Goal: Task Accomplishment & Management: Manage account settings

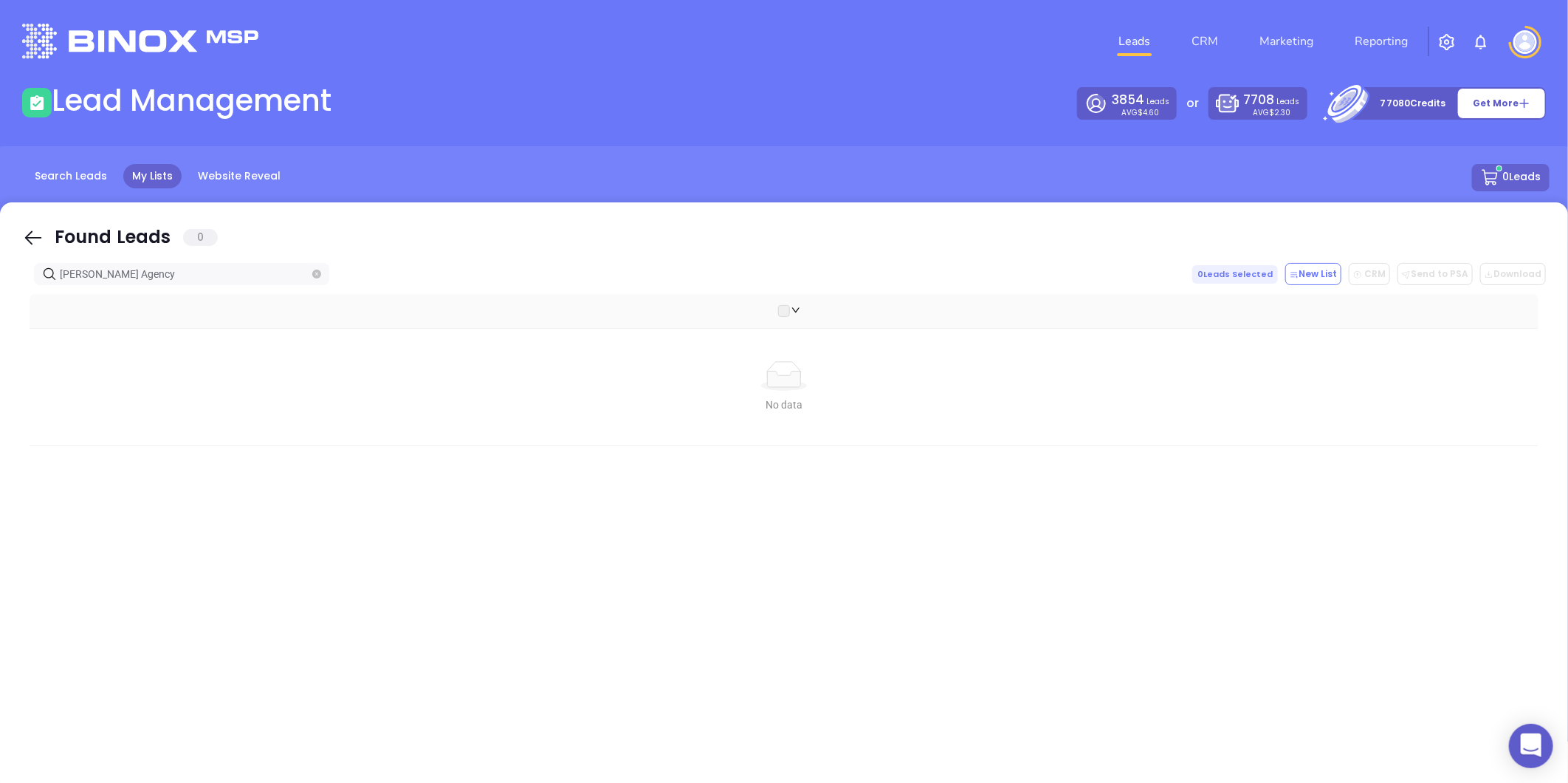
click at [315, 273] on icon "close-circle" at bounding box center [317, 275] width 9 height 9
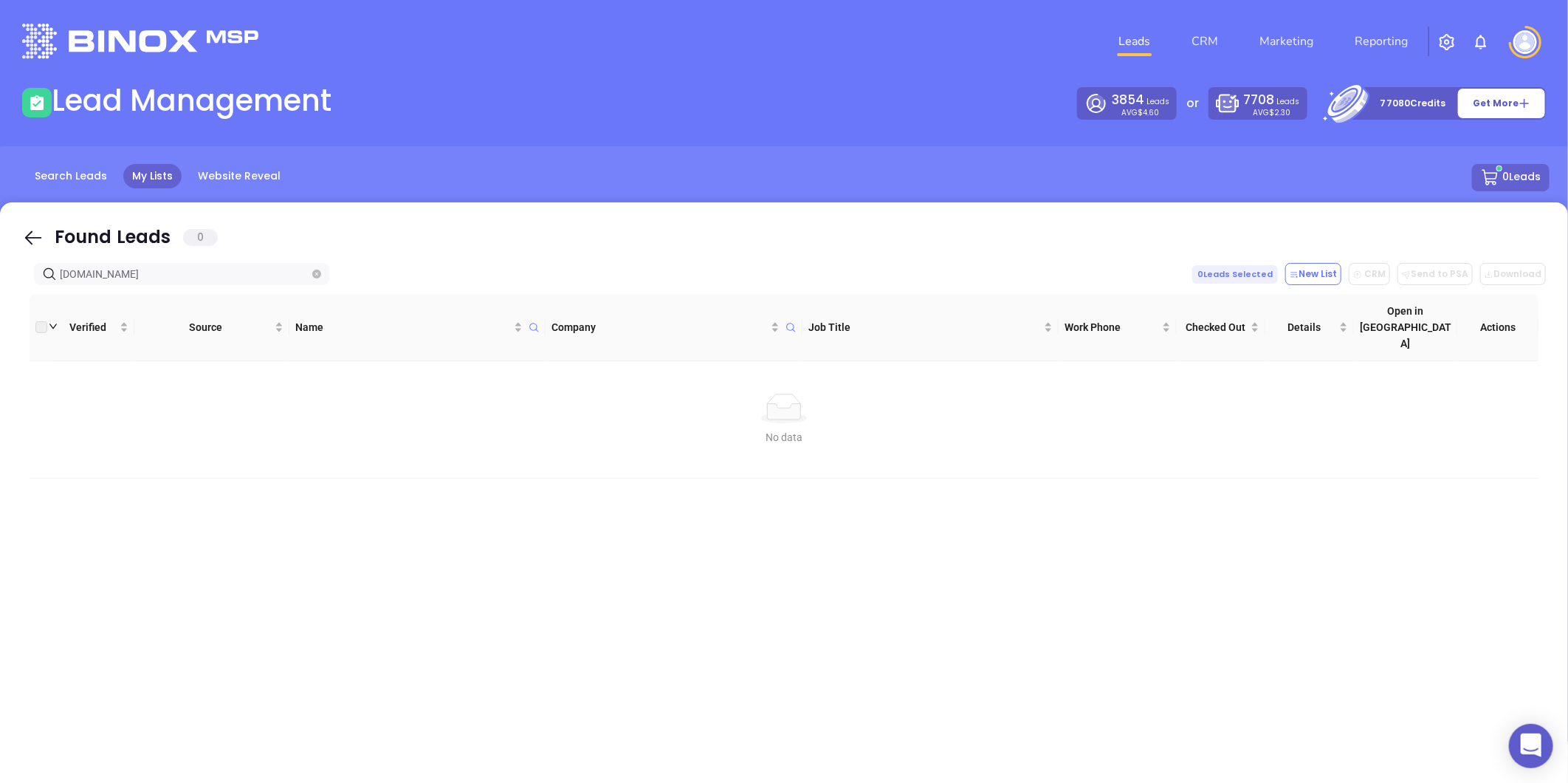
type input "wadeict.com"
click at [315, 279] on span at bounding box center [317, 274] width 9 height 16
click at [314, 274] on icon "close-circle" at bounding box center [317, 275] width 9 height 9
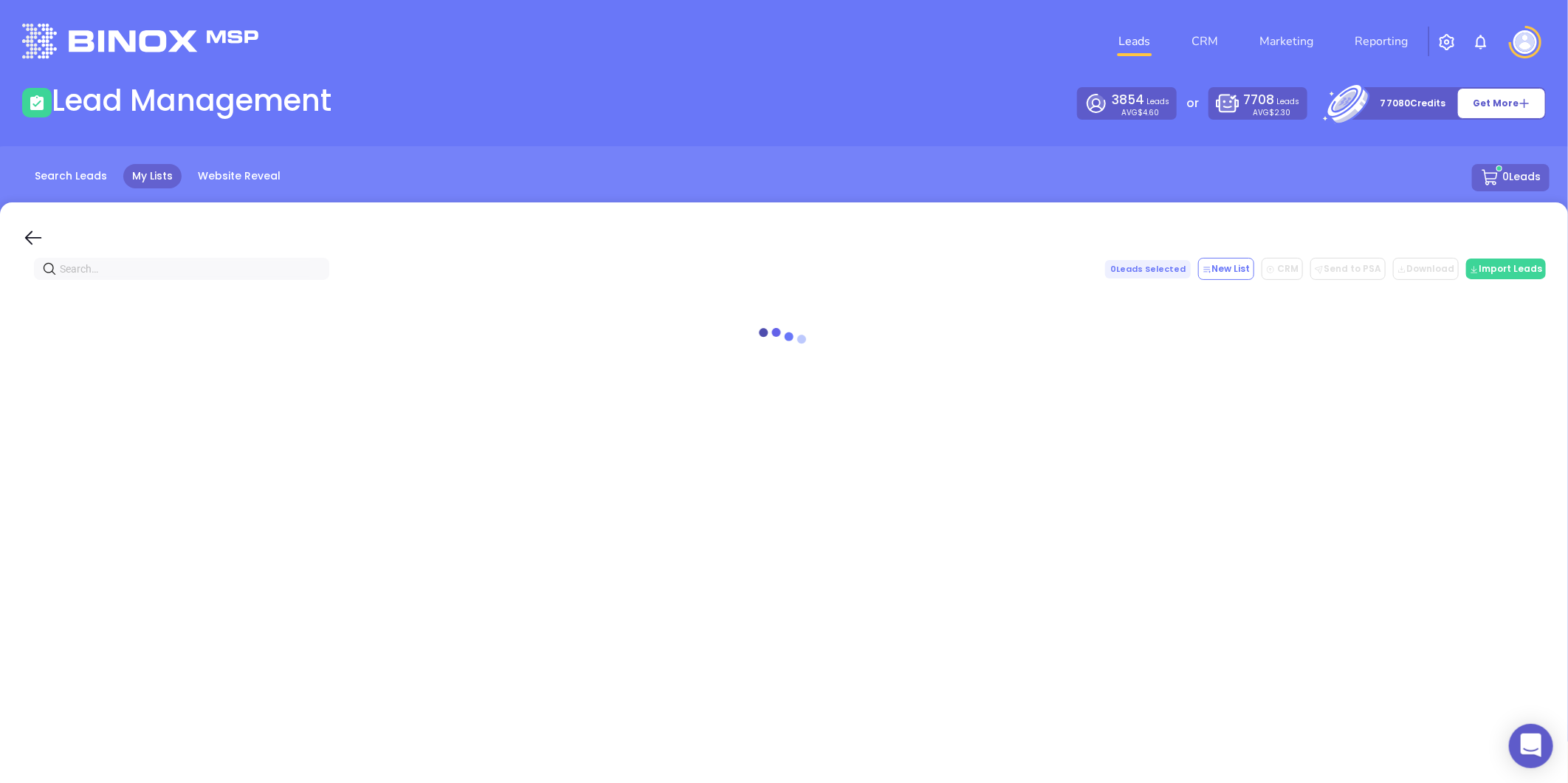
paste input "breedeninsurance.com"
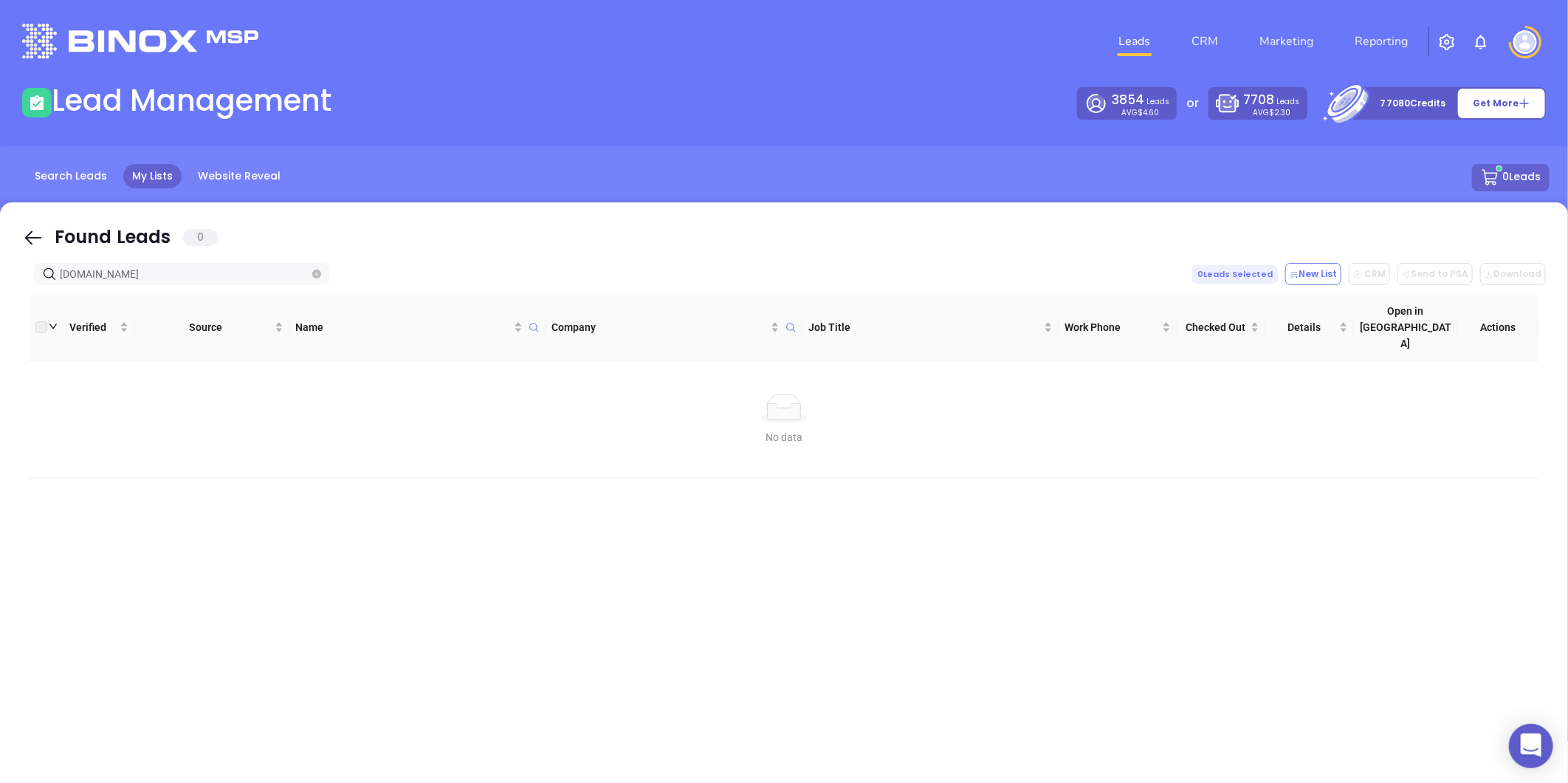
type input "breedeninsurance.com"
click at [311, 277] on span "breedeninsurance.com" at bounding box center [181, 274] width 295 height 22
click at [314, 277] on icon "close-circle" at bounding box center [317, 275] width 9 height 9
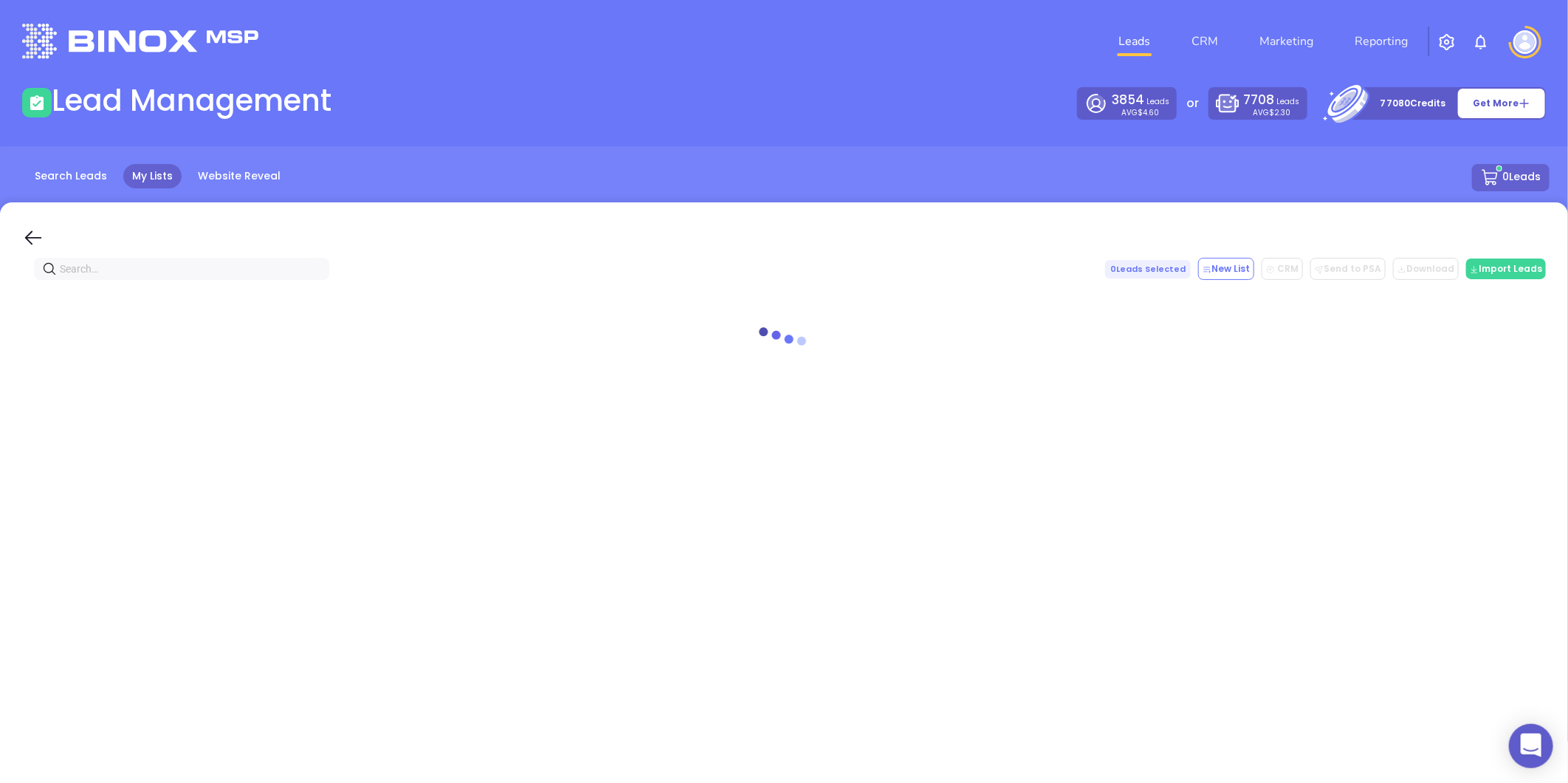
paste input "mauneyinsurance.com"
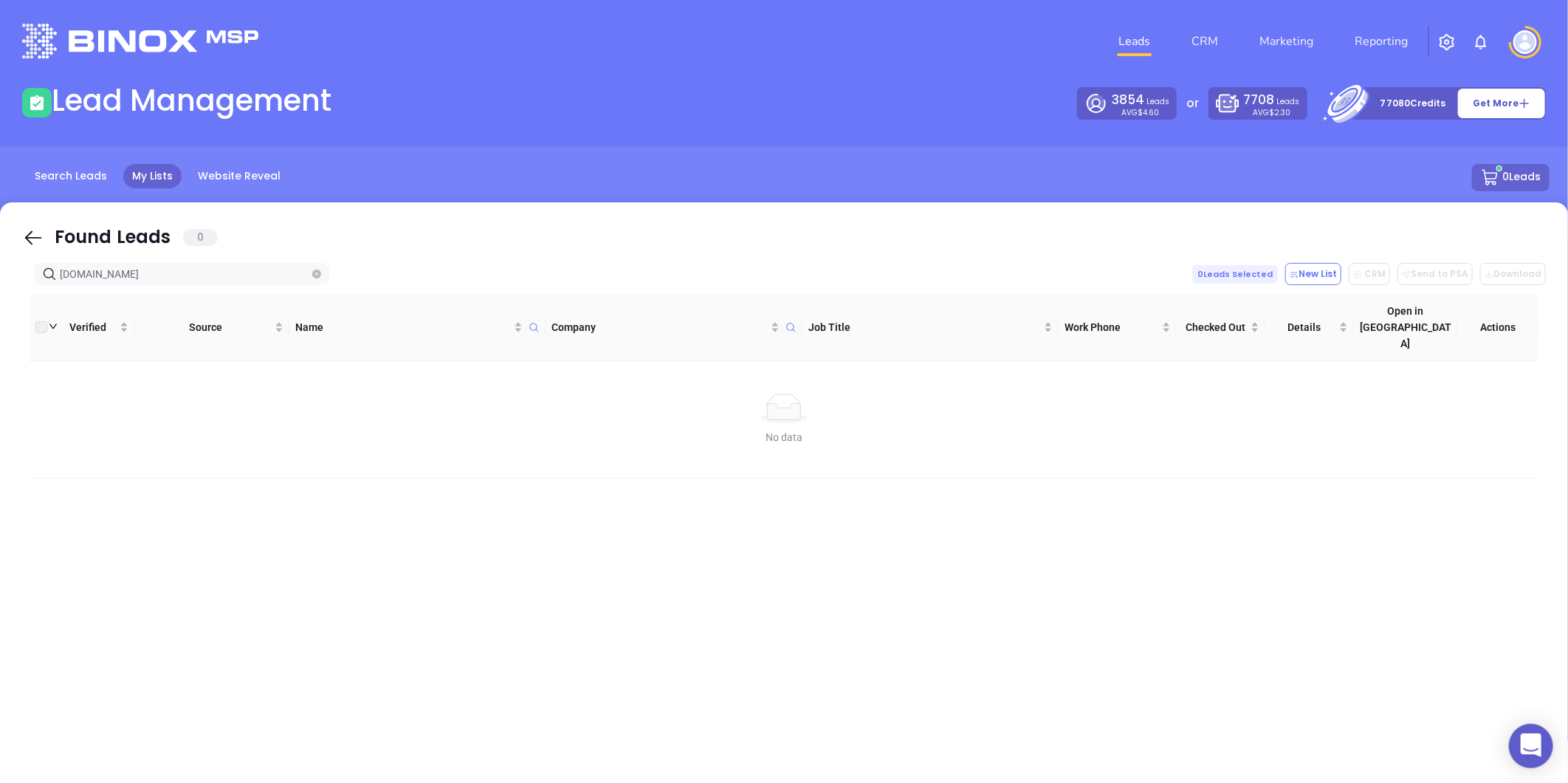
type input "mauneyinsurance.com"
click at [319, 275] on icon "close-circle" at bounding box center [317, 275] width 9 height 9
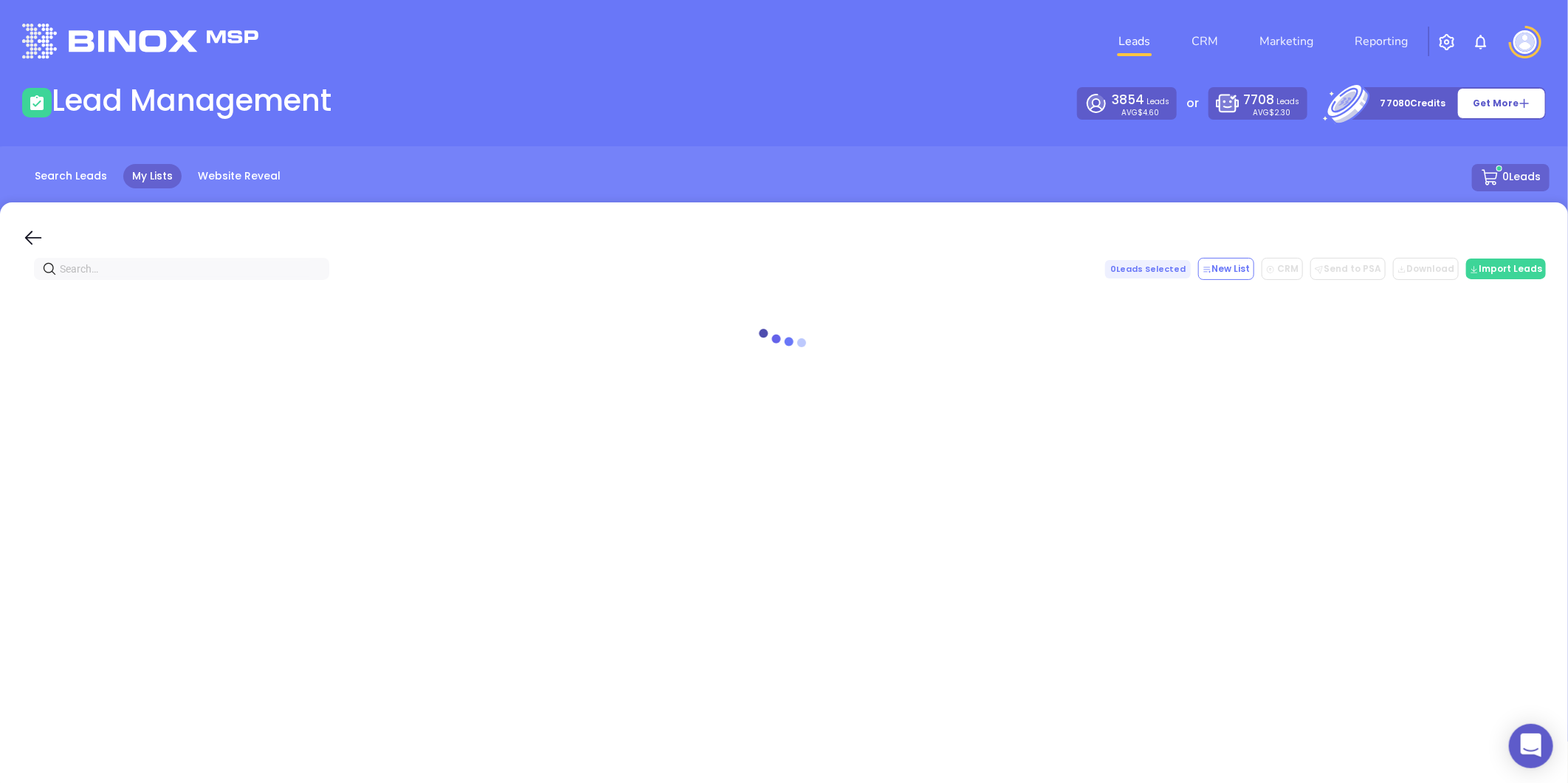
paste input "westharborinsurance.com"
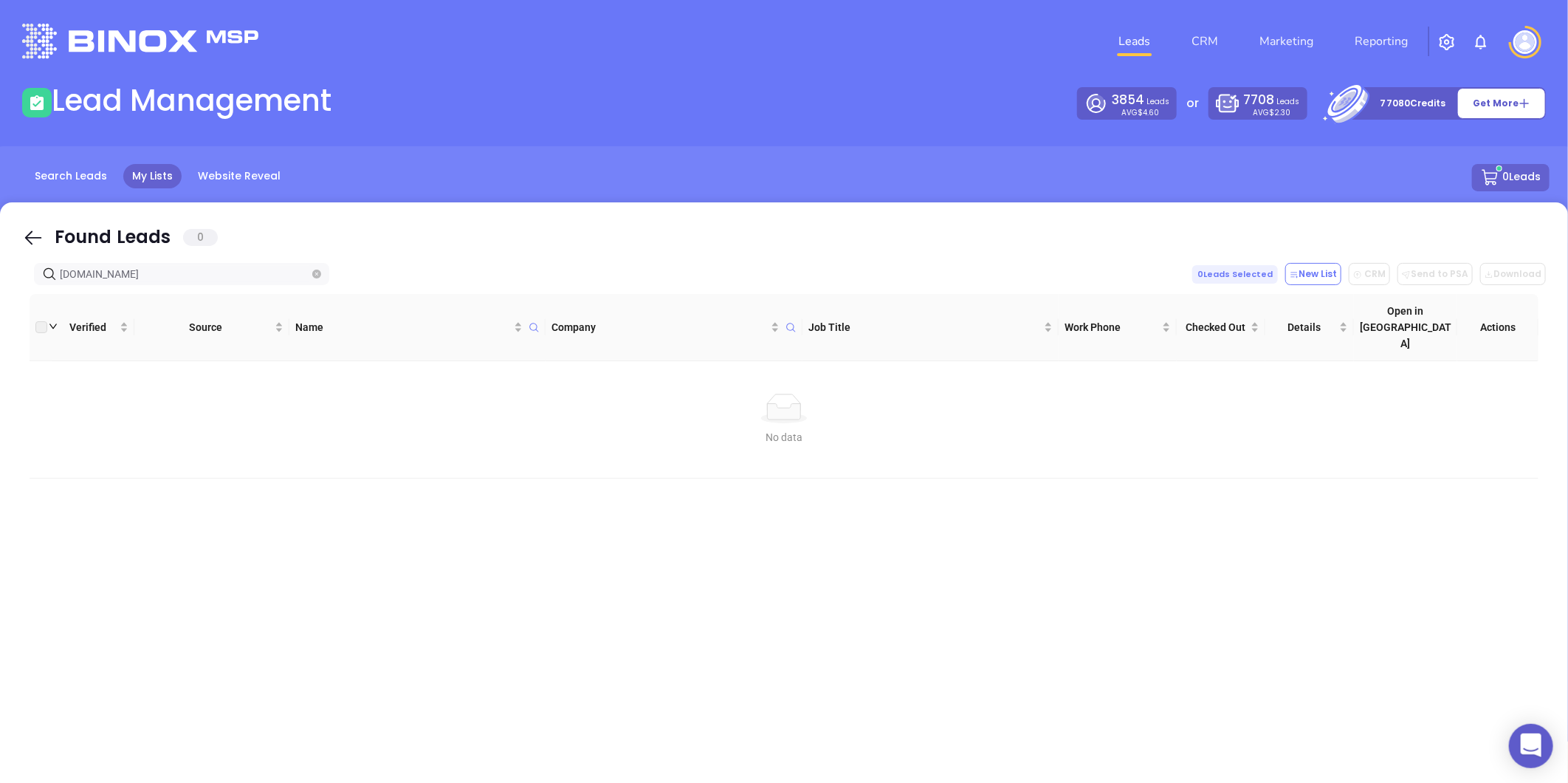
type input "westharborinsurance.com"
click at [315, 275] on span "westharborinsurance.com" at bounding box center [181, 274] width 295 height 22
click at [315, 275] on icon "close-circle" at bounding box center [317, 275] width 9 height 9
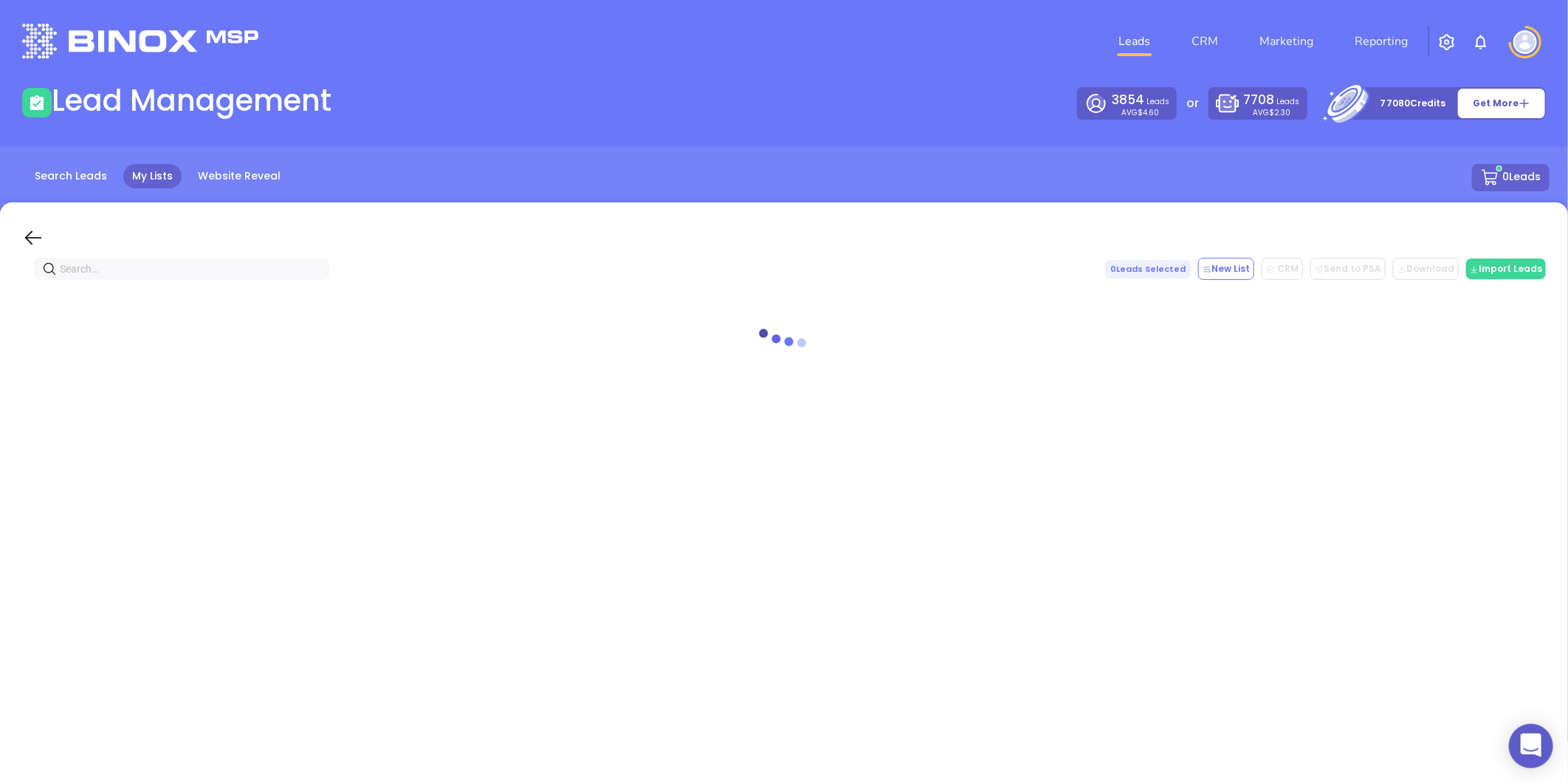
paste input "[DOMAIN_NAME]"
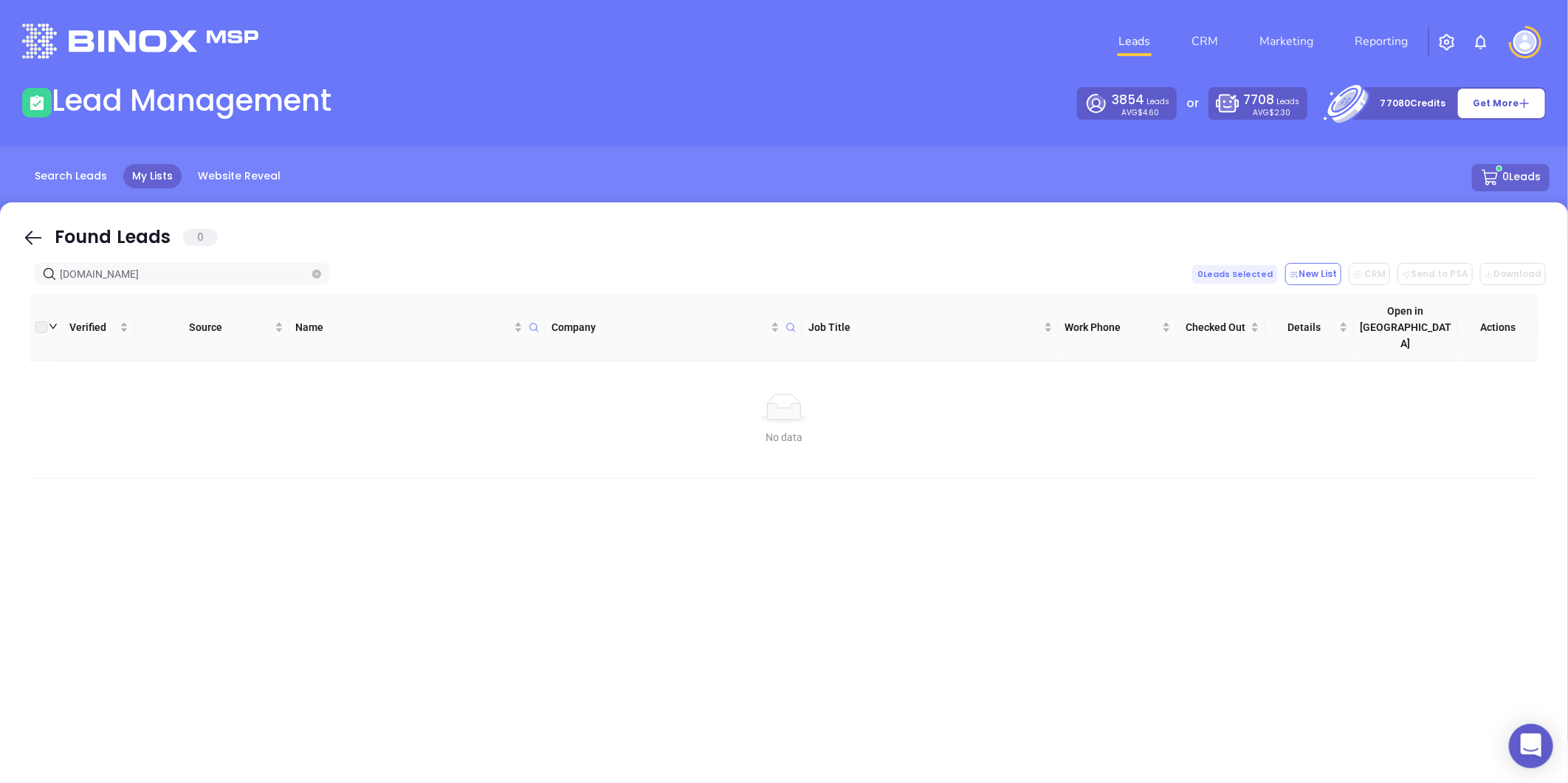
type input "[DOMAIN_NAME]"
click at [319, 275] on icon "close-circle" at bounding box center [317, 275] width 9 height 9
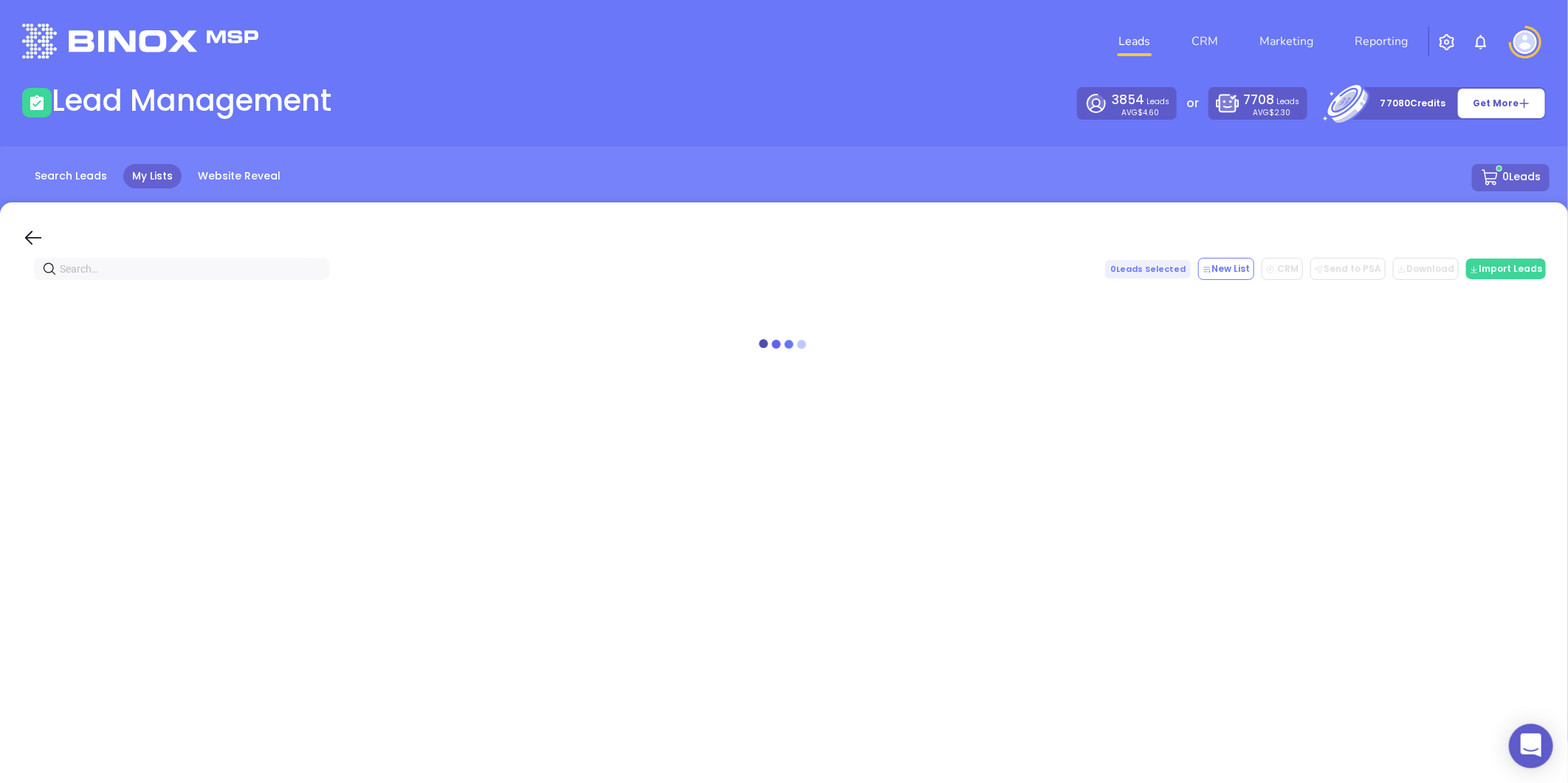
paste input "salazarins.com"
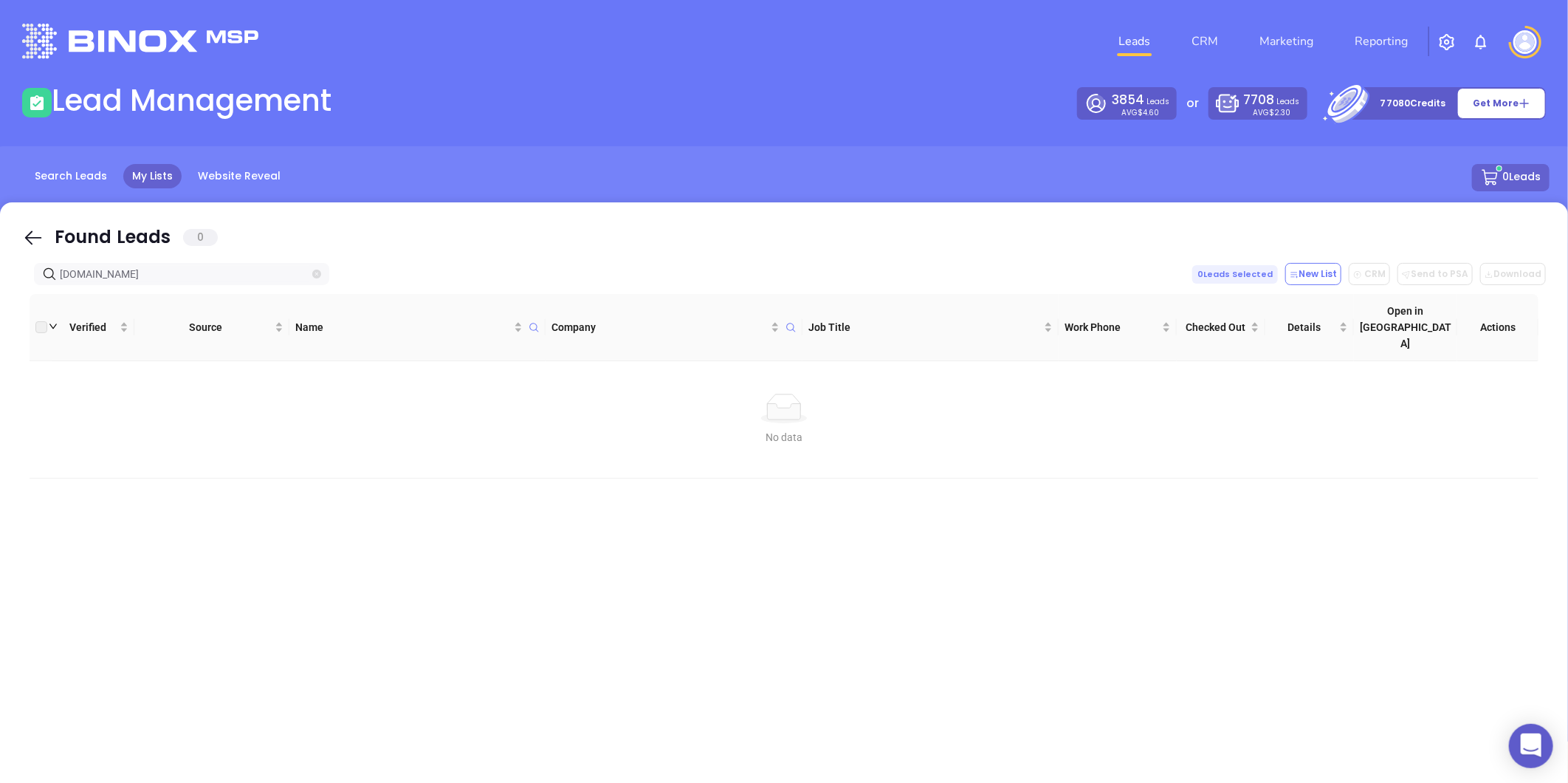
type input "salazarins.com"
click at [319, 273] on icon "close-circle" at bounding box center [317, 275] width 9 height 9
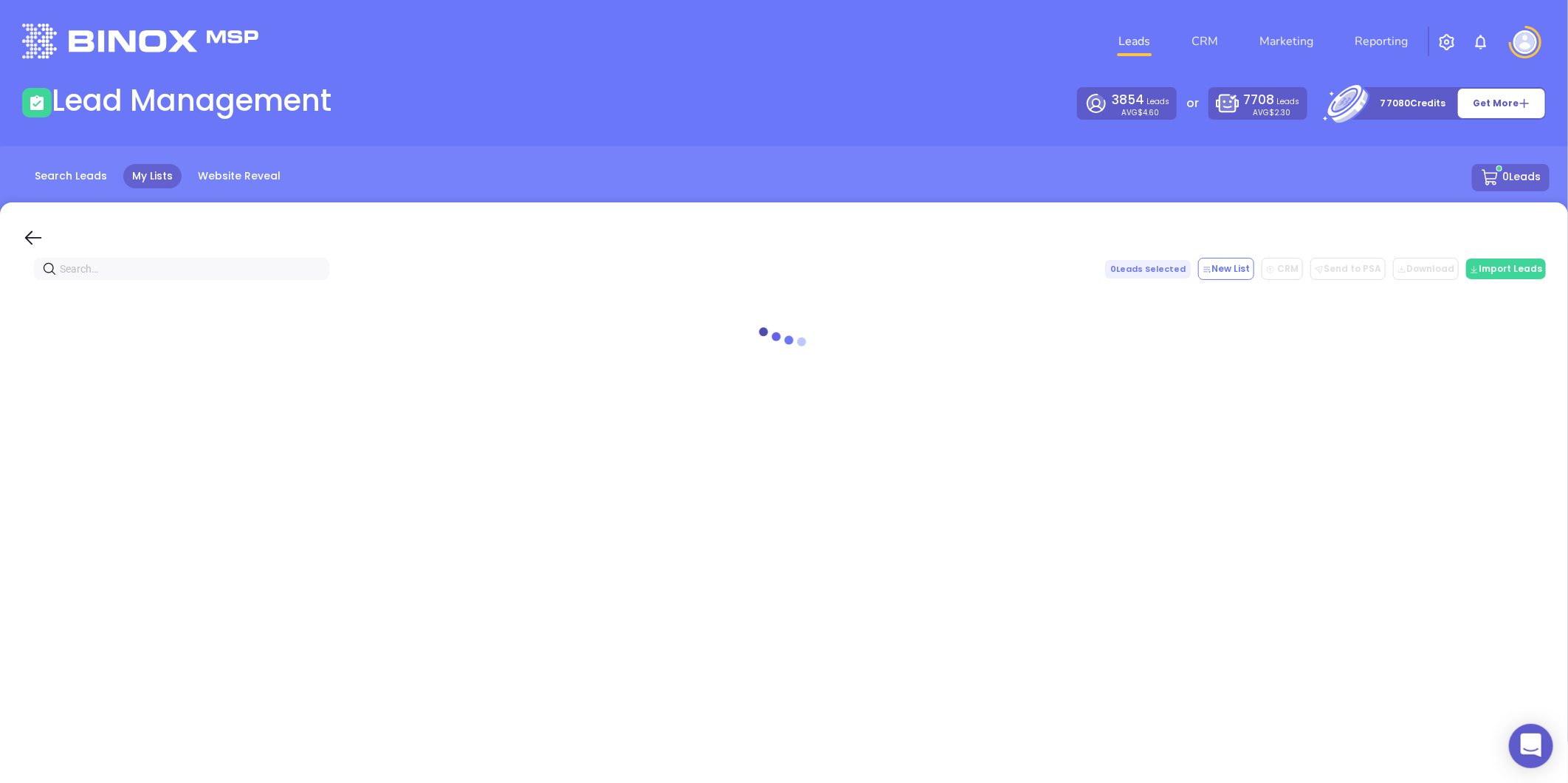
paste input "[DOMAIN_NAME]"
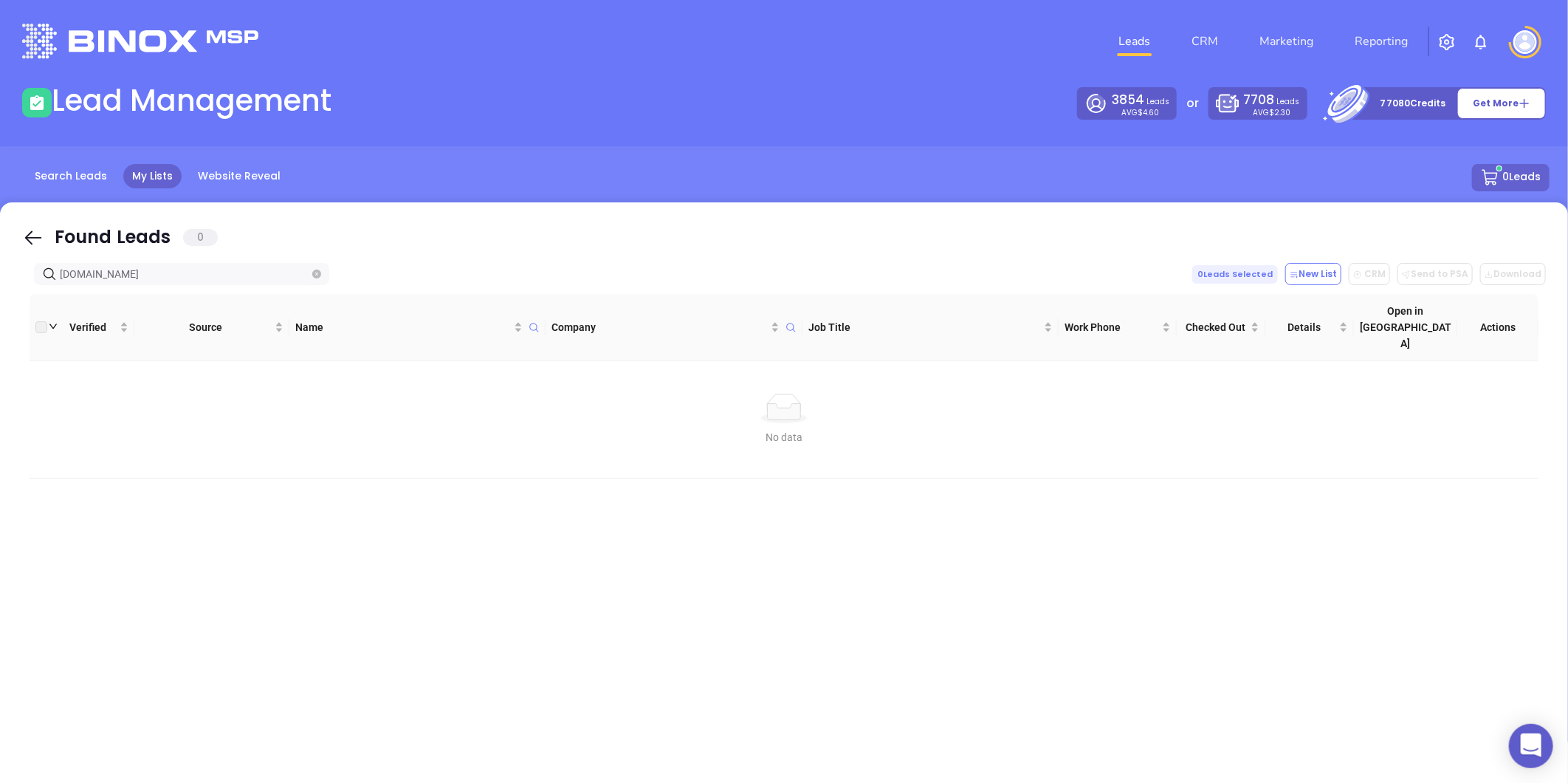
type input "[DOMAIN_NAME]"
click at [322, 272] on span "[DOMAIN_NAME]" at bounding box center [181, 274] width 295 height 22
click at [317, 273] on icon "close-circle" at bounding box center [317, 275] width 9 height 9
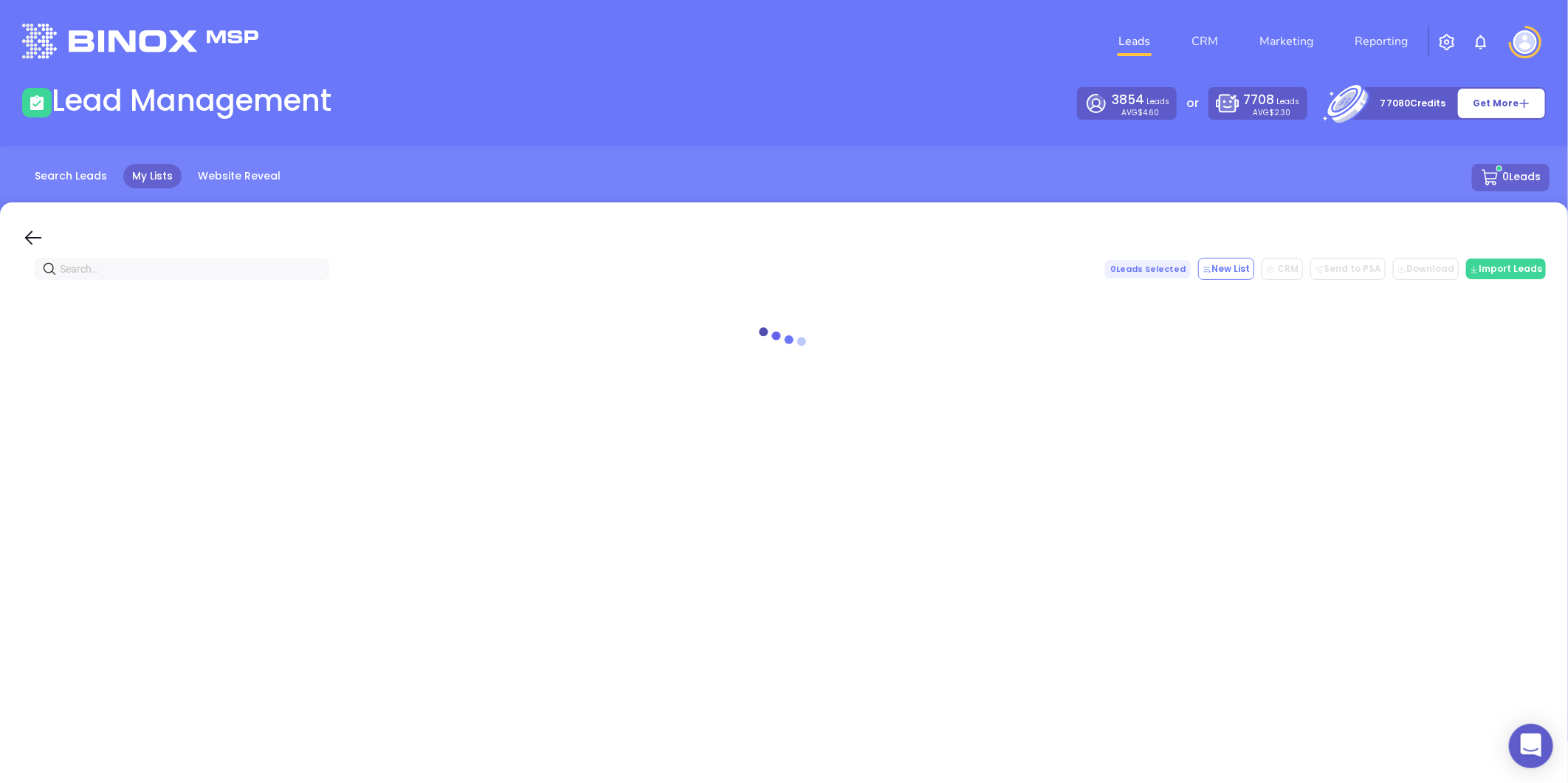
paste input "davidinsgroup.com"
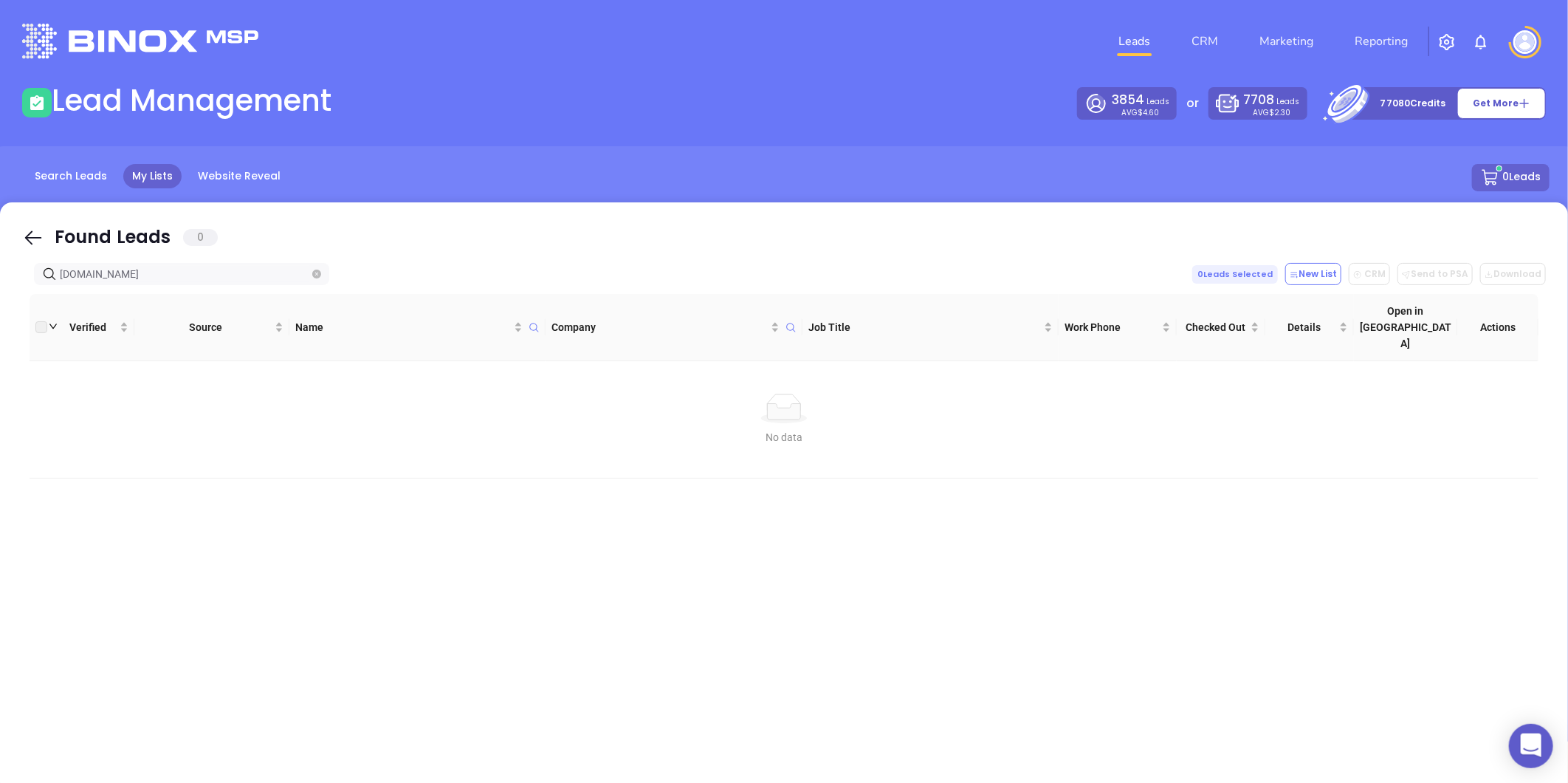
type input "davidinsgroup.com"
click at [317, 277] on icon "close-circle" at bounding box center [317, 275] width 9 height 9
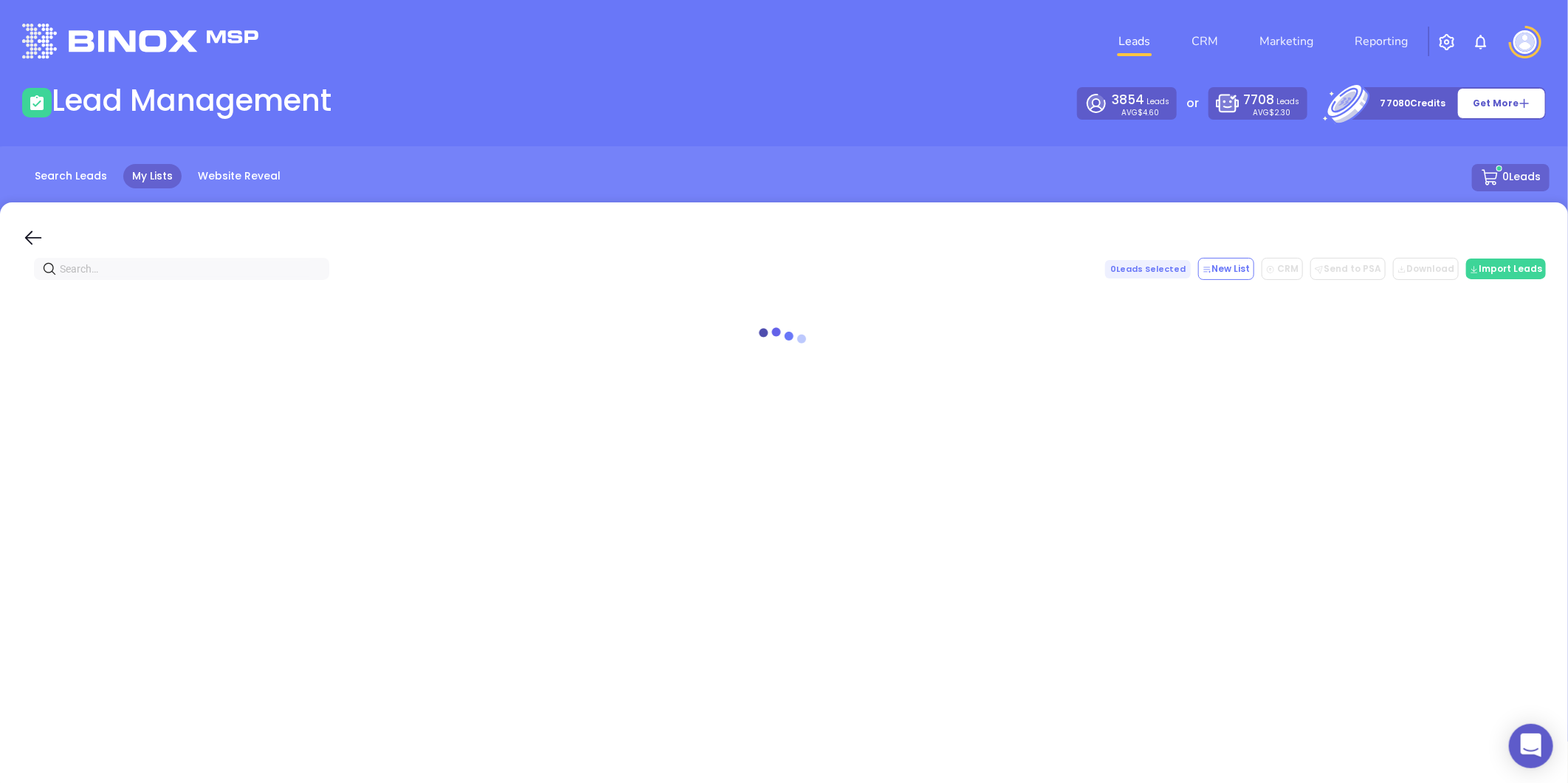
paste input "superior-ins.com"
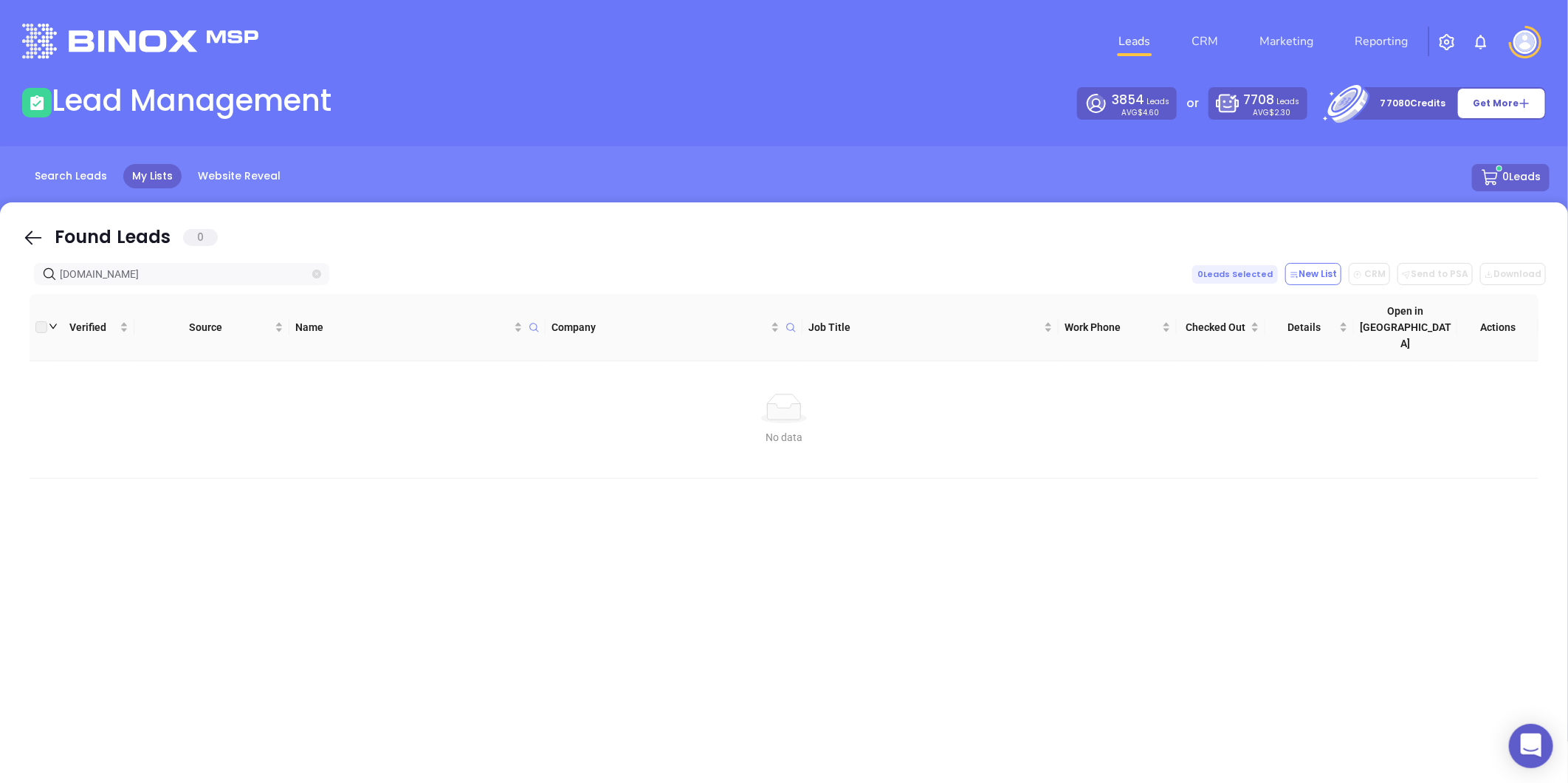
type input "superior-ins.com"
click at [1209, 41] on link "CRM" at bounding box center [1204, 42] width 38 height 30
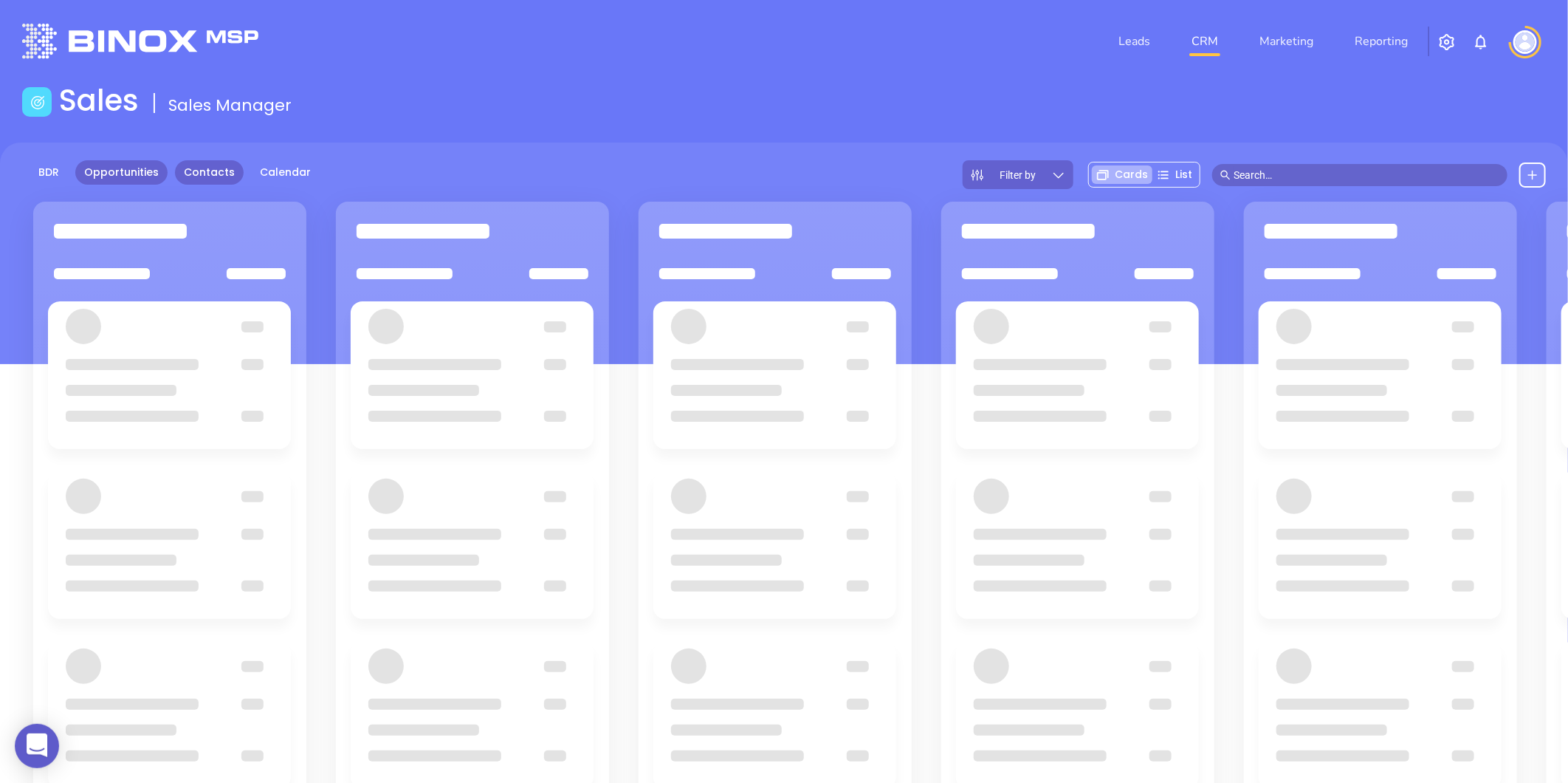
click at [232, 174] on link "Contacts" at bounding box center [209, 172] width 69 height 24
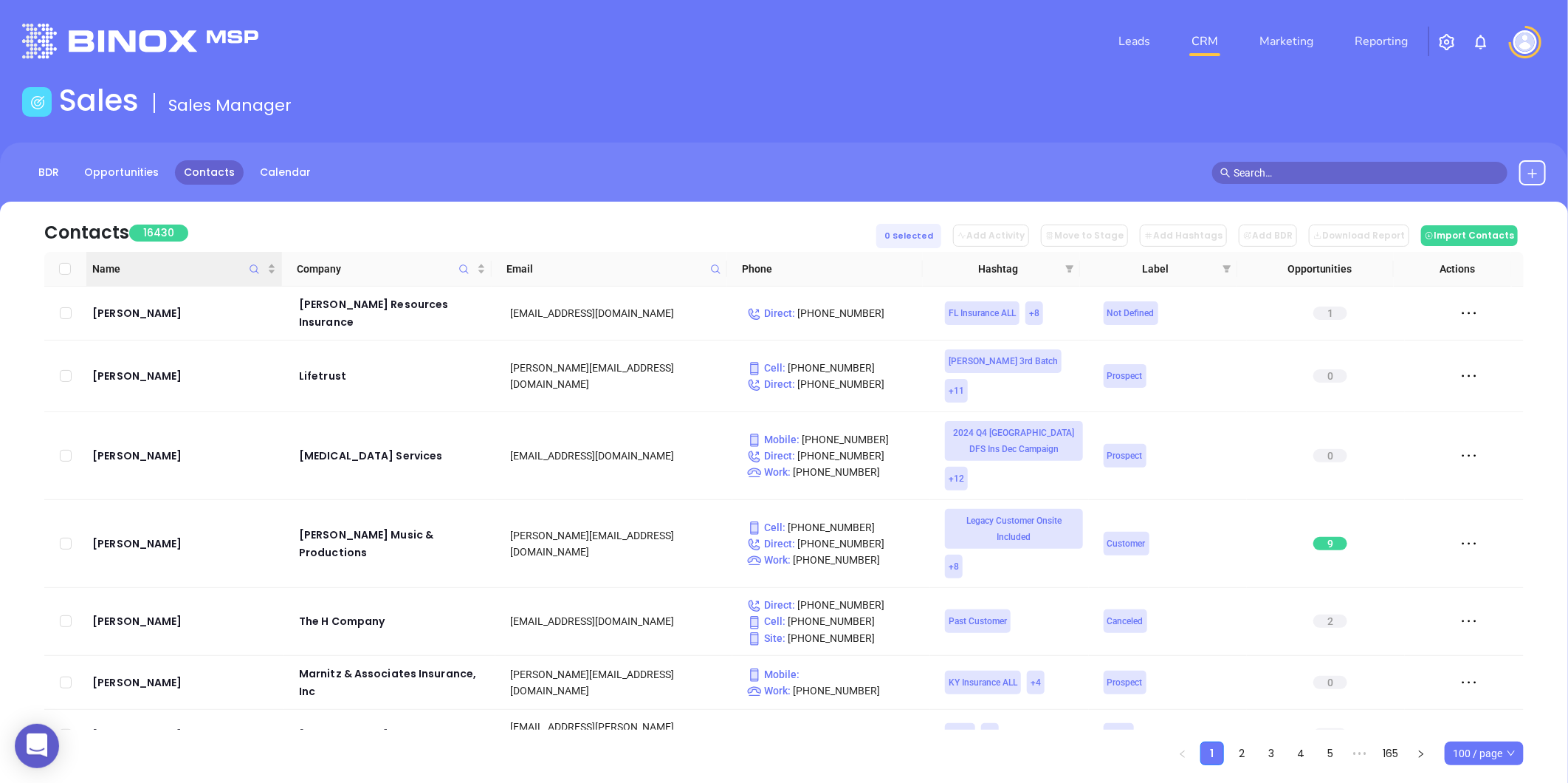
click at [259, 270] on icon "Name" at bounding box center [254, 269] width 11 height 11
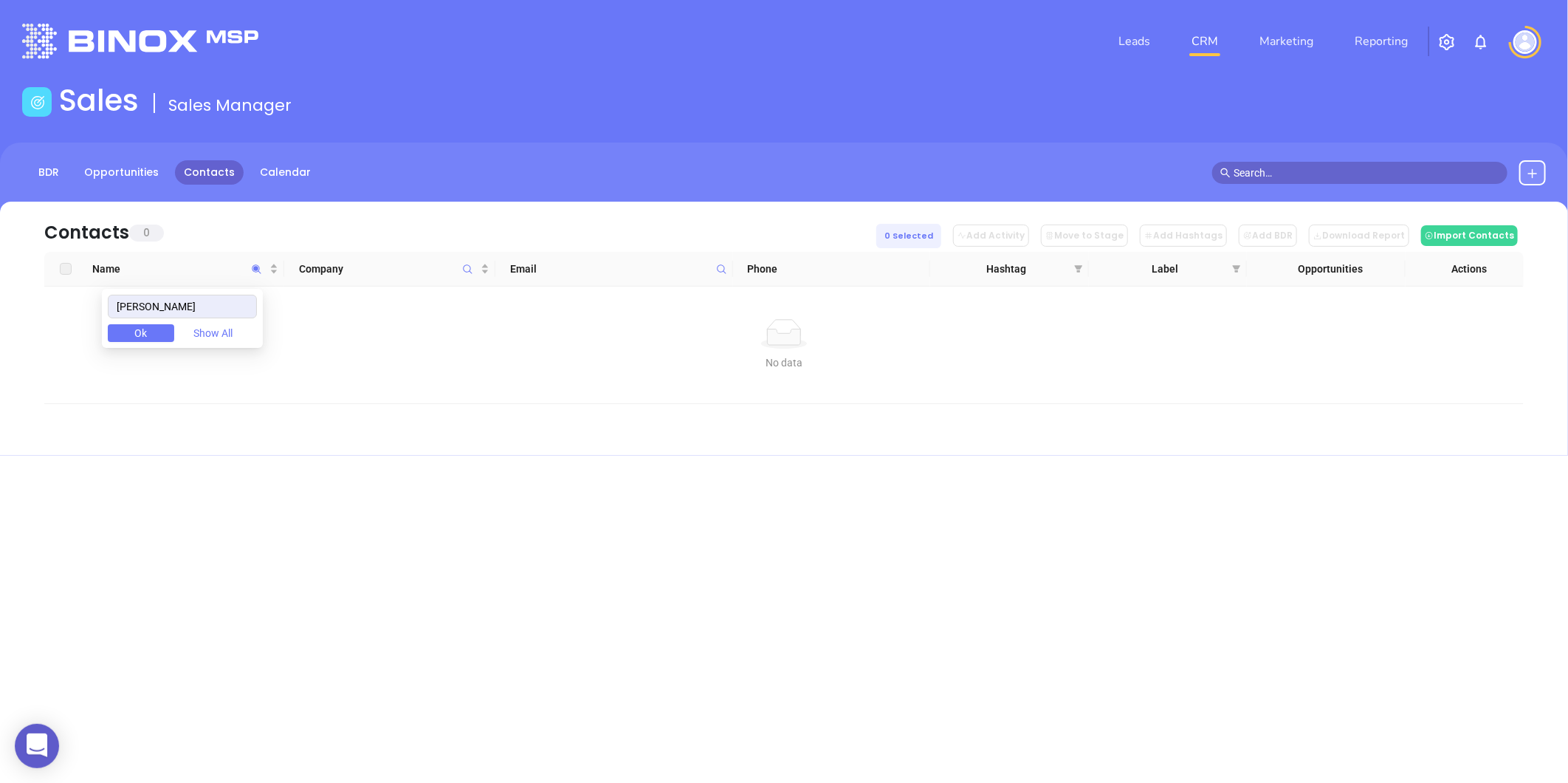
drag, startPoint x: 154, startPoint y: 308, endPoint x: 266, endPoint y: 319, distance: 112.5
click at [266, 319] on body "0 Leads CRM Marketing Reporting Financial Leads Leads Sales Sales Manager BDR O…" at bounding box center [784, 391] width 1568 height 783
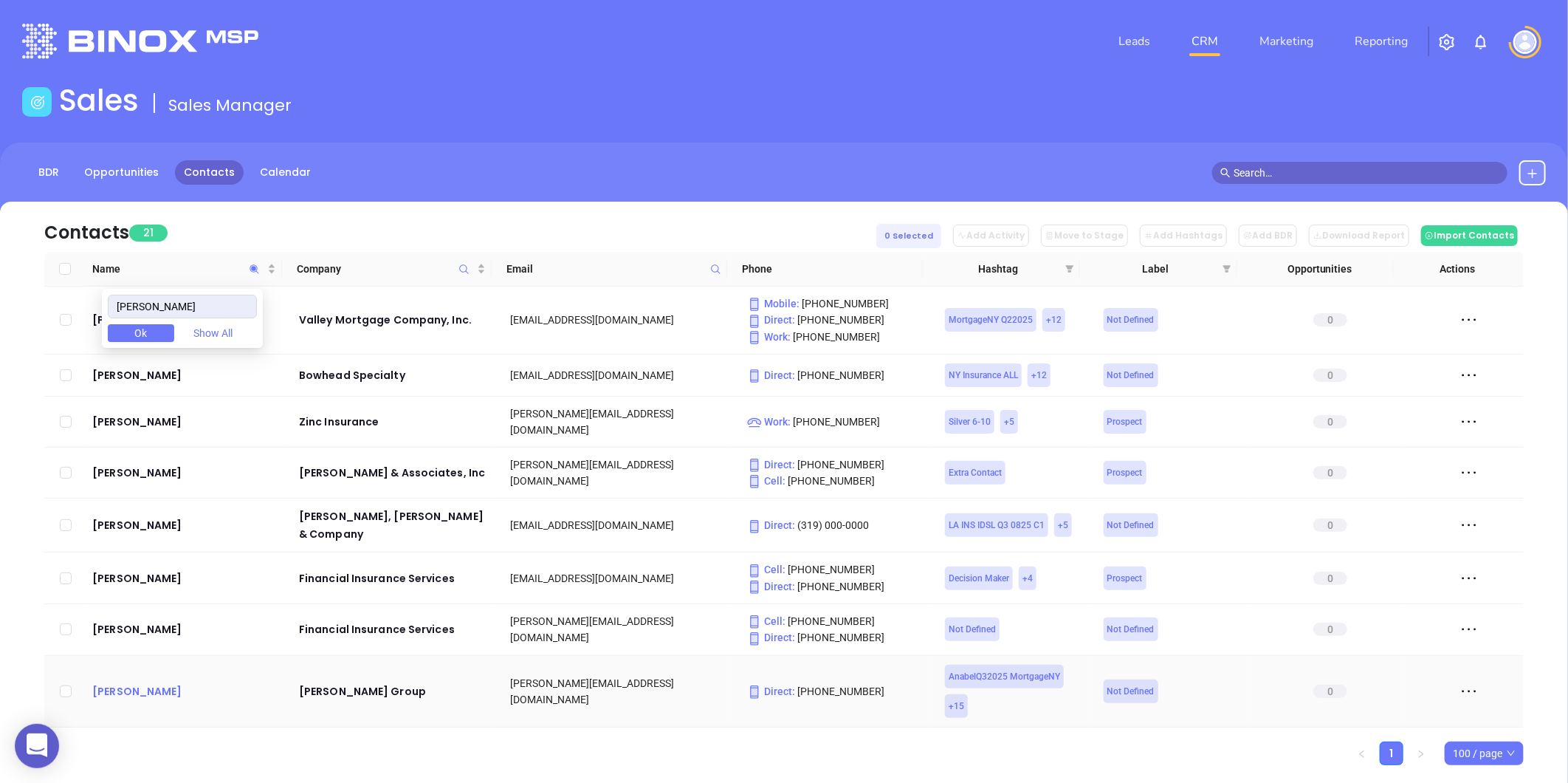
type input "Seth"
click at [106, 655] on td "Seth Adams" at bounding box center [185, 691] width 198 height 72
click at [113, 682] on div "Seth Adams" at bounding box center [185, 691] width 186 height 18
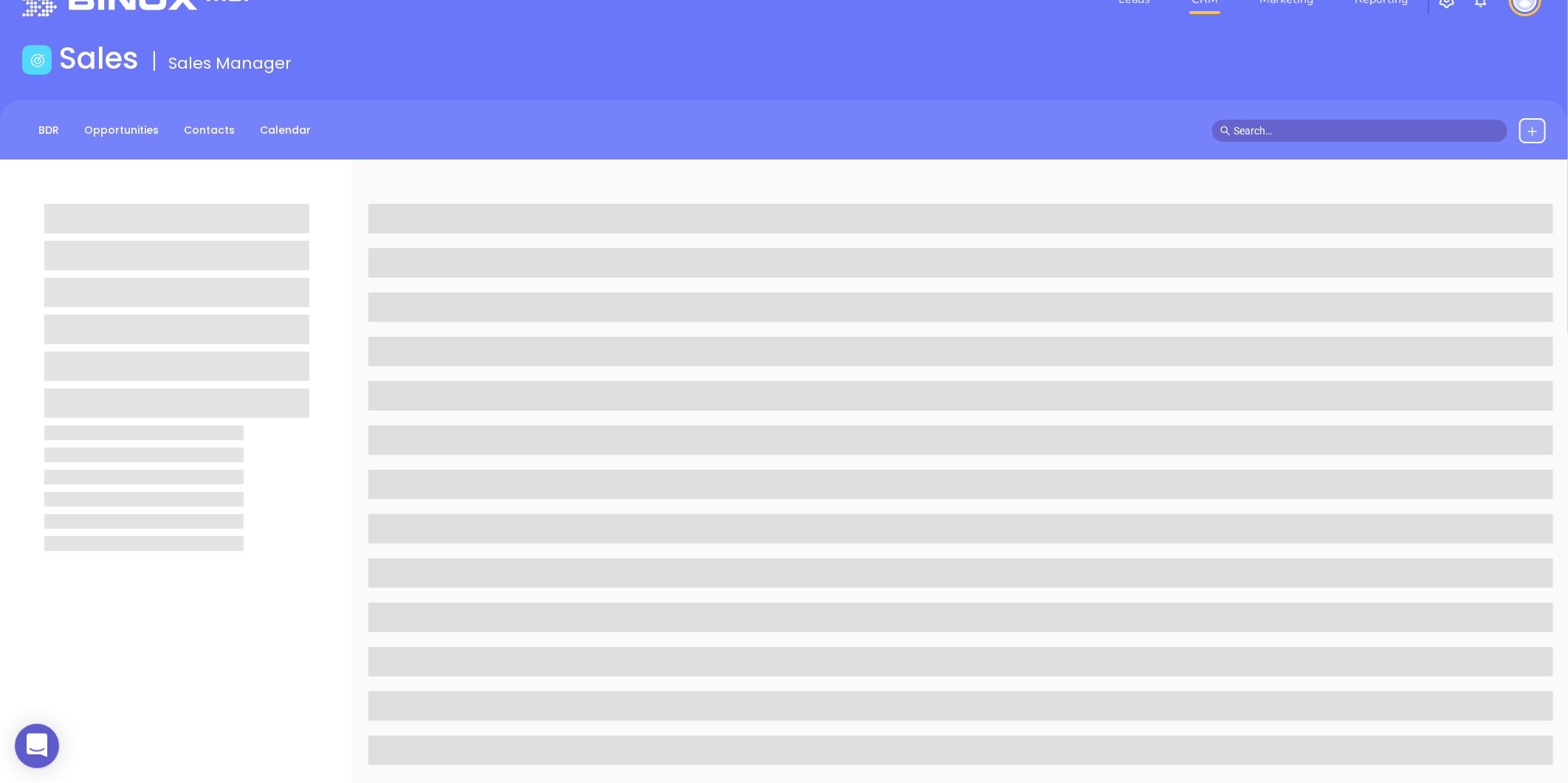
scroll to position [452, 0]
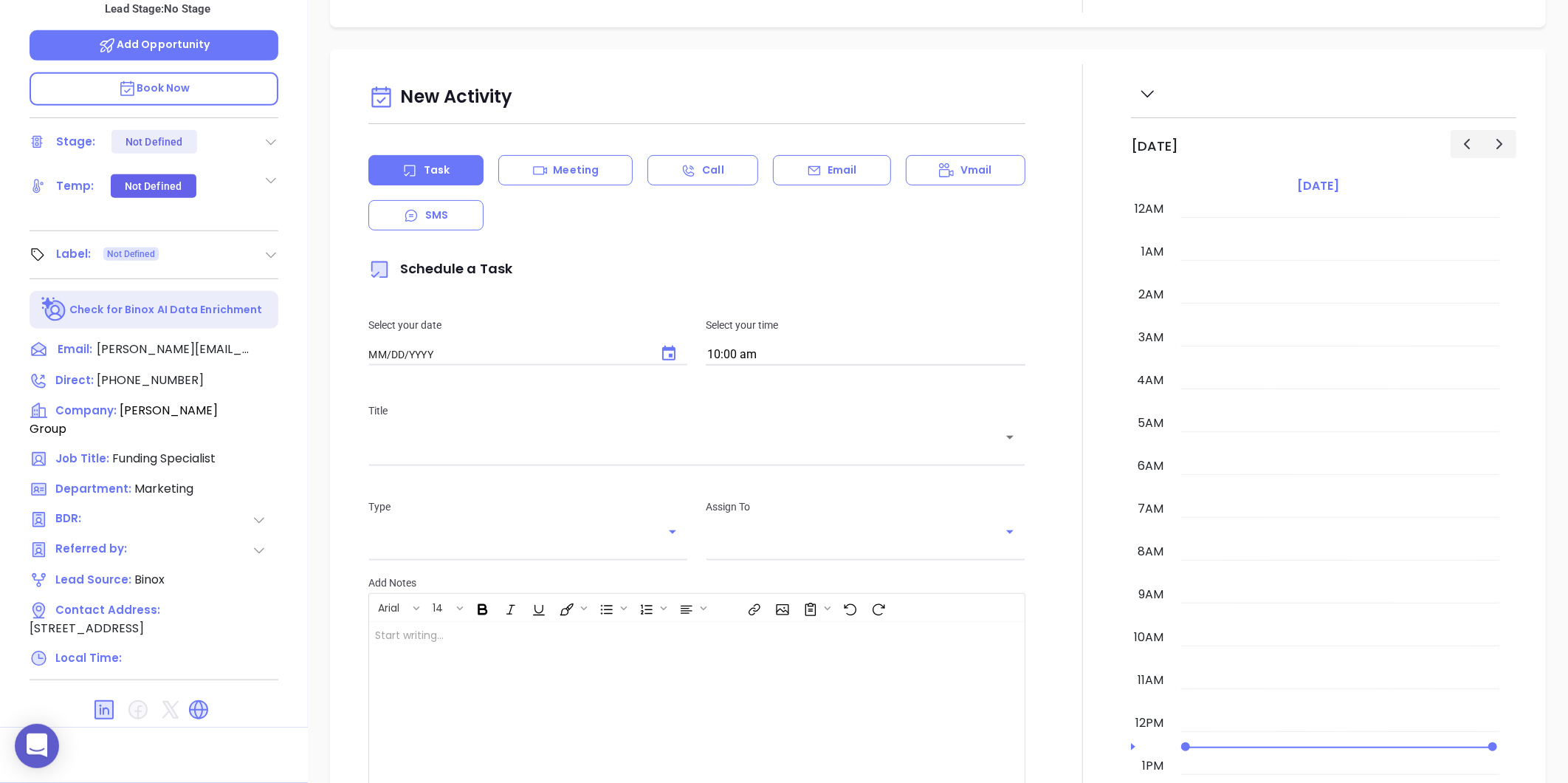
type input "[DATE]"
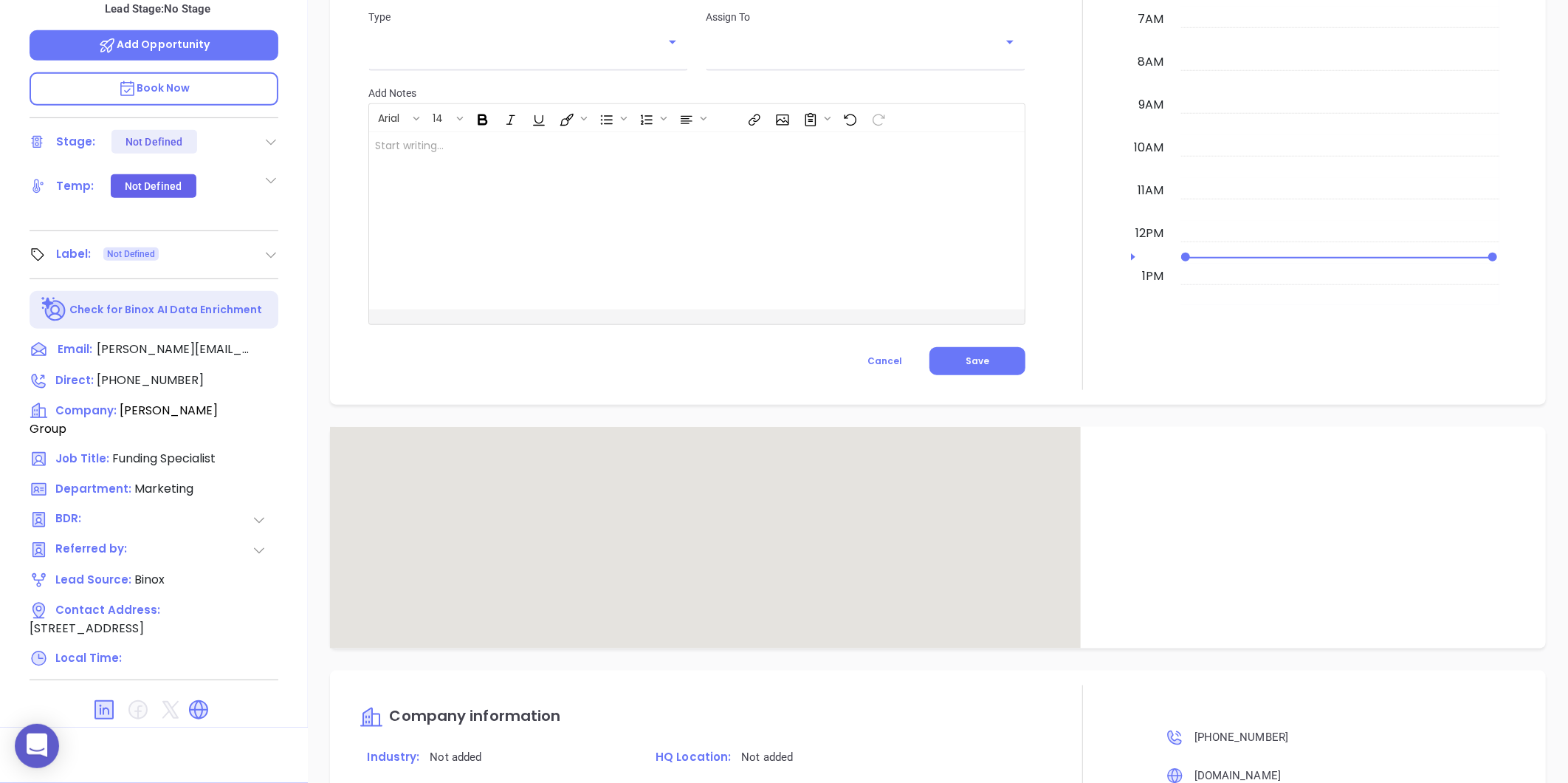
scroll to position [429, 0]
click at [203, 698] on icon at bounding box center [198, 709] width 23 height 23
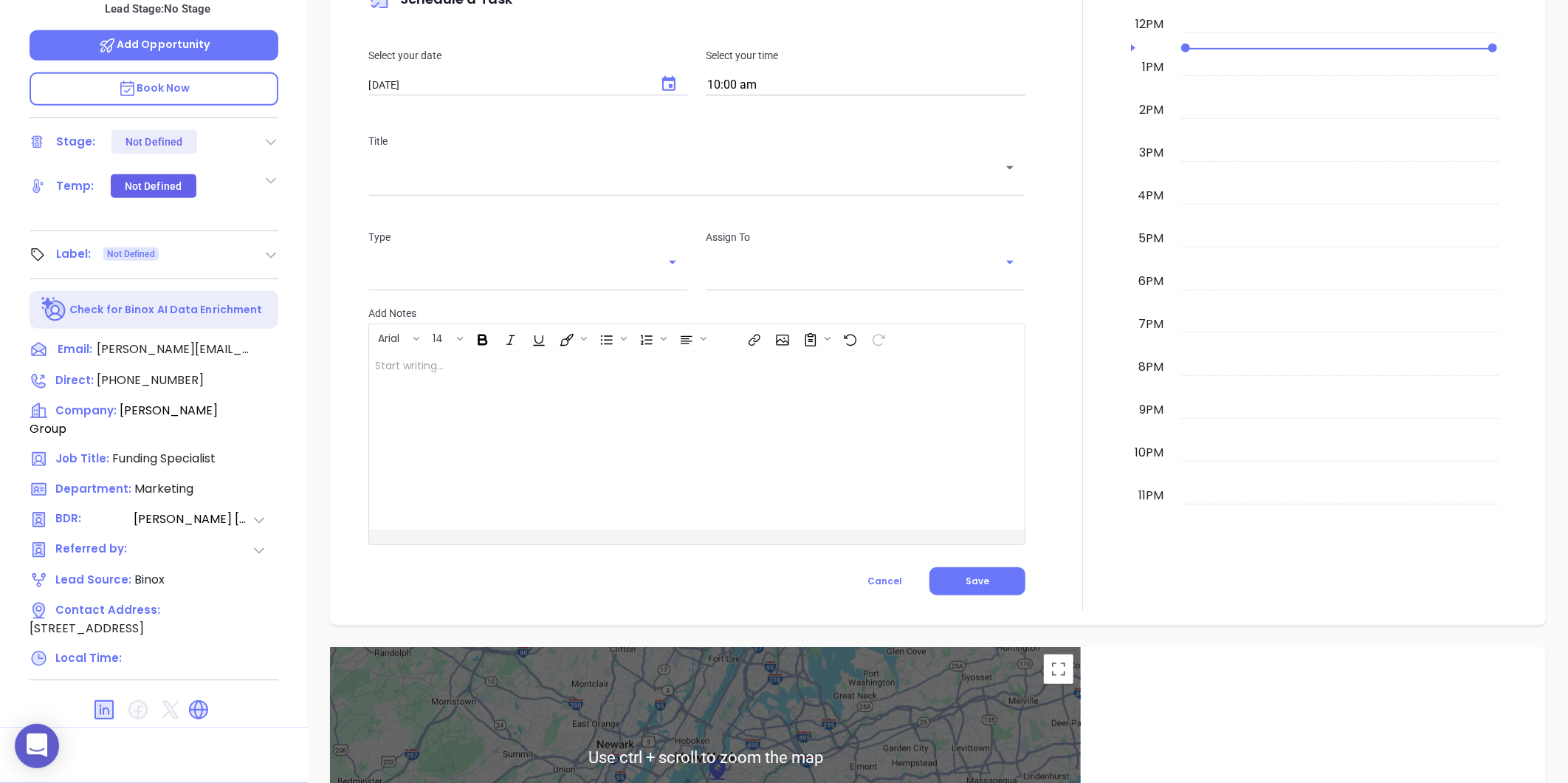
type input "[PERSON_NAME]"
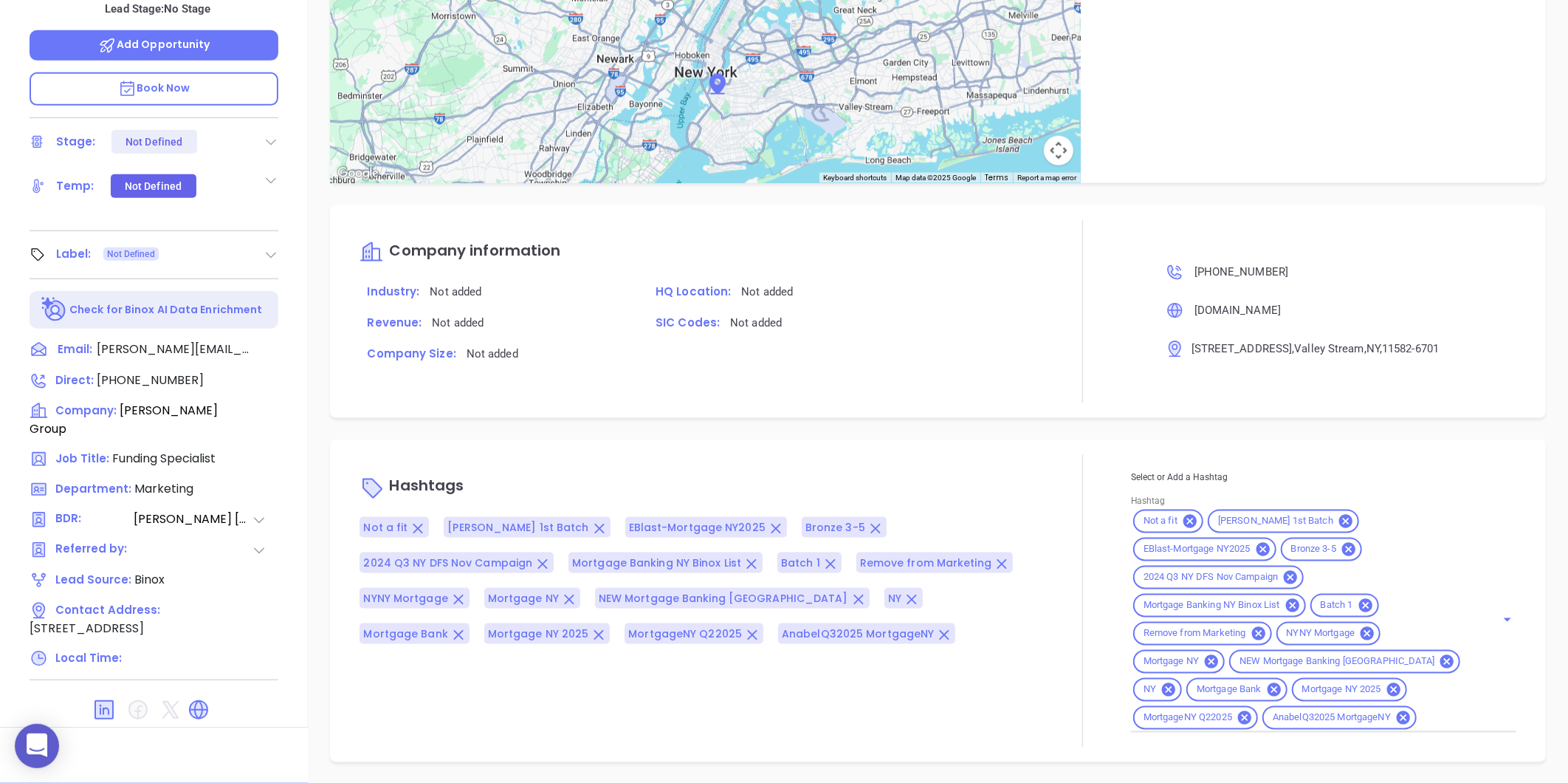
scroll to position [0, 0]
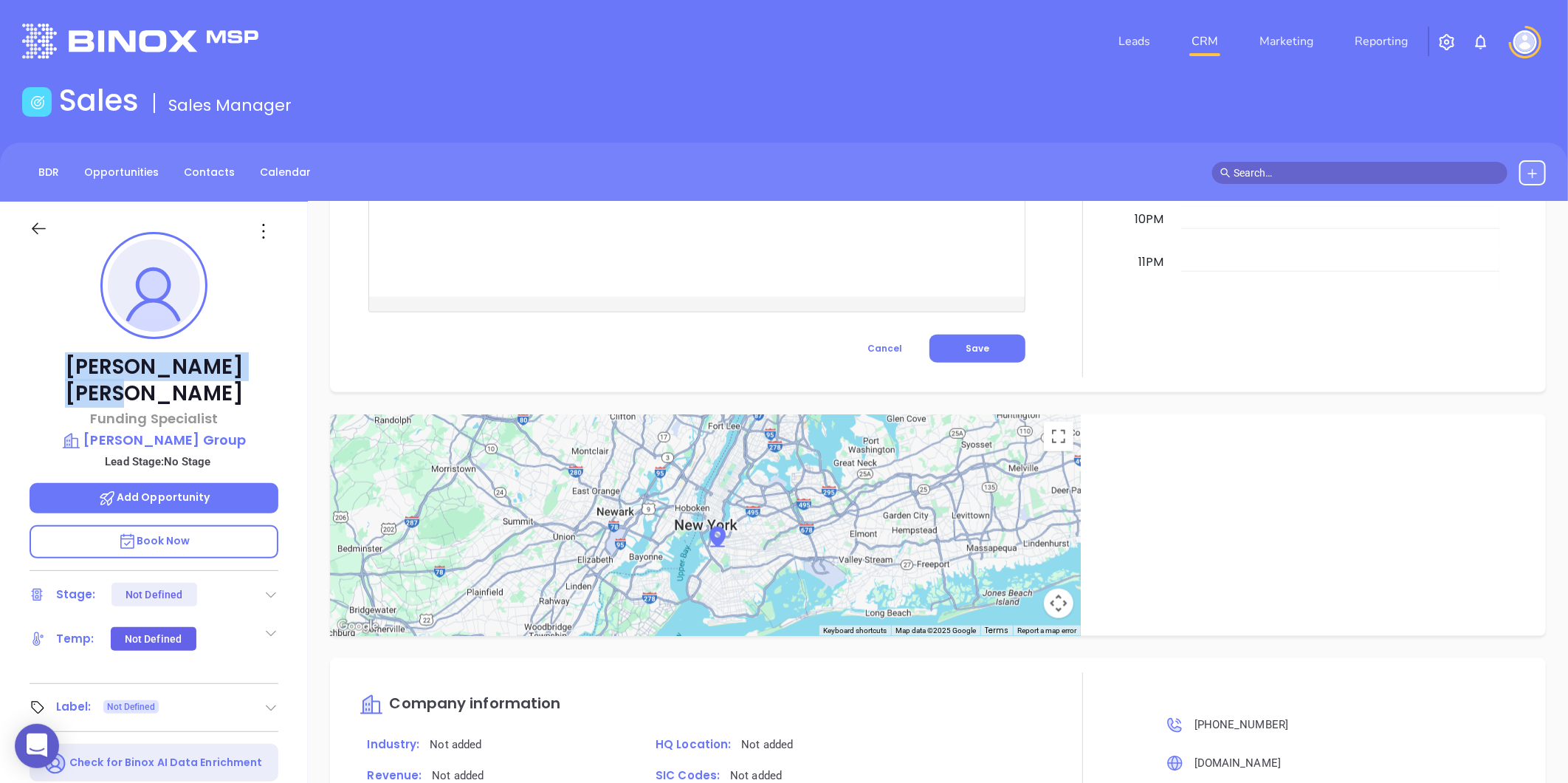
drag, startPoint x: 105, startPoint y: 370, endPoint x: 216, endPoint y: 363, distance: 111.2
click at [216, 363] on p "Seth Adams" at bounding box center [154, 380] width 248 height 53
copy p "Seth Adams"
click at [153, 430] on p "Beverly Cash Group" at bounding box center [154, 440] width 248 height 20
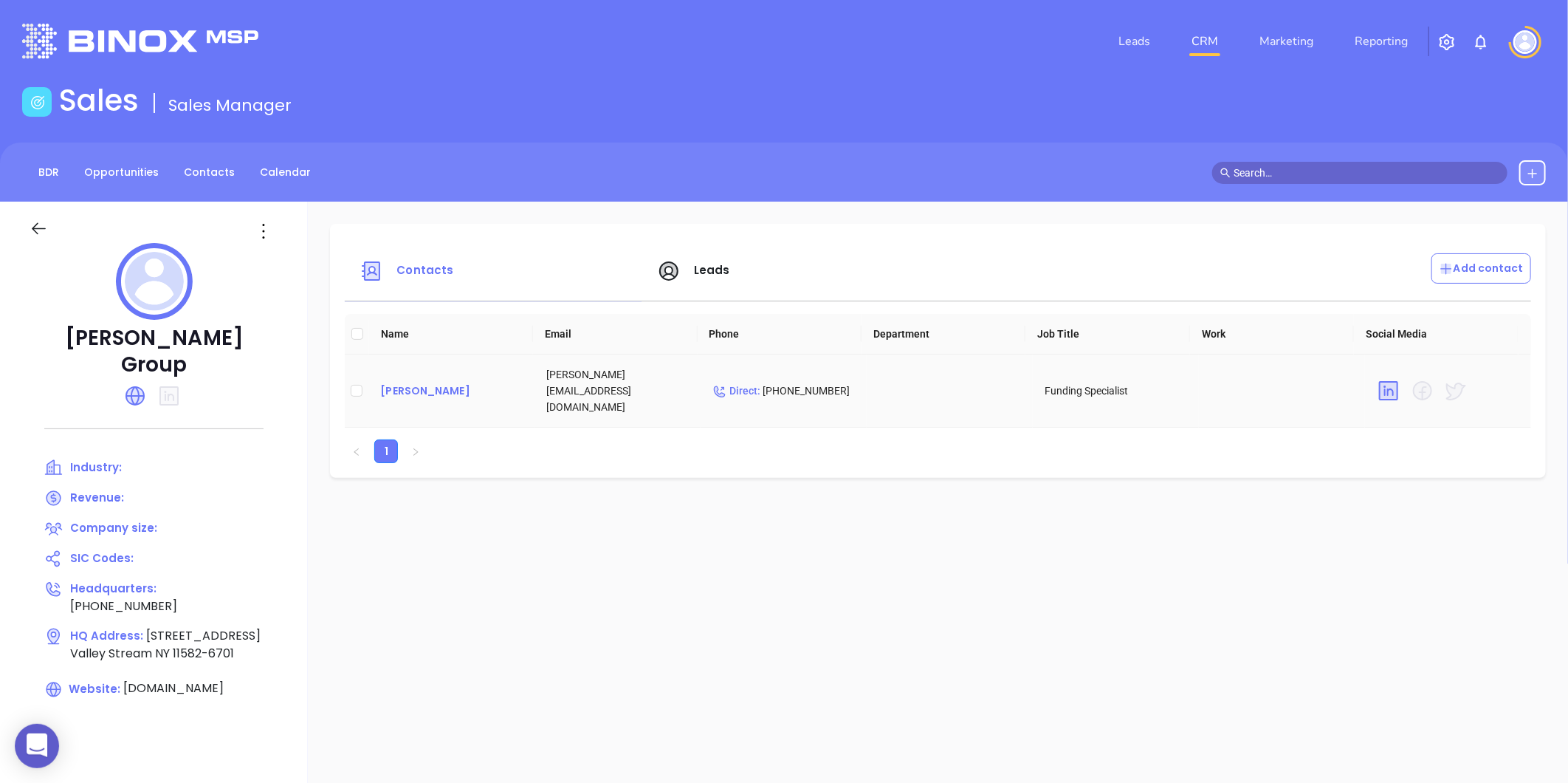
click at [413, 383] on div "Seth Adams" at bounding box center [450, 390] width 142 height 18
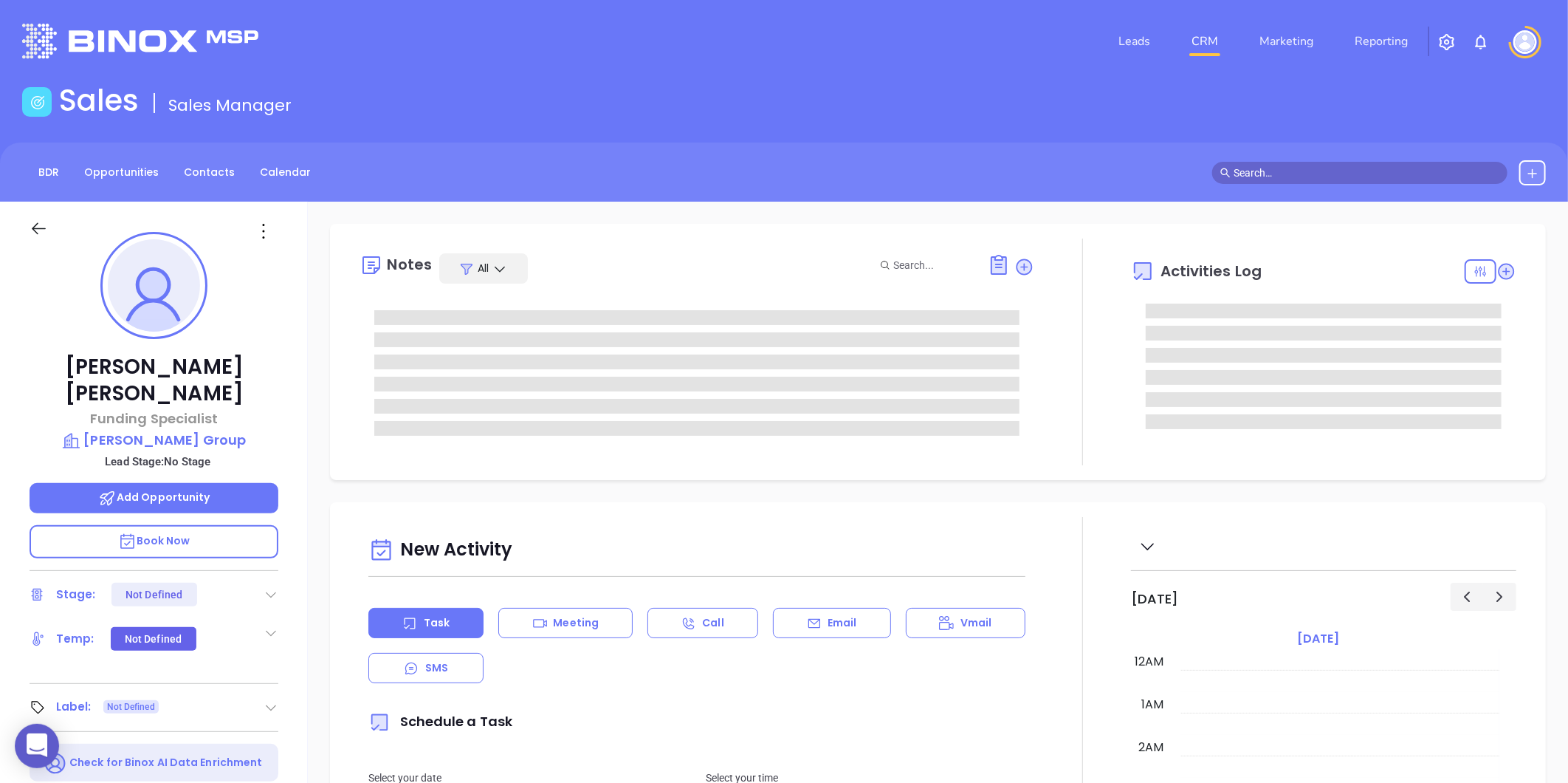
type input "[DATE]"
type input "[PERSON_NAME]"
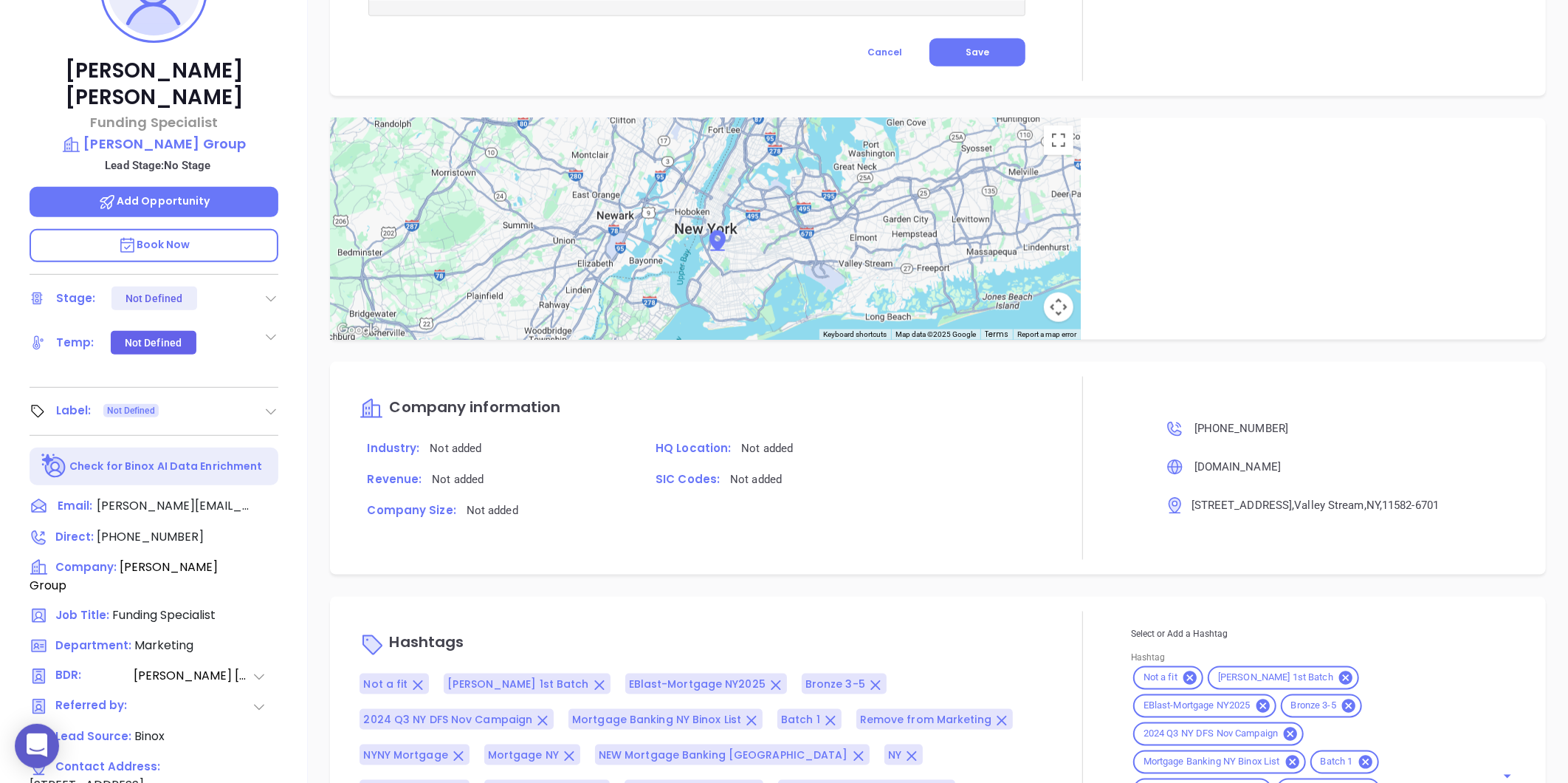
scroll to position [207, 0]
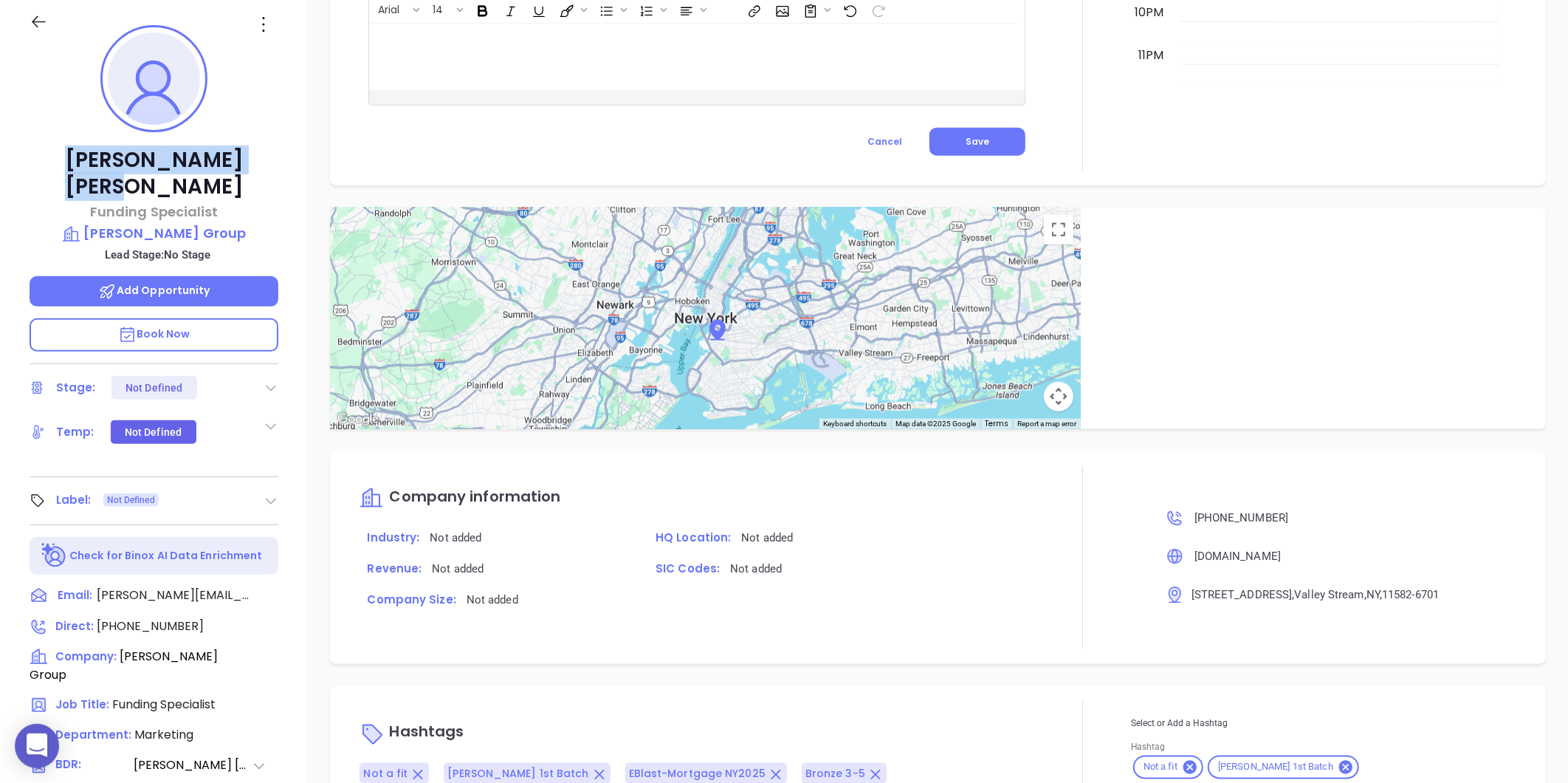
drag, startPoint x: 85, startPoint y: 159, endPoint x: 253, endPoint y: 141, distance: 169.0
click at [253, 141] on div "Seth Adams Funding Specialist Beverly Cash Group Lead Stage: No Stage Add Oppor…" at bounding box center [154, 483] width 308 height 979
copy p "Seth Adams"
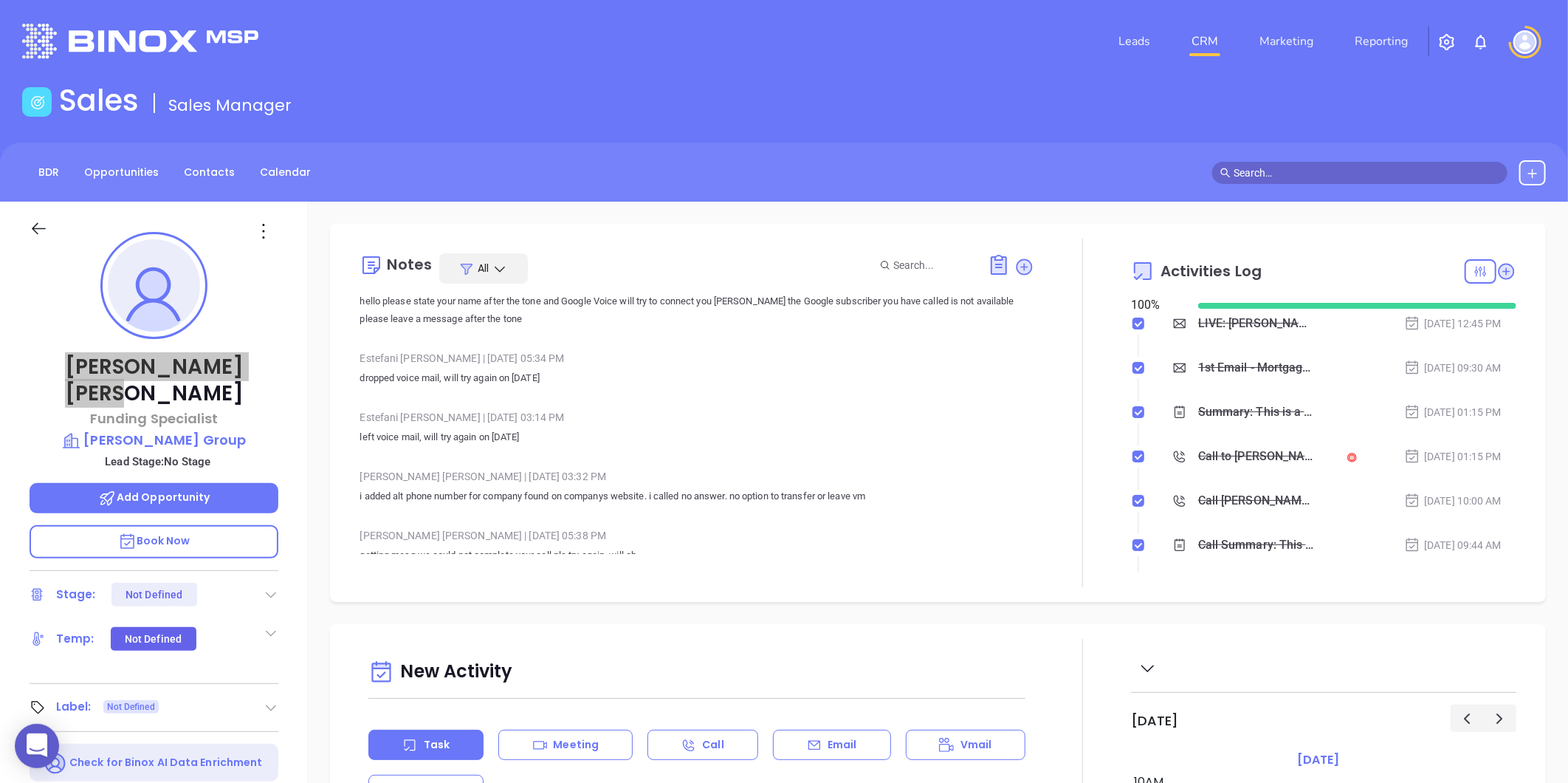
scroll to position [306, 0]
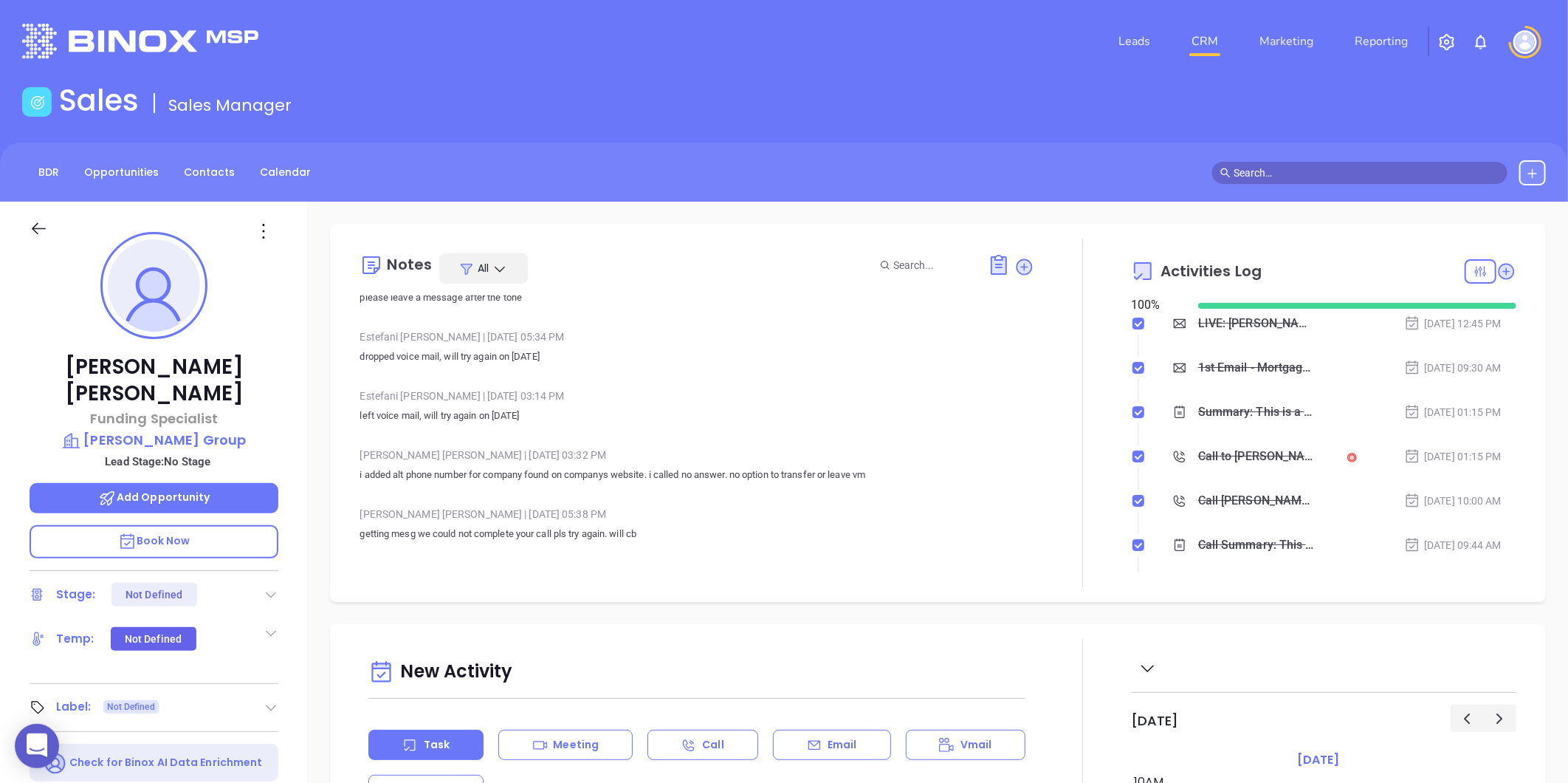
click at [208, 191] on div "BDR Opportunities Contacts Calendar" at bounding box center [784, 171] width 1568 height 59
click at [214, 168] on link "Contacts" at bounding box center [209, 172] width 69 height 24
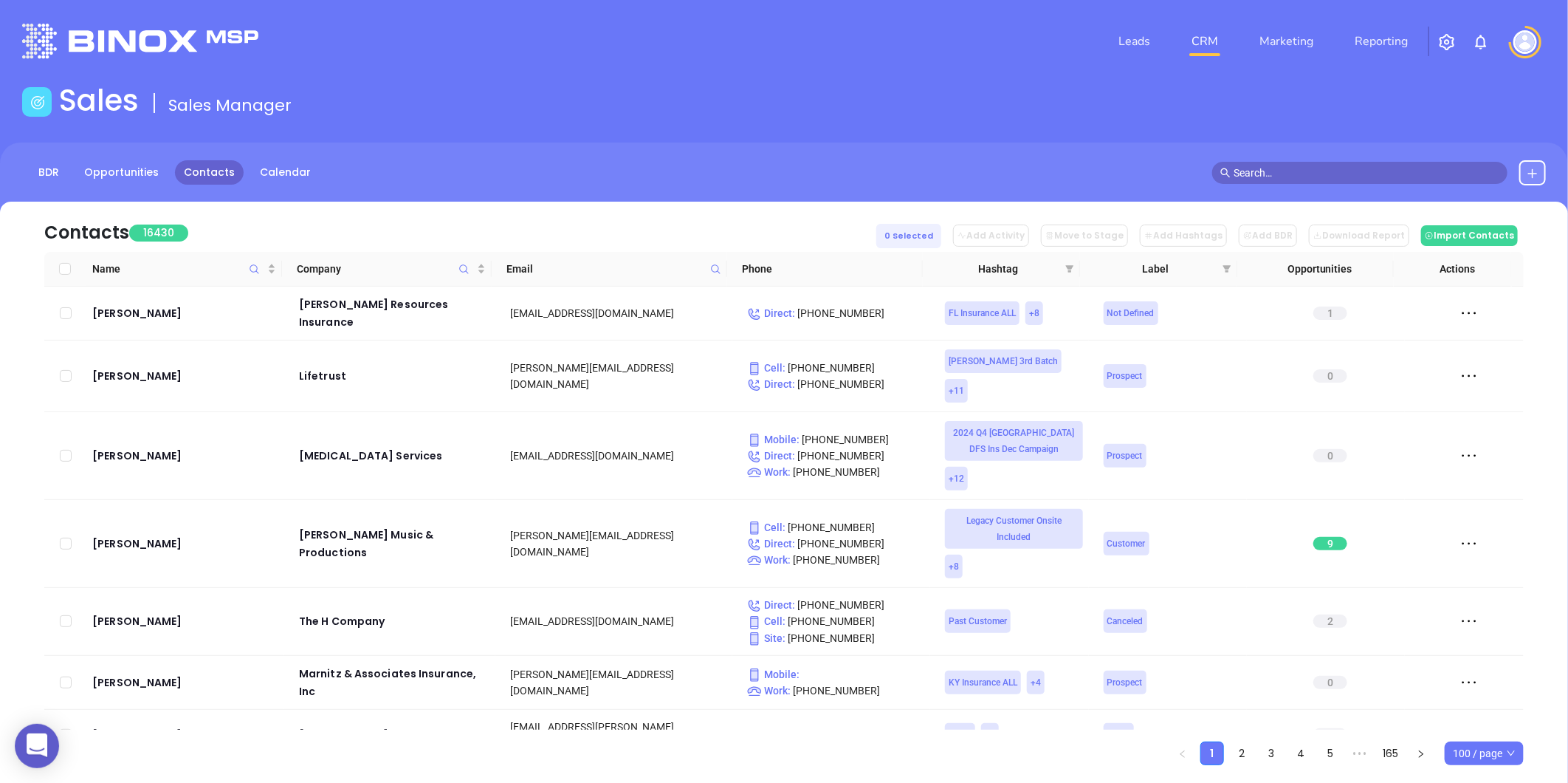
click at [1534, 170] on icon at bounding box center [1532, 173] width 12 height 12
click at [1449, 215] on p "New Contact" at bounding box center [1491, 214] width 123 height 23
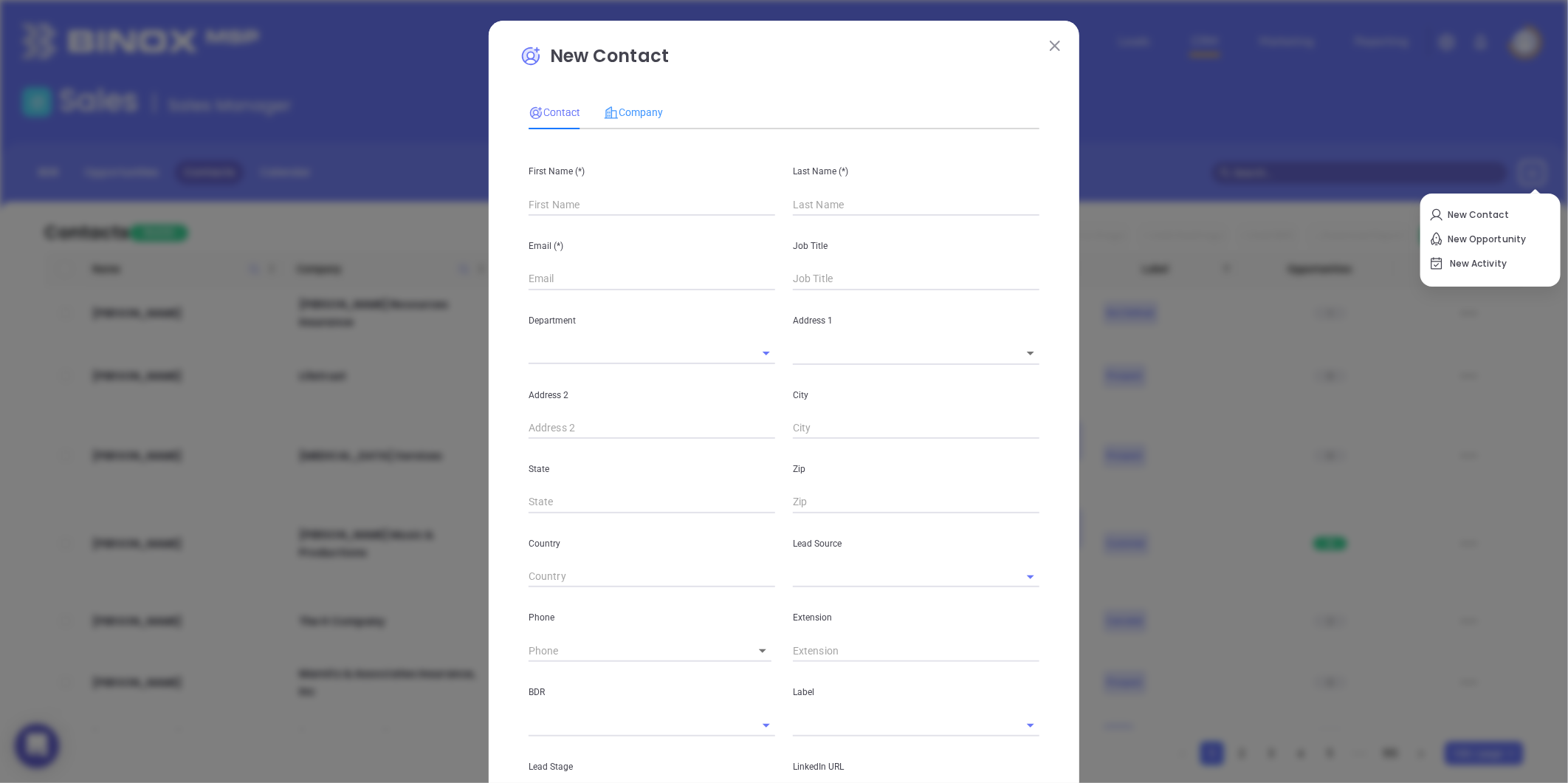
click at [614, 122] on div "Company" at bounding box center [633, 112] width 59 height 34
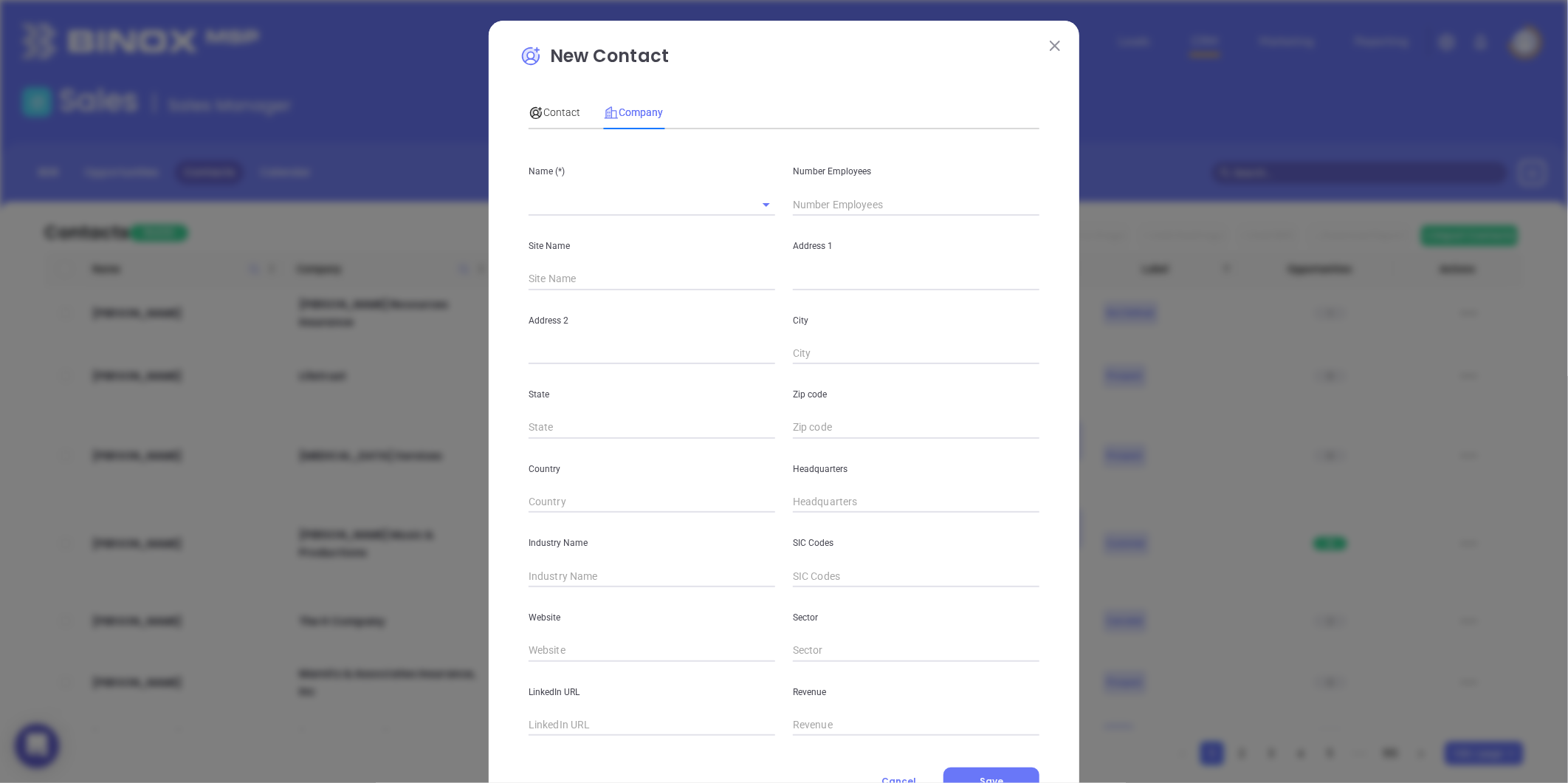
click at [573, 196] on input "text" at bounding box center [631, 204] width 205 height 21
paste input "Superior Insurance Agency"
type input "Superior Insurance Agency"
click at [812, 198] on input "text" at bounding box center [916, 205] width 247 height 22
drag, startPoint x: 659, startPoint y: 207, endPoint x: 333, endPoint y: 245, distance: 328.2
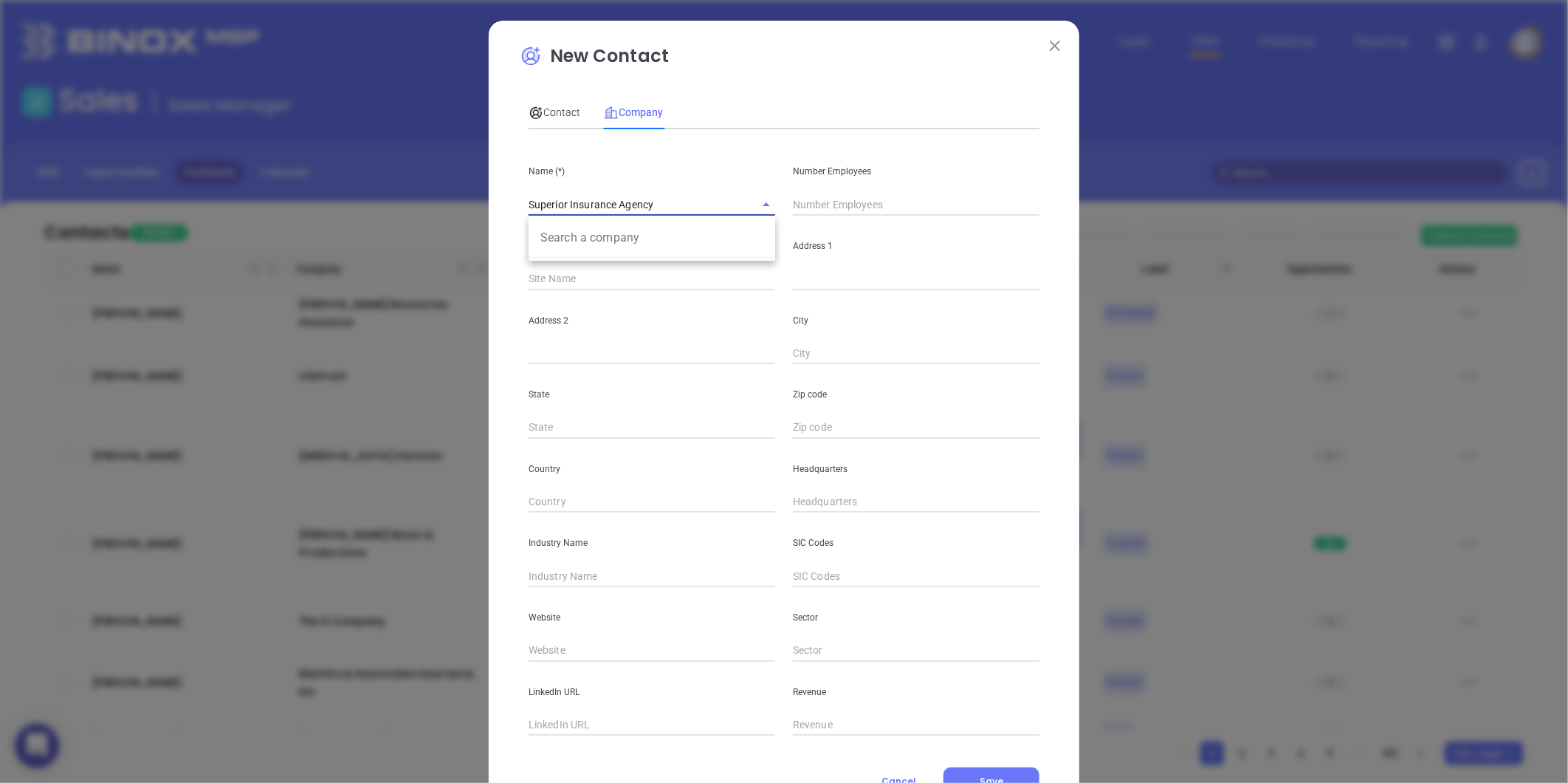
click at [333, 245] on div "New Contact Contact Company First Name (*) Last Name (*) Email (*) Job Title De…" at bounding box center [784, 391] width 1568 height 783
click at [823, 209] on input "text" at bounding box center [916, 205] width 247 height 22
type input "7"
click at [673, 291] on div "Address 2" at bounding box center [651, 328] width 264 height 74
click at [822, 288] on input "text" at bounding box center [916, 279] width 247 height 22
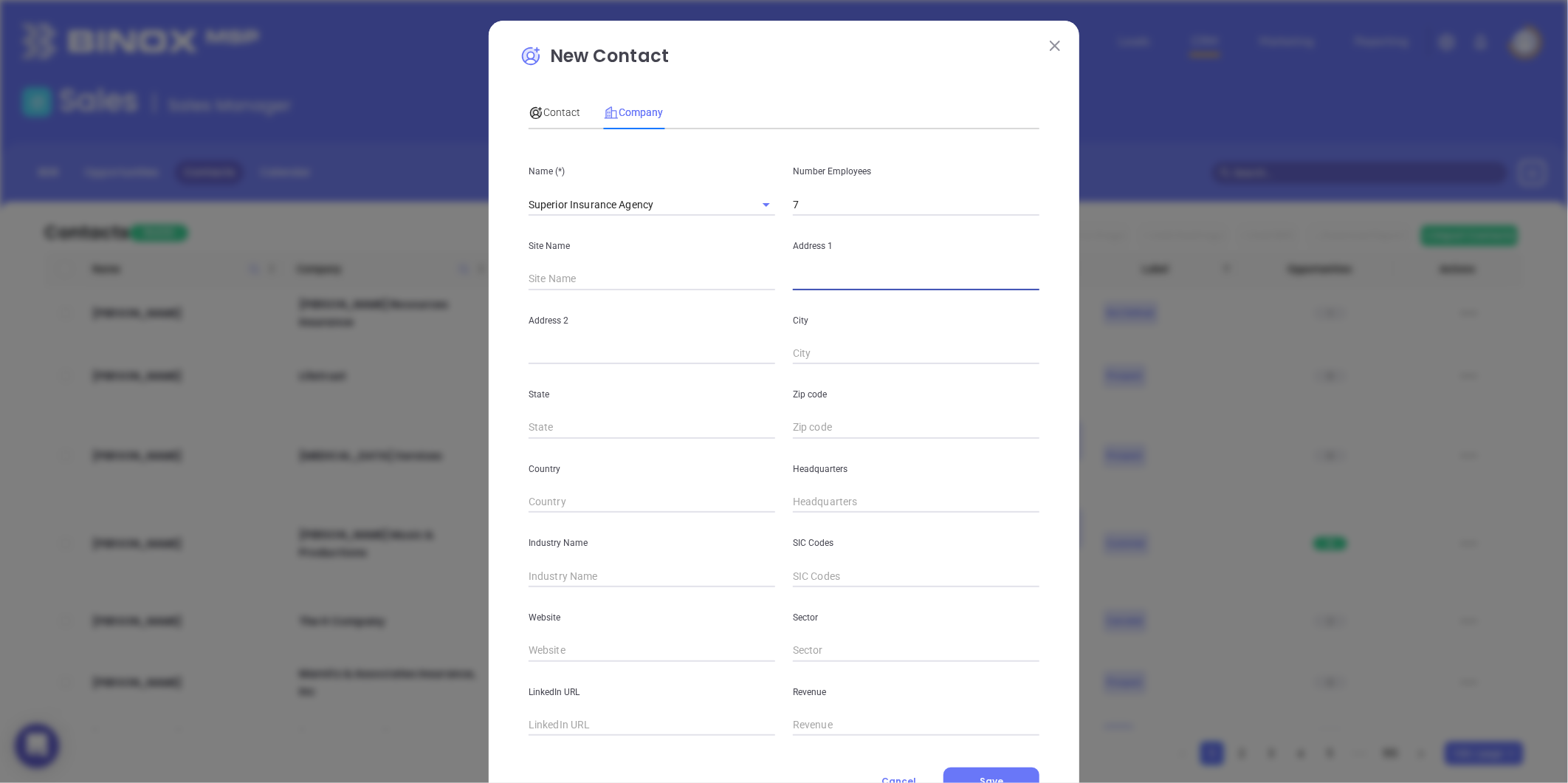
paste input "4312 Wake Forest Rd Ste A, Raleigh, NC 27609"
drag, startPoint x: 976, startPoint y: 284, endPoint x: 1006, endPoint y: 291, distance: 30.8
click at [1006, 291] on div "Name (*) Superior Insurance Agency Number Employees 7 Site Name Address 1 4312 …" at bounding box center [784, 438] width 511 height 594
type input "4312 Wake Forest Rd Ste A, Raleigh, NC 27609"
click at [836, 421] on input "text" at bounding box center [916, 427] width 247 height 22
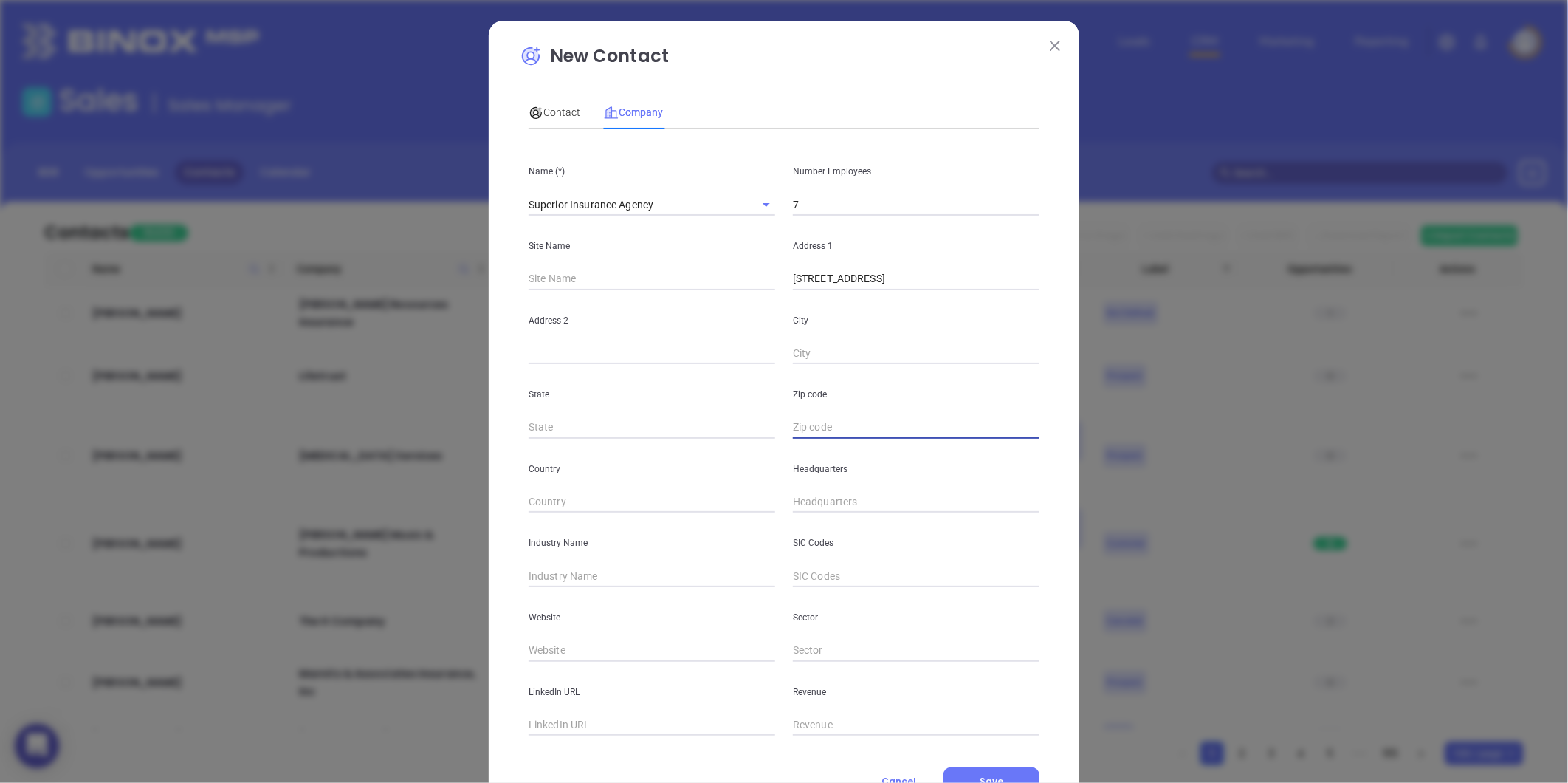
paste input "27609"
type input "27609"
click at [625, 429] on input "text" at bounding box center [651, 427] width 247 height 22
type input "NC"
drag, startPoint x: 918, startPoint y: 279, endPoint x: 952, endPoint y: 284, distance: 34.4
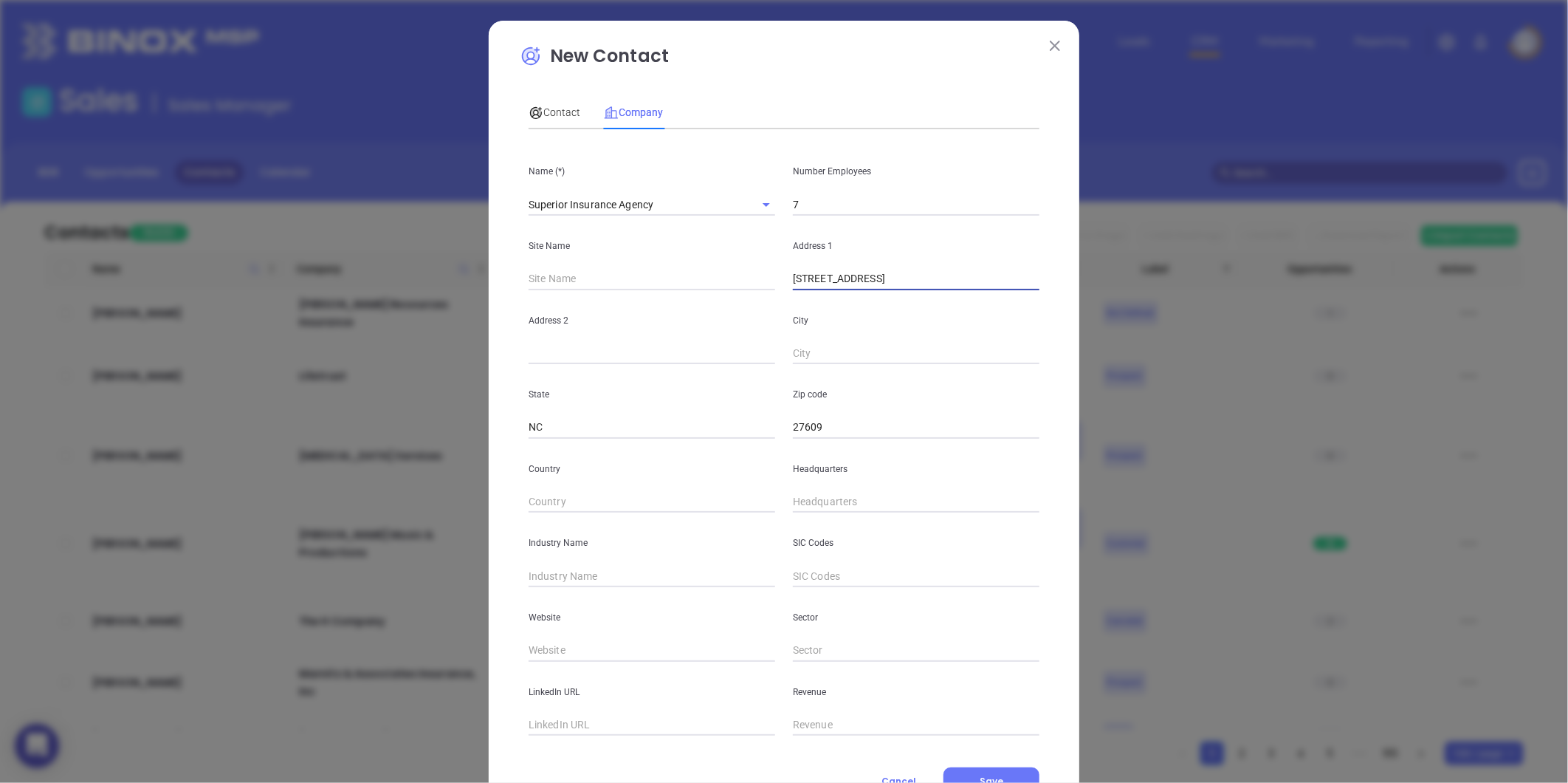
click at [952, 284] on input "4312 Wake Forest Rd Ste A, Raleigh, NC 27609" at bounding box center [916, 279] width 247 height 22
drag, startPoint x: 844, startPoint y: 330, endPoint x: 832, endPoint y: 342, distance: 17.0
click at [838, 335] on div "City" at bounding box center [916, 328] width 264 height 74
click at [826, 348] on input "text" at bounding box center [916, 354] width 247 height 22
paste input "Raleigh"
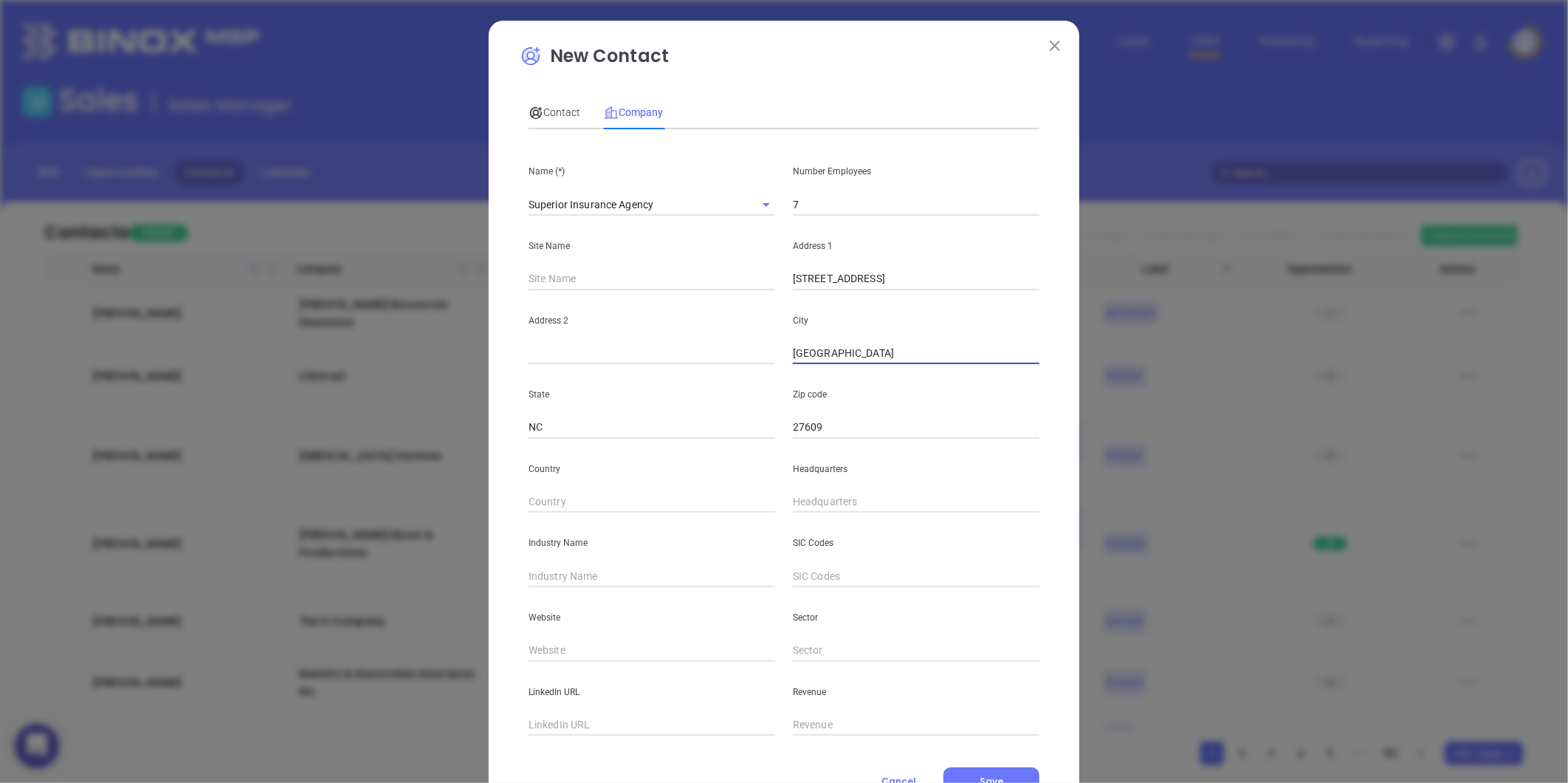
type input "Raleigh"
drag, startPoint x: 889, startPoint y: 283, endPoint x: 914, endPoint y: 288, distance: 25.5
click at [914, 288] on input "4312 Wake Forest Rd Ste A, Raleigh, NC 27609" at bounding box center [916, 279] width 247 height 22
click at [603, 338] on div "Address 2" at bounding box center [651, 328] width 264 height 74
click at [592, 352] on input "text" at bounding box center [651, 354] width 247 height 22
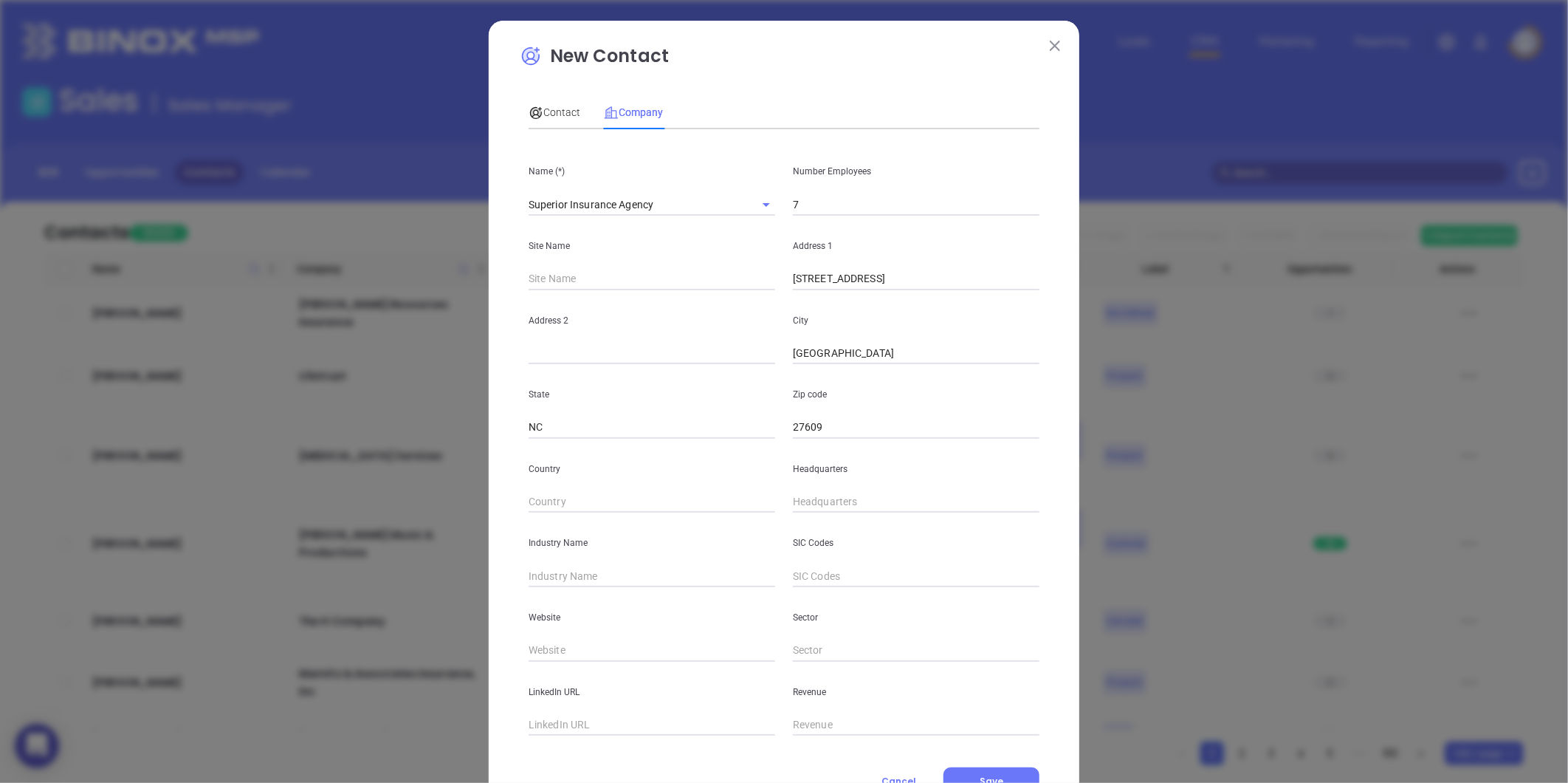
paste input "Ste A"
type input "Ste A"
drag, startPoint x: 886, startPoint y: 287, endPoint x: 1023, endPoint y: 302, distance: 137.8
click at [1023, 302] on div "Name (*) Superior Insurance Agency Number Employees 7 Site Name Address 1 4312 …" at bounding box center [784, 438] width 511 height 594
type input "4312 Wake Forest Rd"
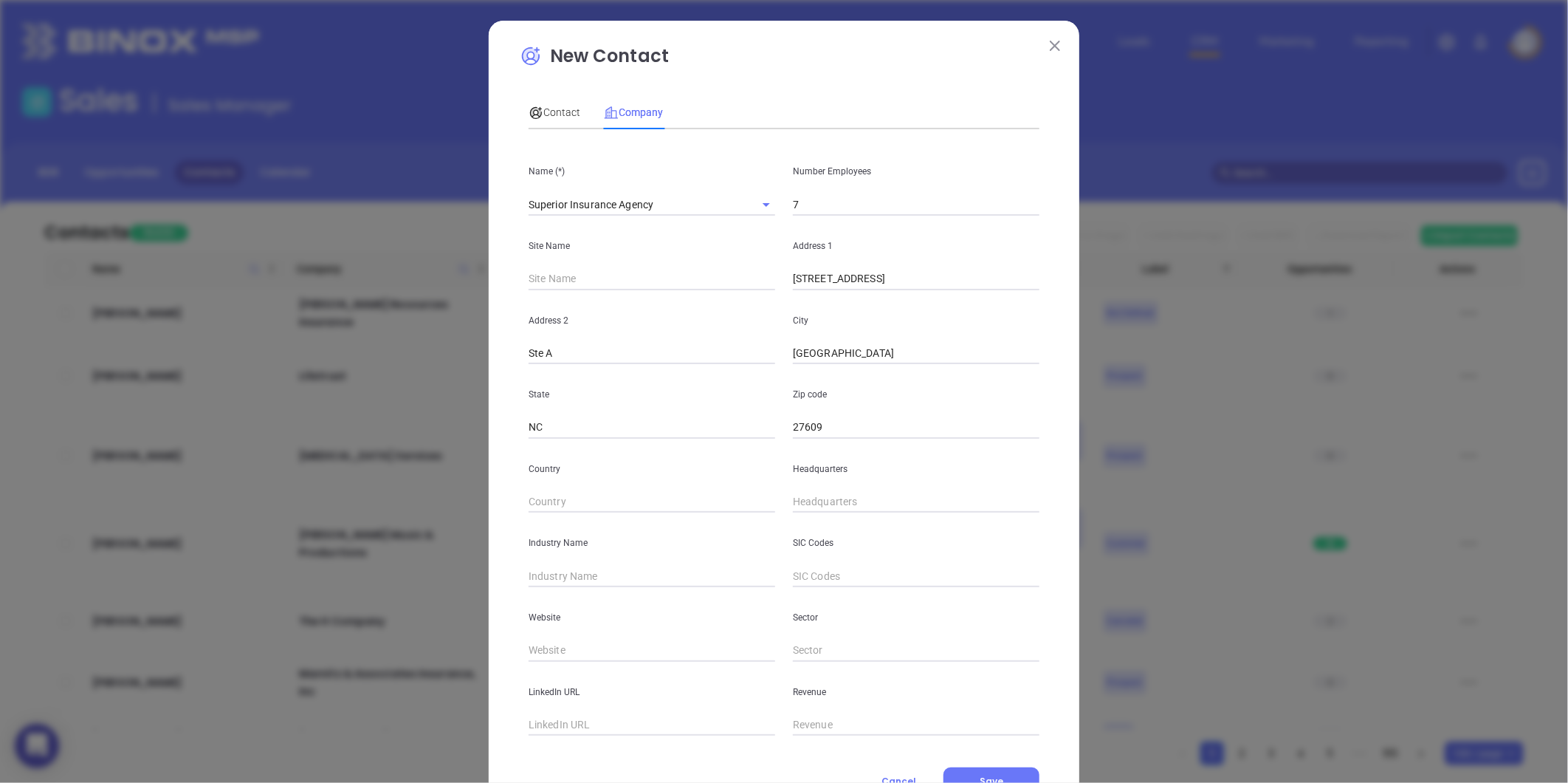
click at [811, 484] on div "Headquarters" at bounding box center [916, 476] width 264 height 74
type input "( ) -"
click at [813, 493] on input "( ) -" at bounding box center [916, 502] width 247 height 22
paste input "2) 760-9 91"
drag, startPoint x: 869, startPoint y: 507, endPoint x: 676, endPoint y: 521, distance: 193.5
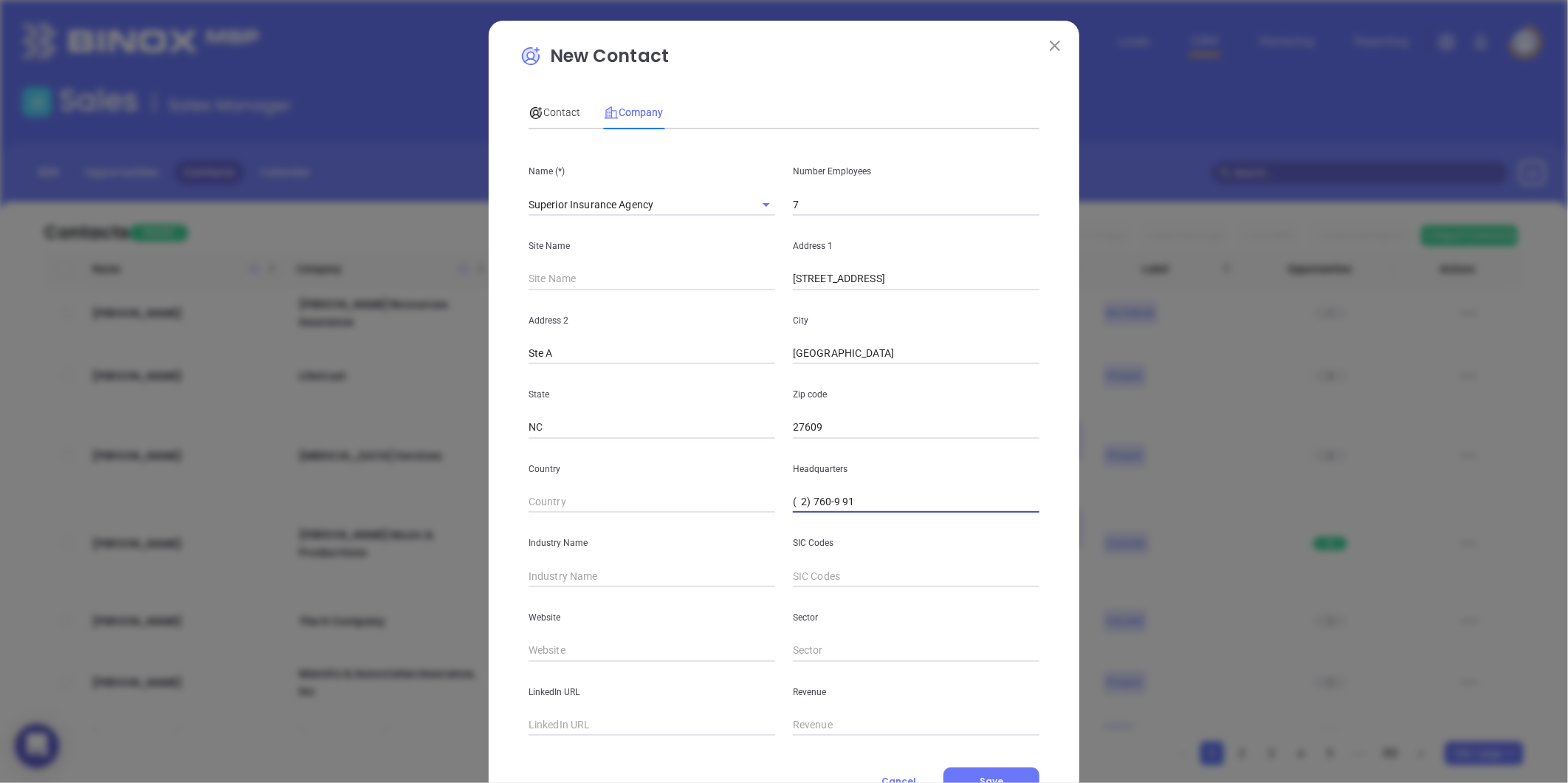
click at [676, 521] on div "Name (*) Superior Insurance Agency Number Employees 7 Site Name Address 1 4312 …" at bounding box center [784, 438] width 511 height 594
paste input "2) 760-9 91"
drag, startPoint x: 865, startPoint y: 506, endPoint x: 696, endPoint y: 539, distance: 172.2
click at [696, 539] on div "Name (*) Superior Insurance Agency Number Employees 7 Site Name Address 1 4312 …" at bounding box center [784, 438] width 511 height 594
type input "( ) -"
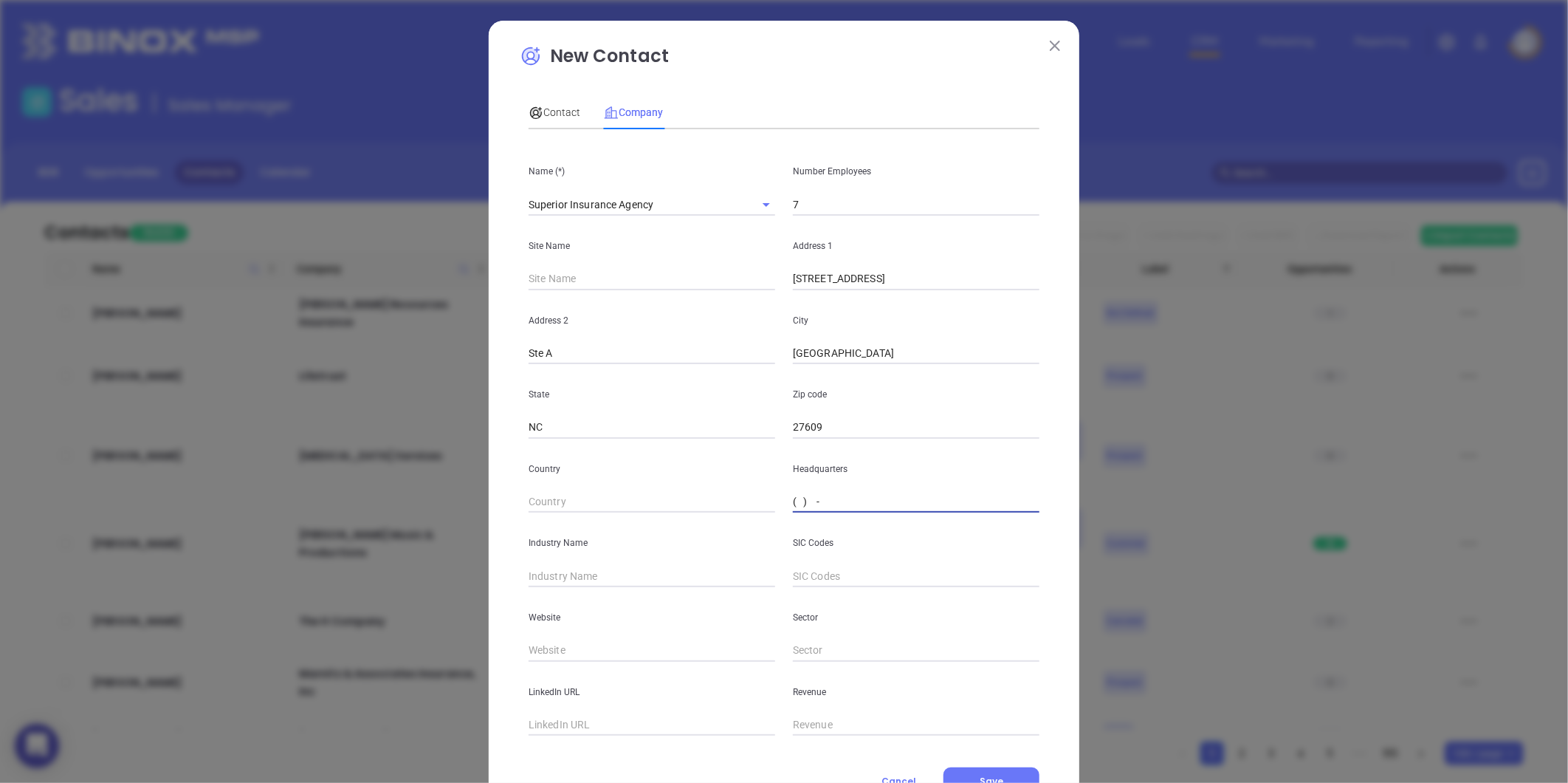
paste input "919) 790-9699"
type input "(919) 790-9699"
click at [539, 574] on input "text" at bounding box center [651, 576] width 247 height 22
type input "Insurance"
click at [541, 648] on input "text" at bounding box center [651, 651] width 247 height 22
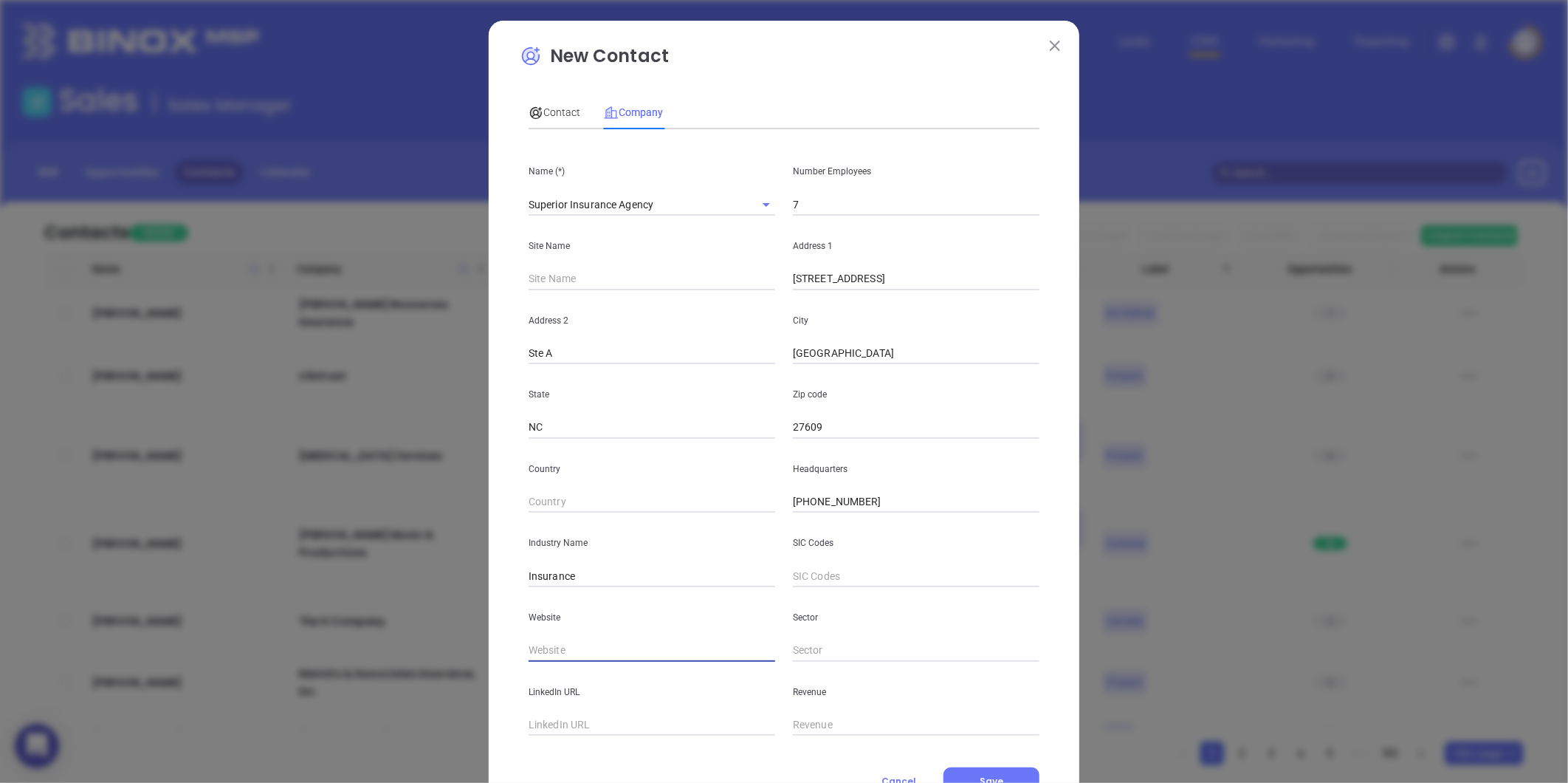
paste input "https://superior-ins.com/"
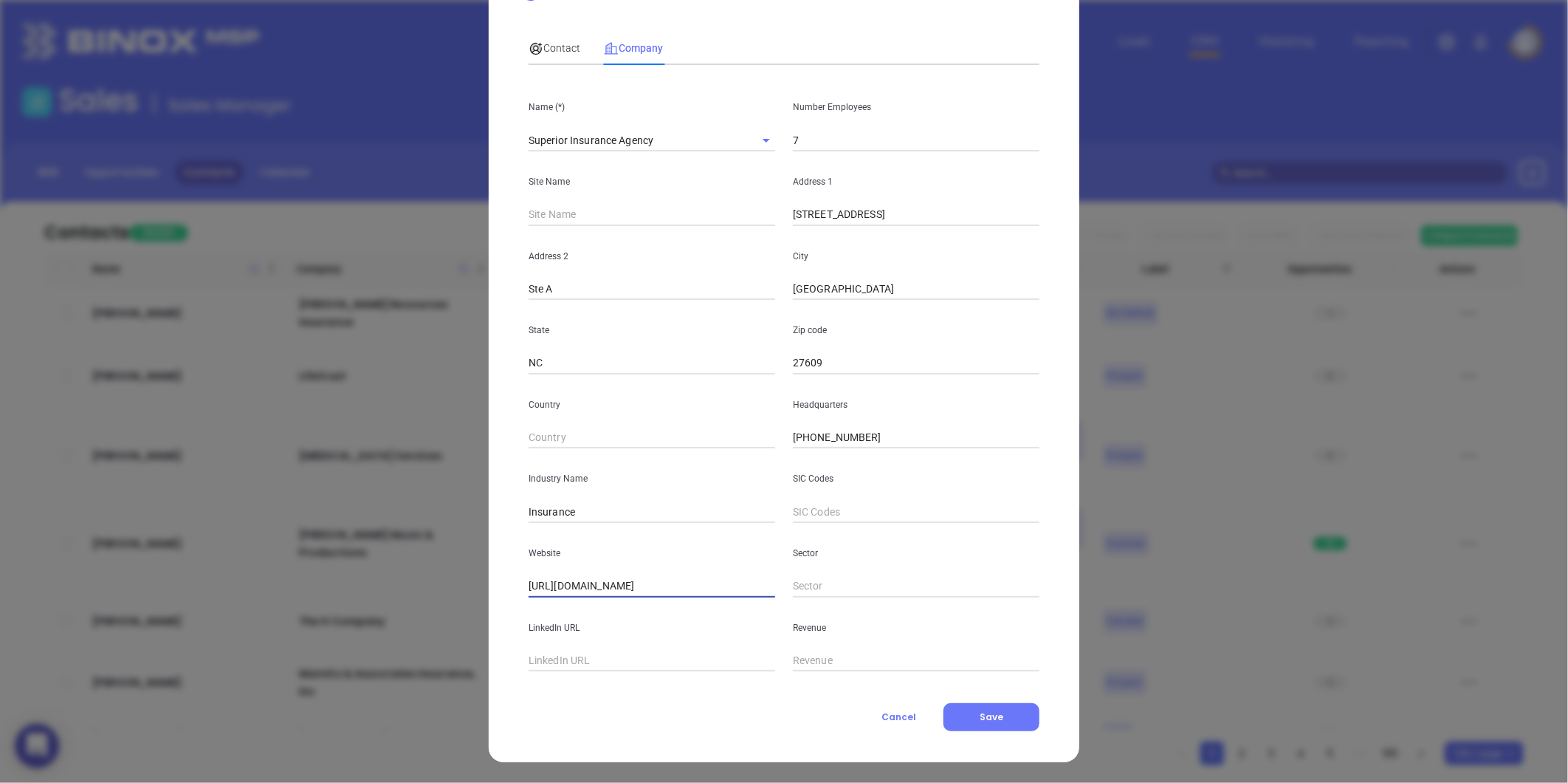
type input "https://superior-ins.com/"
click at [608, 665] on input "text" at bounding box center [651, 661] width 247 height 22
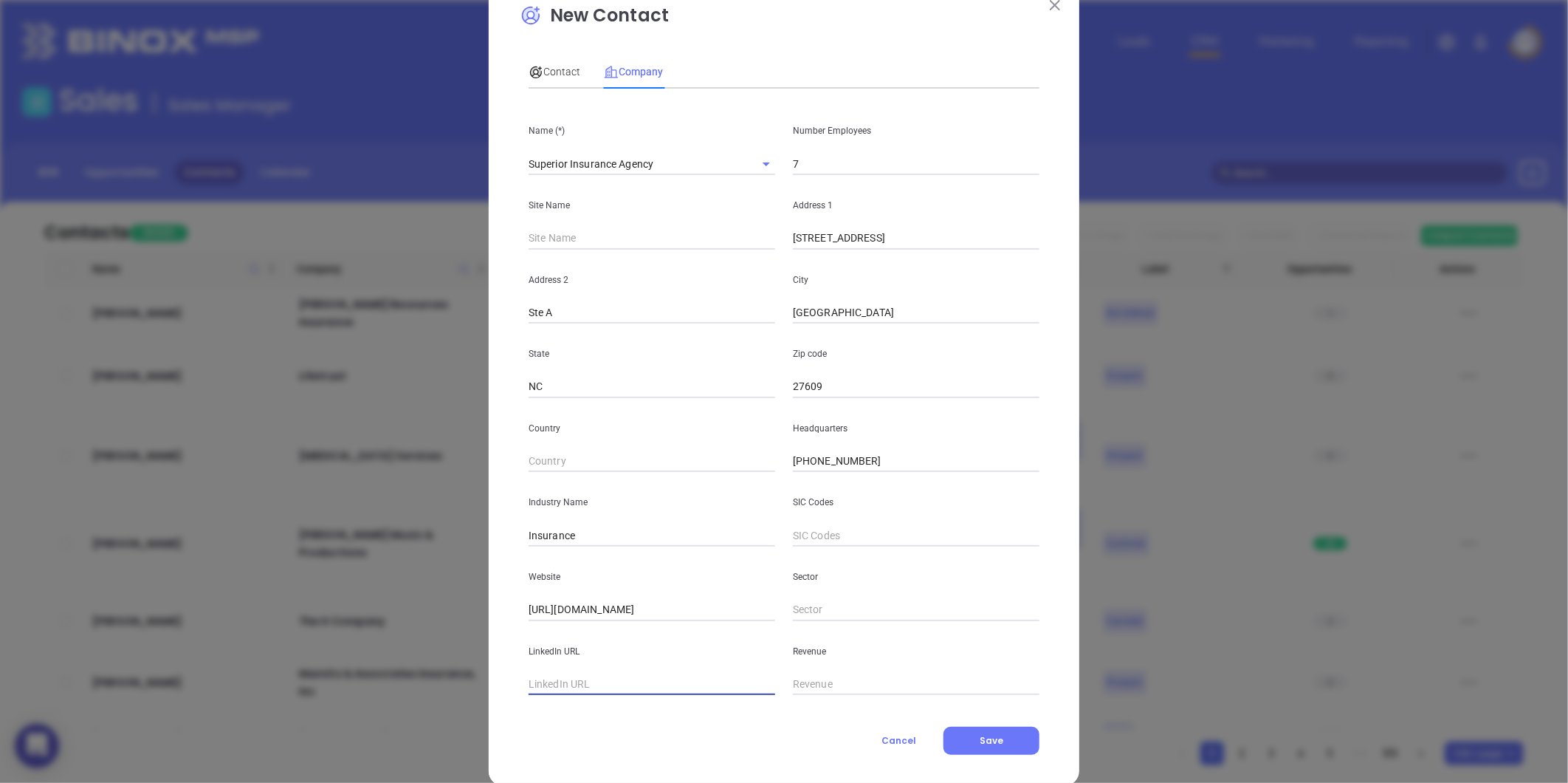
scroll to position [0, 0]
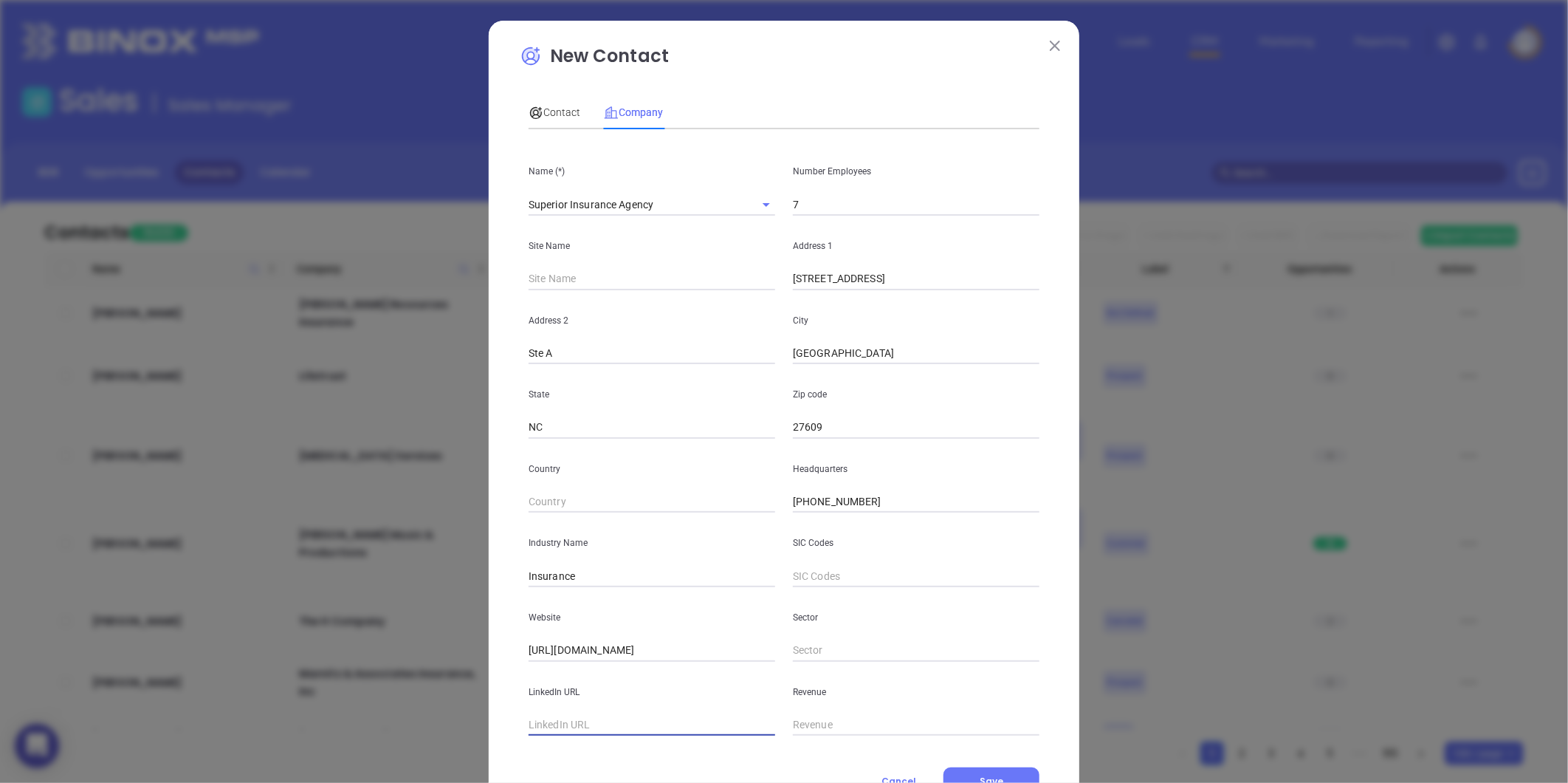
click at [528, 85] on div "New Contact Contact Company First Name (*) Last Name (*) Email (*) Job Title De…" at bounding box center [784, 419] width 529 height 752
click at [544, 126] on div "Contact" at bounding box center [555, 112] width 52 height 34
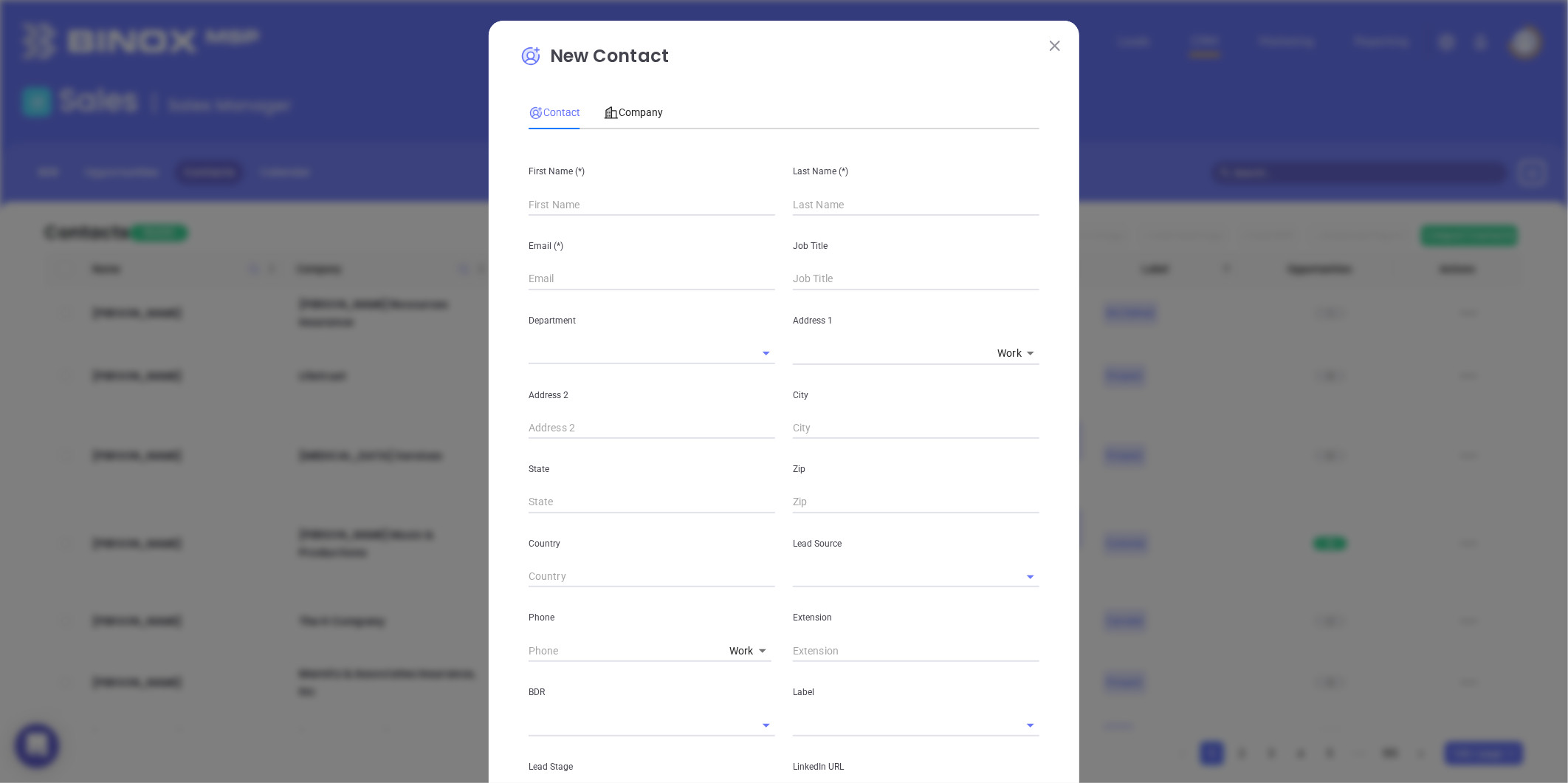
click at [585, 208] on div "First Name (*)" at bounding box center [651, 178] width 264 height 74
click at [562, 223] on div "Email (*)" at bounding box center [651, 253] width 264 height 74
click at [566, 215] on input "text" at bounding box center [651, 205] width 247 height 22
paste input "https://superior-ins.com/"
type input "https://superior-ins.com/"
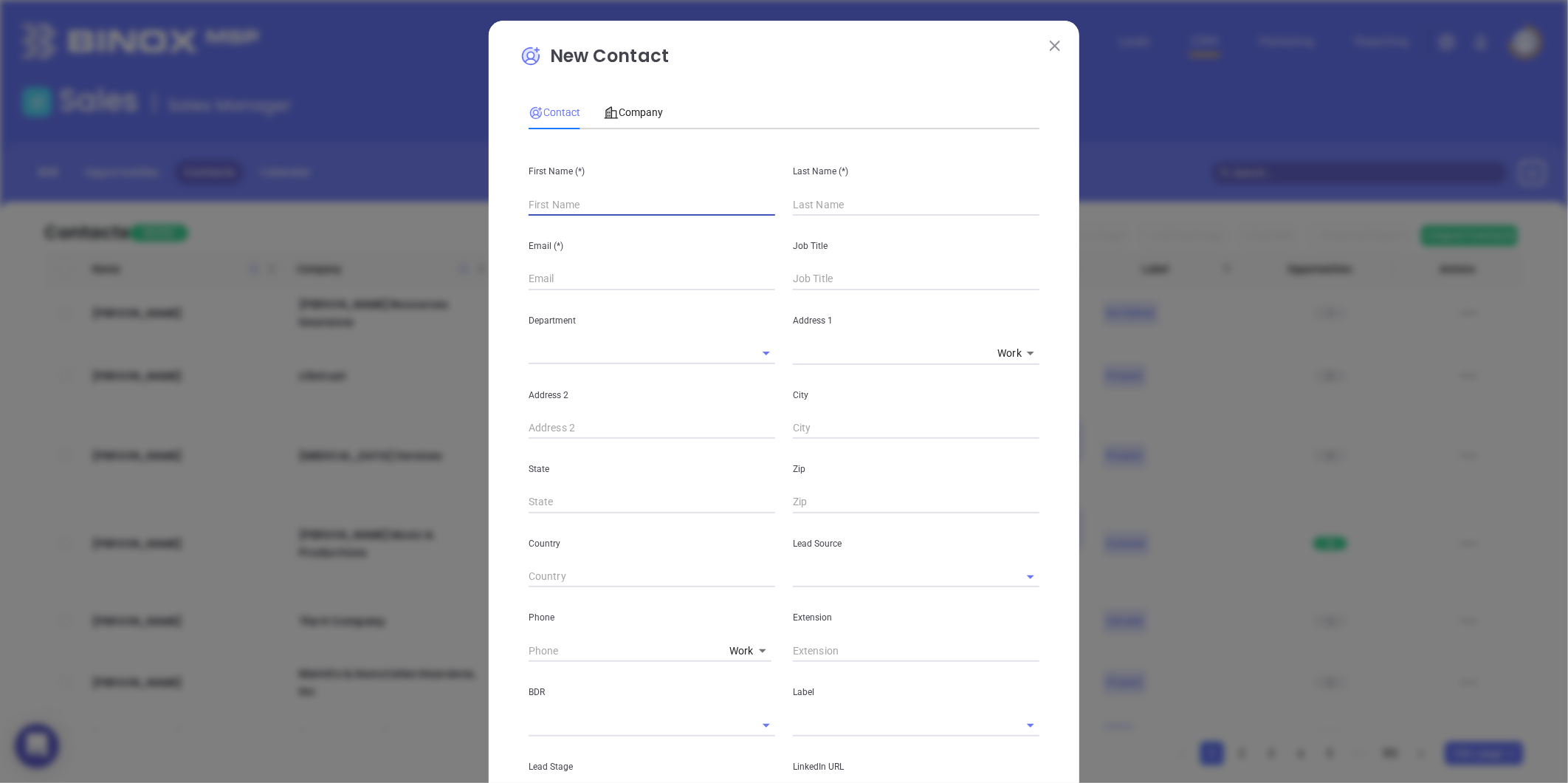
paste input "https://superior-ins.com/"
type input "https://superior-ins.com/"
paste input "4312 Wake Forest Rd Ste A, Raleigh, NC 27609"
type input "4312 Wake Forest Rd Ste A, Raleigh, NC 27609"
type input "Steve"
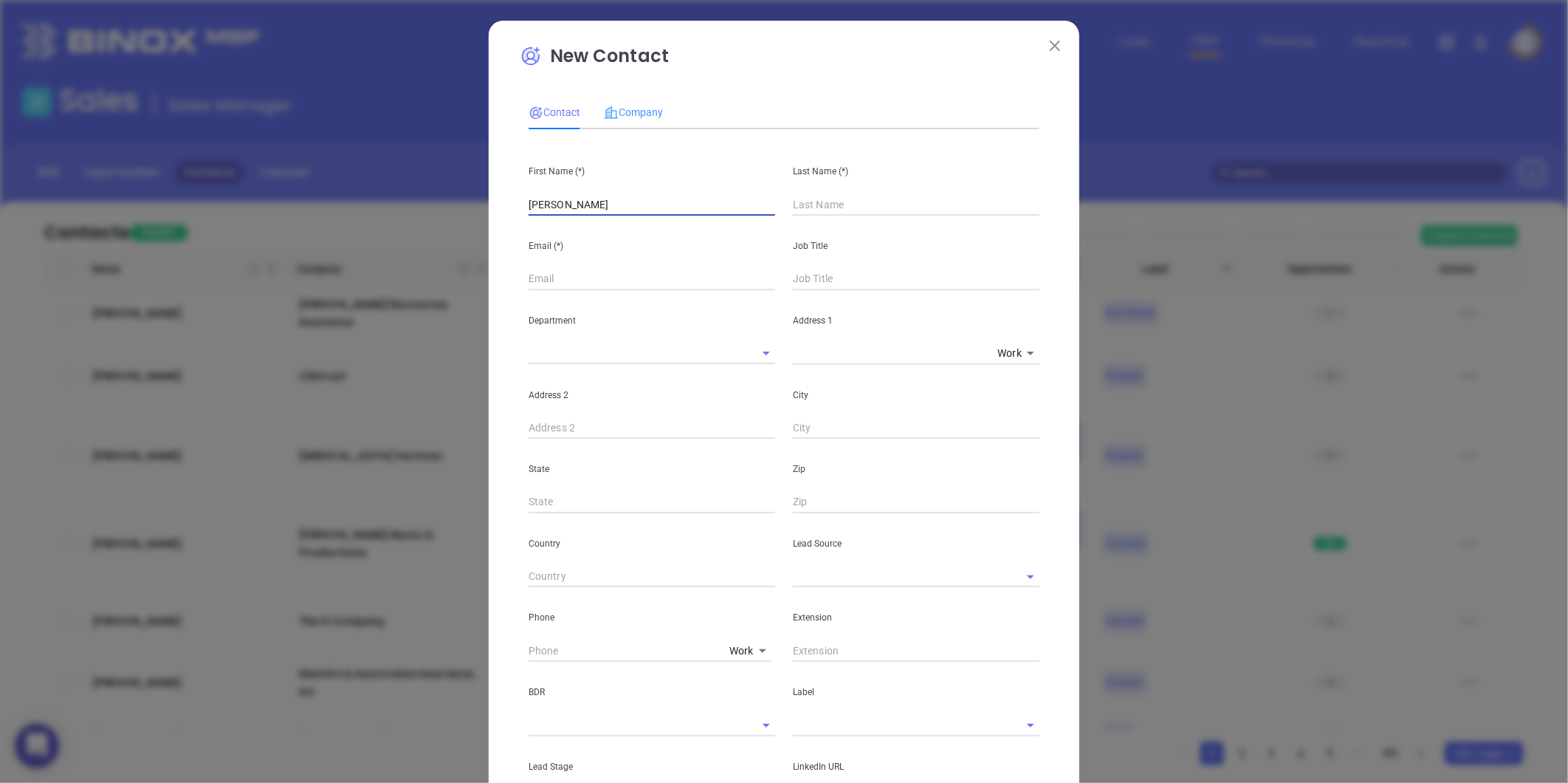
click at [636, 124] on div "Company" at bounding box center [633, 112] width 59 height 34
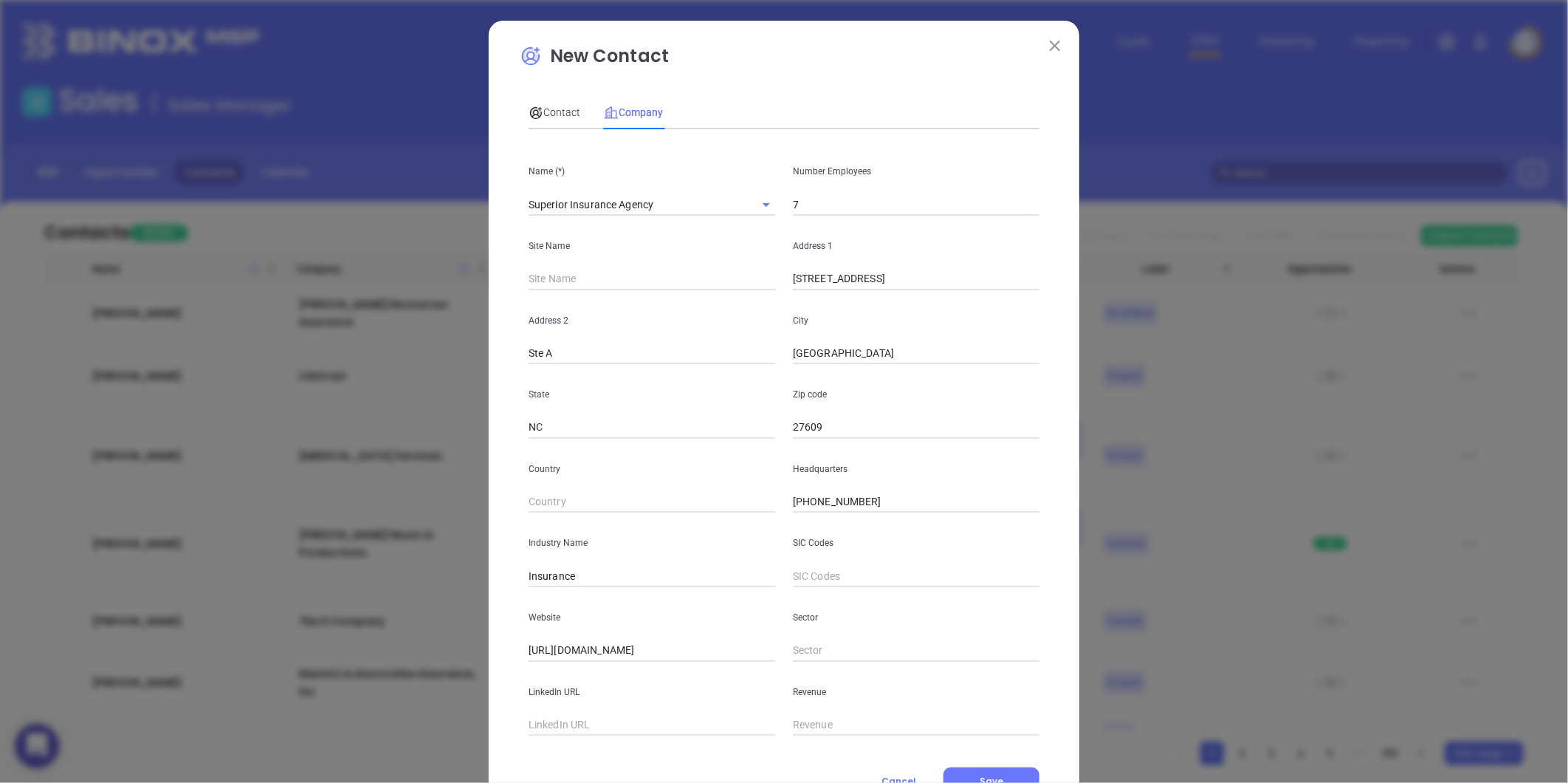
drag, startPoint x: 894, startPoint y: 283, endPoint x: 763, endPoint y: 277, distance: 131.1
click at [764, 277] on div "Site Name Address 1 4312 Wake Forest Rd" at bounding box center [784, 253] width 529 height 74
paste input "3808 guess rd ste j durham nc 27705"
drag, startPoint x: 930, startPoint y: 284, endPoint x: 959, endPoint y: 284, distance: 29.0
click at [959, 284] on input "3808 guess rd ste j durham nc 27705" at bounding box center [916, 279] width 247 height 22
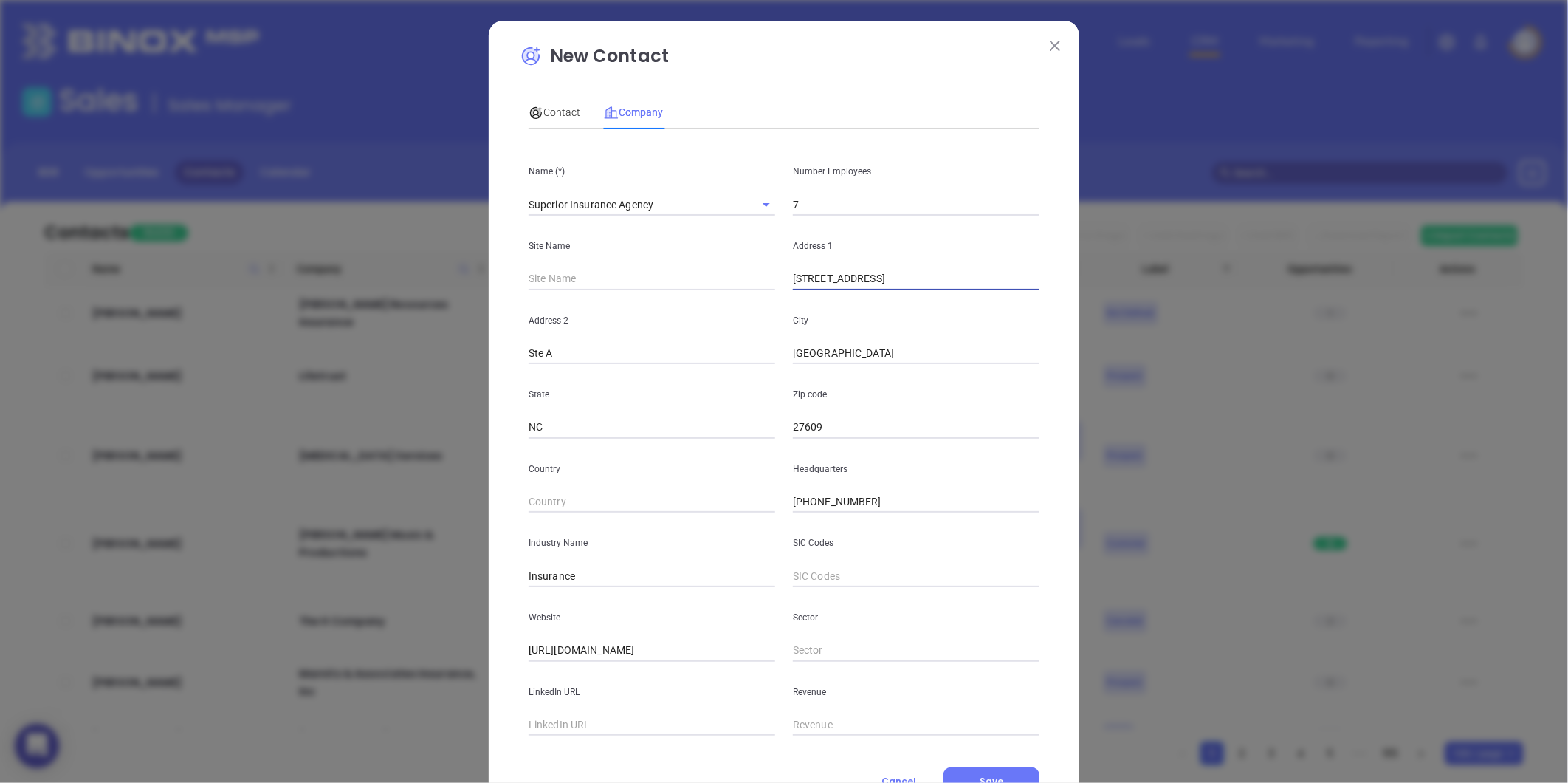
type input "3808 guess rd ste j durham nc 27705"
drag, startPoint x: 842, startPoint y: 423, endPoint x: 747, endPoint y: 434, distance: 95.6
click at [747, 434] on div "State NC Zip code 27609" at bounding box center [784, 401] width 529 height 74
paste input "27705"
type input "27705"
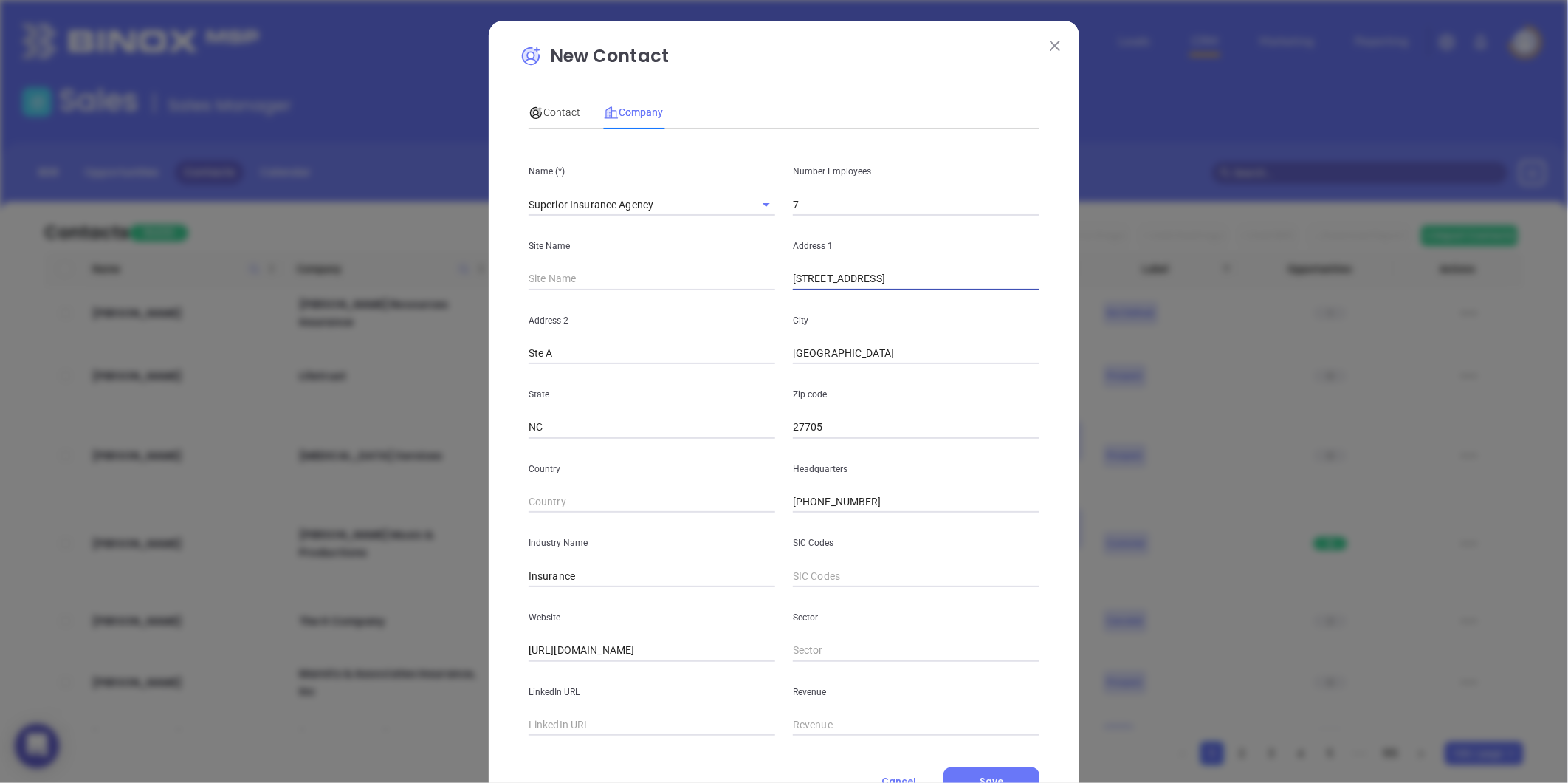
drag, startPoint x: 879, startPoint y: 282, endPoint x: 913, endPoint y: 284, distance: 34.1
click at [913, 284] on input "3808 guess rd ste j durham nc 27705" at bounding box center [916, 279] width 247 height 22
drag, startPoint x: 859, startPoint y: 342, endPoint x: 692, endPoint y: 368, distance: 169.0
click at [713, 366] on div "Name (*) Superior Insurance Agency Number Employees 7 Site Name Address 1 3808 …" at bounding box center [784, 438] width 511 height 594
paste input "durham"
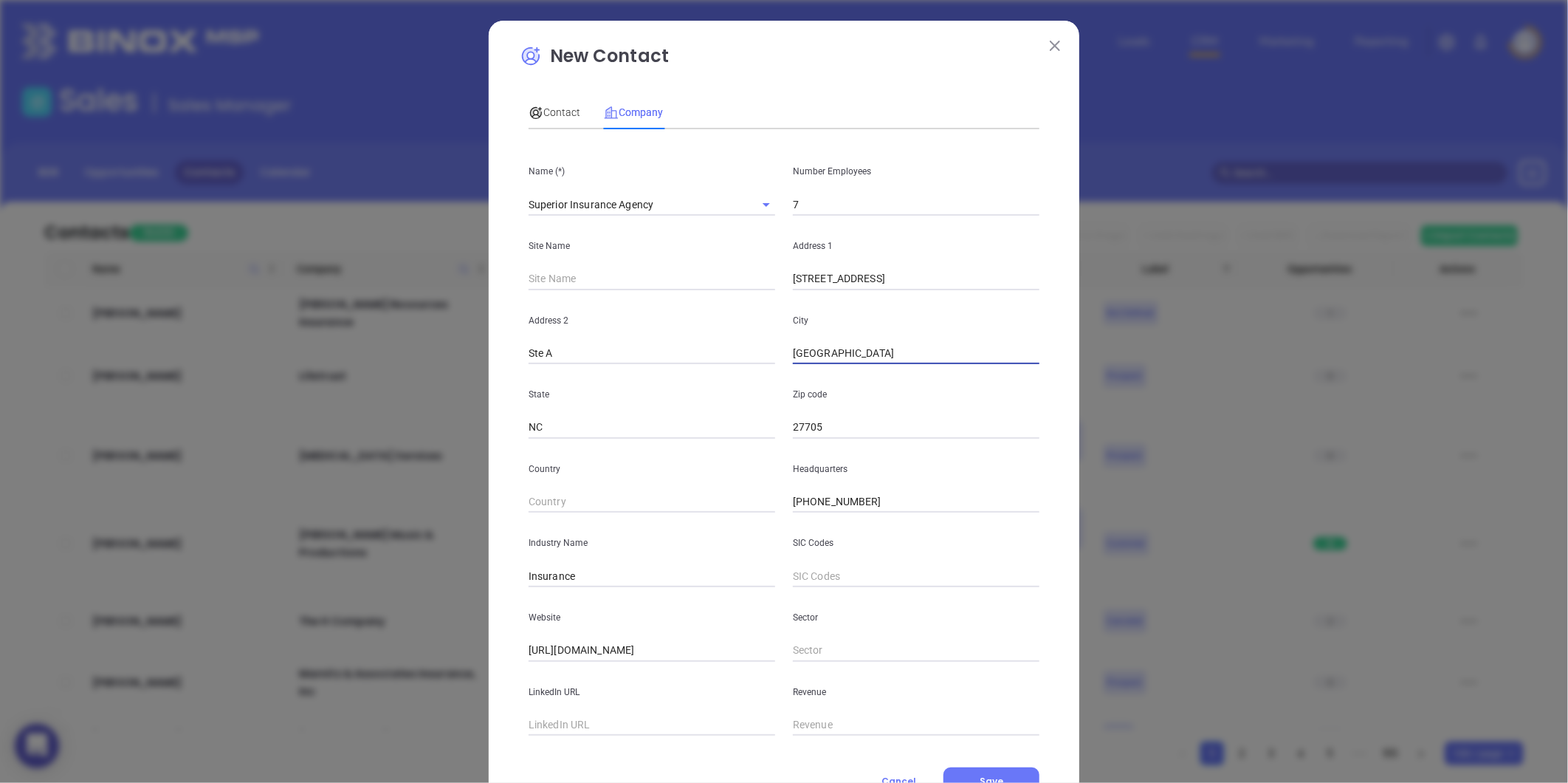
type input "Durham"
drag, startPoint x: 857, startPoint y: 287, endPoint x: 875, endPoint y: 289, distance: 18.1
click at [875, 289] on input "3808 guess rd ste j durham nc 27705" at bounding box center [916, 279] width 247 height 22
click at [570, 286] on input "text" at bounding box center [649, 279] width 241 height 22
drag, startPoint x: 550, startPoint y: 359, endPoint x: 521, endPoint y: 363, distance: 29.3
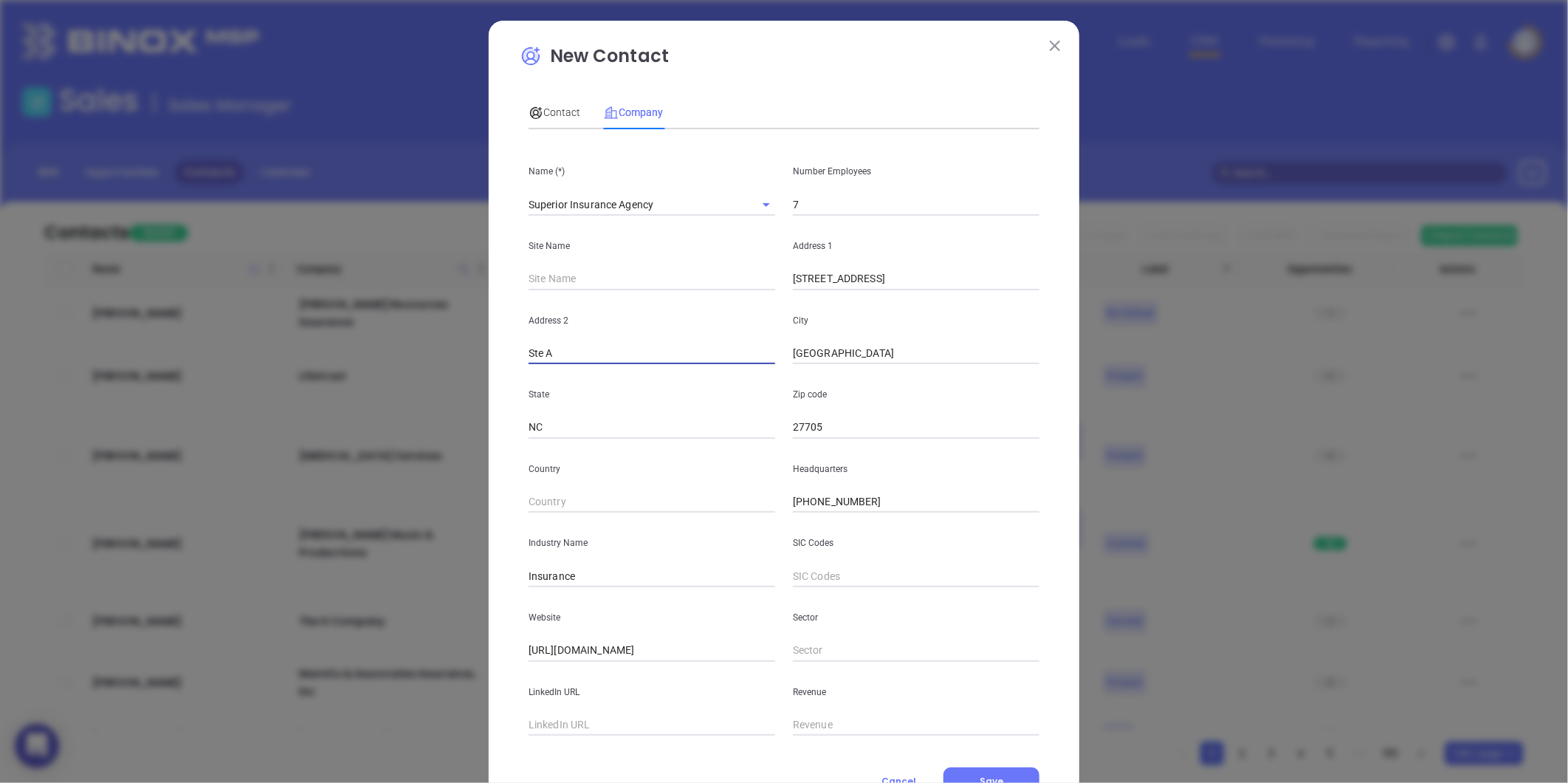
click at [521, 363] on div "Address 2 Ste A" at bounding box center [651, 328] width 264 height 74
paste input "ste j"
type input "Ste j"
drag, startPoint x: 858, startPoint y: 285, endPoint x: 1046, endPoint y: 298, distance: 188.4
click at [1046, 298] on div "New Contact Contact Company First Name (*) Steve Last Name (*) Email (*) Job Ti…" at bounding box center [784, 423] width 591 height 805
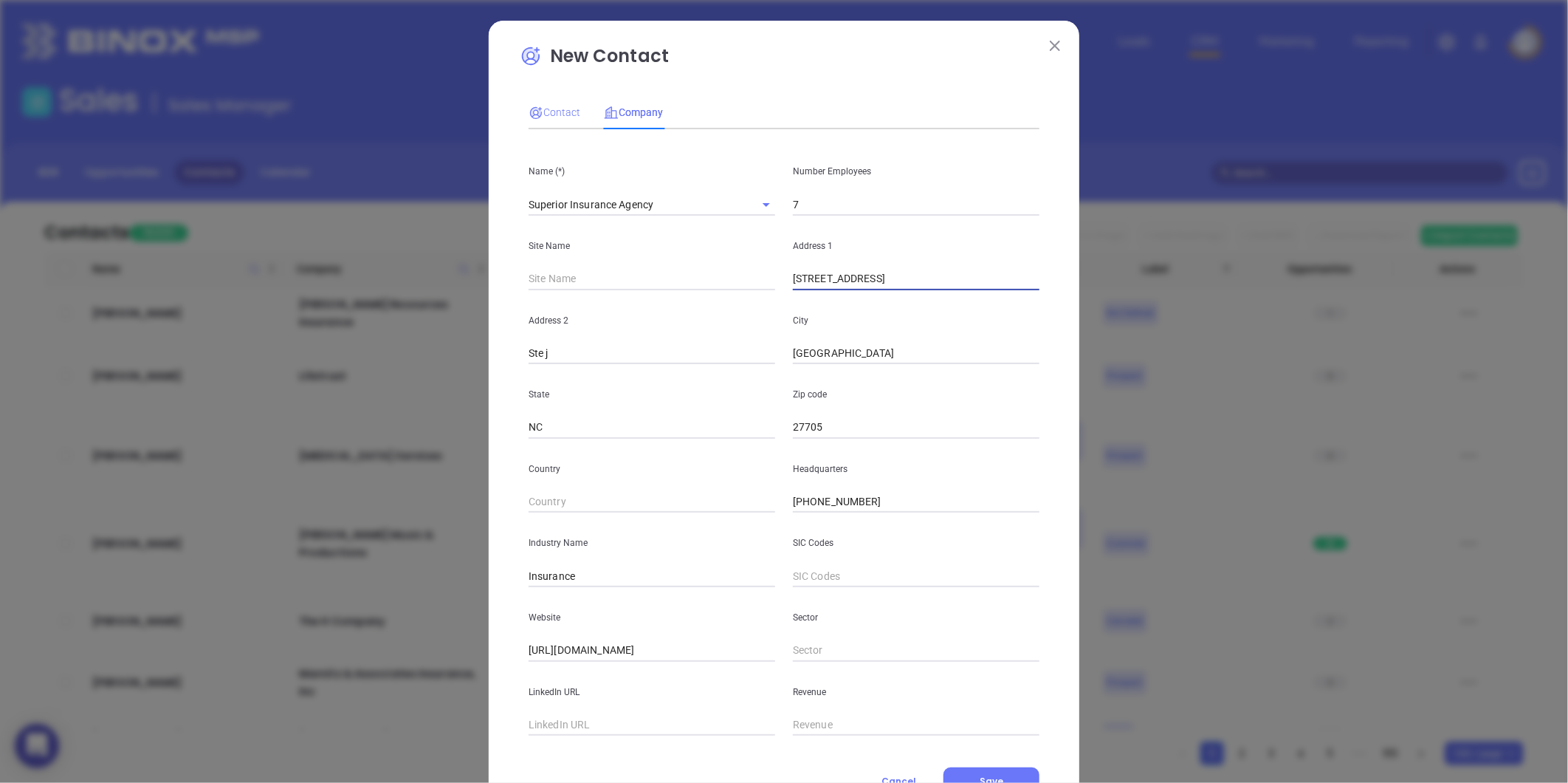
type input "3808 guess rd"
click at [548, 116] on span "Contact" at bounding box center [555, 112] width 52 height 12
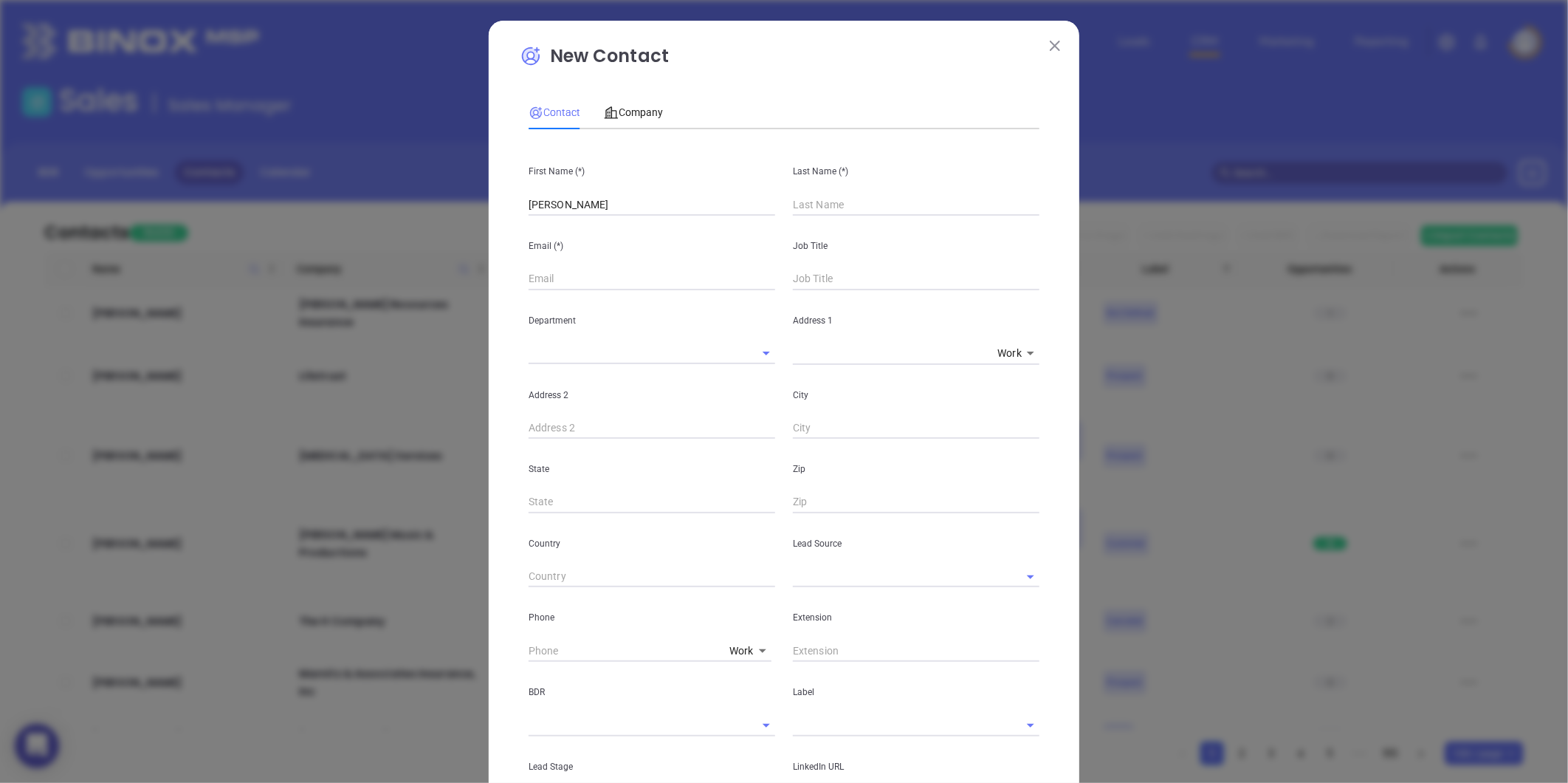
drag, startPoint x: 820, startPoint y: 190, endPoint x: 826, endPoint y: 195, distance: 7.8
click at [823, 191] on div "Last Name (*)" at bounding box center [916, 178] width 264 height 74
click at [826, 195] on input "text" at bounding box center [916, 205] width 247 height 22
type input "Corley"
click at [519, 277] on div "Email (*)" at bounding box center [651, 253] width 264 height 74
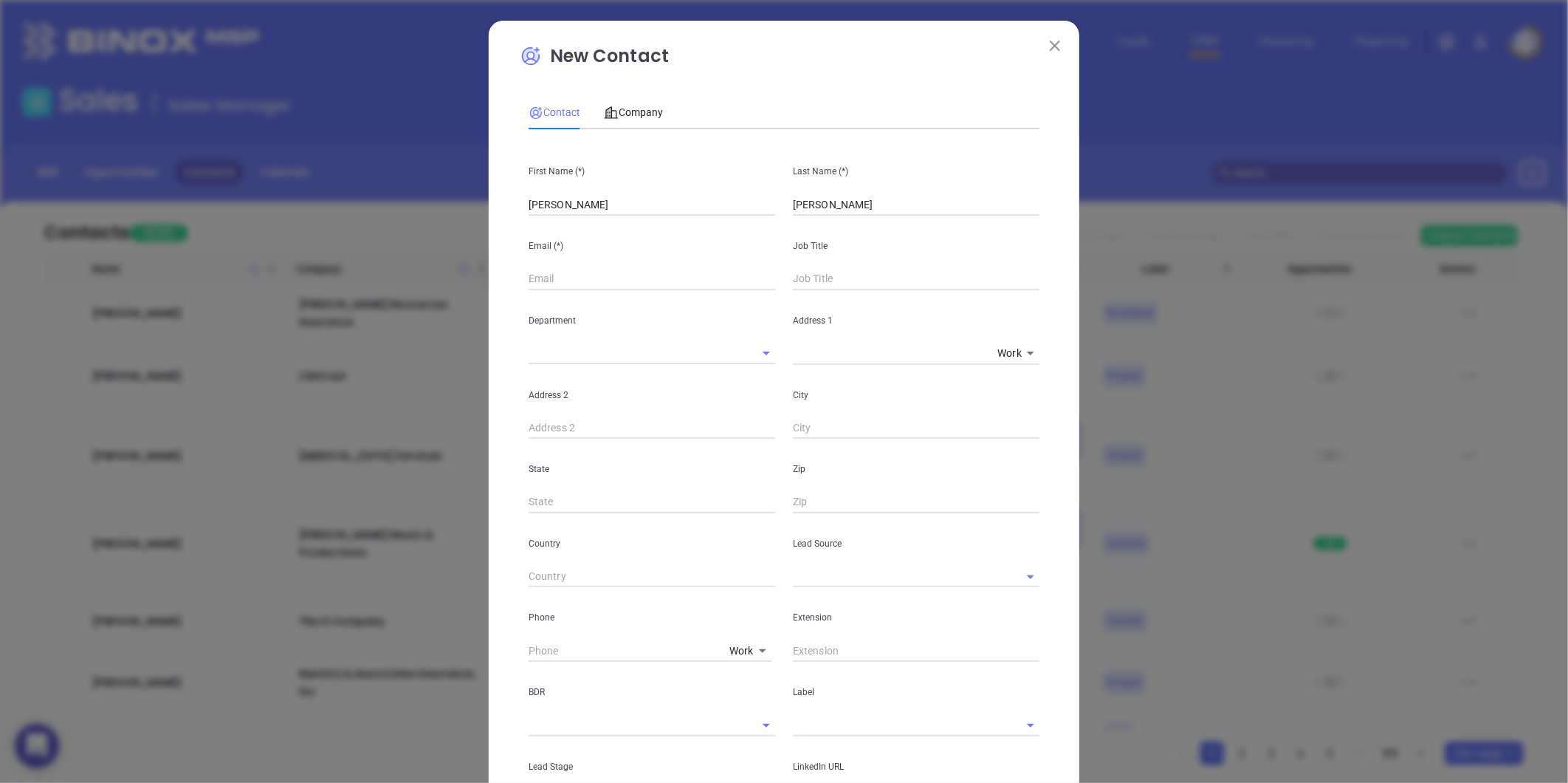
click at [529, 277] on input "text" at bounding box center [651, 279] width 247 height 22
paste input "steve@durhamins.com"
type input "steve@durhamins.com"
click at [858, 270] on input "text" at bounding box center [916, 279] width 247 height 22
type input "Owner"
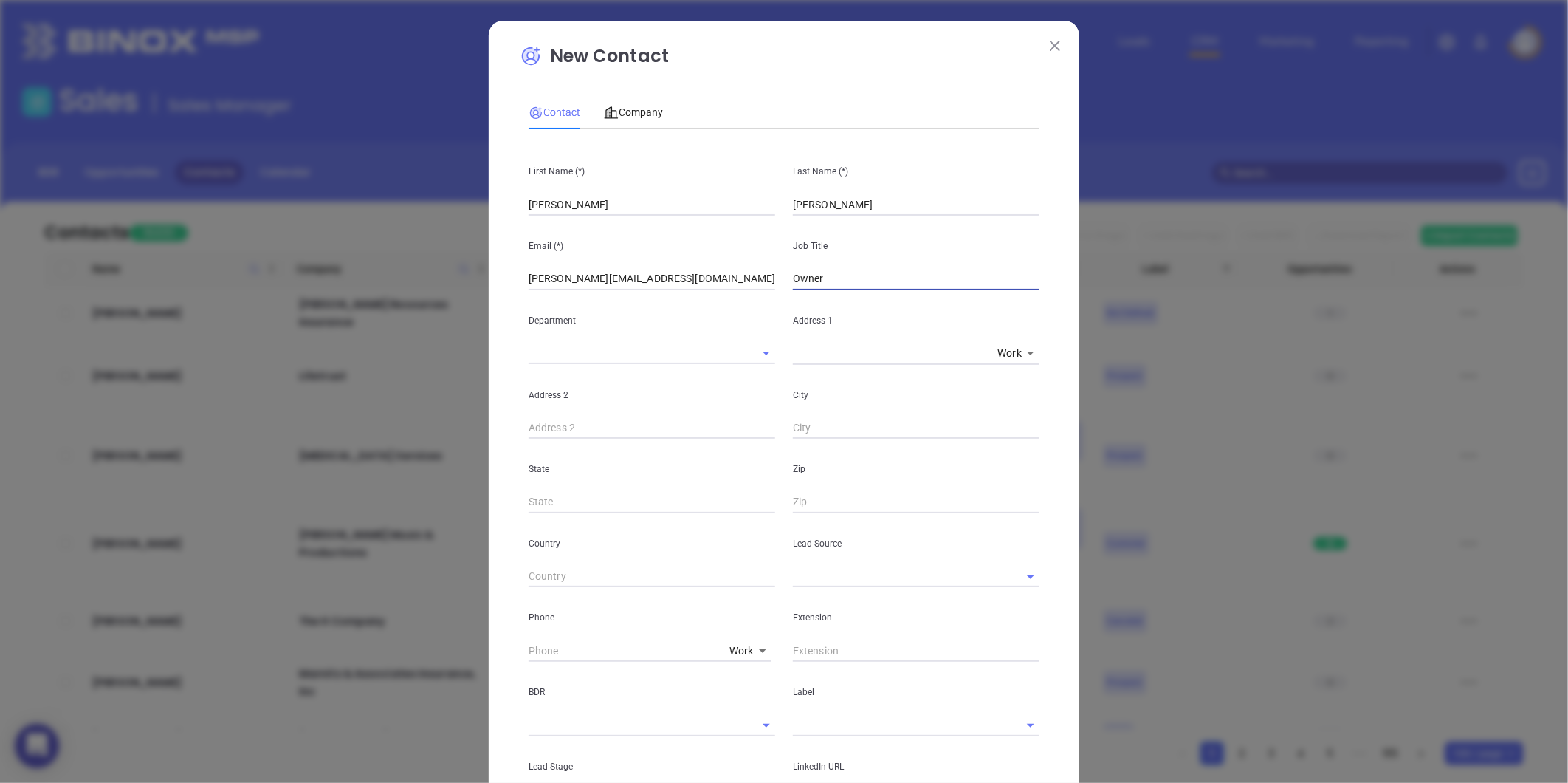
click at [881, 574] on input "text" at bounding box center [895, 576] width 205 height 21
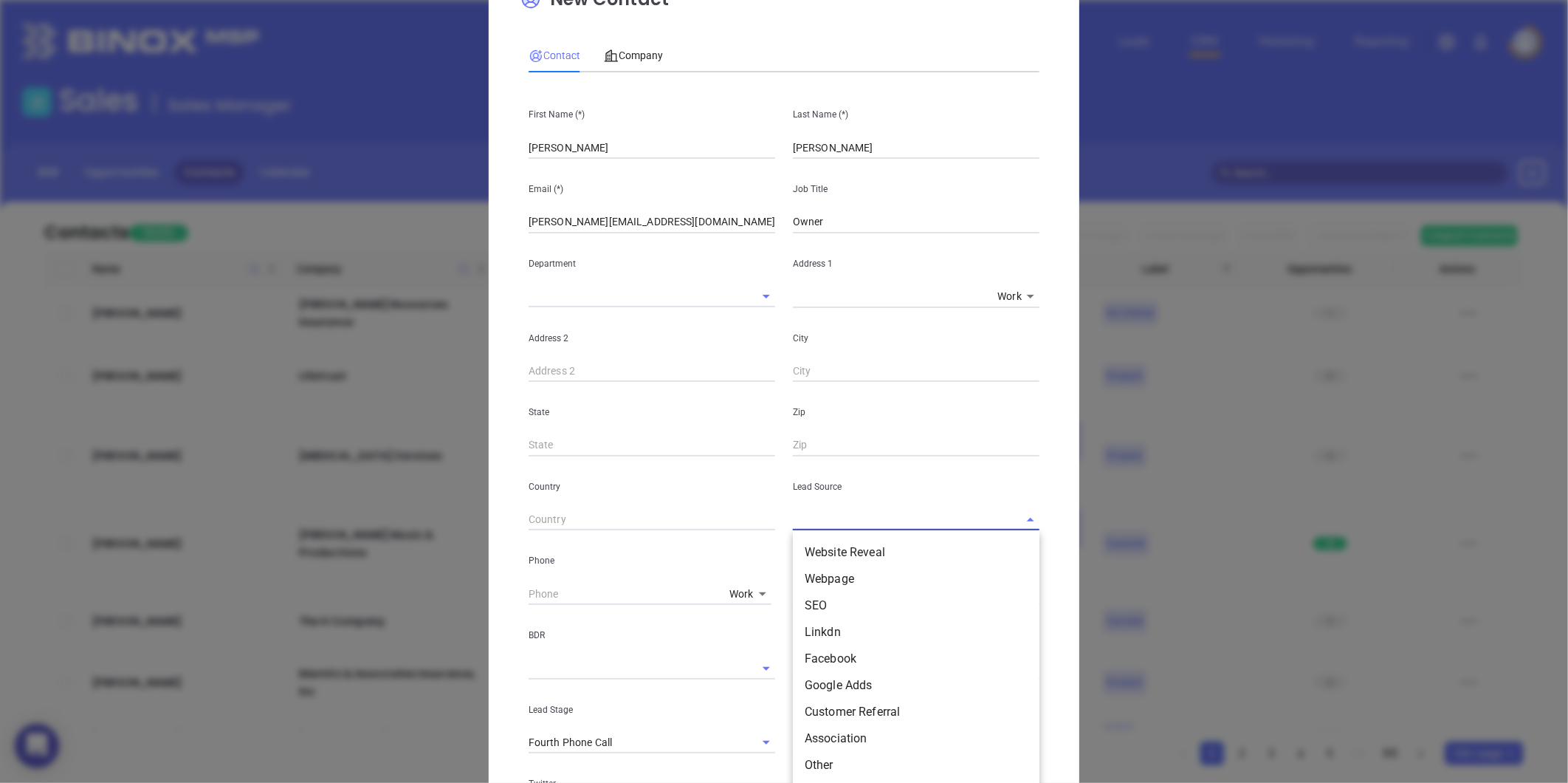
scroll to position [164, 0]
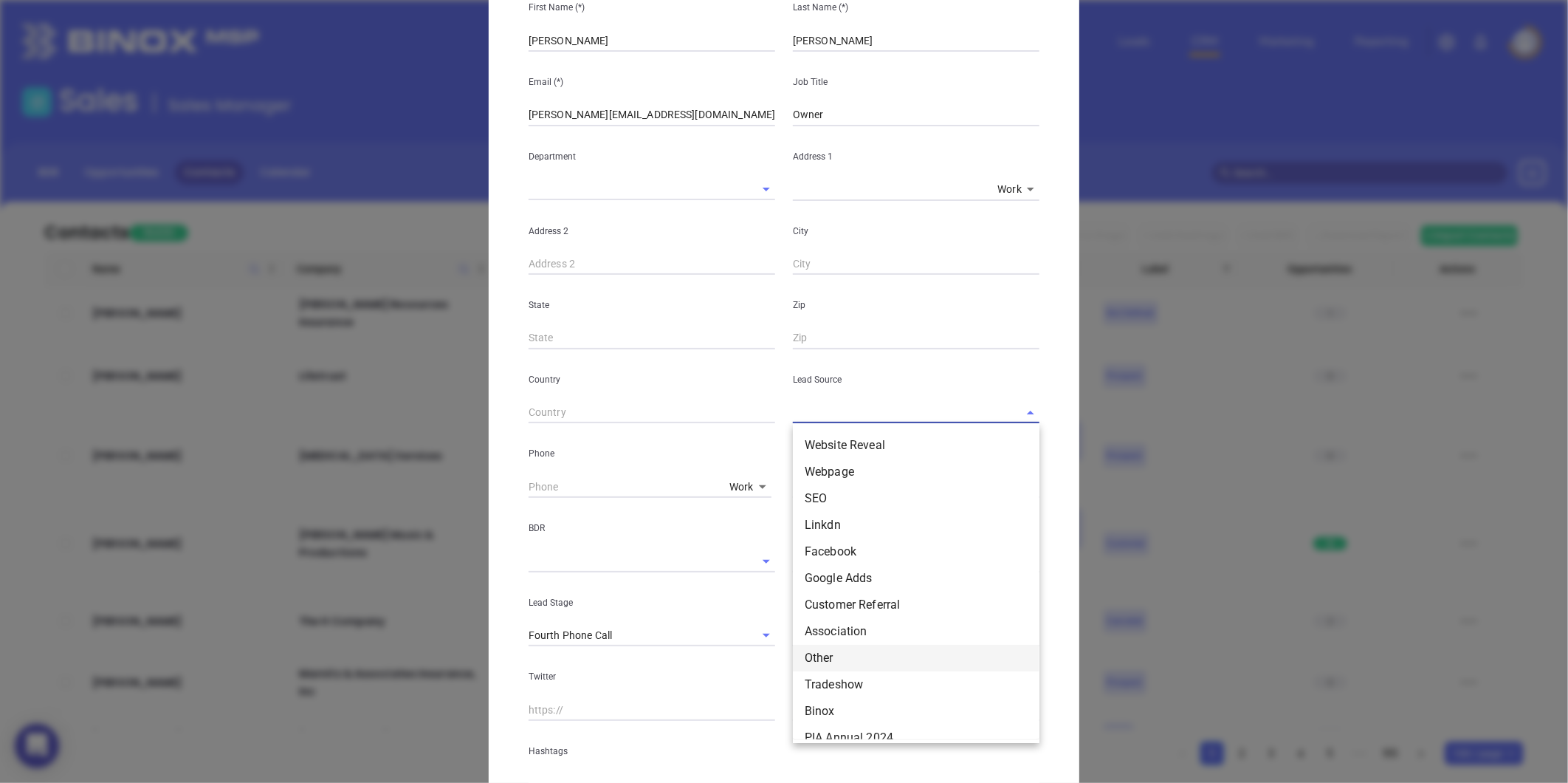
click at [820, 652] on li "Other" at bounding box center [916, 657] width 247 height 27
type input "Other"
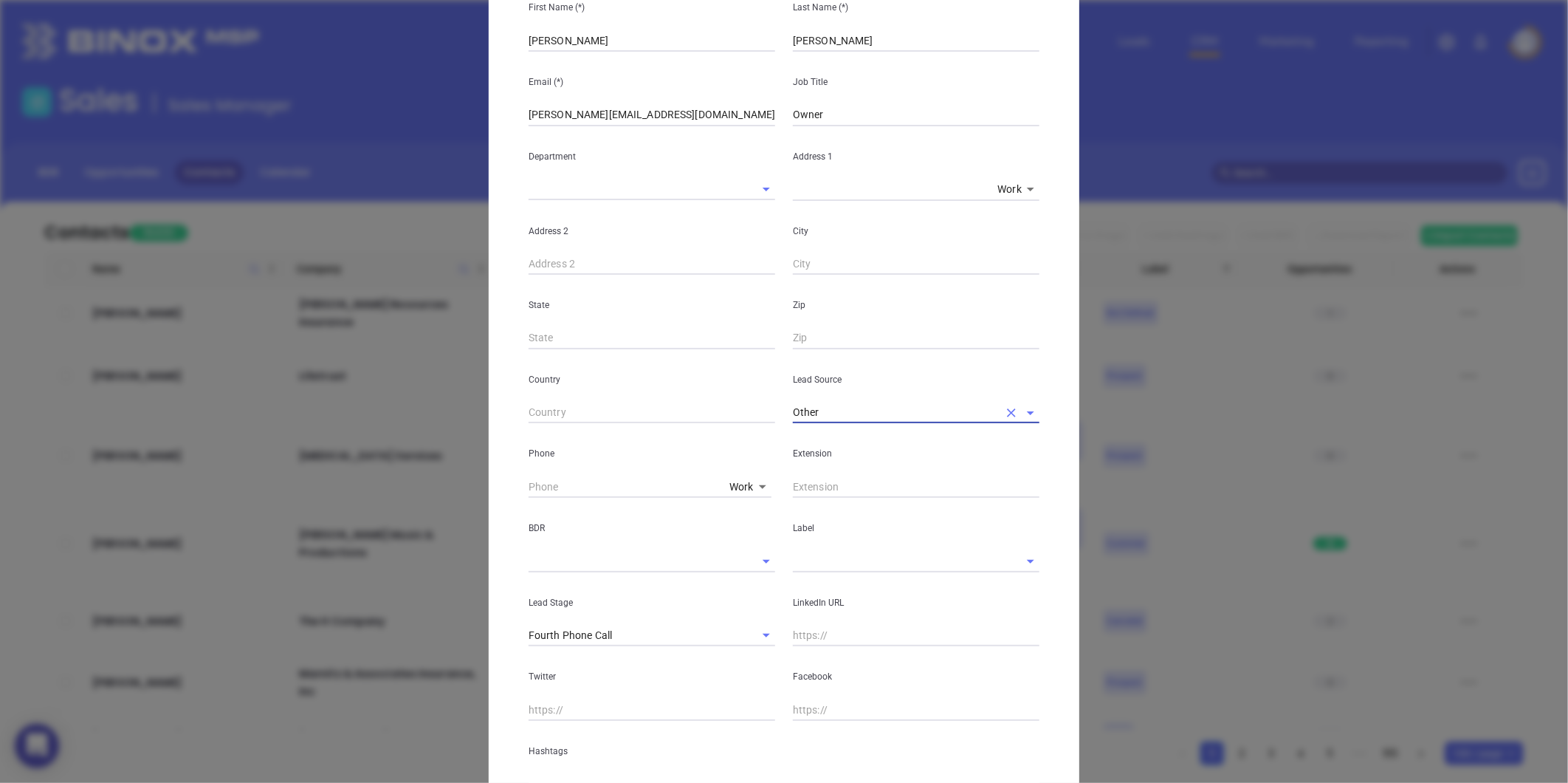
click at [810, 551] on input "text" at bounding box center [895, 560] width 205 height 21
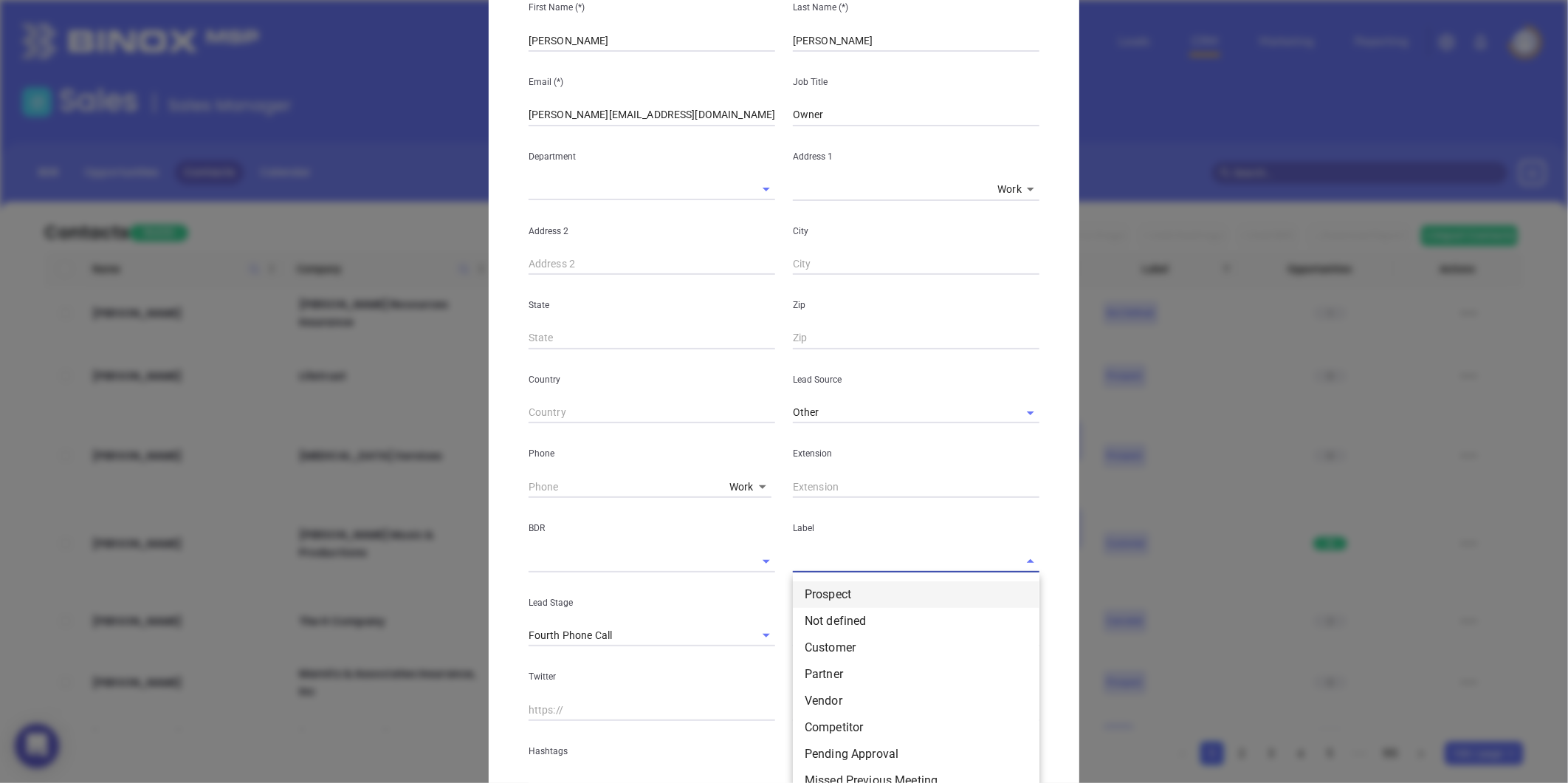
click at [809, 600] on li "Prospect" at bounding box center [916, 594] width 247 height 27
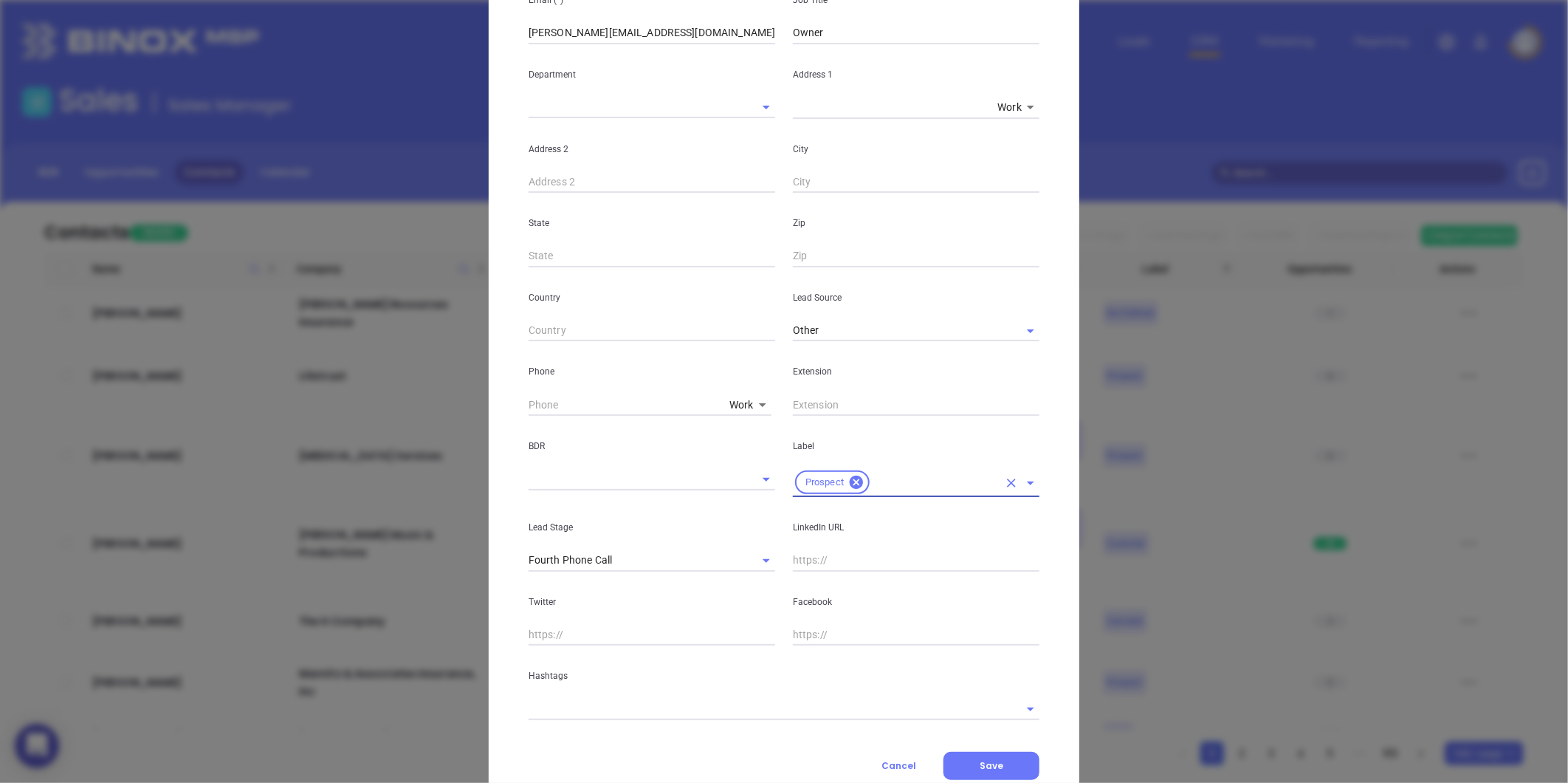
click at [813, 557] on input "text" at bounding box center [916, 560] width 247 height 22
paste input "linkedin.com/in/steve-insurance-corley-97b46633"
type input "www.linkedin.com/in/steve-insurance-corley-97b46633"
click at [651, 675] on p "Hashtags" at bounding box center [784, 675] width 511 height 16
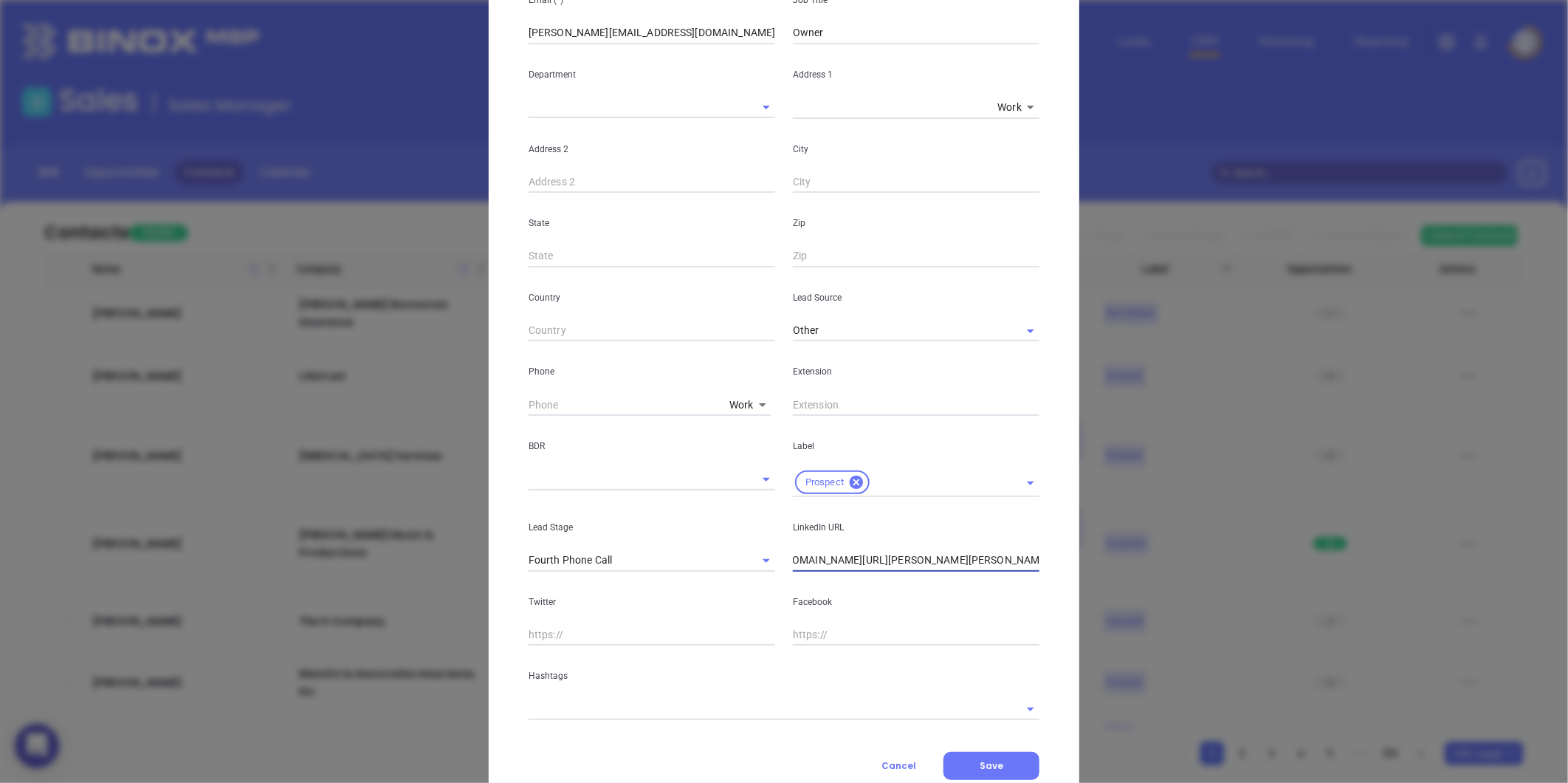
scroll to position [0, 0]
click at [627, 717] on input "text" at bounding box center [763, 709] width 469 height 21
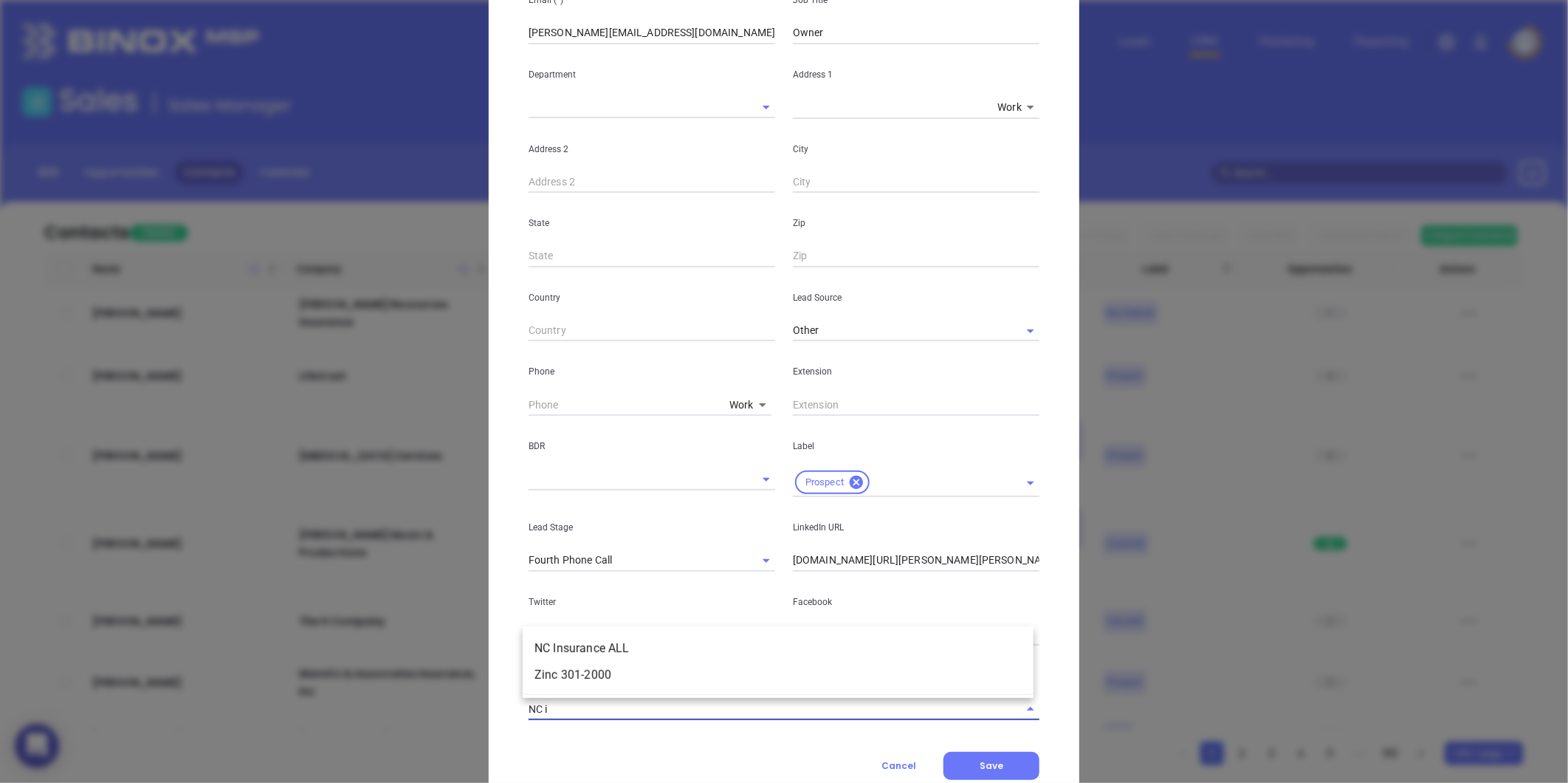
type input "NC in"
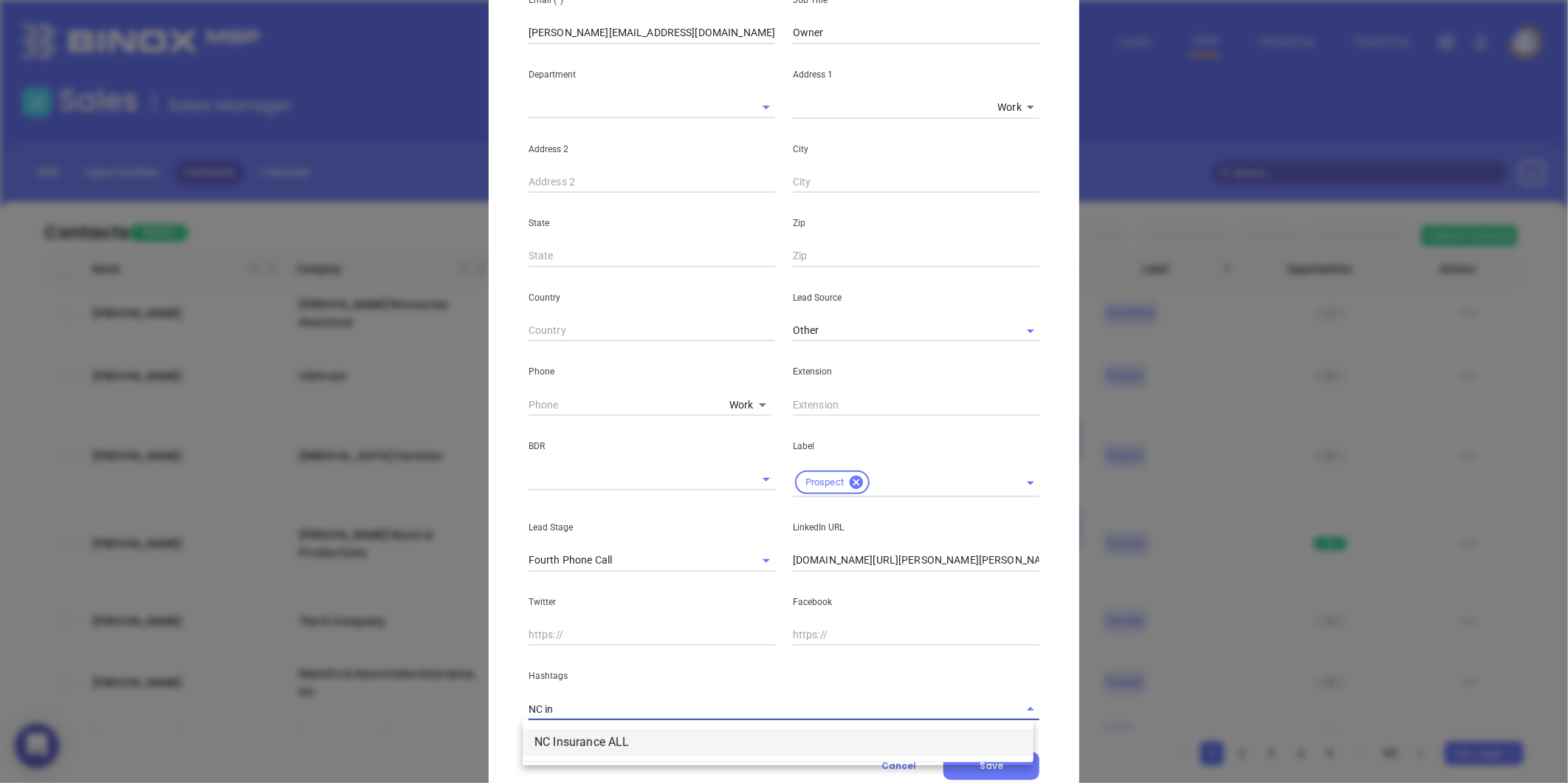
click at [611, 755] on li "NC Insurance ALL" at bounding box center [778, 742] width 511 height 27
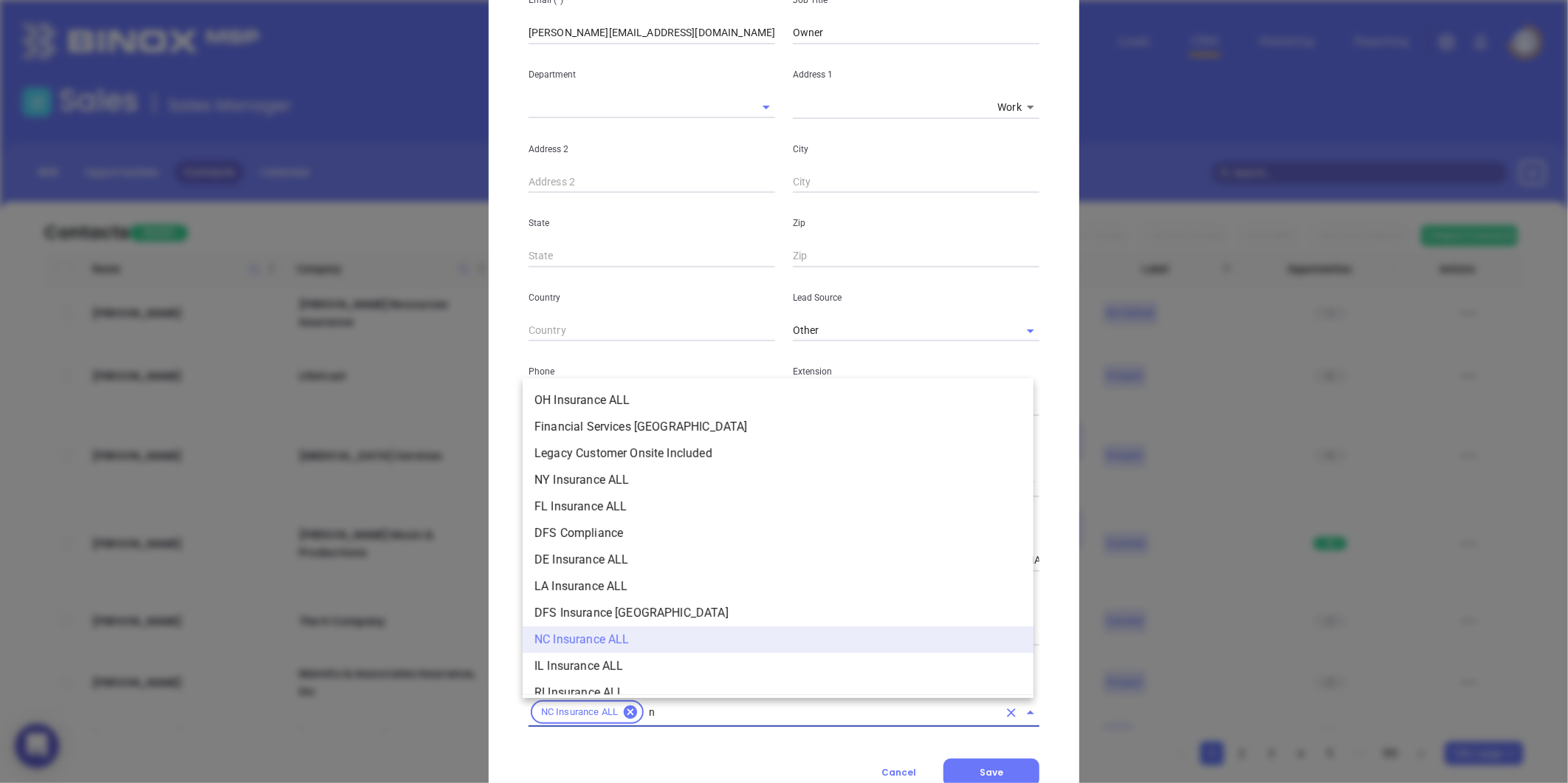
type input "nc"
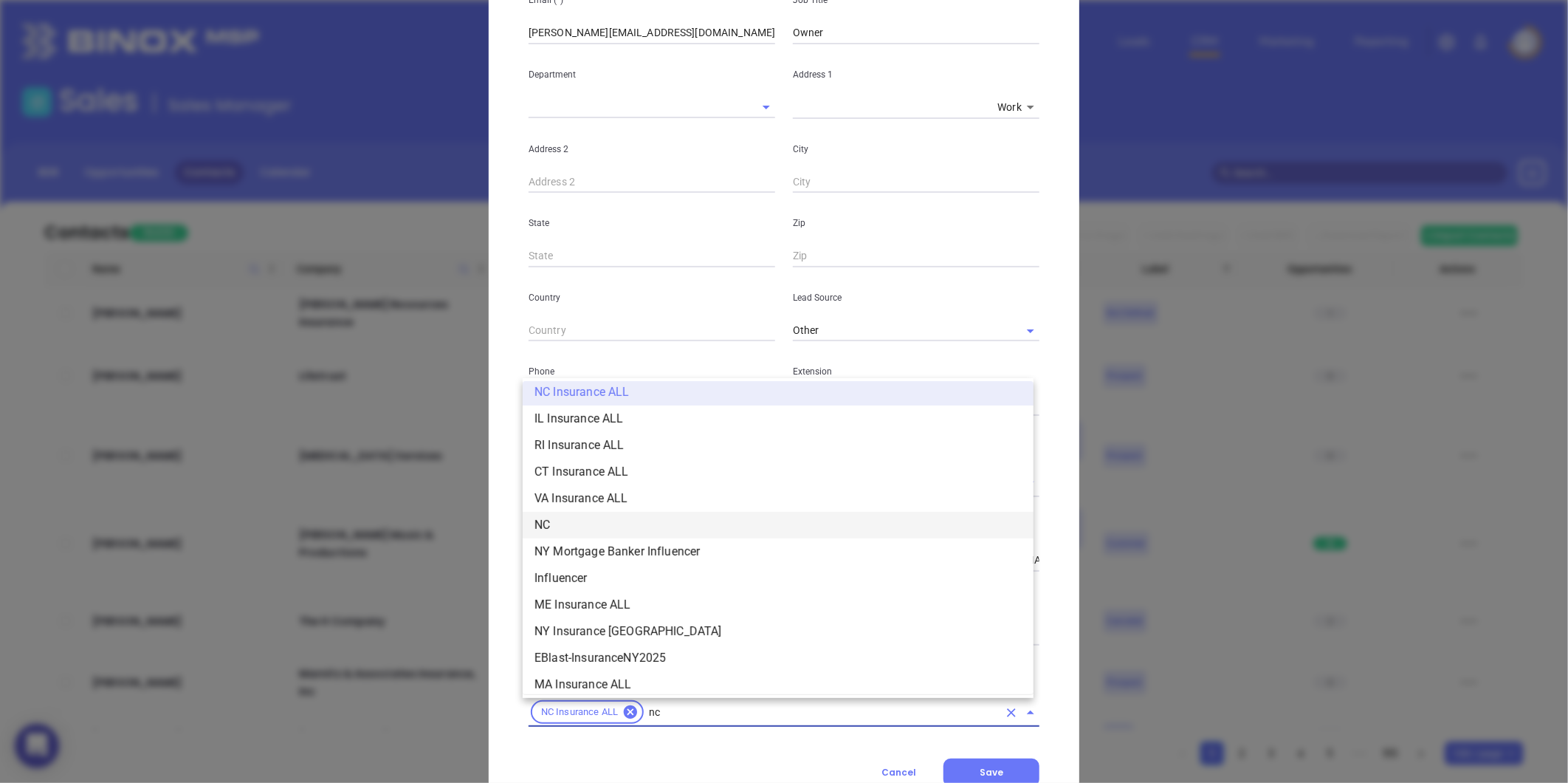
click at [591, 524] on li "NC" at bounding box center [778, 525] width 511 height 27
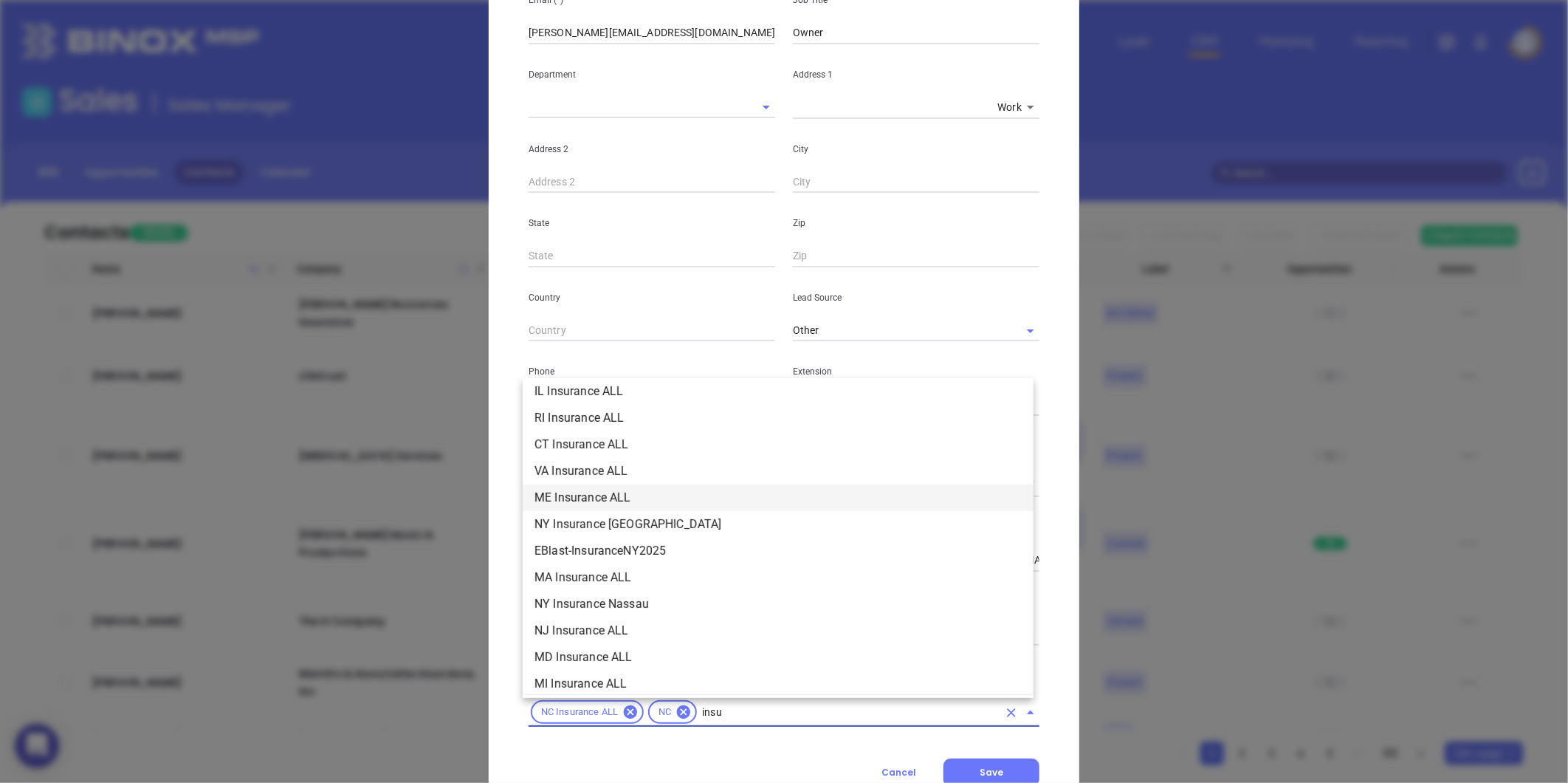
scroll to position [168, 0]
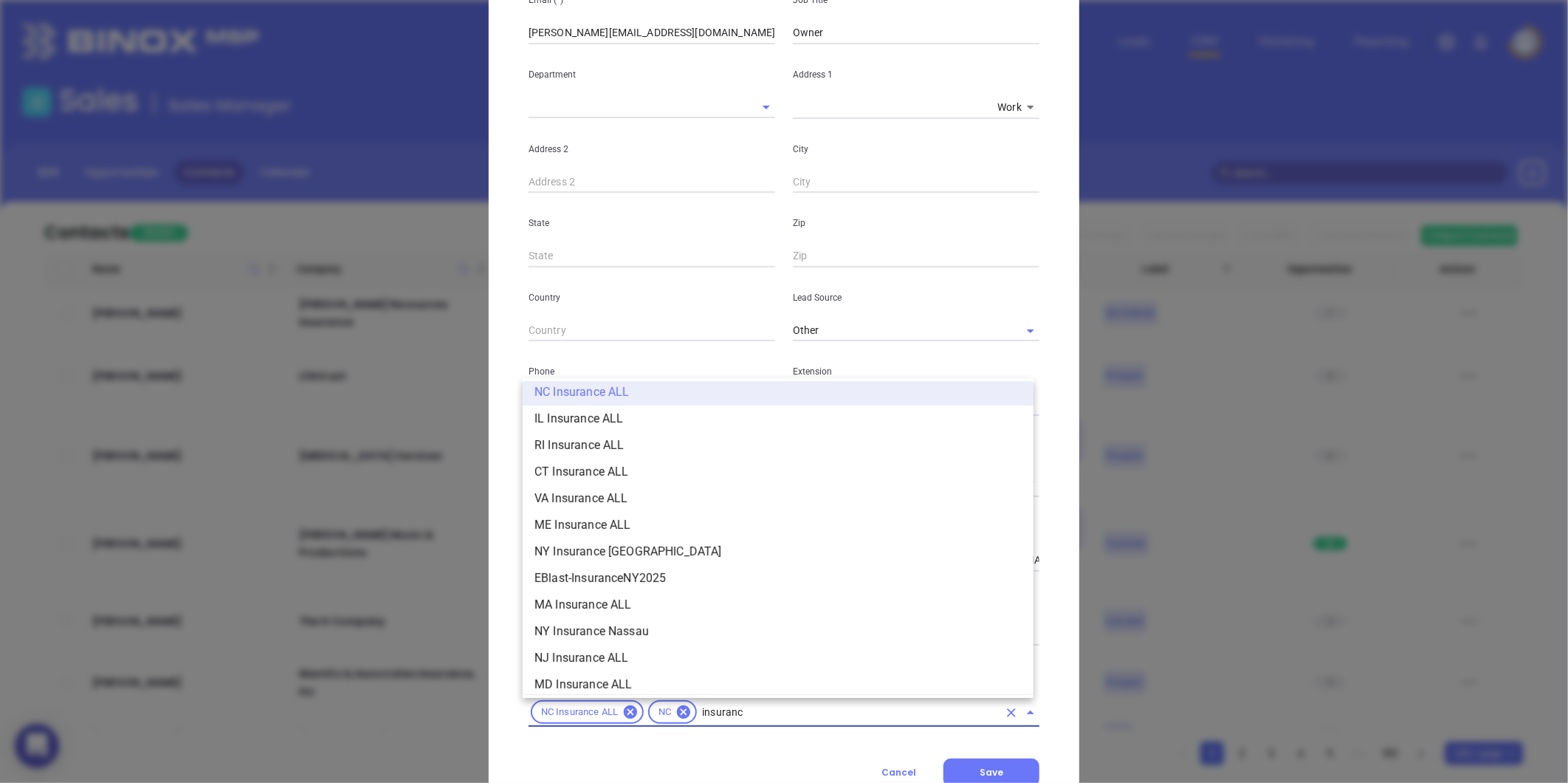
type input "insurance"
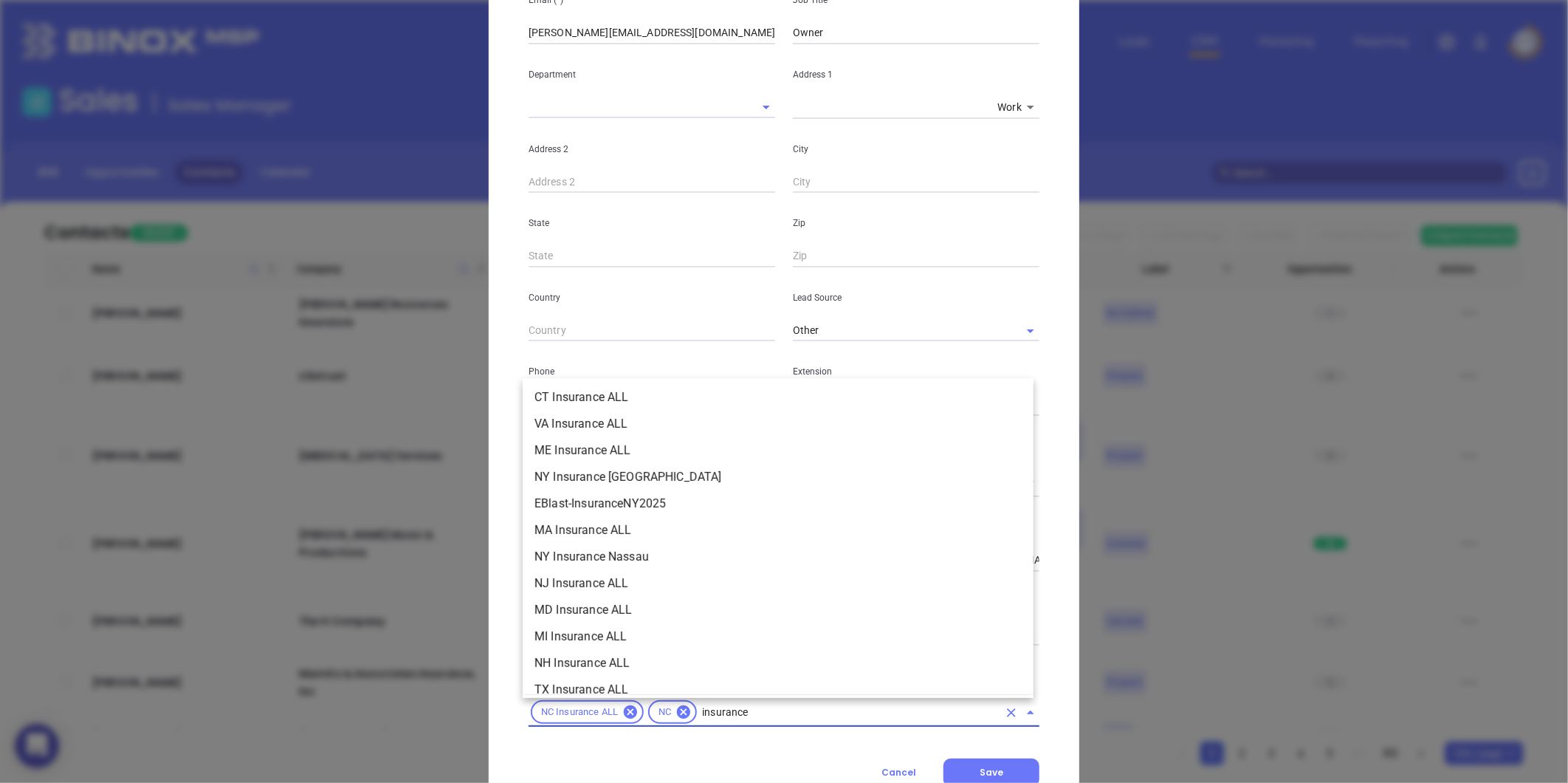
scroll to position [332, 0]
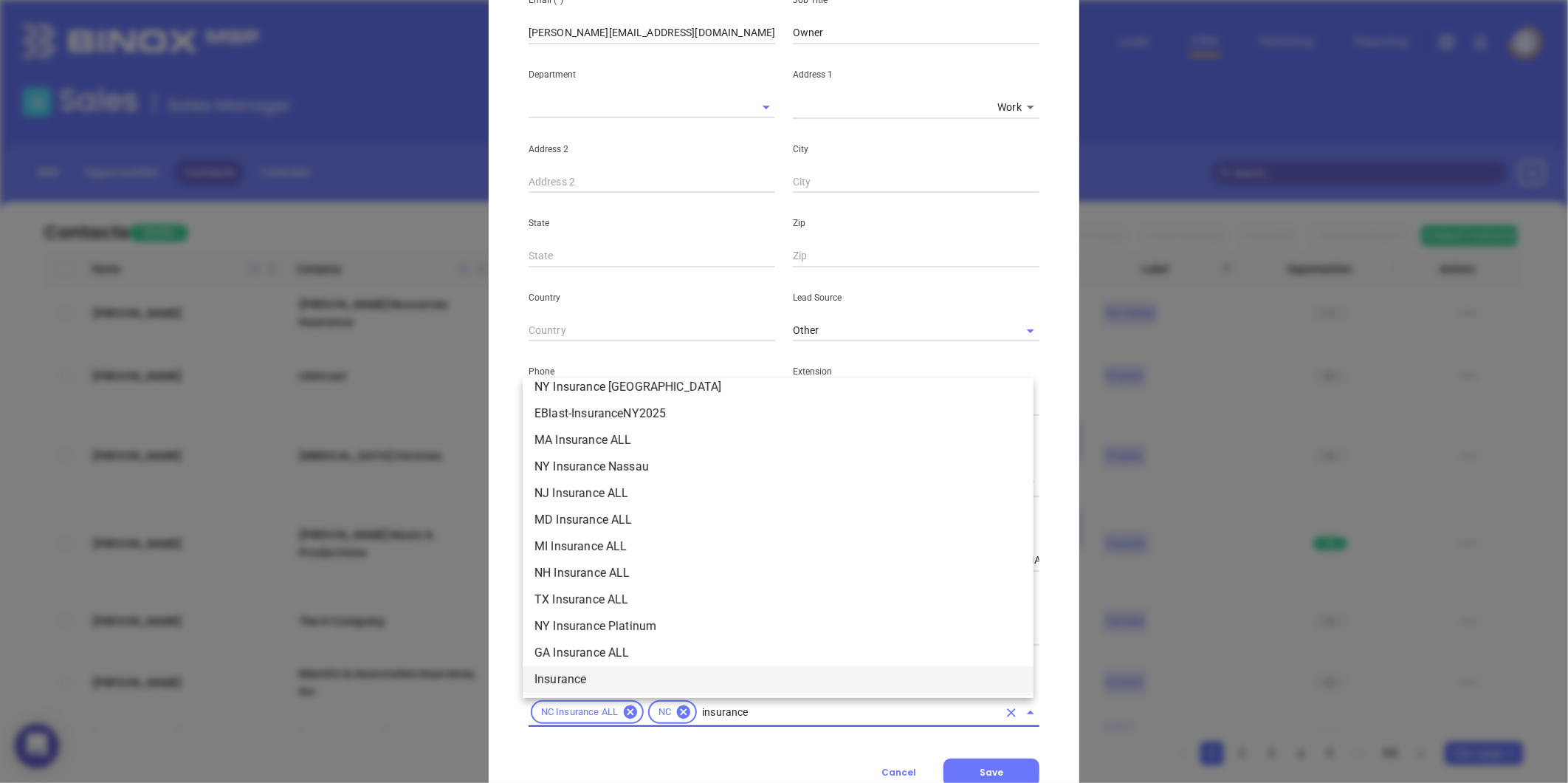
click at [566, 675] on li "Insurance" at bounding box center [778, 679] width 511 height 27
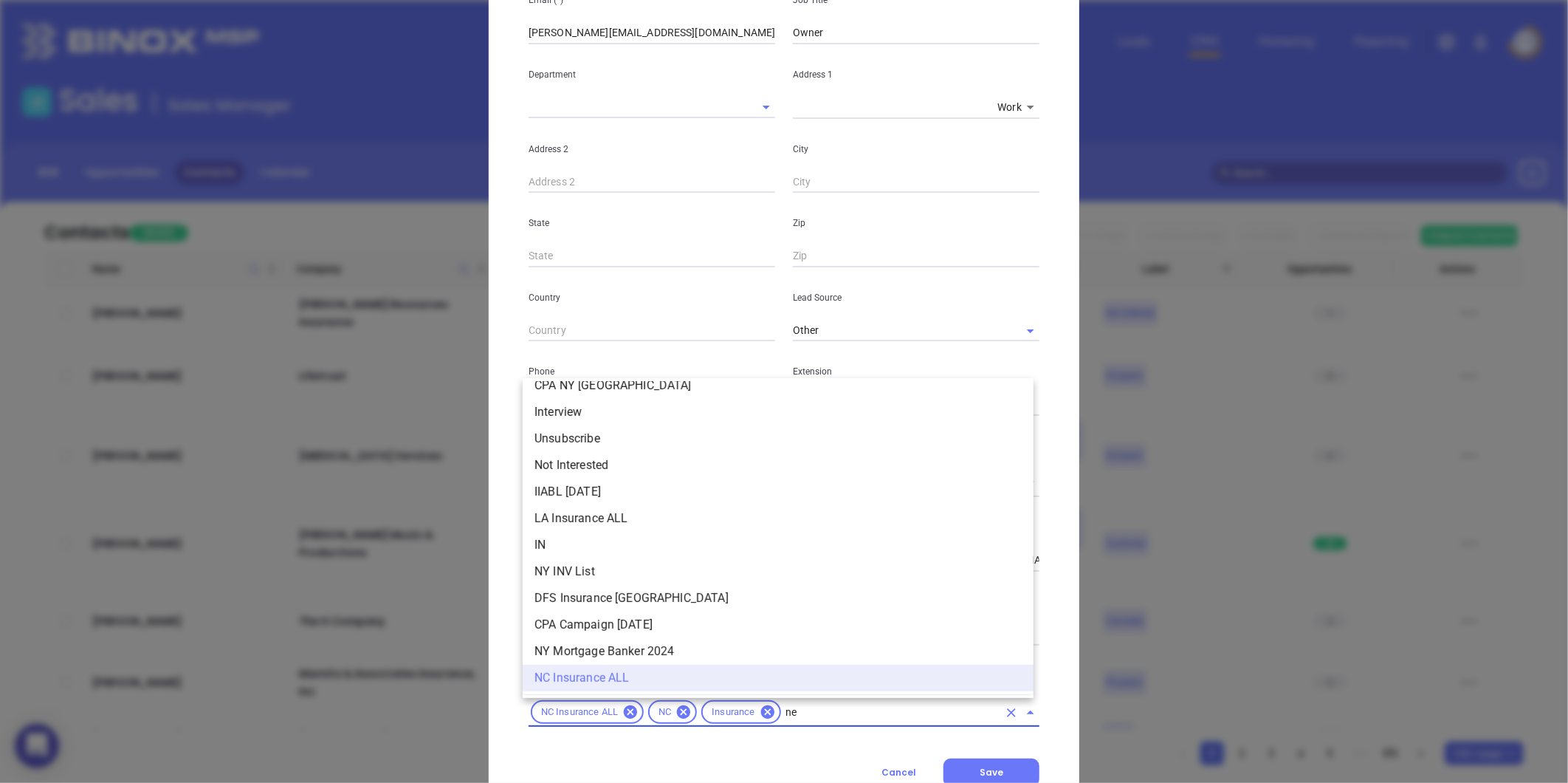
scroll to position [0, 0]
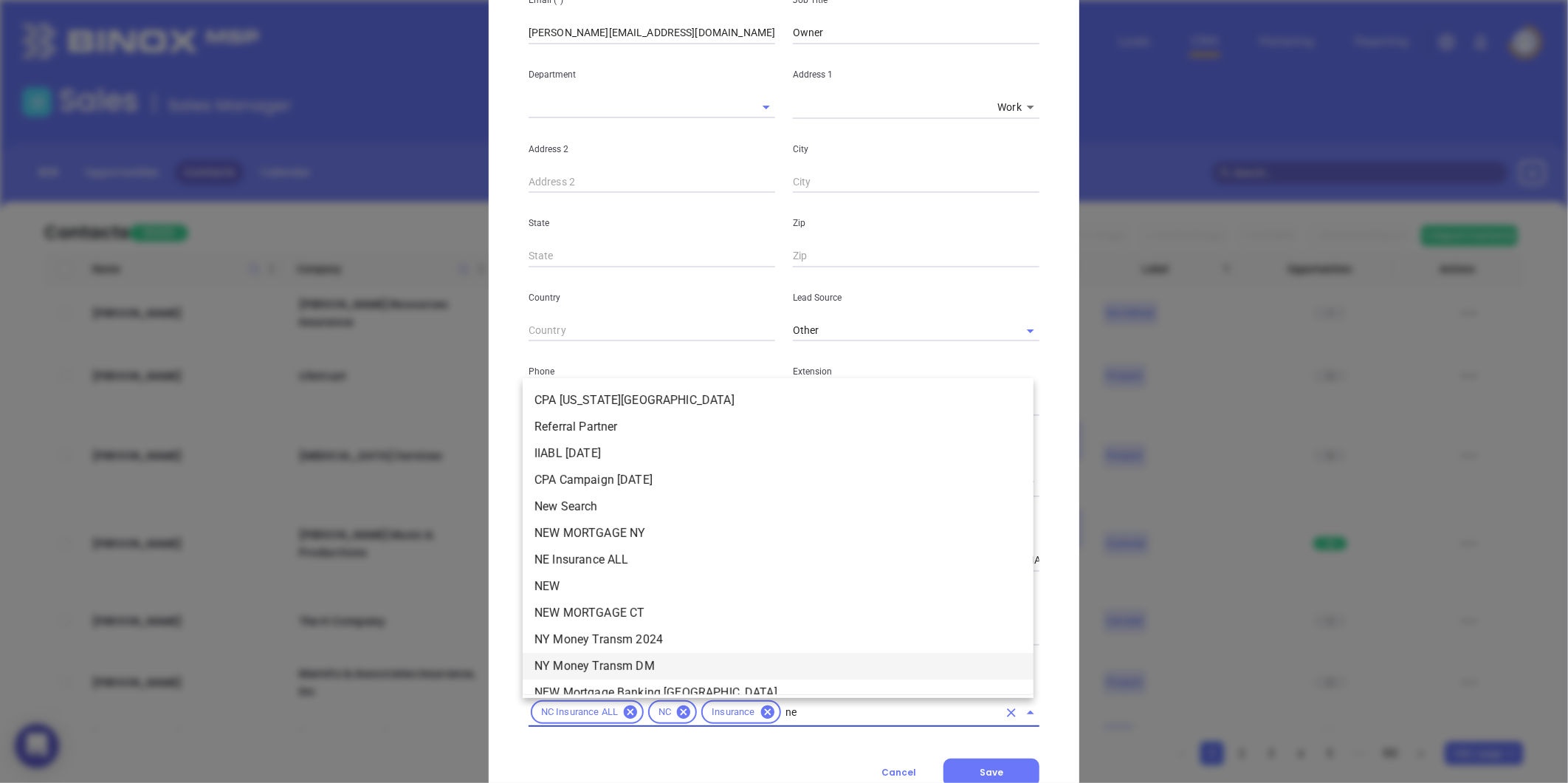
type input "new"
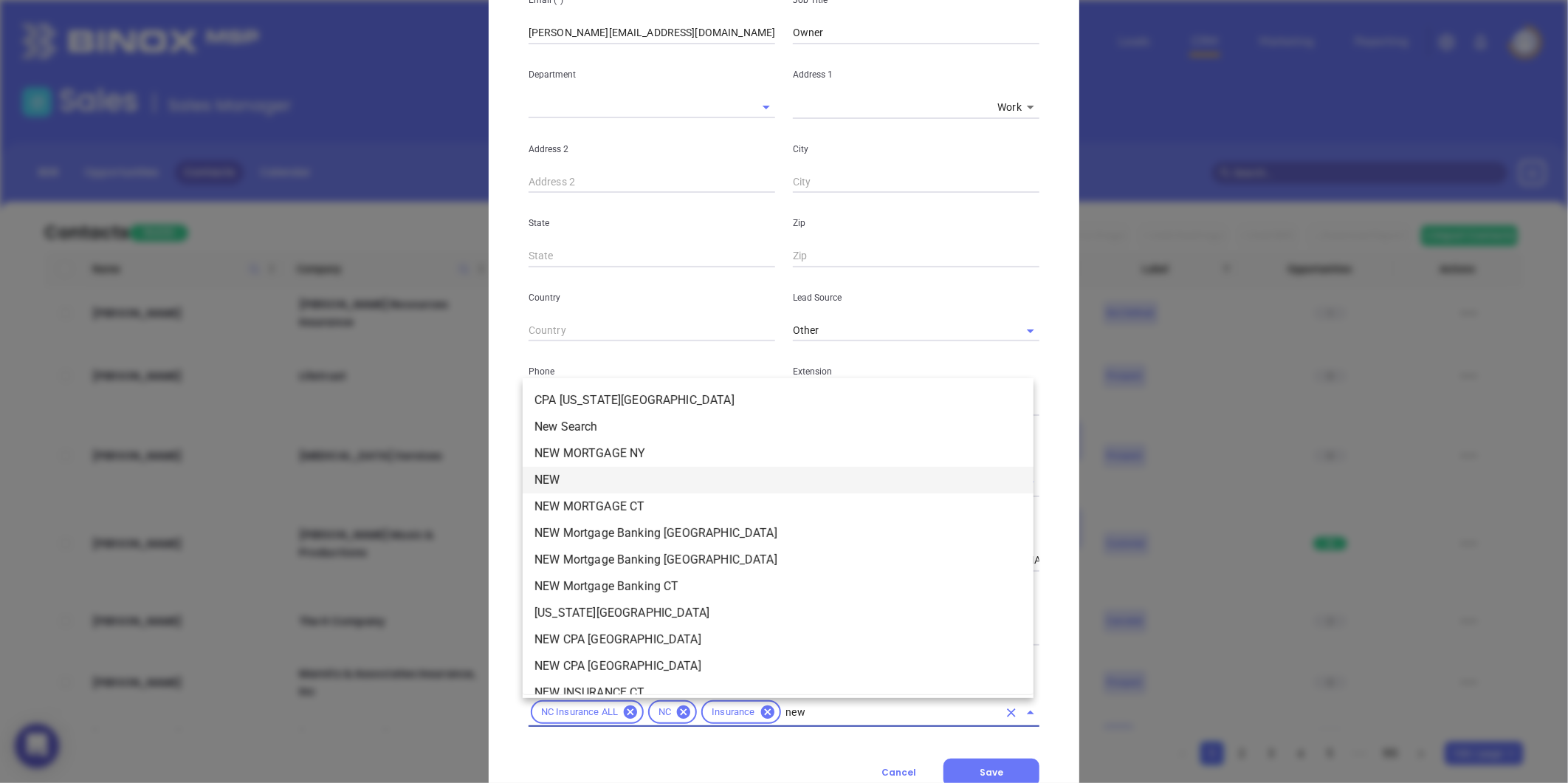
click at [583, 488] on li "NEW" at bounding box center [778, 479] width 511 height 27
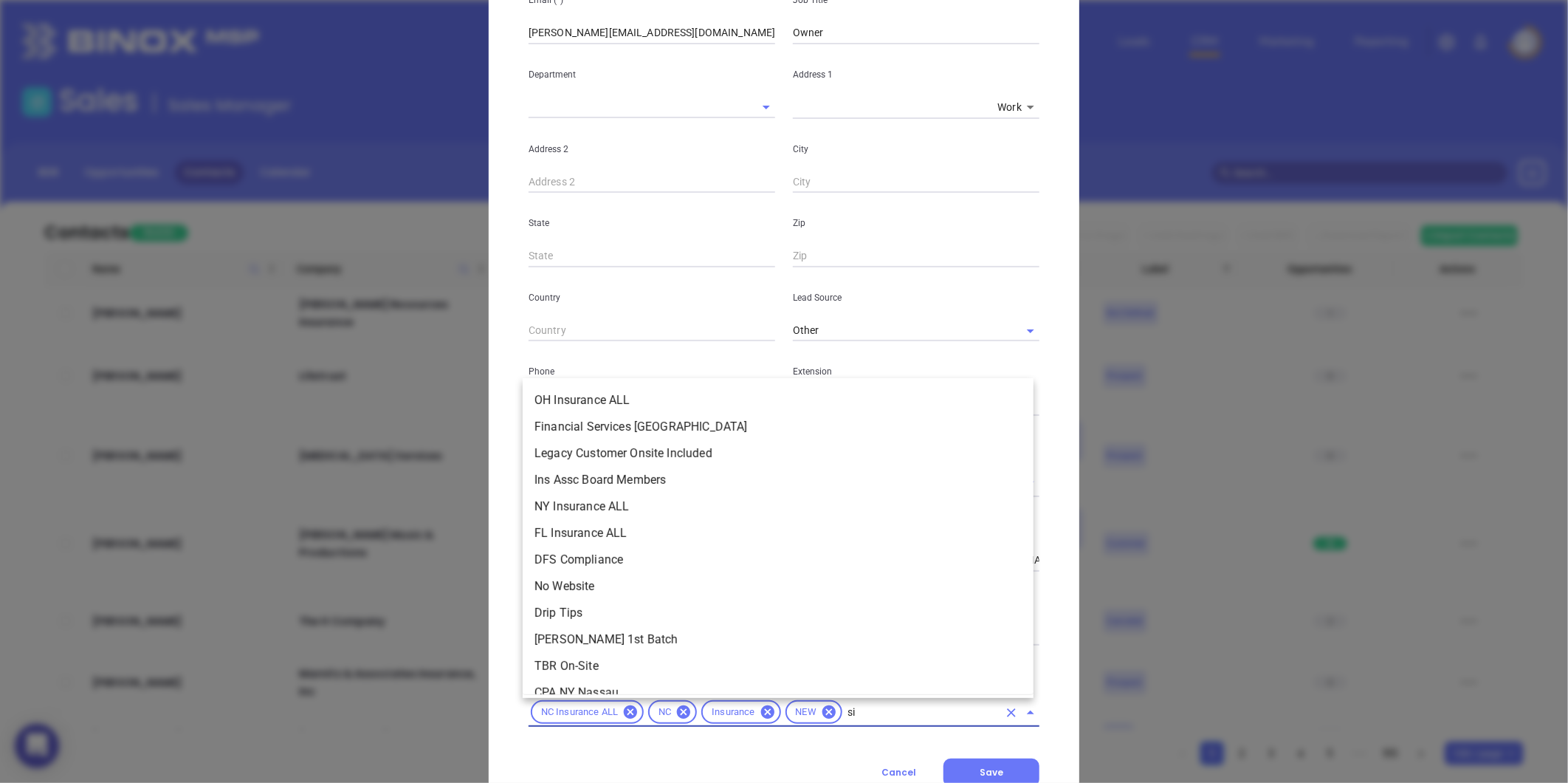
type input "sil"
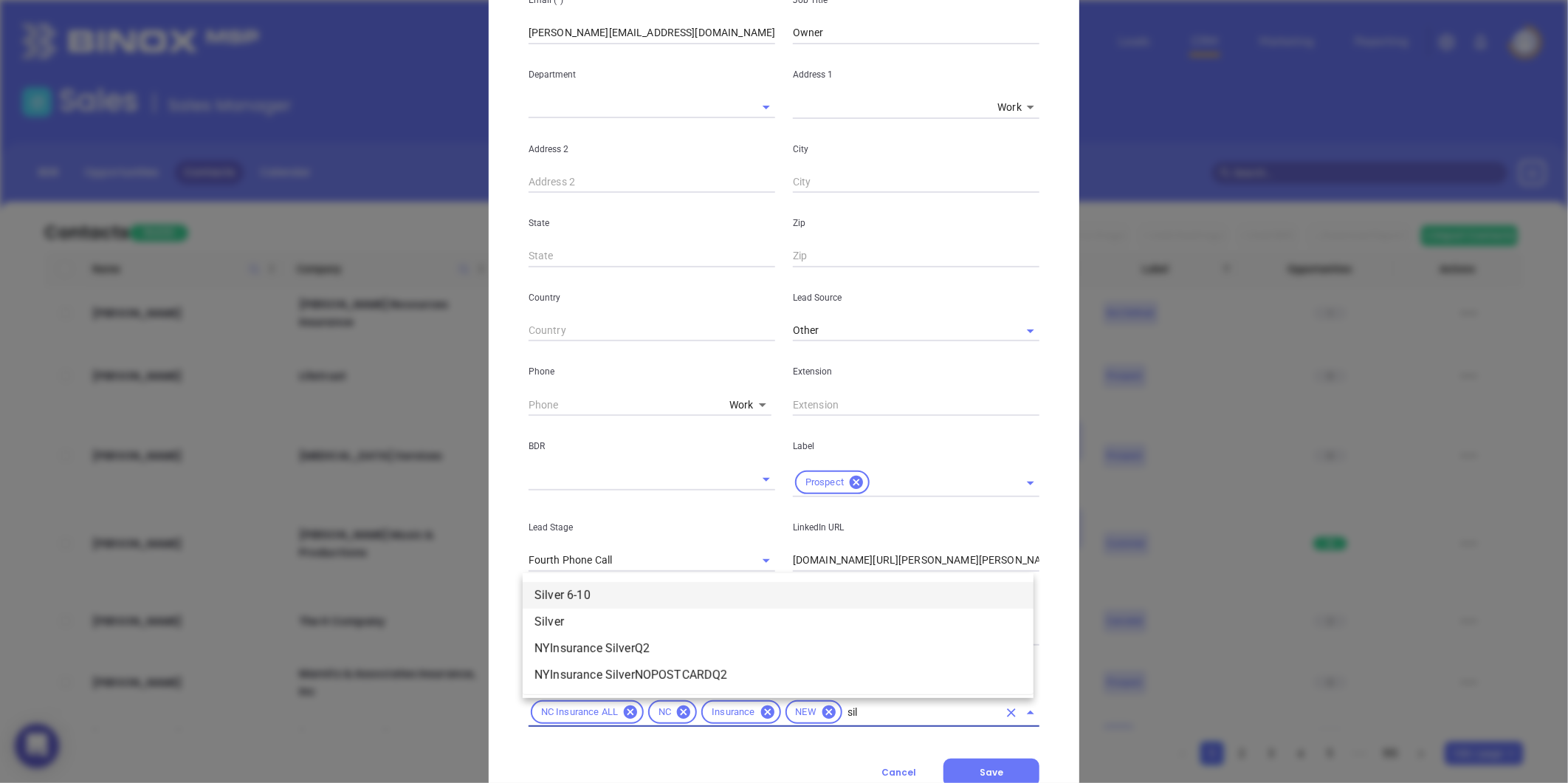
click at [644, 597] on li "Silver 6-10" at bounding box center [778, 595] width 511 height 27
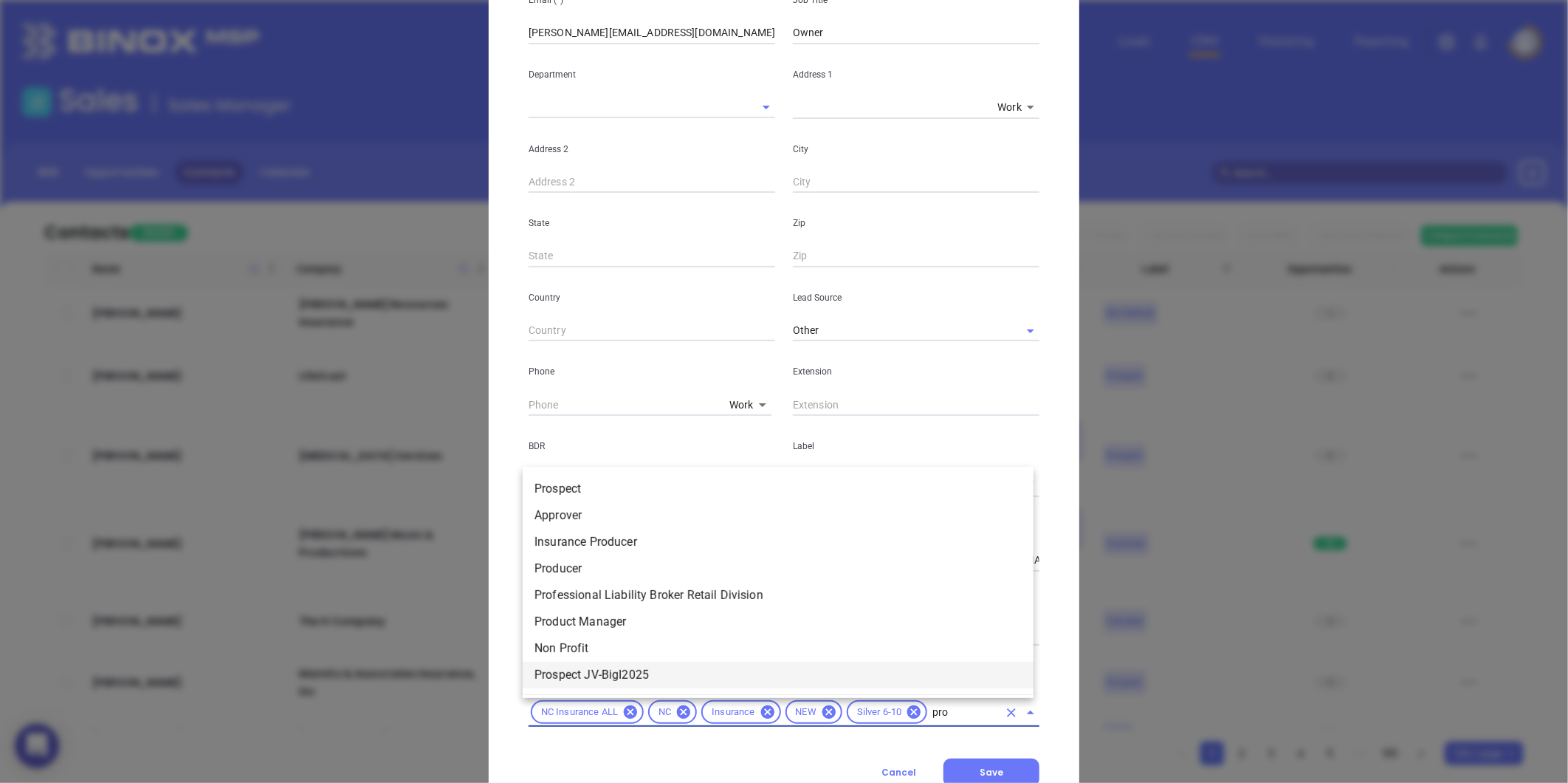
type input "pros"
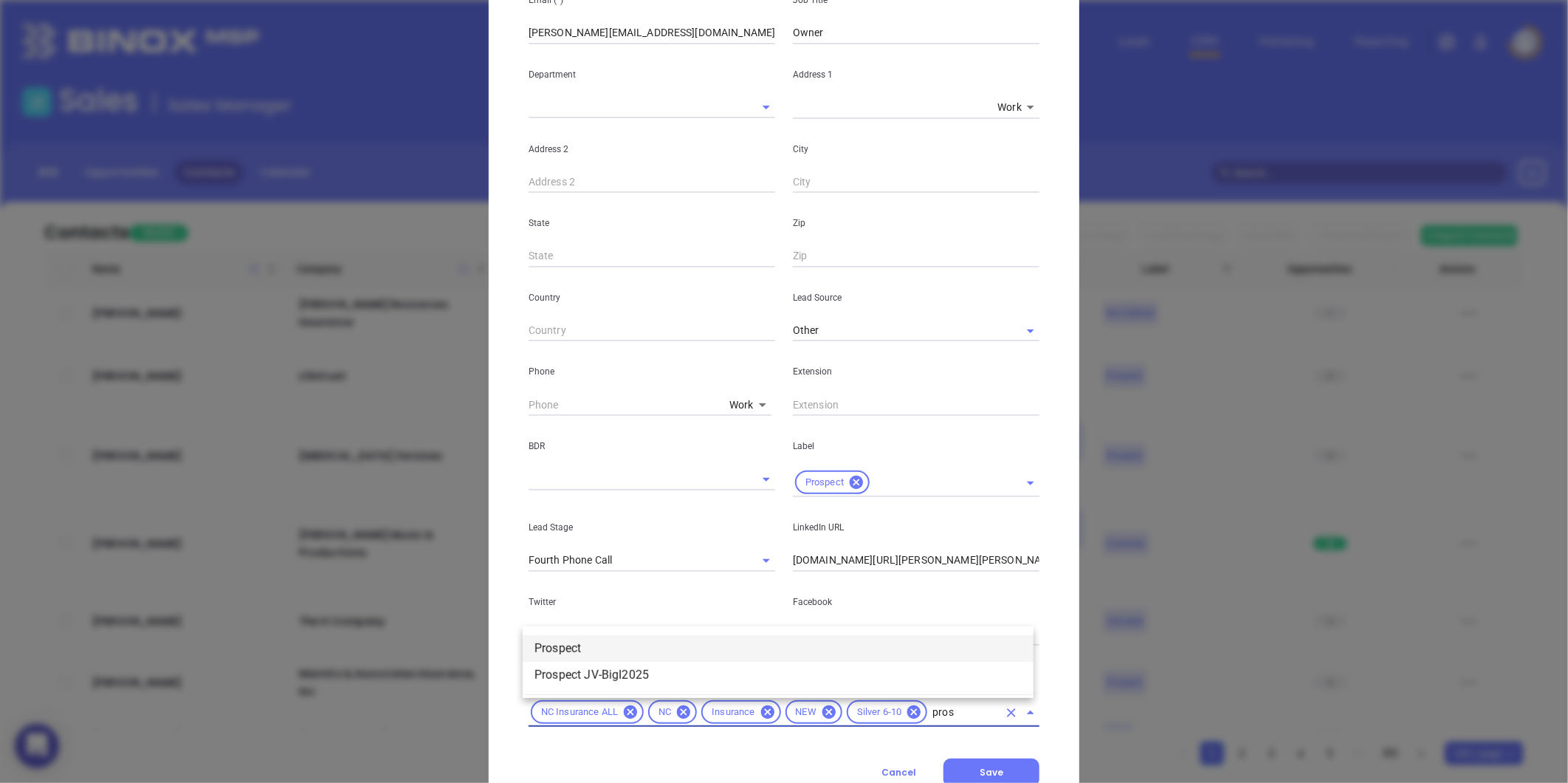
click at [751, 638] on li "Prospect" at bounding box center [778, 648] width 511 height 27
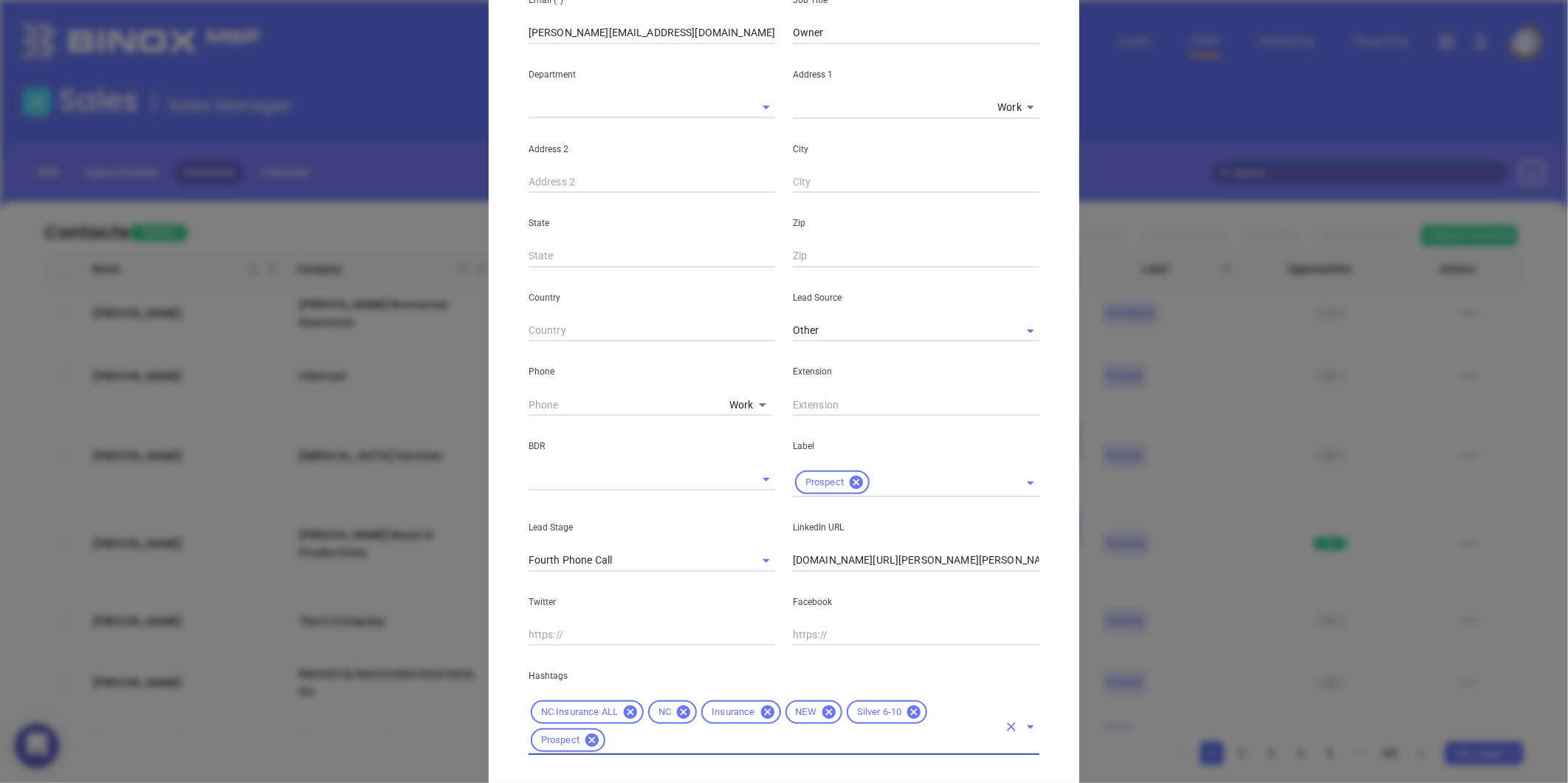
scroll to position [330, 0]
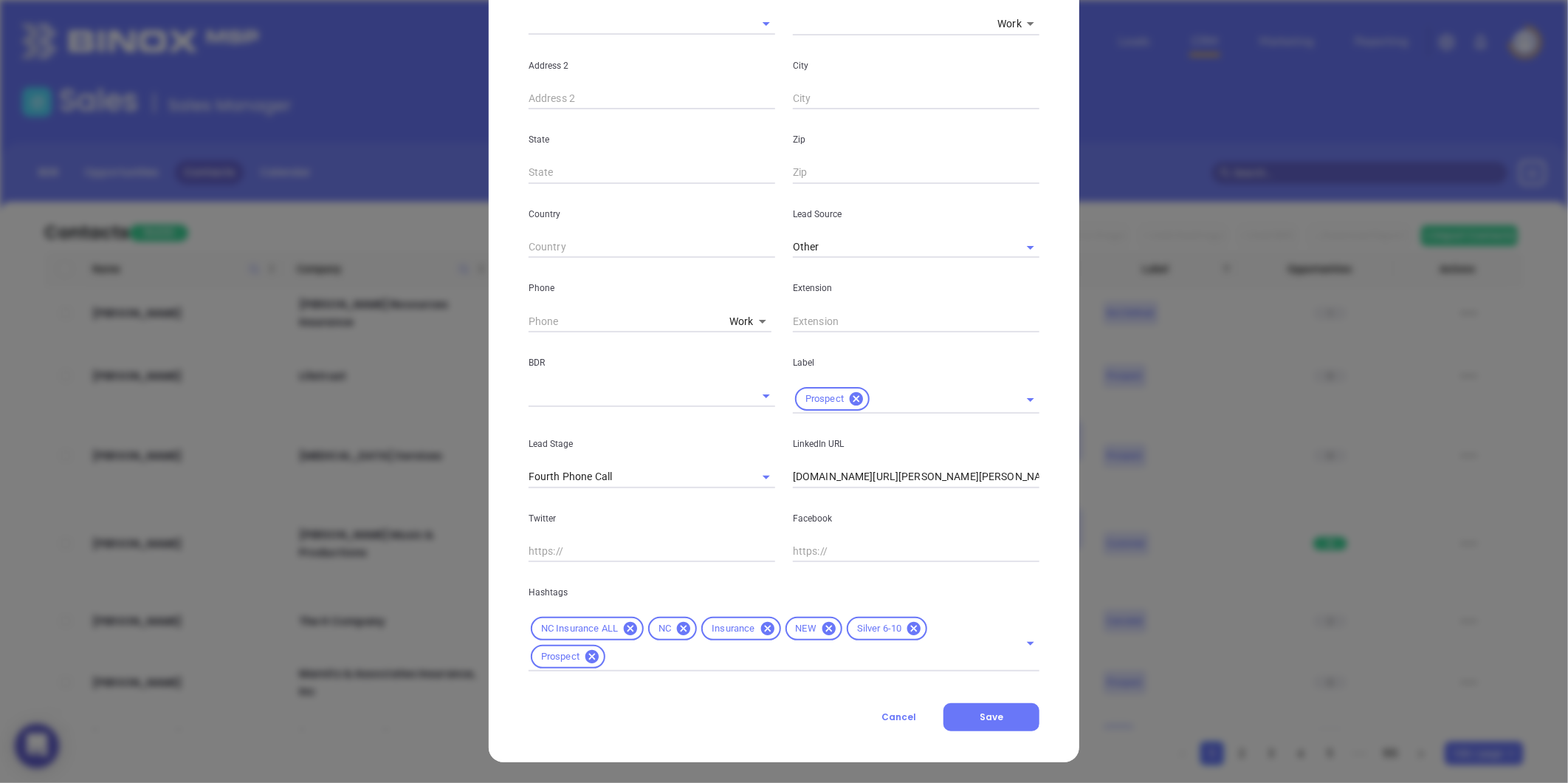
drag, startPoint x: 972, startPoint y: 749, endPoint x: 978, endPoint y: 734, distance: 16.2
click at [972, 748] on div "New Contact Contact Company First Name (*) Steve Last Name (*) Corley Email (*)…" at bounding box center [784, 226] width 591 height 1071
click at [978, 734] on div "New Contact Contact Company First Name (*) Steve Last Name (*) Corley Email (*)…" at bounding box center [784, 226] width 591 height 1071
click at [980, 716] on span "Save" at bounding box center [991, 716] width 23 height 12
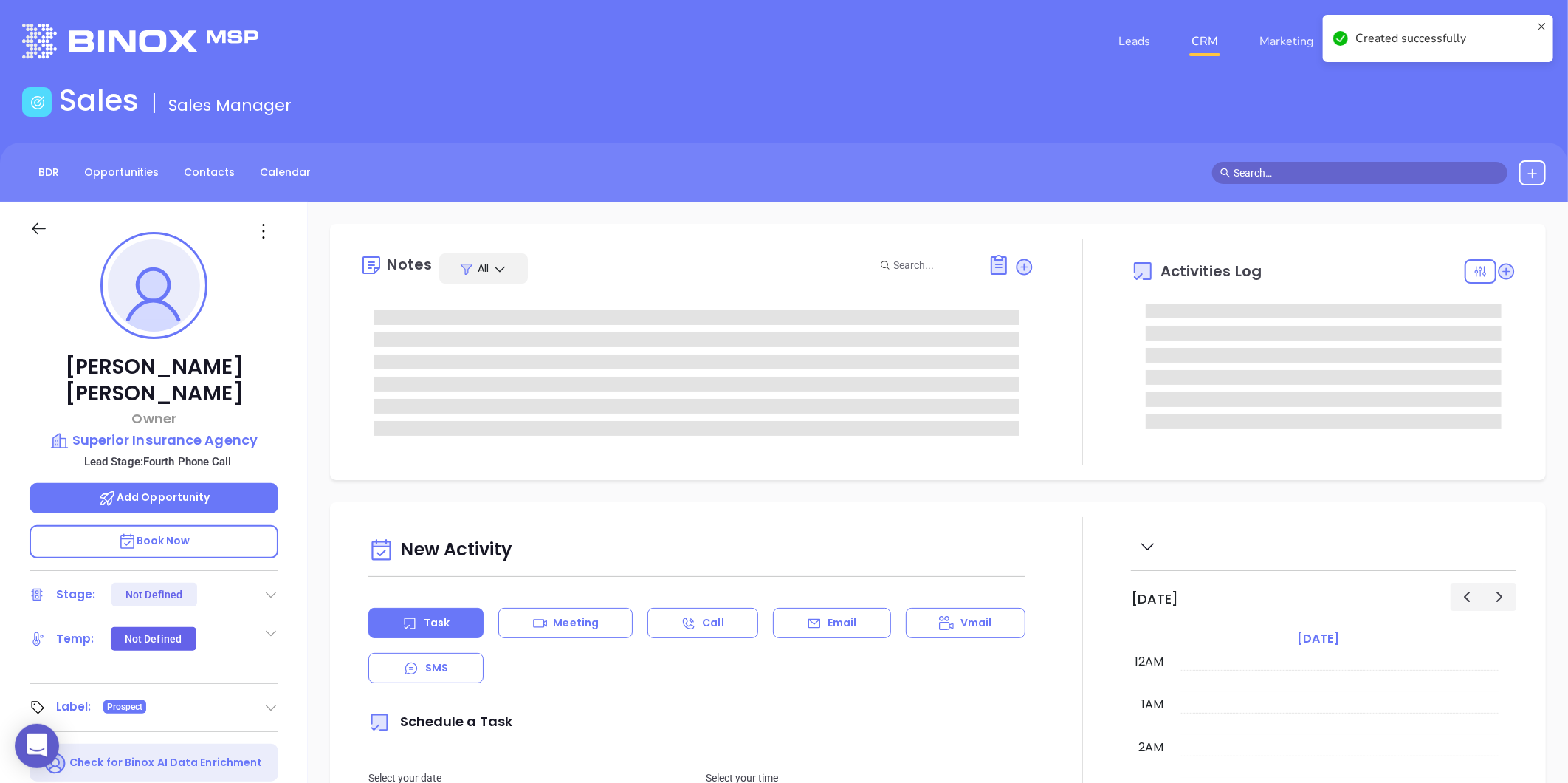
type input "[DATE]"
type input "[PERSON_NAME]"
click at [261, 583] on div "Stage: Fourth Phone Call" at bounding box center [154, 594] width 248 height 23
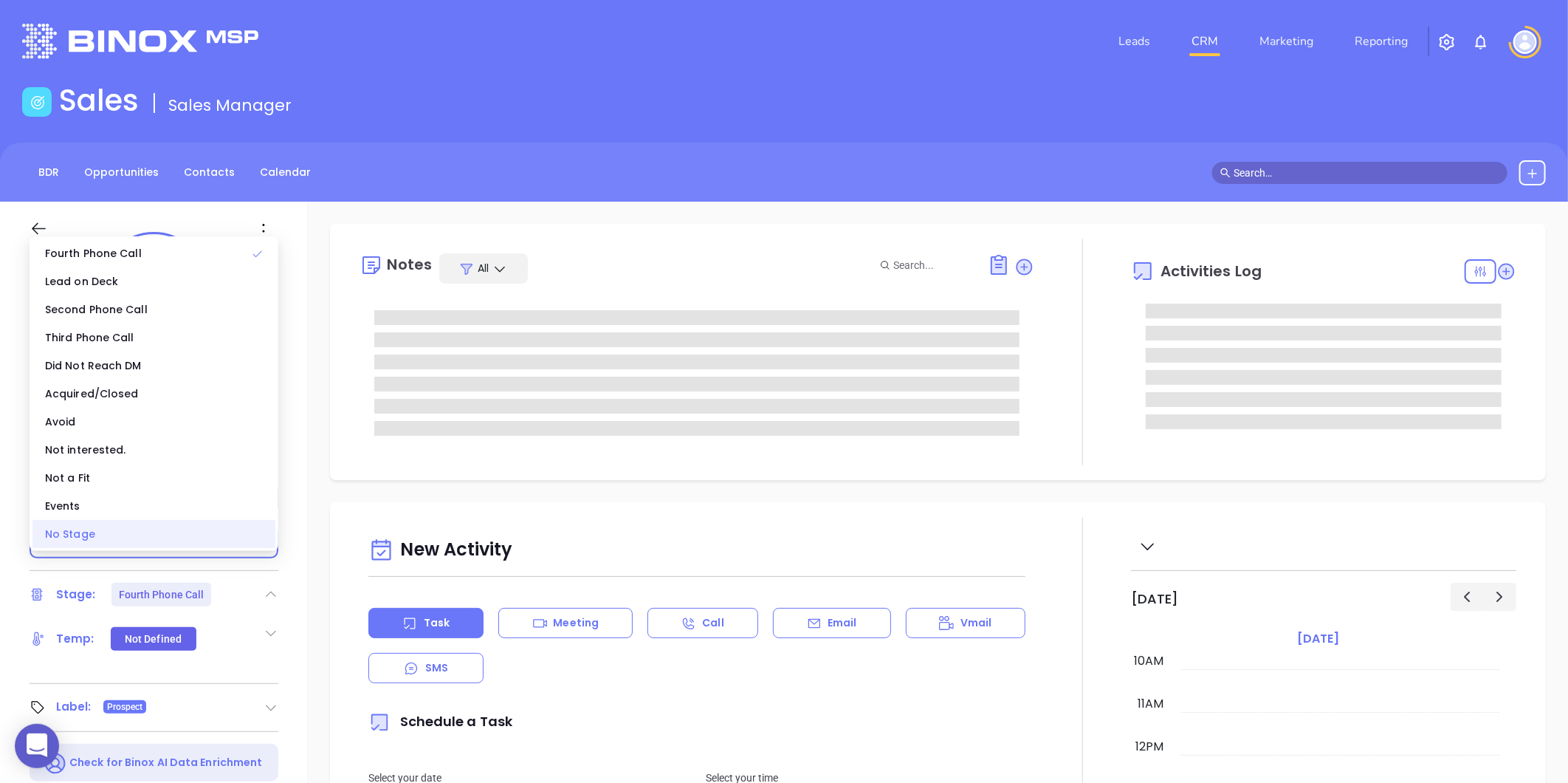
click at [94, 543] on div "No Stage" at bounding box center [154, 533] width 243 height 28
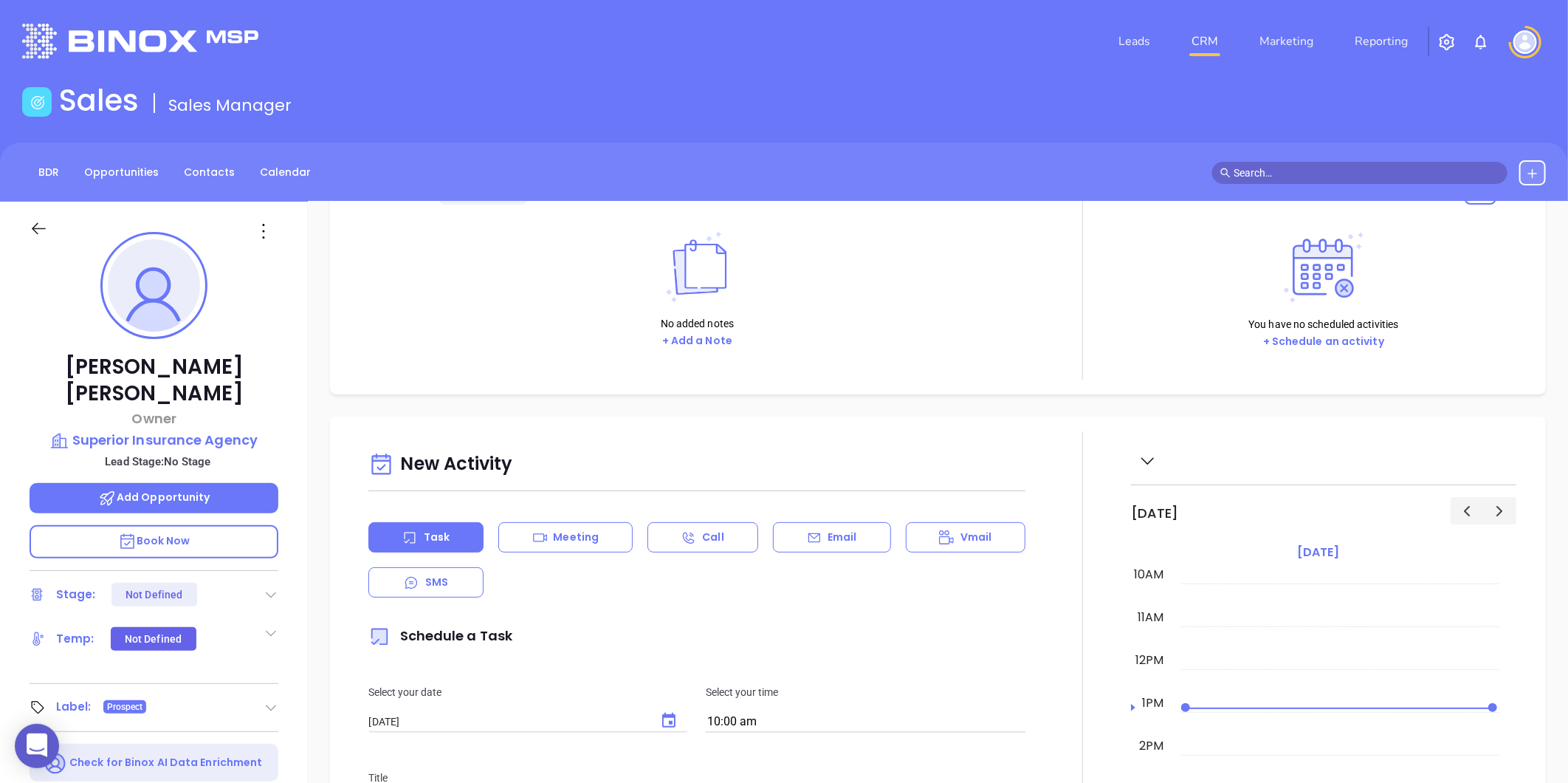
scroll to position [0, 0]
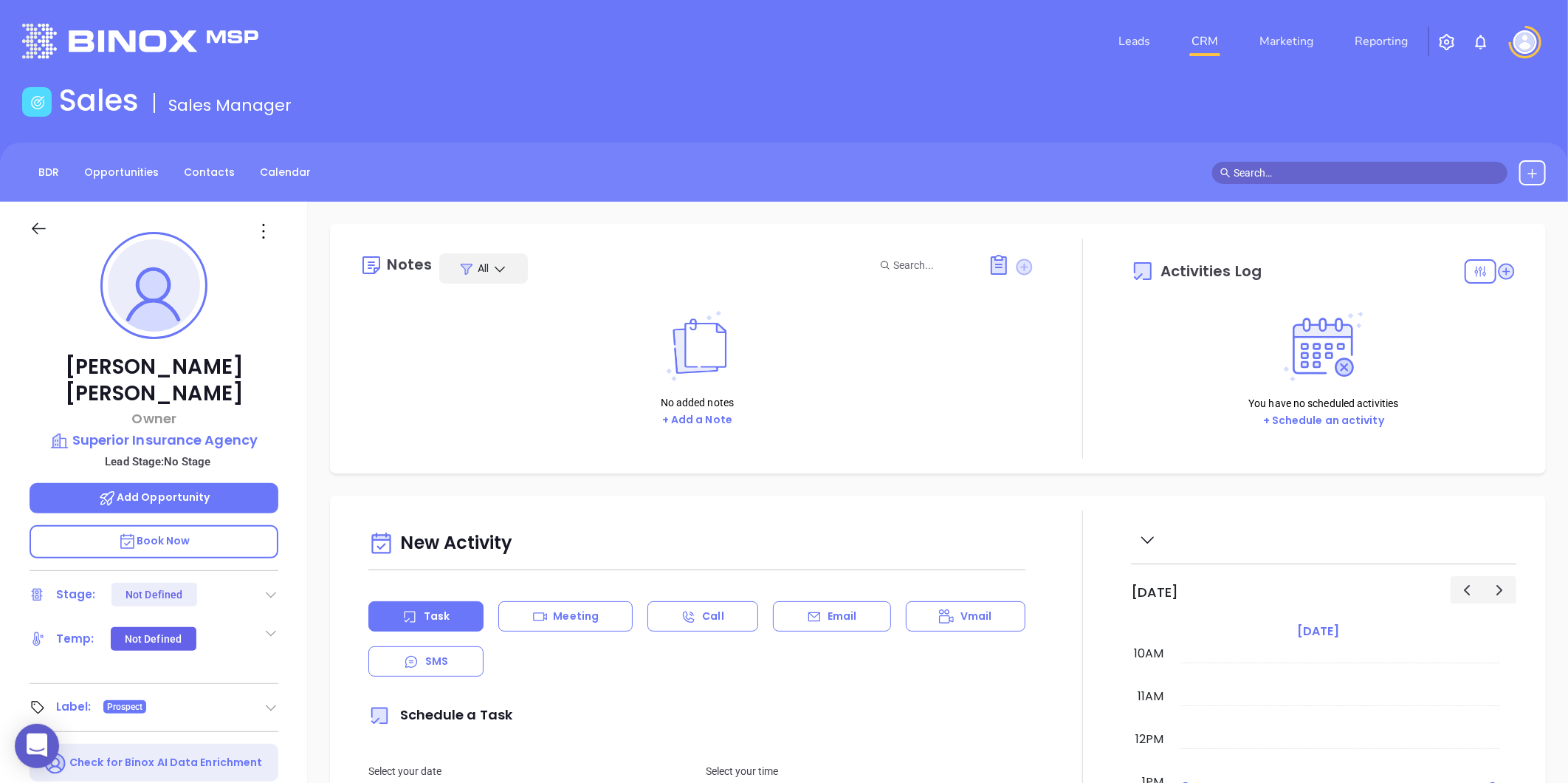
click at [1017, 263] on icon at bounding box center [1024, 266] width 16 height 16
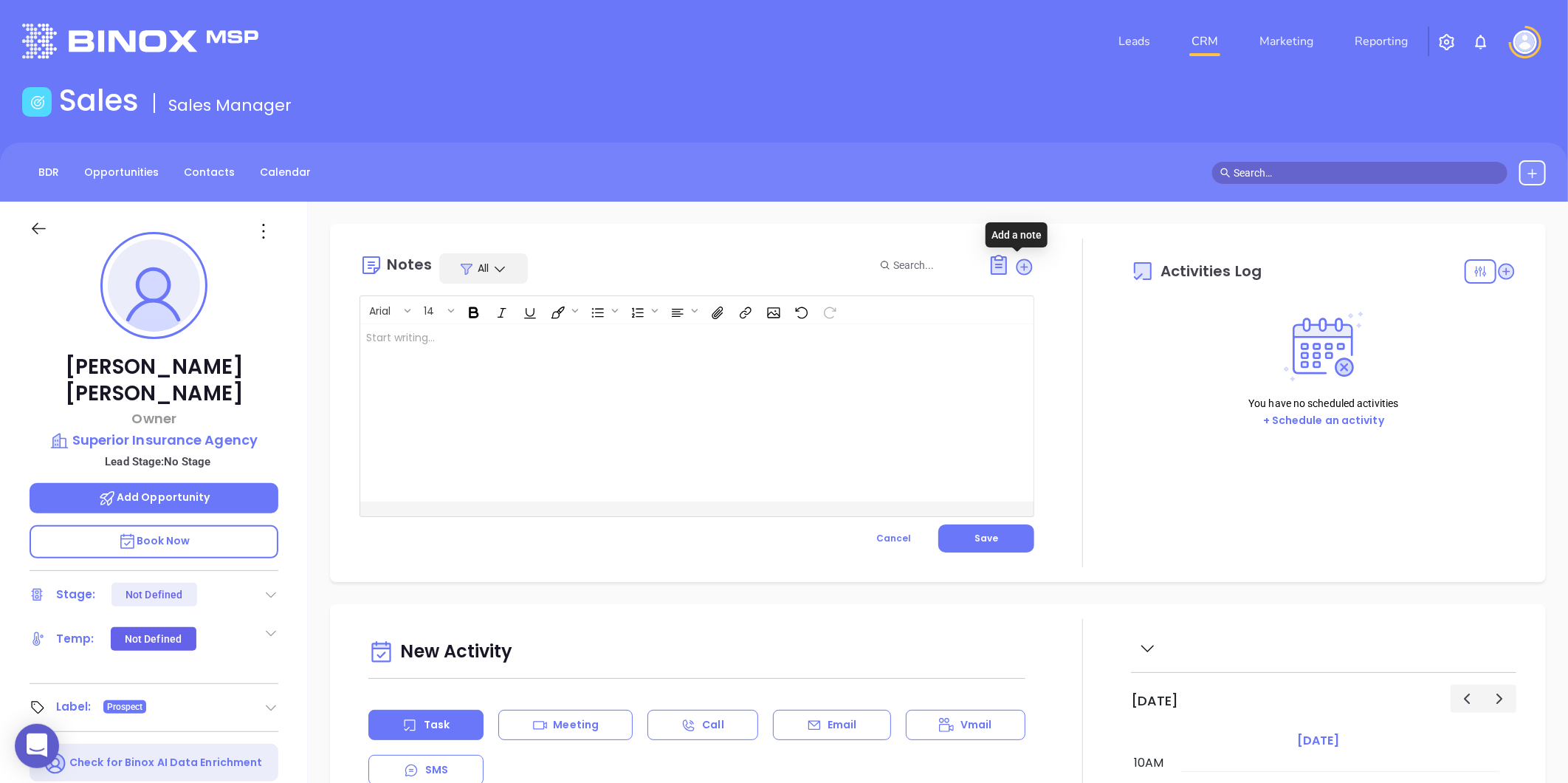
click at [401, 415] on div at bounding box center [673, 412] width 626 height 177
click at [947, 537] on button "Save" at bounding box center [985, 538] width 96 height 28
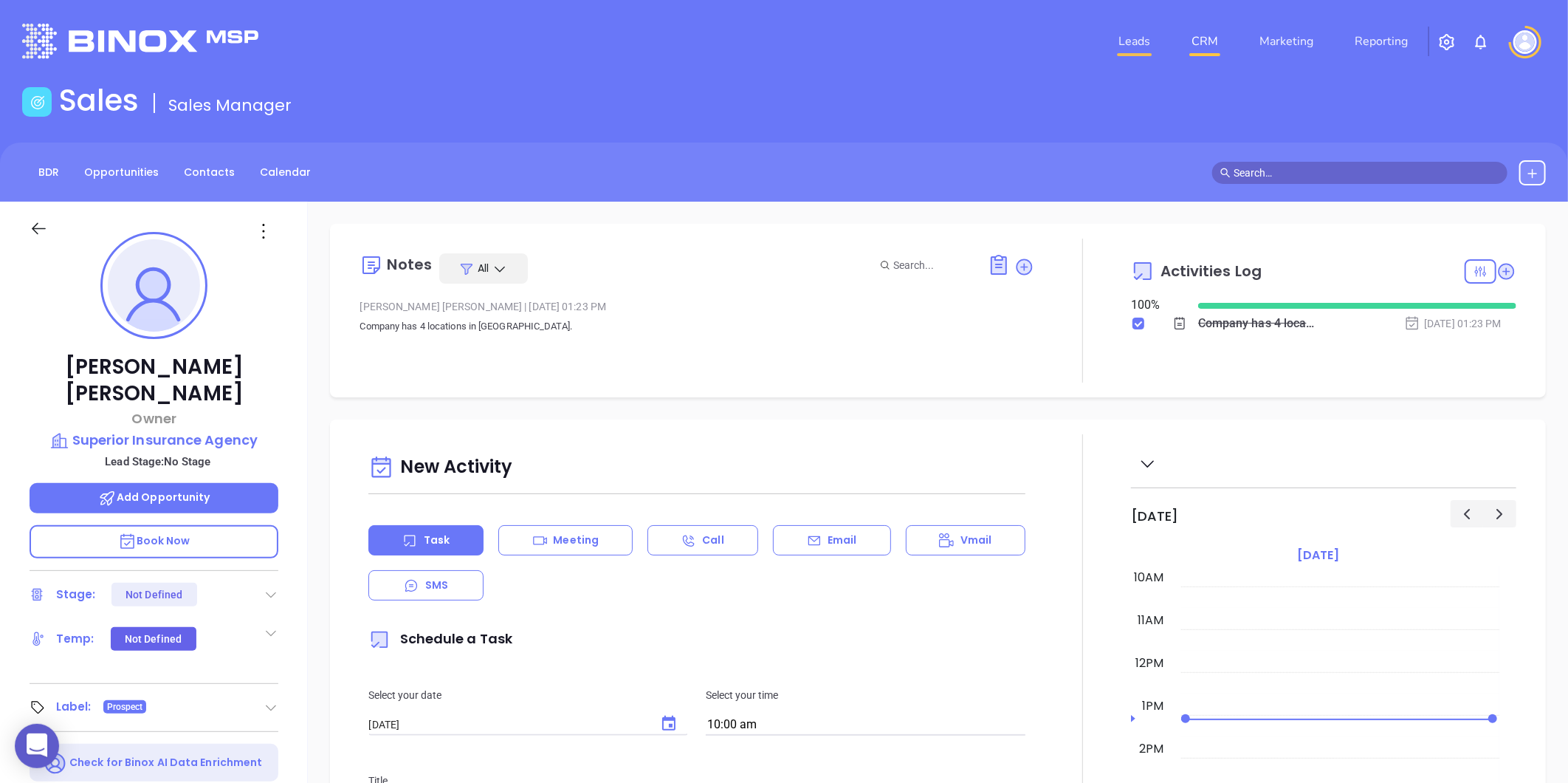
click at [1116, 39] on link "Leads" at bounding box center [1133, 42] width 44 height 30
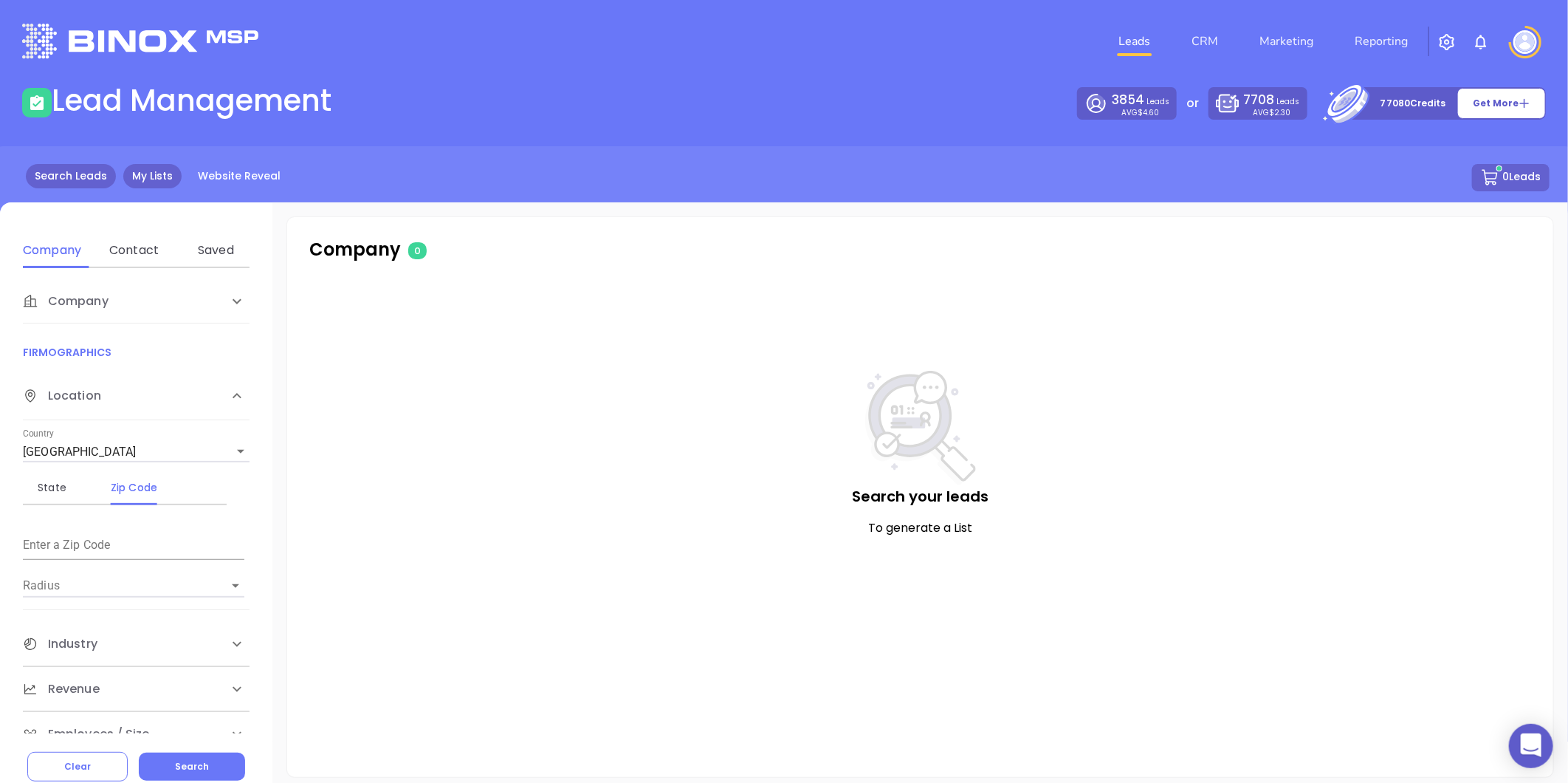
click at [155, 169] on link "My Lists" at bounding box center [152, 176] width 59 height 24
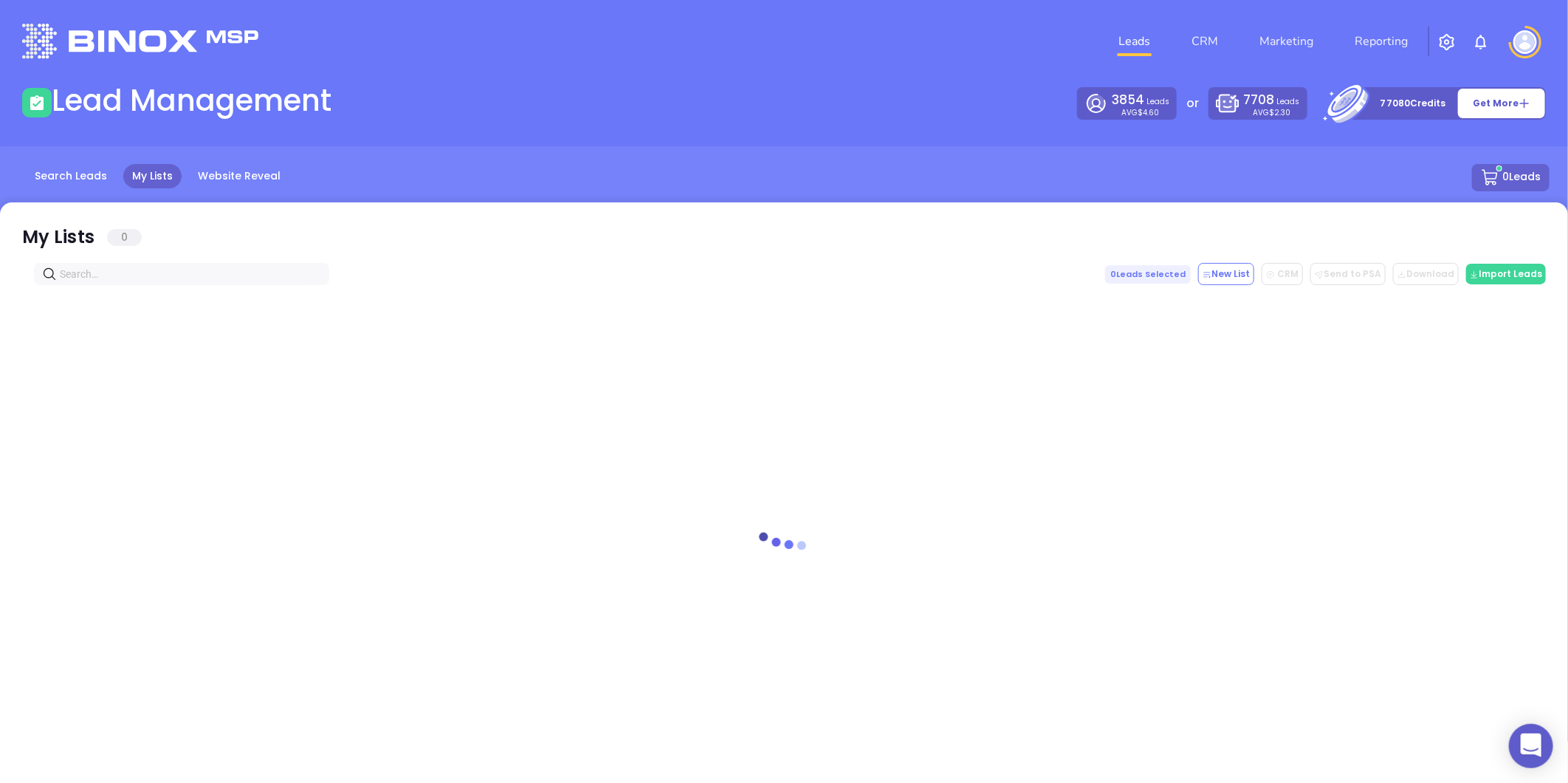
click at [112, 284] on span at bounding box center [181, 274] width 295 height 22
paste input "sorgiinsurance.com"
type input "sorgiinsurance.com"
click at [318, 277] on icon "close-circle" at bounding box center [317, 275] width 9 height 9
paste input "insuranceprosonline.com"
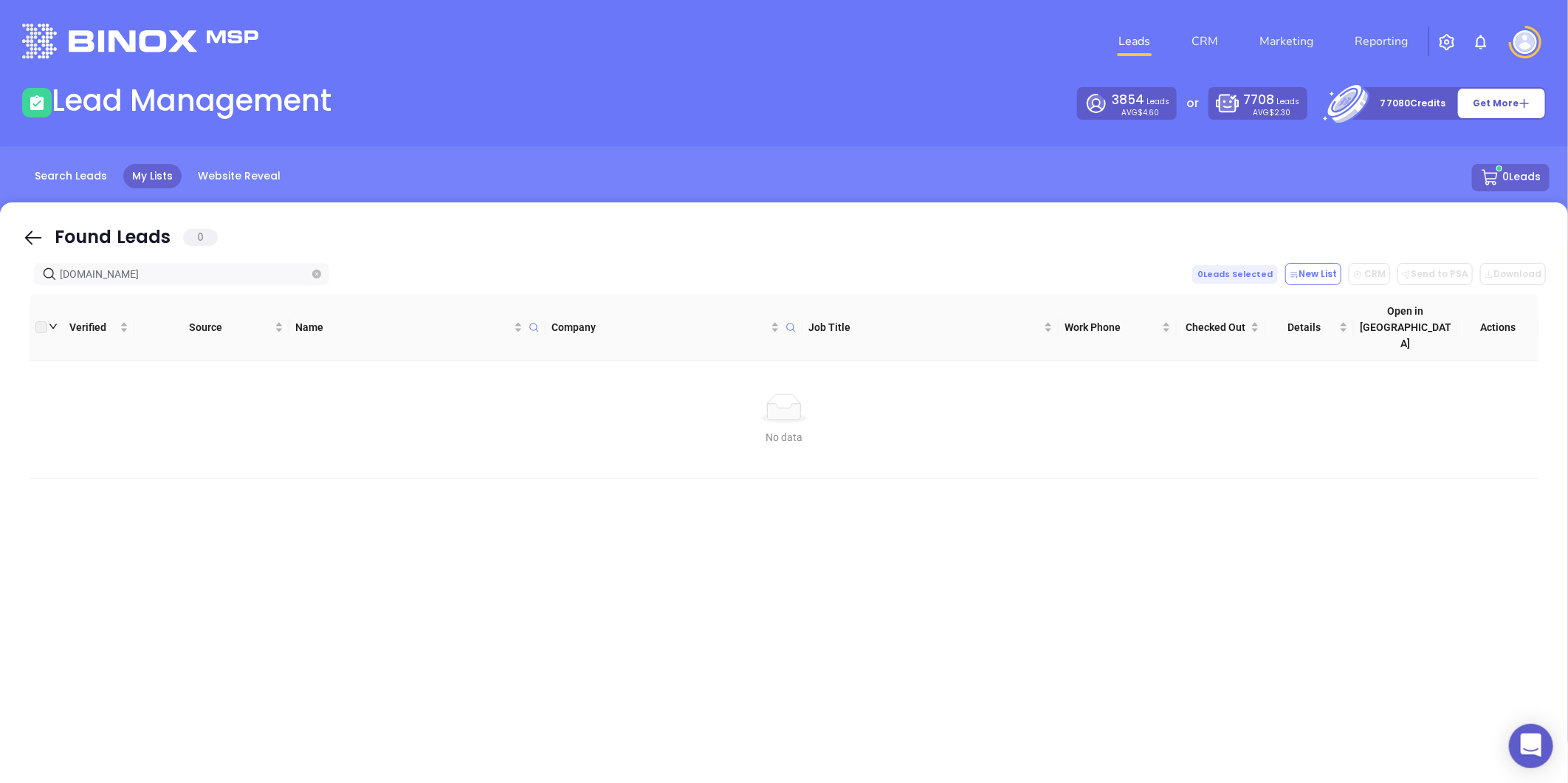
type input "insuranceprosonline.com"
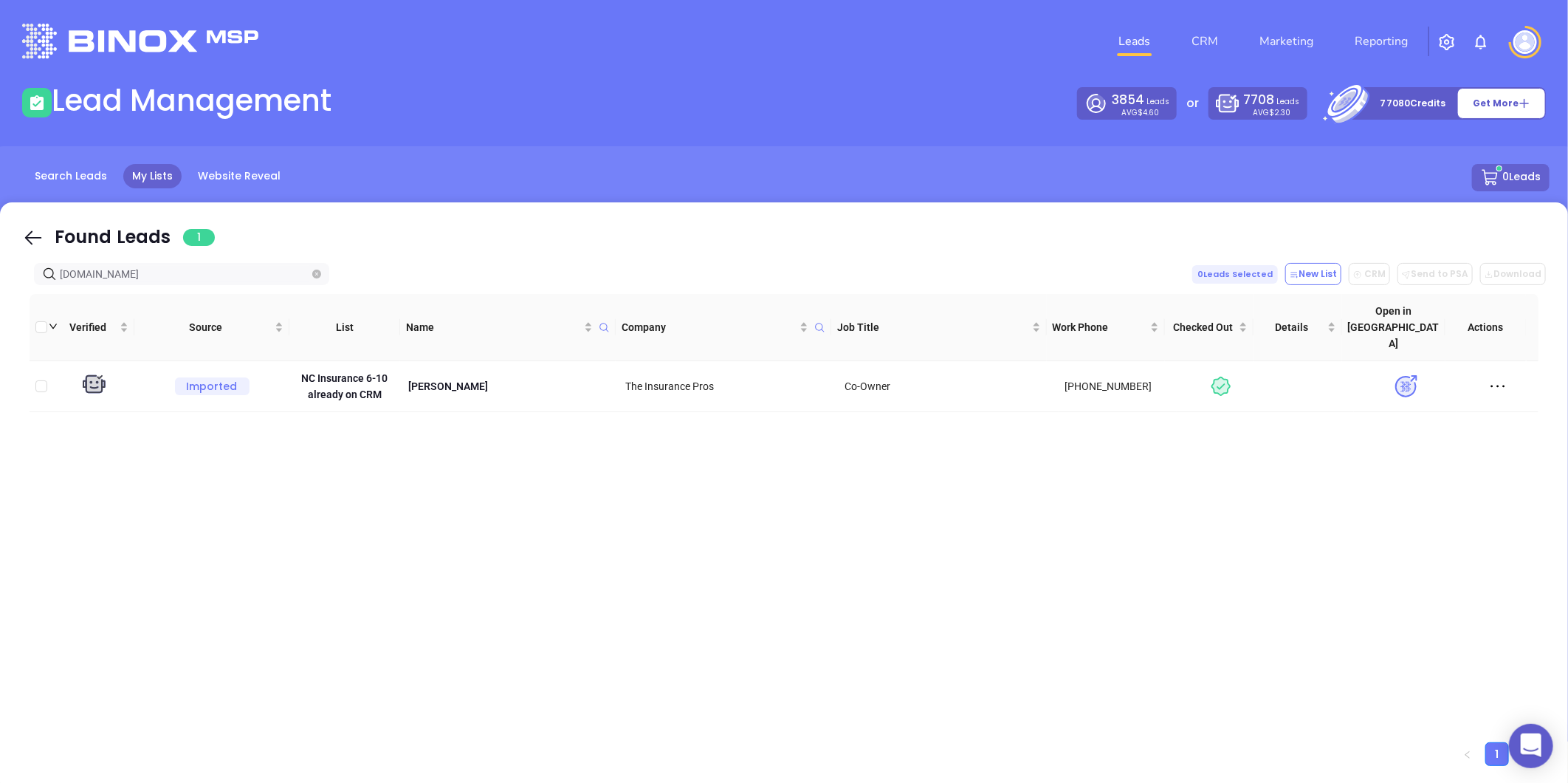
click at [322, 271] on span "insuranceprosonline.com" at bounding box center [181, 274] width 295 height 22
click at [315, 271] on icon "close-circle" at bounding box center [317, 275] width 9 height 9
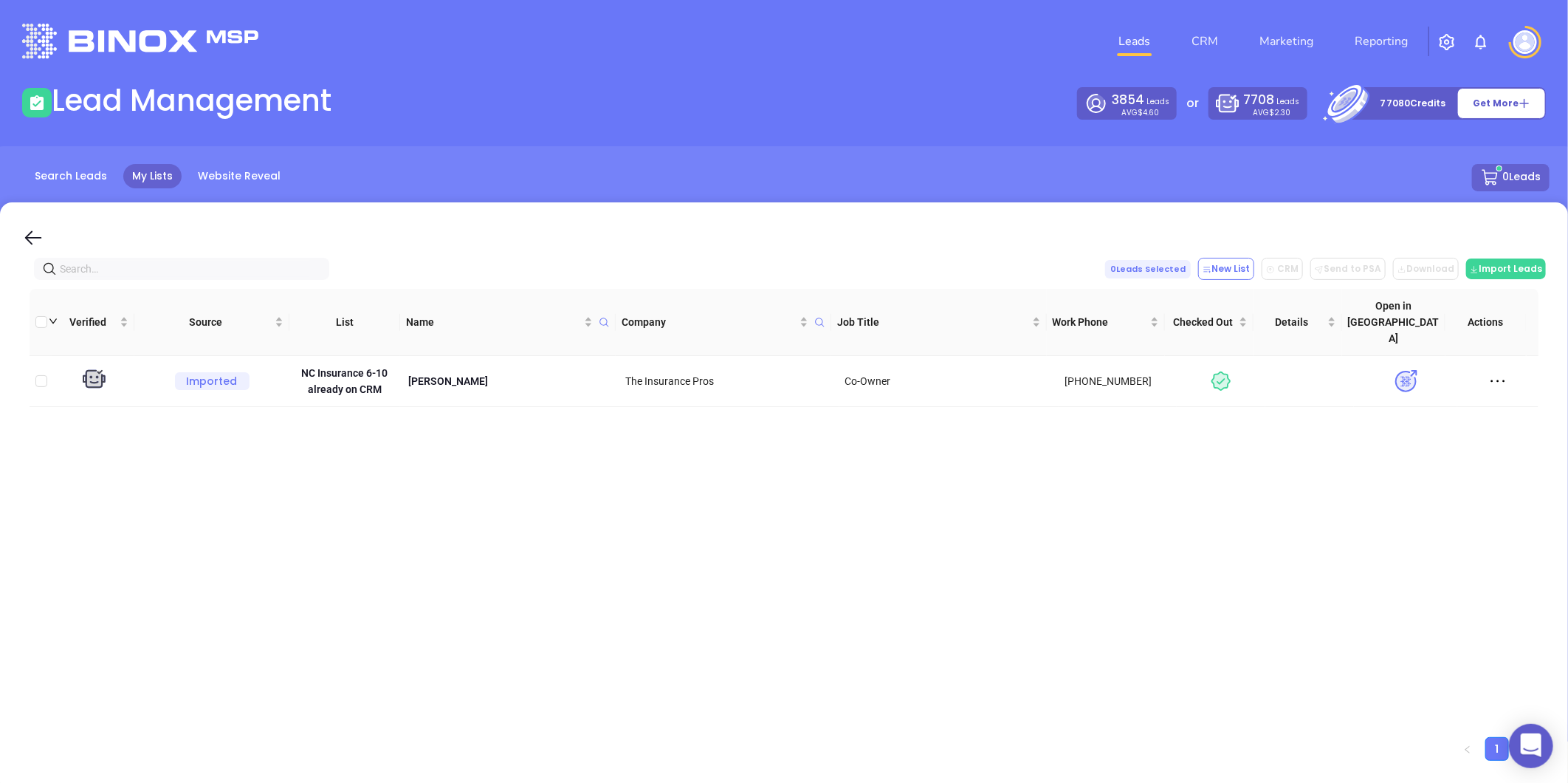
paste input "inspeople.com"
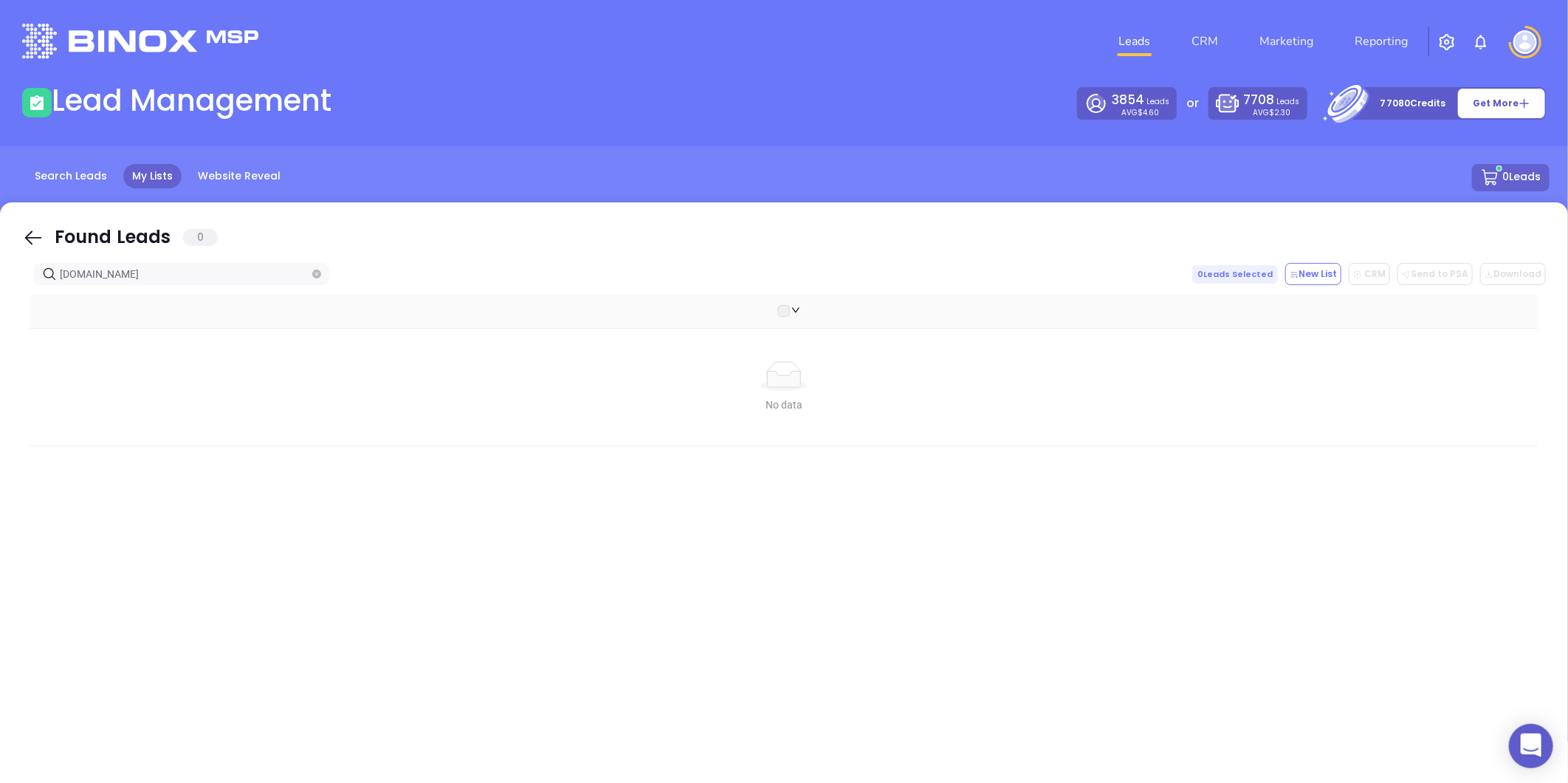
type input "inspeople.com"
click at [315, 270] on icon "close-circle" at bounding box center [317, 275] width 9 height 9
paste input "diverseins.com"
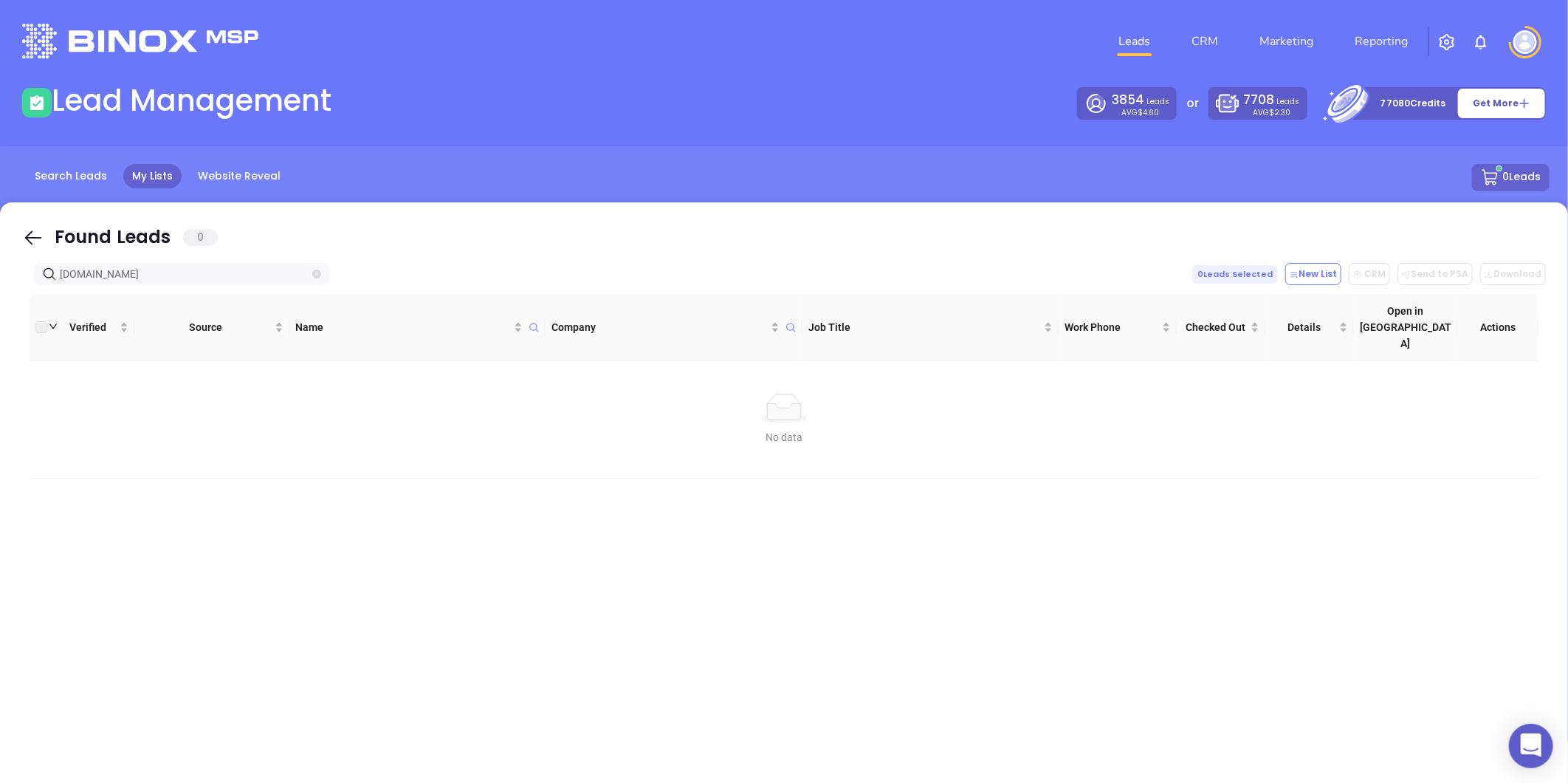
type input "diverseins.com"
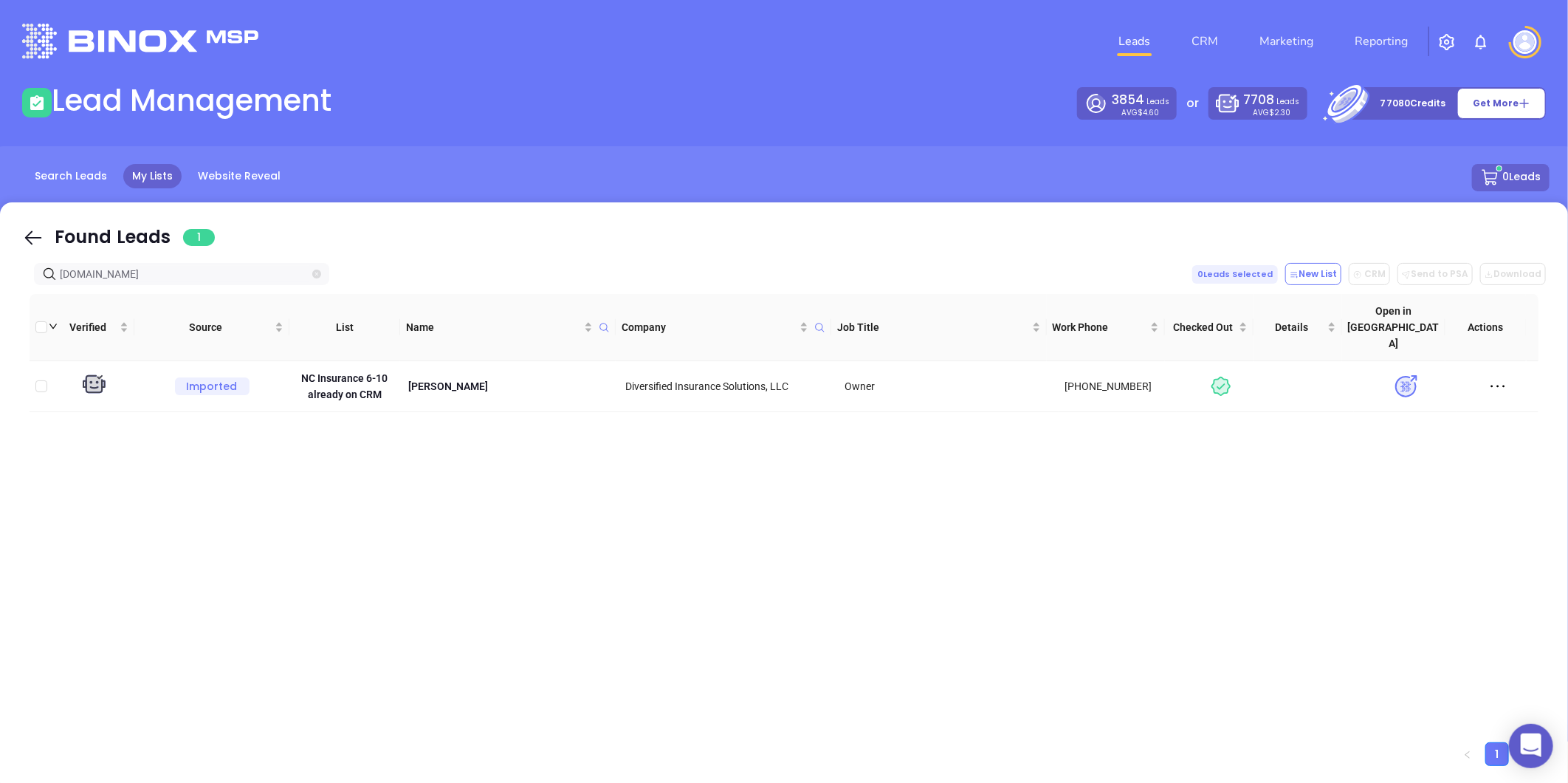
click at [317, 274] on icon "close-circle" at bounding box center [317, 275] width 9 height 9
paste input "imperial-ins.com"
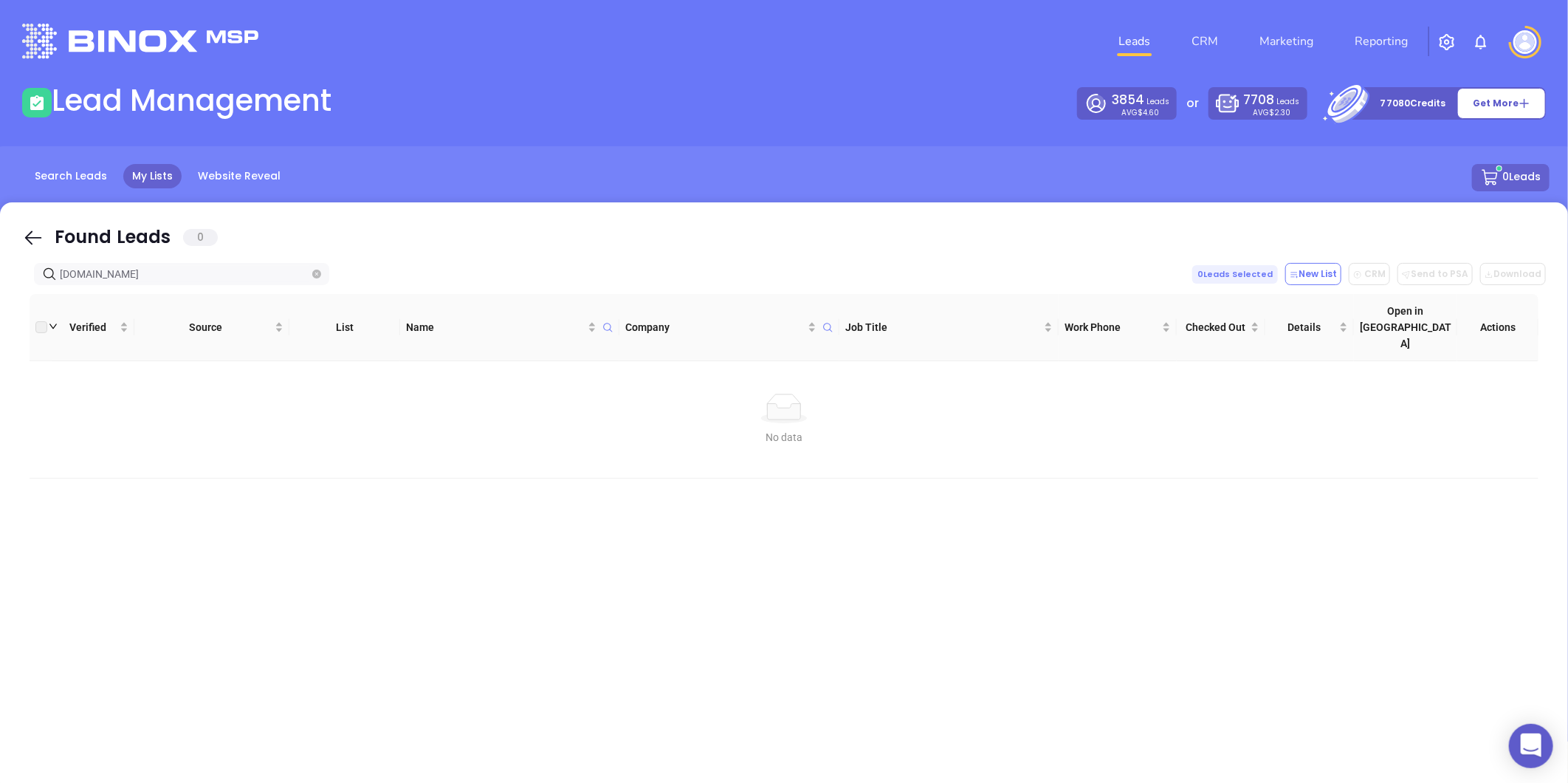
type input "imperial-ins.com"
click at [315, 271] on icon "close-circle" at bounding box center [317, 275] width 9 height 9
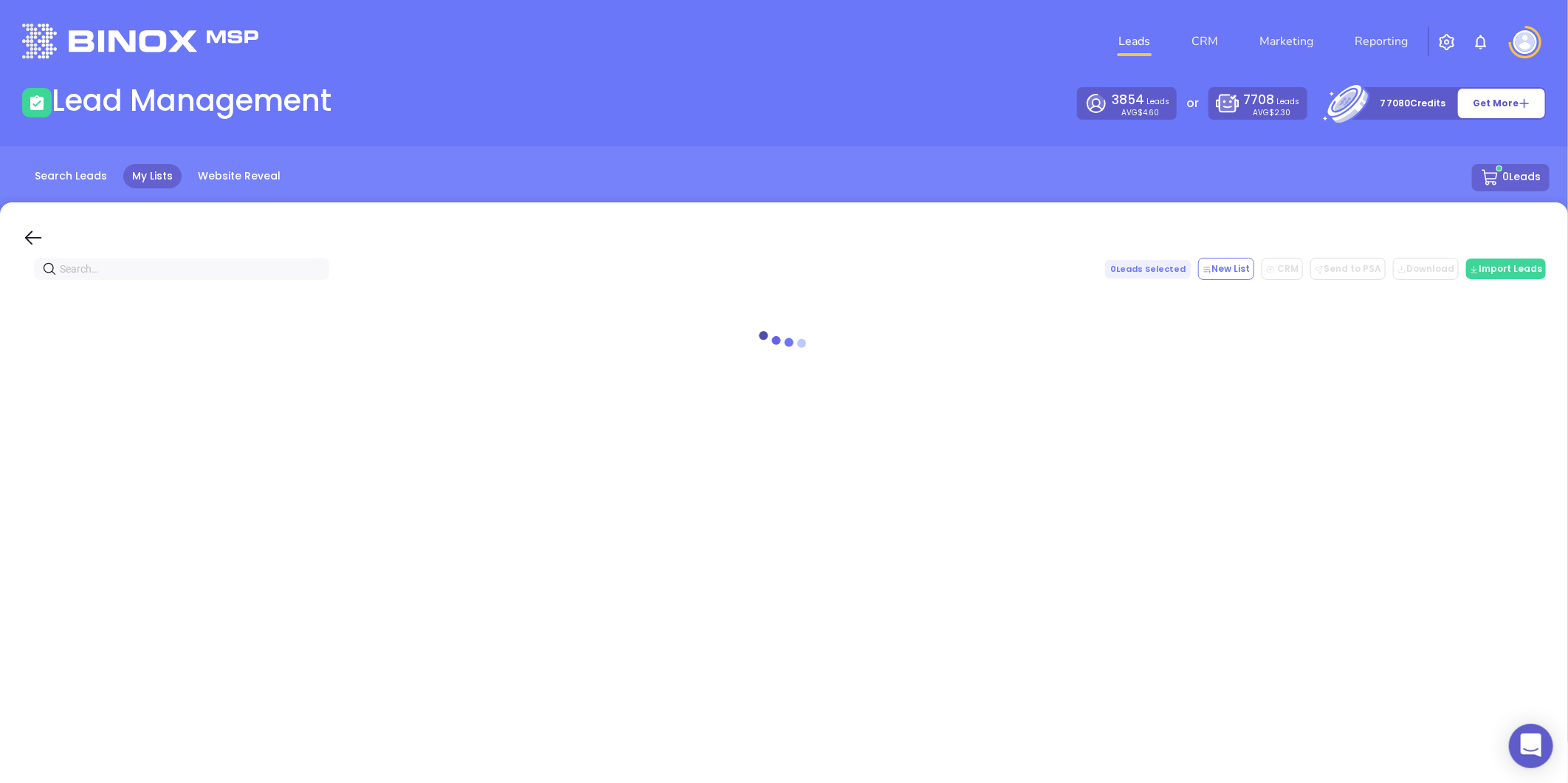
paste input "imperial-ins.com"
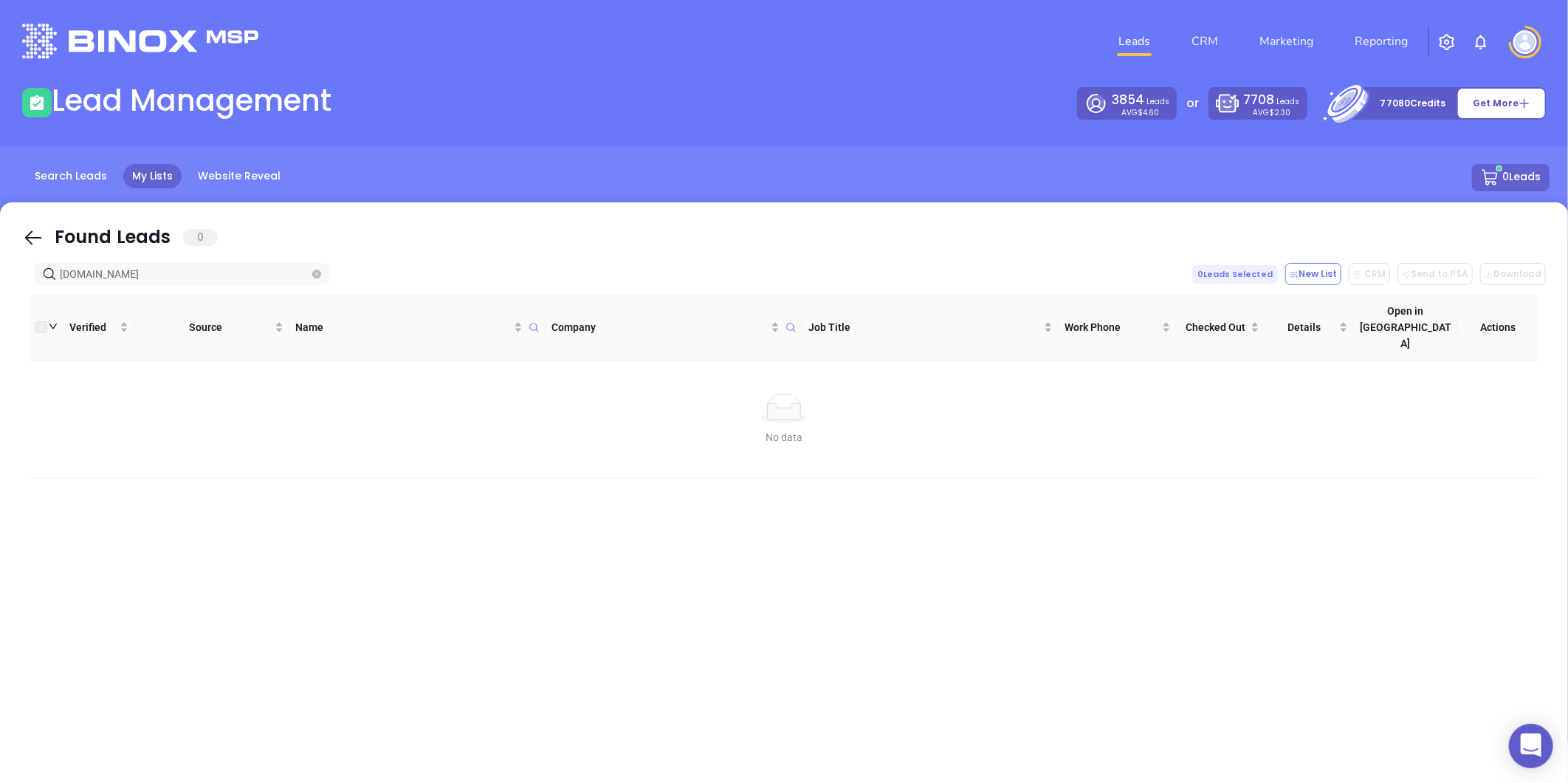
type input "imperial-ins.com"
click at [317, 267] on span at bounding box center [317, 274] width 9 height 16
click at [318, 270] on icon "close-circle" at bounding box center [317, 275] width 9 height 9
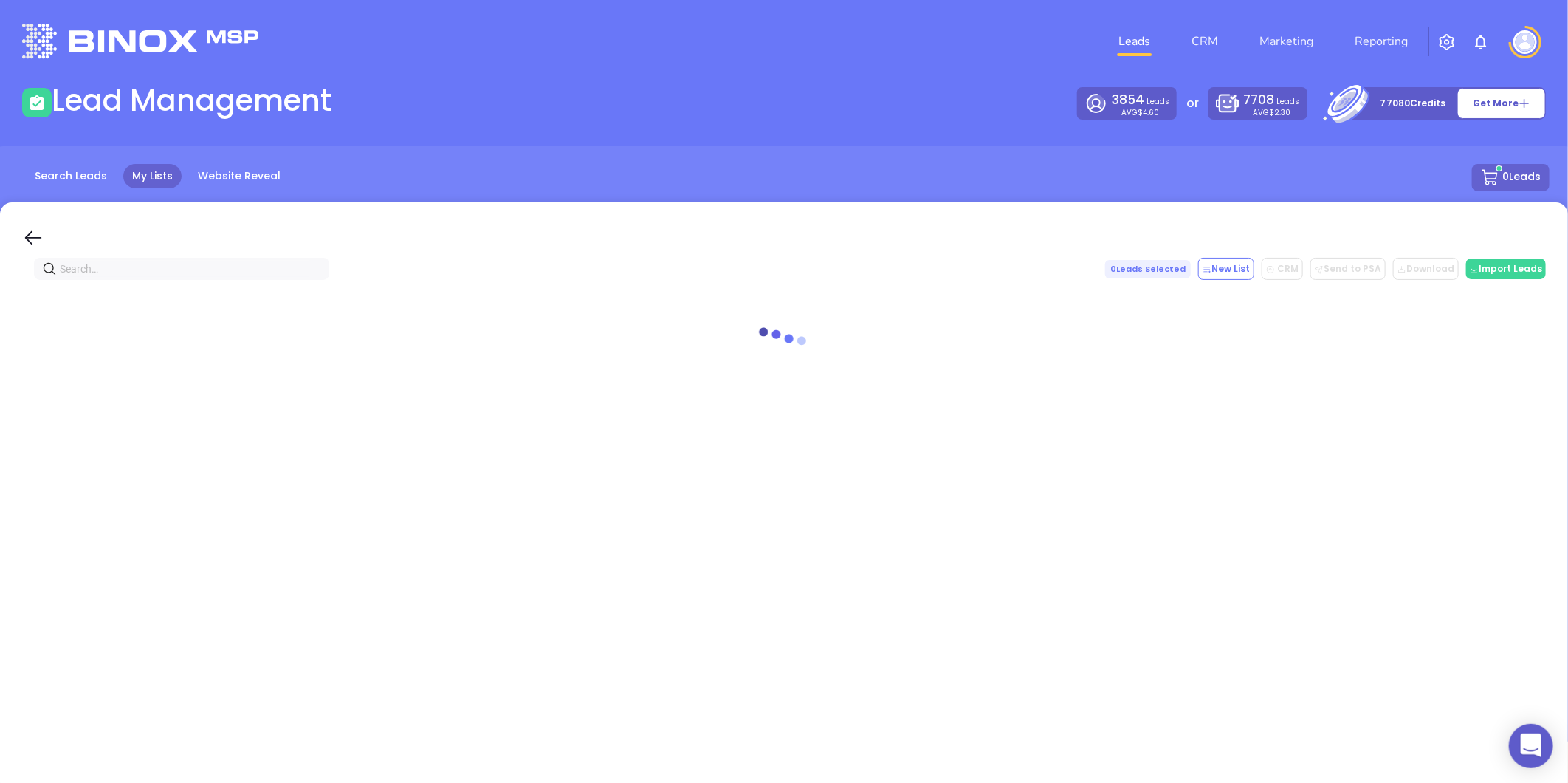
paste input "ncinsquote.com"
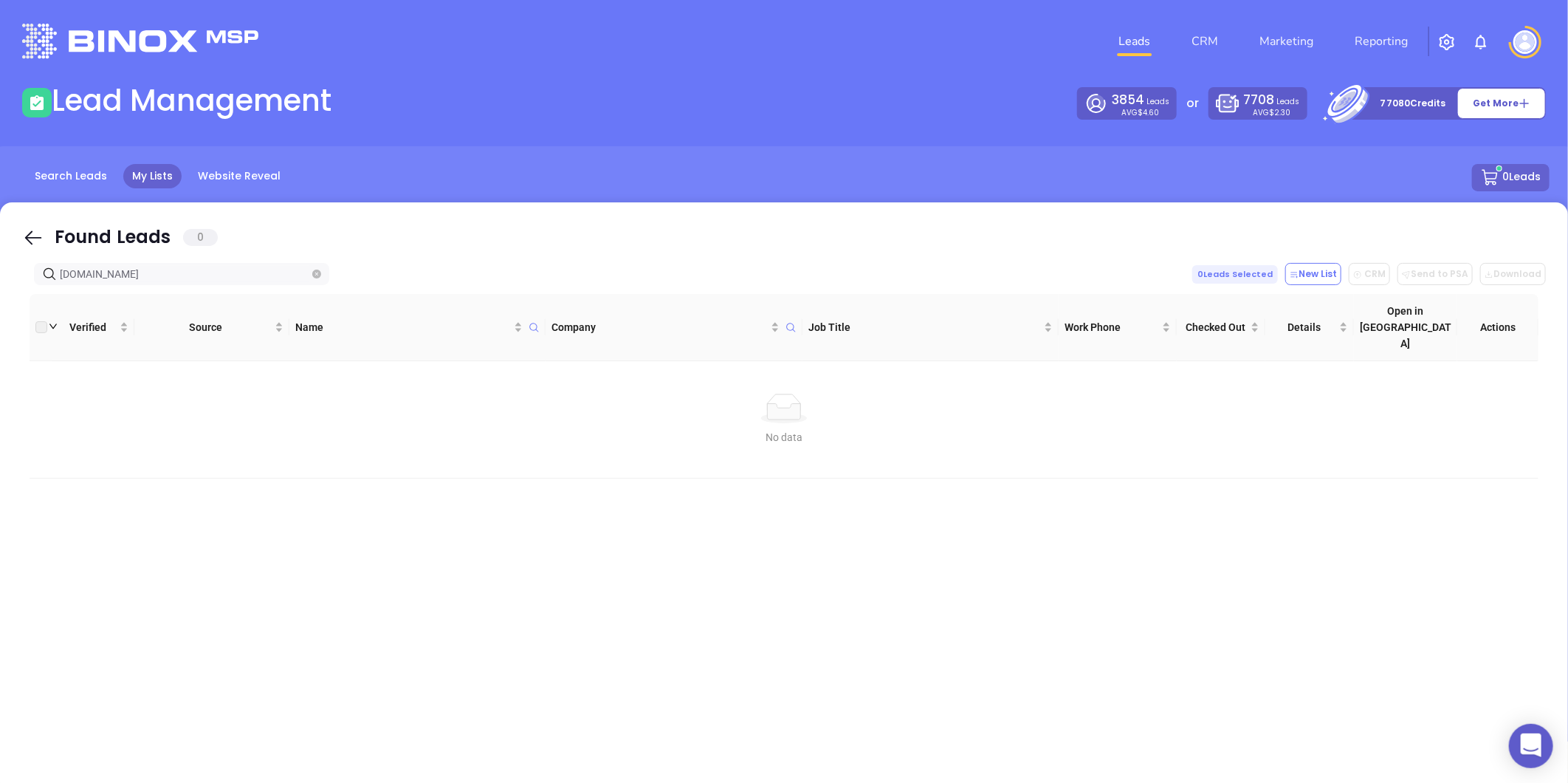
type input "ncinsquote.com"
click at [319, 275] on icon "close-circle" at bounding box center [317, 275] width 9 height 9
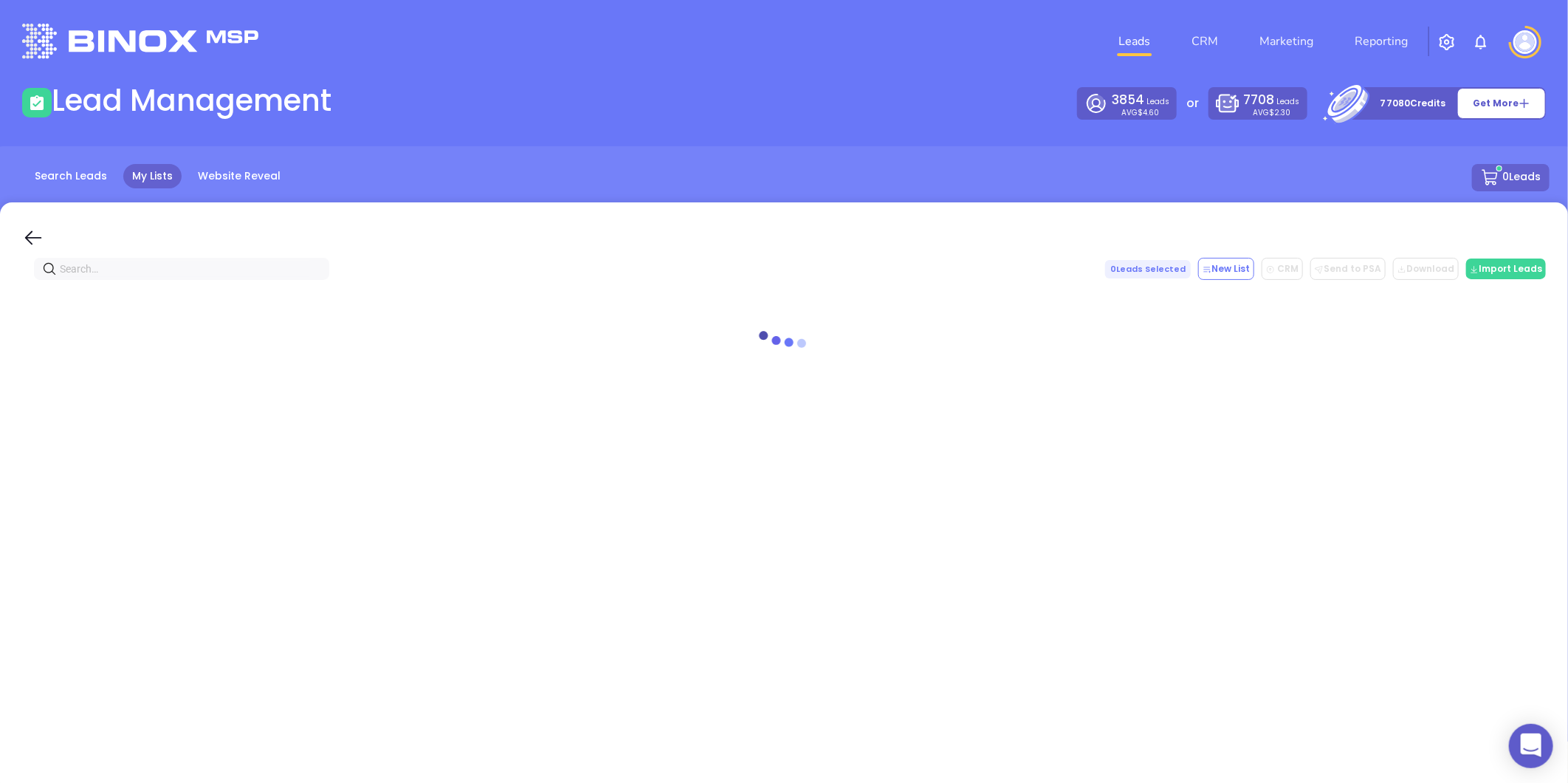
paste input "ibxinsurance.net"
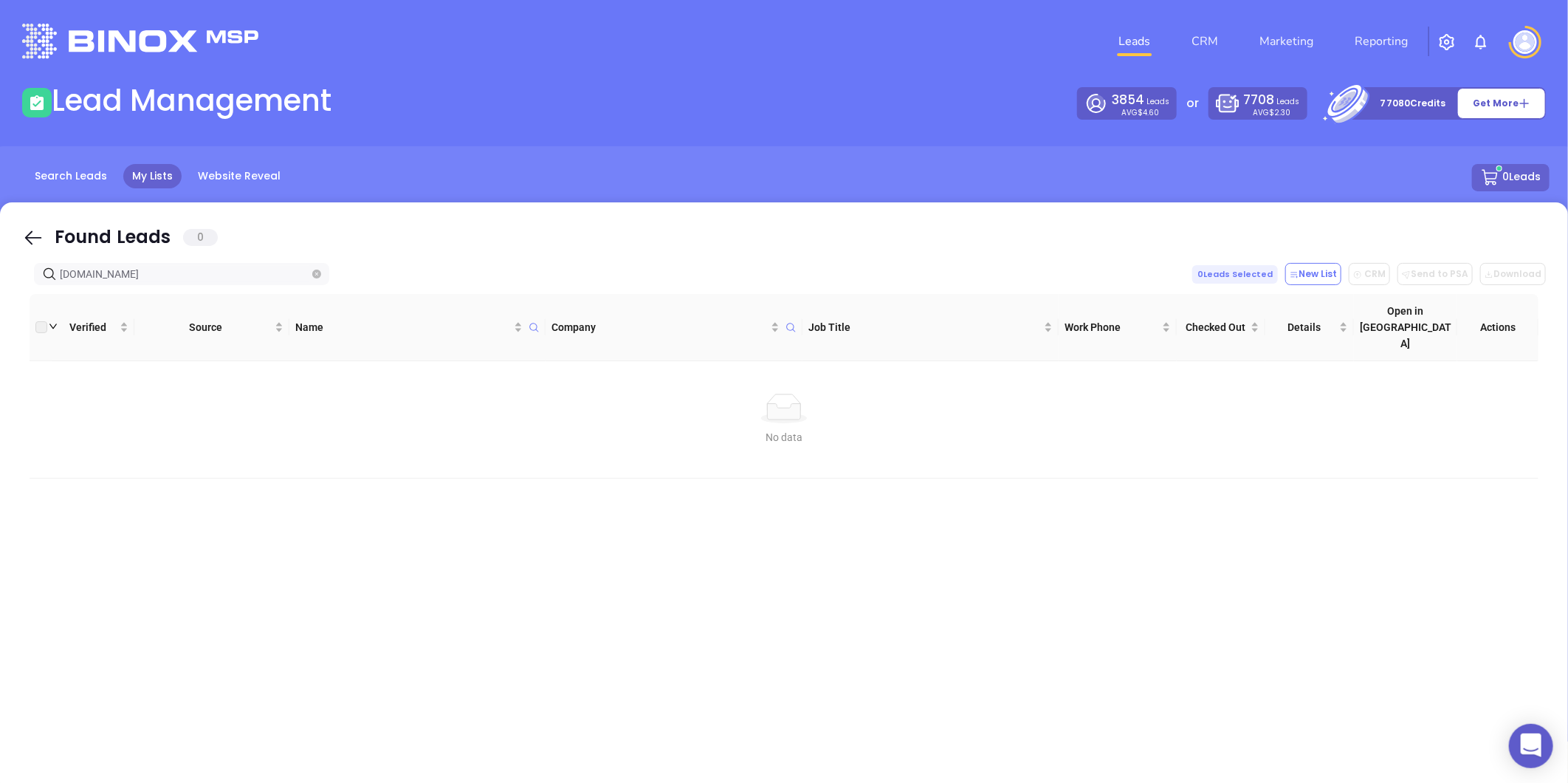
type input "ibxinsurance.net"
click at [318, 274] on span "ibxinsurance.net" at bounding box center [181, 274] width 295 height 22
click at [317, 274] on icon "close-circle" at bounding box center [317, 275] width 9 height 9
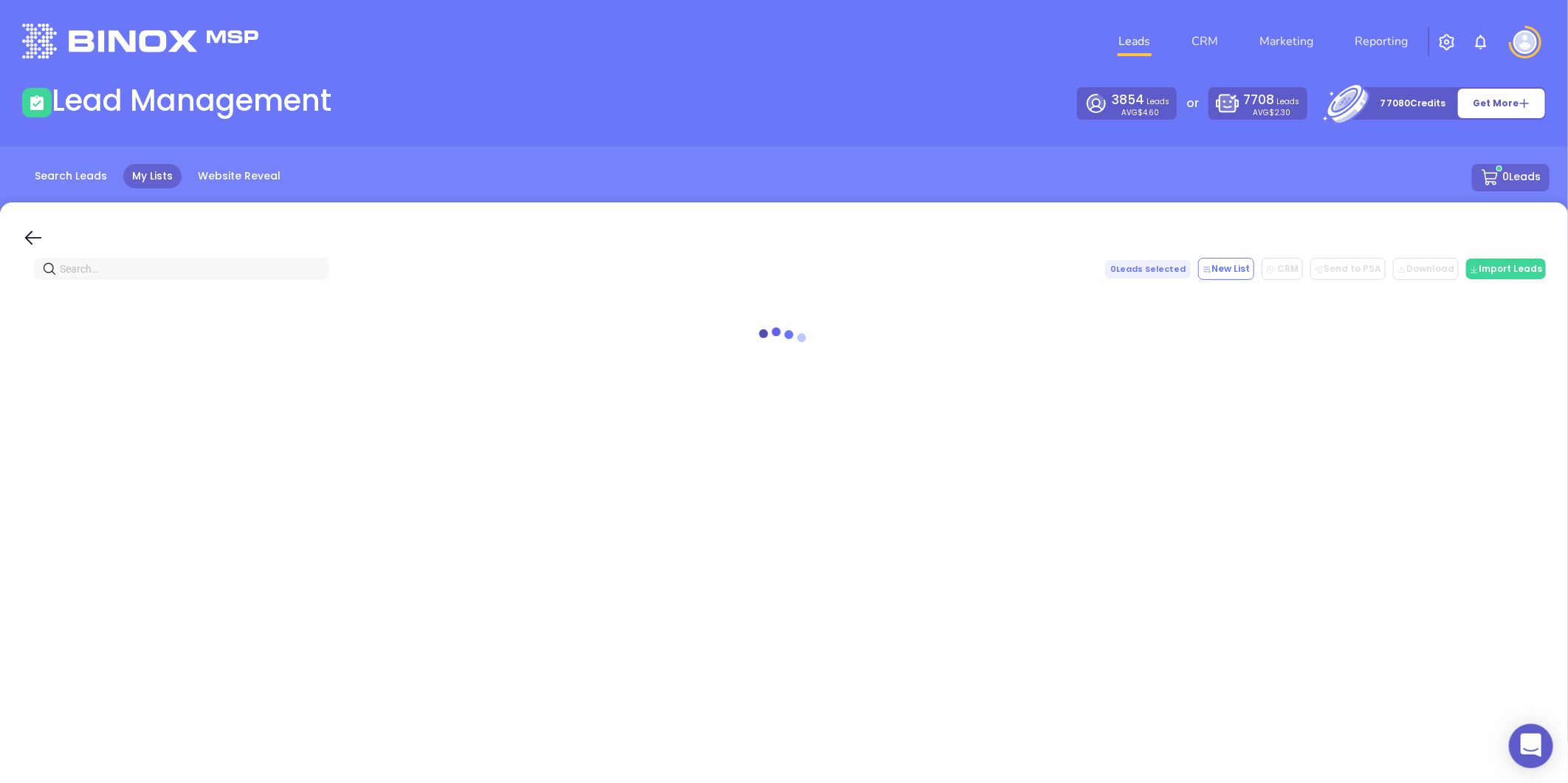
paste input "aiins.us"
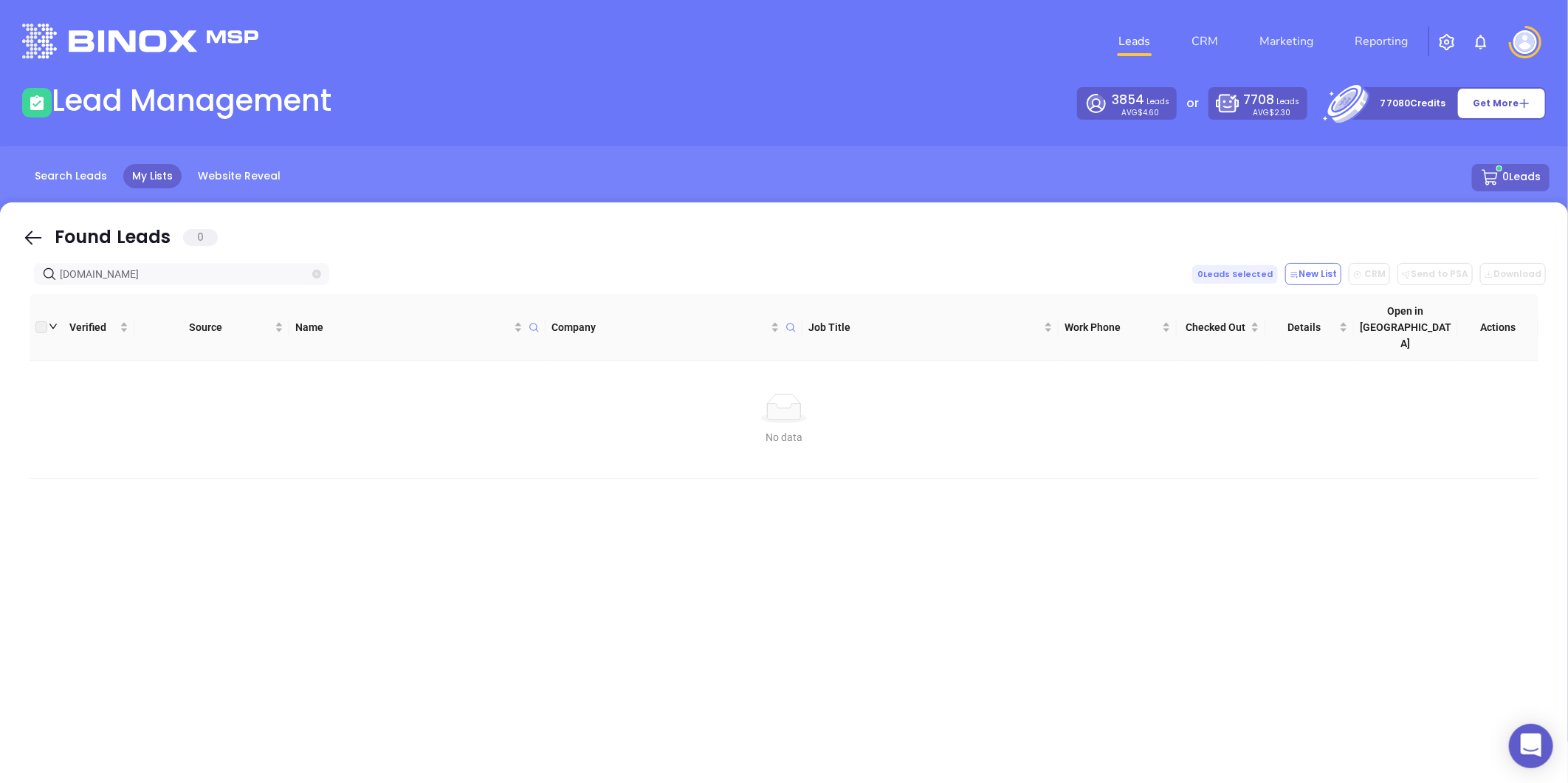
type input "aiins.us"
click at [313, 272] on icon "close-circle" at bounding box center [317, 275] width 9 height 9
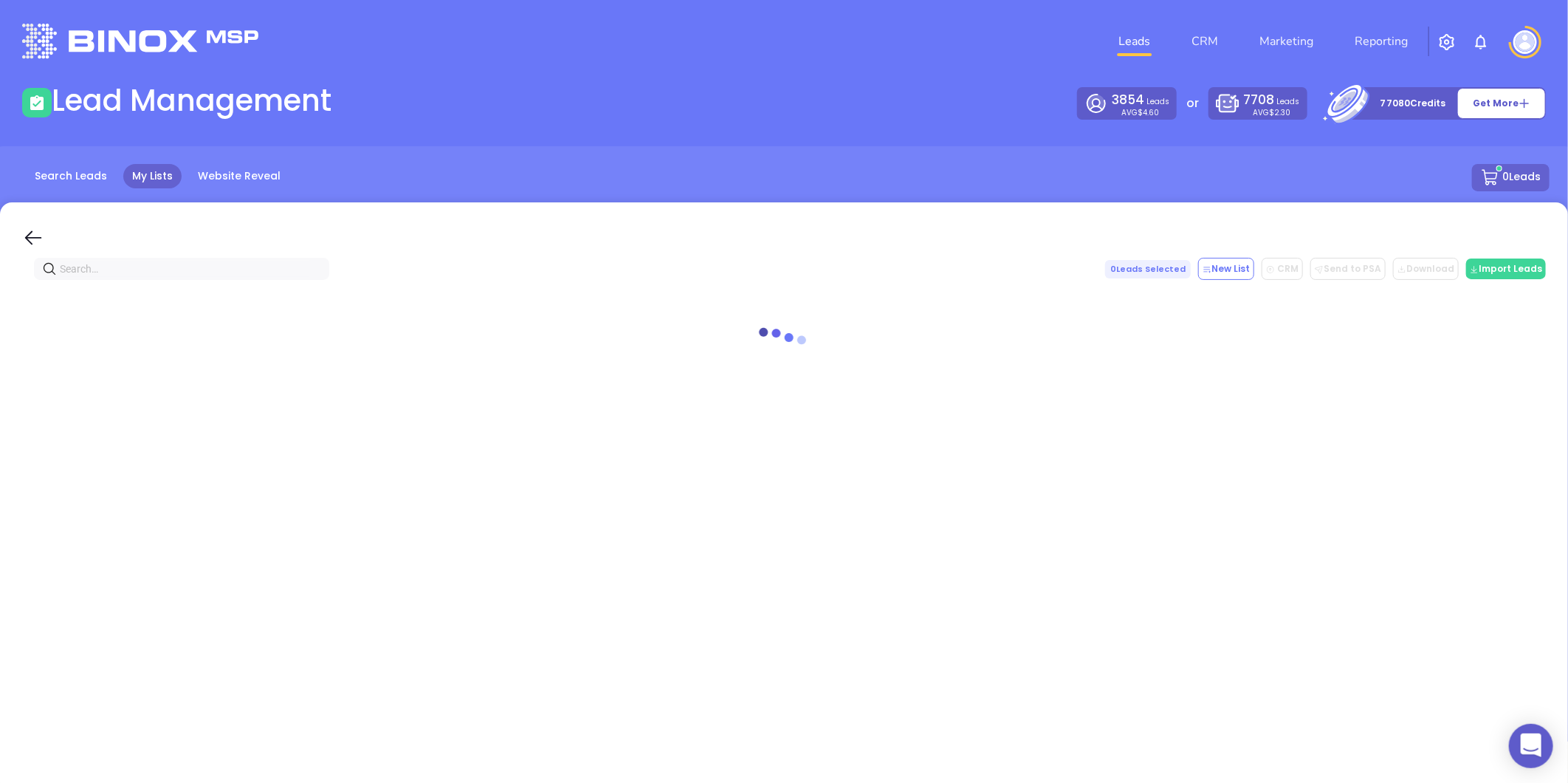
paste input "redwoodsgroup.com"
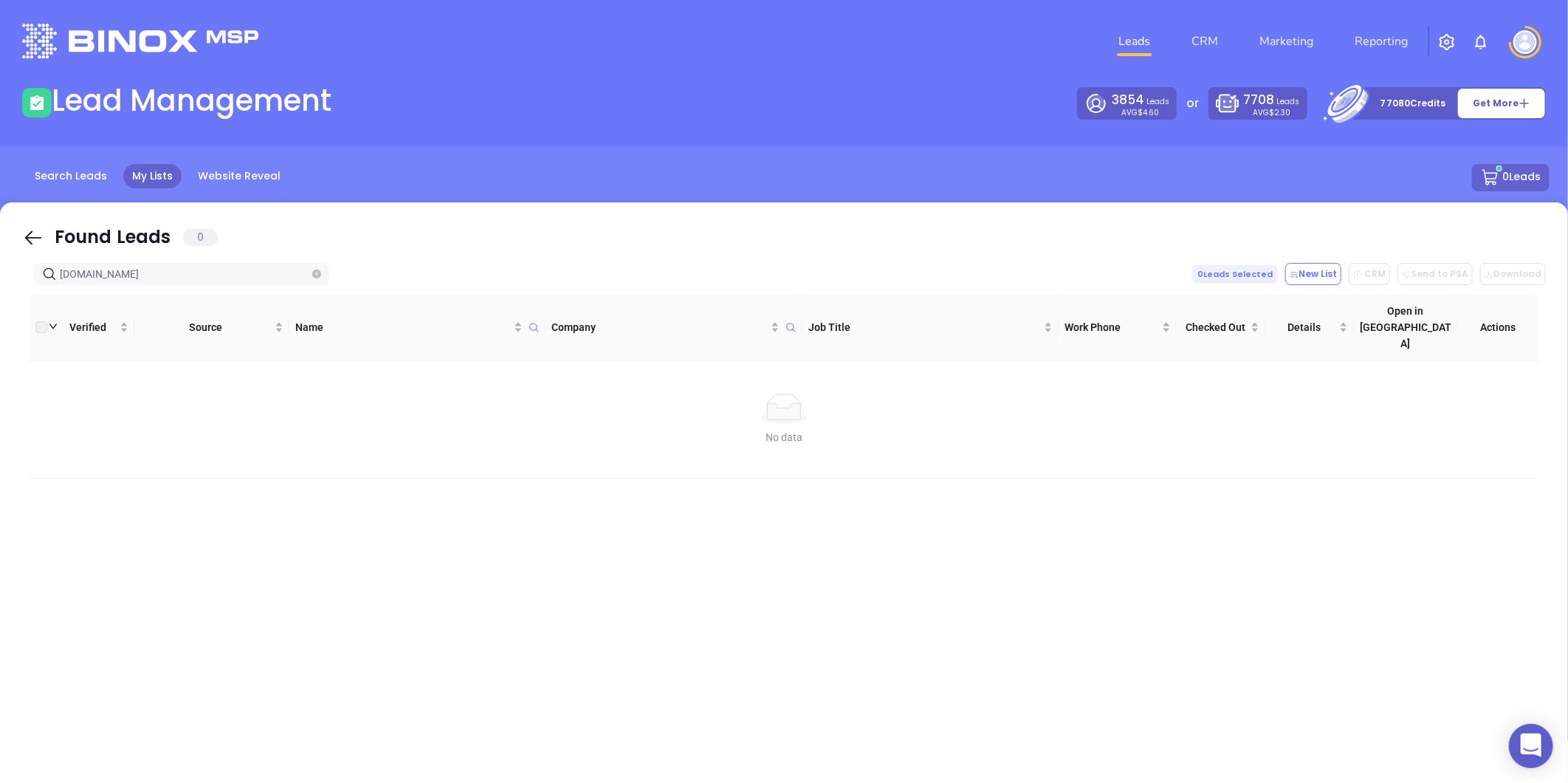
type input "redwoodsgroup.com"
click at [318, 267] on span at bounding box center [317, 274] width 9 height 16
click at [315, 275] on icon "close-circle" at bounding box center [317, 275] width 9 height 9
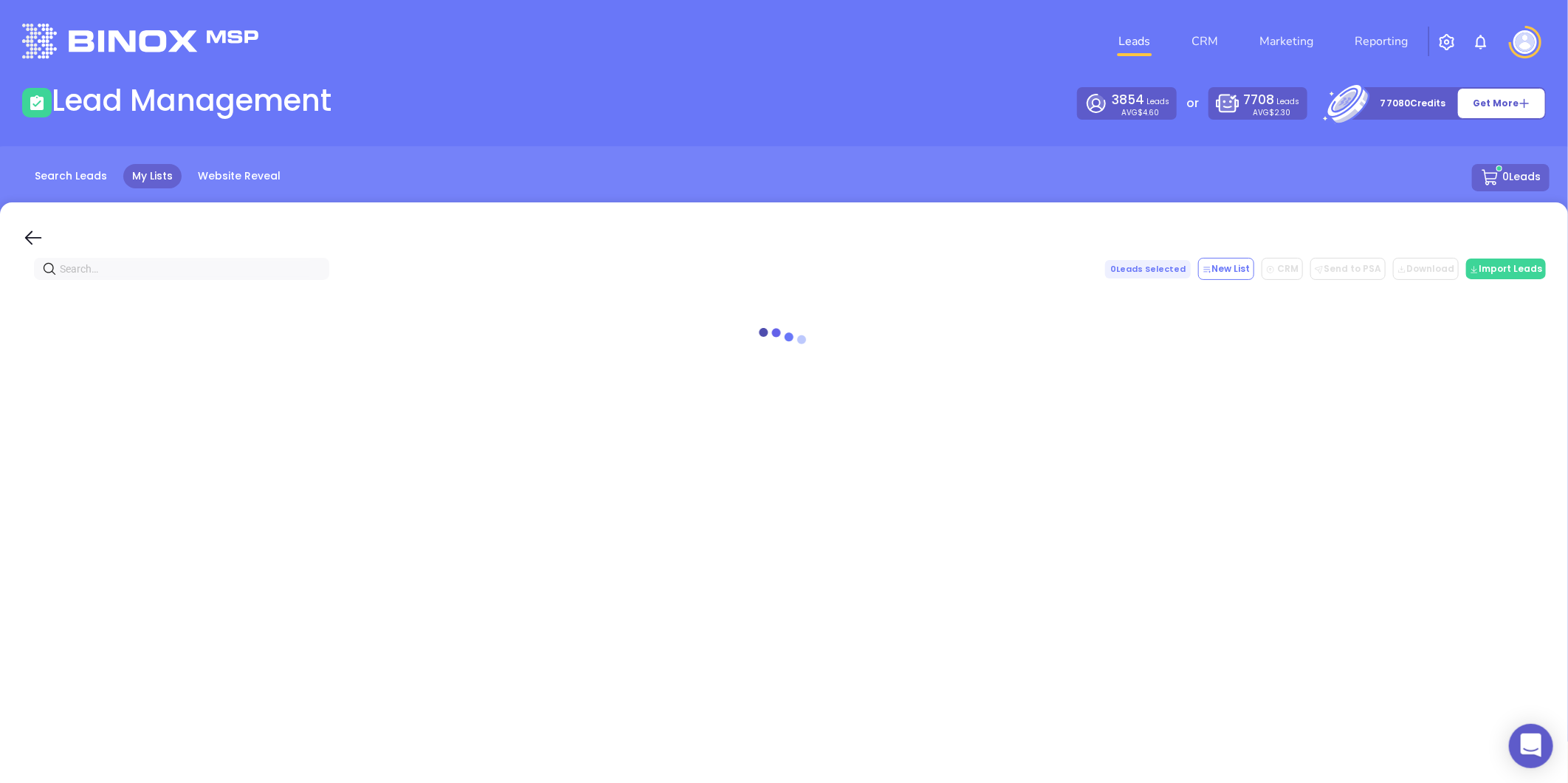
paste input "lacywestinsurance.com"
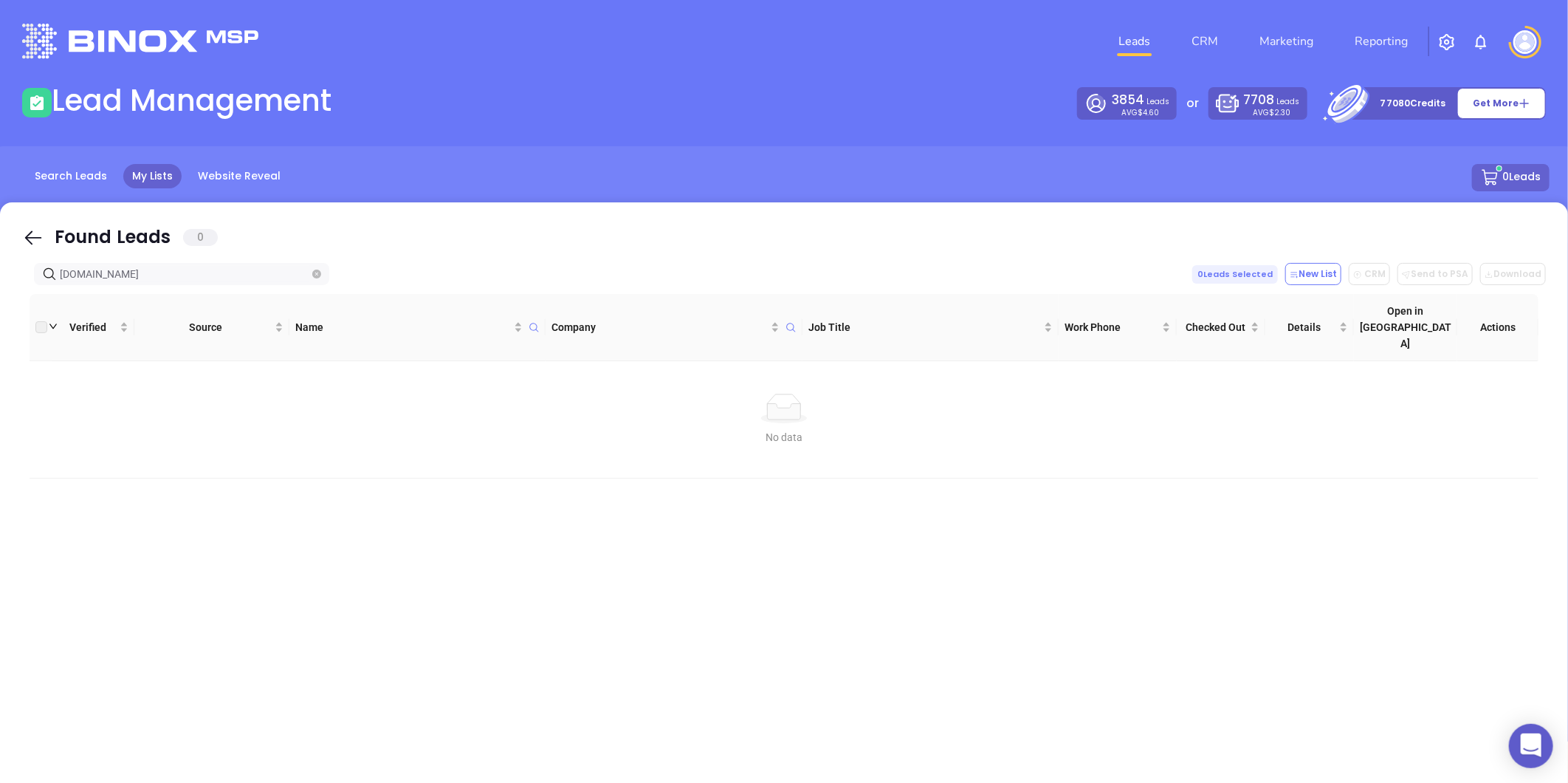
type input "lacywestinsurance.com"
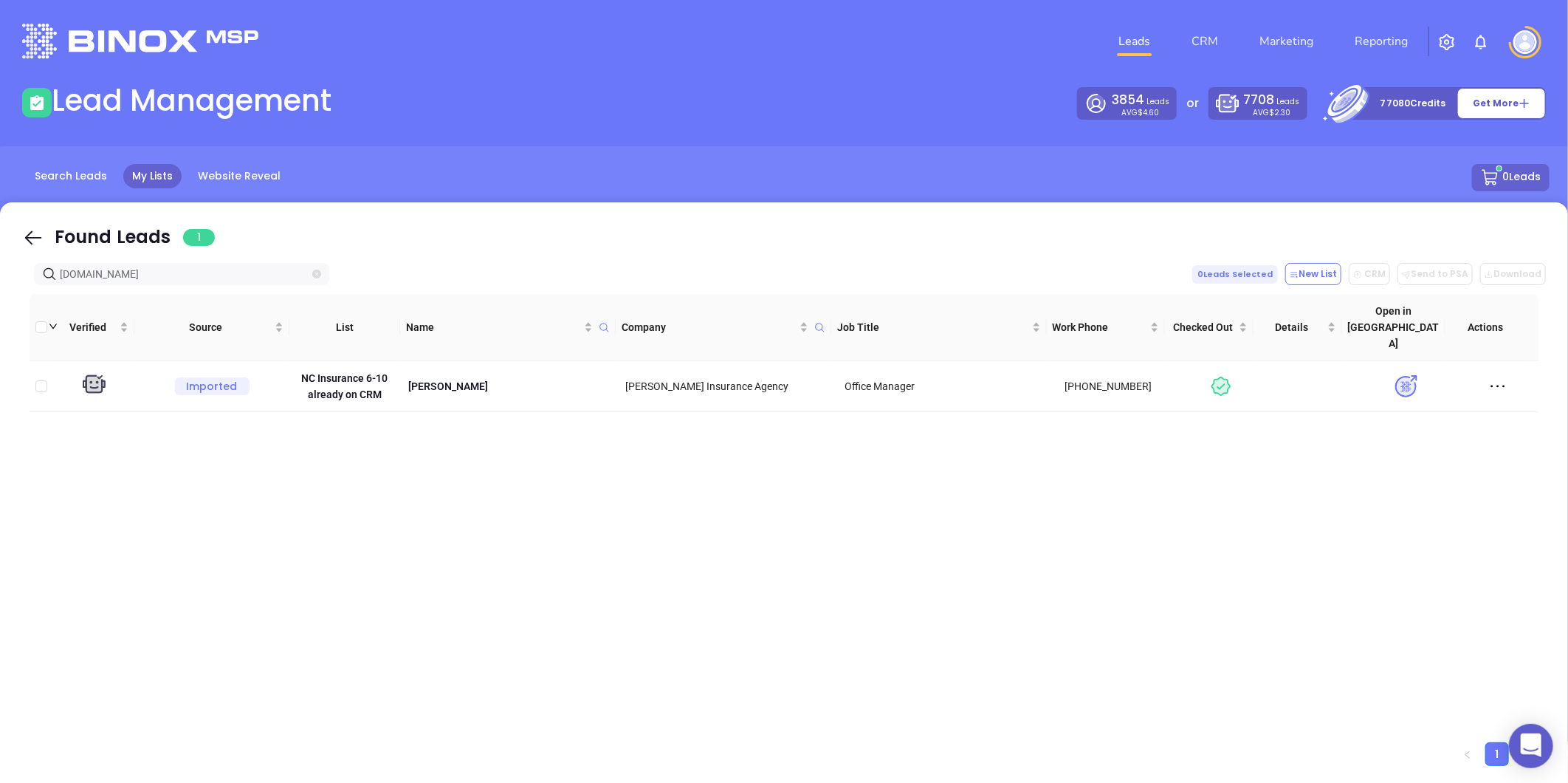
click at [314, 275] on icon "close-circle" at bounding box center [317, 275] width 9 height 9
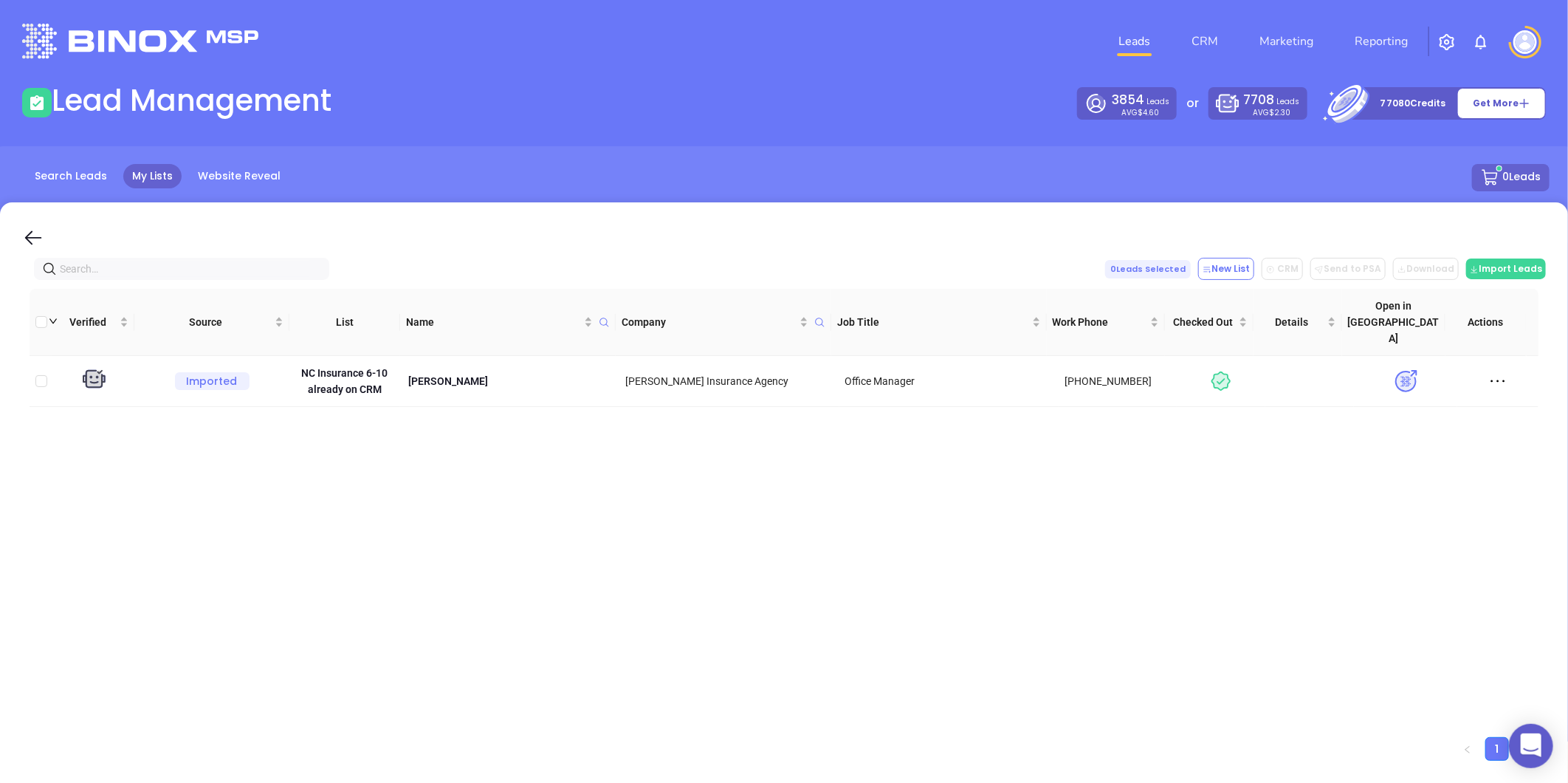
paste input "Bill Ross"
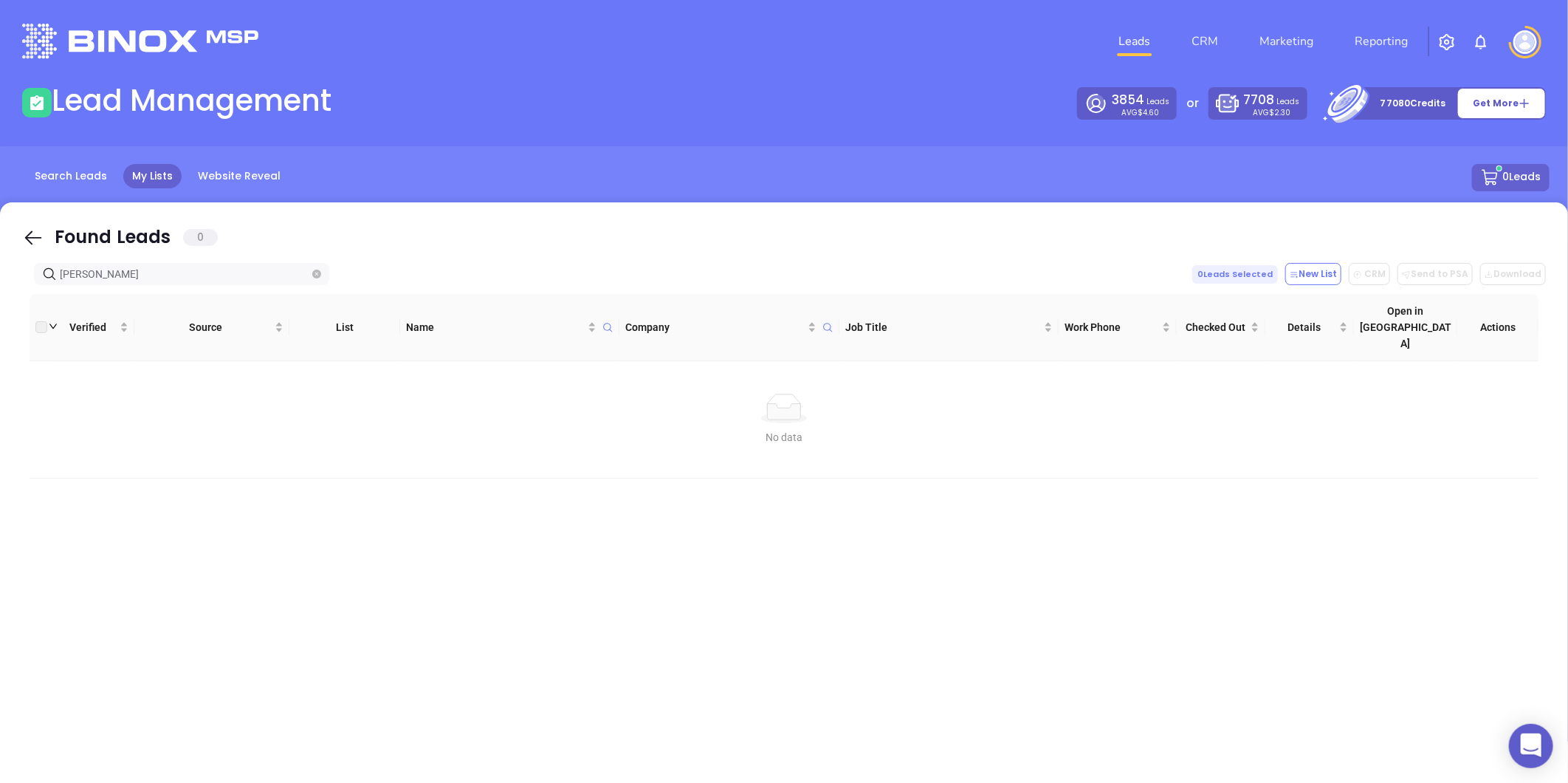
type input "Bill Ross"
click at [313, 277] on icon "close-circle" at bounding box center [317, 275] width 9 height 9
paste input "cms-insurance.com"
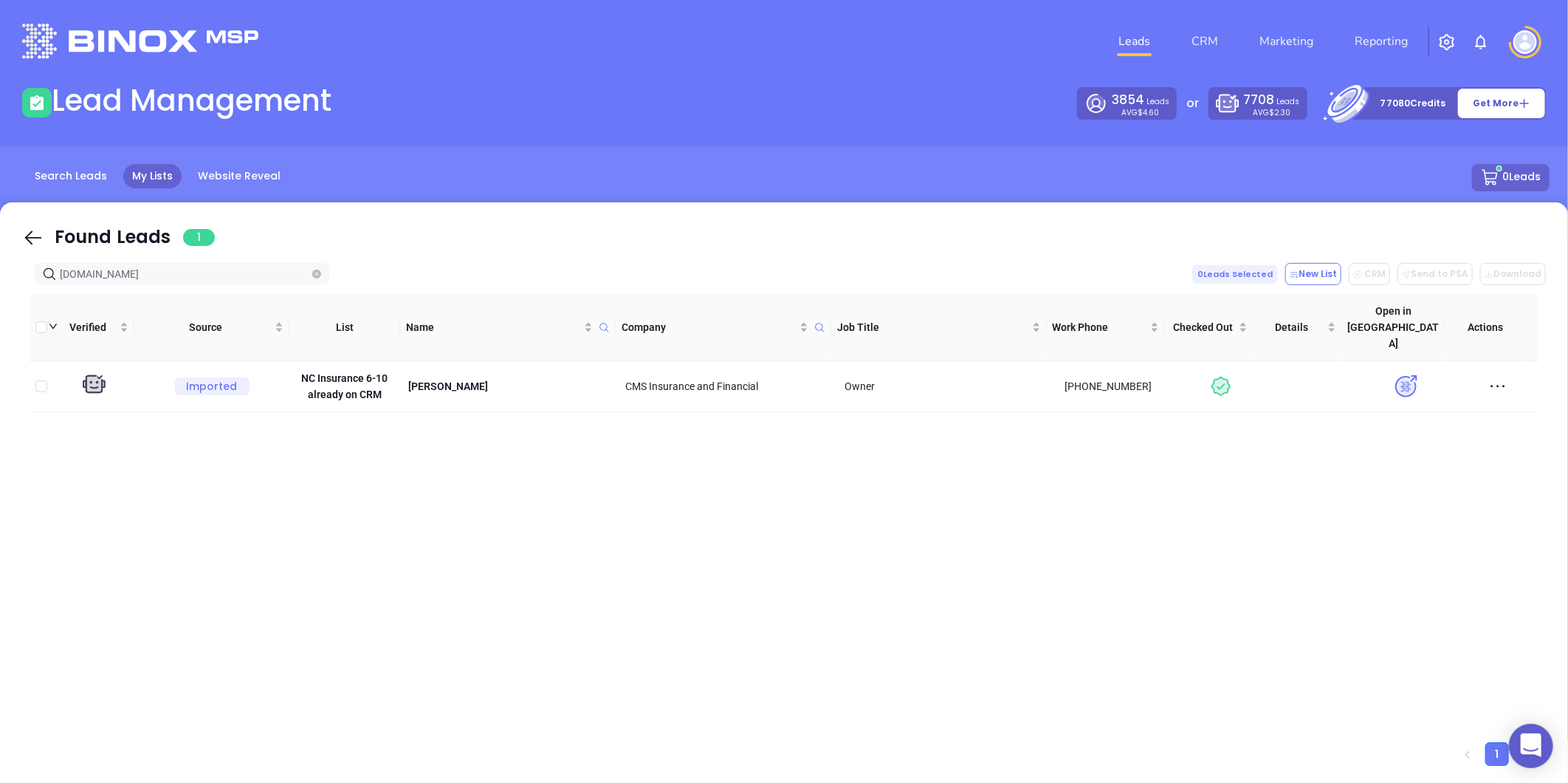
click at [315, 268] on span at bounding box center [317, 274] width 9 height 16
paste input "hurleyinsurancegroup.com"
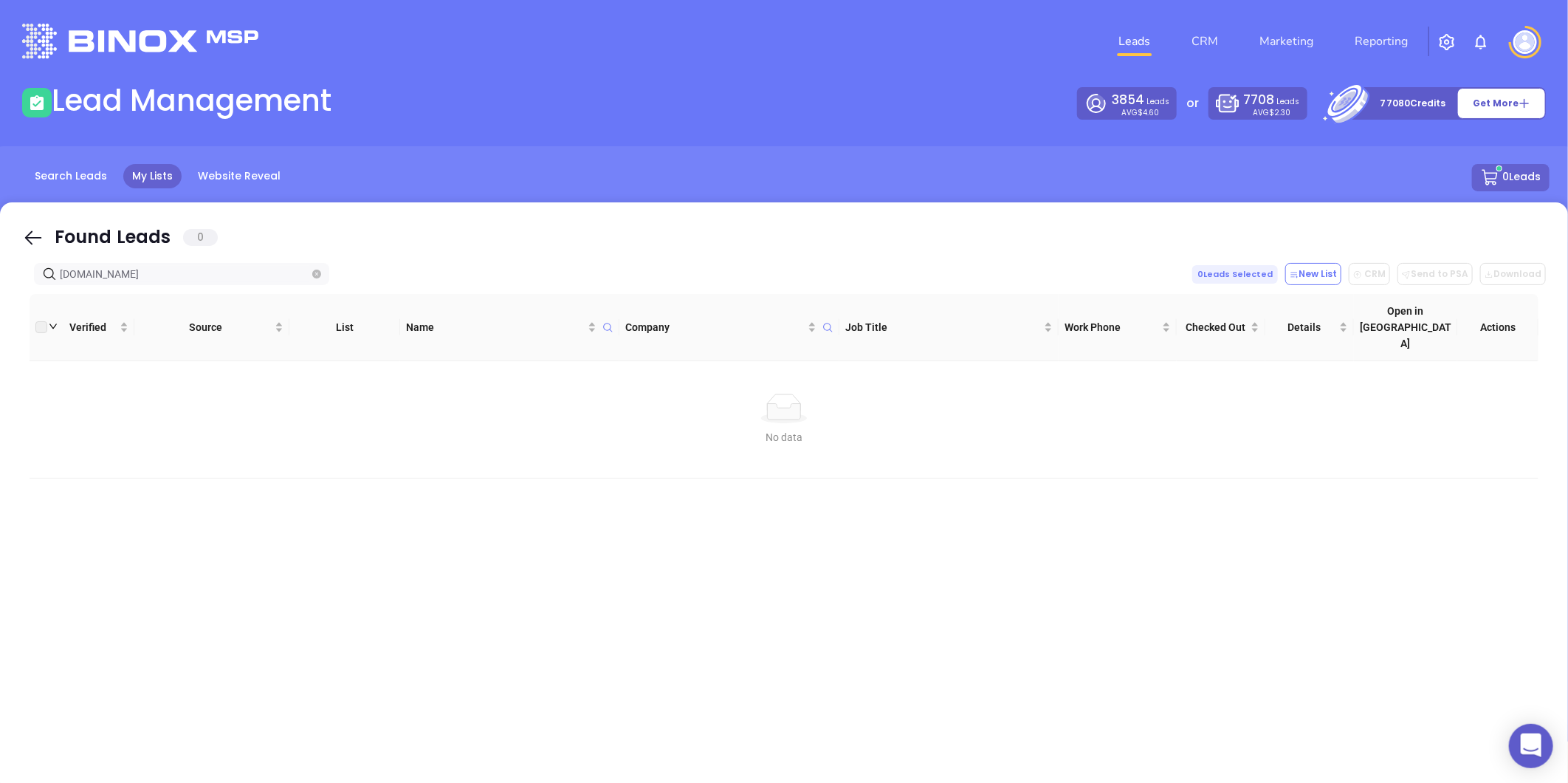
type input "cms-insurance.comhurleyinsurancegroup.com"
click at [313, 279] on span at bounding box center [317, 274] width 9 height 16
click at [320, 270] on icon "close-circle" at bounding box center [317, 275] width 9 height 9
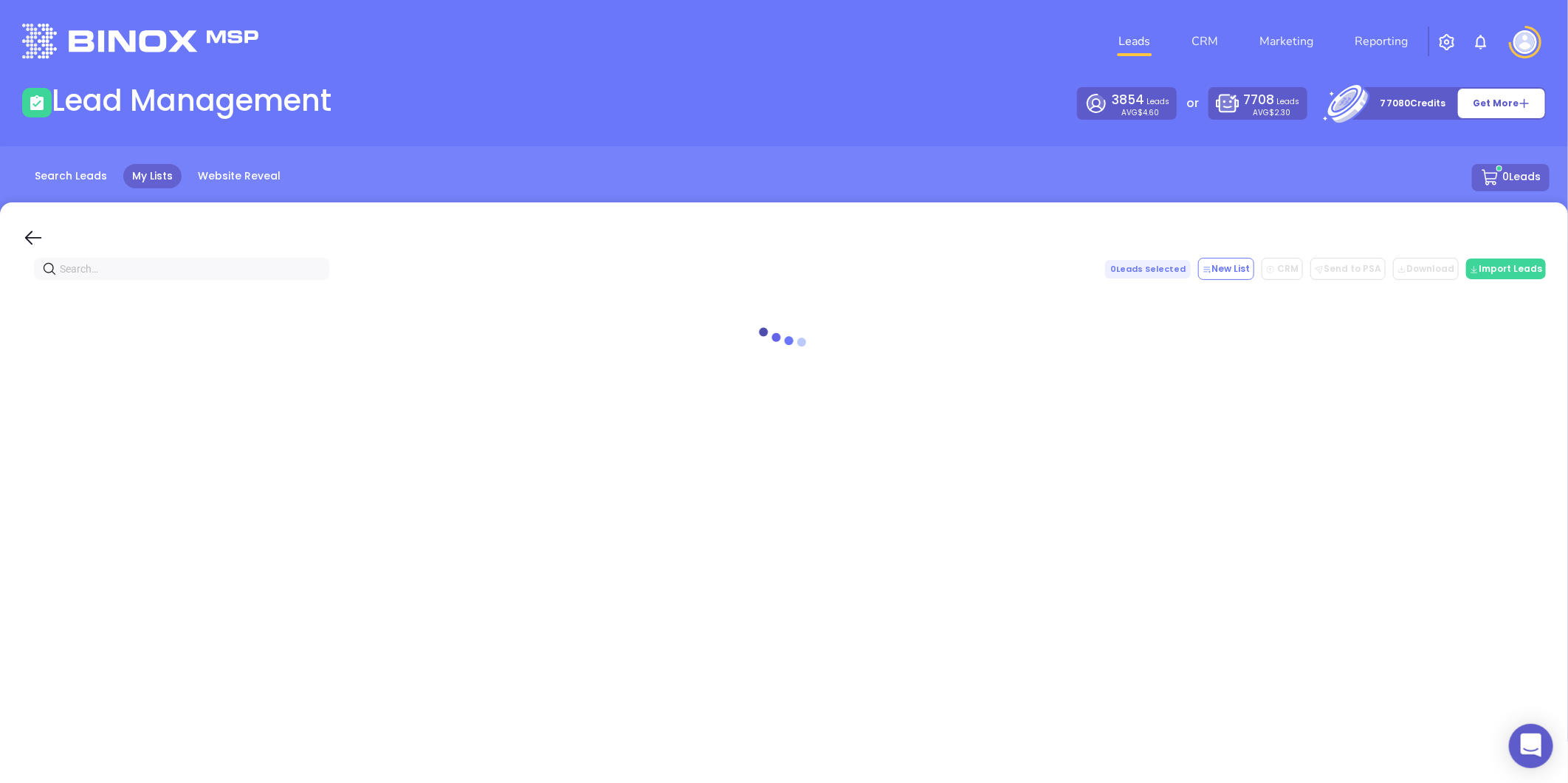
paste input "hurleyinsurancegroup.com"
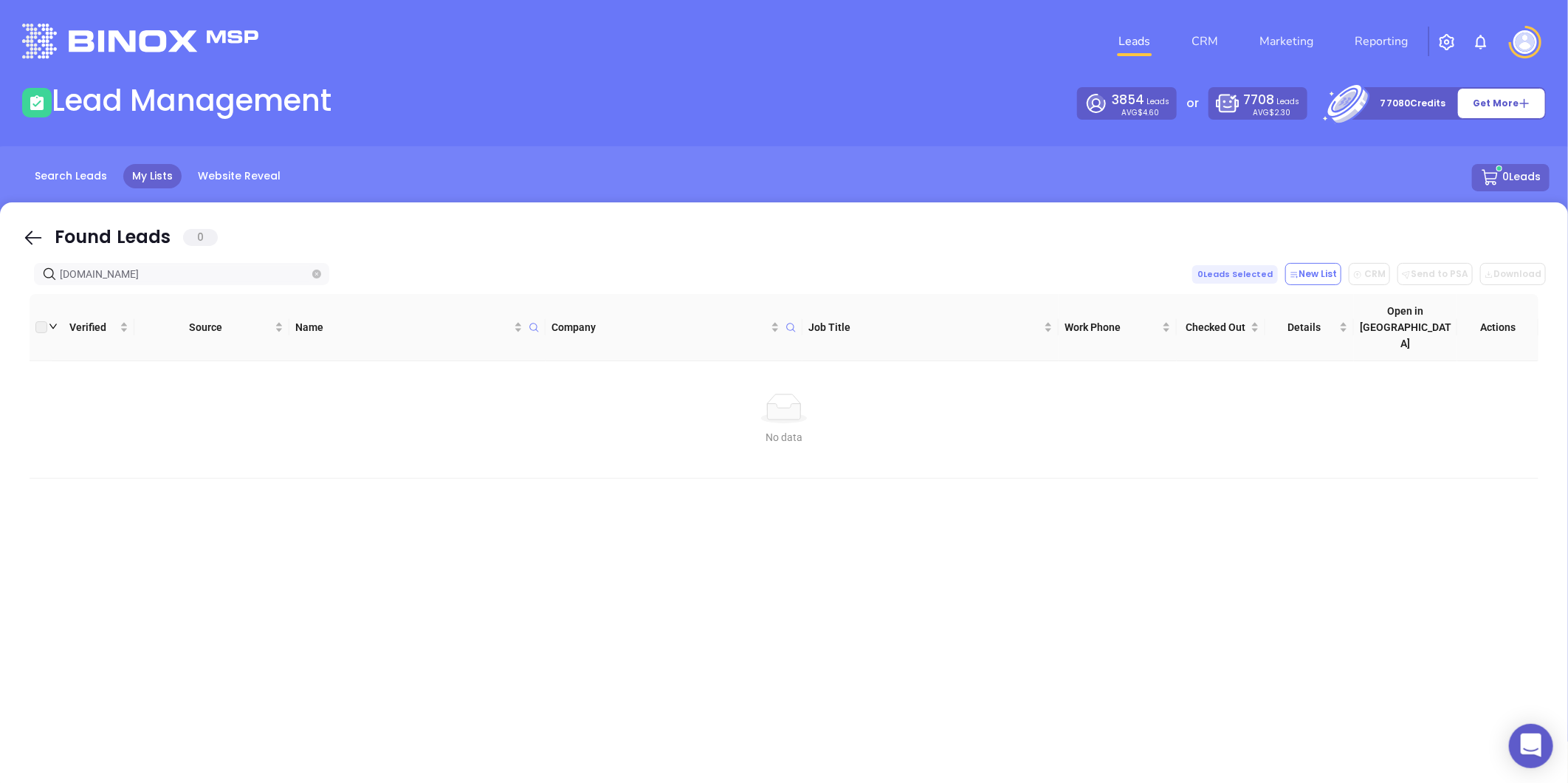
type input "hurleyinsurancegroup.com"
click at [318, 273] on icon "close-circle" at bounding box center [317, 275] width 9 height 9
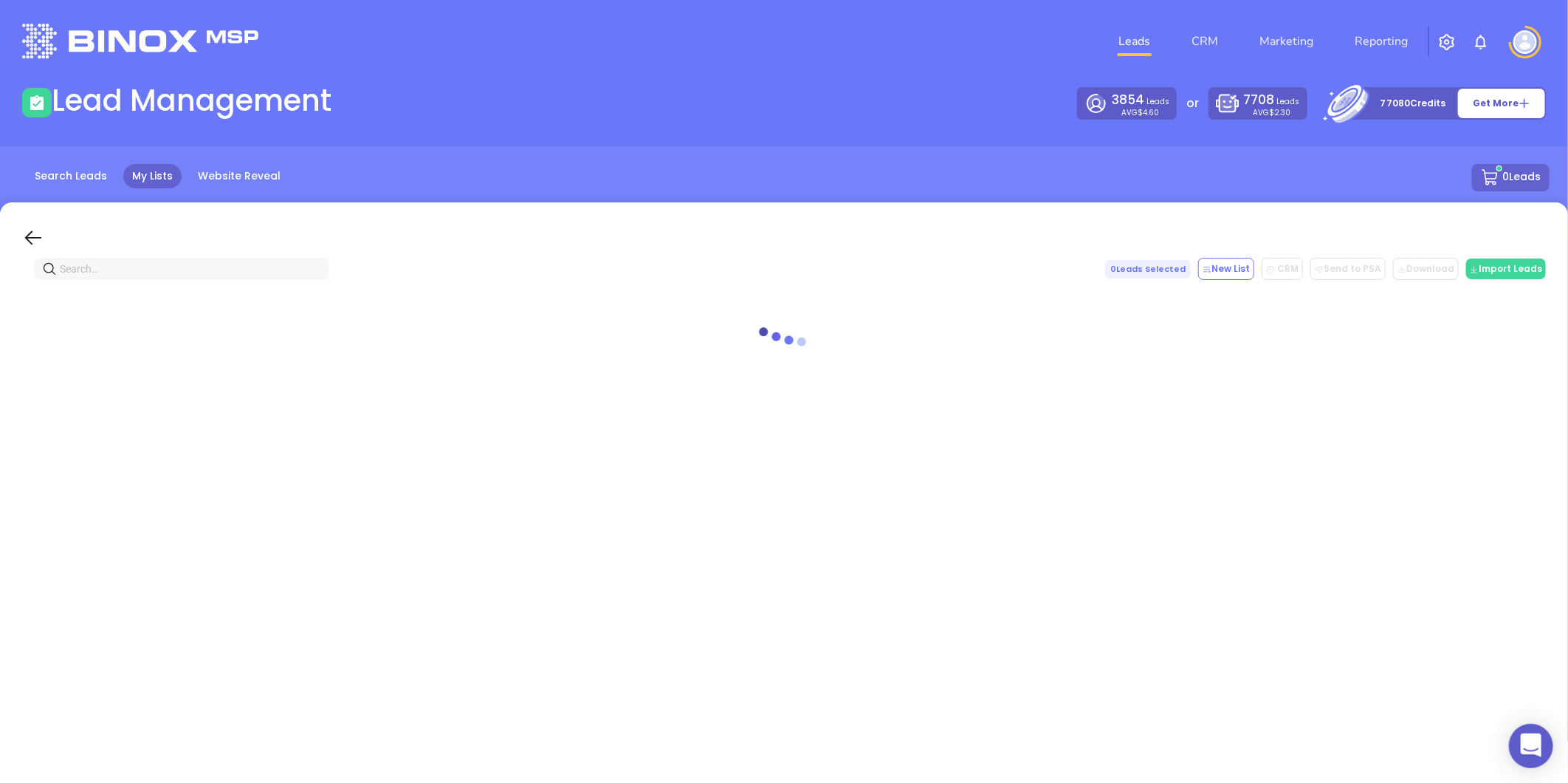
paste input "callahanrice.com"
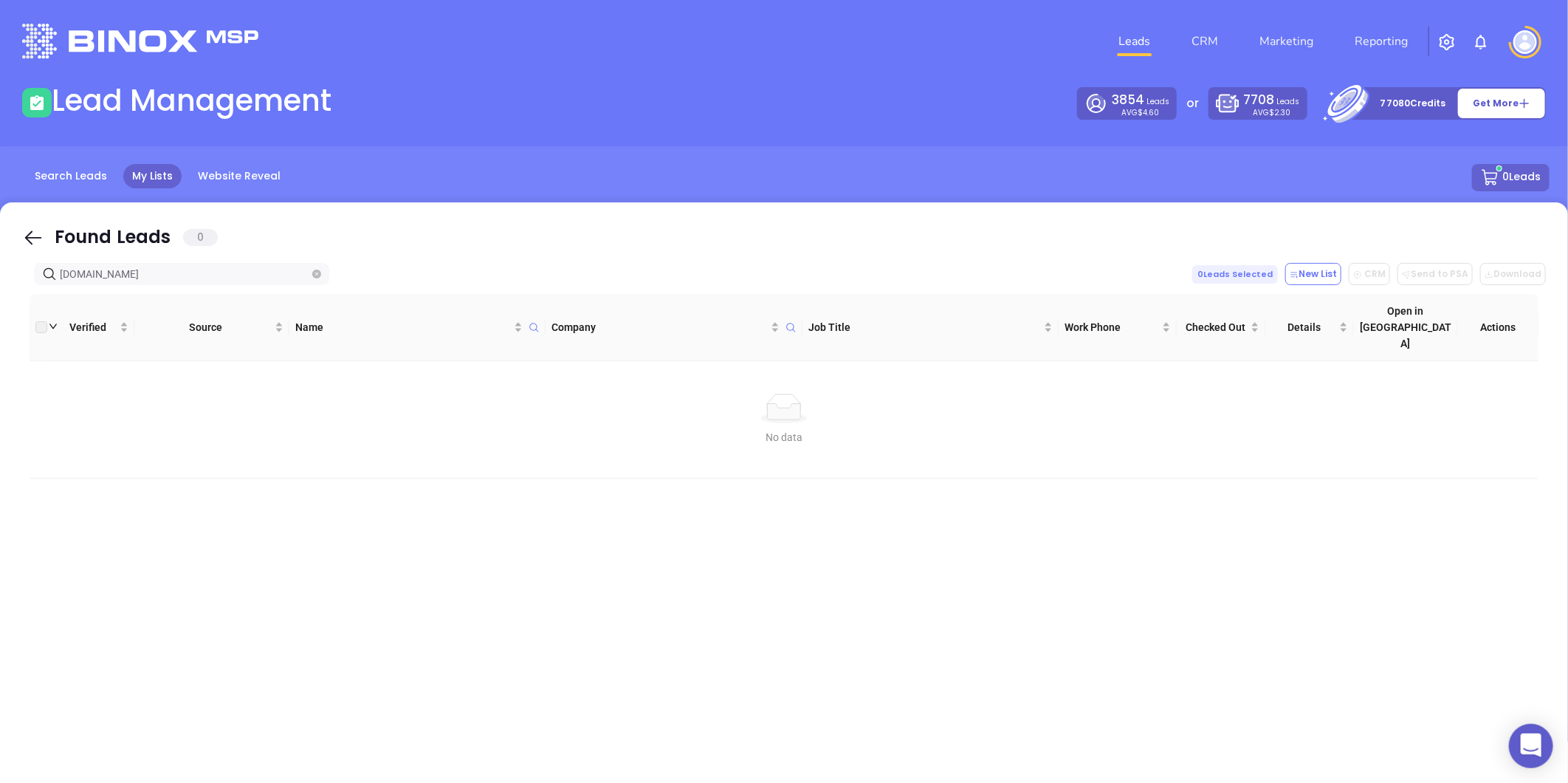
type input "callahanrice.com"
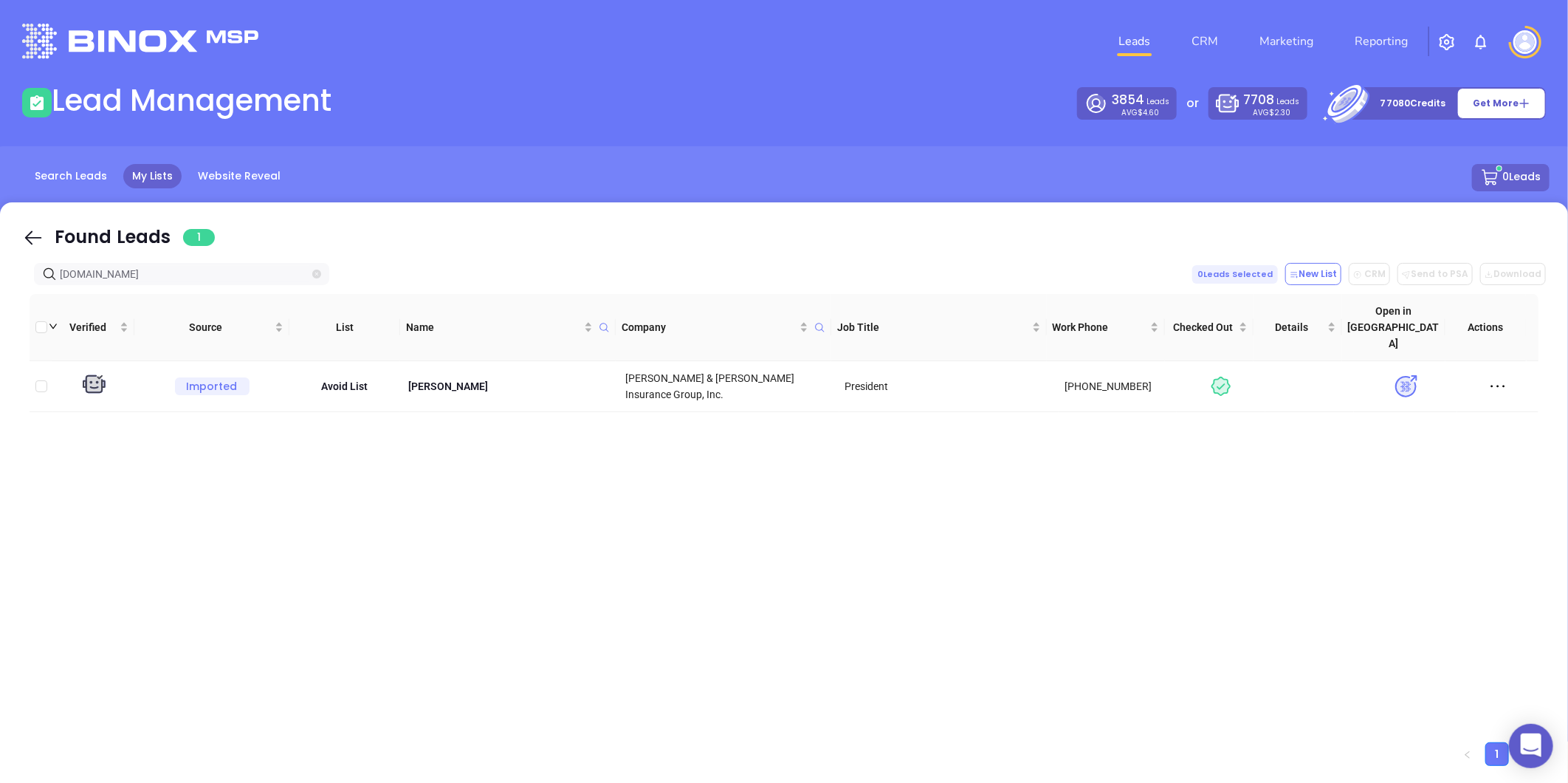
click at [315, 277] on icon "close-circle" at bounding box center [317, 275] width 9 height 9
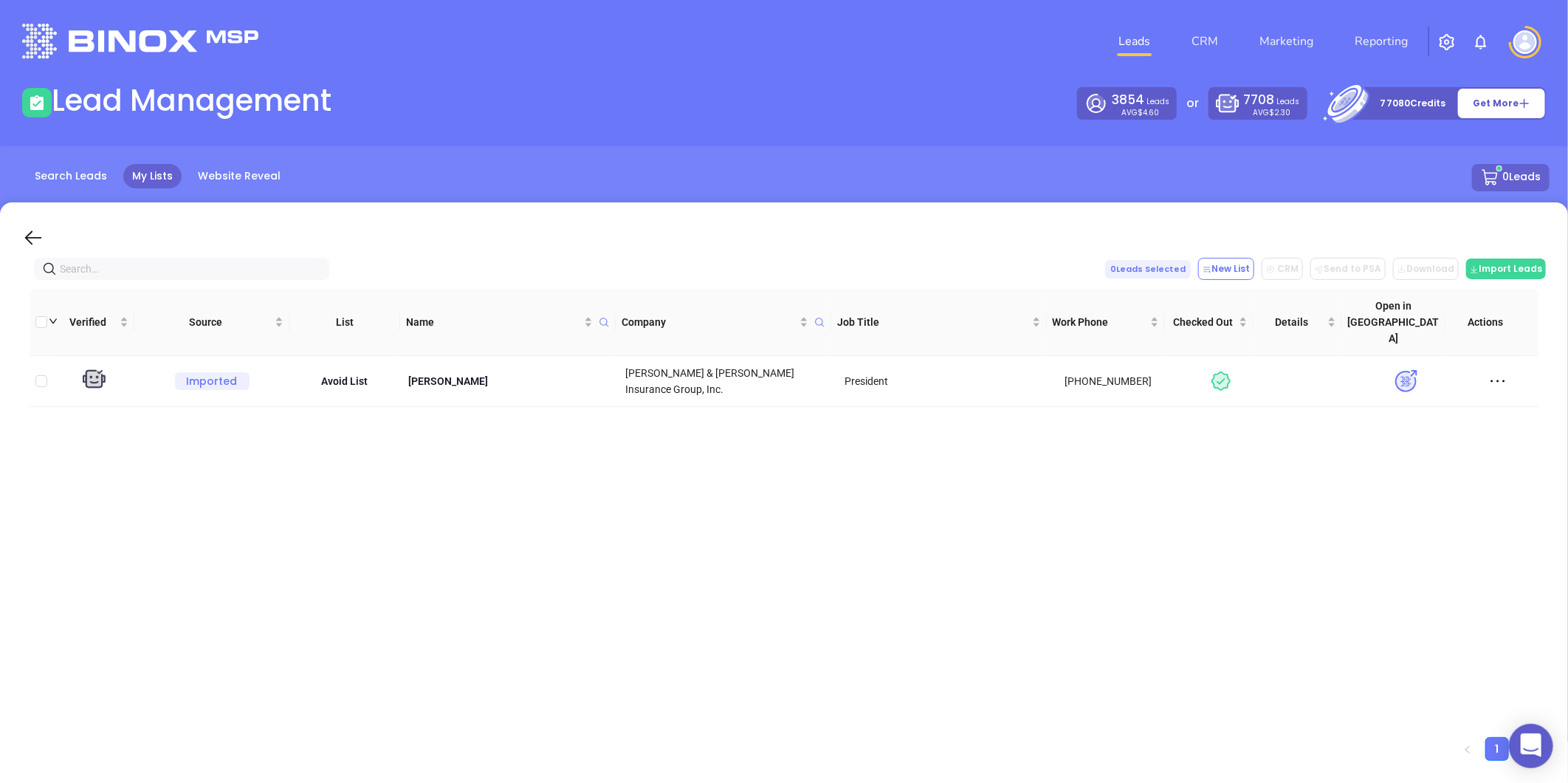
paste input "iscfay.com"
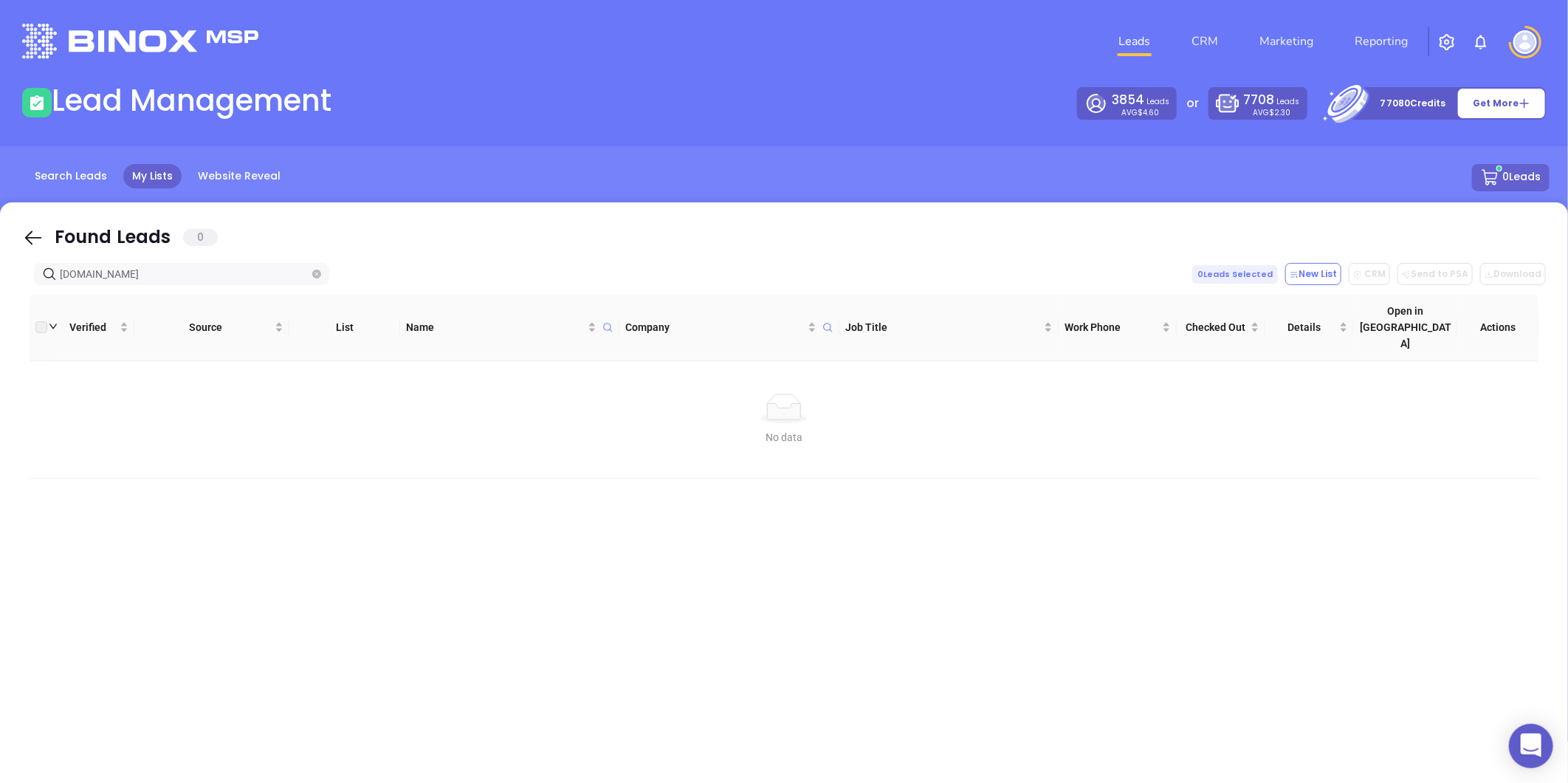
type input "iscfay.com"
click at [320, 270] on icon "close-circle" at bounding box center [317, 275] width 9 height 9
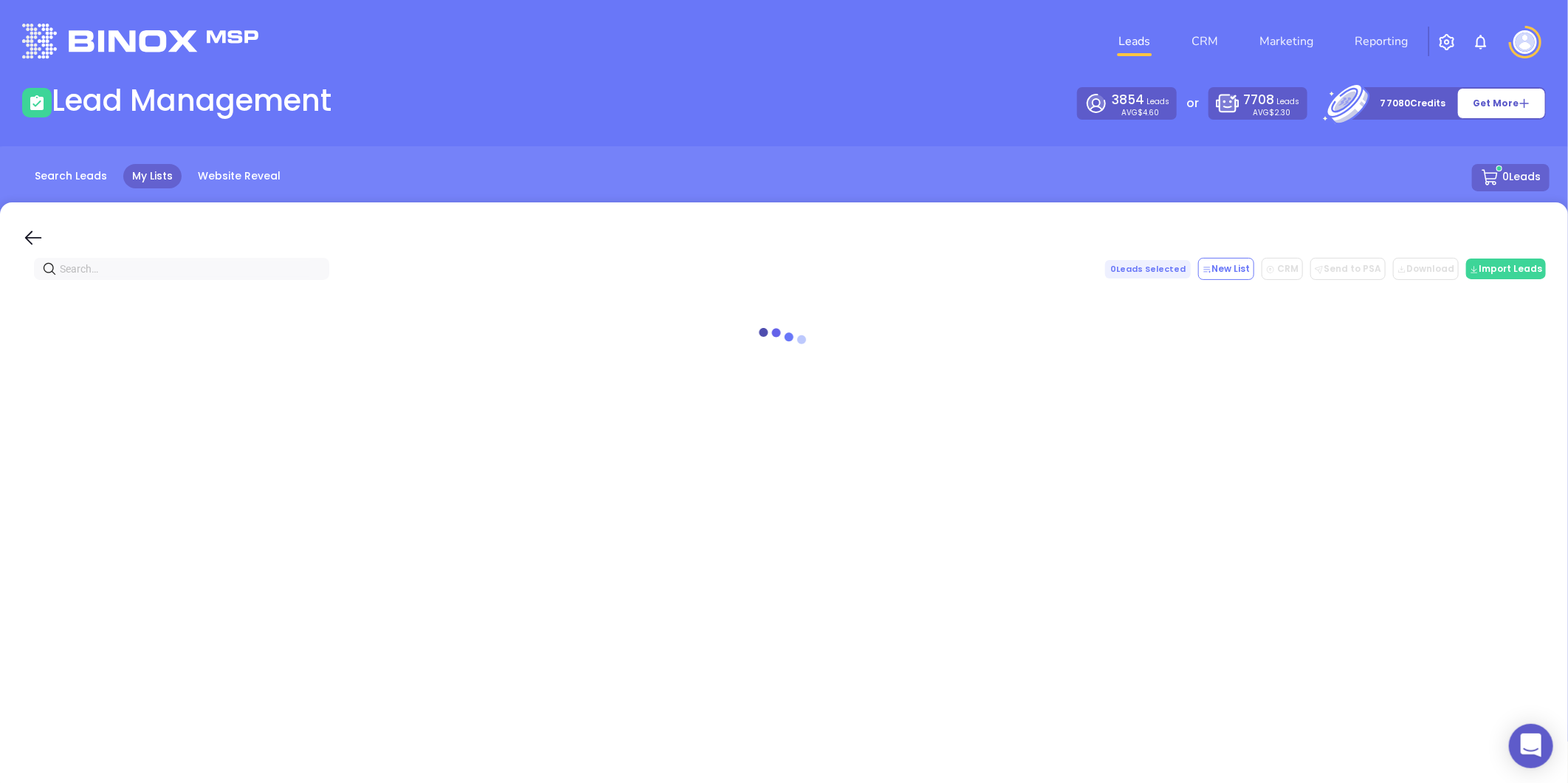
paste input "iscfay.com"
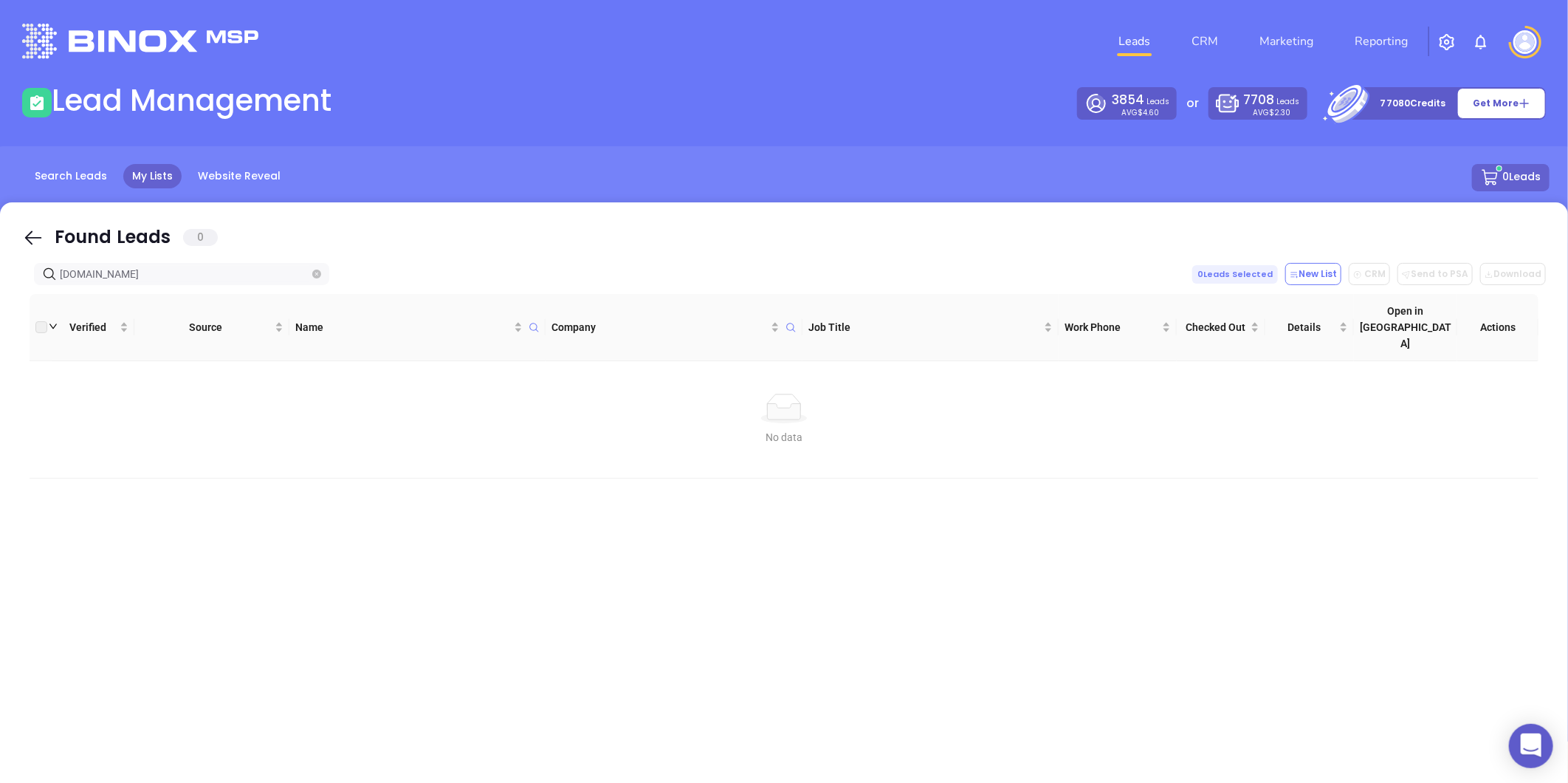
type input "iscfay.com"
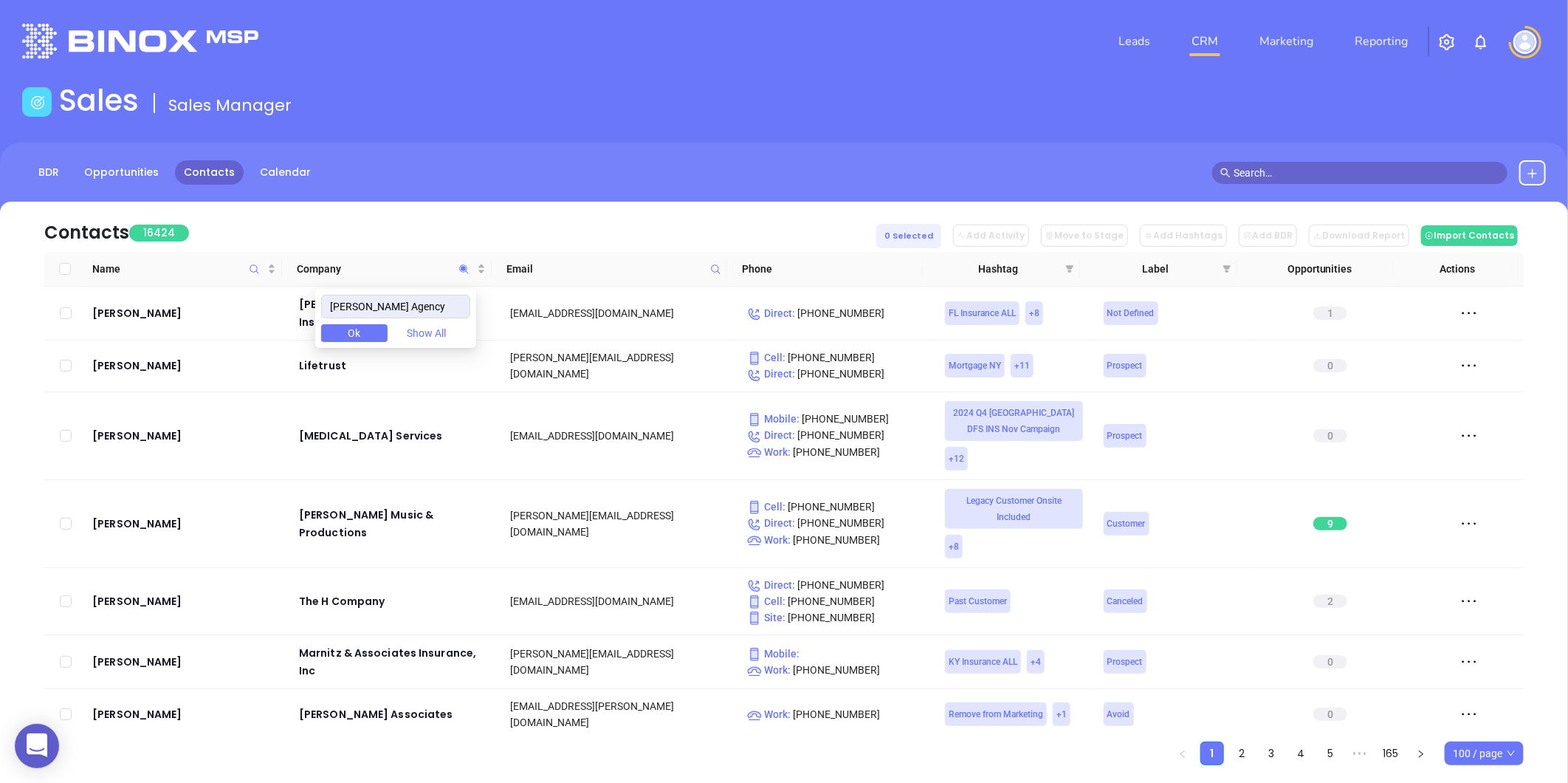
drag, startPoint x: 452, startPoint y: 313, endPoint x: 280, endPoint y: 329, distance: 172.7
click at [280, 329] on body "0 Leads CRM Marketing Reporting Financial Leads Leads Sales Sales Manager BDR O…" at bounding box center [784, 391] width 1568 height 783
click at [717, 272] on icon at bounding box center [716, 269] width 11 height 11
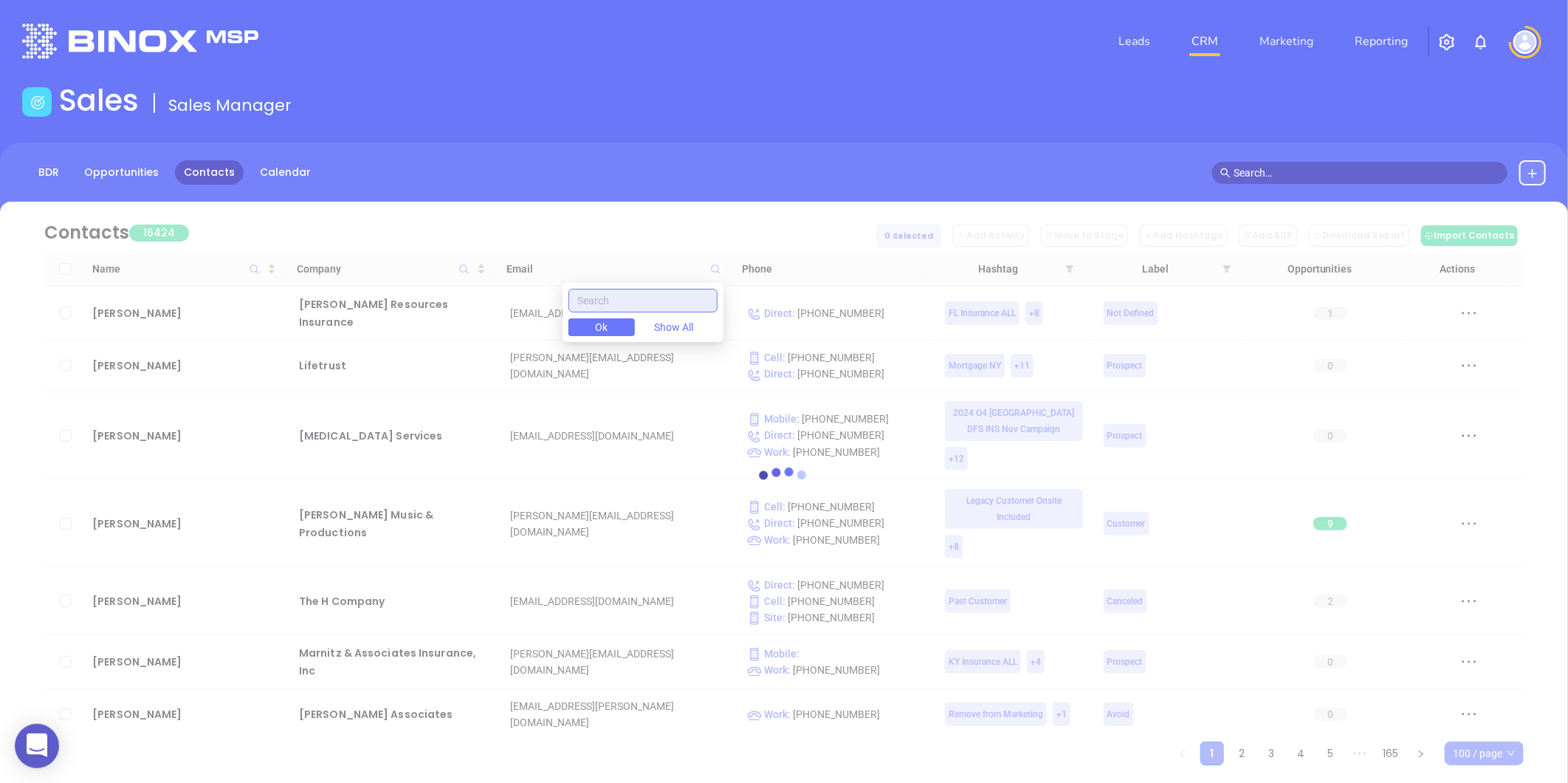
paste input "wadeict.com"
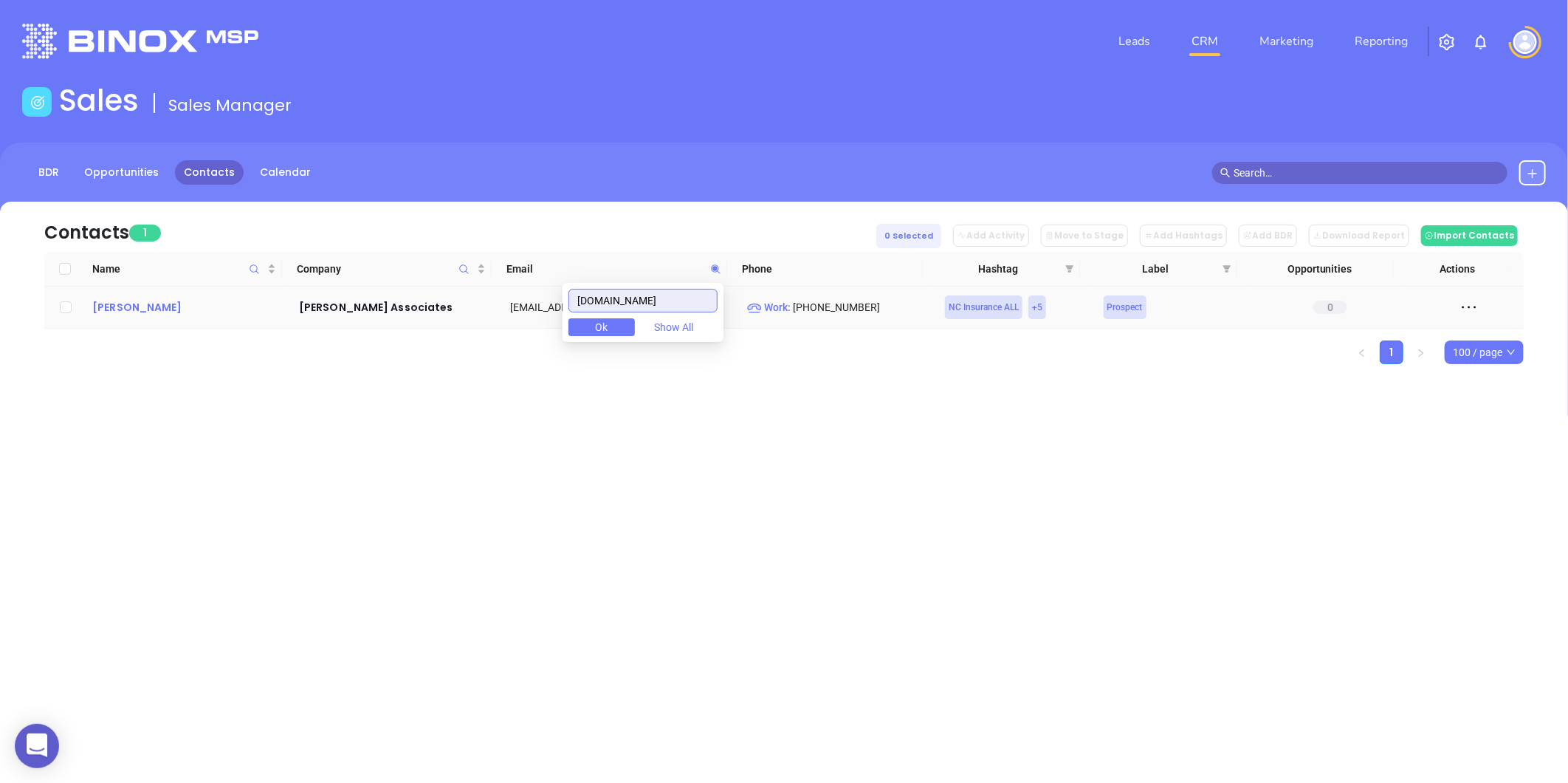
type input "wadeict.com"
click at [151, 309] on div "Cheryl Nabell" at bounding box center [185, 306] width 186 height 18
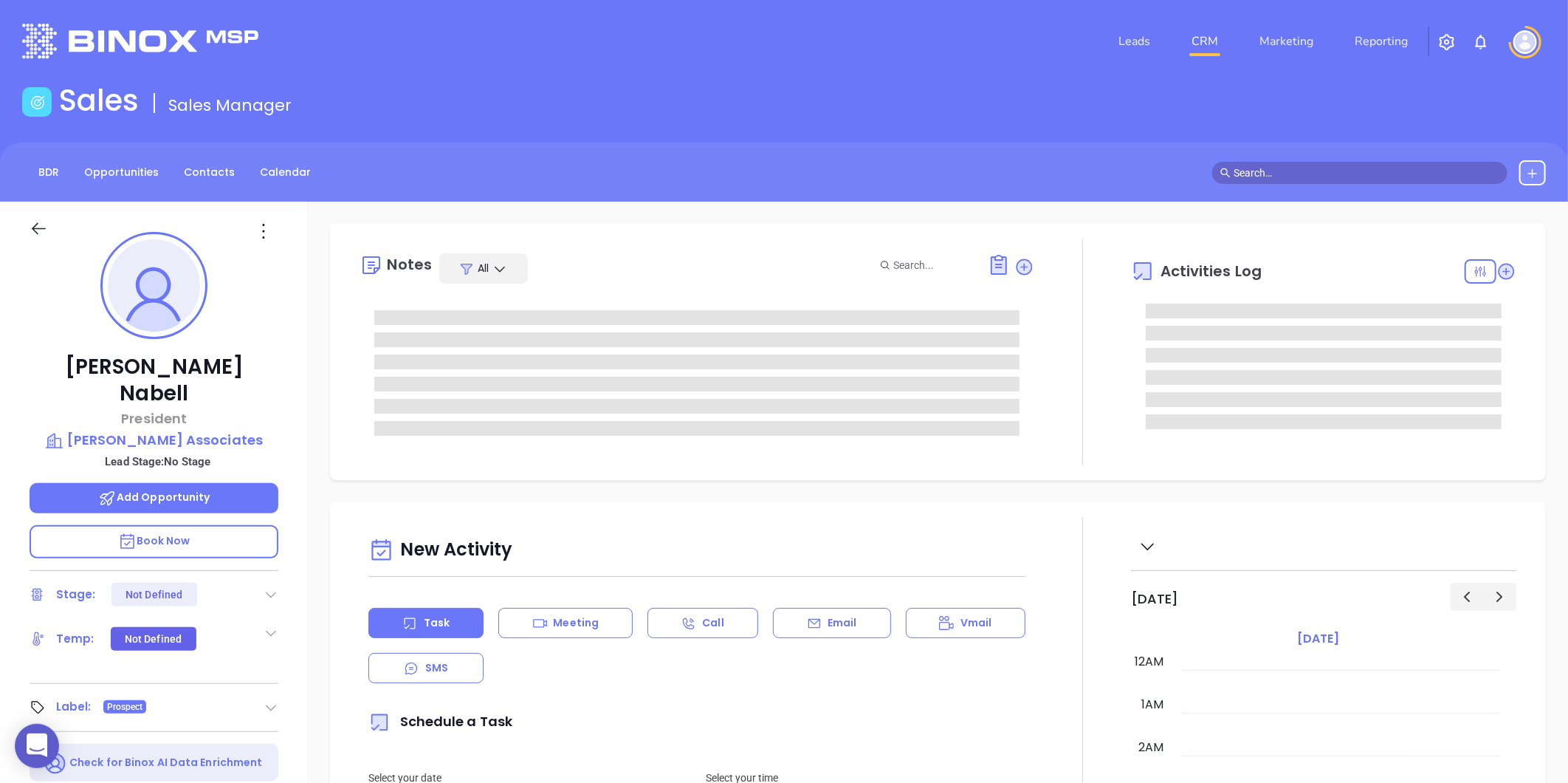
type input "[DATE]"
type input "[PERSON_NAME]"
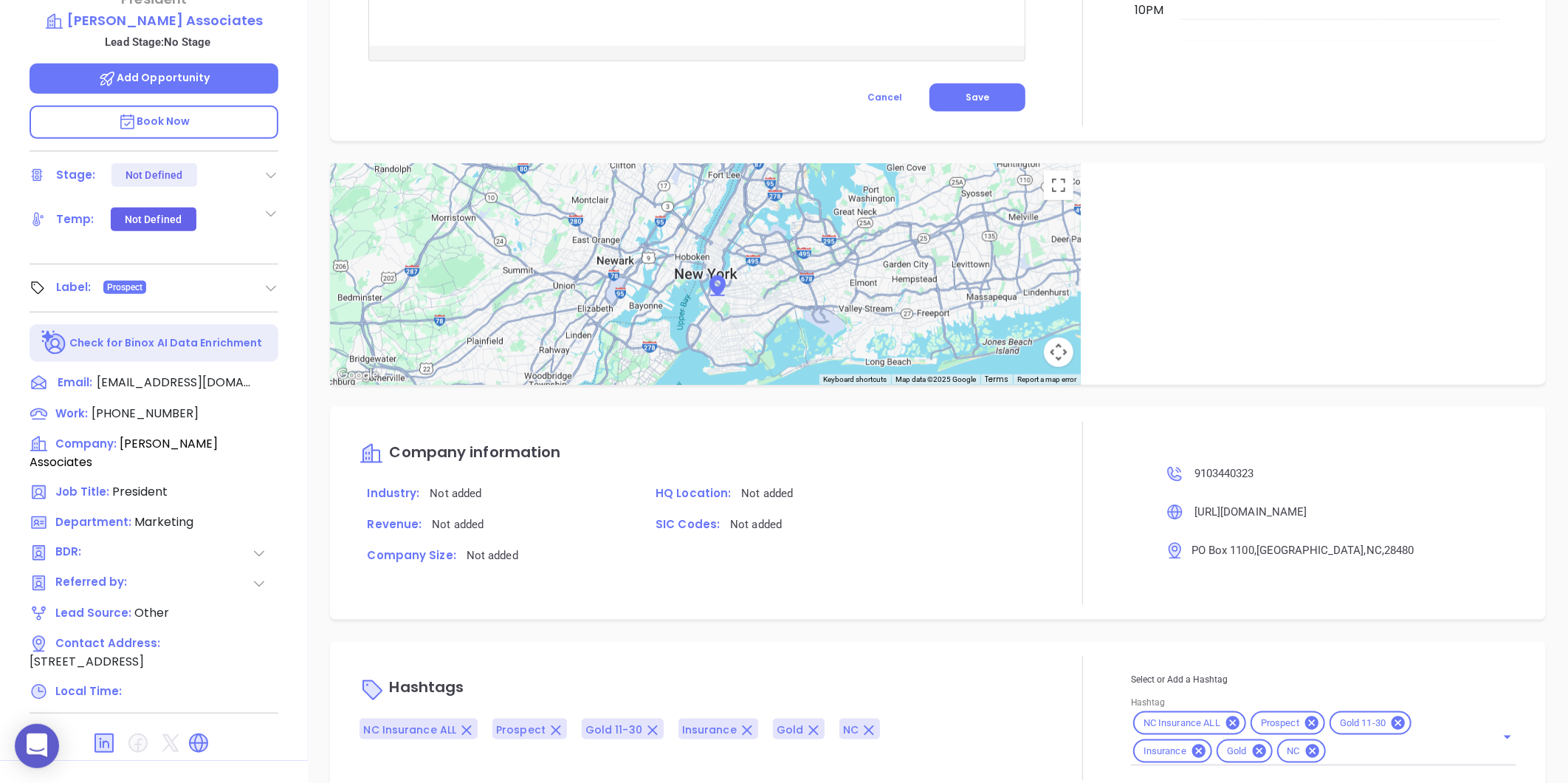
scroll to position [452, 0]
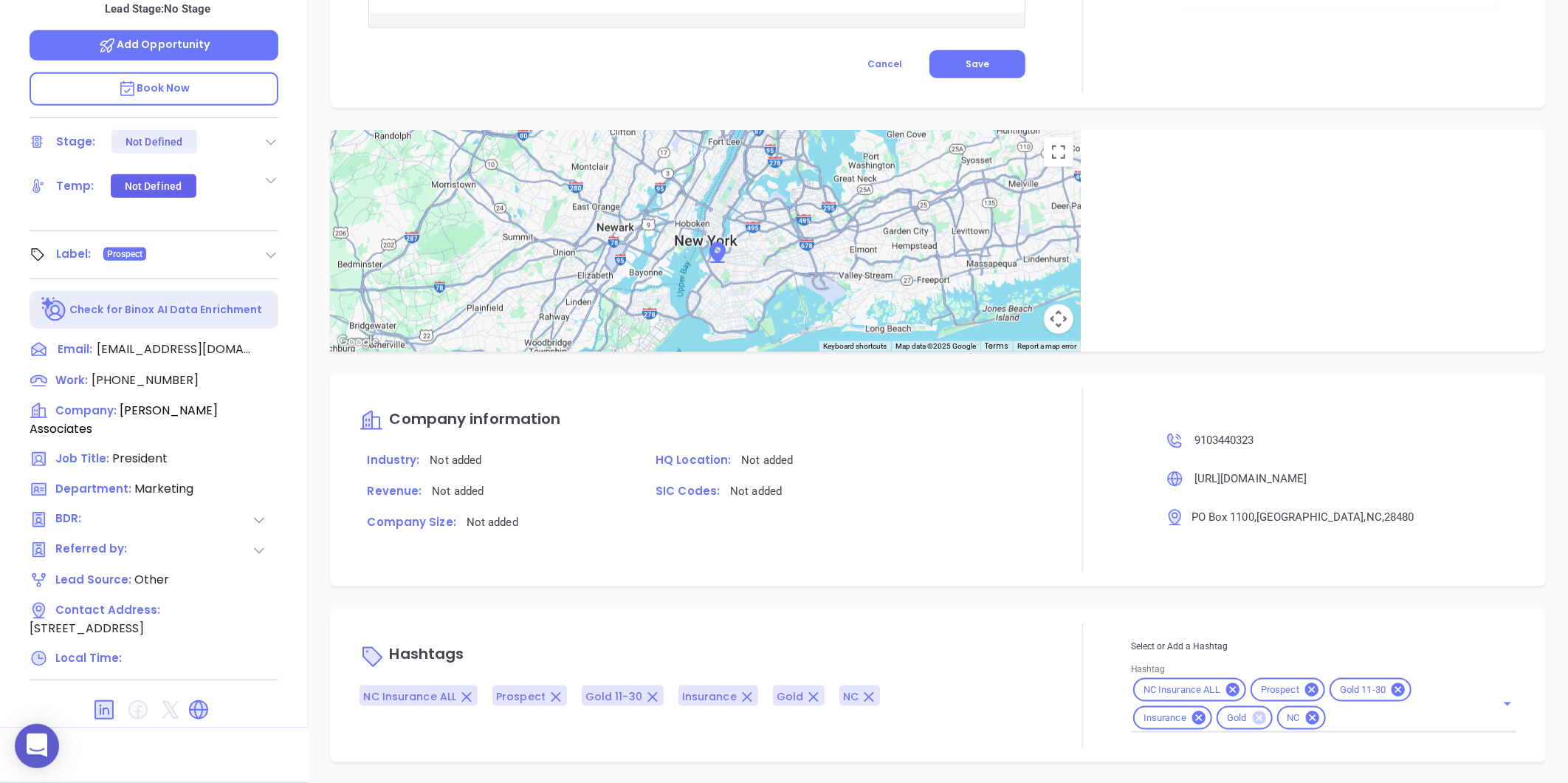
click at [1252, 721] on icon at bounding box center [1258, 718] width 13 height 13
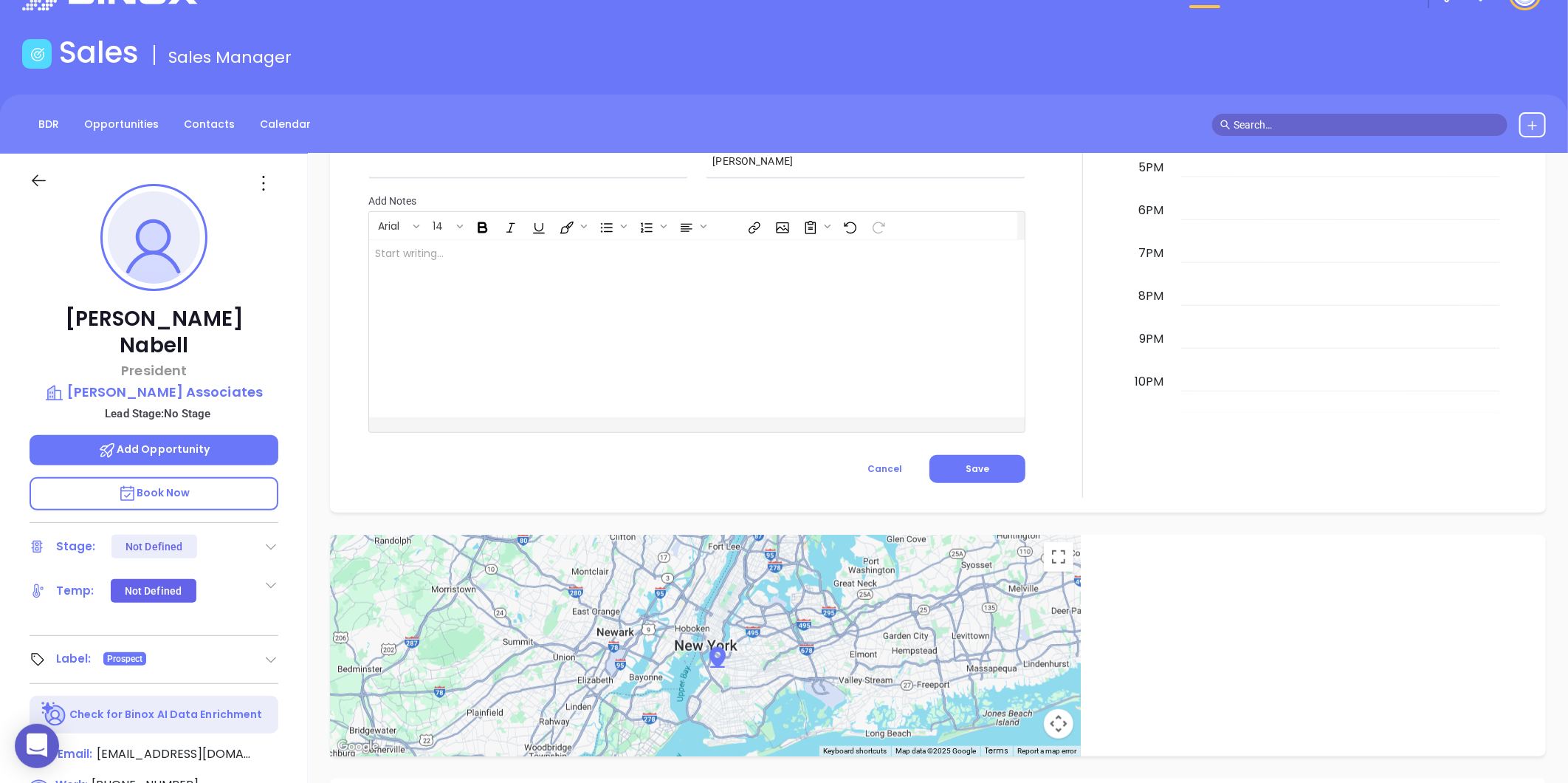
scroll to position [42, 0]
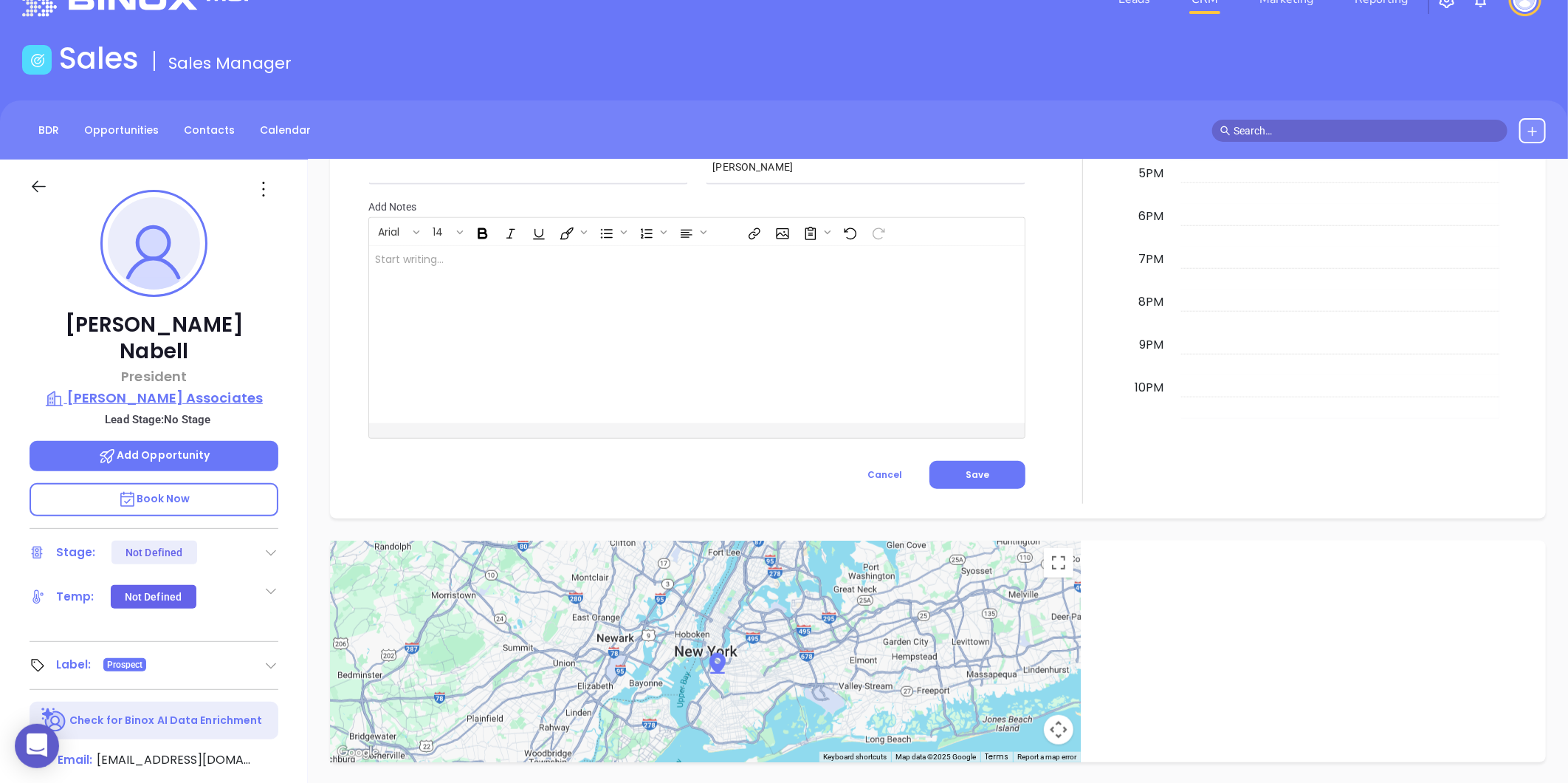
click at [155, 387] on p "Wade Associates" at bounding box center [154, 398] width 248 height 20
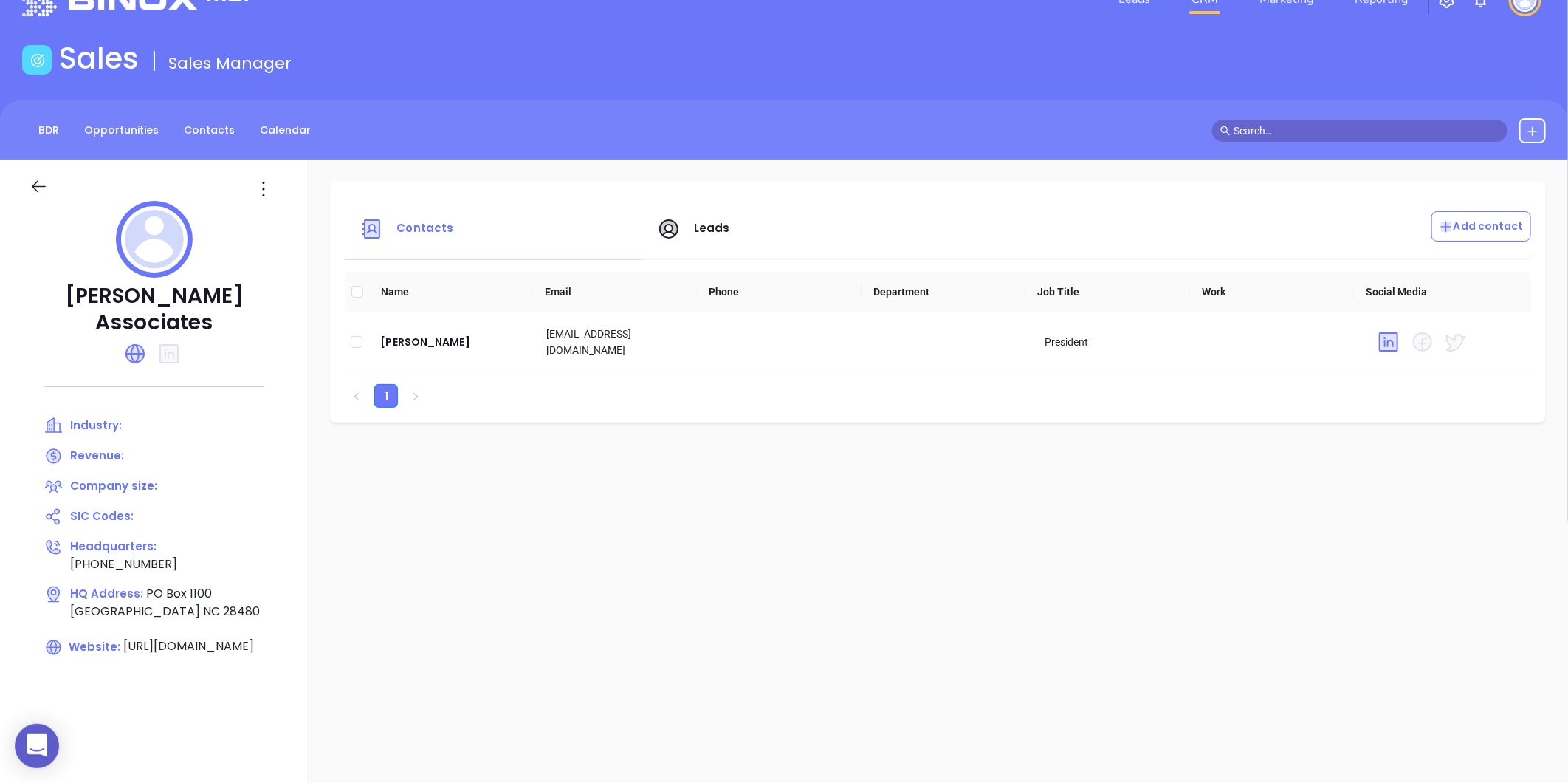
click at [261, 195] on icon at bounding box center [262, 188] width 23 height 23
click at [275, 220] on div "Edit" at bounding box center [330, 217] width 134 height 16
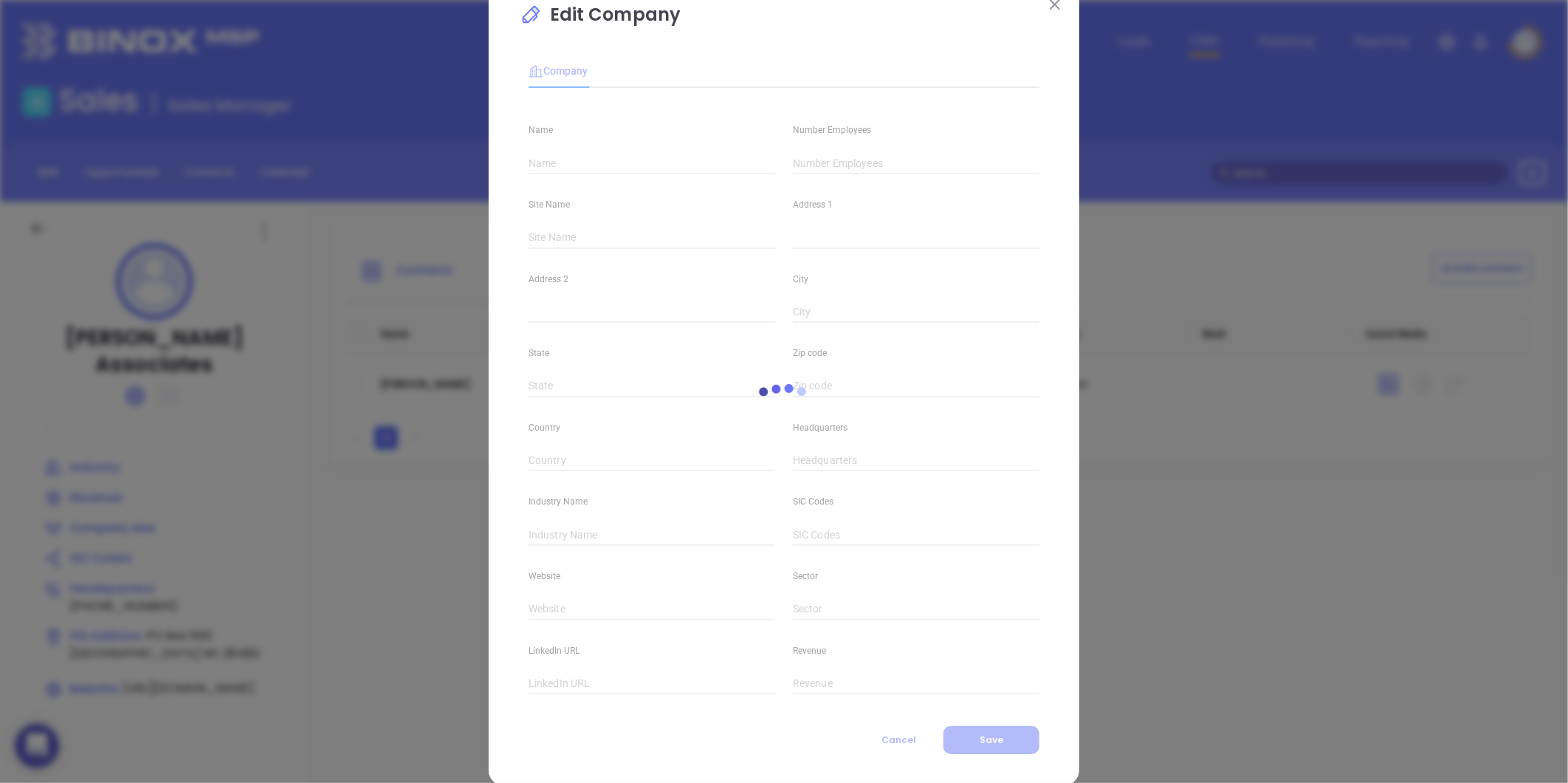
scroll to position [64, 0]
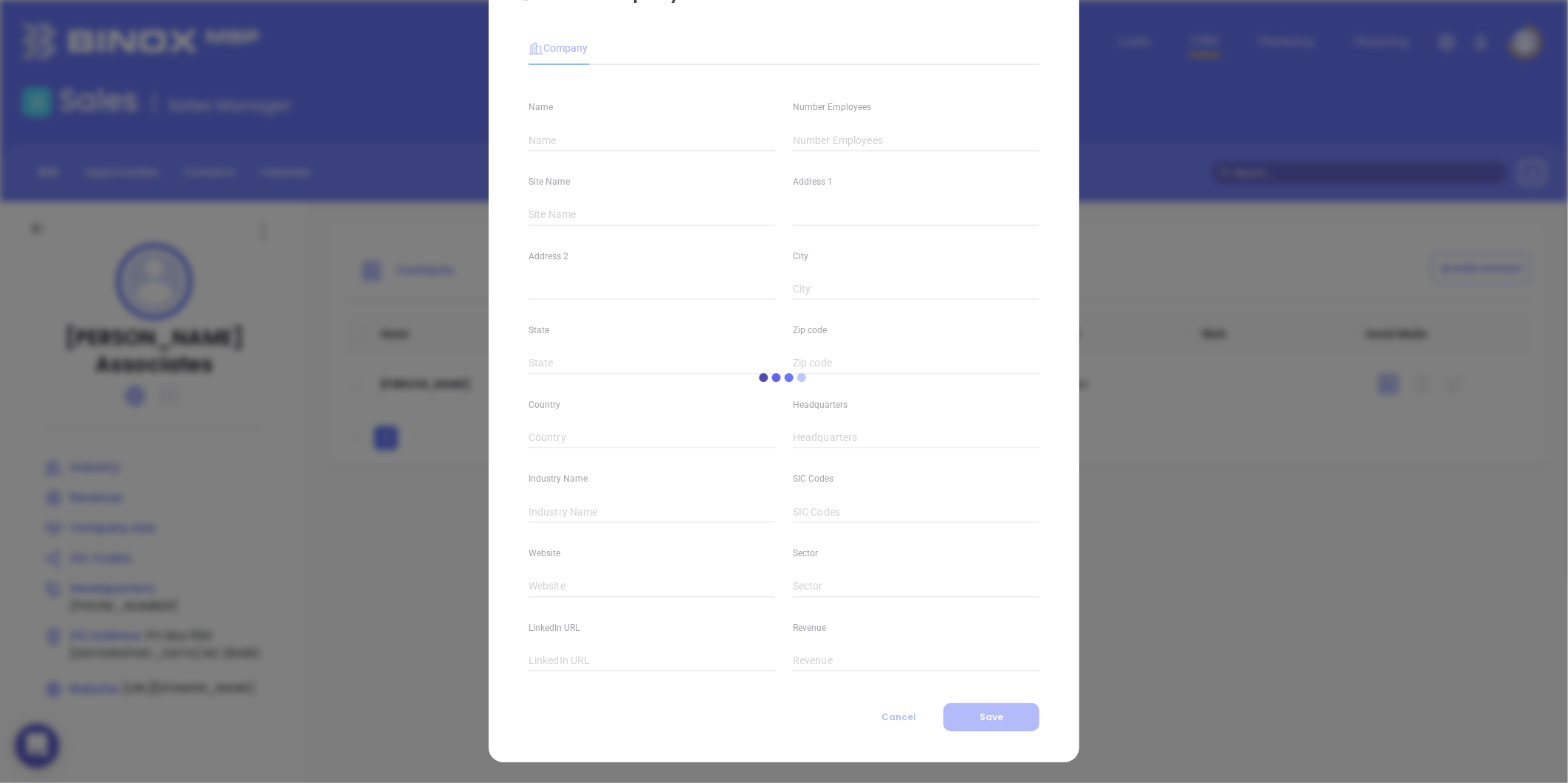
type input "Wade Associates"
type input "(910) 344-0323"
type input "https://wadeict.com/"
click at [794, 142] on input "text" at bounding box center [916, 141] width 247 height 22
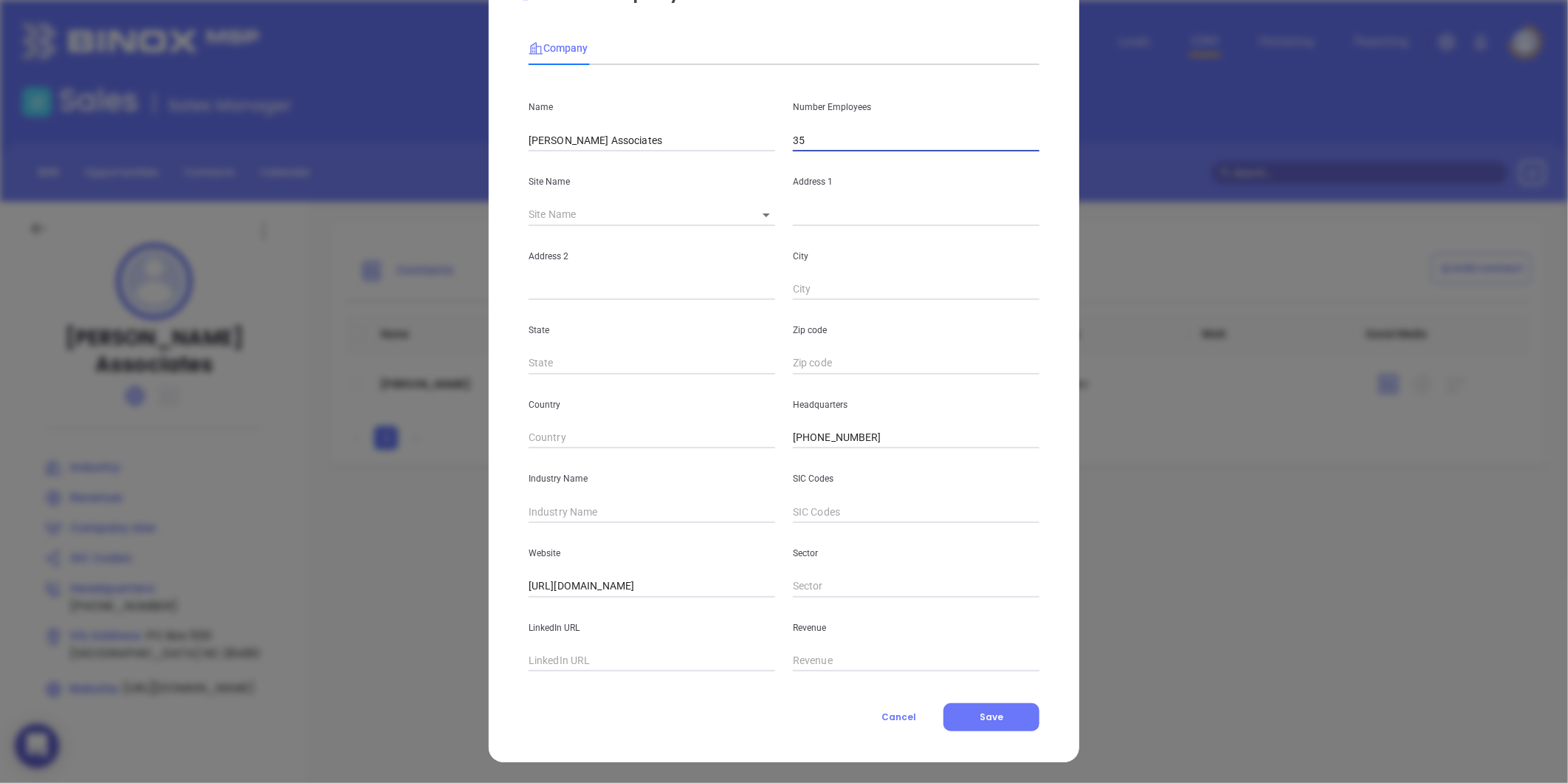
type input "35"
click at [561, 452] on div "Industry Name" at bounding box center [651, 485] width 264 height 74
drag, startPoint x: 554, startPoint y: 496, endPoint x: 551, endPoint y: 505, distance: 9.5
click at [551, 504] on div "Industry Name" at bounding box center [651, 485] width 264 height 74
click at [551, 505] on input "text" at bounding box center [651, 512] width 247 height 22
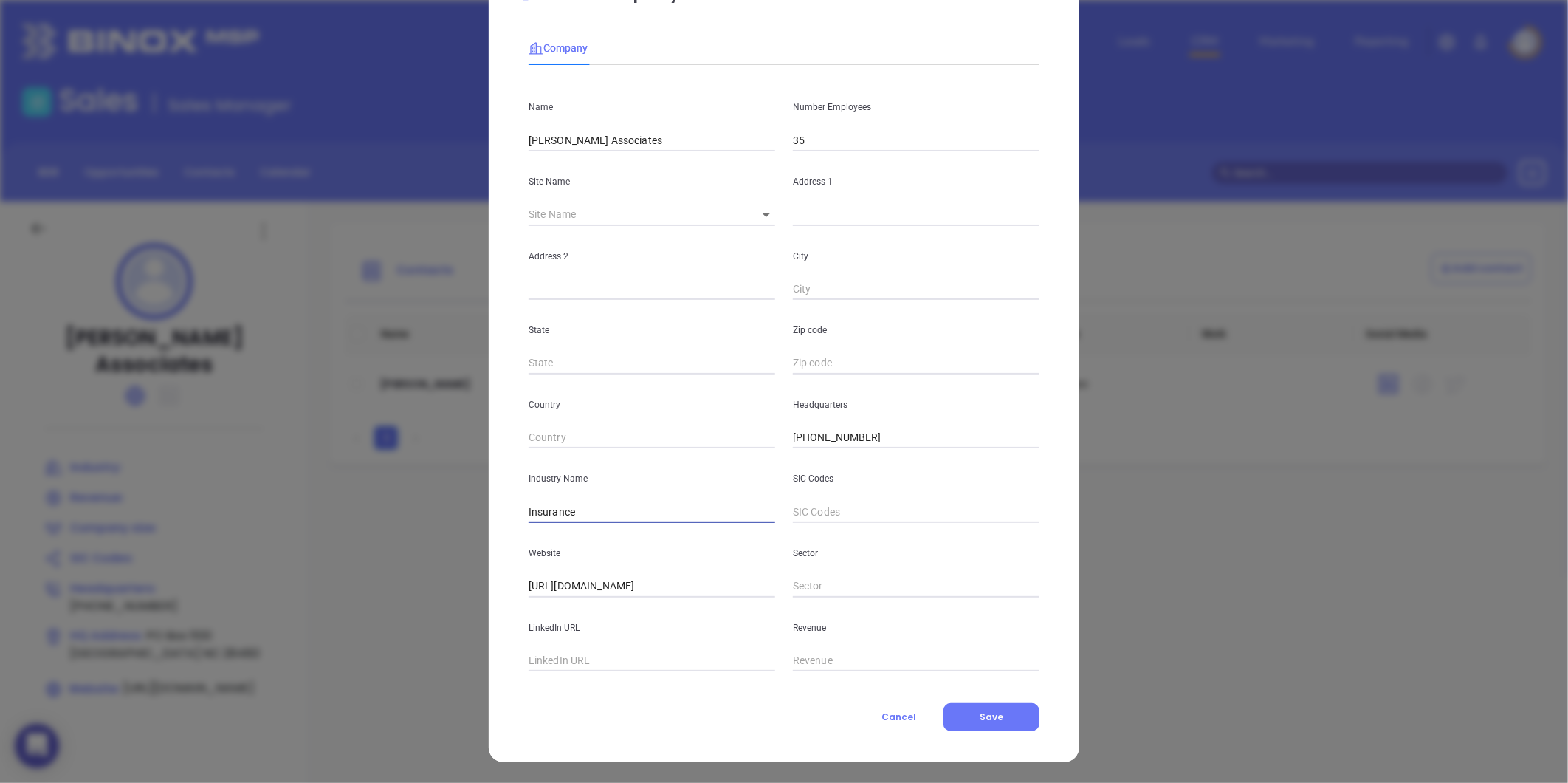
type input "Insurance"
click at [509, 474] on div "Edit Company Company Name Wade Associates Number Employees 35 Site Name ​ Addre…" at bounding box center [784, 358] width 591 height 805
click at [971, 718] on button "Save" at bounding box center [991, 717] width 96 height 28
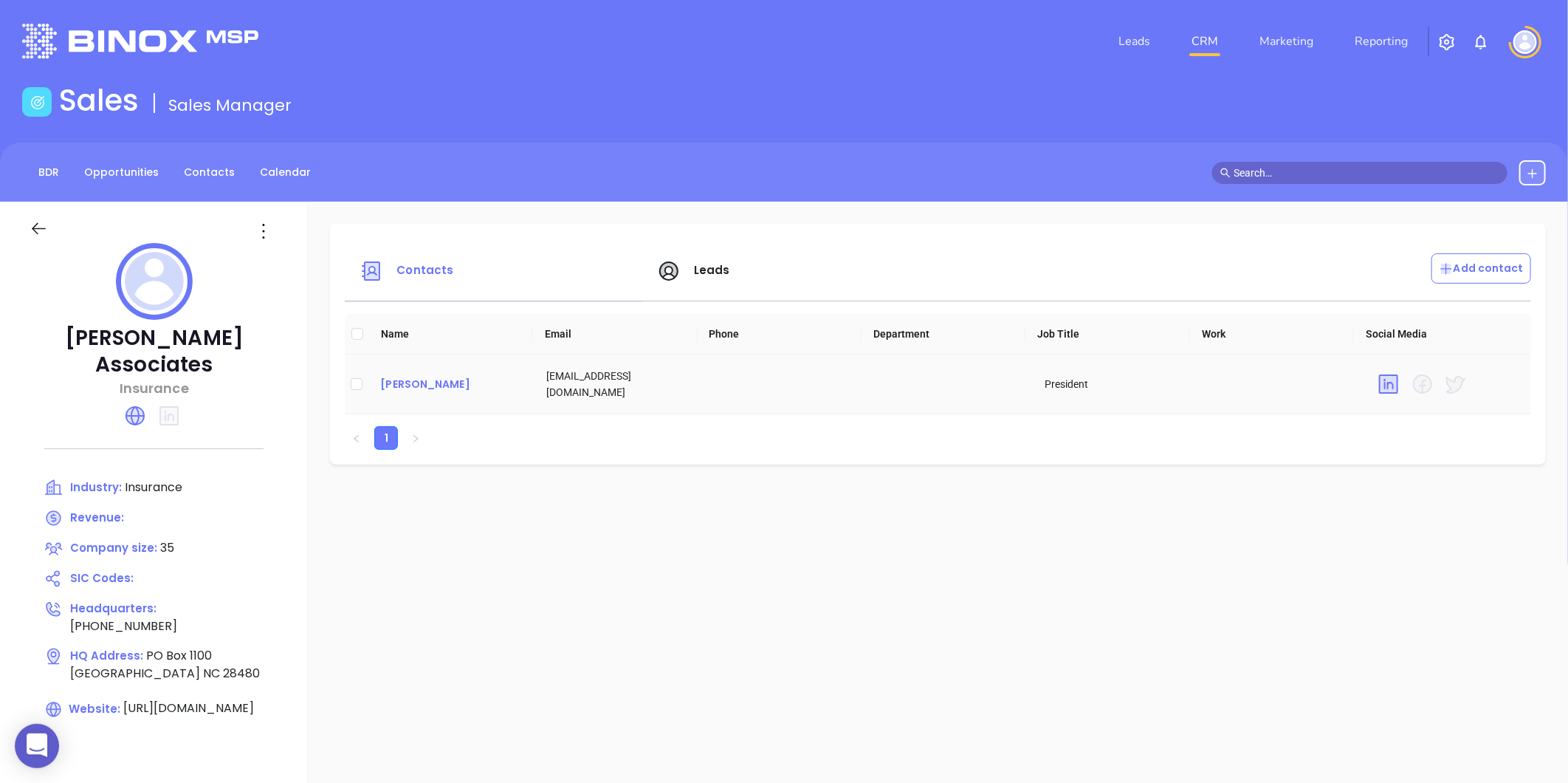
click at [430, 375] on div "Cheryl Nabell" at bounding box center [450, 384] width 142 height 18
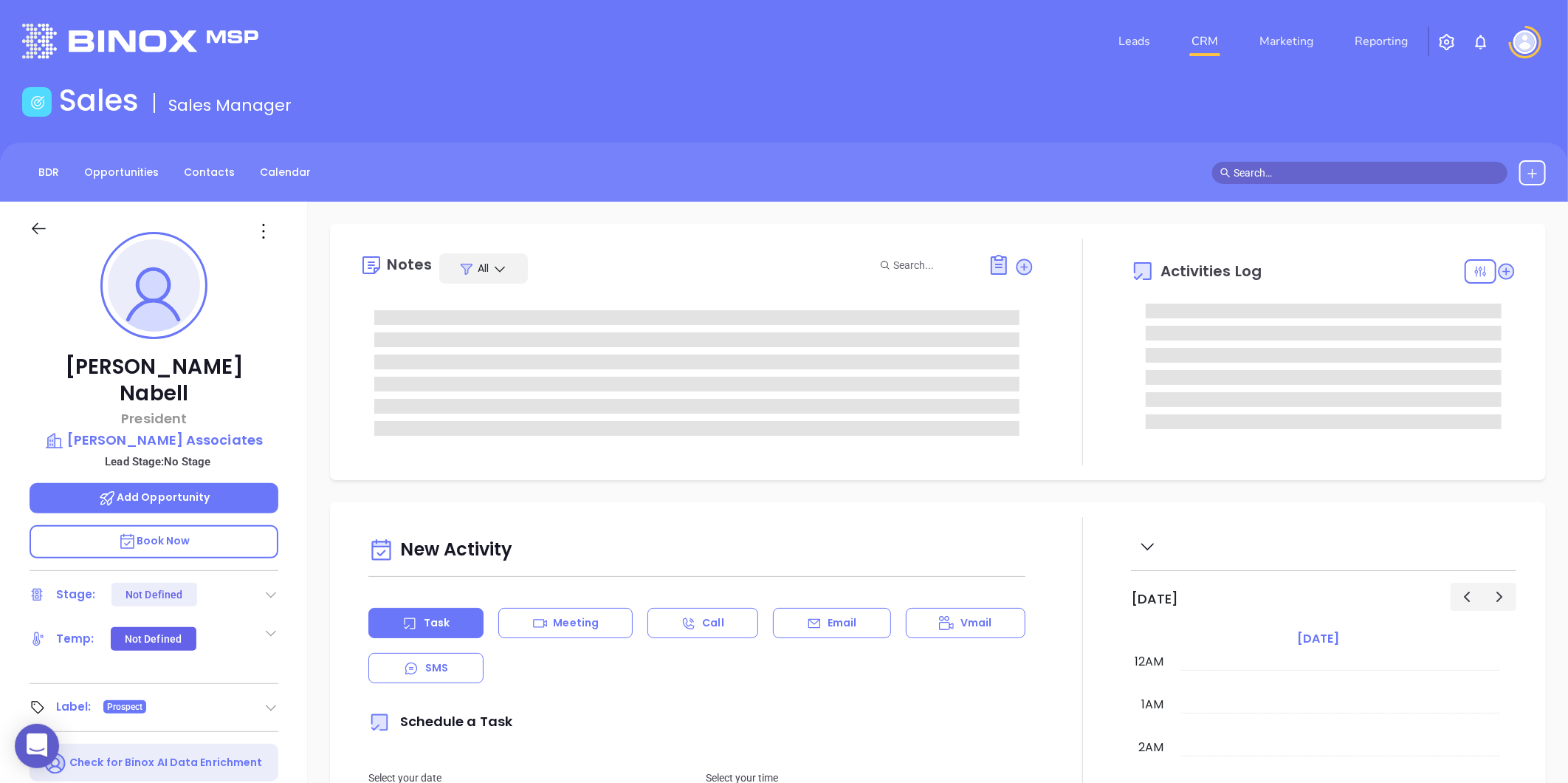
type input "08/19/2025"
type input "Gissela Vargas"
click at [268, 224] on icon at bounding box center [262, 231] width 23 height 23
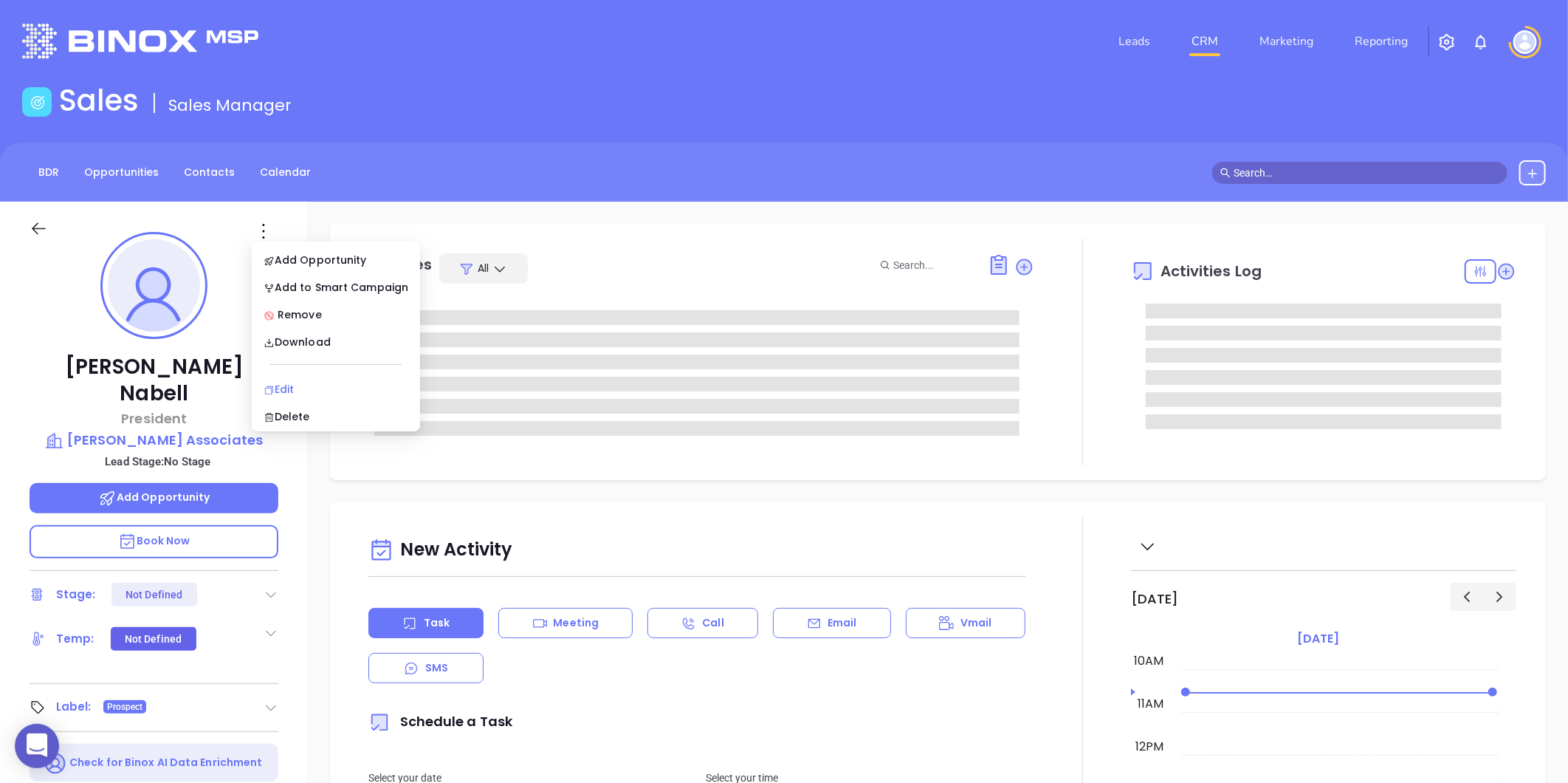
click at [297, 381] on div "Edit" at bounding box center [335, 388] width 144 height 16
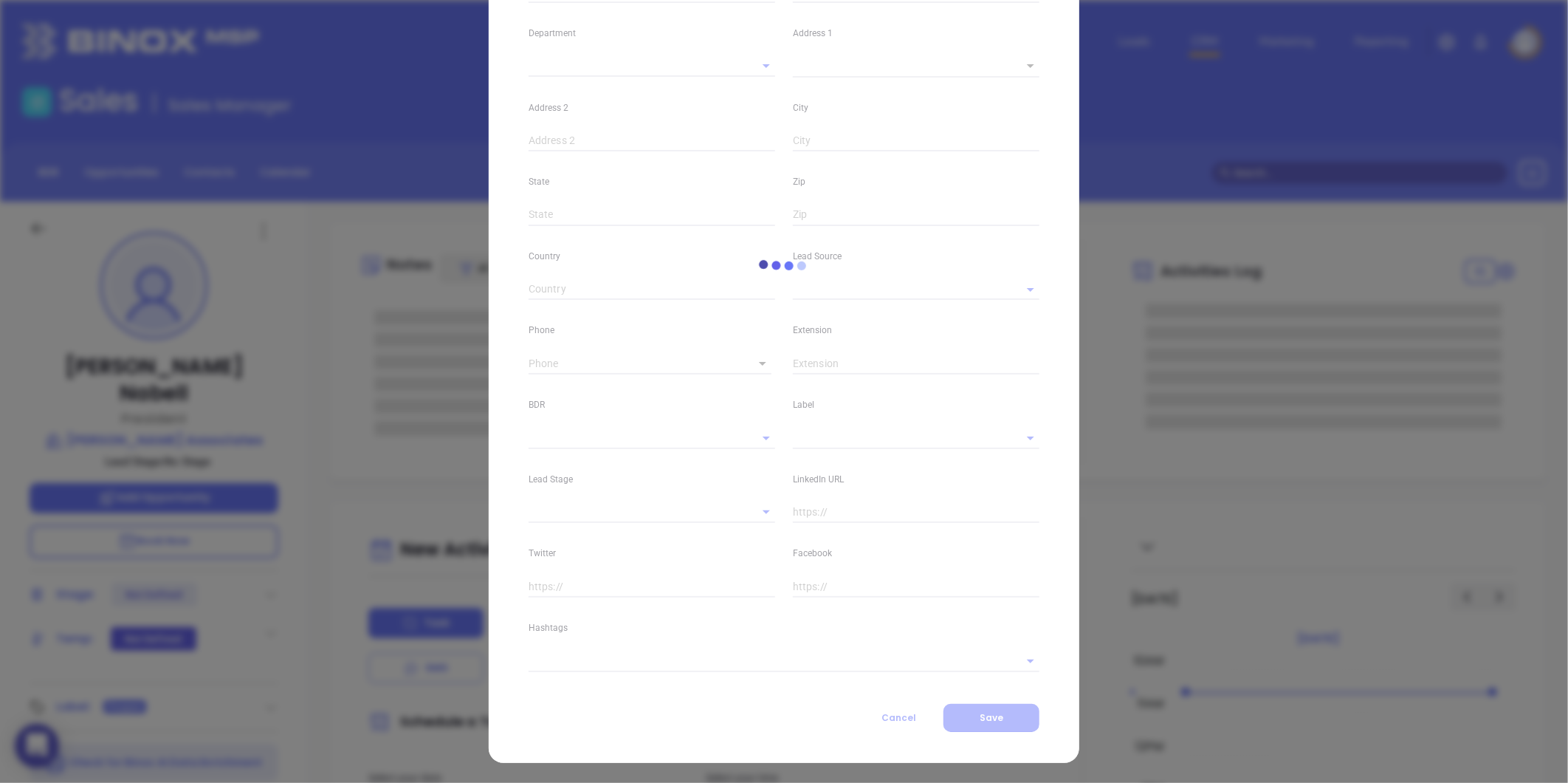
type input "Cheryl"
type input "Nabell"
type input "cnabell@wadeict.com"
type input "President"
type input "1"
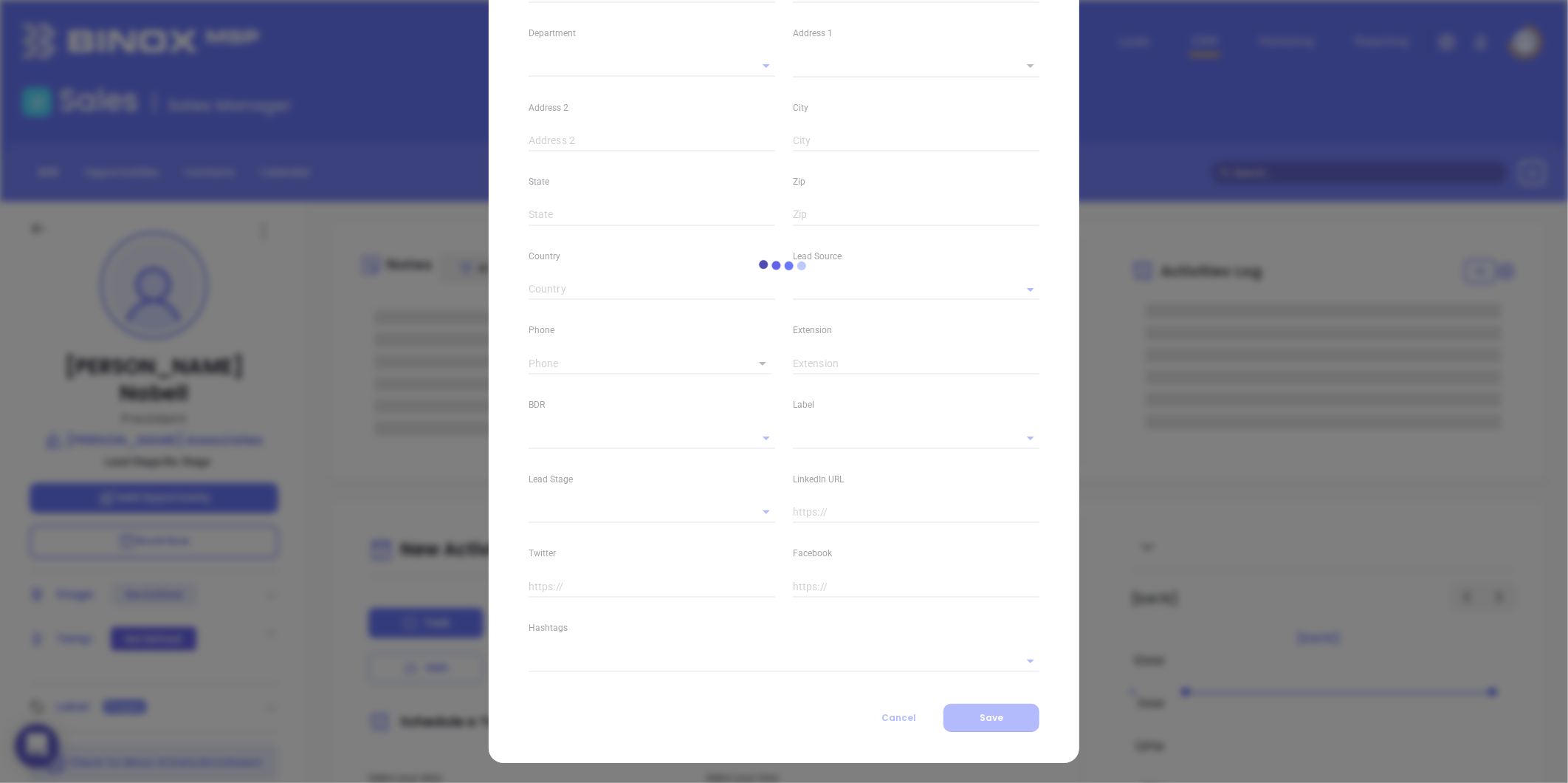
type input "www.linkedin.com/in/cheryl-nabell-9399a064"
type input "Marketing"
type input "Other"
type input "undefined undefined"
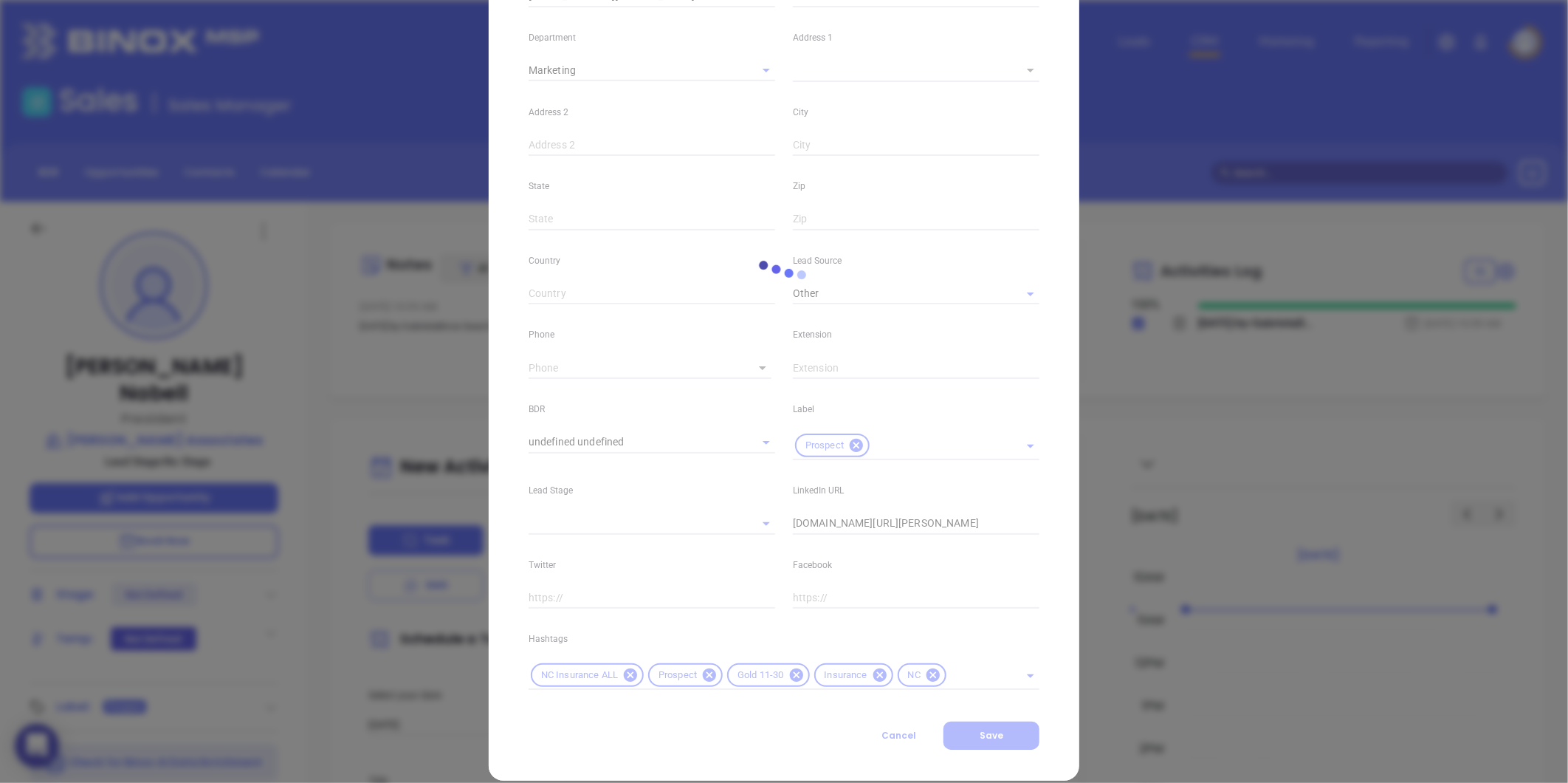
scroll to position [287, 0]
type input "(910) 344-0323"
type input "1"
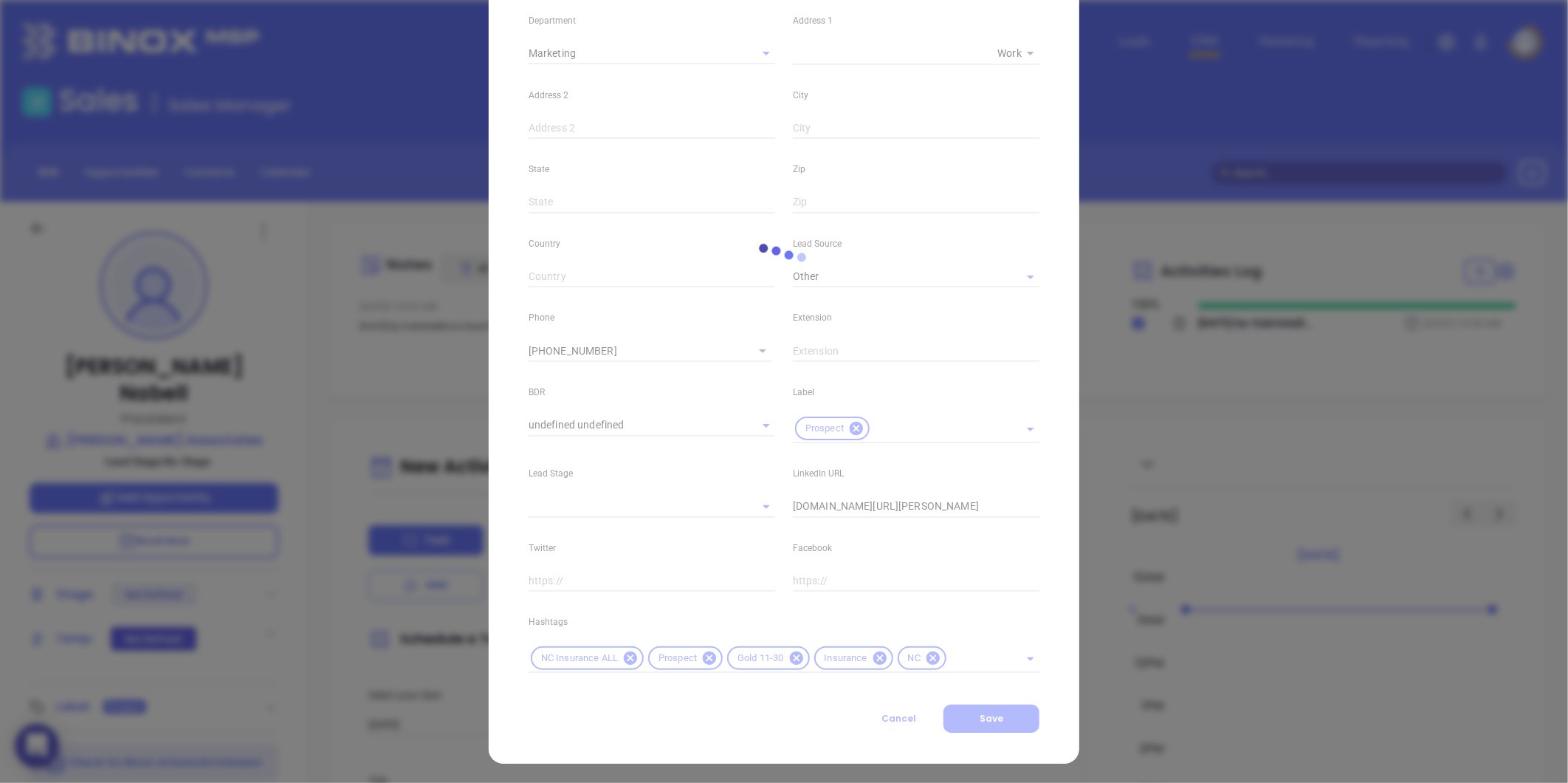
scroll to position [302, 0]
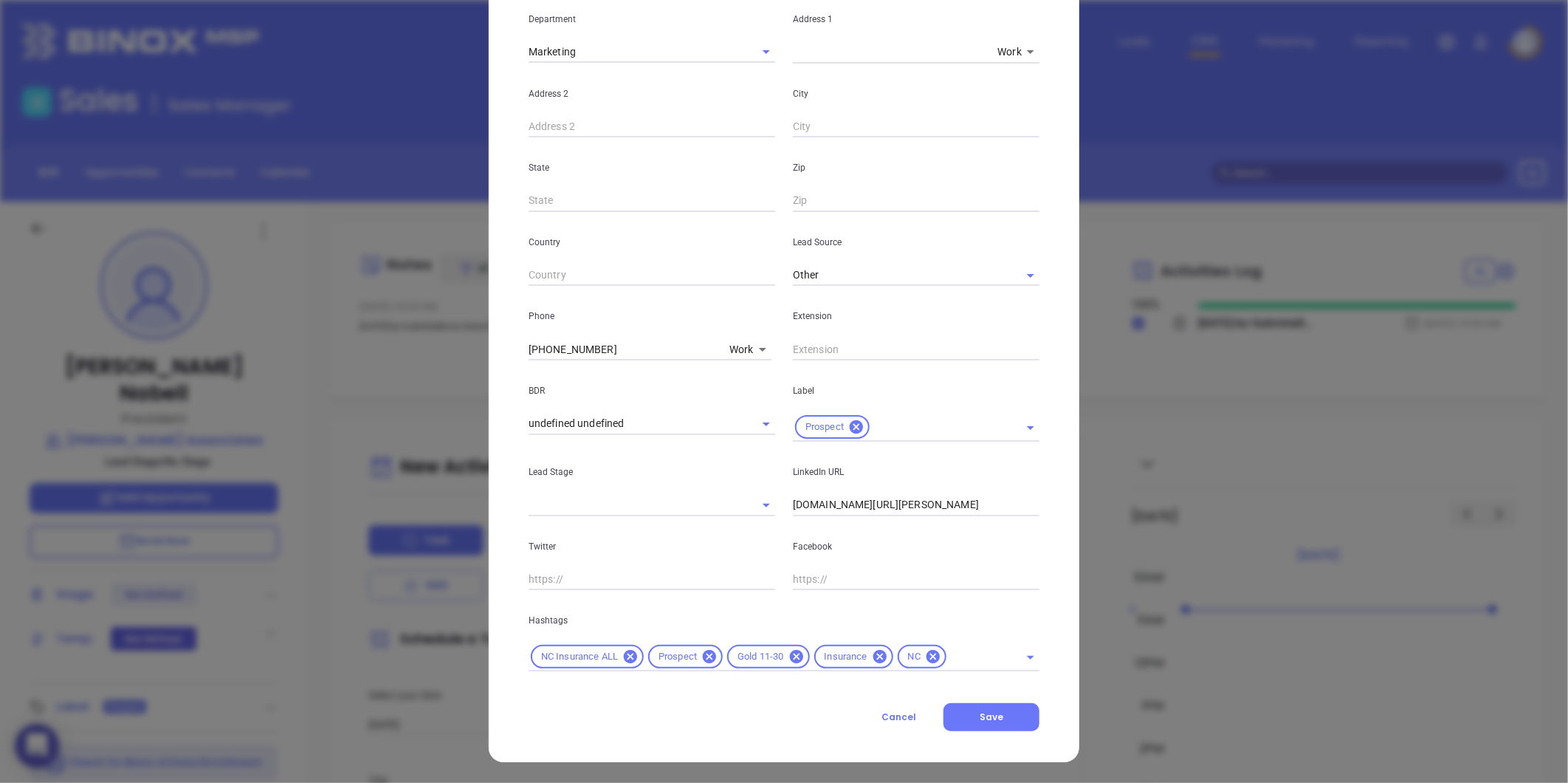
click at [791, 662] on icon at bounding box center [796, 656] width 13 height 13
click at [895, 644] on div "NC Insurance ALL Prospect Insurance NC" at bounding box center [784, 656] width 511 height 29
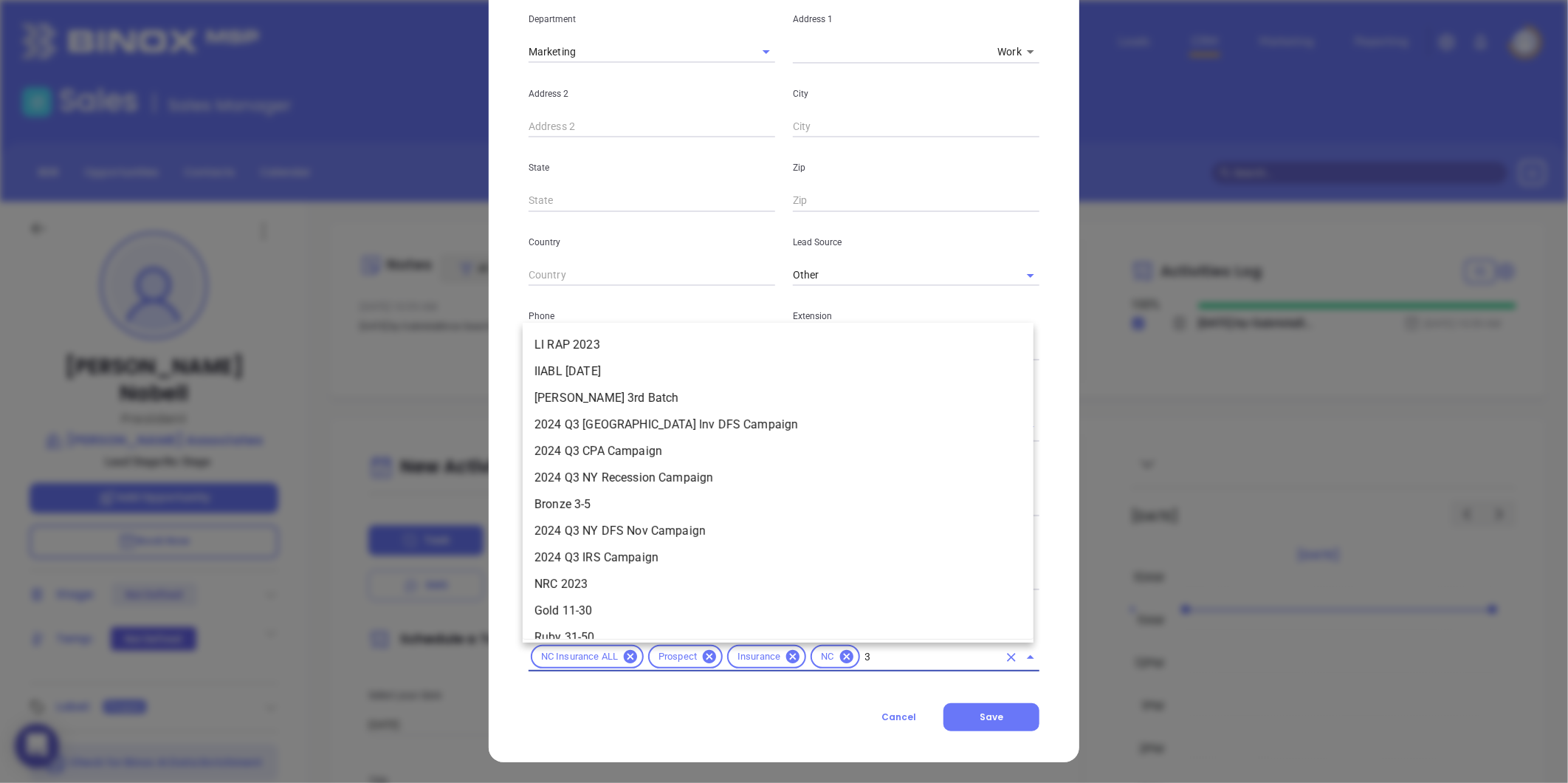
type input "31"
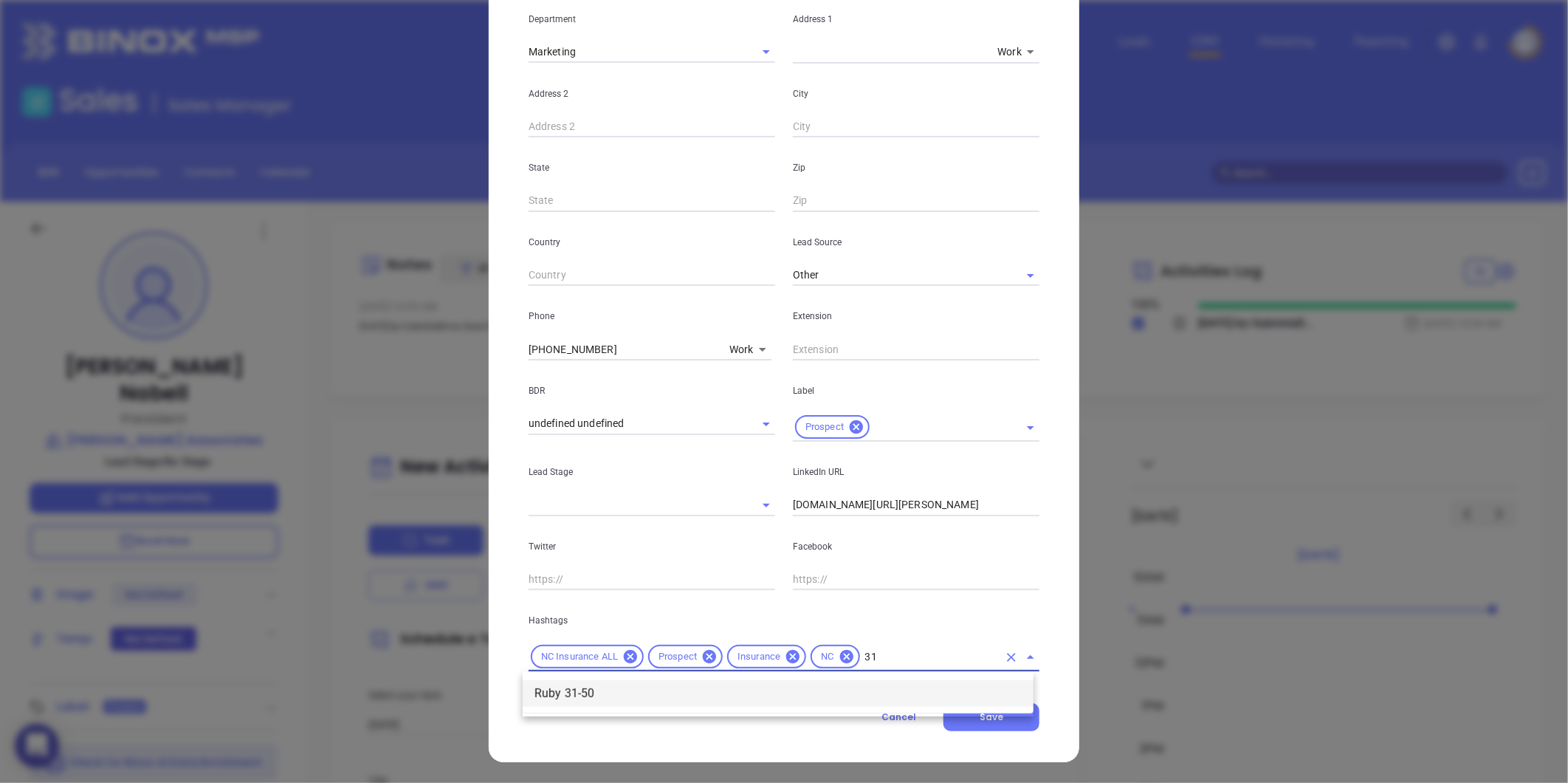
click at [714, 685] on li "Ruby 31-50" at bounding box center [778, 693] width 511 height 27
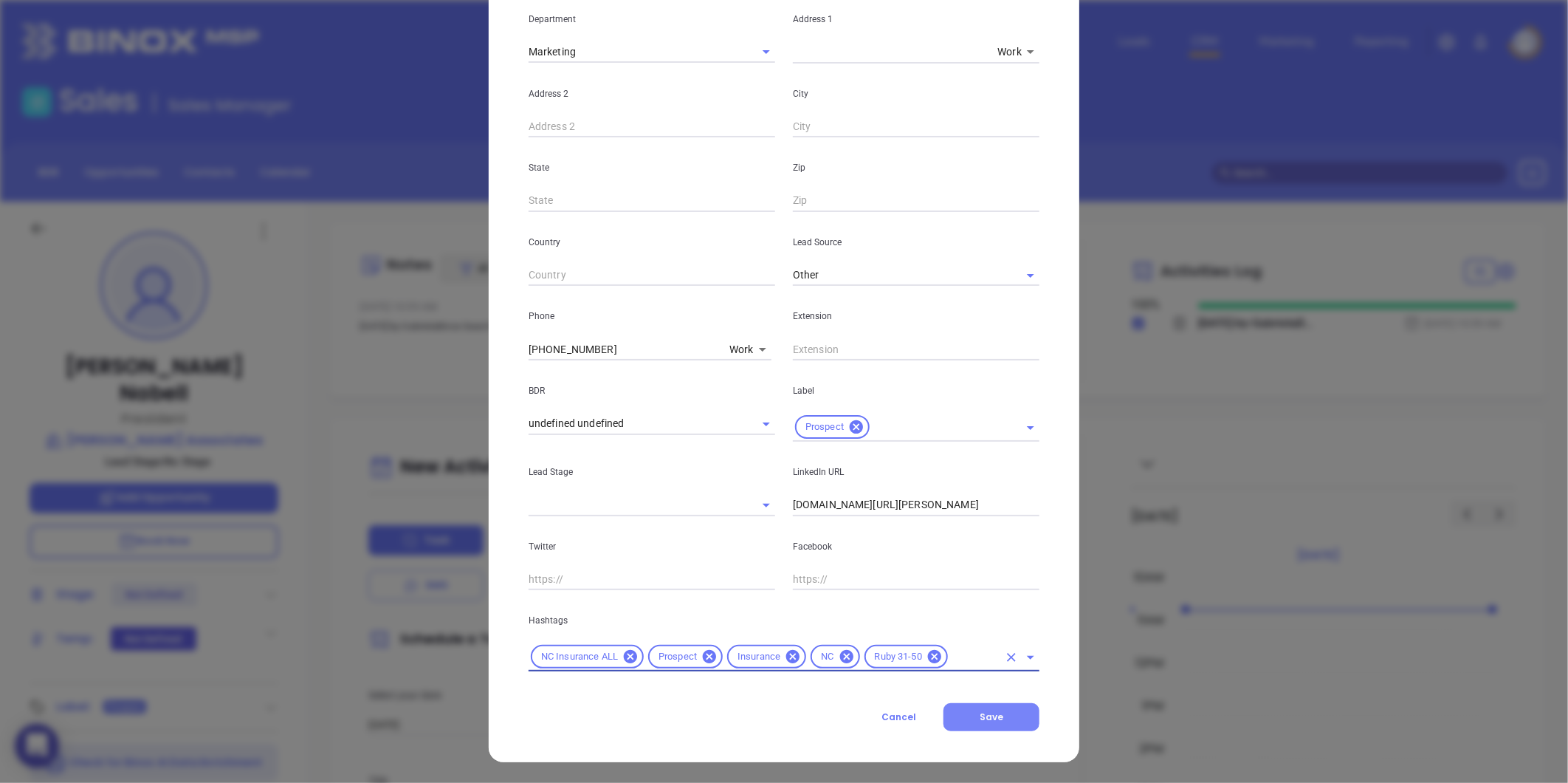
click at [986, 717] on span "Save" at bounding box center [991, 716] width 23 height 12
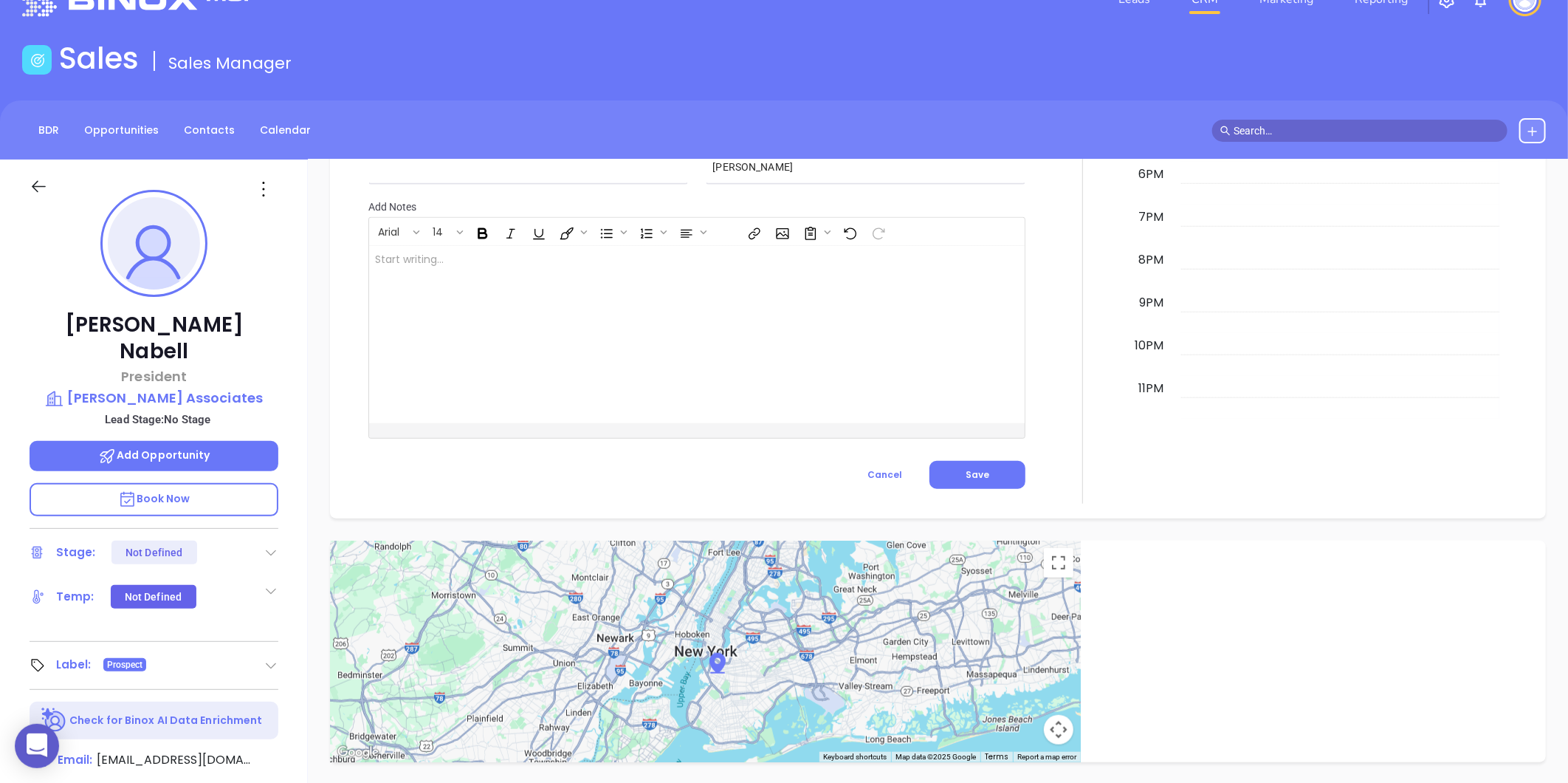
scroll to position [0, 0]
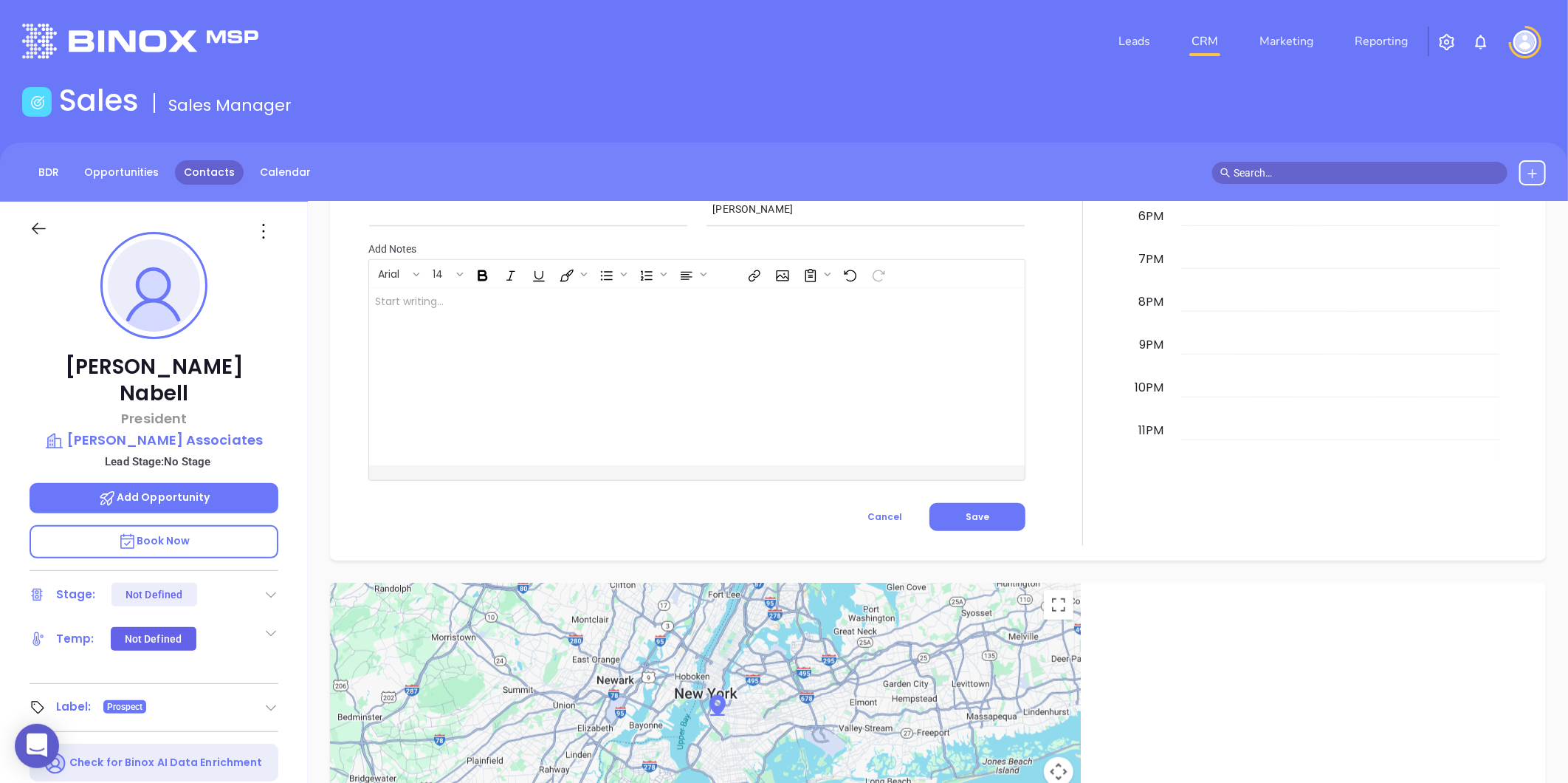
click at [216, 167] on link "Contacts" at bounding box center [209, 172] width 69 height 24
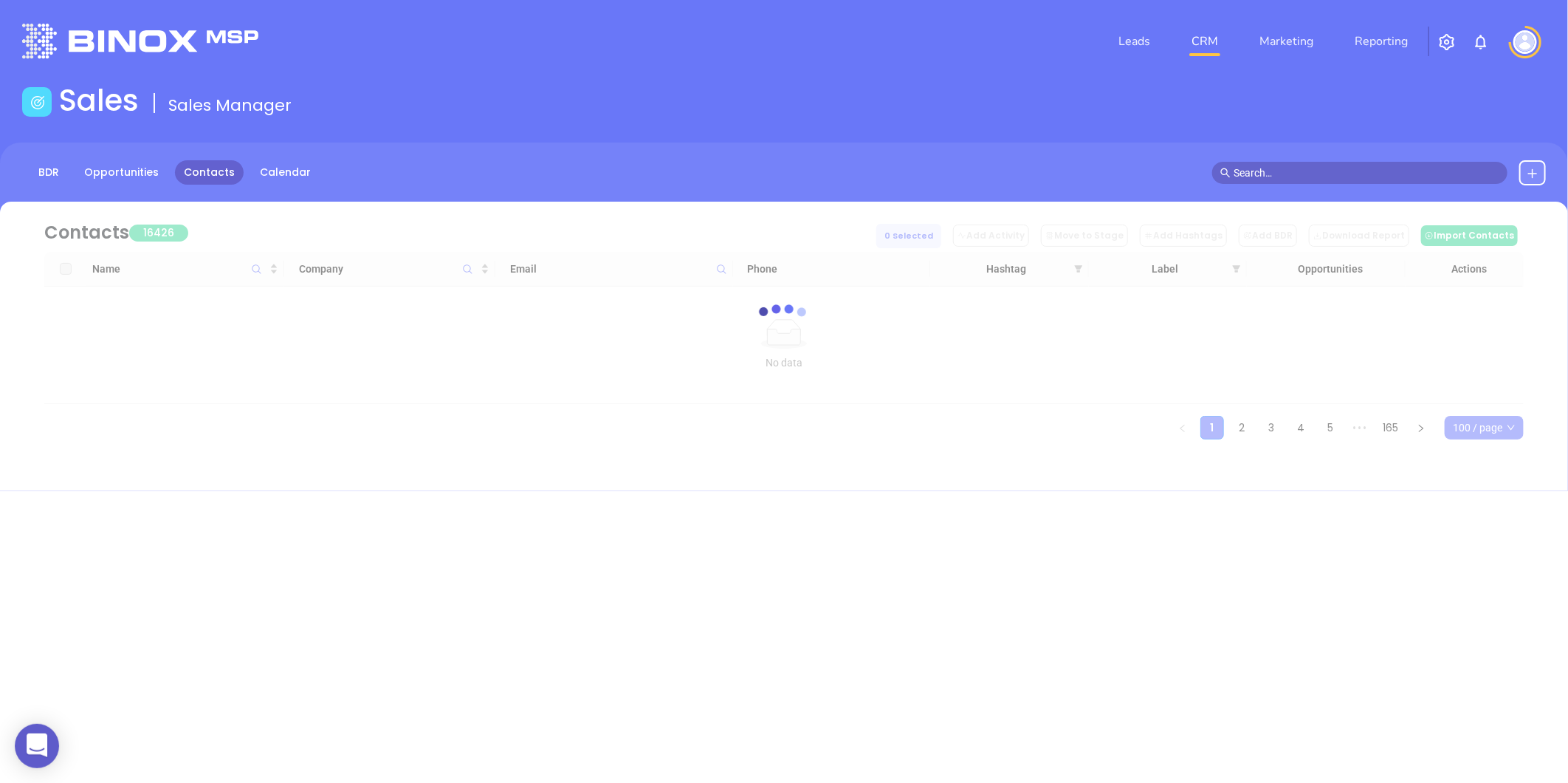
click at [216, 167] on link "Contacts" at bounding box center [209, 172] width 69 height 24
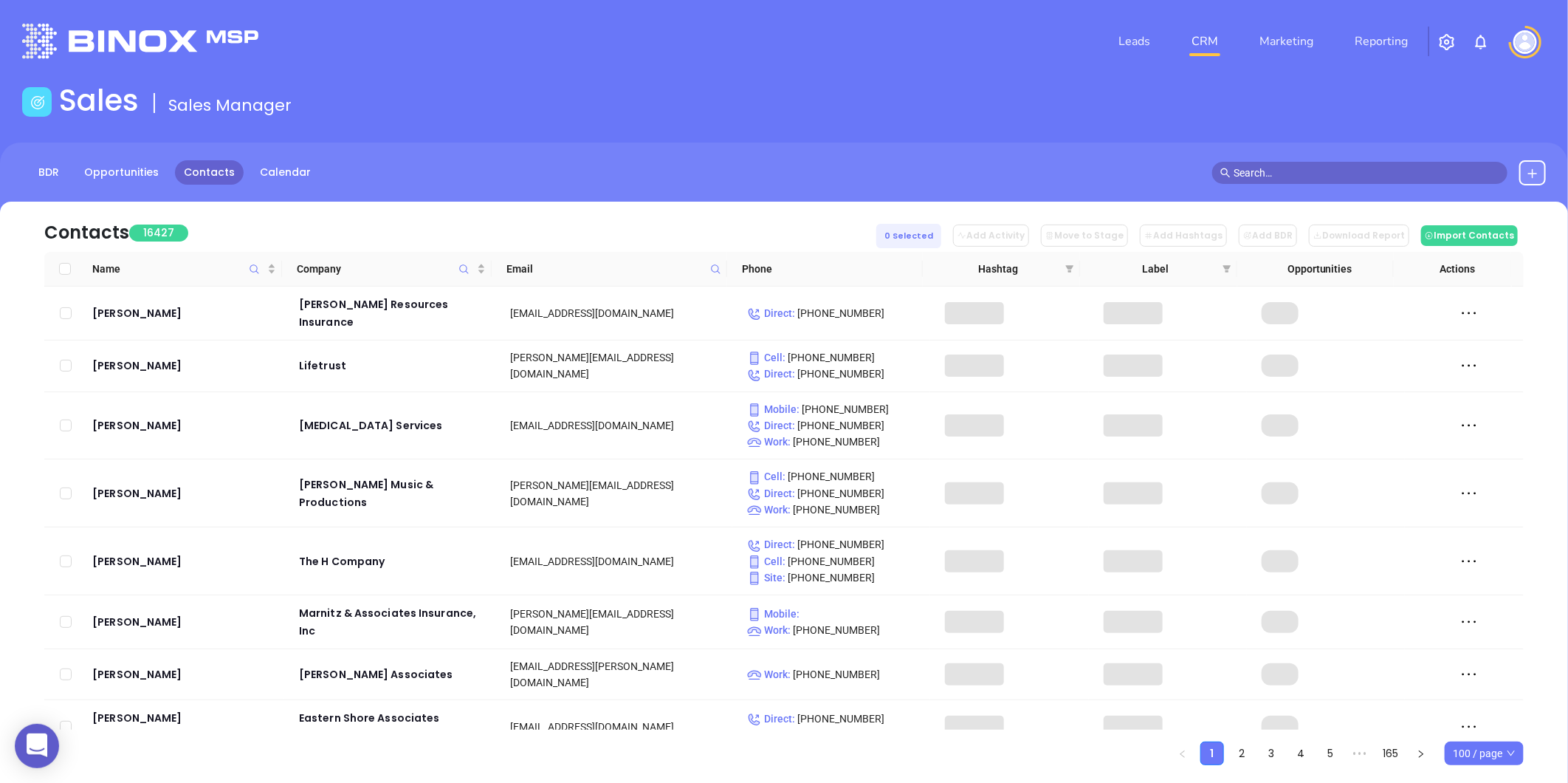
click at [717, 268] on icon at bounding box center [716, 269] width 11 height 11
paste input "breedeninsurance.com"
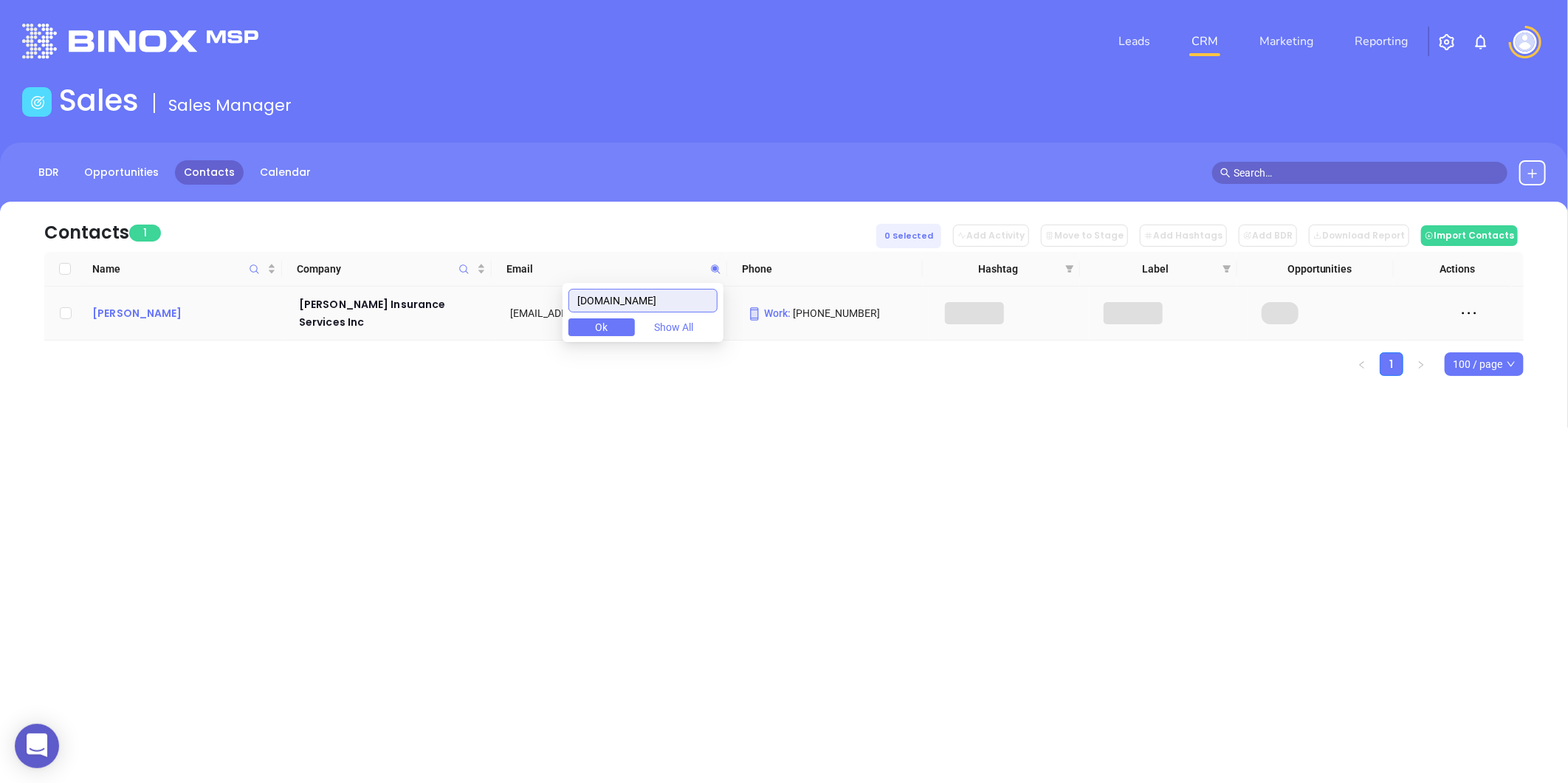
type input "breedeninsurance.com"
click at [119, 309] on div "Mark Breeden" at bounding box center [185, 313] width 186 height 18
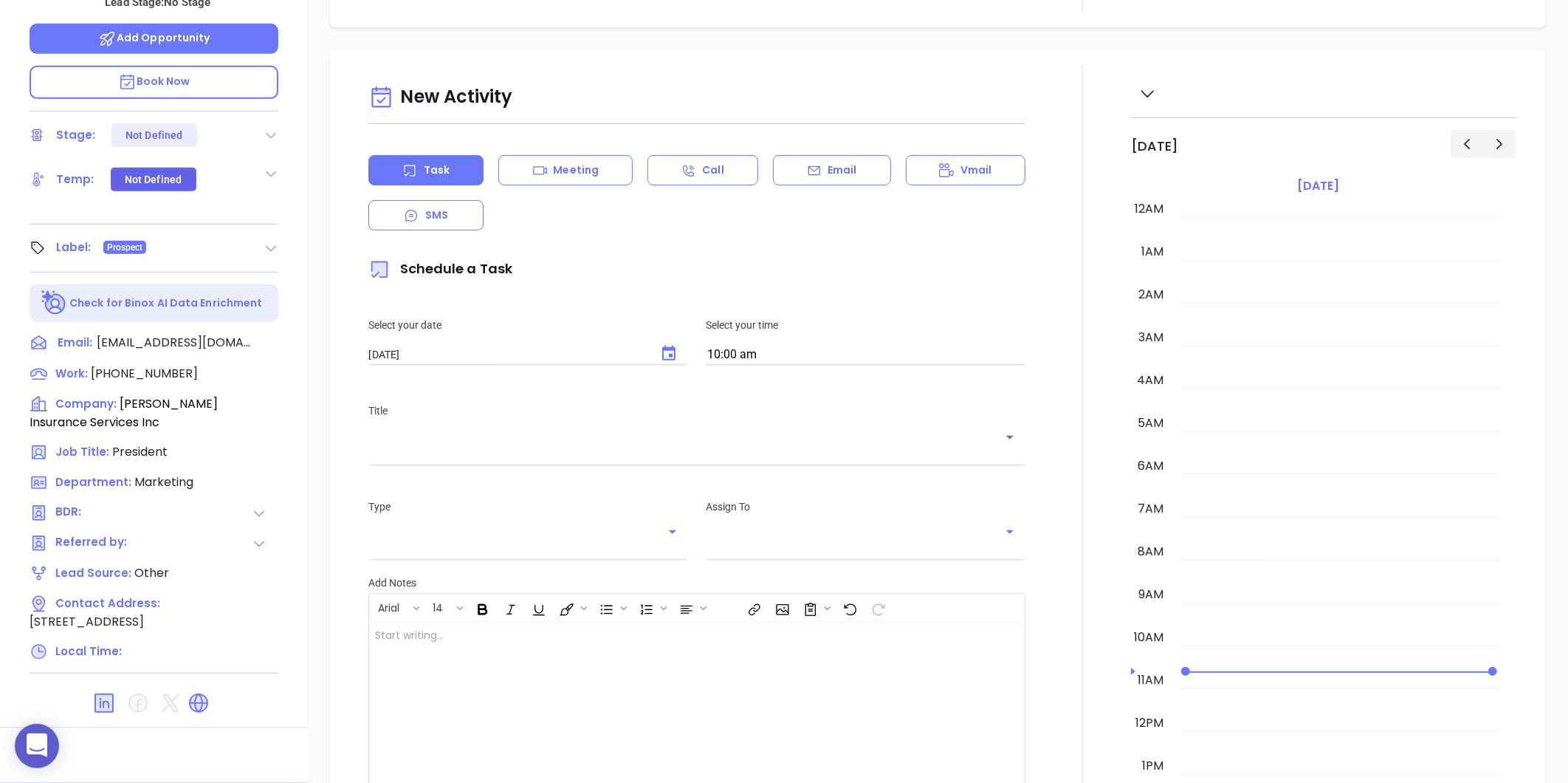
scroll to position [429, 0]
type input "[PERSON_NAME]"
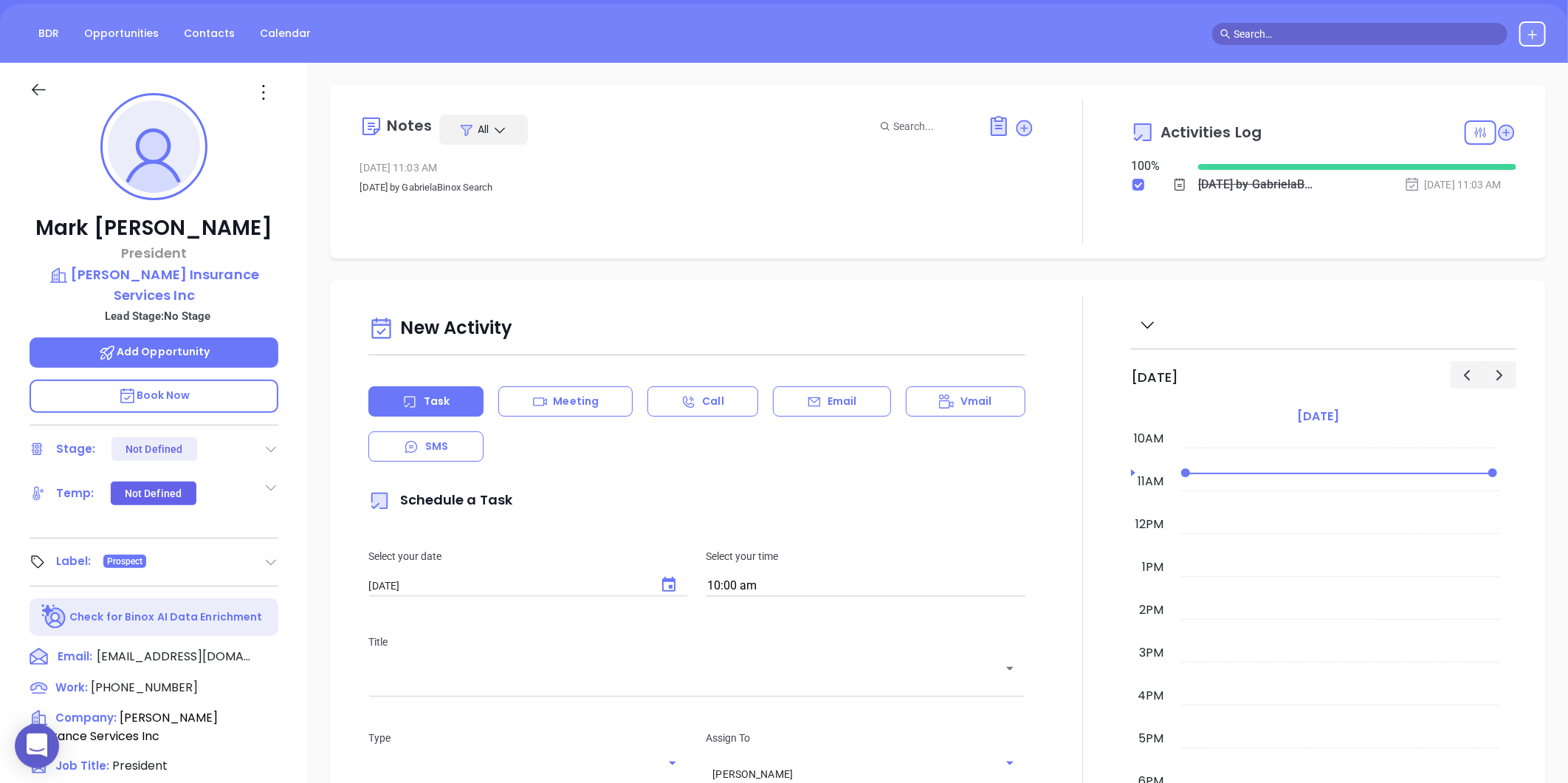
scroll to position [0, 0]
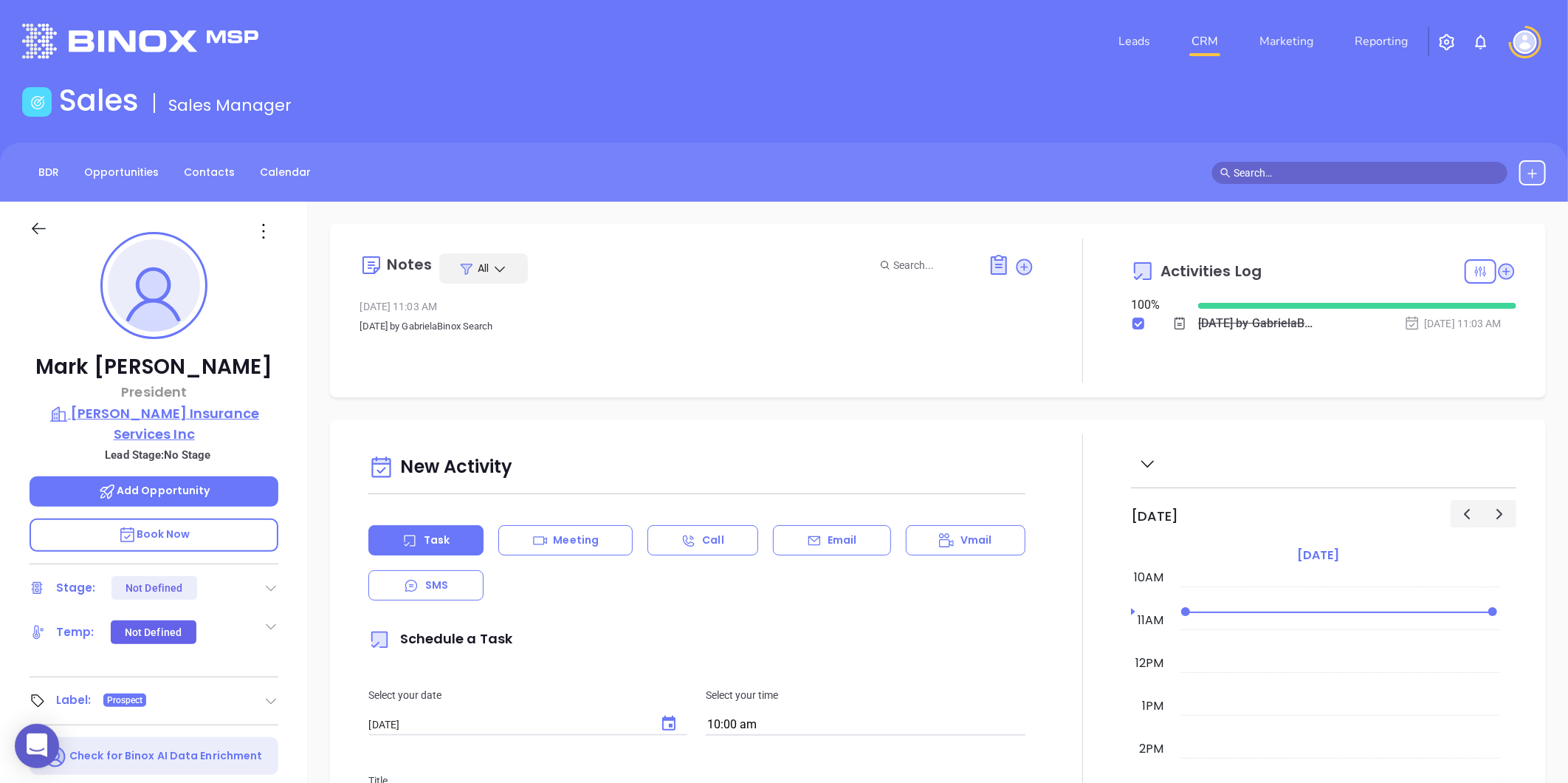
click at [187, 412] on p "Breeden Insurance Services Inc" at bounding box center [154, 424] width 248 height 41
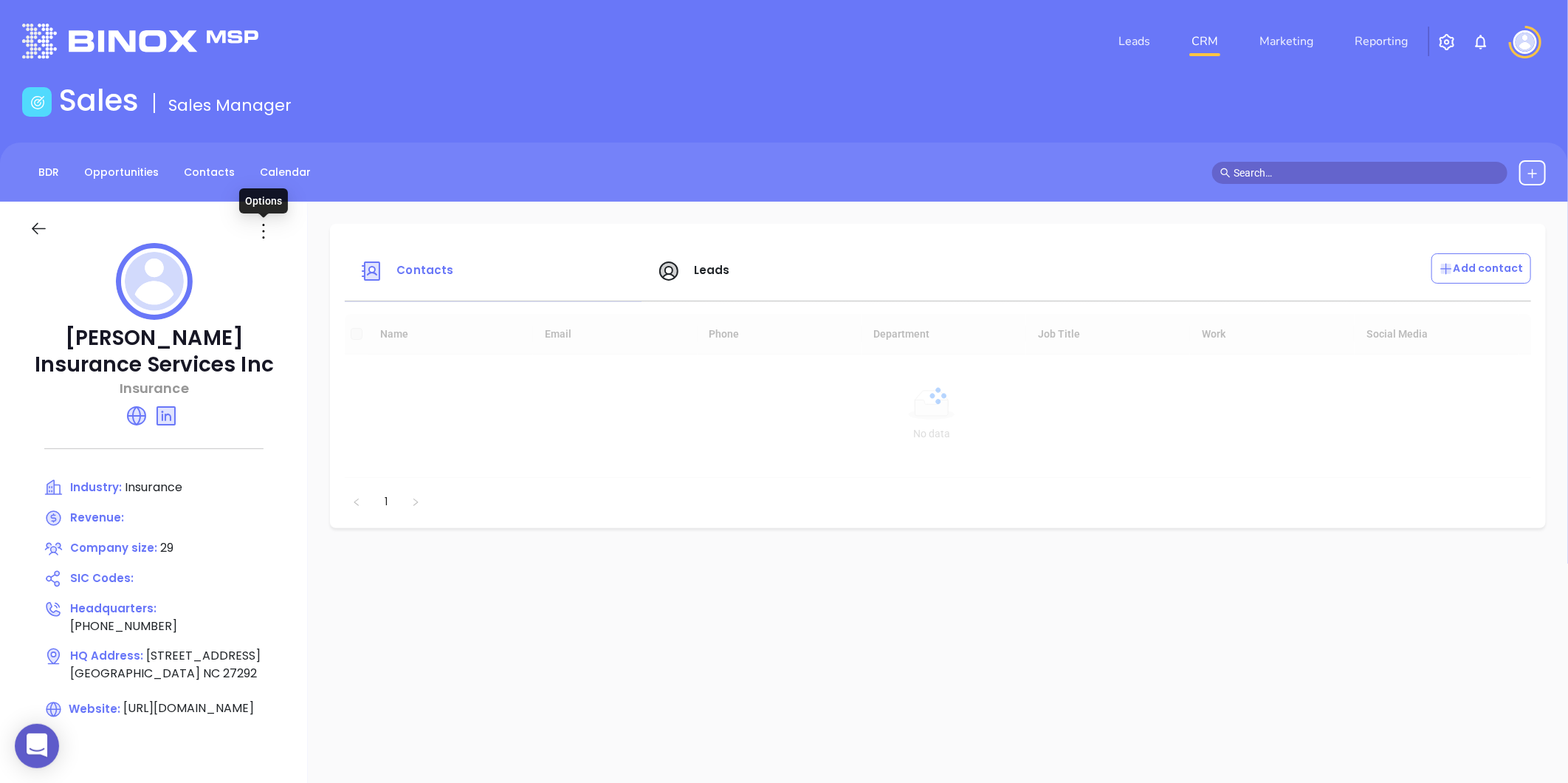
click at [274, 223] on icon at bounding box center [262, 231] width 23 height 23
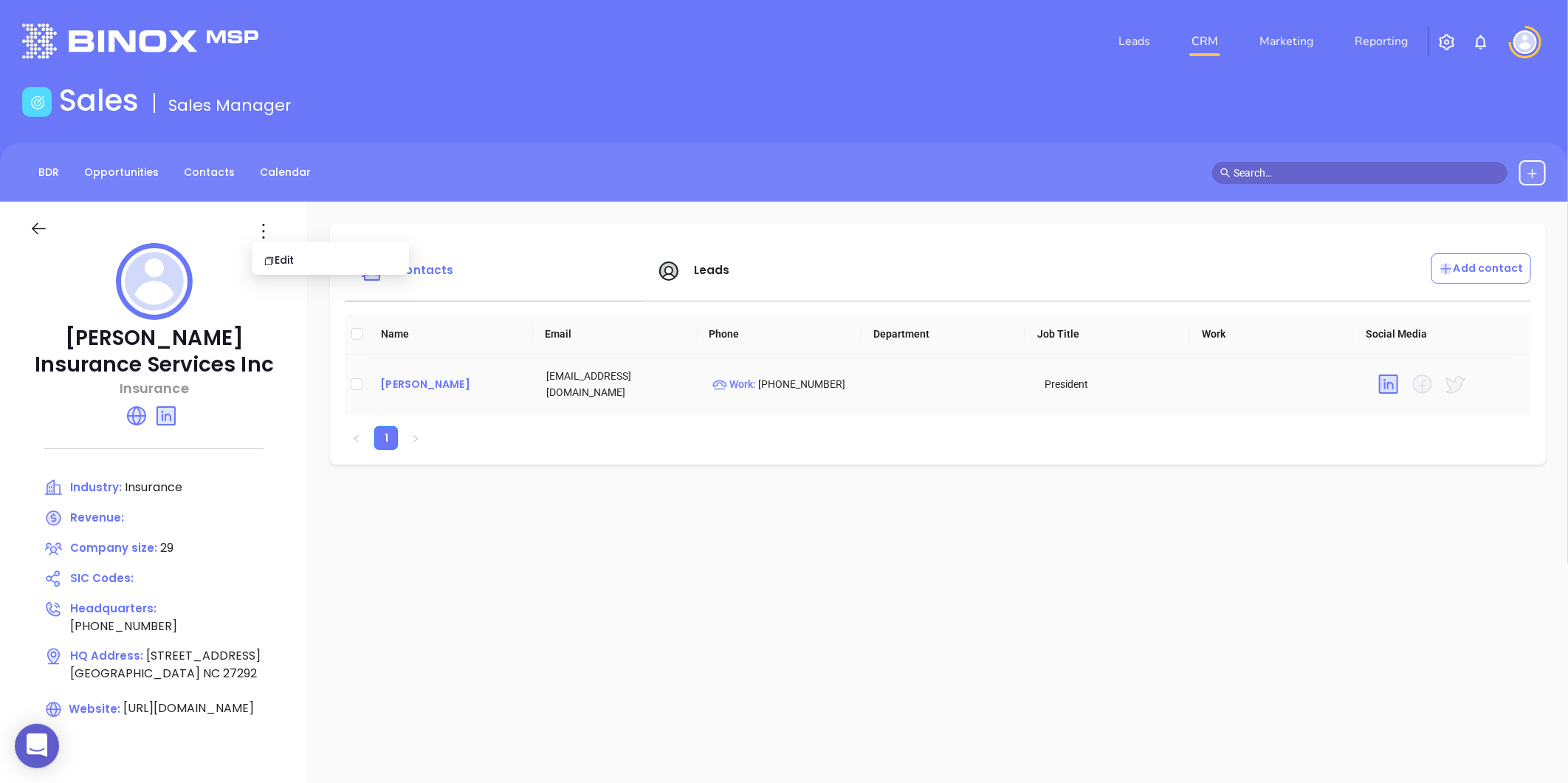
click at [416, 391] on div "Mark Breeden" at bounding box center [450, 384] width 142 height 18
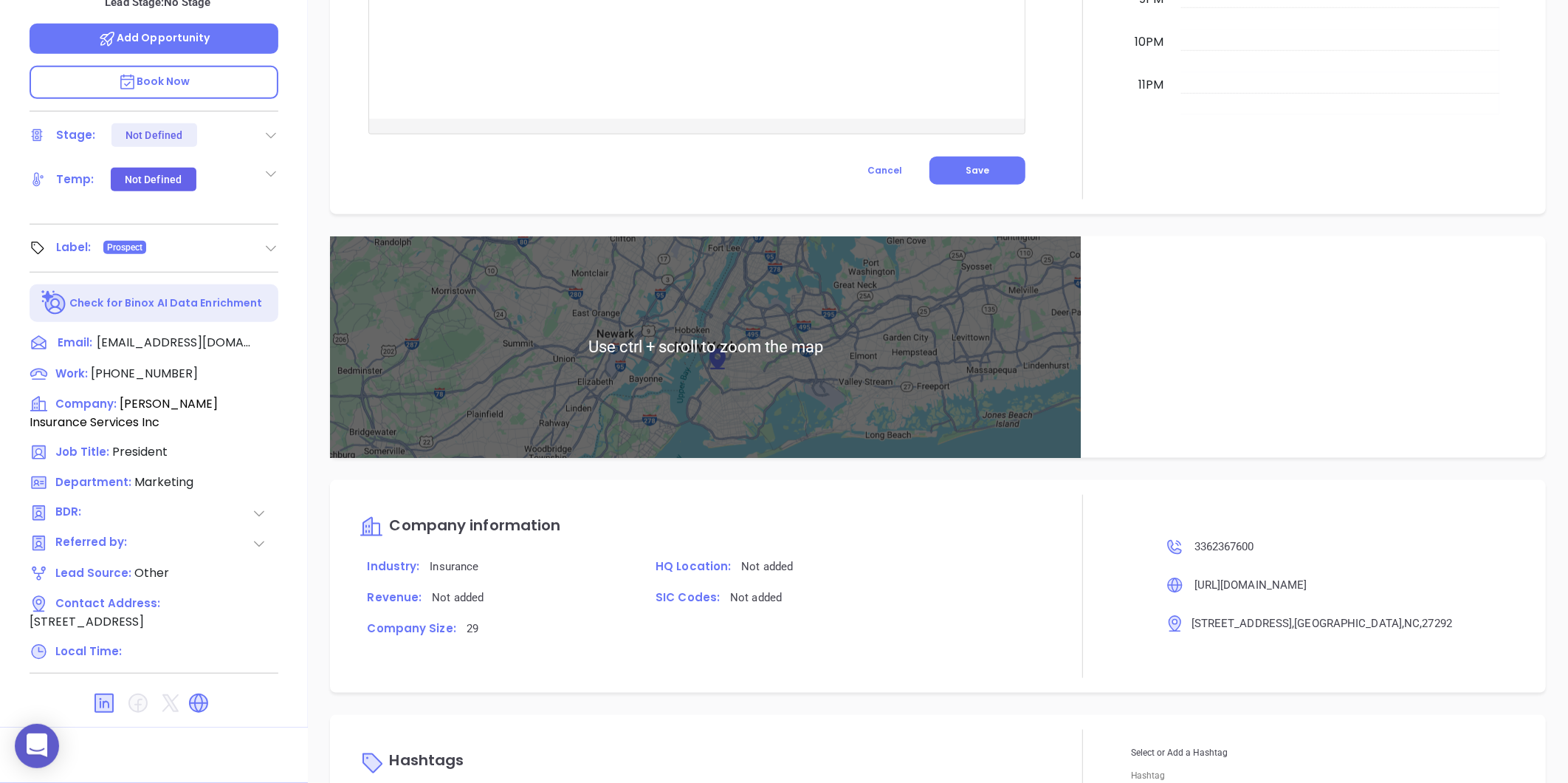
scroll to position [787, 0]
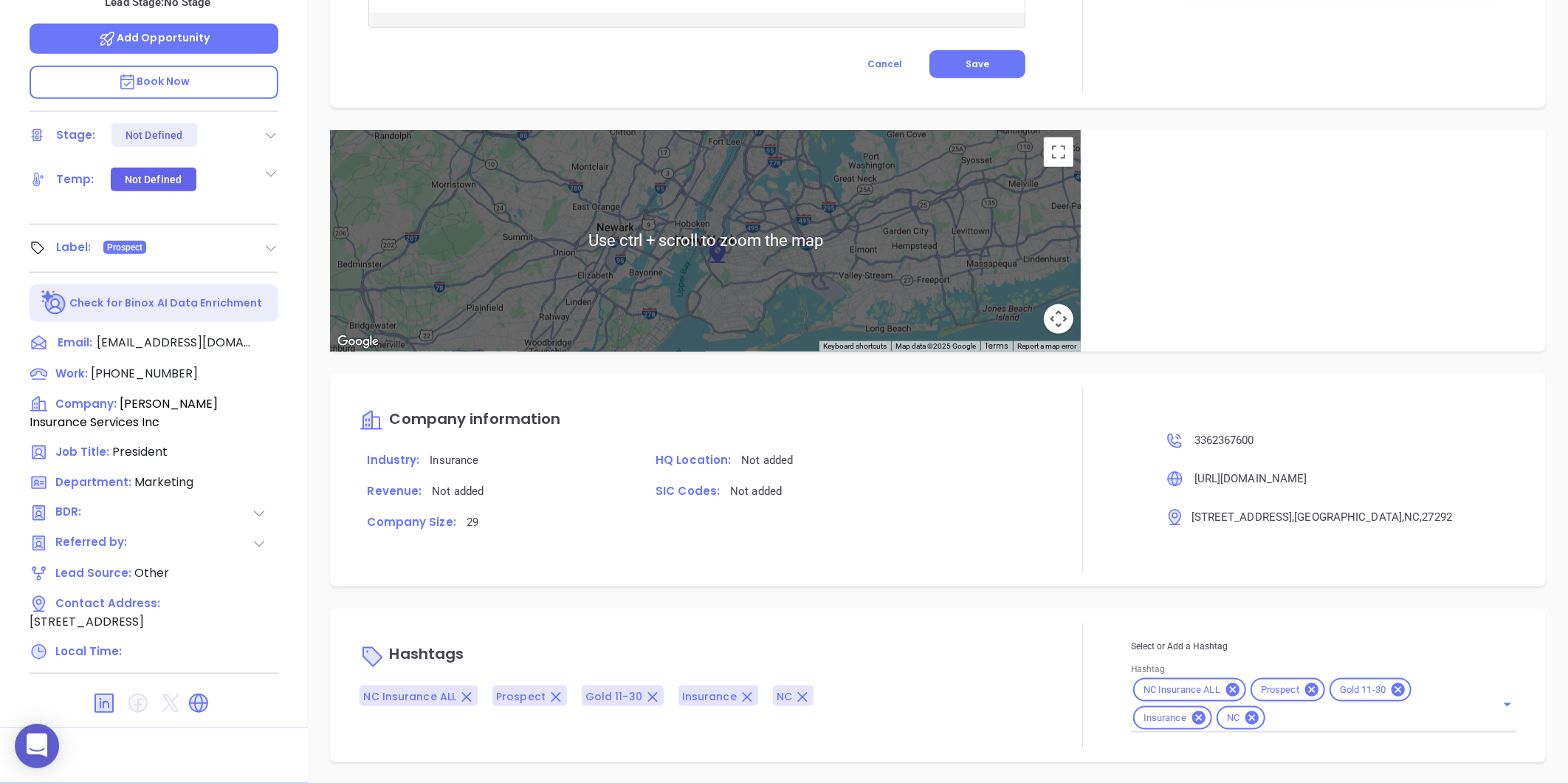
type input "[PERSON_NAME]"
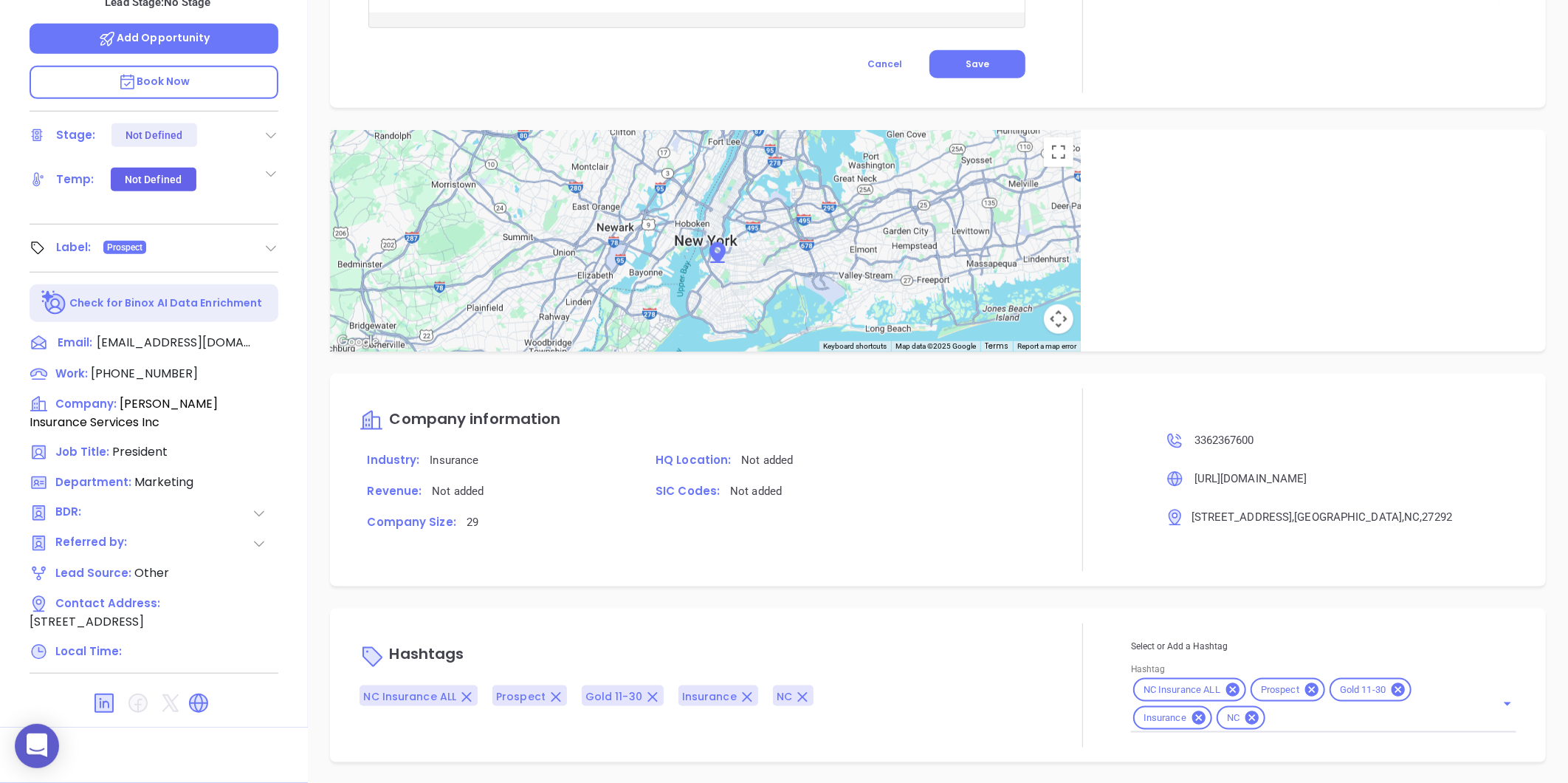
scroll to position [124, 0]
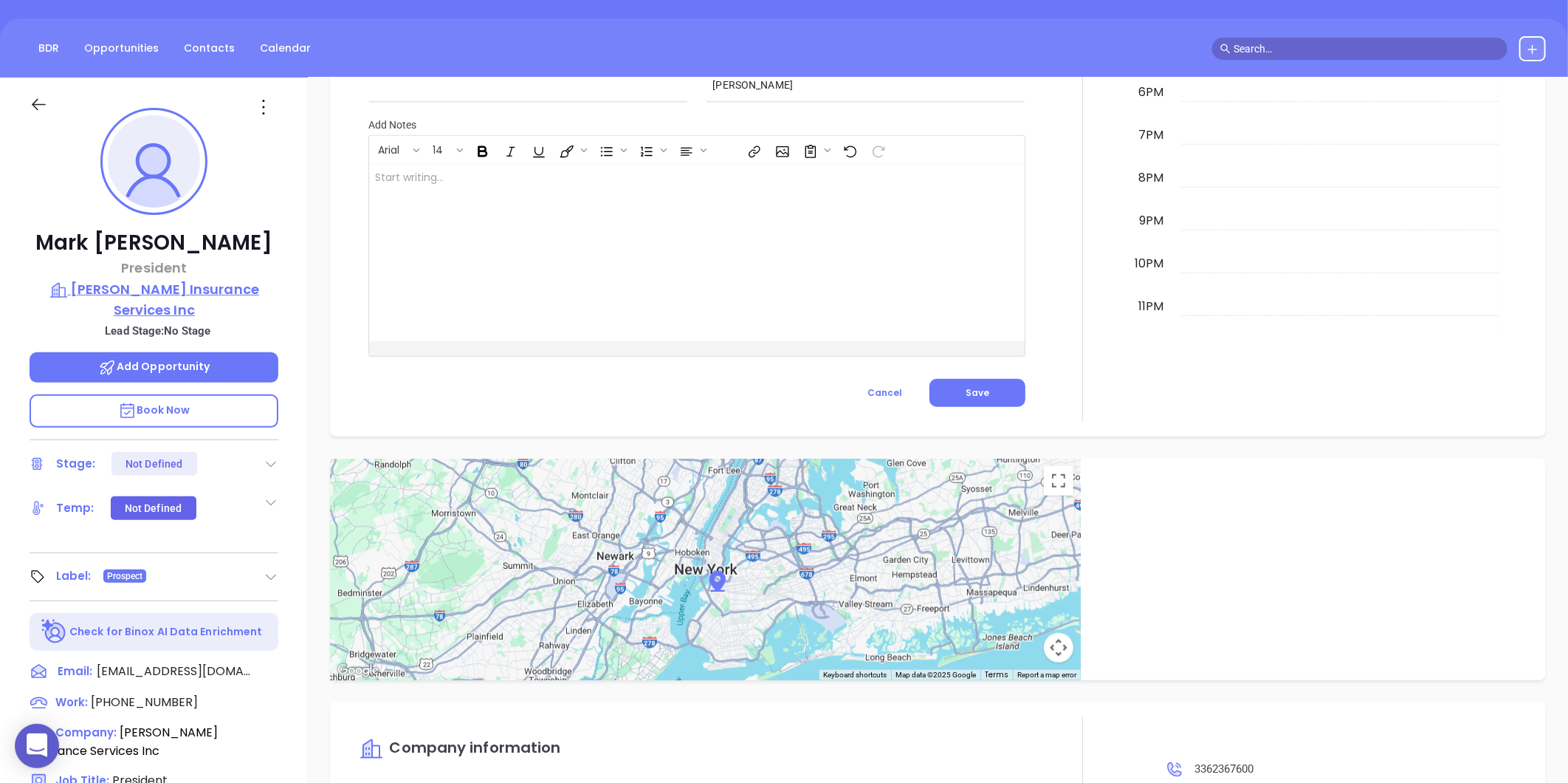
click at [199, 292] on p "Breeden Insurance Services Inc" at bounding box center [154, 300] width 248 height 41
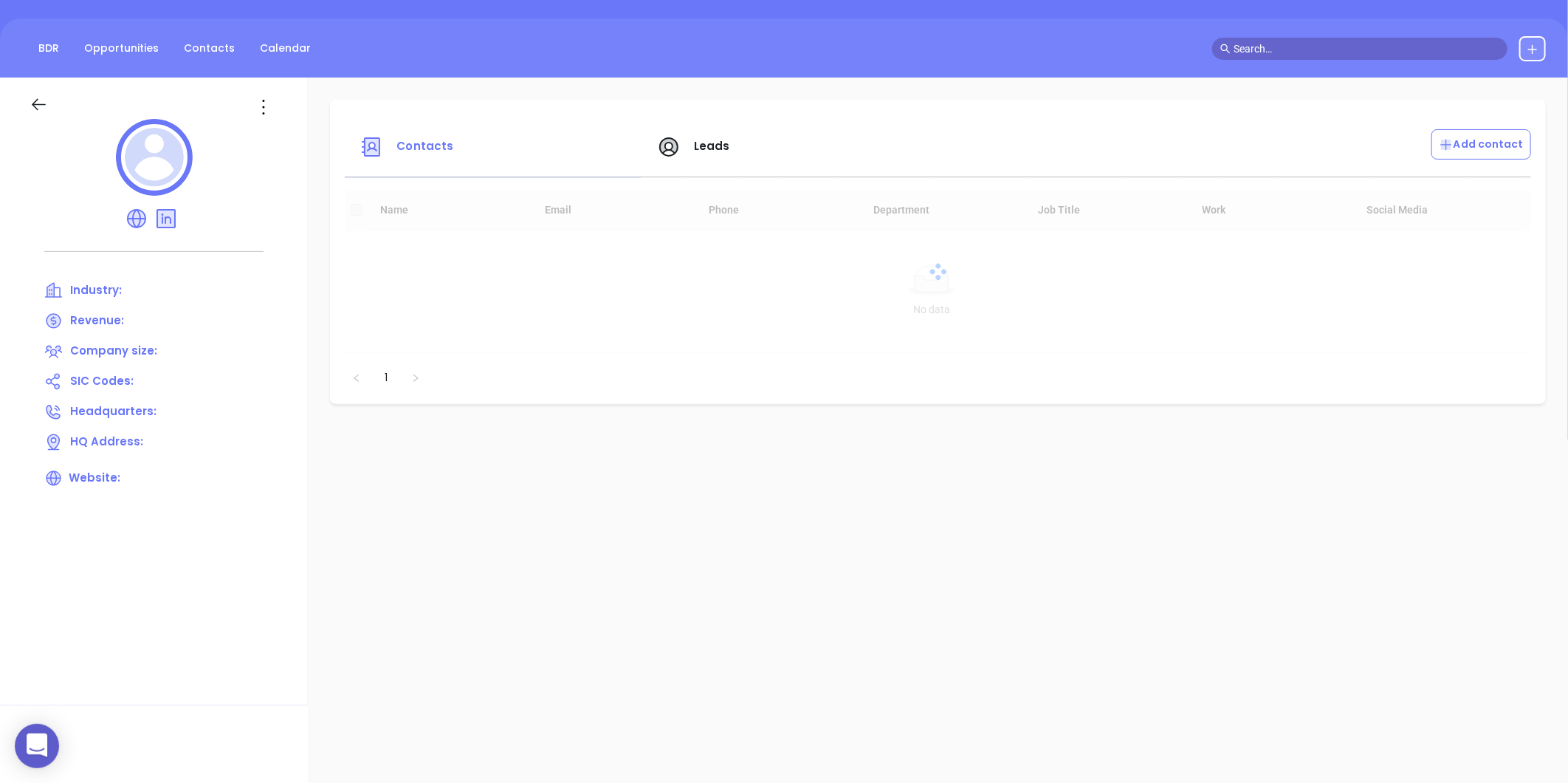
click at [262, 105] on icon at bounding box center [262, 106] width 23 height 23
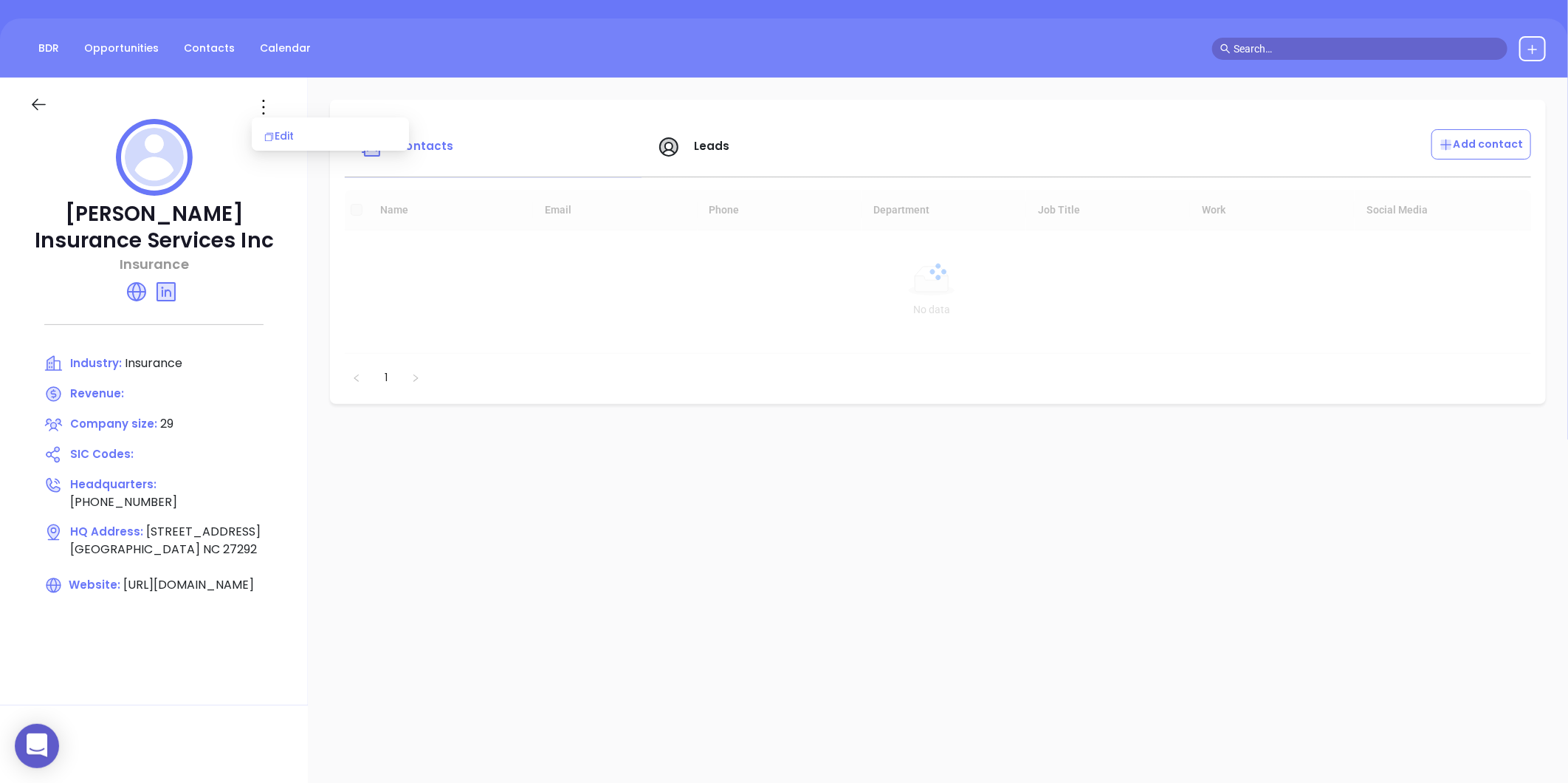
click at [272, 143] on li "Edit" at bounding box center [330, 135] width 152 height 31
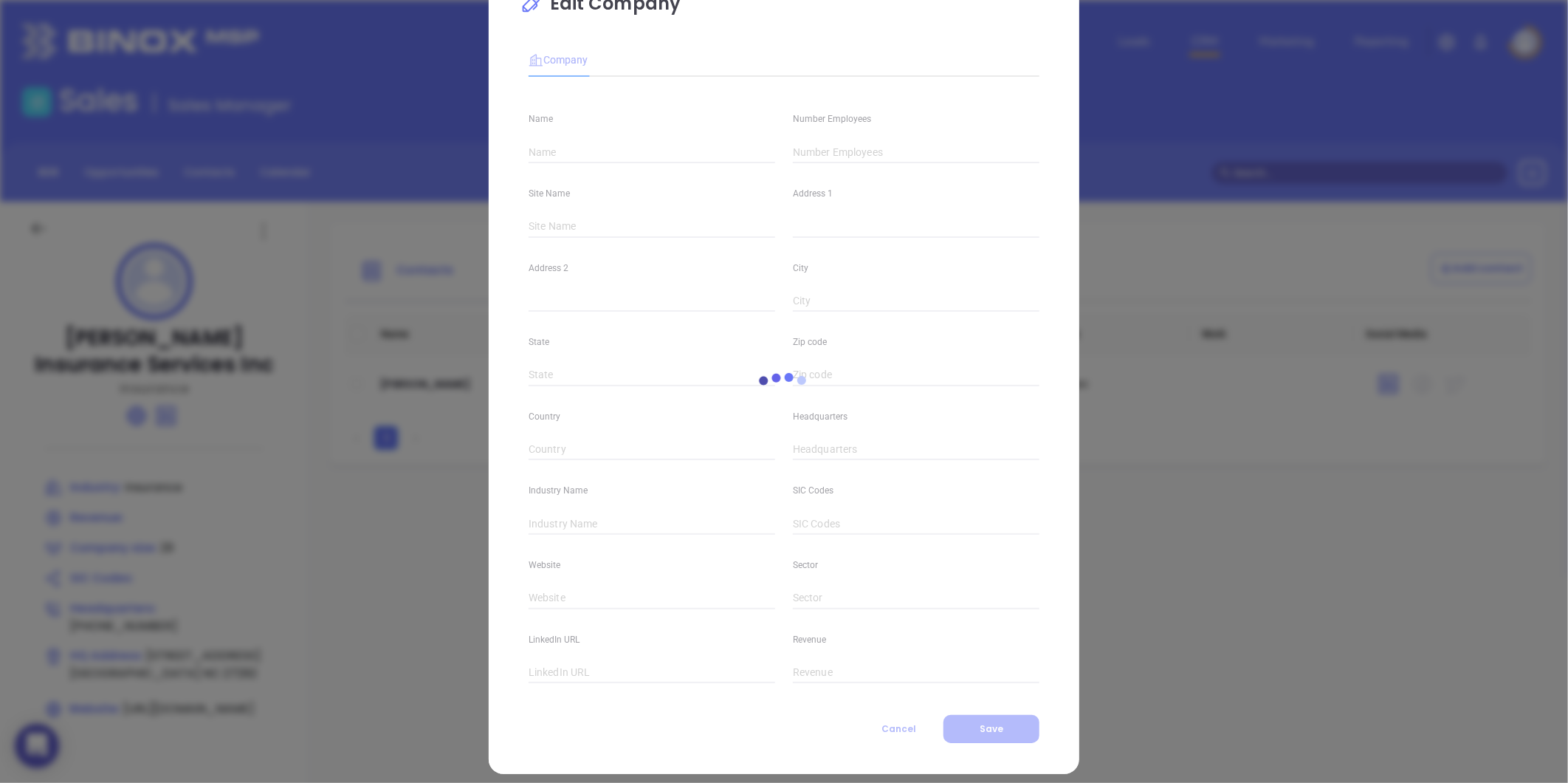
scroll to position [64, 0]
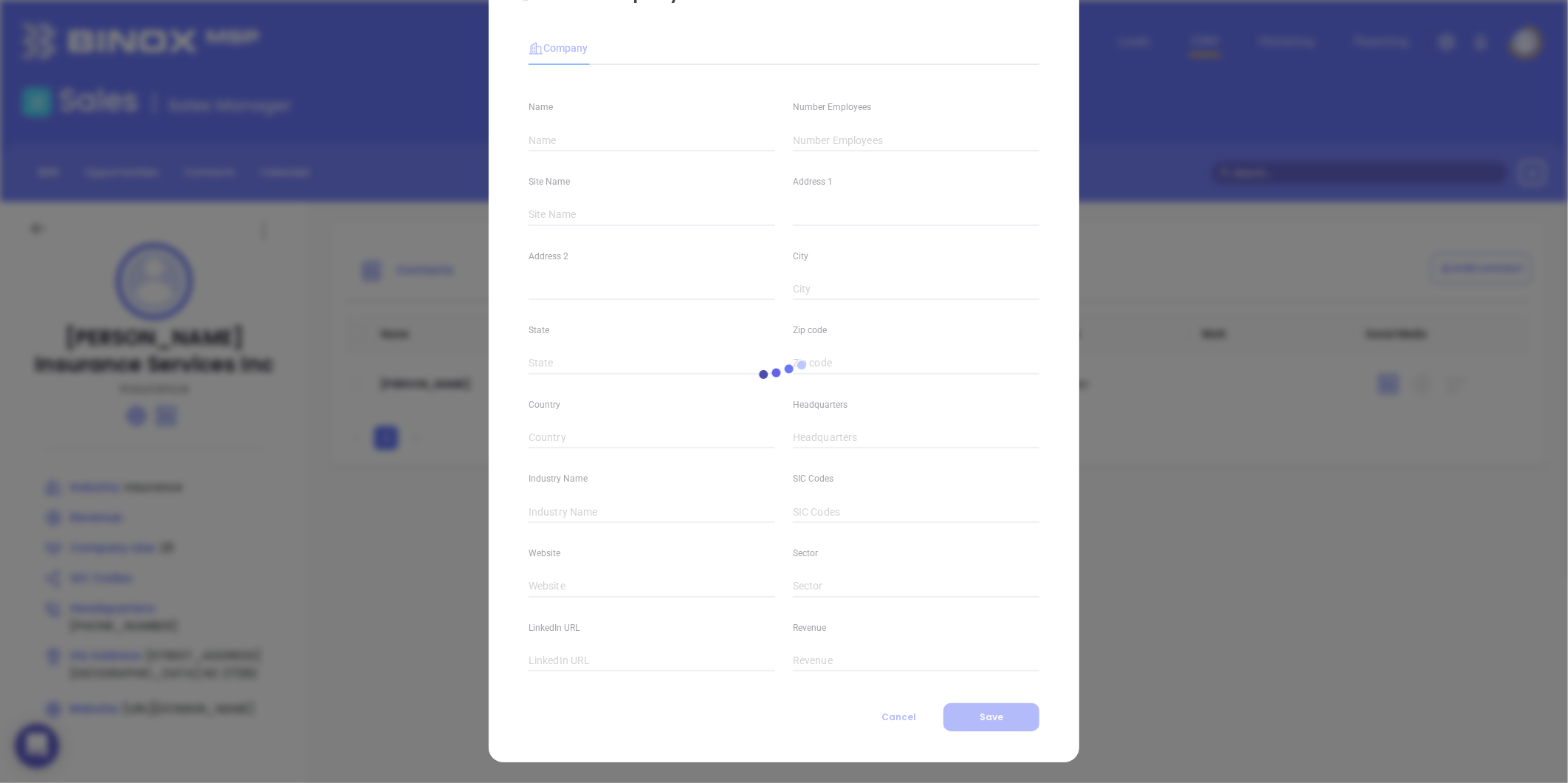
type input "Breeden Insurance Services Inc"
type input "29"
type input "(336) 236-7600"
type input "Insurance"
type input "https://www.breedeninsurance.com/"
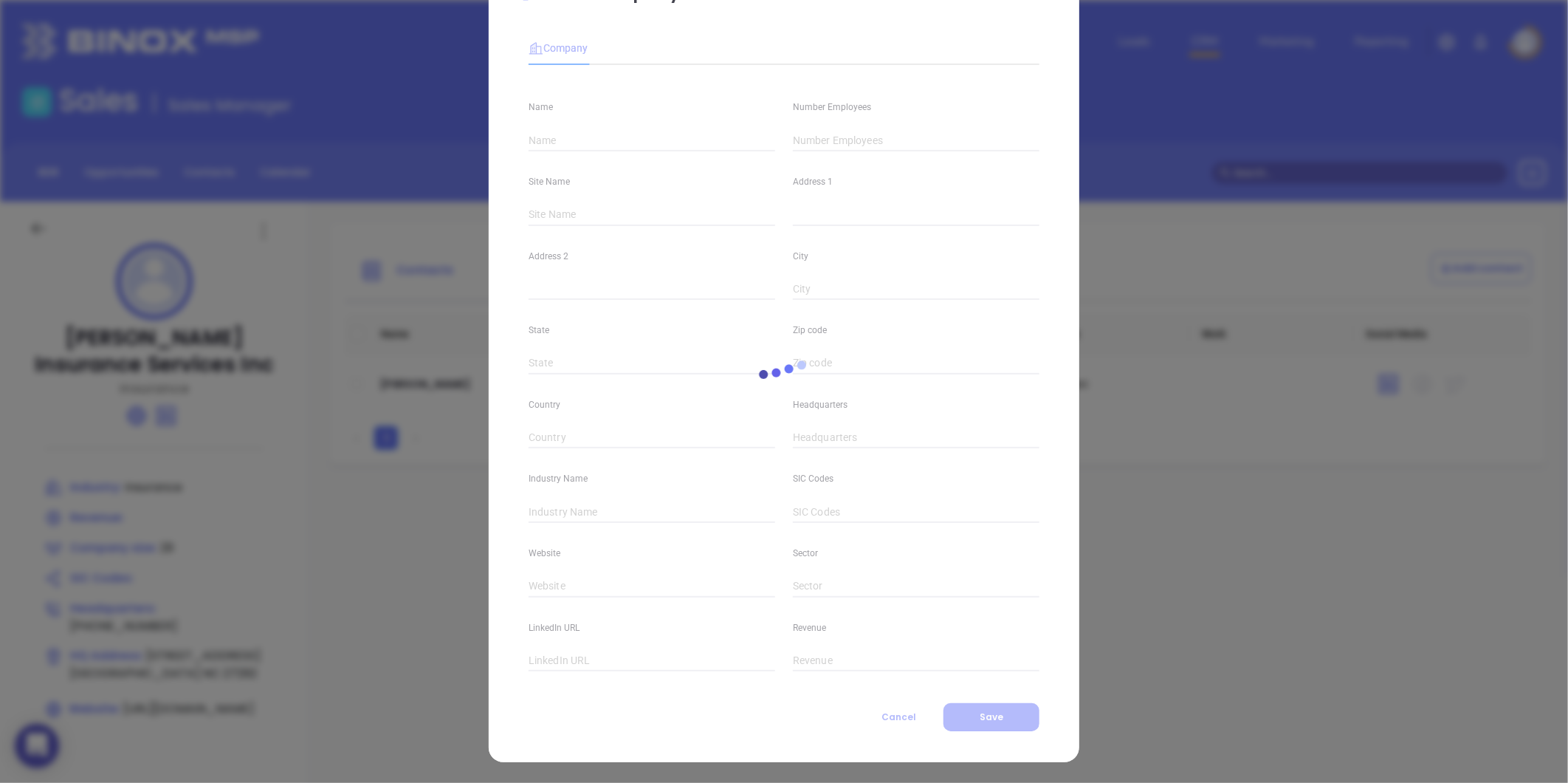
type input "www.linkedin.com/company/breedeninsurance/"
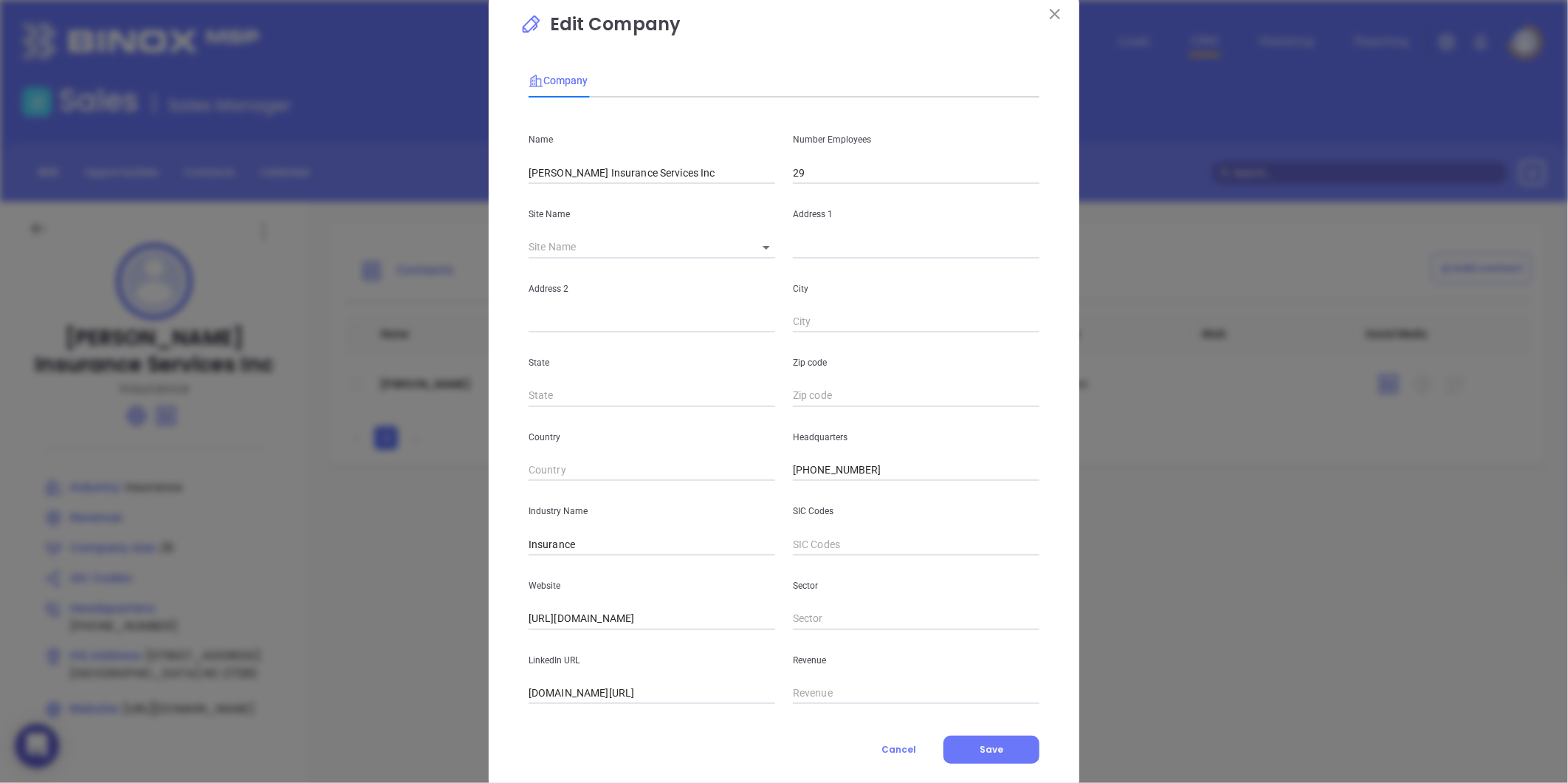
scroll to position [0, 0]
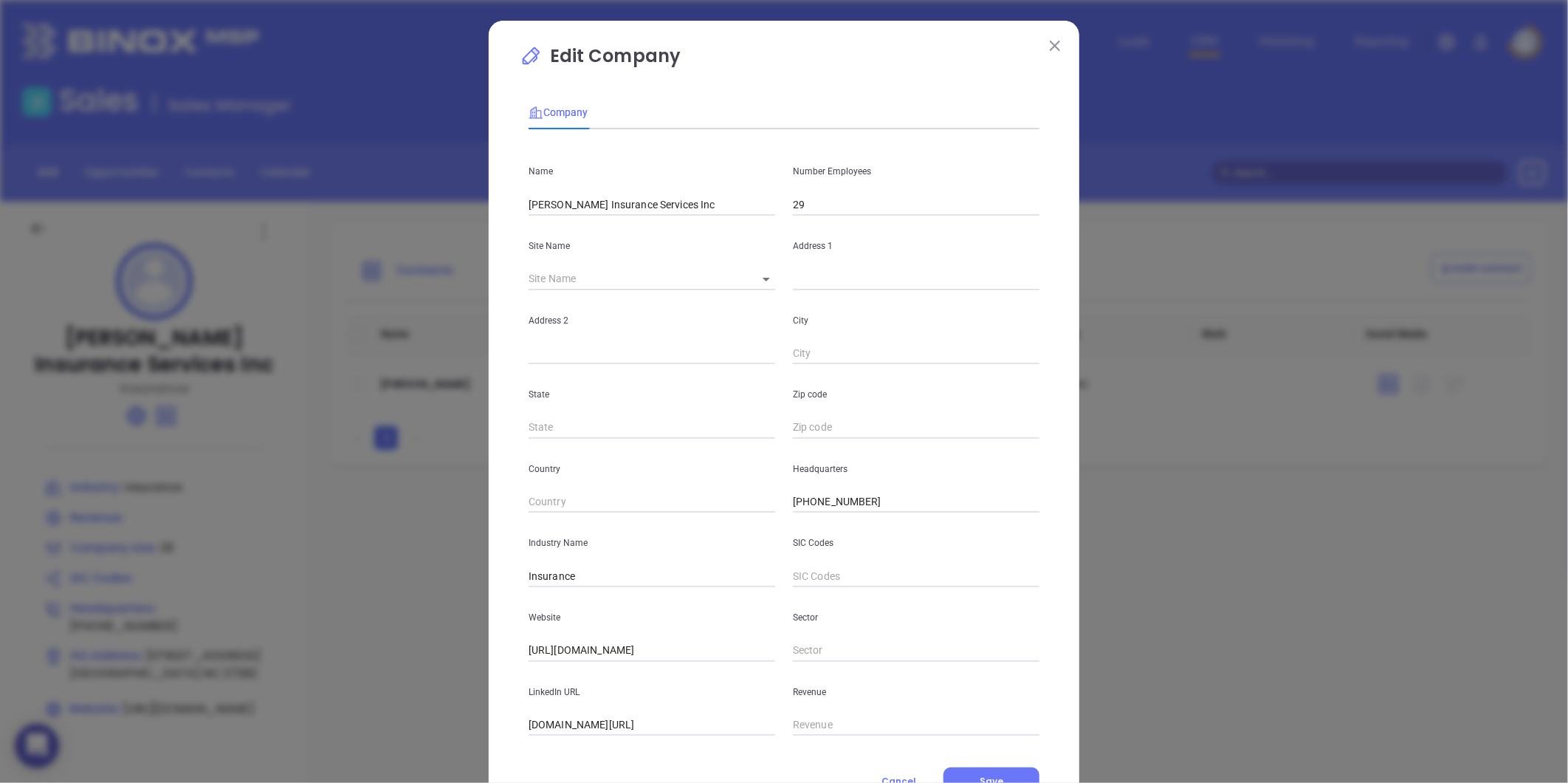
click at [1061, 34] on div "Edit Company Company Name Breeden Insurance Services Inc Number Employees 29 Si…" at bounding box center [784, 423] width 591 height 805
click at [1050, 41] on img at bounding box center [1054, 46] width 10 height 10
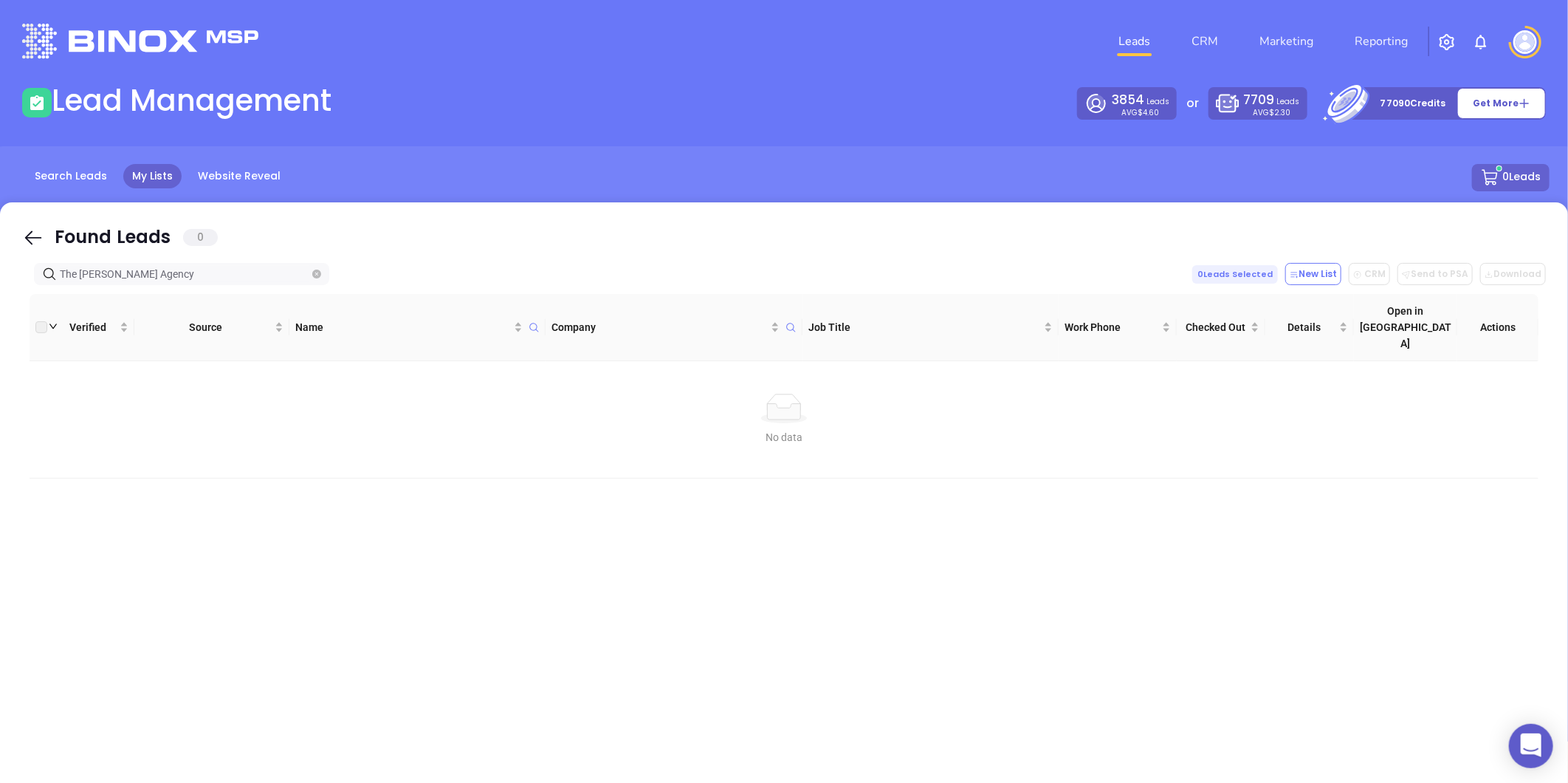
click at [1206, 23] on nav "Leads CRM Marketing Reporting" at bounding box center [1263, 41] width 331 height 53
click at [1206, 40] on link "CRM" at bounding box center [1204, 42] width 38 height 30
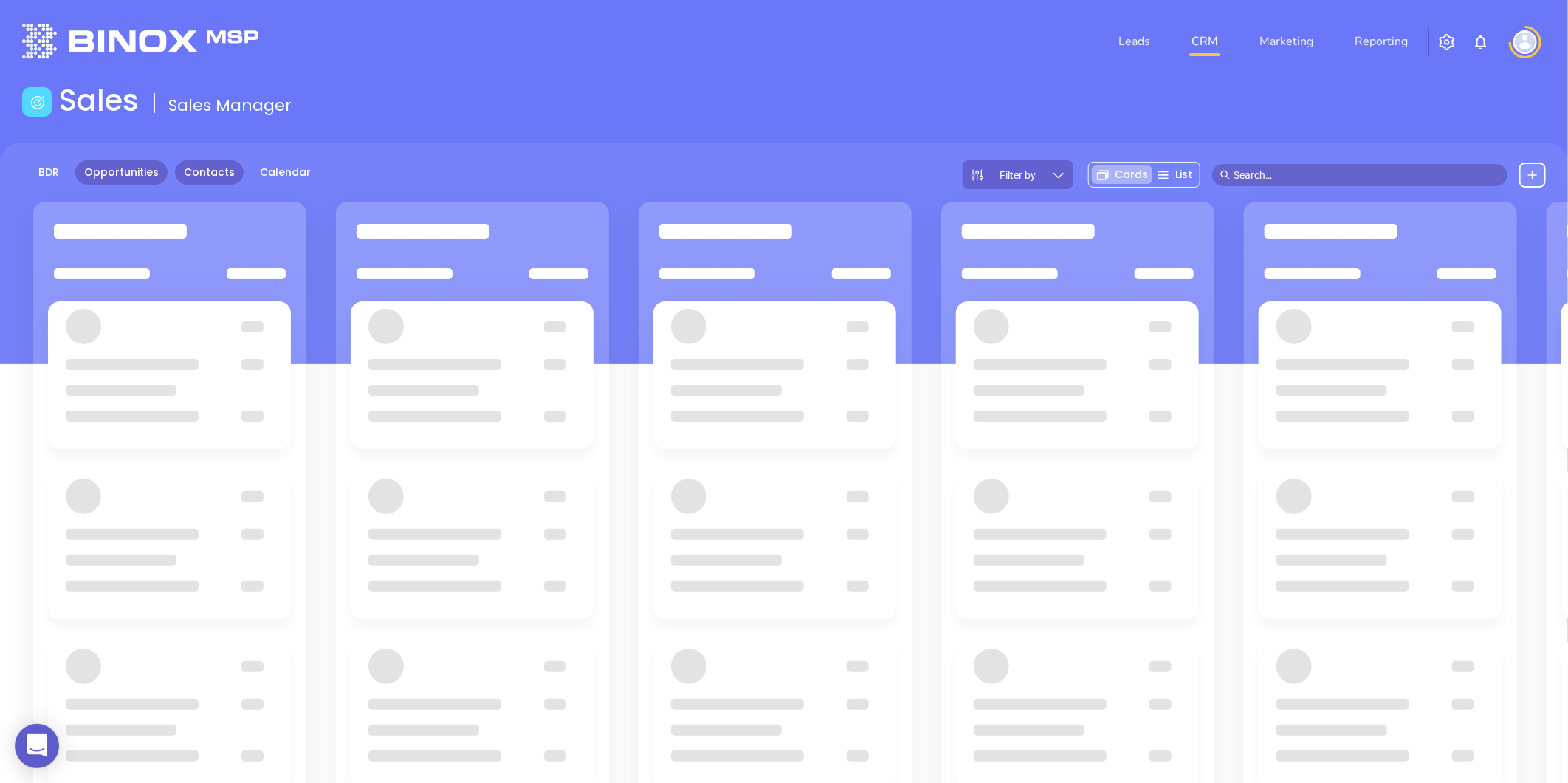
click at [226, 166] on link "Contacts" at bounding box center [209, 172] width 69 height 24
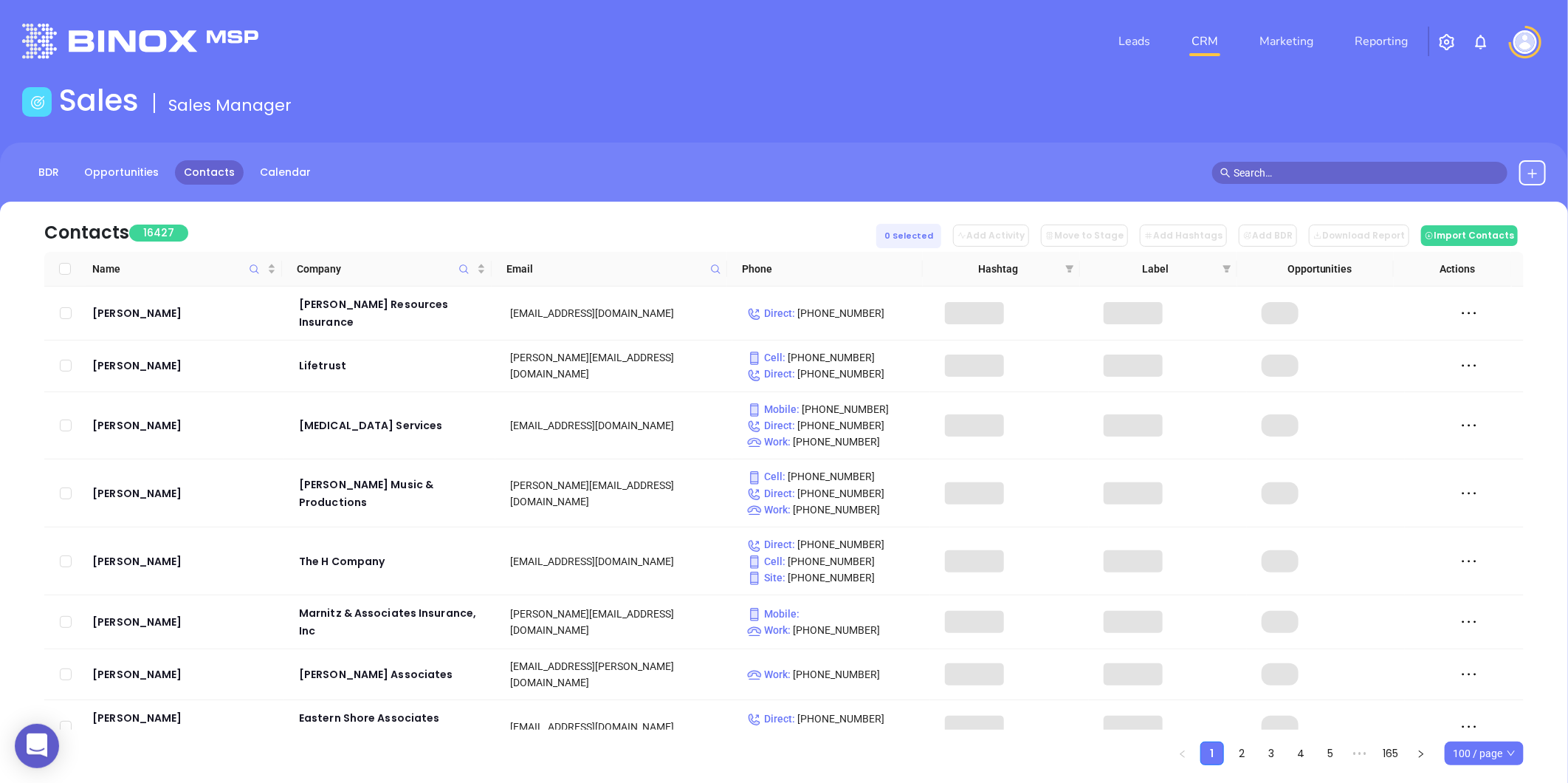
click at [719, 269] on icon at bounding box center [716, 269] width 11 height 11
paste input "mauneyinsurance.com"
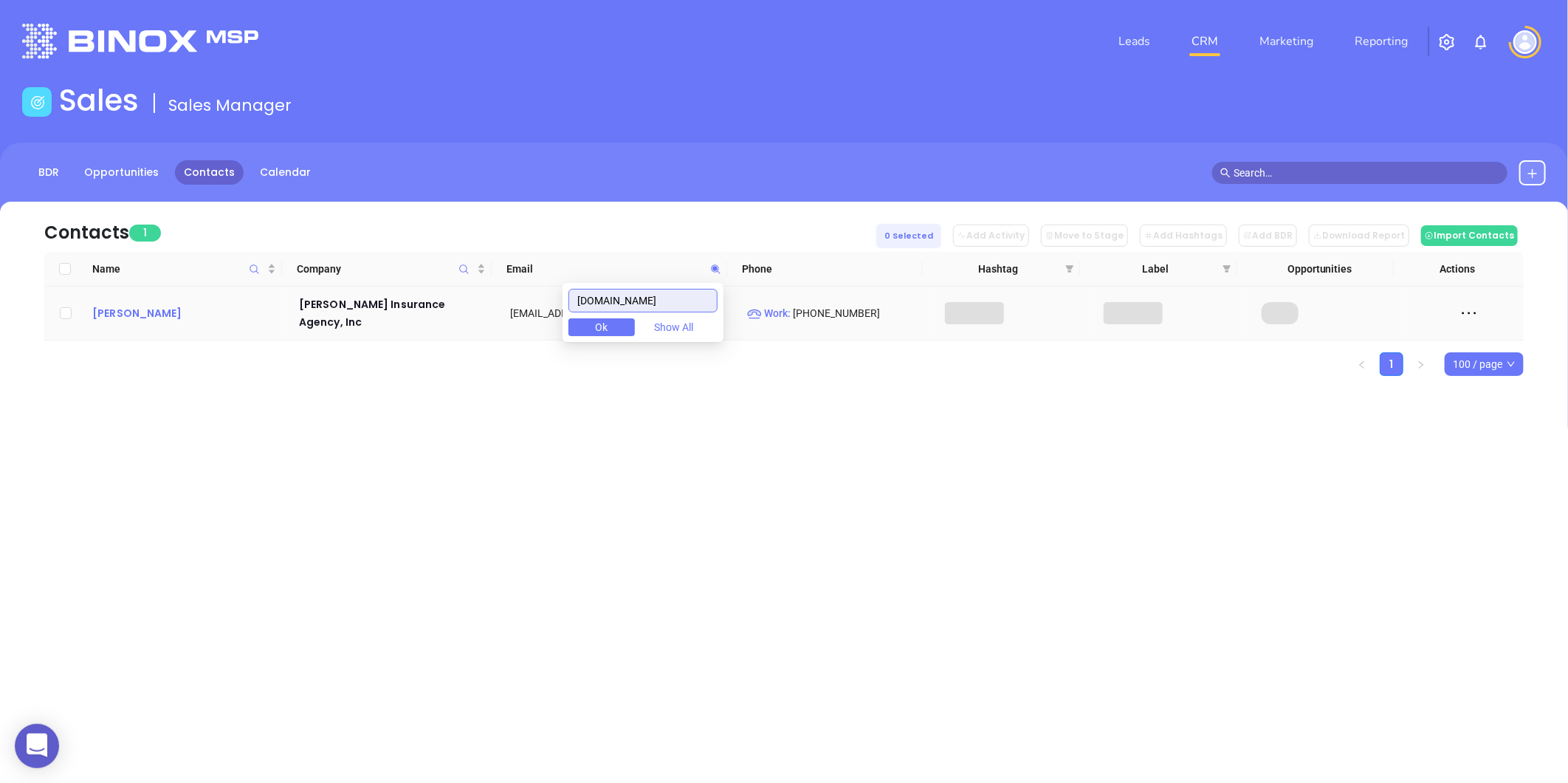
type input "mauneyinsurance.com"
click at [141, 305] on div "Rick Lawing" at bounding box center [185, 313] width 186 height 18
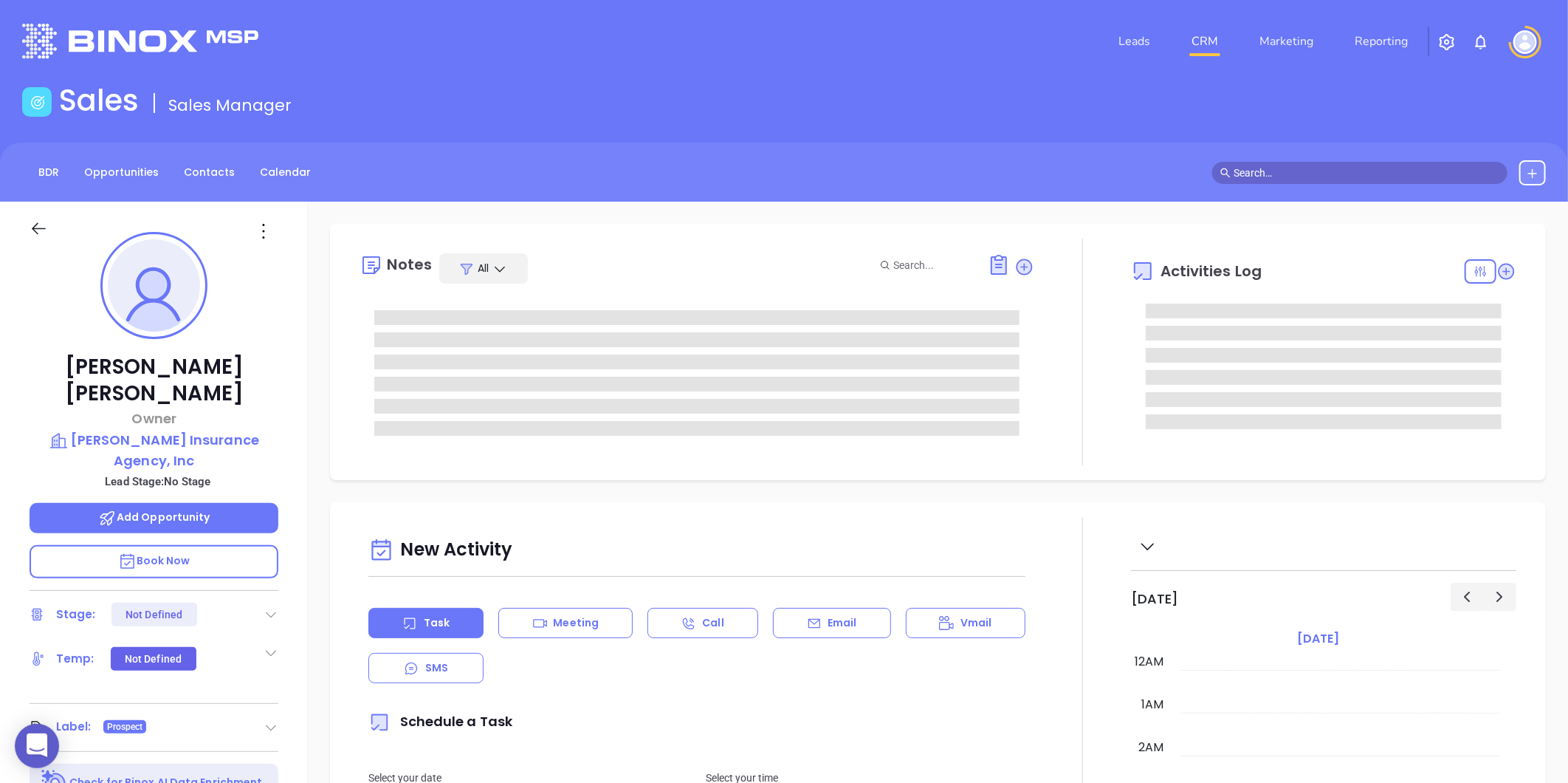
type input "[DATE]"
type input "[PERSON_NAME]"
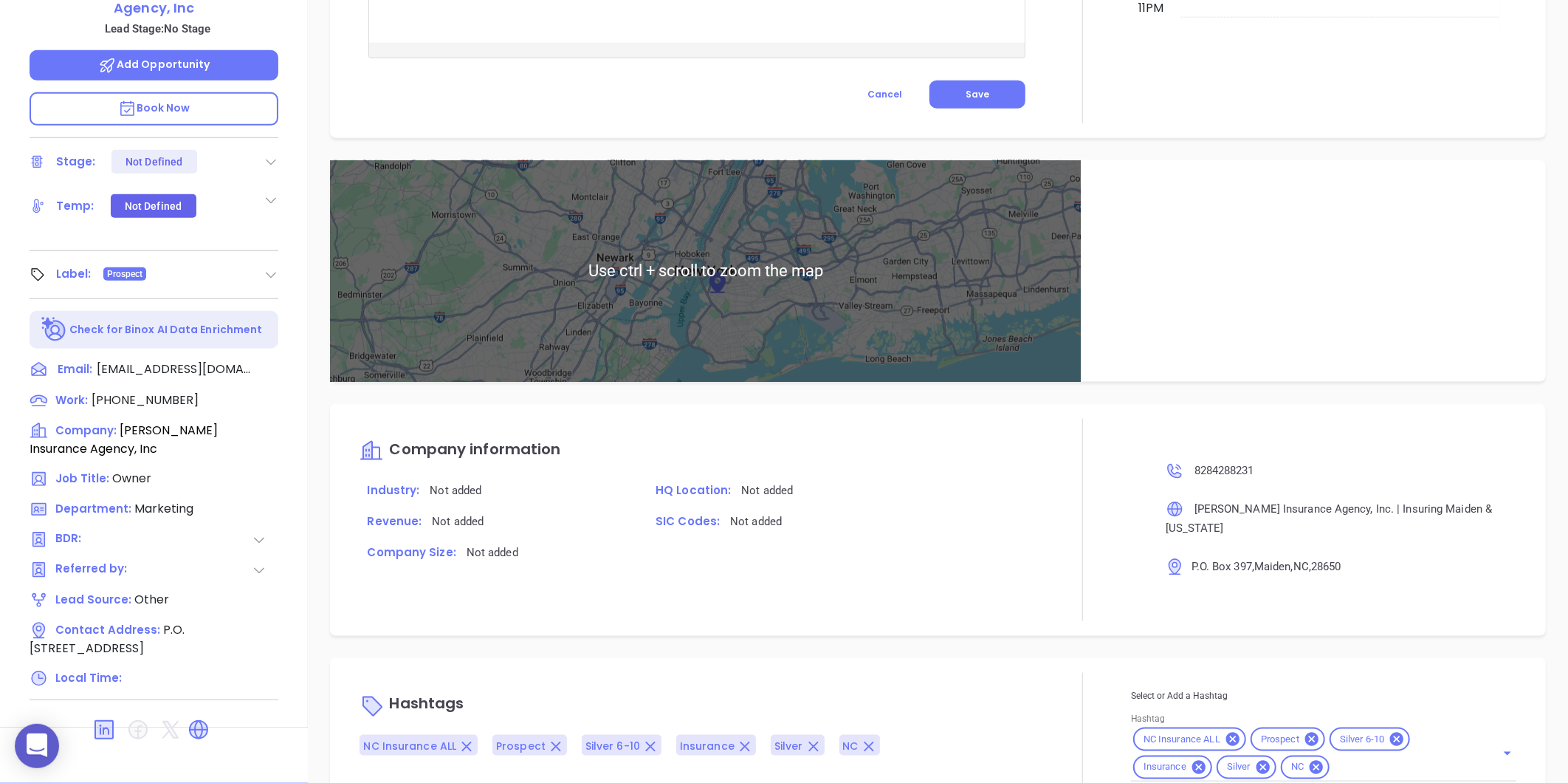
scroll to position [799, 0]
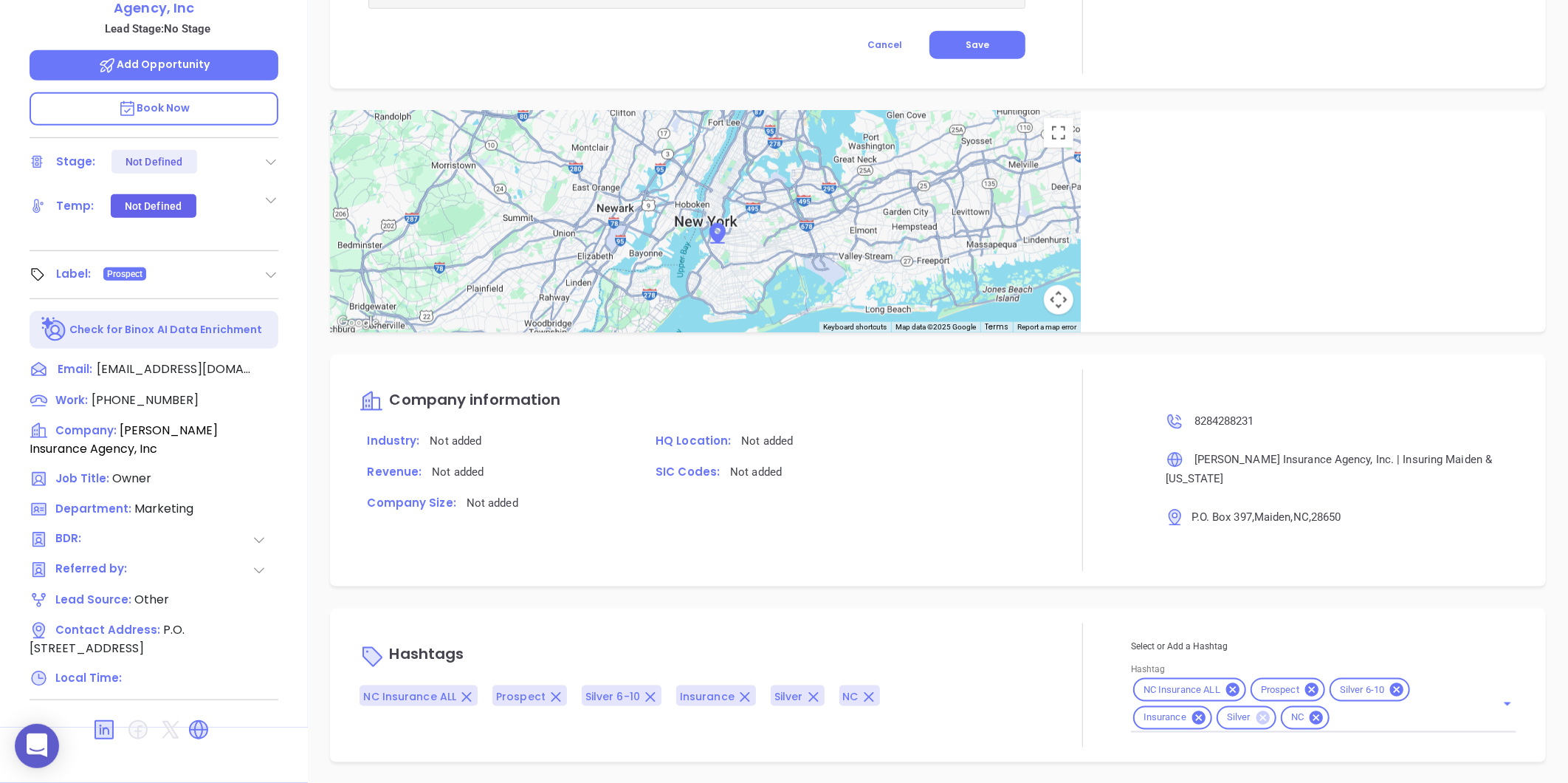
click at [1256, 720] on icon at bounding box center [1263, 718] width 13 height 13
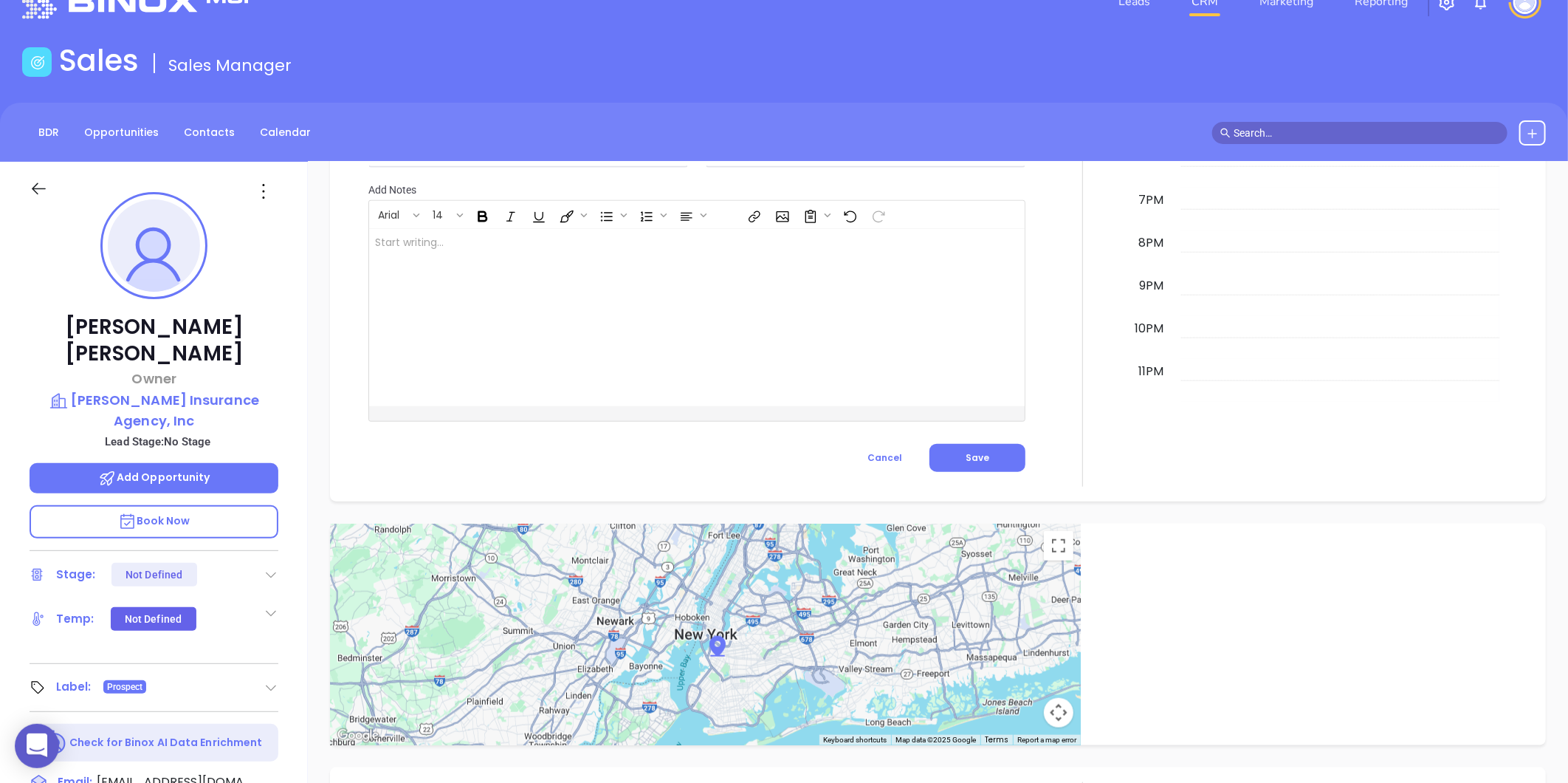
scroll to position [0, 0]
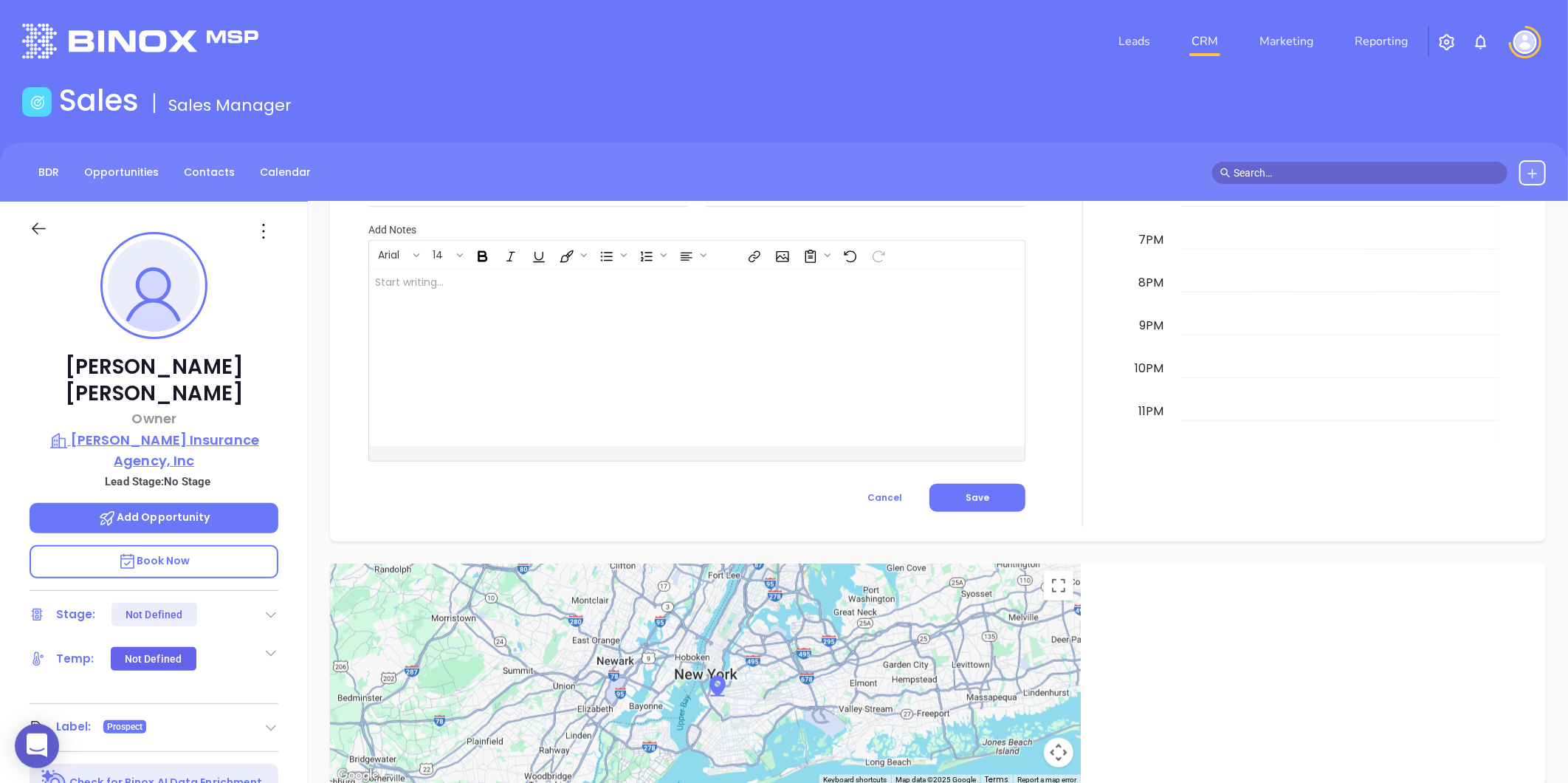
click at [163, 430] on p "Mauney Insurance Agency, Inc" at bounding box center [154, 451] width 248 height 41
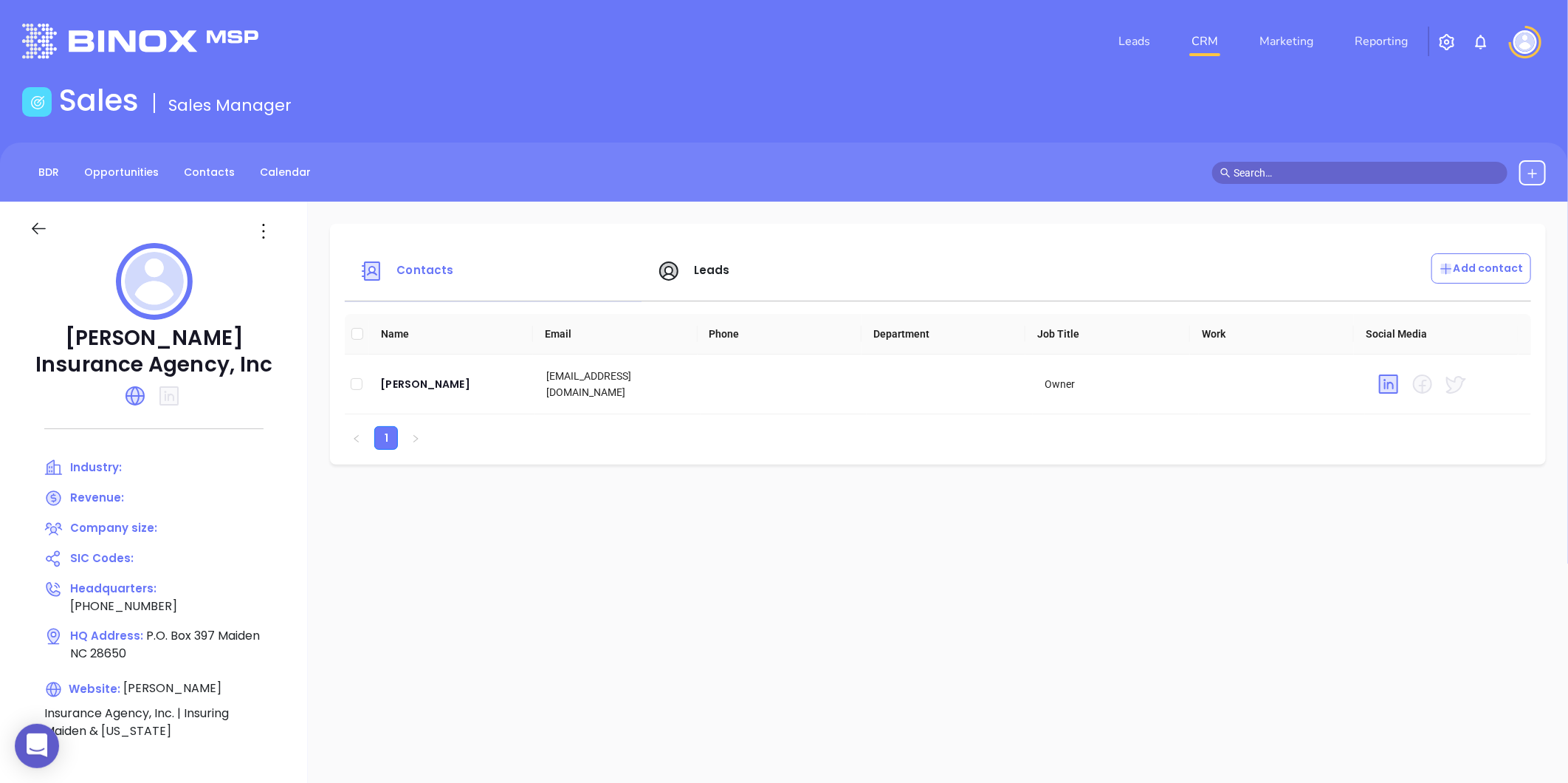
click at [266, 231] on icon at bounding box center [262, 231] width 23 height 23
click at [291, 262] on div "Edit" at bounding box center [330, 259] width 134 height 16
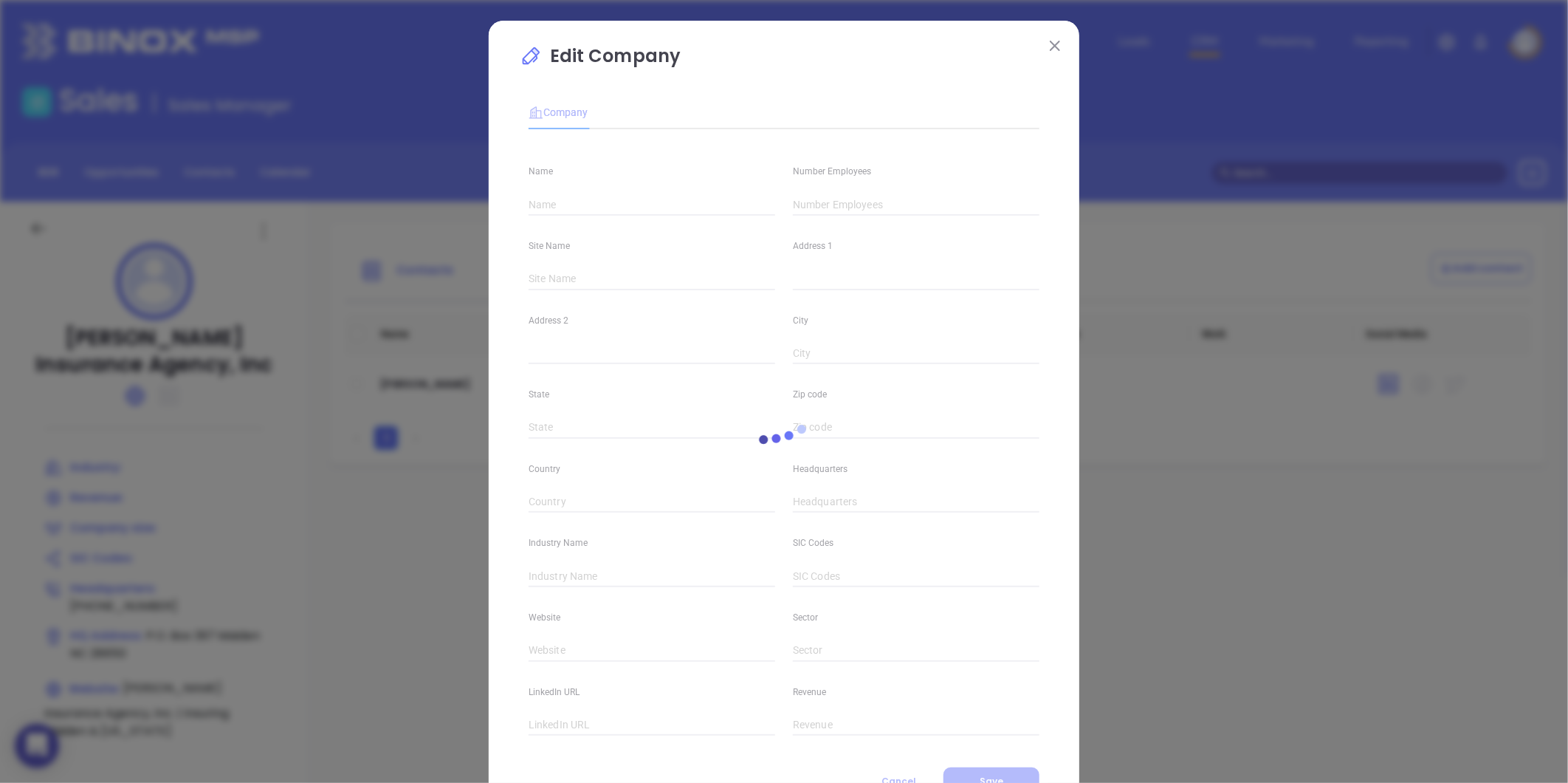
type input "Mauney Insurance Agency, Inc"
type input "(828) 428-8231"
type input "Mauney Insurance Agency, Inc. | Insuring Maiden & North Carolina"
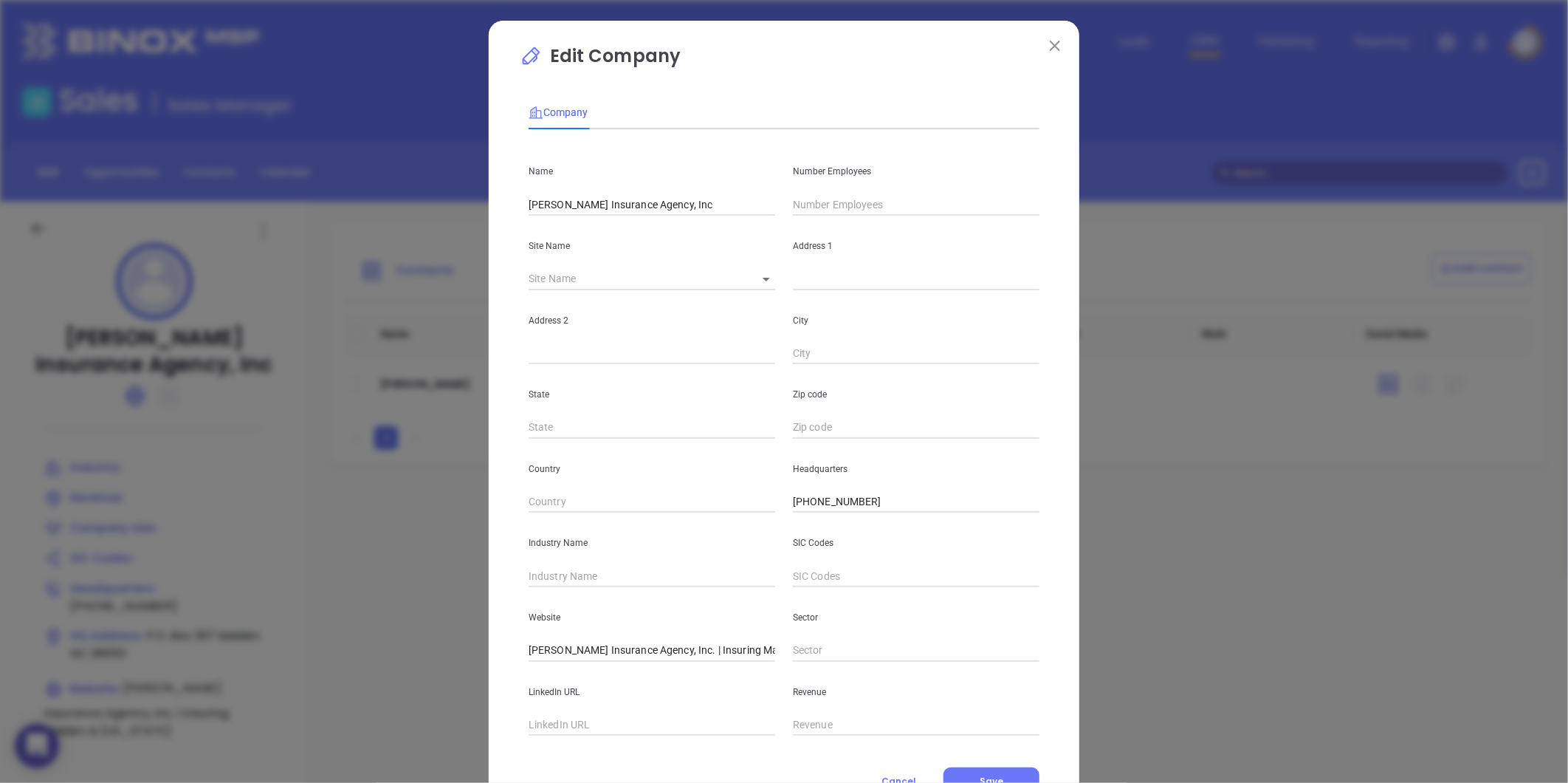
click at [830, 212] on input "text" at bounding box center [916, 205] width 247 height 22
type input "10"
drag, startPoint x: 640, startPoint y: 653, endPoint x: 722, endPoint y: 642, distance: 82.7
click at [780, 674] on div "Name Mauney Insurance Agency, Inc Number Employees 10 Site Name ​ Address 1 Add…" at bounding box center [784, 438] width 511 height 594
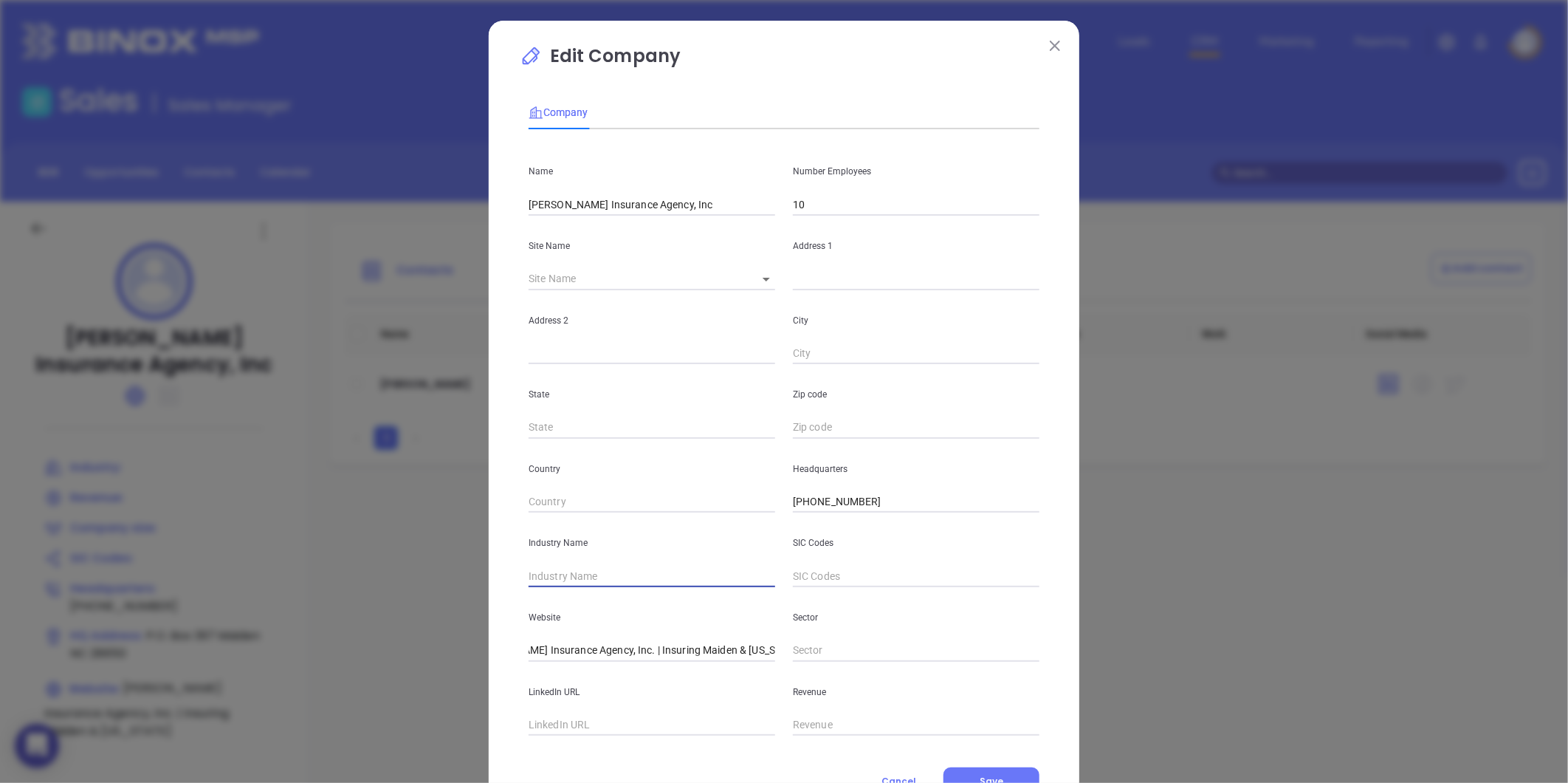
scroll to position [0, 0]
click at [576, 566] on input "text" at bounding box center [651, 576] width 247 height 22
type input "Insurance"
drag, startPoint x: 576, startPoint y: 651, endPoint x: 827, endPoint y: 690, distance: 254.0
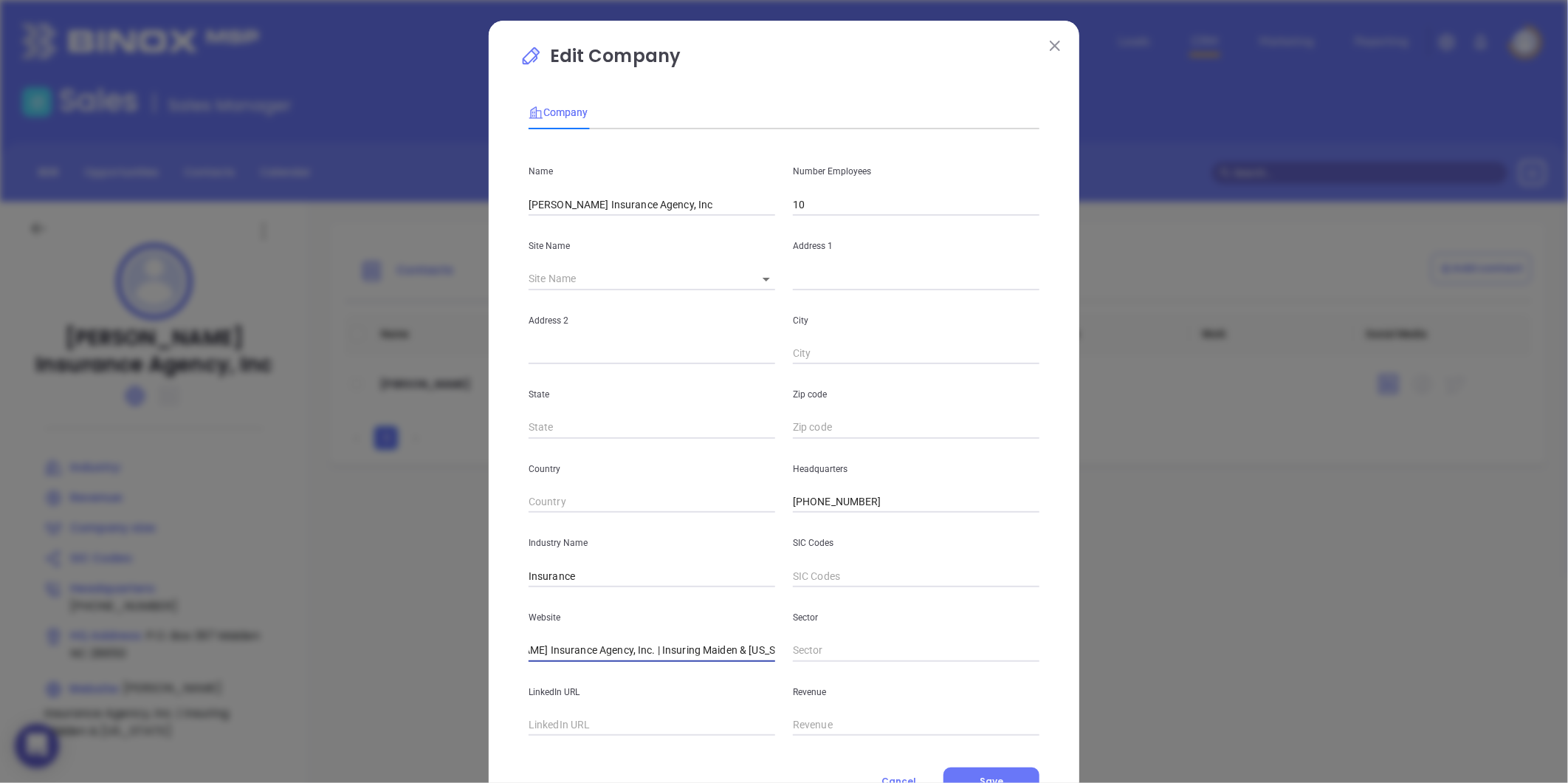
click at [827, 690] on div "Name Mauney Insurance Agency, Inc Number Employees 10 Site Name ​ Address 1 Add…" at bounding box center [784, 438] width 511 height 594
type input "M"
paste input "https://www.mauneyinsurance.com/"
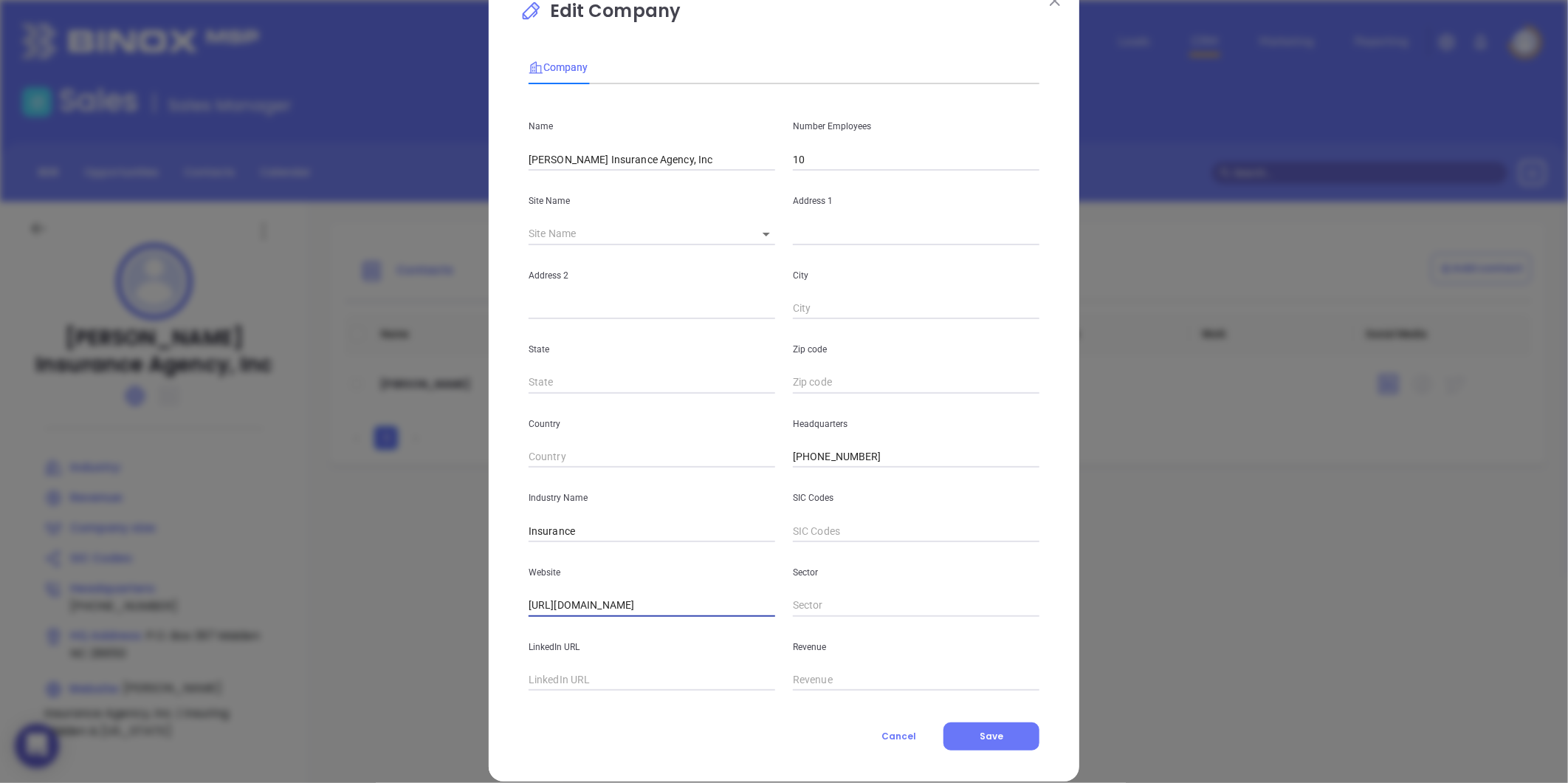
scroll to position [64, 0]
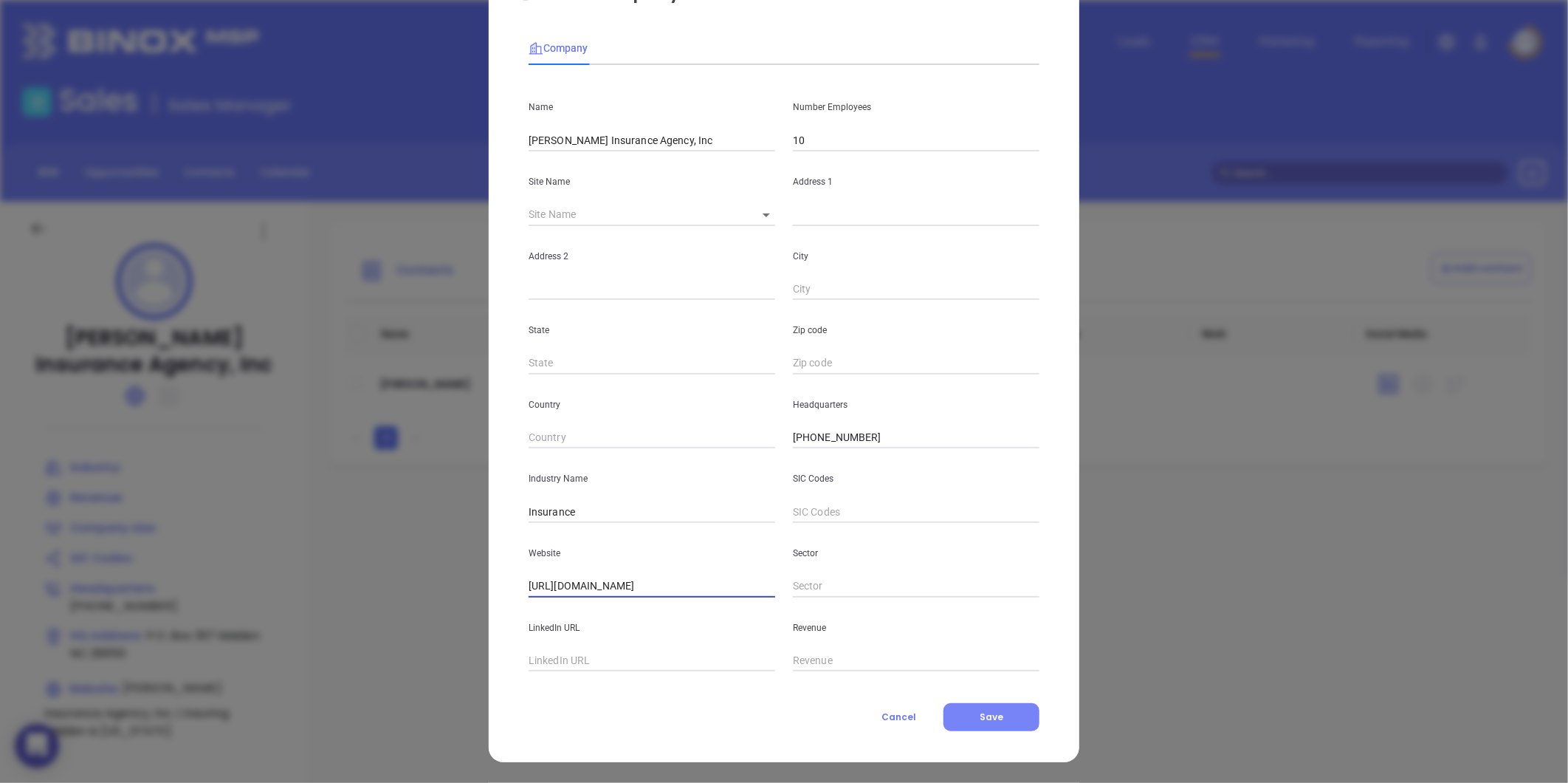
type input "https://www.mauneyinsurance.com/"
click at [972, 715] on button "Save" at bounding box center [991, 717] width 96 height 28
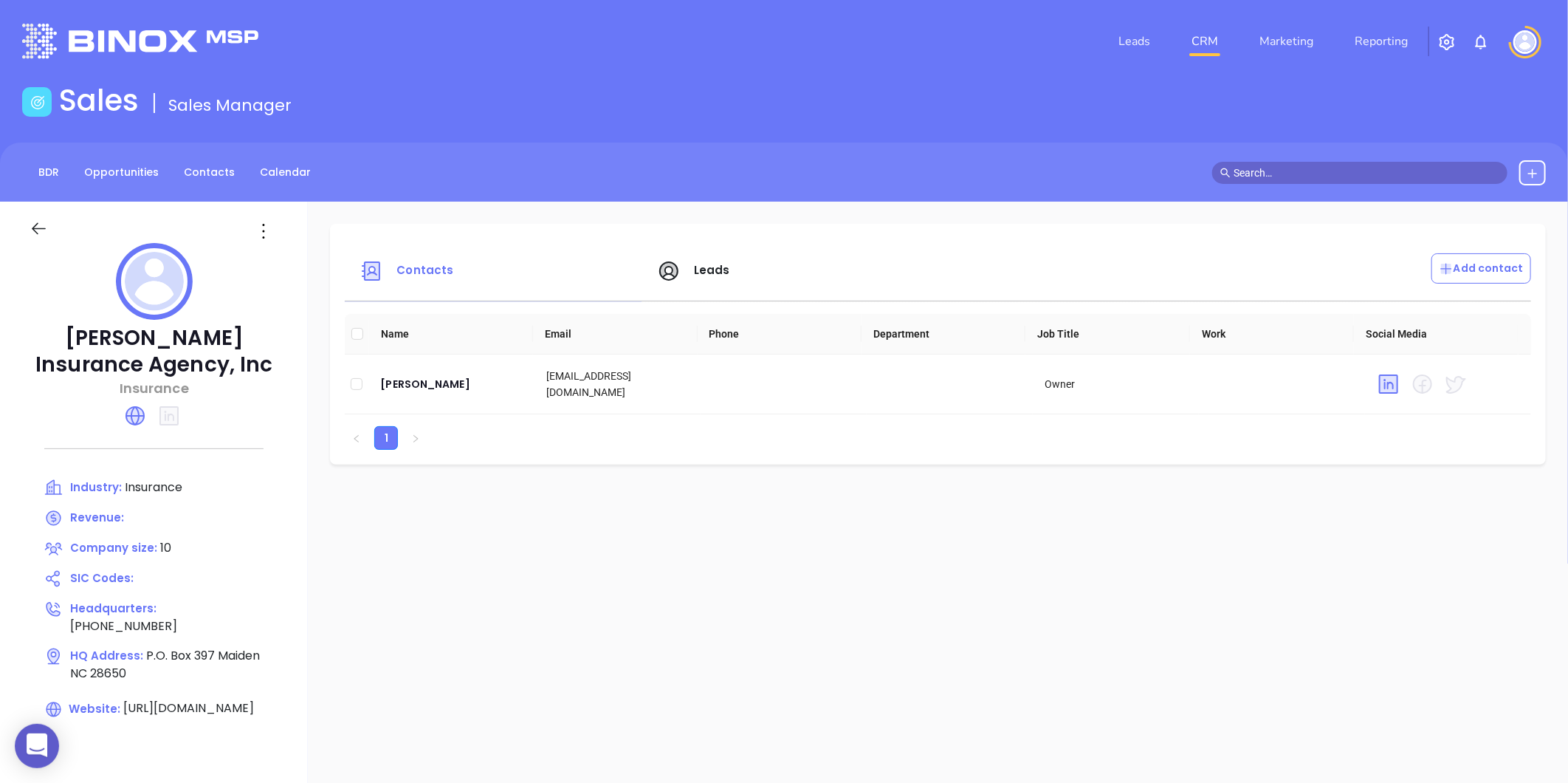
click at [264, 251] on div at bounding box center [154, 284] width 248 height 82
drag, startPoint x: 584, startPoint y: 375, endPoint x: 606, endPoint y: 391, distance: 27.2
click at [606, 391] on td "rlawing@mauneyinsurance.com" at bounding box center [617, 385] width 166 height 60
copy td "mauneyinsurance.com"
click at [277, 225] on div at bounding box center [265, 231] width 45 height 23
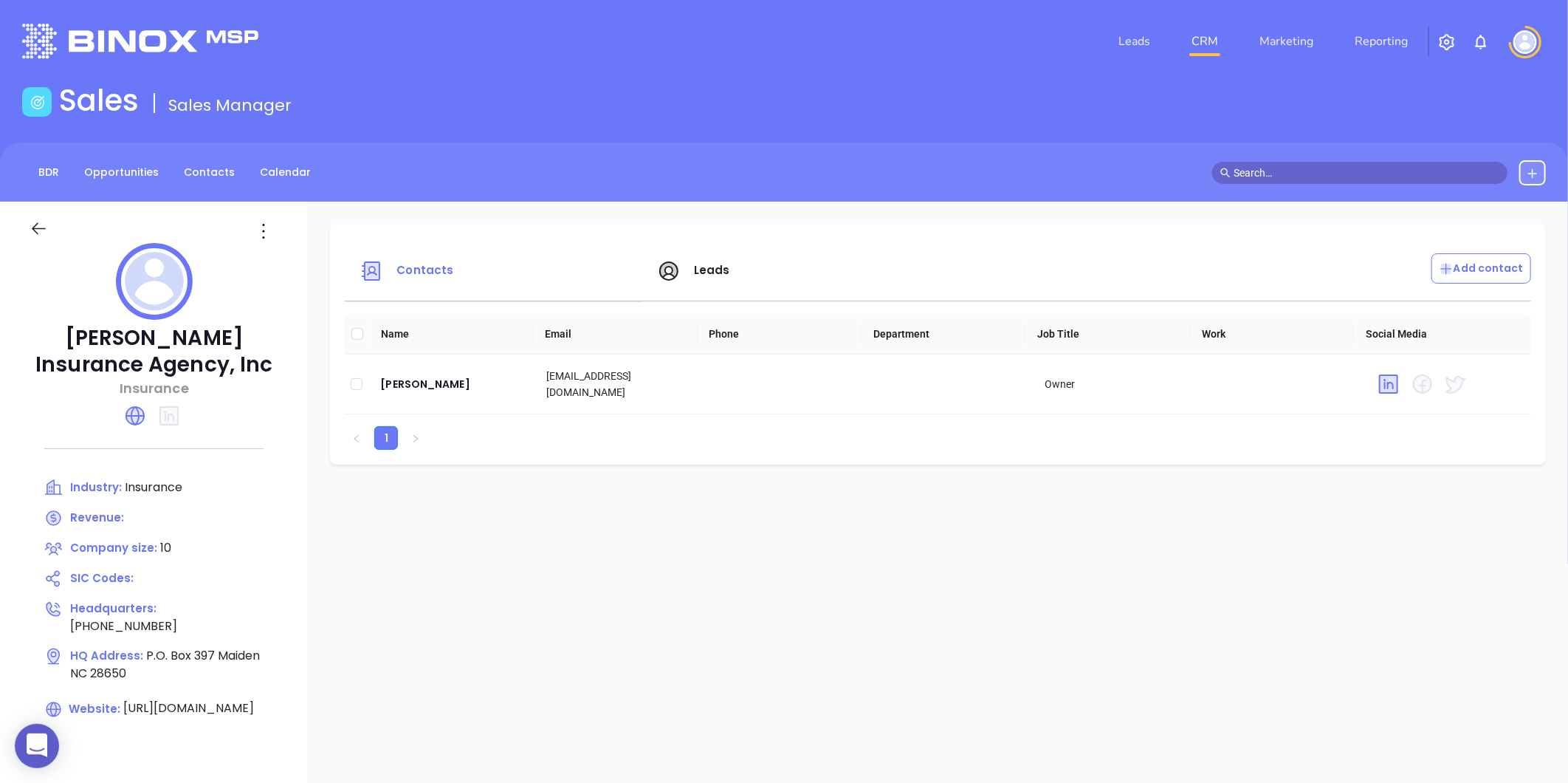
click at [272, 226] on icon at bounding box center [262, 231] width 23 height 23
click at [277, 259] on div "Edit" at bounding box center [330, 259] width 134 height 16
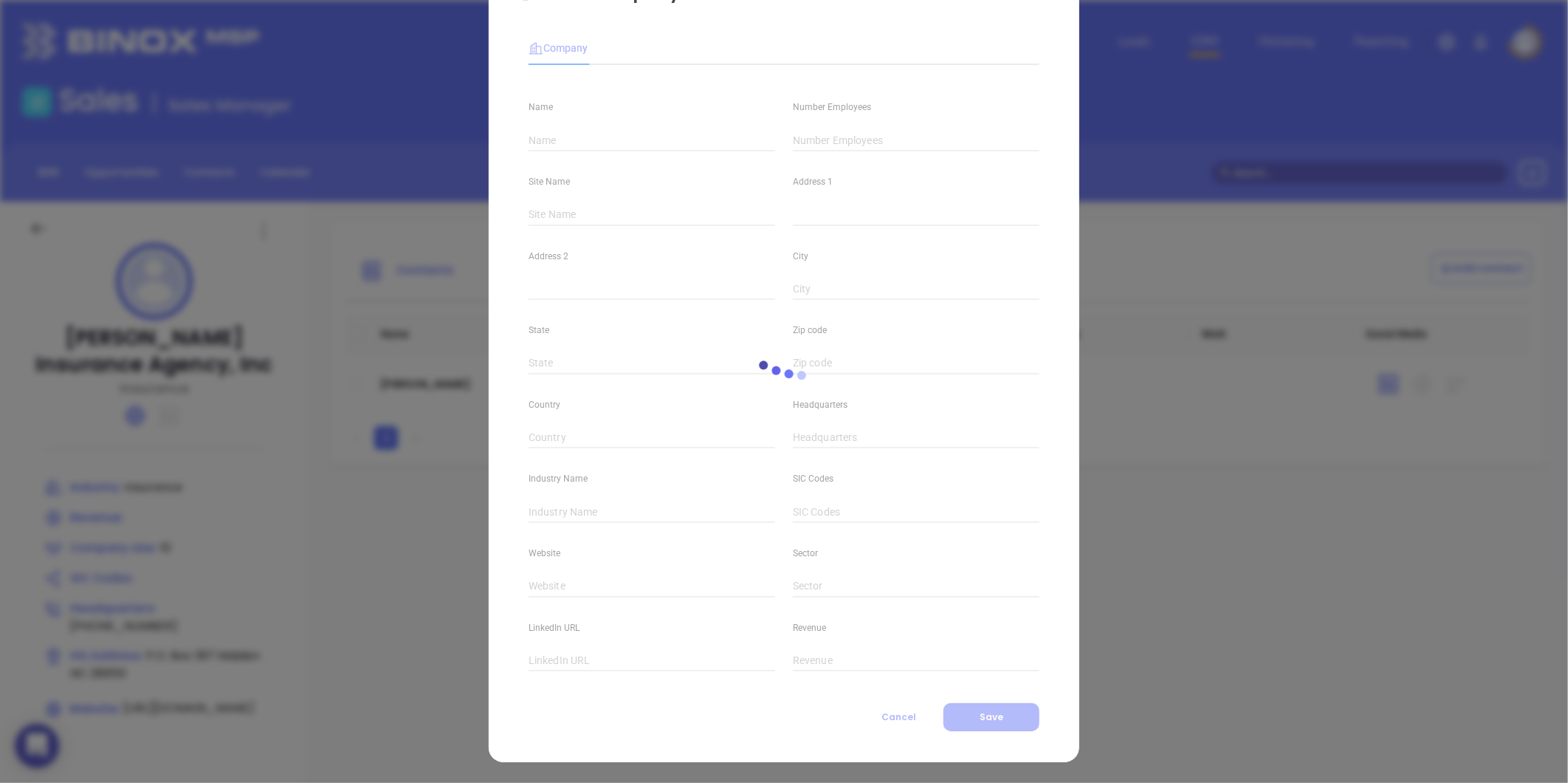
type input "Mauney Insurance Agency, Inc"
type input "10"
type input "(828) 428-8231"
type input "Insurance"
type input "https://www.mauneyinsurance.com/"
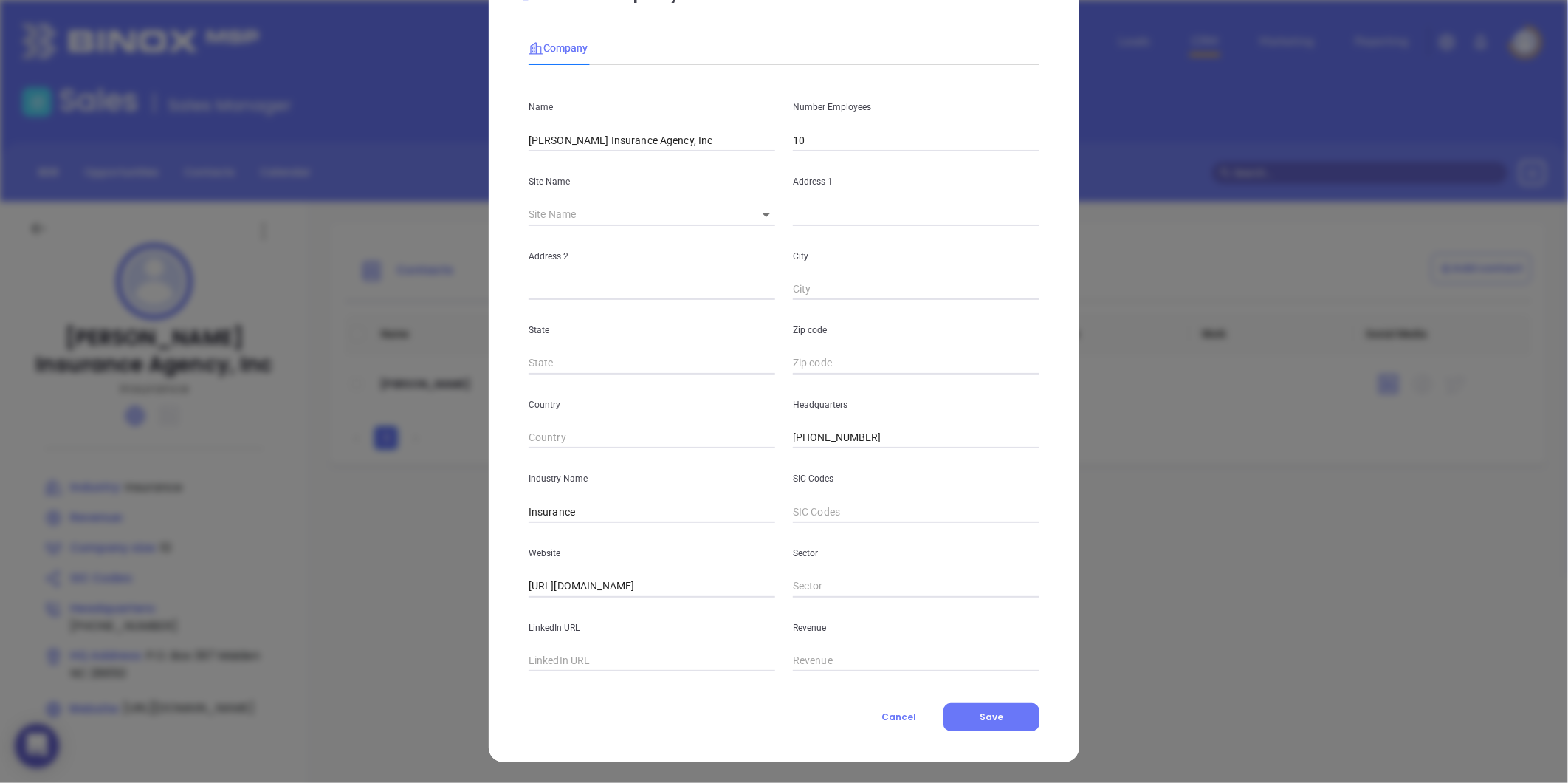
click at [602, 666] on input "text" at bounding box center [651, 661] width 247 height 22
paste input "https://www.linkedin.com/company/mauney-insurance-agency-inc/"
type input "https://www.linkedin.com/company/mauney-insurance-agency-inc/"
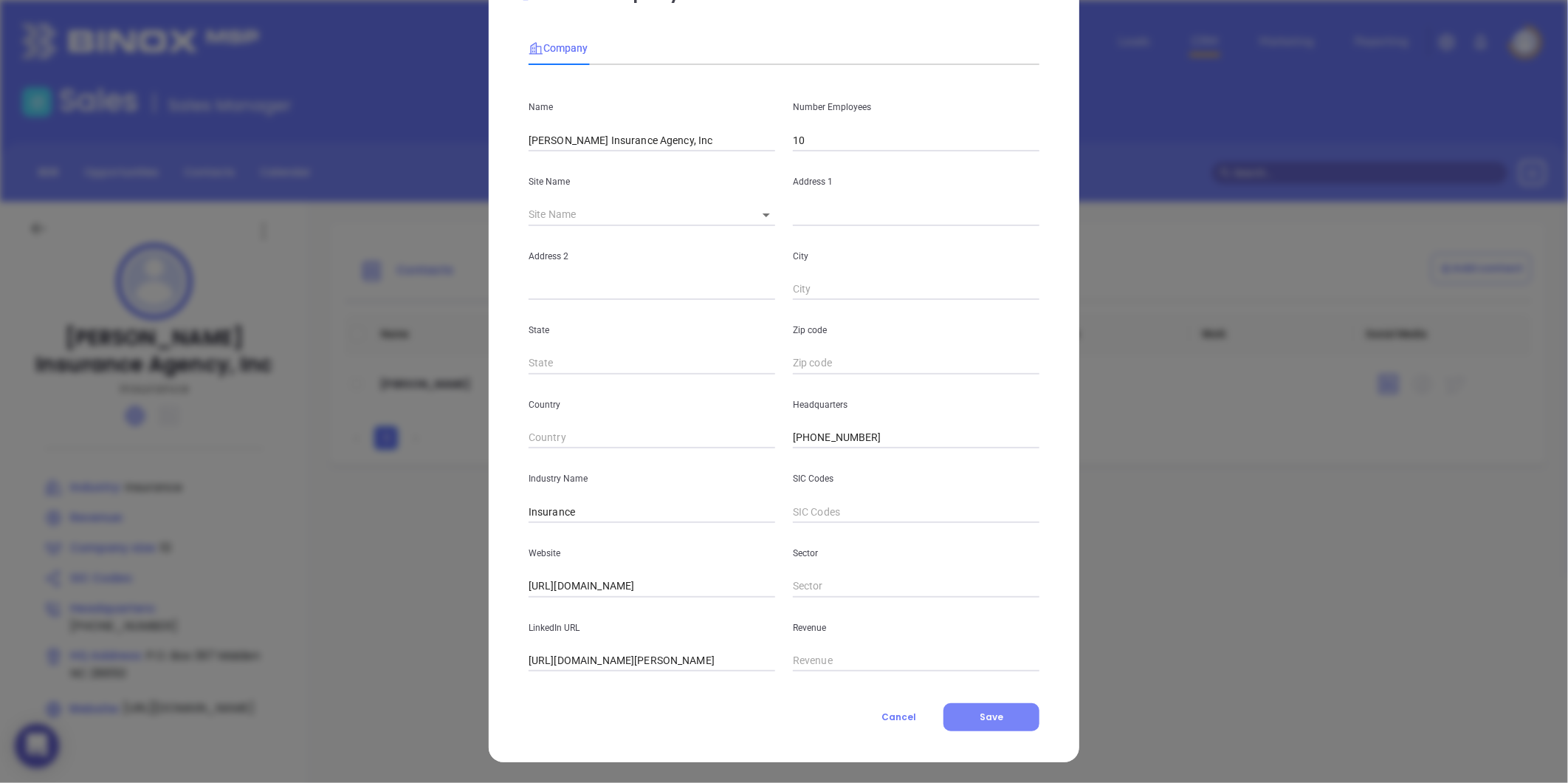
click at [945, 716] on button "Save" at bounding box center [991, 717] width 96 height 28
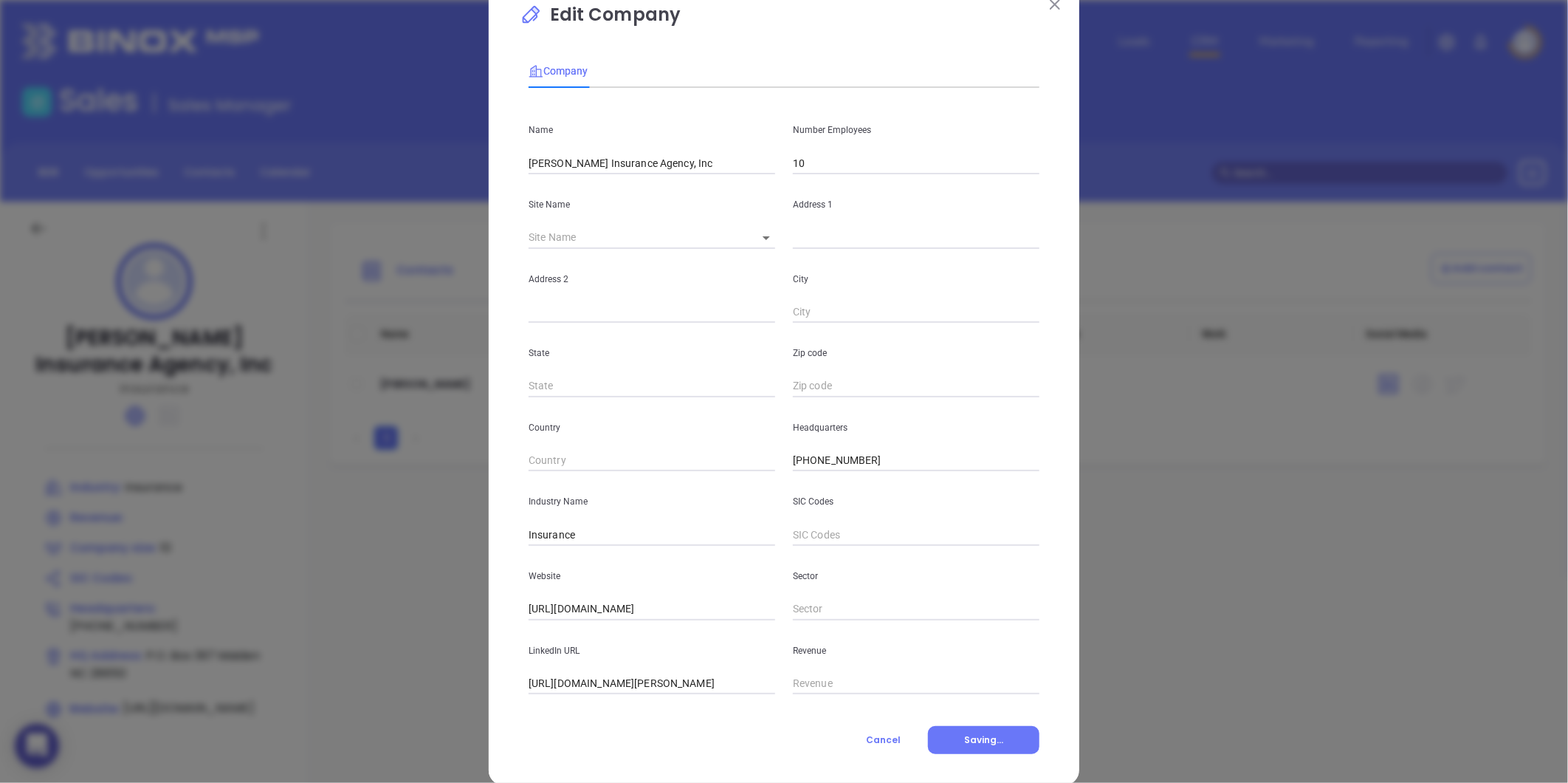
scroll to position [64, 0]
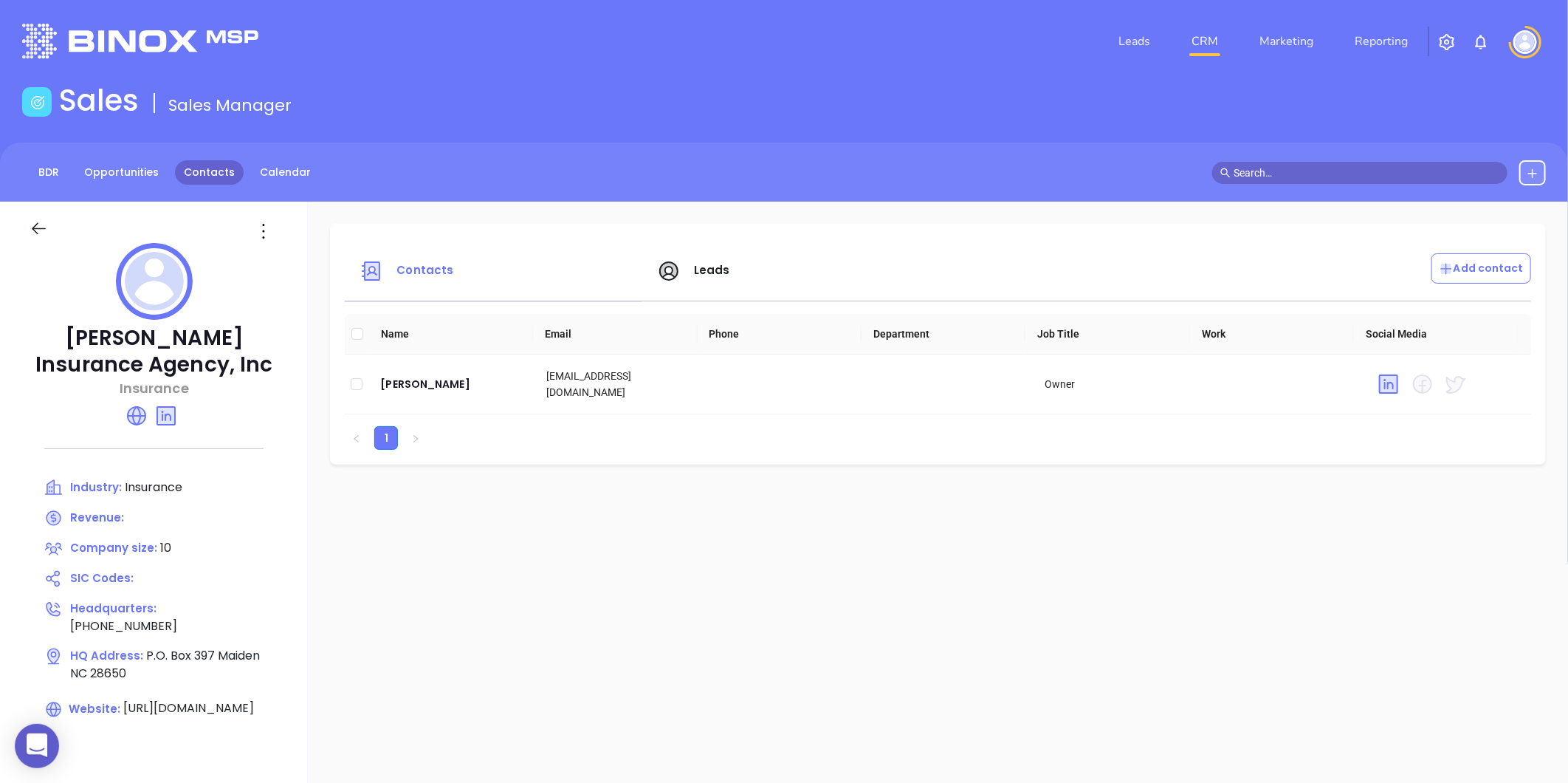
click at [216, 173] on link "Contacts" at bounding box center [209, 172] width 69 height 24
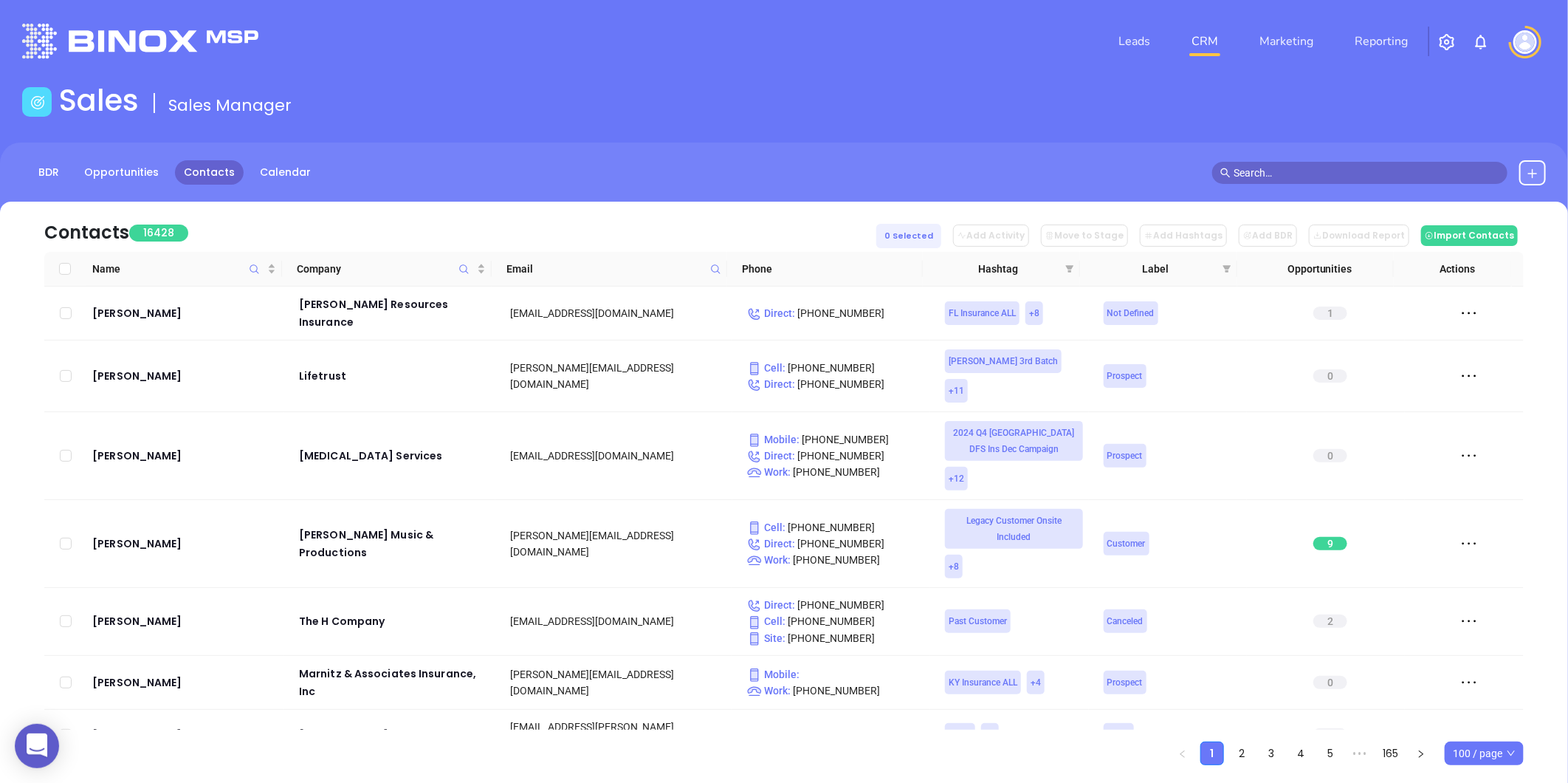
click at [713, 269] on icon at bounding box center [716, 269] width 11 height 11
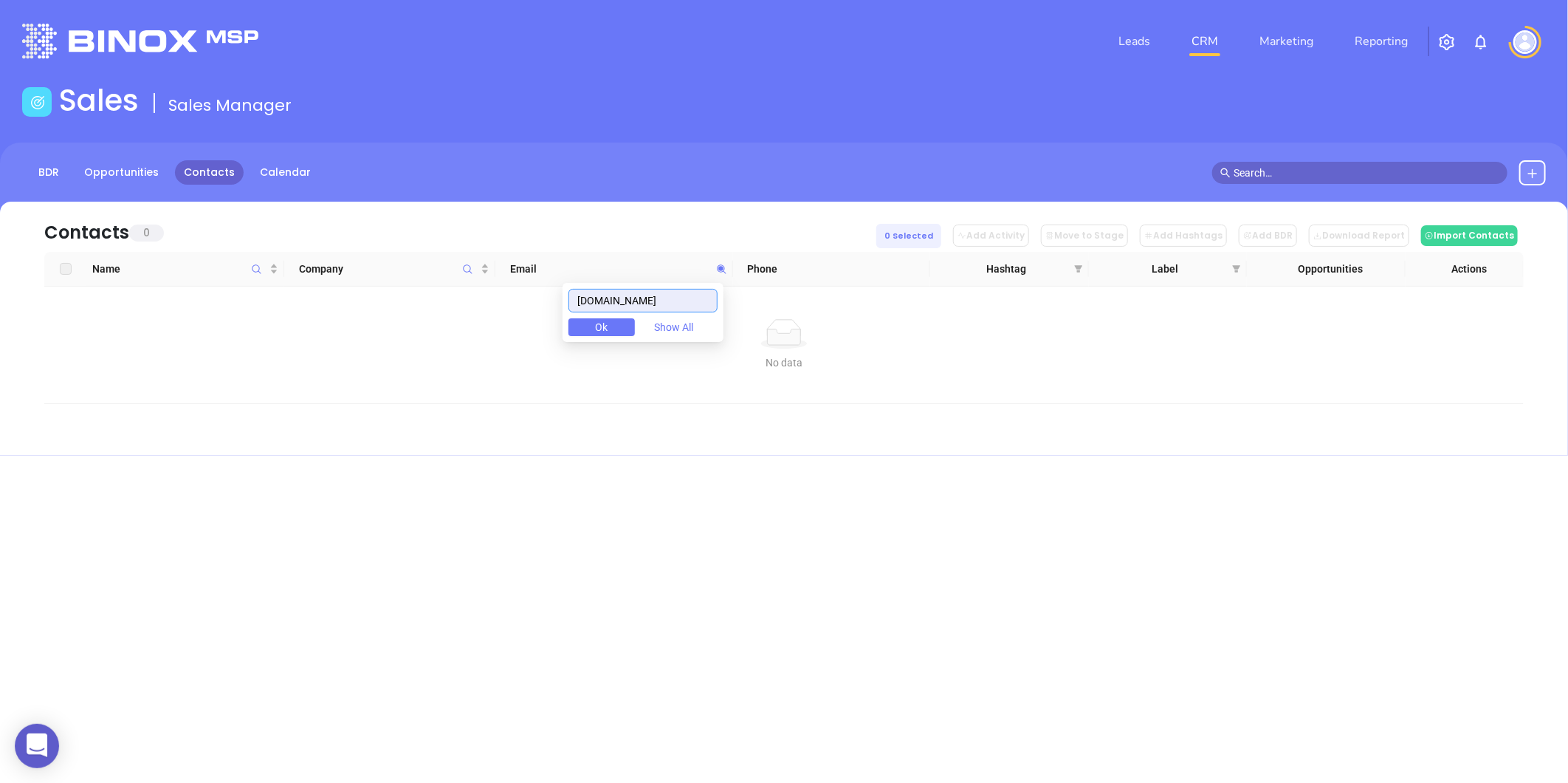
click at [588, 301] on input "westharborinsurance.com" at bounding box center [643, 300] width 149 height 23
drag, startPoint x: 717, startPoint y: 304, endPoint x: 537, endPoint y: 312, distance: 180.2
click at [535, 312] on body "0 Leads CRM Marketing Reporting Financial Leads Leads Sales Sales Manager BDR O…" at bounding box center [784, 391] width 1568 height 783
type input "westharborinsurance.com"
paste input "salazarins.com"
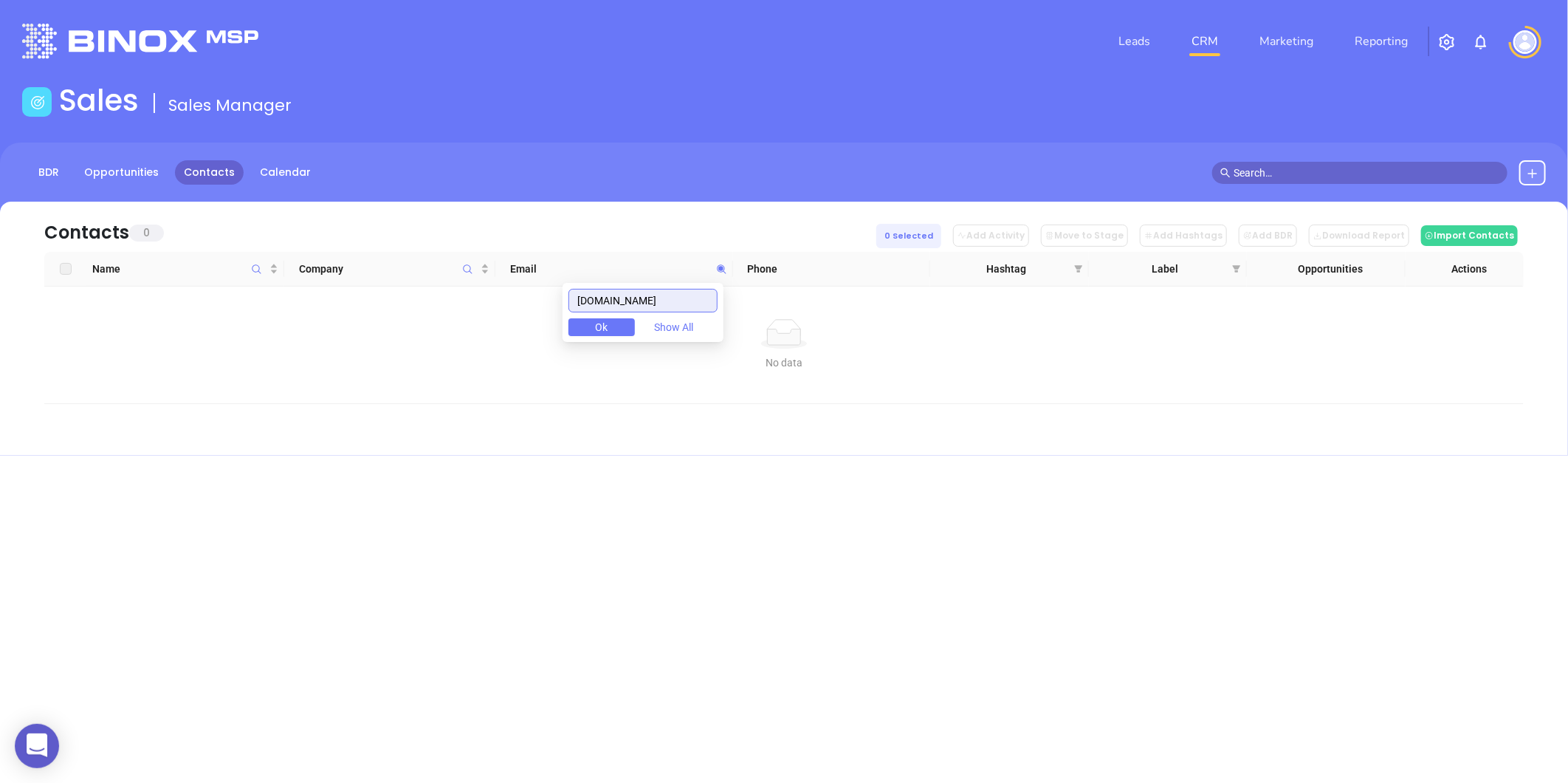
type input "salazarins.com"
drag, startPoint x: 677, startPoint y: 290, endPoint x: 436, endPoint y: 319, distance: 242.7
click at [436, 321] on body "0 Leads CRM Marketing Reporting Financial Leads Leads Sales Sales Manager BDR O…" at bounding box center [784, 391] width 1568 height 783
paste input "davidinsgroup.com"
type input "davidinsgroup.com"
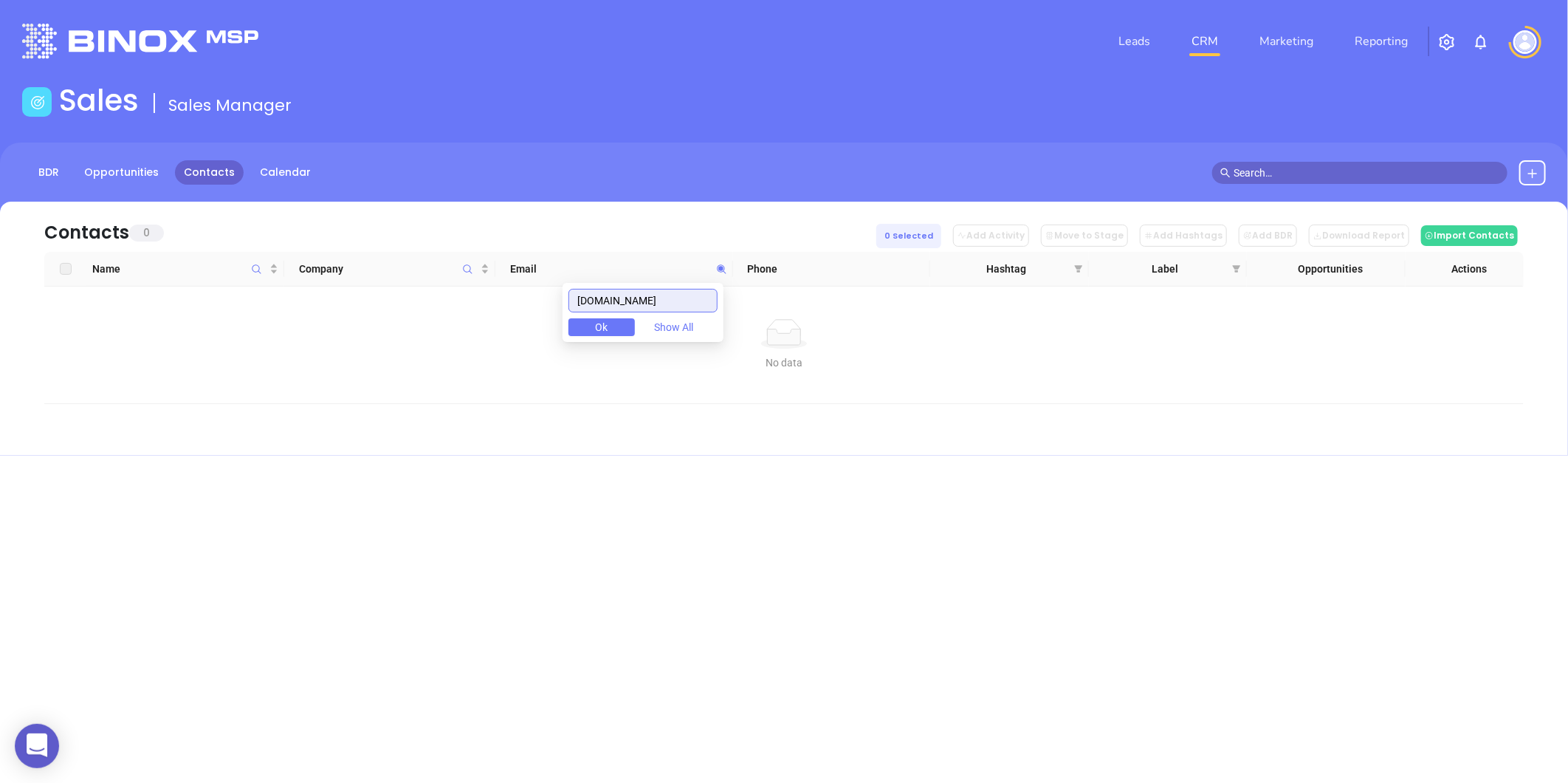
drag, startPoint x: 697, startPoint y: 312, endPoint x: 521, endPoint y: 334, distance: 177.4
click at [521, 334] on body "0 Leads CRM Marketing Reporting Financial Leads Leads Sales Sales Manager BDR O…" at bounding box center [784, 391] width 1568 height 783
paste input "superior-ins.com"
type input "superior-ins.com"
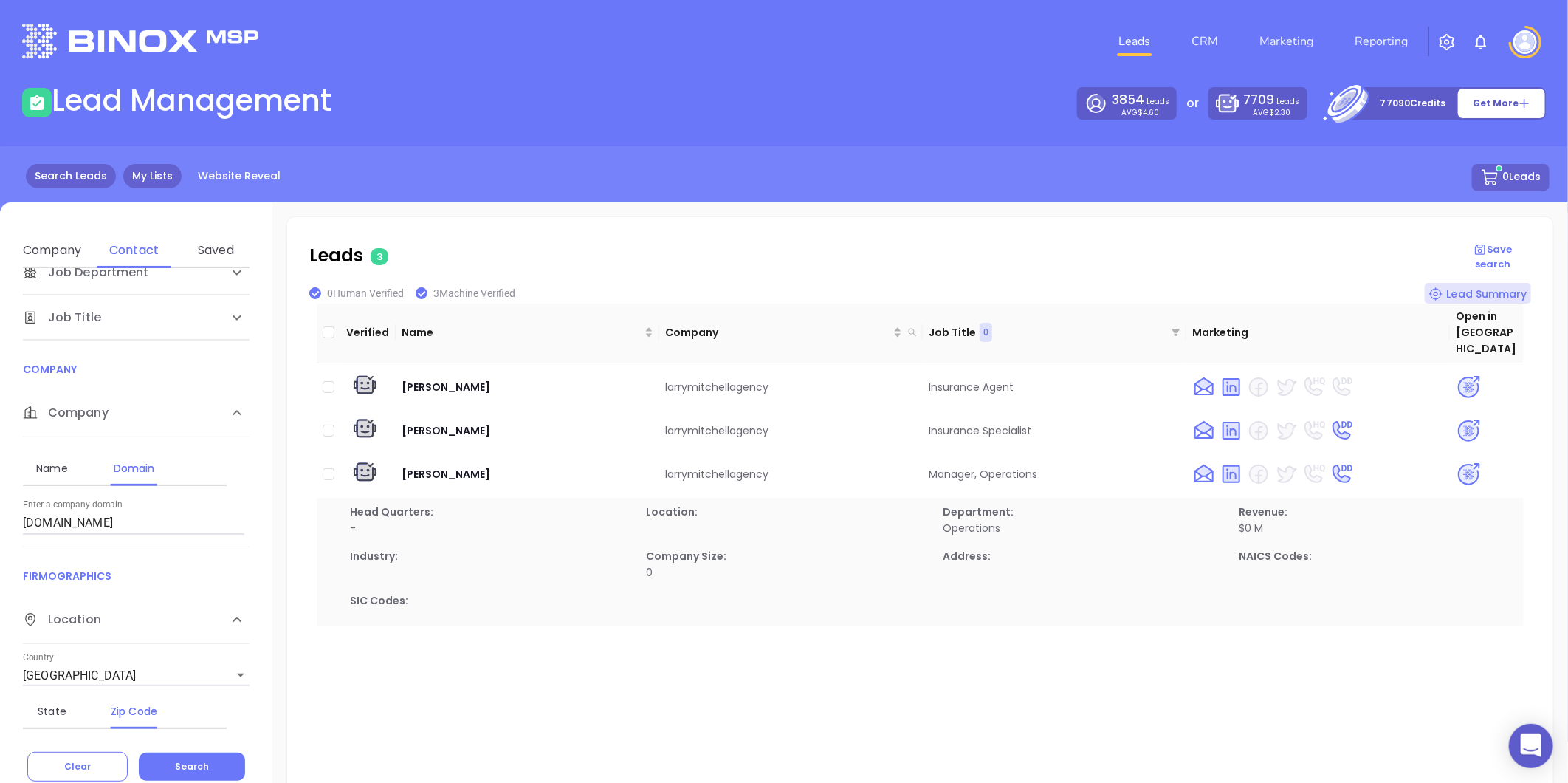
click at [135, 169] on link "My Lists" at bounding box center [152, 176] width 59 height 24
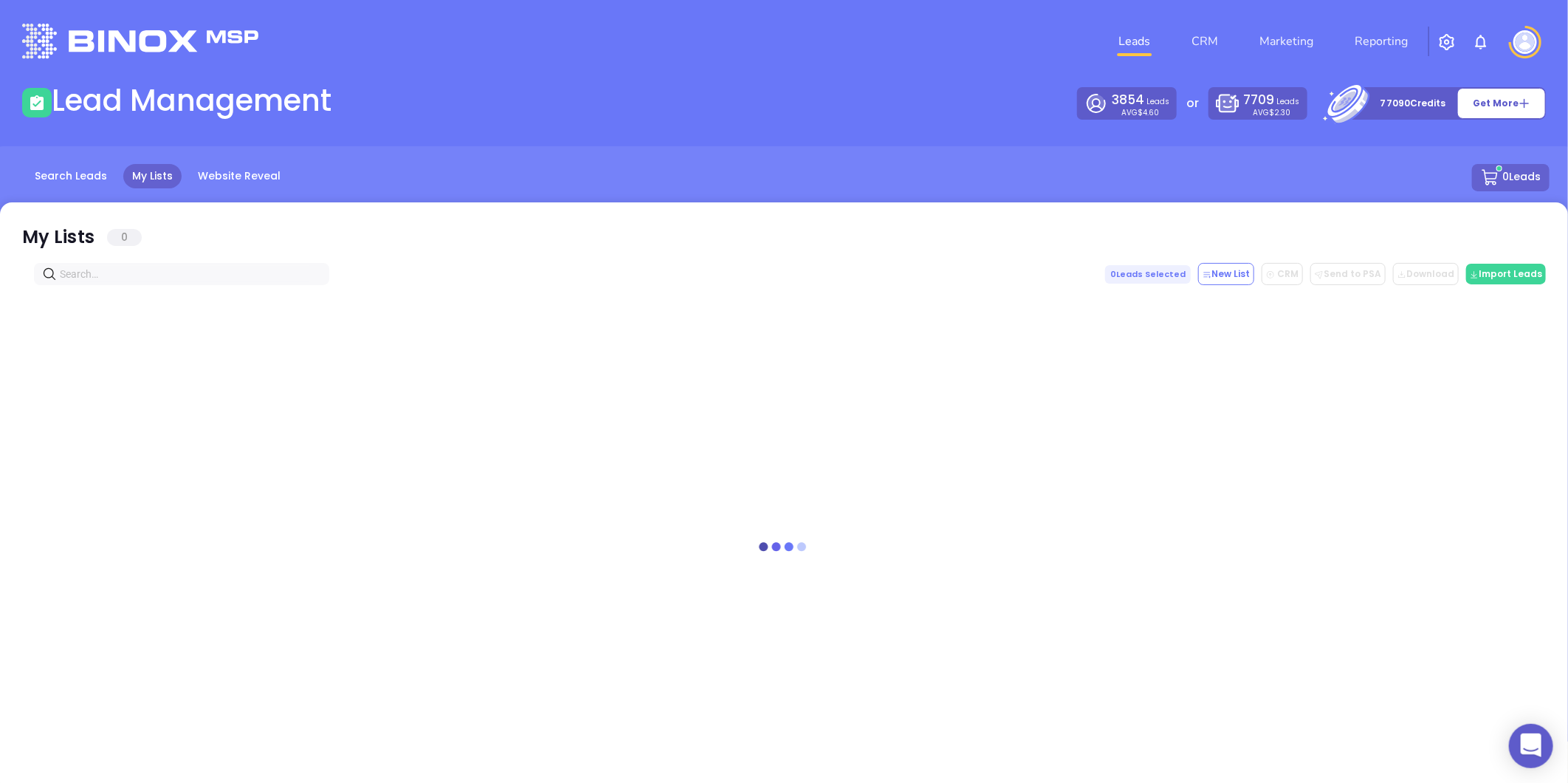
click at [166, 266] on input "text" at bounding box center [184, 274] width 249 height 16
paste input "surryinsurance.com"
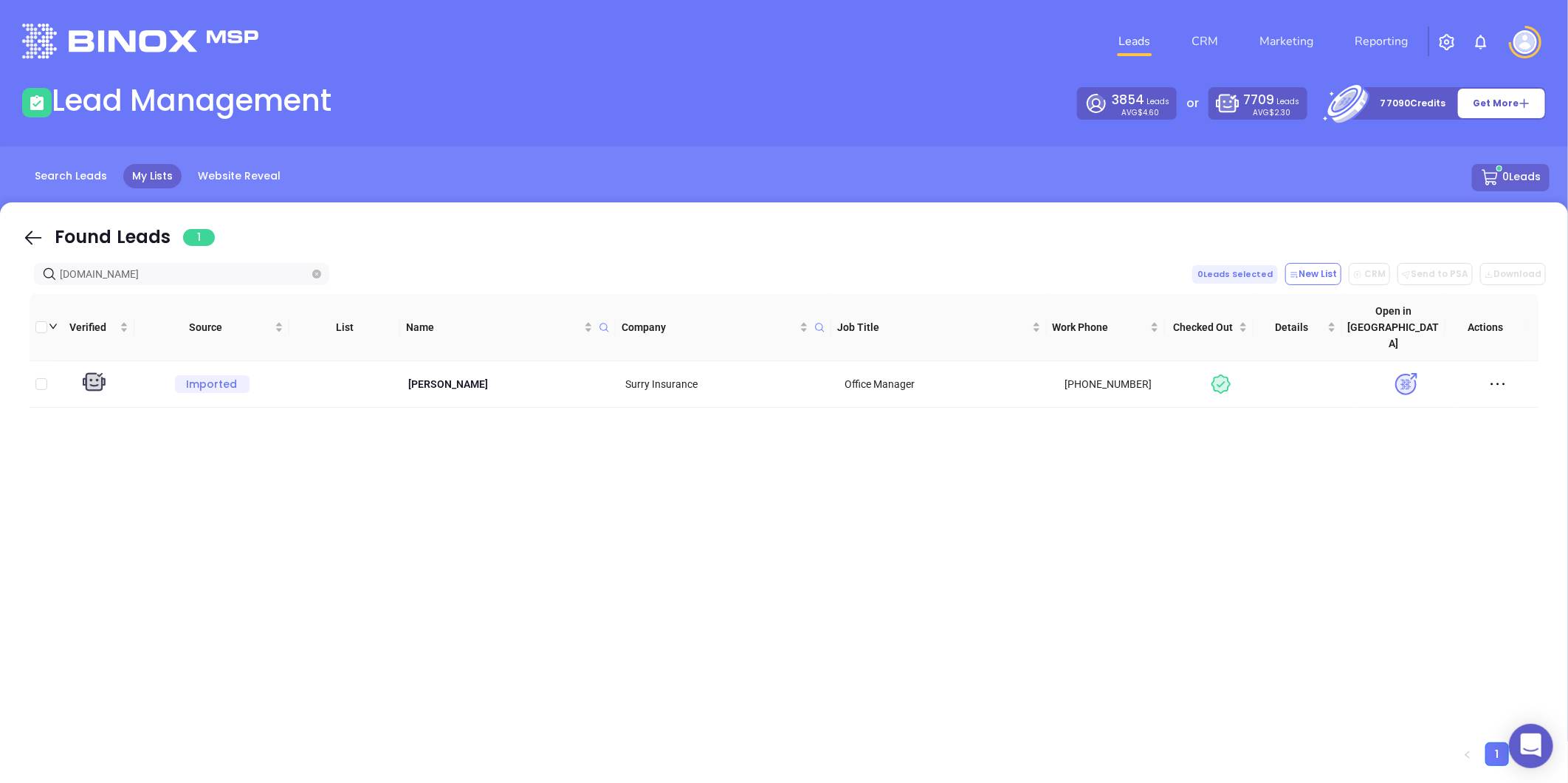
click at [162, 274] on input "surryinsurance.com" at bounding box center [184, 274] width 249 height 16
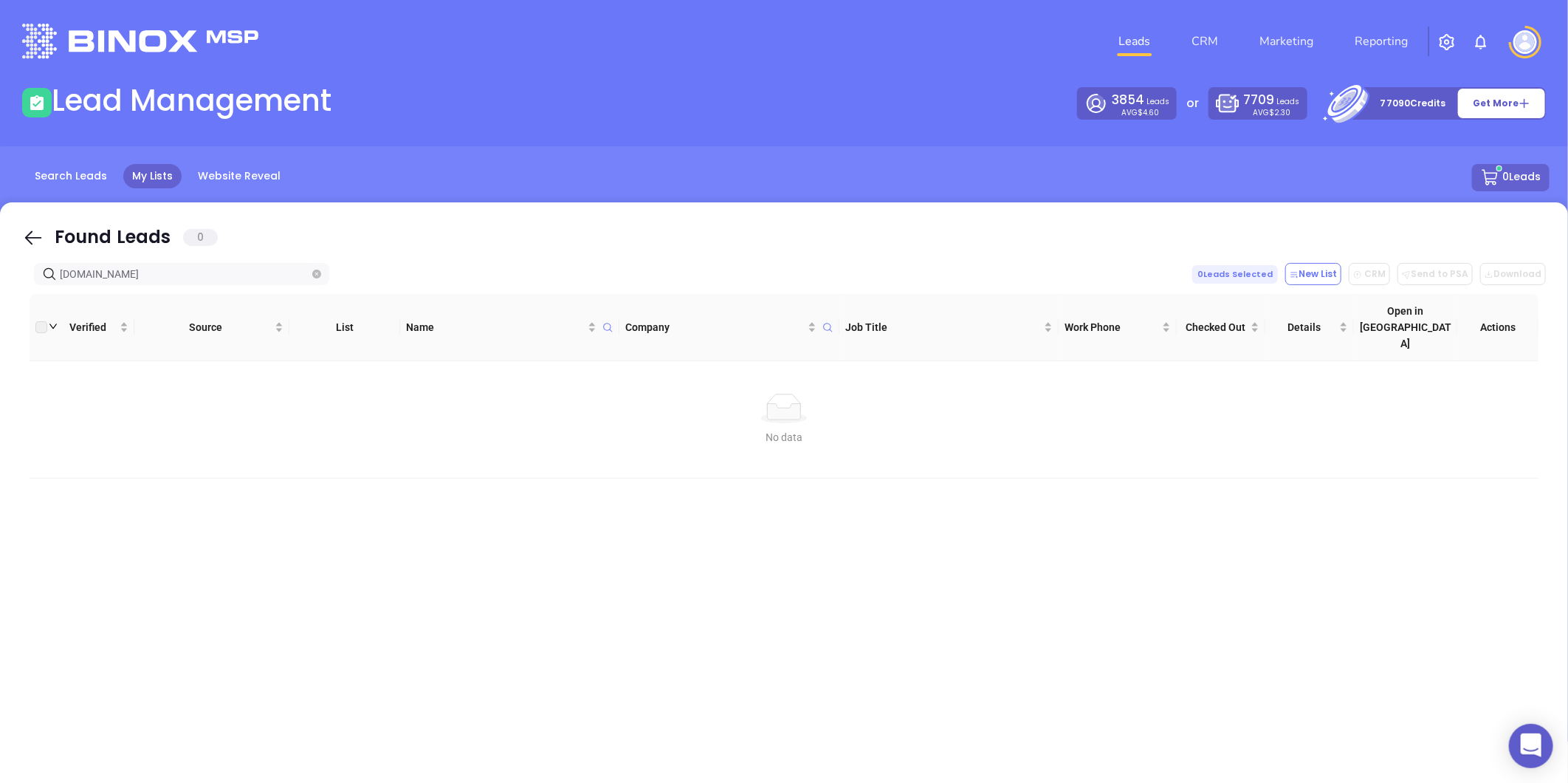
drag, startPoint x: 162, startPoint y: 274, endPoint x: 50, endPoint y: 303, distance: 115.7
click at [50, 303] on div "Found Leads 0 surryinsurance.com 0 Leads Selected New List CRM Send to PSA Down…" at bounding box center [784, 497] width 1568 height 591
type input "surryinsurance.com"
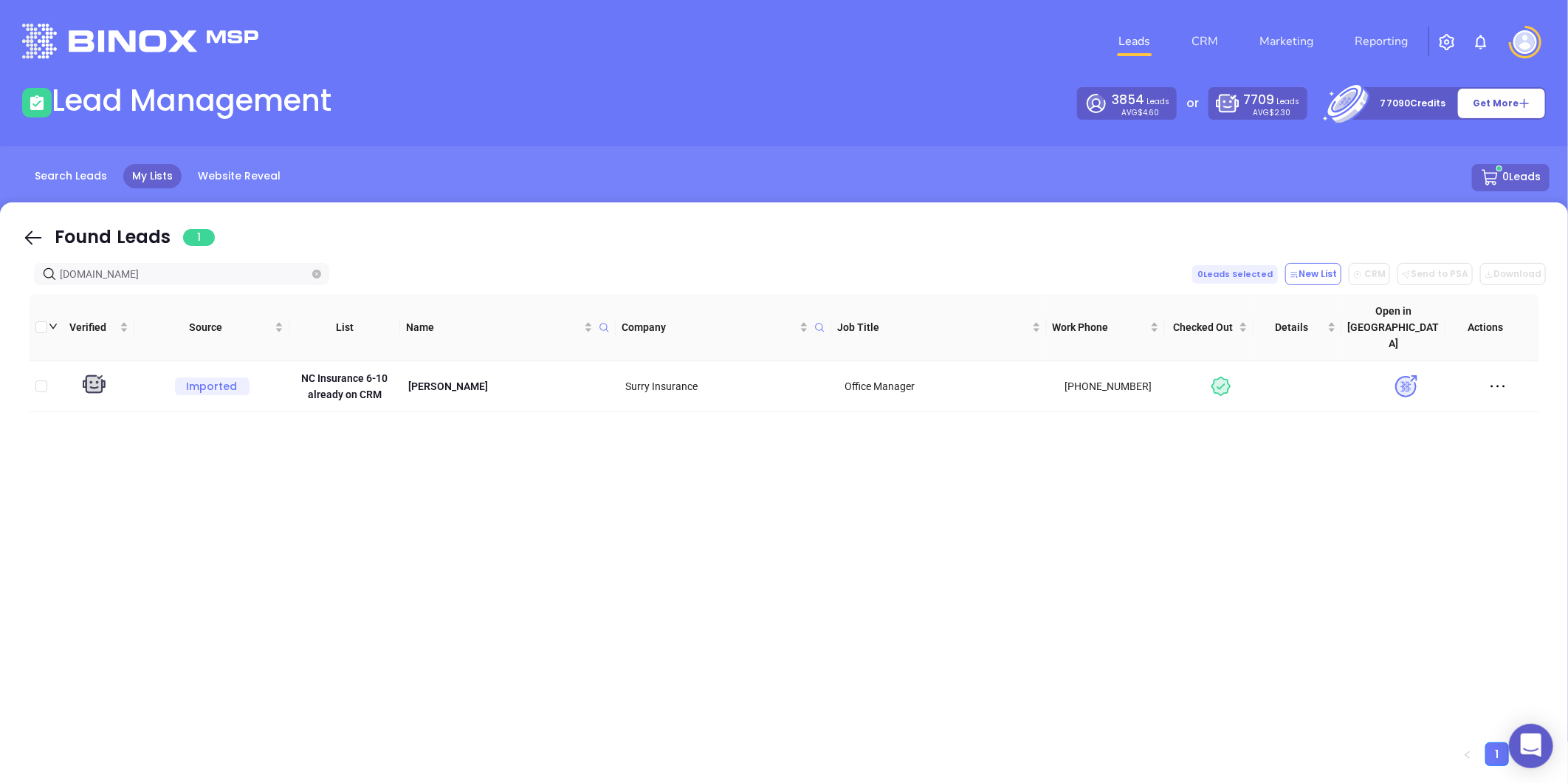
click at [318, 277] on icon "close-circle" at bounding box center [317, 275] width 9 height 9
paste input "bullcityinsurance.com"
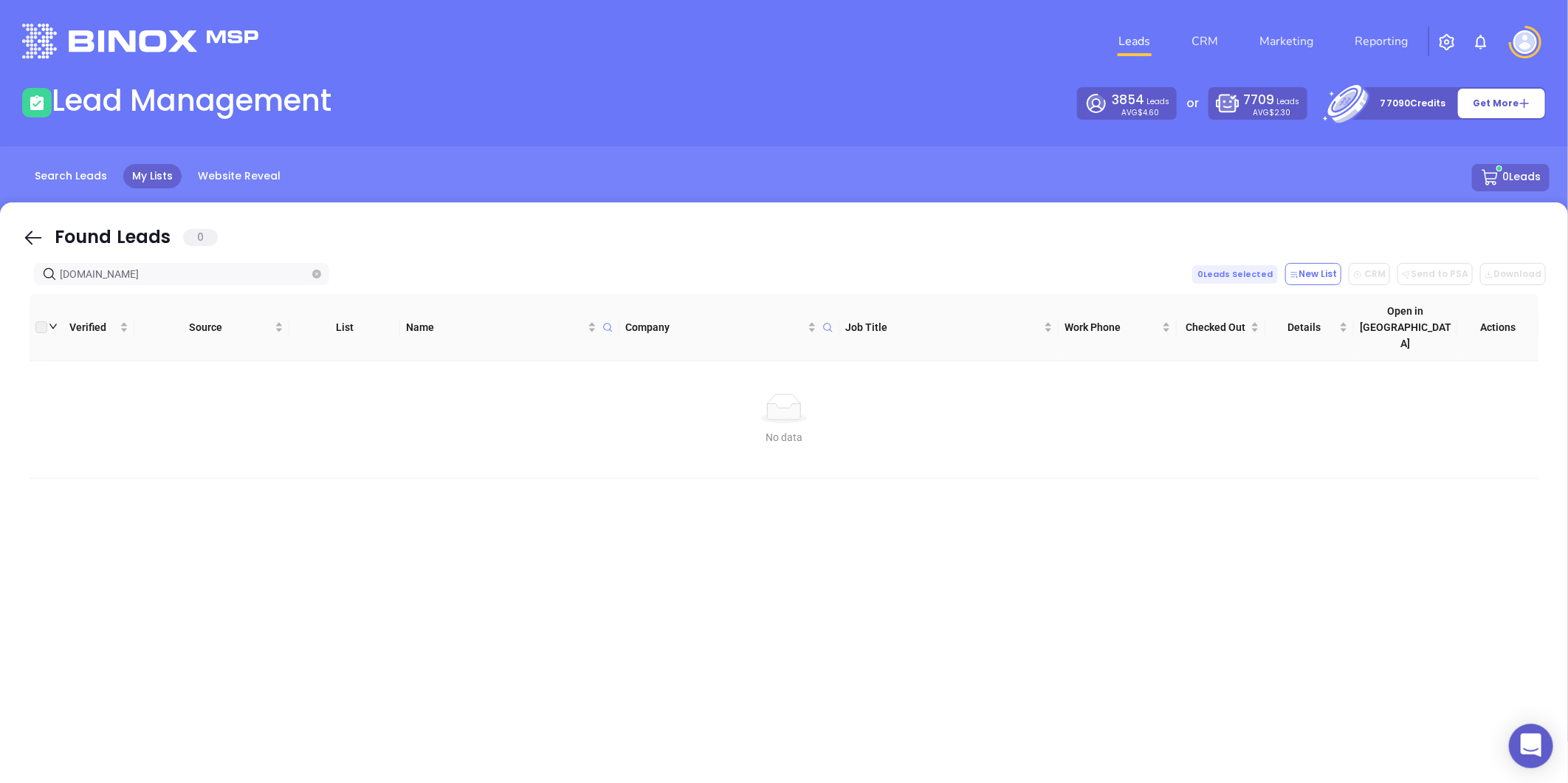
type input "bullcityinsurance.com"
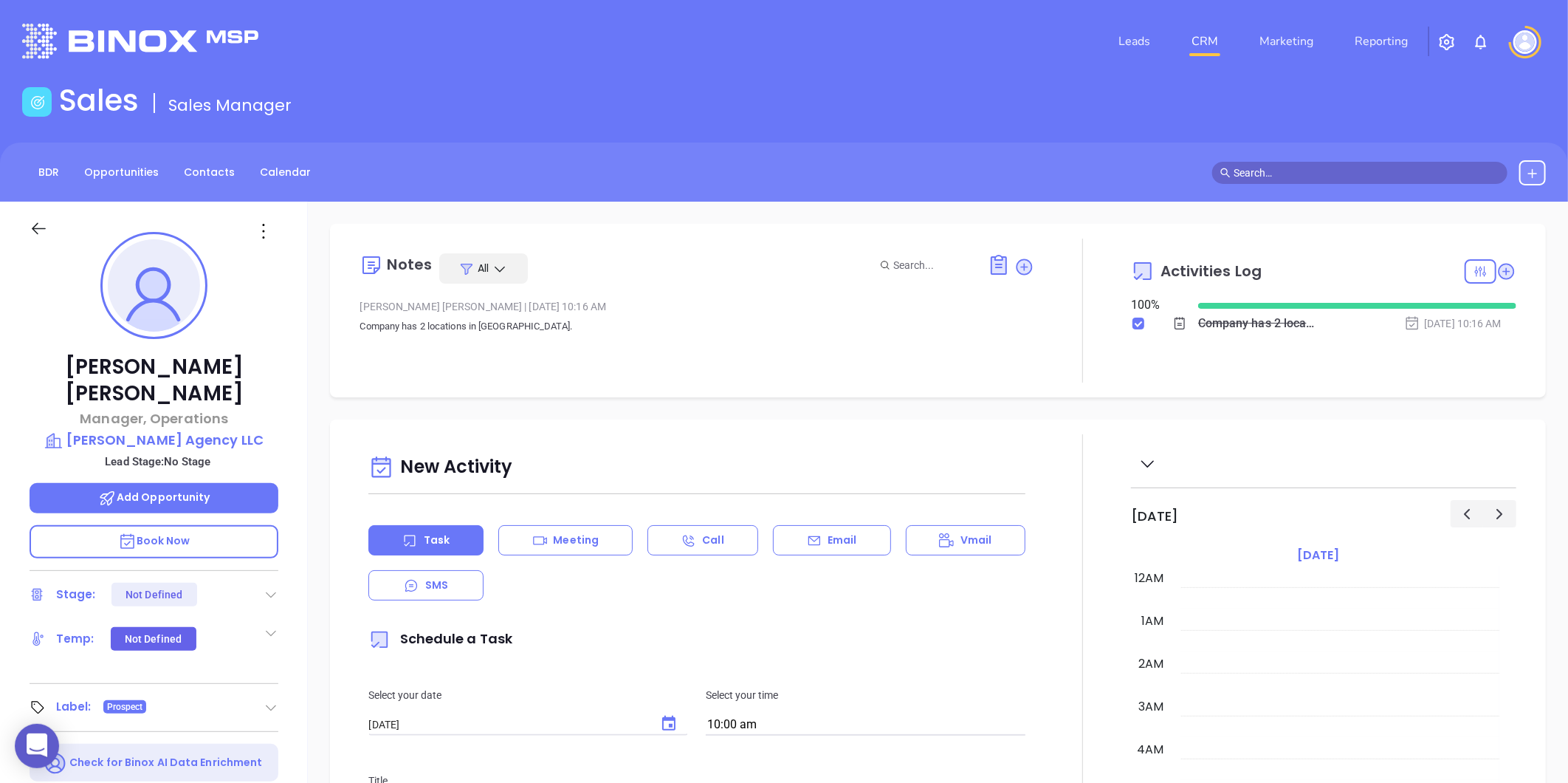
scroll to position [387, 0]
click at [208, 184] on div "BDR Opportunities Contacts Calendar" at bounding box center [784, 171] width 1568 height 59
click at [207, 164] on link "Contacts" at bounding box center [209, 172] width 69 height 24
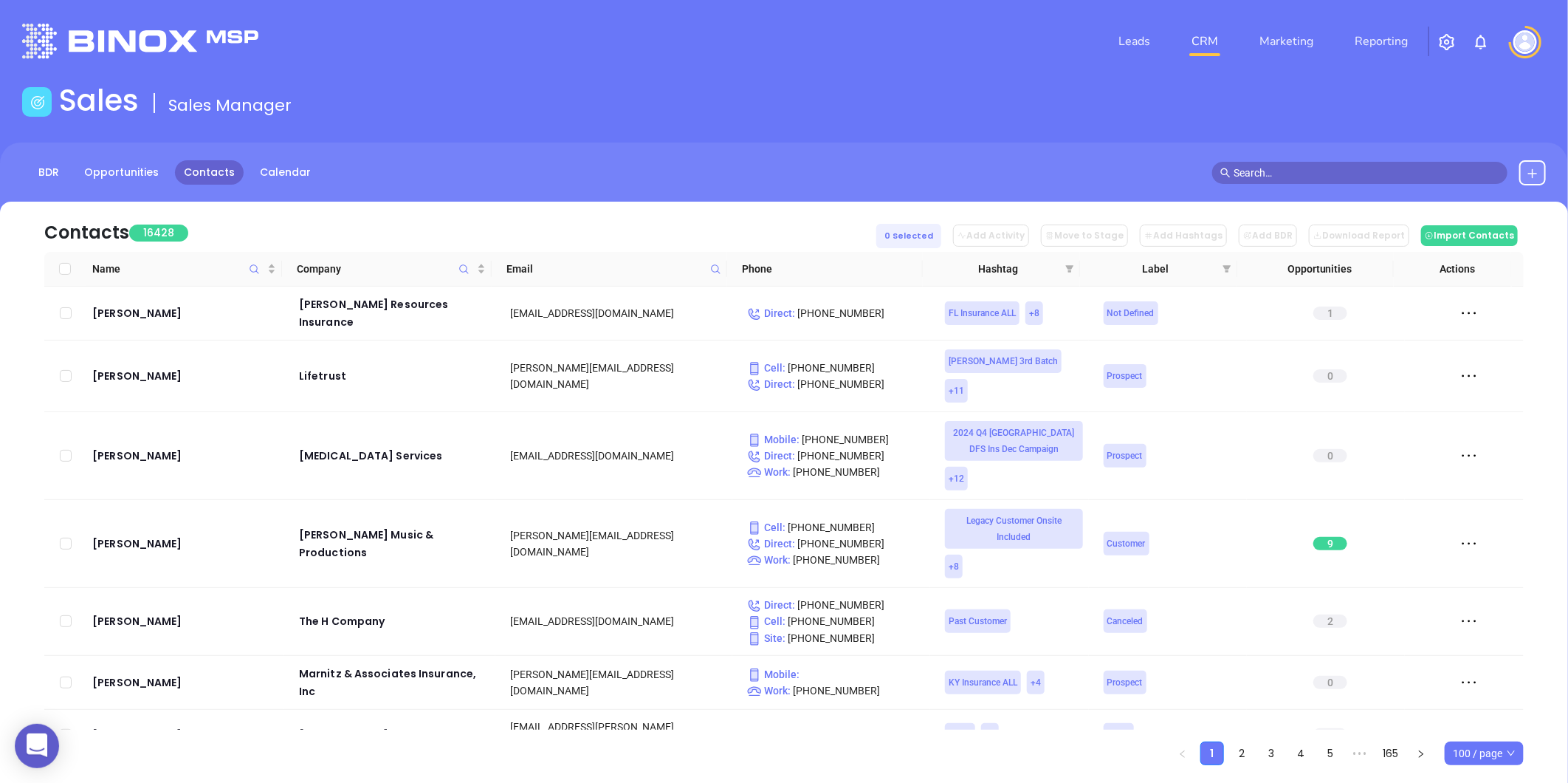
click at [712, 268] on icon at bounding box center [716, 269] width 11 height 11
paste input "[DOMAIN_NAME]"
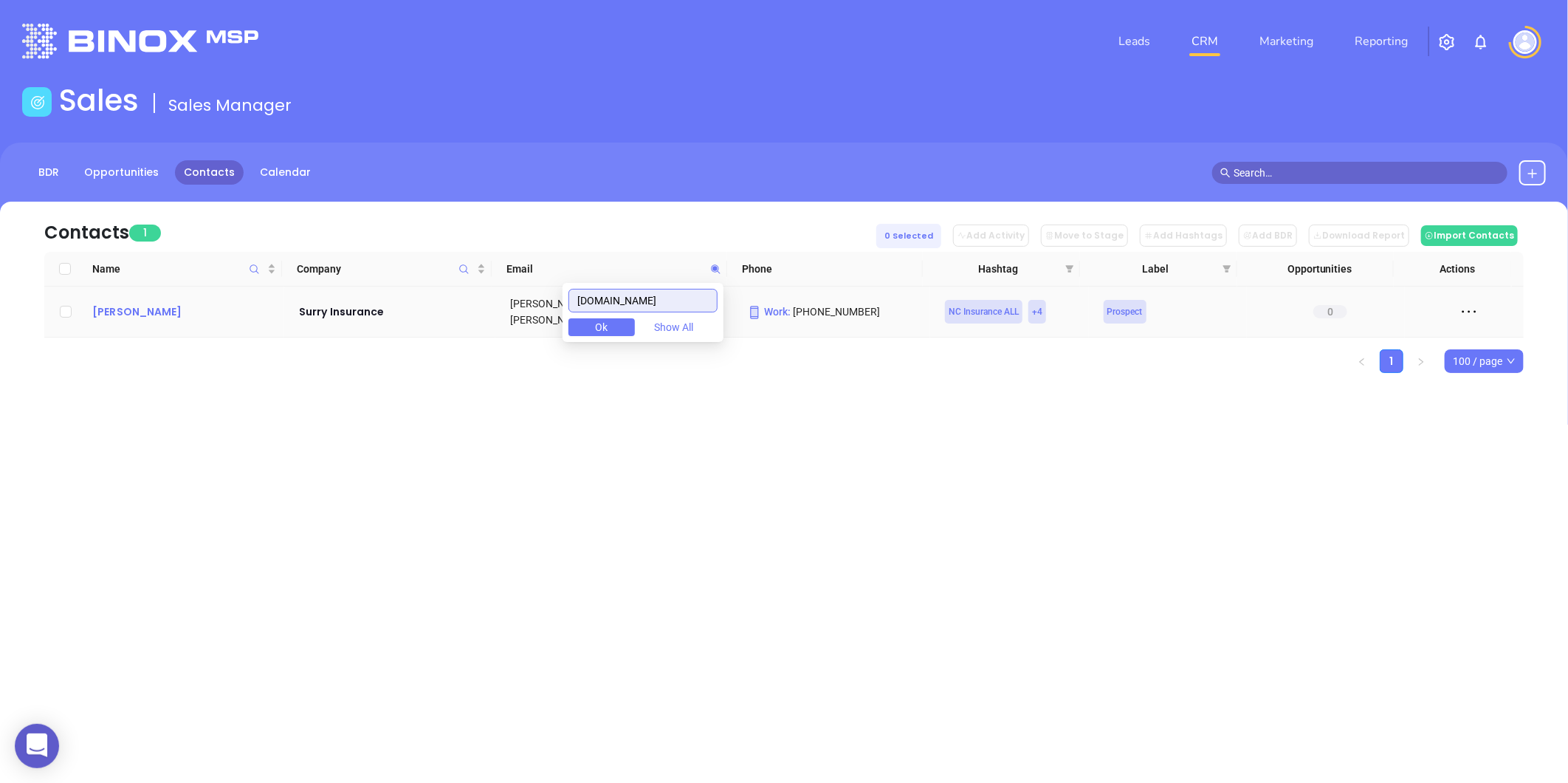
type input "[DOMAIN_NAME]"
click at [133, 305] on div "[PERSON_NAME]" at bounding box center [185, 311] width 186 height 18
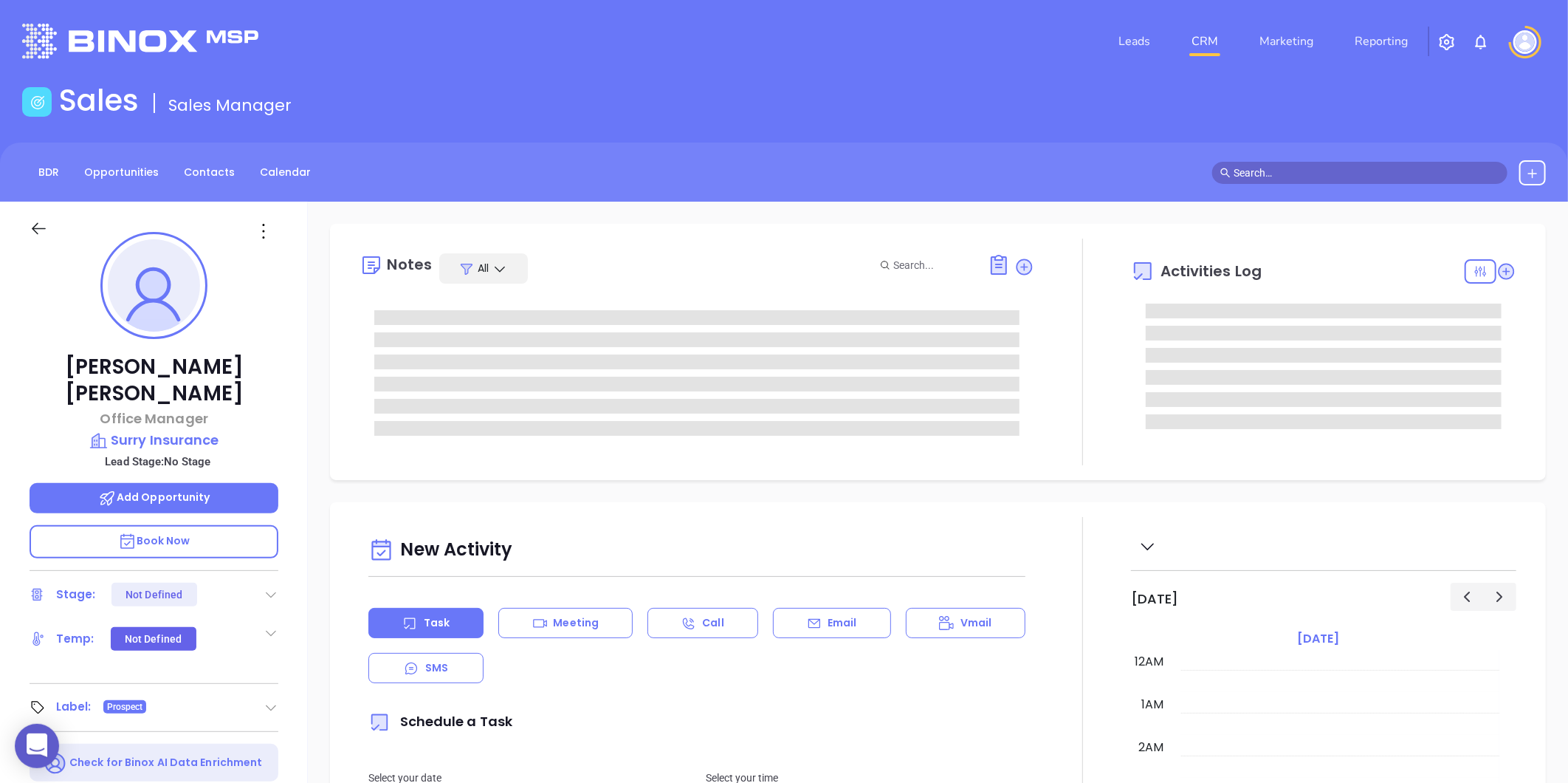
type input "[DATE]"
type input "[PERSON_NAME]"
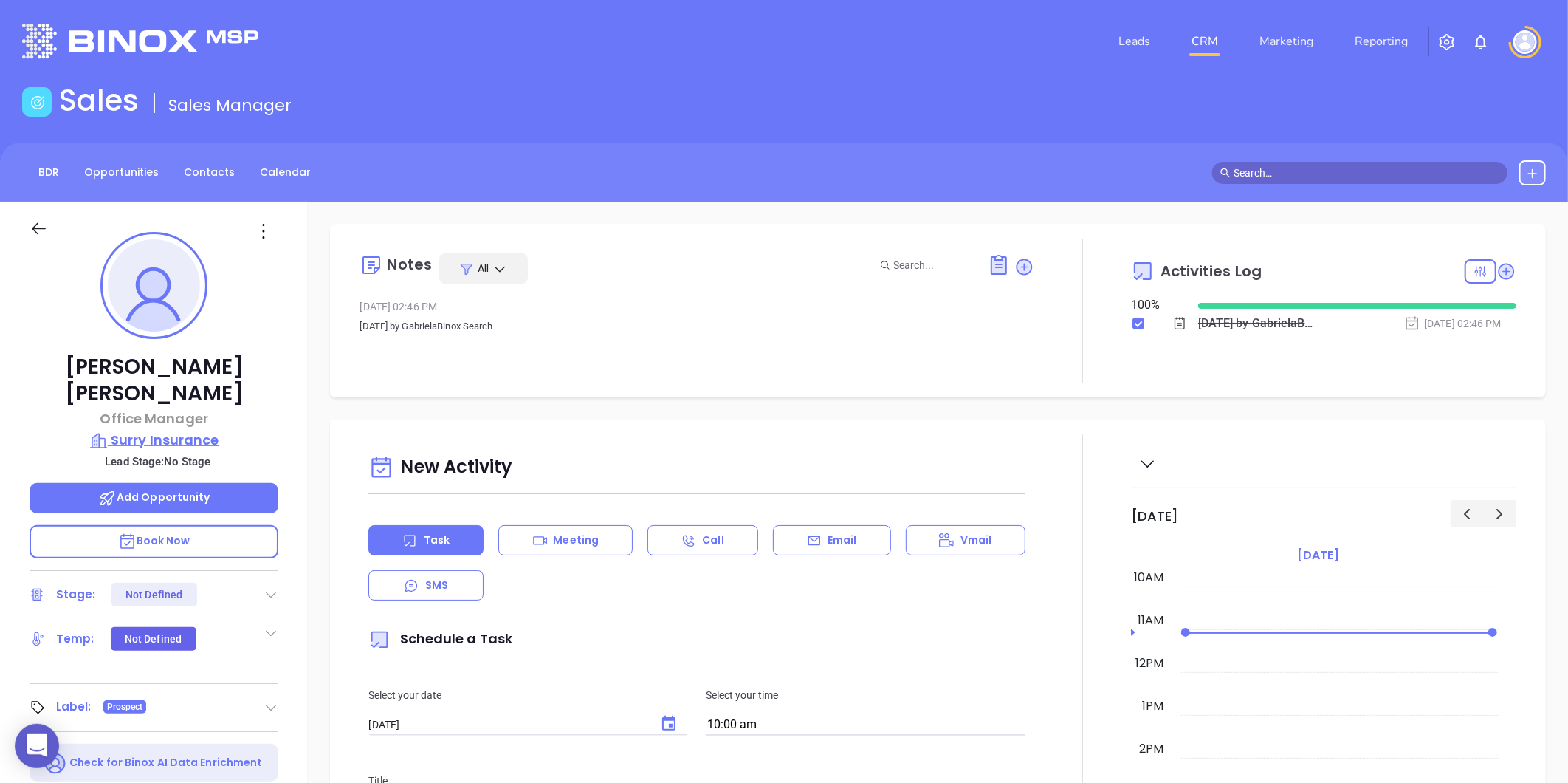
click at [177, 430] on p "Surry Insurance" at bounding box center [154, 440] width 248 height 20
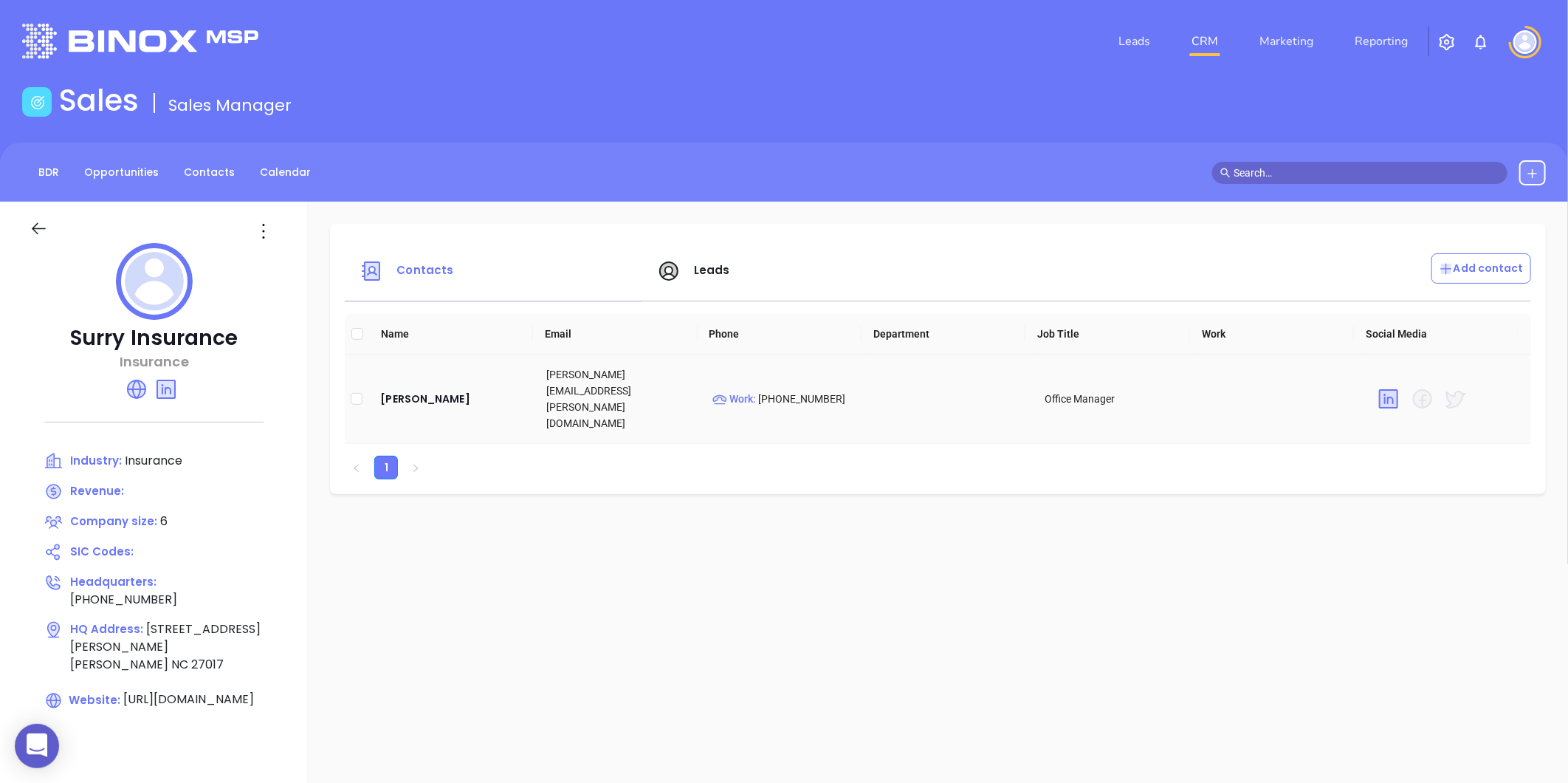
click at [405, 393] on td "[PERSON_NAME]" at bounding box center [451, 399] width 166 height 89
click at [405, 391] on div "[PERSON_NAME]" at bounding box center [450, 398] width 142 height 18
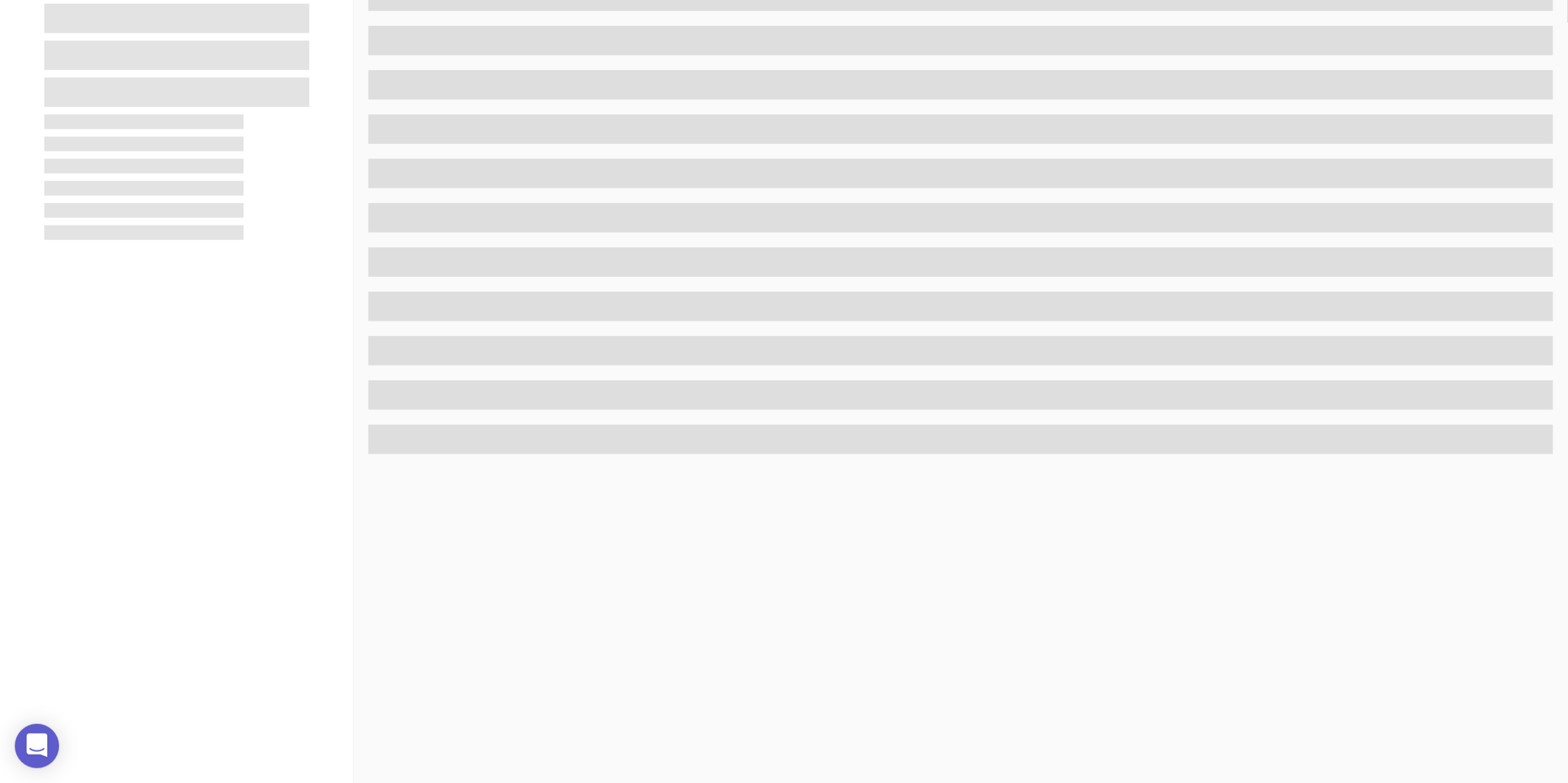
scroll to position [452, 0]
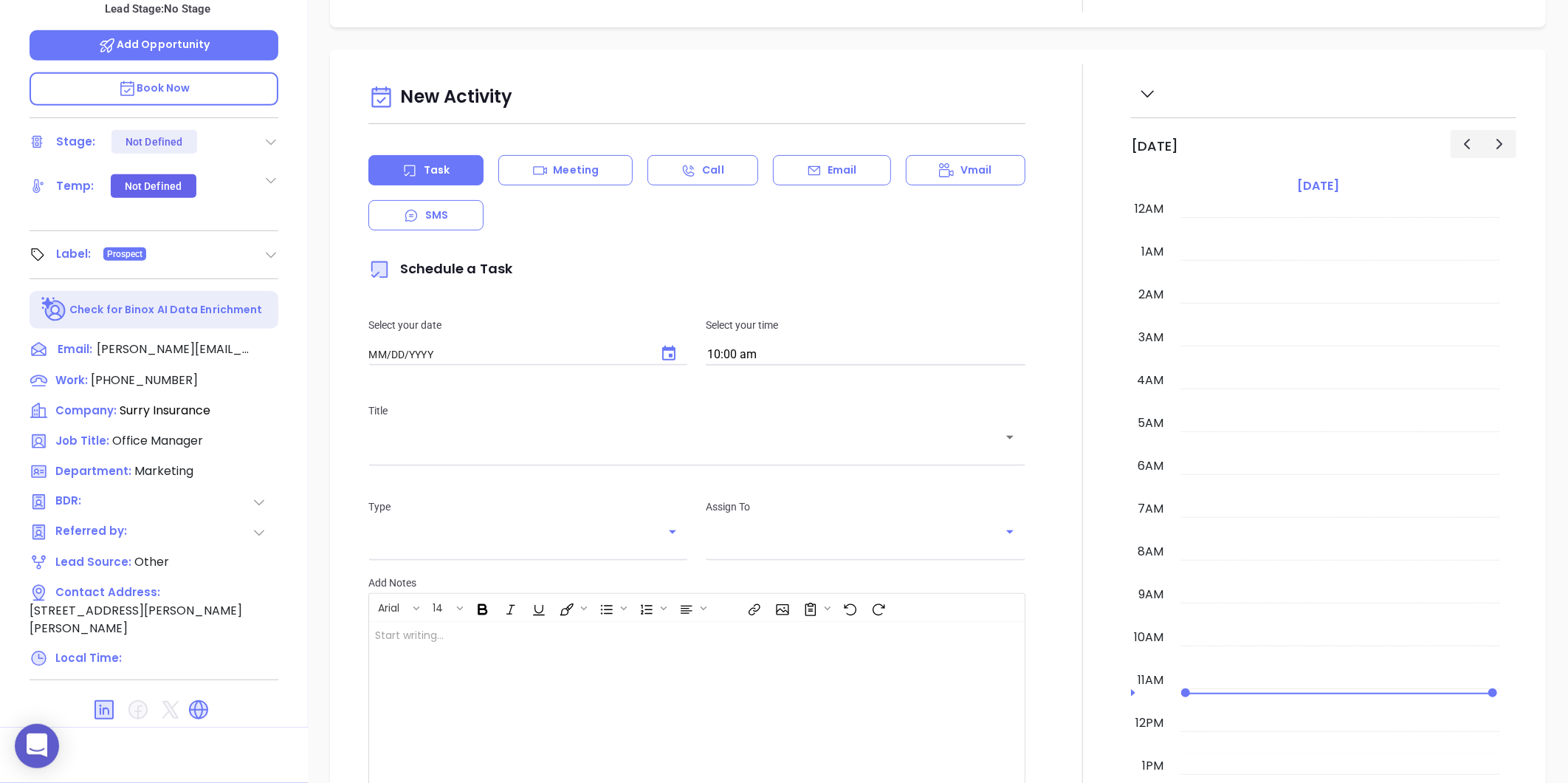
type input "[DATE]"
type input "[PERSON_NAME]"
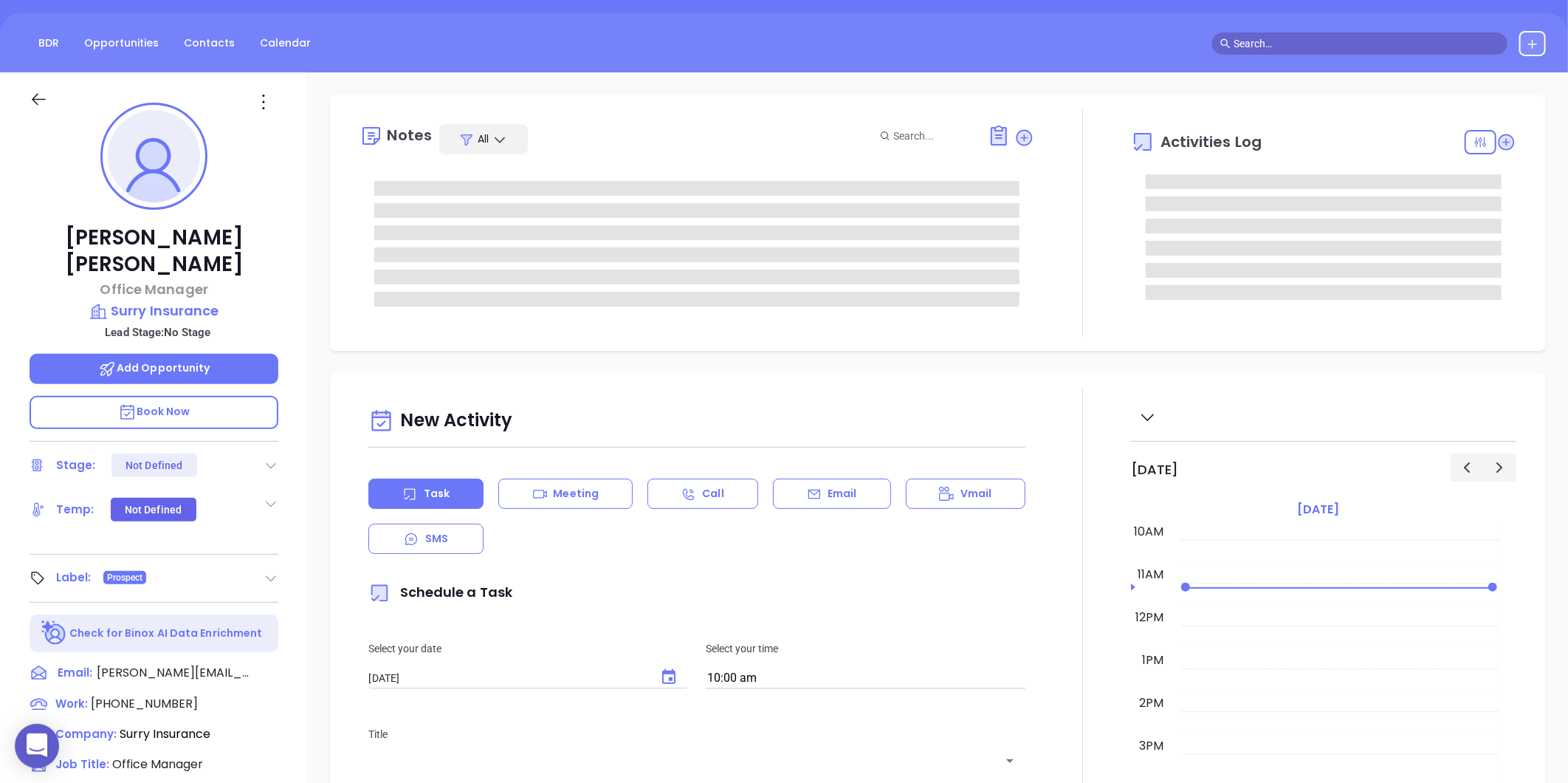
scroll to position [124, 0]
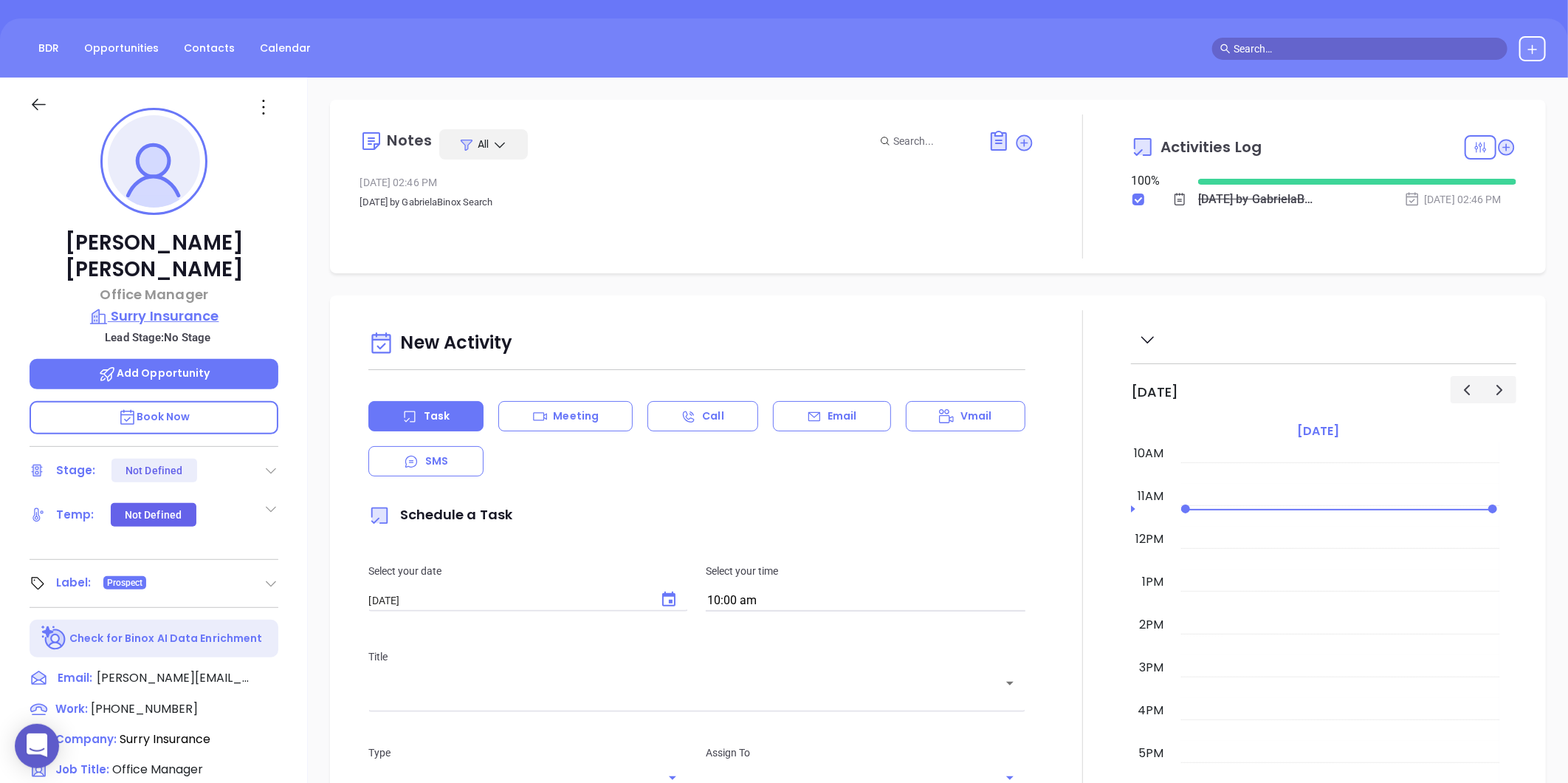
click at [197, 305] on p "Surry Insurance" at bounding box center [154, 316] width 248 height 20
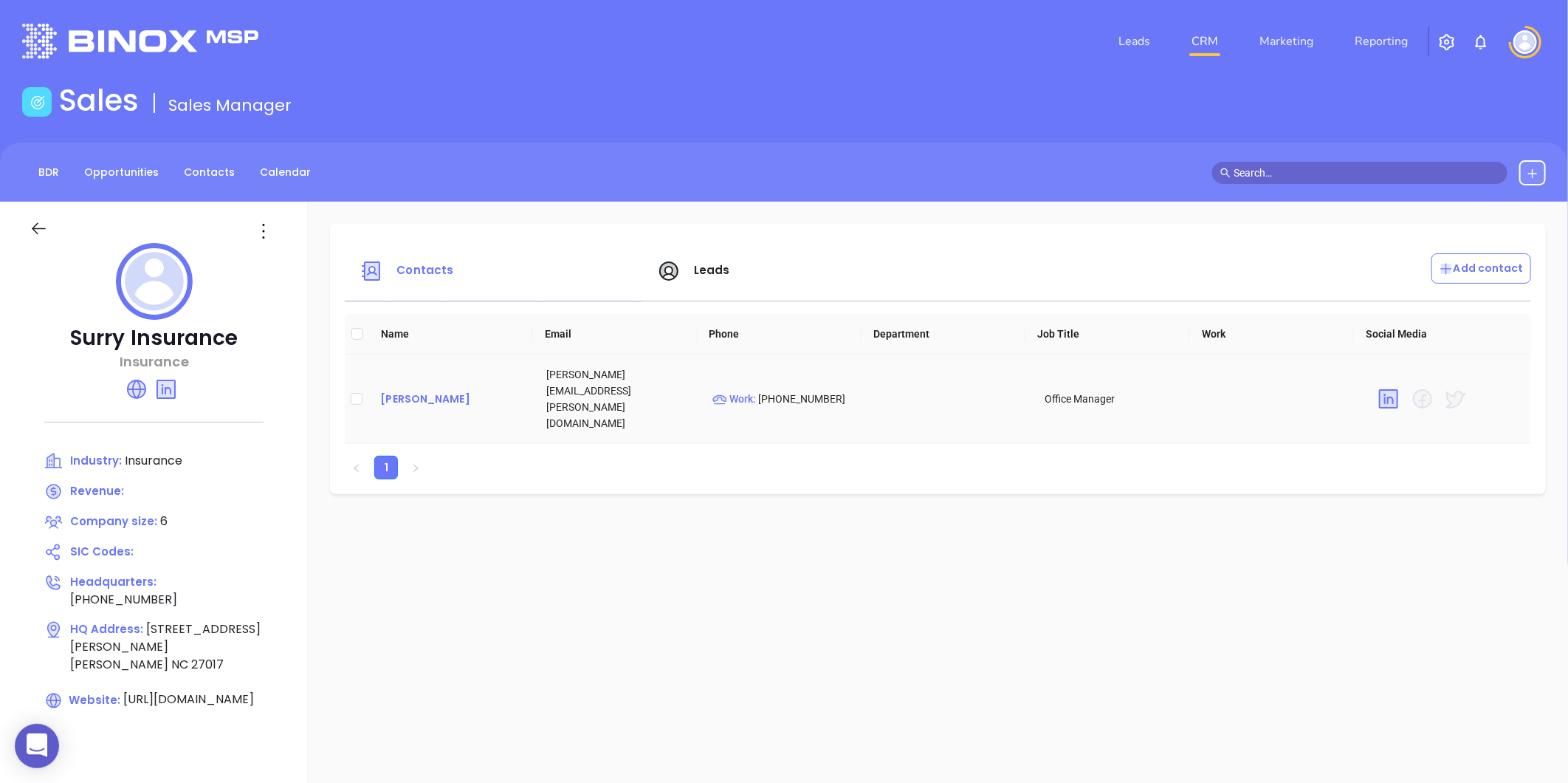
click at [395, 390] on div "[PERSON_NAME]" at bounding box center [450, 398] width 142 height 18
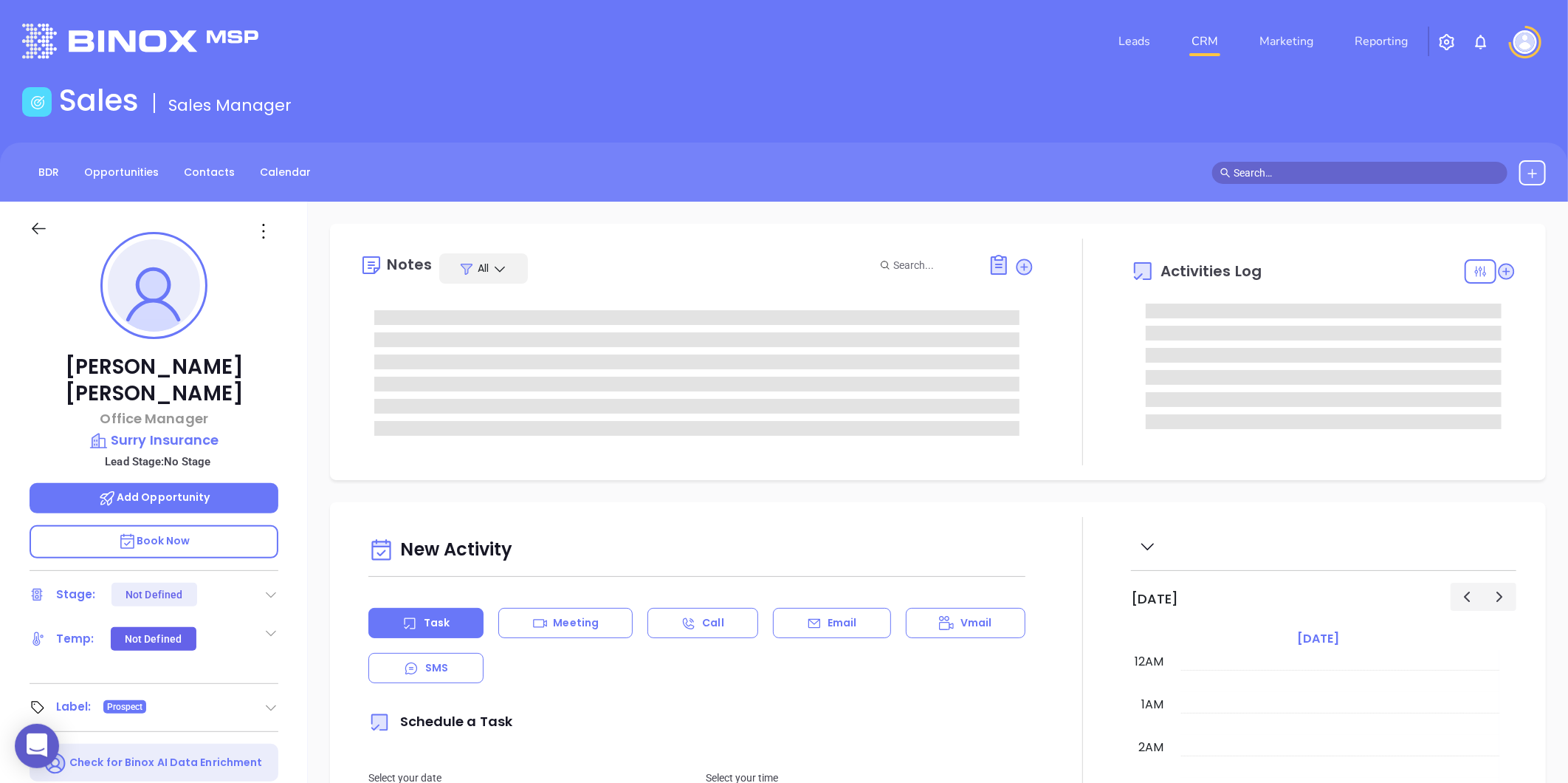
scroll to position [429, 0]
type input "[PERSON_NAME]"
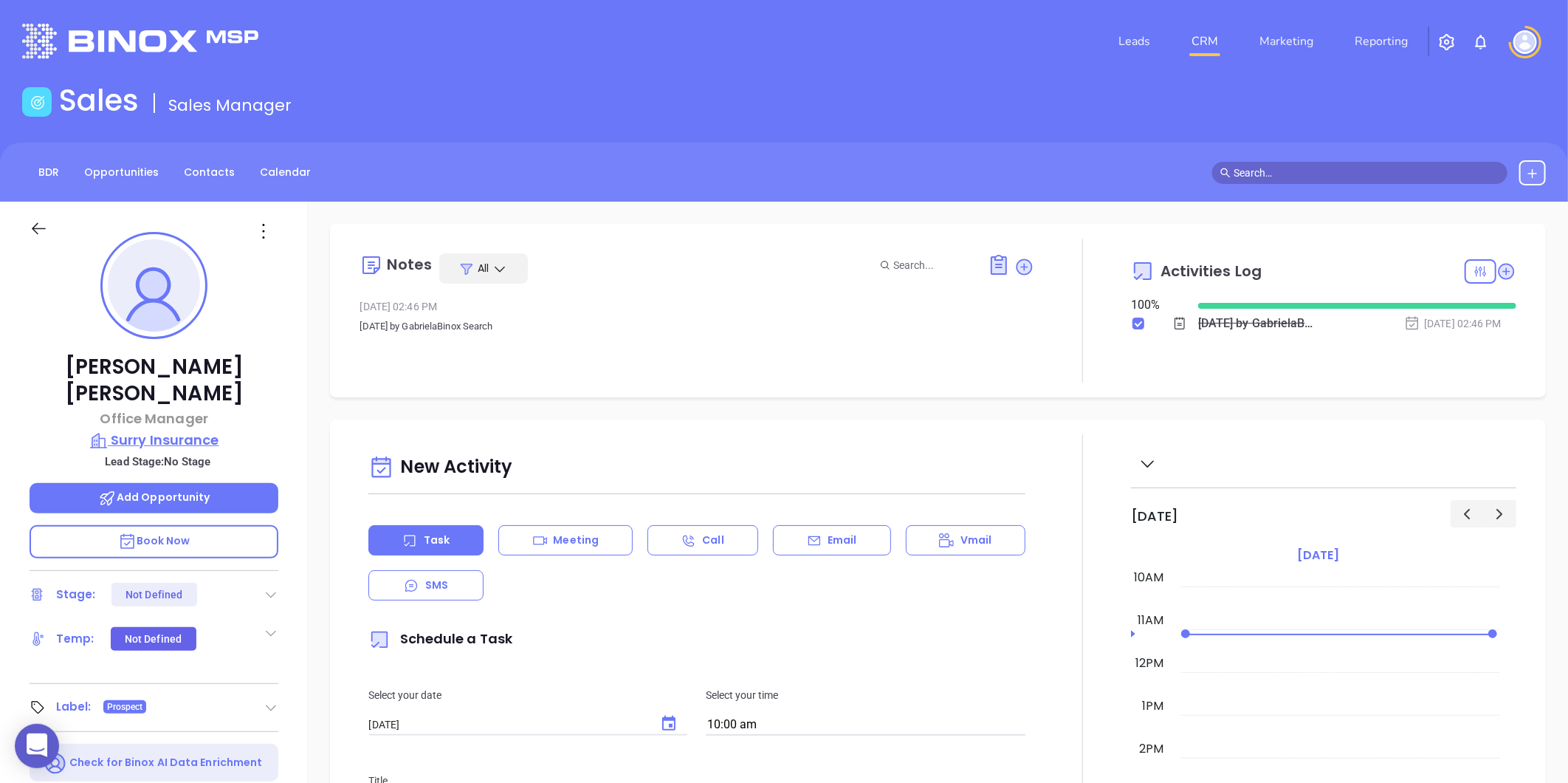
click at [164, 430] on p "Surry Insurance" at bounding box center [154, 440] width 248 height 20
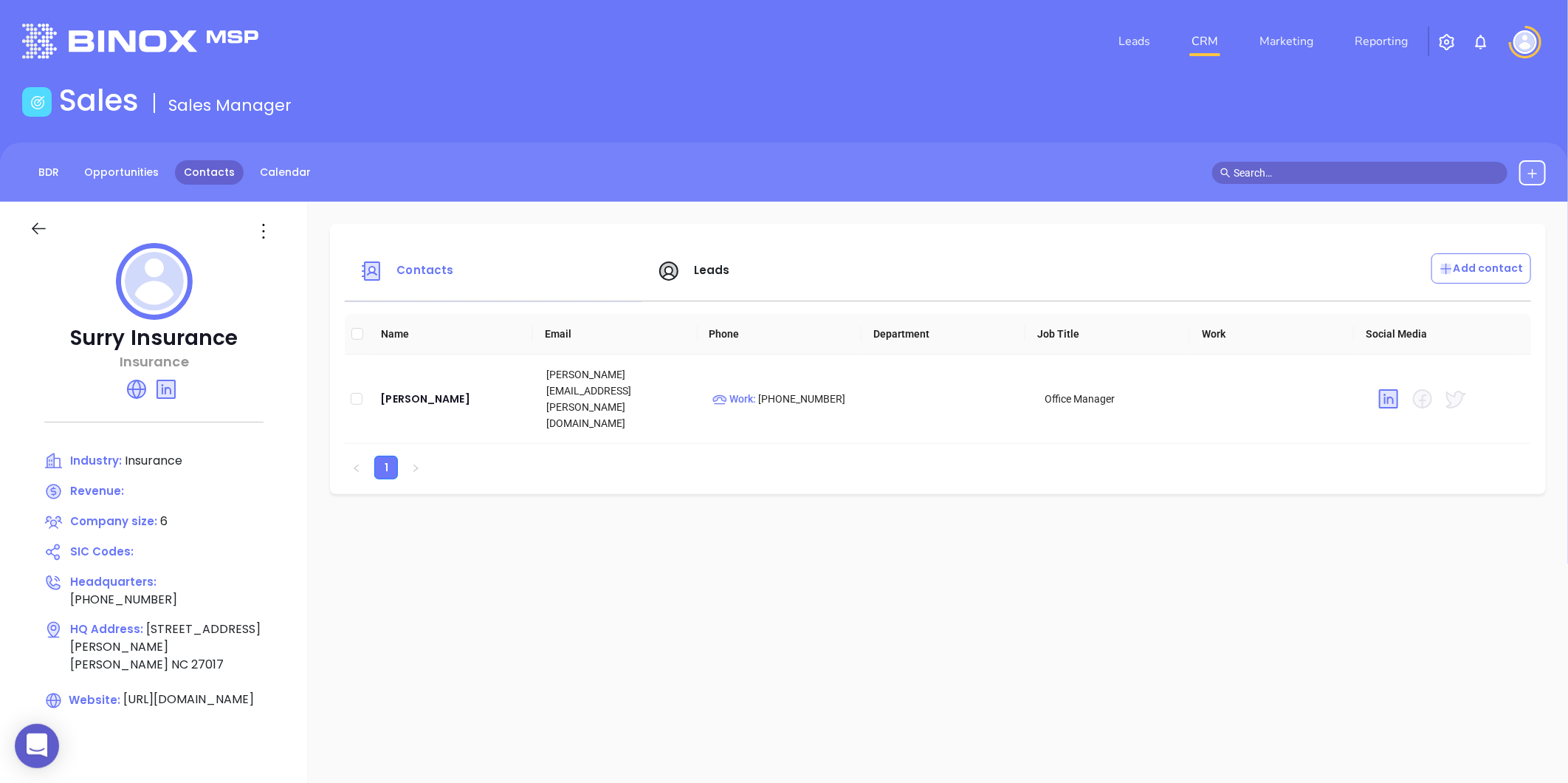
click at [197, 180] on link "Contacts" at bounding box center [209, 172] width 69 height 24
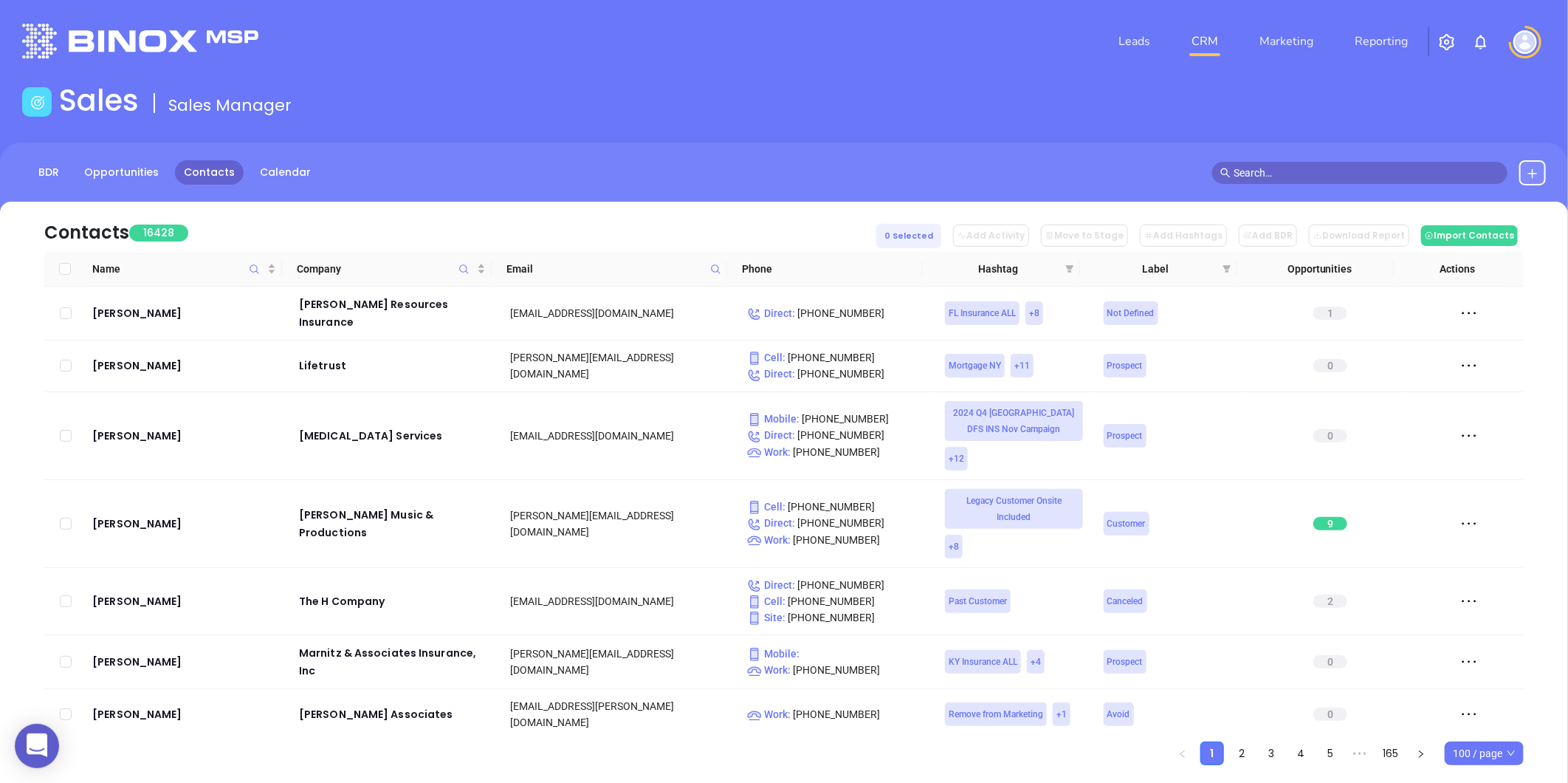
click at [717, 268] on icon at bounding box center [716, 269] width 11 height 11
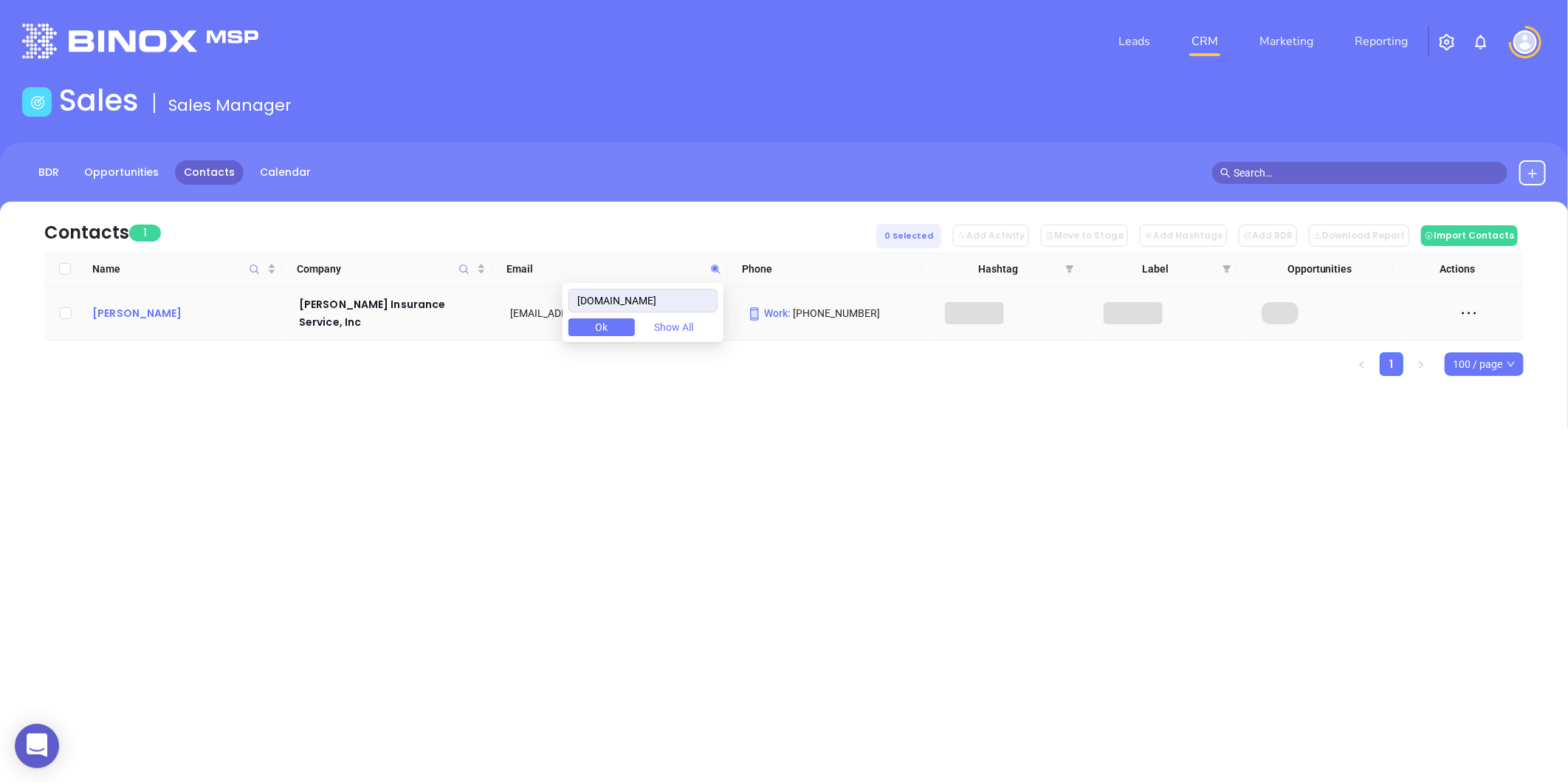
type input "[DOMAIN_NAME]"
click at [104, 304] on div "[PERSON_NAME]" at bounding box center [185, 313] width 186 height 18
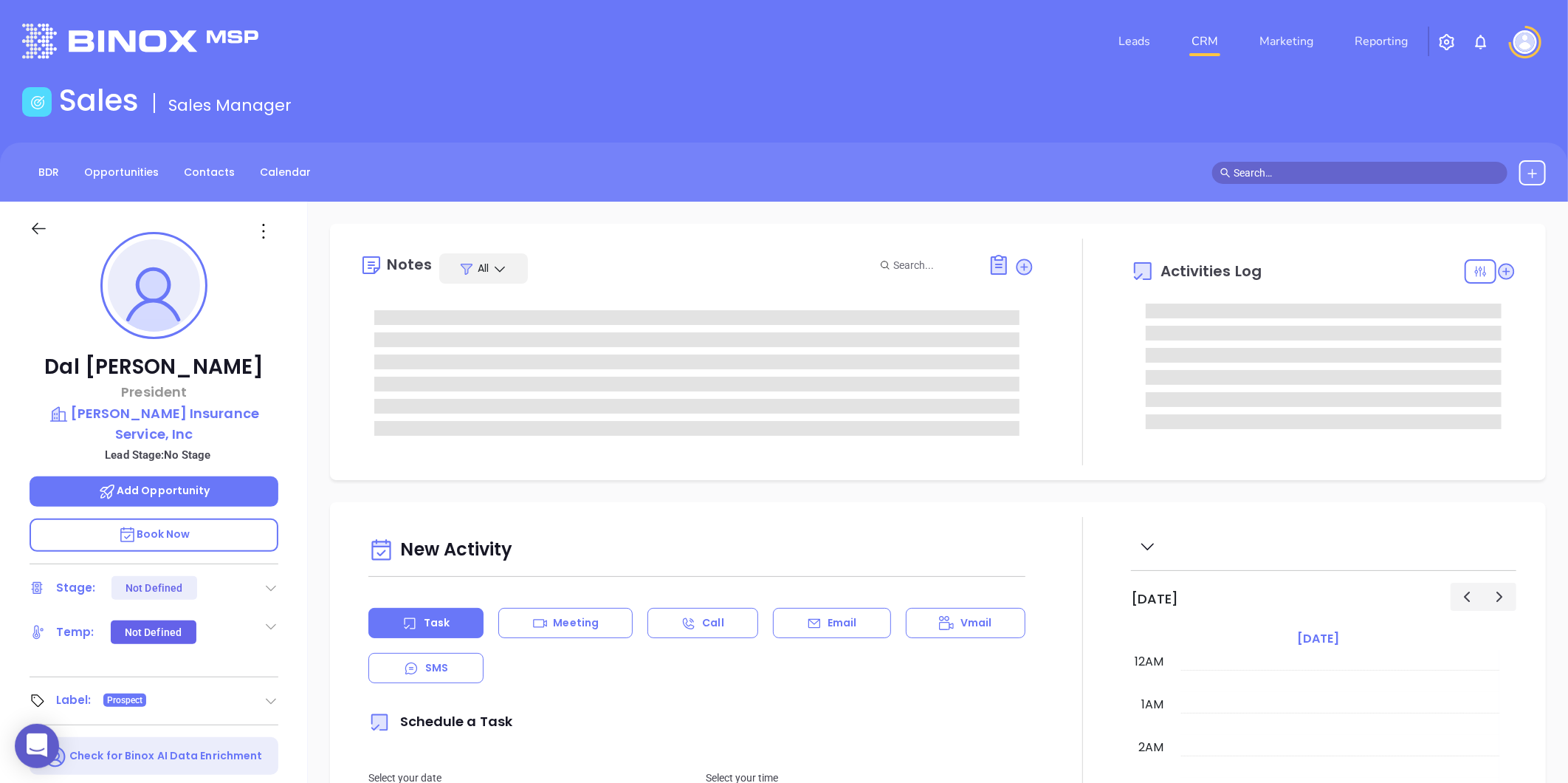
scroll to position [429, 0]
type input "[PERSON_NAME]"
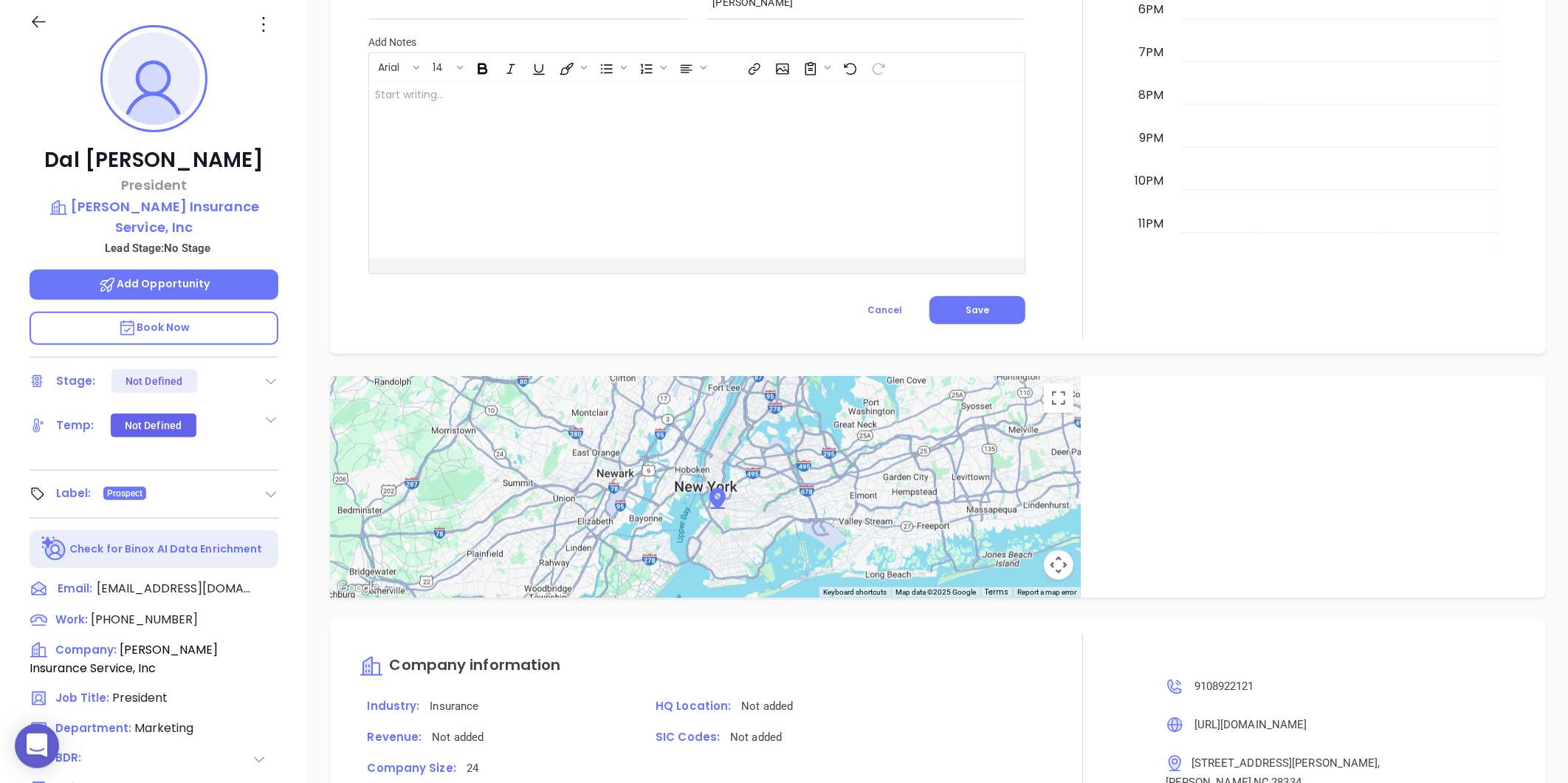
scroll to position [0, 0]
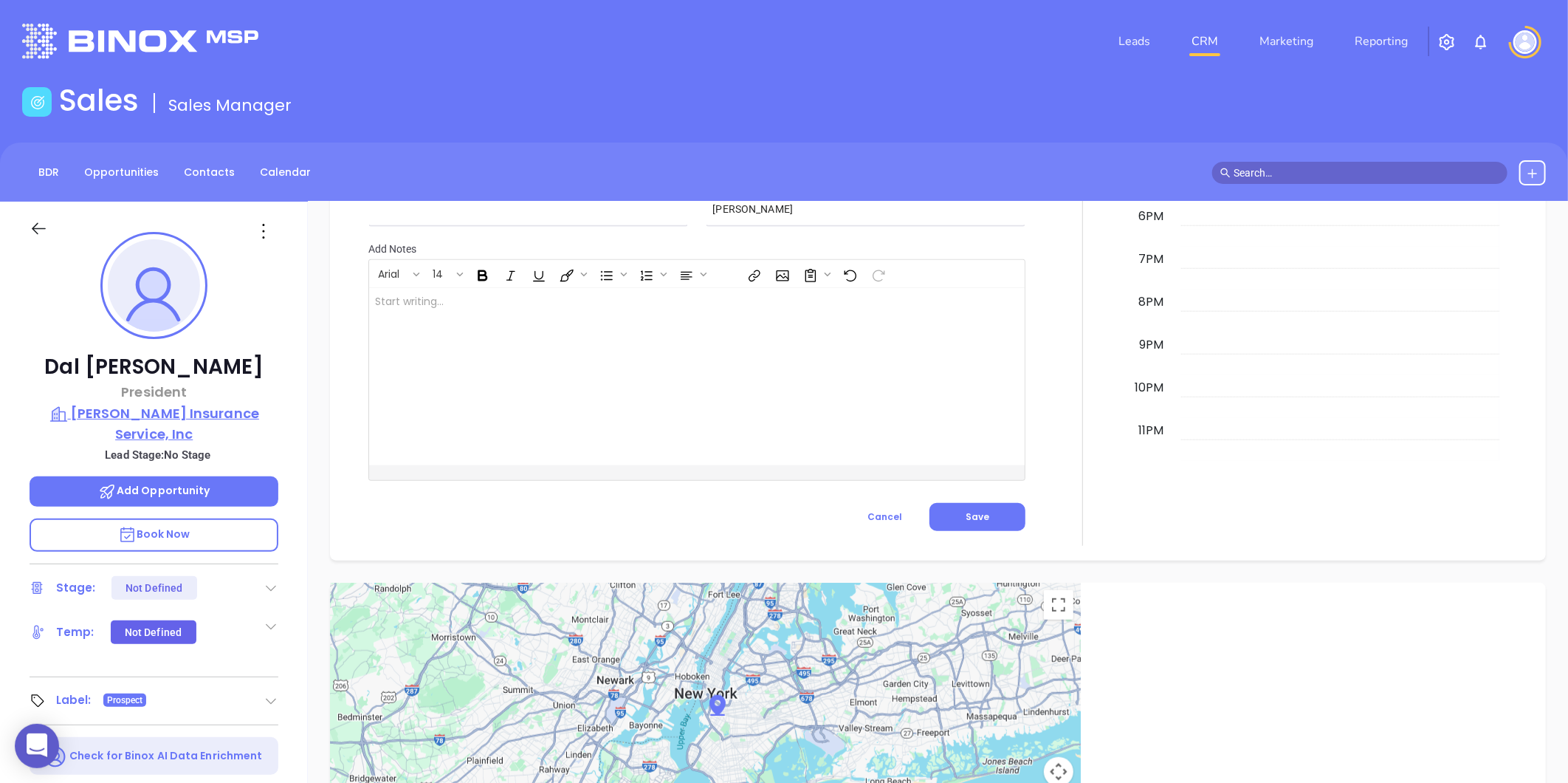
click at [159, 409] on p "[PERSON_NAME] Insurance Service, Inc" at bounding box center [154, 424] width 248 height 41
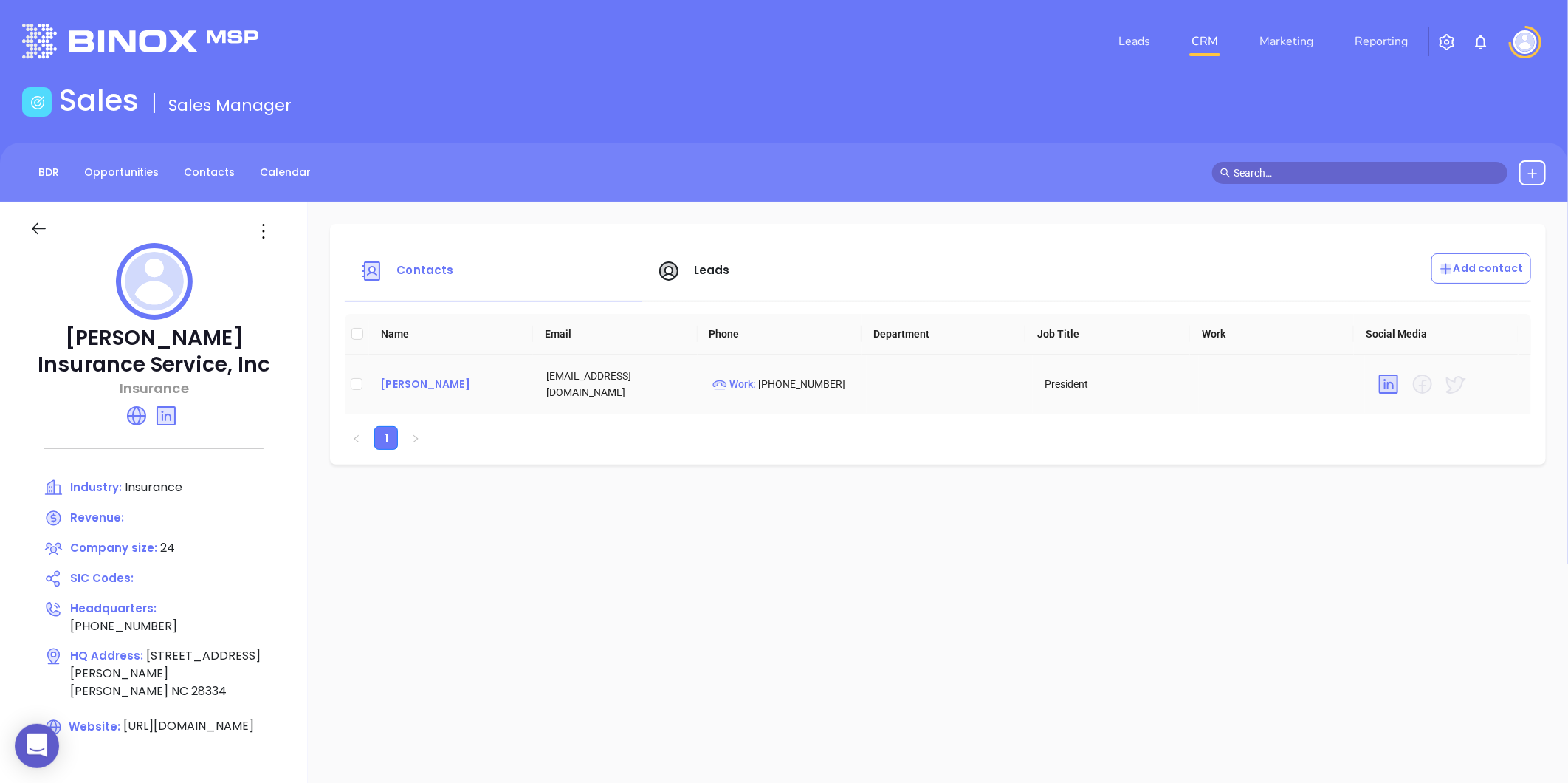
click at [391, 380] on div "[PERSON_NAME]" at bounding box center [450, 384] width 142 height 18
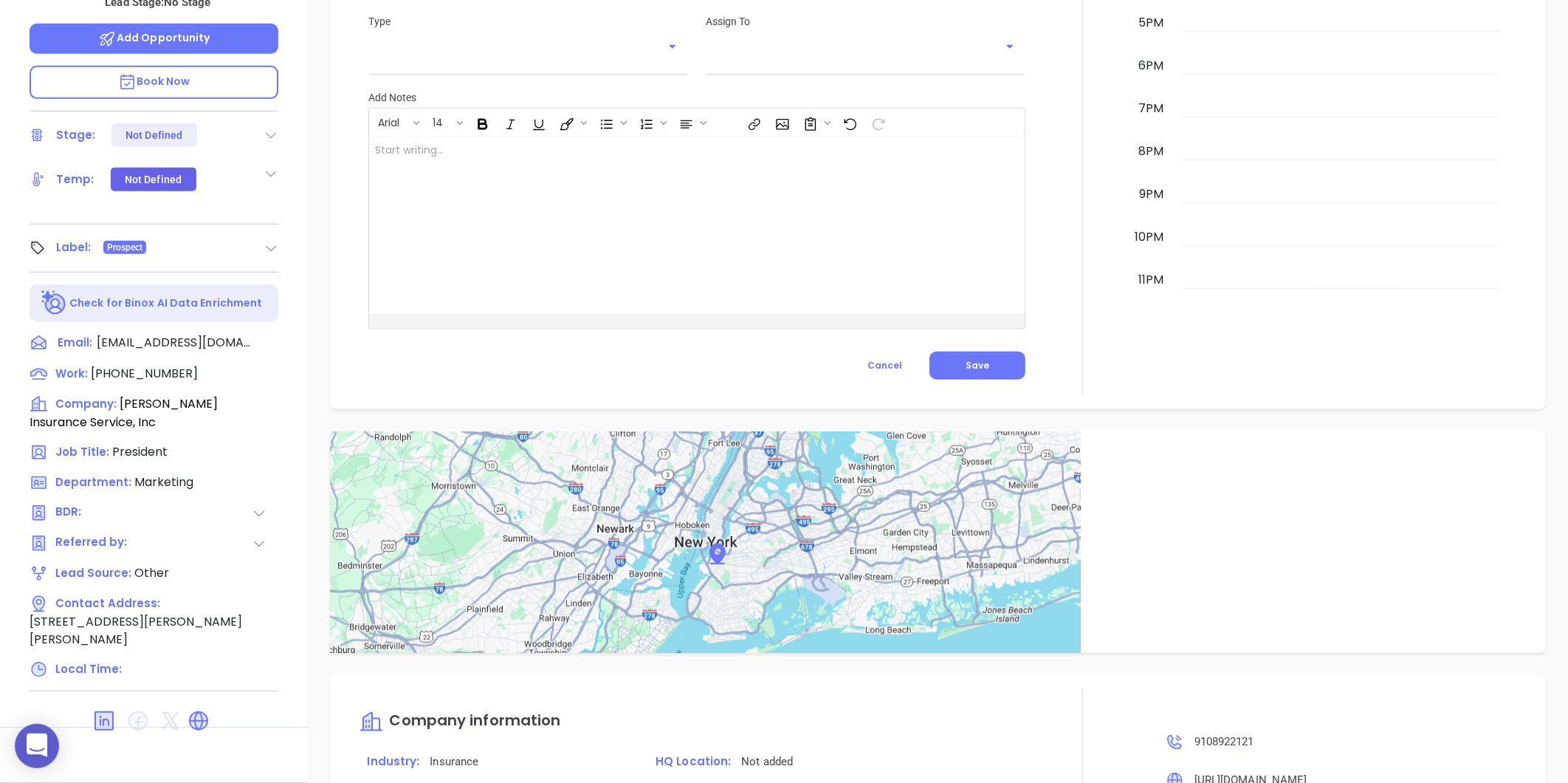
scroll to position [787, 0]
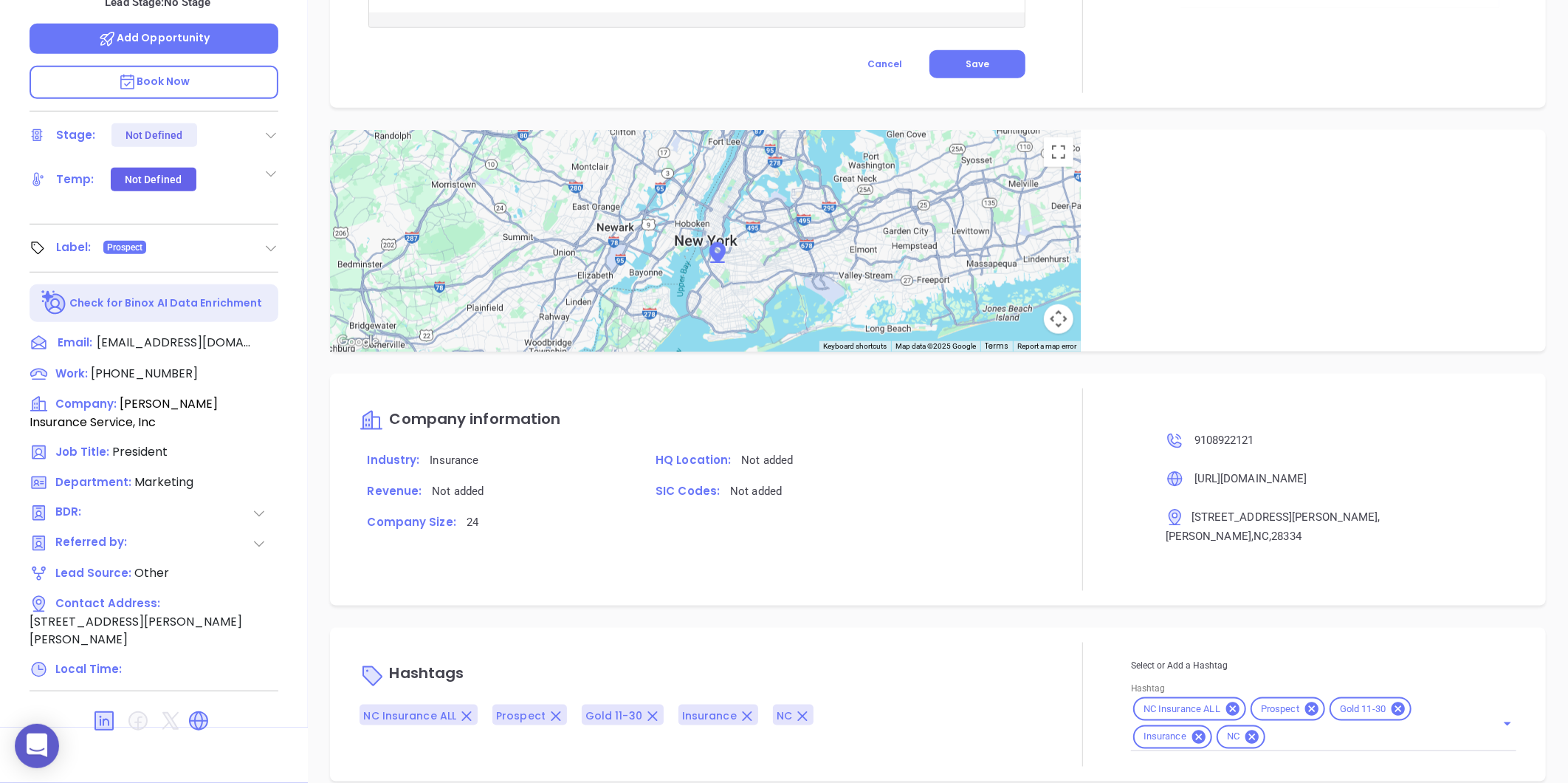
type input "[PERSON_NAME]"
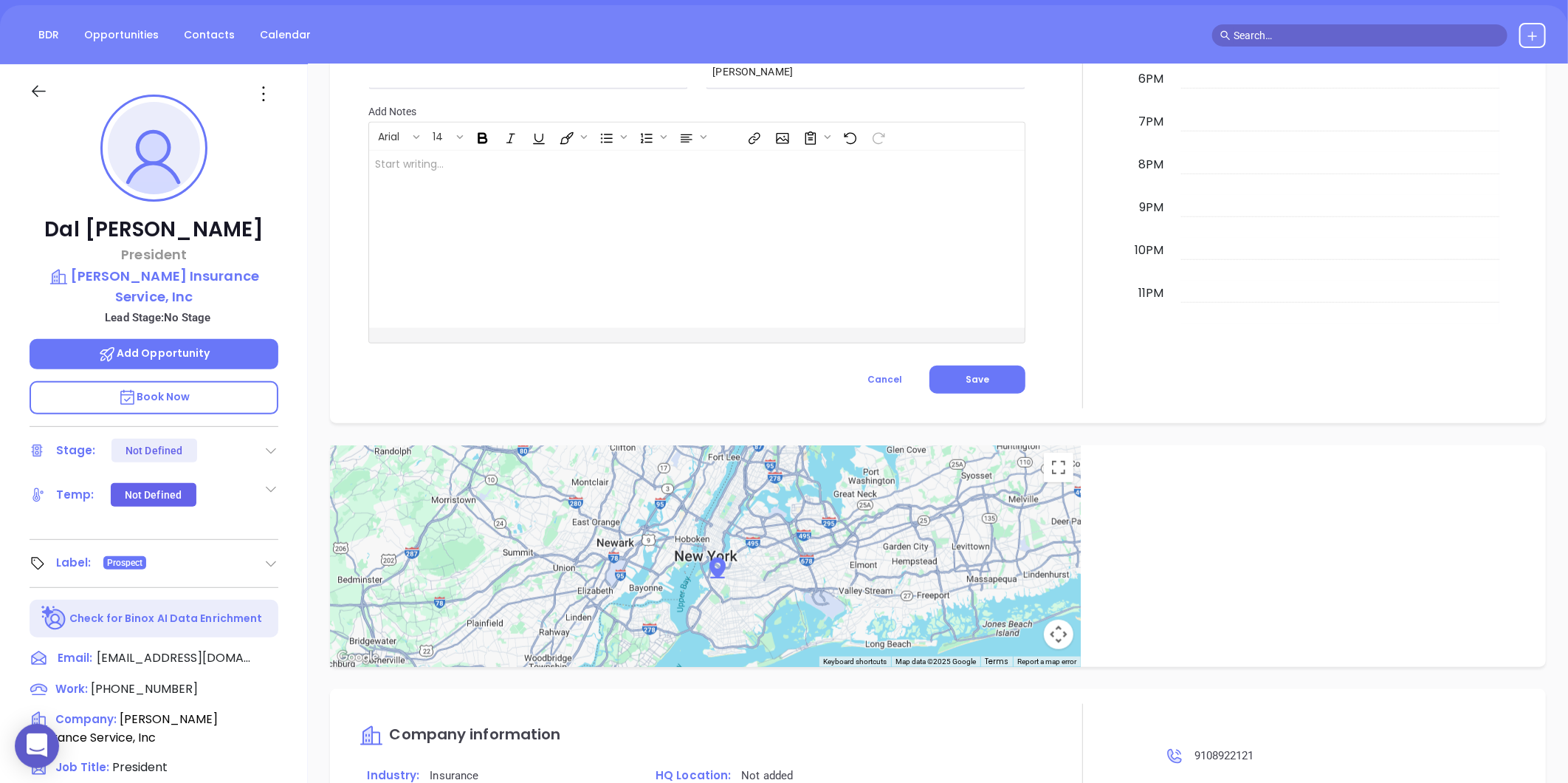
scroll to position [0, 0]
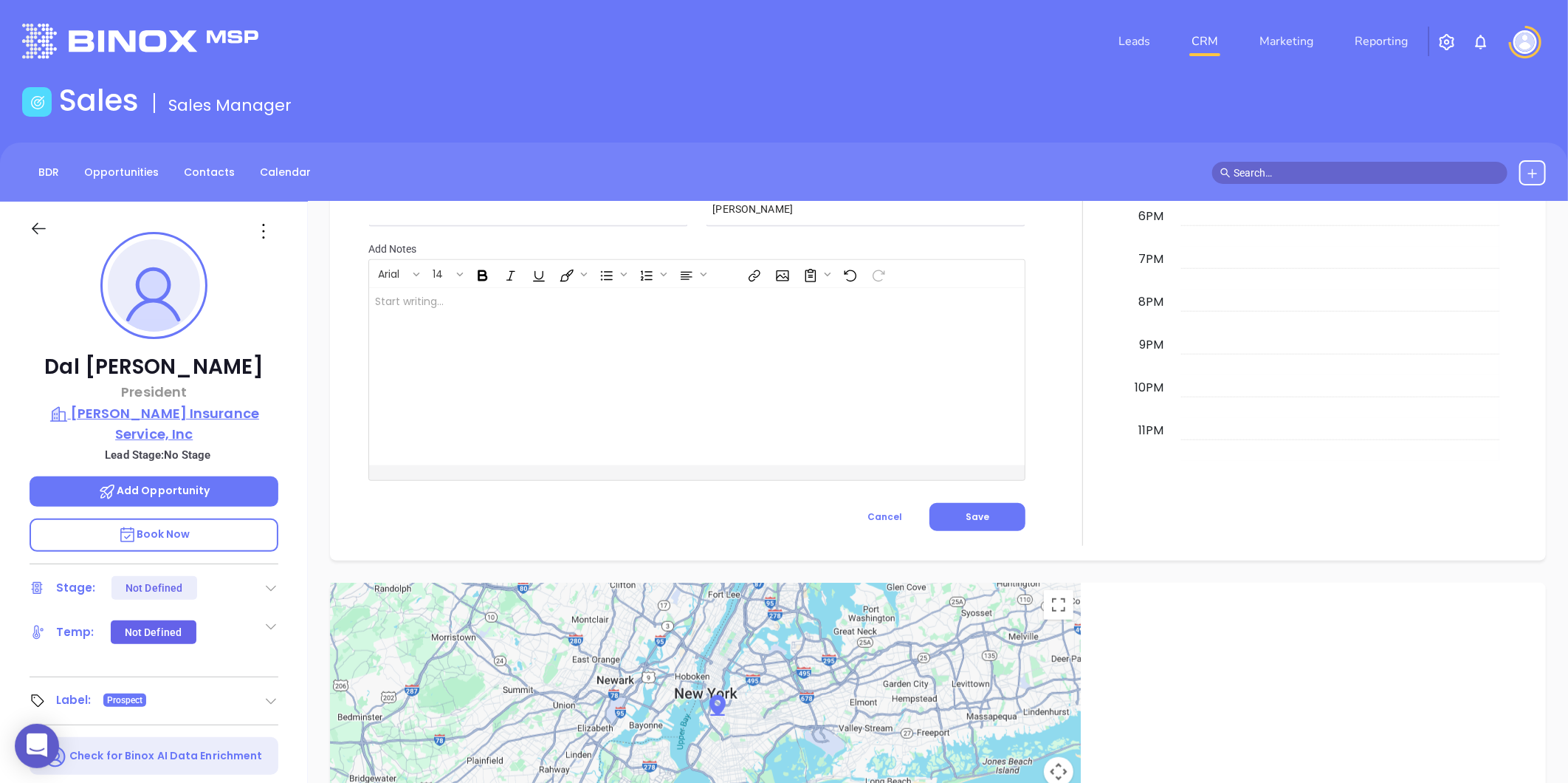
click at [185, 403] on p "[PERSON_NAME] Insurance Service, Inc" at bounding box center [154, 424] width 248 height 41
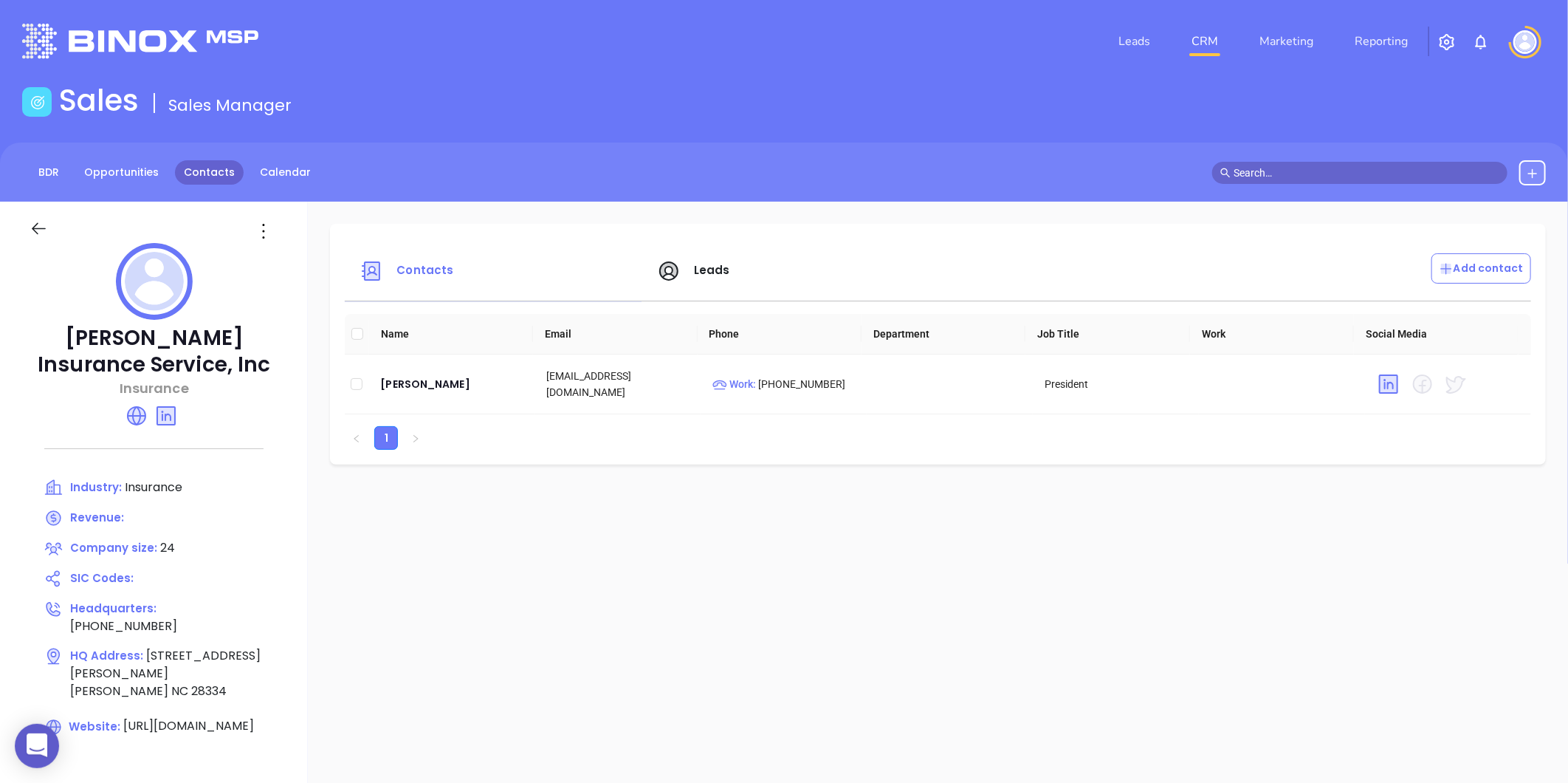
click at [205, 173] on link "Contacts" at bounding box center [209, 172] width 69 height 24
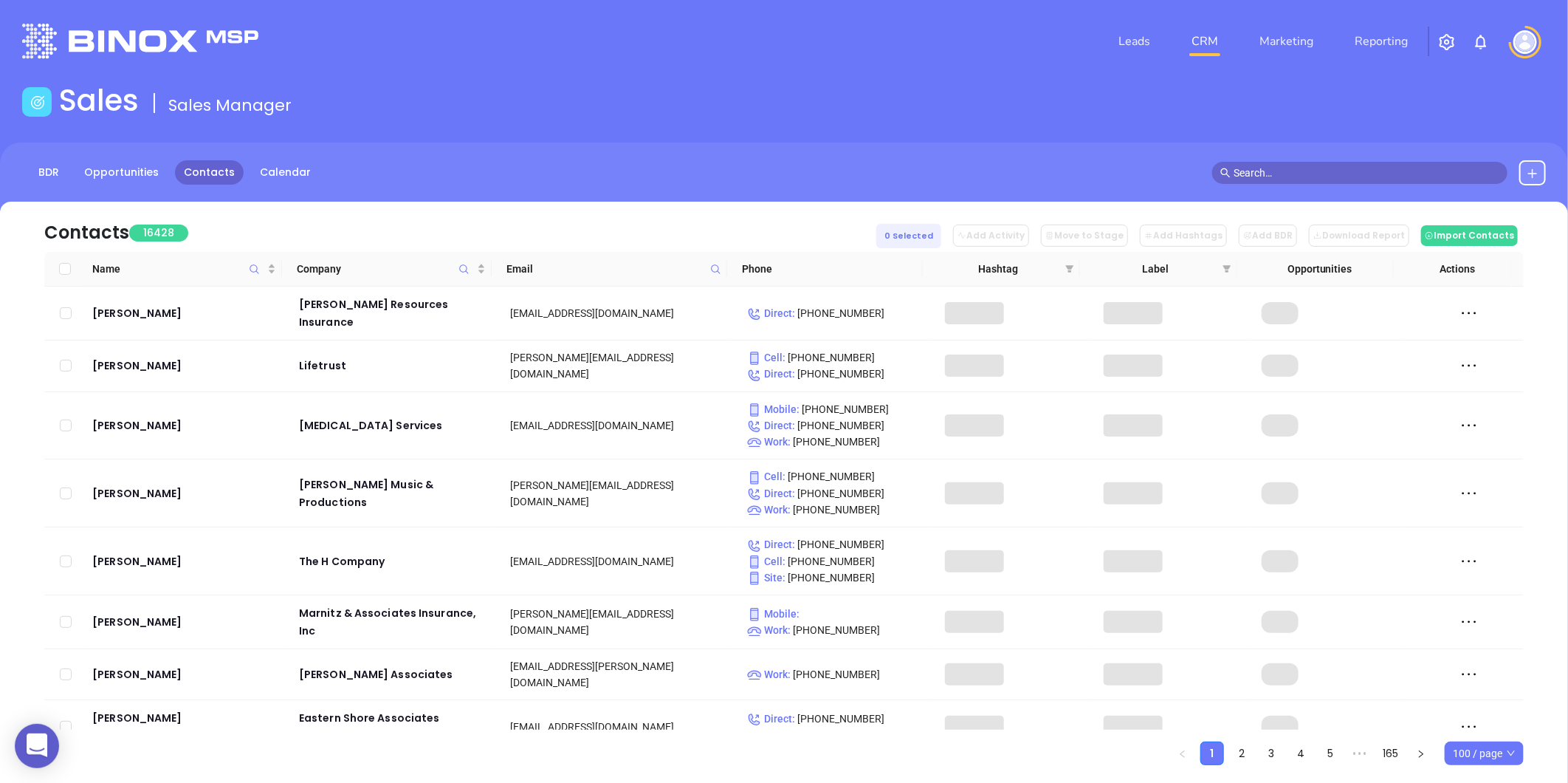
click at [717, 274] on icon at bounding box center [716, 269] width 11 height 11
paste input "[DOMAIN_NAME]"
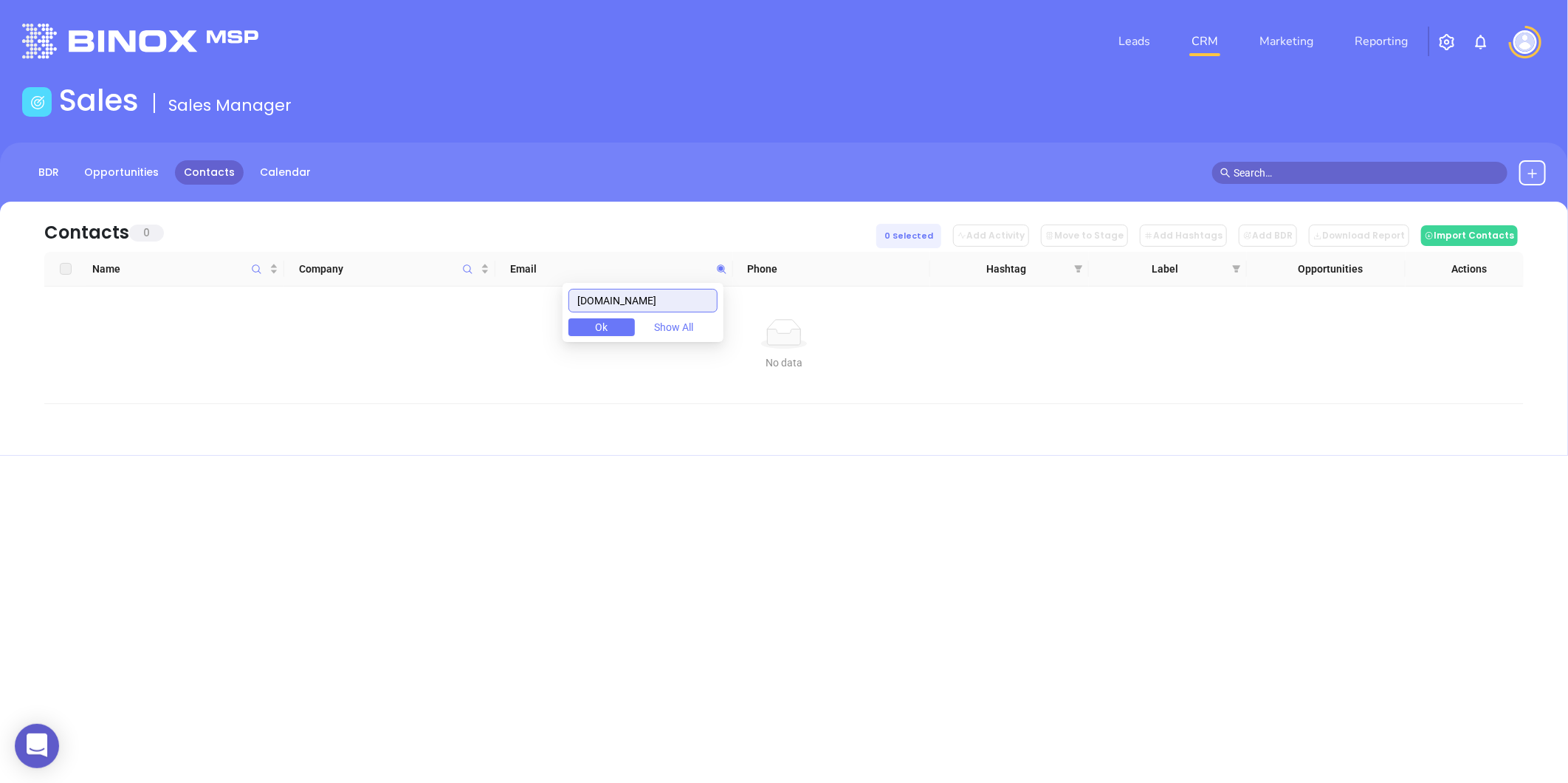
drag, startPoint x: 713, startPoint y: 296, endPoint x: 511, endPoint y: 321, distance: 203.5
click at [511, 321] on body "0 Leads CRM Marketing Reporting Financial Leads Leads Sales Sales Manager BDR O…" at bounding box center [784, 391] width 1568 height 783
type input "[DOMAIN_NAME]"
paste input "[DOMAIN_NAME]"
type input "[DOMAIN_NAME]"
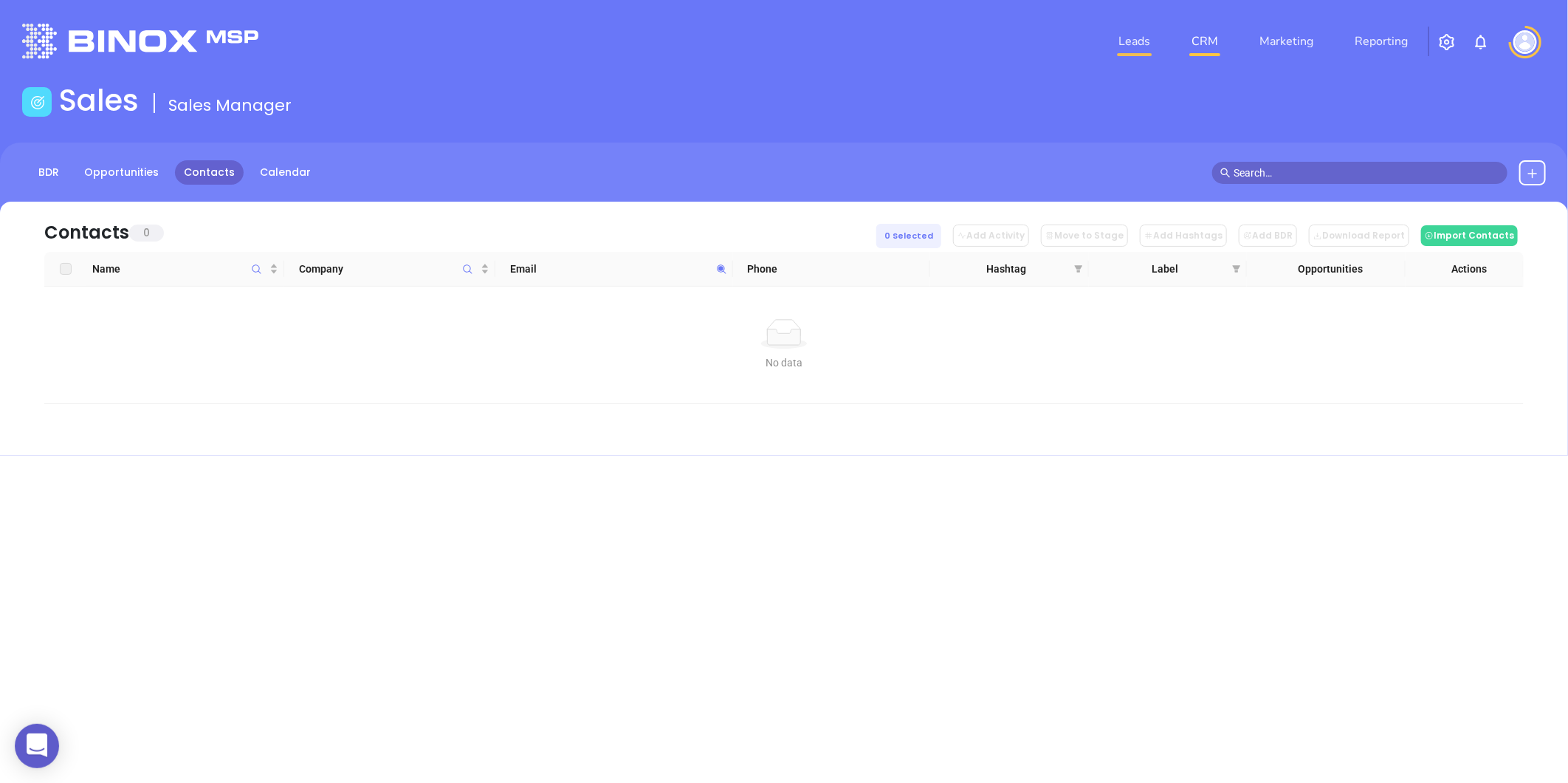
click at [1122, 48] on link "Leads" at bounding box center [1133, 42] width 44 height 30
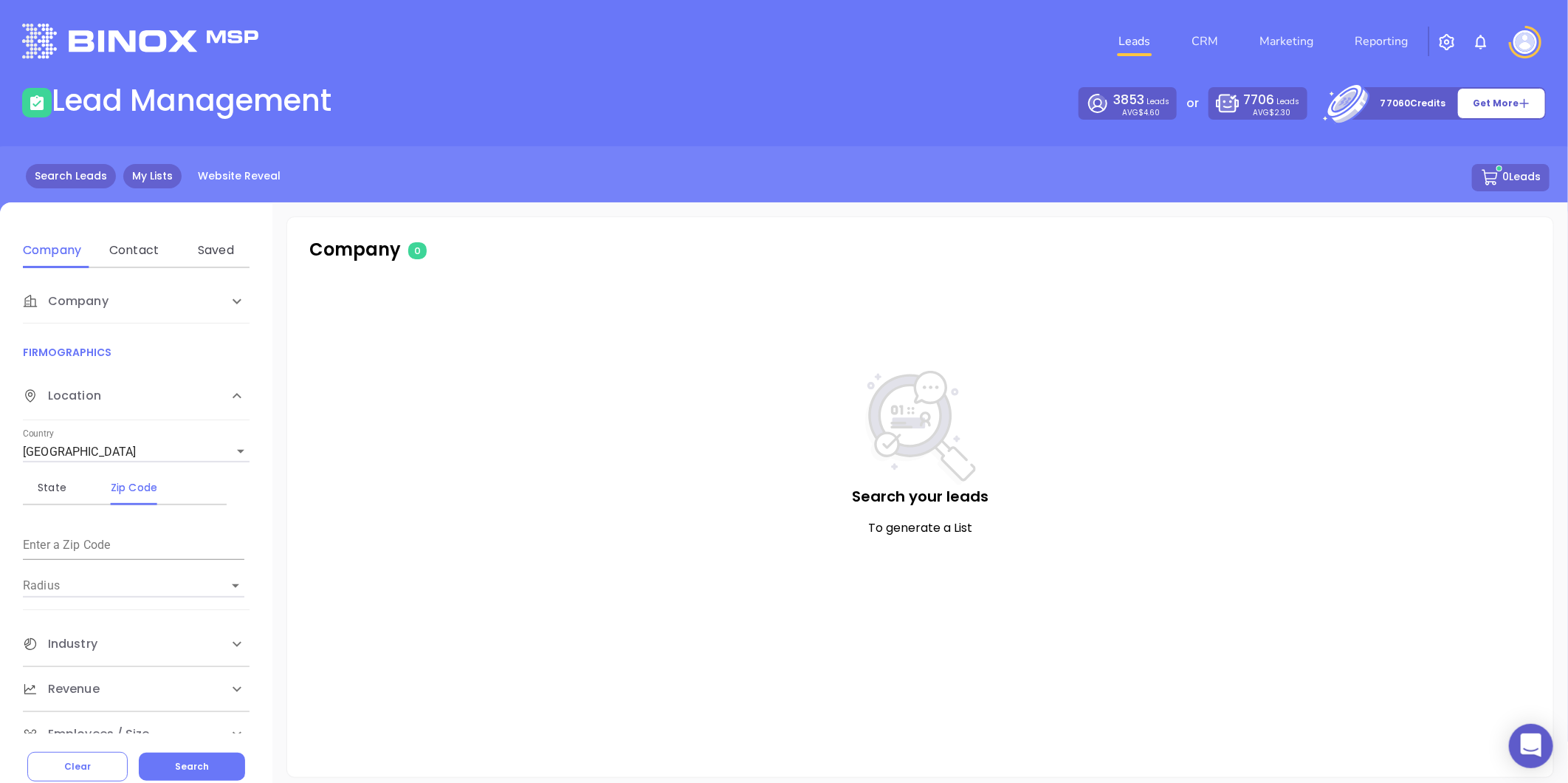
click at [174, 181] on link "My Lists" at bounding box center [152, 176] width 59 height 24
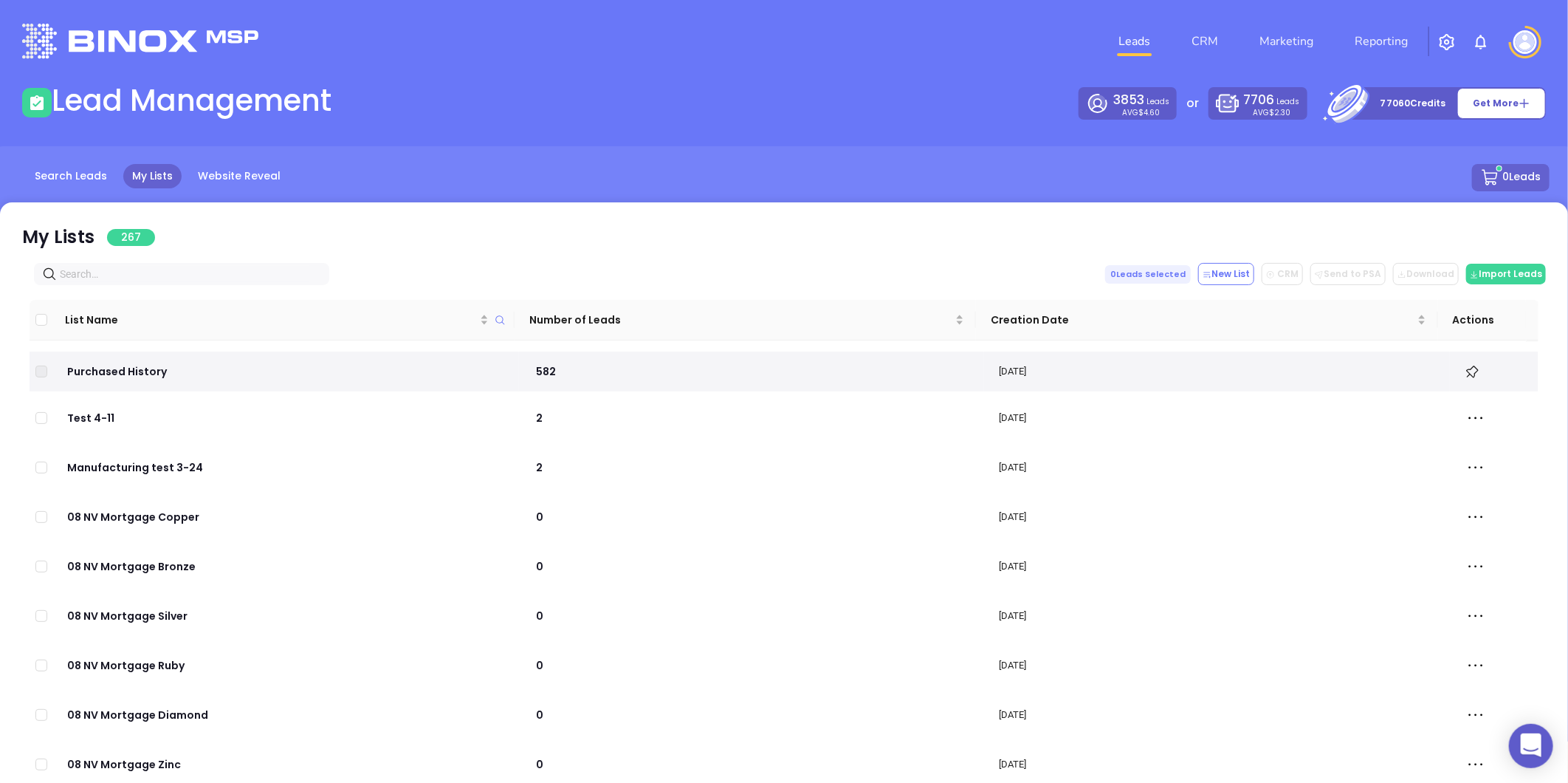
click at [200, 274] on input "text" at bounding box center [184, 274] width 249 height 16
paste input "[DOMAIN_NAME]"
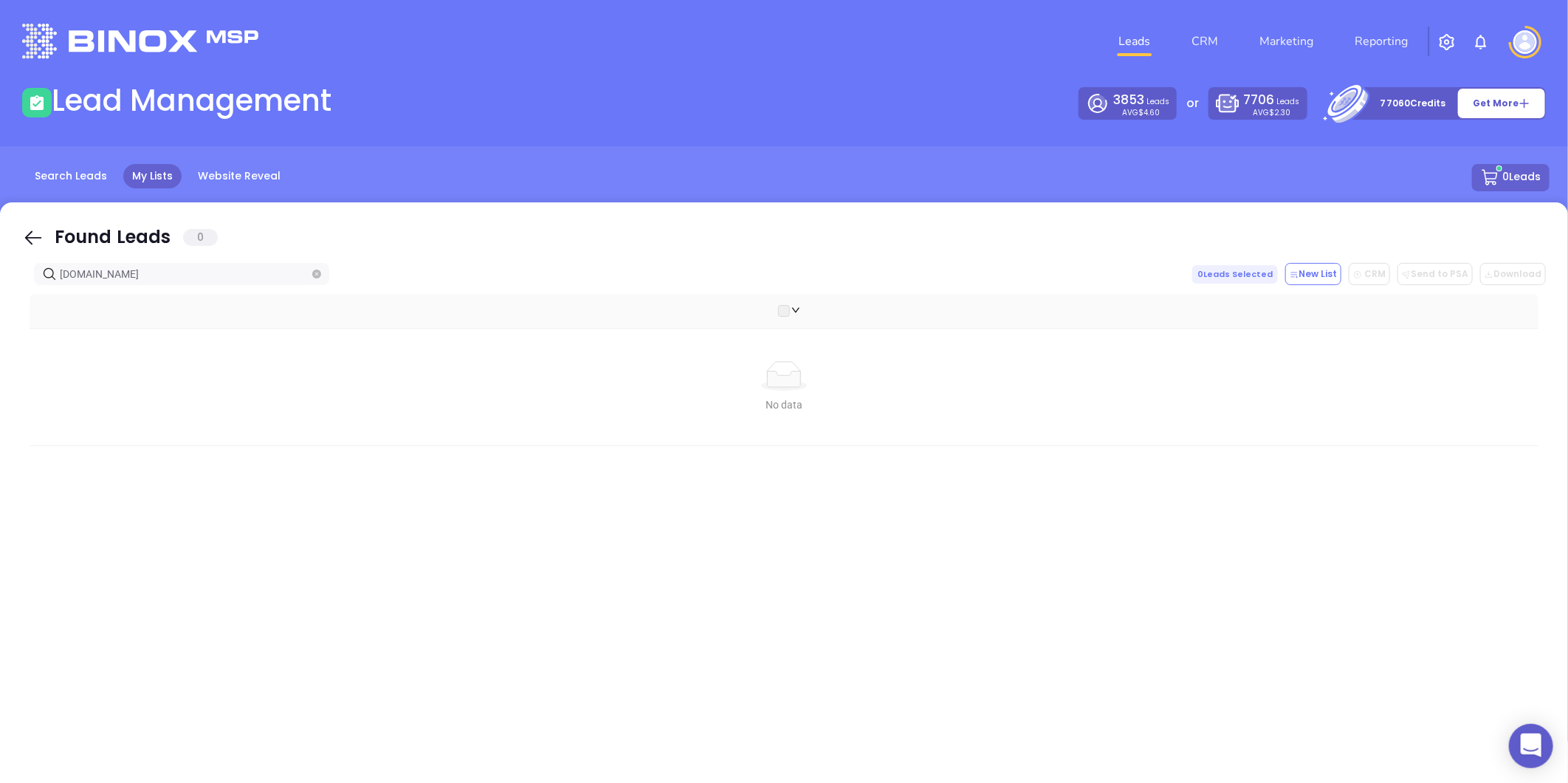
type input "[DOMAIN_NAME]"
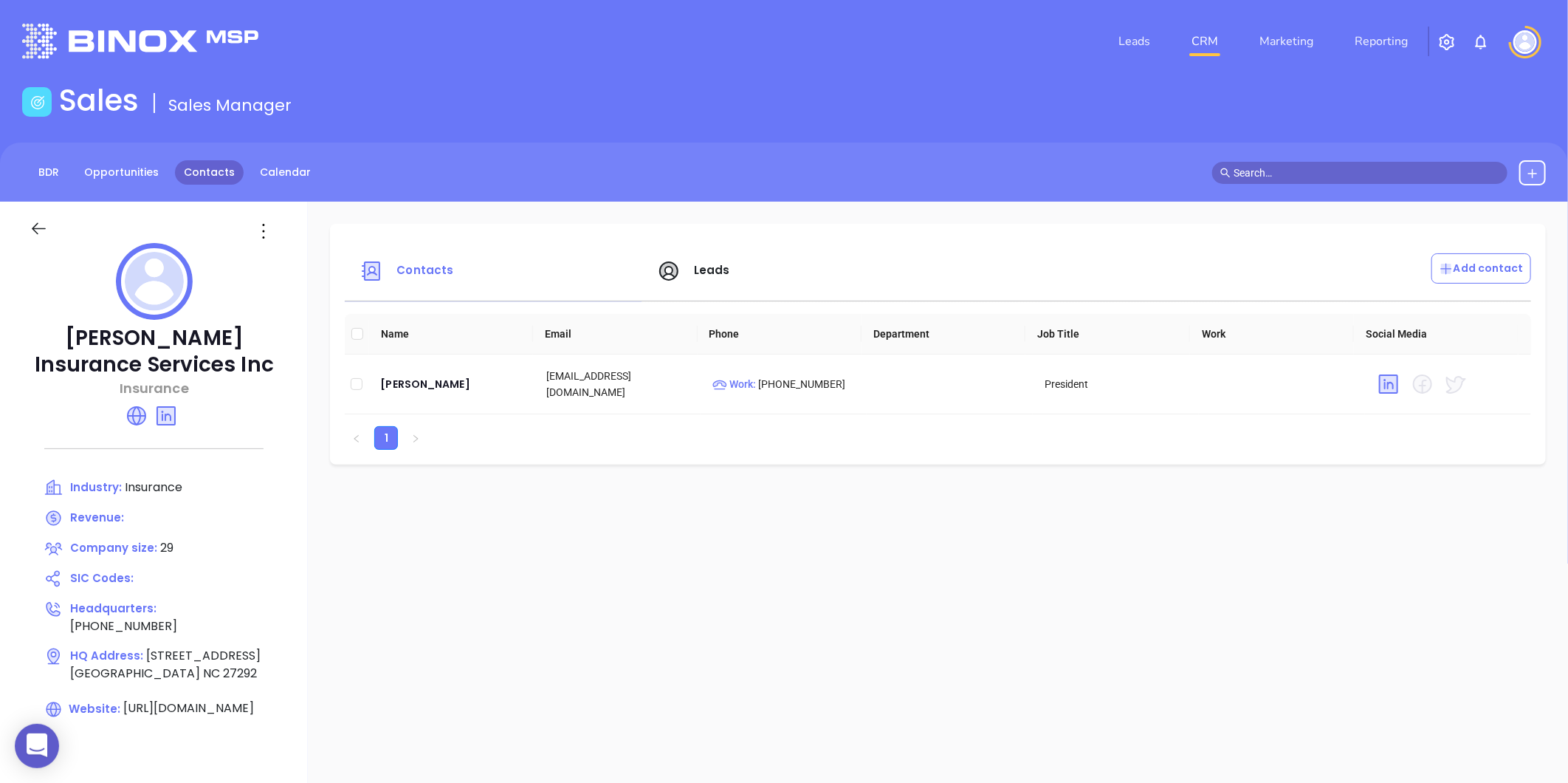
click at [225, 169] on link "Contacts" at bounding box center [209, 172] width 69 height 24
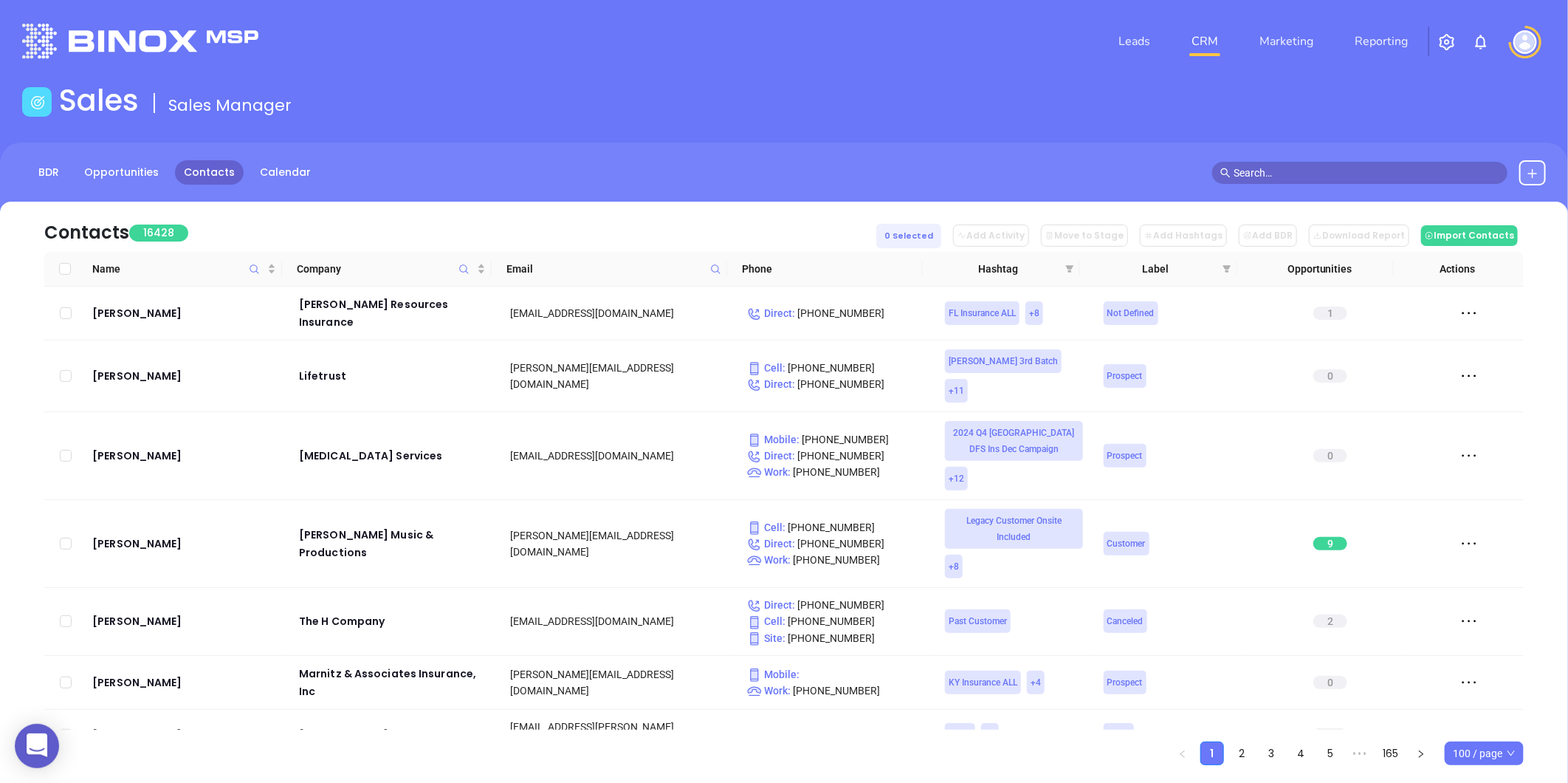
click at [716, 266] on icon at bounding box center [716, 269] width 11 height 11
paste input "[DOMAIN_NAME]"
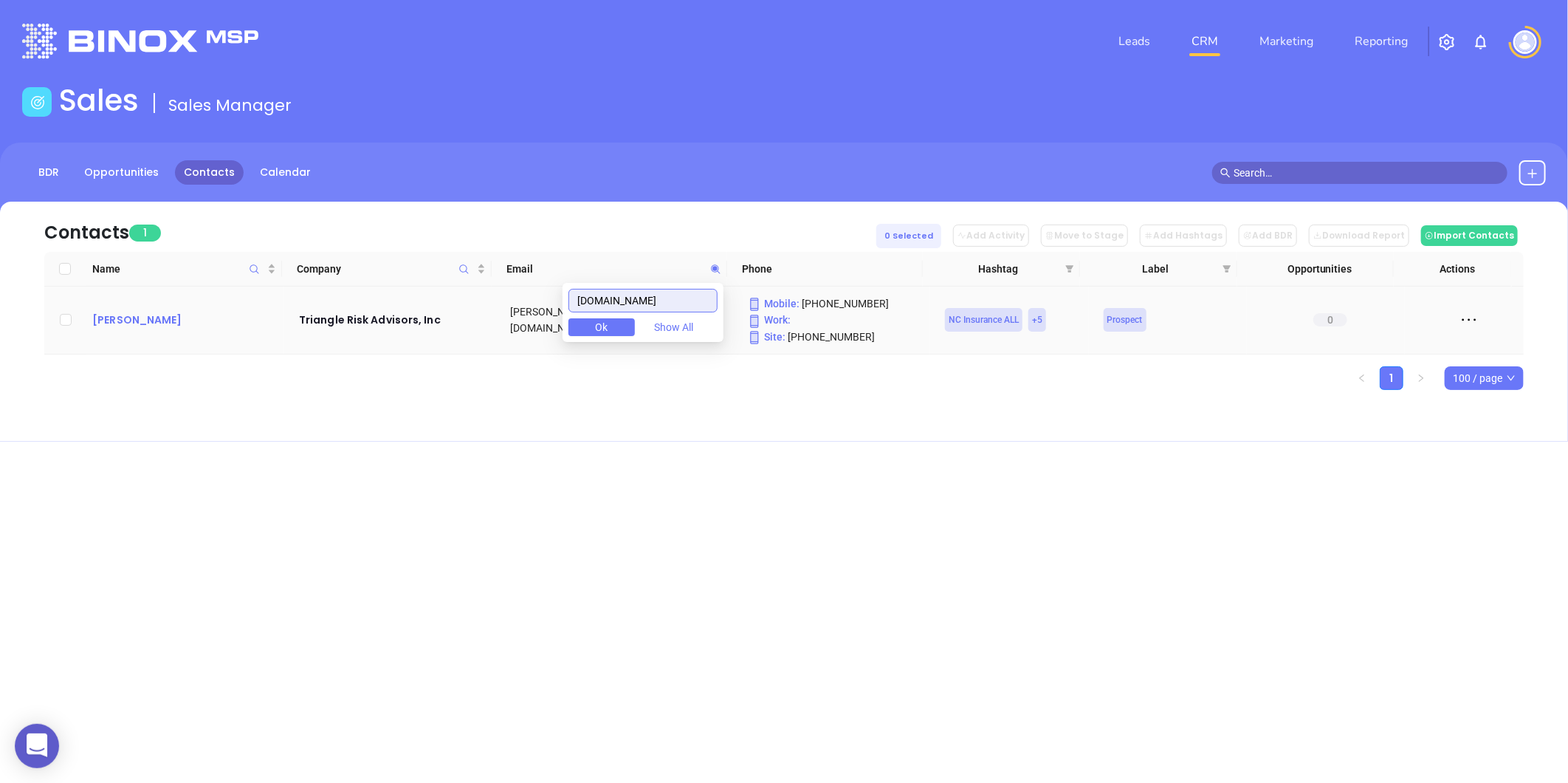
type input "[DOMAIN_NAME]"
click at [123, 318] on div "[PERSON_NAME]" at bounding box center [185, 319] width 186 height 18
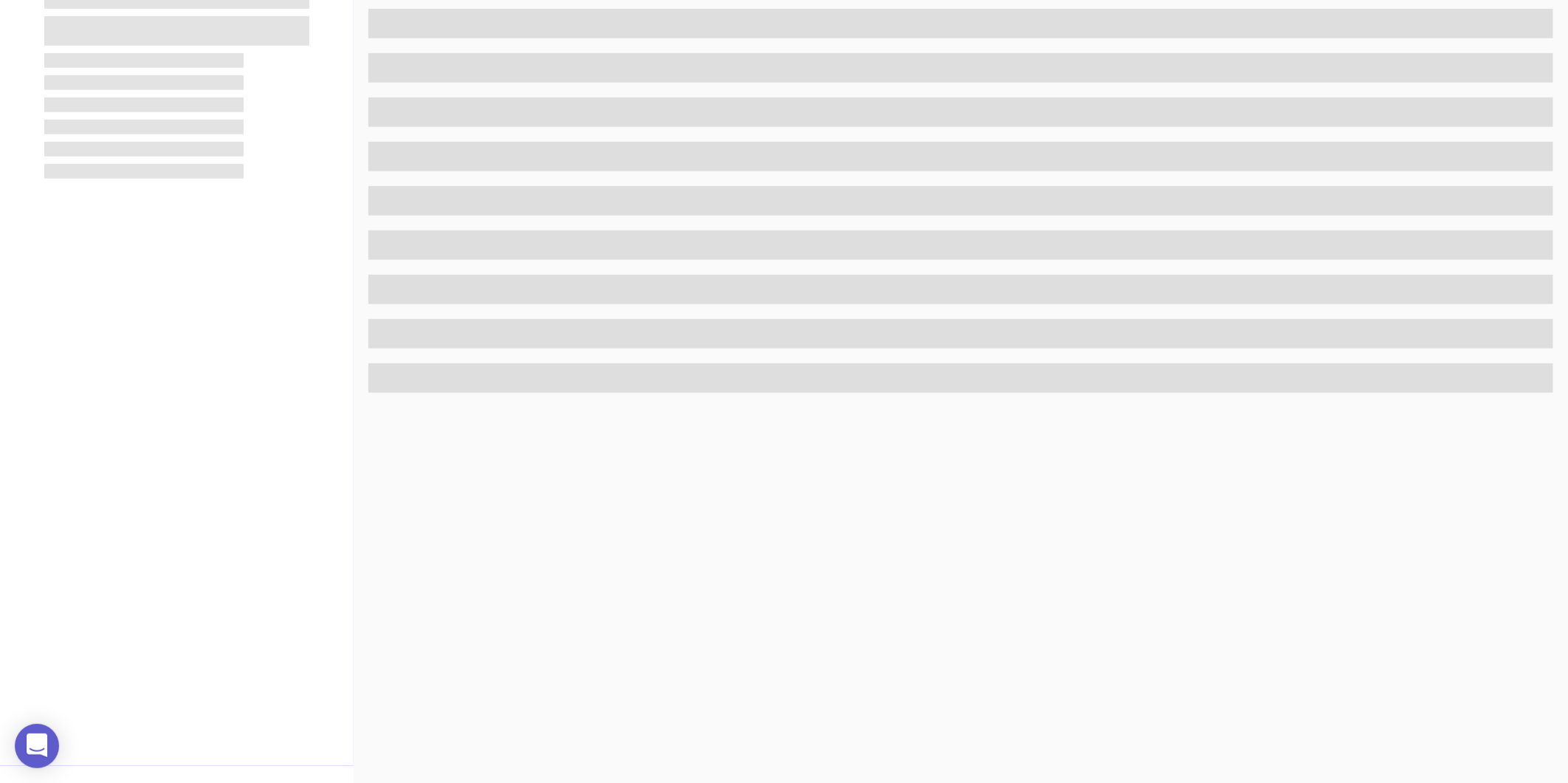
scroll to position [452, 0]
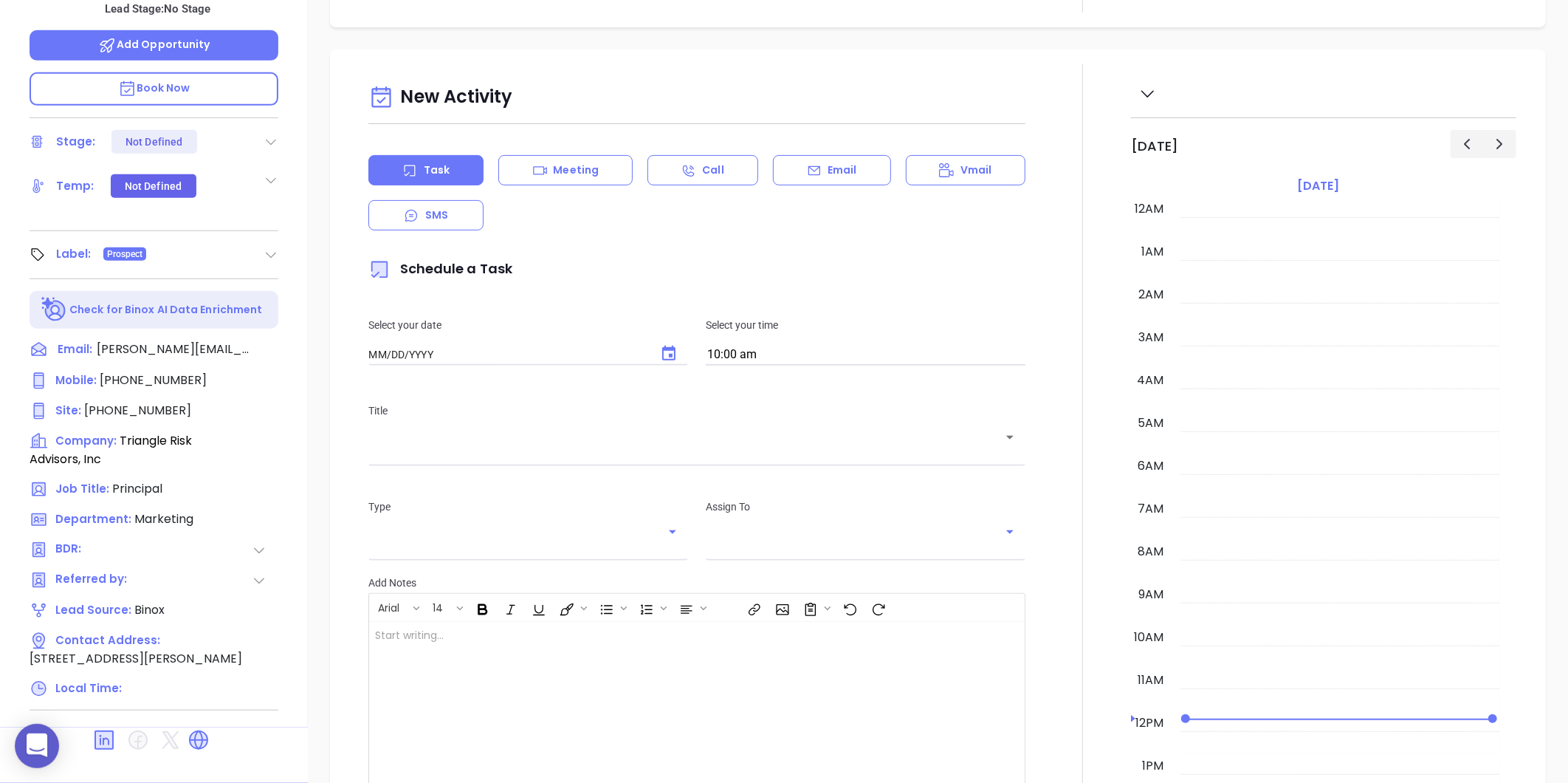
type input "[DATE]"
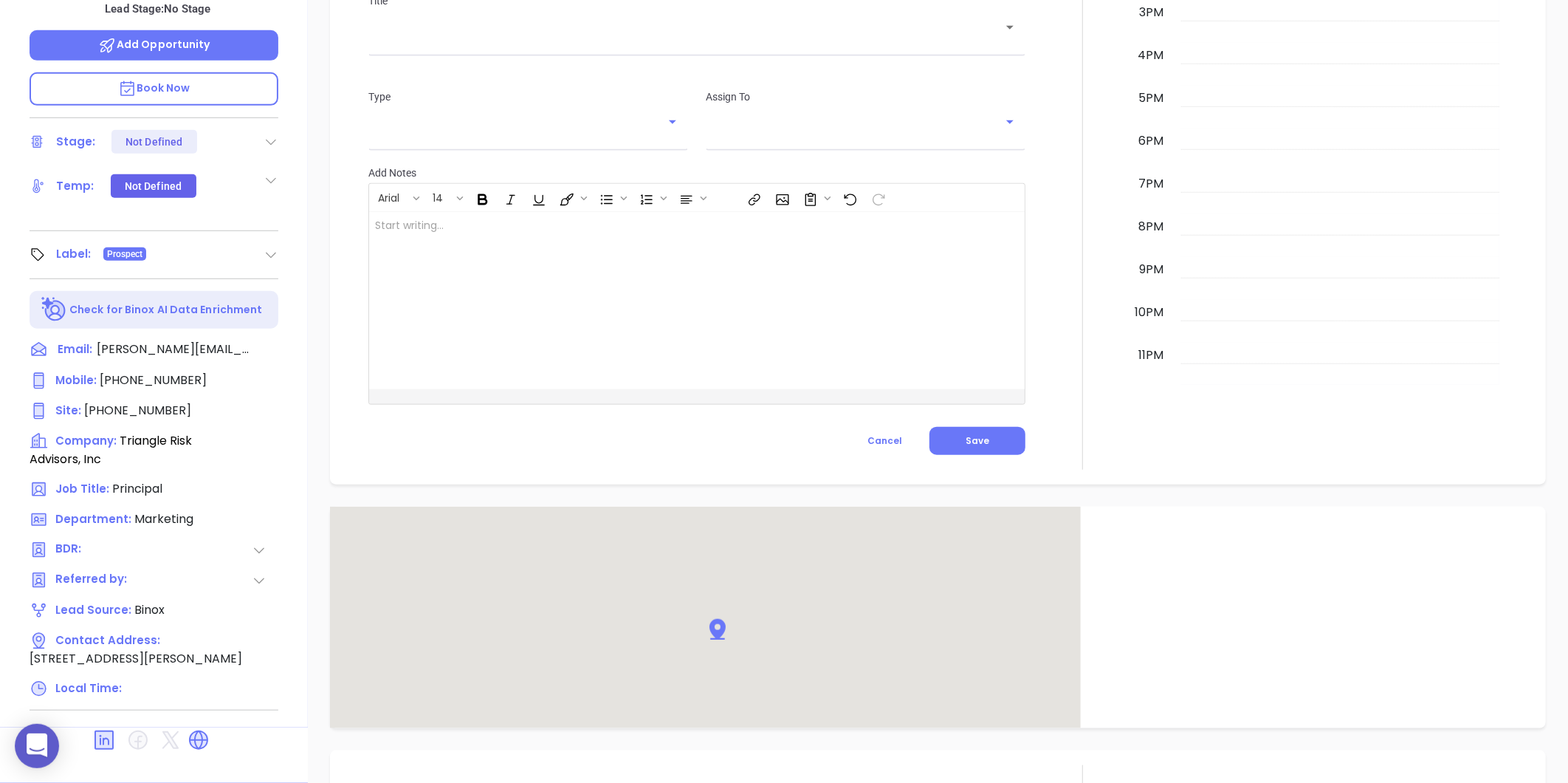
scroll to position [787, 0]
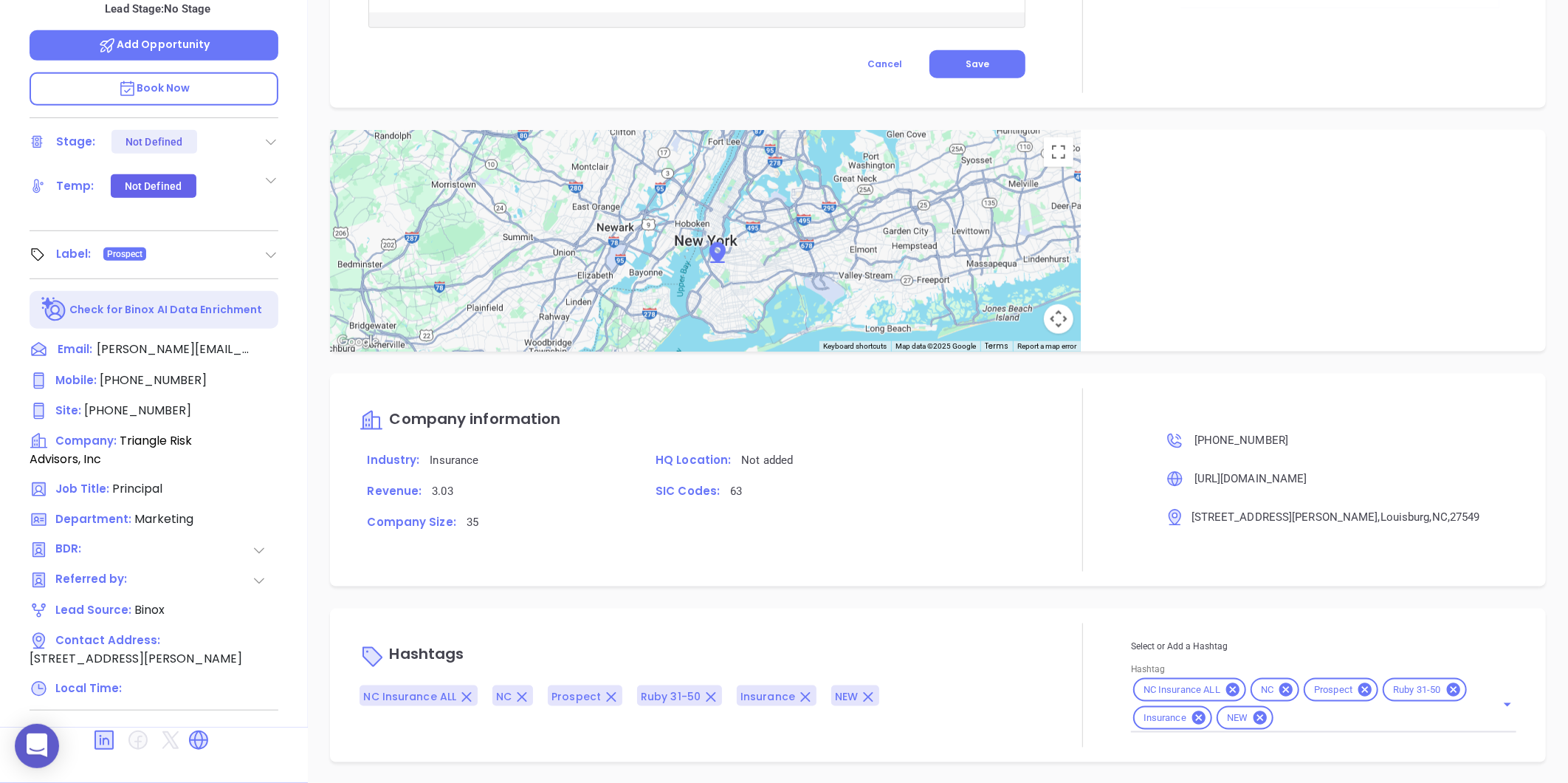
type input "[PERSON_NAME]"
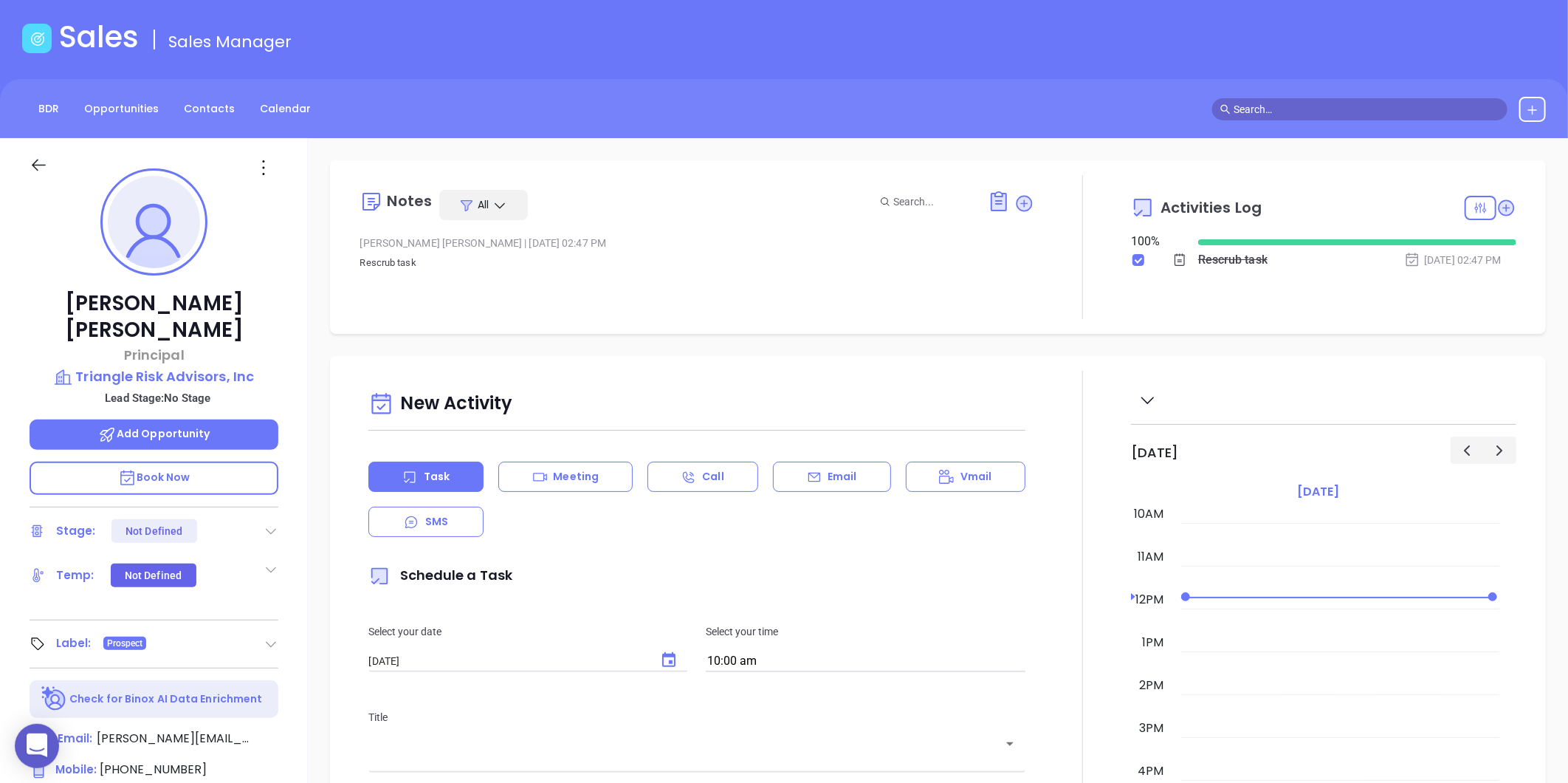
scroll to position [0, 0]
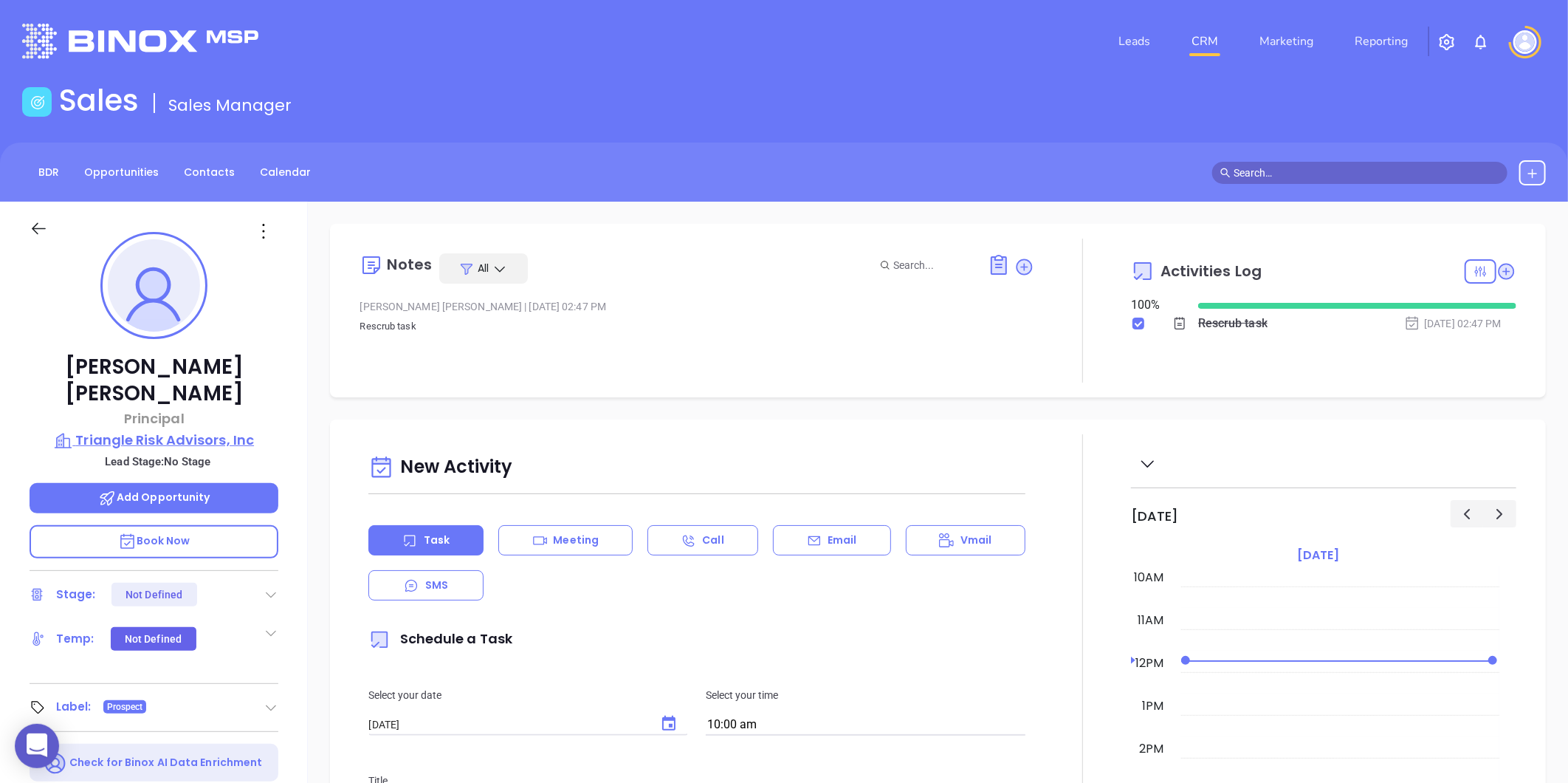
click at [163, 430] on p "Triangle Risk Advisors, Inc" at bounding box center [154, 440] width 248 height 20
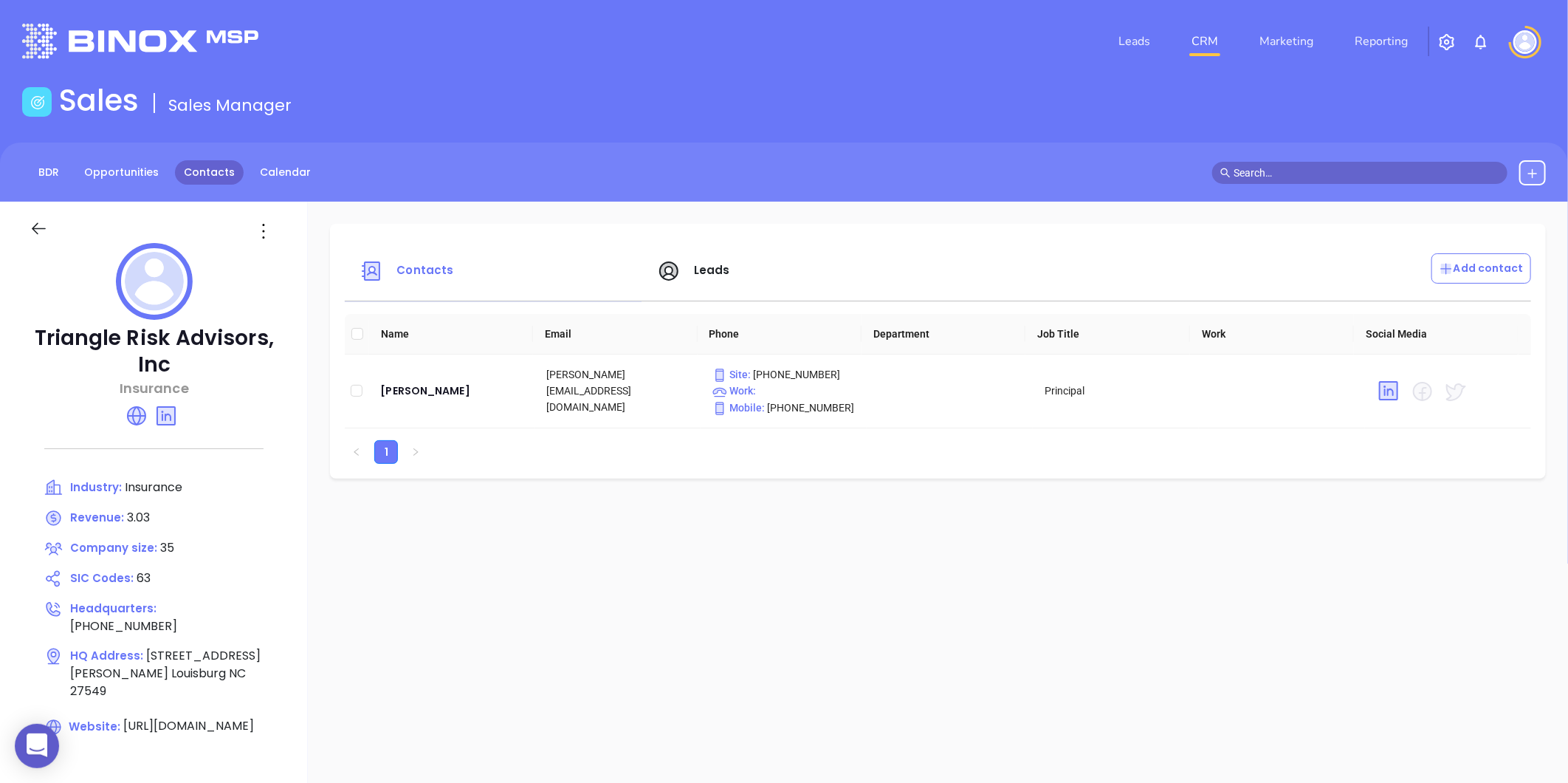
click at [215, 173] on link "Contacts" at bounding box center [209, 172] width 69 height 24
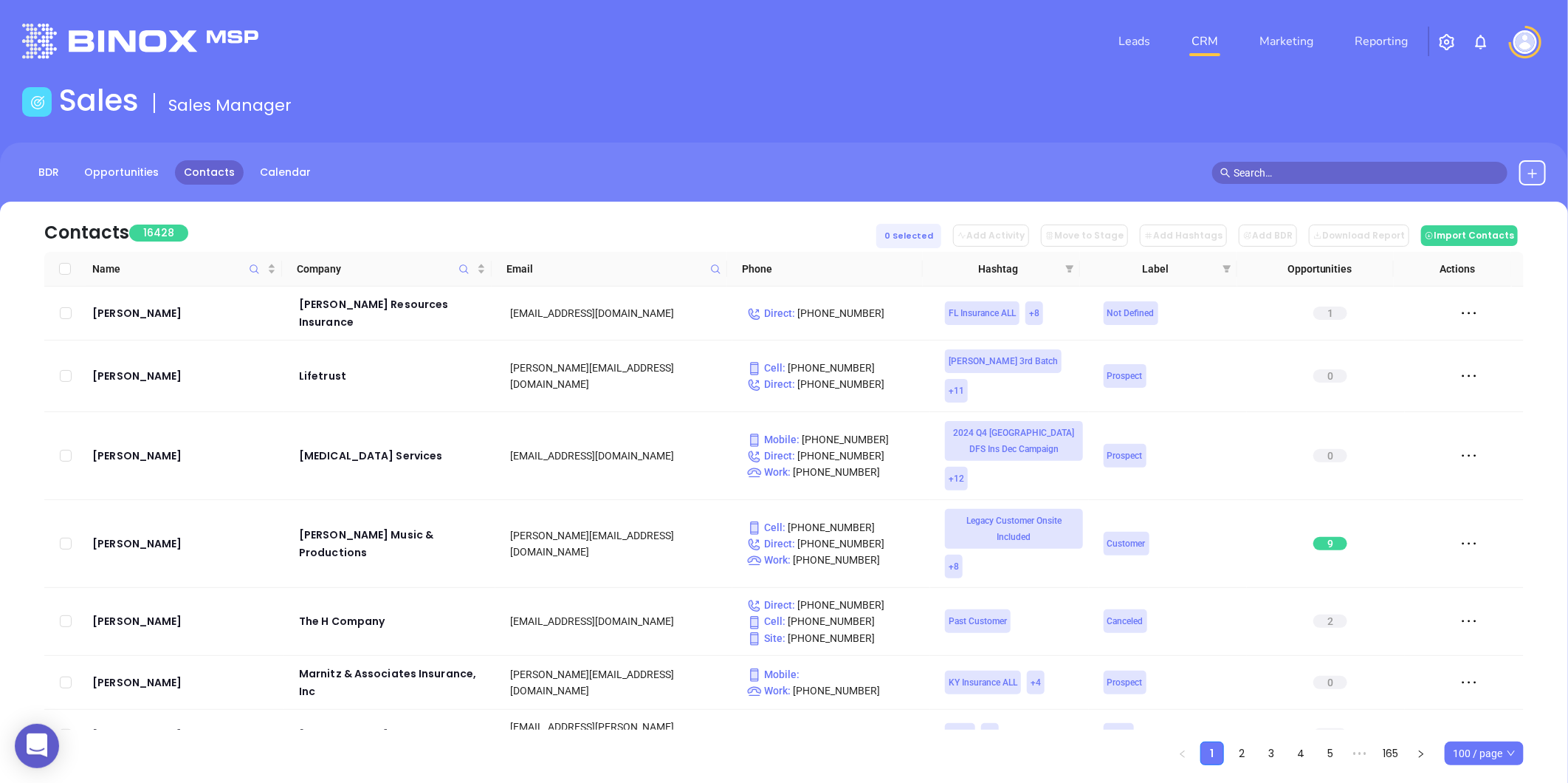
click at [717, 277] on span at bounding box center [716, 269] width 17 height 22
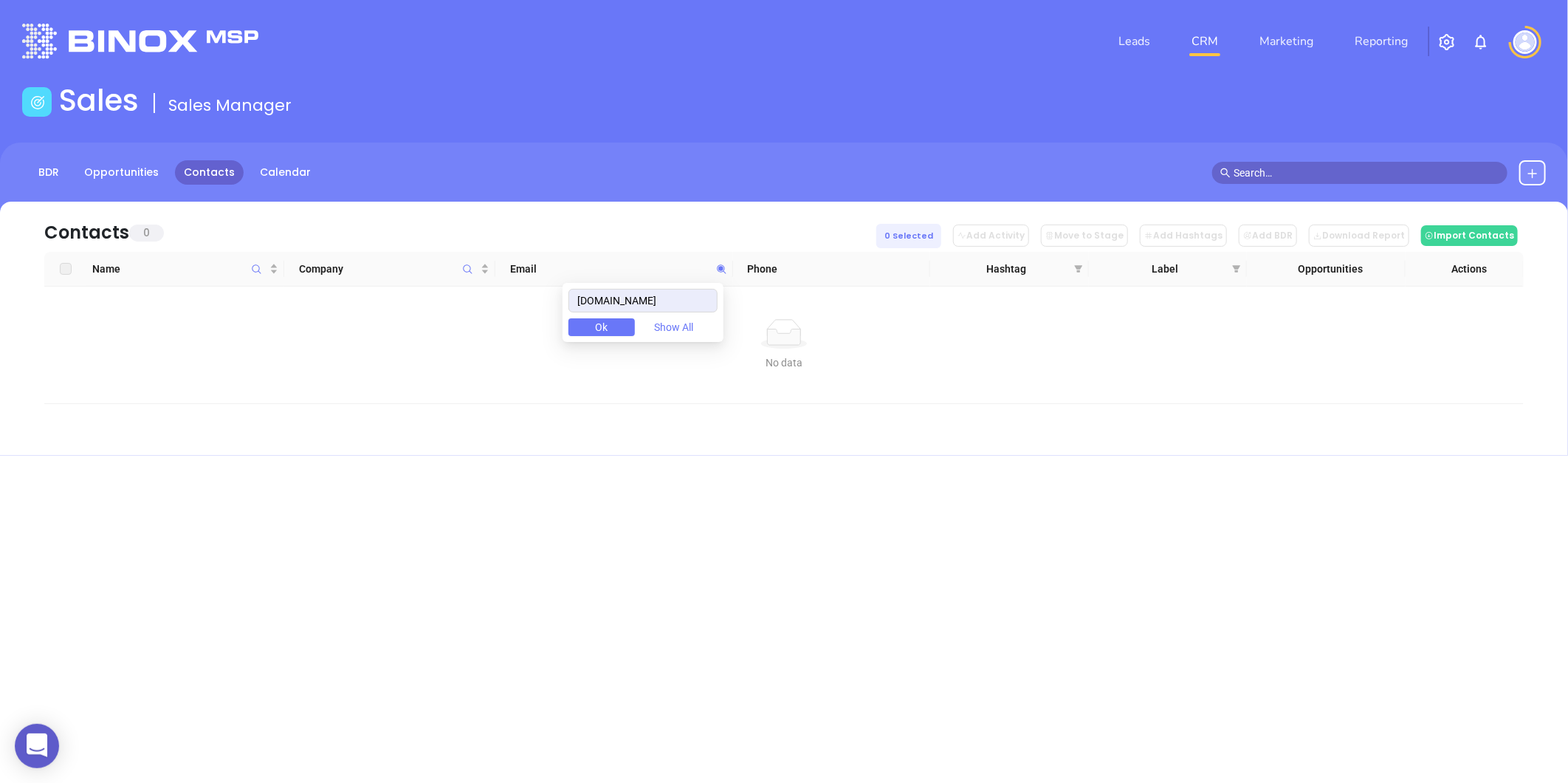
drag, startPoint x: 669, startPoint y: 305, endPoint x: 297, endPoint y: 310, distance: 372.0
click at [297, 310] on body "0 Leads CRM Marketing Reporting Financial Leads Leads Sales Sales Manager BDR O…" at bounding box center [784, 391] width 1568 height 783
type input "[DOMAIN_NAME]"
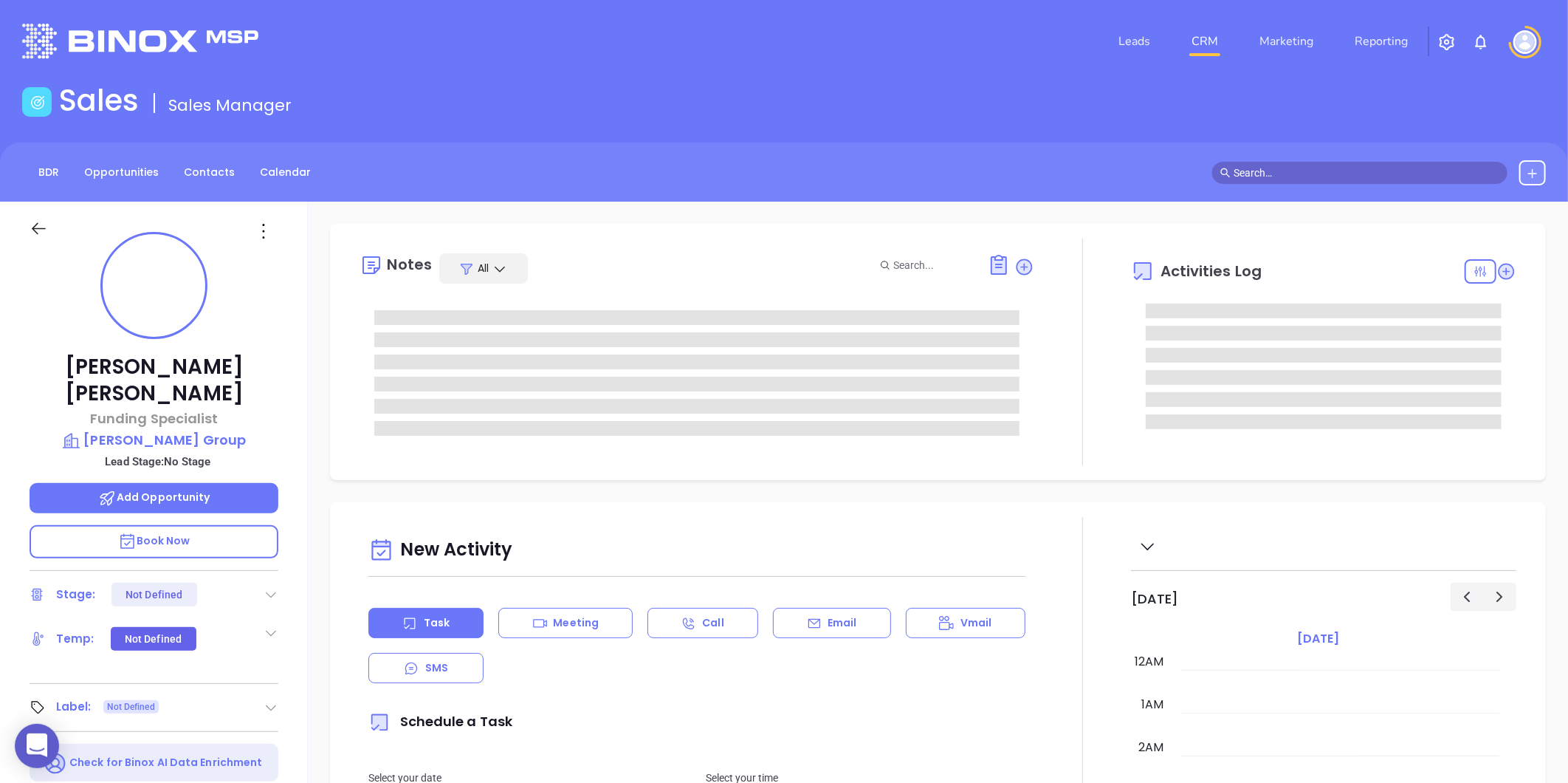
type input "[DATE]"
type input "[PERSON_NAME]"
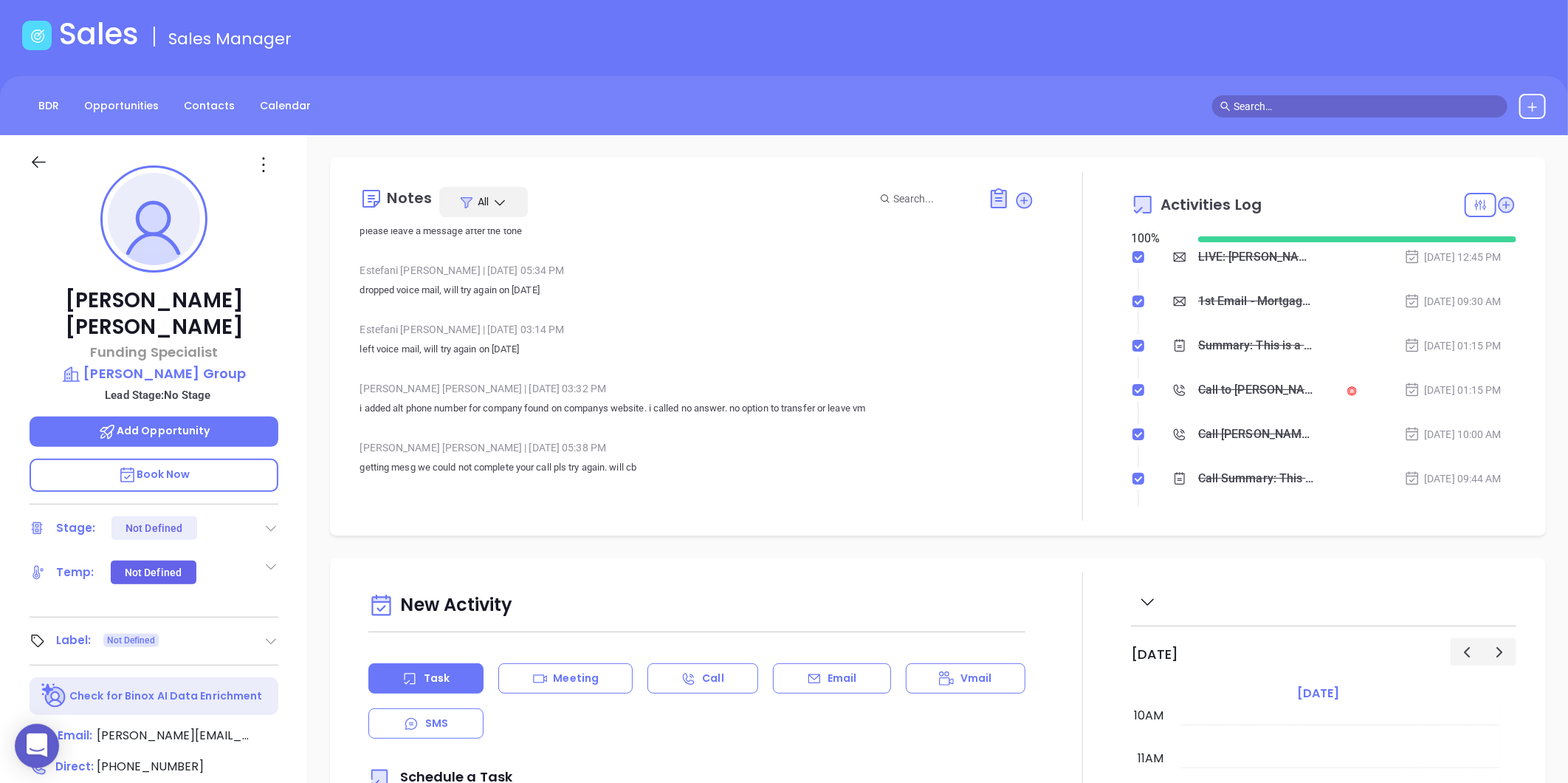
scroll to position [0, 0]
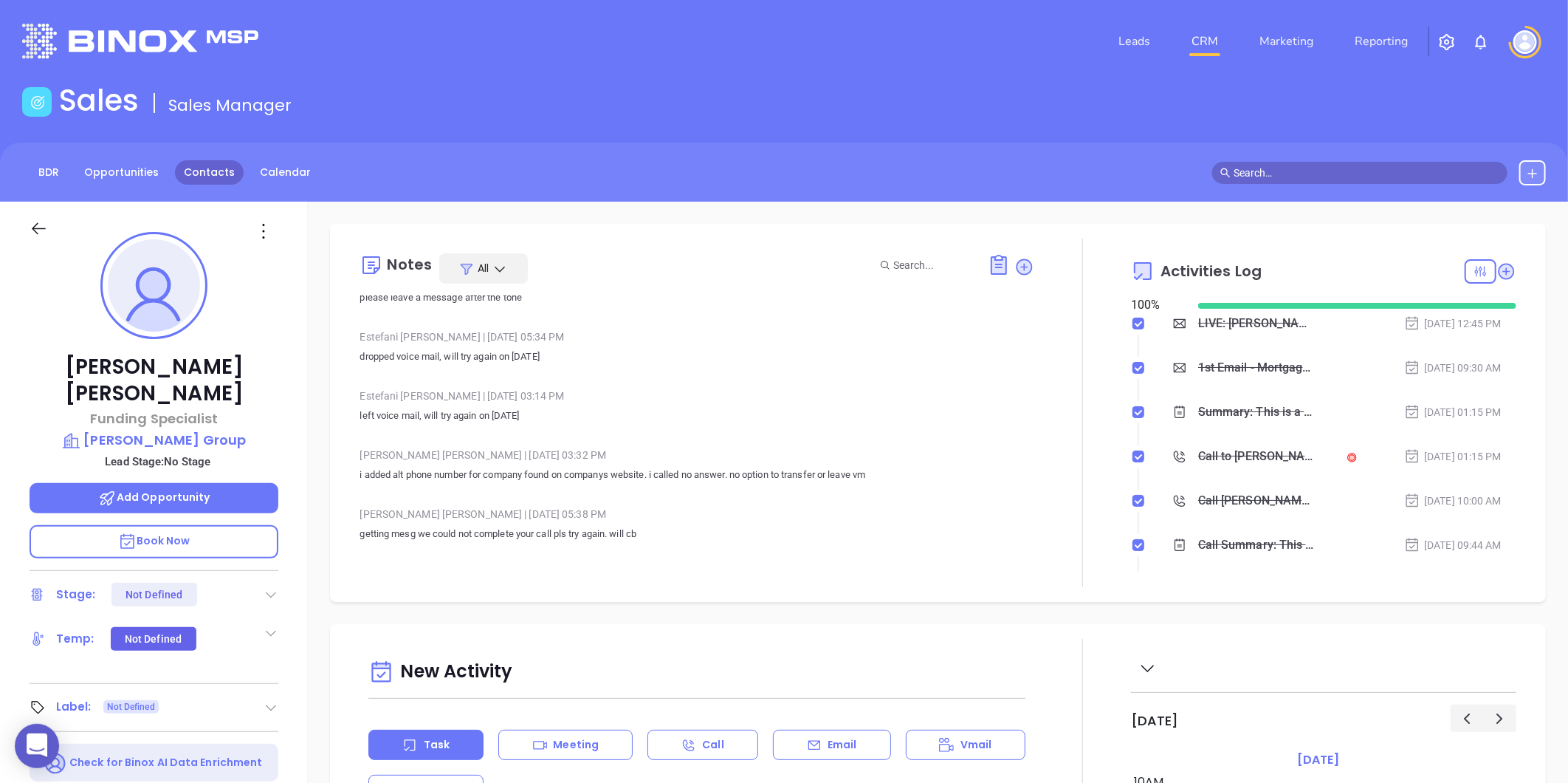
click at [224, 172] on link "Contacts" at bounding box center [209, 172] width 69 height 24
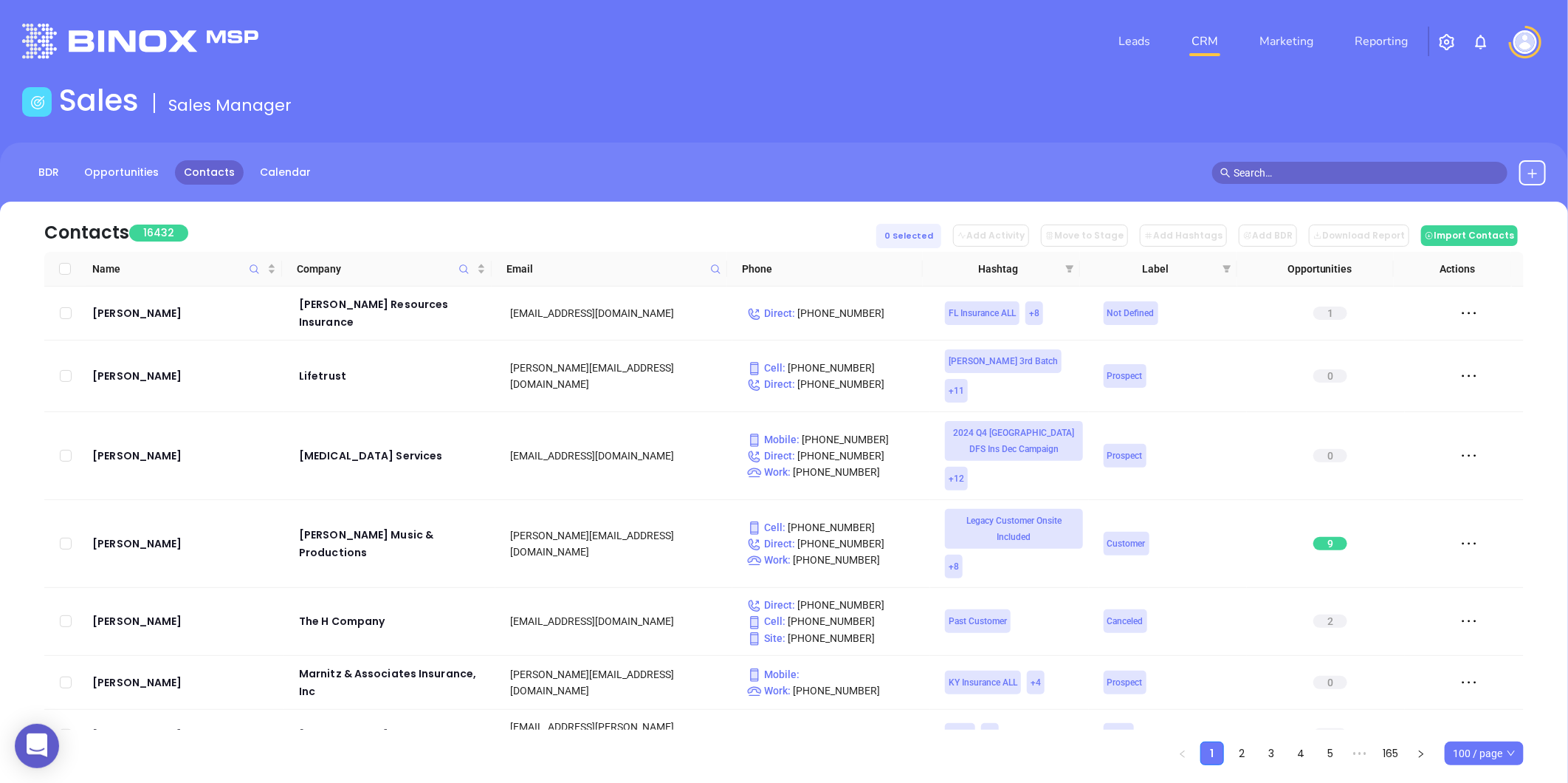
drag, startPoint x: 732, startPoint y: 263, endPoint x: 704, endPoint y: 264, distance: 28.0
click at [728, 263] on th "Phone" at bounding box center [824, 268] width 196 height 34
click at [699, 266] on span "Email" at bounding box center [605, 268] width 198 height 16
click at [715, 263] on icon at bounding box center [716, 269] width 11 height 11
paste input "[DOMAIN_NAME]"
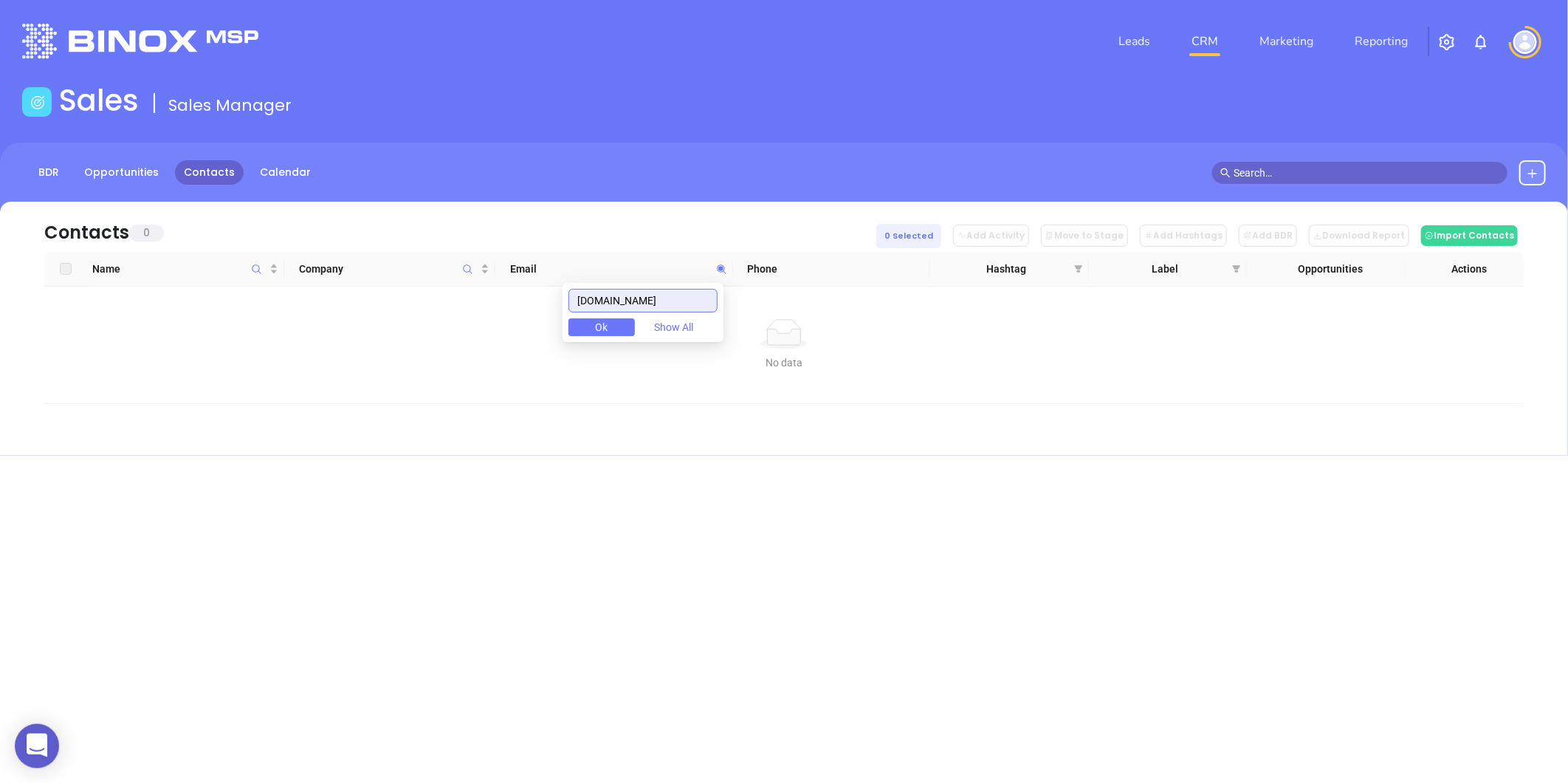
type input "[DOMAIN_NAME]"
drag, startPoint x: 673, startPoint y: 305, endPoint x: 439, endPoint y: 335, distance: 235.9
click at [439, 335] on body "0 Leads CRM Marketing Reporting Financial Leads Leads Sales Sales Manager BDR O…" at bounding box center [784, 391] width 1568 height 783
paste input "[DOMAIN_NAME]"
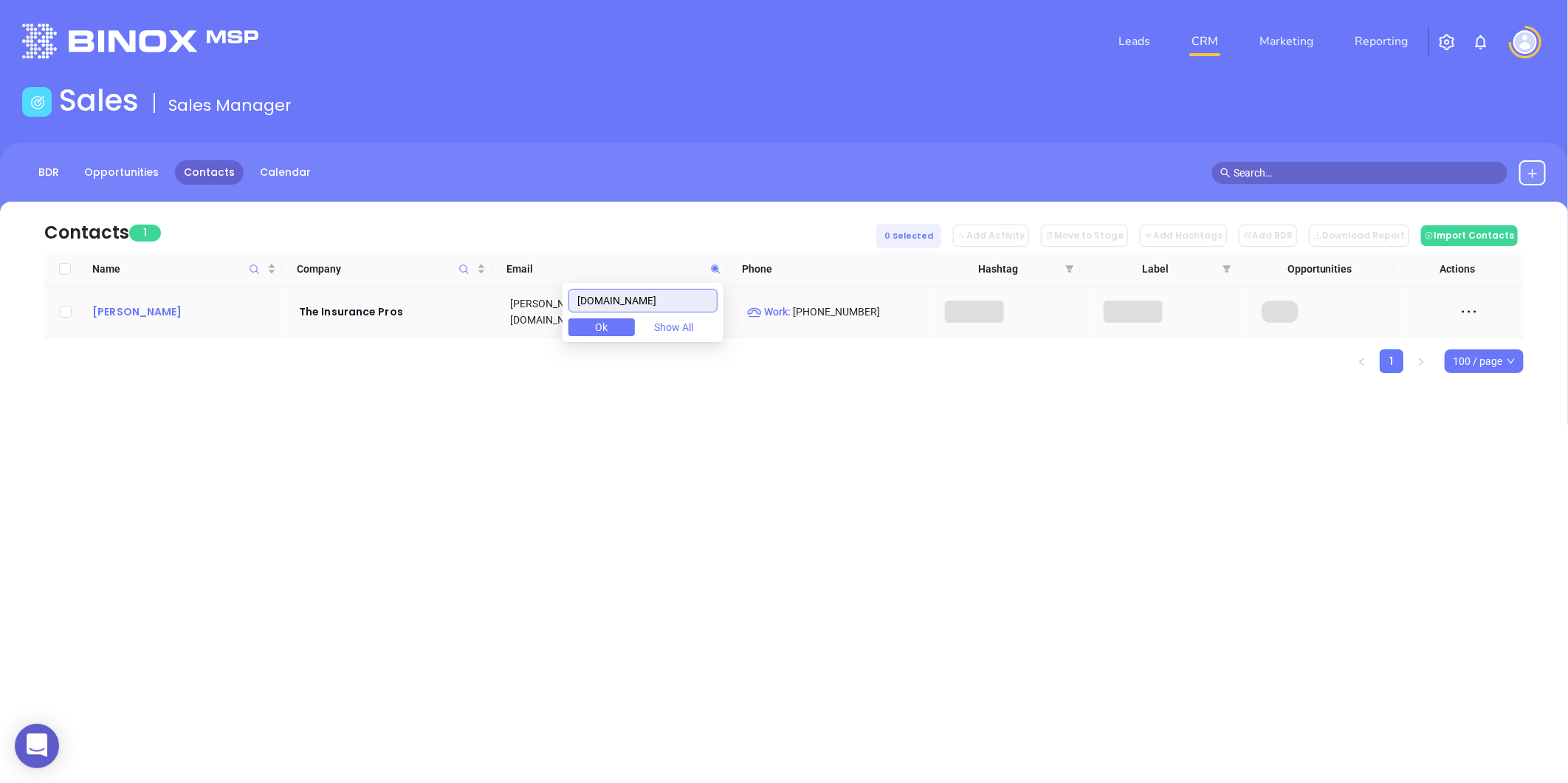
type input "[DOMAIN_NAME]"
click at [114, 305] on div "[PERSON_NAME]" at bounding box center [185, 311] width 186 height 18
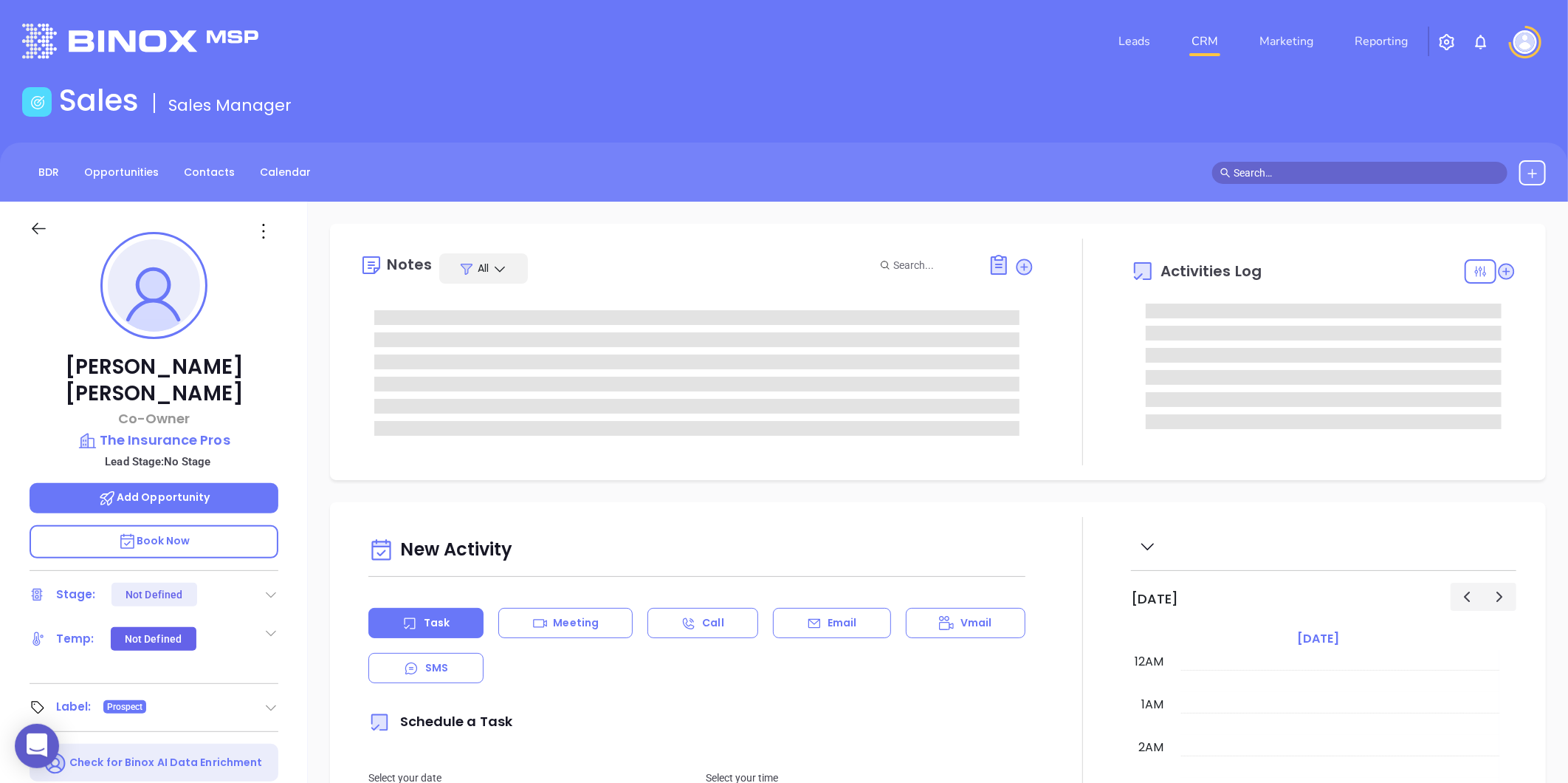
type input "[DATE]"
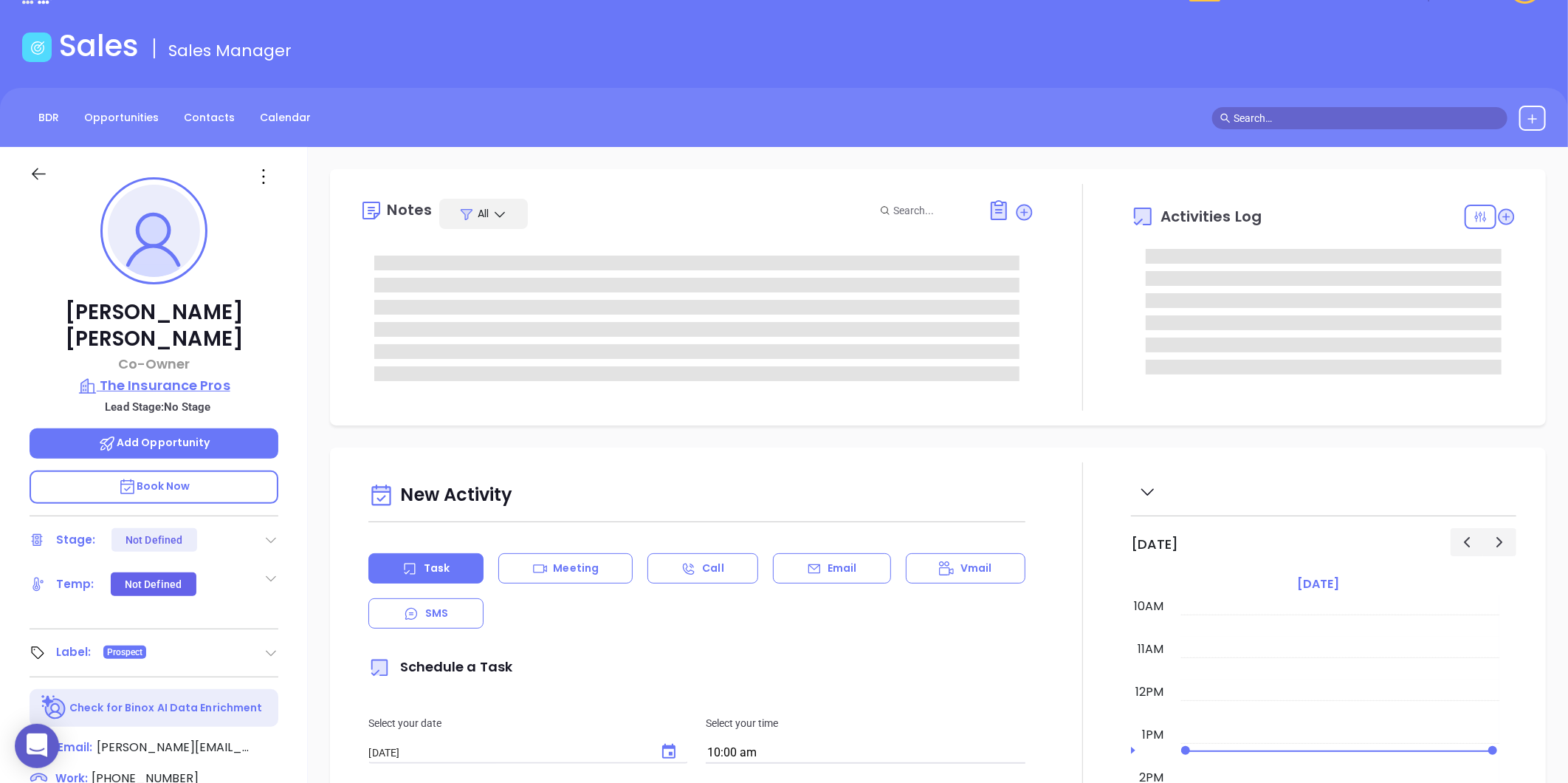
type input "[PERSON_NAME]"
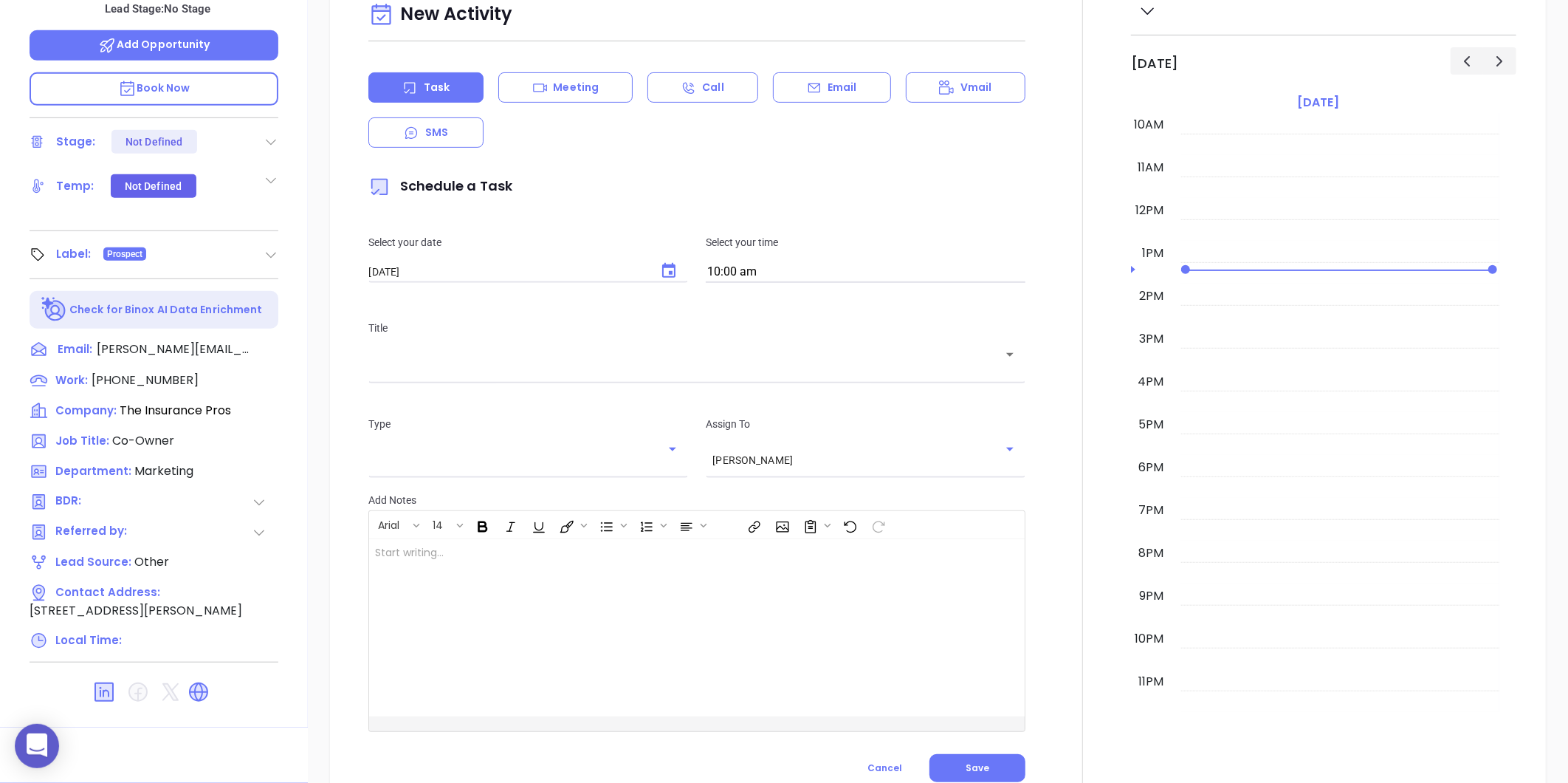
scroll to position [704, 0]
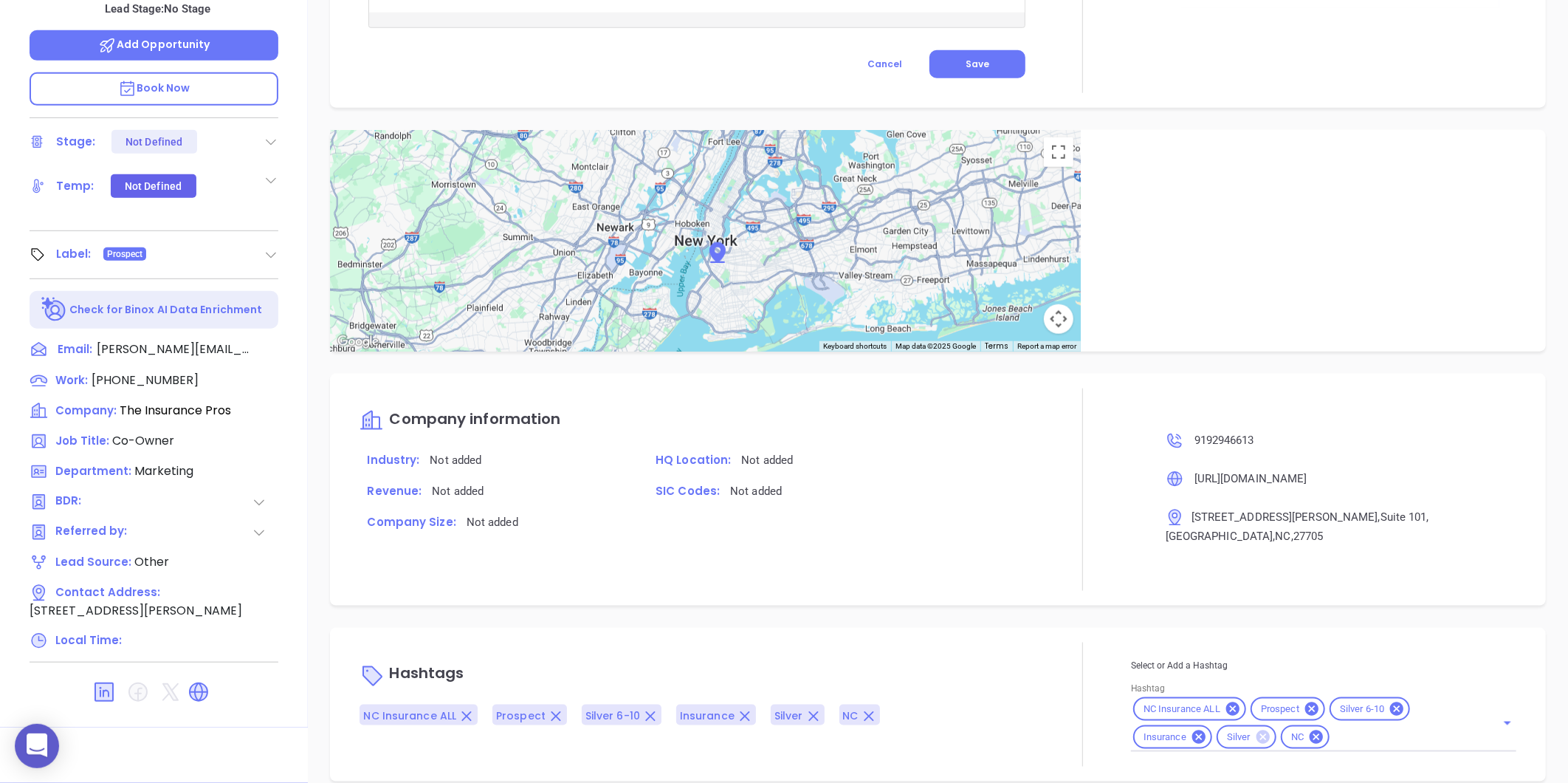
click at [1258, 730] on icon at bounding box center [1263, 736] width 13 height 13
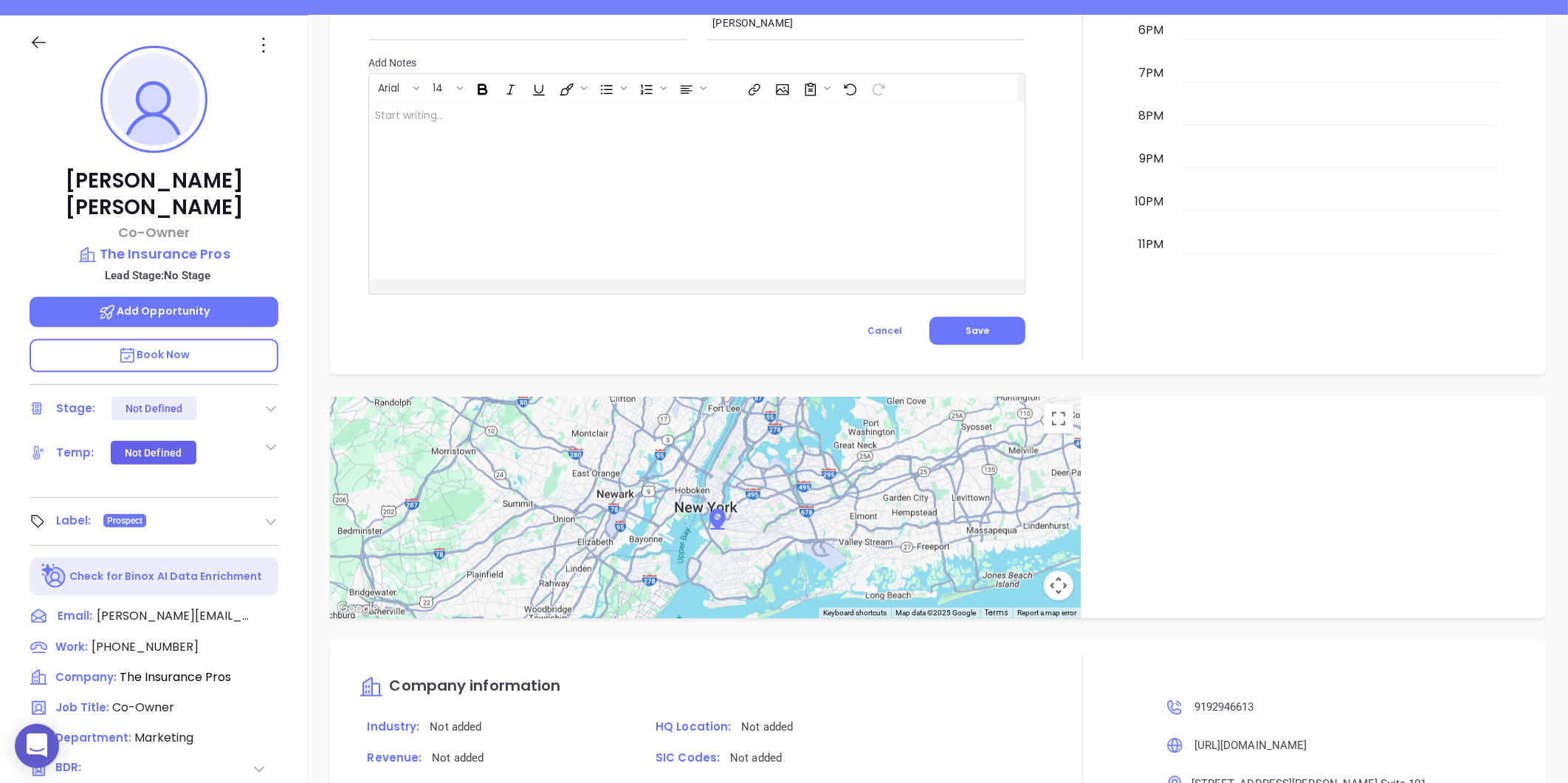
scroll to position [124, 0]
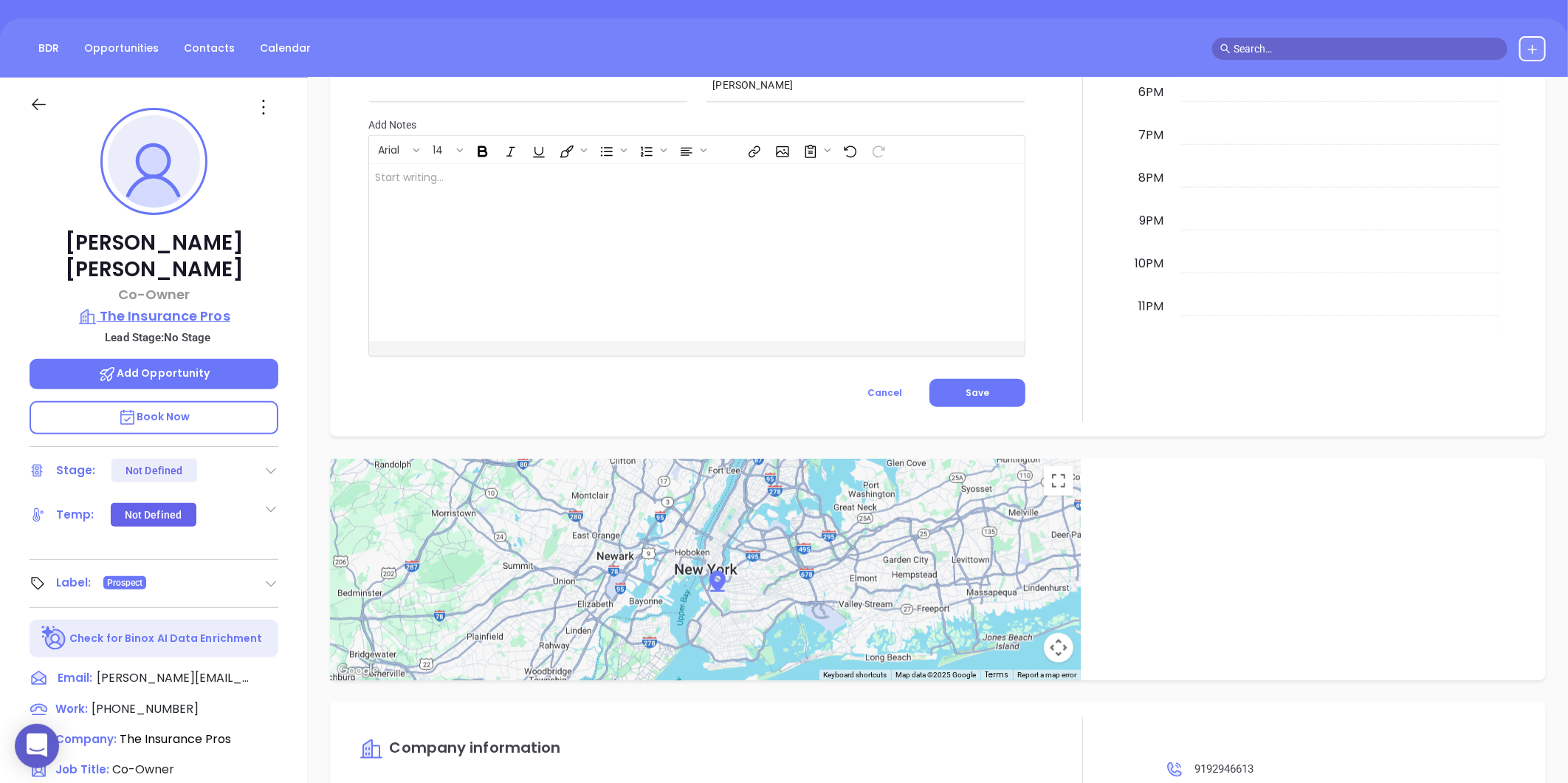
click at [137, 305] on p "The Insurance Pros" at bounding box center [154, 316] width 248 height 20
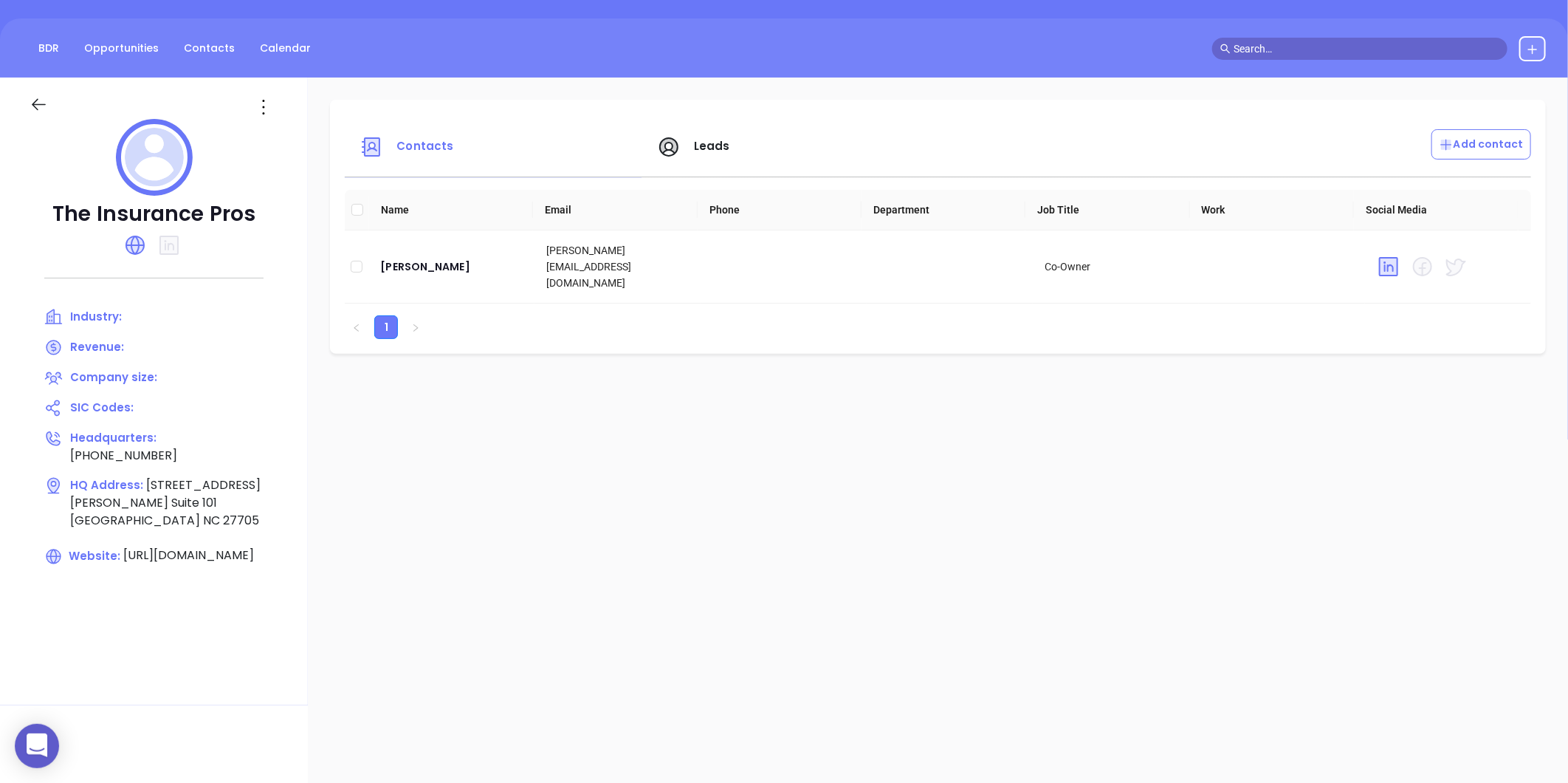
click at [272, 98] on icon at bounding box center [262, 106] width 23 height 23
click at [296, 130] on div "Edit" at bounding box center [340, 135] width 134 height 16
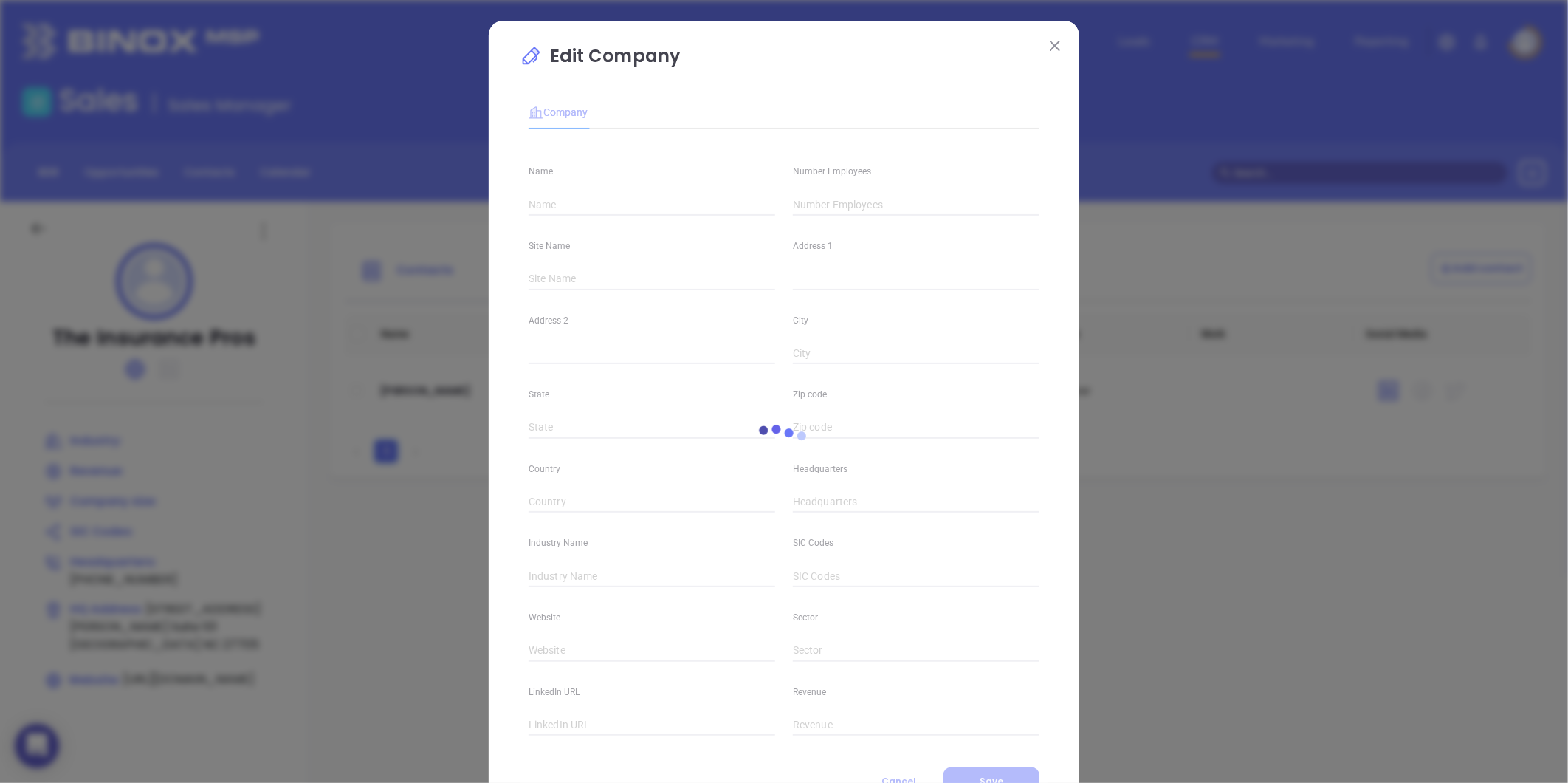
type input "The Insurance Pros"
type input "[PHONE_NUMBER]"
type input "[URL][DOMAIN_NAME]"
click at [824, 199] on input "text" at bounding box center [916, 205] width 247 height 22
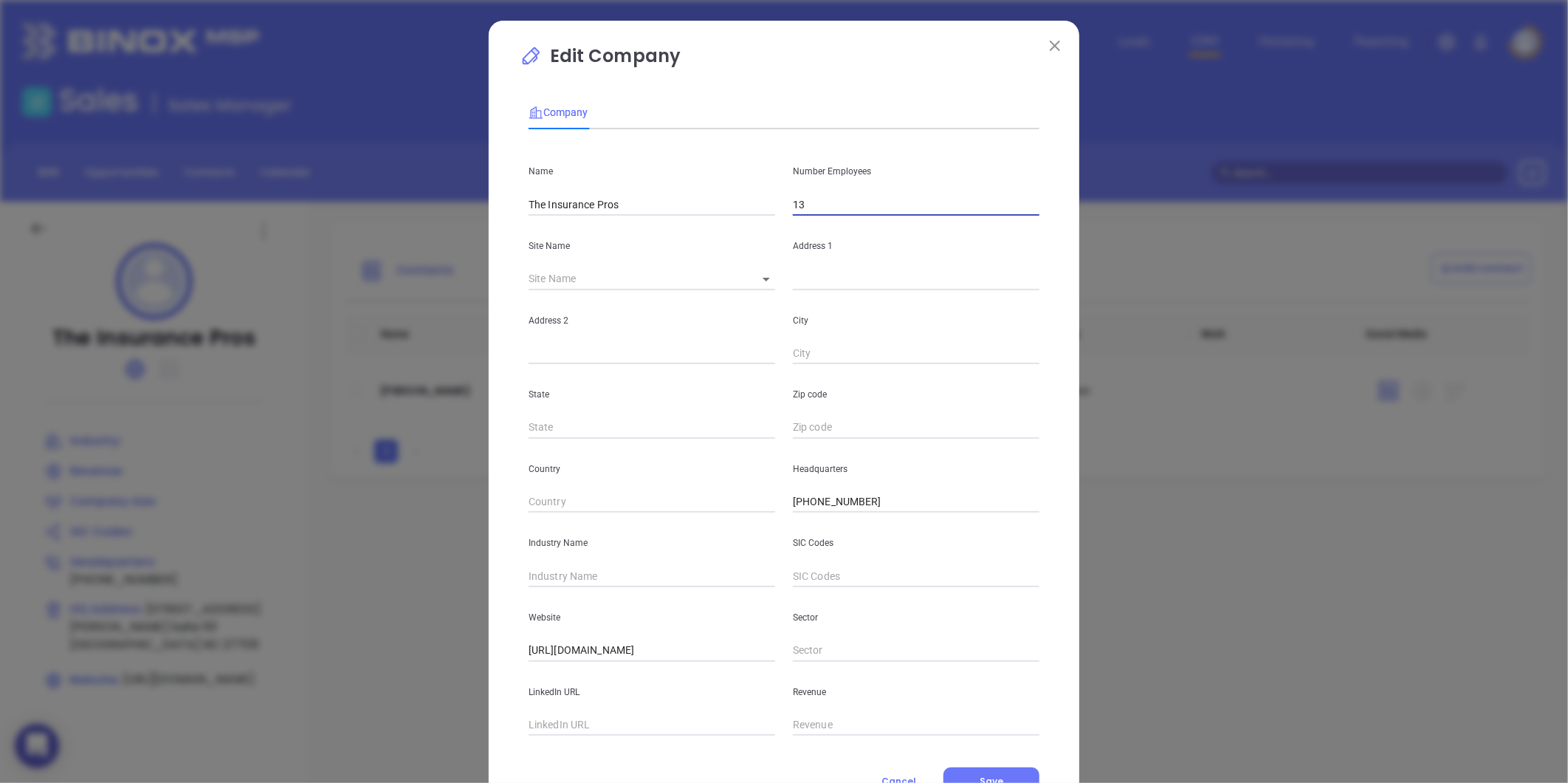
type input "13"
click at [559, 576] on input "text" at bounding box center [651, 576] width 247 height 22
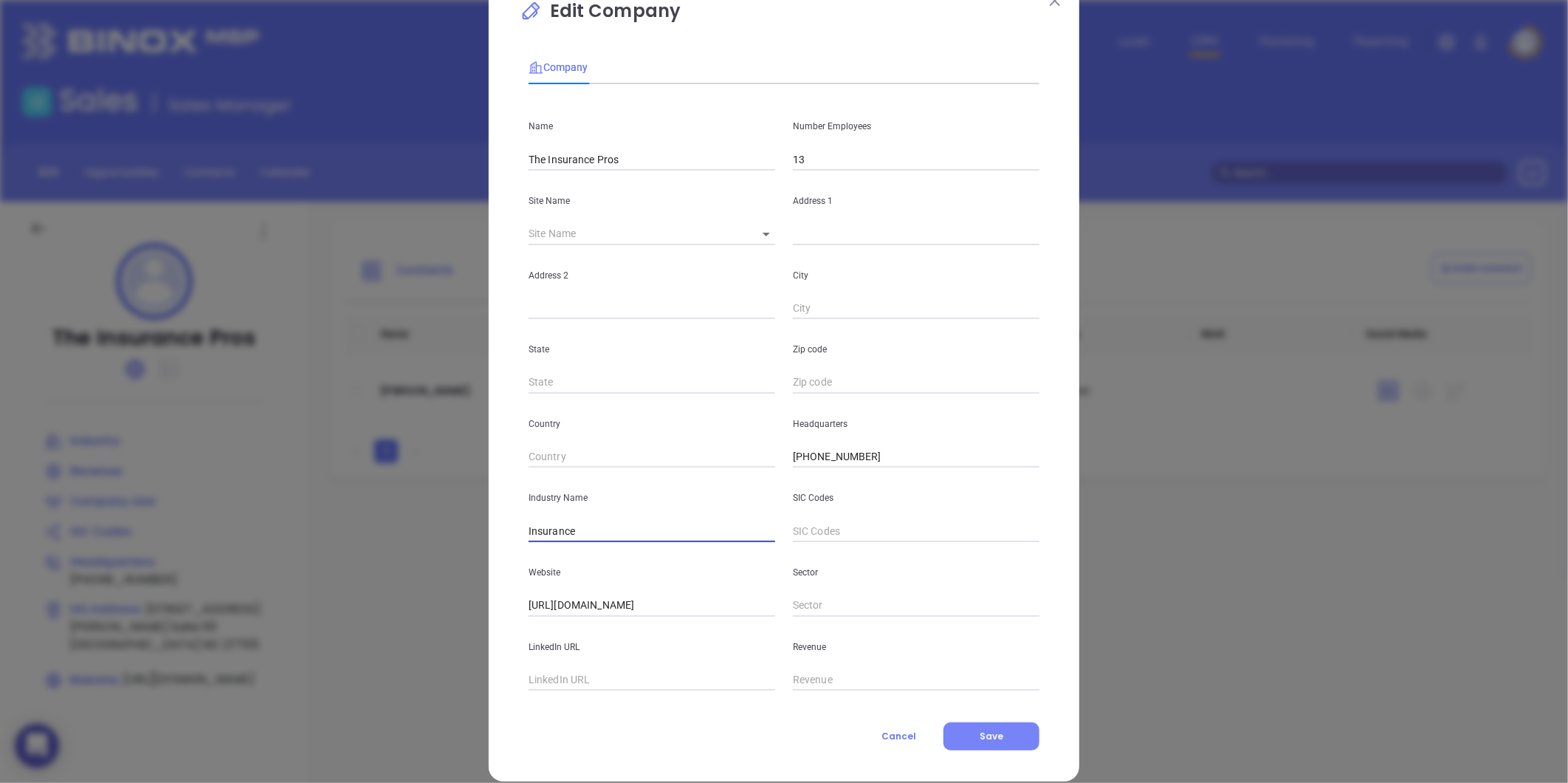
scroll to position [64, 0]
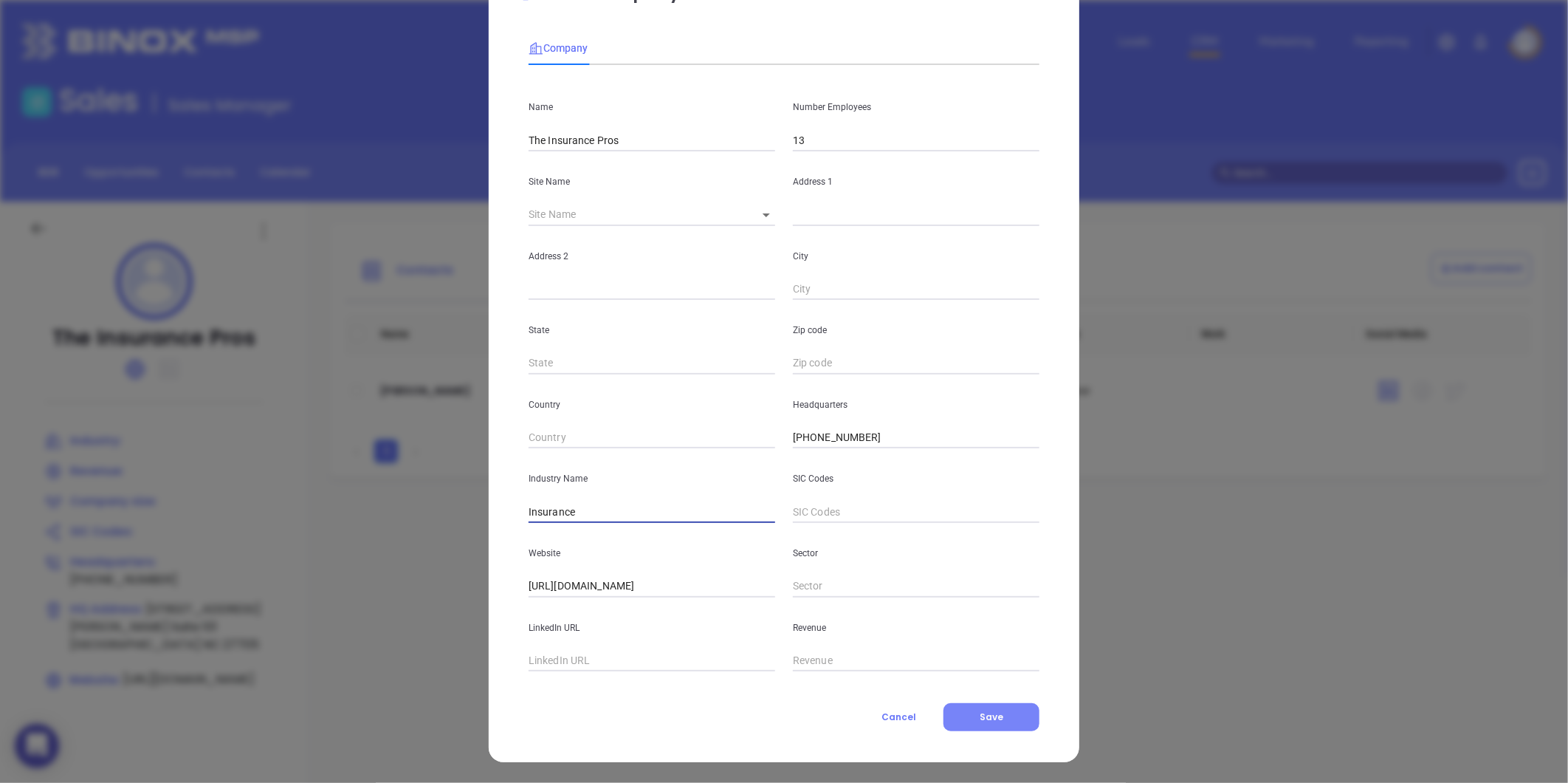
type input "Insurance"
click at [964, 717] on button "Save" at bounding box center [991, 717] width 96 height 28
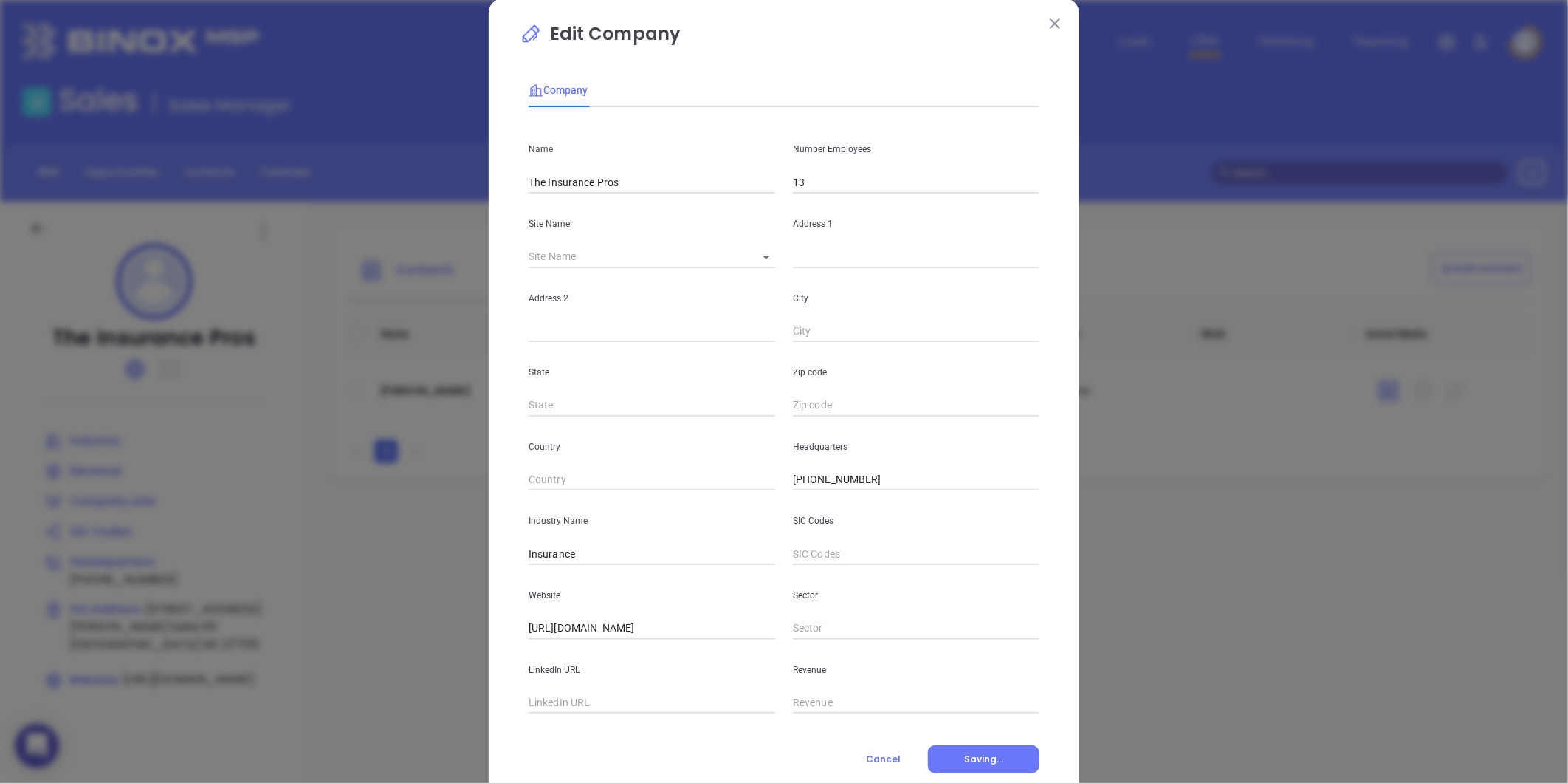
scroll to position [0, 0]
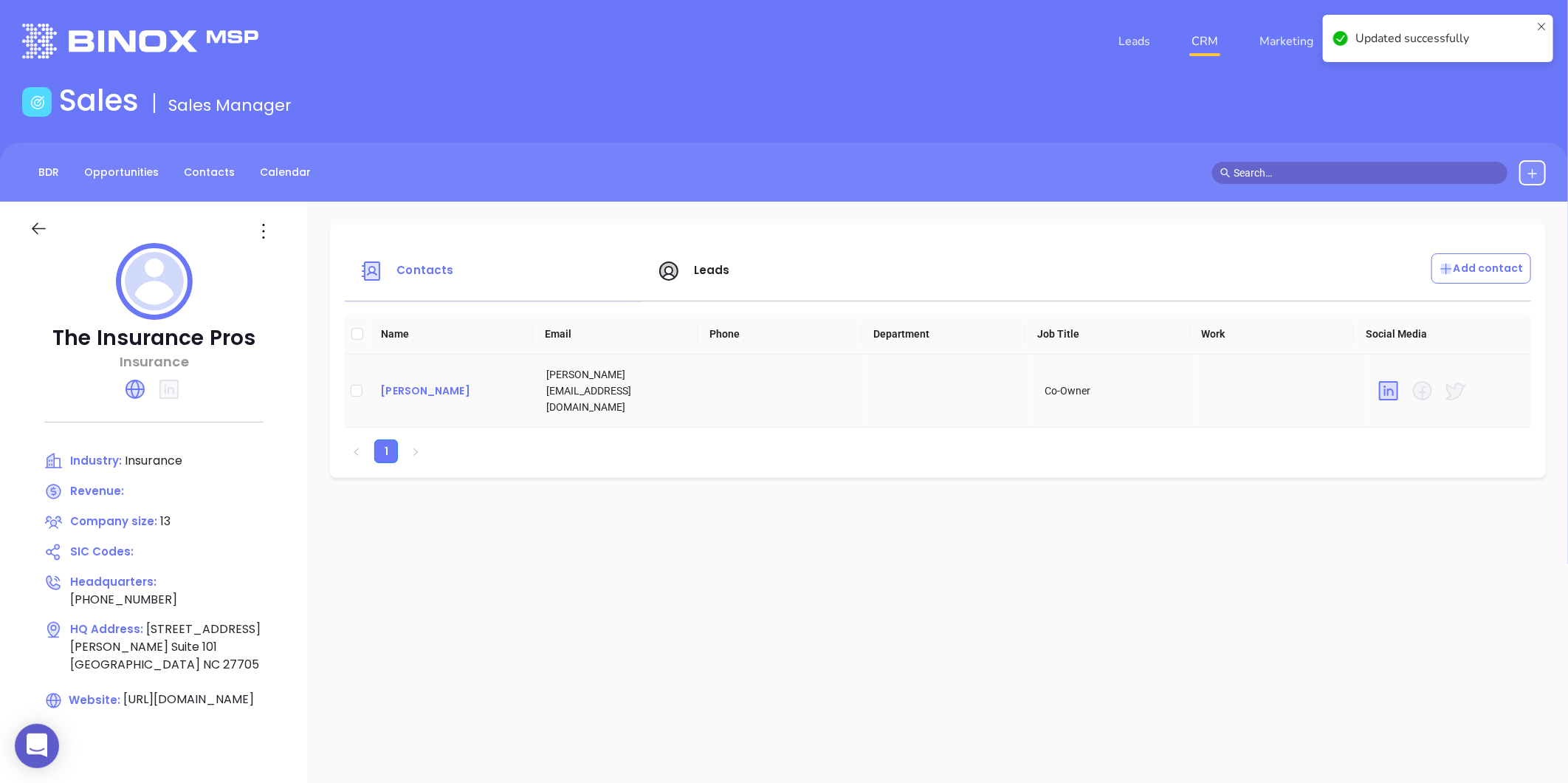
click at [411, 386] on div "[PERSON_NAME]" at bounding box center [450, 390] width 142 height 18
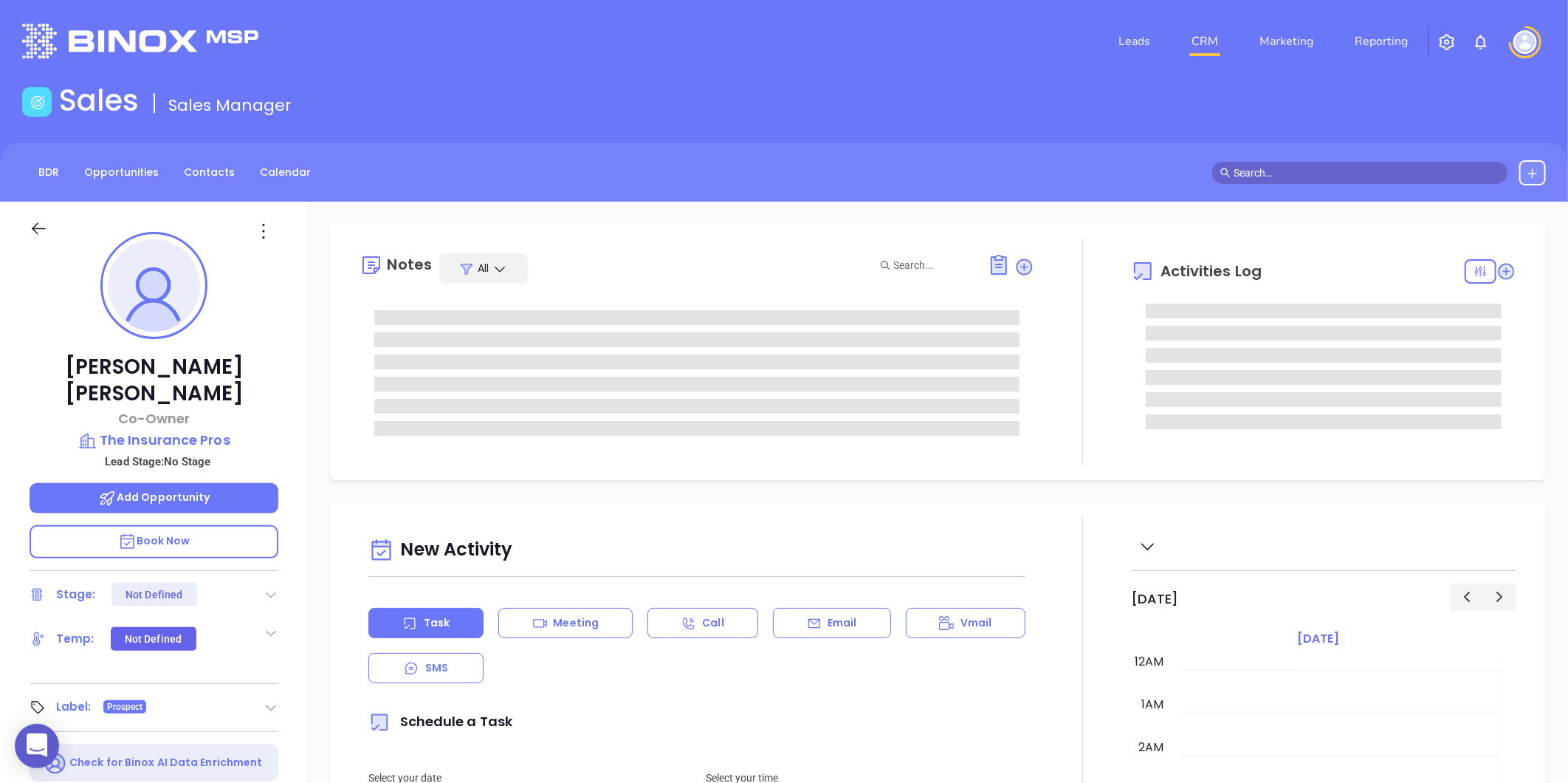
type input "[DATE]"
type input "[PERSON_NAME]"
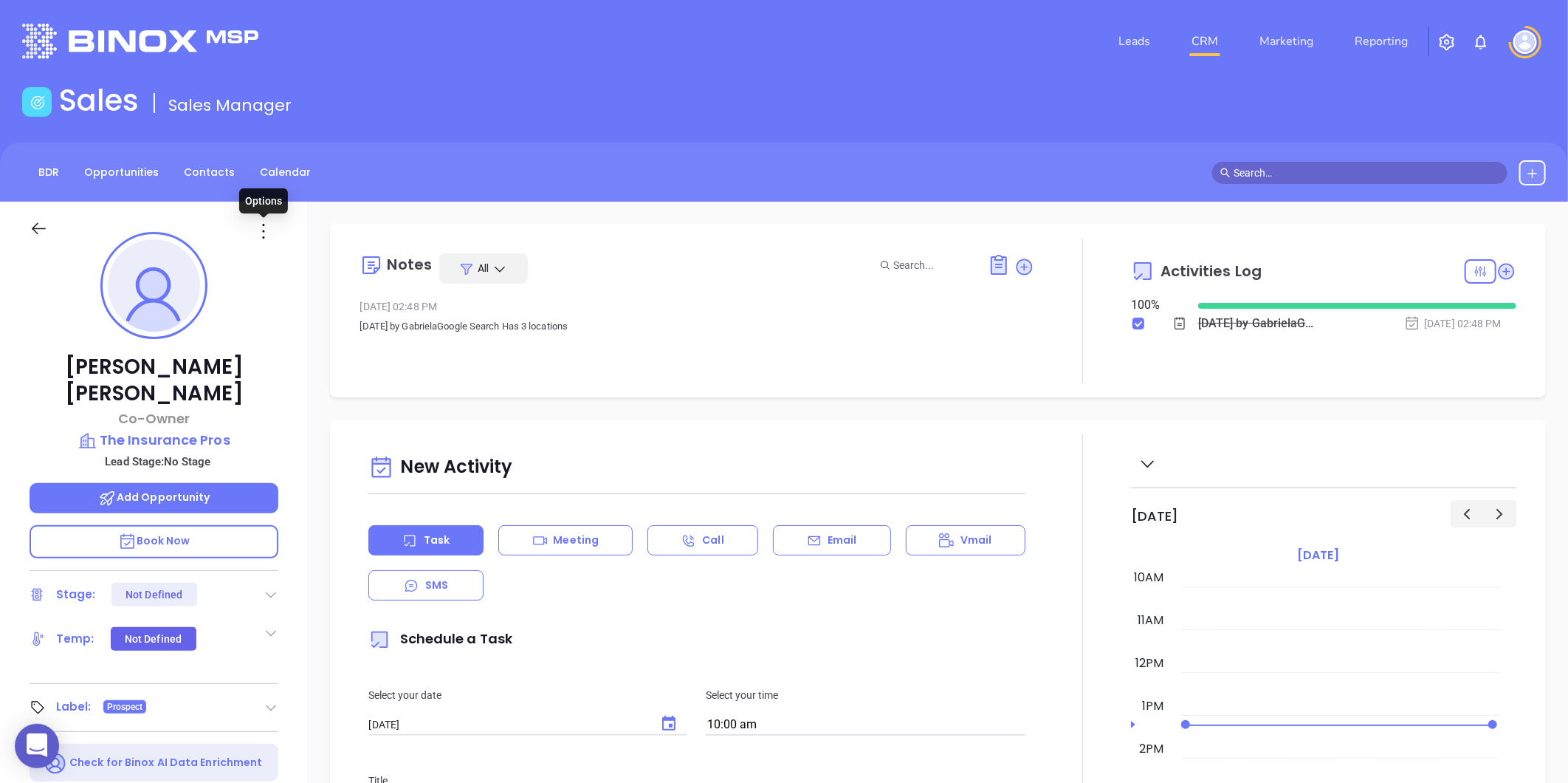
click at [264, 232] on icon at bounding box center [262, 231] width 23 height 23
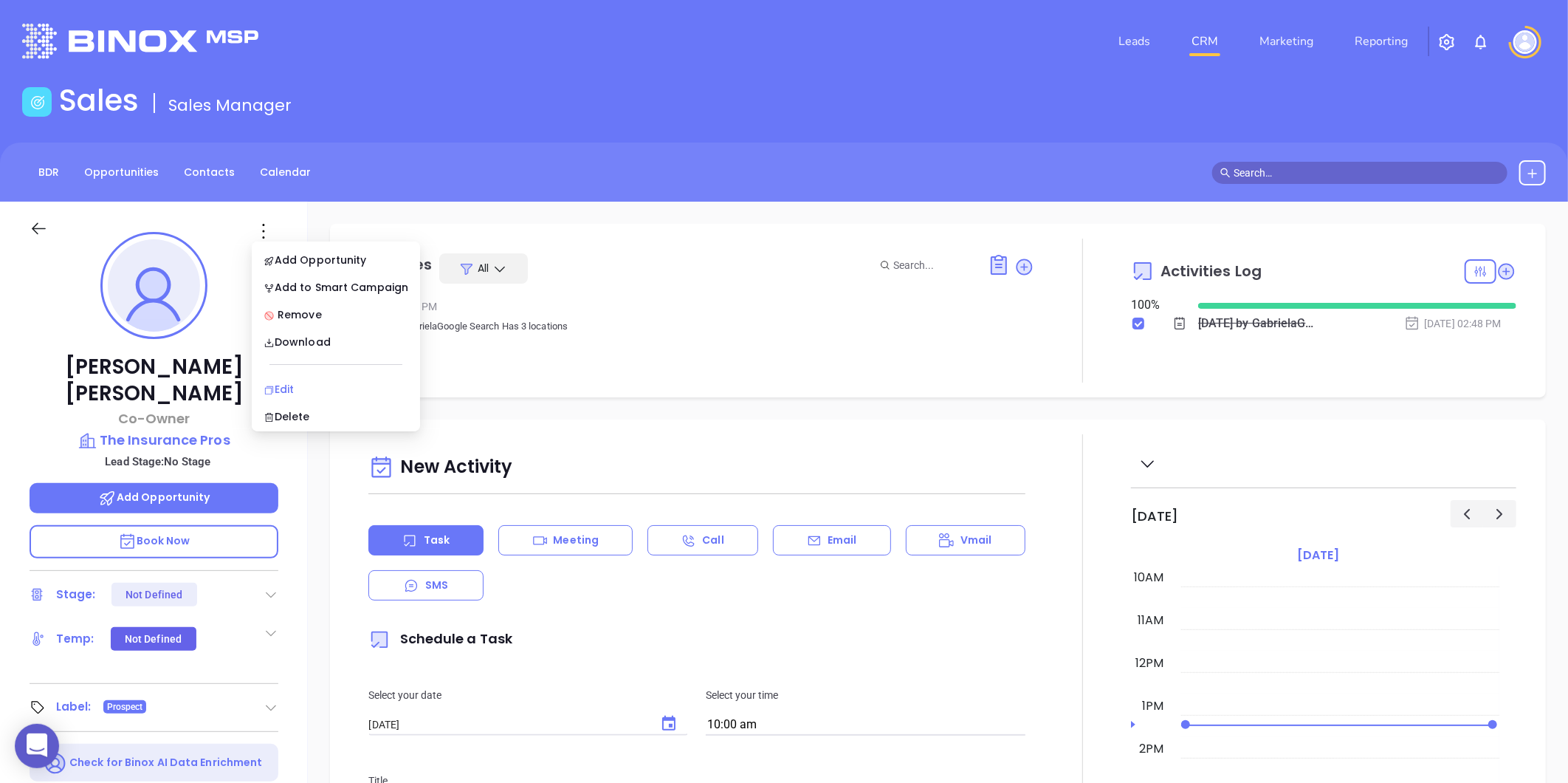
click at [276, 390] on div "Edit" at bounding box center [335, 388] width 144 height 16
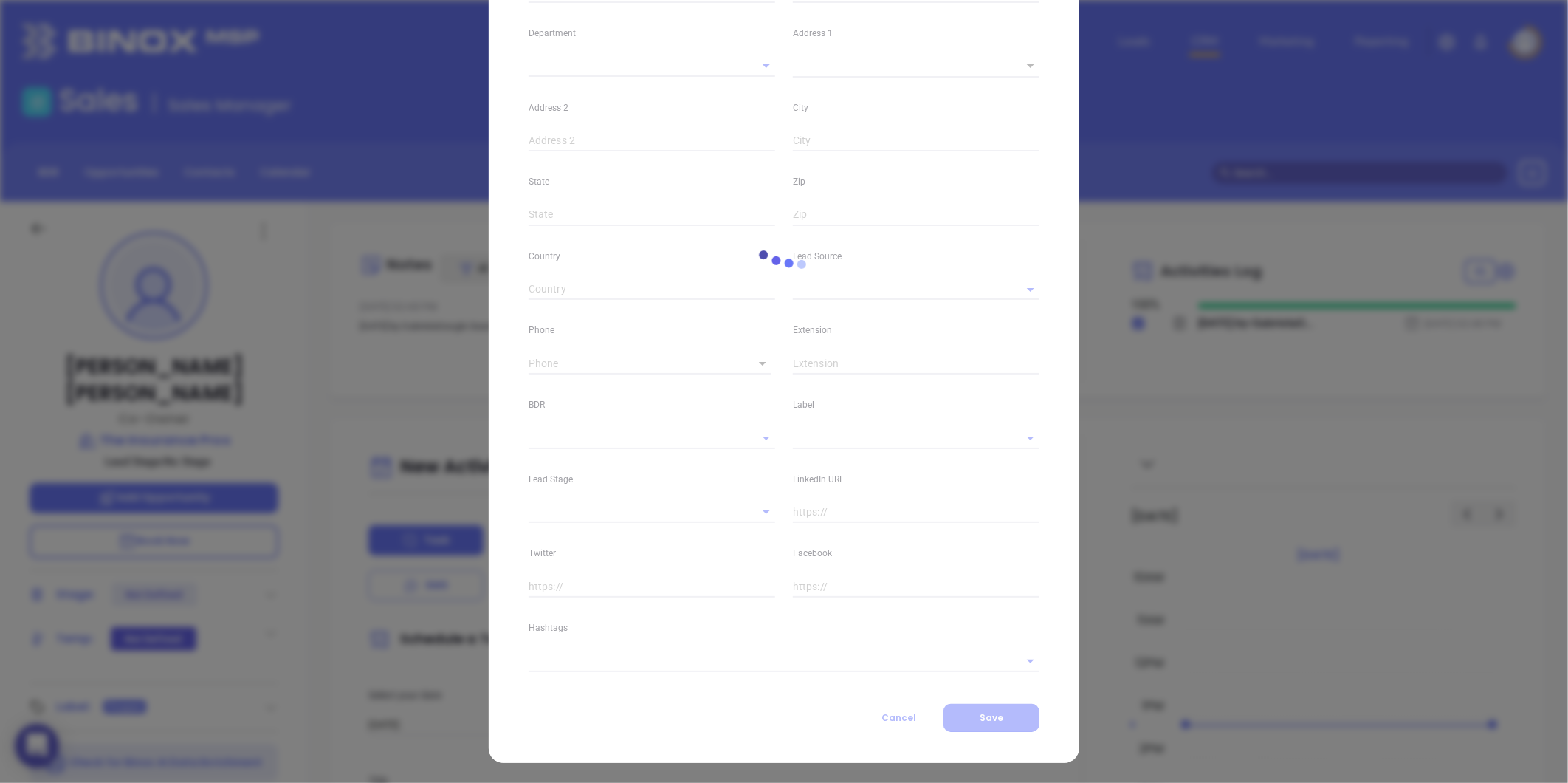
type input "[PERSON_NAME]"
type input "[PERSON_NAME][EMAIL_ADDRESS][DOMAIN_NAME]"
type input "Co-Owner"
type input "1"
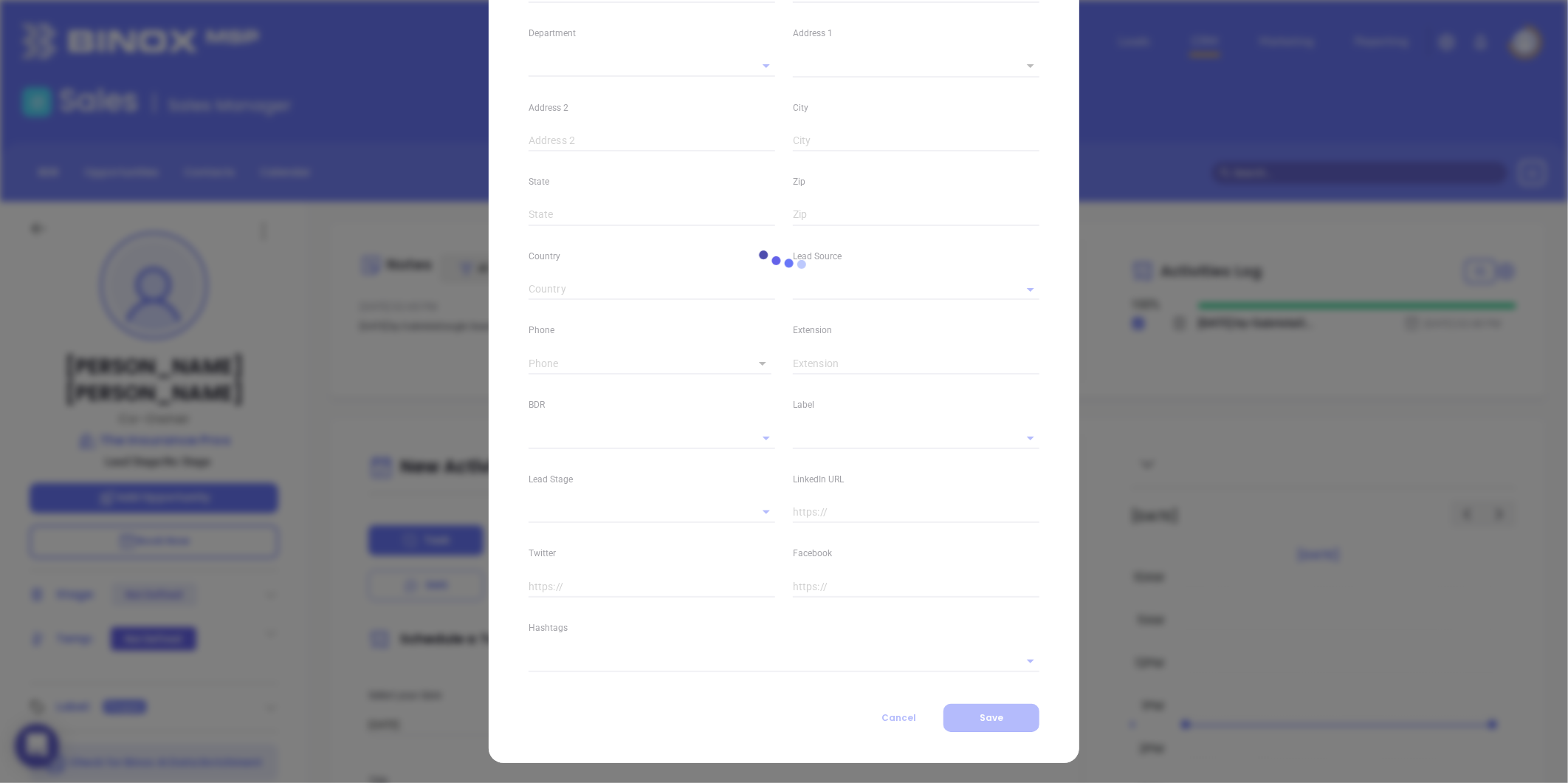
type input "[DOMAIN_NAME][URL][PERSON_NAME]"
type input "Marketing"
type input "Other"
type input "undefined undefined"
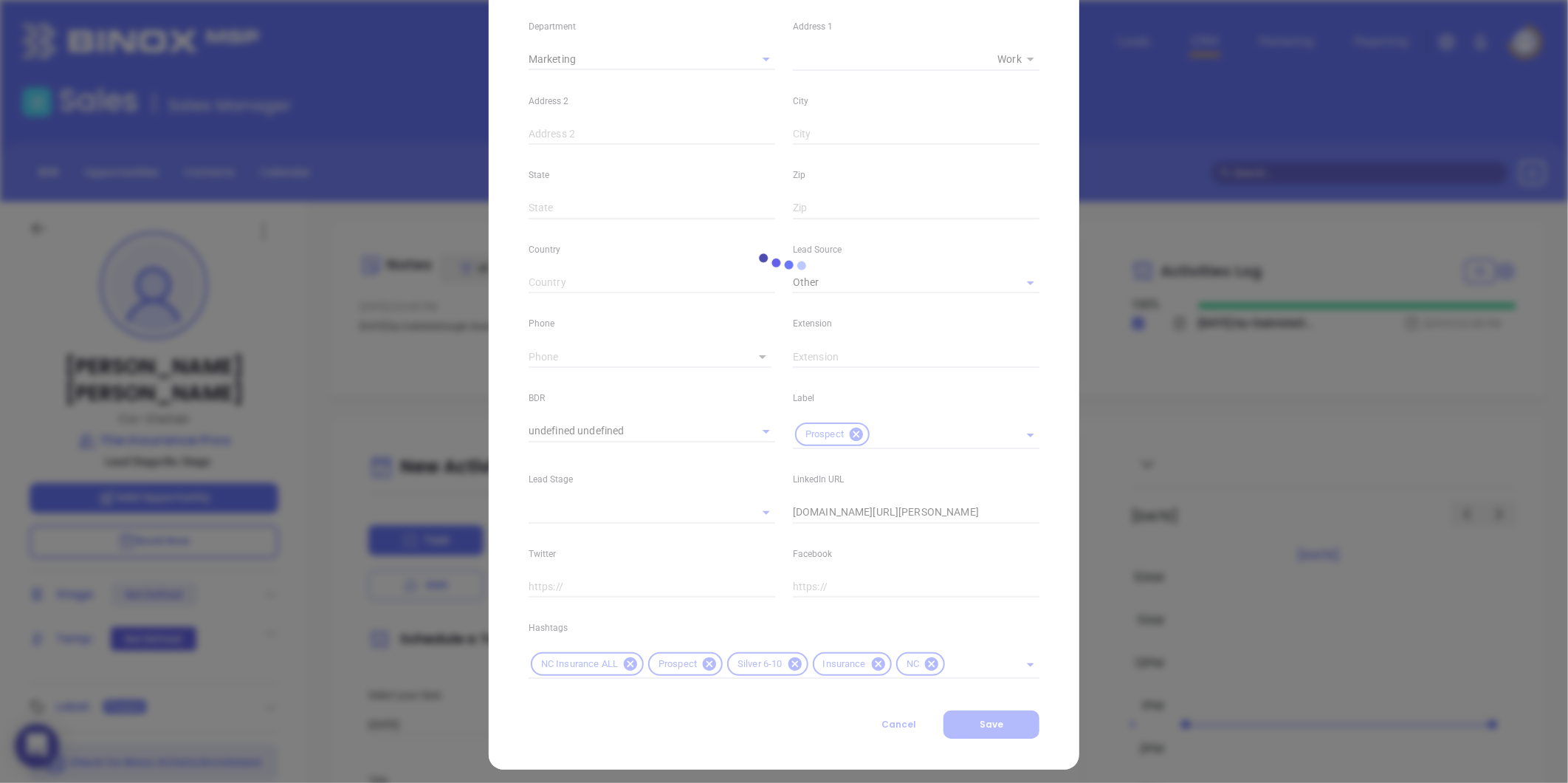
type input "[PHONE_NUMBER]"
type input "1"
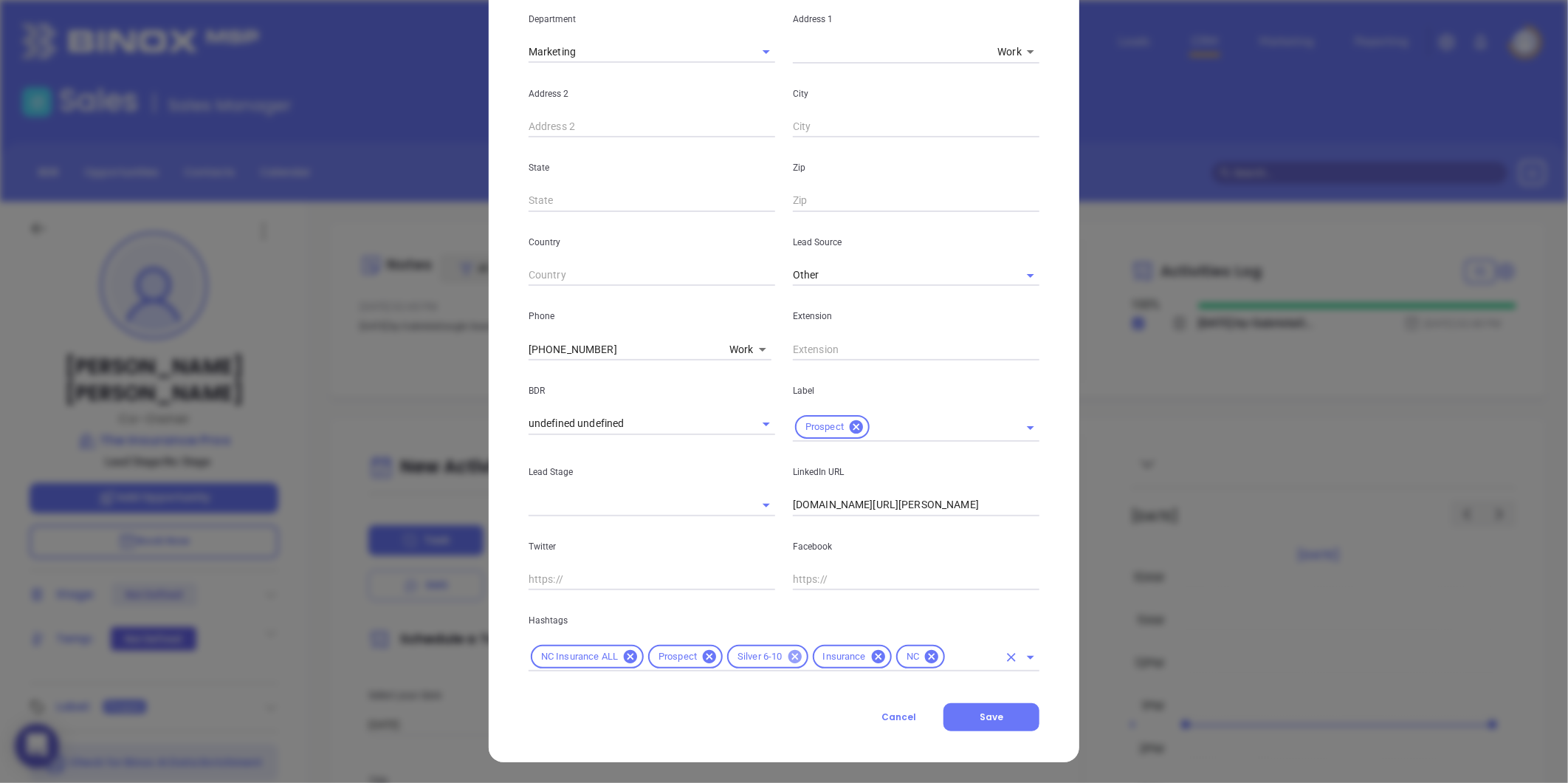
click at [787, 655] on icon at bounding box center [795, 655] width 16 height 16
click at [906, 668] on div "NC Insurance ALL Prospect Insurance [GEOGRAPHIC_DATA]" at bounding box center [784, 656] width 511 height 29
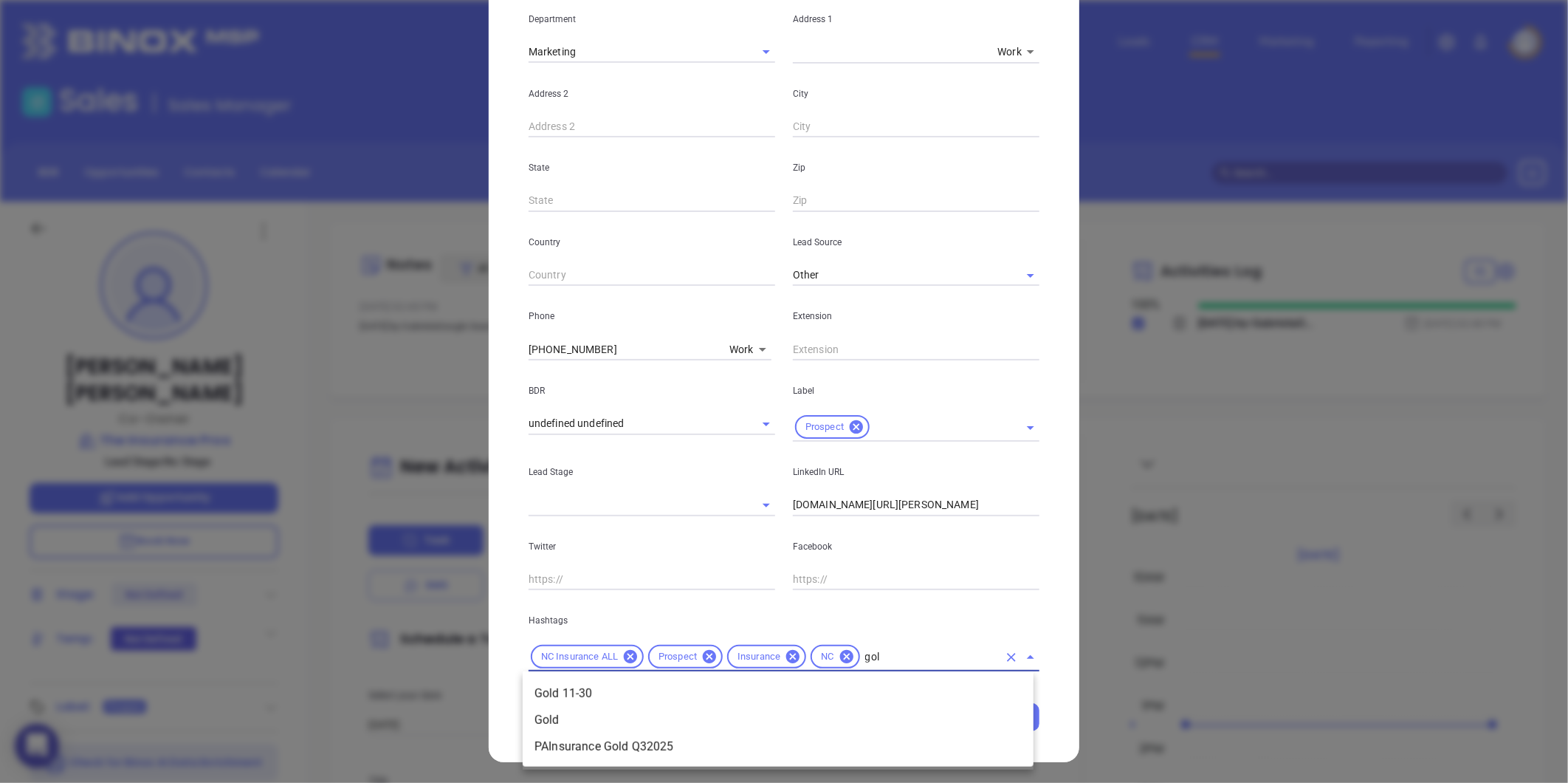
type input "gold"
click at [851, 683] on li "Gold 11-30" at bounding box center [778, 693] width 511 height 27
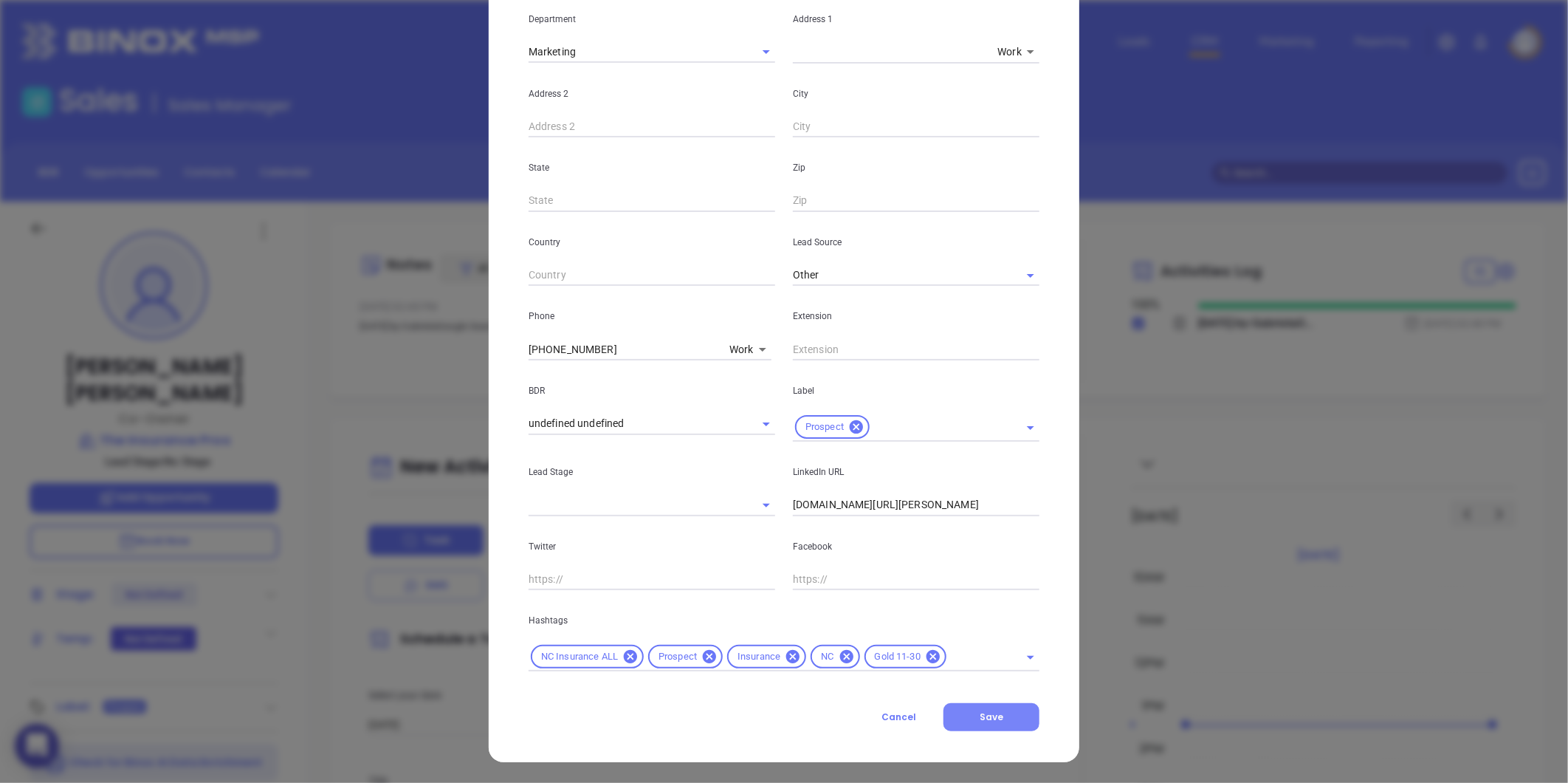
click at [986, 705] on button "Save" at bounding box center [991, 717] width 96 height 28
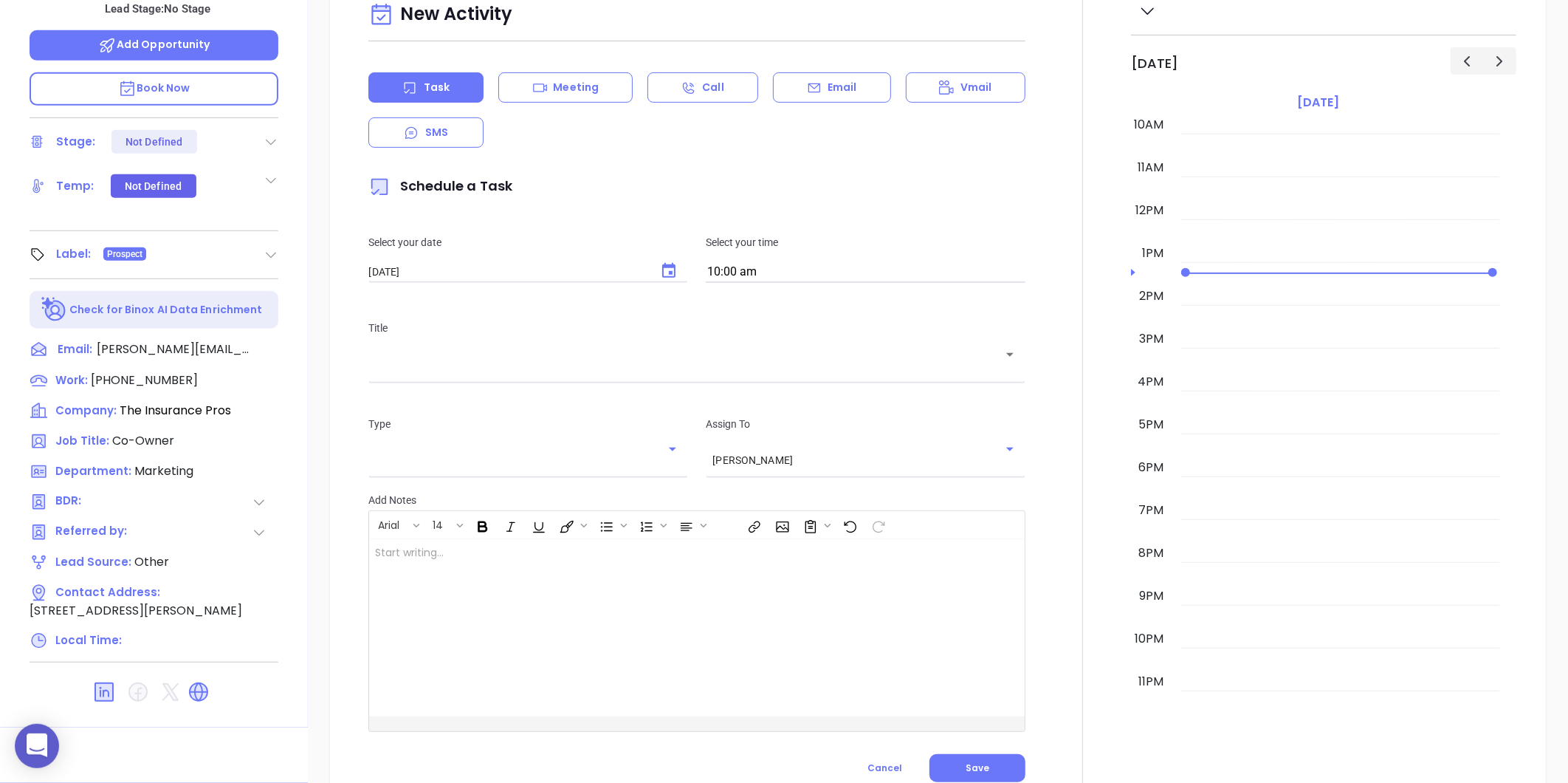
scroll to position [0, 0]
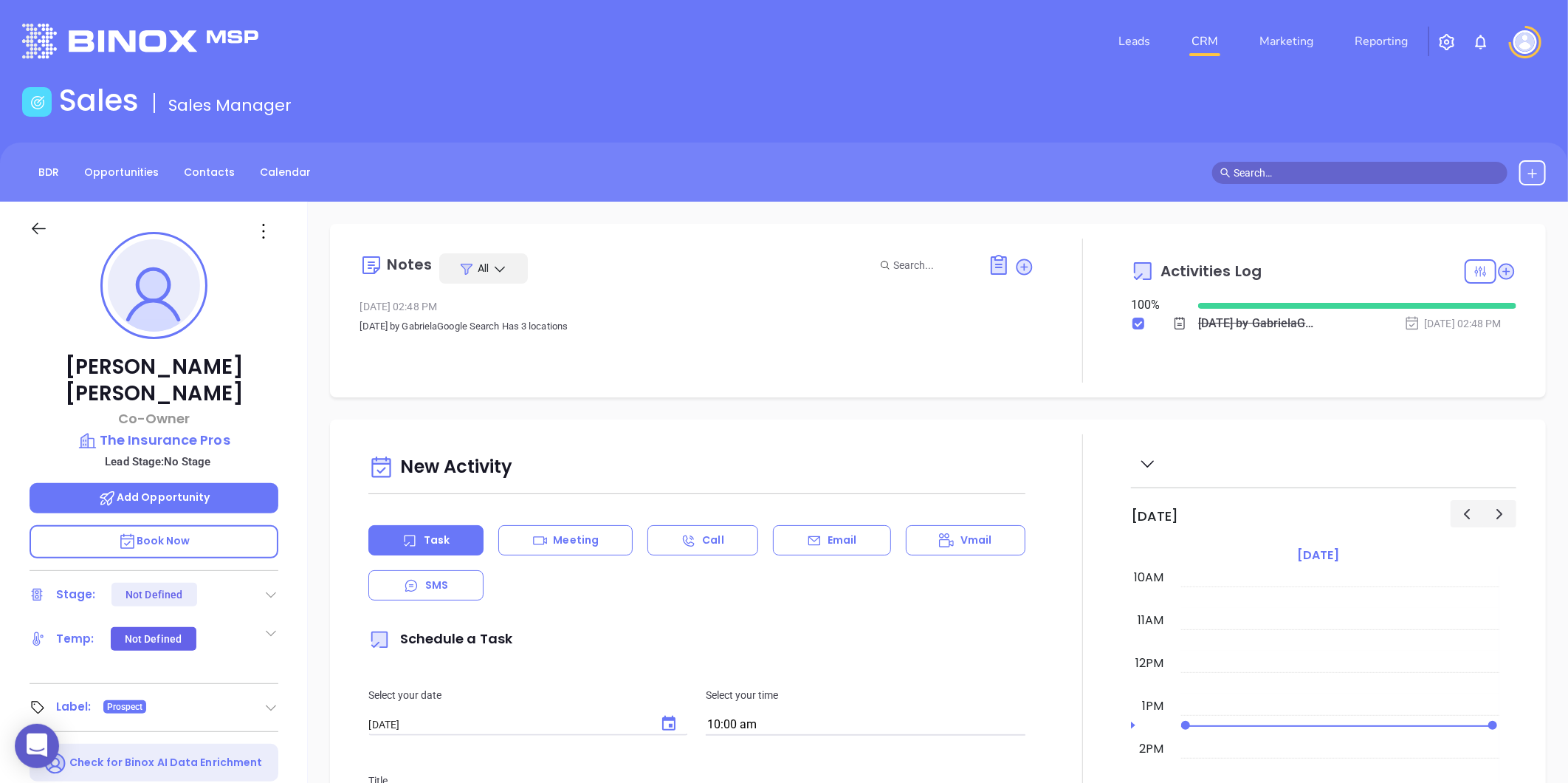
click at [186, 155] on div "BDR Opportunities Contacts Calendar" at bounding box center [784, 171] width 1568 height 59
click at [189, 166] on link "Contacts" at bounding box center [209, 172] width 69 height 24
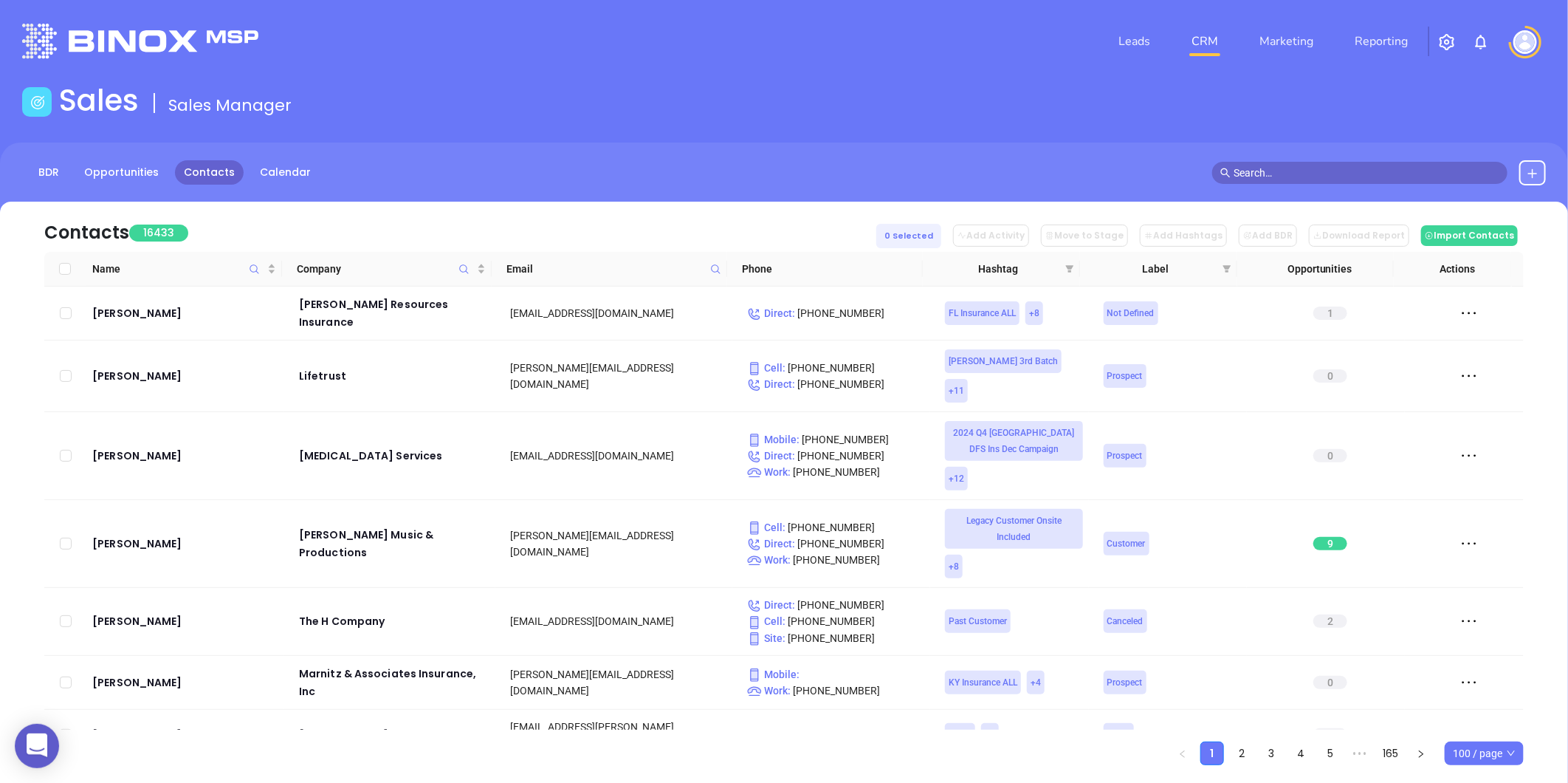
click at [719, 271] on icon at bounding box center [716, 269] width 11 height 11
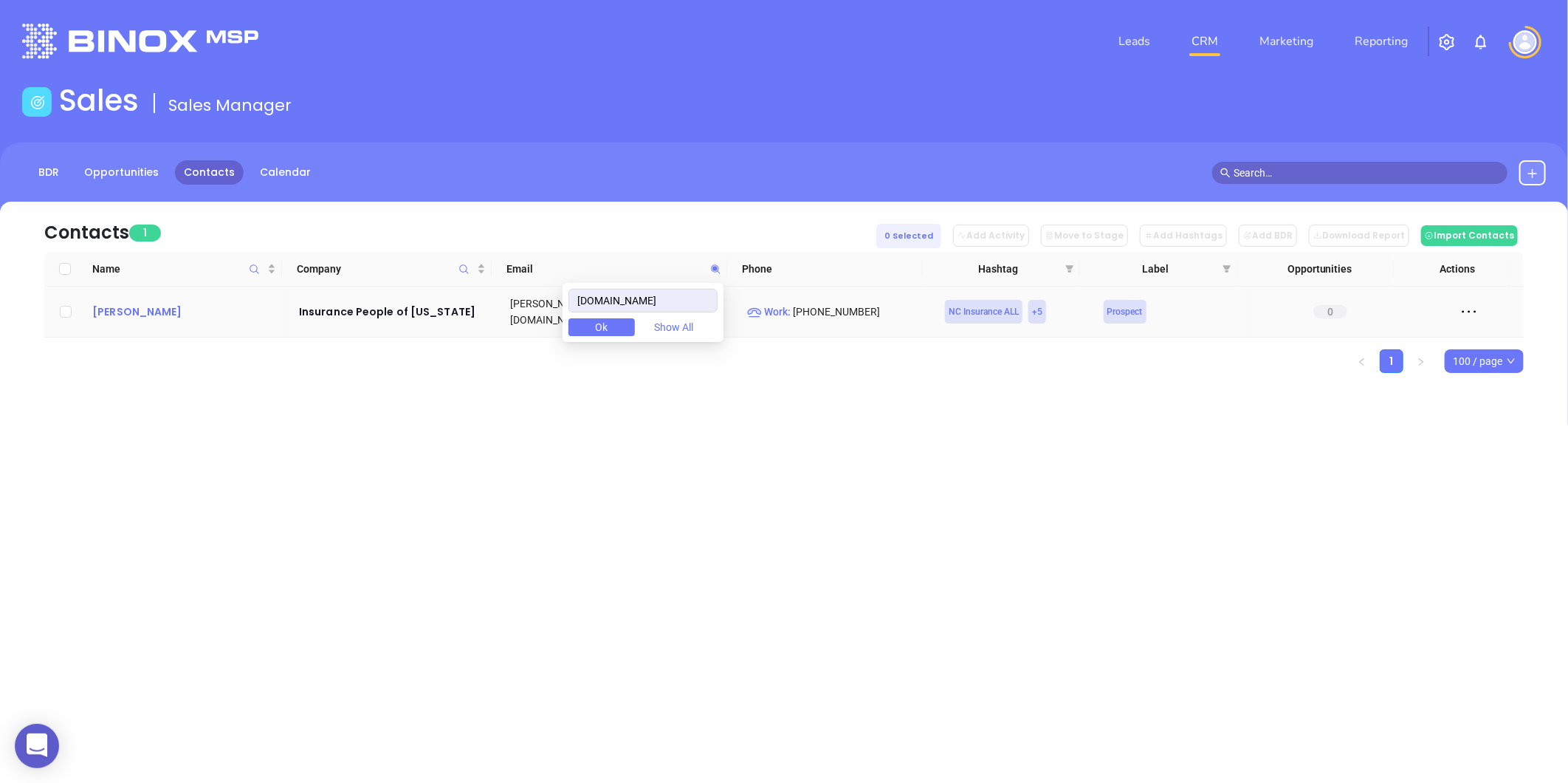
type input "inspeople.com"
click at [116, 297] on td "Steve Griffin" at bounding box center [185, 312] width 198 height 51
click at [119, 297] on td "Steve Griffin" at bounding box center [185, 312] width 198 height 51
drag, startPoint x: 119, startPoint y: 297, endPoint x: 116, endPoint y: 305, distance: 8.5
click at [116, 305] on div "Steve Griffin" at bounding box center [185, 311] width 186 height 18
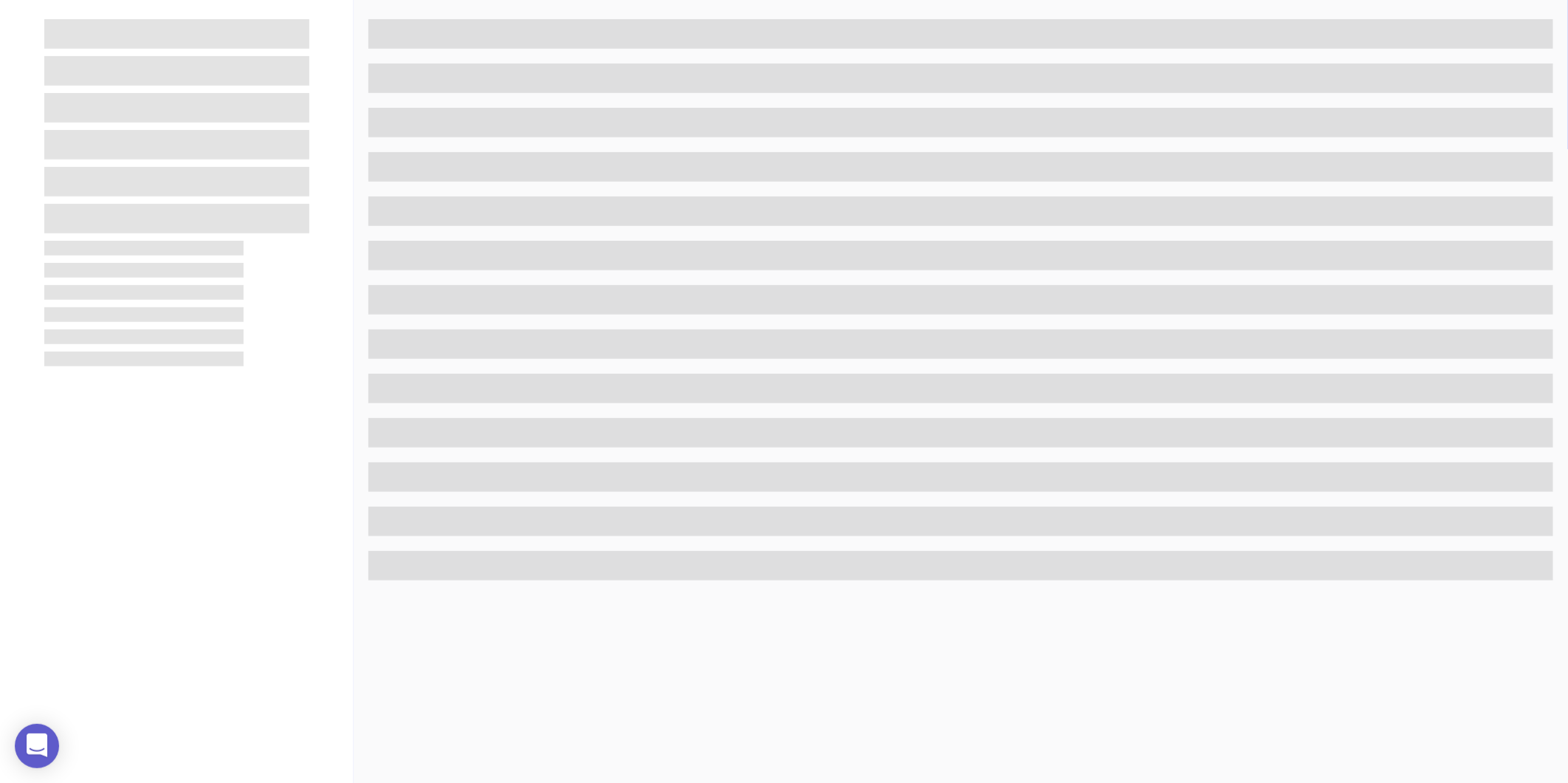
scroll to position [452, 0]
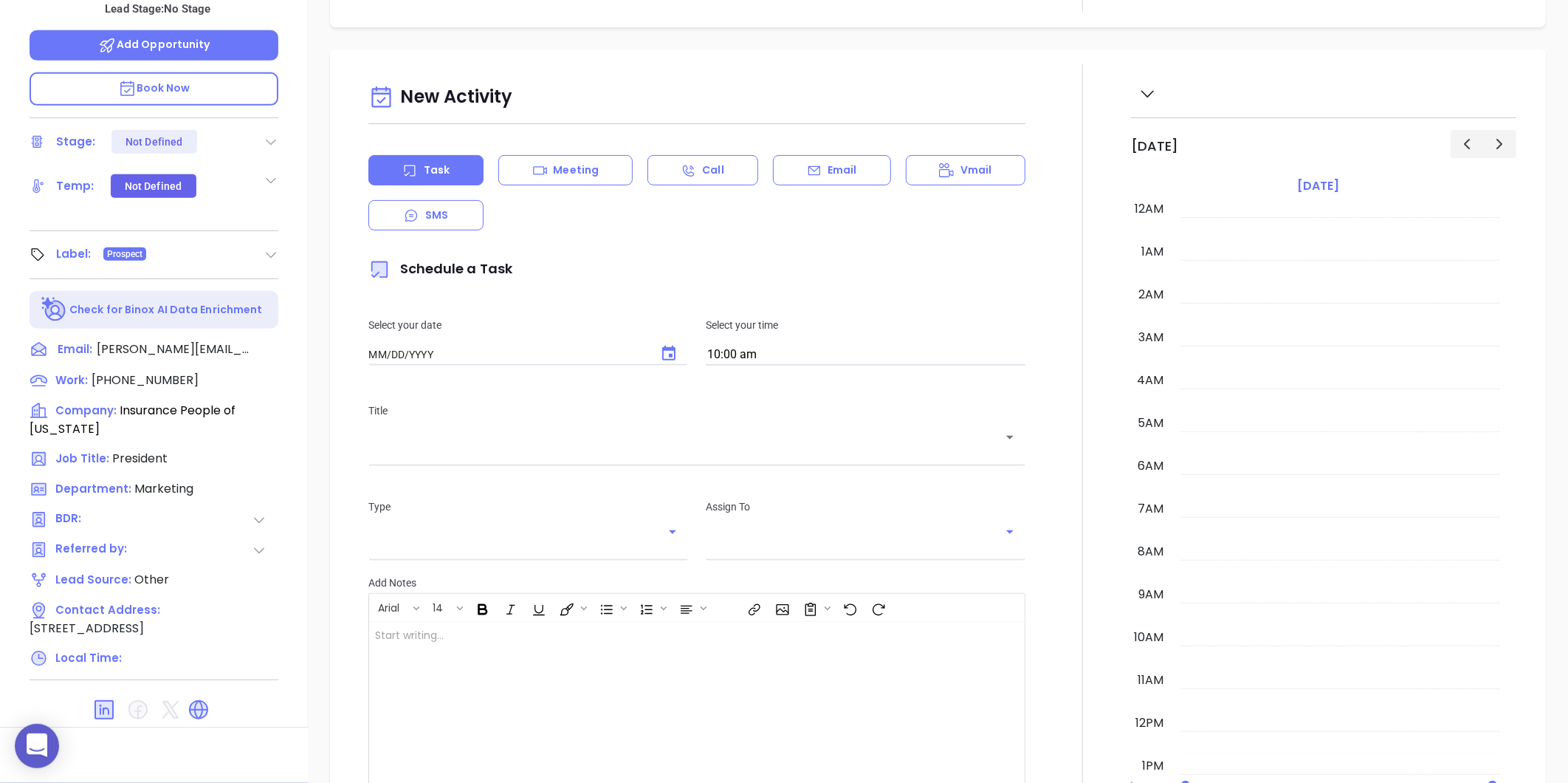
type input "08/19/2025"
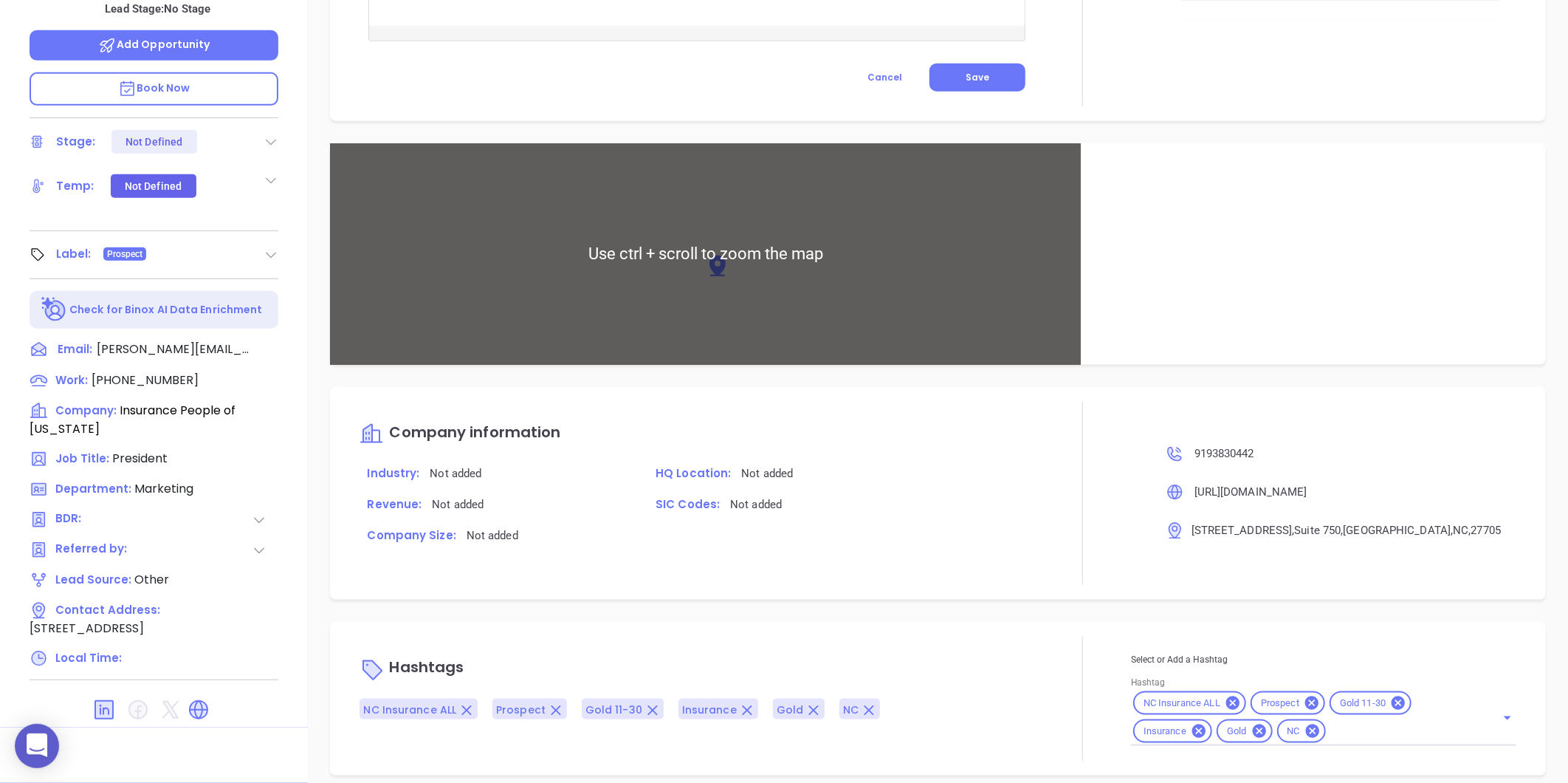
scroll to position [787, 0]
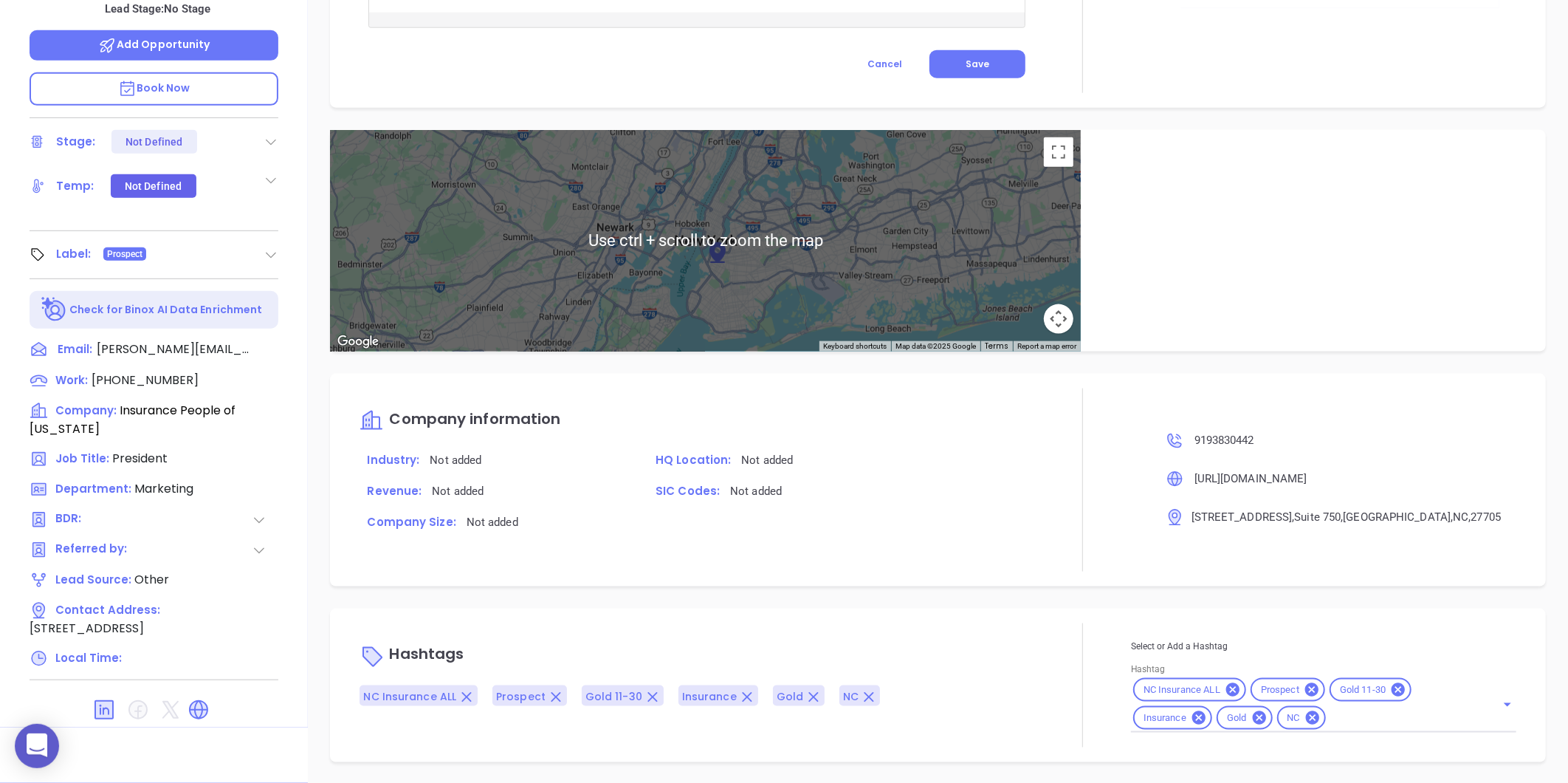
type input "Gissela Vargas"
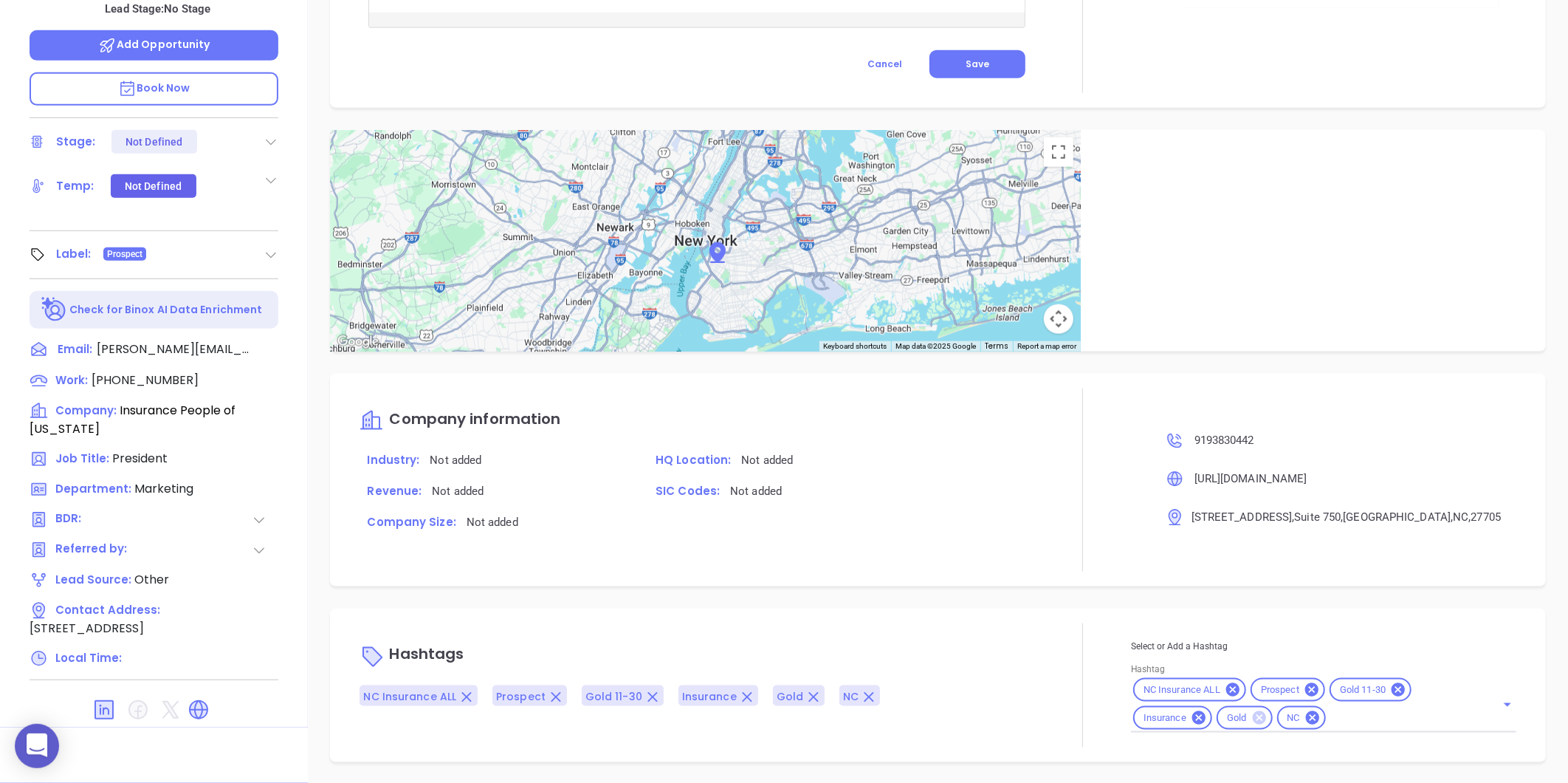
click at [1254, 719] on icon at bounding box center [1258, 718] width 13 height 13
click at [194, 700] on icon at bounding box center [198, 709] width 20 height 20
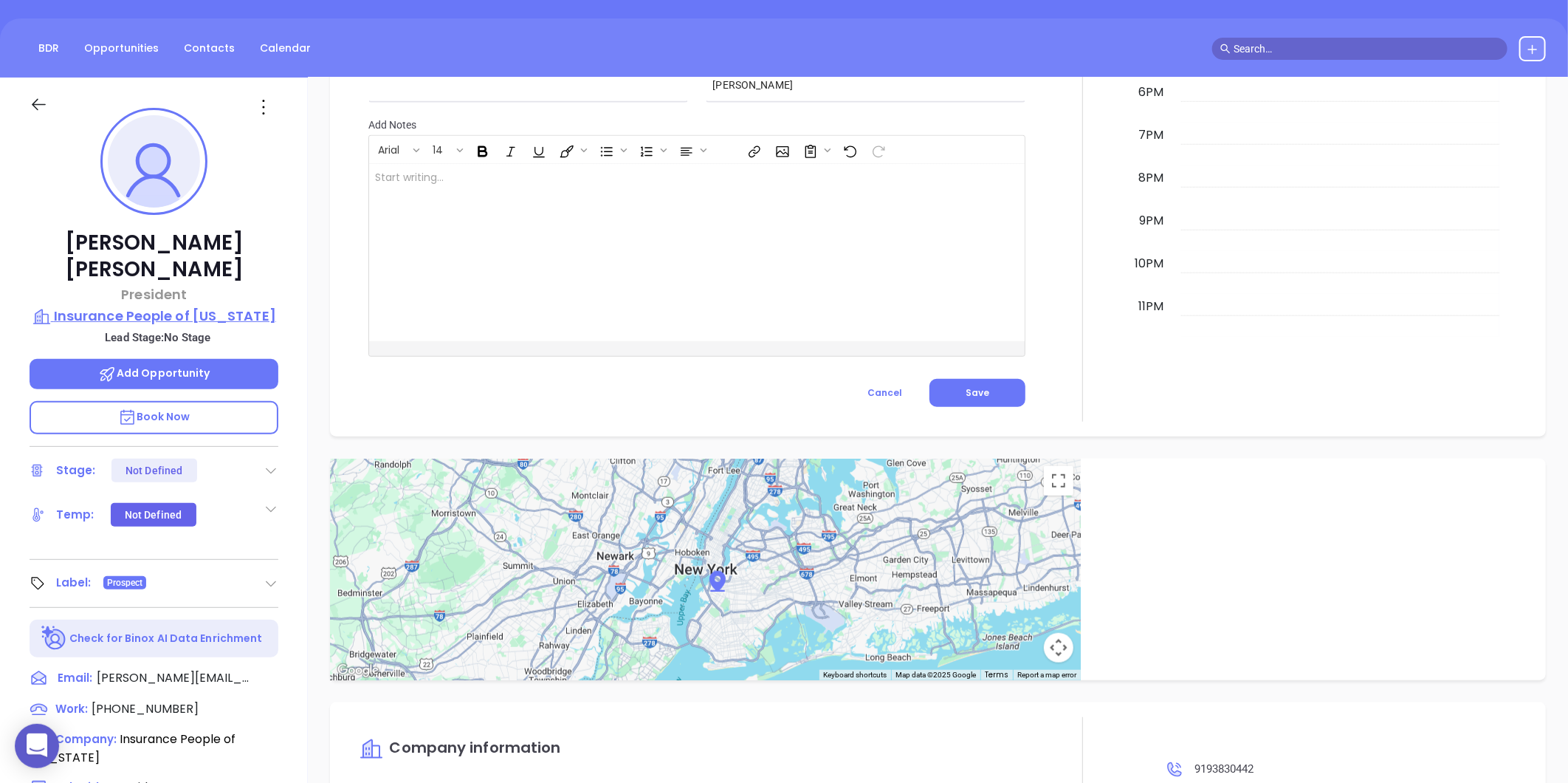
click at [176, 305] on p "Insurance People of North Carolina" at bounding box center [154, 316] width 248 height 20
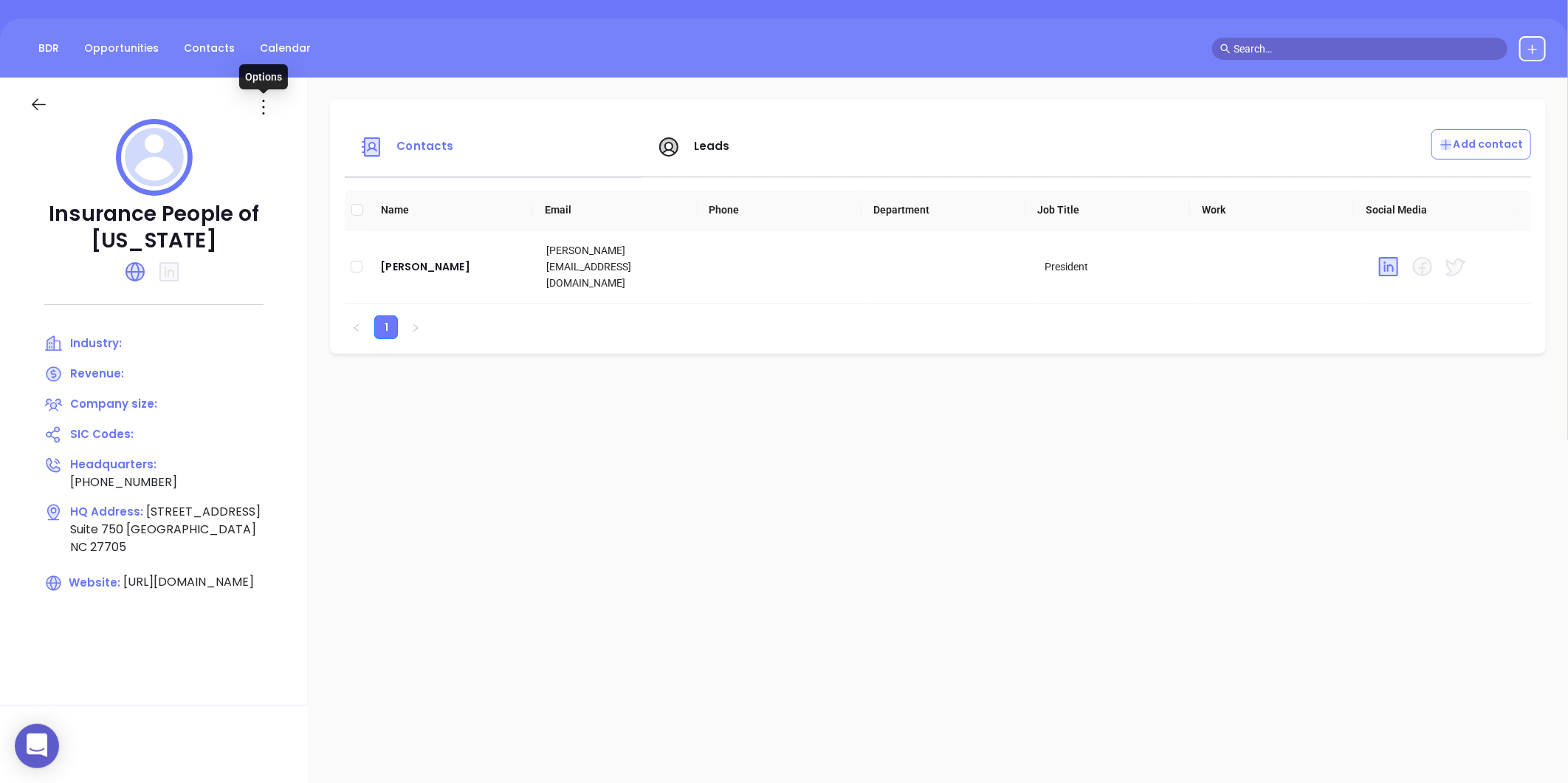
click at [263, 108] on icon at bounding box center [262, 106] width 23 height 23
click at [276, 141] on div "Edit" at bounding box center [330, 135] width 134 height 16
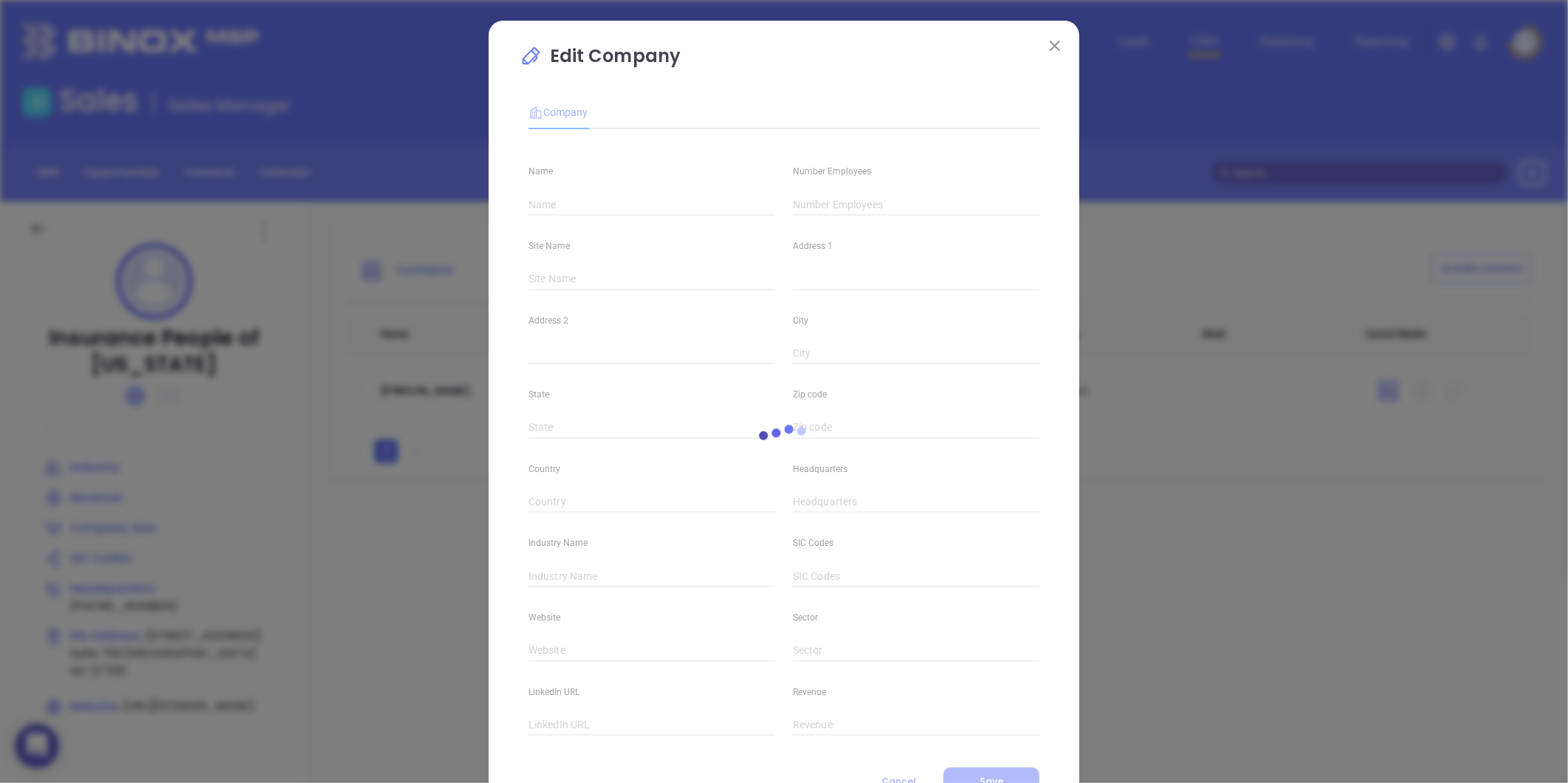
type input "Insurance People of North Carolina"
type input "(919) 383-0442"
type input "https://inspeopleofnc.com/"
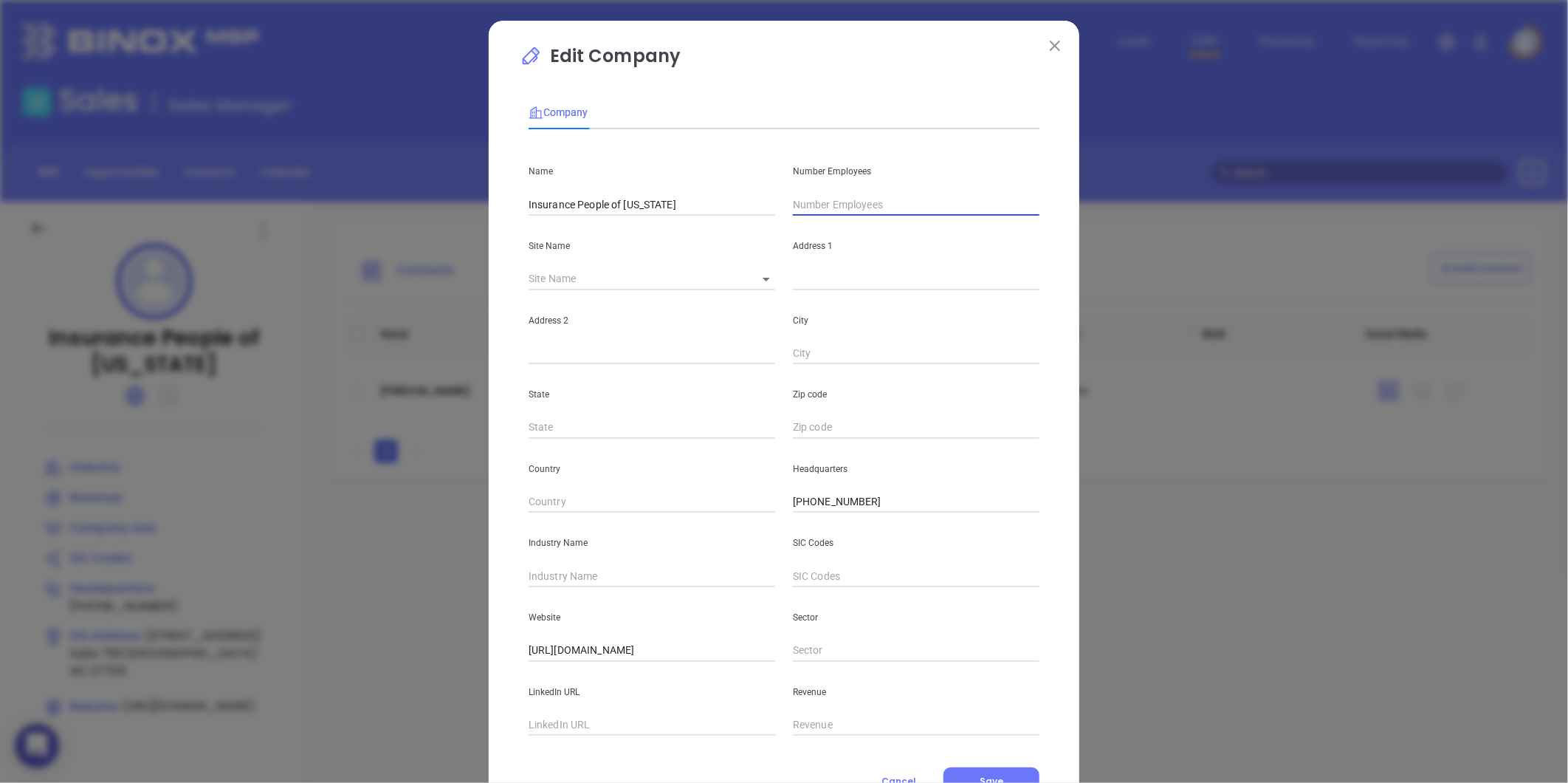
click at [820, 216] on input "text" at bounding box center [916, 205] width 247 height 22
type input "21"
click at [562, 576] on input "text" at bounding box center [651, 576] width 247 height 22
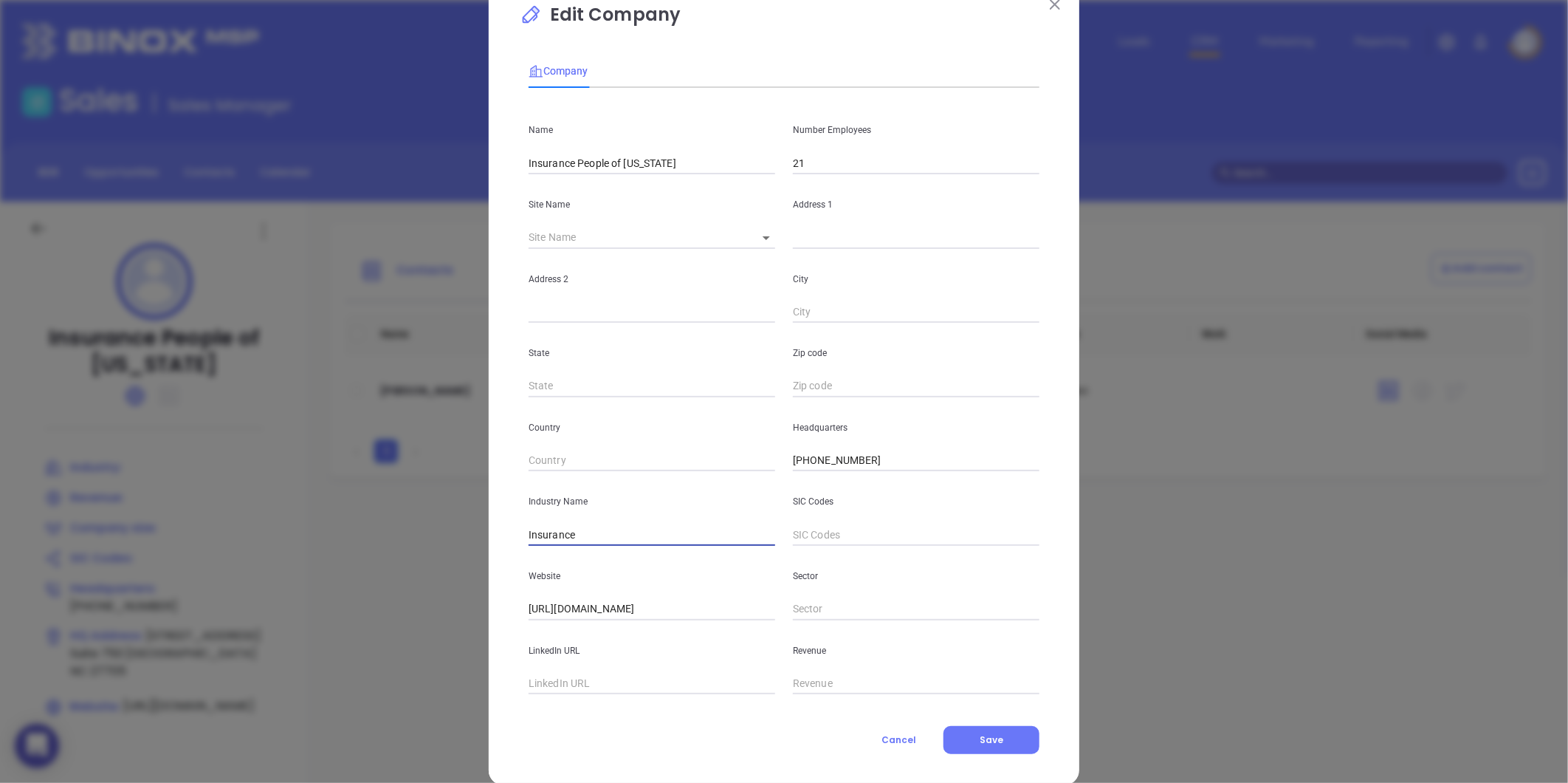
scroll to position [64, 0]
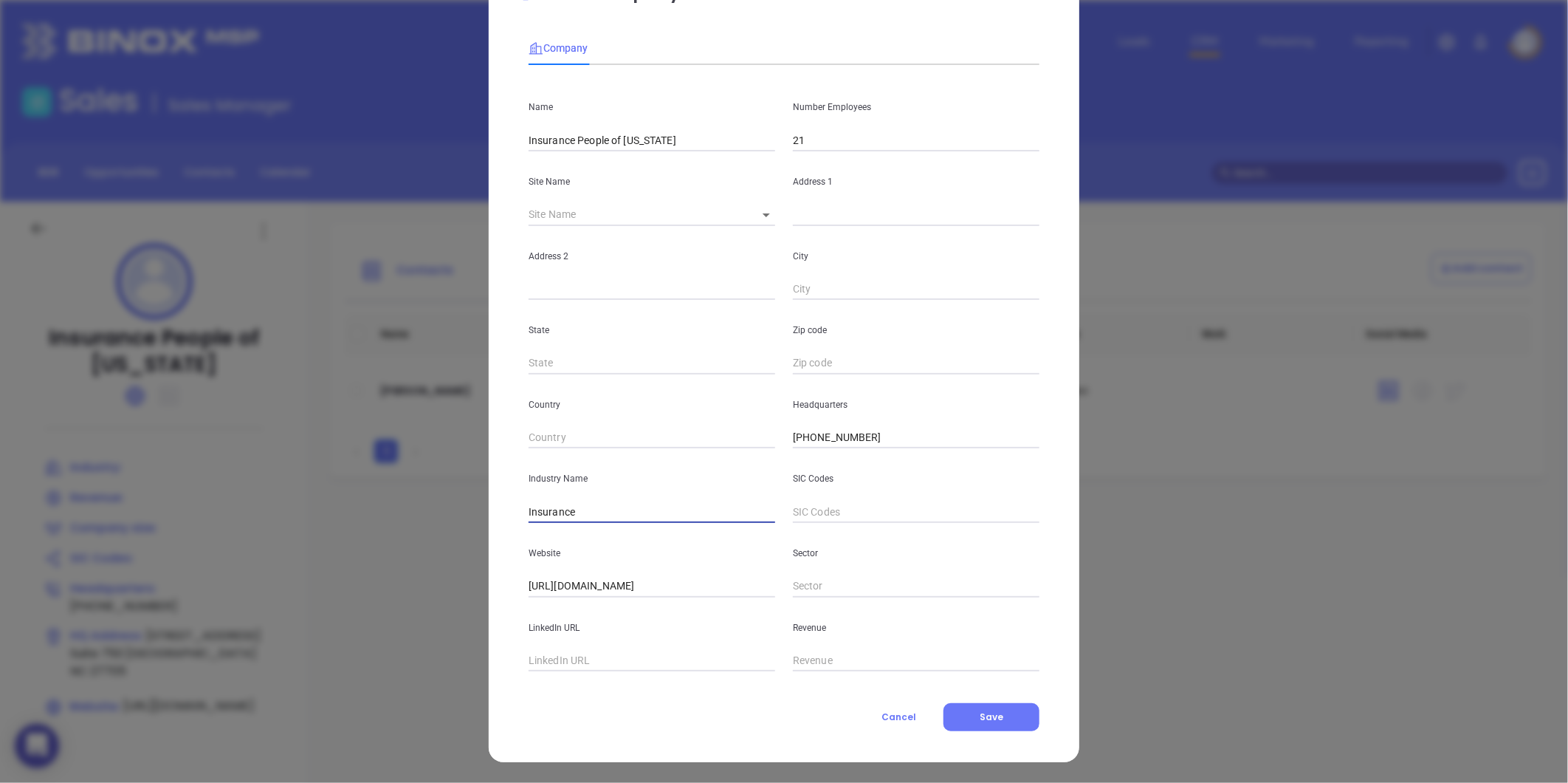
type input "Insurance"
click at [574, 677] on div "Company Name Insurance People of North Carolina Number Employees 21 Site Name ​…" at bounding box center [784, 377] width 511 height 708
click at [582, 658] on input "text" at bounding box center [651, 661] width 247 height 22
paste input "https://www.linkedin.com/company/insurancepeople/"
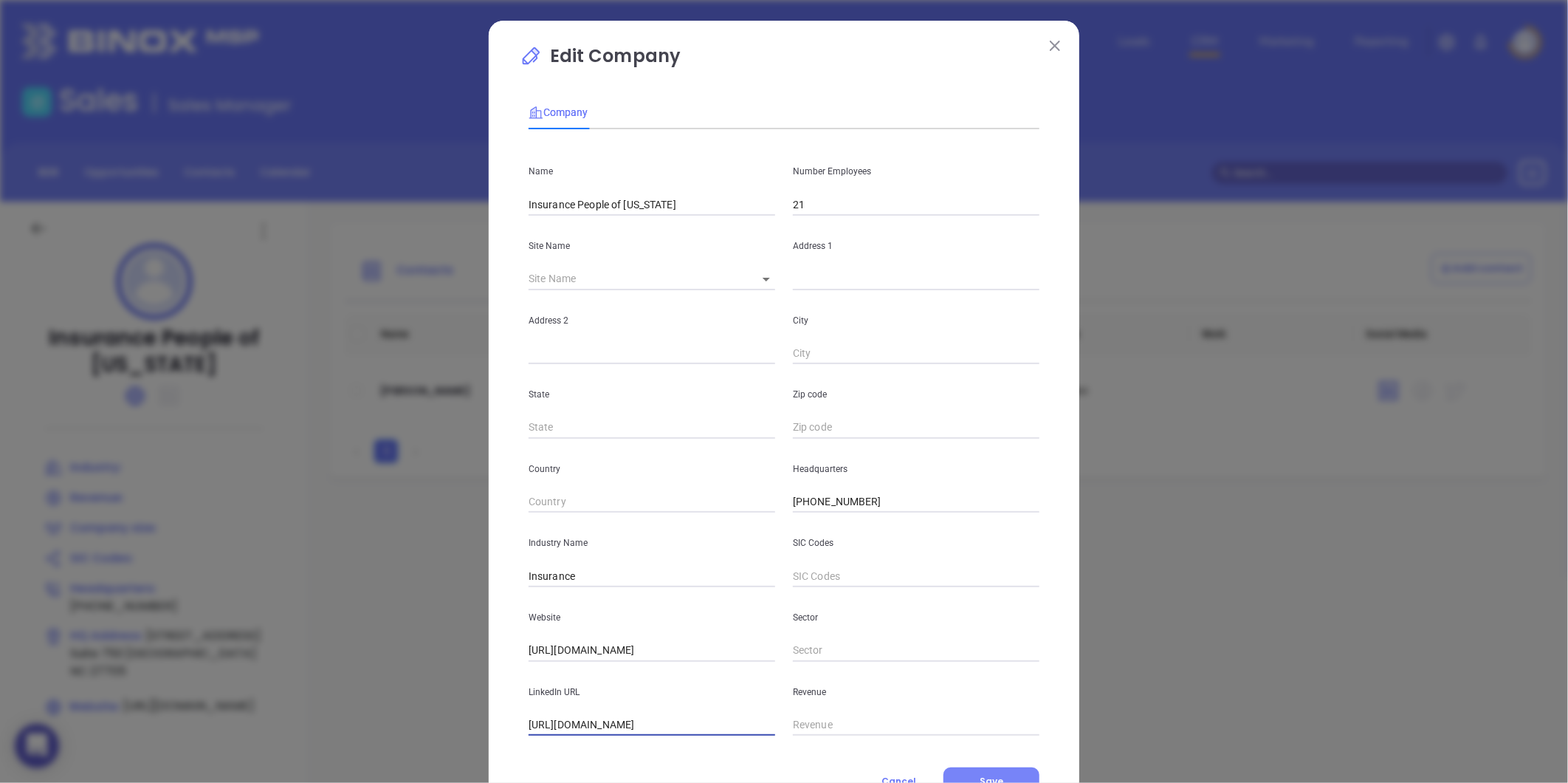
type input "https://www.linkedin.com/company/insurancepeople/"
click at [972, 769] on button "Save" at bounding box center [991, 781] width 96 height 28
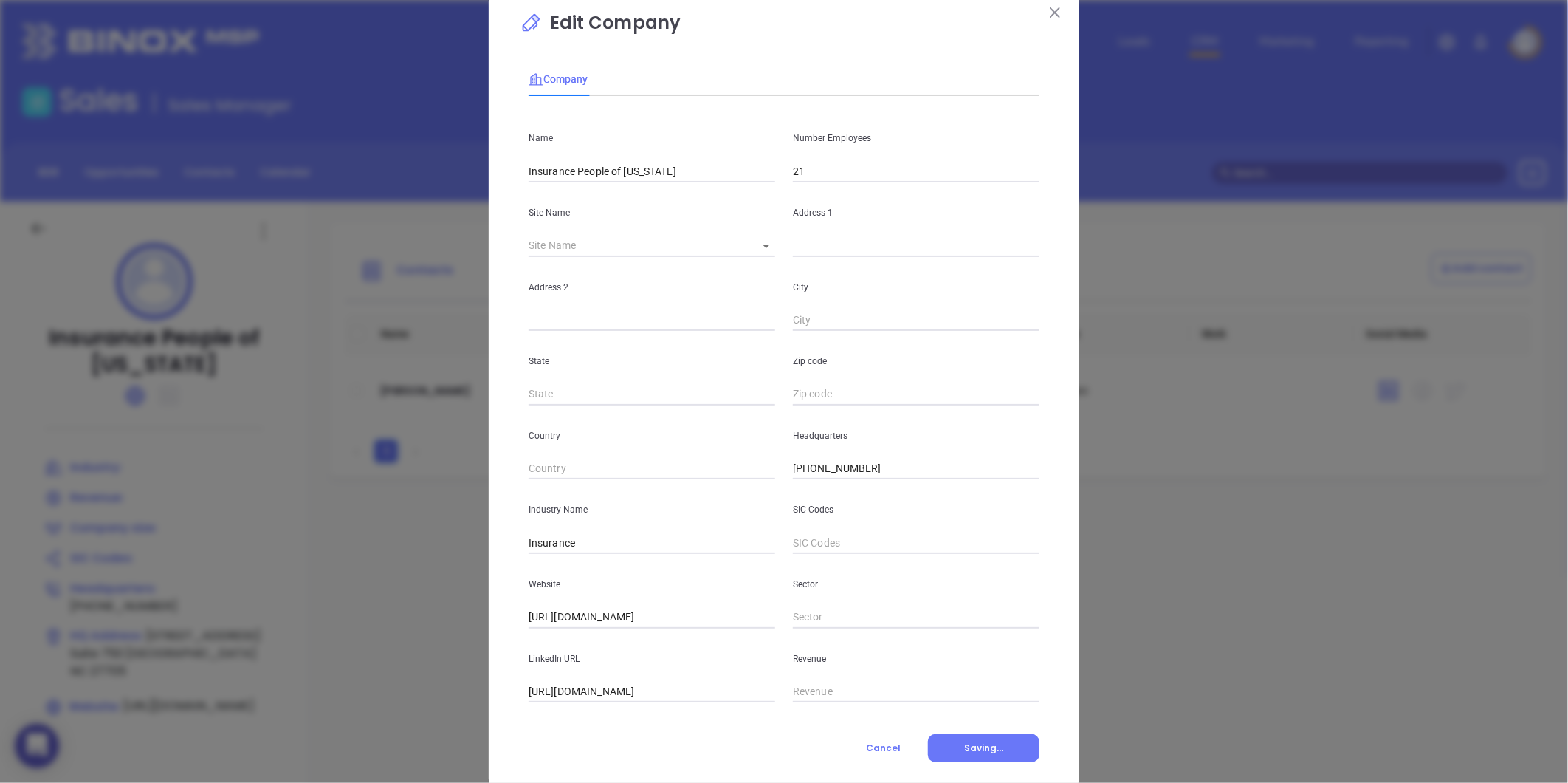
scroll to position [64, 0]
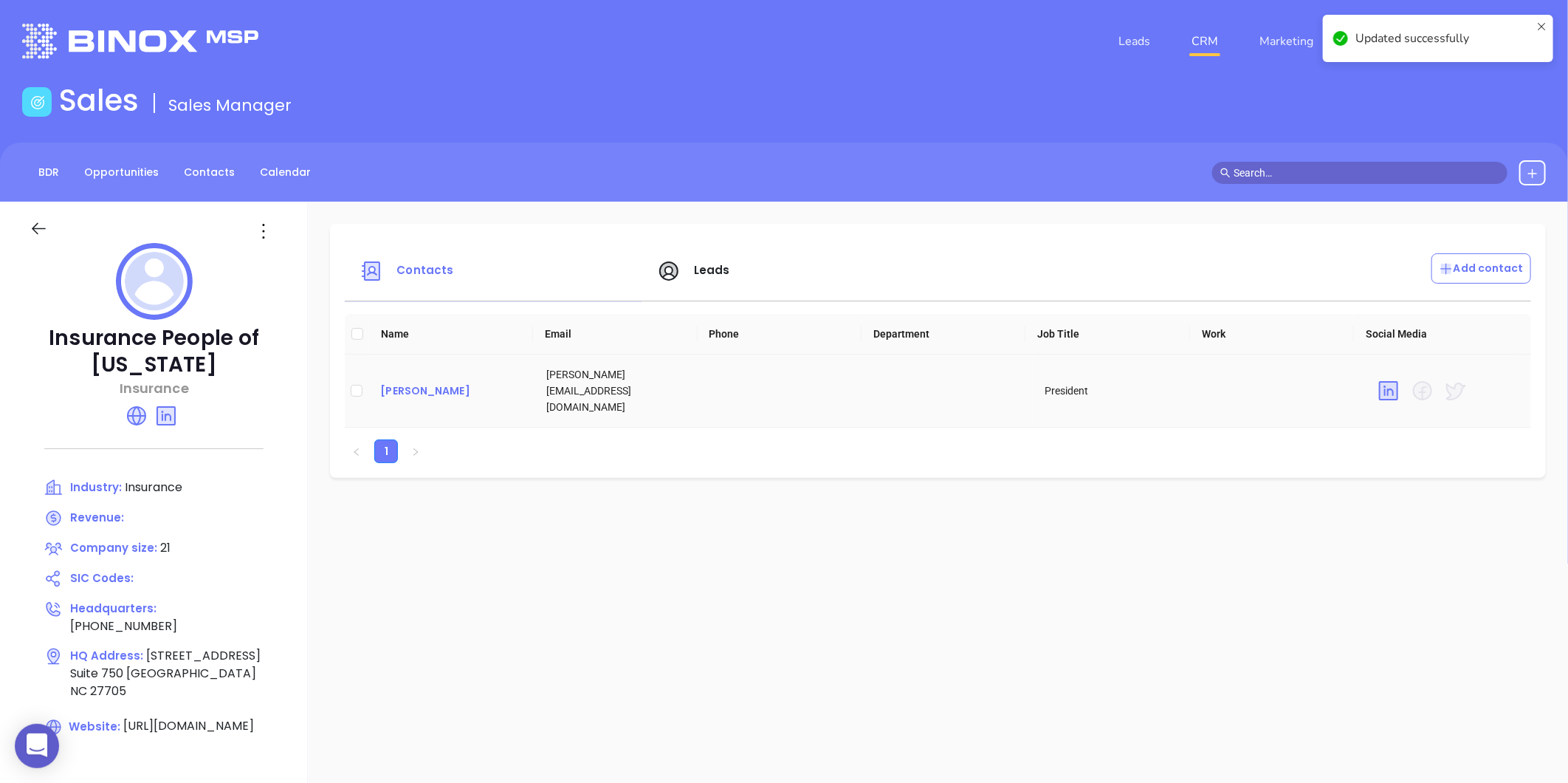
click at [415, 382] on div "Steve Griffin" at bounding box center [450, 390] width 142 height 18
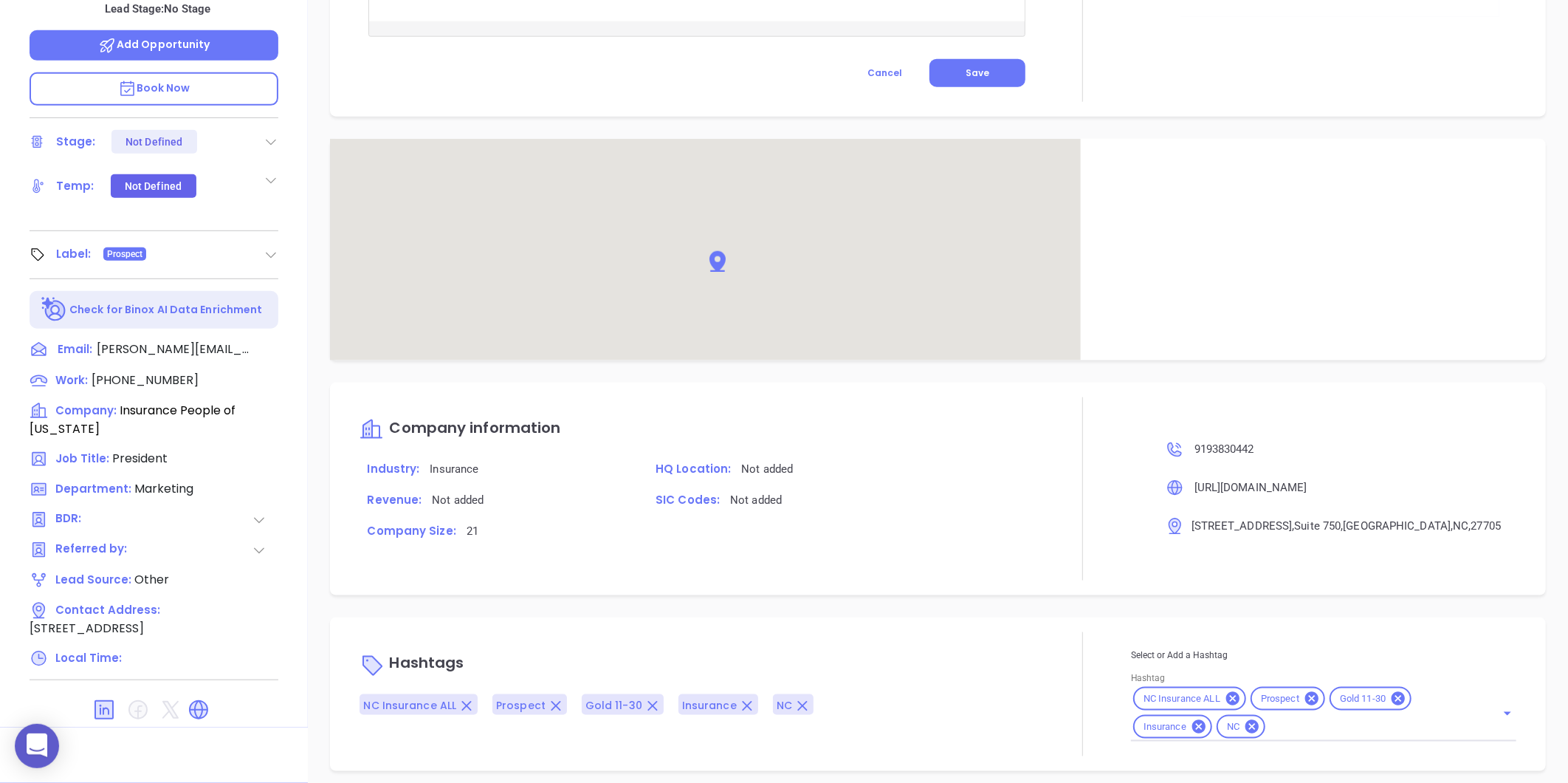
scroll to position [787, 0]
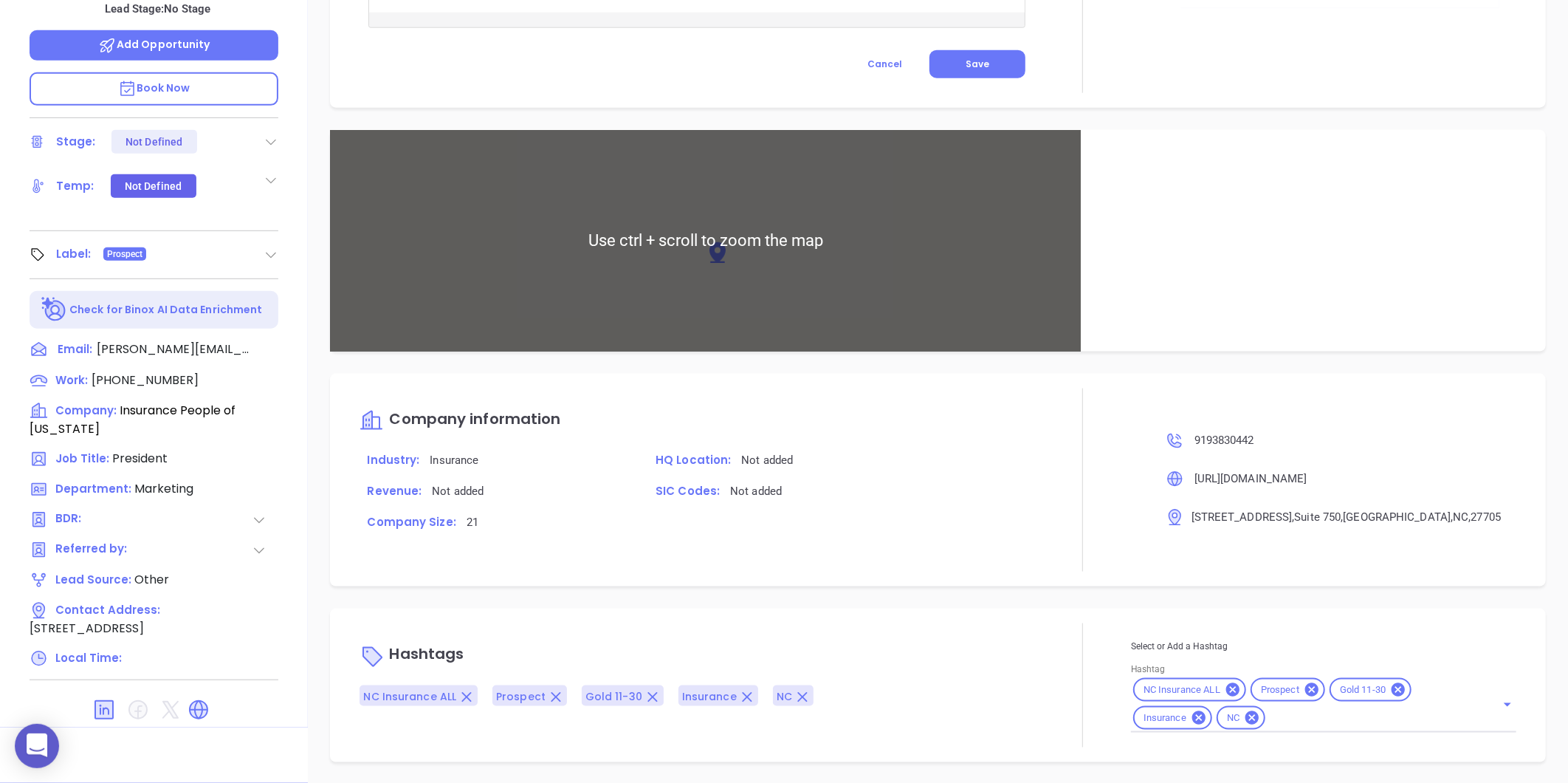
type input "Gissela Vargas"
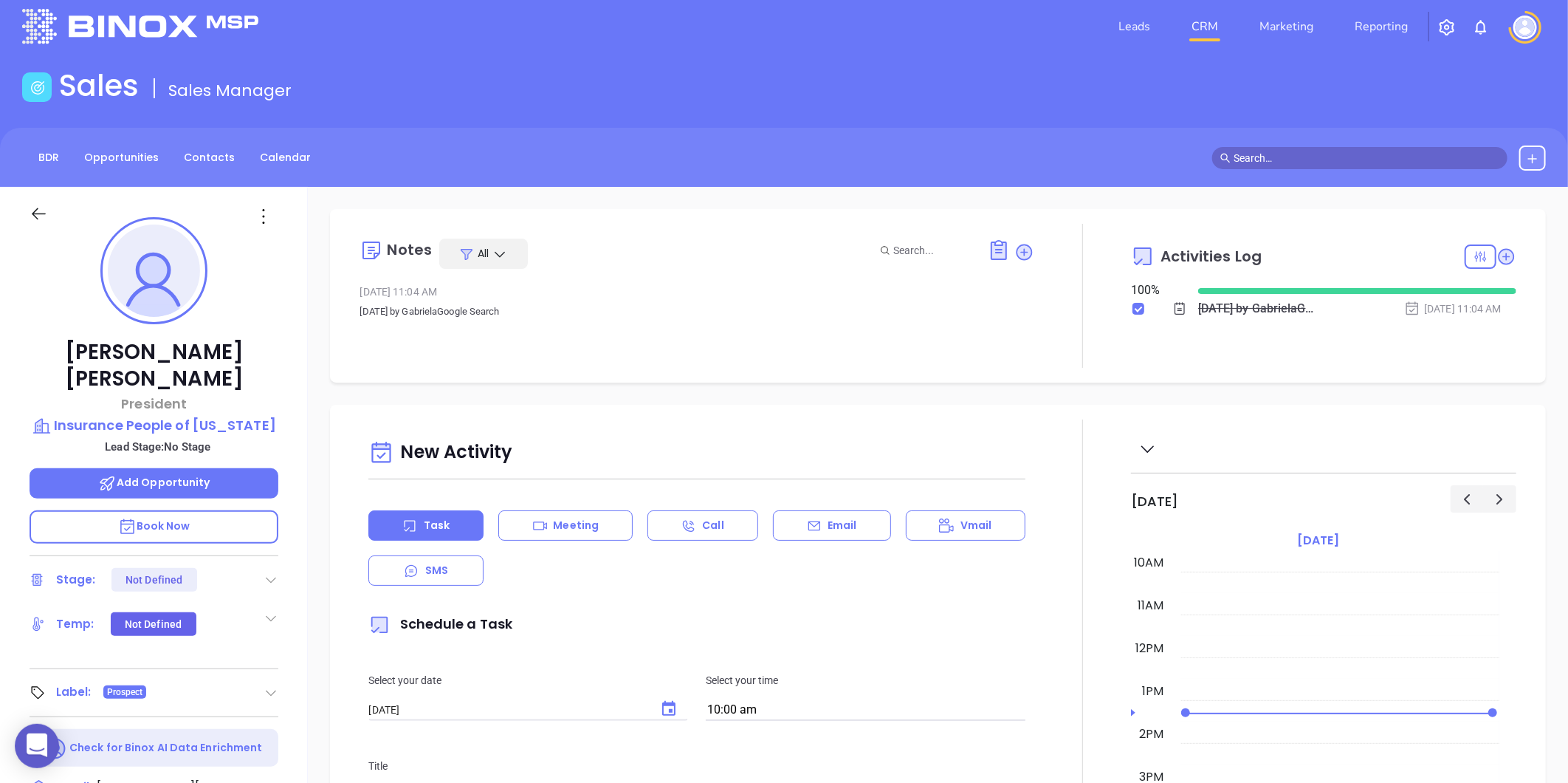
scroll to position [0, 0]
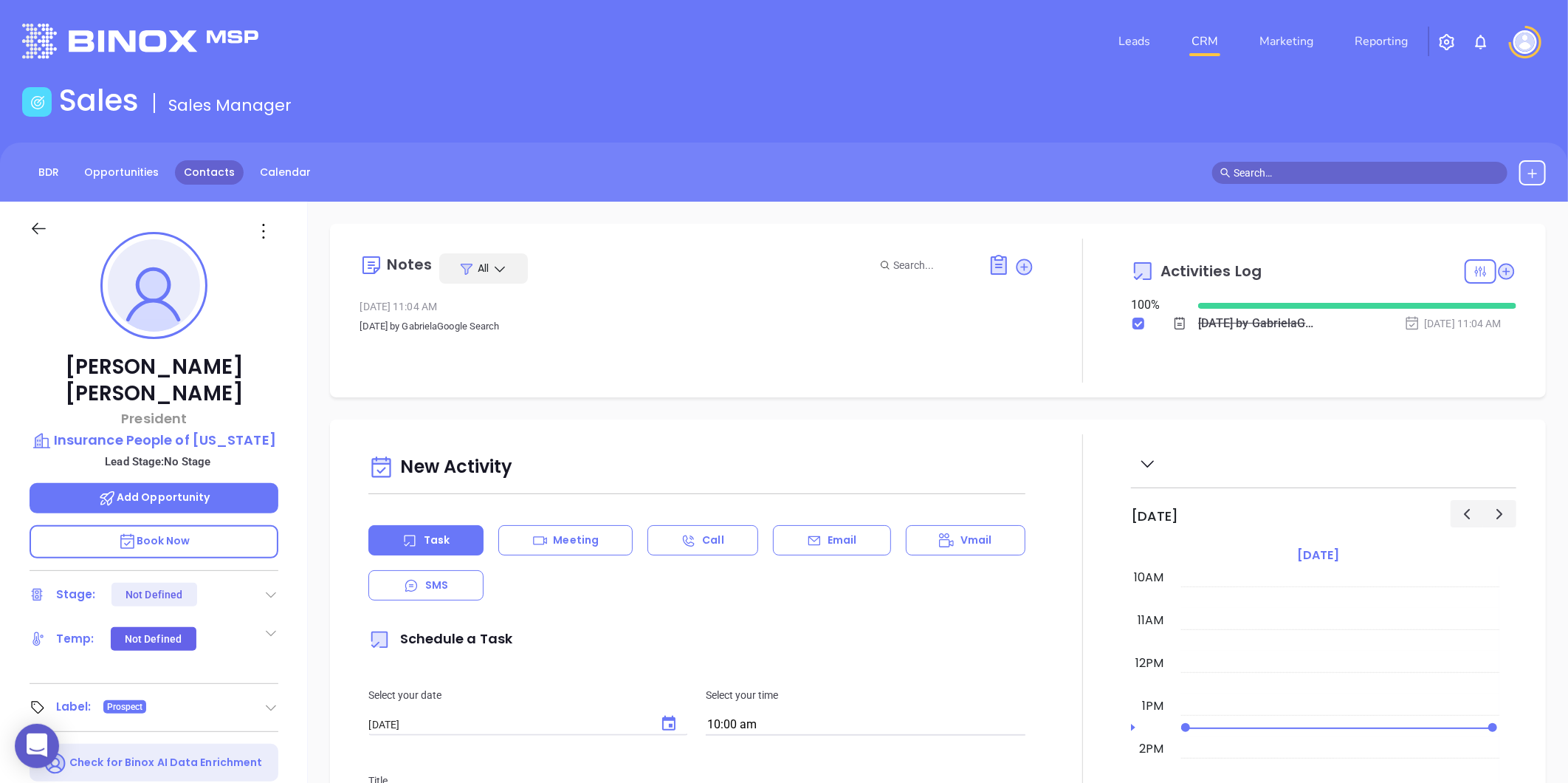
drag, startPoint x: 237, startPoint y: 167, endPoint x: 227, endPoint y: 172, distance: 11.2
click at [236, 167] on div "BDR Opportunities Contacts Calendar" at bounding box center [171, 172] width 298 height 25
click at [223, 173] on link "Contacts" at bounding box center [209, 172] width 69 height 24
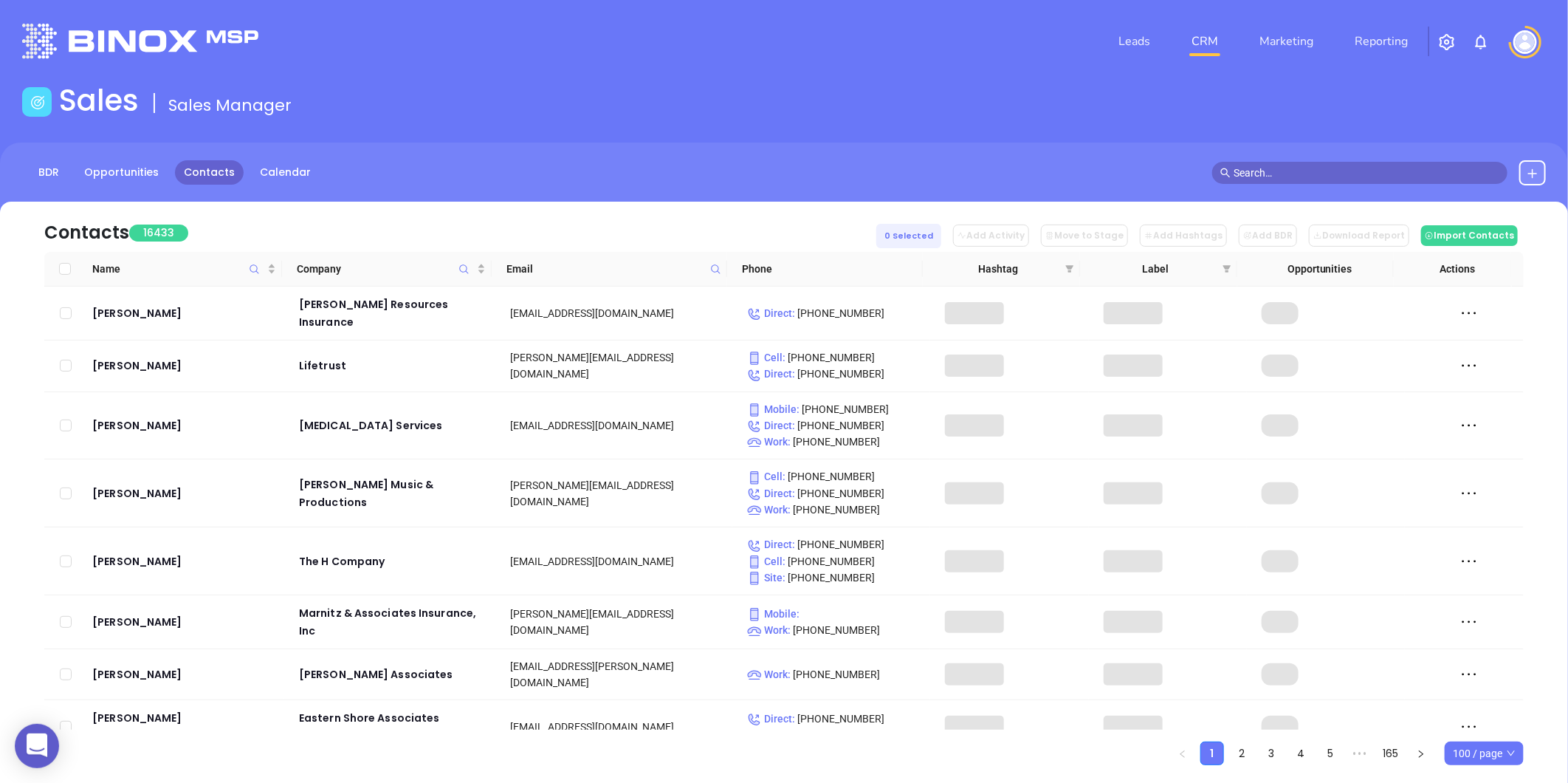
click at [715, 269] on icon at bounding box center [716, 269] width 11 height 11
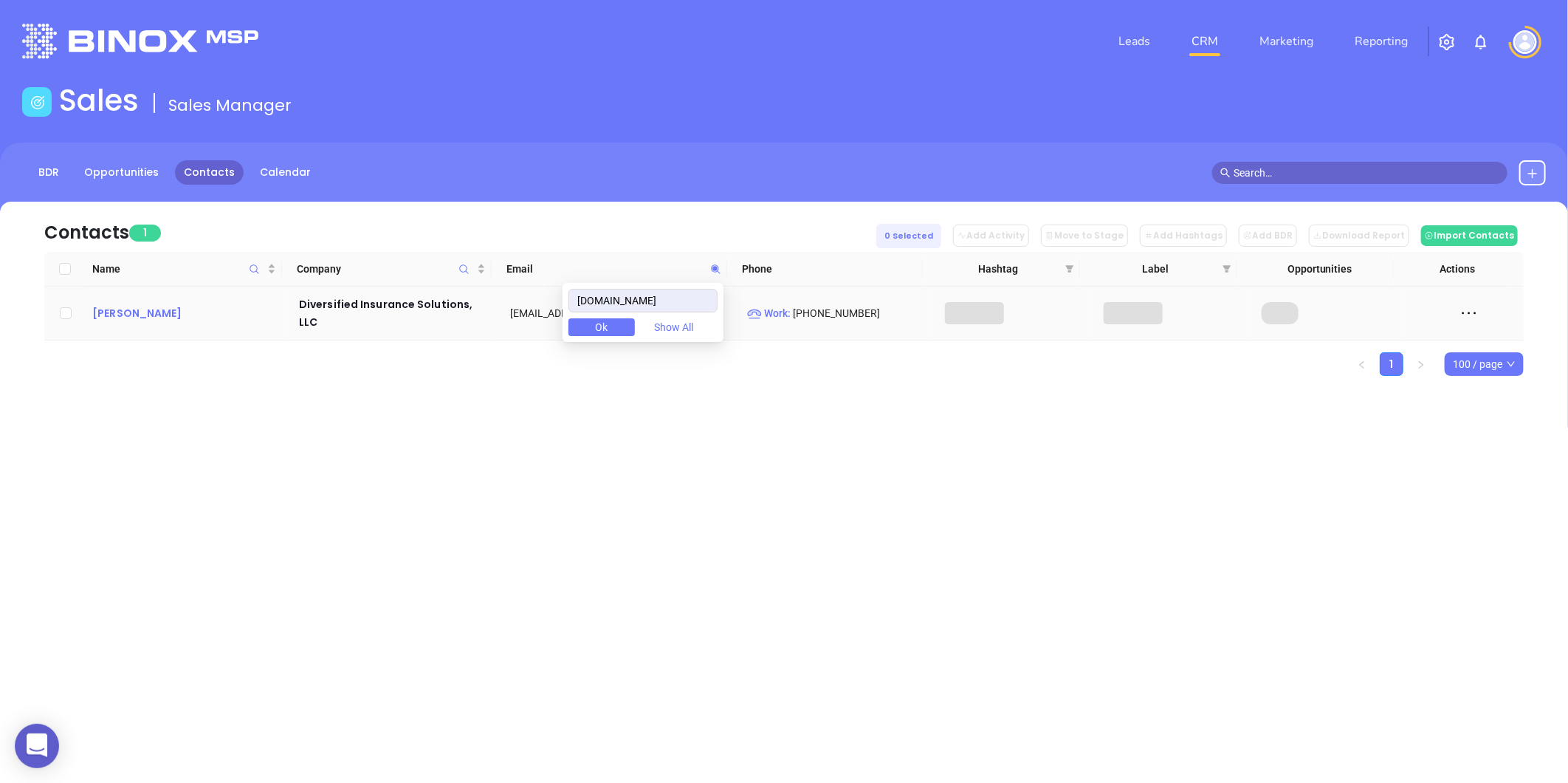
type input "diverseins.com"
click at [139, 305] on div "Cole King" at bounding box center [185, 313] width 186 height 18
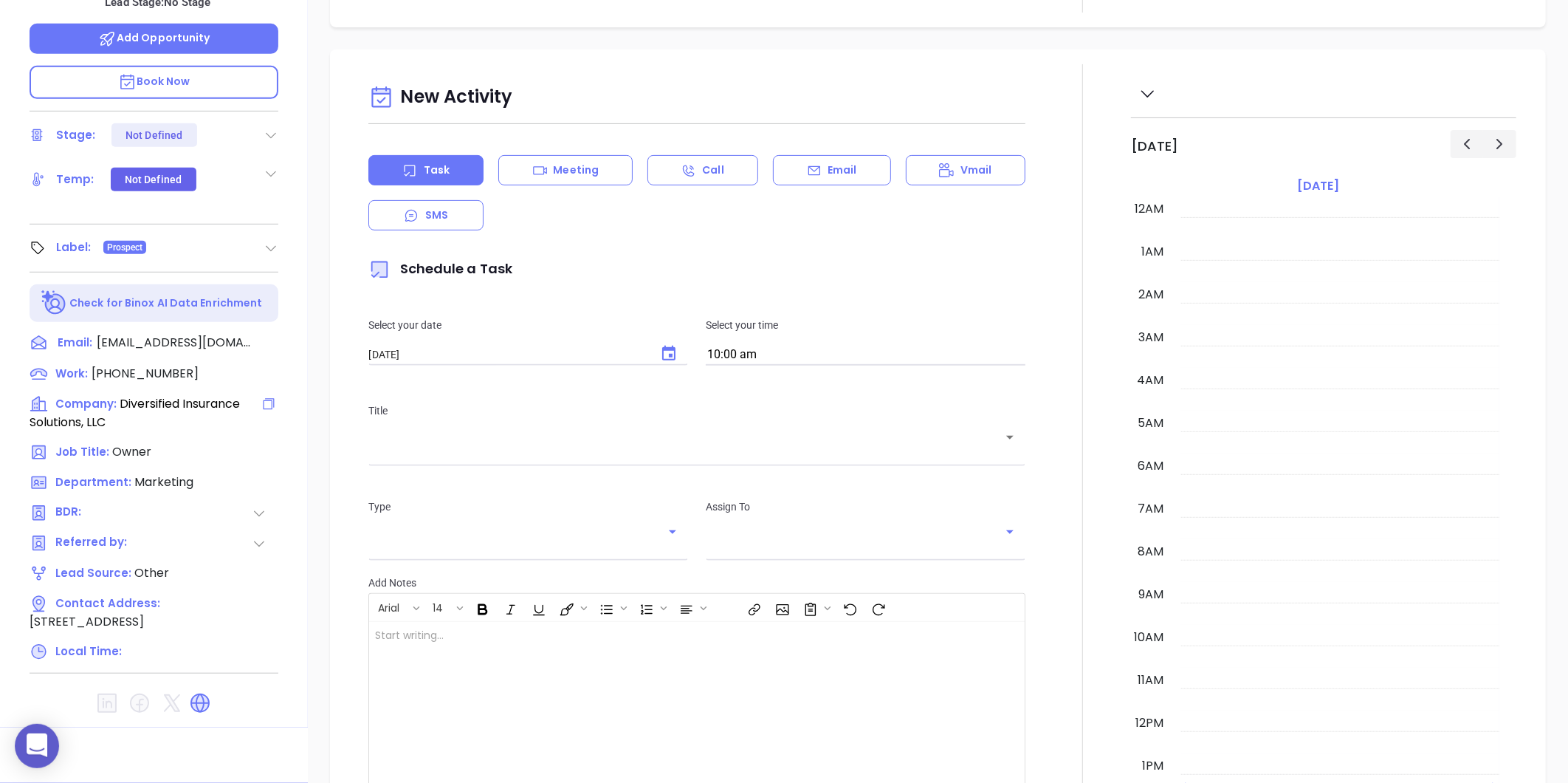
scroll to position [429, 0]
click at [194, 700] on icon at bounding box center [200, 703] width 20 height 20
type input "[PERSON_NAME]"
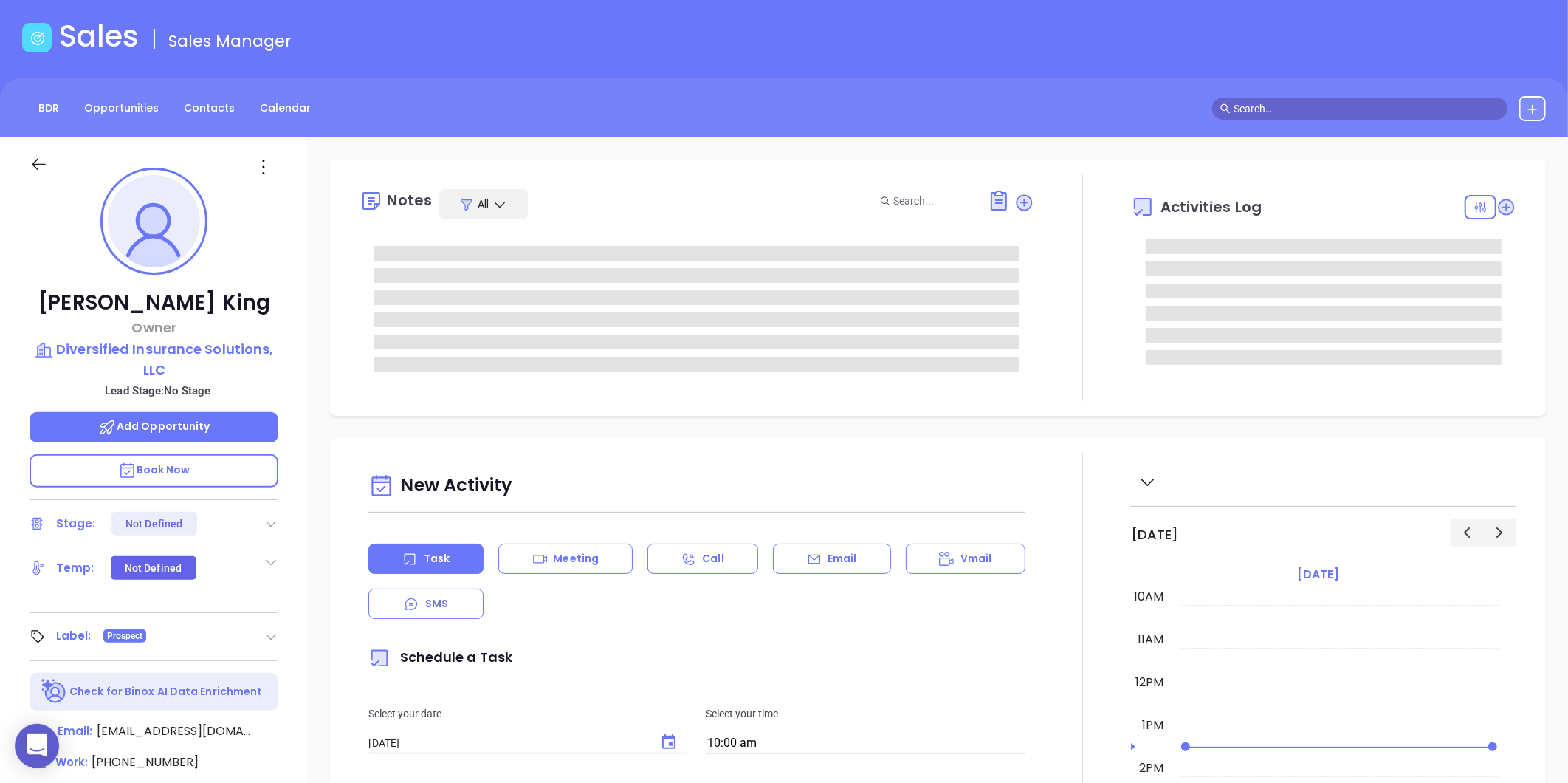
scroll to position [42, 0]
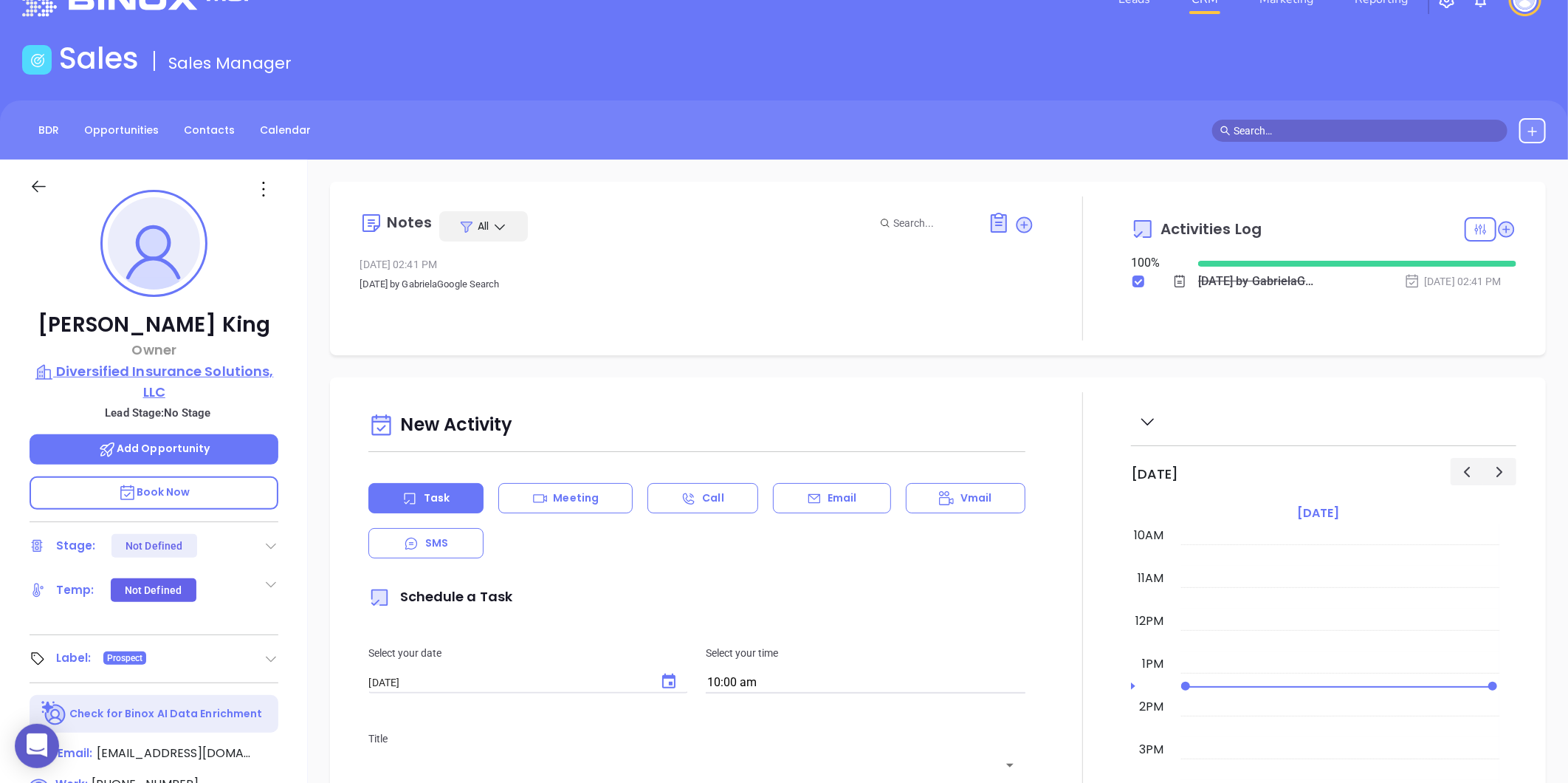
click at [185, 374] on p "Diversified Insurance Solutions, LLC" at bounding box center [154, 382] width 248 height 41
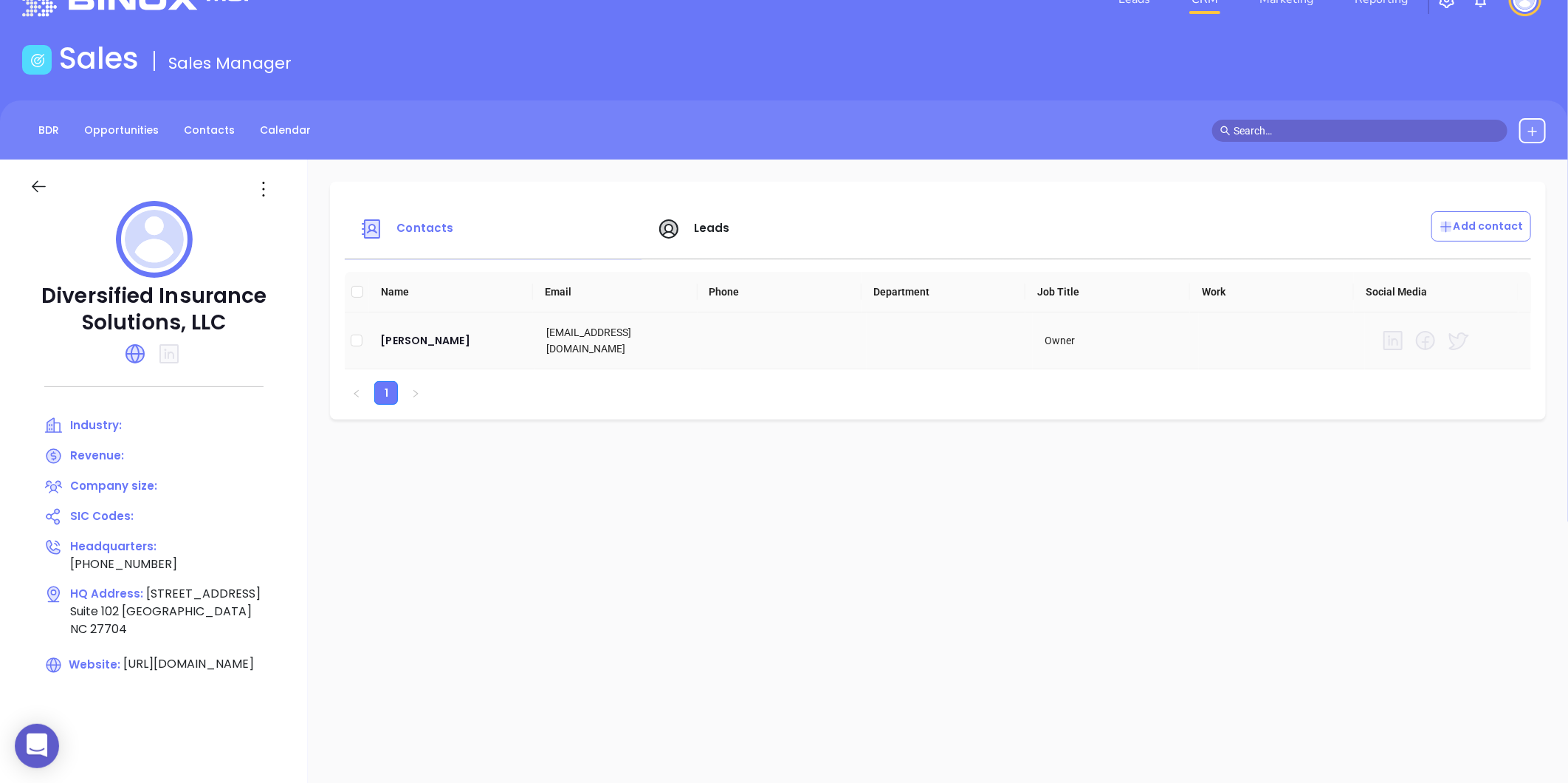
click at [416, 327] on td "Cole King" at bounding box center [451, 341] width 166 height 57
click at [401, 337] on div "Cole King" at bounding box center [450, 340] width 142 height 18
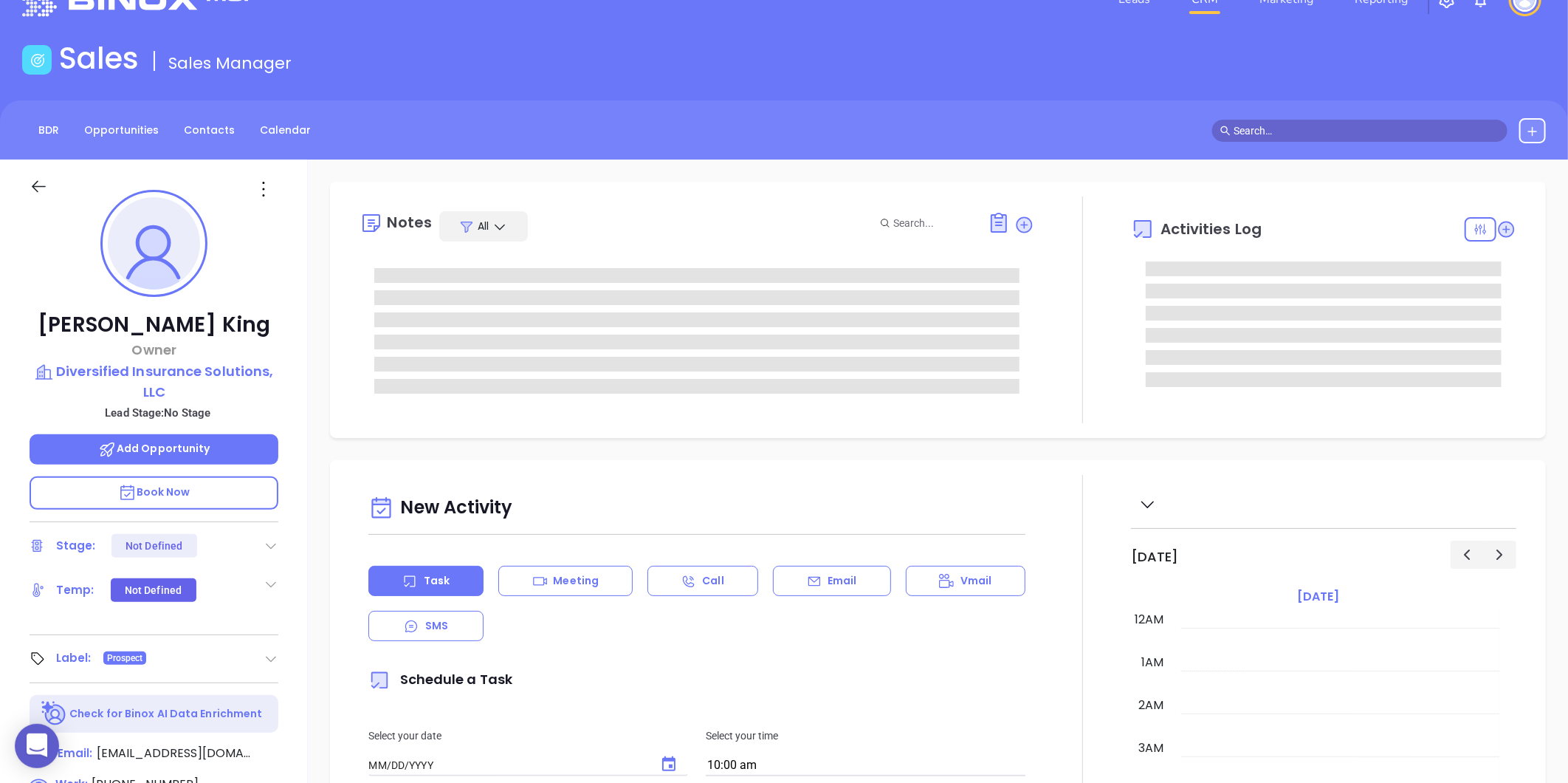
type input "[DATE]"
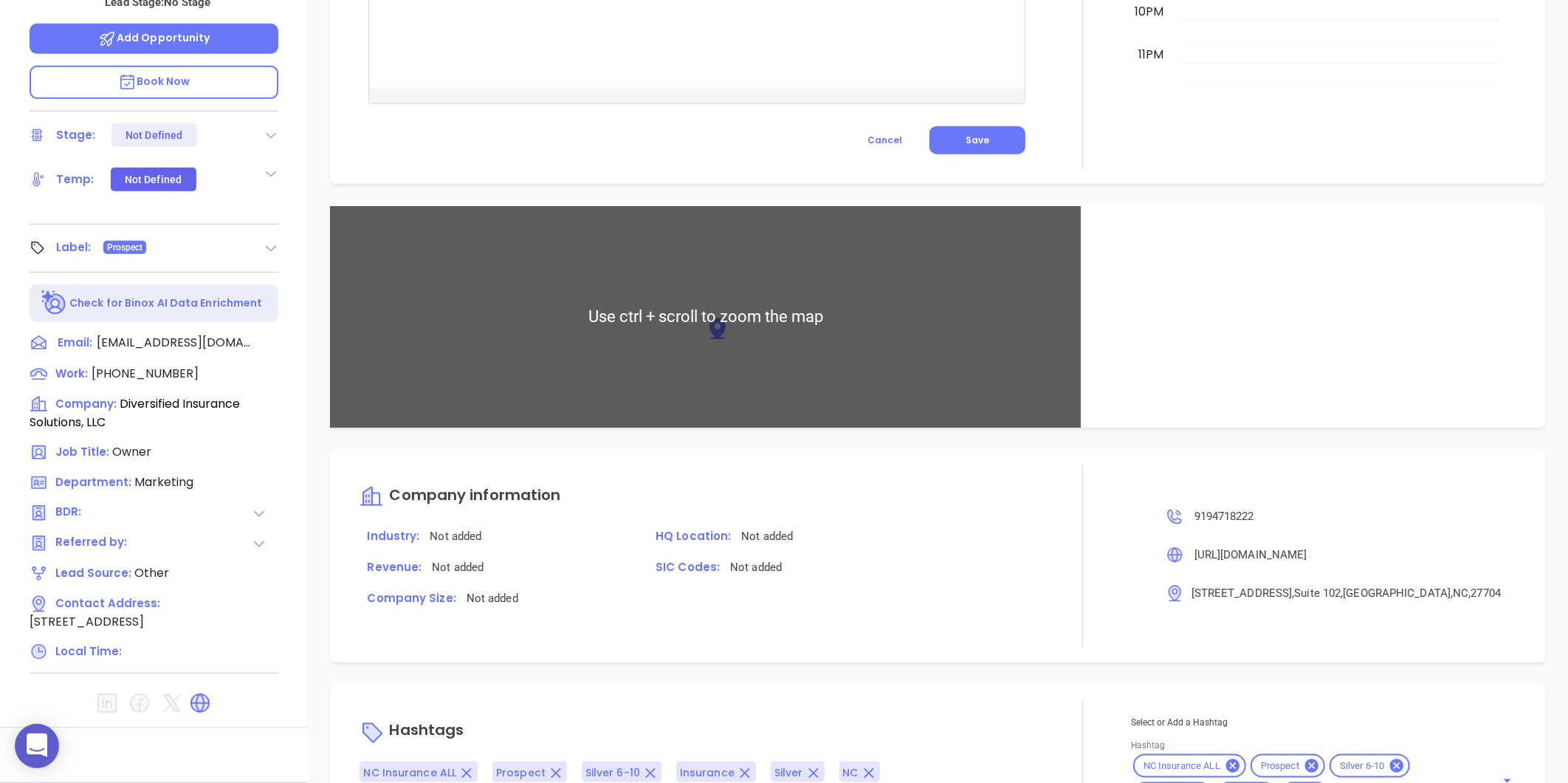
scroll to position [787, 0]
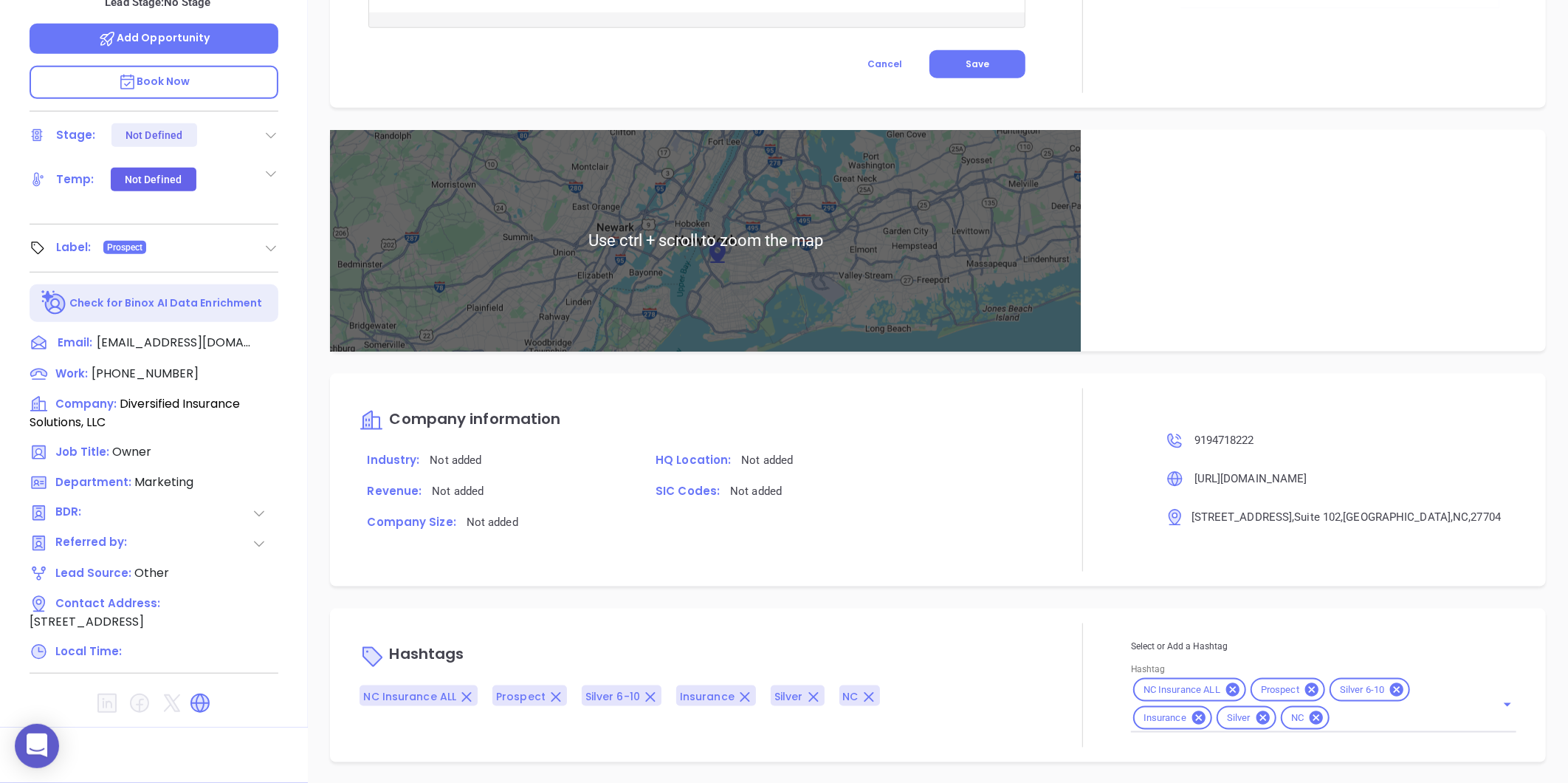
type input "[PERSON_NAME]"
click at [1256, 712] on icon at bounding box center [1263, 718] width 13 height 13
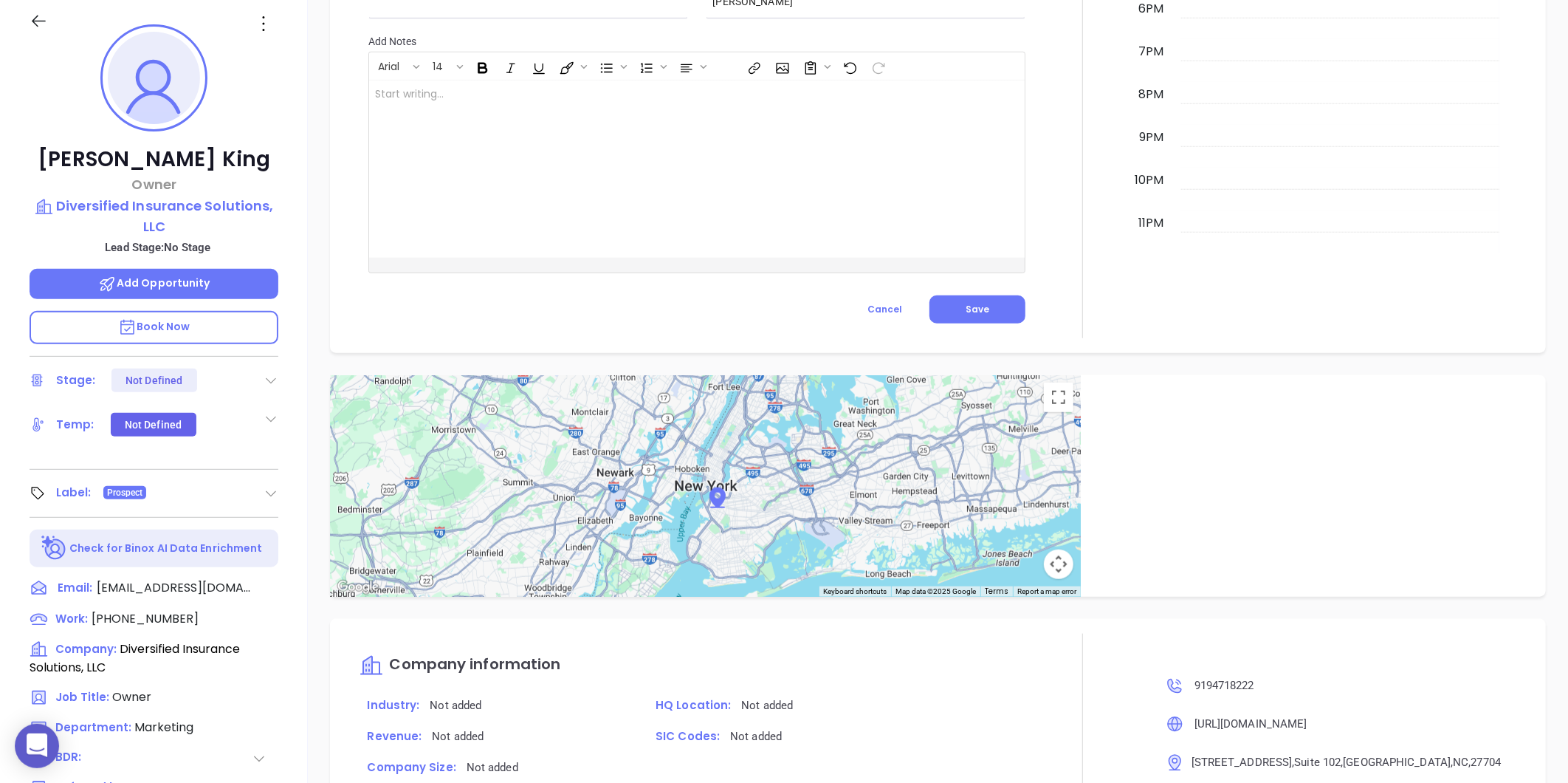
scroll to position [207, 0]
click at [158, 210] on p "Diversified Insurance Solutions, LLC" at bounding box center [154, 217] width 248 height 41
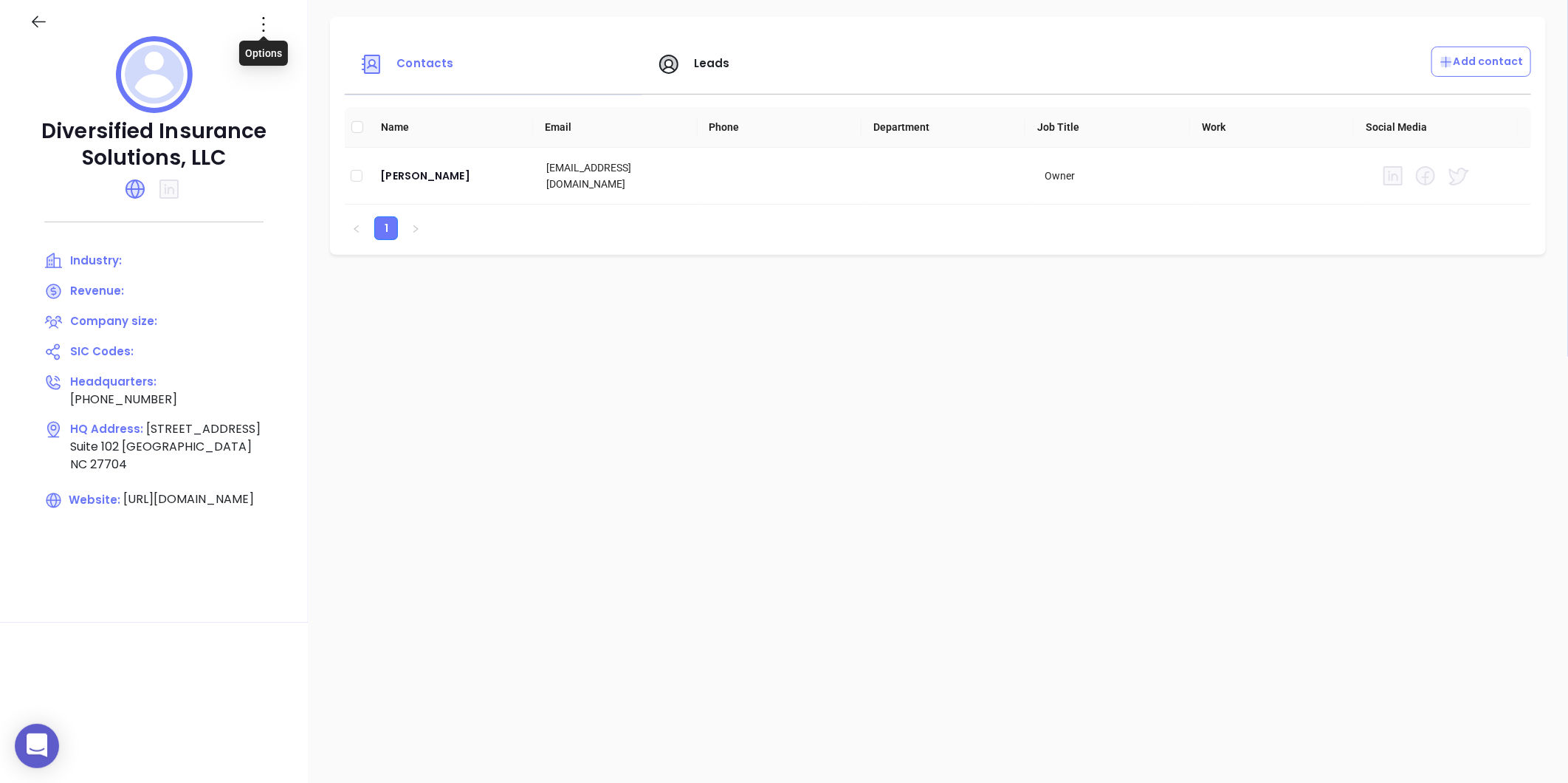
click at [266, 26] on icon at bounding box center [262, 23] width 23 height 23
click at [274, 45] on div "Edit" at bounding box center [330, 52] width 134 height 16
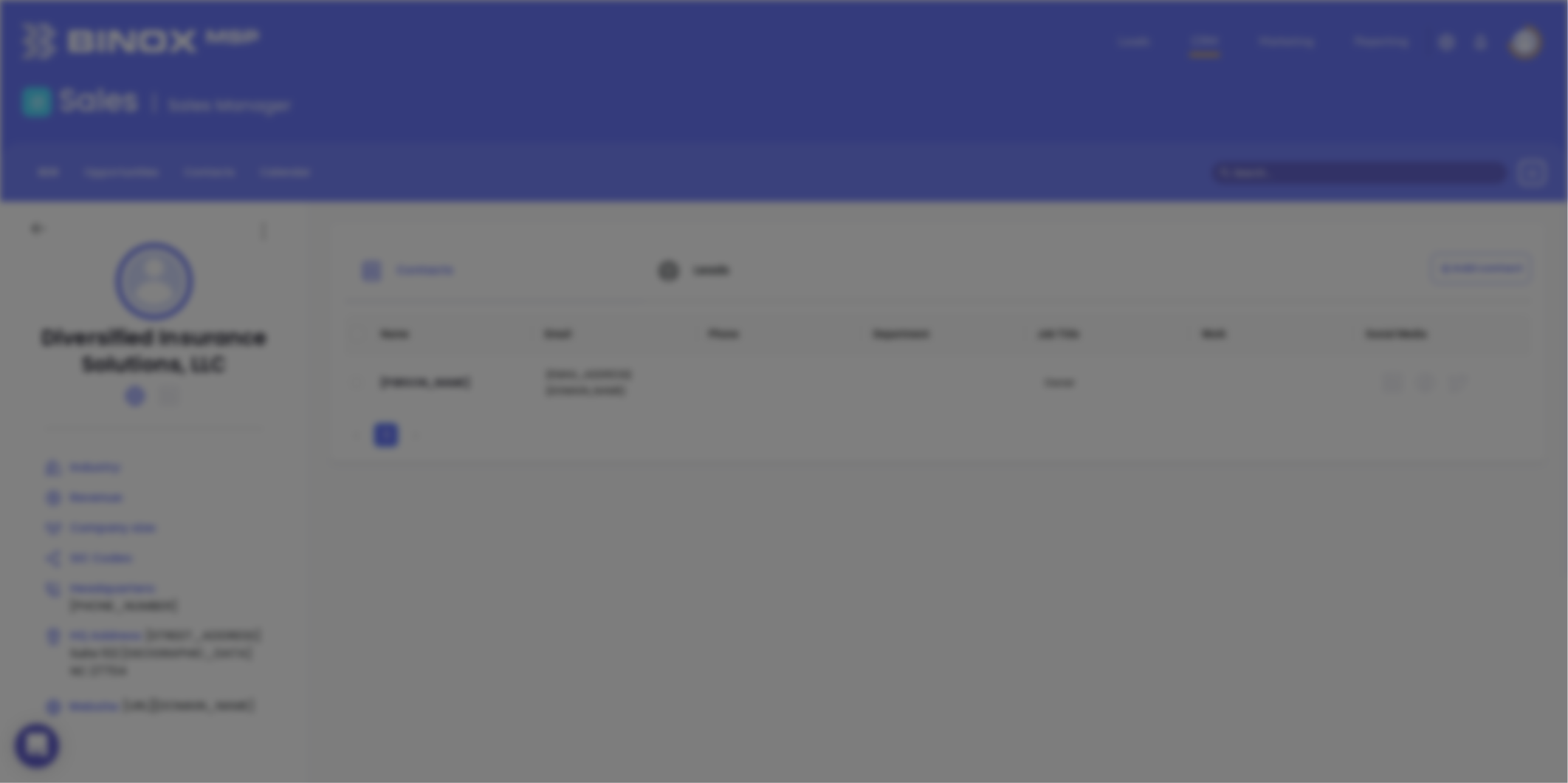
type input "Diversified Insurance Solutions, LLC"
type input "(919) 471-8222"
type input "https://diverseins.com/"
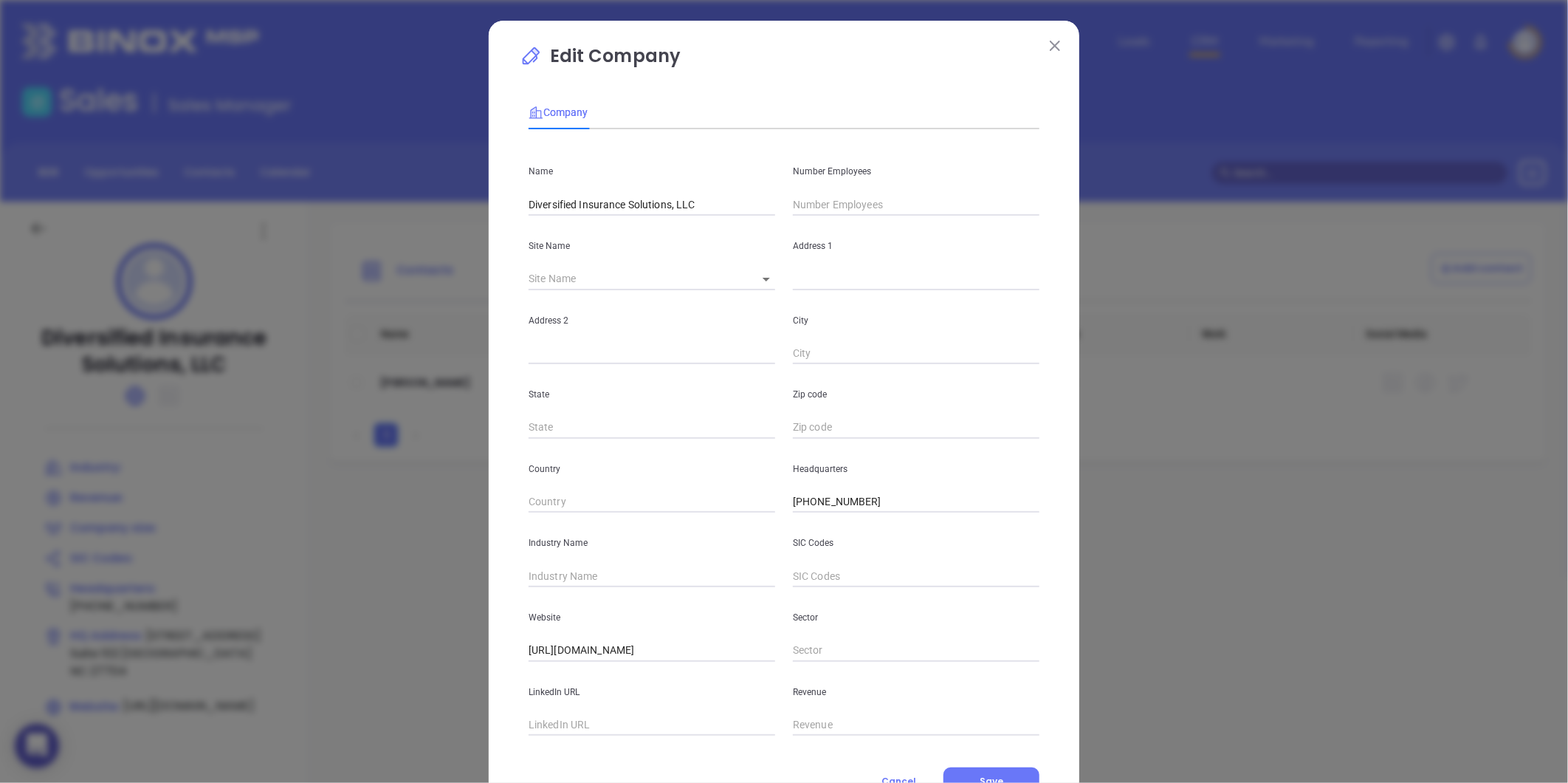
click at [837, 204] on input "text" at bounding box center [916, 205] width 247 height 22
type input "7"
click at [531, 573] on input "text" at bounding box center [651, 576] width 247 height 22
type input "Insurance"
click at [519, 621] on div "Website https://diverseins.com/" at bounding box center [651, 625] width 264 height 74
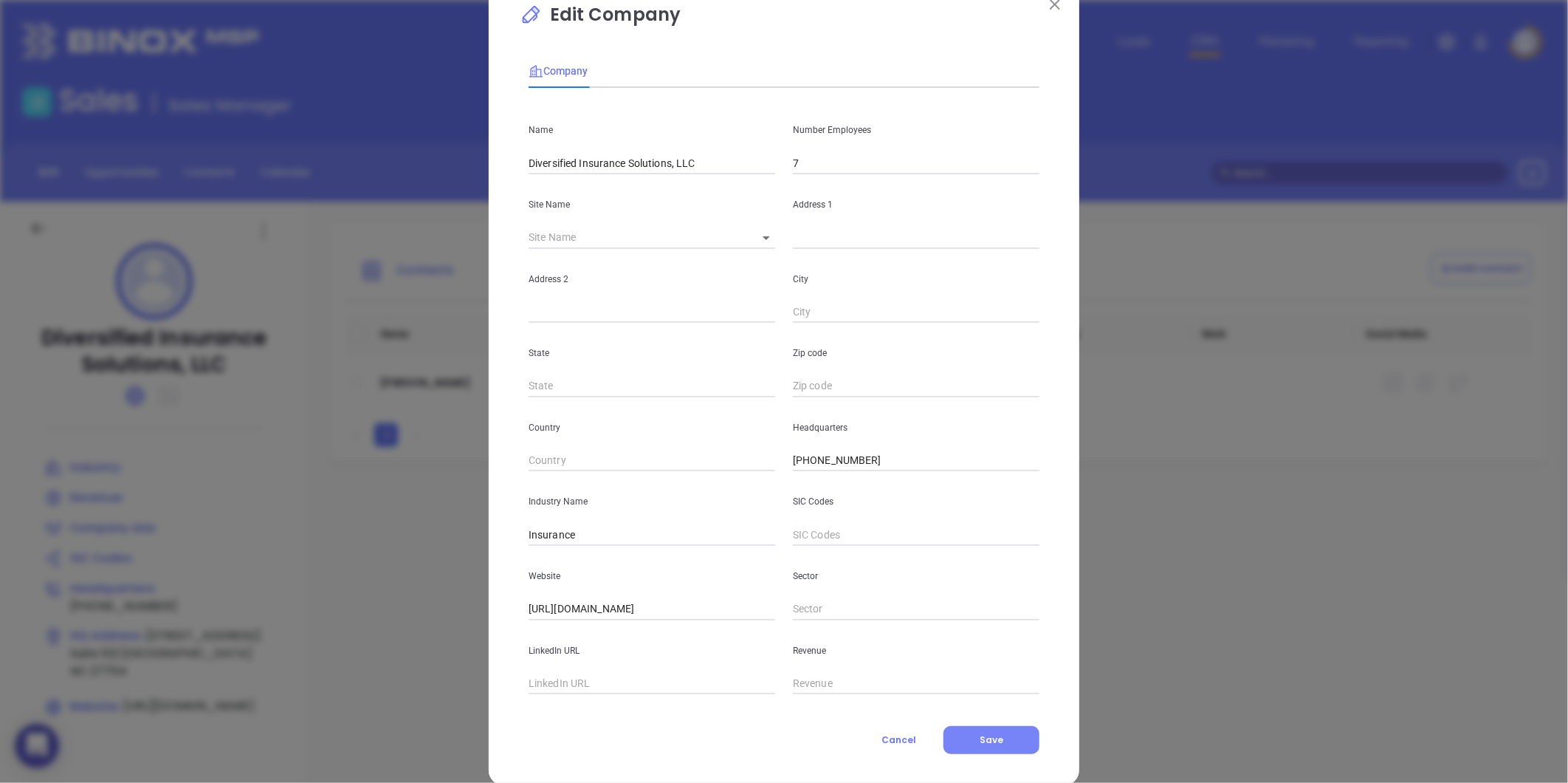
scroll to position [64, 0]
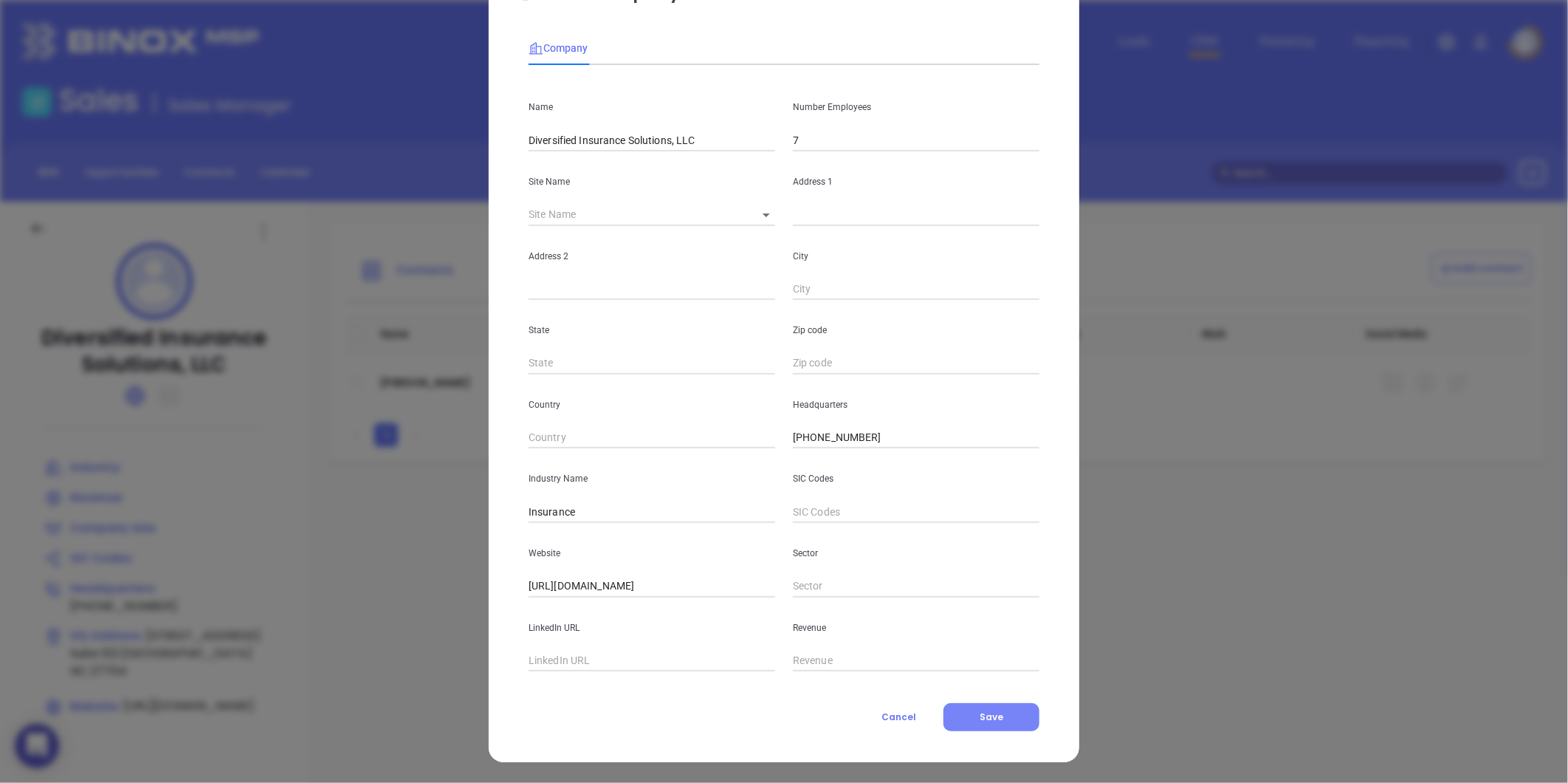
click at [1005, 722] on button "Save" at bounding box center [991, 717] width 96 height 28
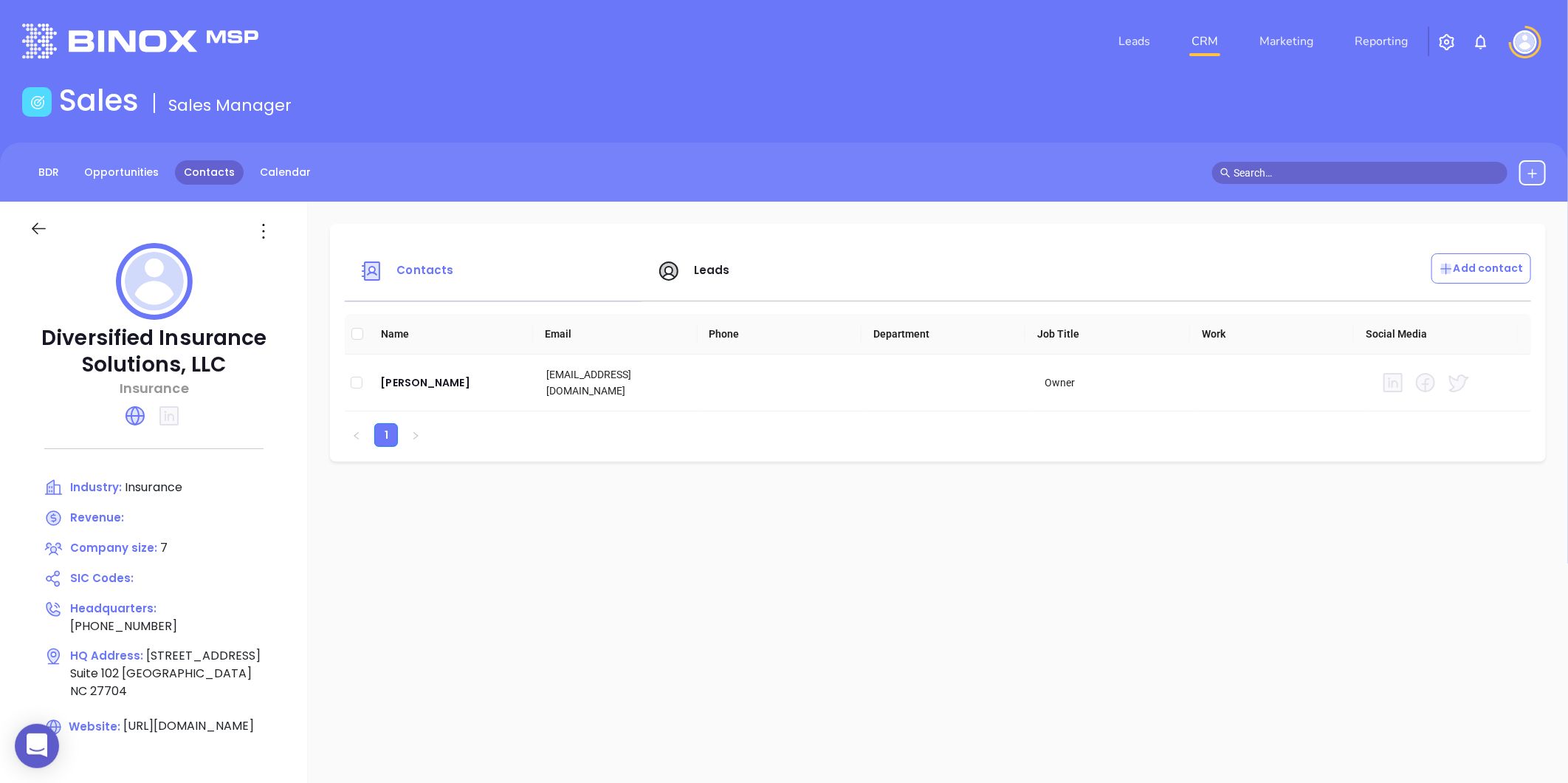
click at [202, 181] on link "Contacts" at bounding box center [209, 172] width 69 height 24
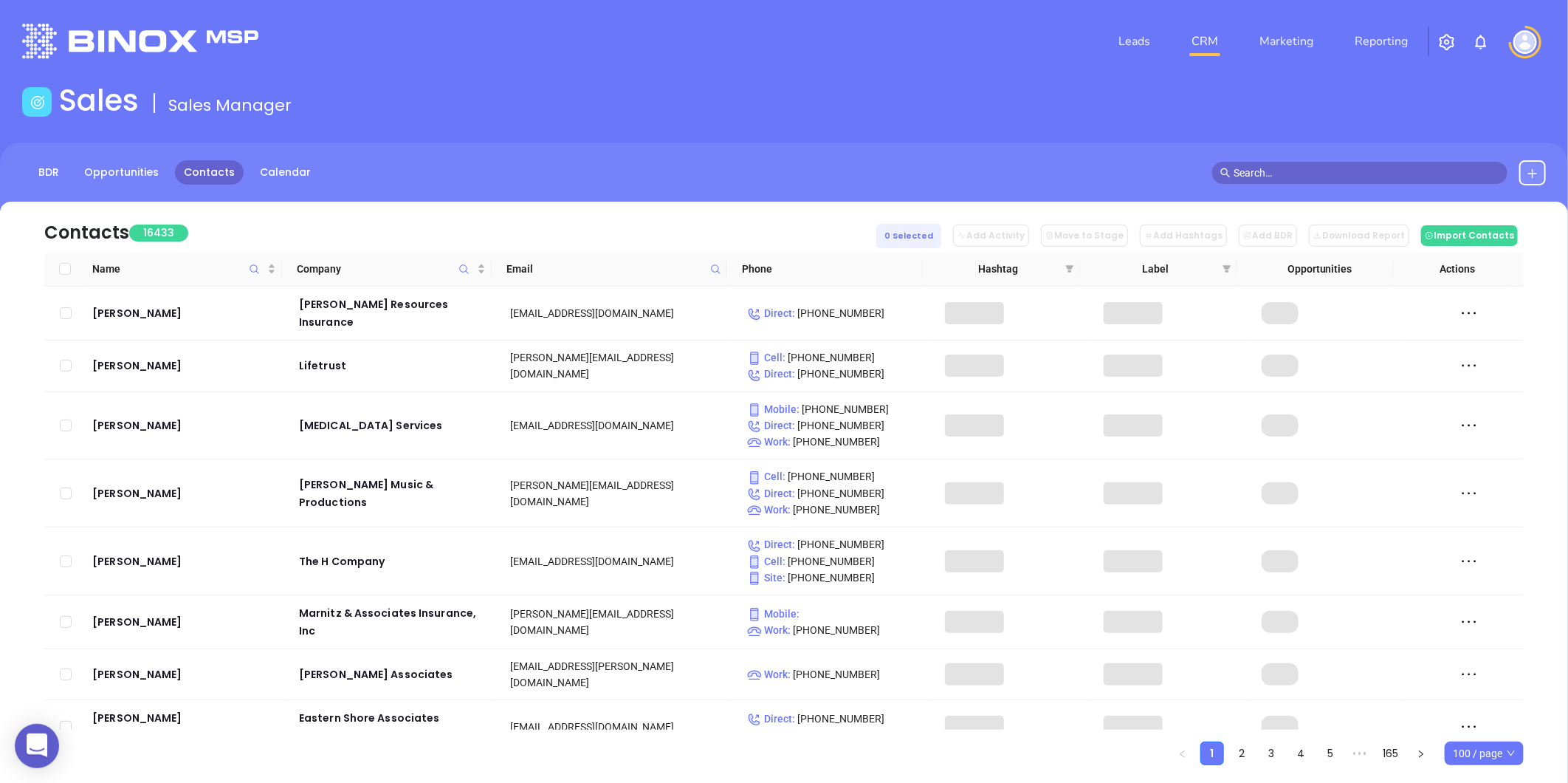
click at [722, 270] on span at bounding box center [716, 269] width 17 height 22
paste input "imperial-ins.com"
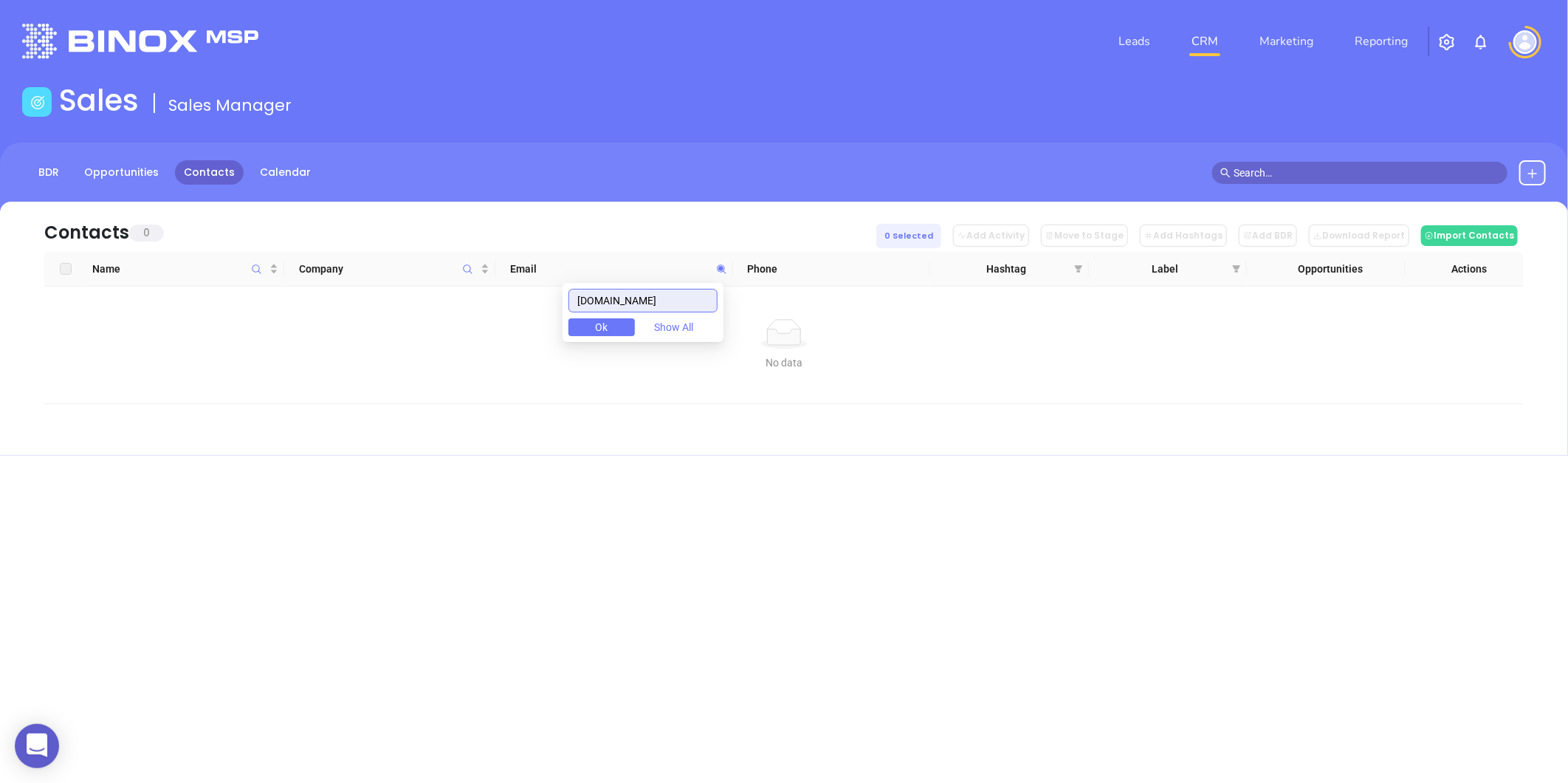
drag, startPoint x: 669, startPoint y: 307, endPoint x: 436, endPoint y: 340, distance: 235.3
click at [436, 340] on body "0 Leads CRM Marketing Reporting Financial Leads Leads Sales Sales Manager BDR O…" at bounding box center [784, 391] width 1568 height 783
type input "imperial-ins.com"
paste input "ncinsquote.com"
type input "ncinsquote.com"
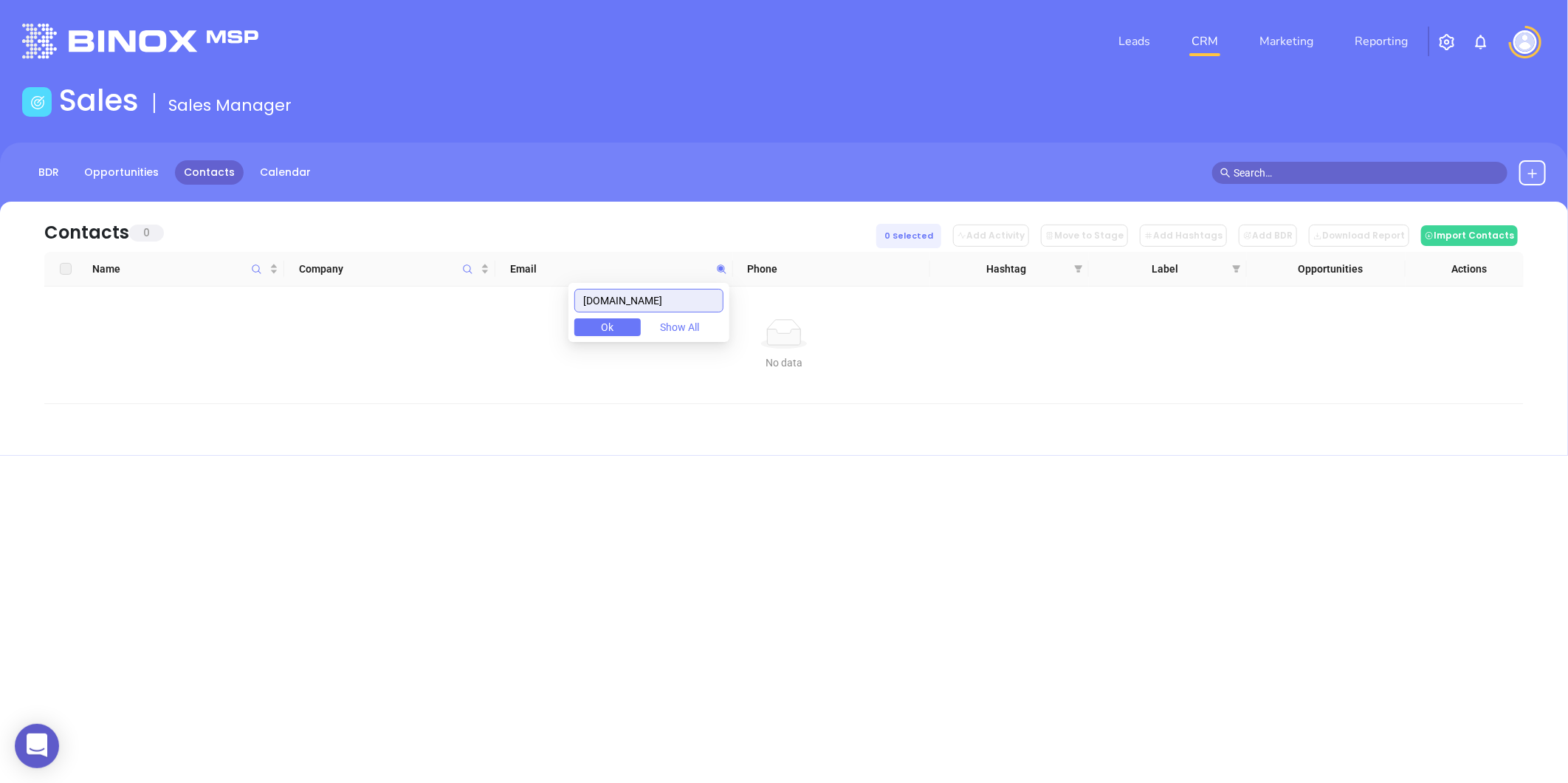
drag, startPoint x: 680, startPoint y: 296, endPoint x: 474, endPoint y: 320, distance: 207.4
click at [474, 322] on body "0 Leads CRM Marketing Reporting Financial Leads Leads Sales Sales Manager BDR O…" at bounding box center [784, 391] width 1568 height 783
paste input "[DOMAIN_NAME]"
type input "[DOMAIN_NAME]"
drag, startPoint x: 672, startPoint y: 296, endPoint x: 480, endPoint y: 312, distance: 192.7
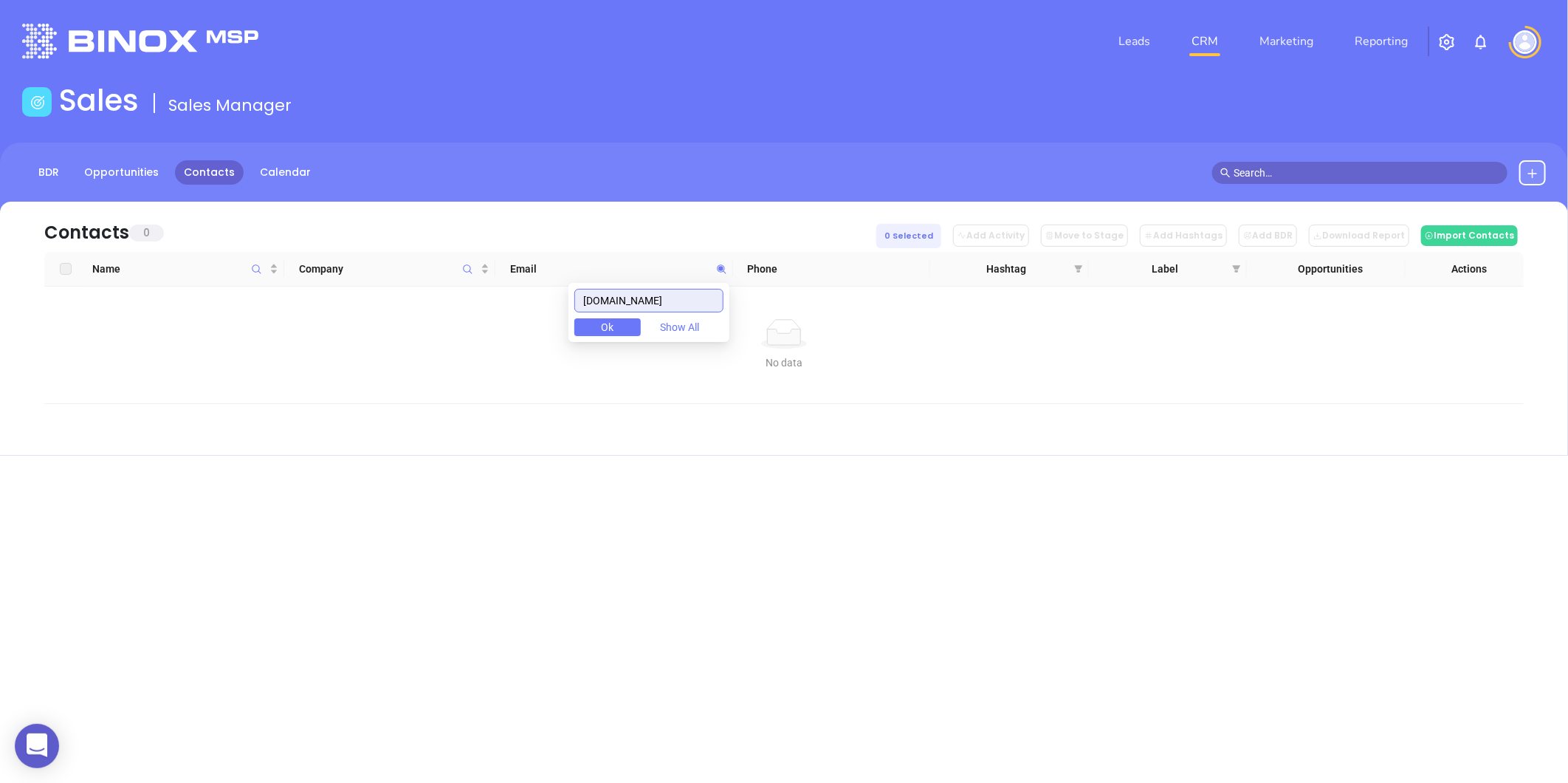
click at [480, 312] on body "0 Leads CRM Marketing Reporting Financial Leads Leads Sales Sales Manager BDR O…" at bounding box center [784, 391] width 1568 height 783
paste input "aiins.us"
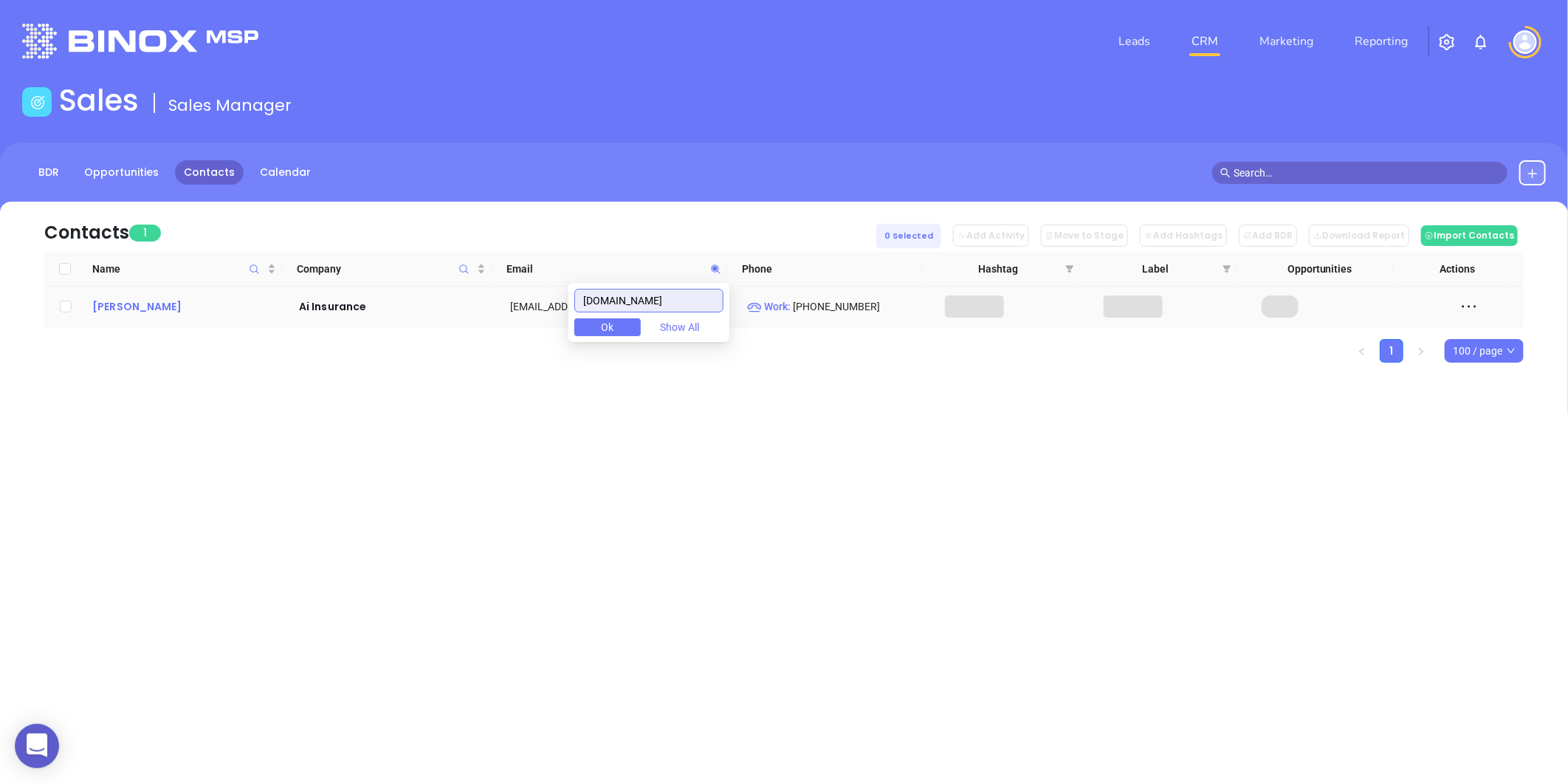
type input "aiins.us"
click at [135, 304] on div "Roger Melvin" at bounding box center [185, 306] width 186 height 18
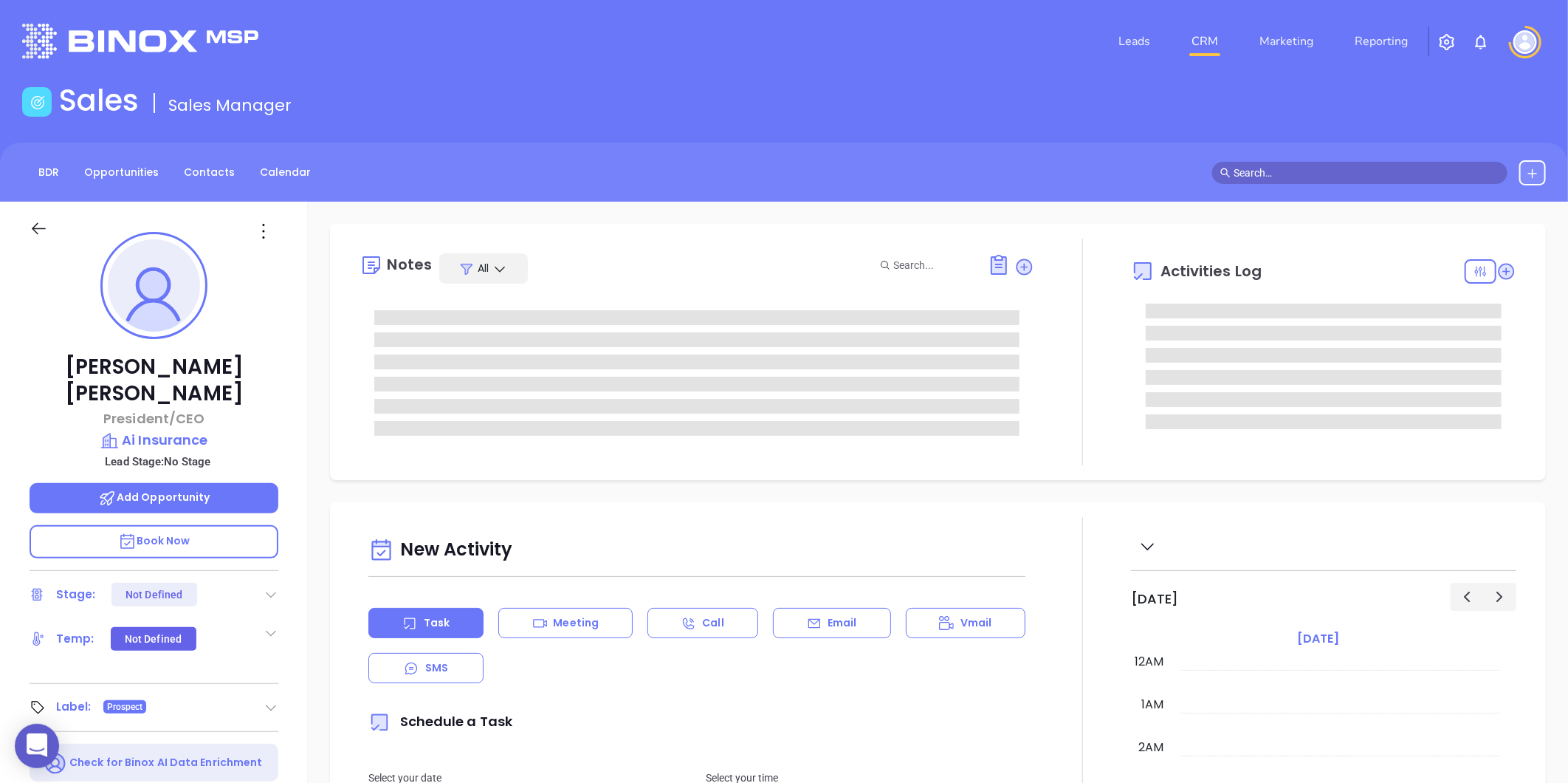
type input "[DATE]"
type input "[PERSON_NAME]"
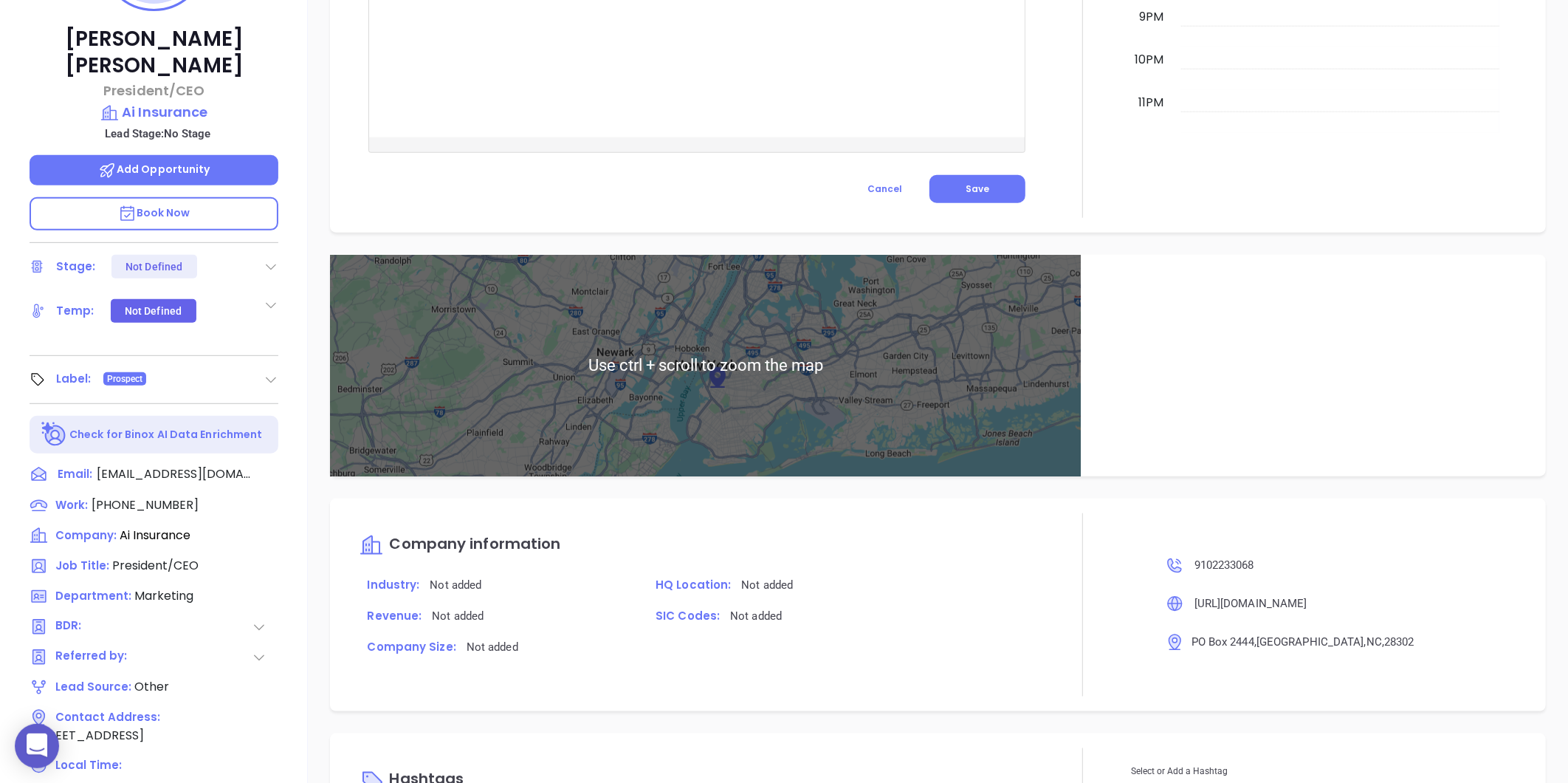
scroll to position [452, 0]
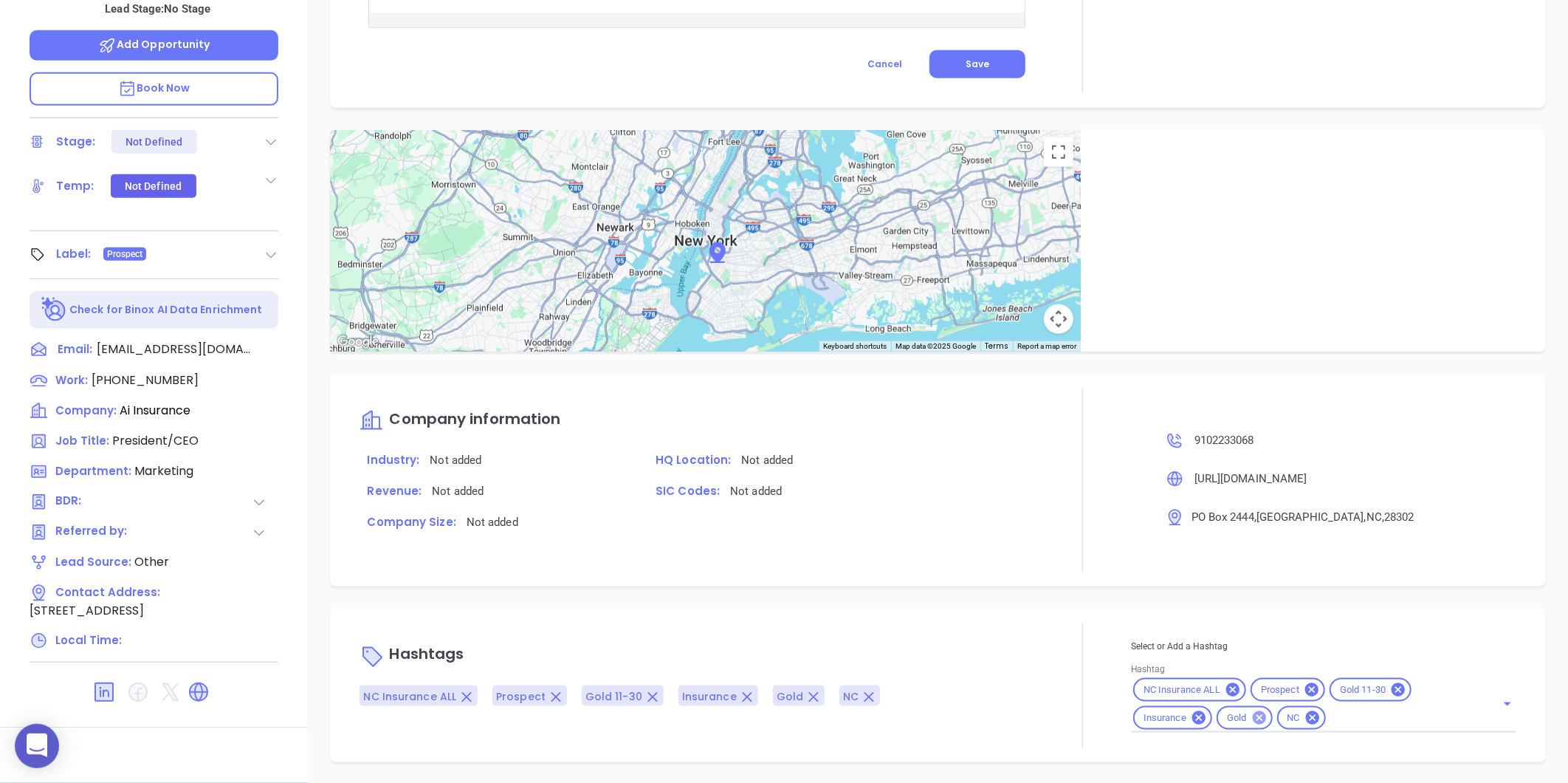
click at [1254, 709] on icon at bounding box center [1258, 717] width 16 height 16
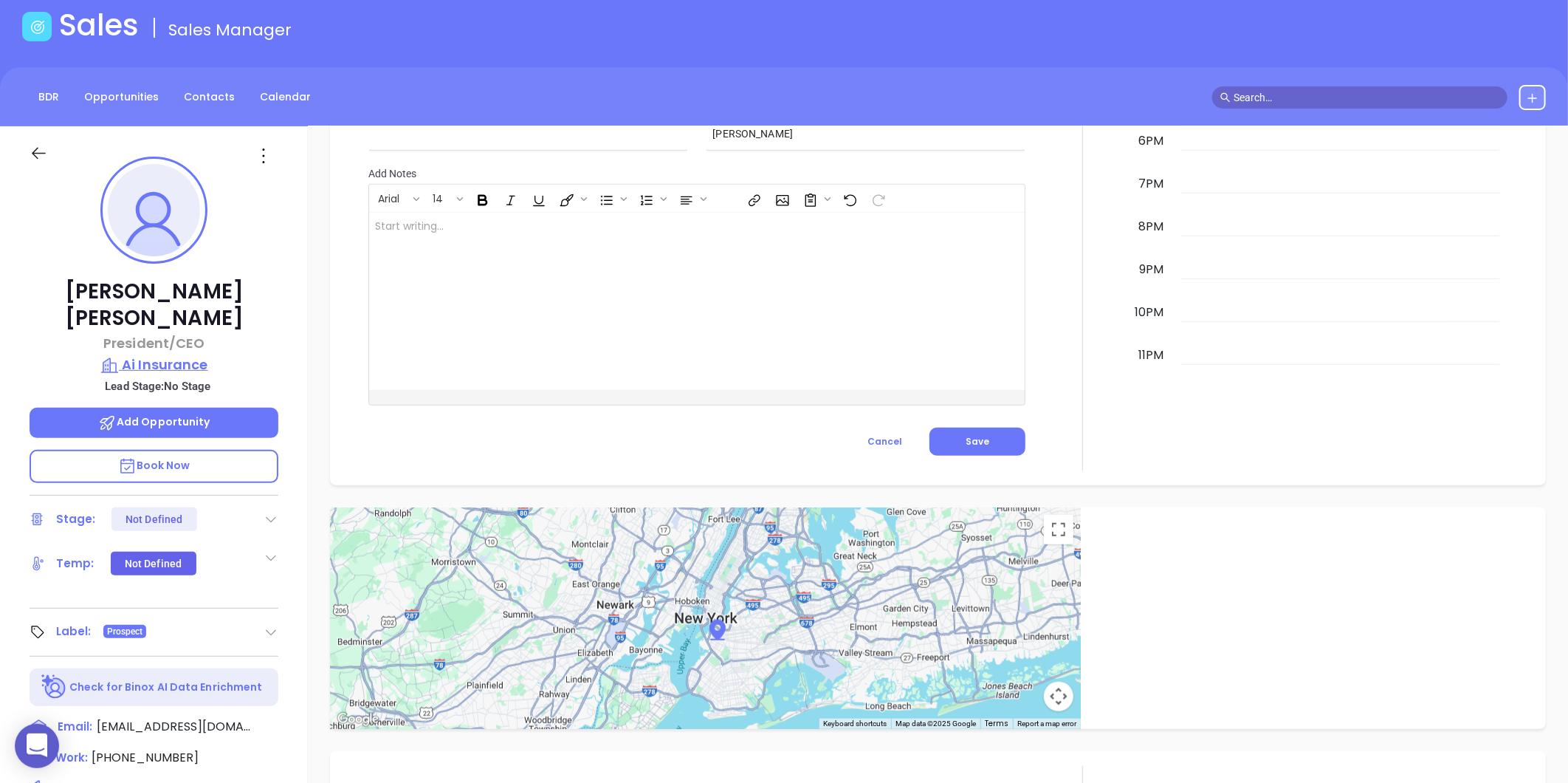
scroll to position [0, 0]
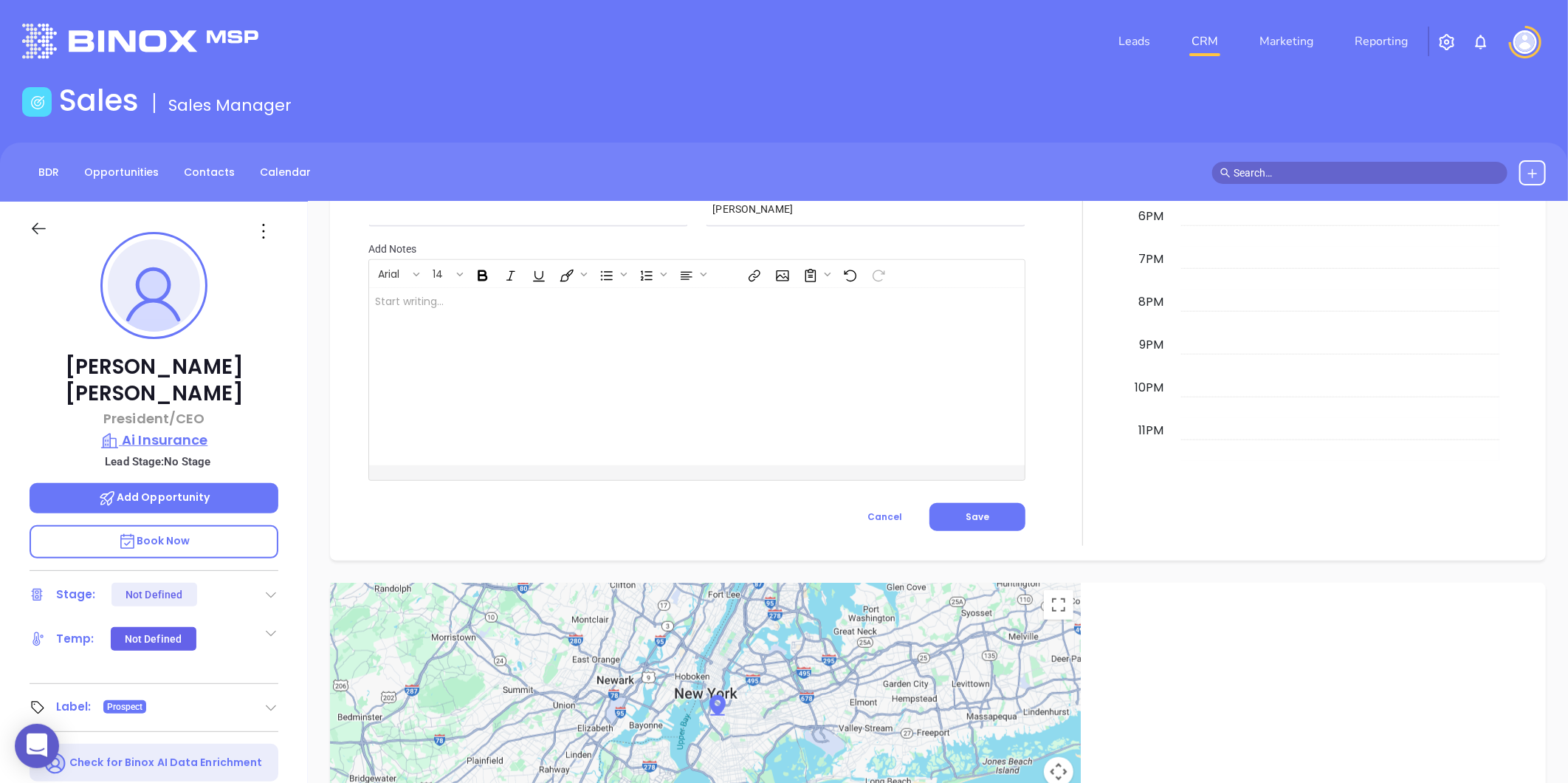
click at [141, 430] on p "Ai Insurance" at bounding box center [154, 440] width 248 height 20
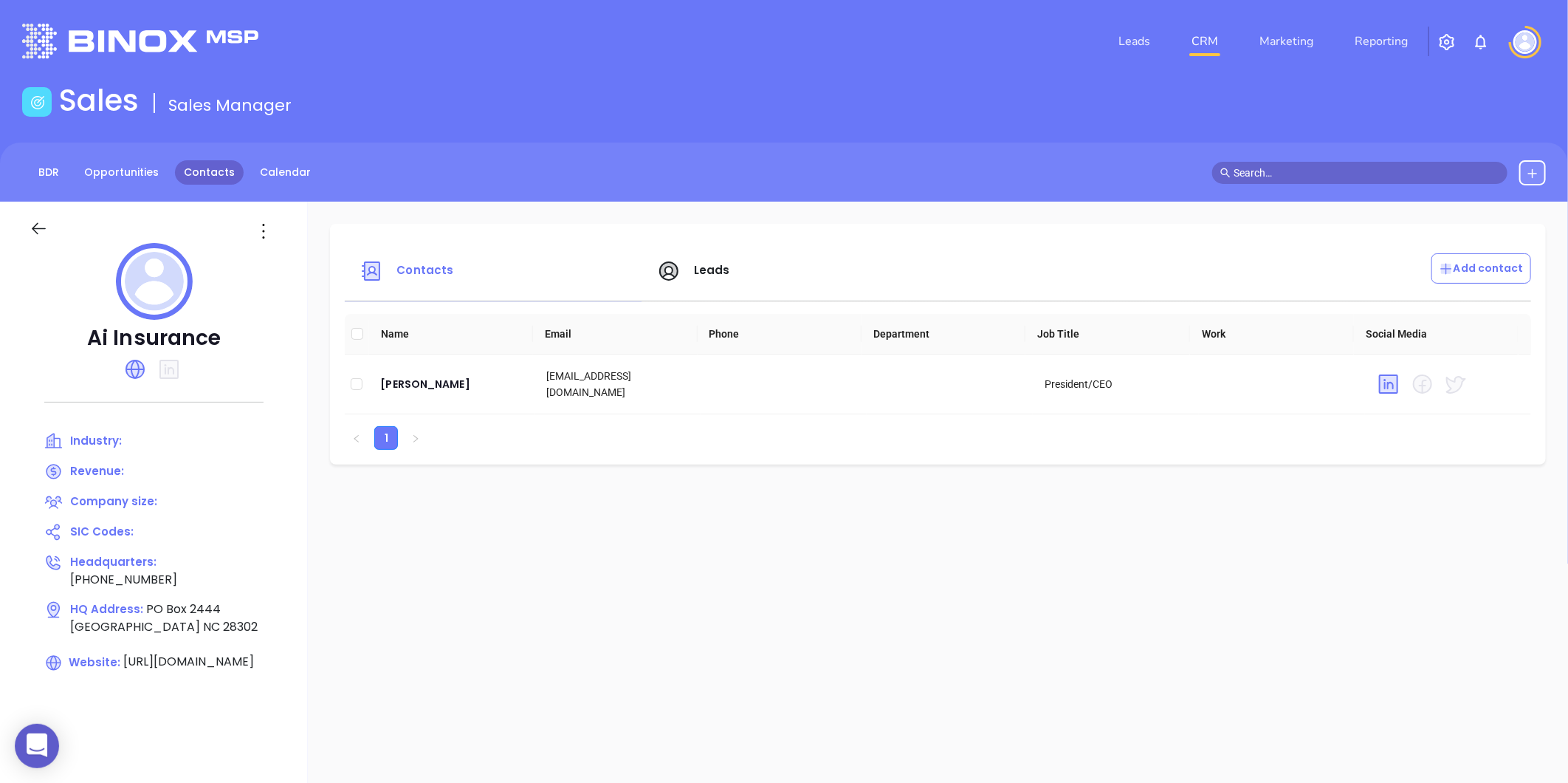
click at [201, 166] on link "Contacts" at bounding box center [209, 172] width 69 height 24
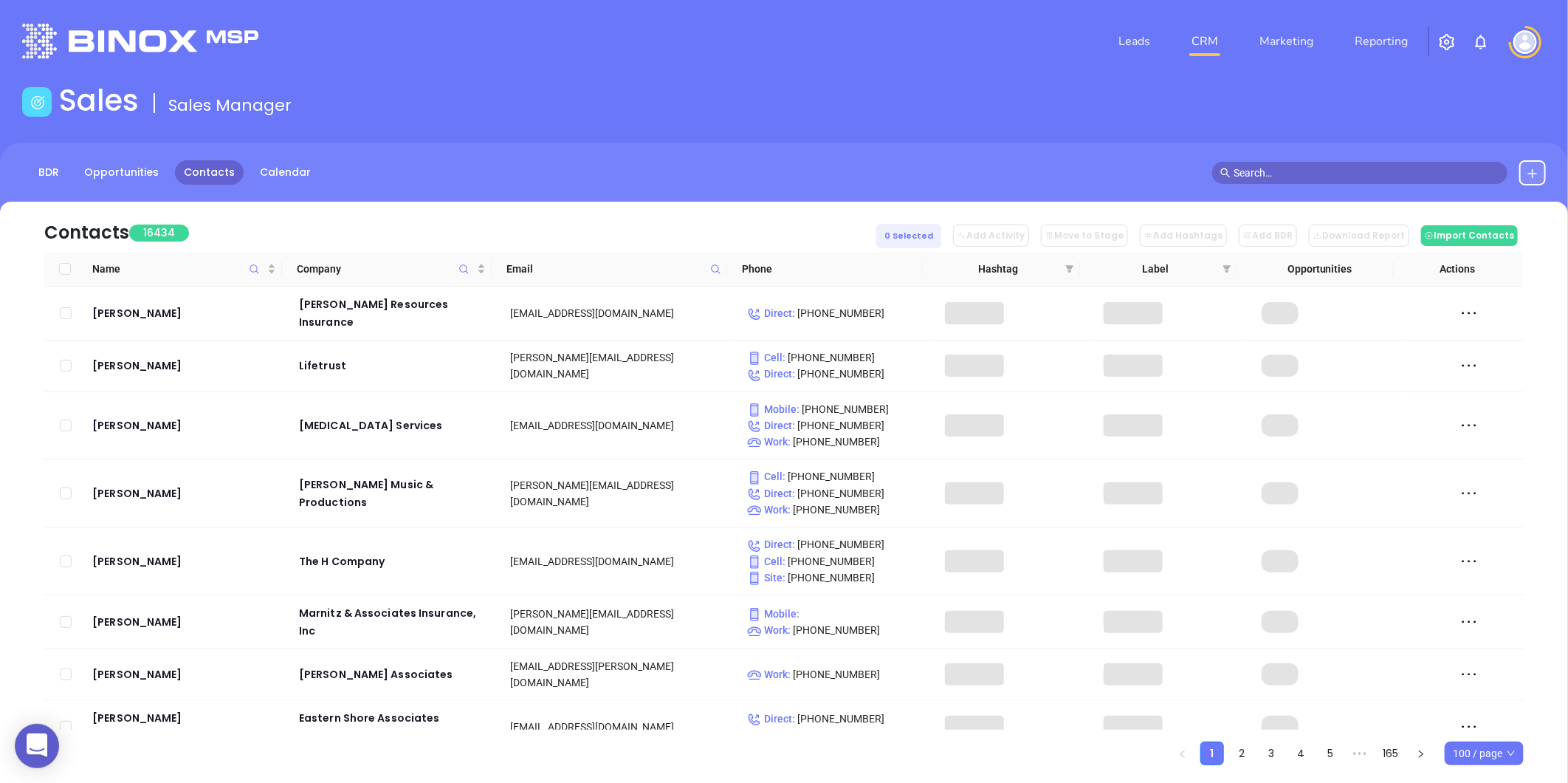
click at [714, 273] on icon at bounding box center [716, 269] width 11 height 11
paste input "redwoodsgroup.com"
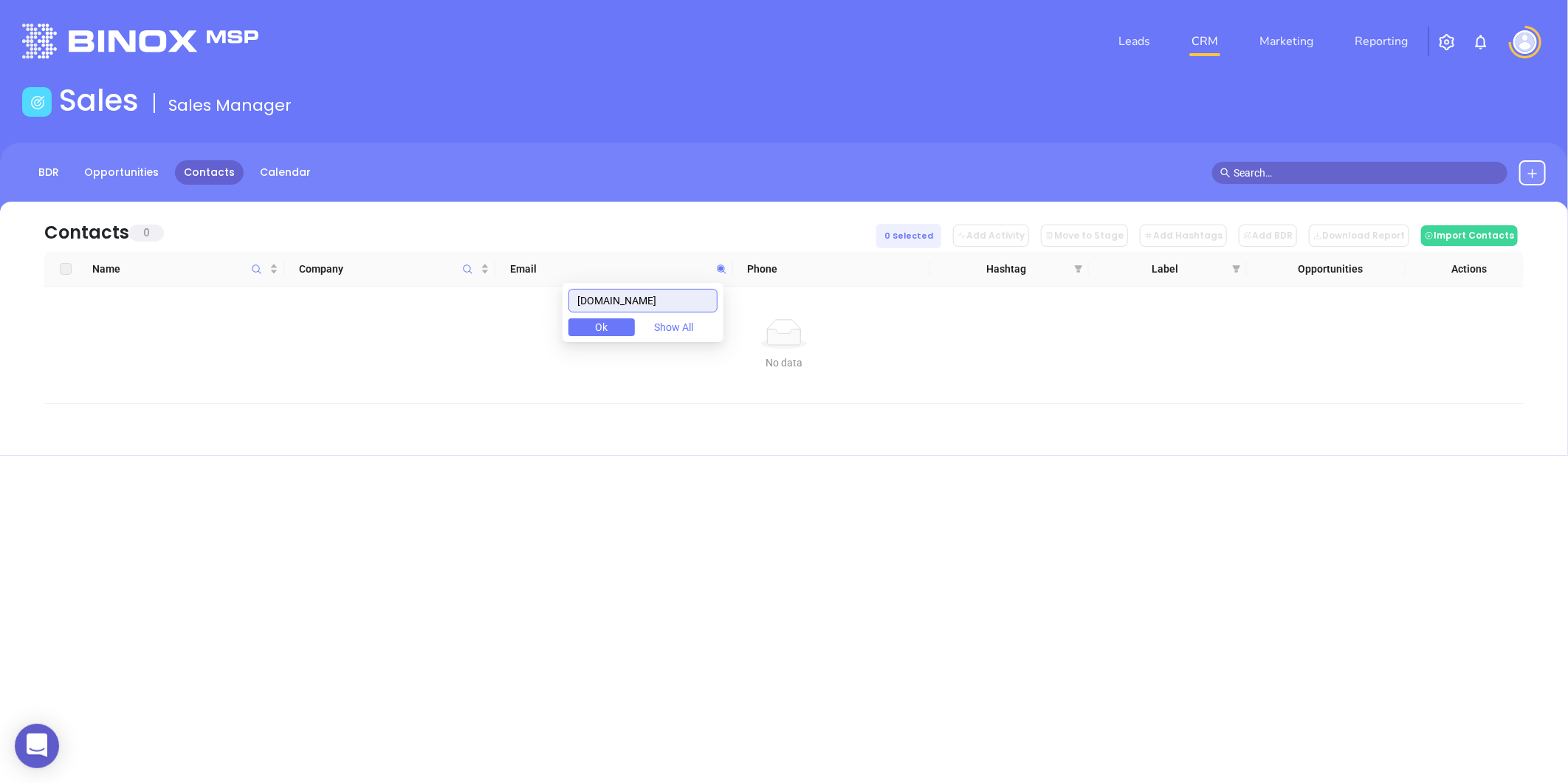
type input "redwoodsgroup.com"
drag, startPoint x: 687, startPoint y: 298, endPoint x: 514, endPoint y: 305, distance: 173.1
click at [514, 305] on body "0 Leads CRM Marketing Reporting Financial Leads Leads Sales Sales Manager BDR O…" at bounding box center [784, 391] width 1568 height 783
paste input "aiins.us"
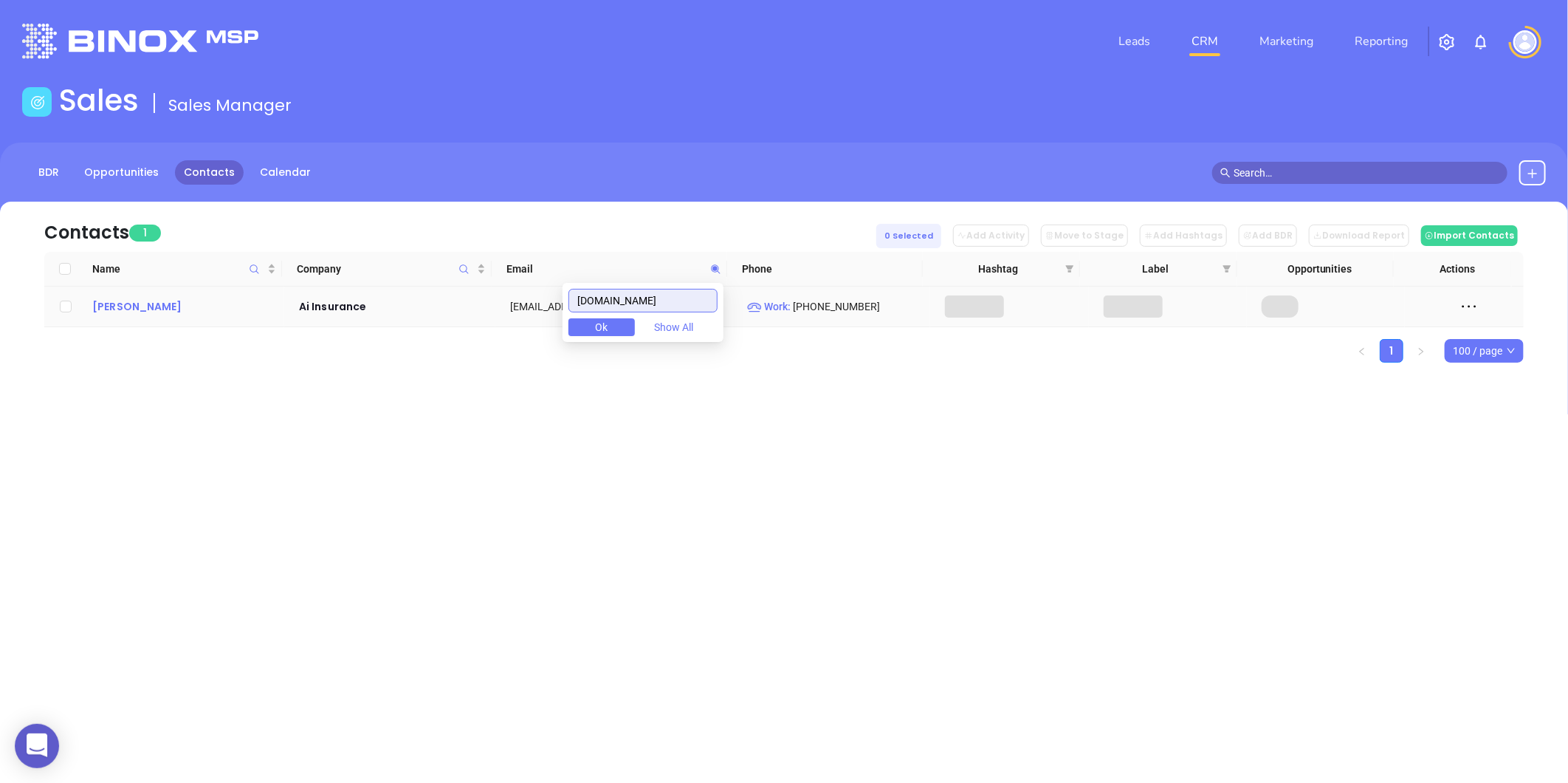
type input "aiins.us"
click at [122, 310] on div "Roger Melvin" at bounding box center [185, 306] width 186 height 18
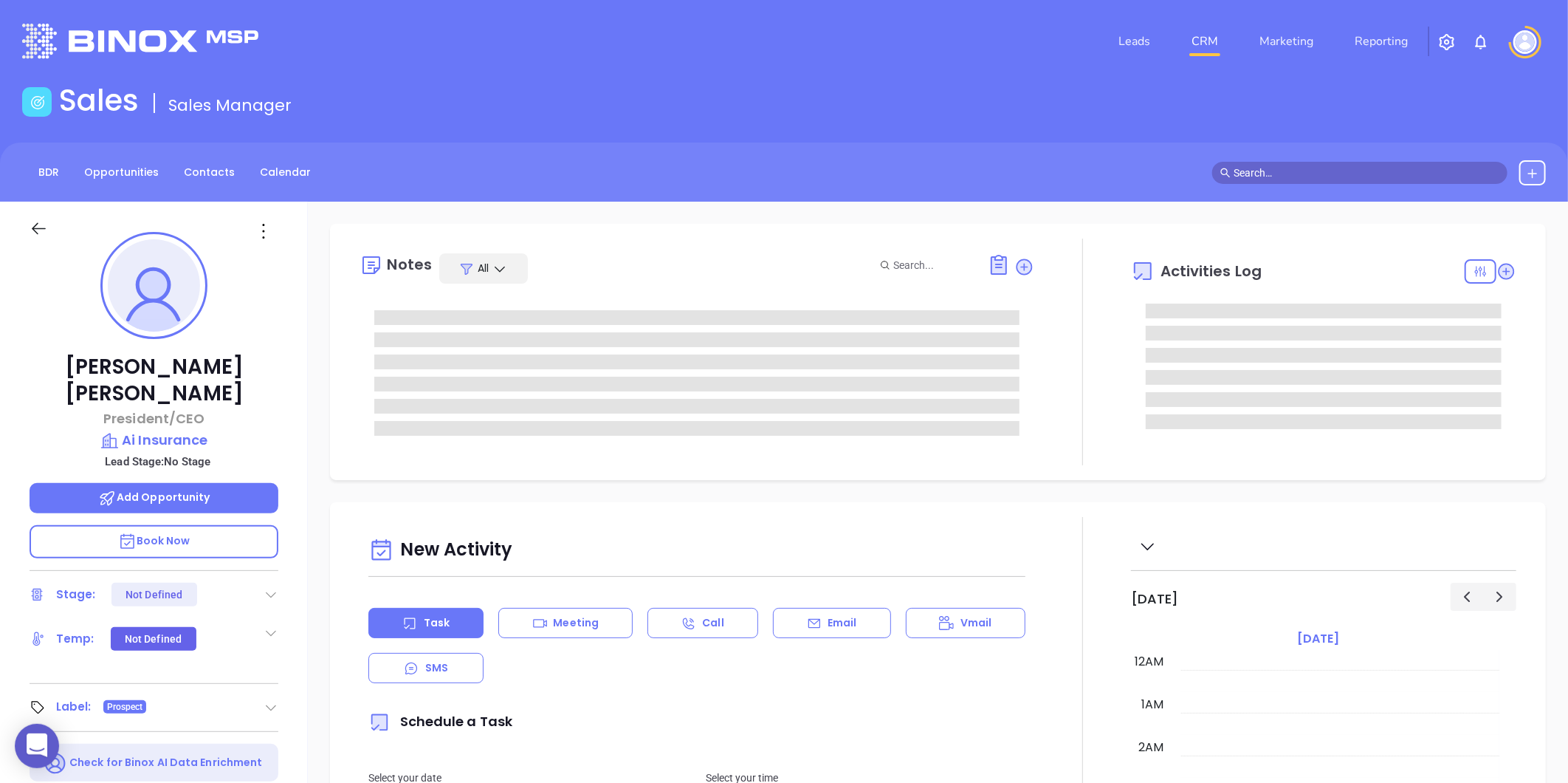
type input "[PERSON_NAME]"
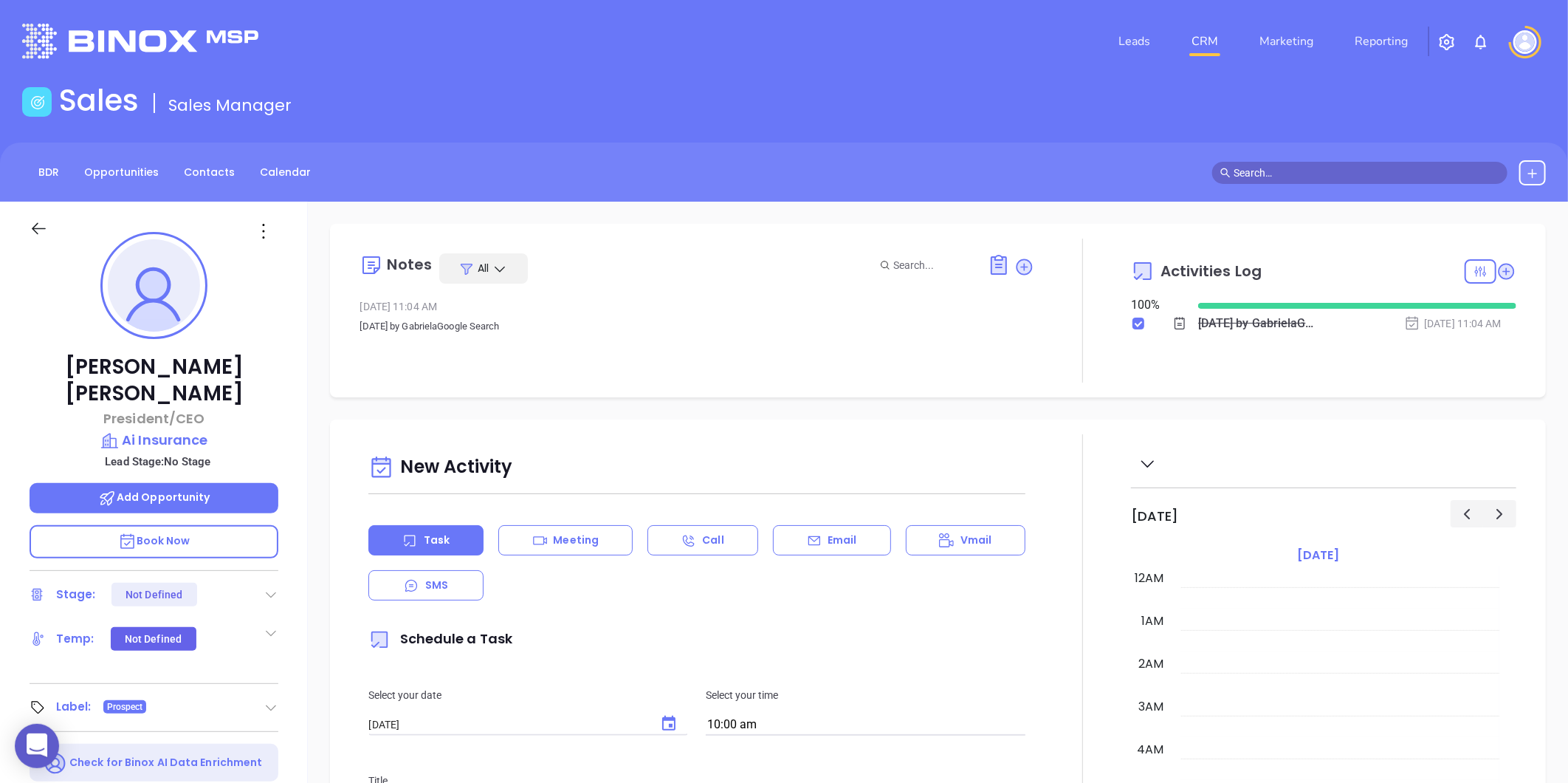
scroll to position [429, 0]
click at [173, 409] on p "President/CEO" at bounding box center [154, 418] width 248 height 20
click at [166, 430] on p "Ai Insurance" at bounding box center [154, 440] width 248 height 20
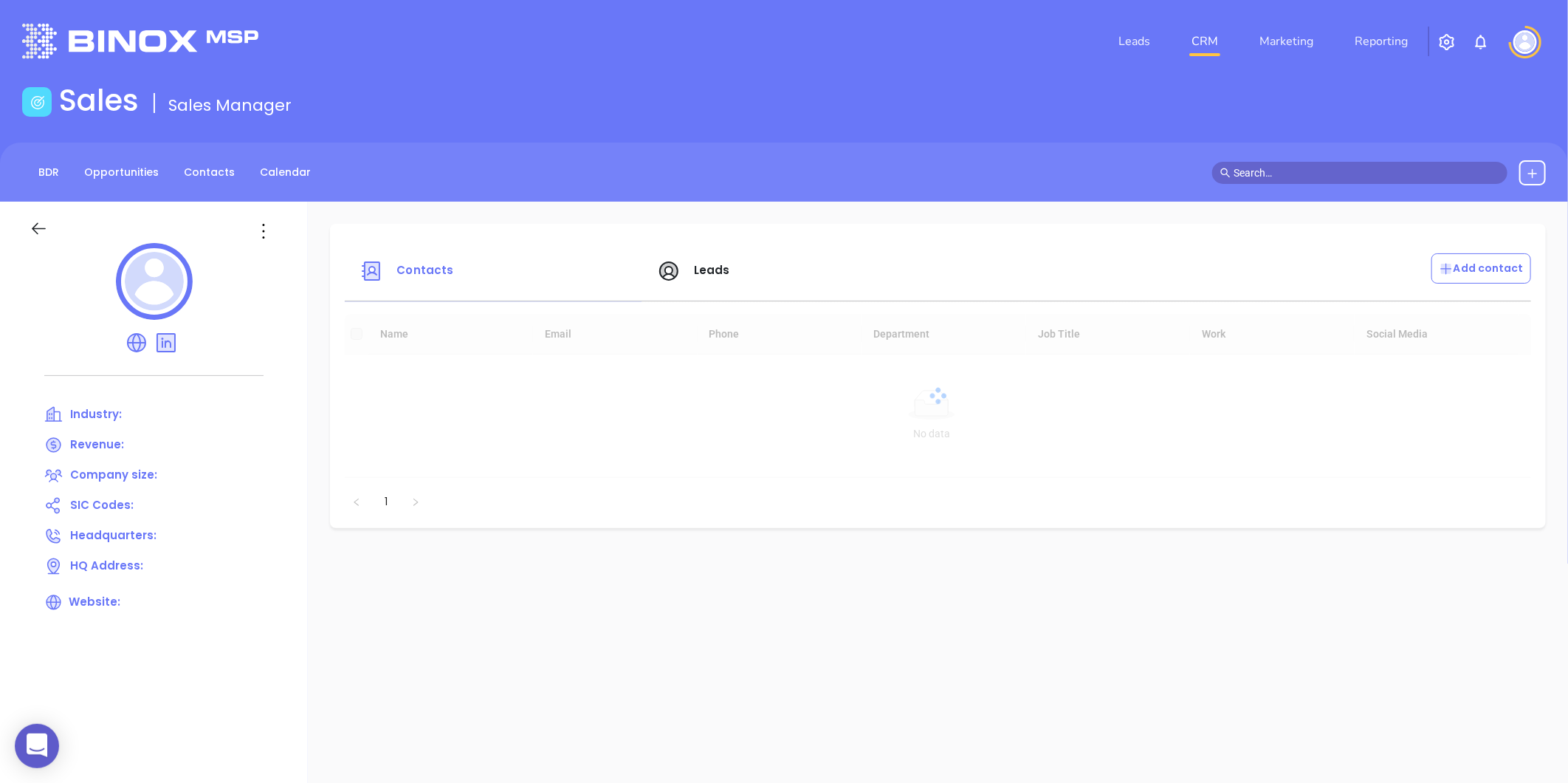
click at [259, 226] on icon at bounding box center [262, 231] width 23 height 23
click at [277, 255] on div "Edit" at bounding box center [330, 259] width 134 height 16
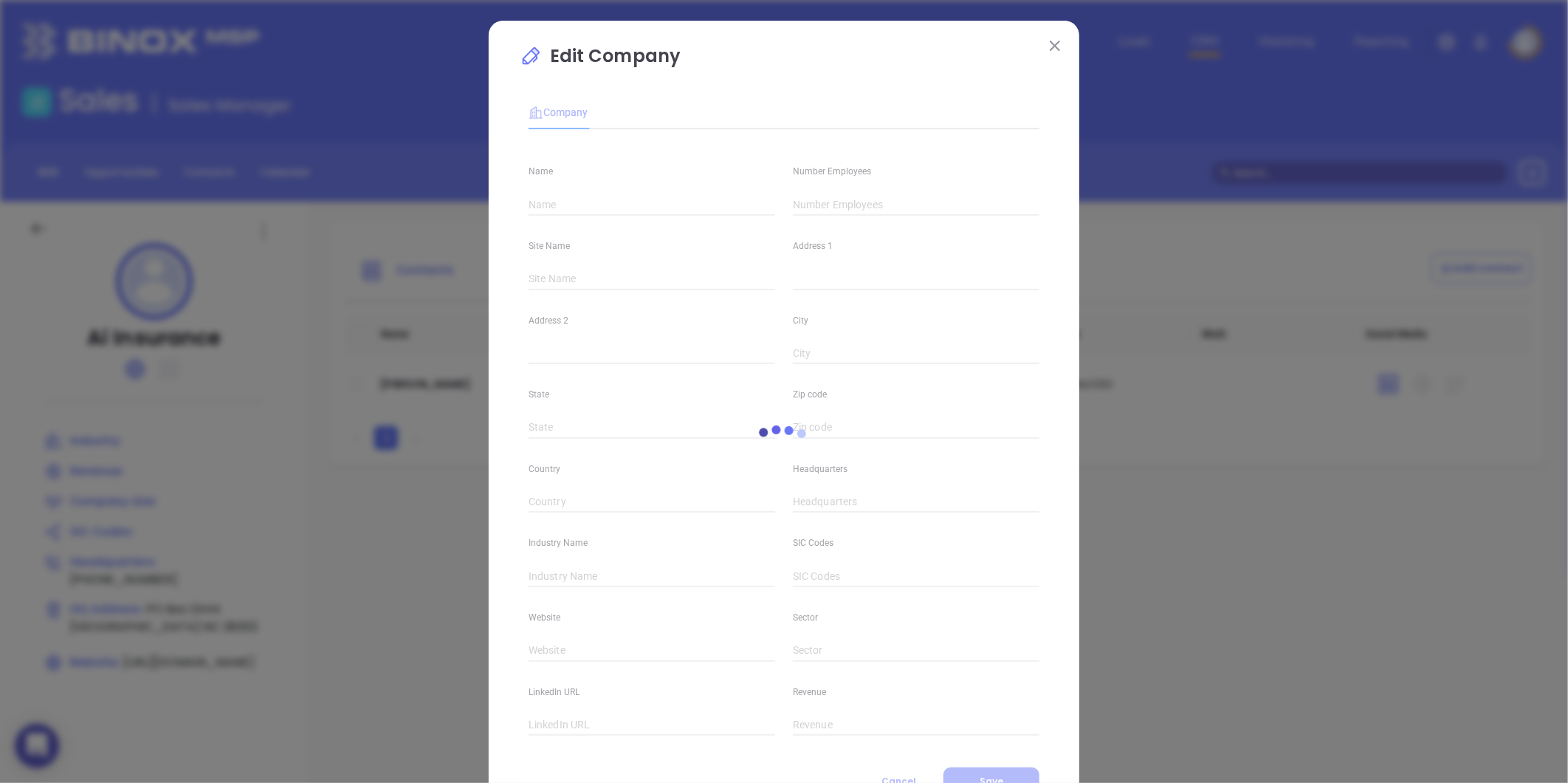
type input "Ai Insurance"
type input "(910) 223-3068"
type input "https://www.aiins.us/"
click at [828, 197] on input "text" at bounding box center [916, 205] width 247 height 22
type input "14"
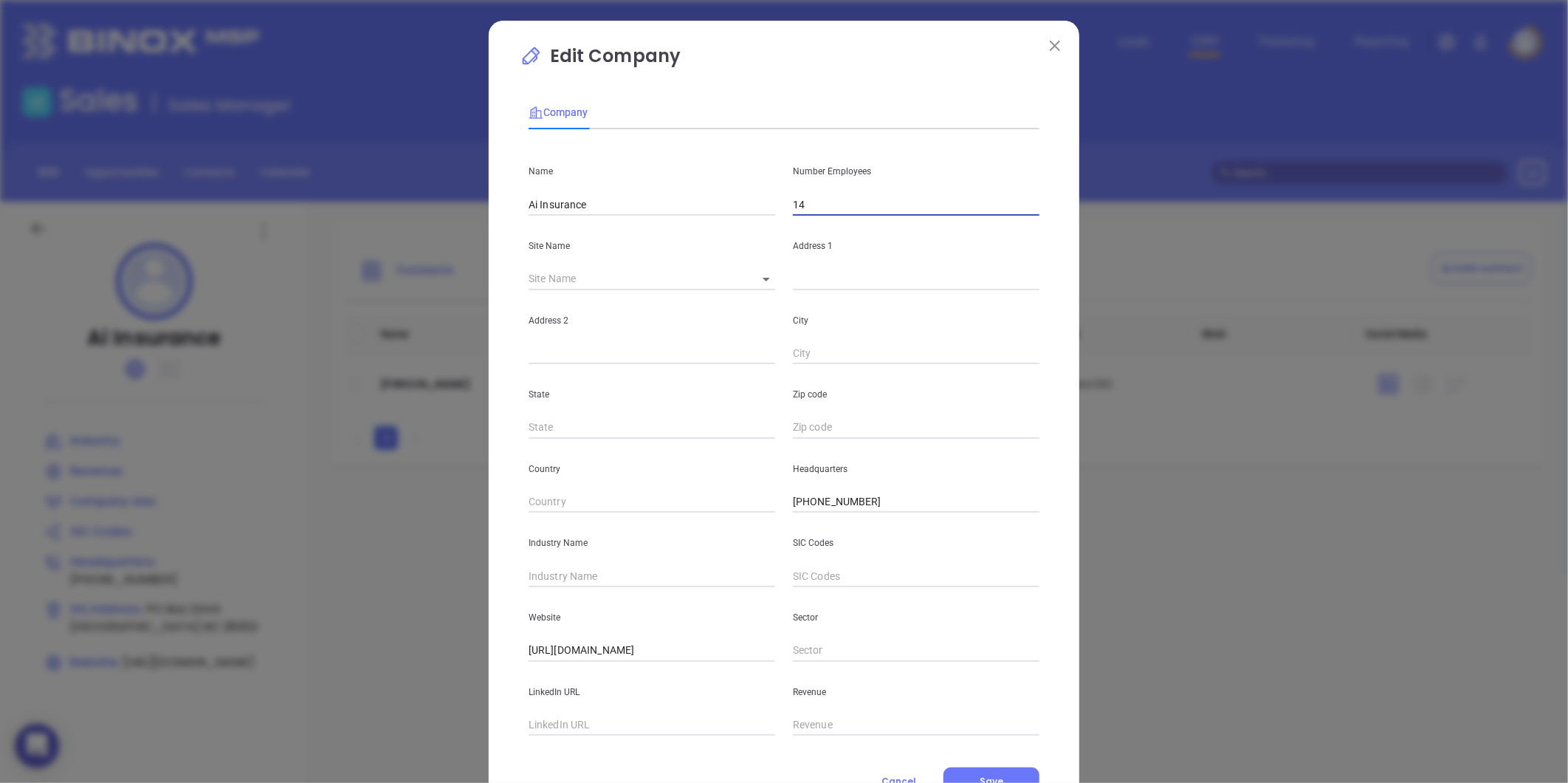
click at [555, 576] on input "text" at bounding box center [651, 576] width 247 height 22
type input "Insurance"
click at [990, 776] on span "Save" at bounding box center [991, 780] width 23 height 12
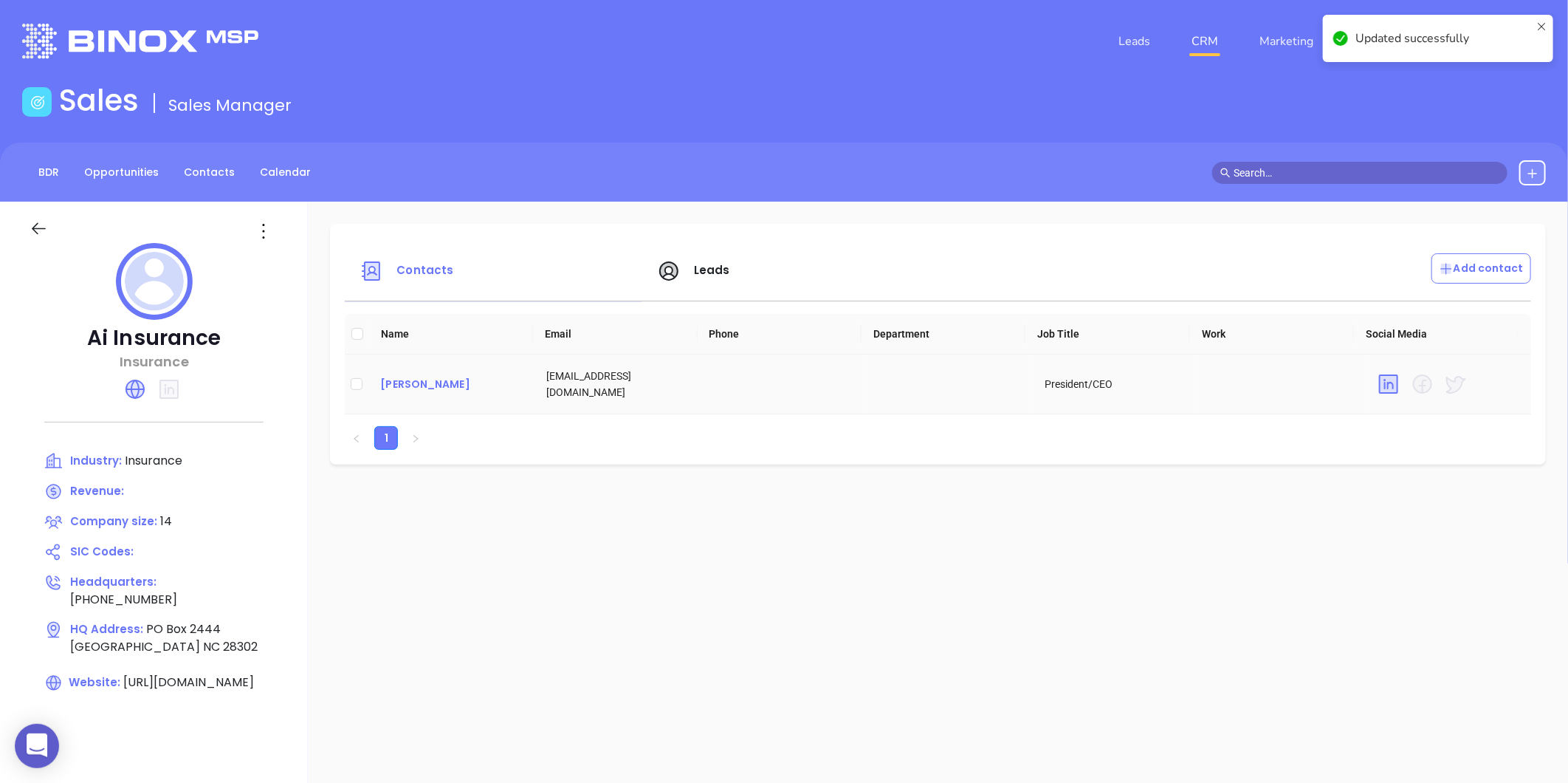
click at [409, 381] on div "Roger Melvin" at bounding box center [450, 384] width 142 height 18
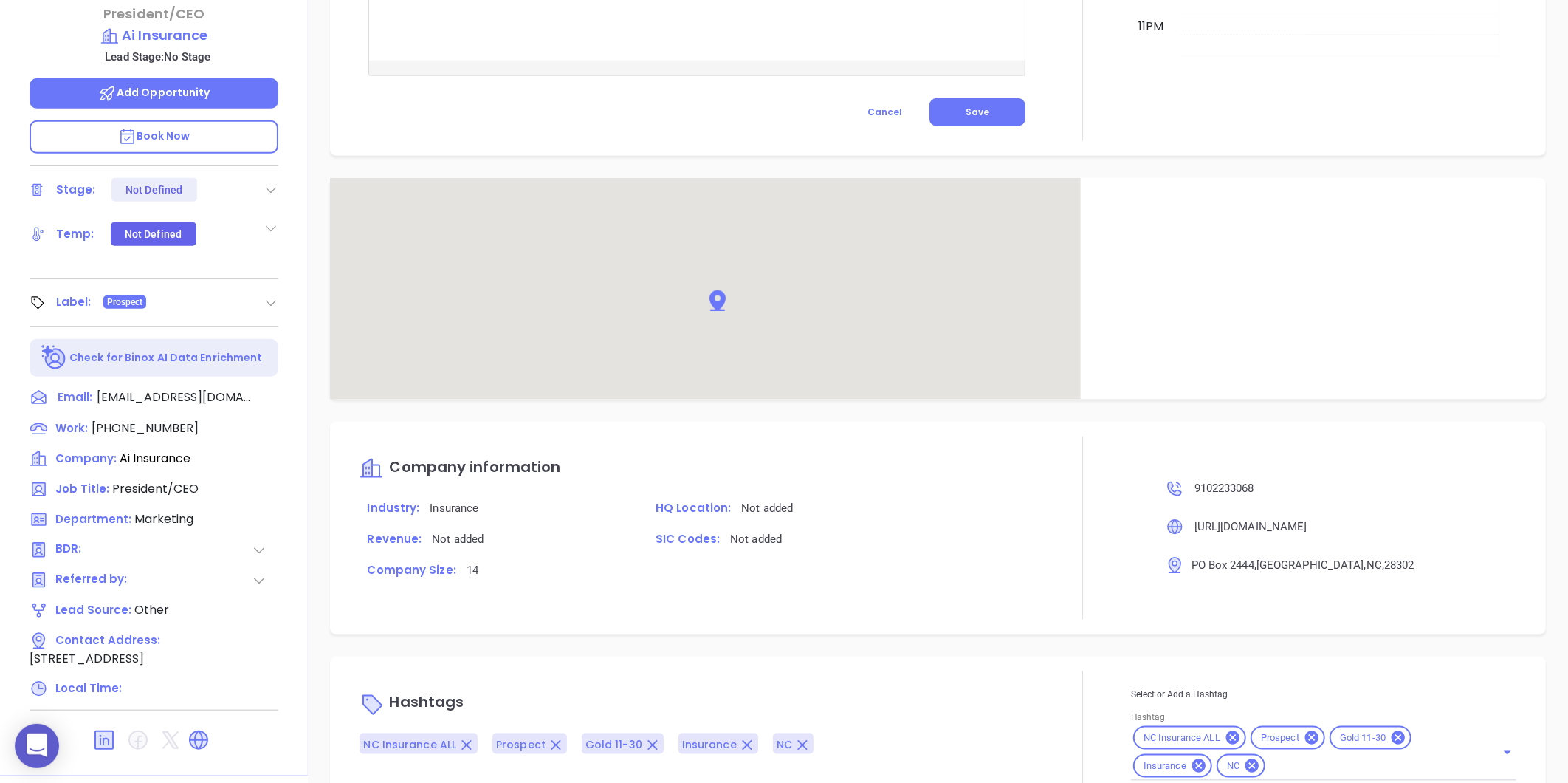
scroll to position [452, 0]
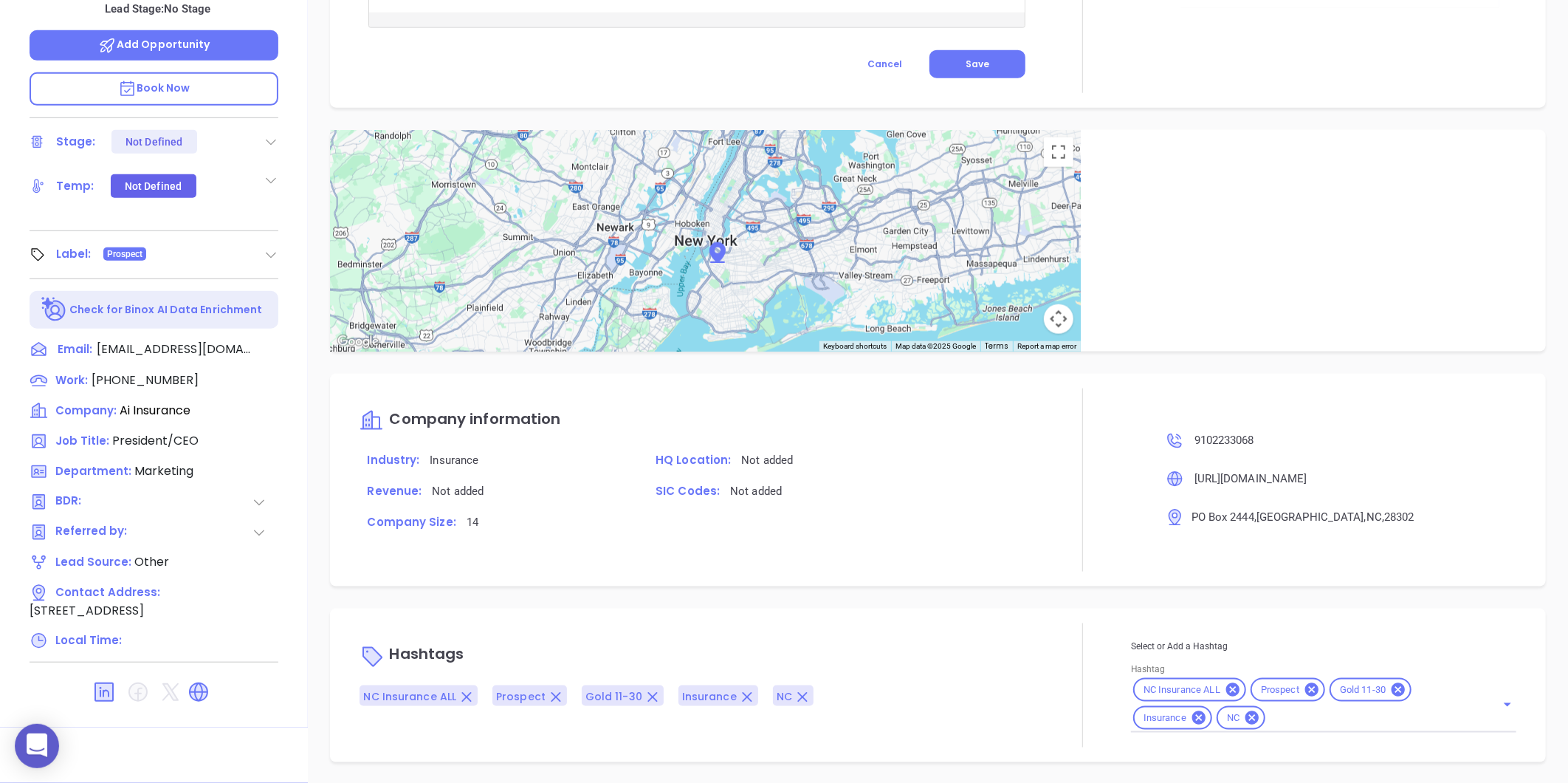
type input "[PERSON_NAME]"
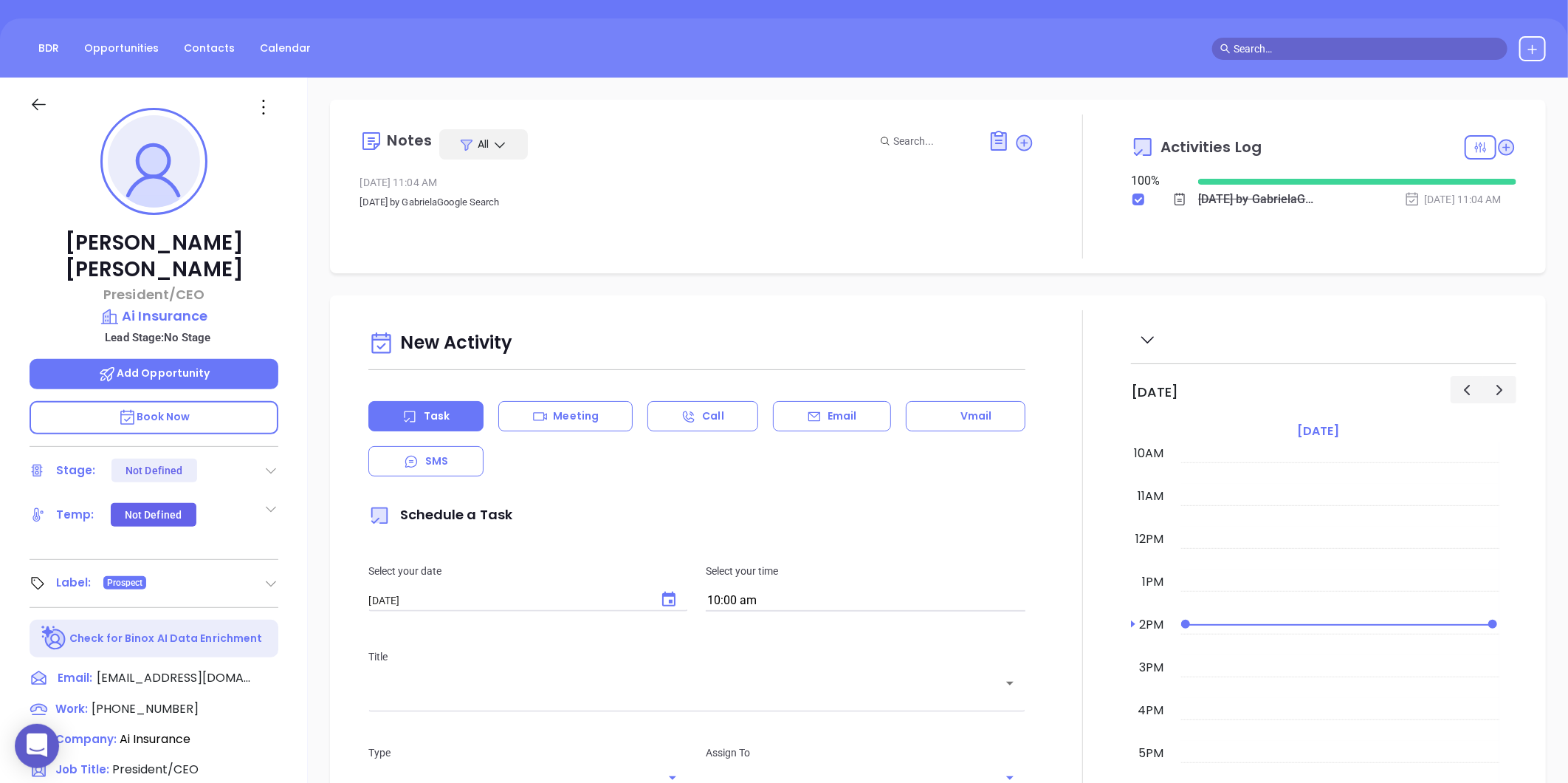
scroll to position [0, 0]
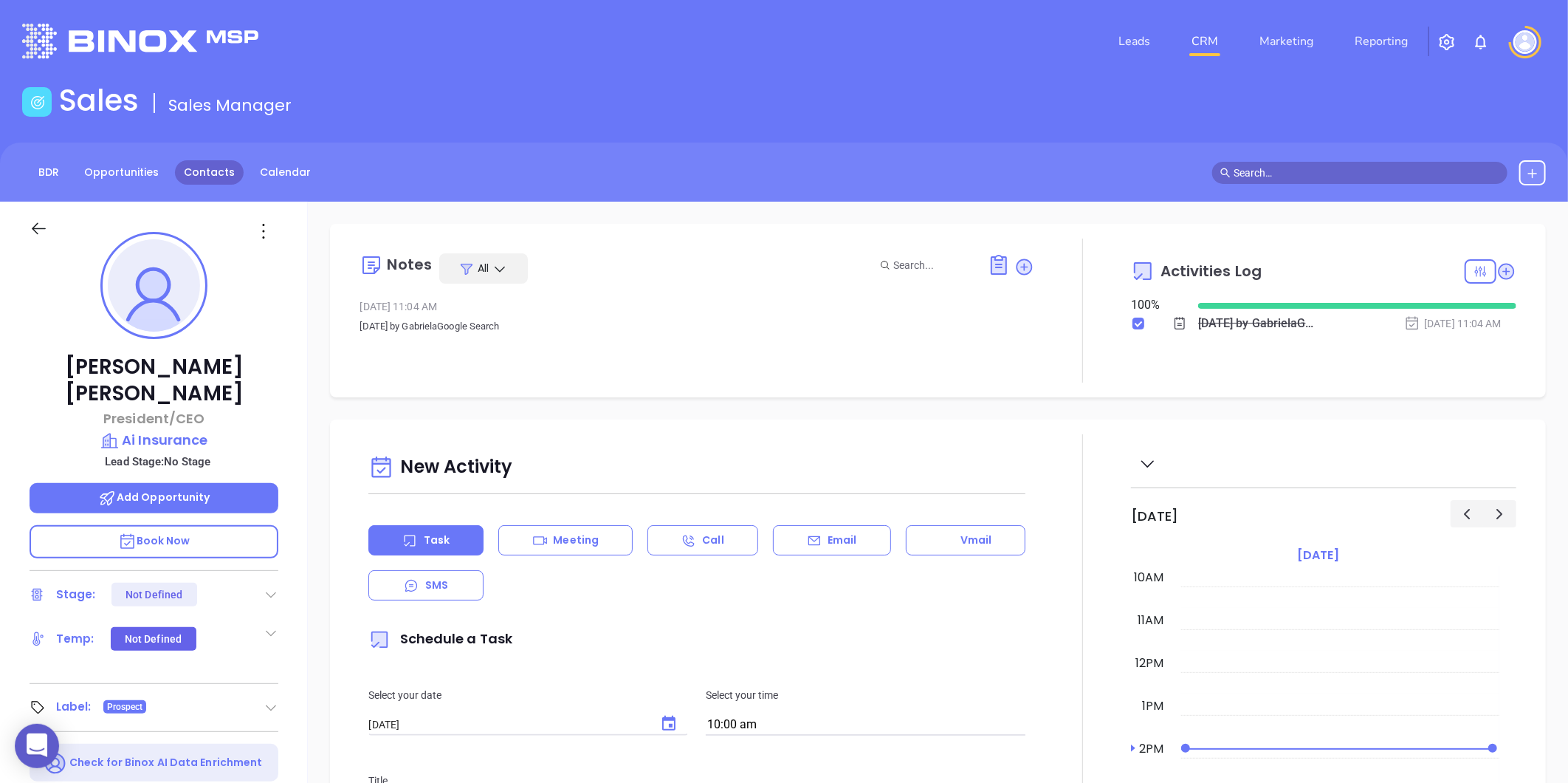
click at [208, 169] on link "Contacts" at bounding box center [209, 172] width 69 height 24
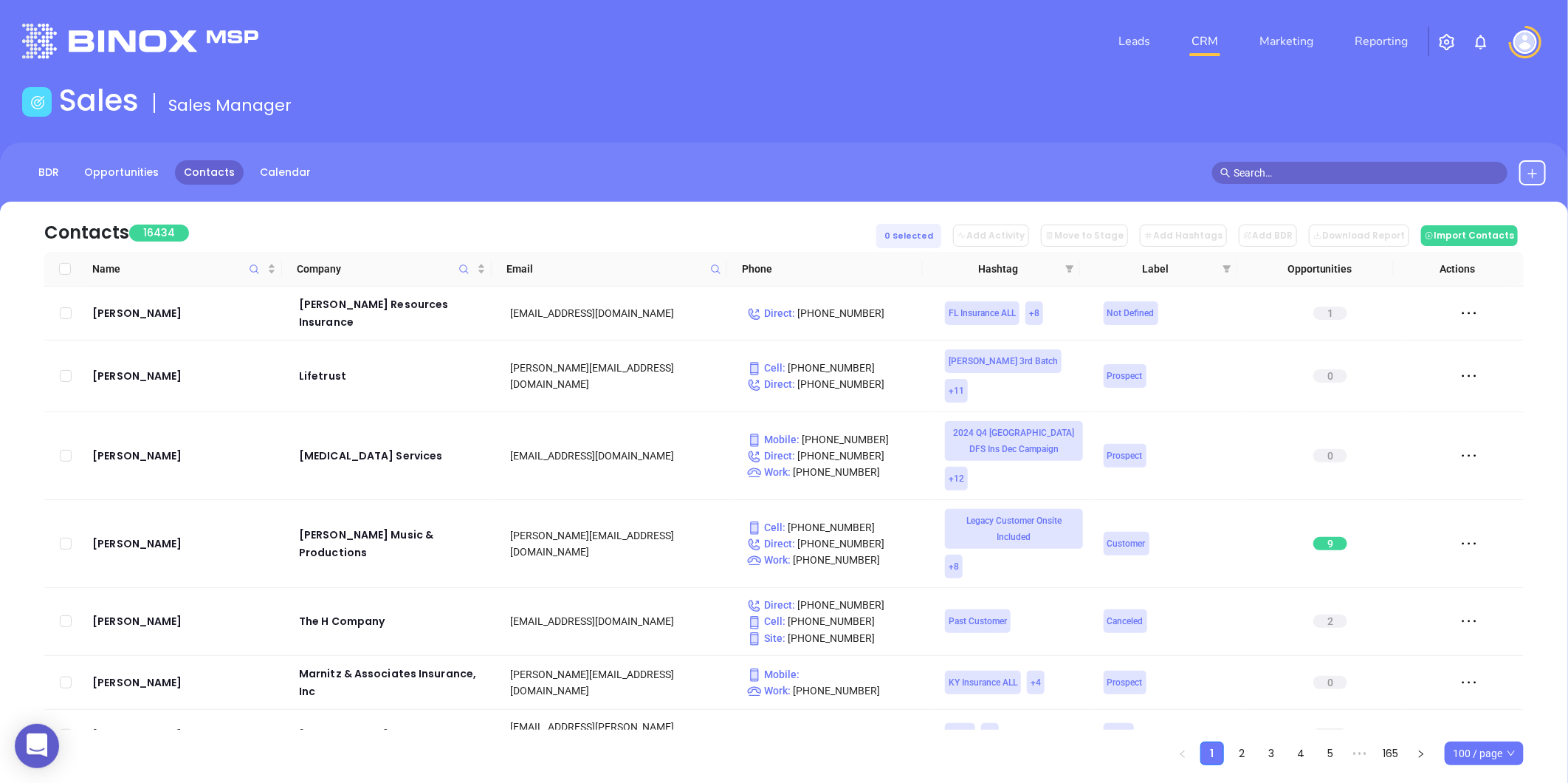
click at [705, 266] on div "Email" at bounding box center [613, 268] width 215 height 16
click at [710, 268] on icon at bounding box center [716, 269] width 11 height 11
paste input "grlittle.com"
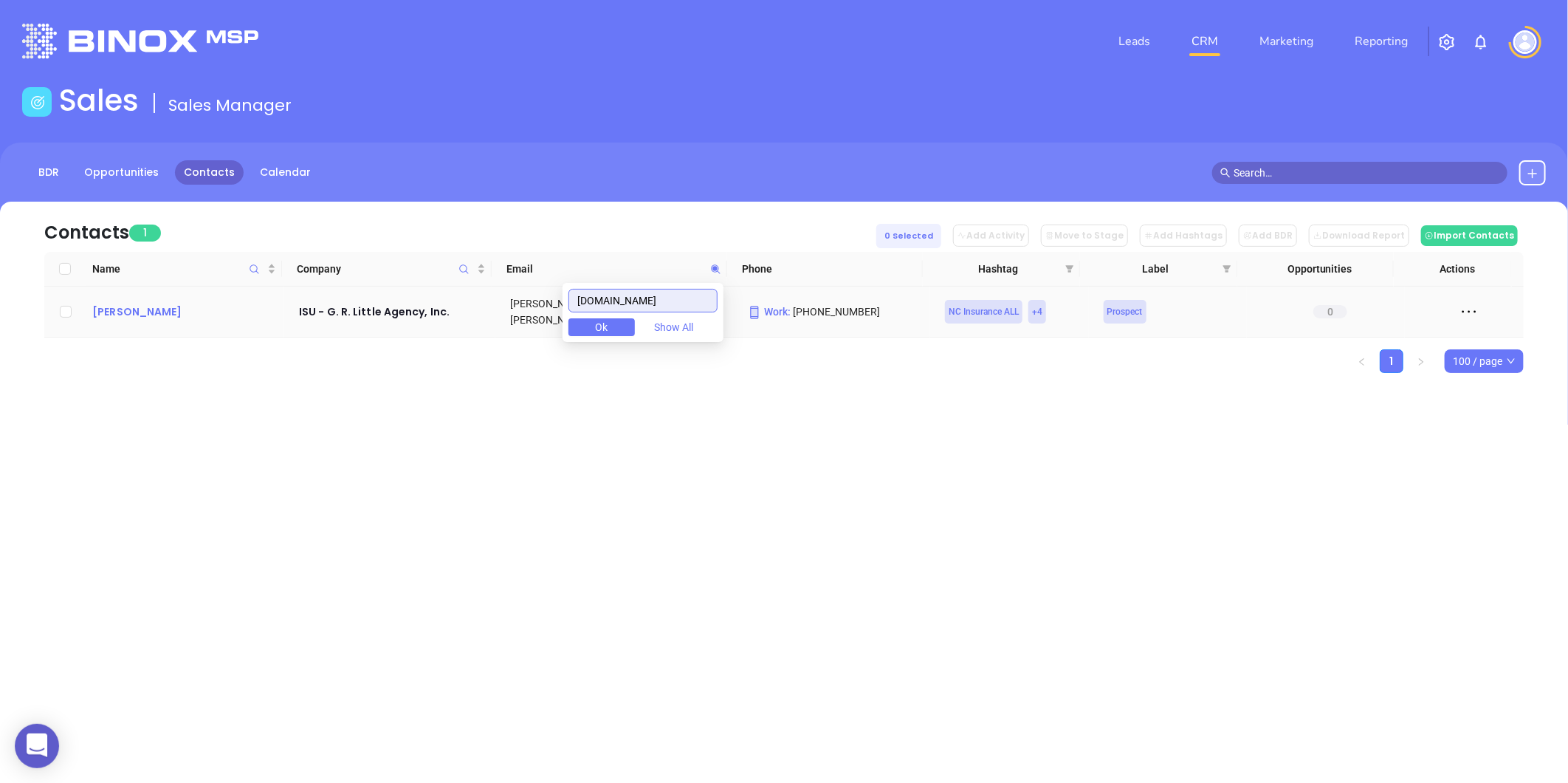
type input "grlittle.com"
click at [144, 305] on div "Jeff Aldridge" at bounding box center [185, 311] width 186 height 18
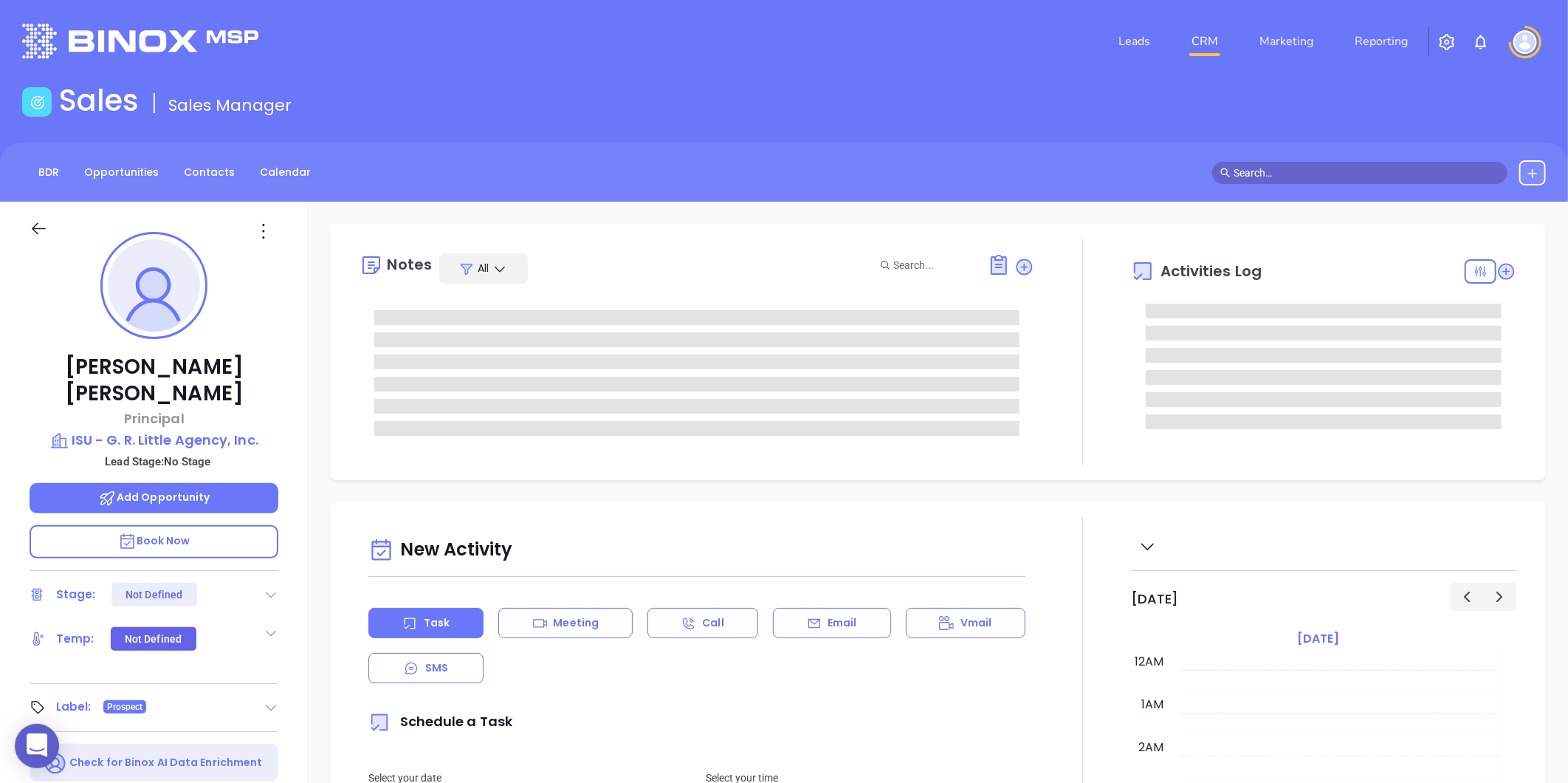
type input "[DATE]"
type input "[PERSON_NAME]"
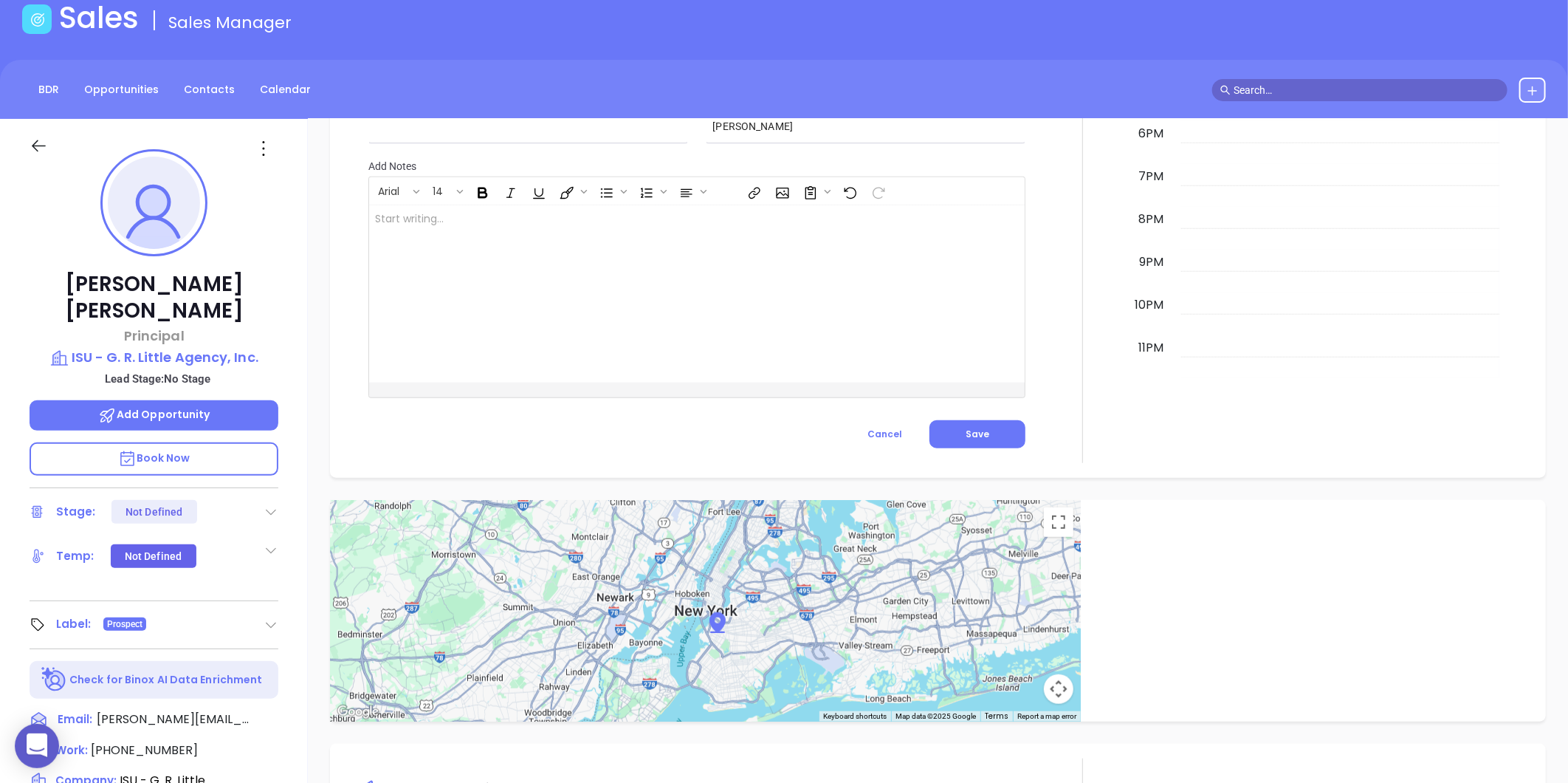
scroll to position [42, 0]
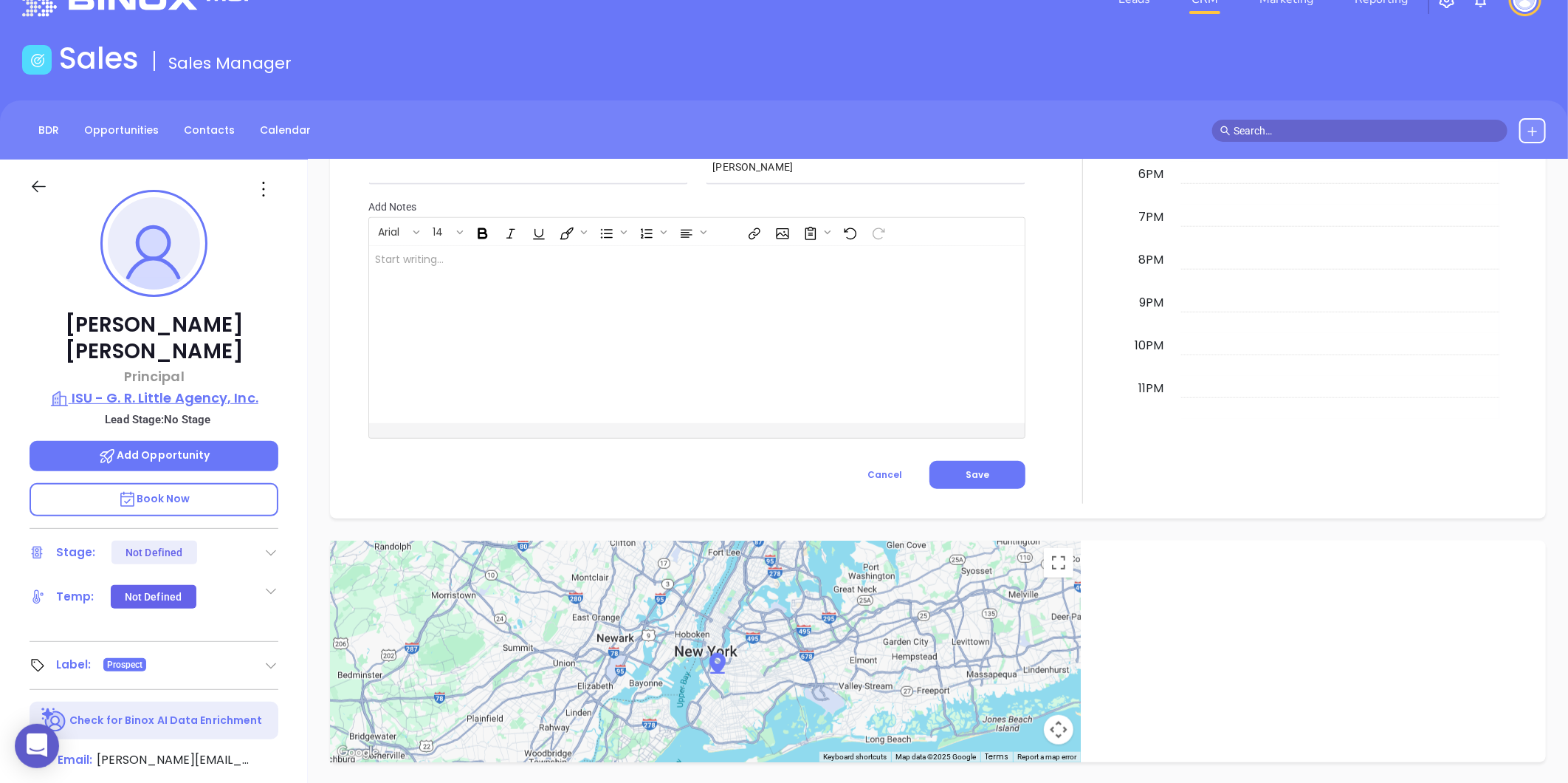
click at [68, 387] on p "ISU - G. R. Little Agency, Inc." at bounding box center [154, 398] width 248 height 20
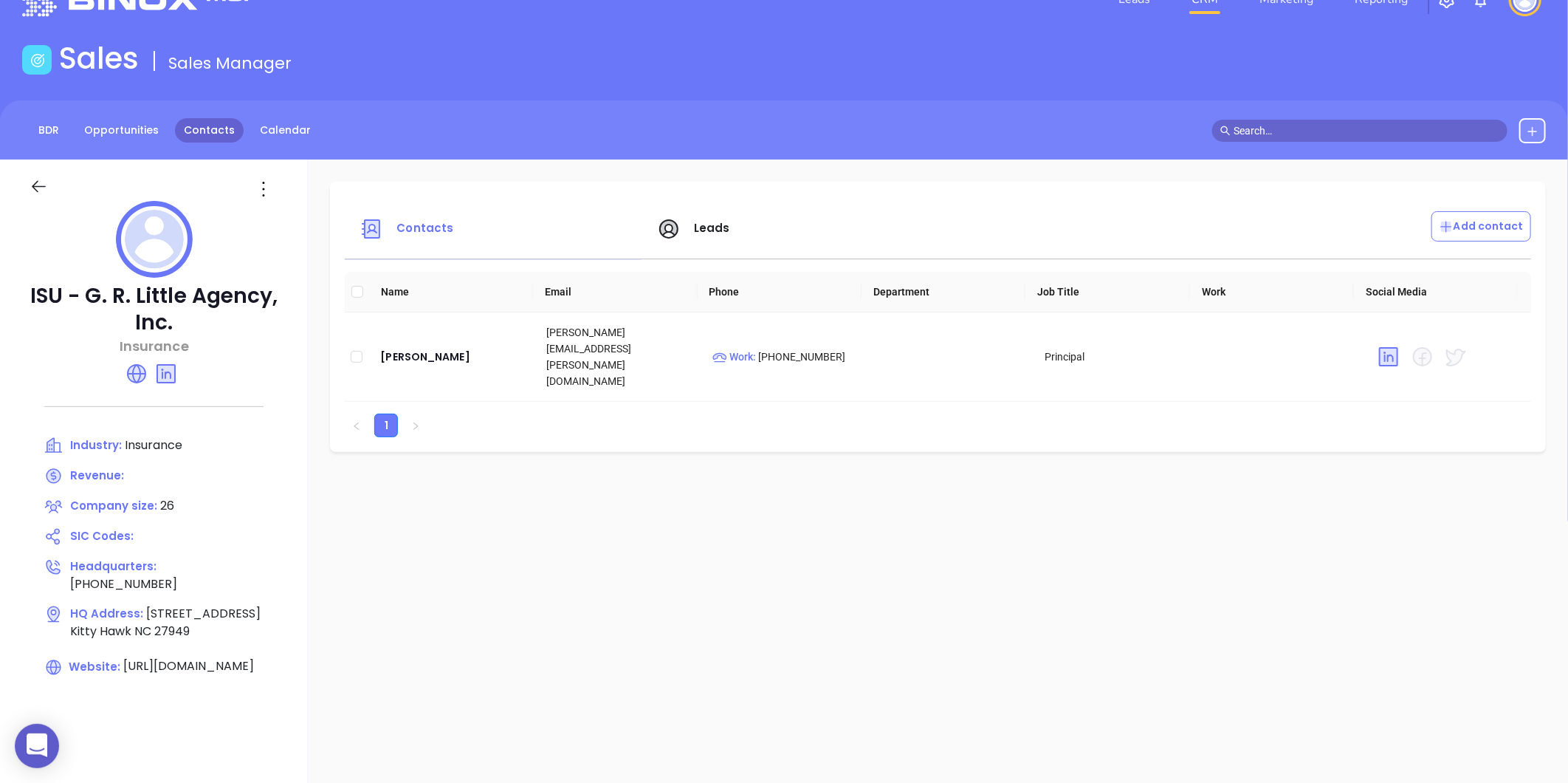
click at [192, 126] on link "Contacts" at bounding box center [209, 130] width 69 height 24
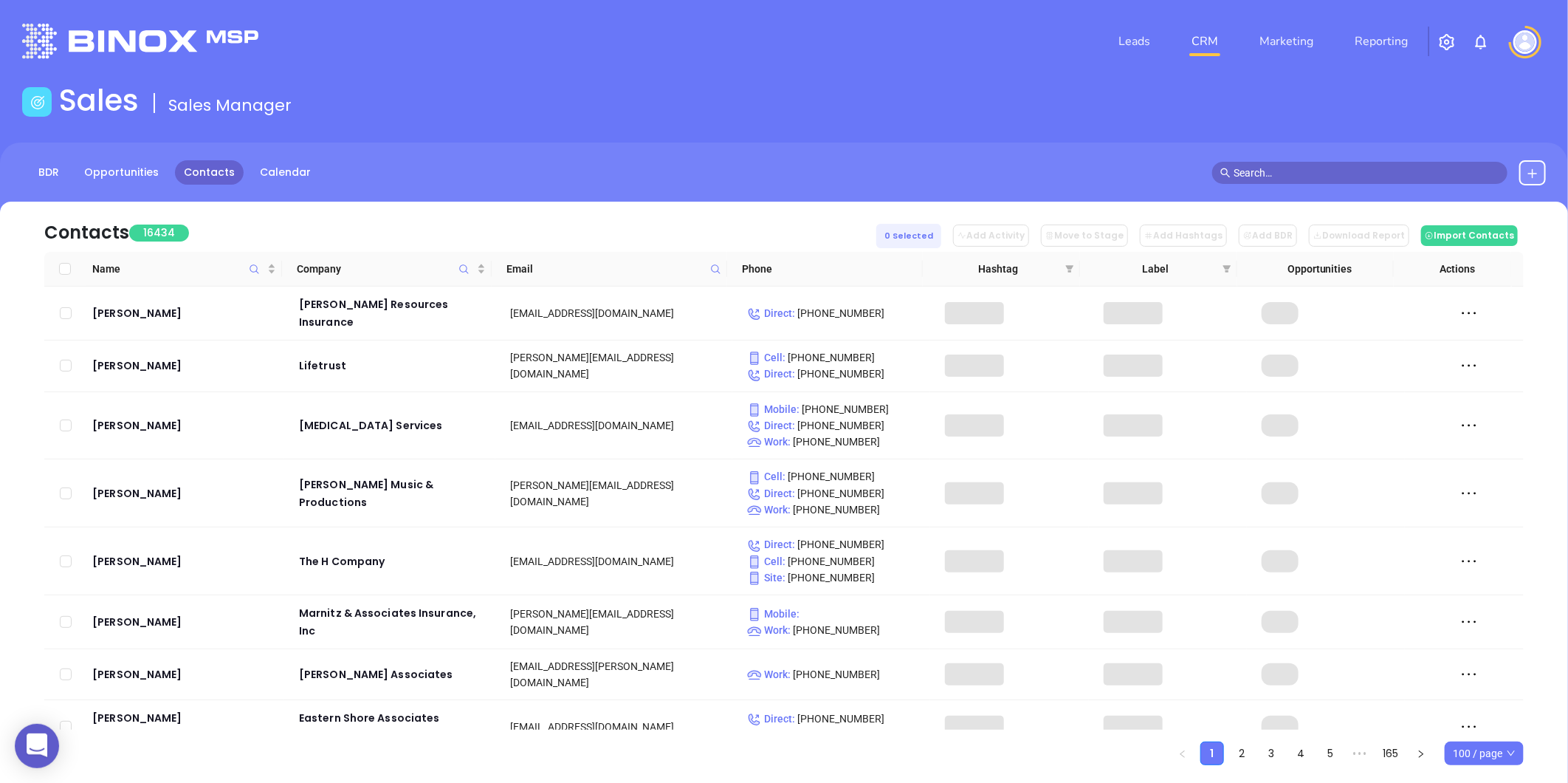
click at [720, 271] on icon at bounding box center [716, 269] width 11 height 11
paste input "lacywestinsurance.com"
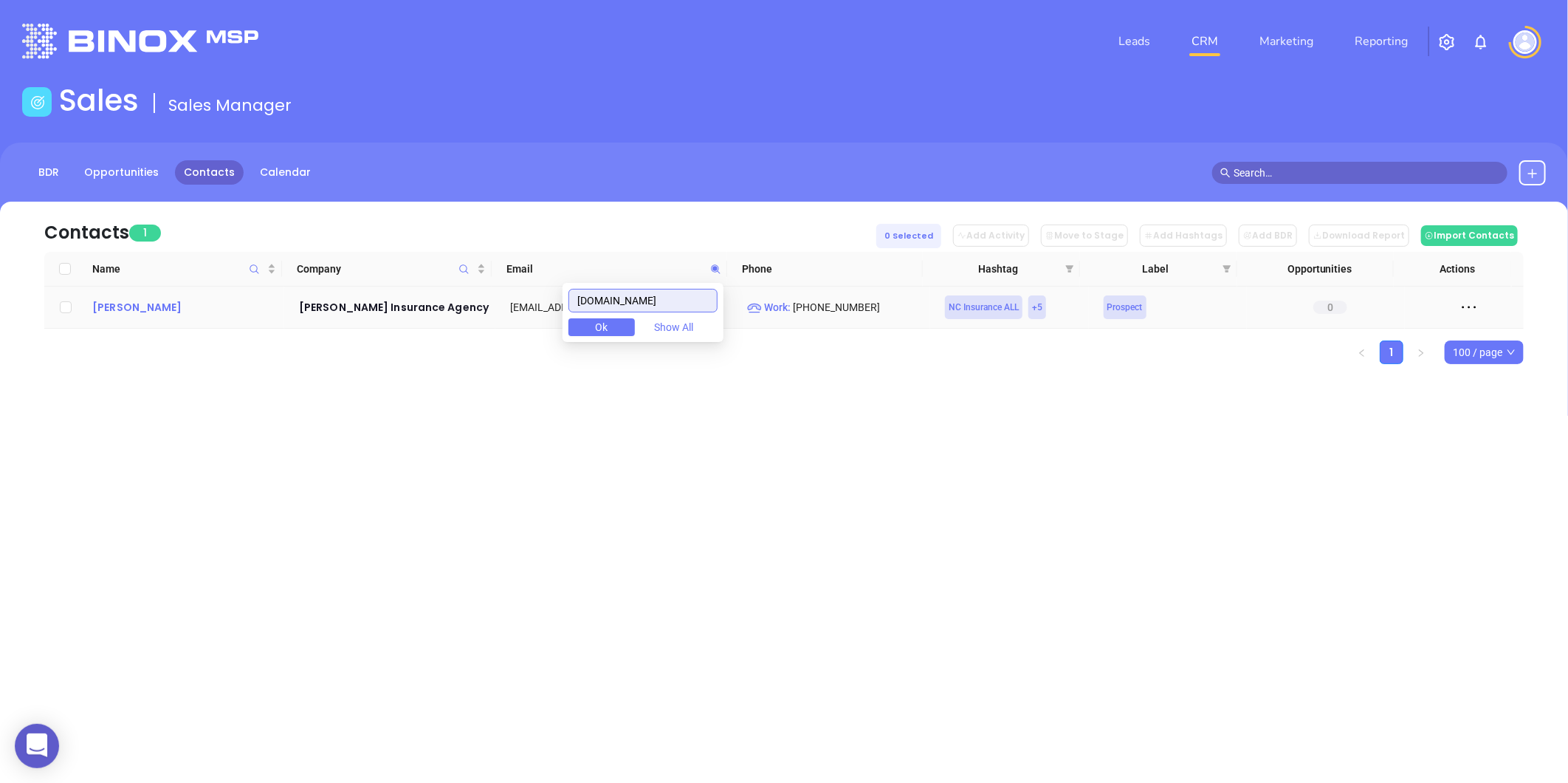
type input "lacywestinsurance.com"
click at [148, 301] on div "Deborah Warwick" at bounding box center [185, 306] width 186 height 18
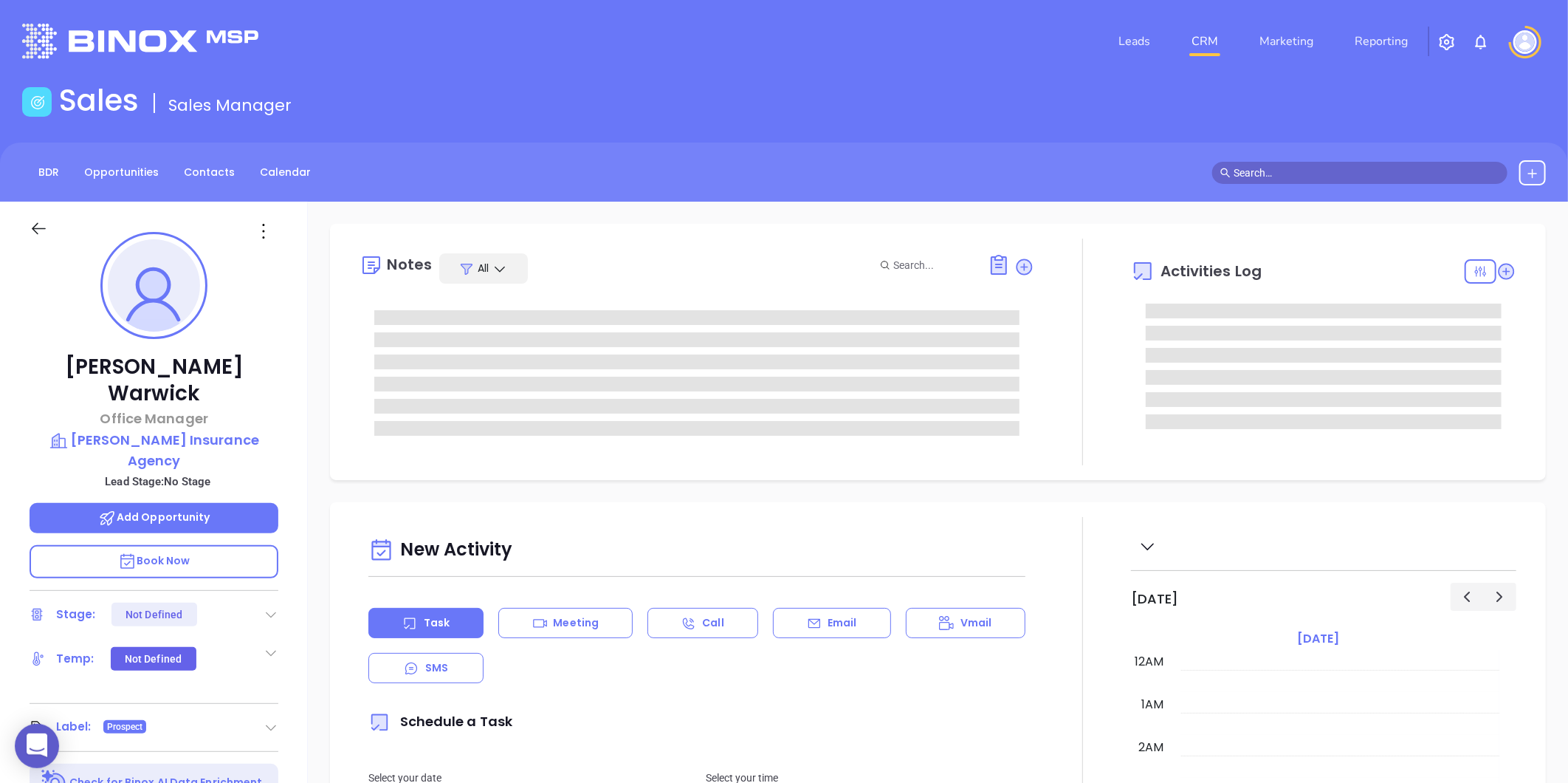
type input "[DATE]"
type input "[PERSON_NAME]"
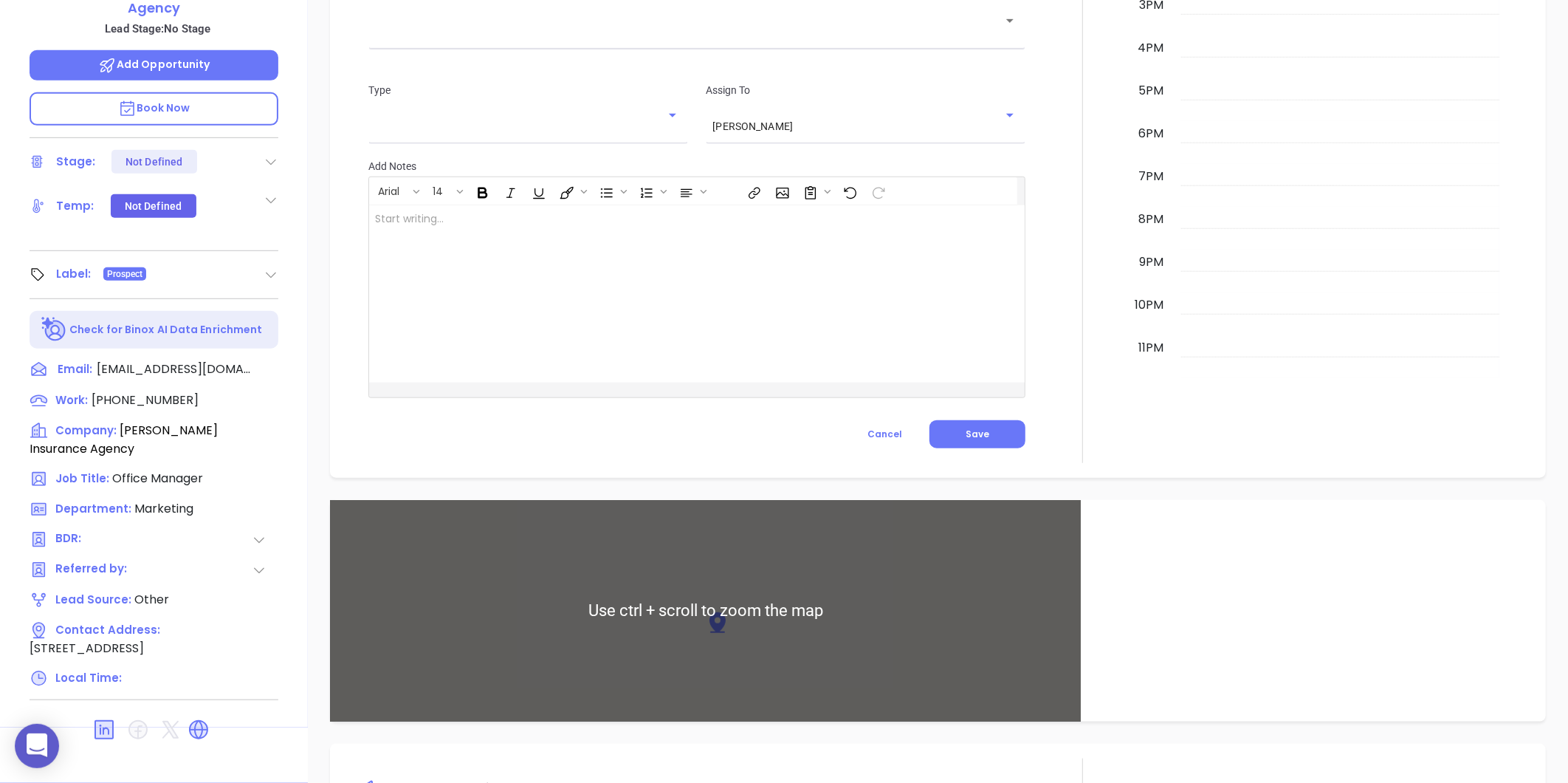
scroll to position [780, 0]
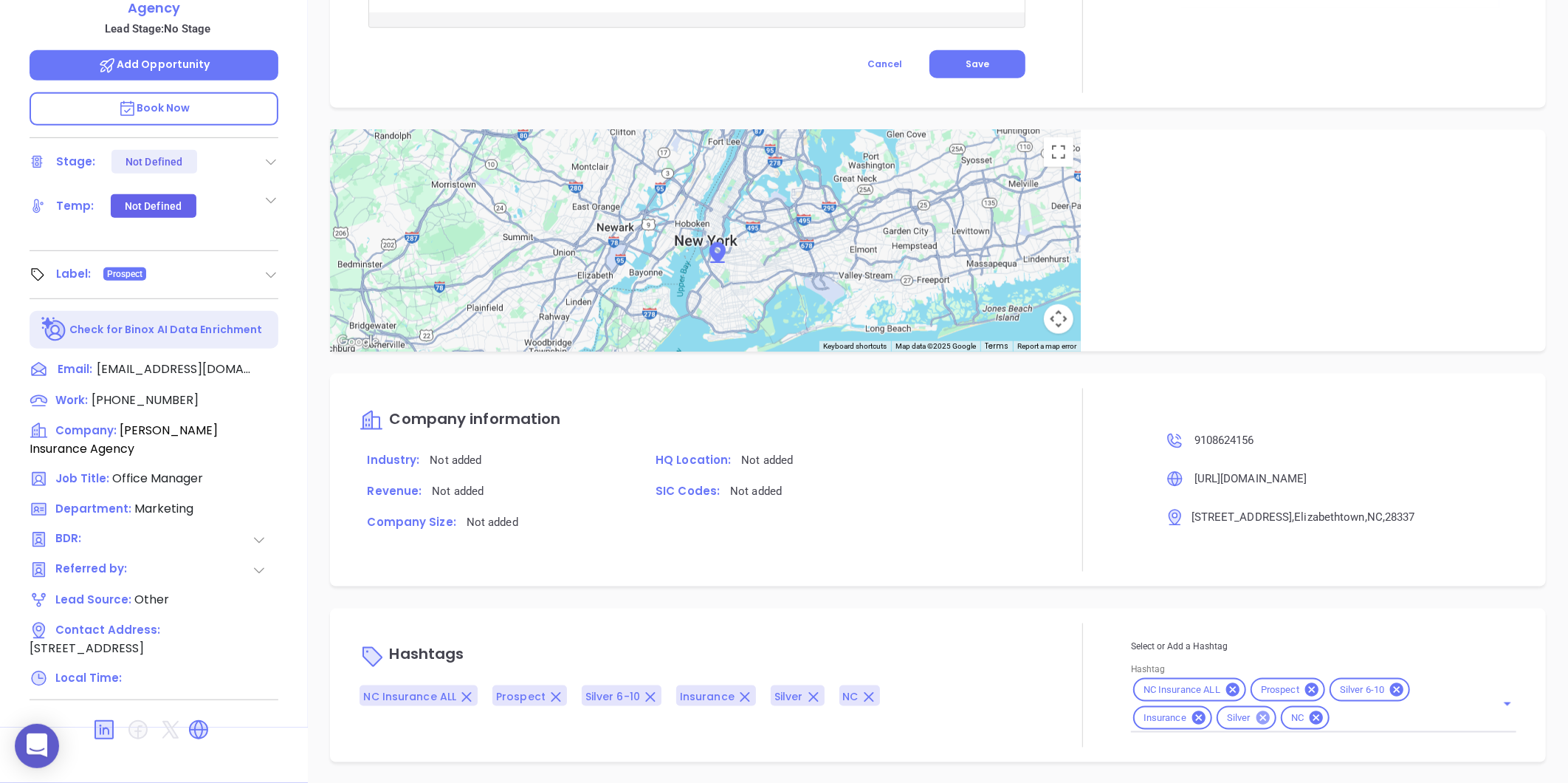
click at [1259, 719] on icon at bounding box center [1262, 717] width 16 height 16
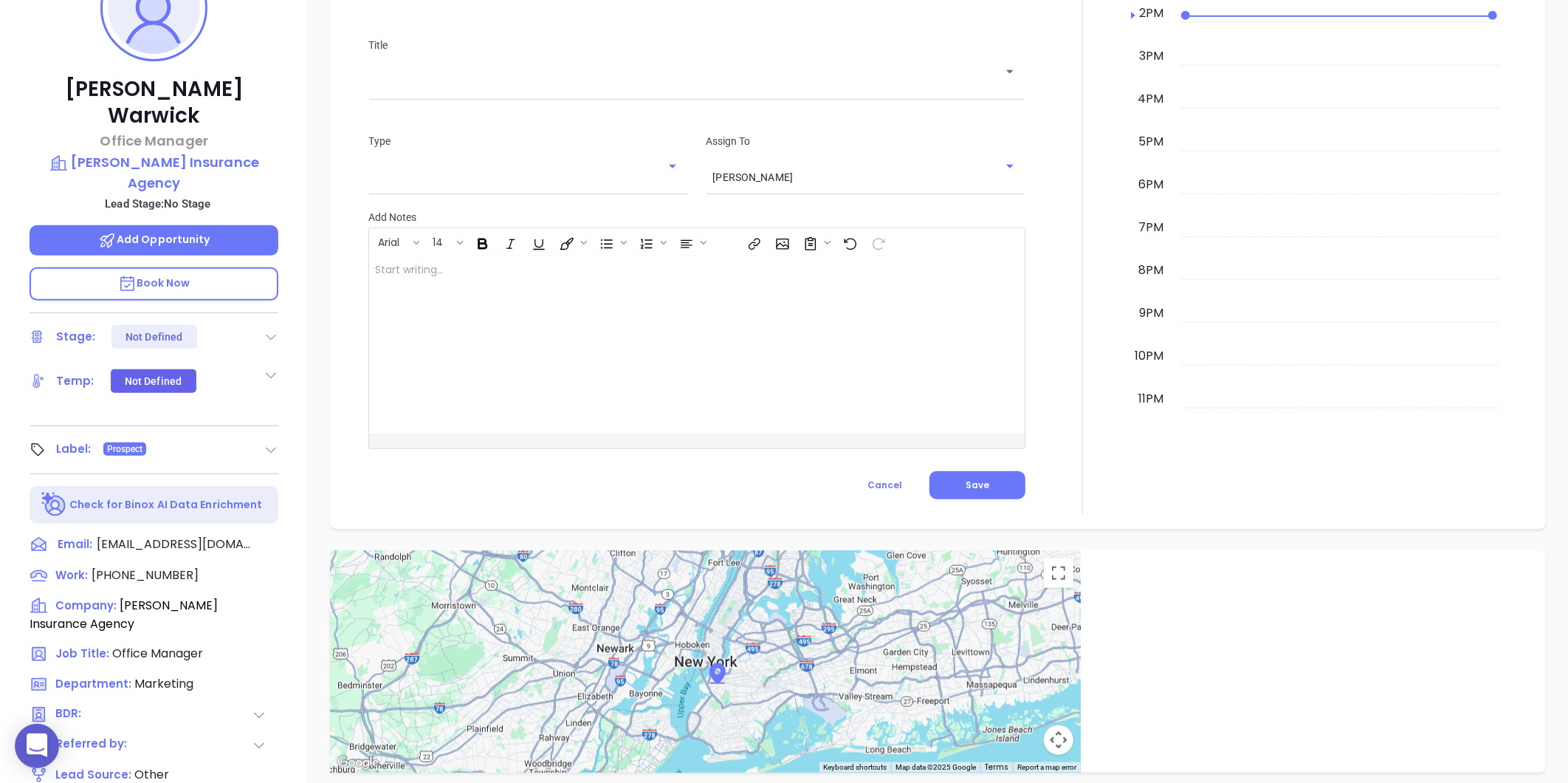
scroll to position [452, 0]
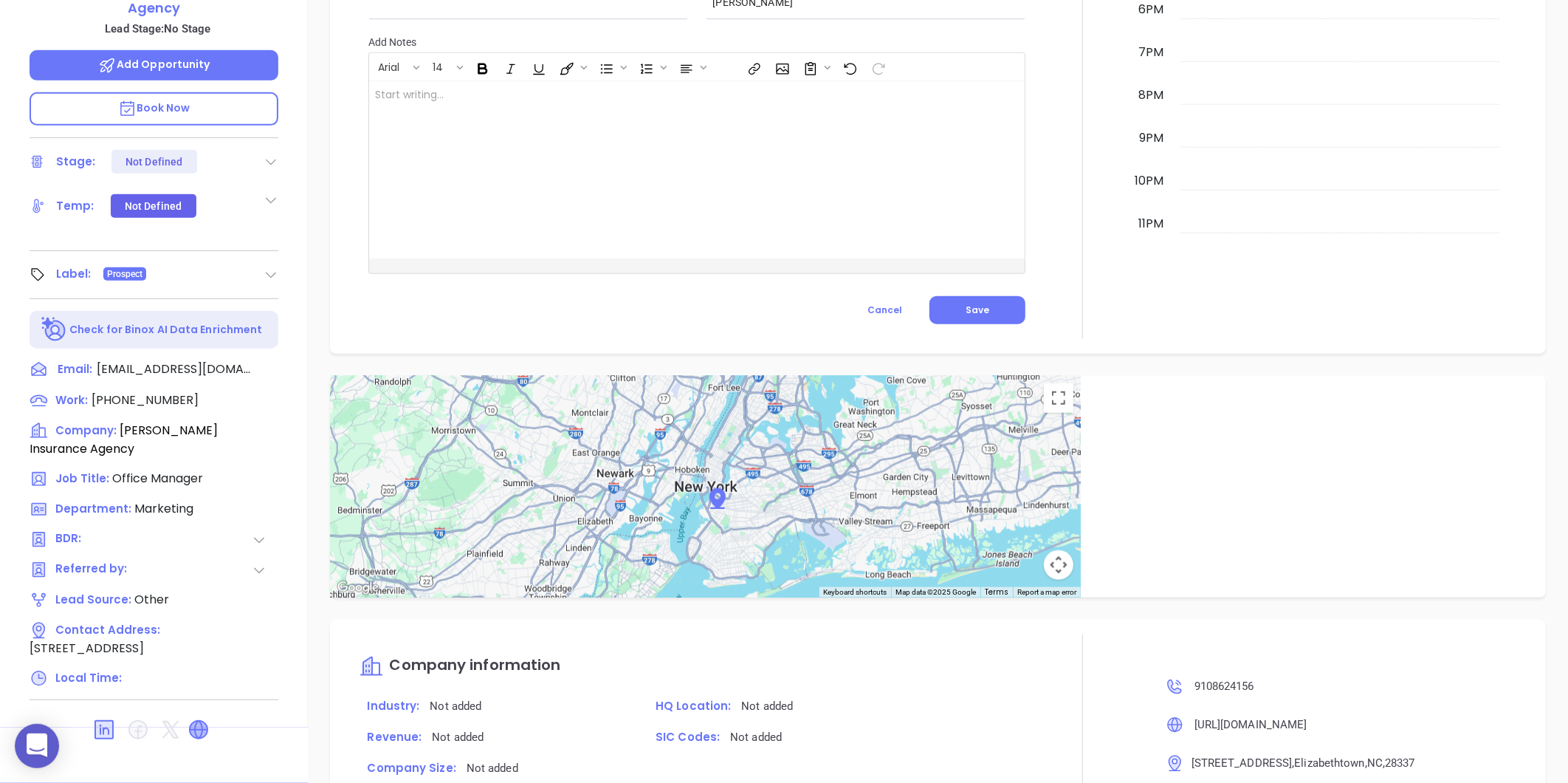
click at [203, 721] on icon at bounding box center [198, 729] width 18 height 18
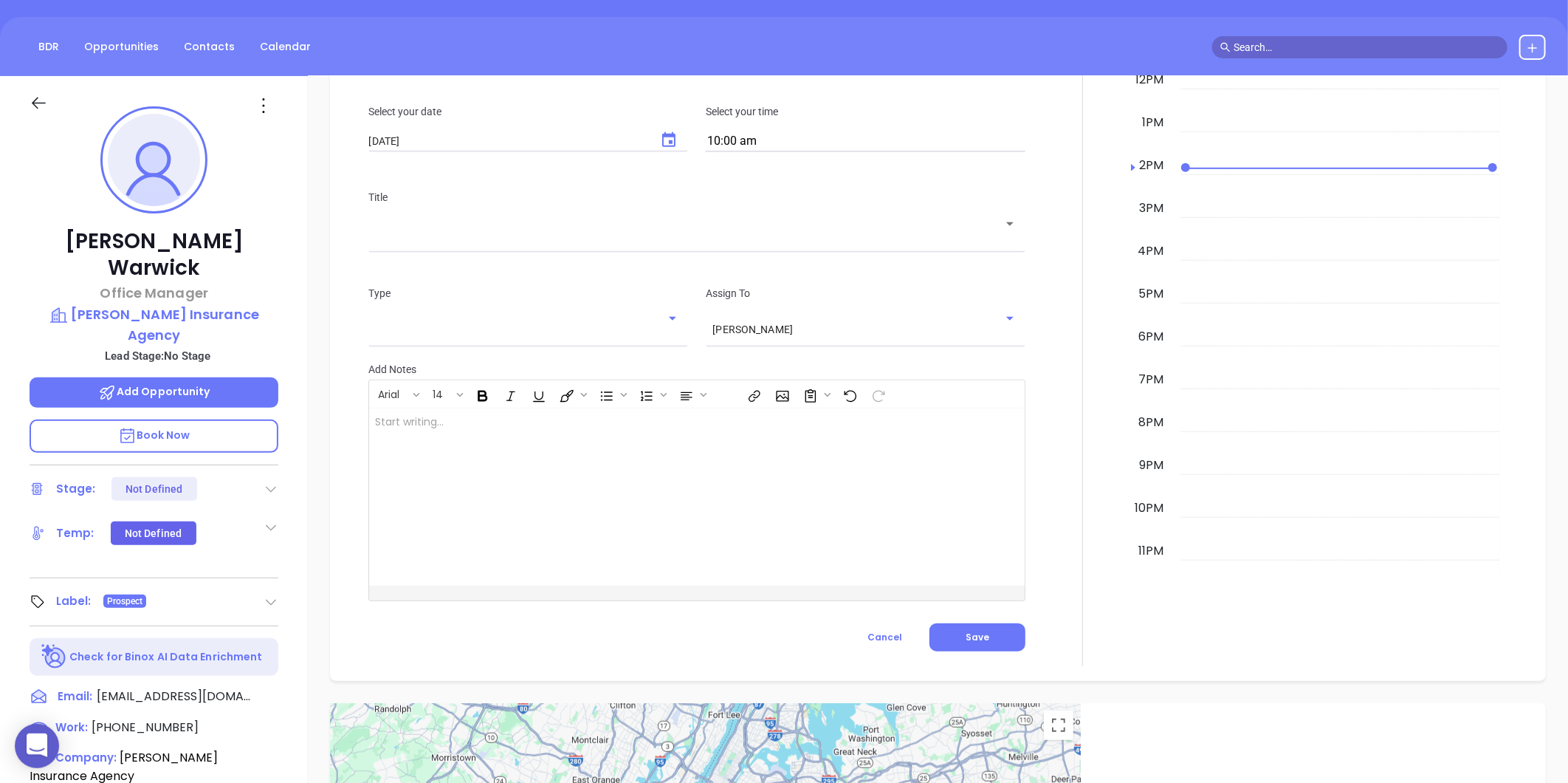
scroll to position [124, 0]
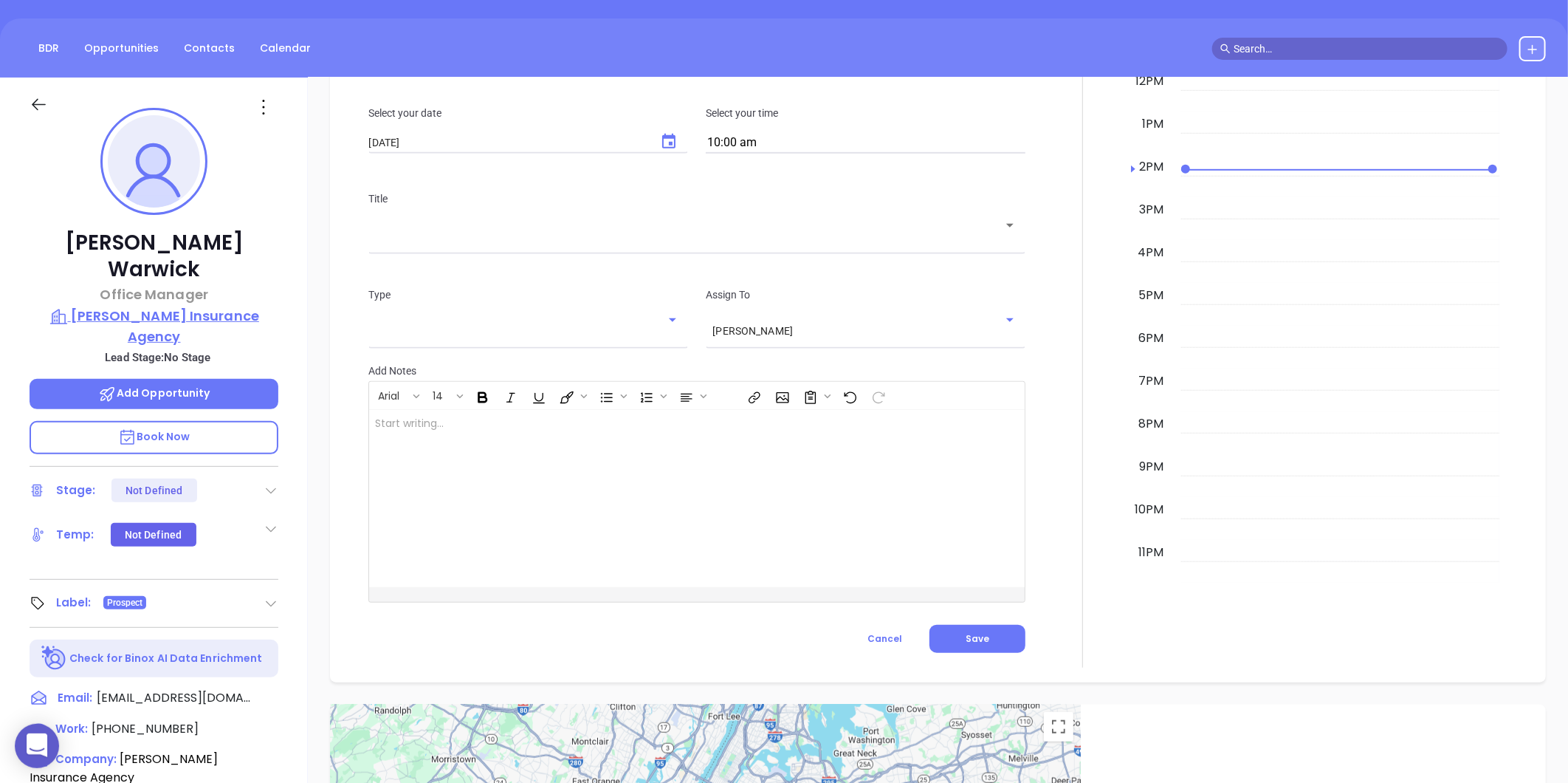
click at [157, 305] on p "Lacy West Insurance Agency" at bounding box center [154, 326] width 248 height 41
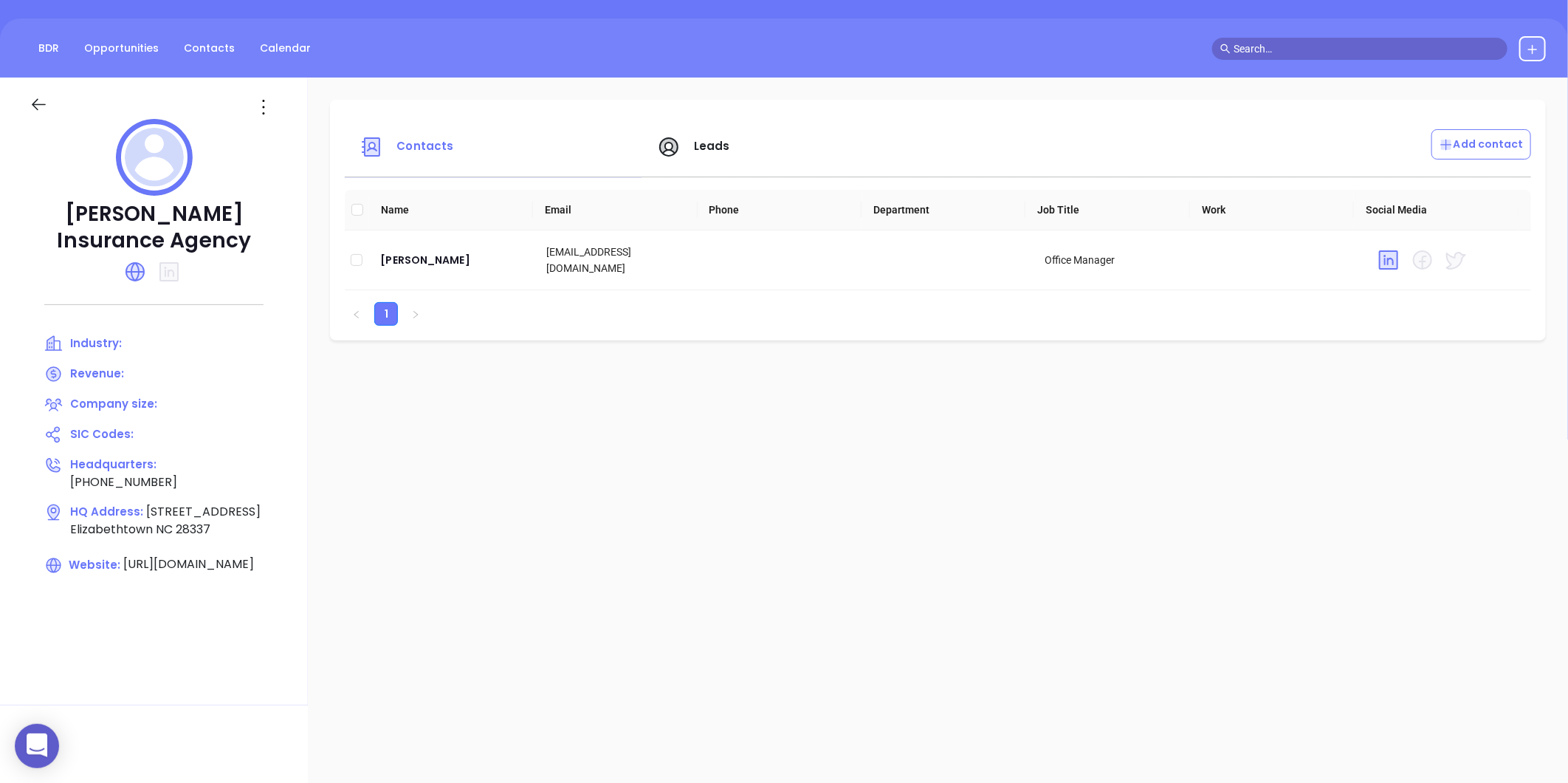
click at [276, 90] on div at bounding box center [154, 98] width 266 height 41
click at [269, 104] on icon at bounding box center [262, 106] width 23 height 23
click at [283, 130] on div "Edit" at bounding box center [332, 135] width 134 height 16
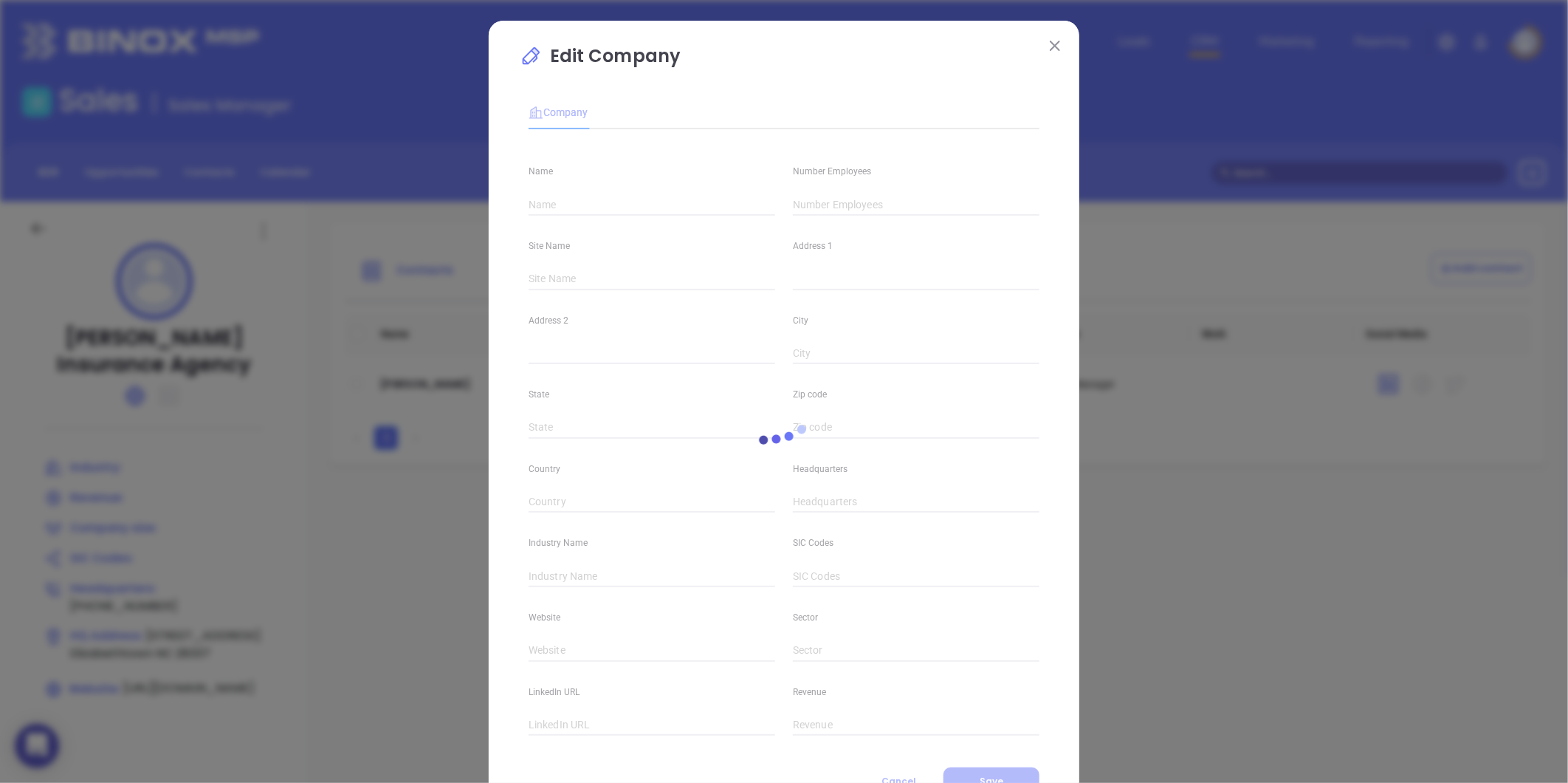
type input "Lacy West Insurance Agency"
type input "(910) 862-4156"
type input "https://www.lacywestinsurance.com/"
click at [830, 192] on div "Number Employees" at bounding box center [916, 178] width 264 height 74
click at [830, 201] on input "text" at bounding box center [916, 205] width 247 height 22
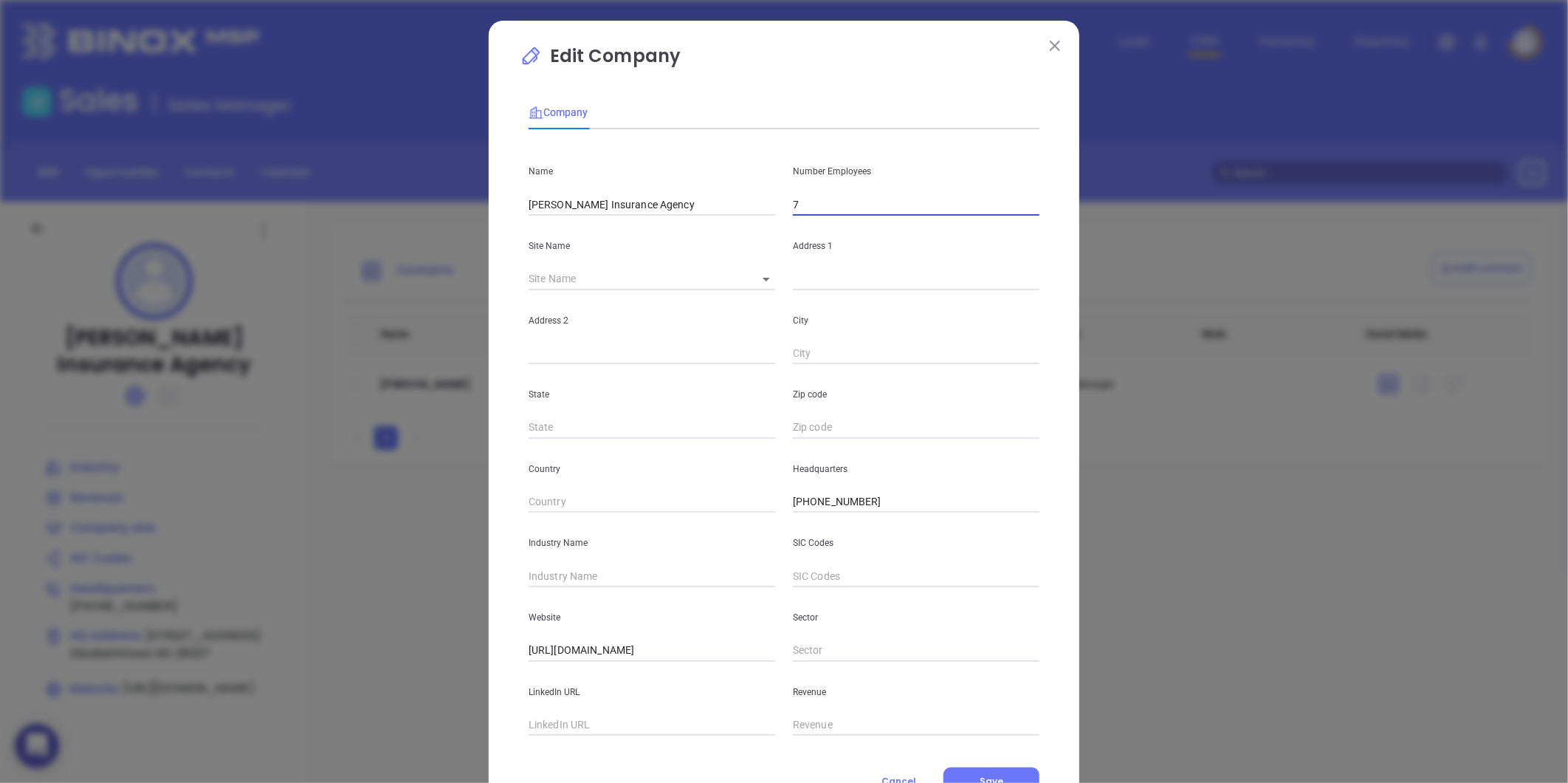
type input "7"
click at [570, 582] on input "text" at bounding box center [651, 576] width 247 height 22
type input "Insurance"
click at [980, 778] on span "Save" at bounding box center [991, 780] width 23 height 12
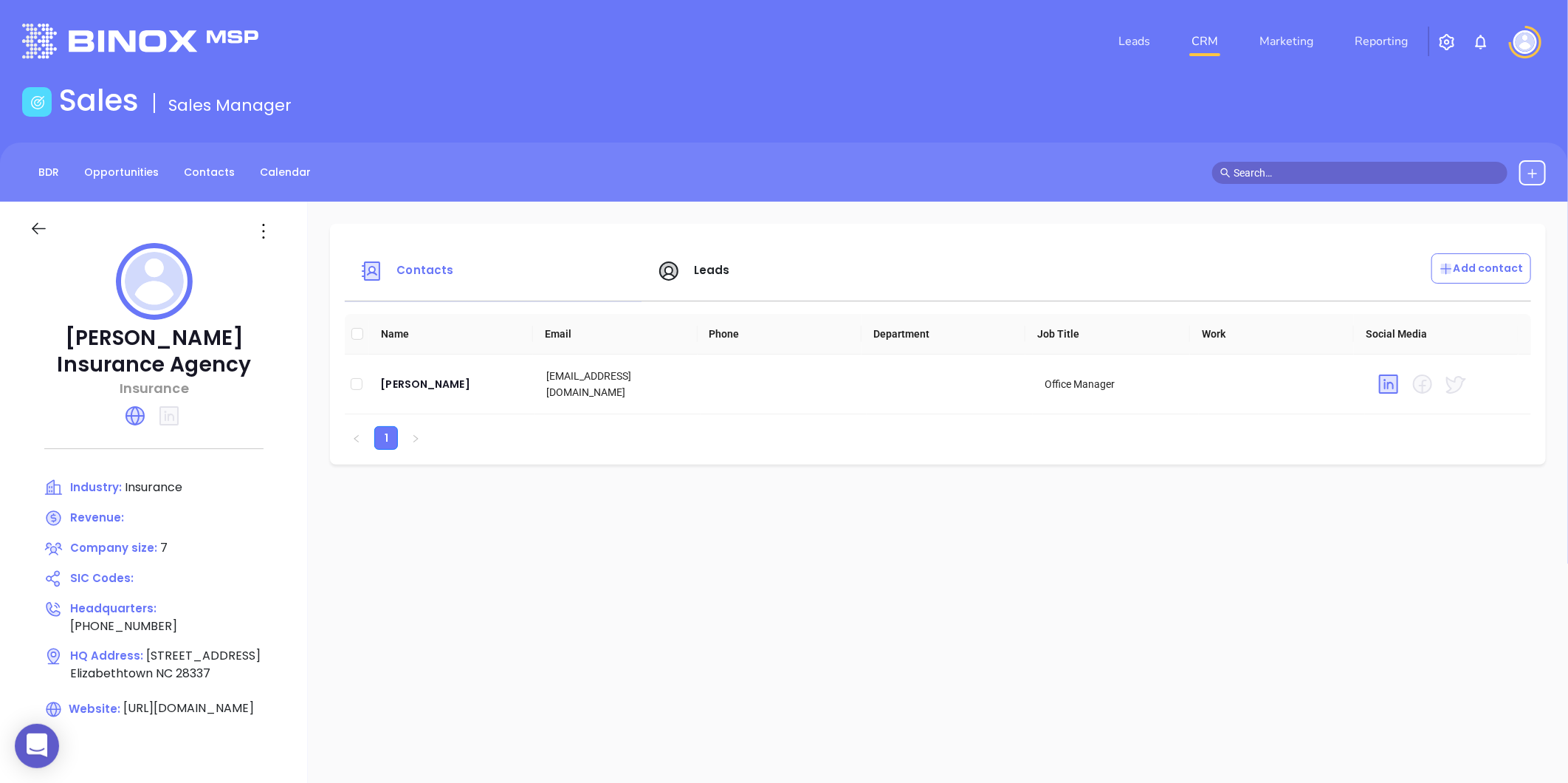
click at [264, 242] on icon at bounding box center [262, 231] width 23 height 23
click at [300, 267] on div "Edit" at bounding box center [332, 259] width 134 height 16
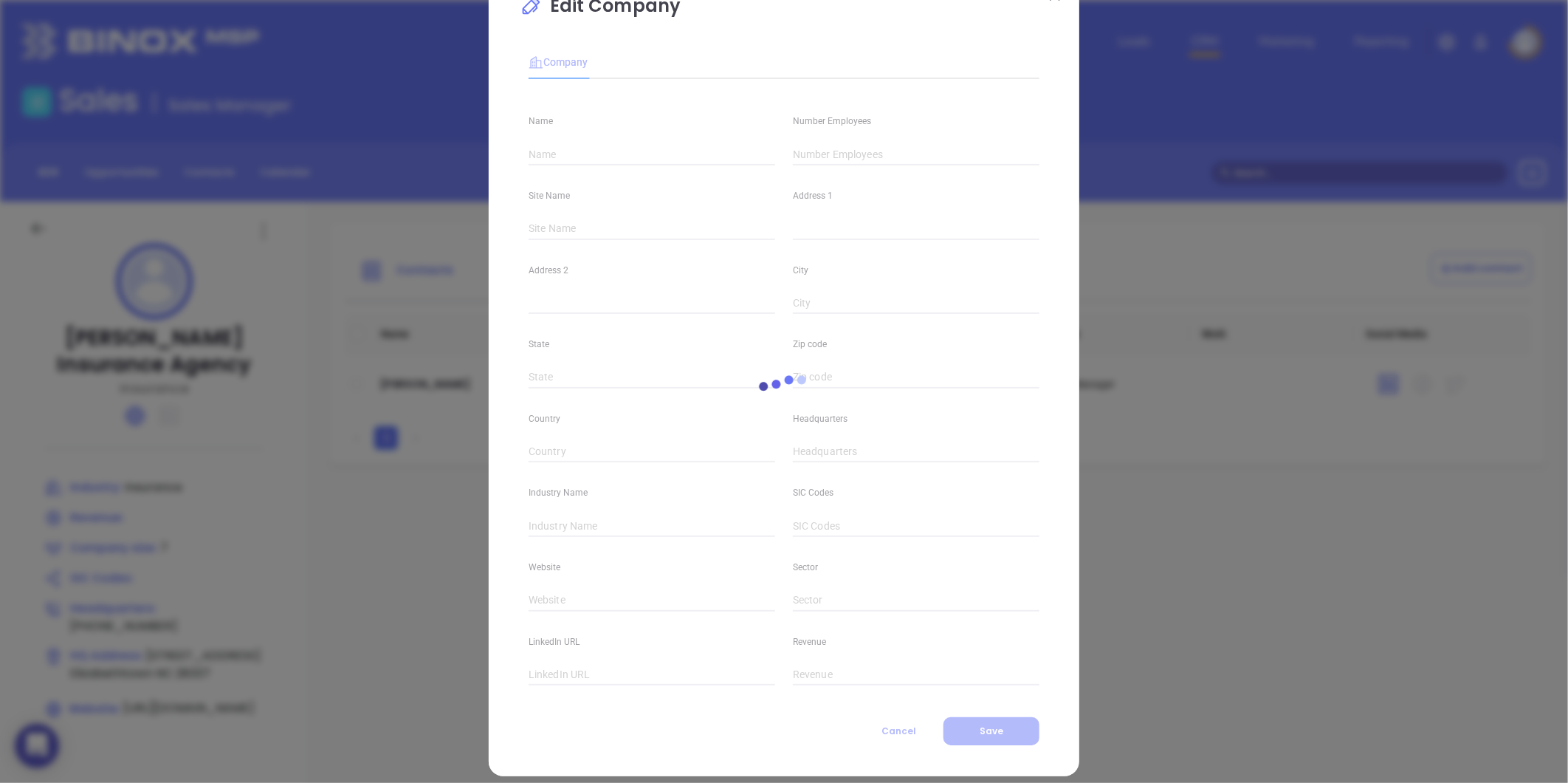
scroll to position [64, 0]
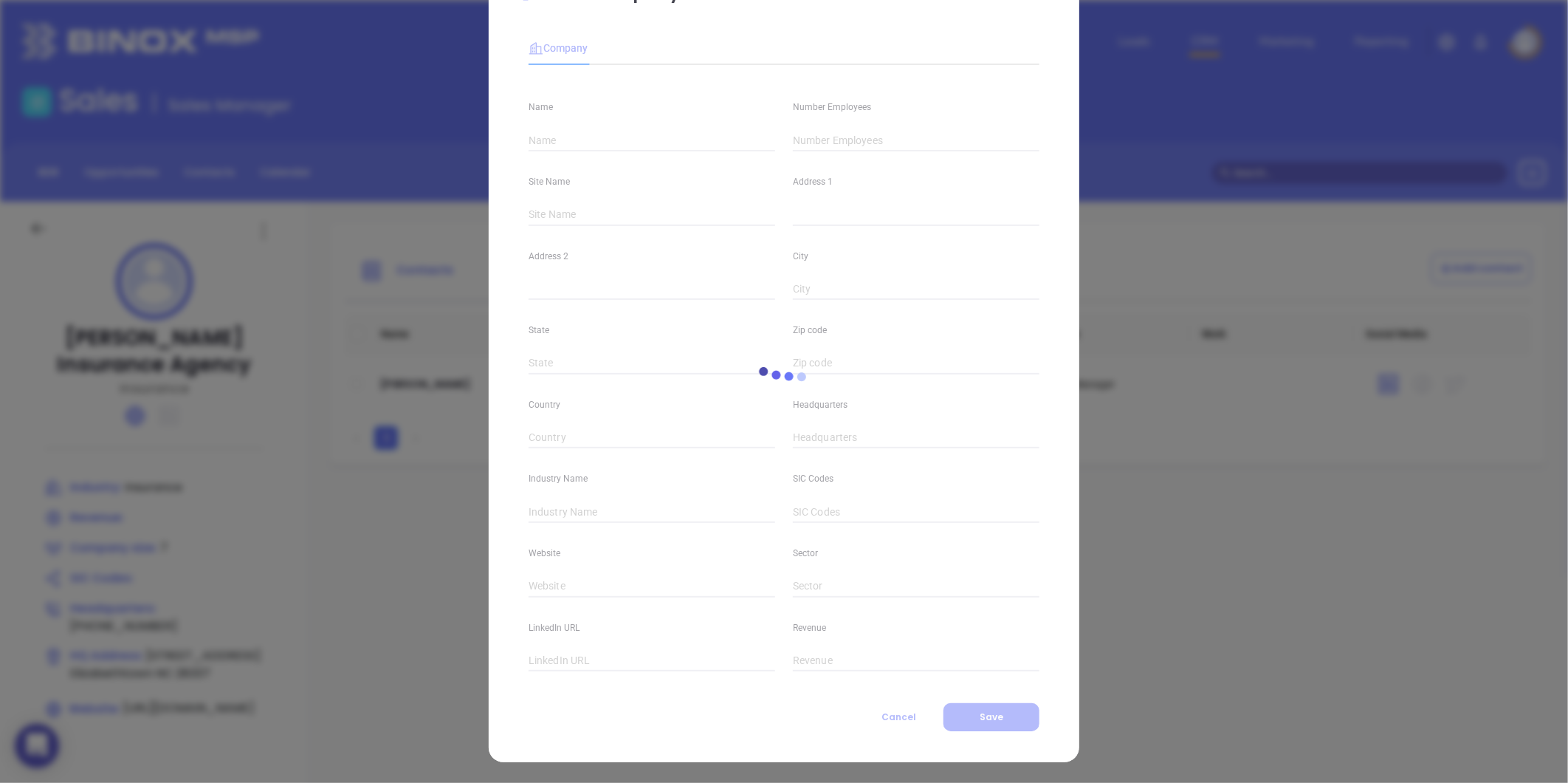
type input "Lacy West Insurance Agency"
type input "7"
type input "(910) 862-4156"
type input "Insurance"
type input "https://www.lacywestinsurance.com/"
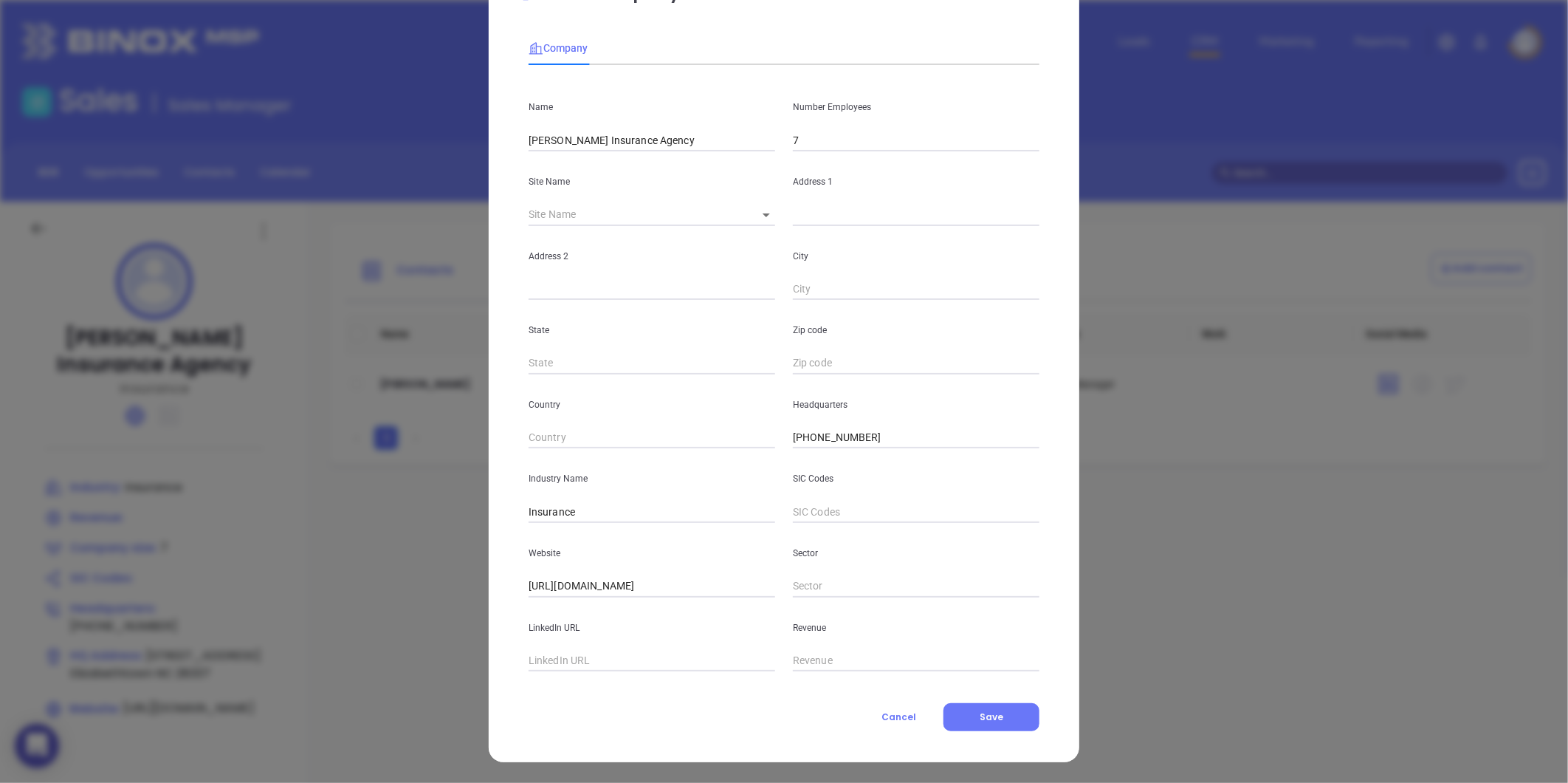
click at [562, 665] on input "text" at bounding box center [651, 661] width 247 height 22
paste input "https://www.linkedin.com/company/lacy-west-thomas-insurance-agency/"
type input "https://www.linkedin.com/company/lacy-west-thomas-insurance-agency/"
click at [929, 709] on button "Cancel" at bounding box center [899, 717] width 89 height 28
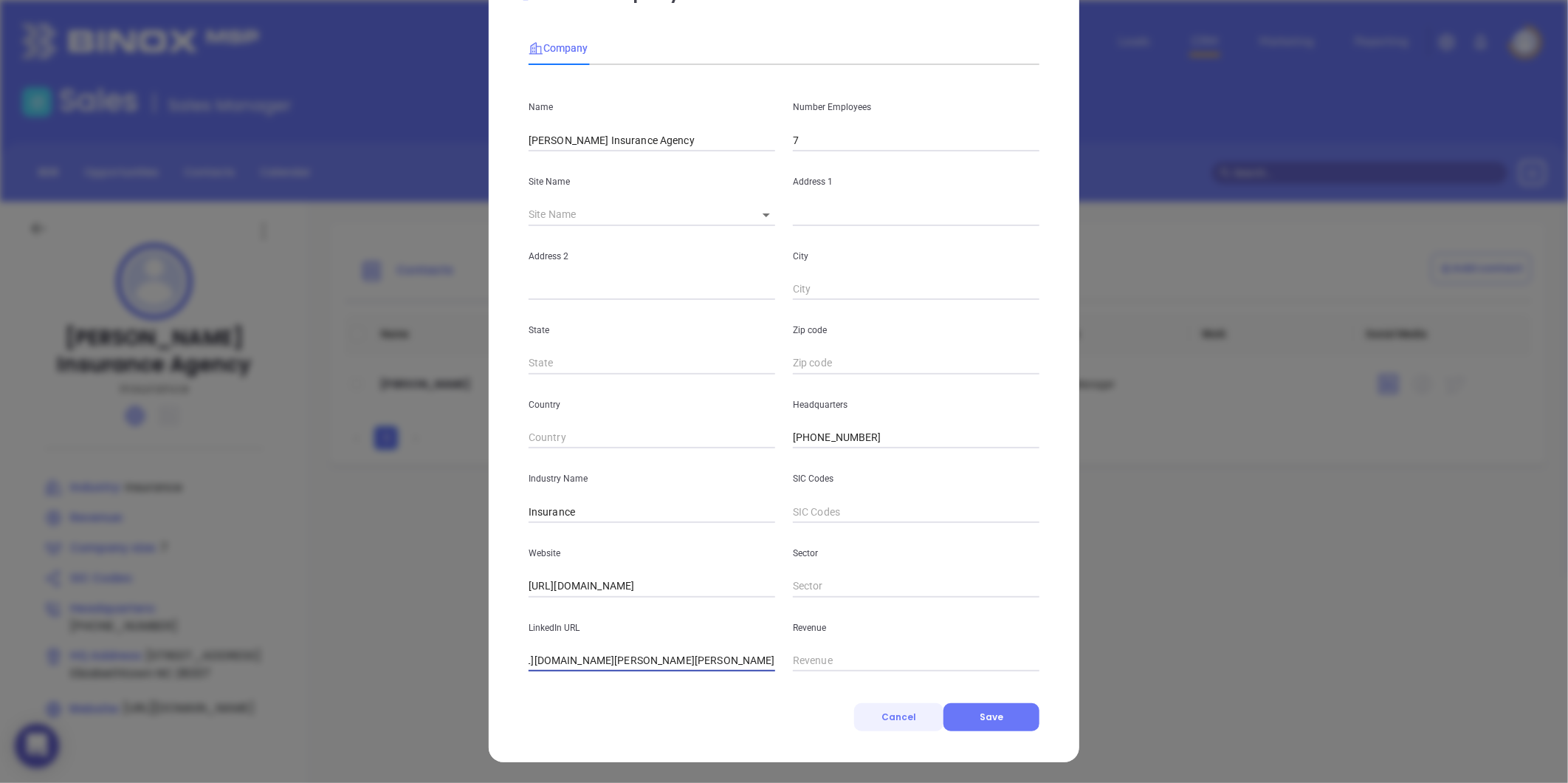
scroll to position [0, 0]
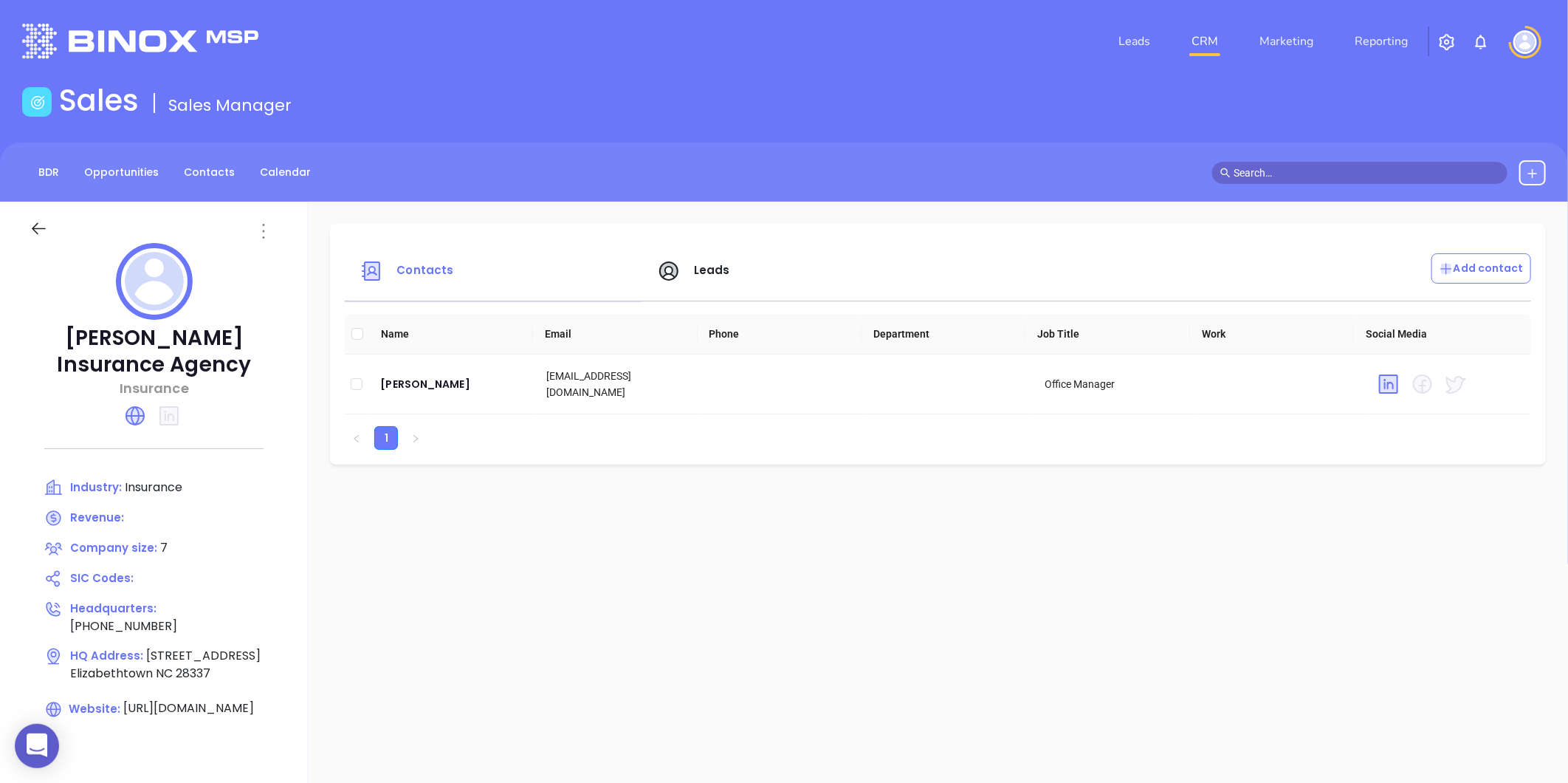
click at [264, 231] on icon at bounding box center [263, 231] width 2 height 15
click at [271, 270] on li "Edit" at bounding box center [331, 260] width 152 height 31
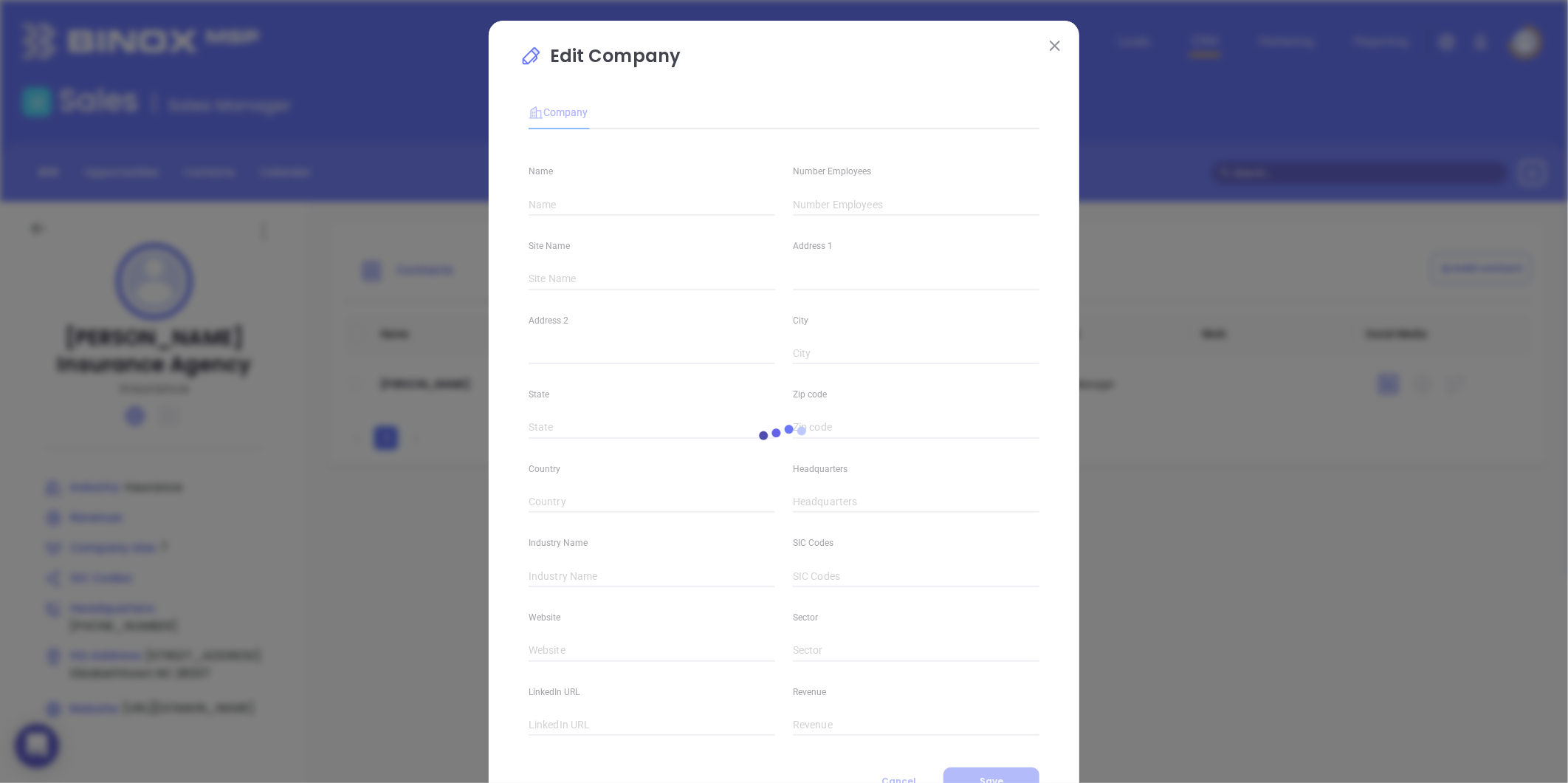
type input "Lacy West Insurance Agency"
type input "7"
type input "(910) 862-4156"
type input "Insurance"
type input "https://www.lacywestinsurance.com/"
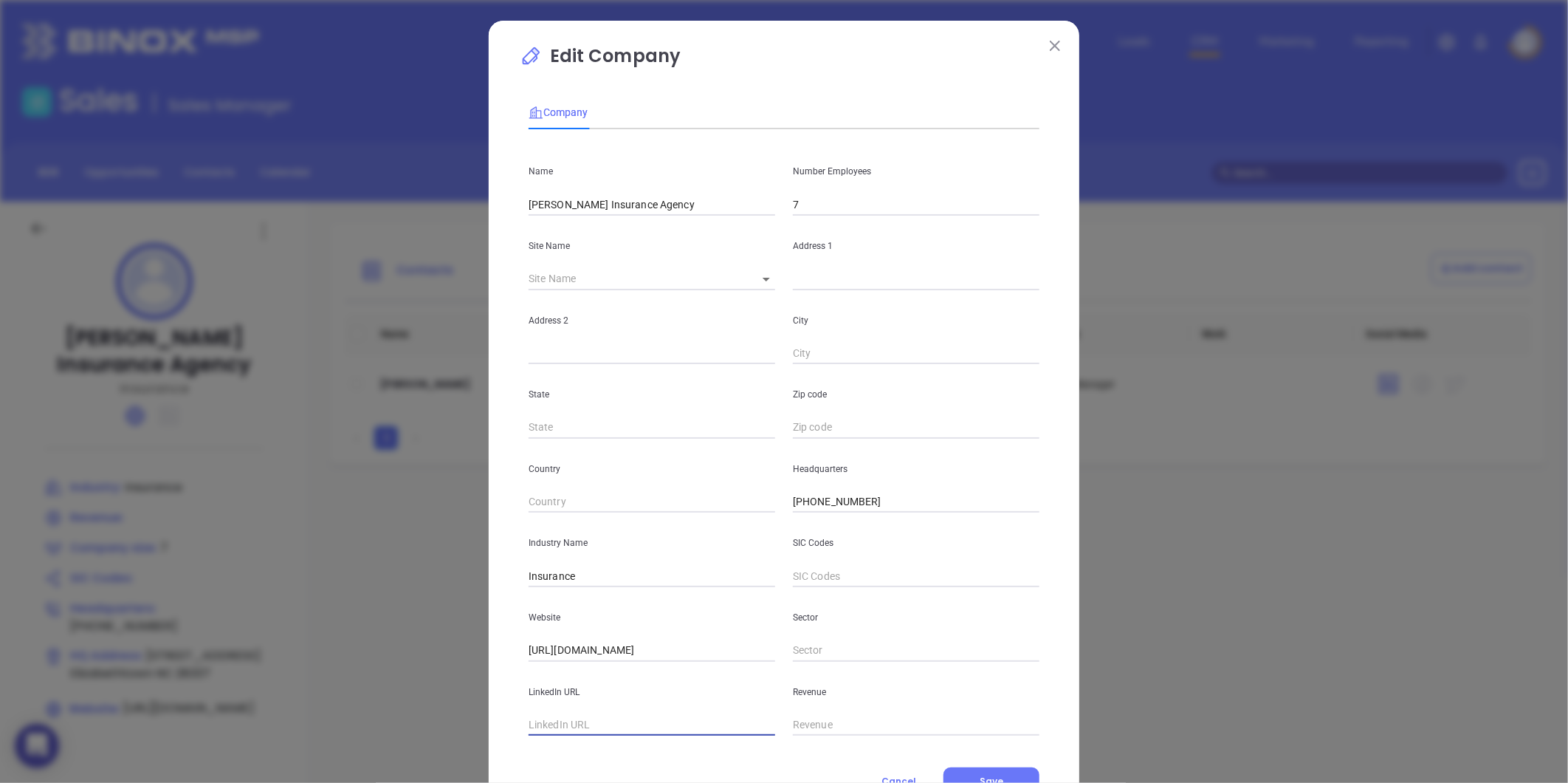
click at [566, 716] on input "text" at bounding box center [651, 725] width 247 height 22
paste input "https://www.linkedin.com/company/lacy-west-thomas-insurance-agency/"
type input "https://www.linkedin.com/company/lacy-west-thomas-insurance-agency/"
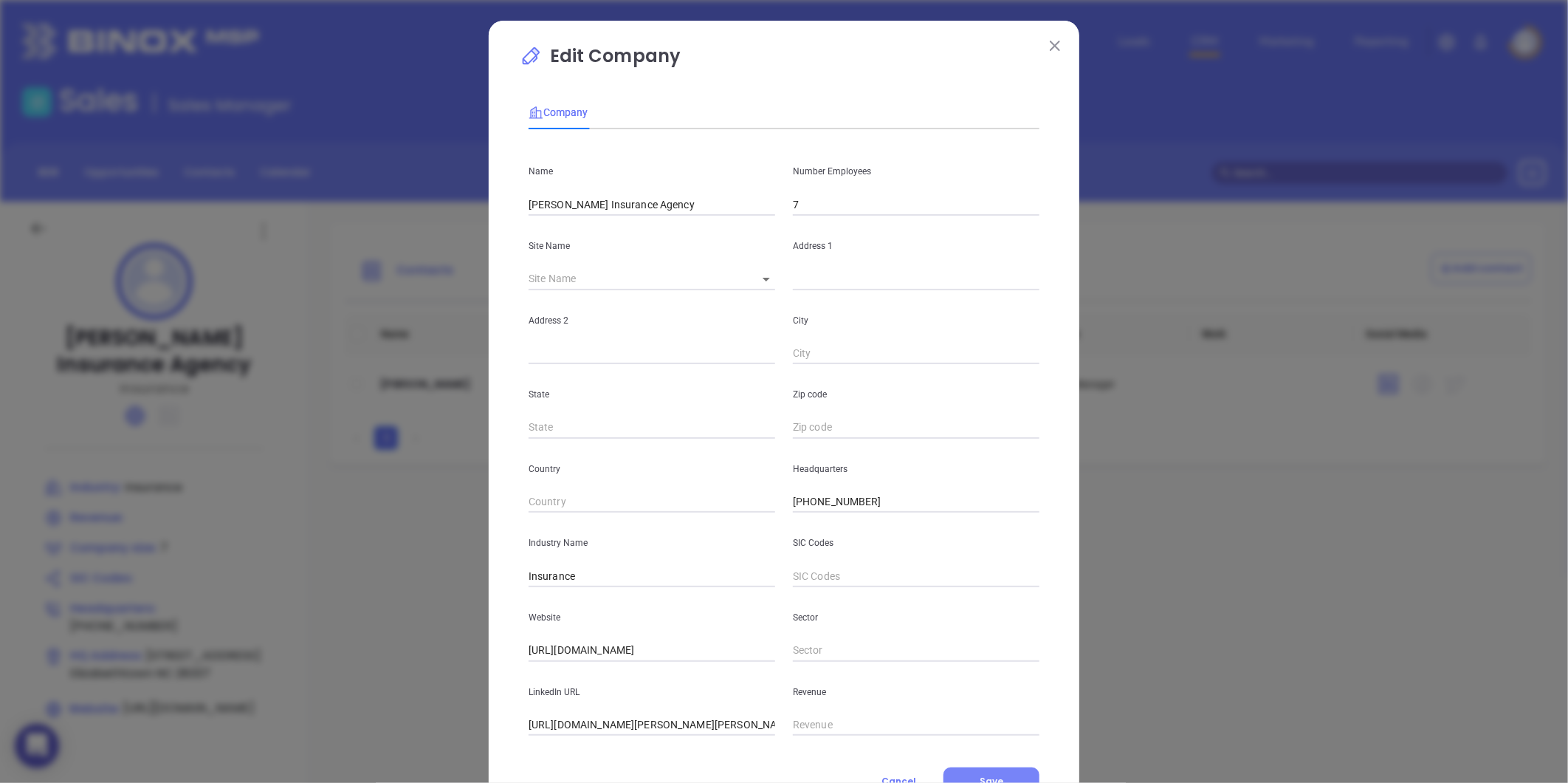
click at [979, 770] on button "Save" at bounding box center [991, 781] width 96 height 28
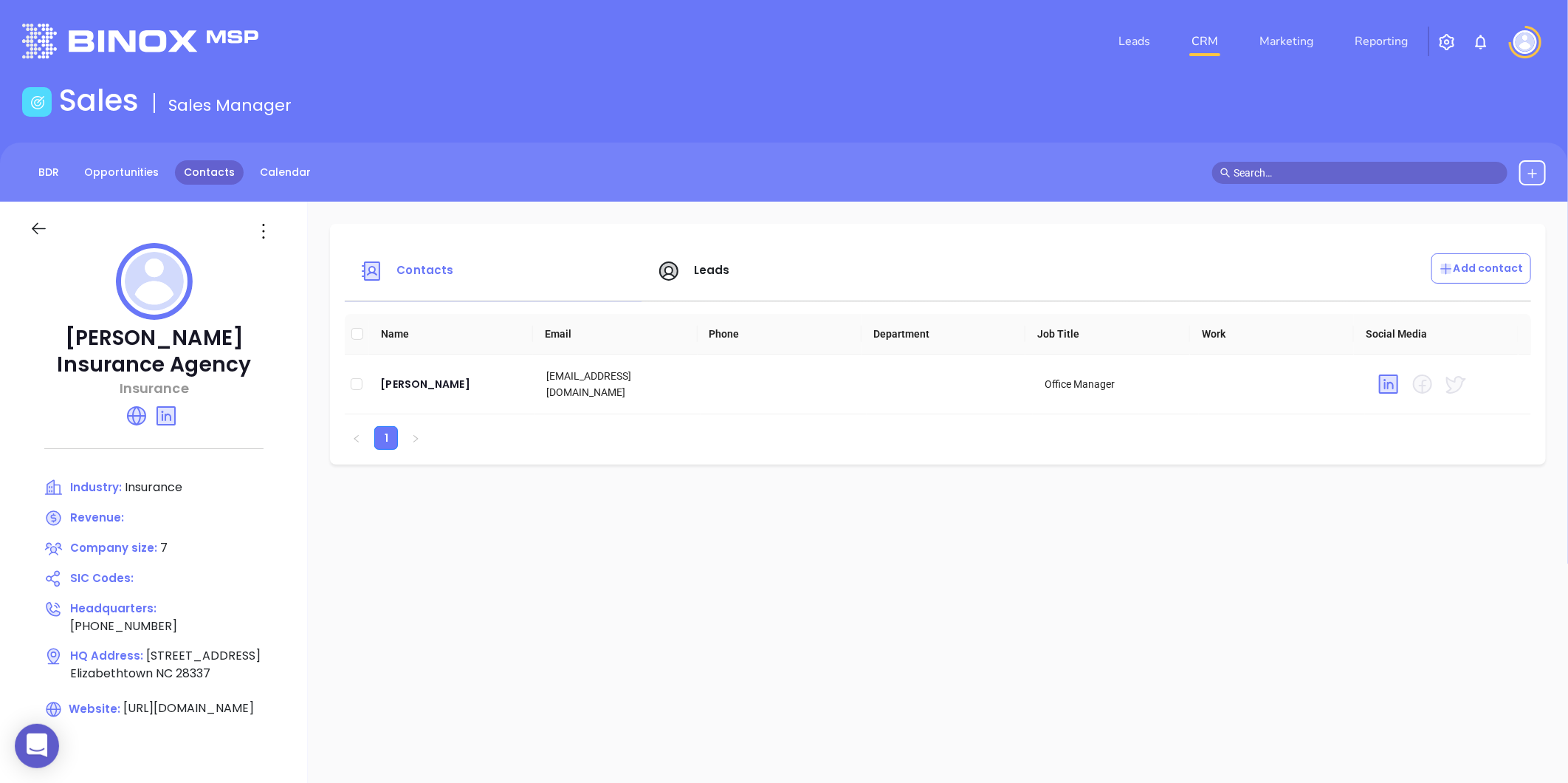
click at [207, 179] on link "Contacts" at bounding box center [209, 172] width 69 height 24
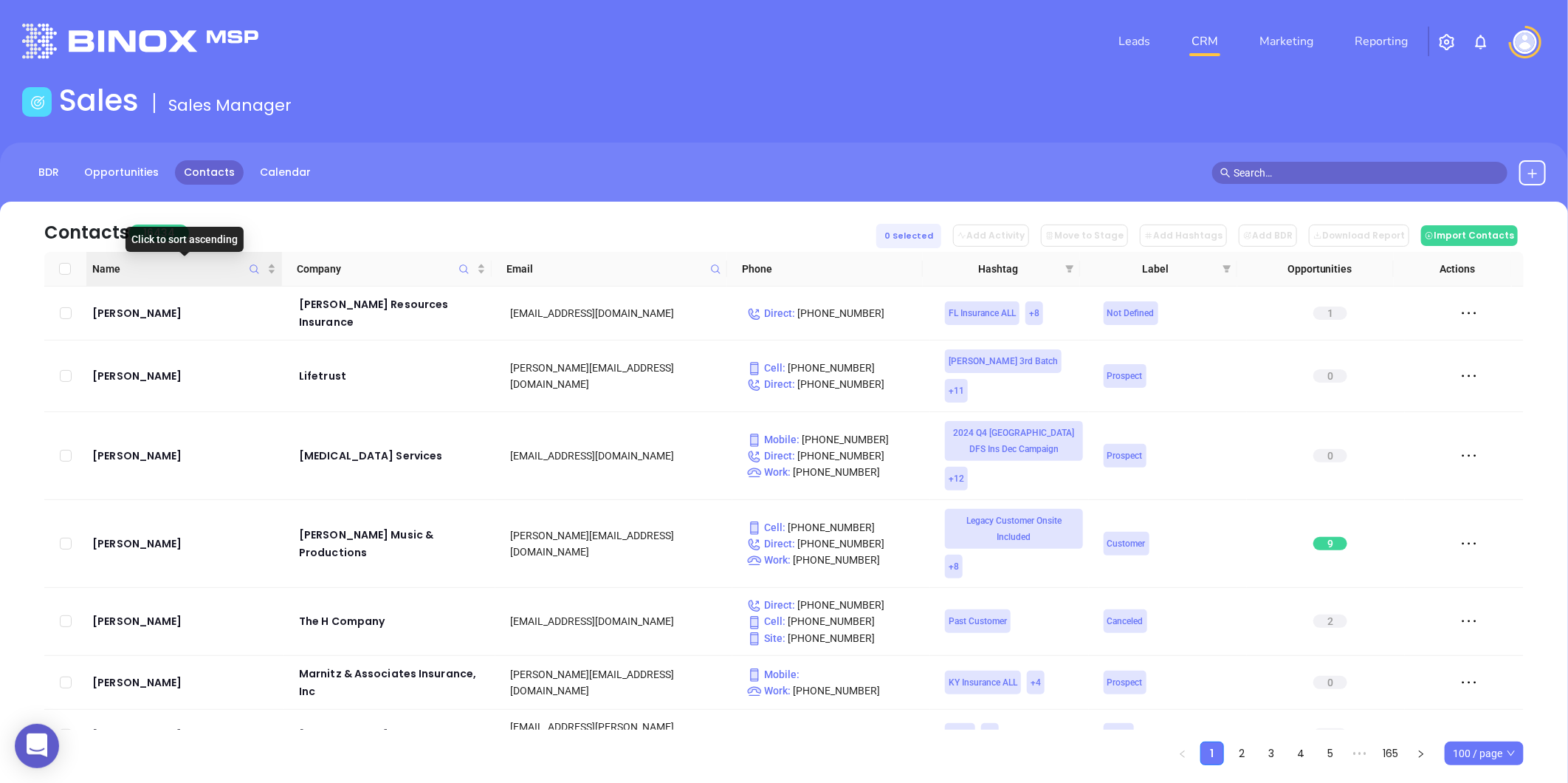
click at [248, 270] on icon "Name" at bounding box center [254, 269] width 11 height 11
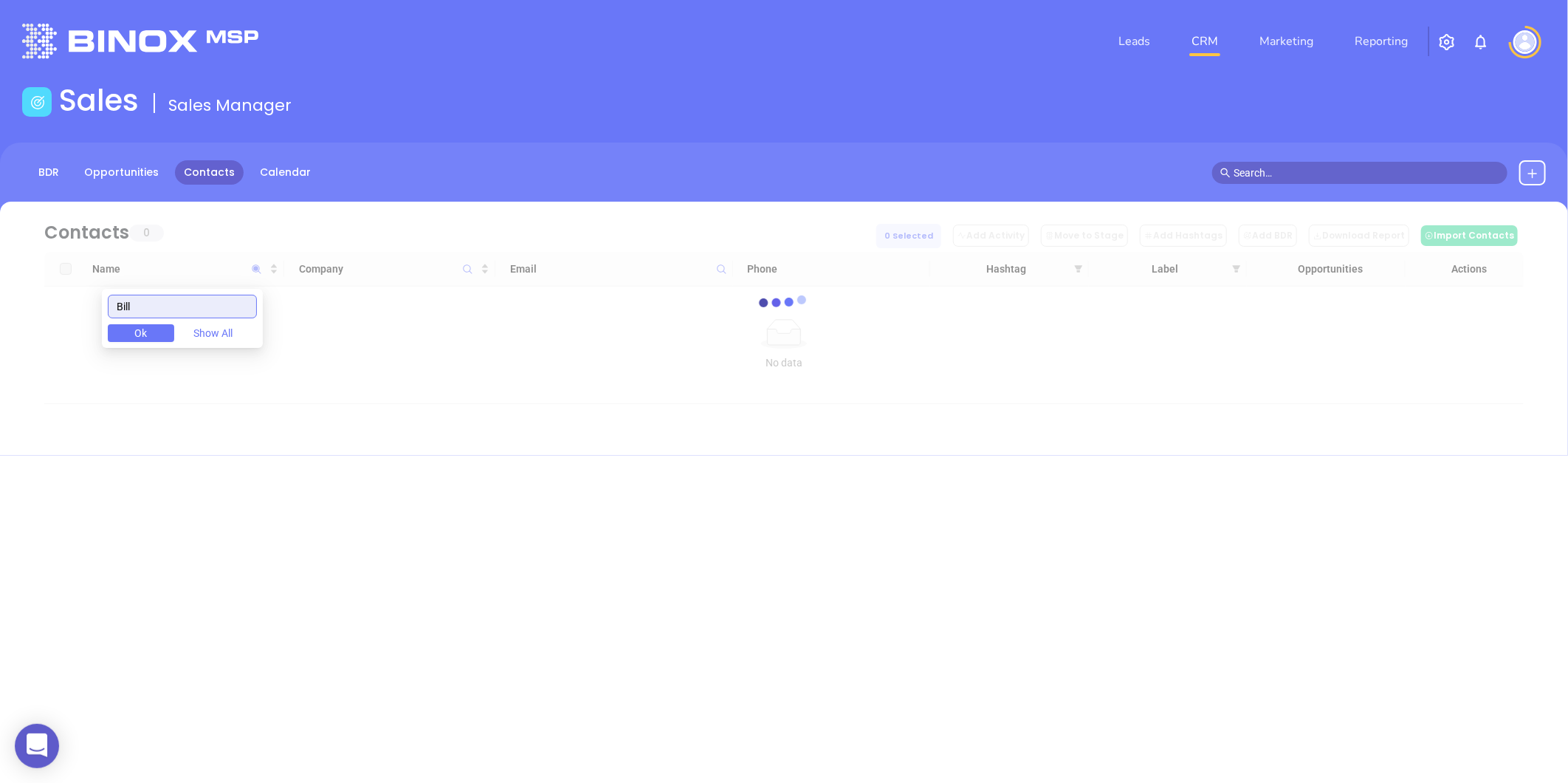
type input "Bill"
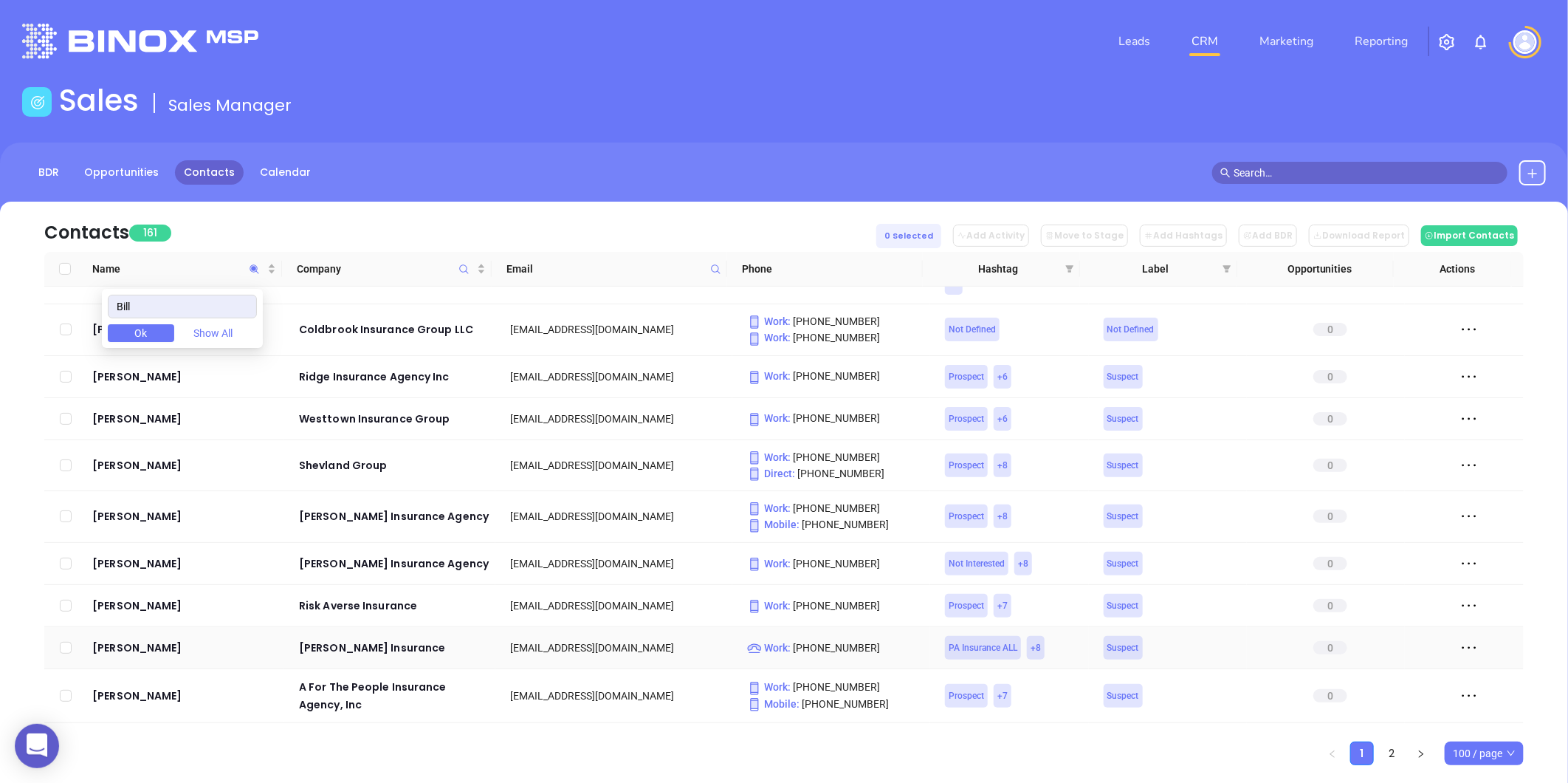
scroll to position [820, 0]
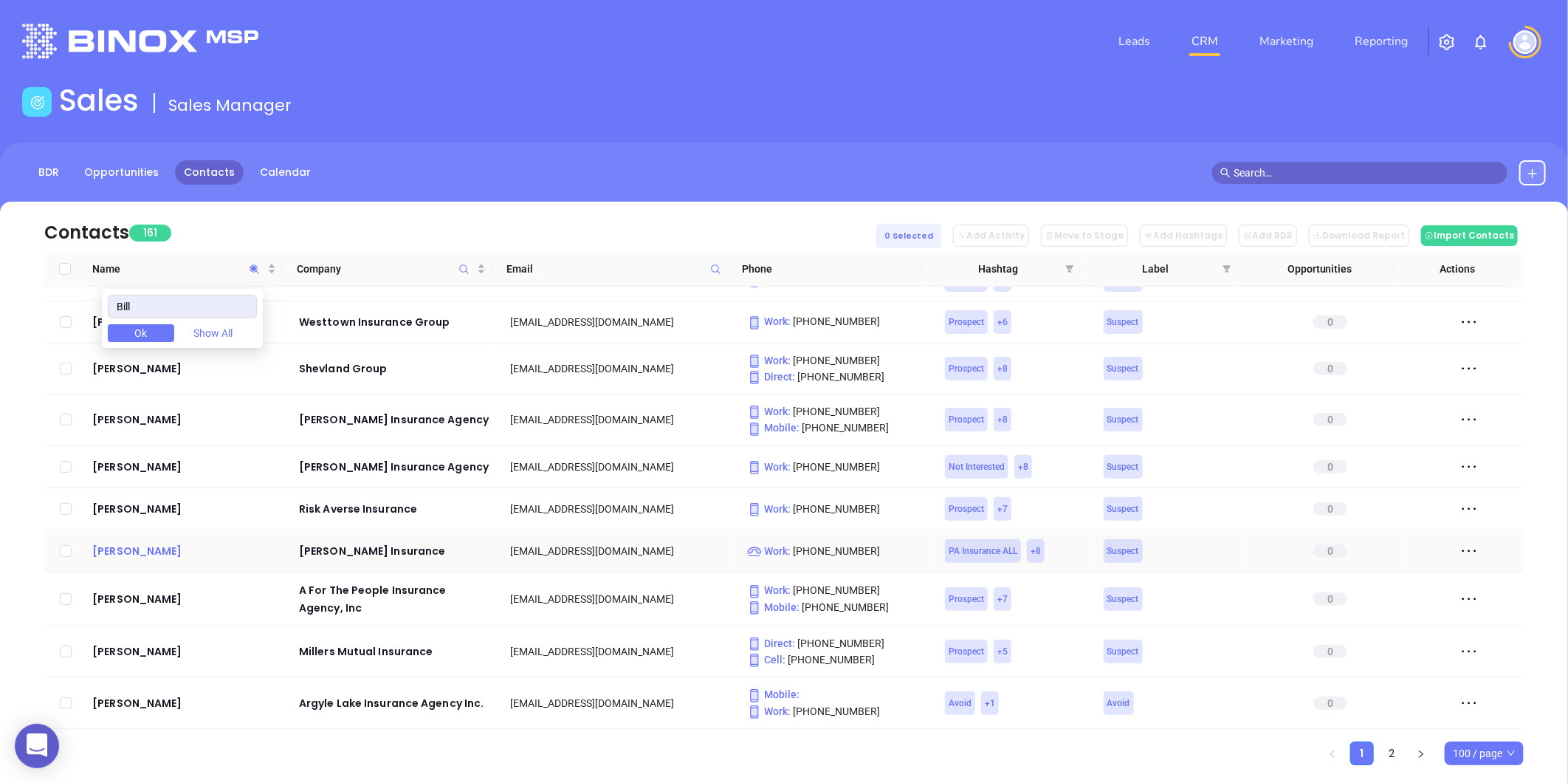
click at [121, 542] on div "Bill Ross" at bounding box center [185, 550] width 186 height 18
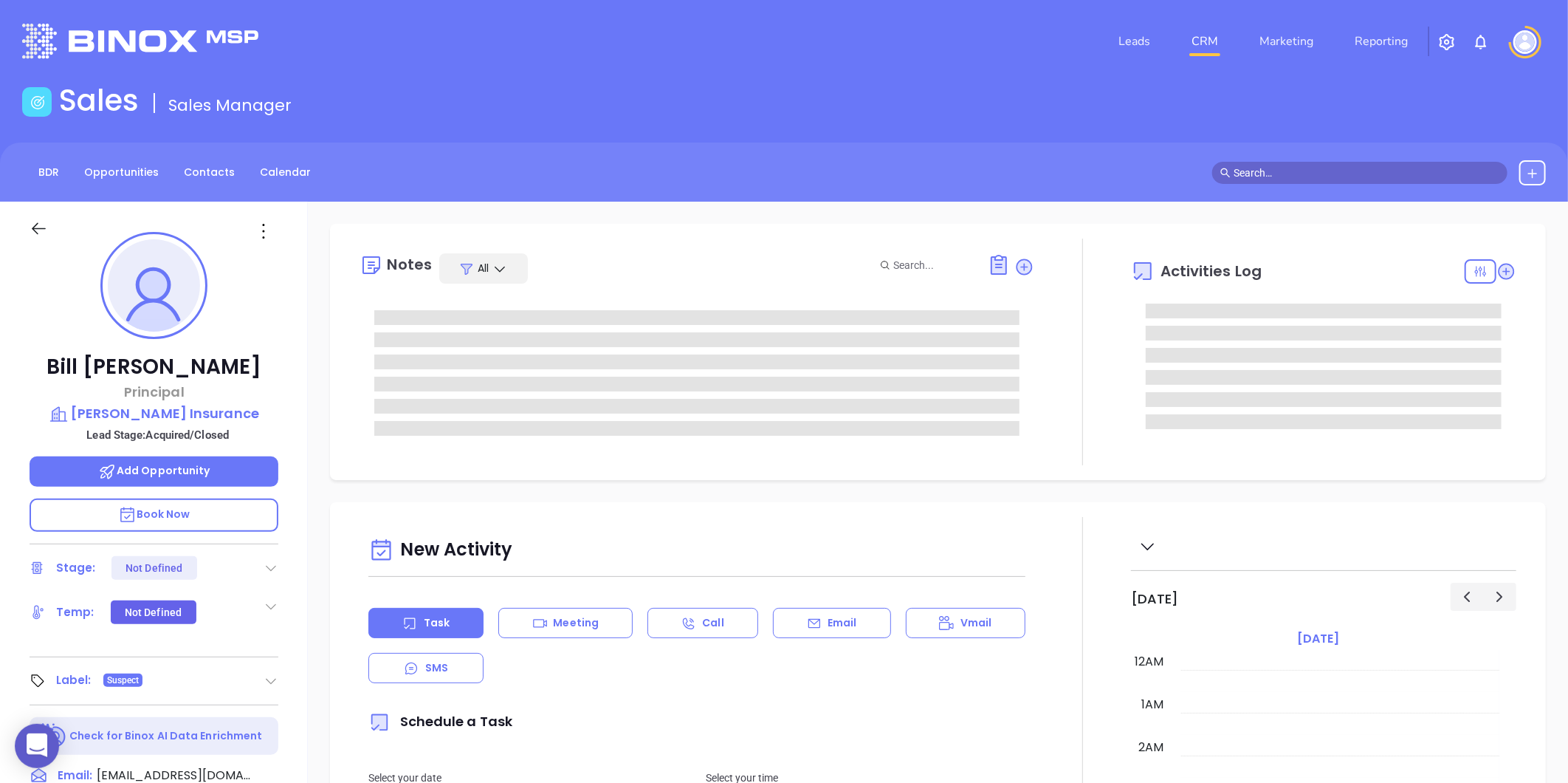
type input "[DATE]"
type input "[PERSON_NAME]"
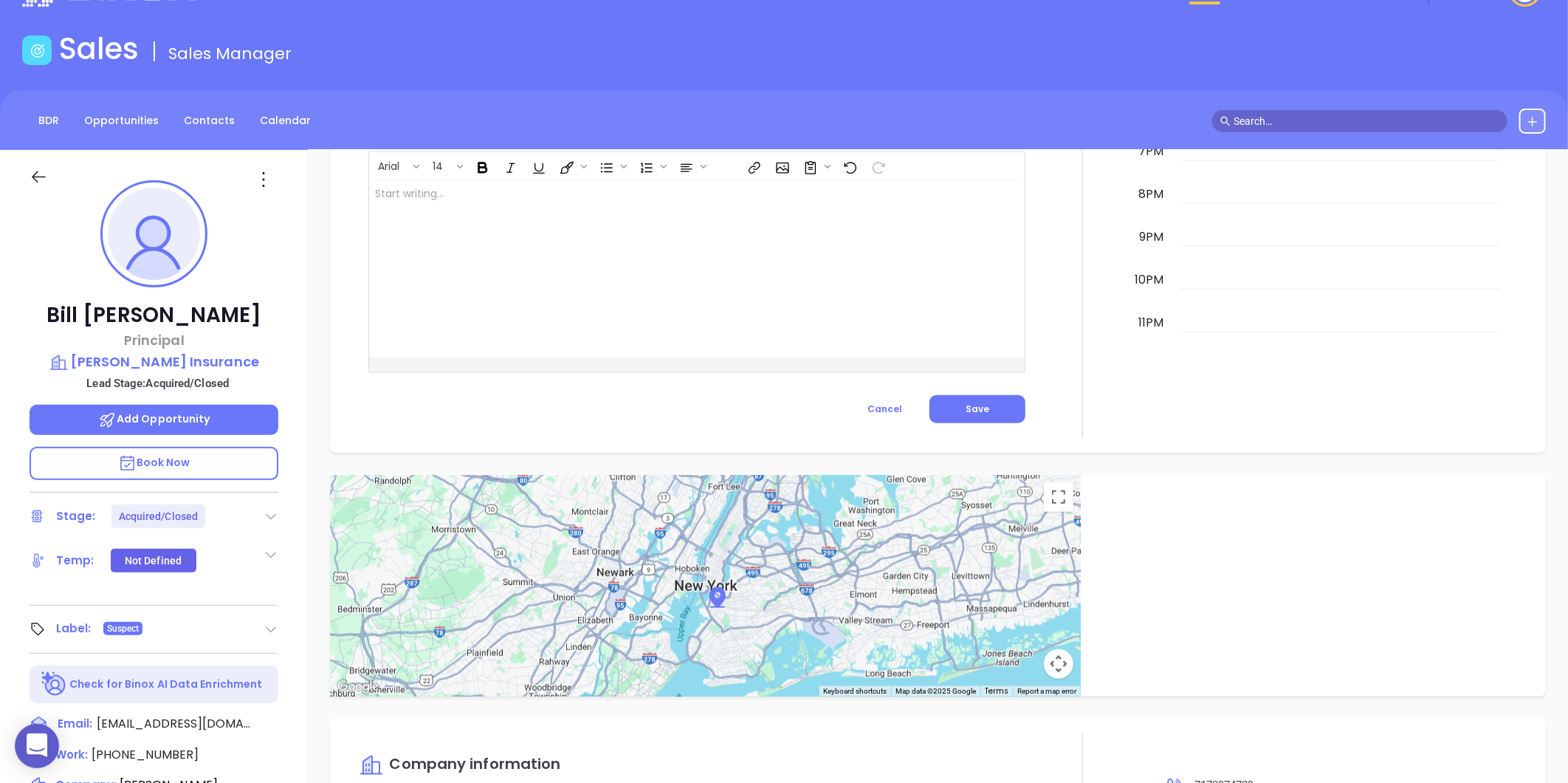
scroll to position [0, 0]
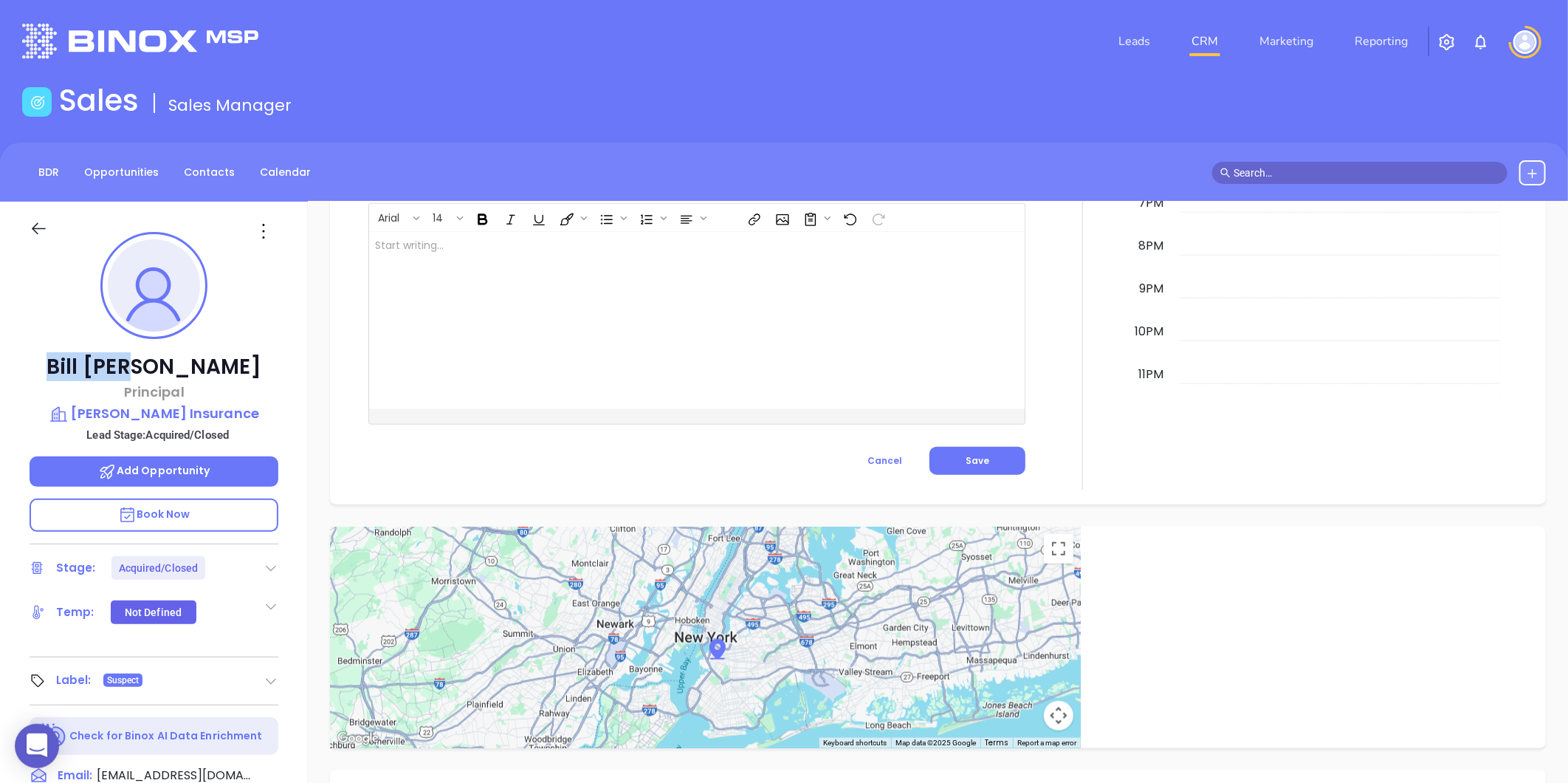
drag, startPoint x: 103, startPoint y: 370, endPoint x: 217, endPoint y: 368, distance: 114.0
click at [217, 368] on p "Bill Ross" at bounding box center [154, 367] width 248 height 27
copy p "Bill Ross"
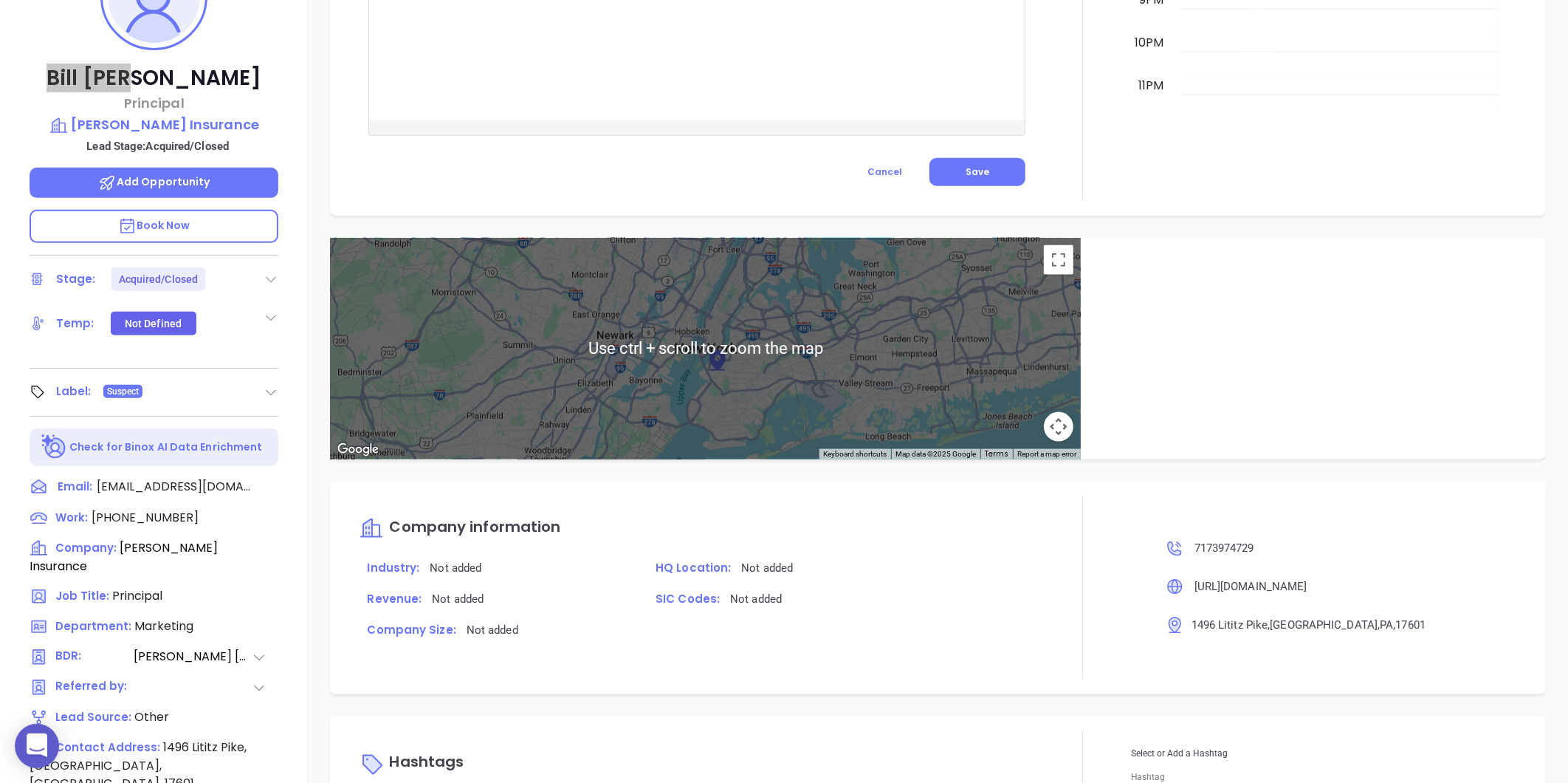
scroll to position [452, 0]
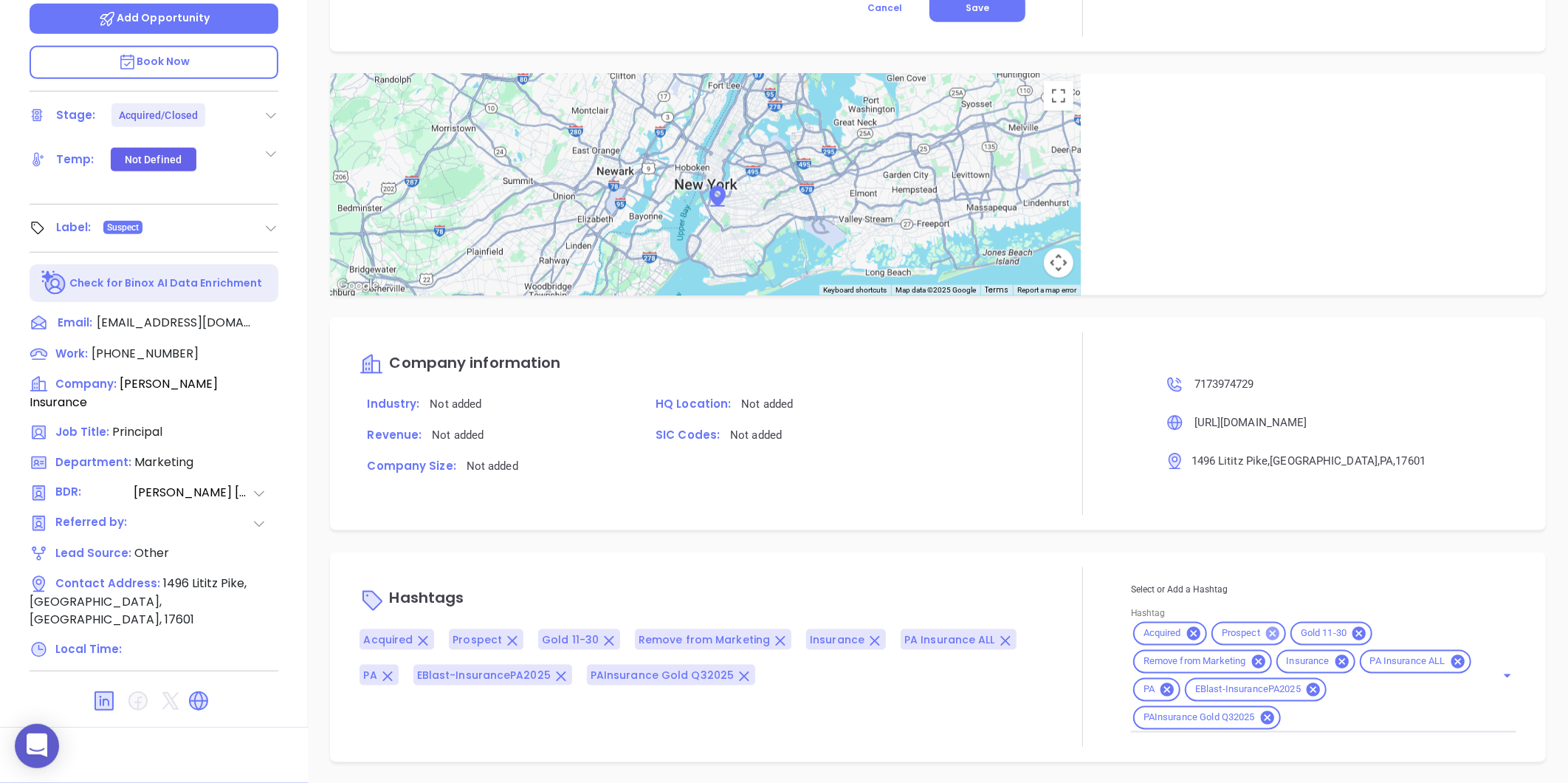
click at [1265, 630] on icon at bounding box center [1272, 633] width 16 height 16
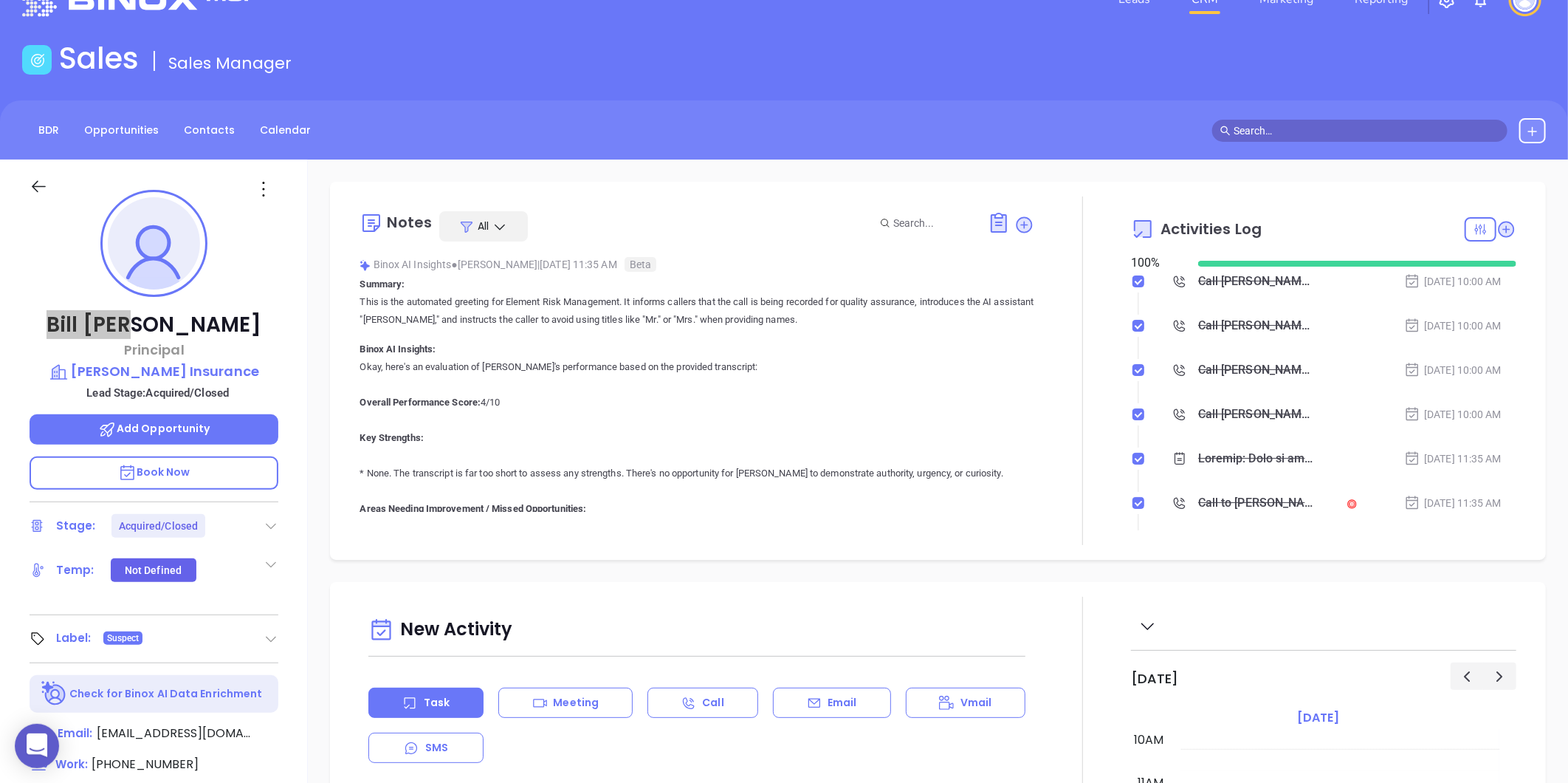
scroll to position [0, 0]
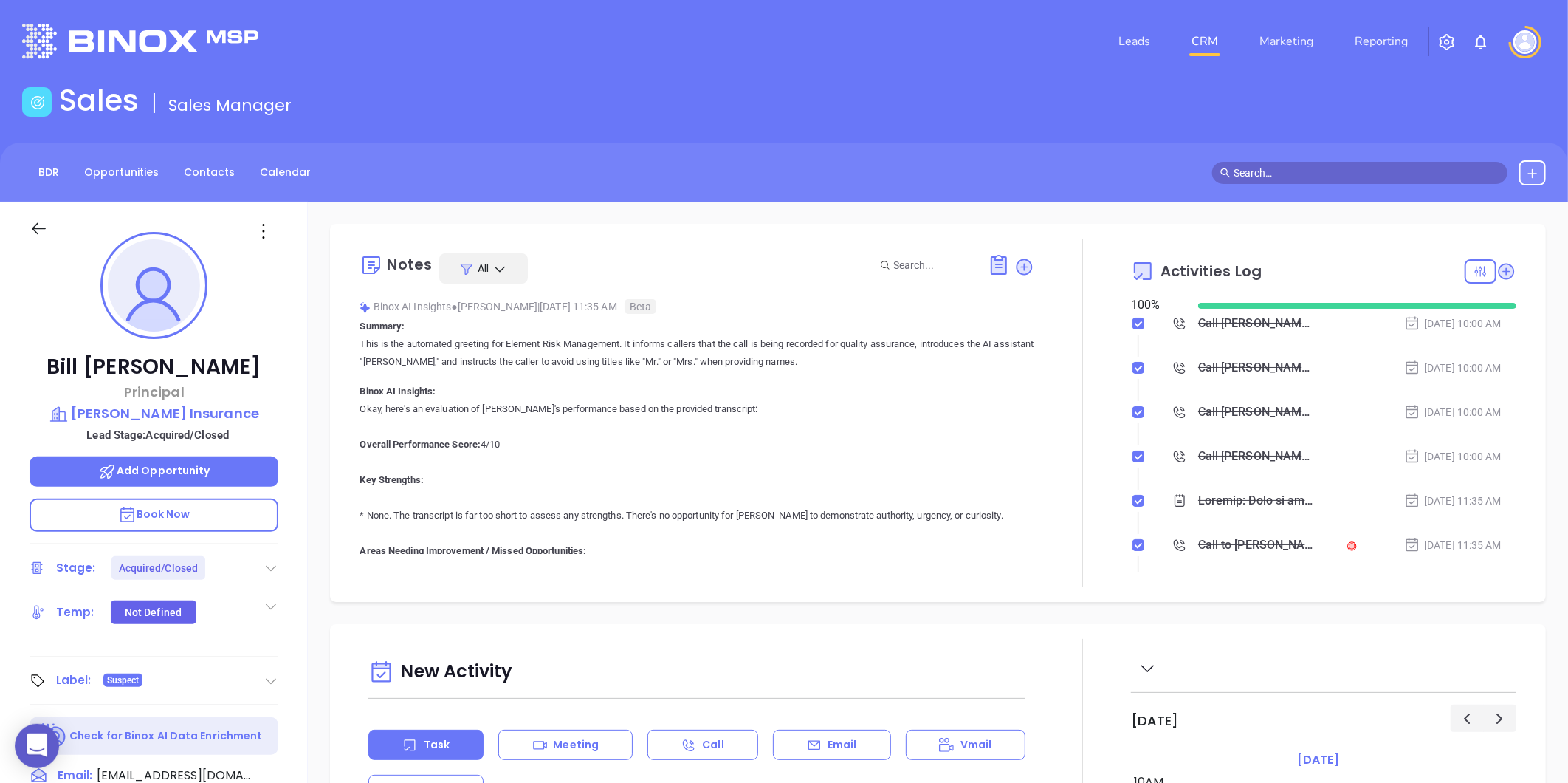
click at [61, 298] on div "Bill Ross Principal Ross Insurance Lead Stage: Acquired/Closed Add Opportunity …" at bounding box center [154, 691] width 308 height 979
drag, startPoint x: 114, startPoint y: 371, endPoint x: 202, endPoint y: 377, distance: 88.2
click at [202, 377] on p "Bill Ross" at bounding box center [154, 367] width 248 height 27
copy p "Bill Ross"
click at [217, 178] on link "Contacts" at bounding box center [209, 172] width 69 height 24
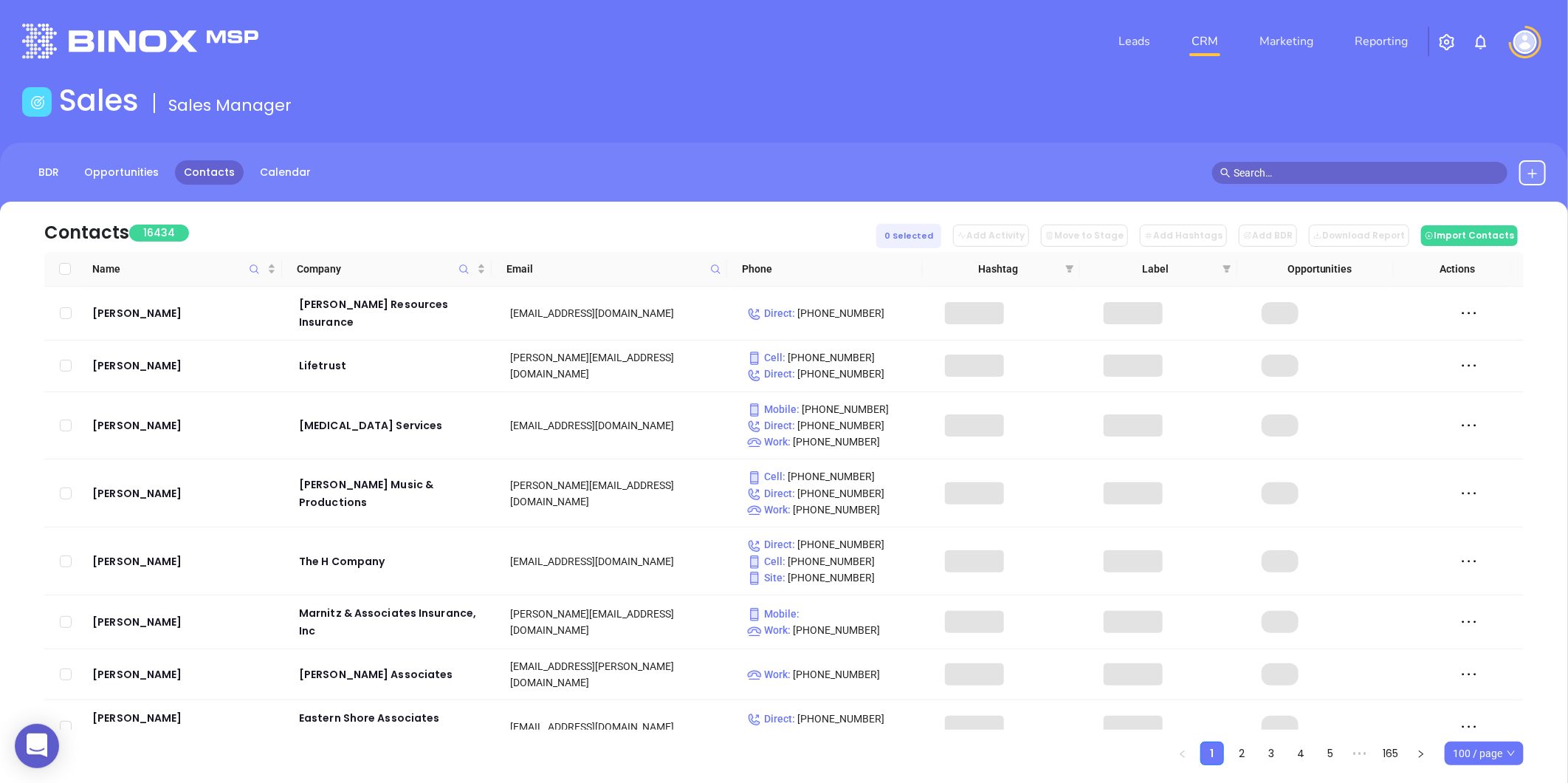
click at [708, 273] on span at bounding box center [716, 269] width 17 height 22
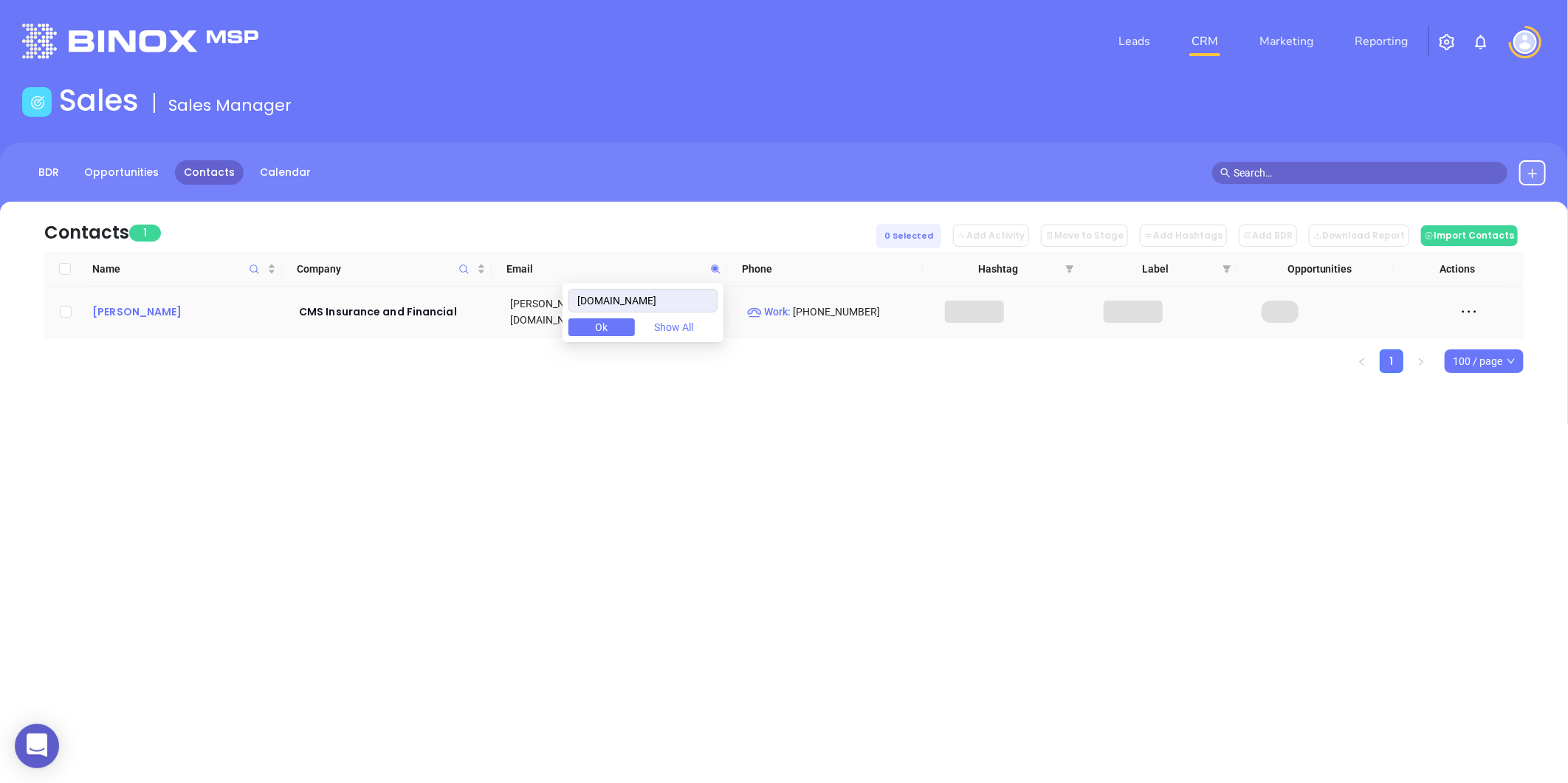
type input "cms-insurance.com"
click at [133, 304] on div "Jed Metts" at bounding box center [185, 311] width 186 height 18
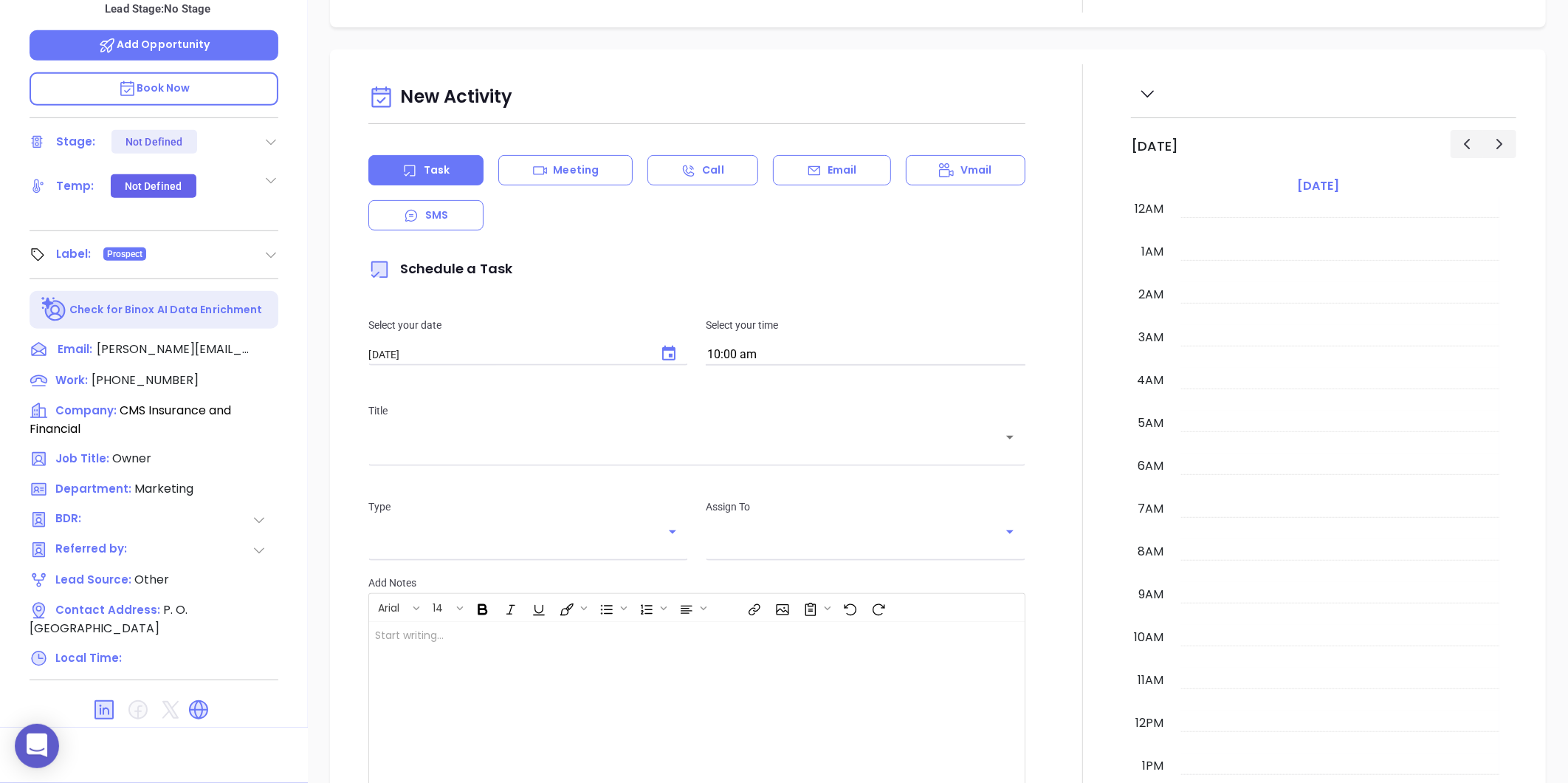
scroll to position [429, 0]
type input "[PERSON_NAME]"
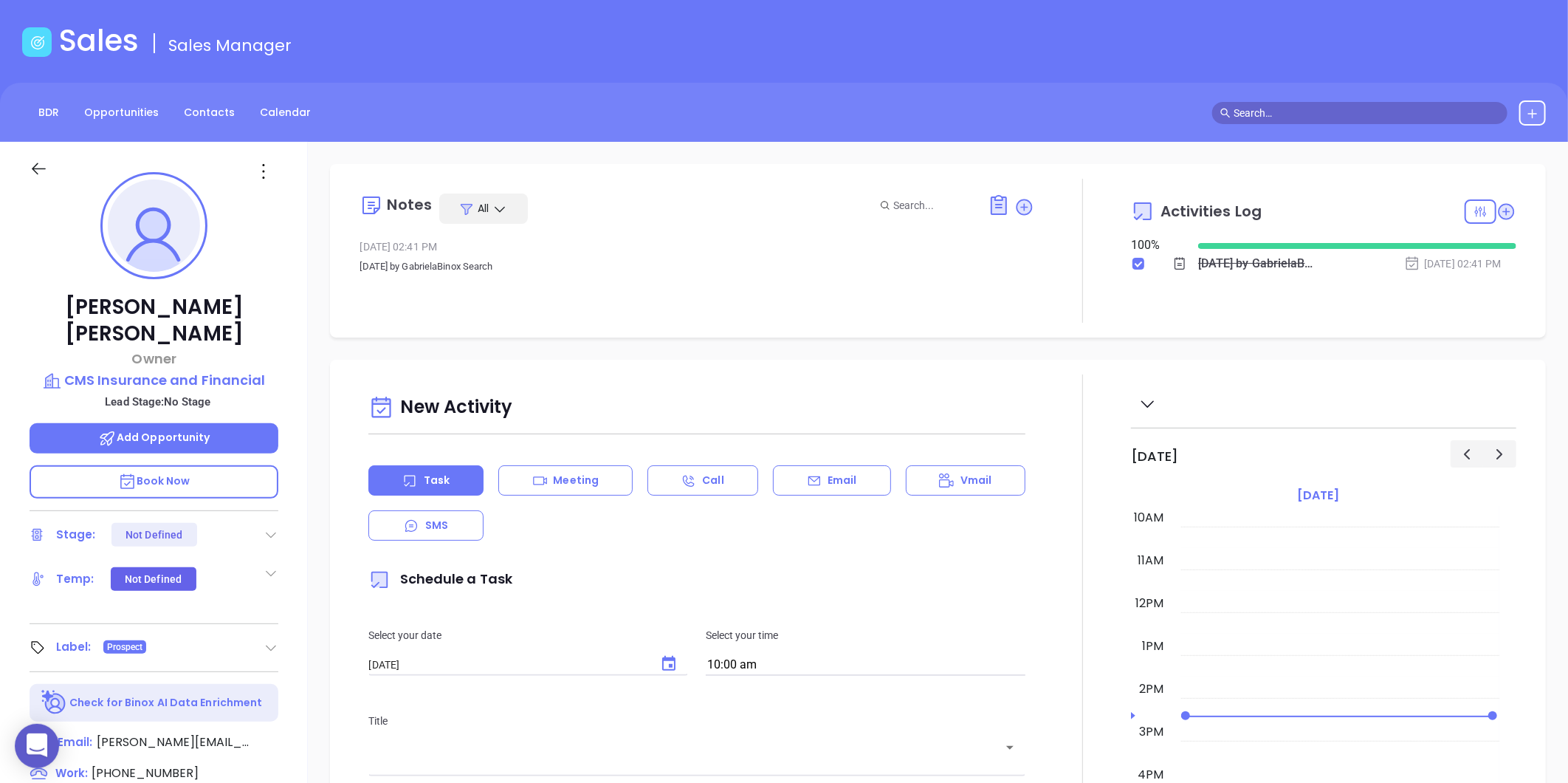
scroll to position [0, 0]
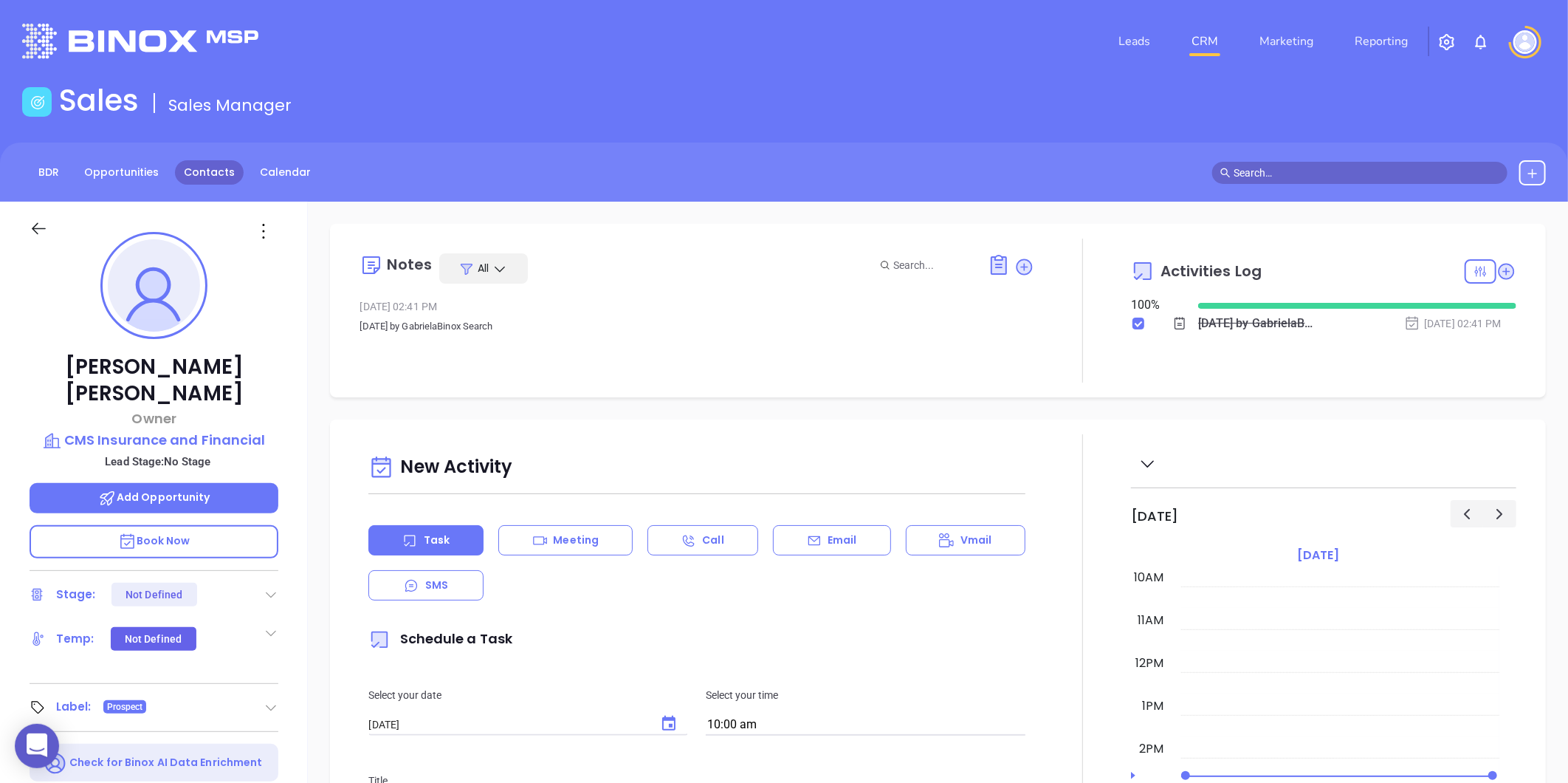
click at [196, 181] on link "Contacts" at bounding box center [209, 172] width 69 height 24
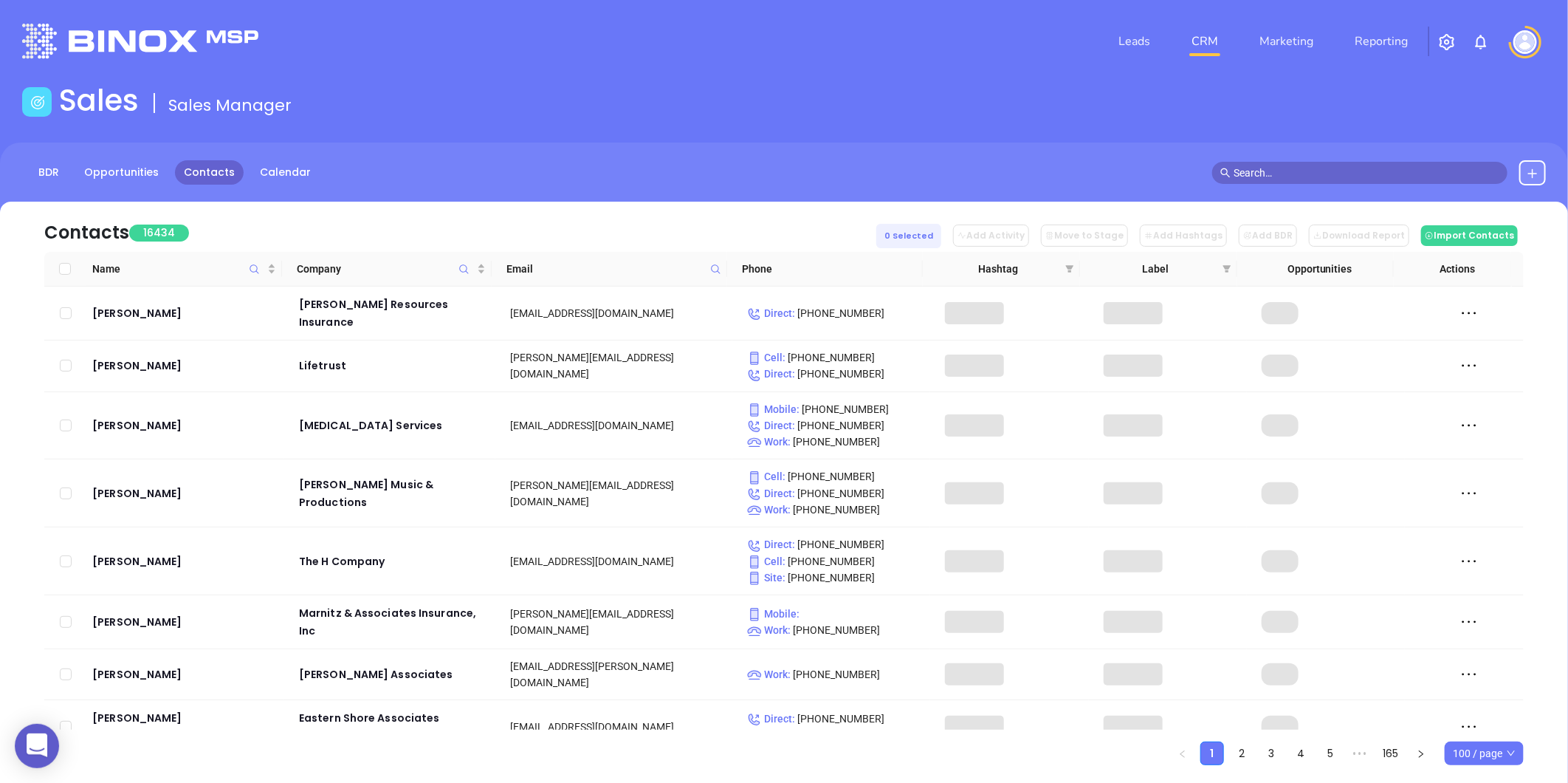
click at [707, 264] on span at bounding box center [716, 269] width 17 height 22
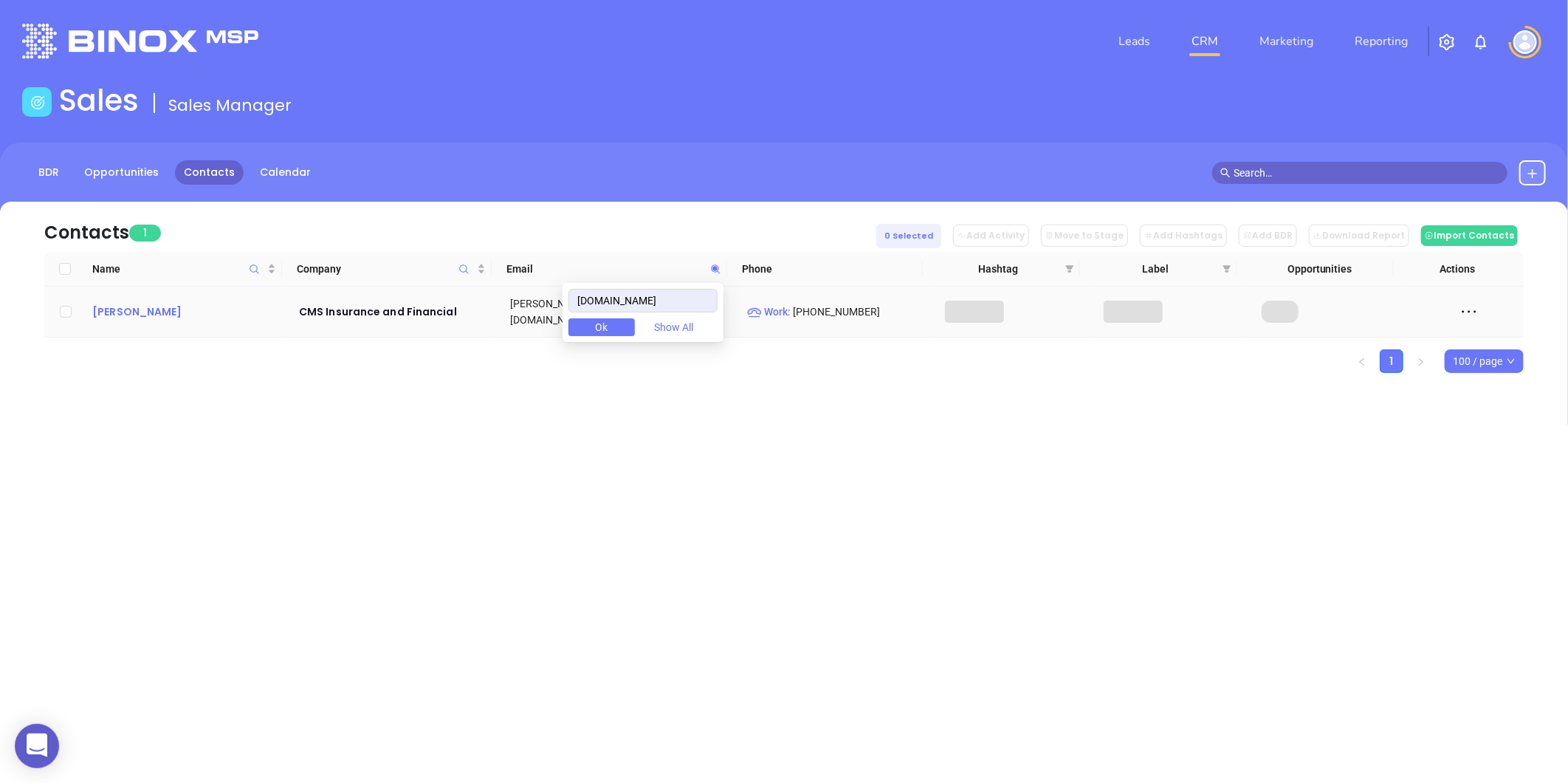
type input "cms-insurance.com"
click at [142, 303] on div "Jed Metts" at bounding box center [185, 311] width 186 height 18
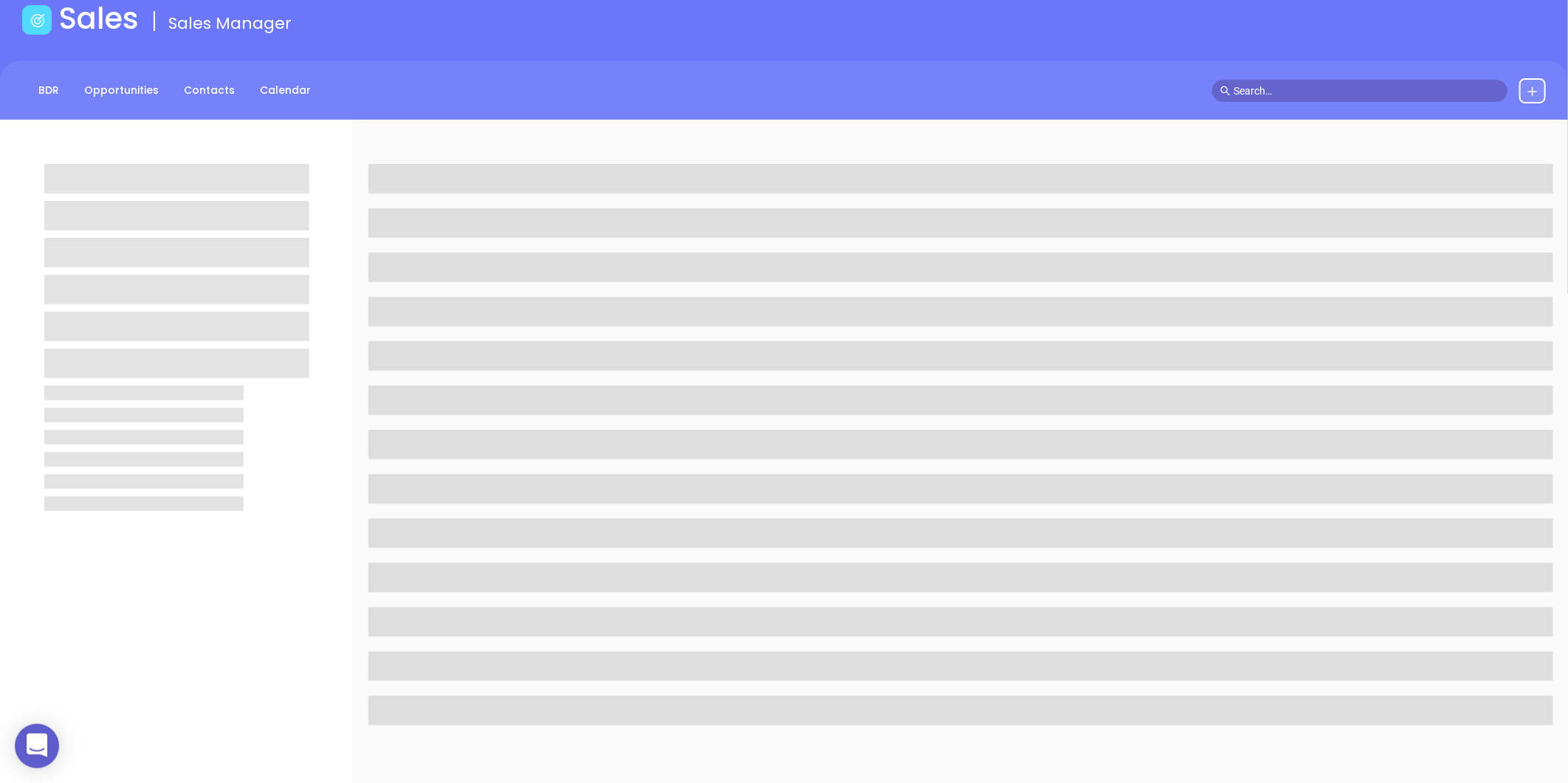
scroll to position [452, 0]
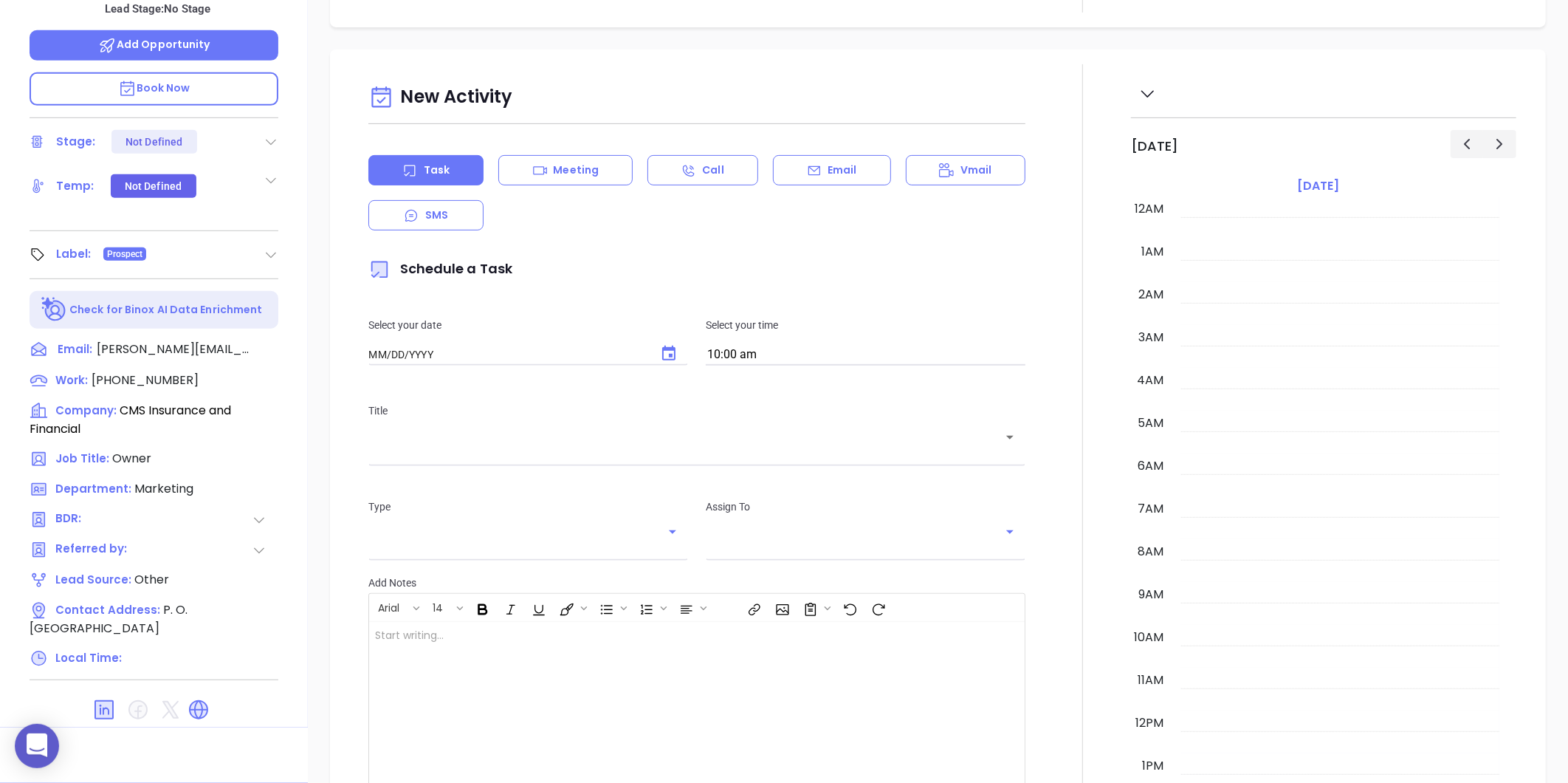
type input "[DATE]"
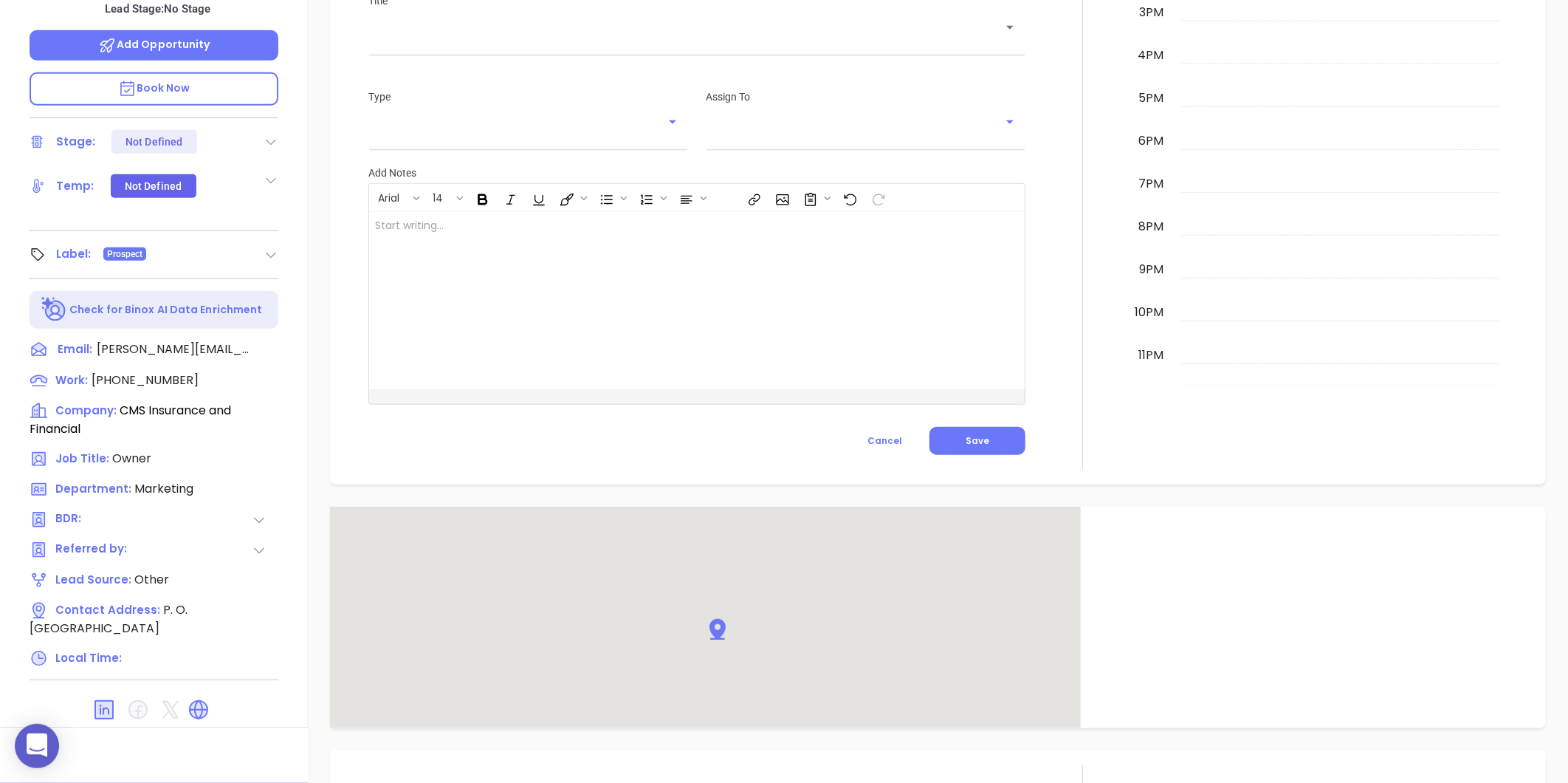
scroll to position [787, 0]
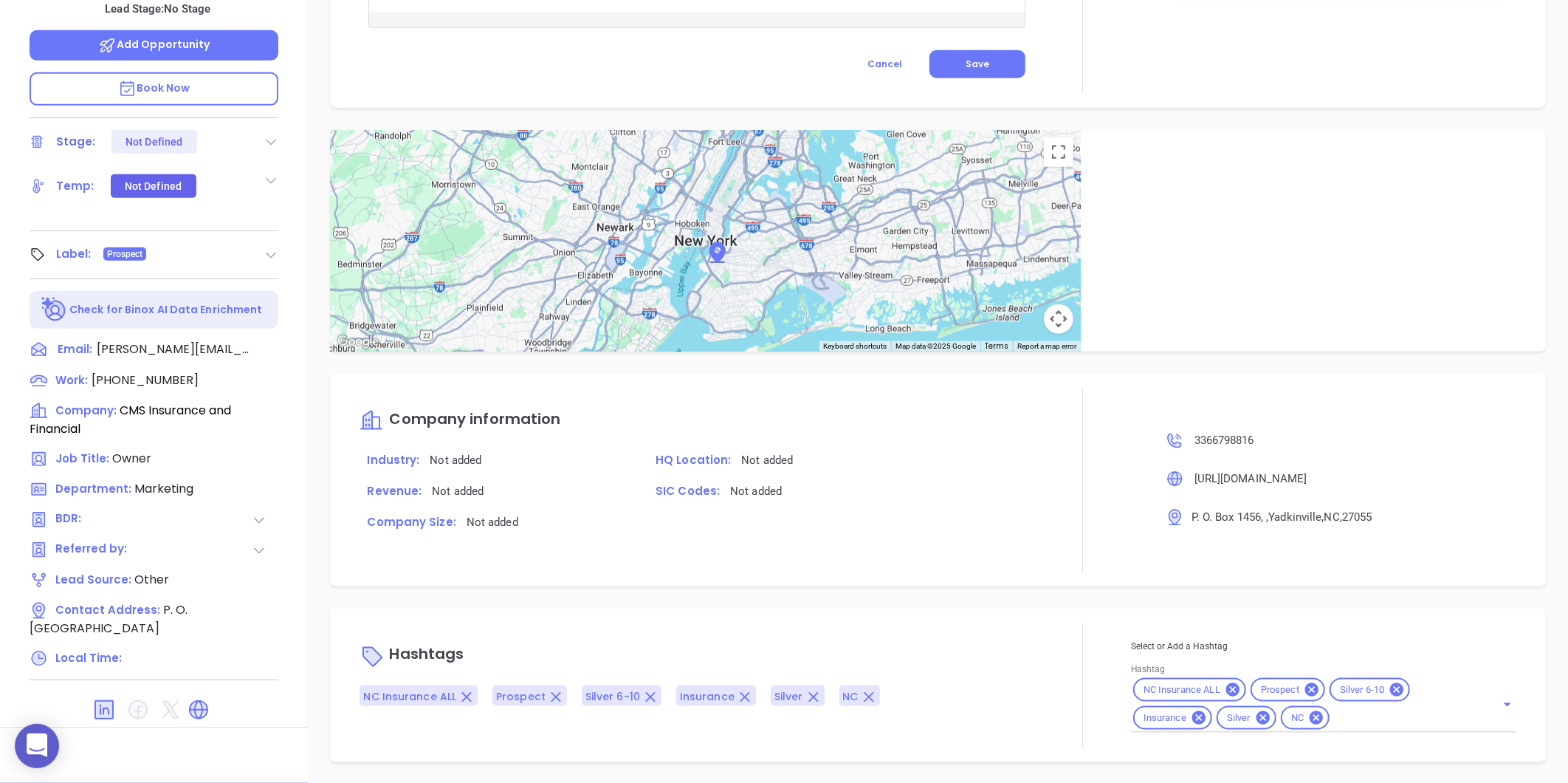
type input "[PERSON_NAME]"
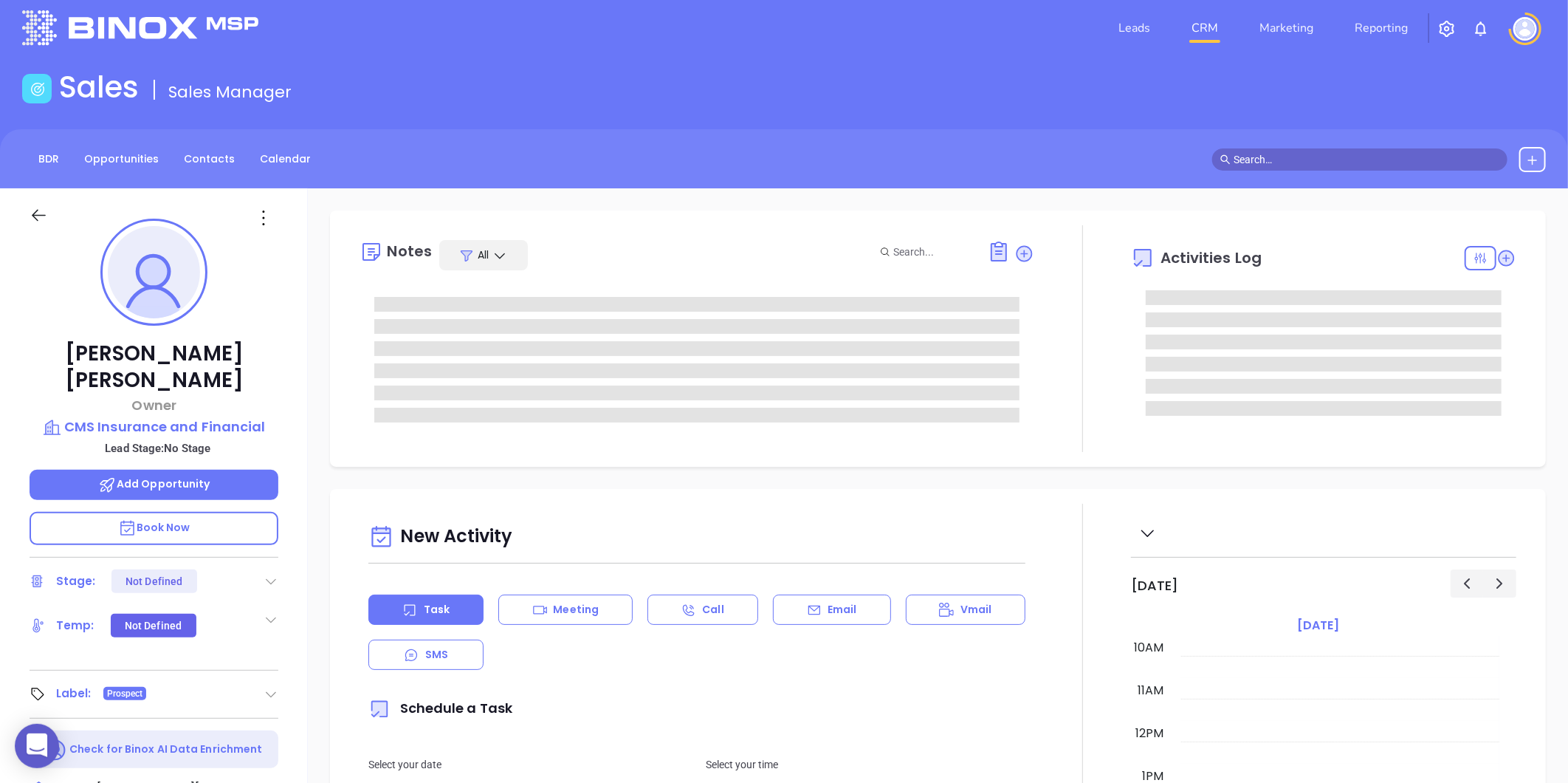
scroll to position [0, 0]
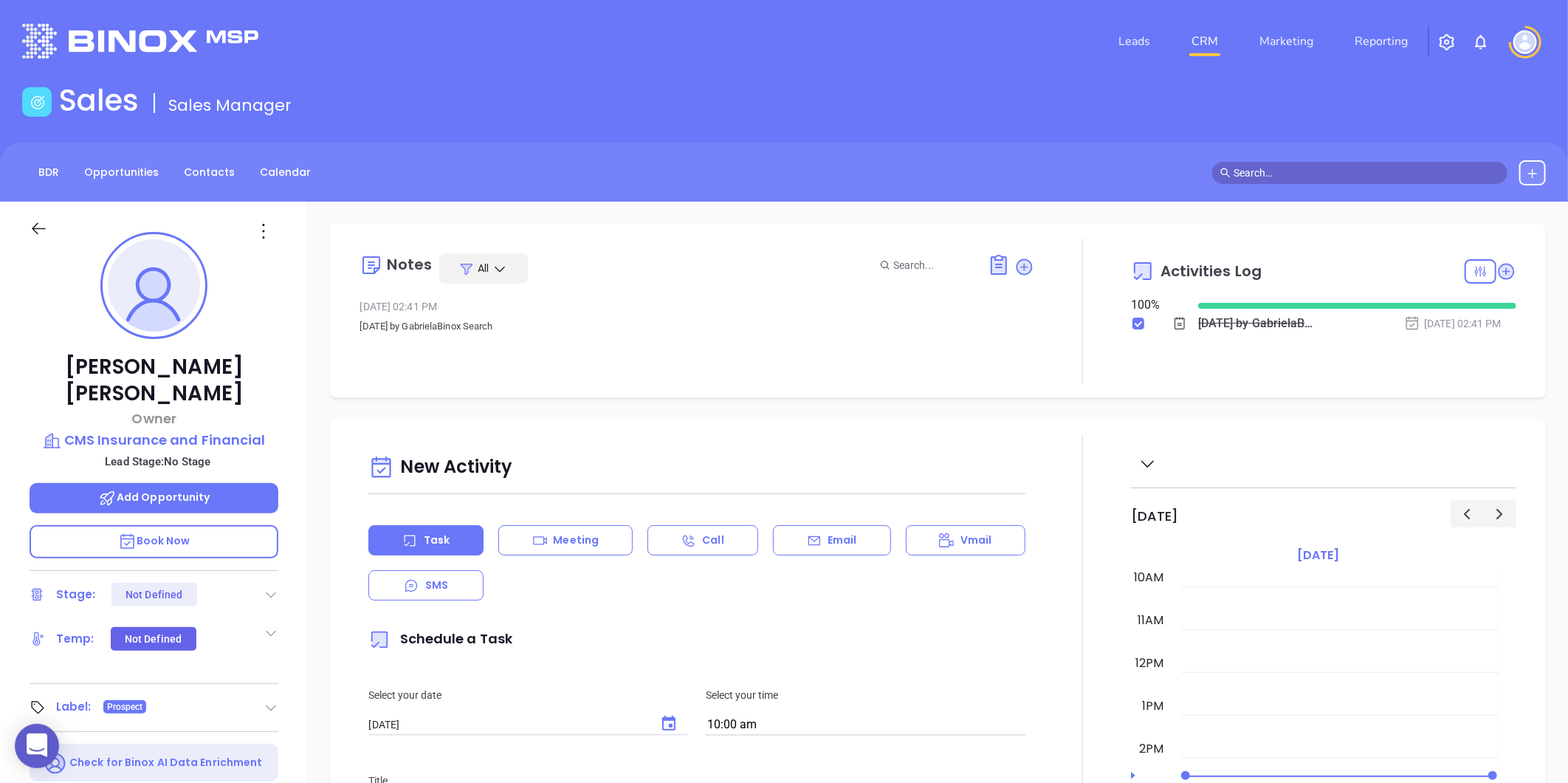
click at [251, 229] on div at bounding box center [265, 231] width 45 height 23
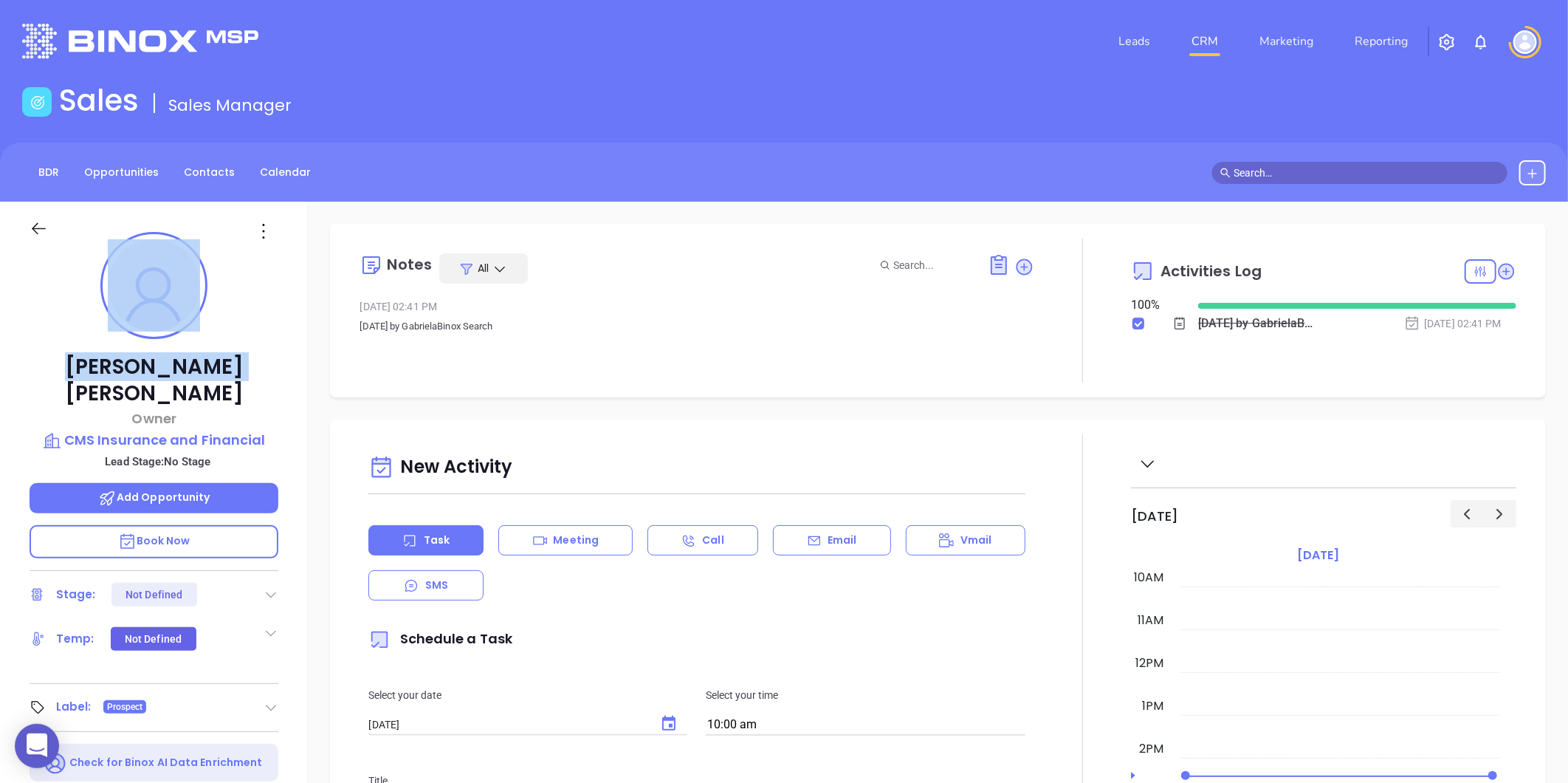
click at [251, 229] on icon at bounding box center [262, 231] width 23 height 23
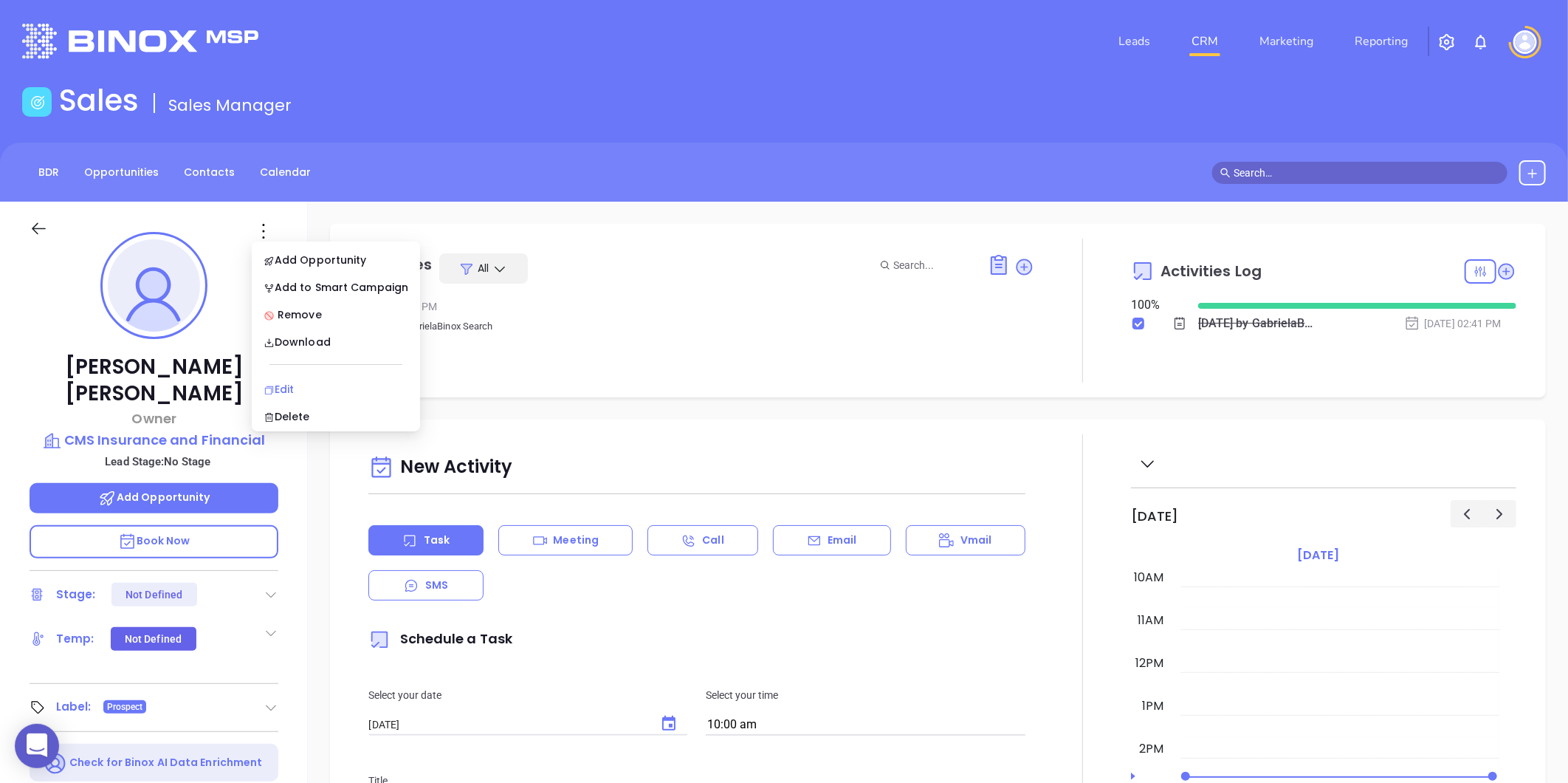
click at [290, 393] on div "Edit" at bounding box center [335, 388] width 144 height 16
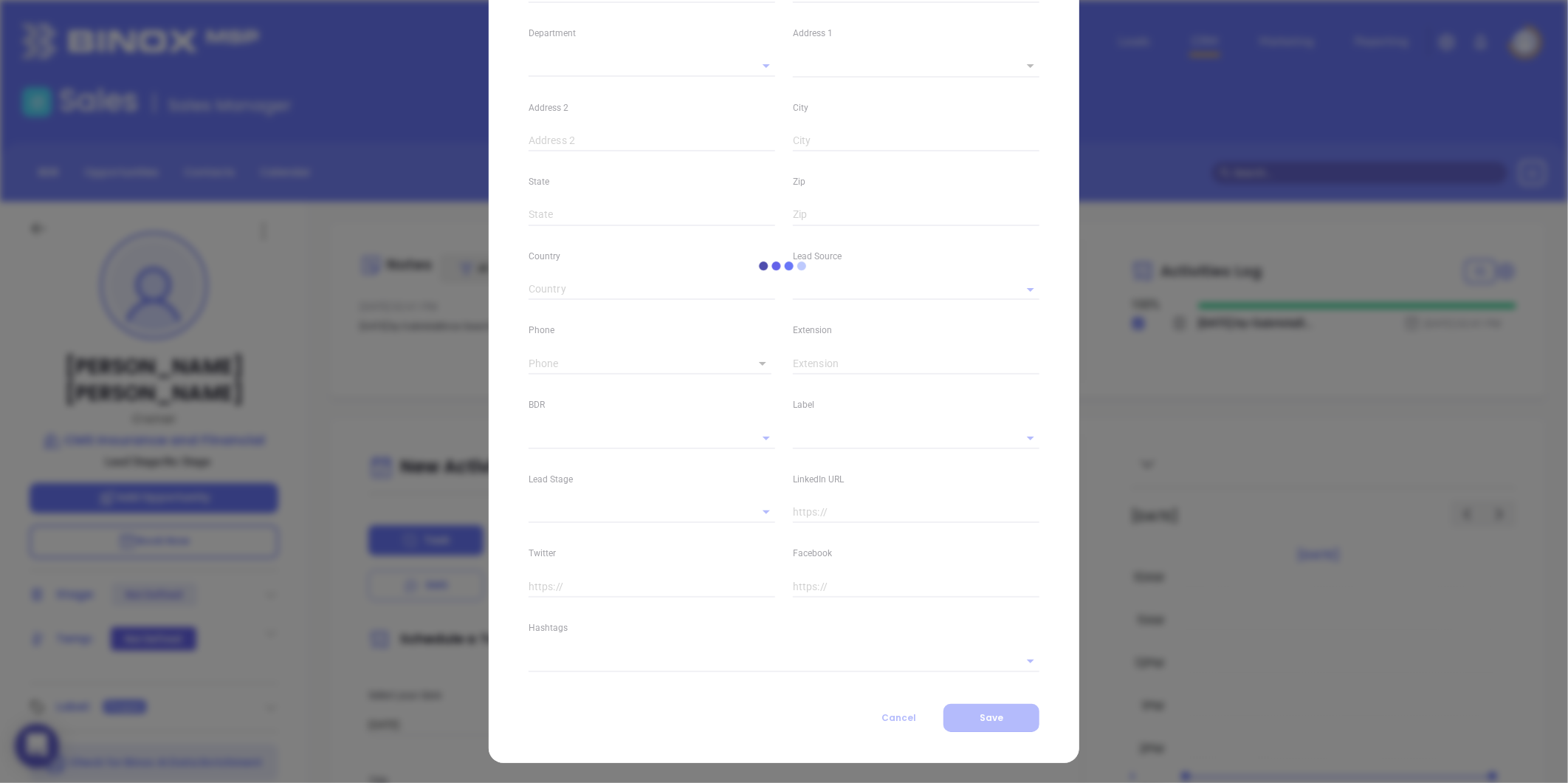
type input "Jed"
type input "Metts"
type input "jed@cms-insurance.com"
type input "Owner"
type input "1"
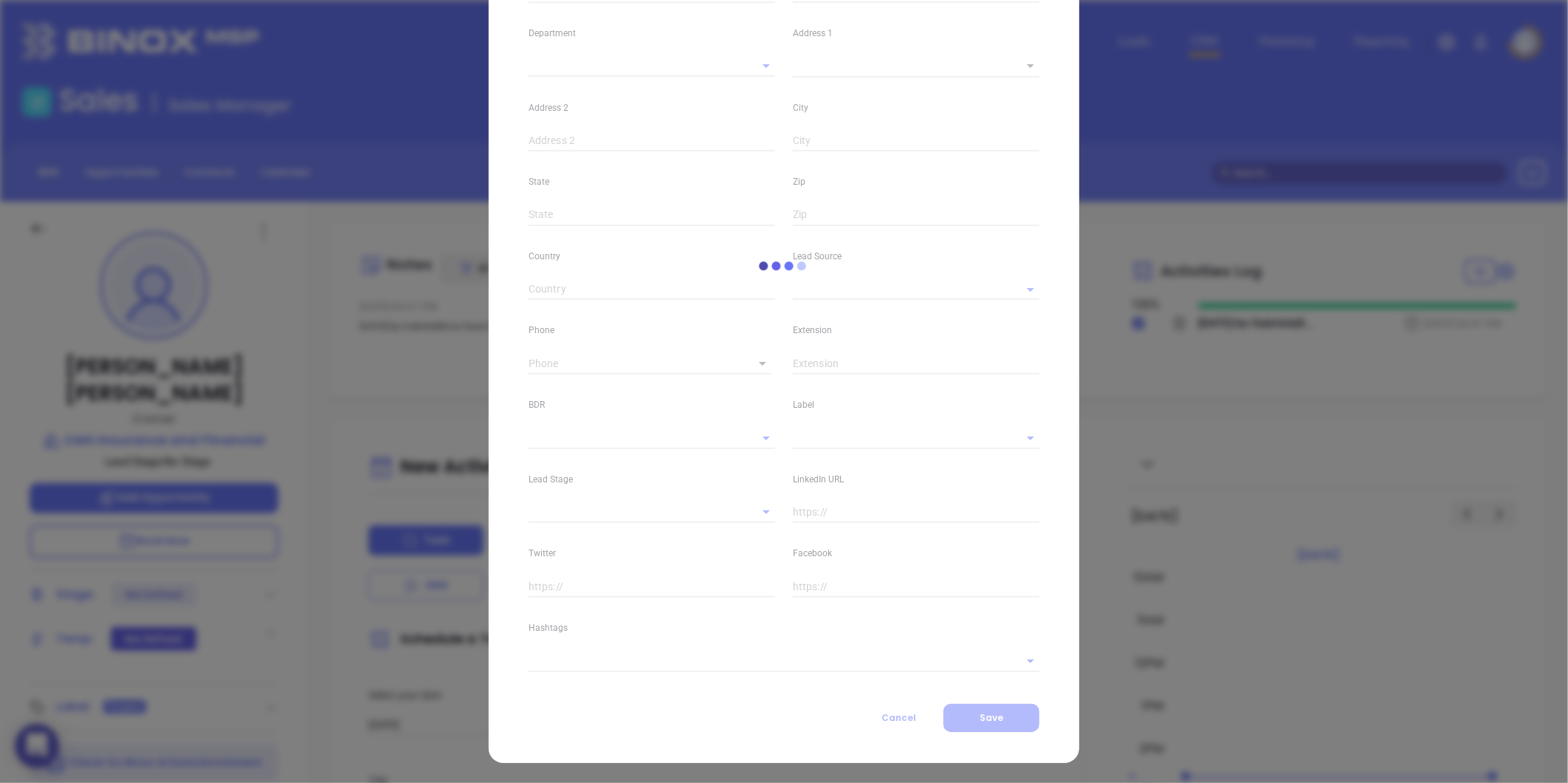
type input "www.linkedin.com/in/jed-metts-7a59a766"
type input "Marketing"
type input "Other"
type input "undefined undefined"
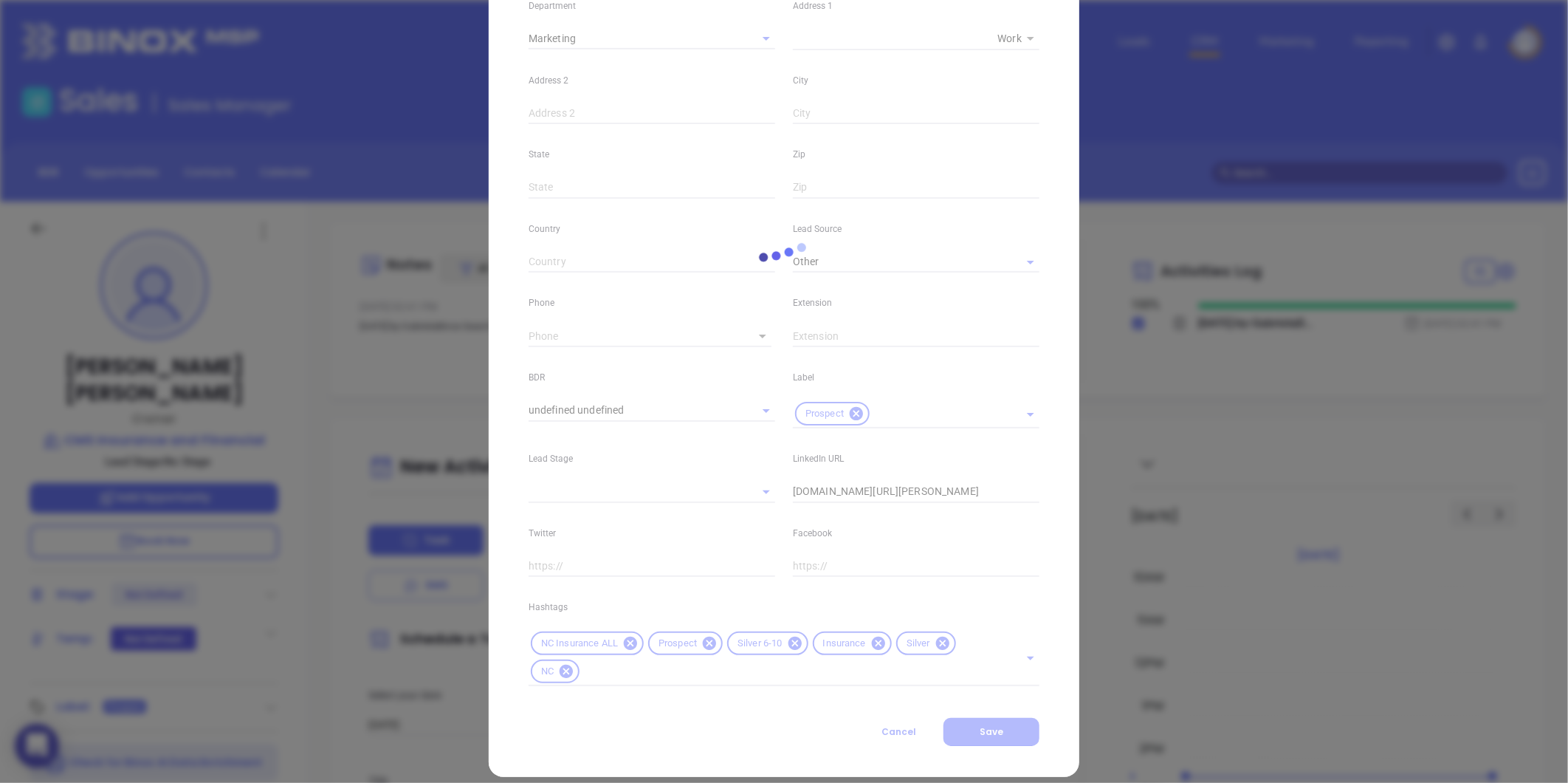
scroll to position [330, 0]
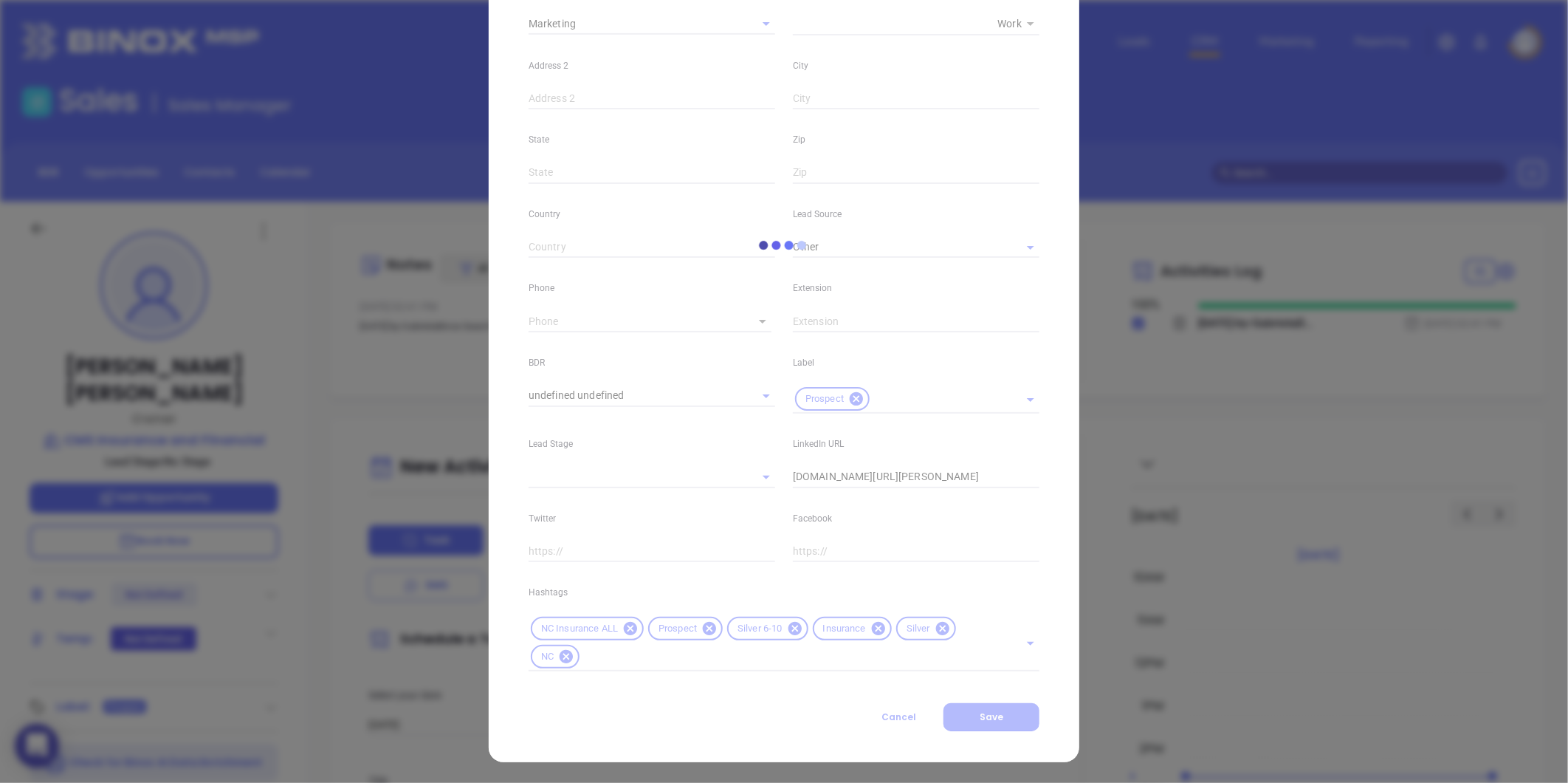
type input "(336) 679-8816"
type input "1"
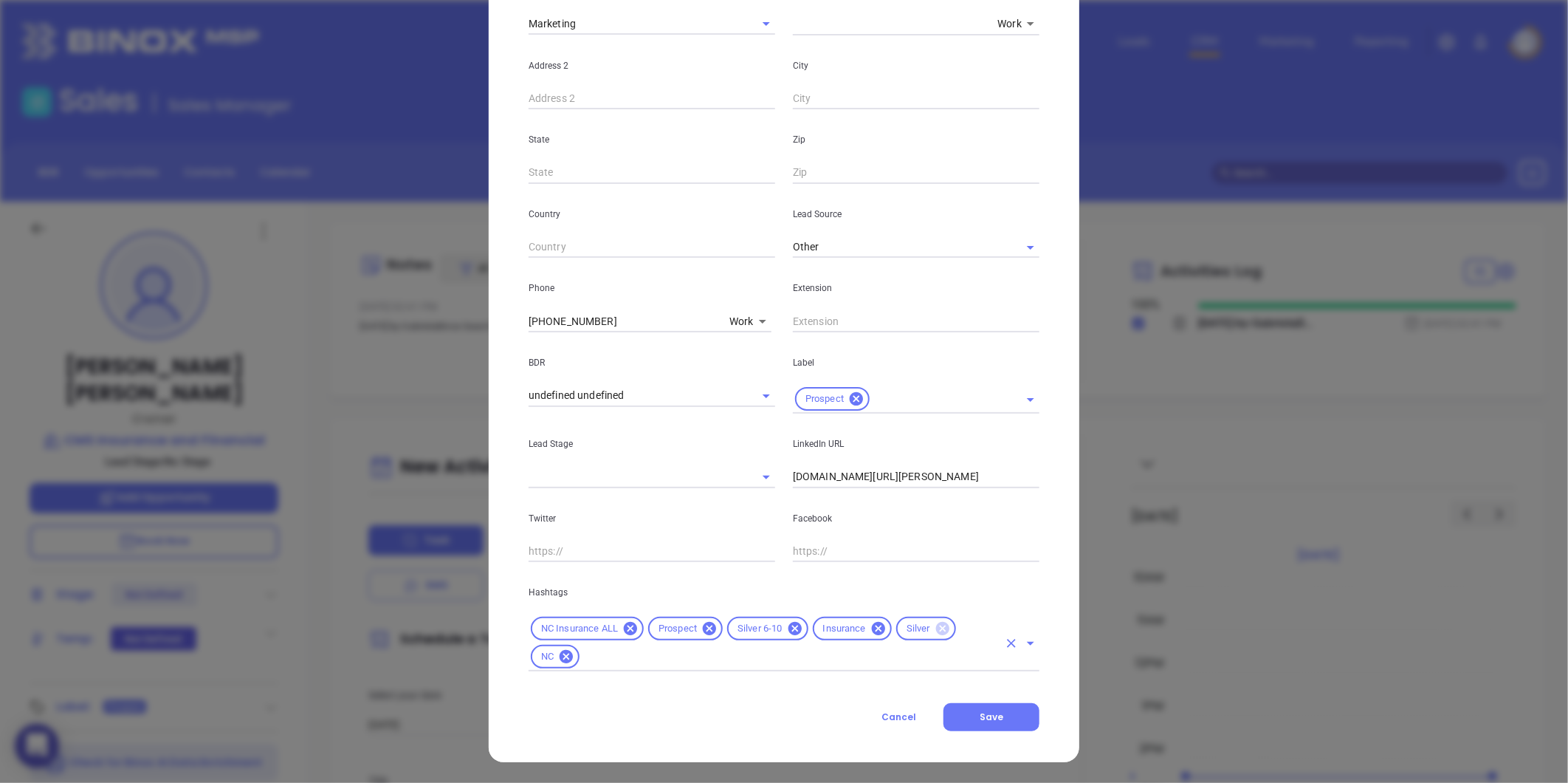
click at [935, 631] on icon at bounding box center [942, 628] width 13 height 13
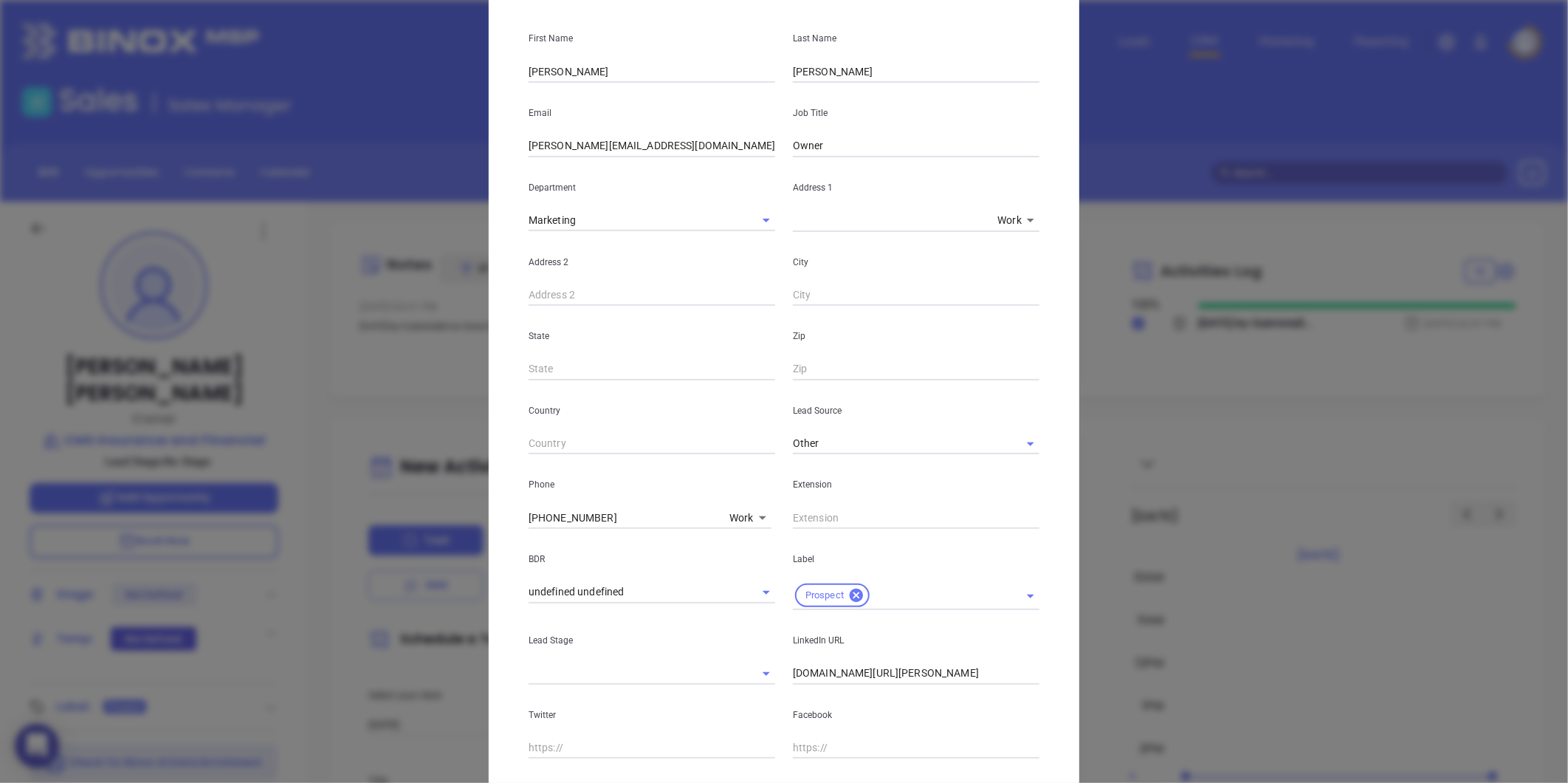
scroll to position [0, 0]
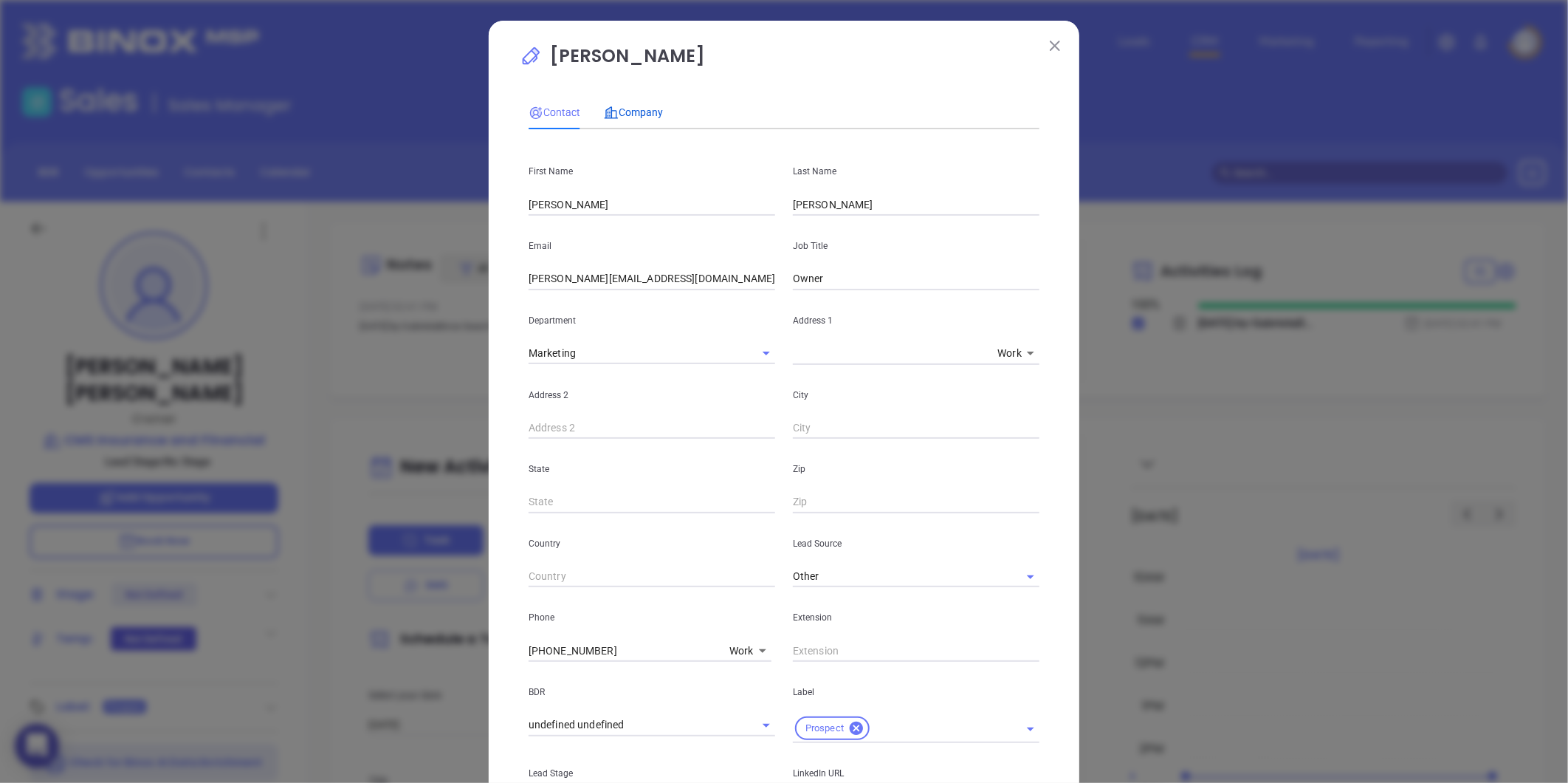
click at [608, 106] on icon at bounding box center [611, 113] width 15 height 15
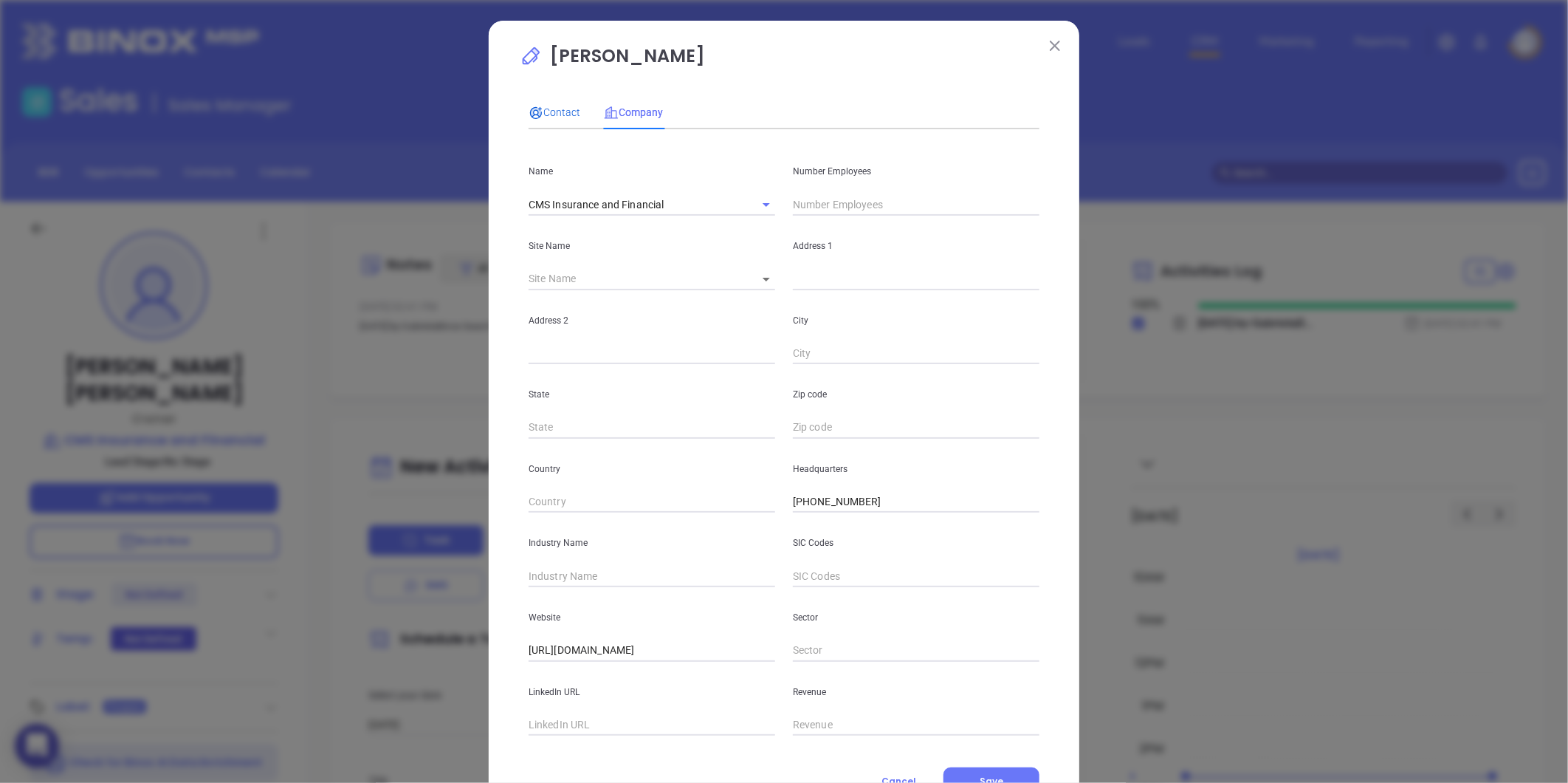
click at [548, 106] on span "Contact" at bounding box center [555, 112] width 52 height 12
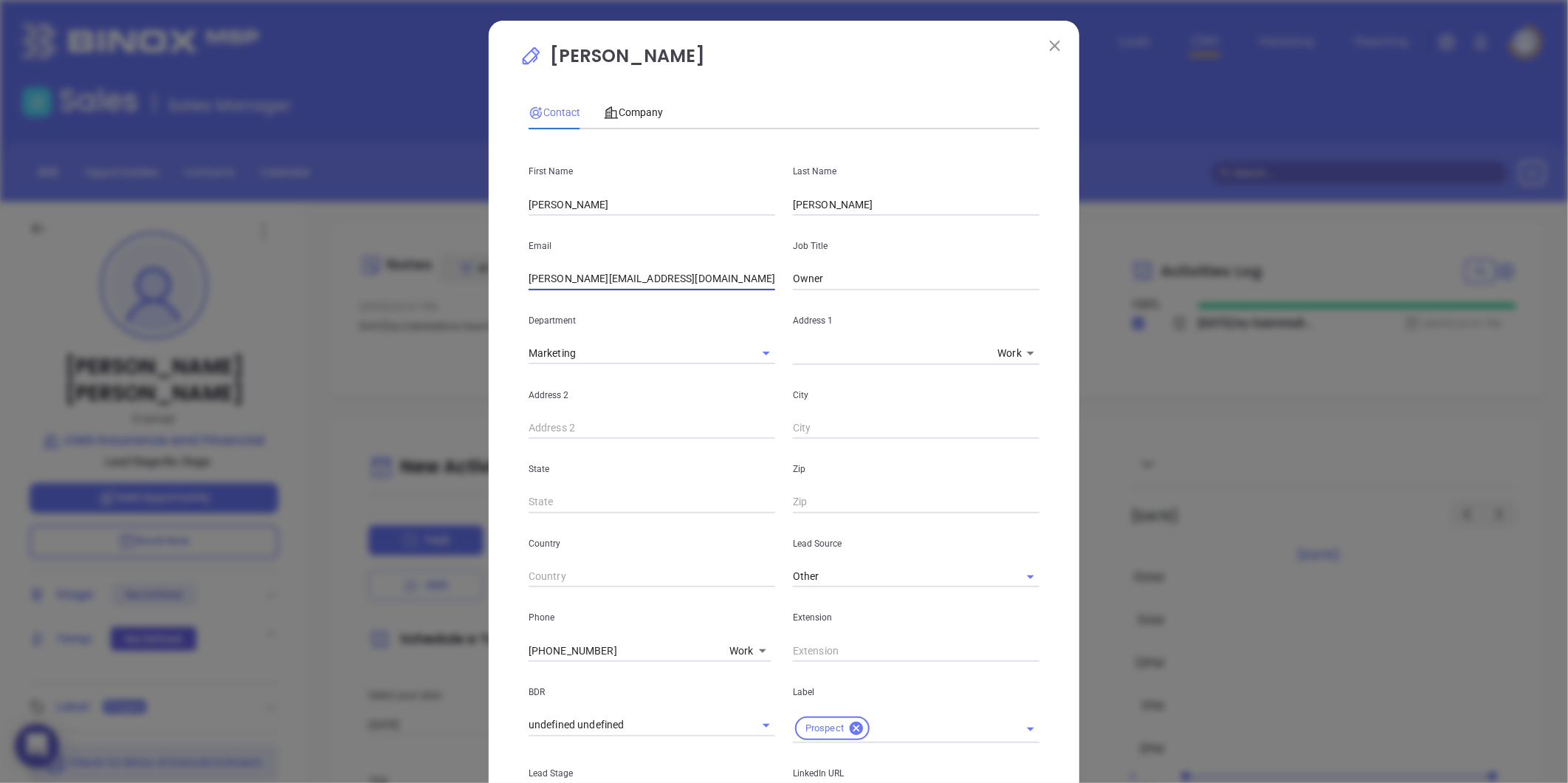
drag, startPoint x: 653, startPoint y: 281, endPoint x: 548, endPoint y: 290, distance: 105.4
click at [548, 290] on div "First Name Jed Last Name Metts Email jed@cms-insurance.com Job Title Owner Depa…" at bounding box center [784, 556] width 511 height 831
click at [634, 106] on span "Company" at bounding box center [633, 112] width 59 height 12
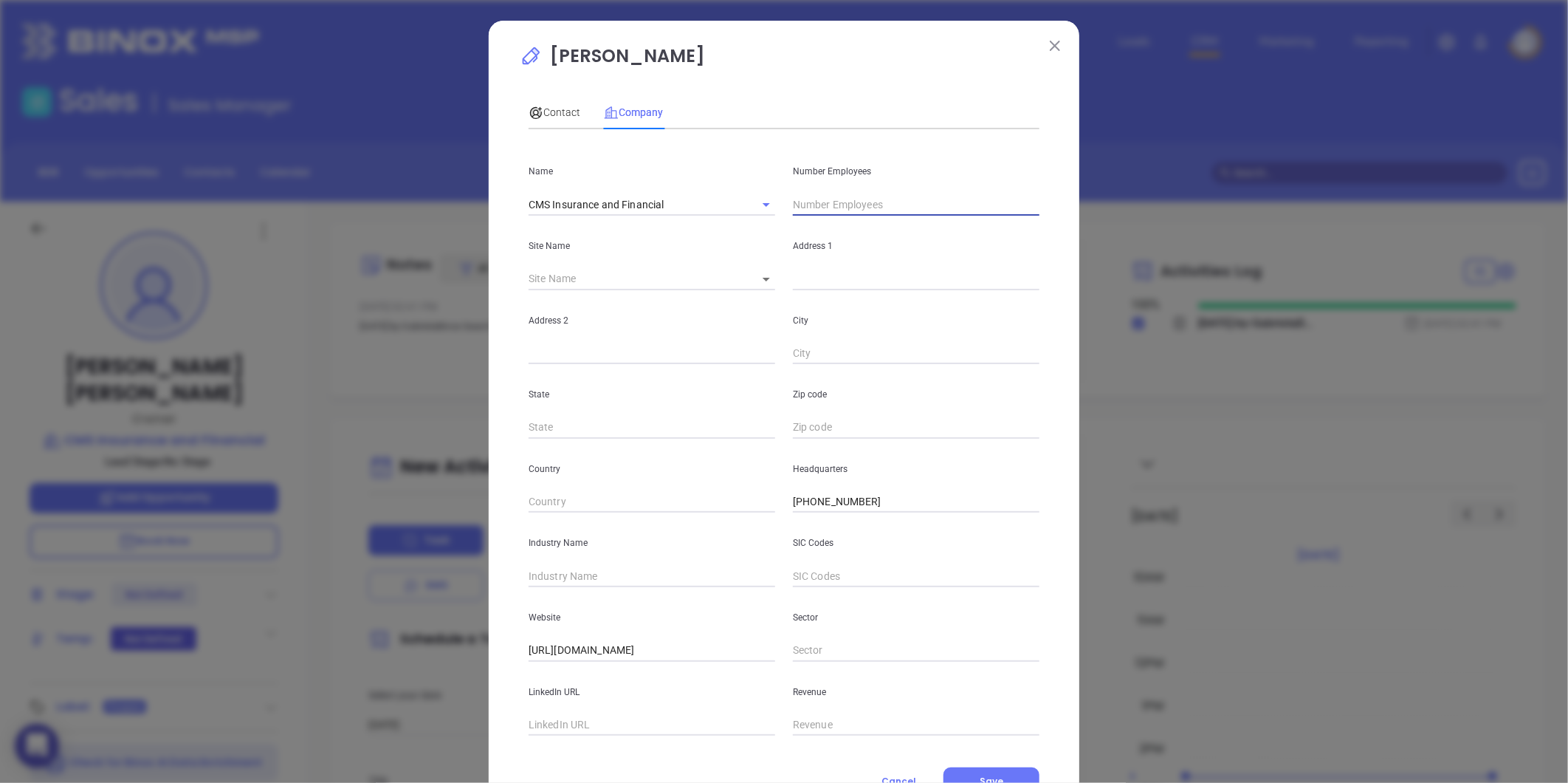
click at [797, 195] on input "text" at bounding box center [916, 205] width 247 height 22
type input "10"
click at [565, 578] on input "text" at bounding box center [651, 576] width 247 height 22
type input "U"
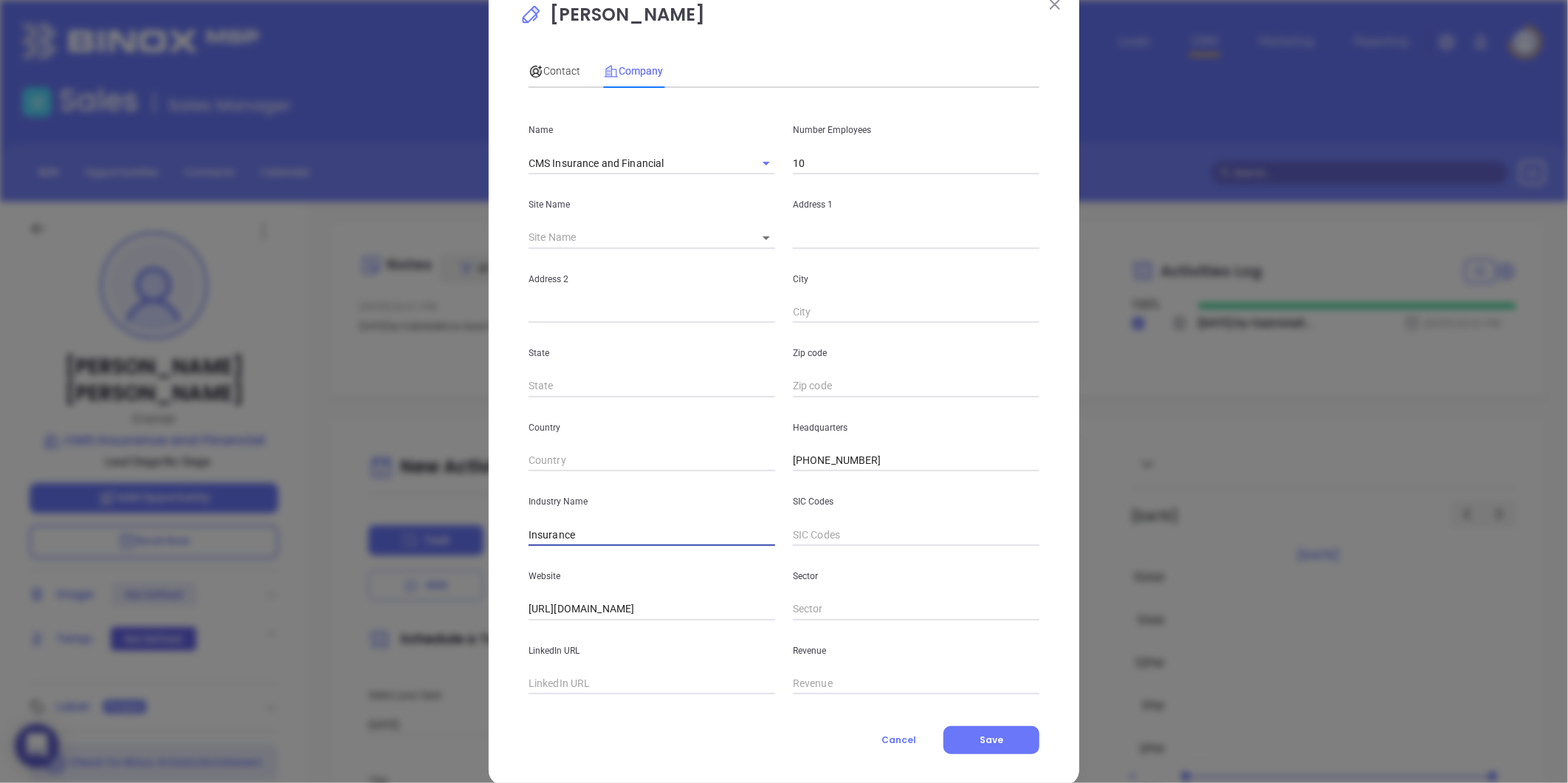
scroll to position [64, 0]
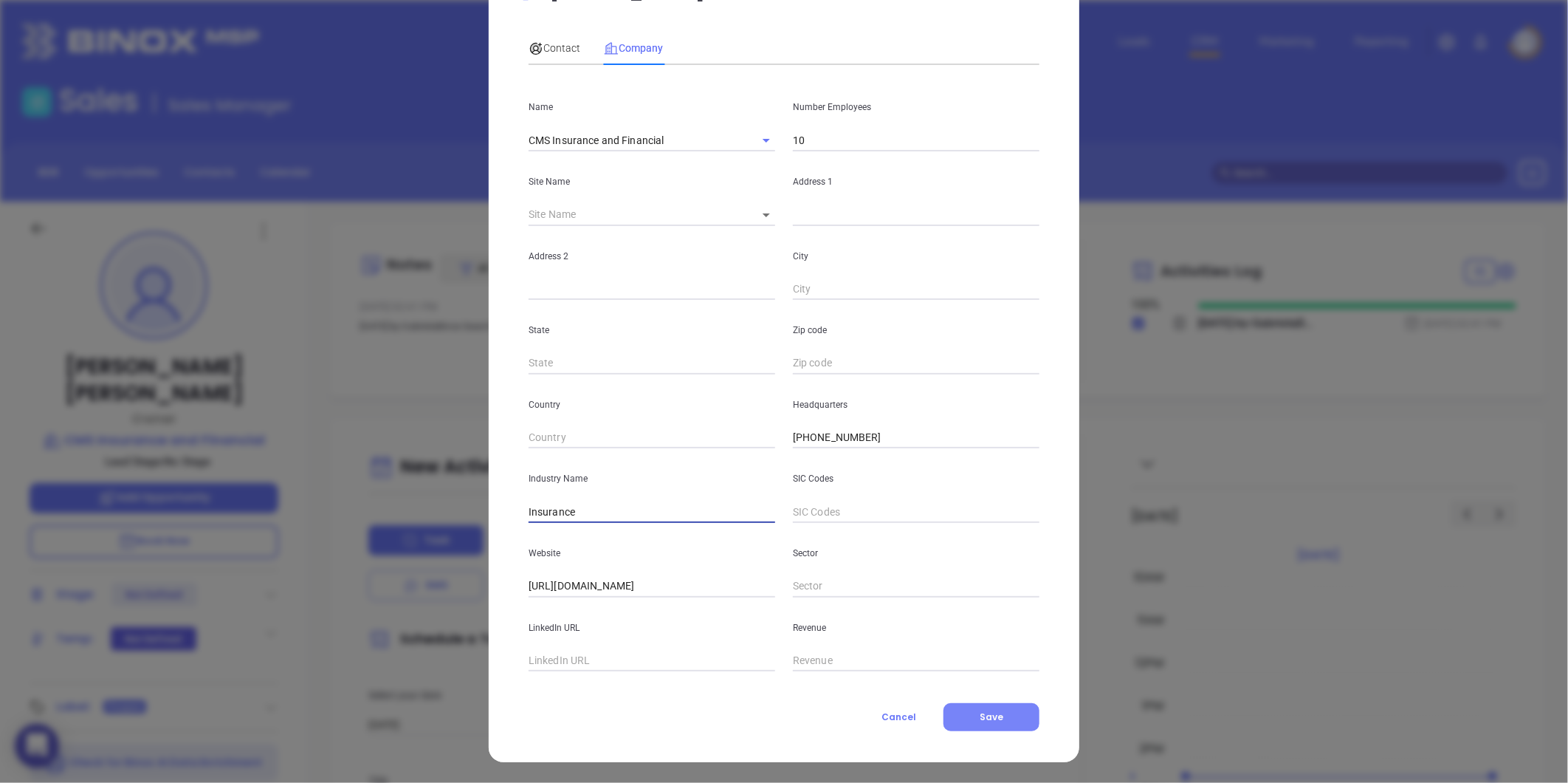
type input "Insurance"
click at [964, 712] on button "Save" at bounding box center [991, 717] width 96 height 28
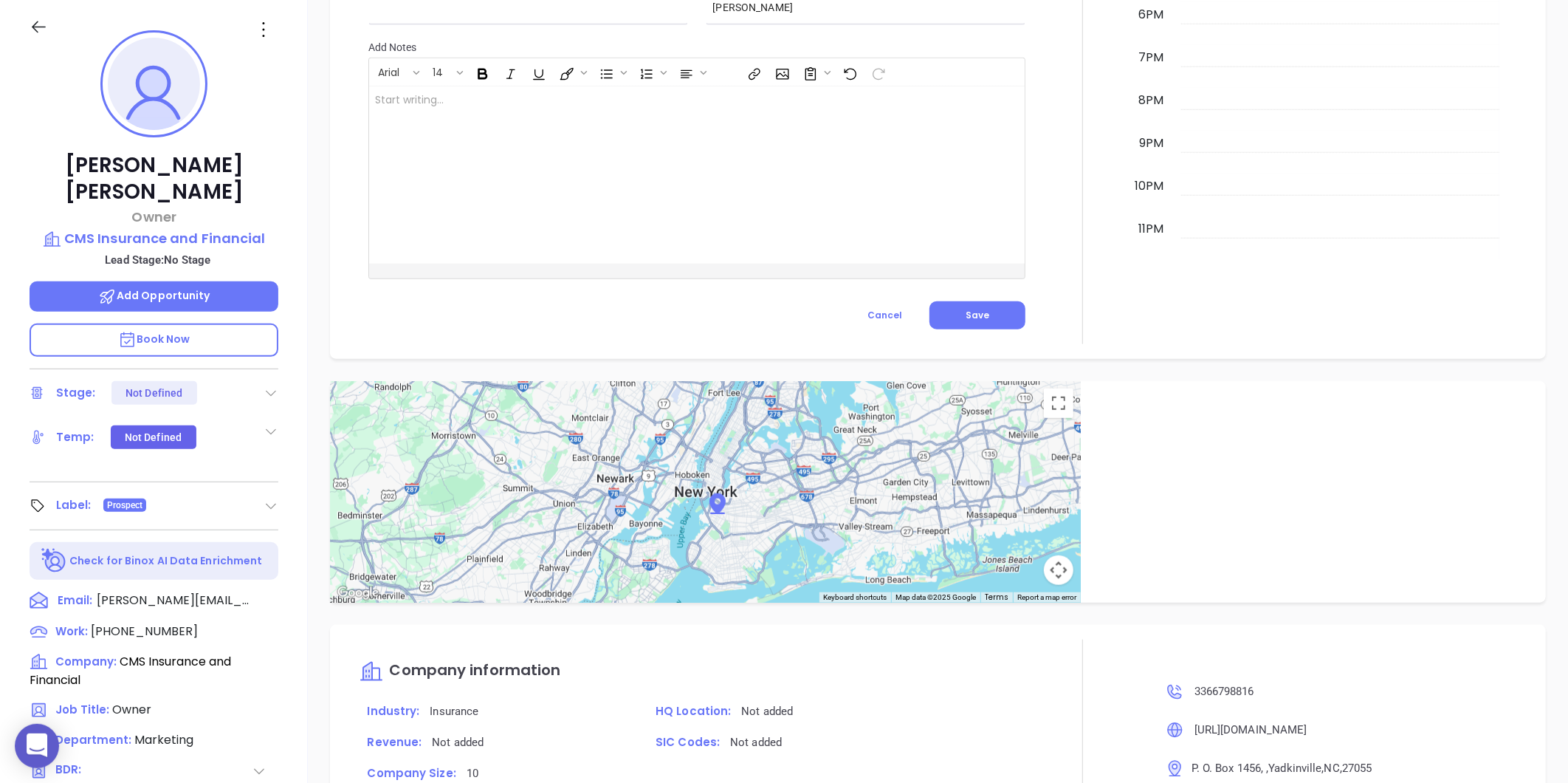
scroll to position [0, 0]
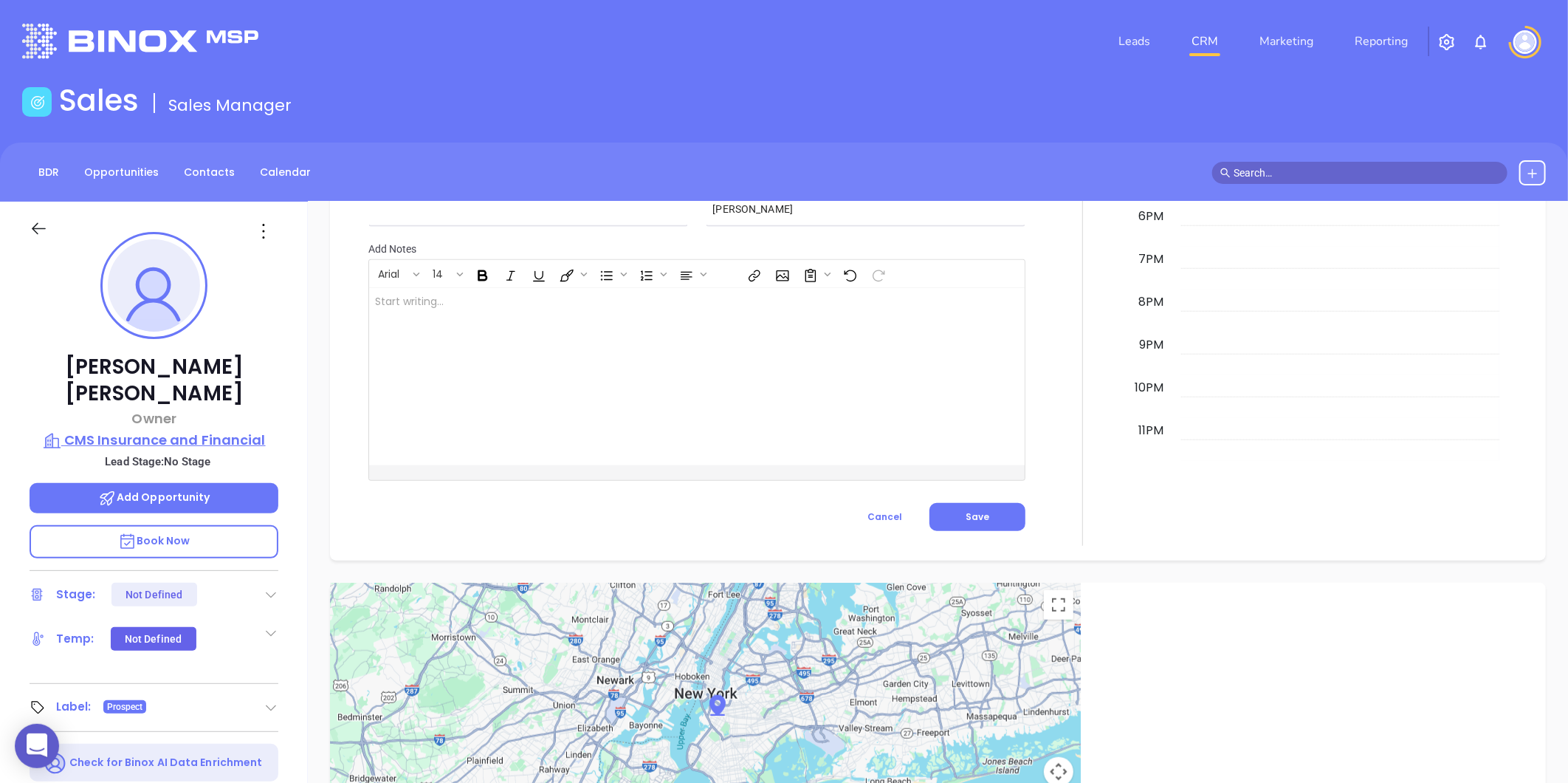
click at [179, 430] on p "CMS Insurance and Financial" at bounding box center [154, 440] width 248 height 20
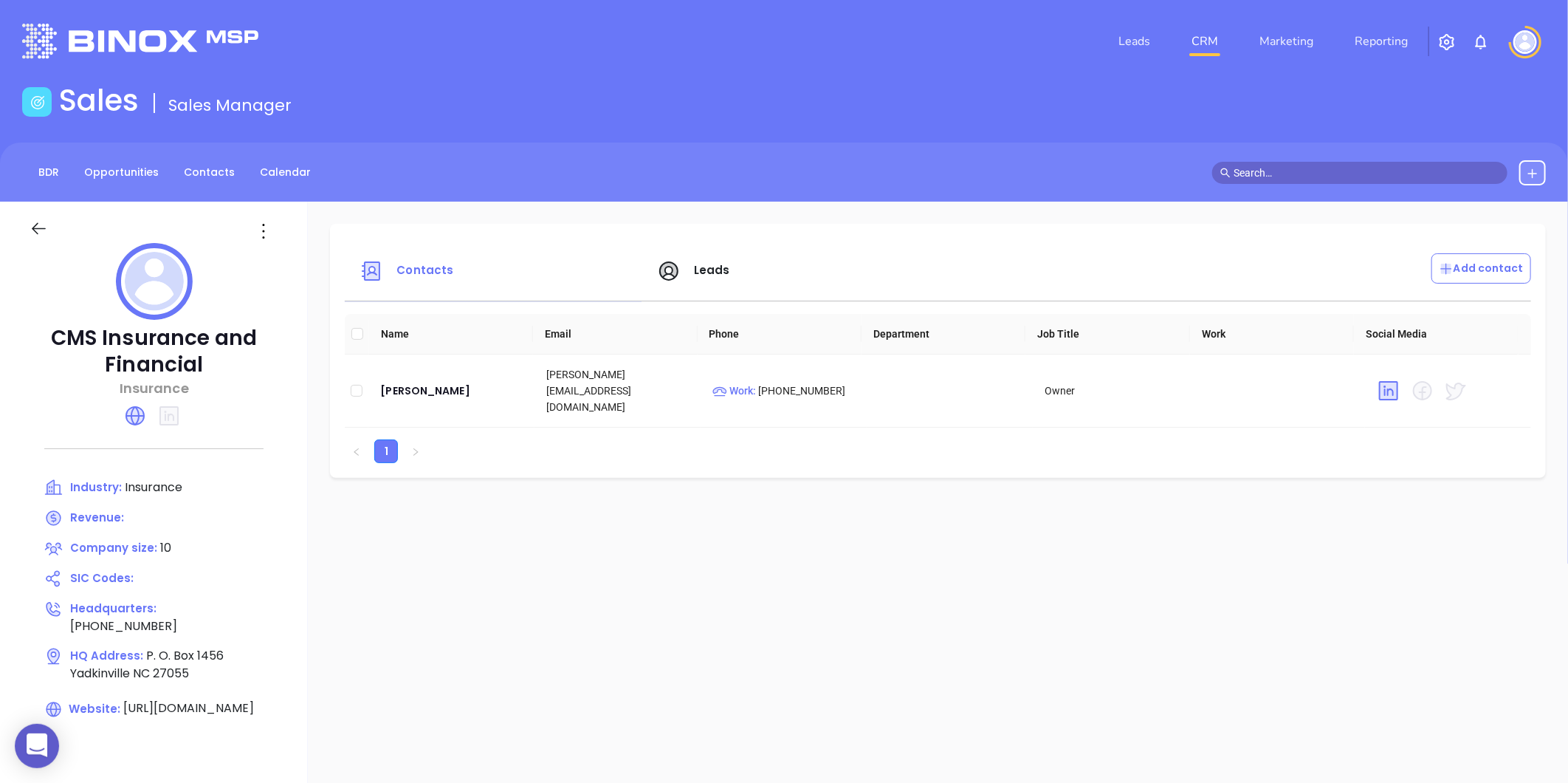
click at [261, 233] on icon at bounding box center [262, 231] width 23 height 23
click at [272, 257] on icon at bounding box center [269, 261] width 8 height 8
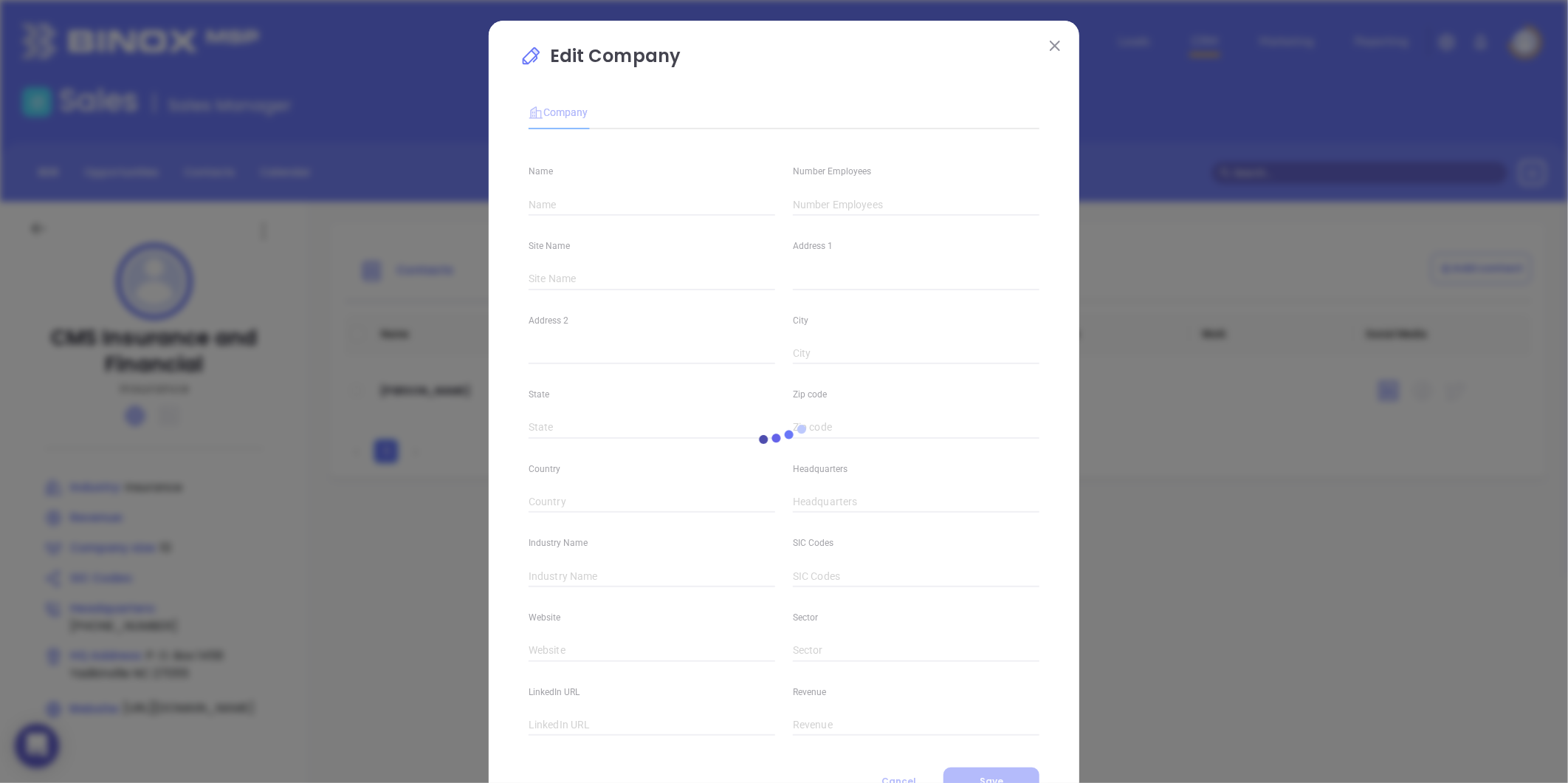
type input "CMS Insurance and Financial"
type input "10"
type input "(336) 679-8816"
type input "Insurance"
type input "https://www.cms-insurance.com/index.php"
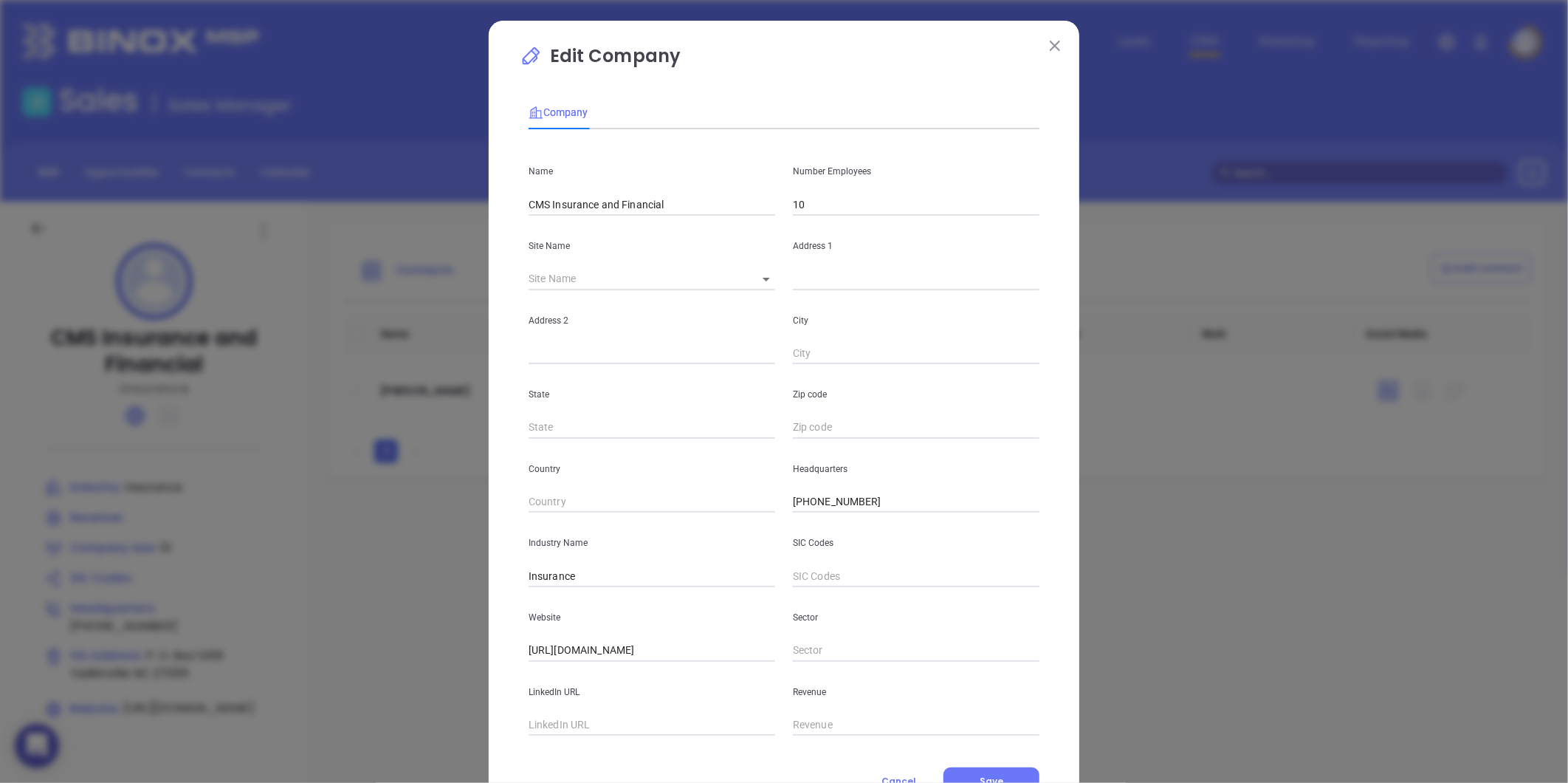
click at [816, 287] on input "text" at bounding box center [916, 279] width 247 height 22
click at [762, 279] on body "0 Leads CRM Marketing Reporting Financial Leads Leads Sales Sales Manager BDR O…" at bounding box center [784, 391] width 1568 height 783
click at [773, 290] on li "Yadkinville" at bounding box center [780, 279] width 81 height 27
type input "Yadkinville"
type input "P. O. Box 1456"
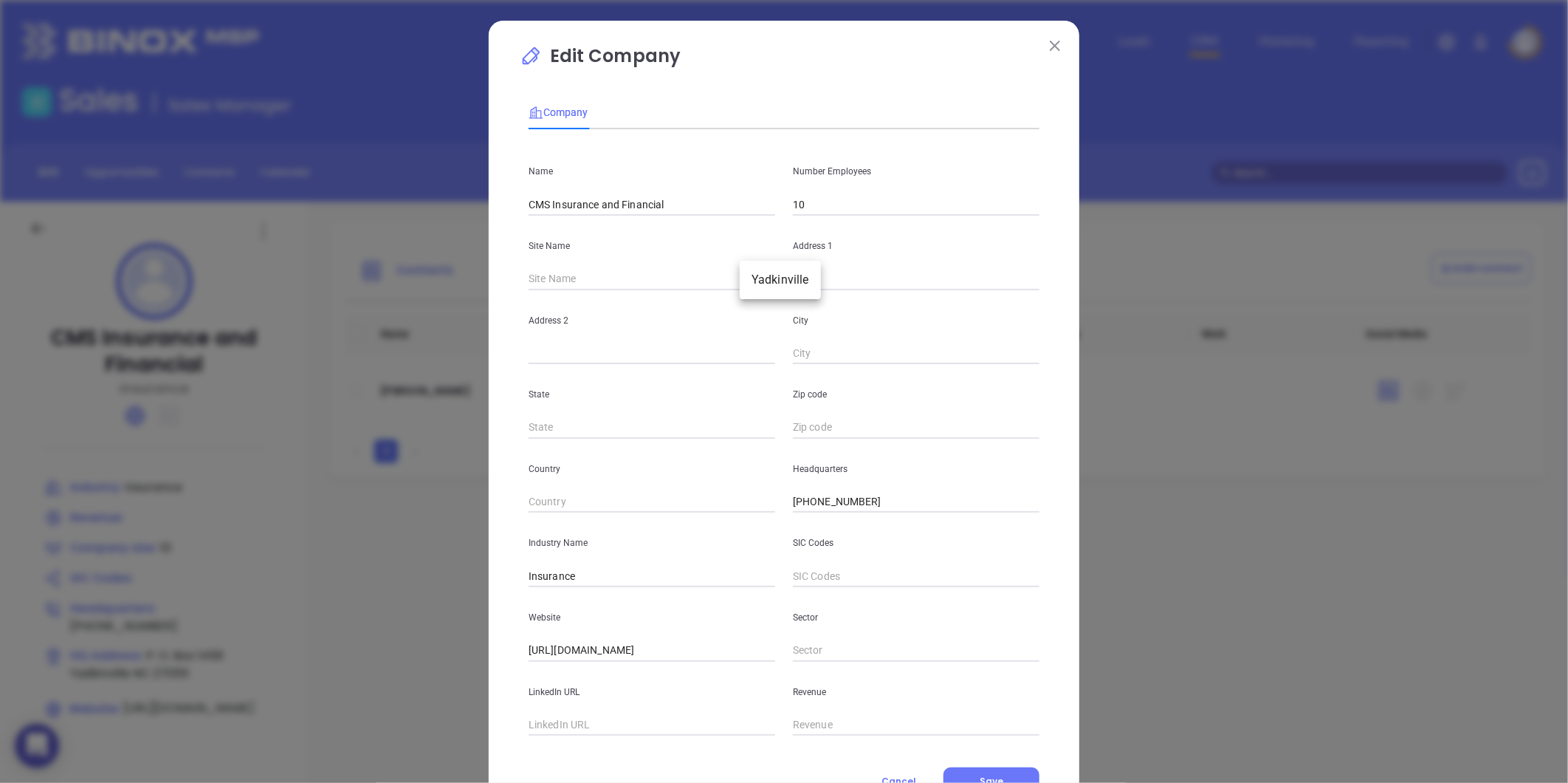
type input "Yadkinville"
type input "NC"
type input "27055"
type input "99236"
drag, startPoint x: 854, startPoint y: 281, endPoint x: 659, endPoint y: 311, distance: 197.3
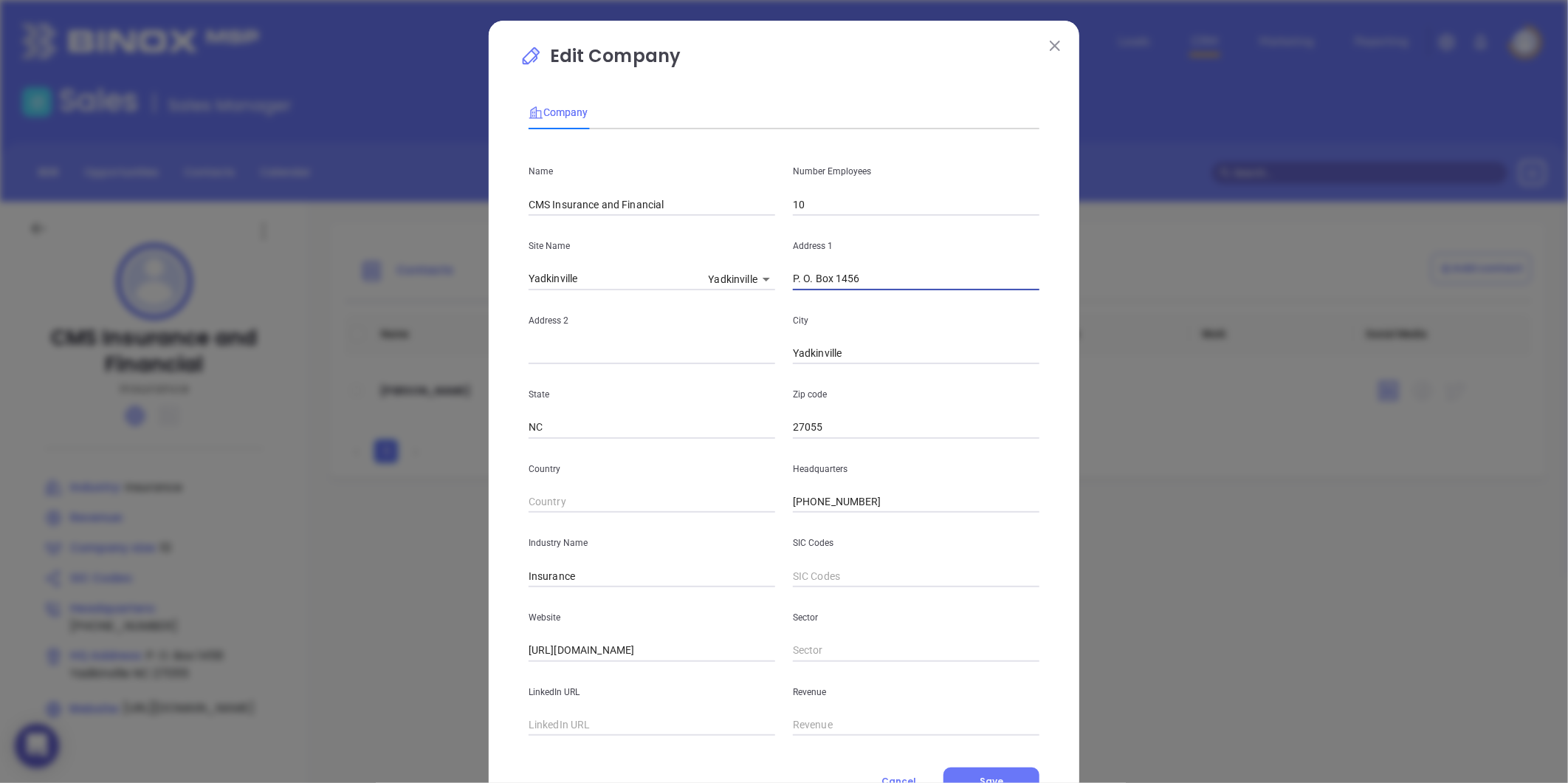
click at [659, 311] on div "Name CMS Insurance and Financial Number Employees 10 Site Name Yadkinville Yadk…" at bounding box center [784, 438] width 511 height 594
paste input "201 North State Street P. O. Box 1456 Yadkinville, North Carolina 27055"
drag, startPoint x: 810, startPoint y: 279, endPoint x: 875, endPoint y: 291, distance: 66.1
click at [875, 291] on div "Name CMS Insurance and Financial Number Employees 10 Site Name Yadkinville Yadk…" at bounding box center [784, 438] width 511 height 594
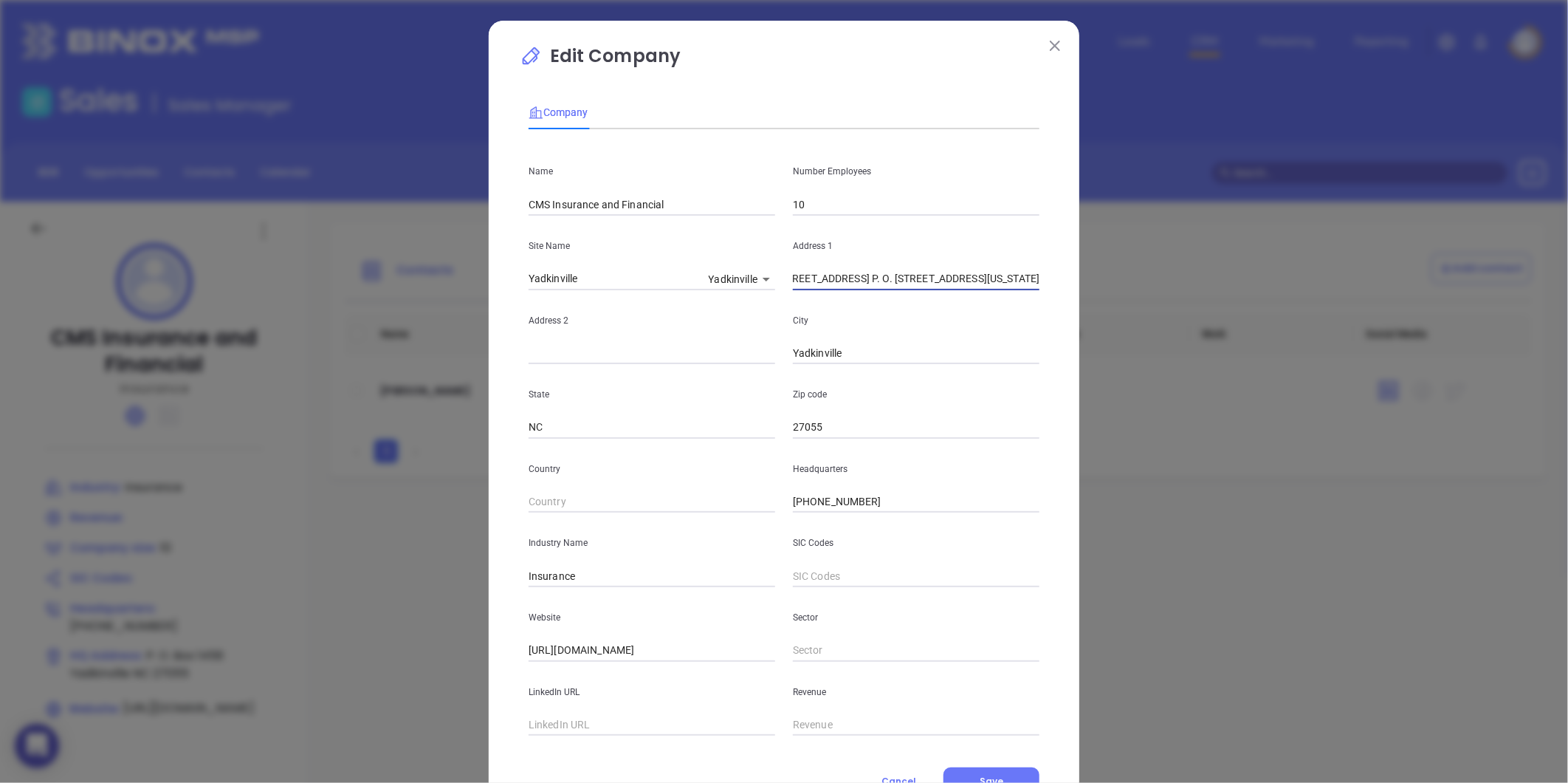
type input "201 North State Street P. O. Box 1456 Yadkinville, North Carolina 27055"
click at [610, 351] on input "text" at bounding box center [651, 354] width 247 height 22
paste input "P. O. Box 1456"
type input "P. O. Box 1456"
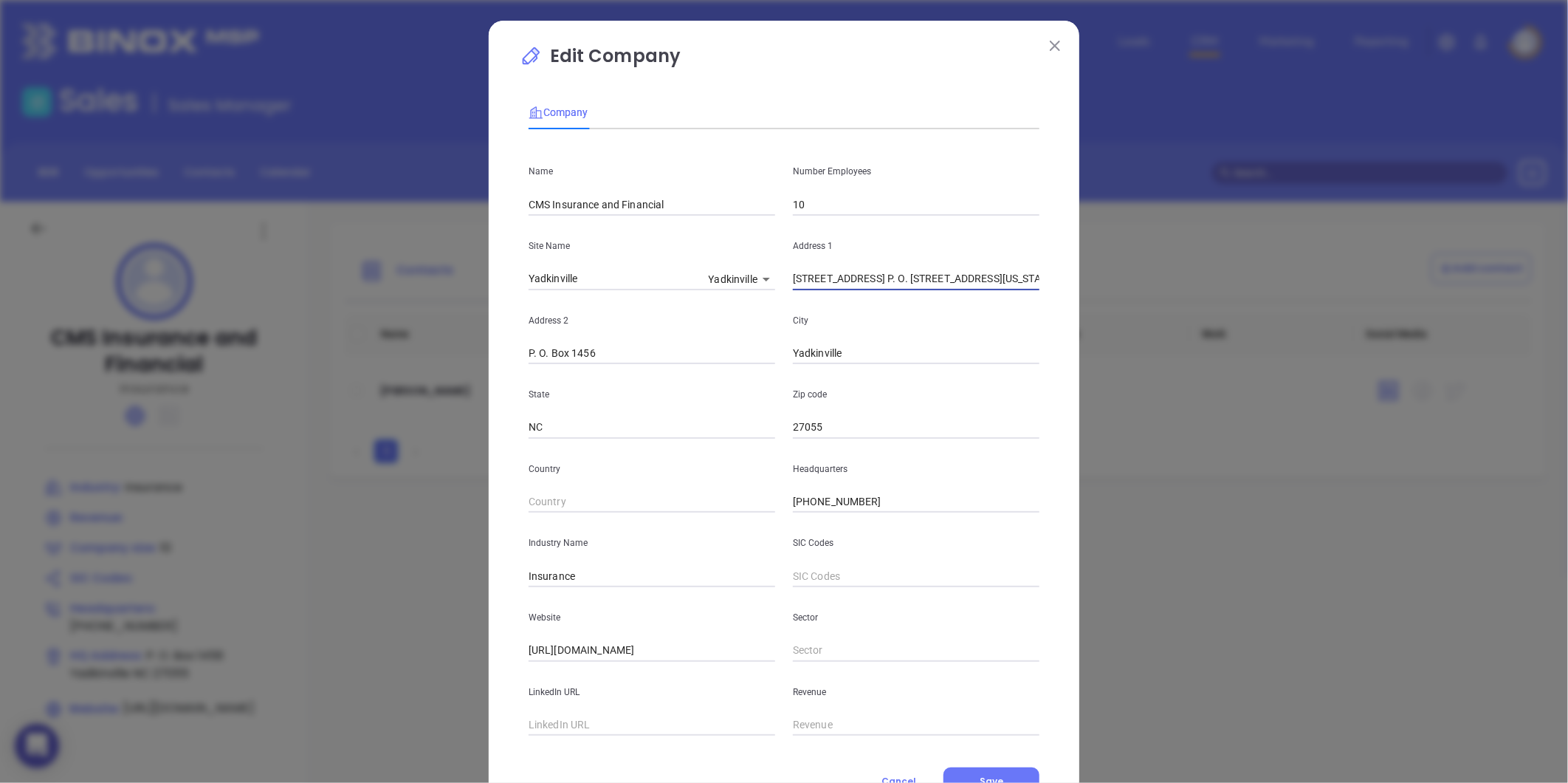
scroll to position [0, 84]
drag, startPoint x: 895, startPoint y: 280, endPoint x: 1097, endPoint y: 306, distance: 203.7
click at [1097, 306] on div "Edit Company Company Name CMS Insurance and Financial Number Employees 10 Site …" at bounding box center [784, 391] width 1568 height 783
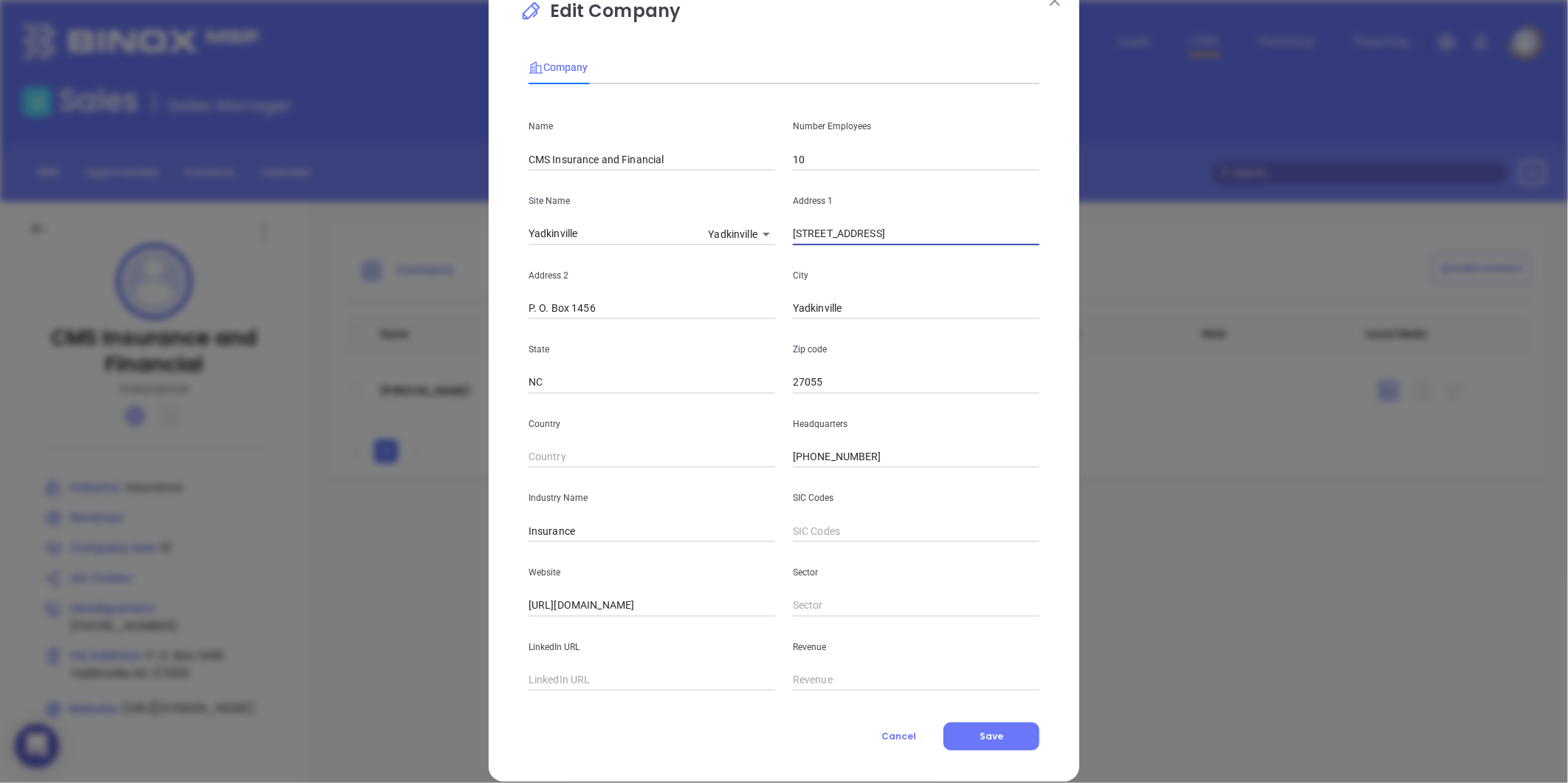
scroll to position [64, 0]
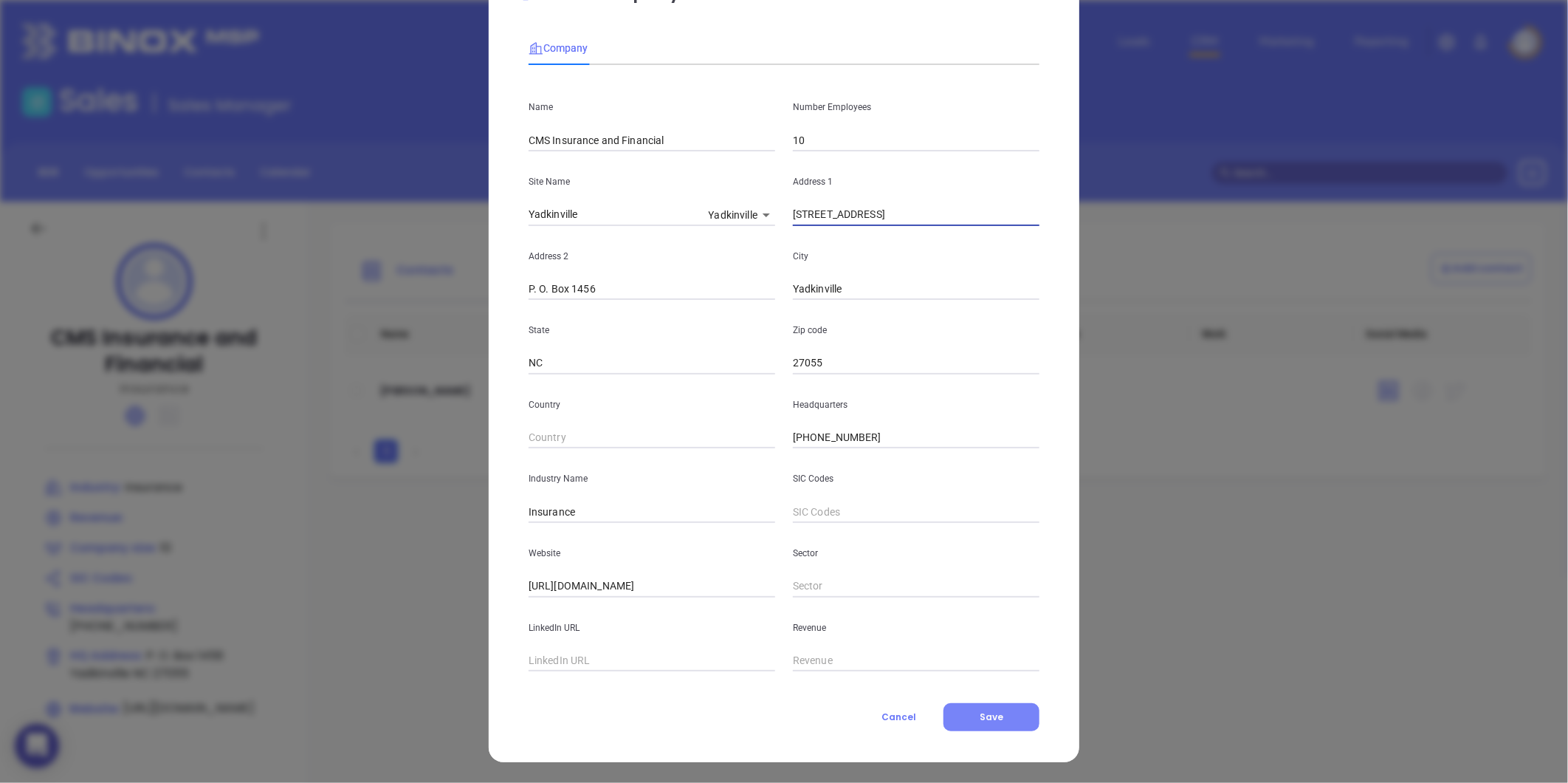
type input "201 North State Street"
click at [957, 726] on button "Save" at bounding box center [991, 717] width 96 height 28
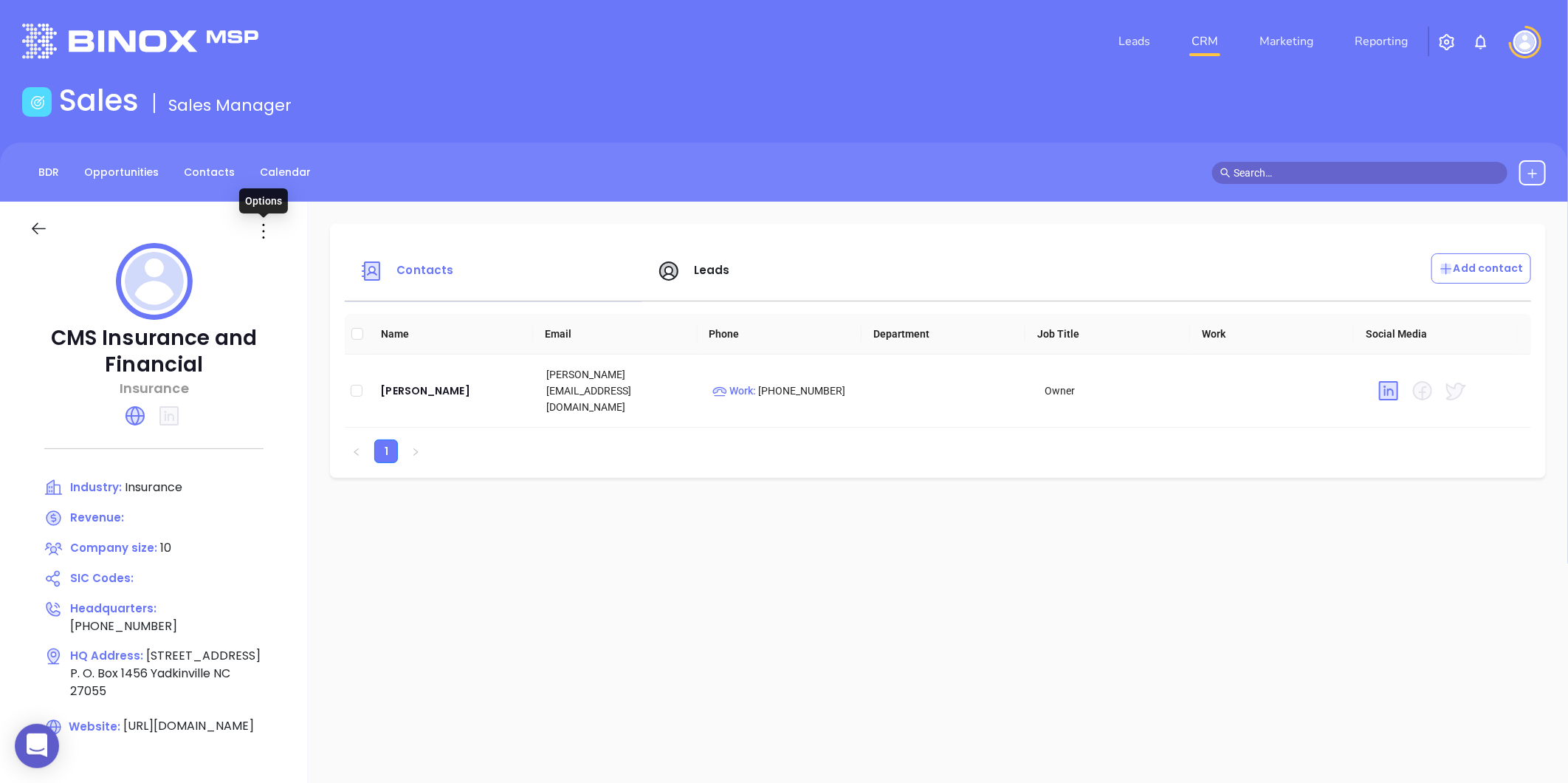
click at [274, 237] on icon at bounding box center [262, 231] width 23 height 23
click at [286, 271] on li "Edit" at bounding box center [330, 260] width 152 height 31
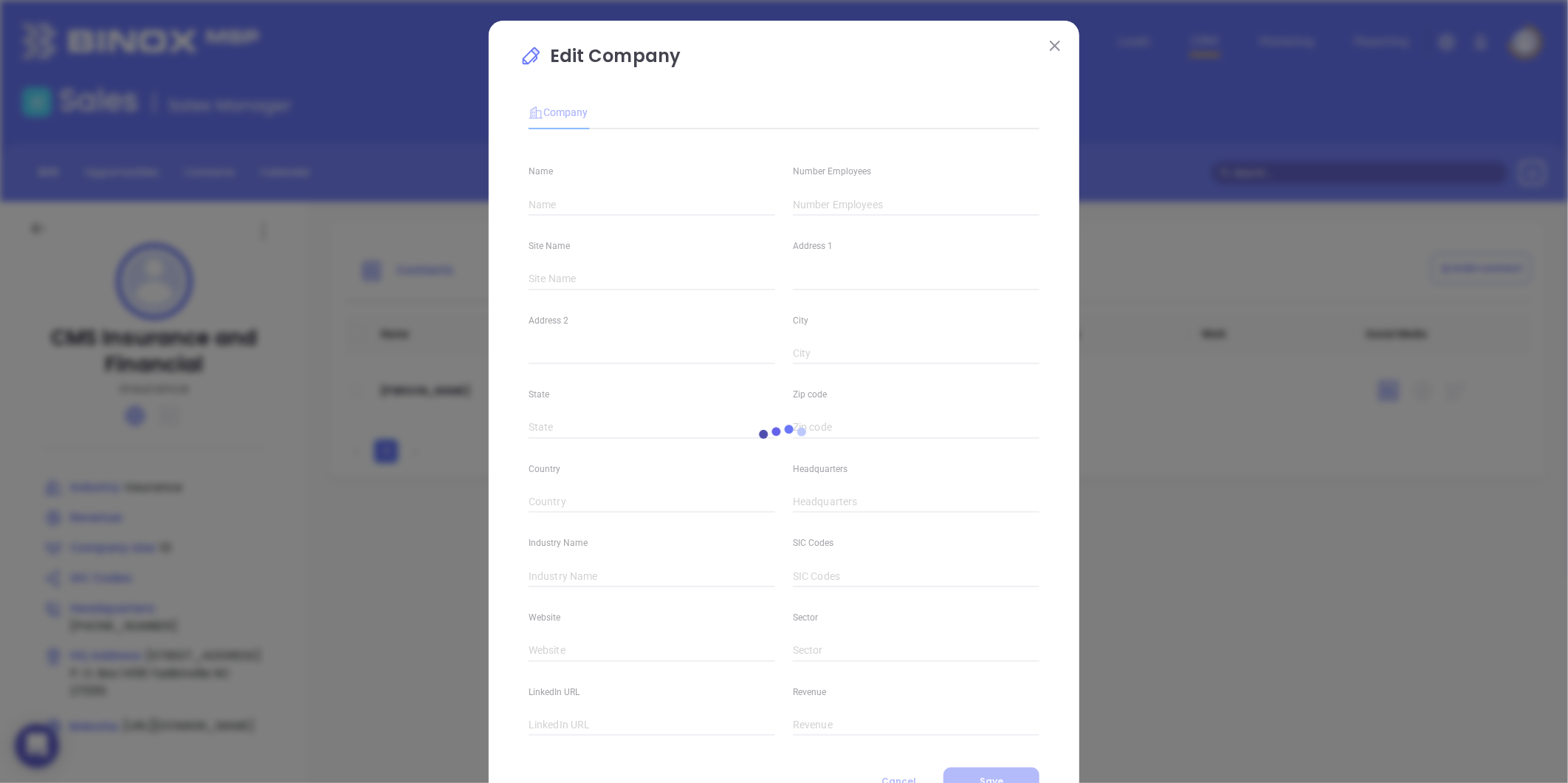
type input "CMS Insurance and Financial"
type input "10"
type input "(336) 679-8816"
type input "Insurance"
type input "https://www.cms-insurance.com/index.php"
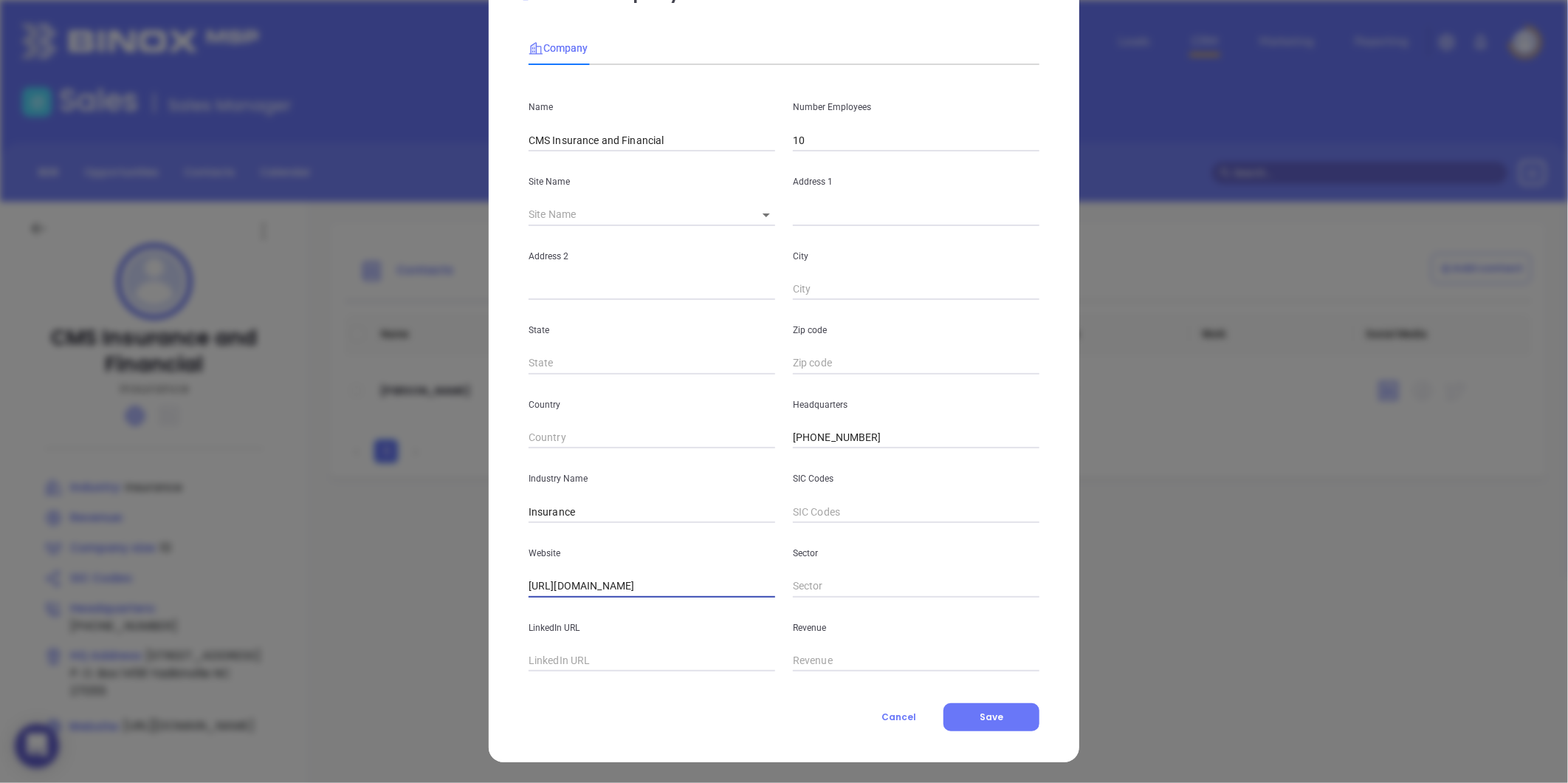
drag, startPoint x: 734, startPoint y: 582, endPoint x: 509, endPoint y: 608, distance: 226.5
click at [509, 608] on div "Edit Company Company Name CMS Insurance and Financial Number Employees 10 Site …" at bounding box center [784, 358] width 591 height 805
paste input "https://www.cms-insurance.com/"
type input "https://www.cms-insurance.com/"
click at [623, 563] on div "Website https://www.cms-insurance.com/" at bounding box center [651, 560] width 264 height 74
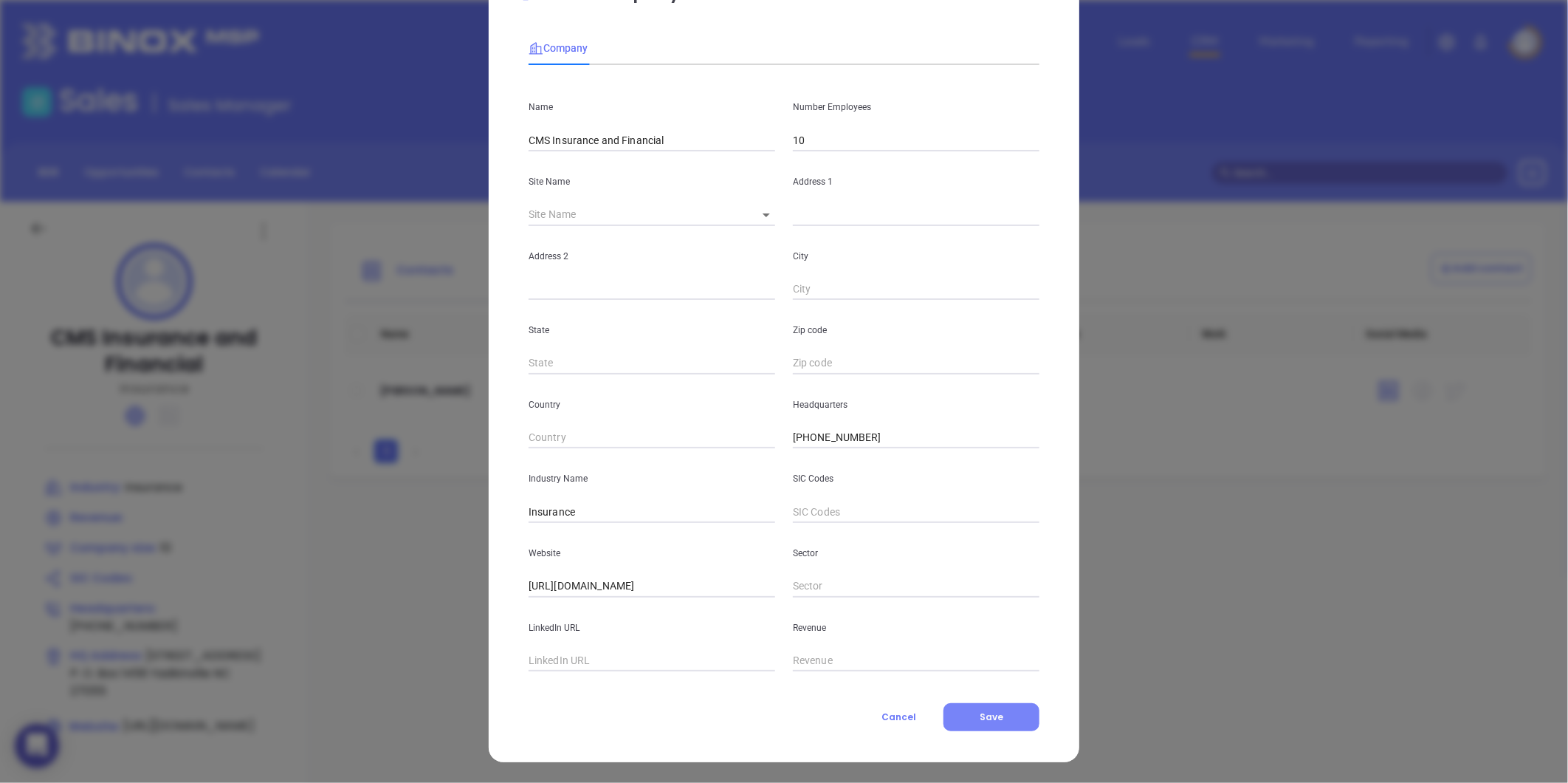
click at [962, 722] on button "Save" at bounding box center [991, 717] width 96 height 28
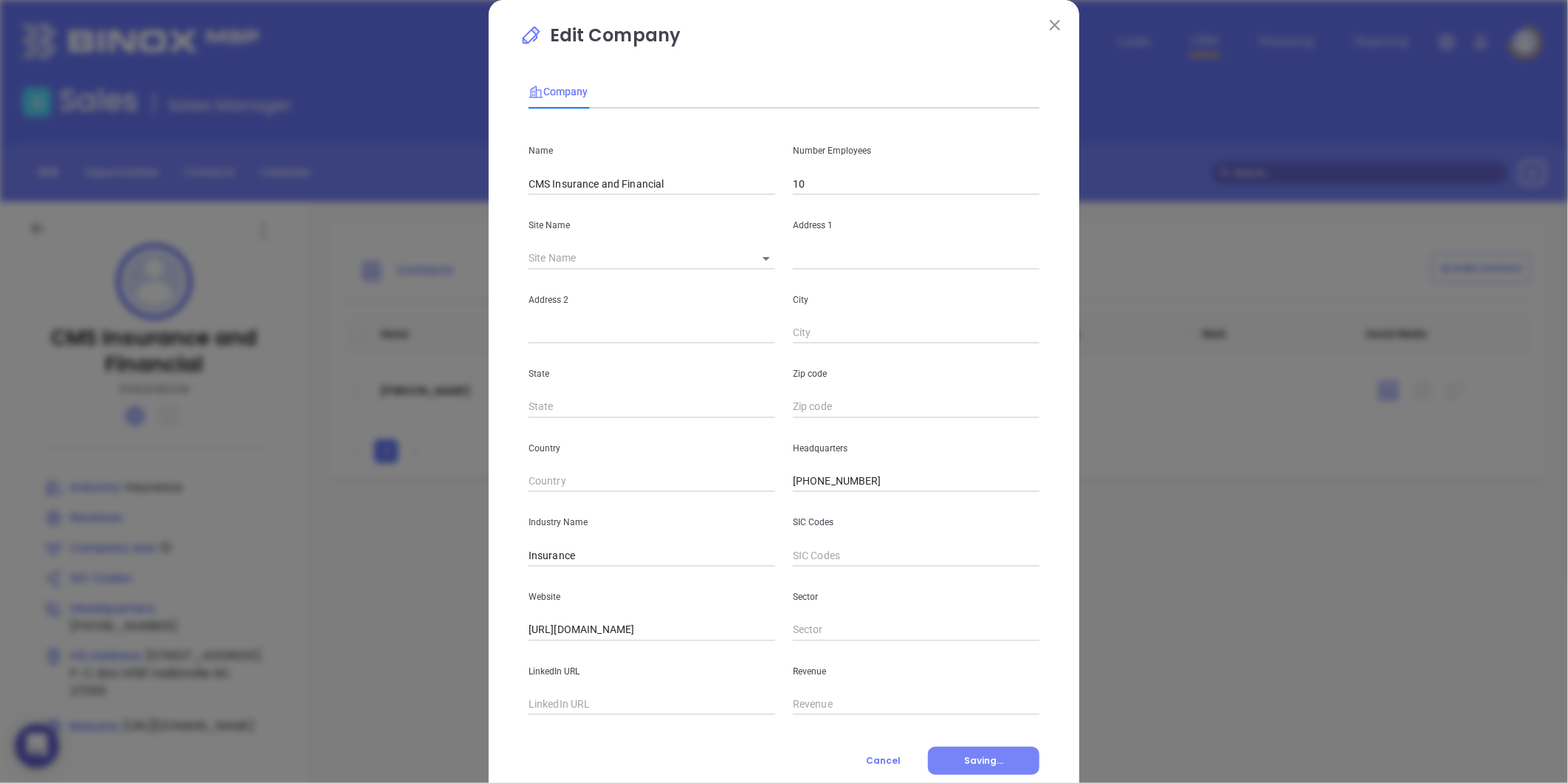
scroll to position [0, 0]
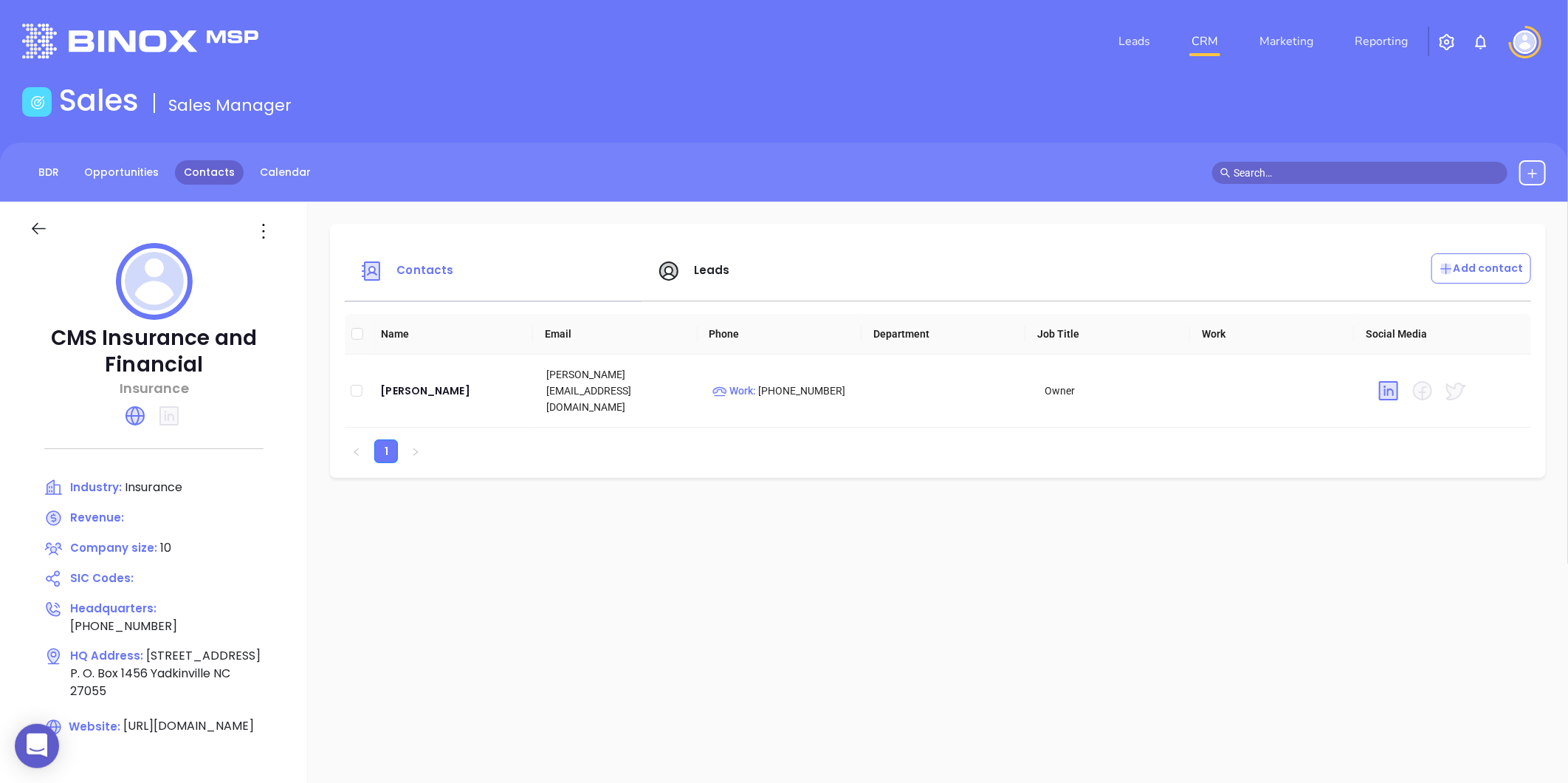
click at [184, 179] on link "Contacts" at bounding box center [209, 172] width 69 height 24
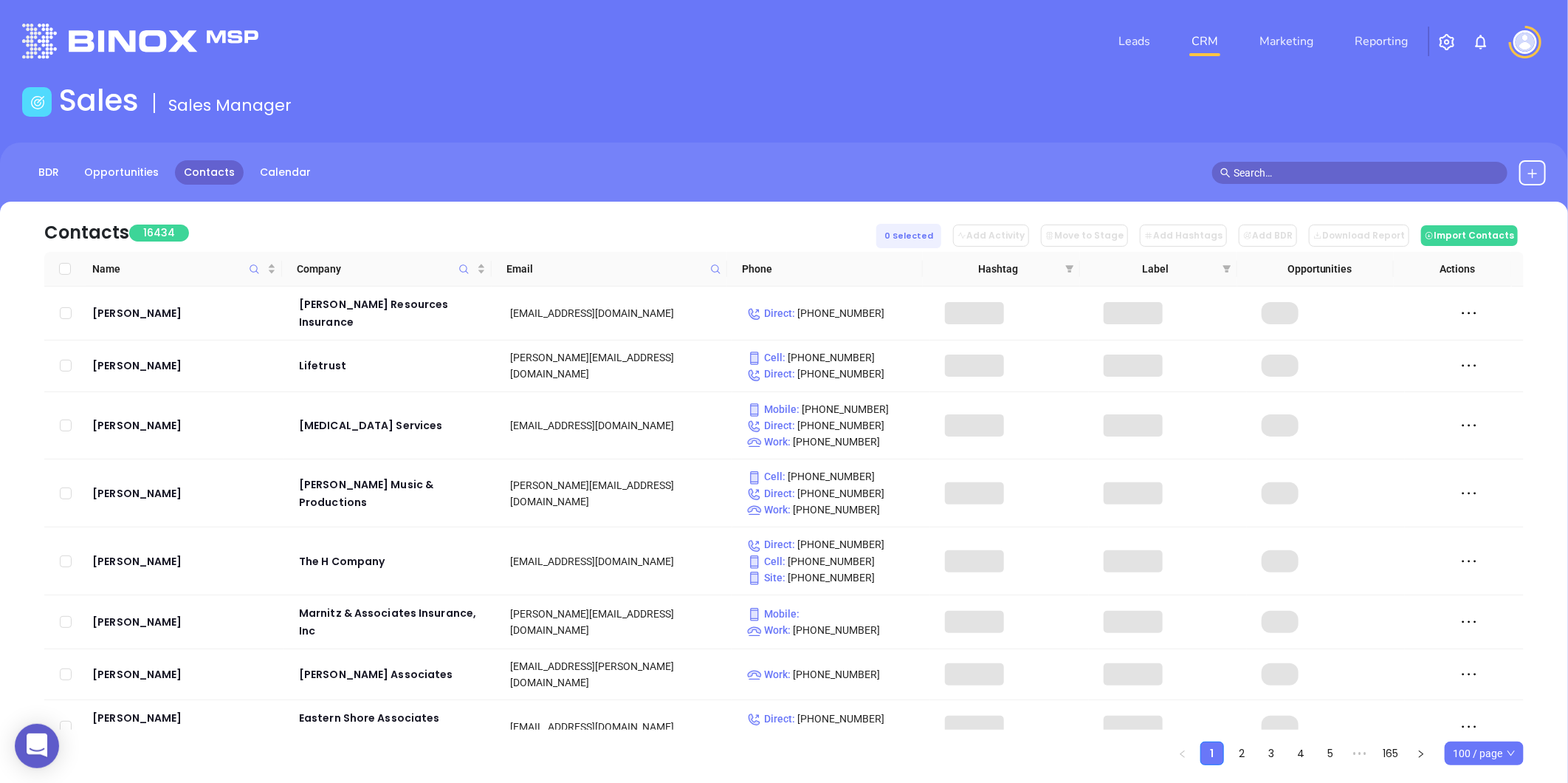
click at [711, 271] on icon at bounding box center [716, 269] width 11 height 11
paste input "hurleyinsurancegroup.com"
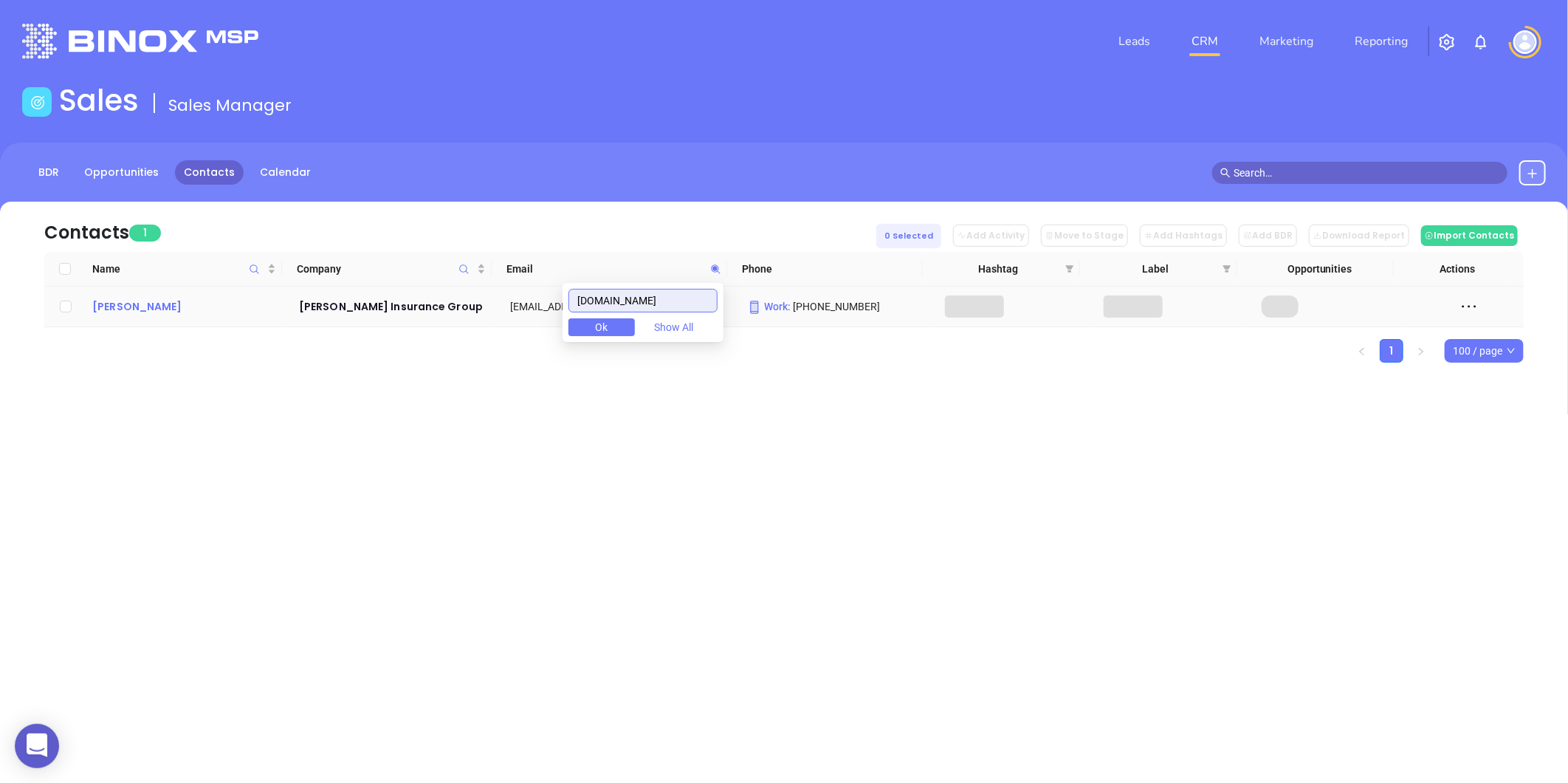
type input "hurleyinsurancegroup.com"
click at [155, 303] on div "Mark Hurley" at bounding box center [185, 306] width 186 height 18
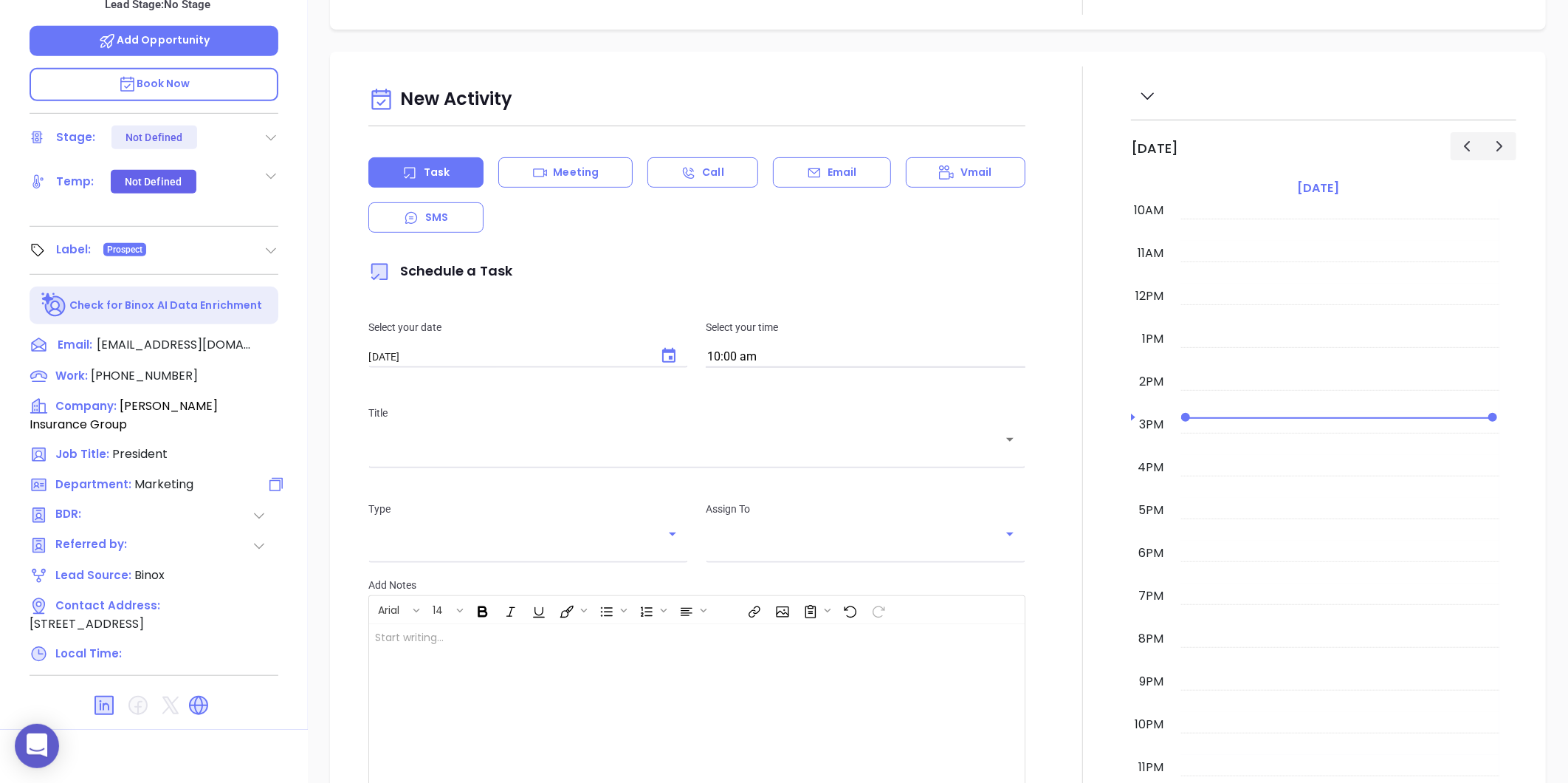
scroll to position [452, 0]
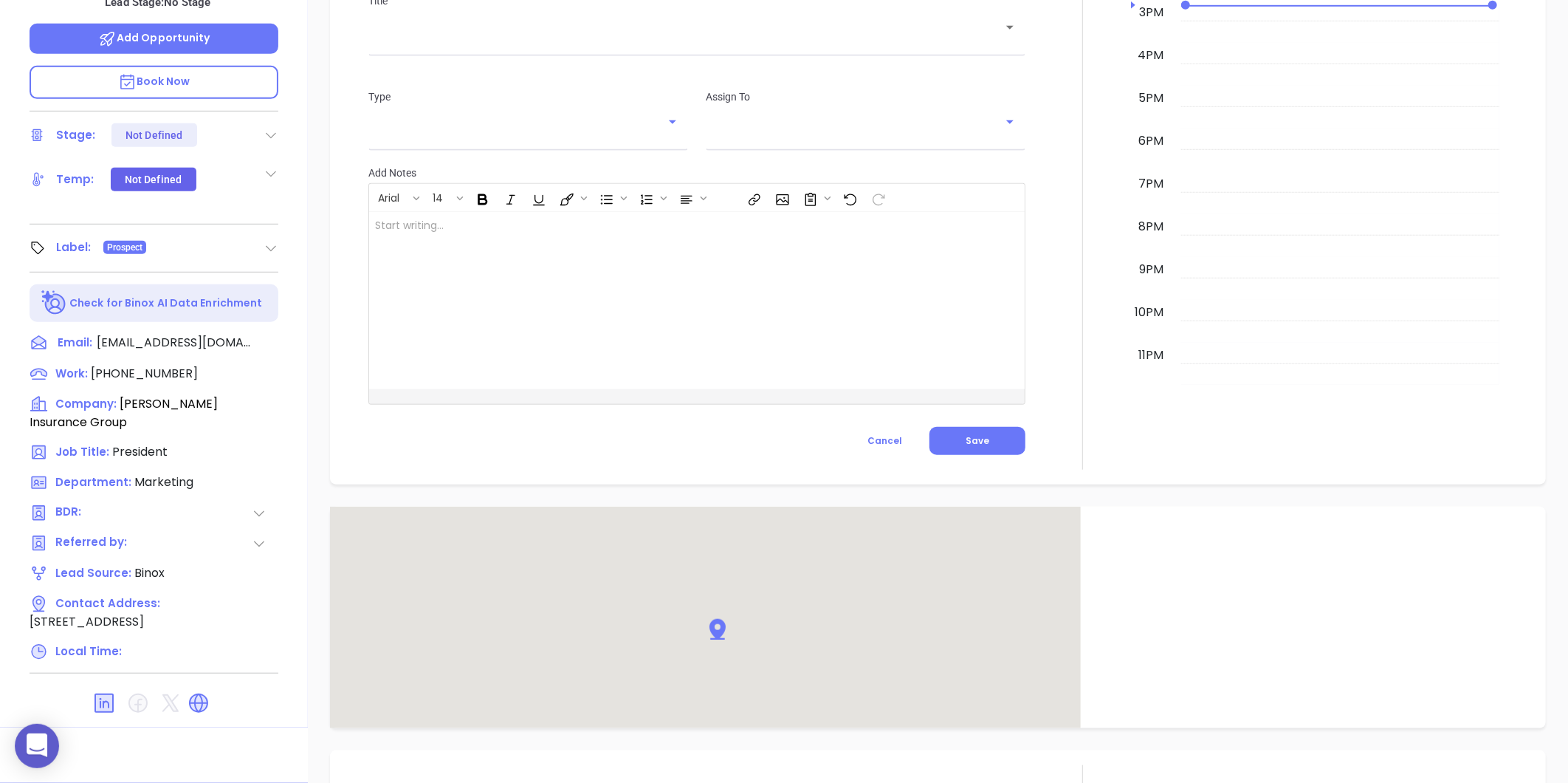
type input "[PERSON_NAME]"
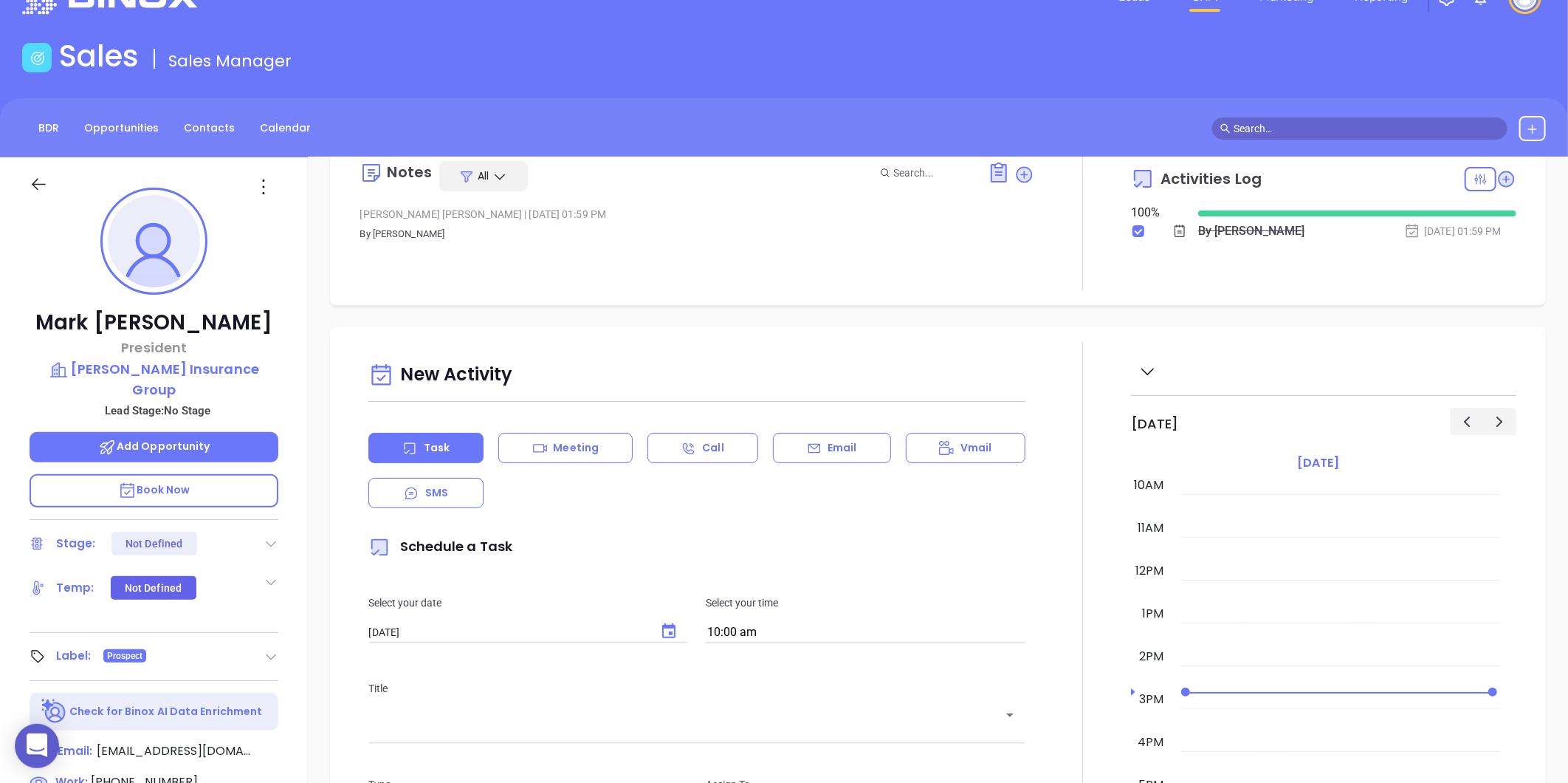
scroll to position [0, 0]
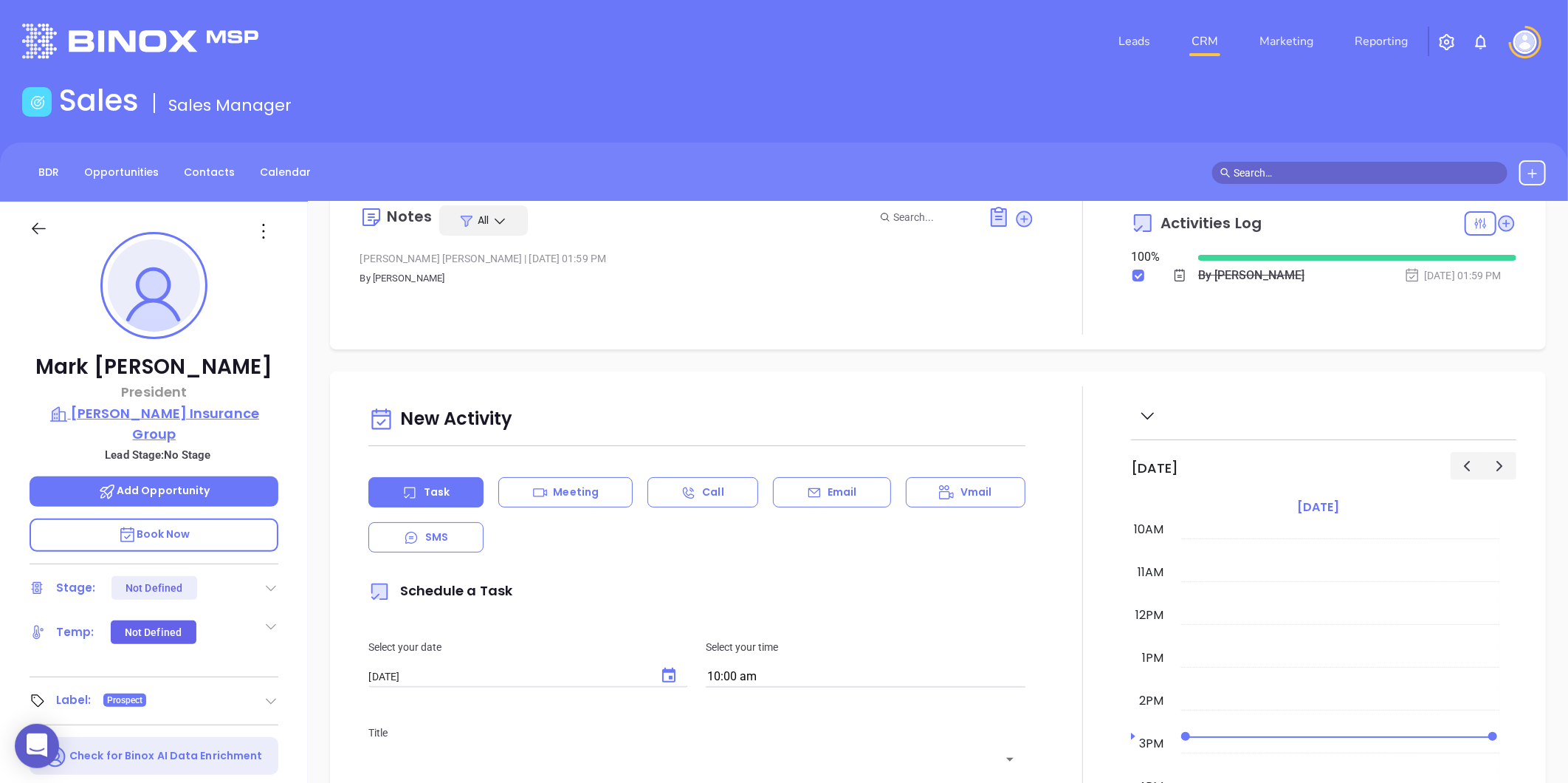
click at [187, 406] on p "Hurley Insurance Group" at bounding box center [154, 424] width 248 height 41
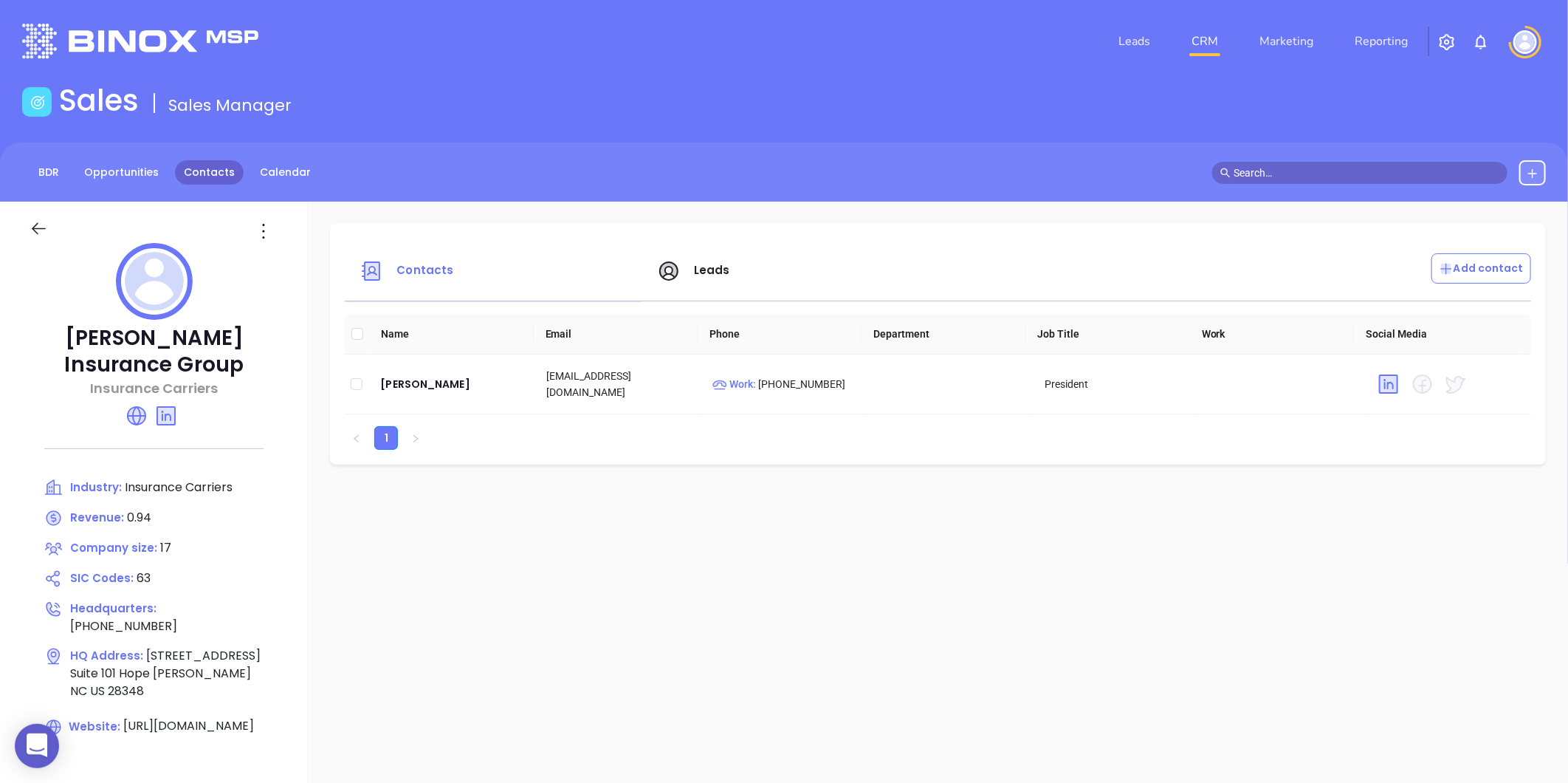
click at [216, 160] on link "Contacts" at bounding box center [209, 172] width 69 height 24
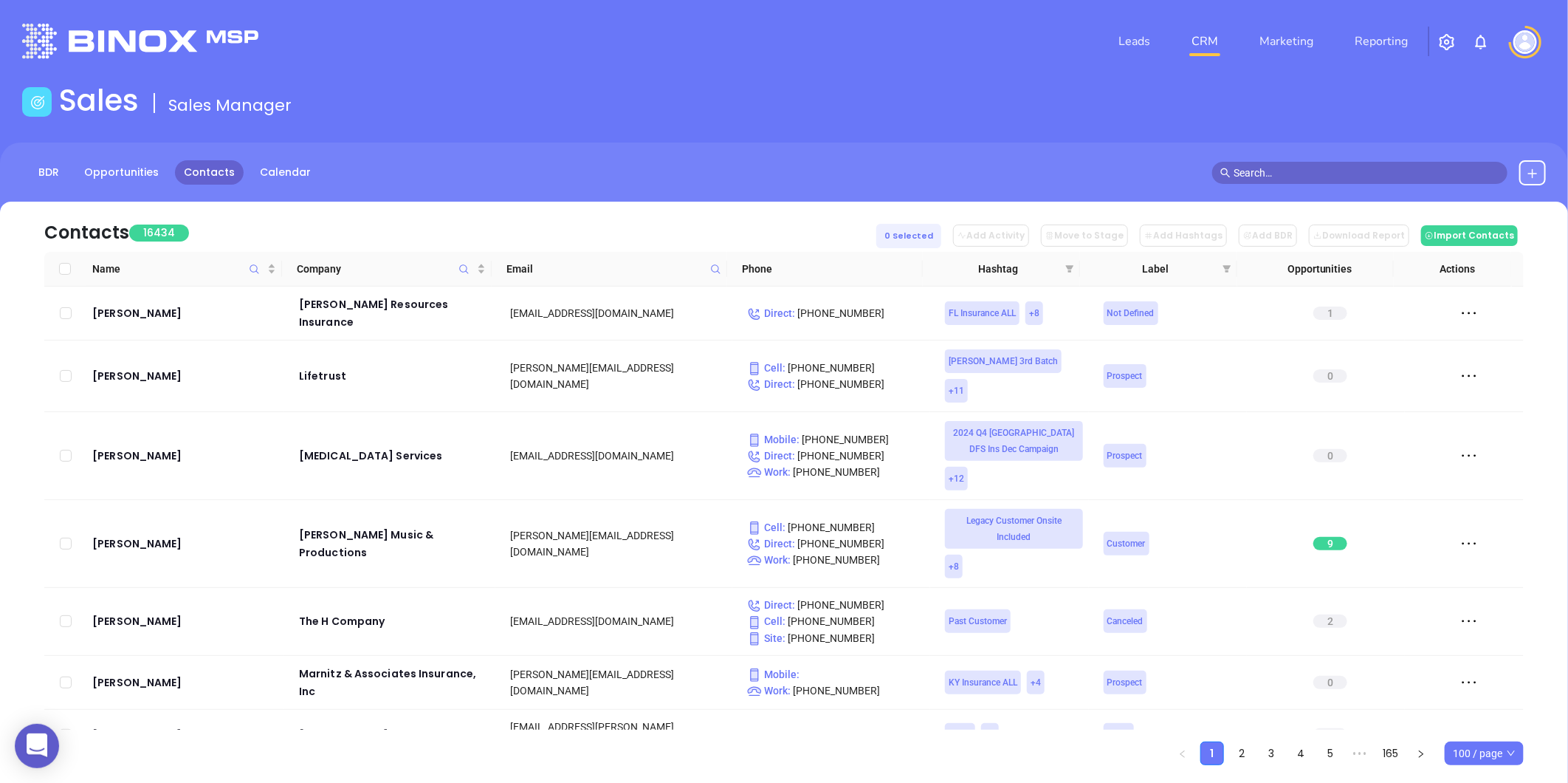
click at [713, 270] on icon at bounding box center [716, 269] width 11 height 11
paste input "warreninsgroup.com"
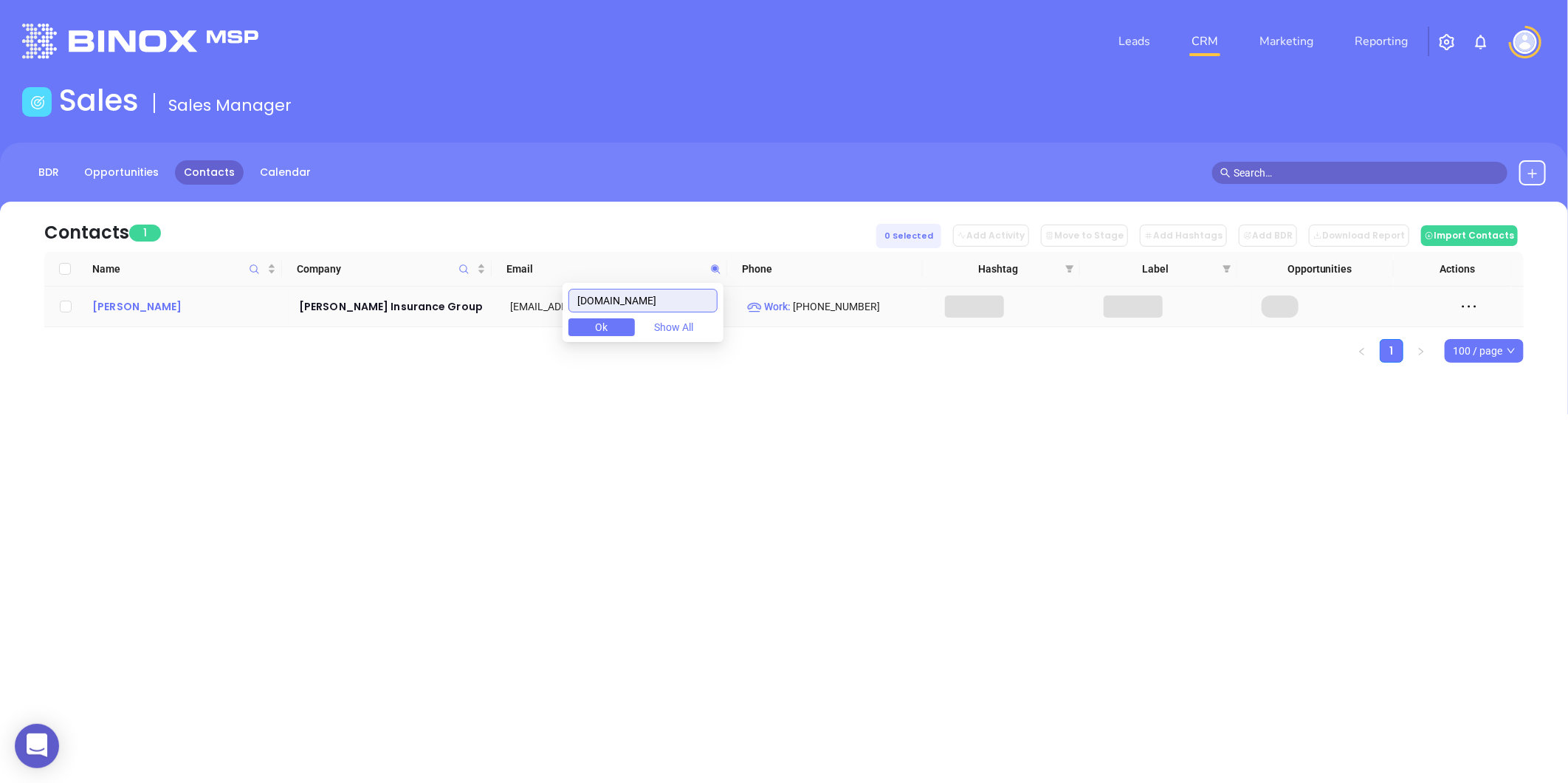
type input "warreninsgroup.com"
click at [100, 312] on div "Mike Warren" at bounding box center [185, 306] width 186 height 18
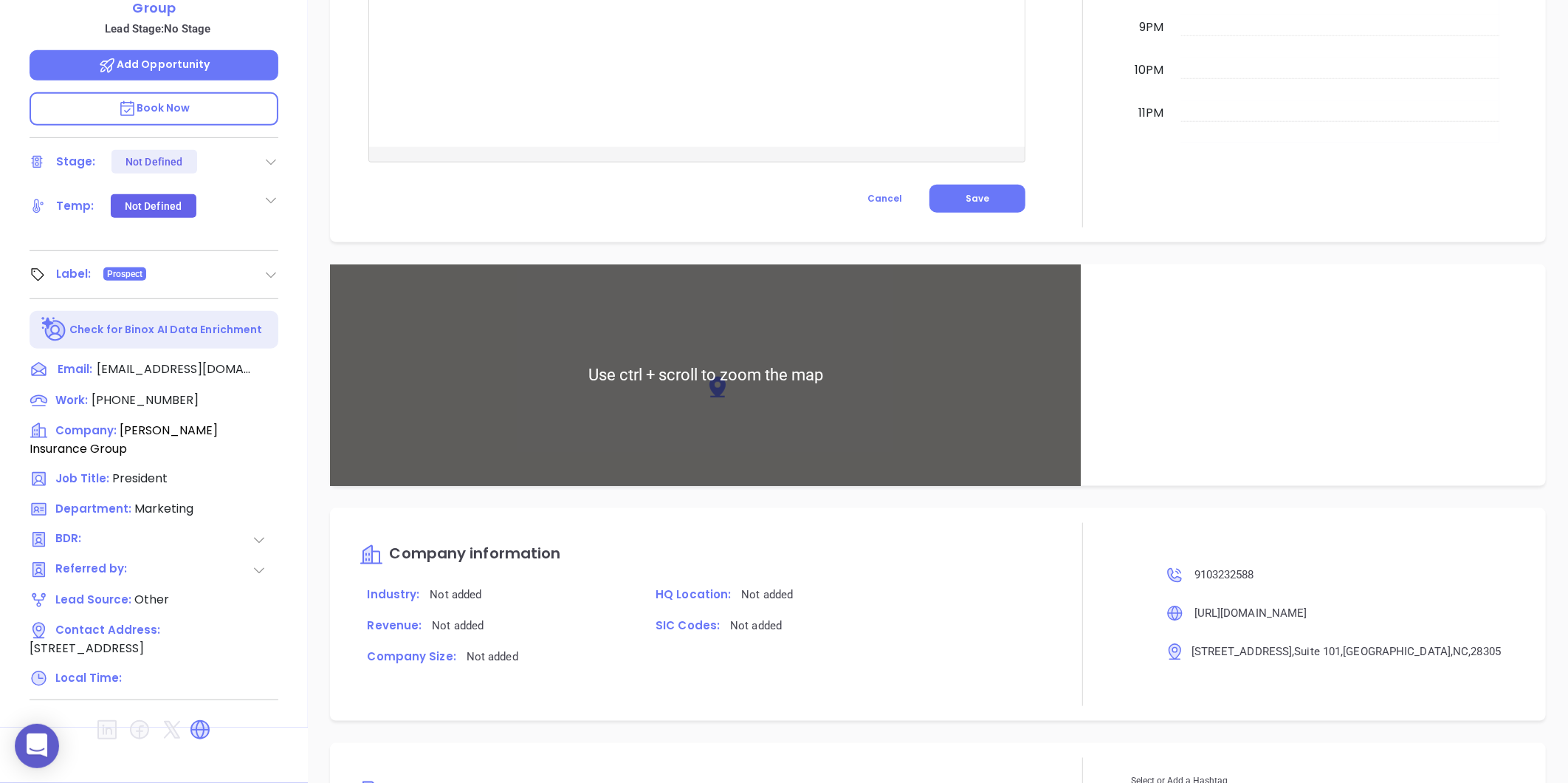
scroll to position [787, 0]
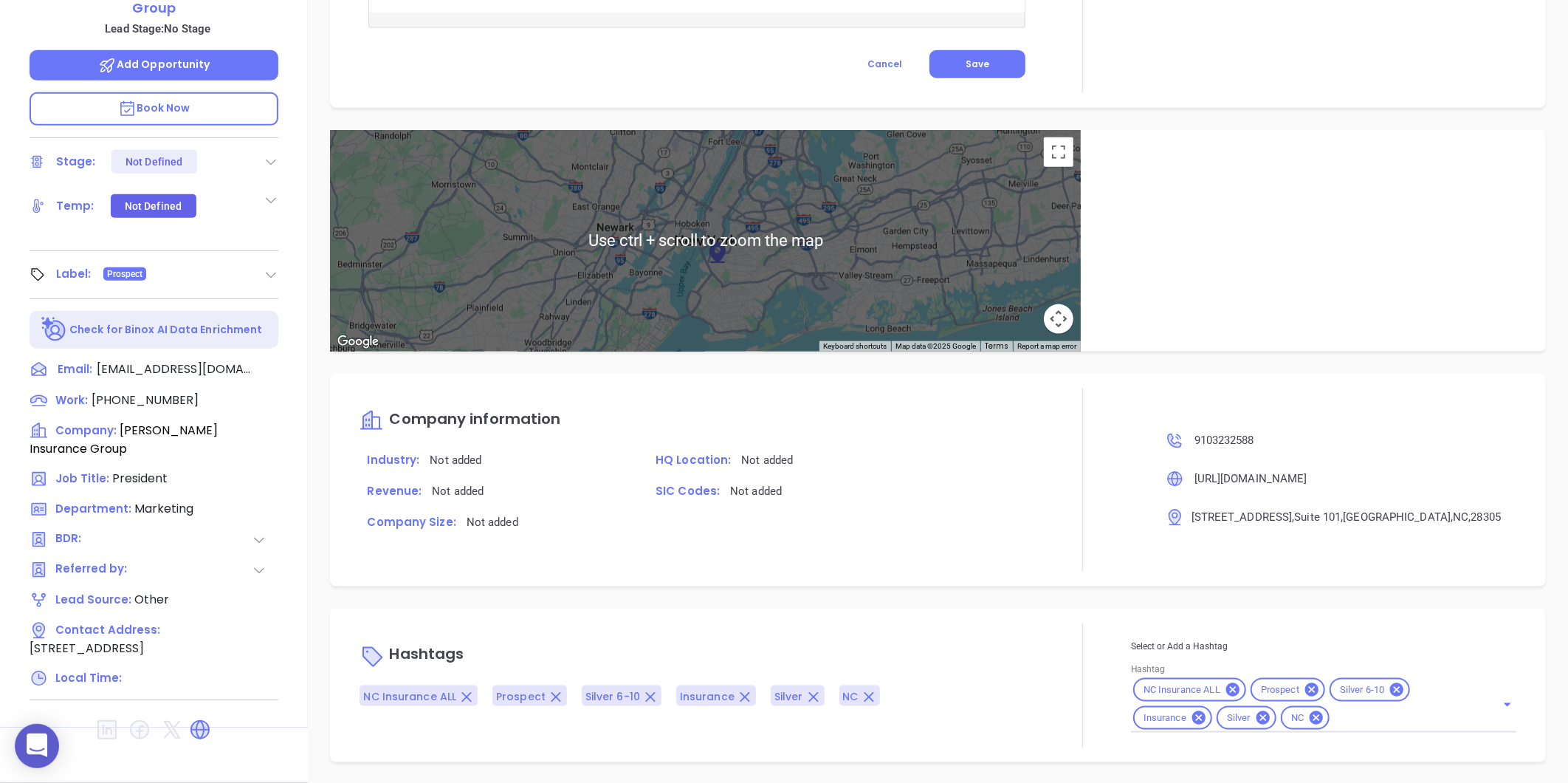
type input "[PERSON_NAME]"
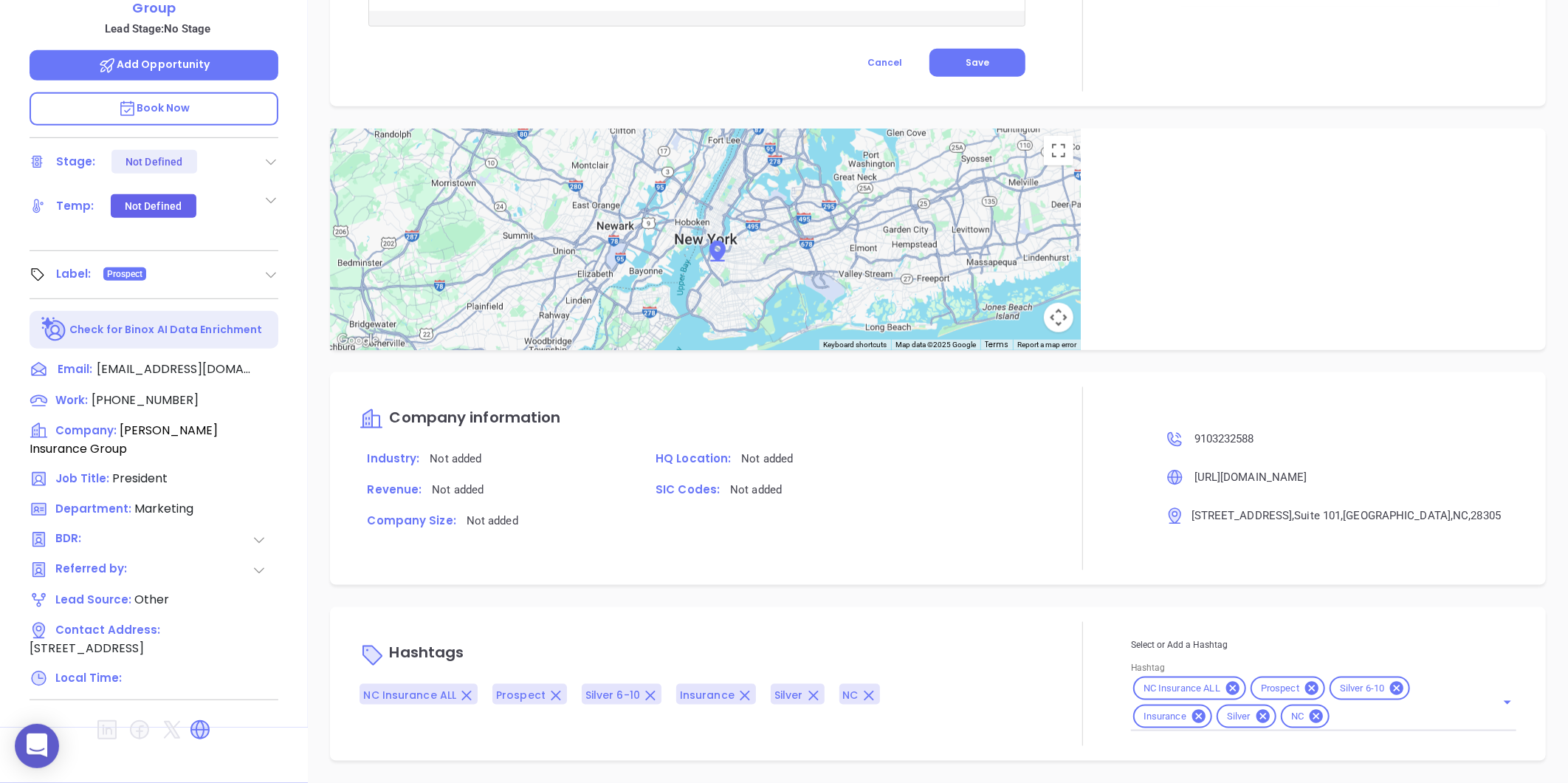
scroll to position [704, 0]
click at [1256, 720] on icon at bounding box center [1263, 718] width 13 height 13
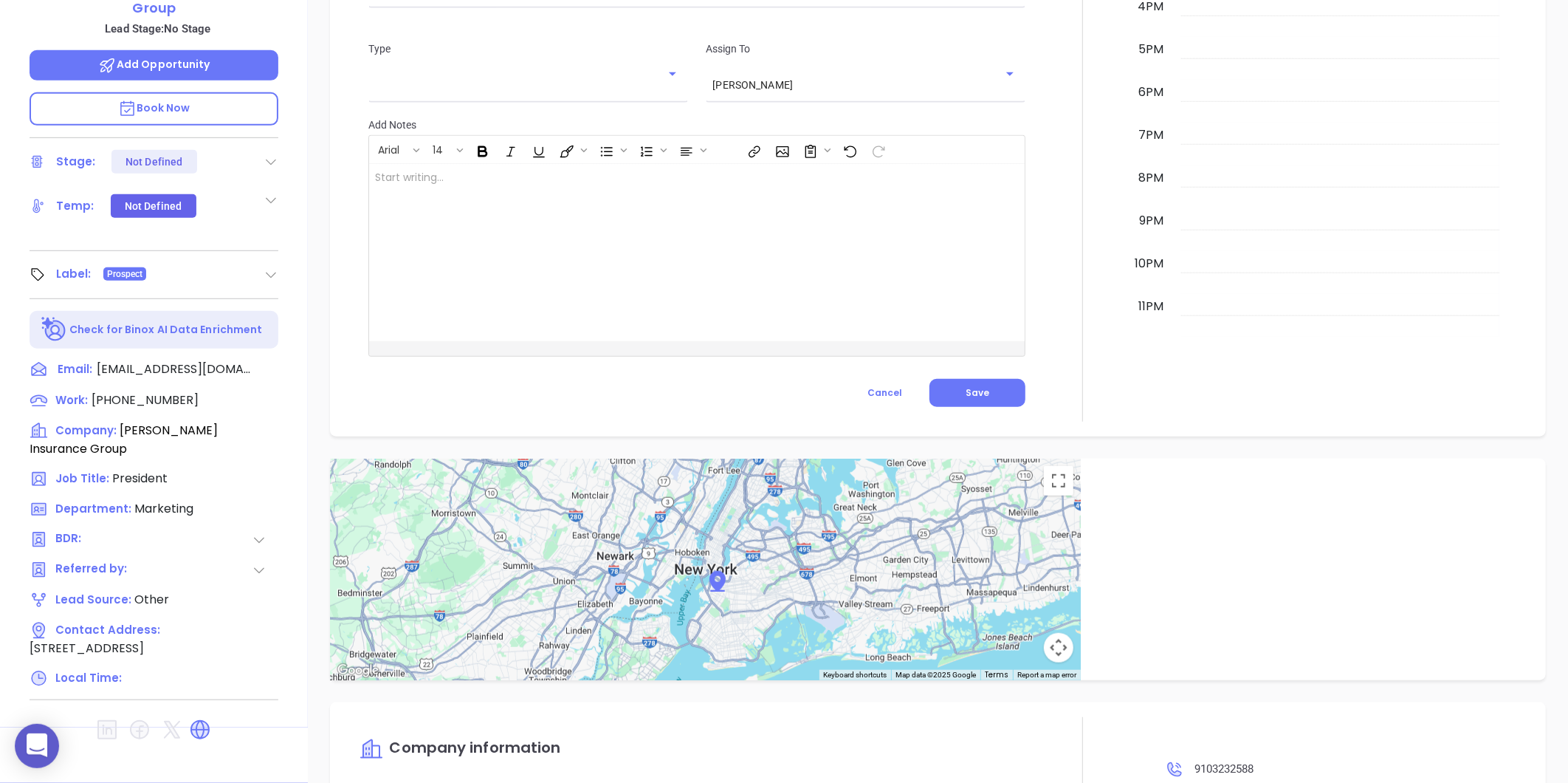
scroll to position [207, 0]
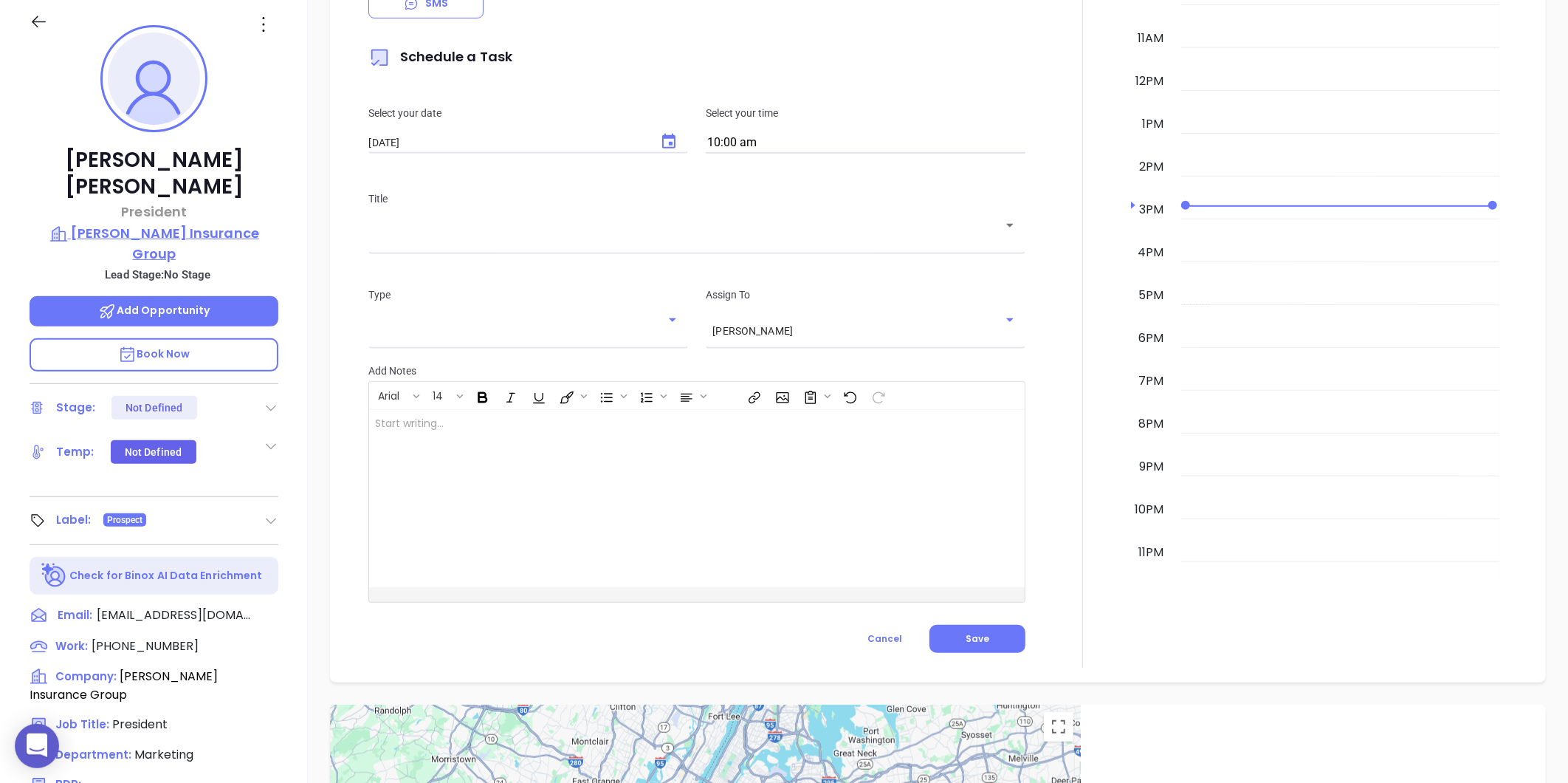
click at [170, 223] on p "Warren Insurance Group" at bounding box center [154, 244] width 248 height 41
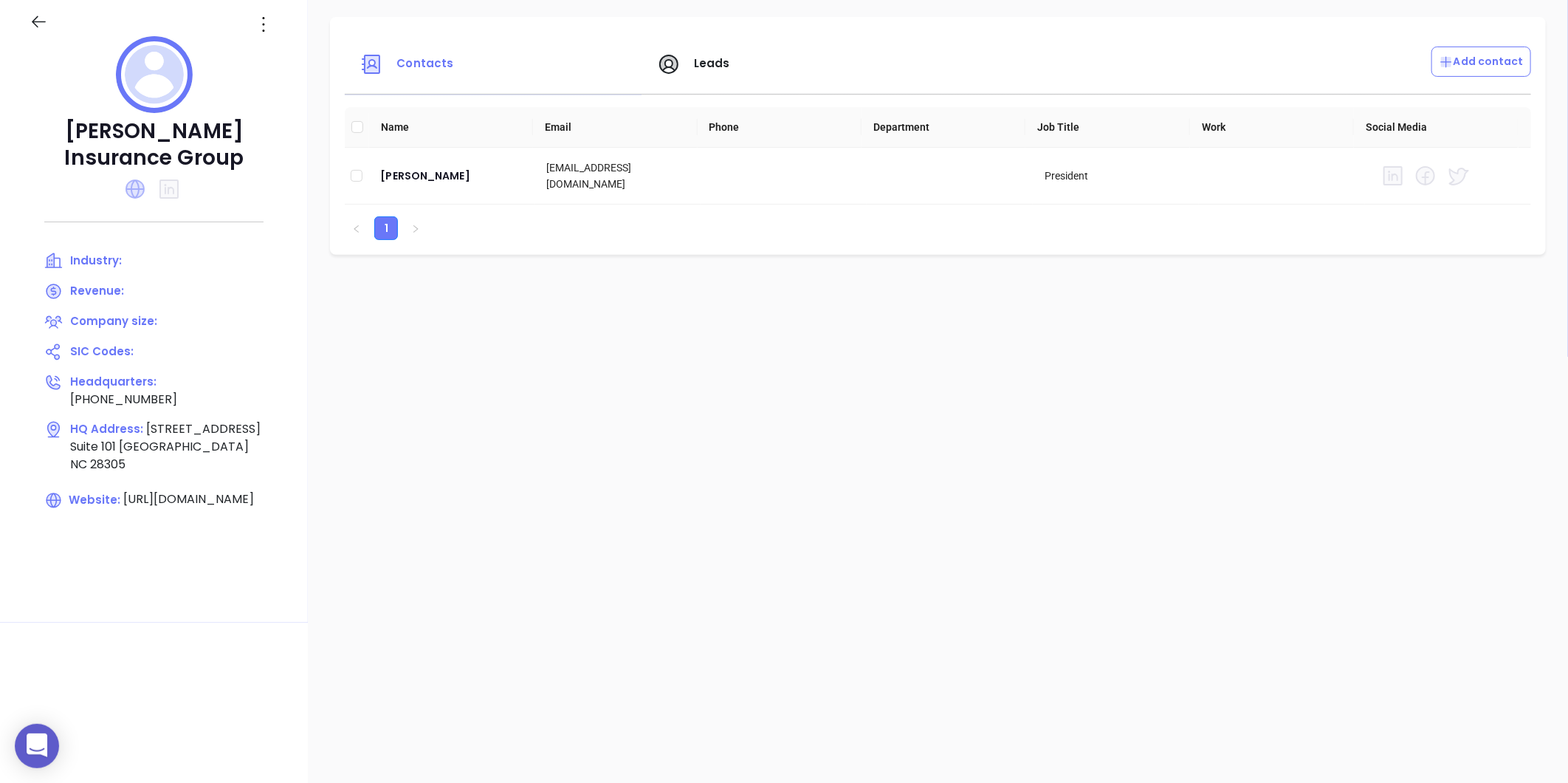
click at [139, 188] on icon at bounding box center [135, 189] width 20 height 20
click at [269, 20] on icon at bounding box center [262, 23] width 23 height 23
click at [289, 58] on div "Edit" at bounding box center [330, 52] width 134 height 16
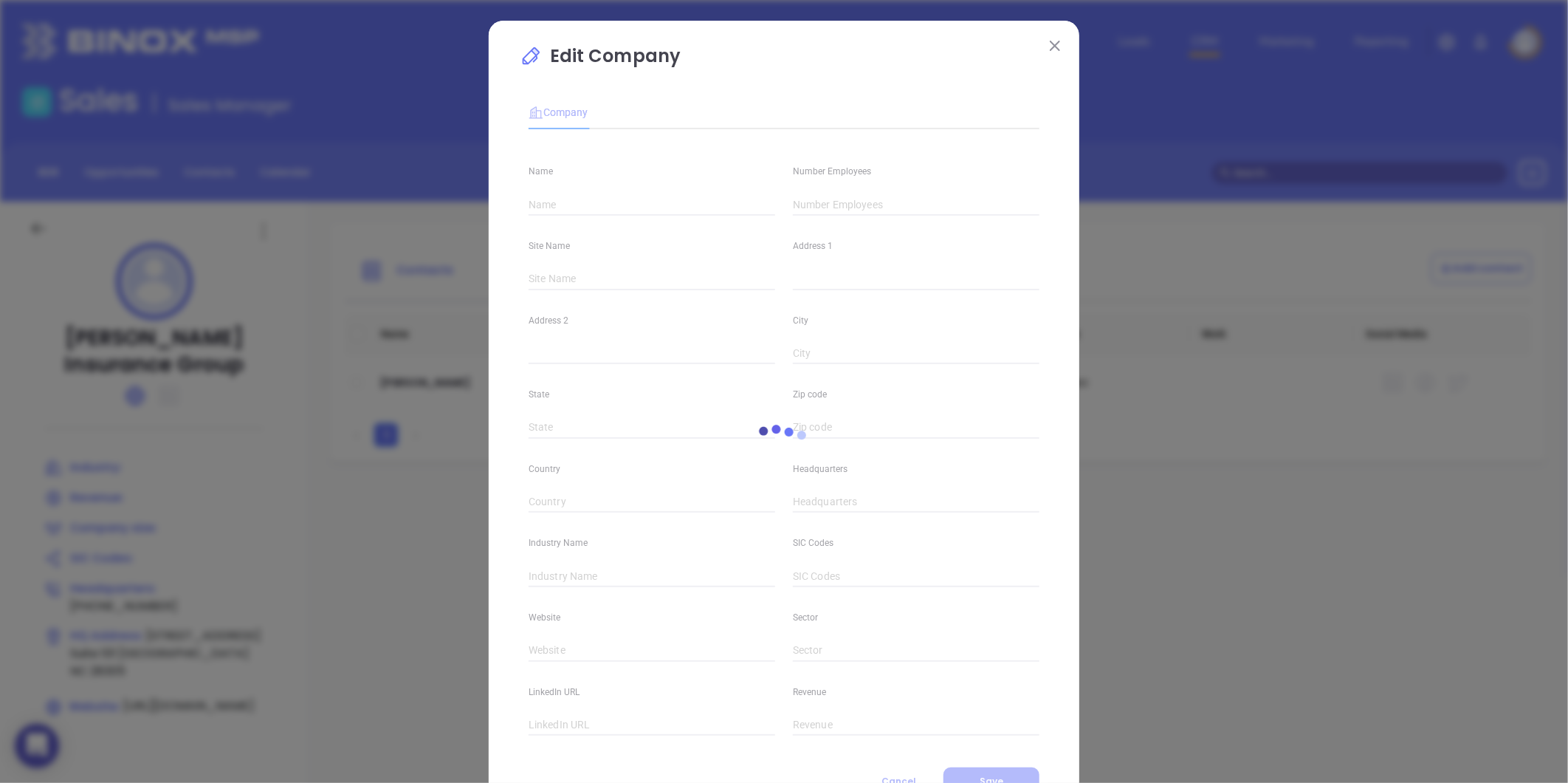
type input "Warren Insurance Group"
type input "(910) 323-2588"
type input "https://warreninsgroup.com/"
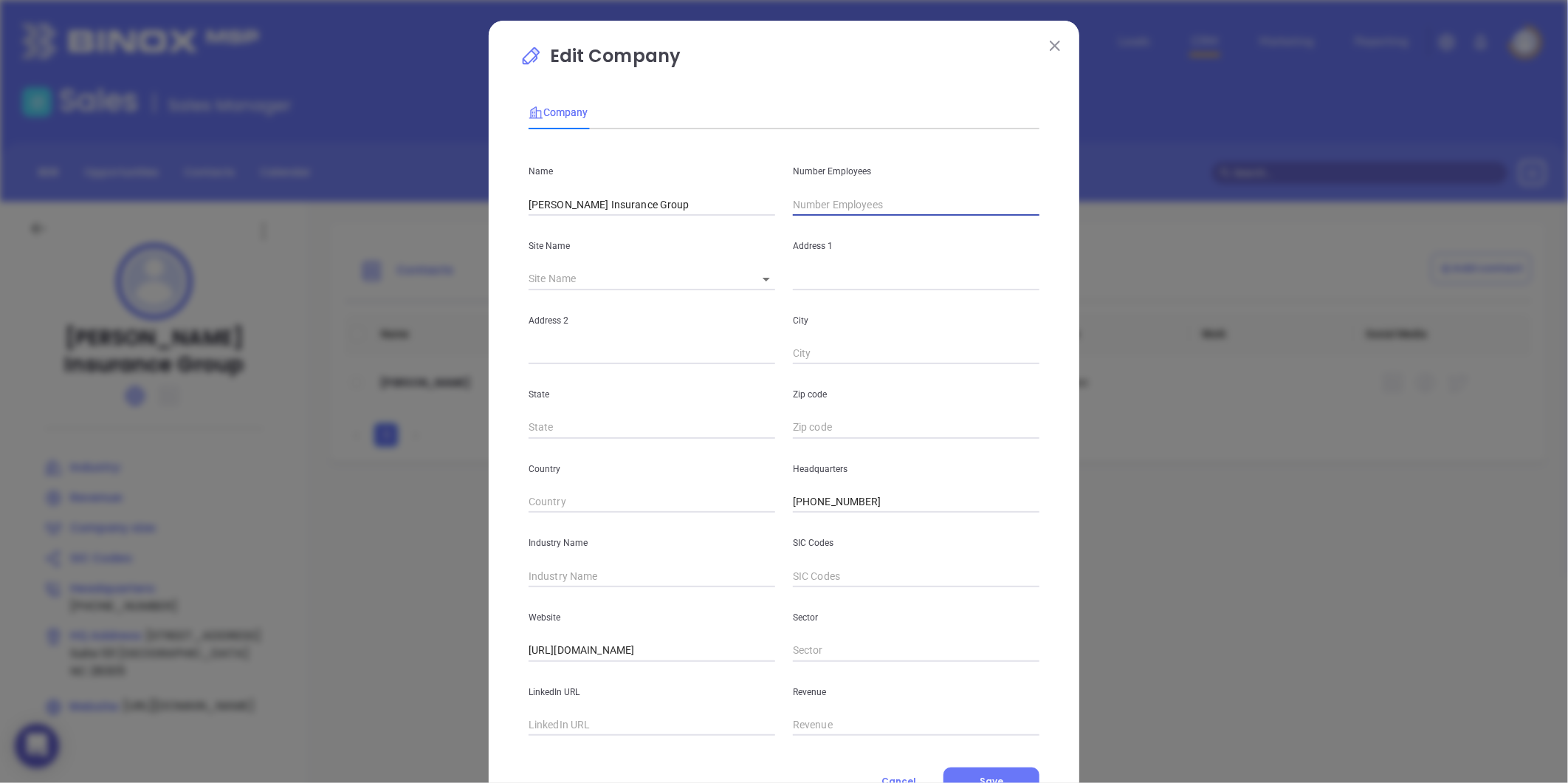
click at [793, 209] on input "text" at bounding box center [916, 205] width 247 height 22
type input "17"
click at [580, 574] on input "text" at bounding box center [651, 576] width 247 height 22
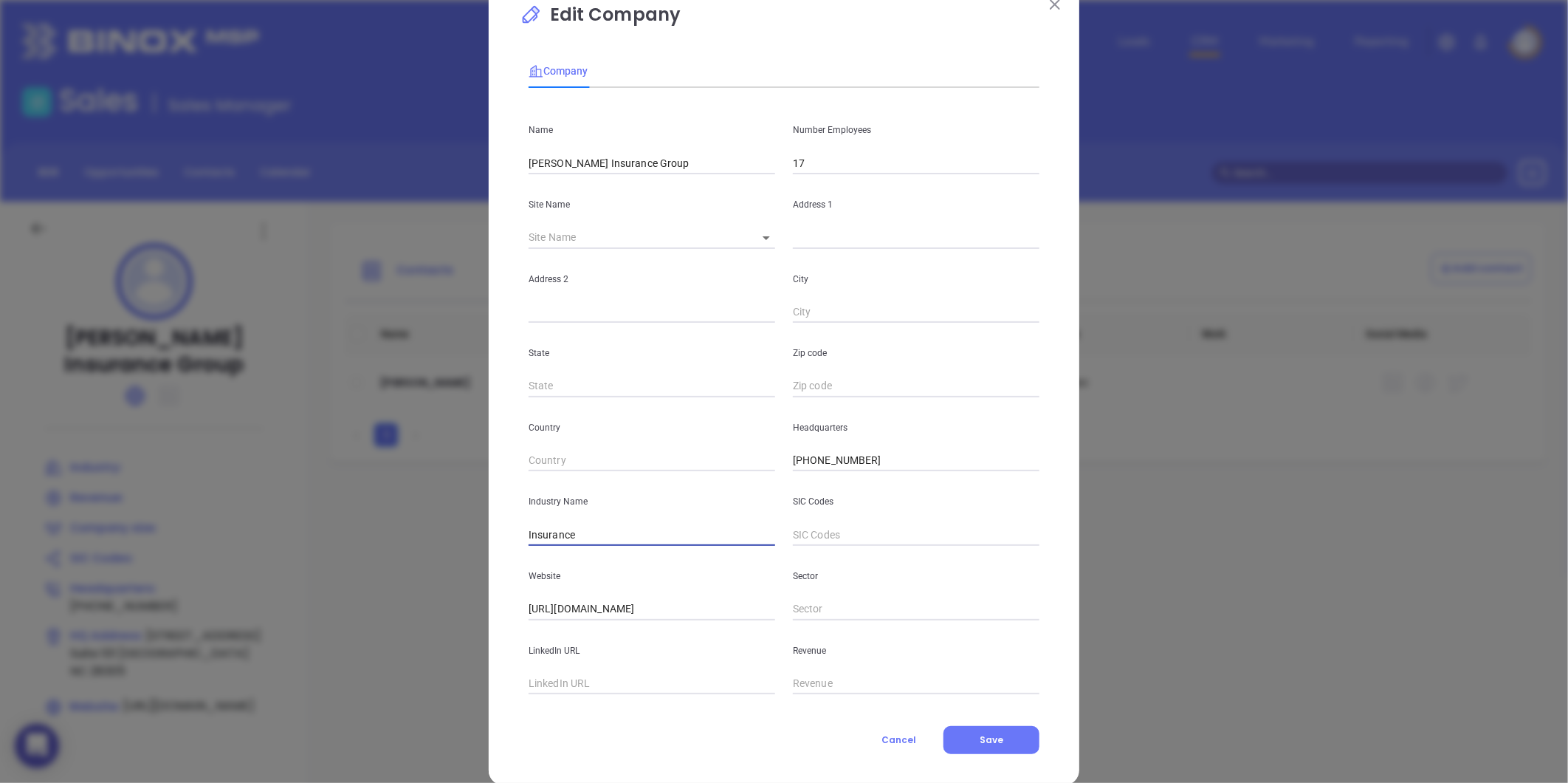
scroll to position [64, 0]
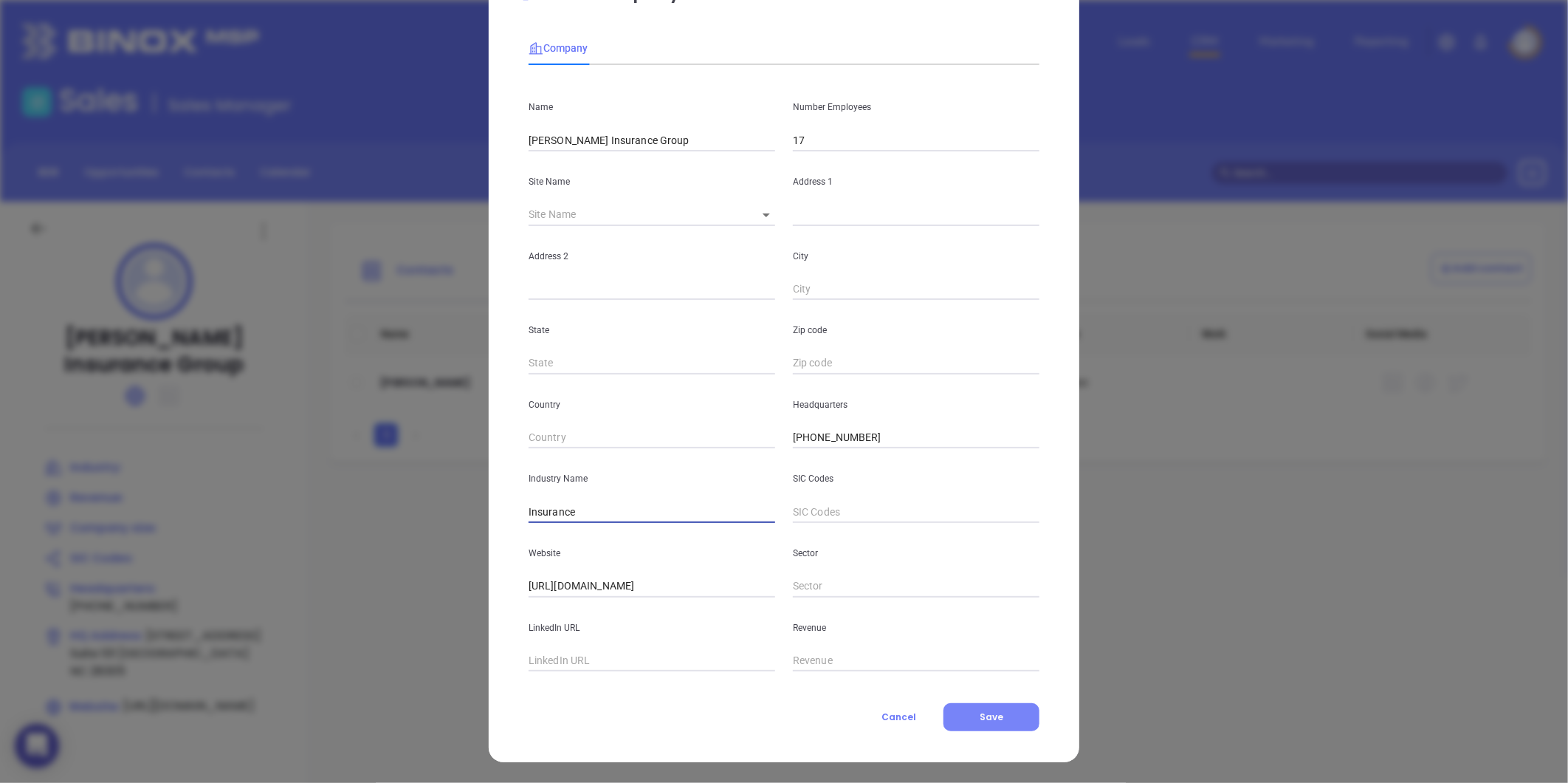
type input "Insurance"
click at [967, 712] on button "Save" at bounding box center [991, 717] width 96 height 28
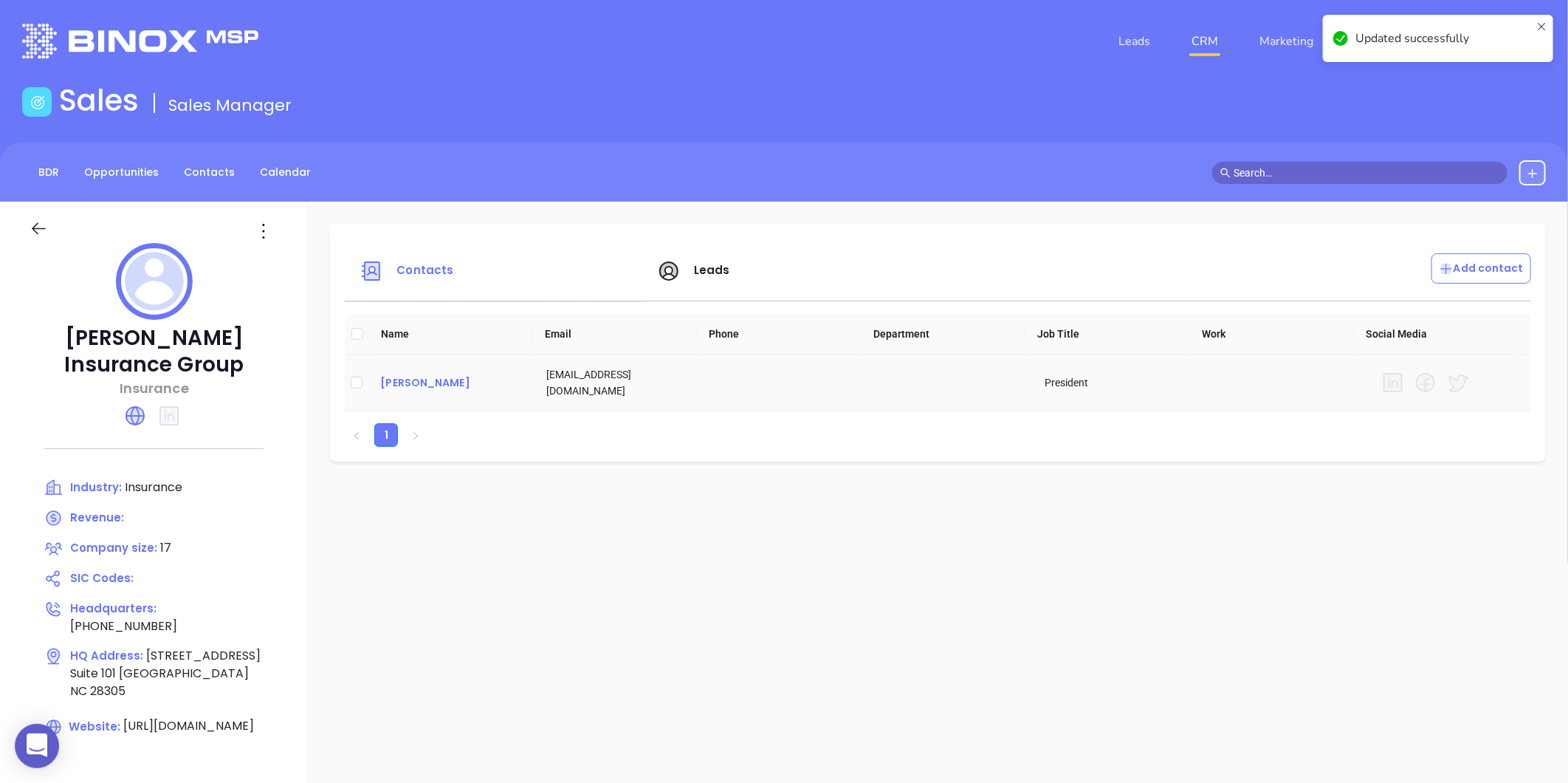
click at [401, 380] on div "Mike Warren" at bounding box center [450, 382] width 142 height 18
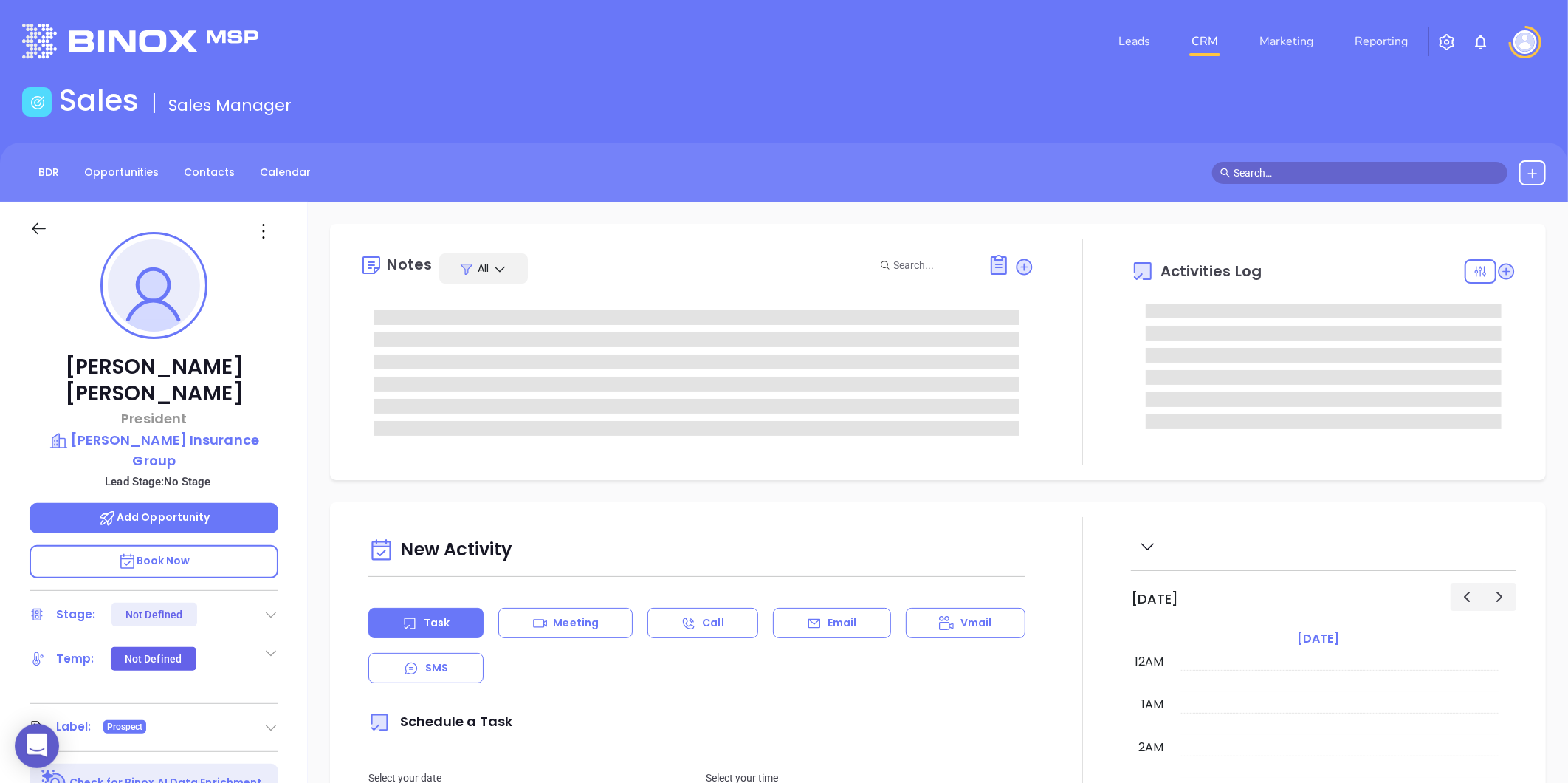
type input "[DATE]"
type input "[PERSON_NAME]"
click at [255, 245] on div at bounding box center [154, 228] width 266 height 52
click at [266, 236] on icon at bounding box center [262, 231] width 23 height 23
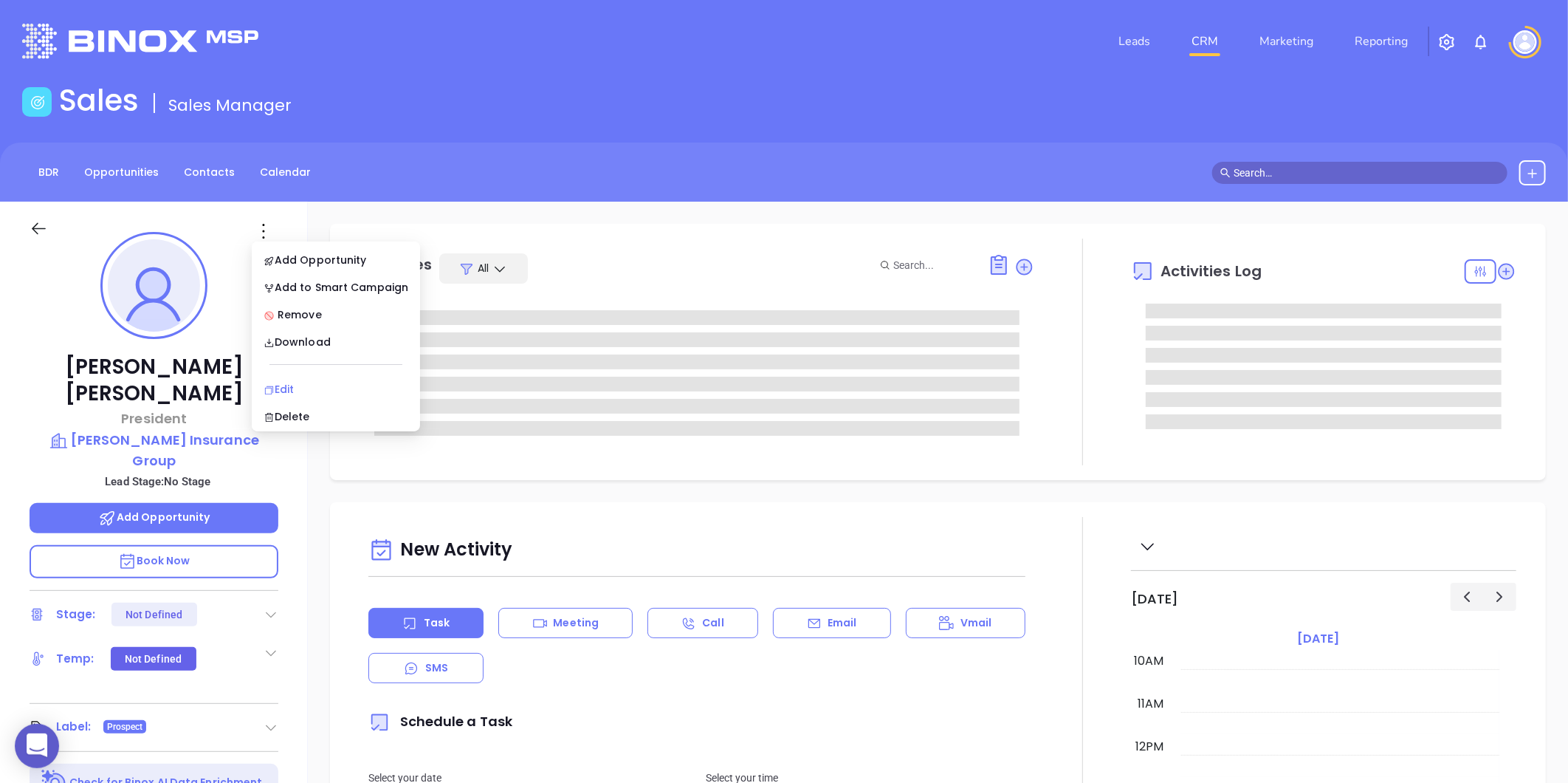
click at [276, 385] on div "Edit" at bounding box center [335, 388] width 144 height 16
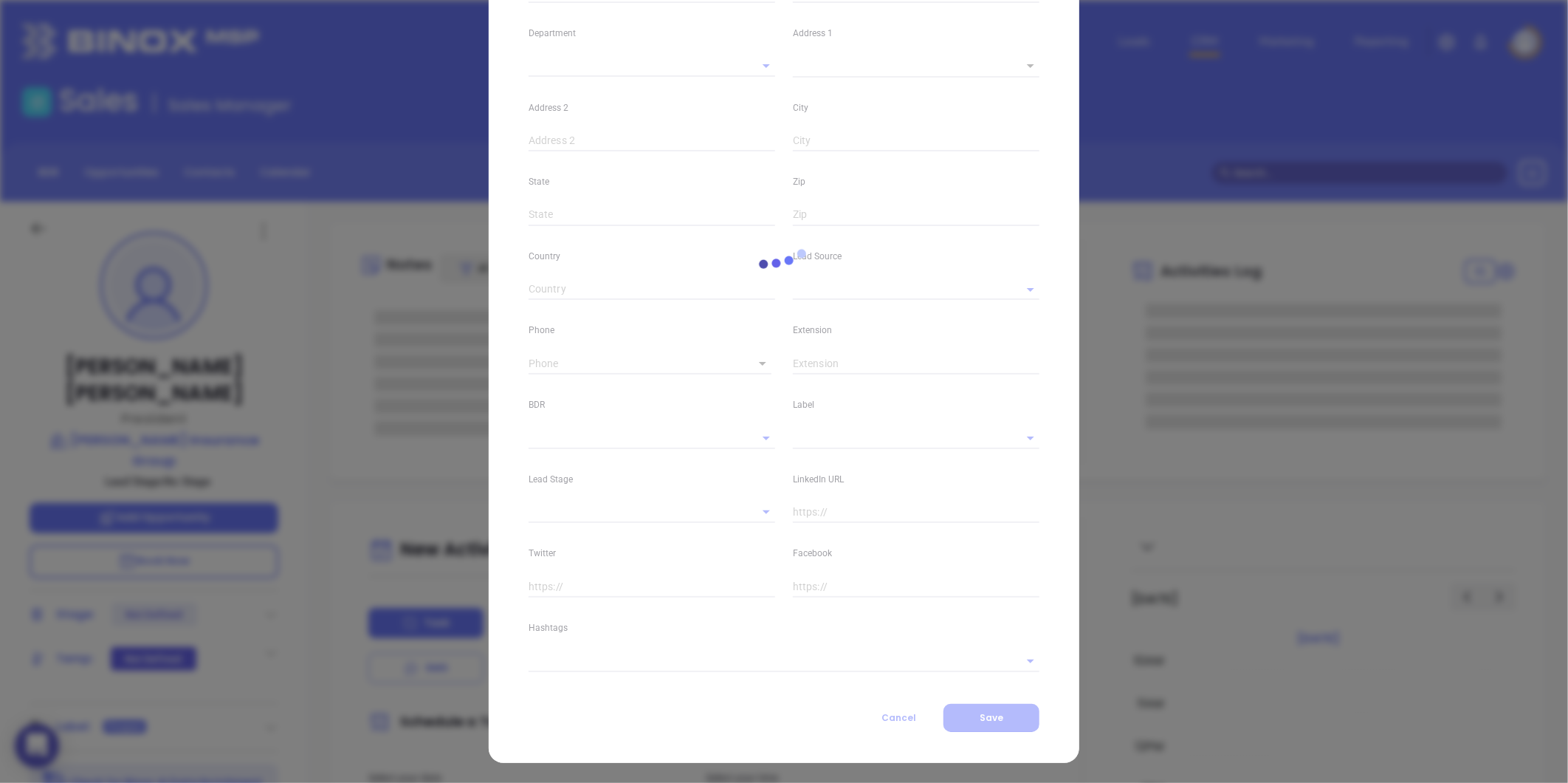
type input "Mike"
type input "Warren"
type input "warrenm1@warreninsgroup.com"
type input "President"
type input "1"
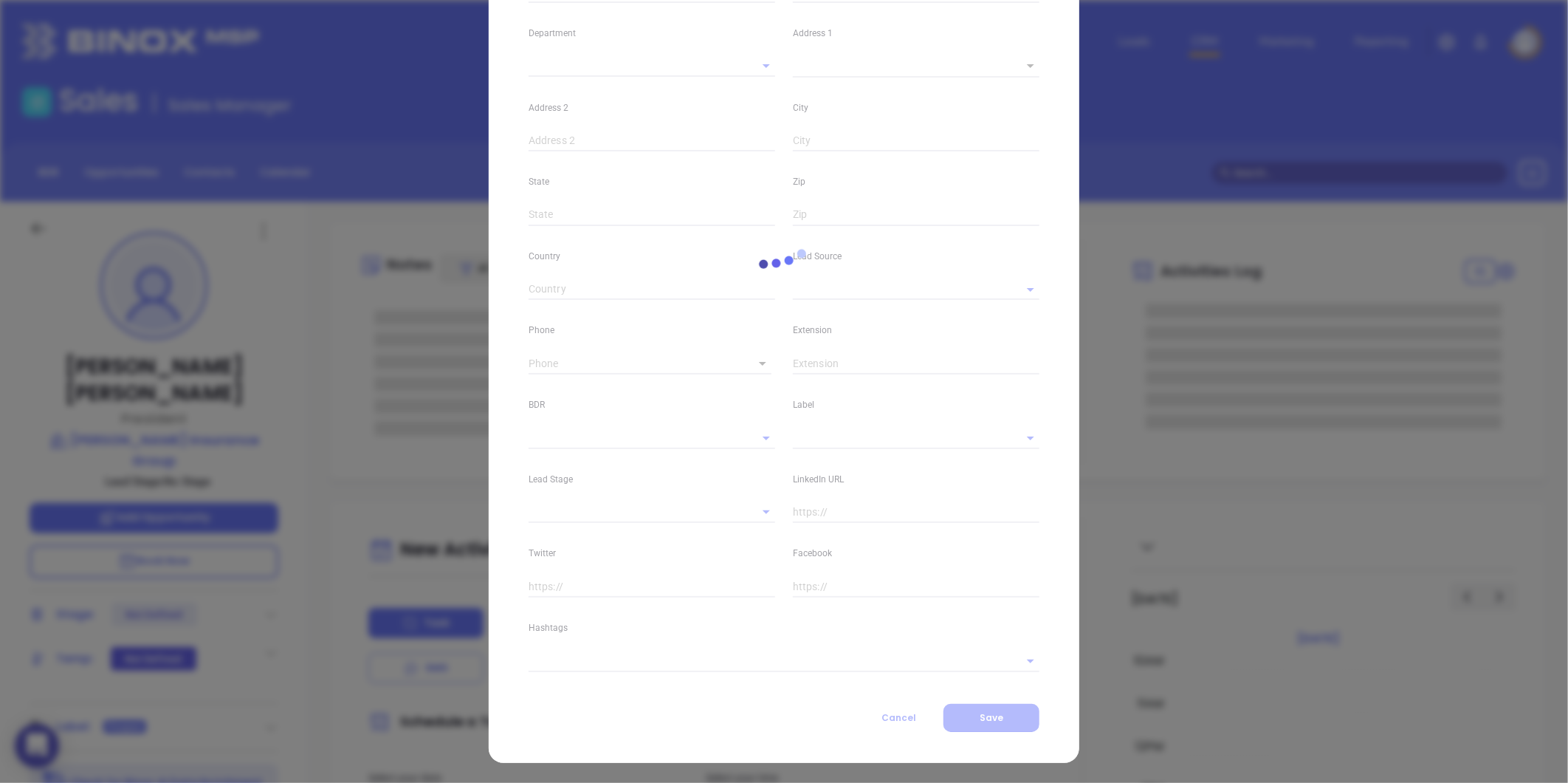
type input "Marketing"
type input "Other"
type input "undefined undefined"
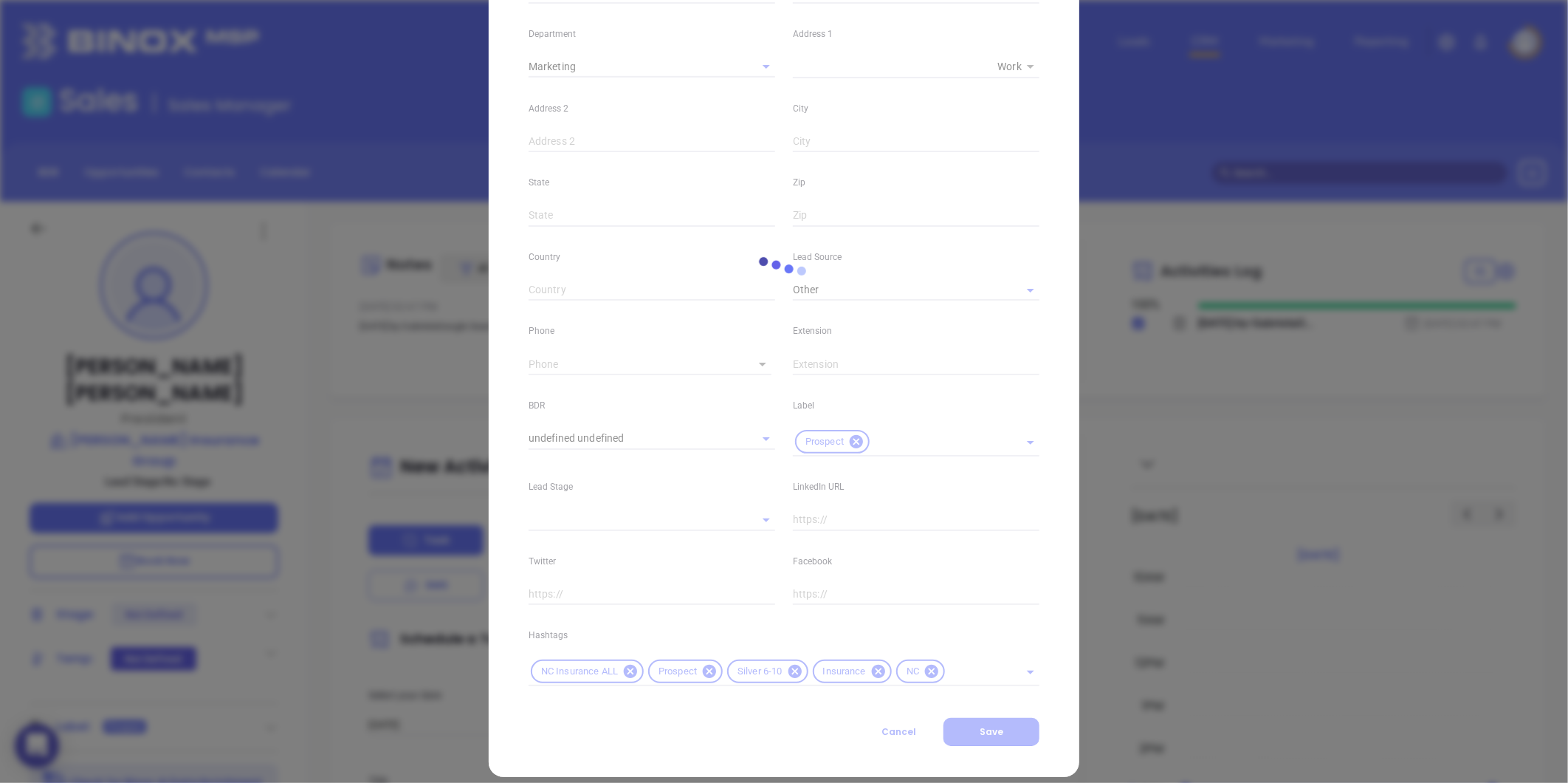
type input "(910) 323-2588"
type input "1"
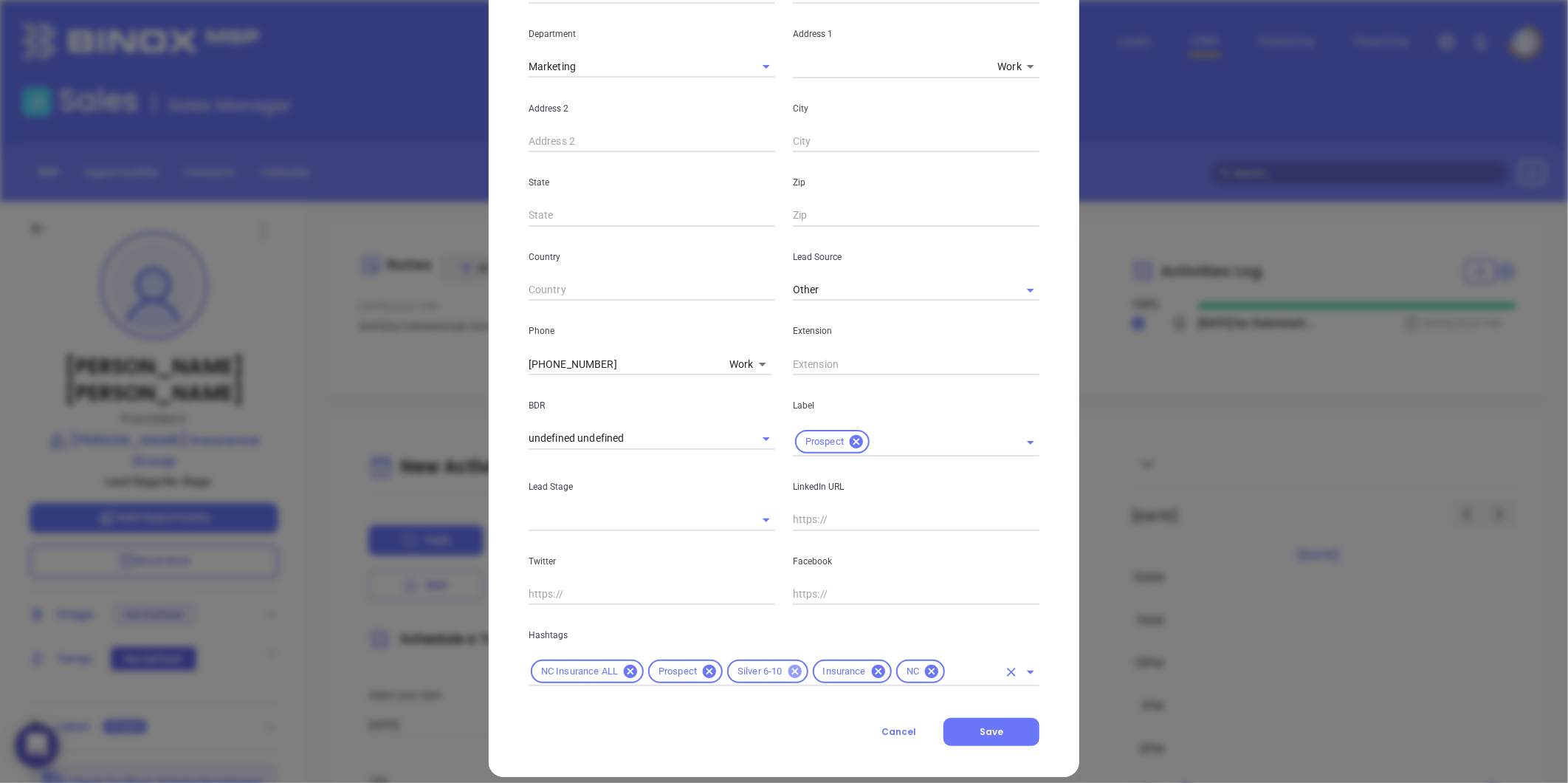
click at [795, 669] on icon at bounding box center [795, 670] width 16 height 16
click at [852, 658] on div "NC Insurance ALL Prospect Insurance NC" at bounding box center [784, 671] width 511 height 29
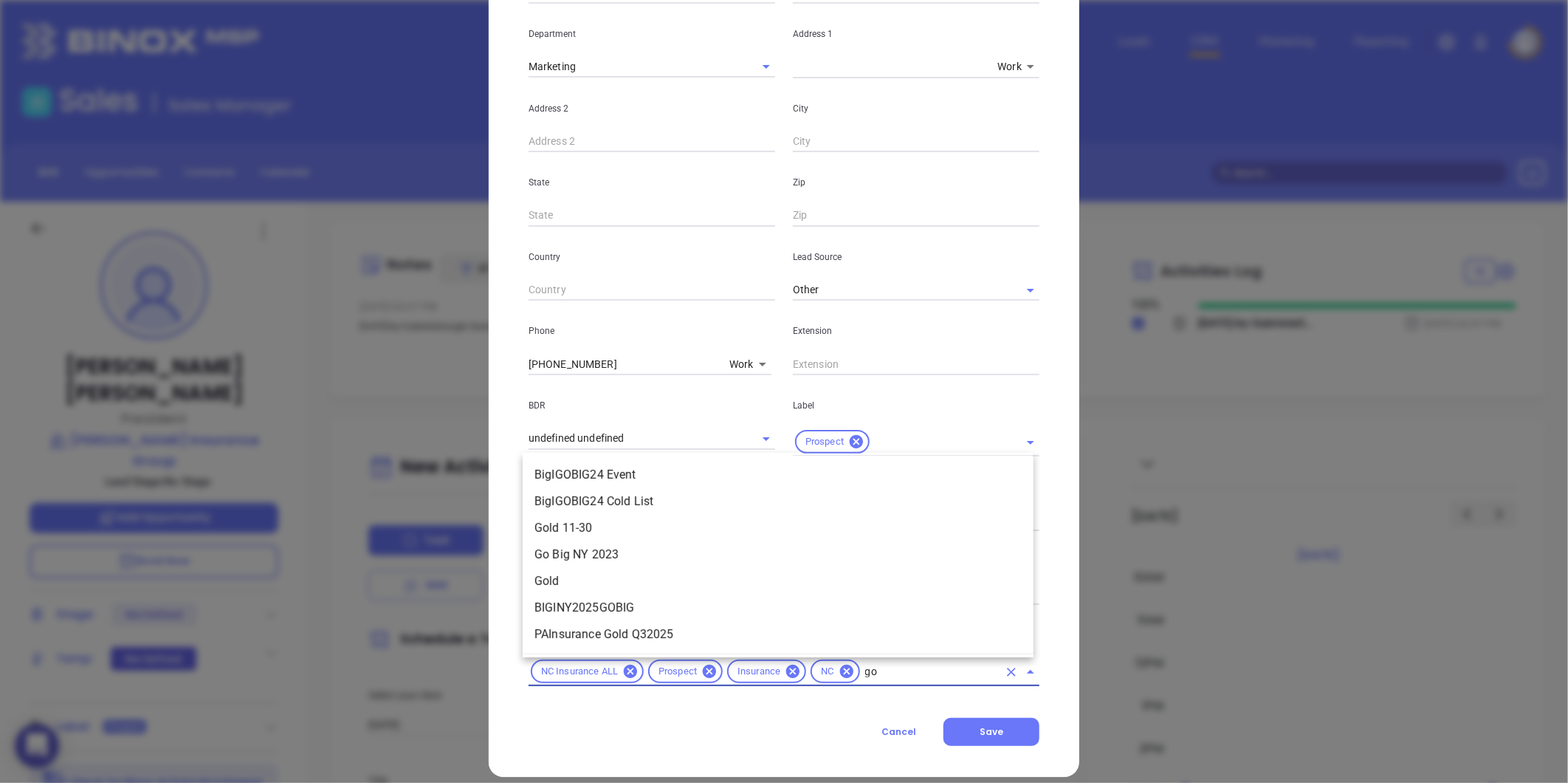
type input "gol"
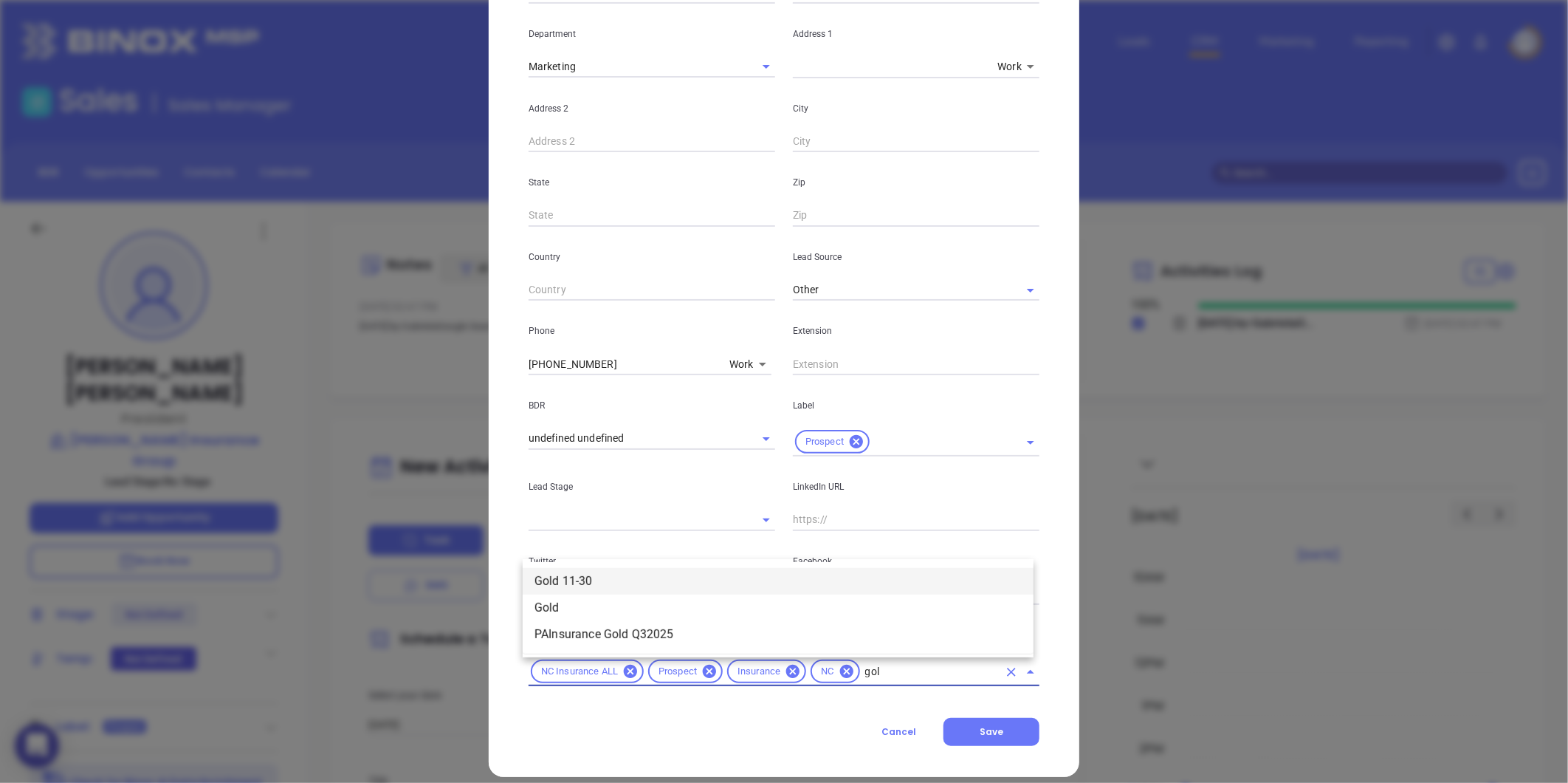
click at [664, 574] on li "Gold 11-30" at bounding box center [778, 581] width 511 height 27
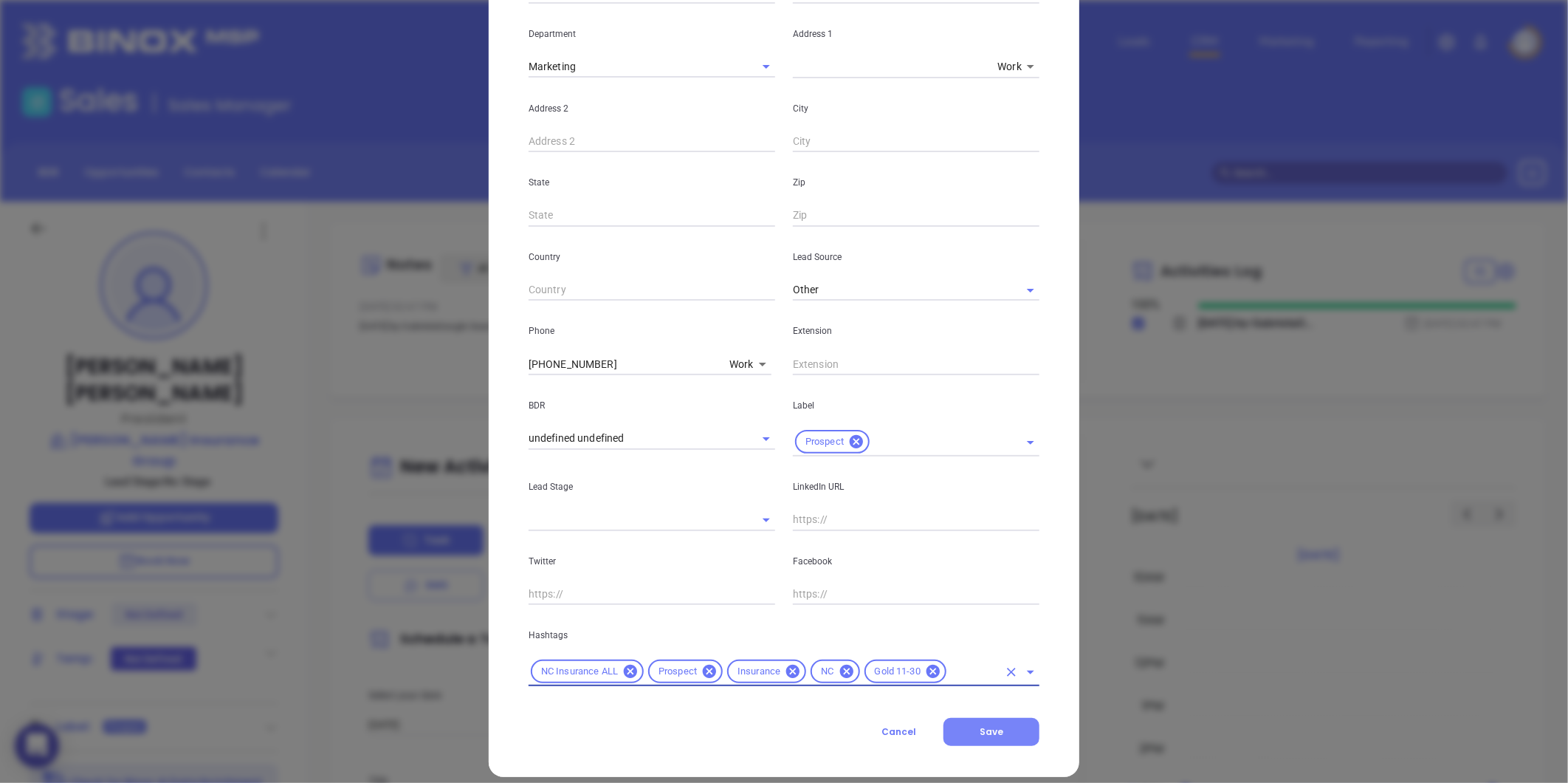
click at [1010, 734] on button "Save" at bounding box center [991, 732] width 96 height 28
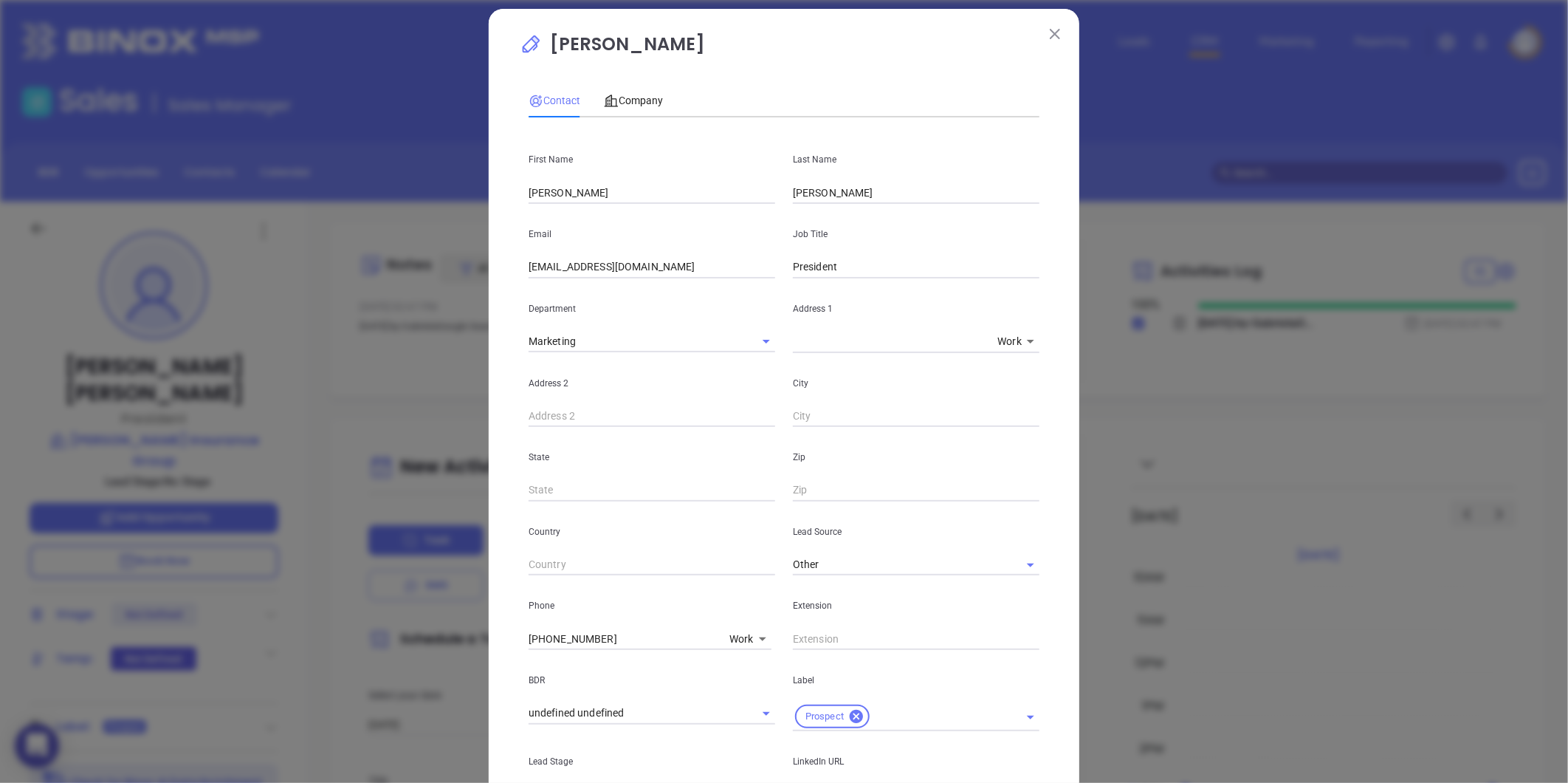
scroll to position [0, 0]
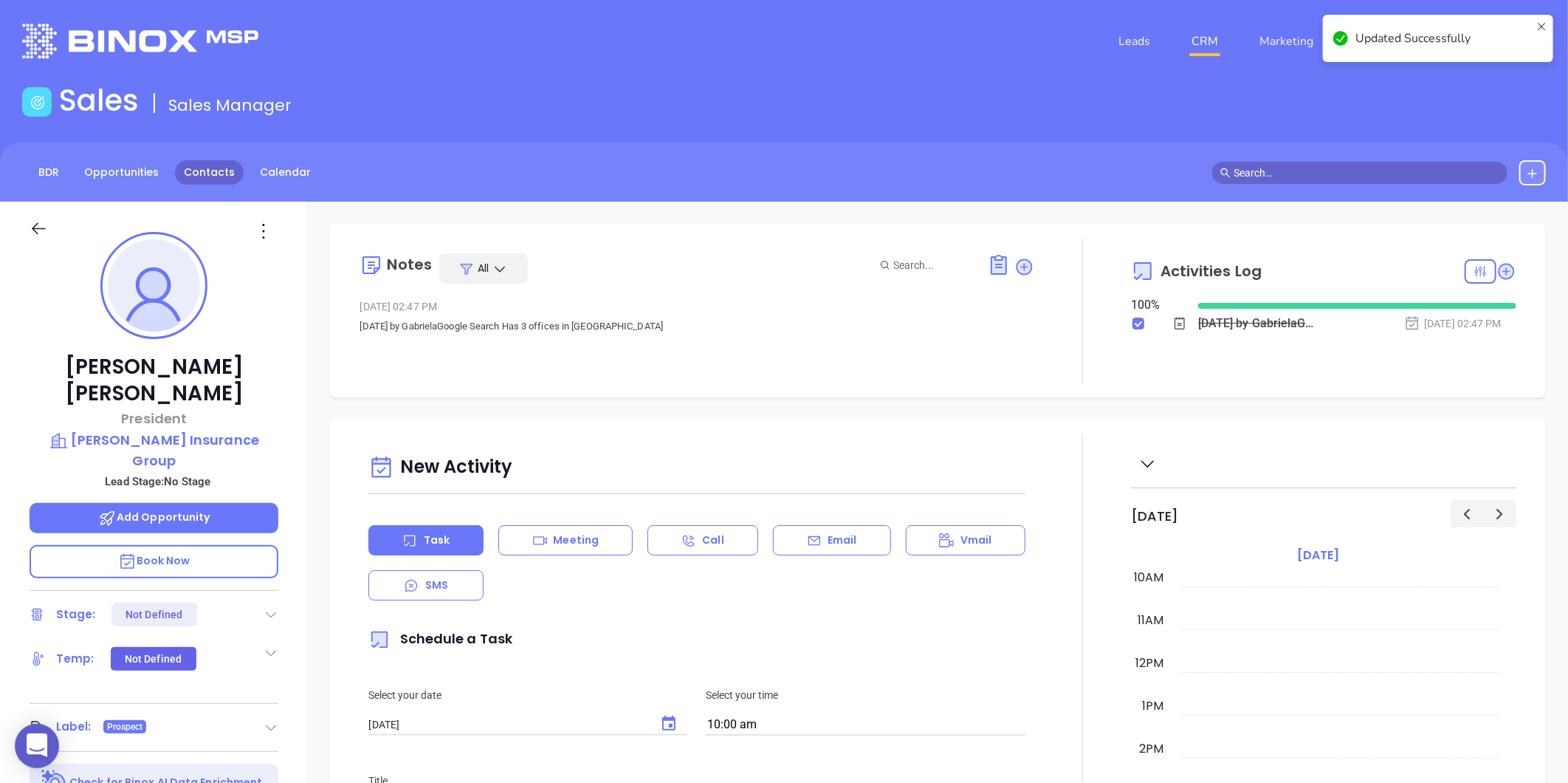
click at [212, 175] on link "Contacts" at bounding box center [209, 172] width 69 height 24
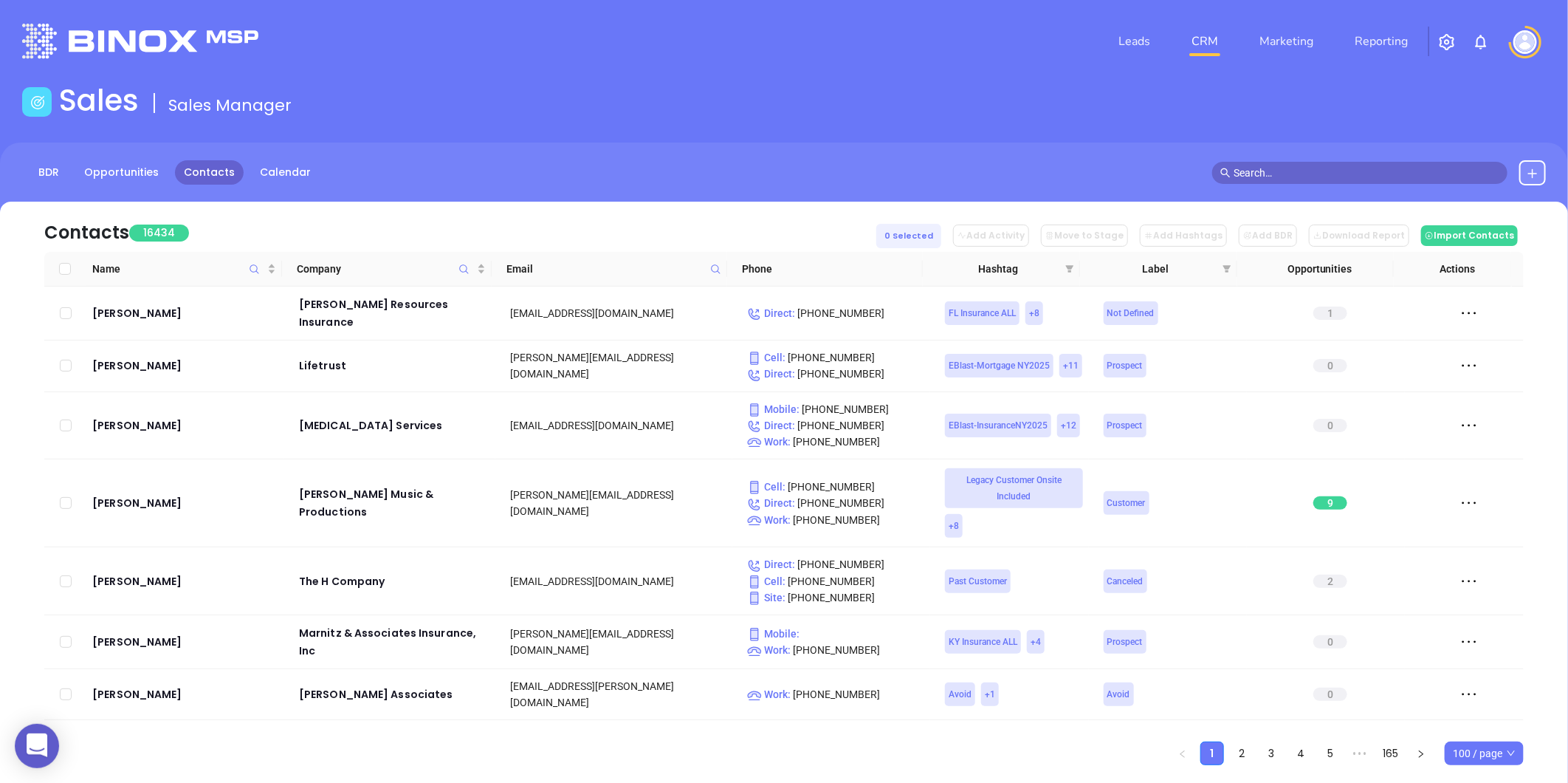
click at [722, 266] on span at bounding box center [716, 269] width 17 height 22
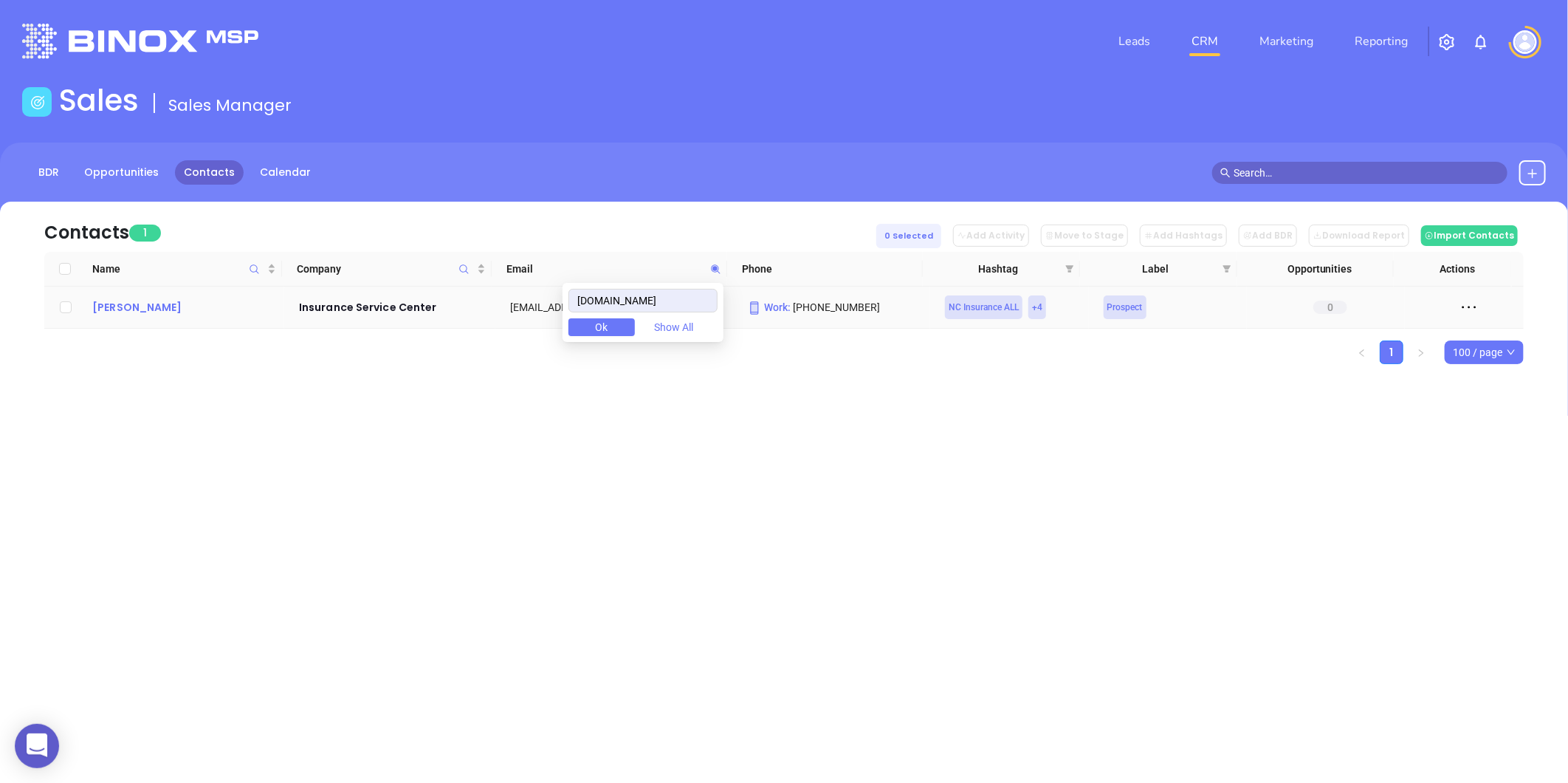
type input "iscfay.com"
click at [105, 305] on div "John L. Canady" at bounding box center [185, 306] width 186 height 18
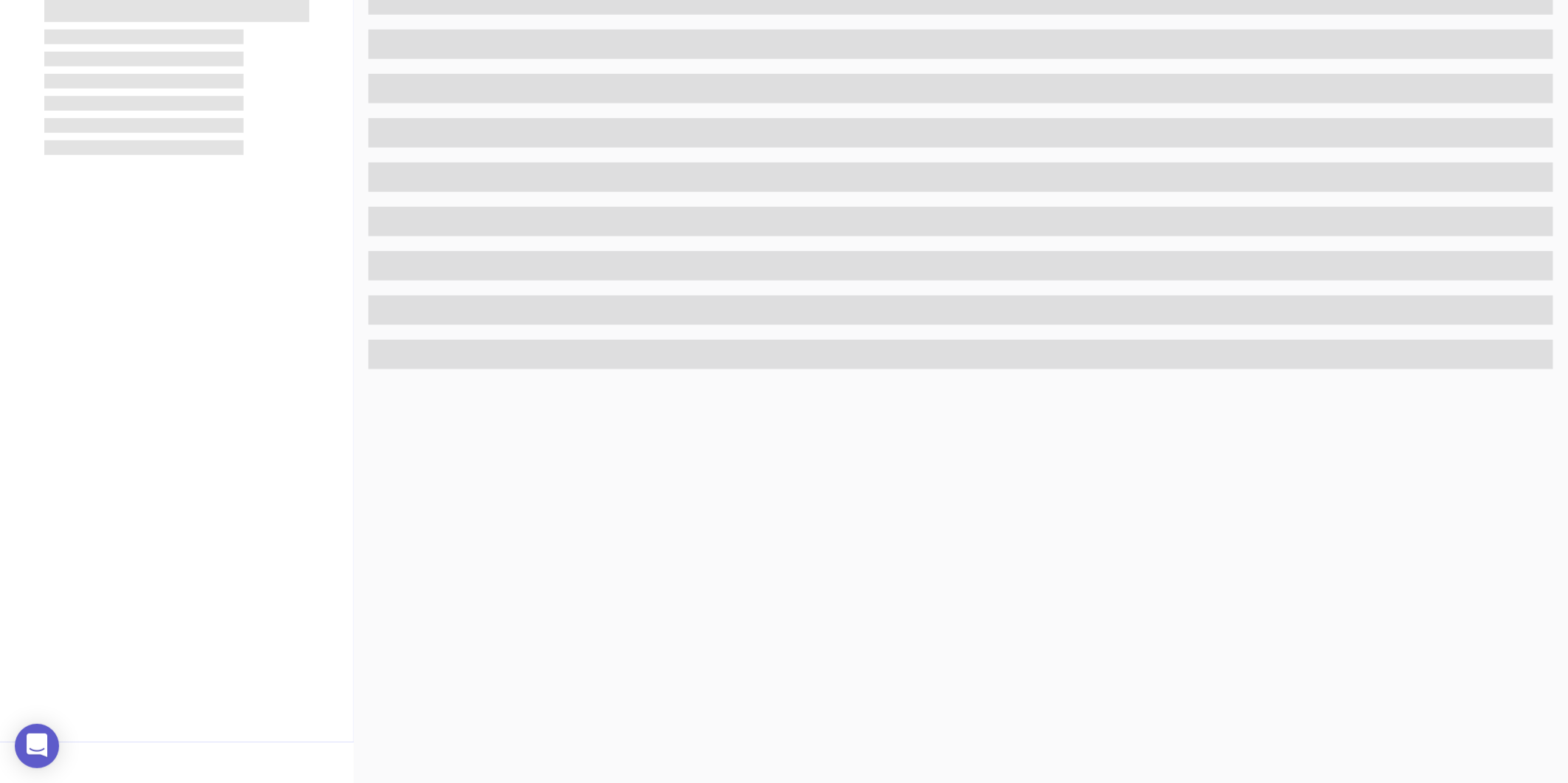
scroll to position [452, 0]
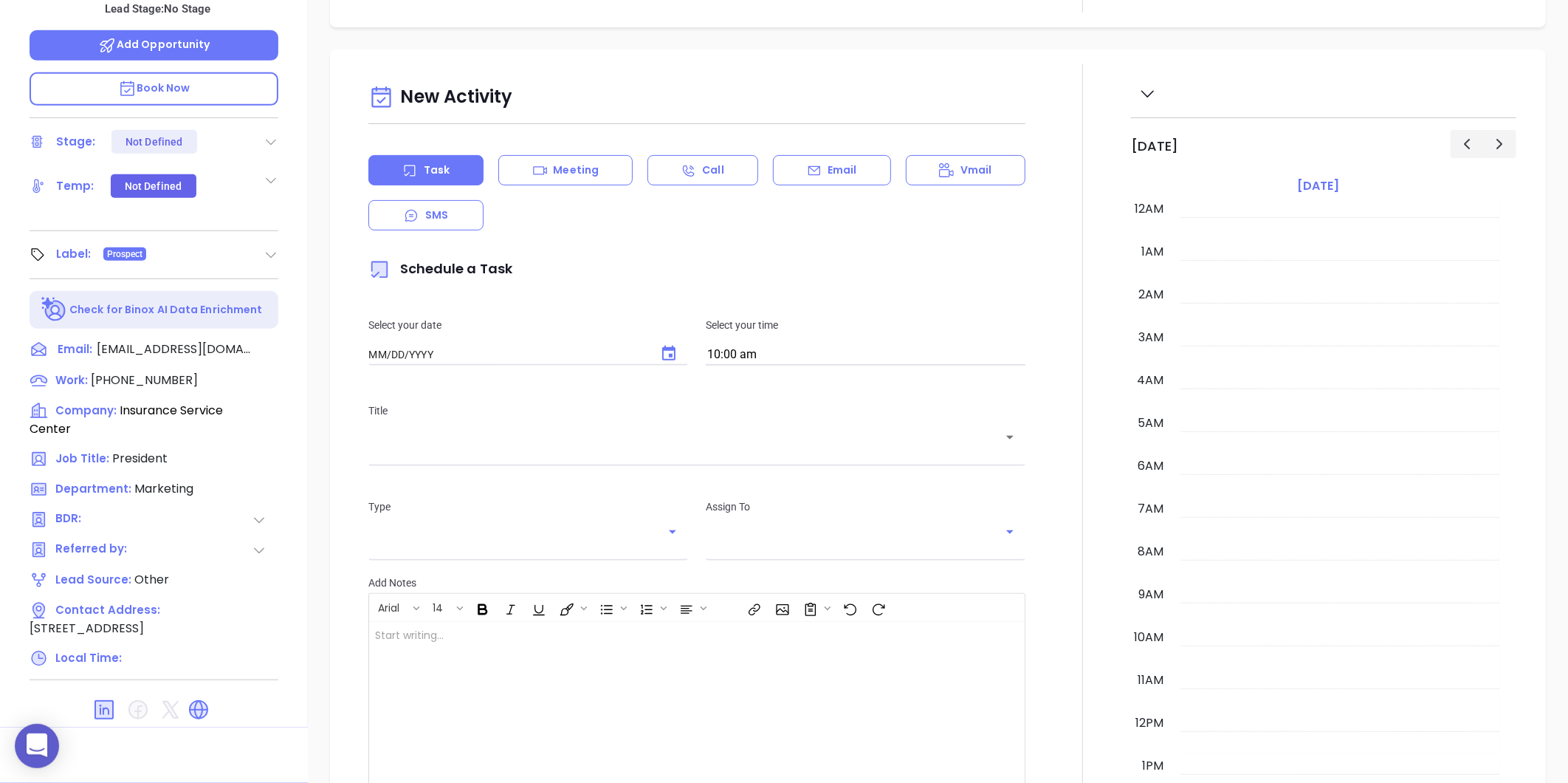
type input "[DATE]"
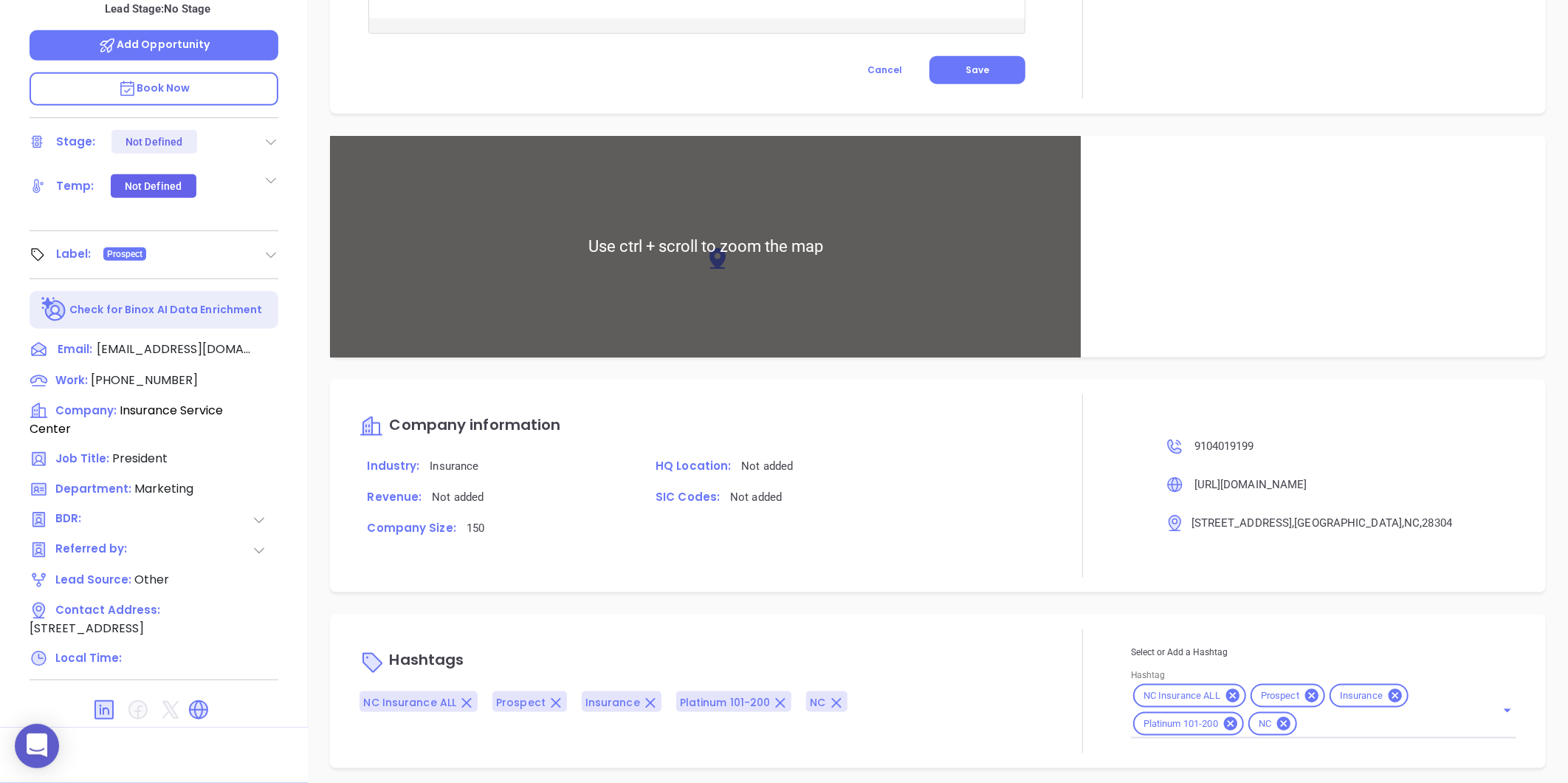
scroll to position [787, 0]
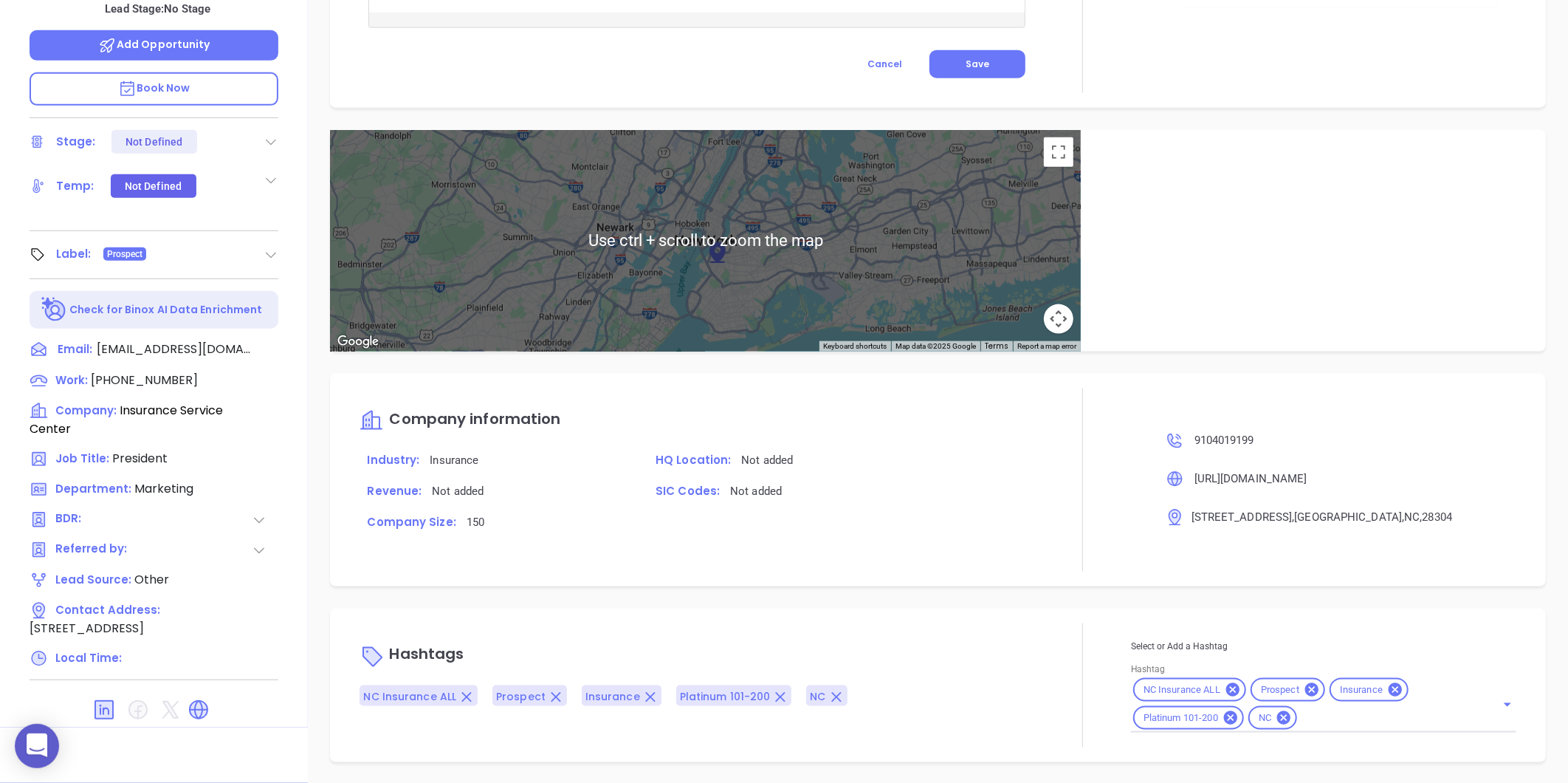
type input "[PERSON_NAME]"
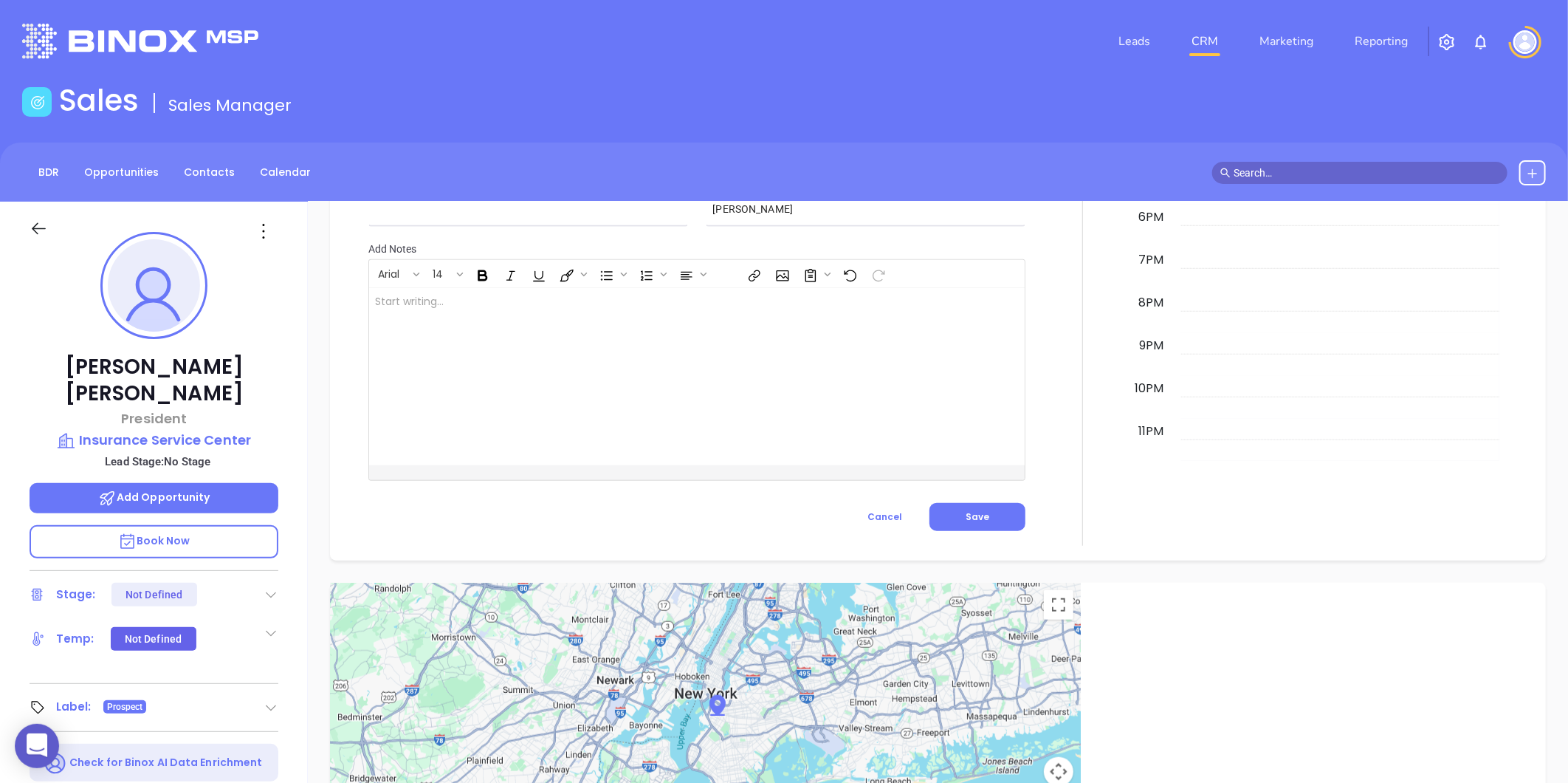
scroll to position [704, 0]
click at [177, 452] on p "Lead Stage: No Stage" at bounding box center [157, 461] width 241 height 20
click at [181, 430] on p "Insurance Service Center" at bounding box center [154, 440] width 248 height 20
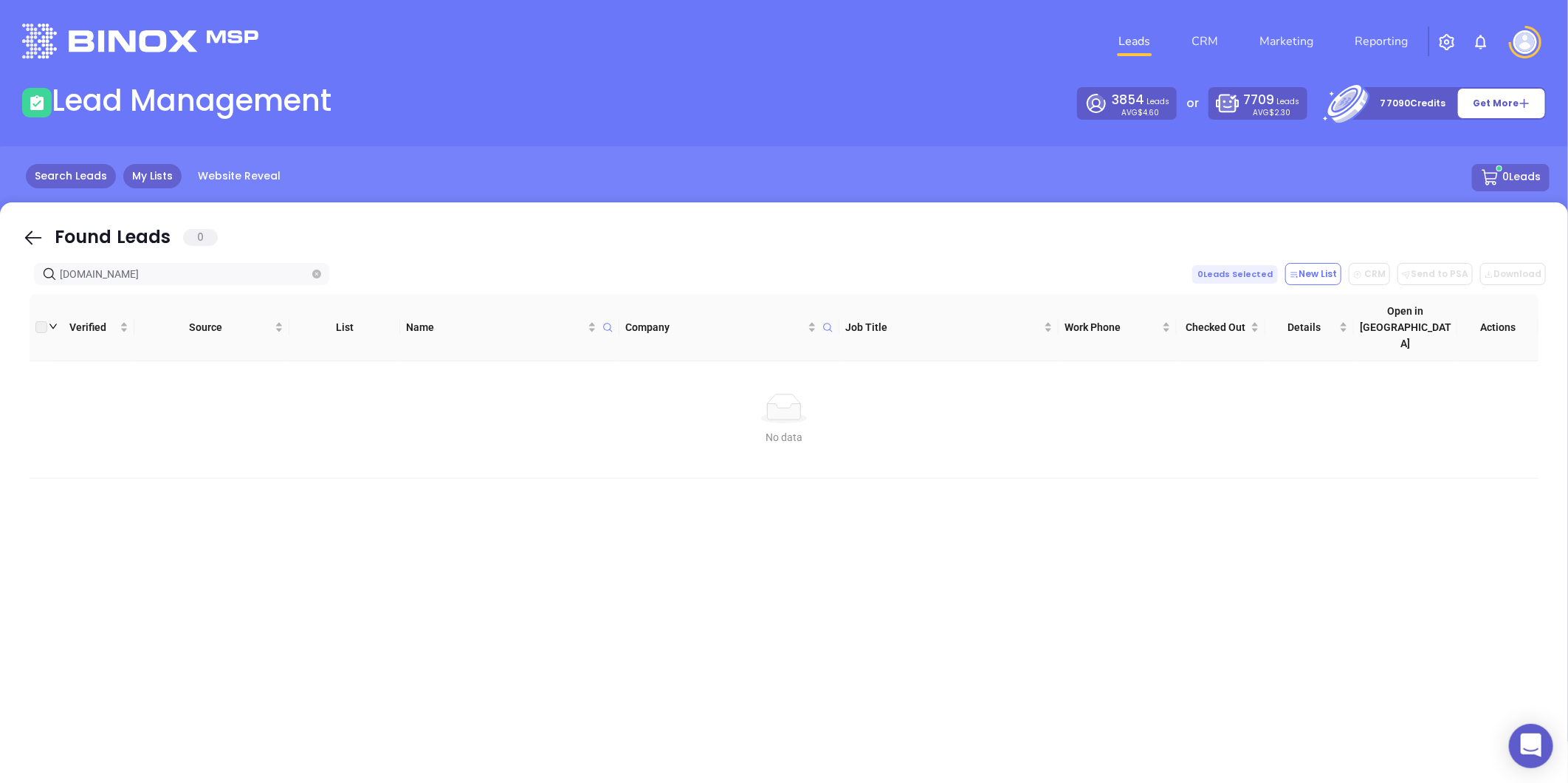
click at [35, 181] on link "Search Leads" at bounding box center [71, 176] width 90 height 24
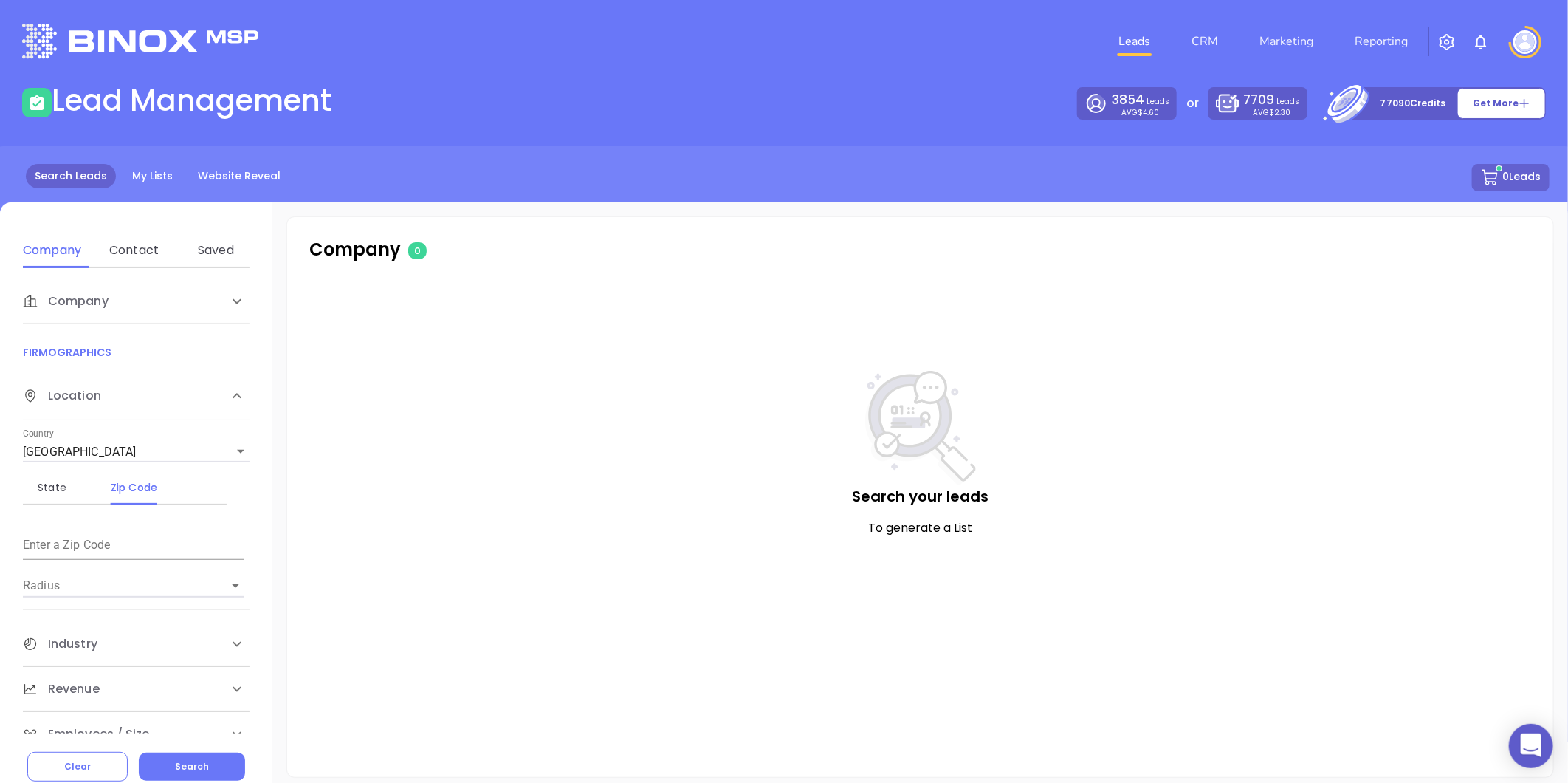
click at [127, 271] on div "Company Name Domain Enter a company name FIRMOGRAPHICS Location Country [GEOGRA…" at bounding box center [136, 501] width 273 height 466
click at [134, 251] on div "Contact" at bounding box center [134, 250] width 59 height 18
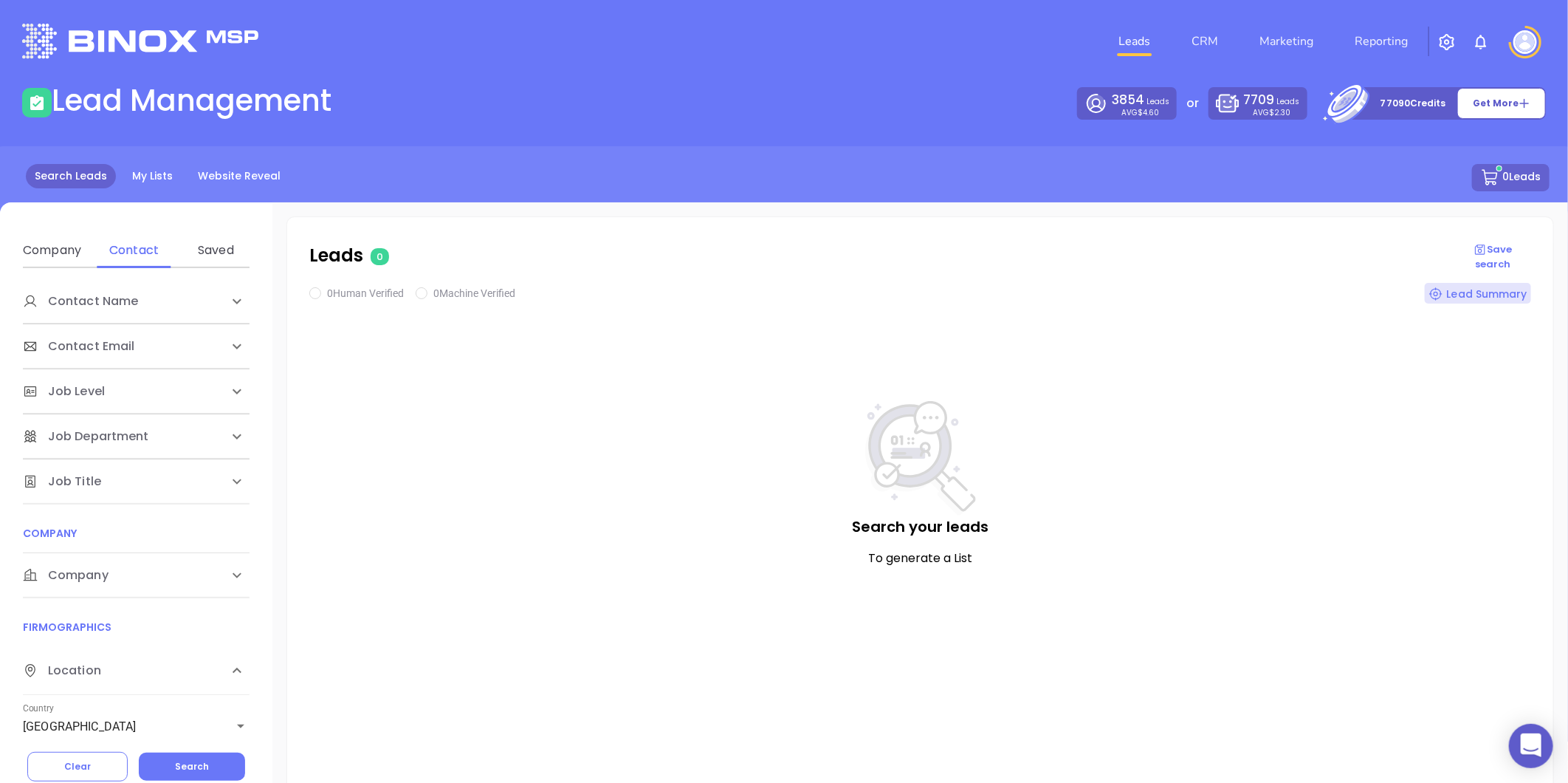
click at [71, 323] on div "Company" at bounding box center [136, 302] width 226 height 45
click at [138, 633] on div "Domain" at bounding box center [134, 631] width 59 height 18
click at [101, 676] on input "Enter a company name" at bounding box center [134, 686] width 221 height 23
paste input "[DOMAIN_NAME]"
type input "[DOMAIN_NAME]"
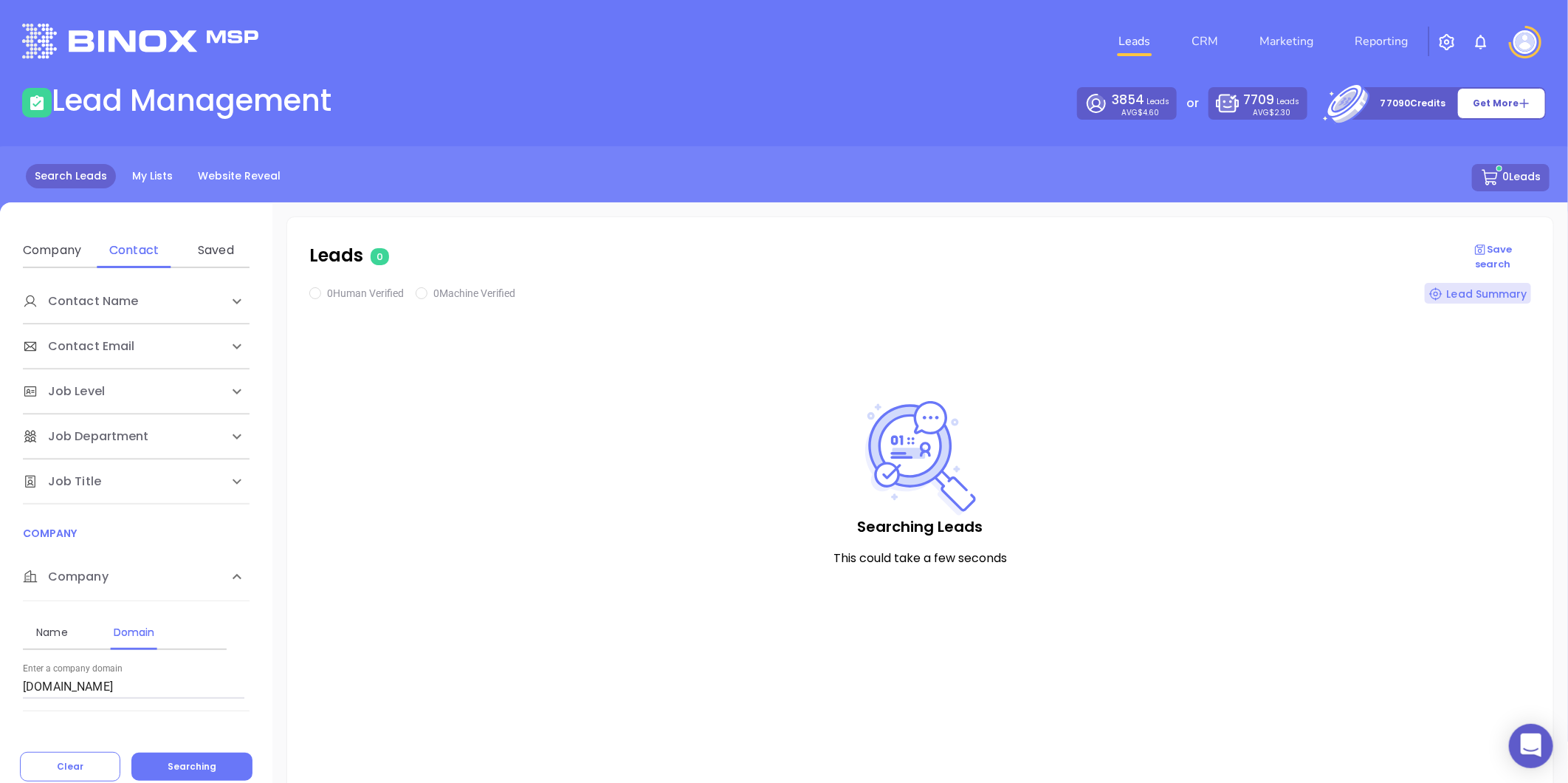
checkbox input "true"
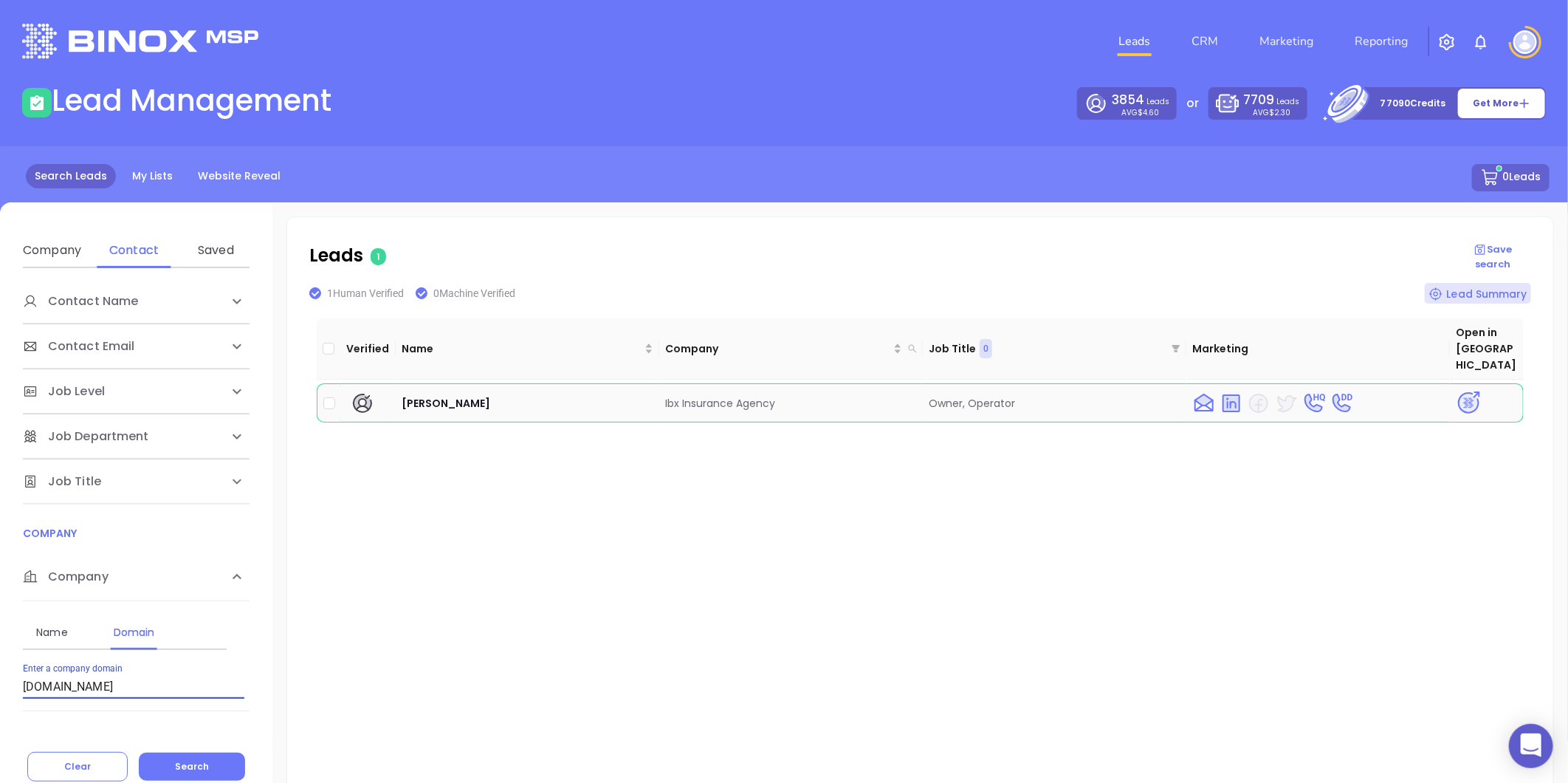
click at [1455, 390] on img at bounding box center [1468, 403] width 26 height 26
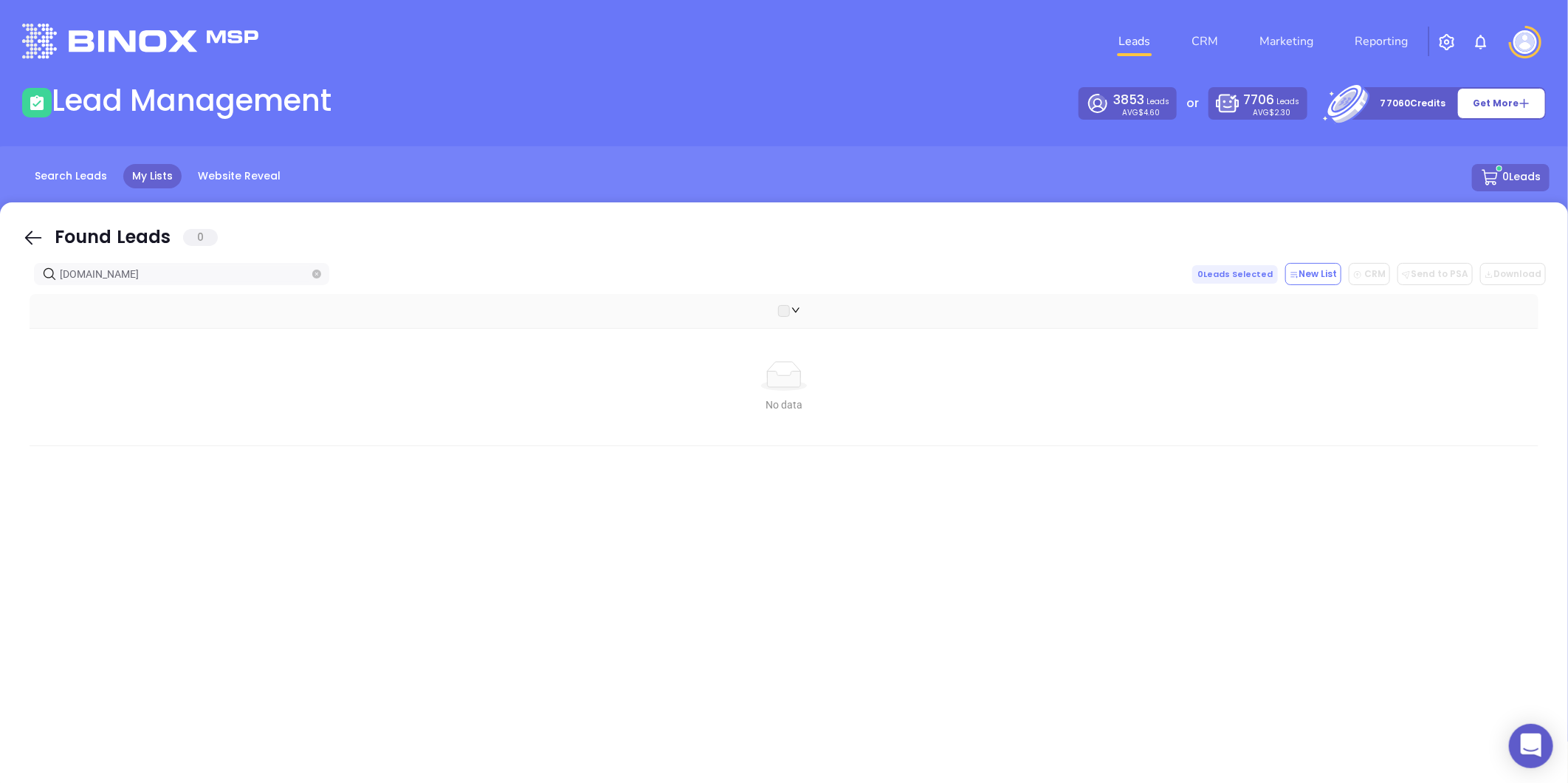
click at [313, 272] on icon "close-circle" at bounding box center [317, 275] width 9 height 9
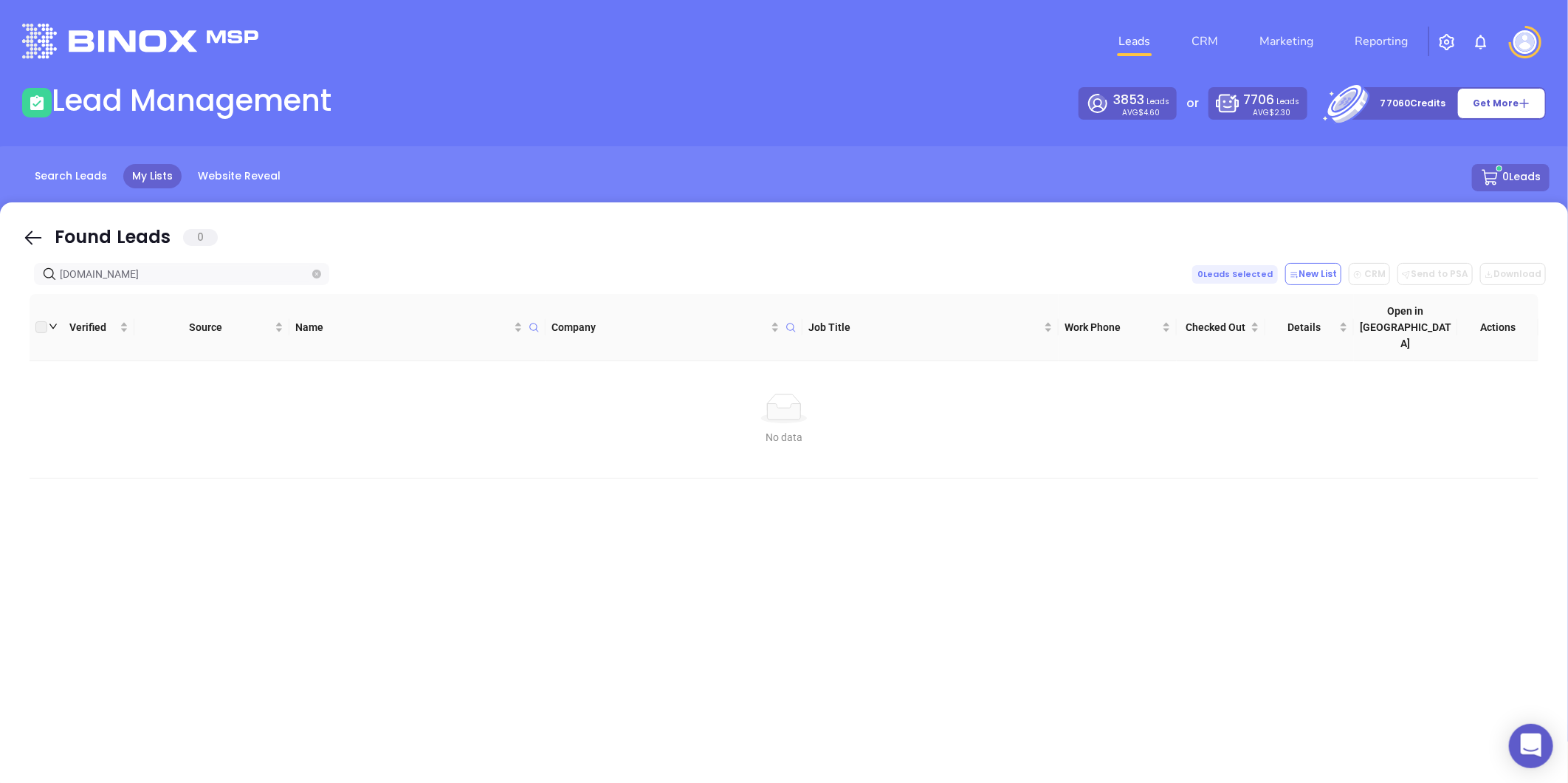
type input "[DOMAIN_NAME]"
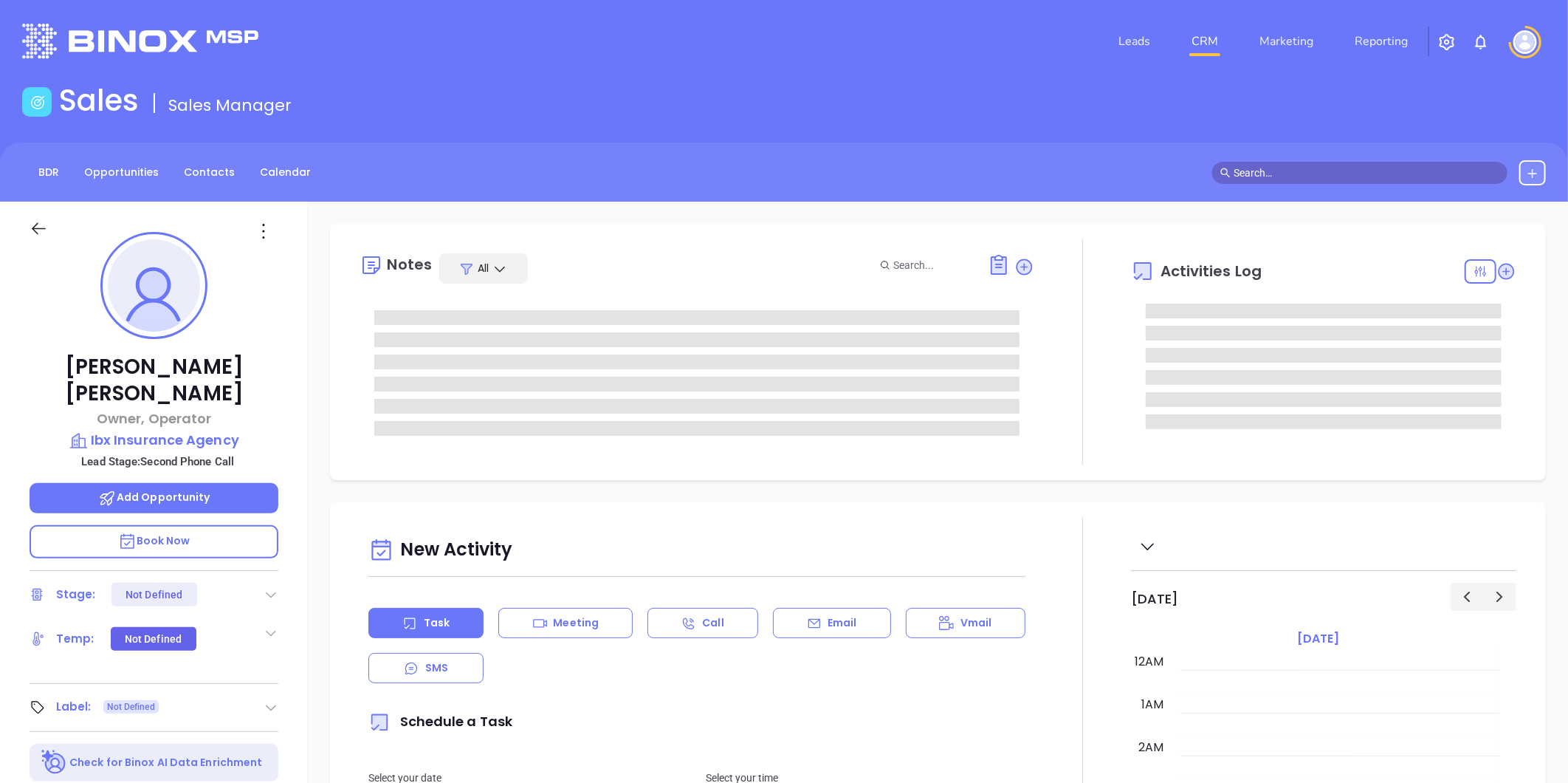
type input "[DATE]"
type input "[PERSON_NAME]"
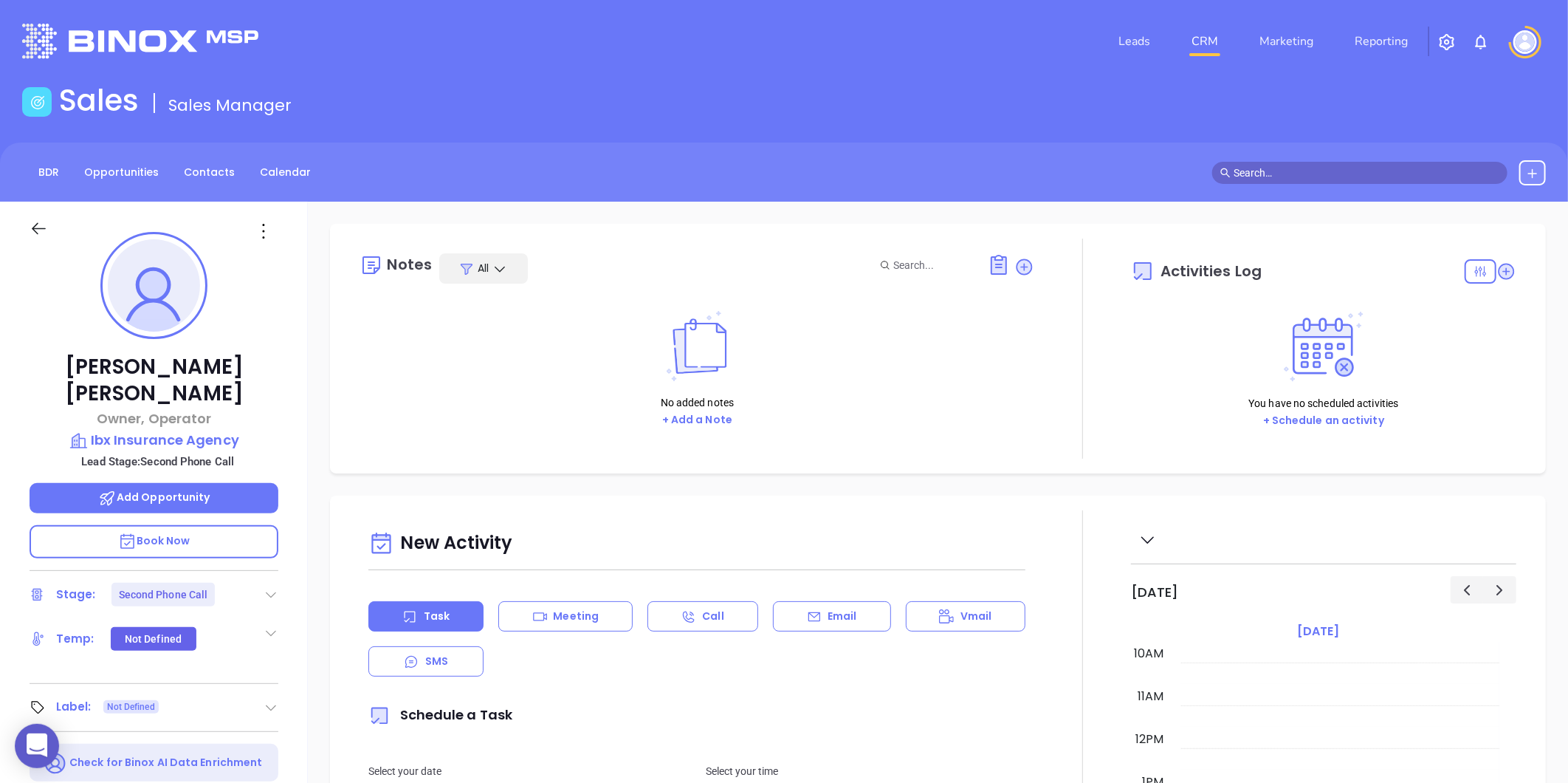
click at [273, 576] on div "[PERSON_NAME] Owner, Operator Ibx Insurance Agency Lead Stage: Second Phone Cal…" at bounding box center [154, 691] width 308 height 979
click at [269, 587] on icon at bounding box center [271, 595] width 15 height 15
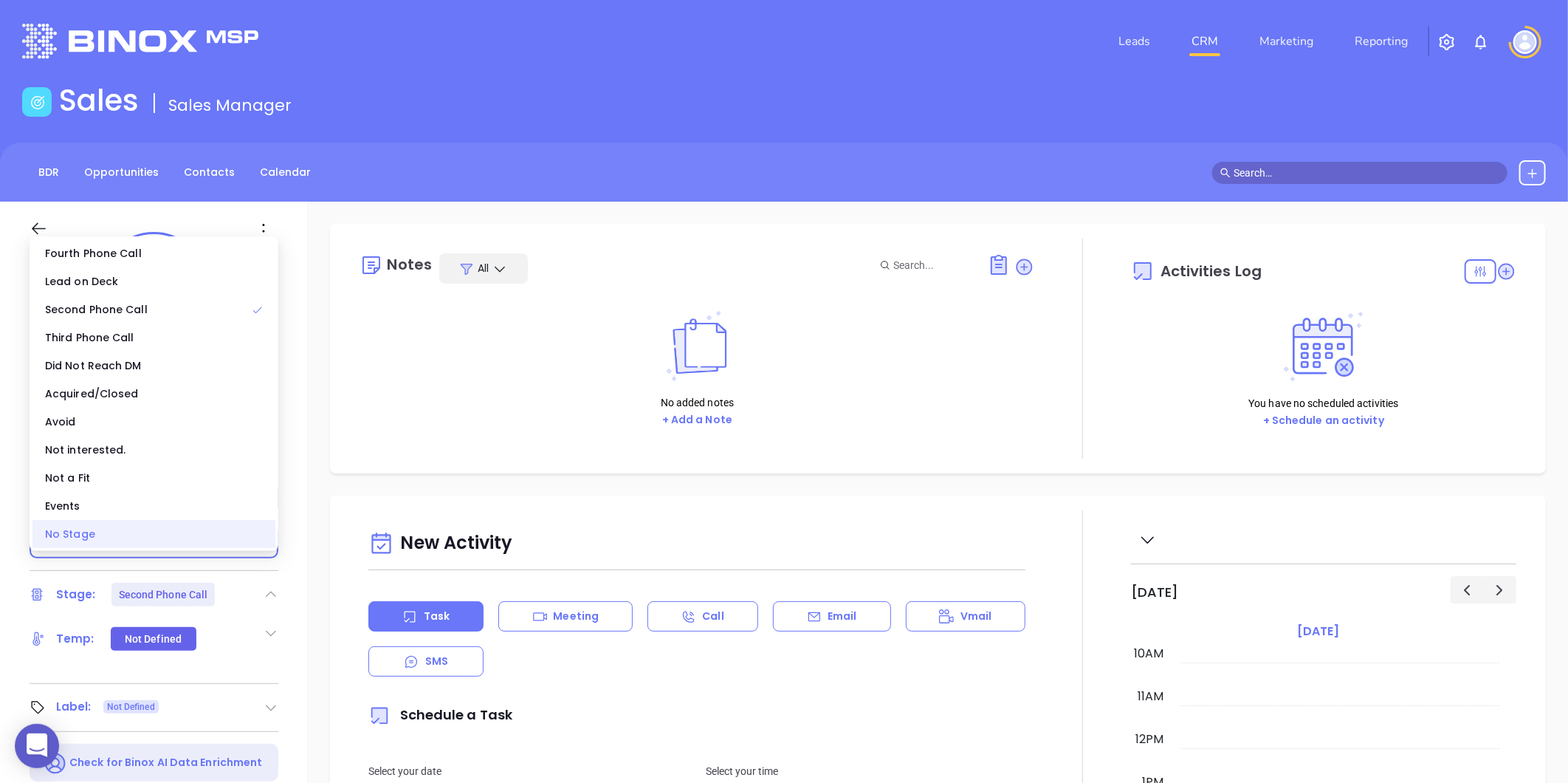
click at [159, 539] on div "No Stage" at bounding box center [154, 533] width 243 height 28
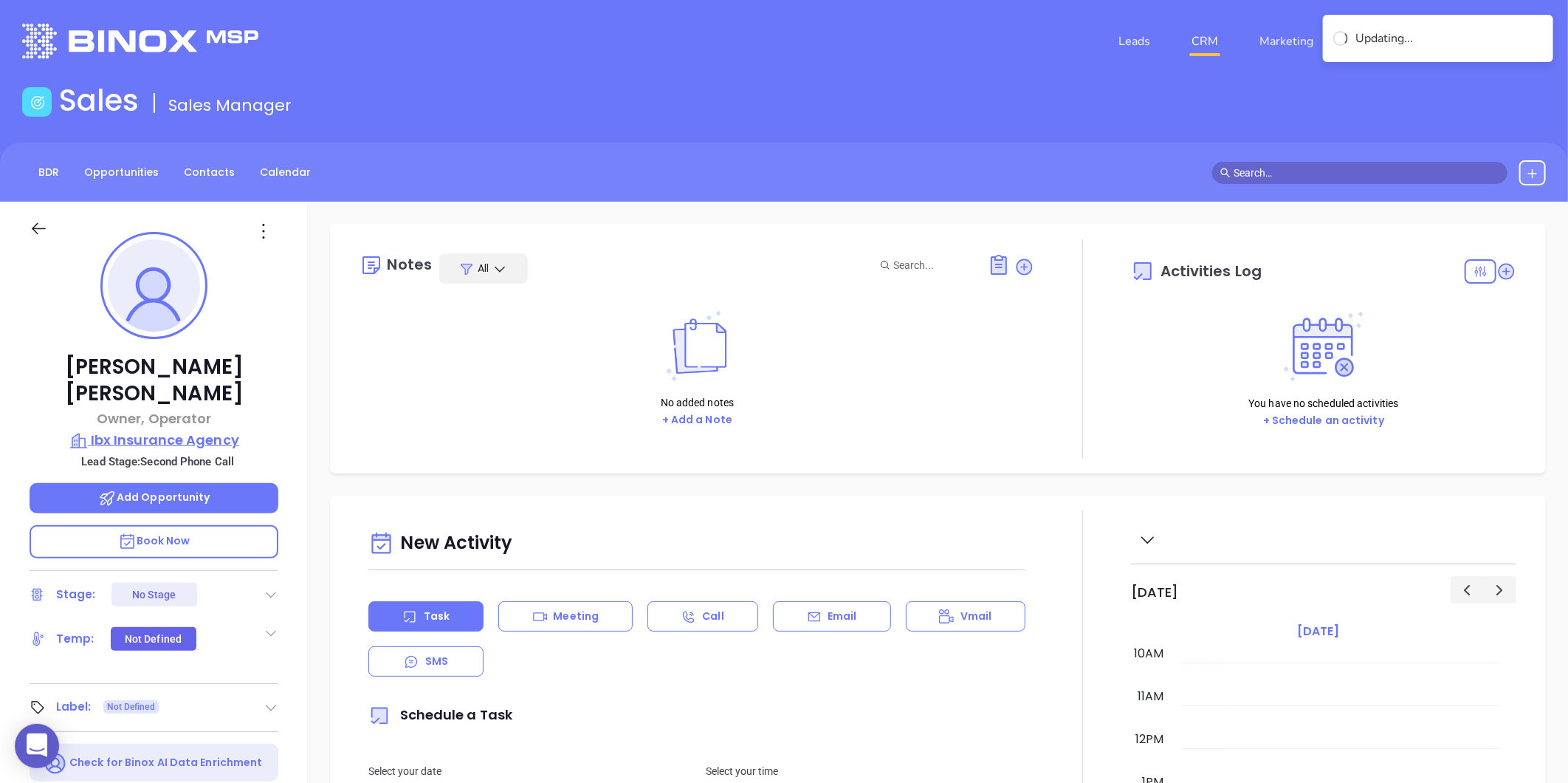
click at [172, 430] on p "Ibx Insurance Agency" at bounding box center [154, 440] width 248 height 20
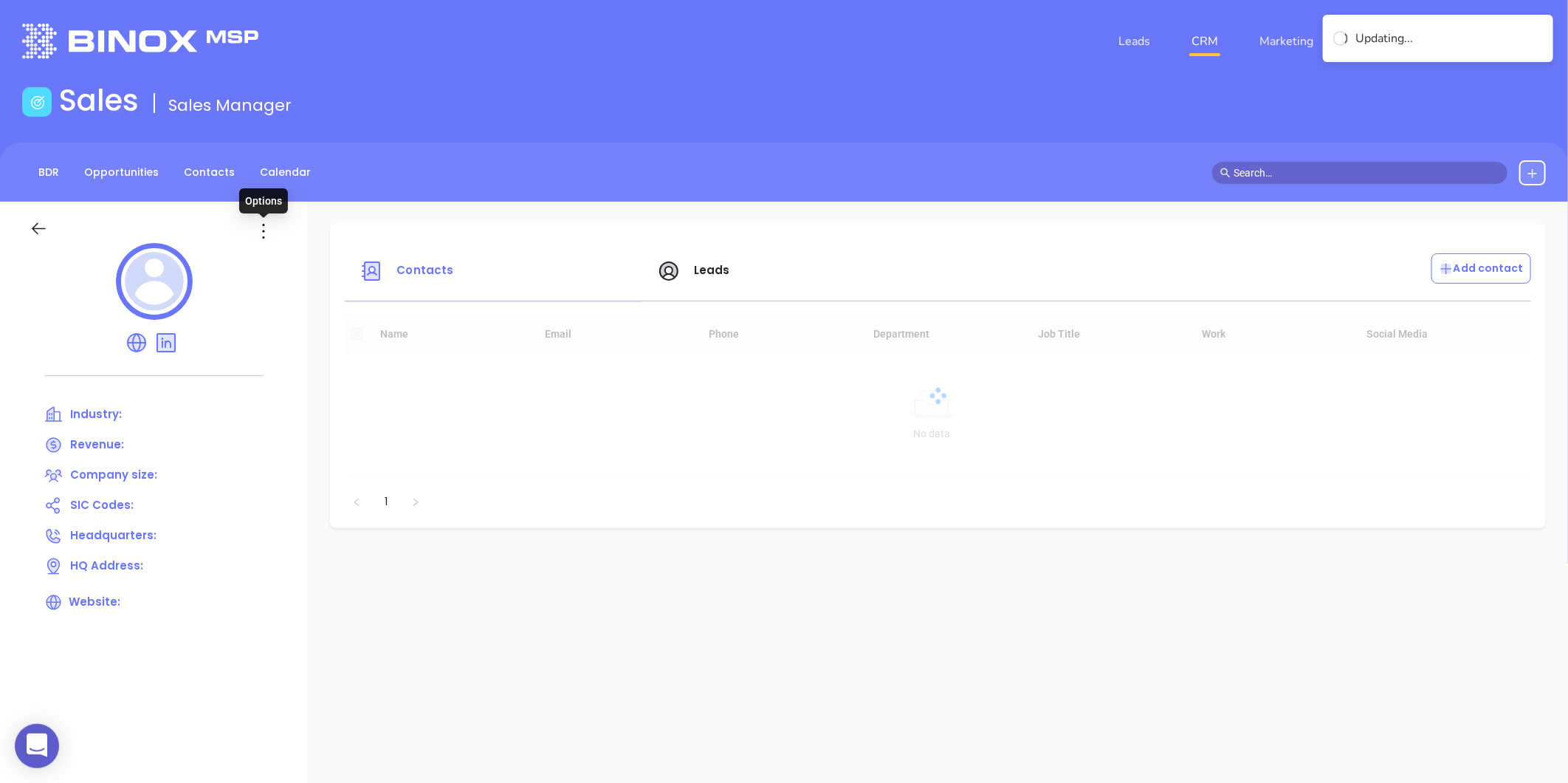
click at [261, 229] on icon at bounding box center [262, 231] width 23 height 23
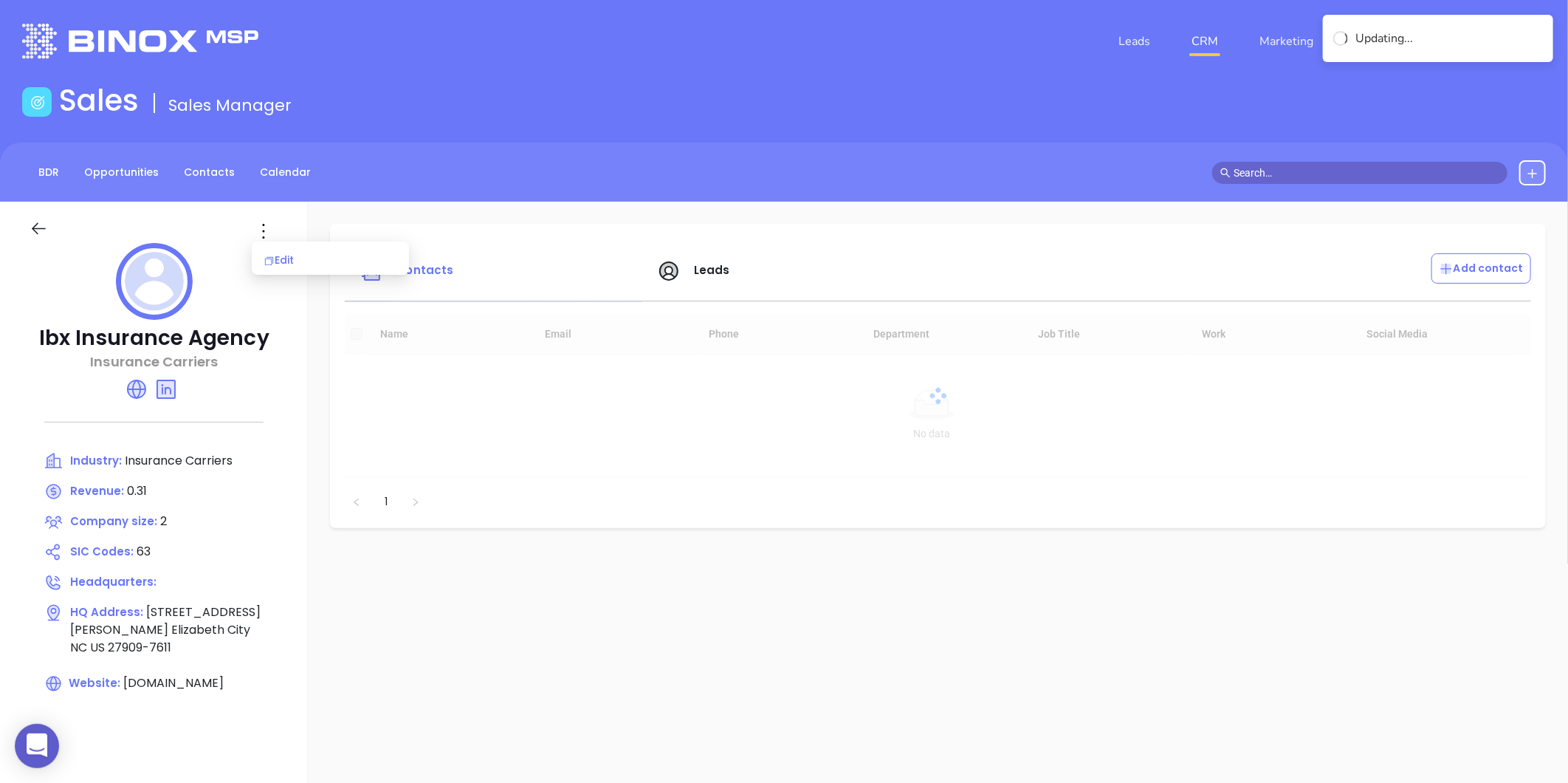
click at [290, 261] on div "Edit" at bounding box center [330, 259] width 134 height 16
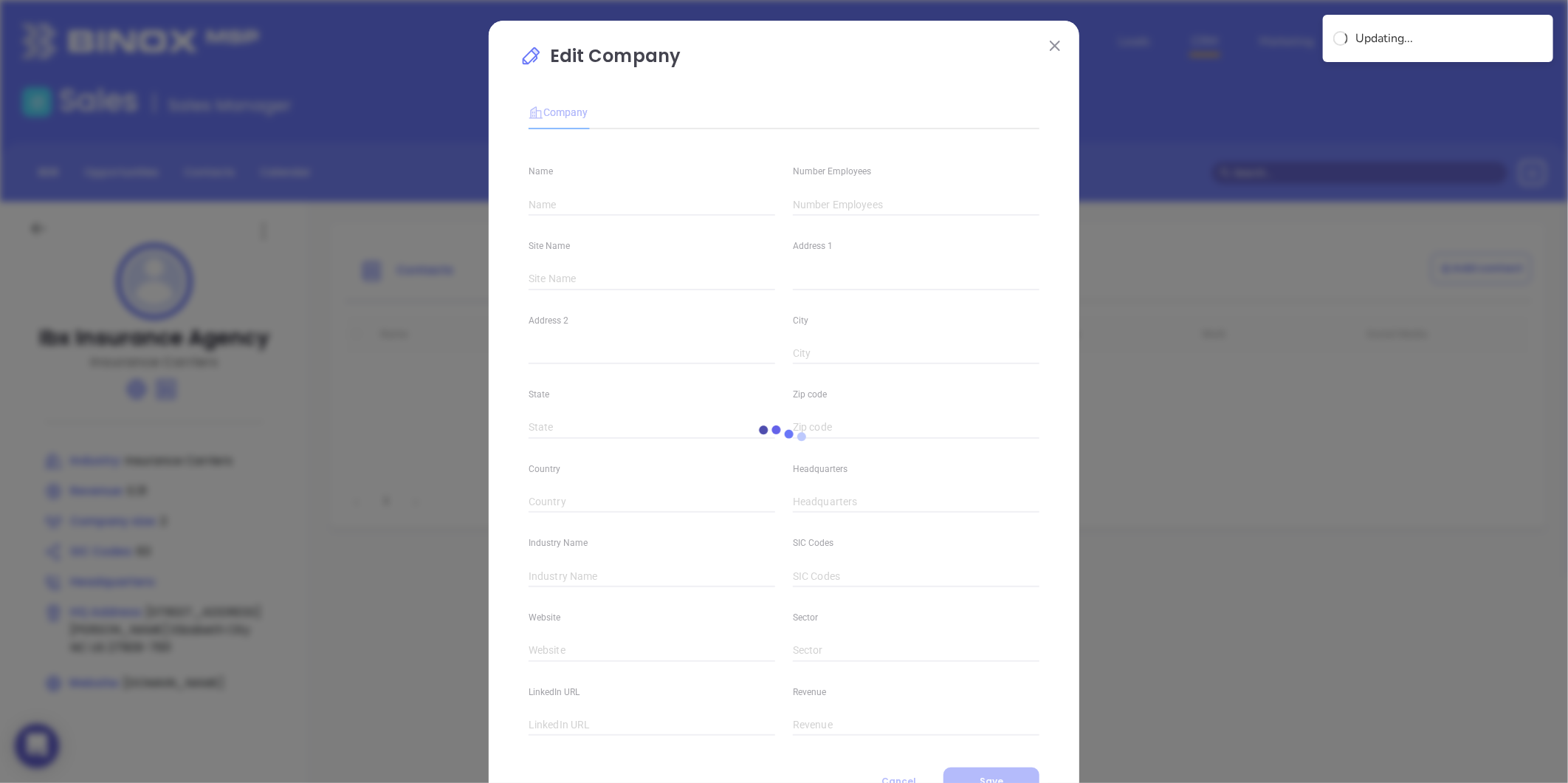
type input "Ibx Insurance Agency"
type input "2"
type input "Insurance Carriers"
type input "63"
type input "[DOMAIN_NAME]"
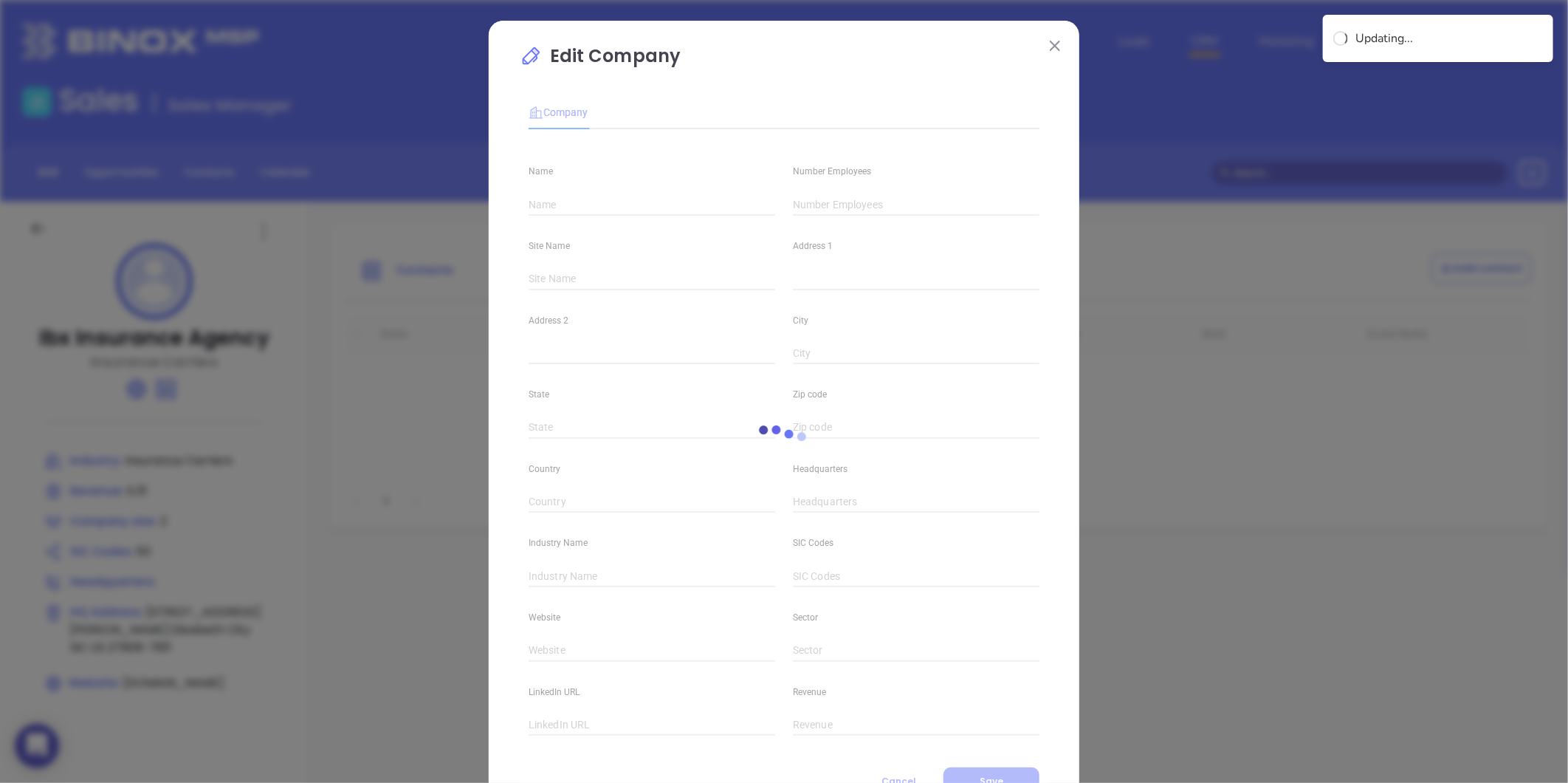
type input "Finance and Insurance"
type input "[DOMAIN_NAME][URL]"
type input "0.31"
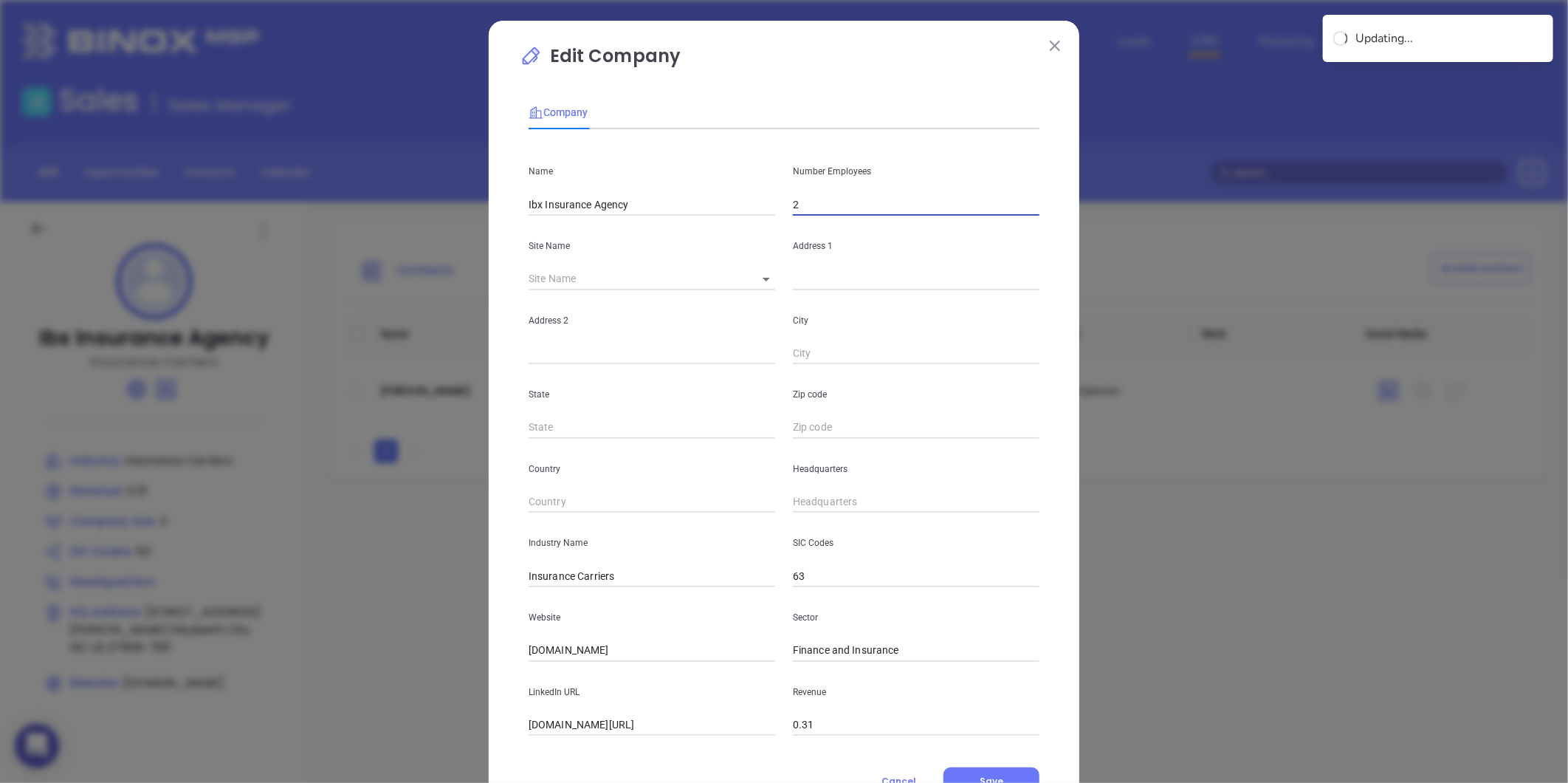
drag, startPoint x: 802, startPoint y: 209, endPoint x: 741, endPoint y: 245, distance: 70.8
click at [776, 220] on div "Name Ibx Insurance Agency Number Employees 2 Site Name ​ Address 1 Address 2 Ci…" at bounding box center [784, 438] width 511 height 594
type input "6"
click at [816, 275] on input "text" at bounding box center [916, 279] width 247 height 22
paste input "[STREET_ADDRESS]"
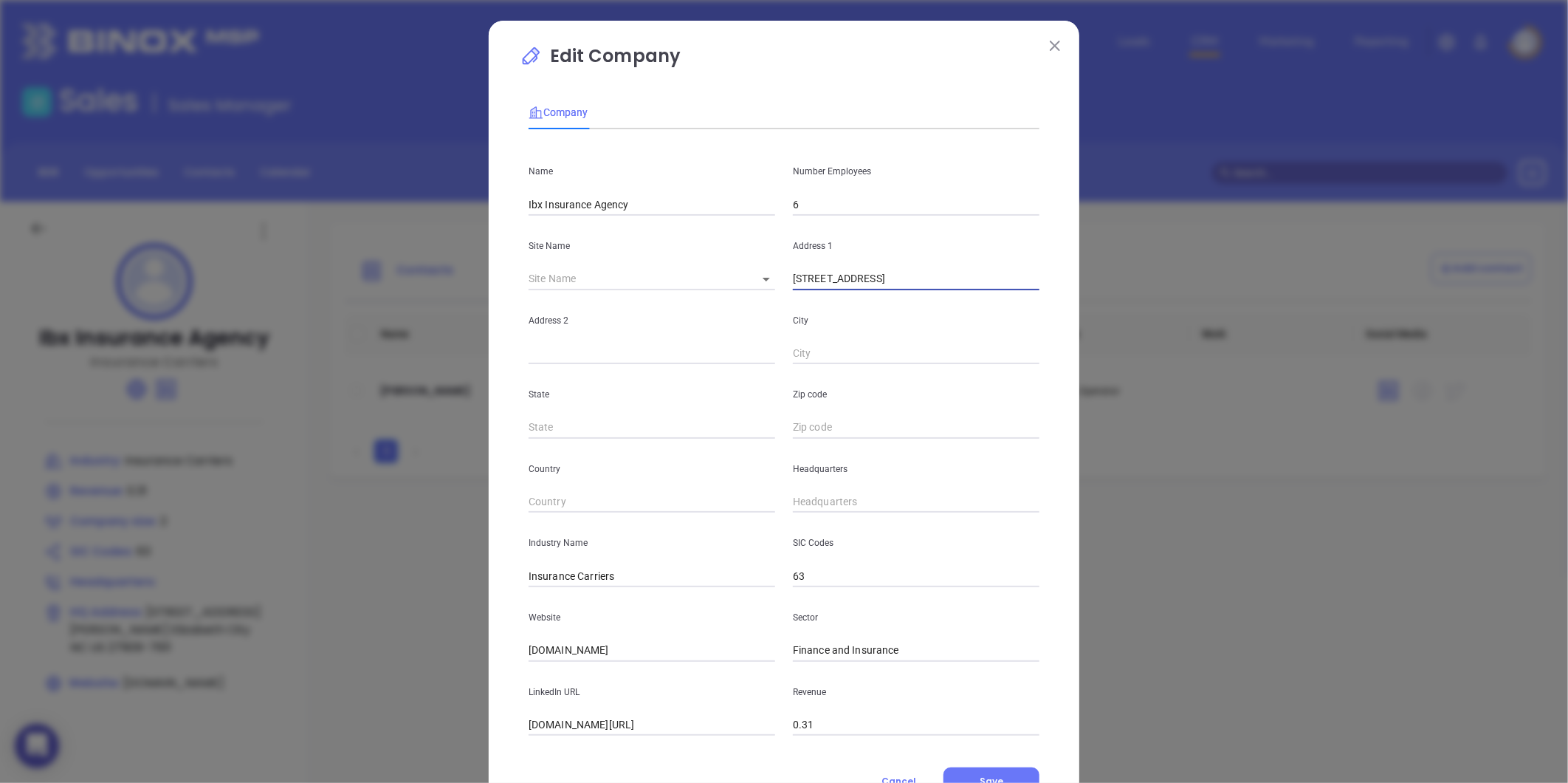
drag, startPoint x: 938, startPoint y: 278, endPoint x: 986, endPoint y: 290, distance: 49.5
click at [994, 286] on input "[STREET_ADDRESS]" at bounding box center [916, 279] width 247 height 22
type input "[STREET_ADDRESS]"
click at [816, 426] on input "text" at bounding box center [916, 427] width 247 height 22
paste input "27906"
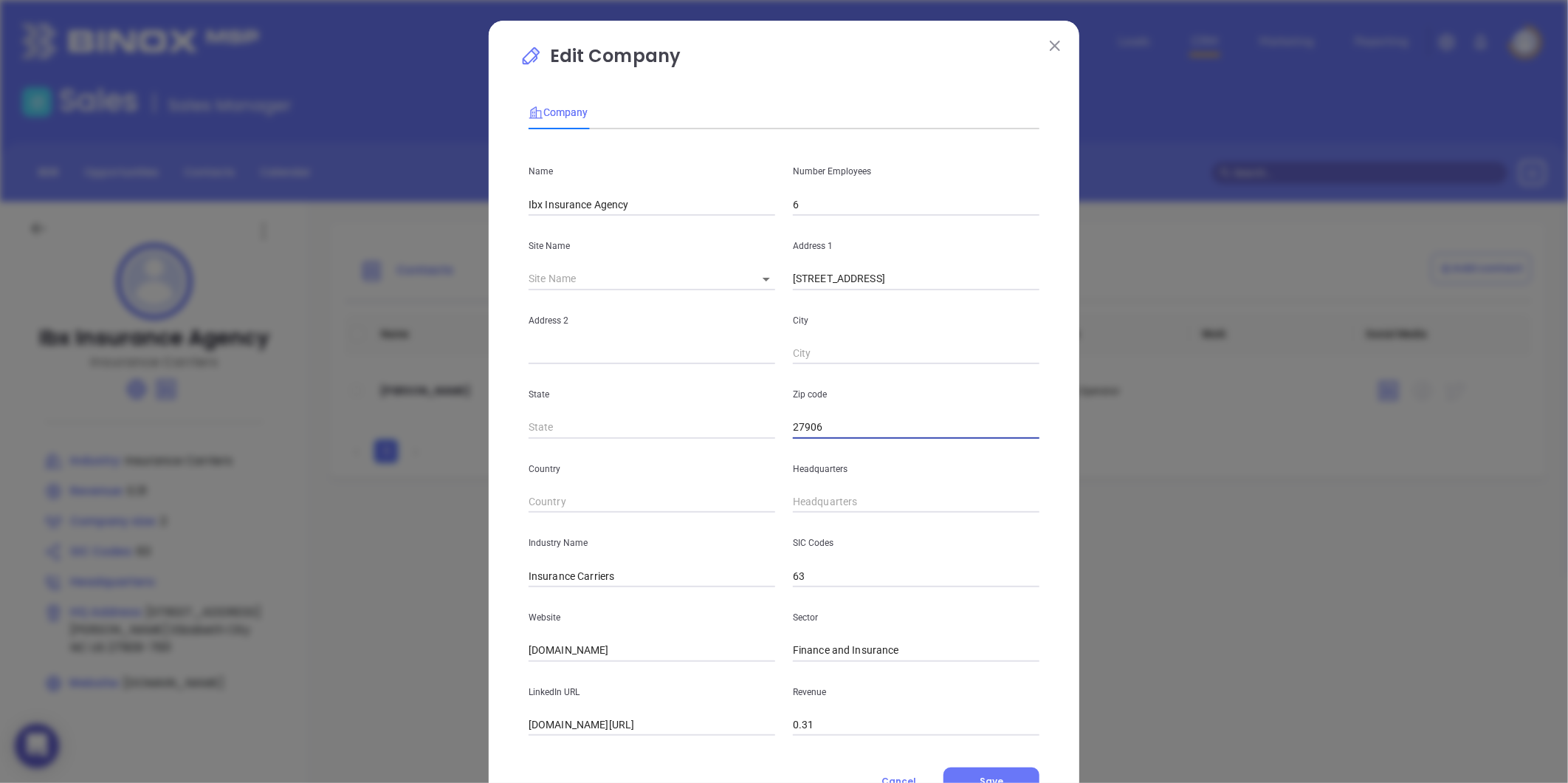
type input "27906"
drag, startPoint x: 622, startPoint y: 405, endPoint x: 610, endPoint y: 412, distance: 13.9
click at [621, 405] on div "State" at bounding box center [651, 401] width 264 height 74
click at [594, 419] on input "text" at bounding box center [651, 427] width 247 height 22
type input "NC"
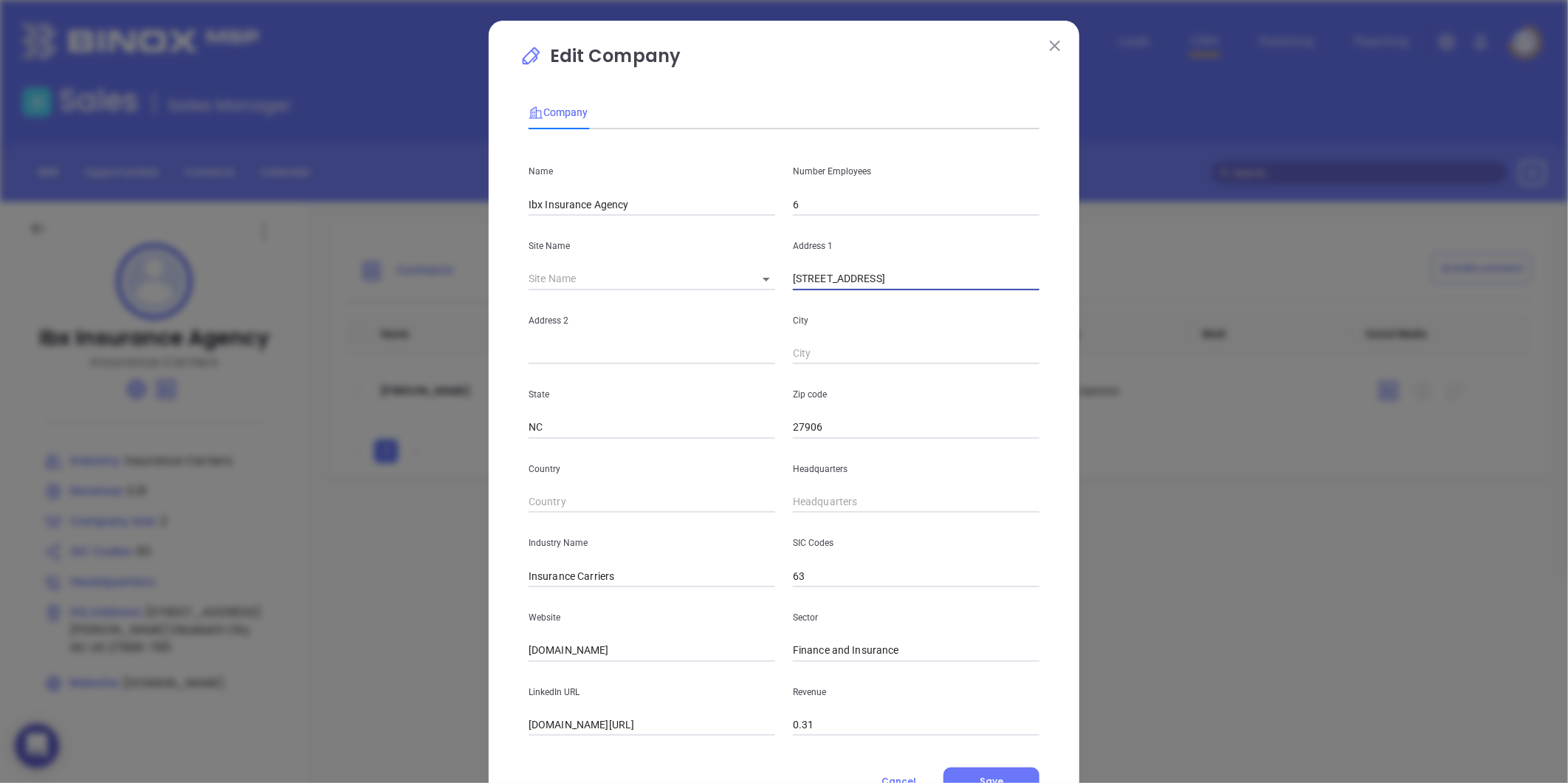
drag, startPoint x: 851, startPoint y: 286, endPoint x: 839, endPoint y: 326, distance: 41.8
click at [913, 284] on input "[STREET_ADDRESS]" at bounding box center [916, 279] width 247 height 22
drag, startPoint x: 818, startPoint y: 347, endPoint x: 841, endPoint y: 330, distance: 28.6
click at [818, 347] on input "text" at bounding box center [916, 354] width 247 height 22
paste input "Elizabeth City"
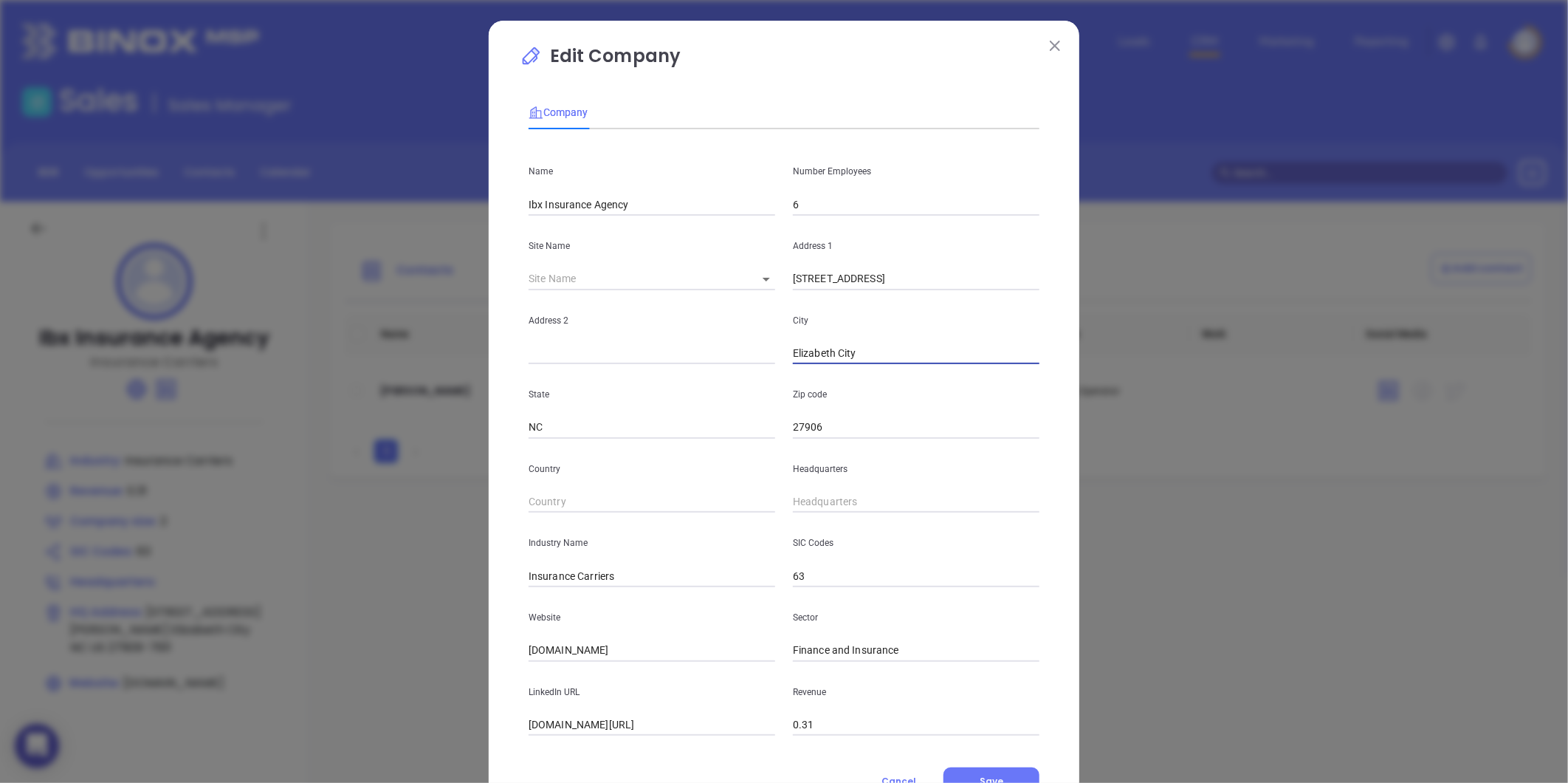
type input "Elizabeth City"
drag, startPoint x: 853, startPoint y: 280, endPoint x: 1005, endPoint y: 284, distance: 152.1
click at [1005, 284] on input "[STREET_ADDRESS]" at bounding box center [916, 279] width 247 height 22
type input "PO Box 1394"
type input "( ) -"
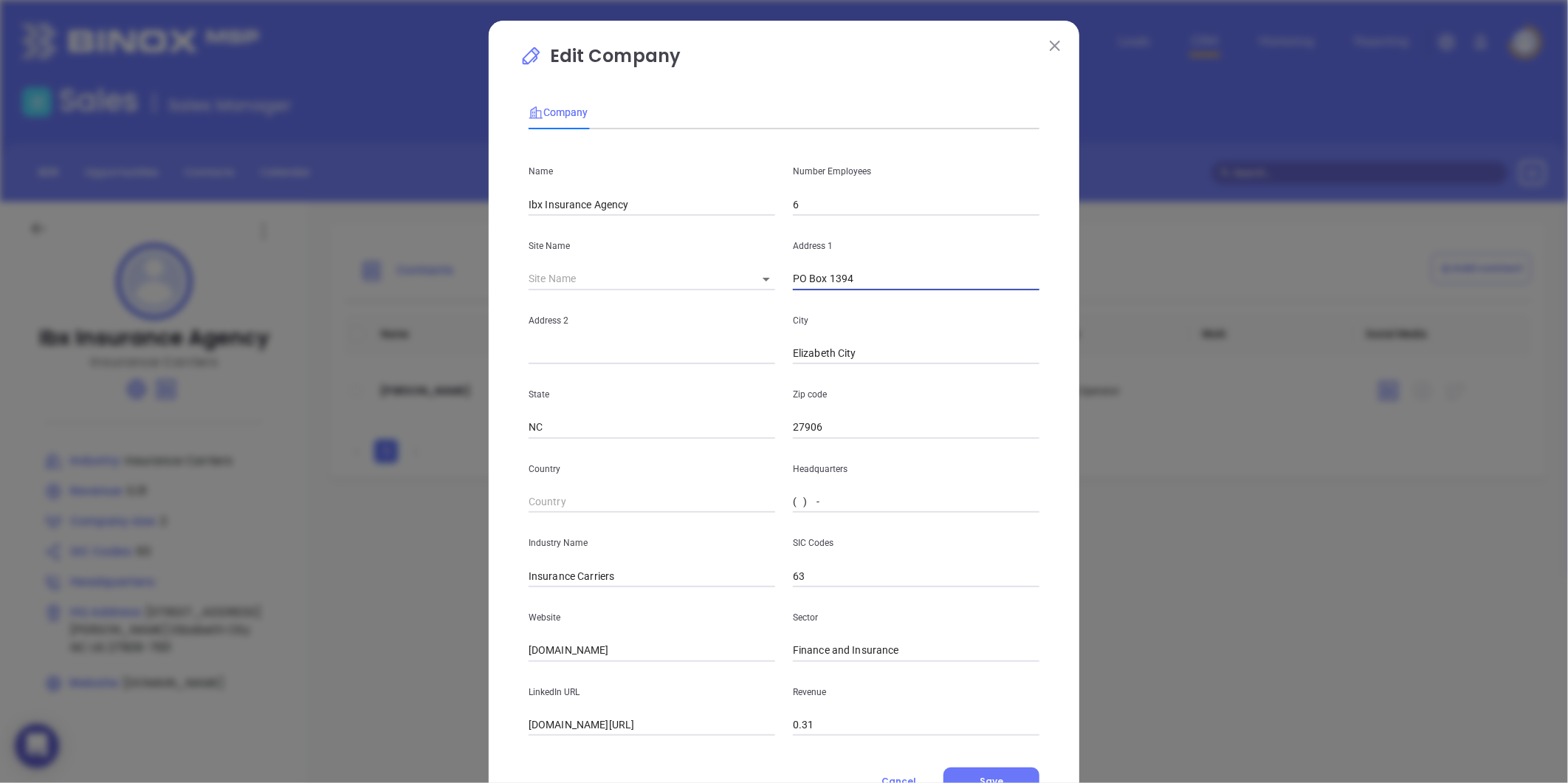
click at [807, 506] on input "( ) -" at bounding box center [916, 502] width 247 height 22
type input "( ) -"
paste input "252) 335-5186"
type input "[PHONE_NUMBER]"
drag, startPoint x: 618, startPoint y: 584, endPoint x: 571, endPoint y: 595, distance: 48.3
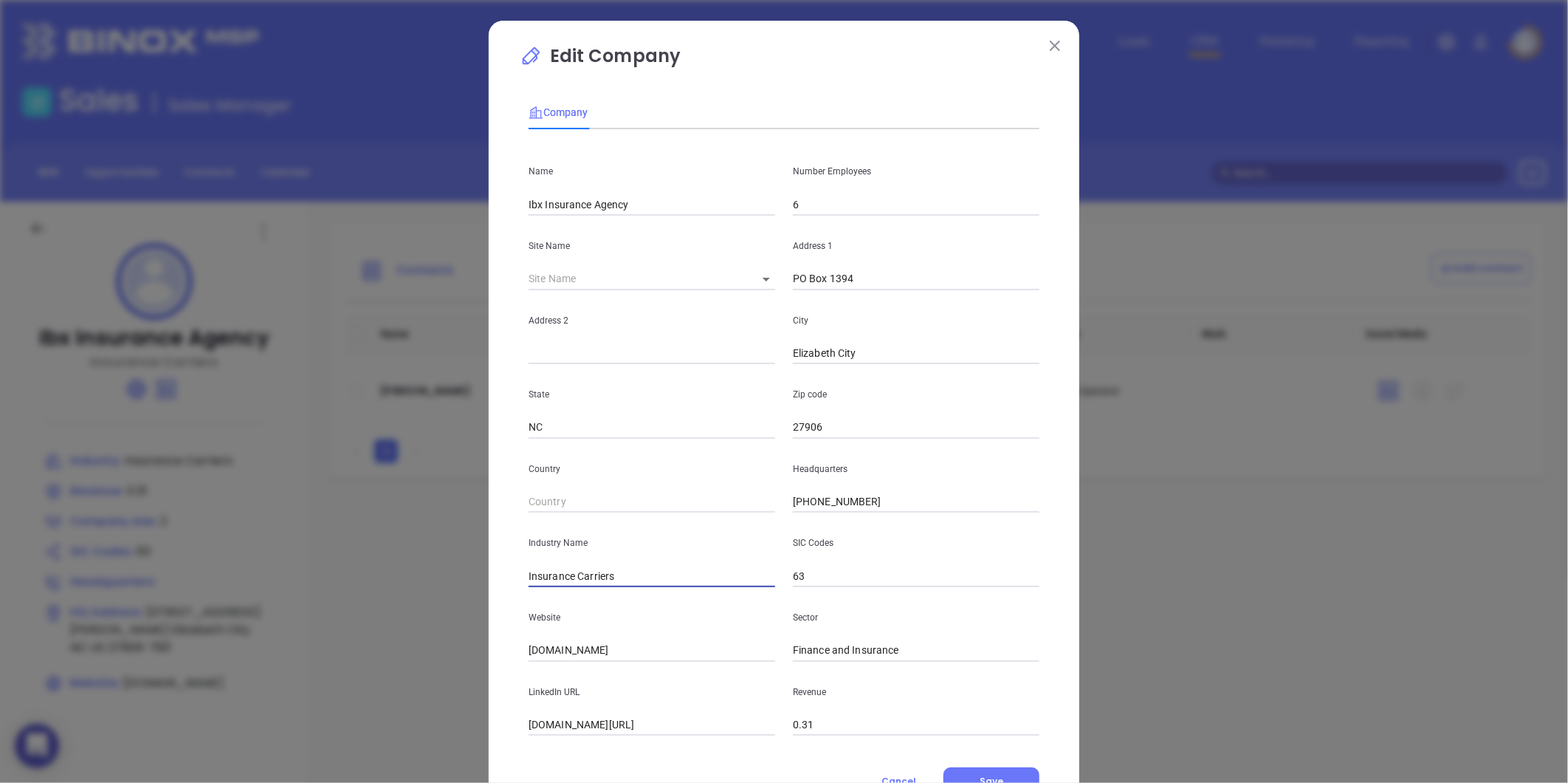
click at [571, 595] on div "Name Ibx Insurance Agency Number Employees 6 Site Name ​ Address [STREET_ADDRES…" at bounding box center [784, 438] width 511 height 594
type input "Insurance"
drag, startPoint x: 623, startPoint y: 658, endPoint x: 290, endPoint y: 722, distance: 339.1
click at [293, 720] on div "Edit Company Company Name Ibx Insurance Agency Number Employees 6 Site Name ​ A…" at bounding box center [784, 391] width 1568 height 783
paste input "[URL][DOMAIN_NAME]"
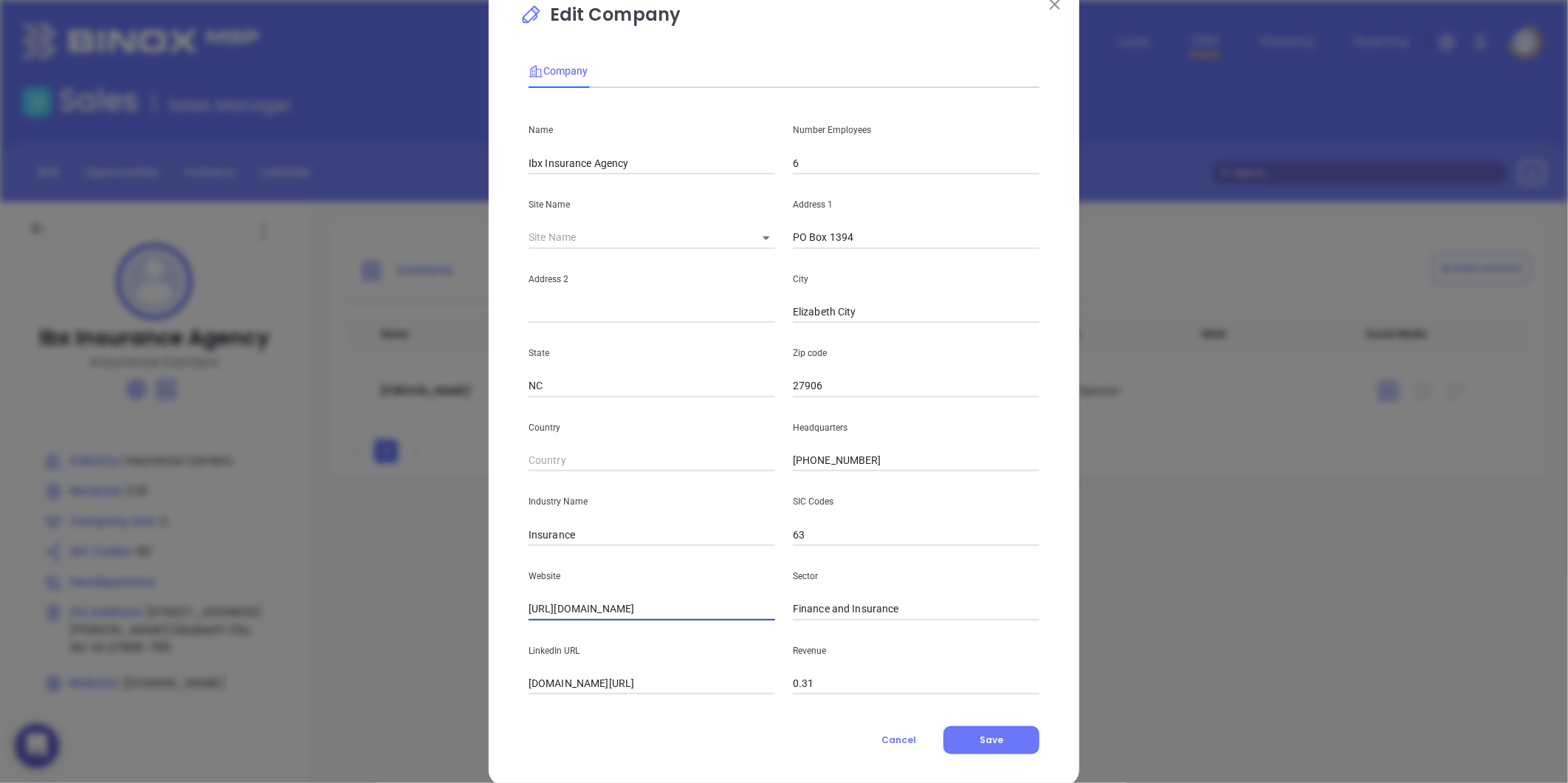
scroll to position [64, 0]
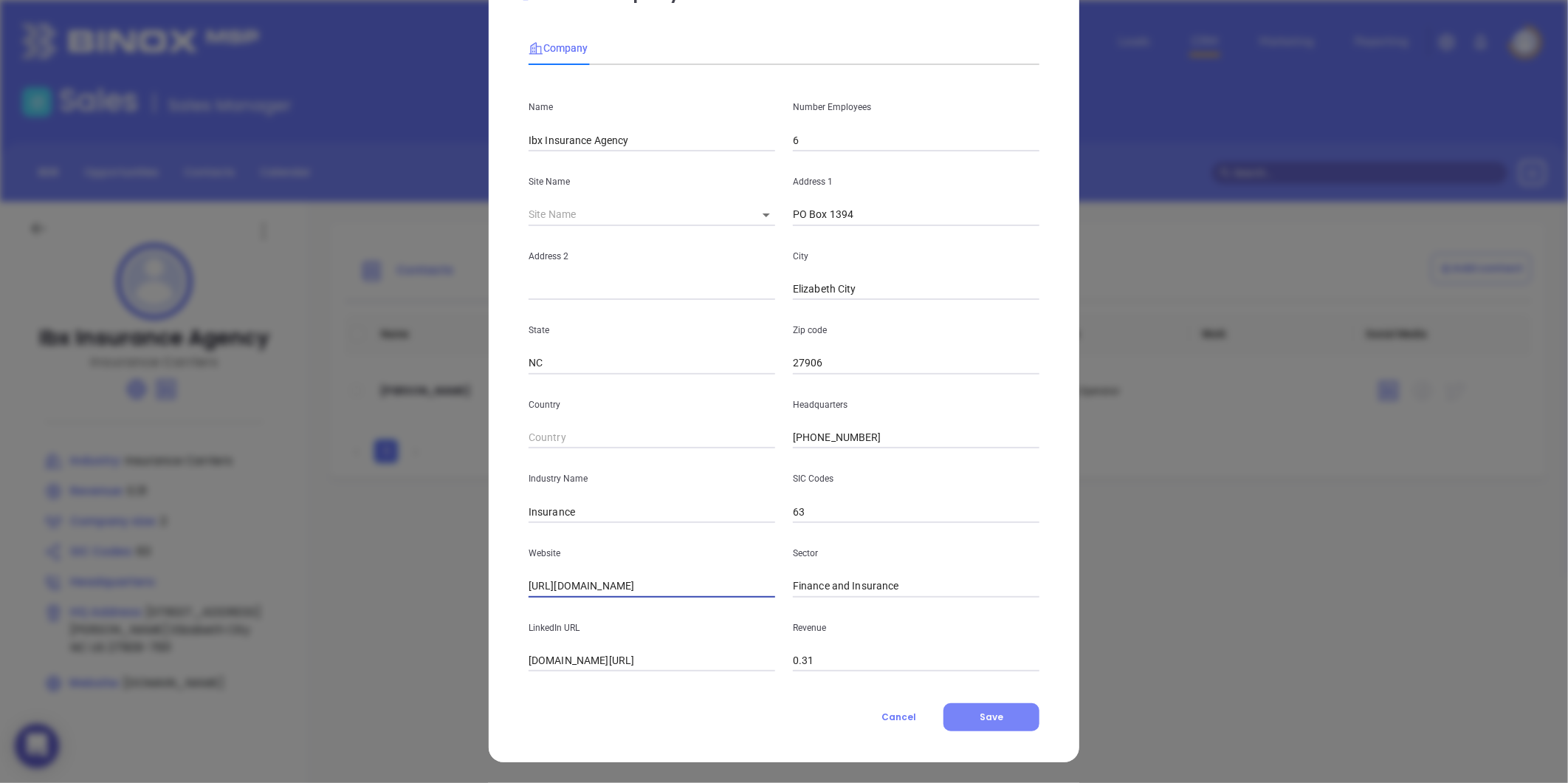
type input "[URL][DOMAIN_NAME]"
click at [965, 711] on button "Save" at bounding box center [991, 717] width 96 height 28
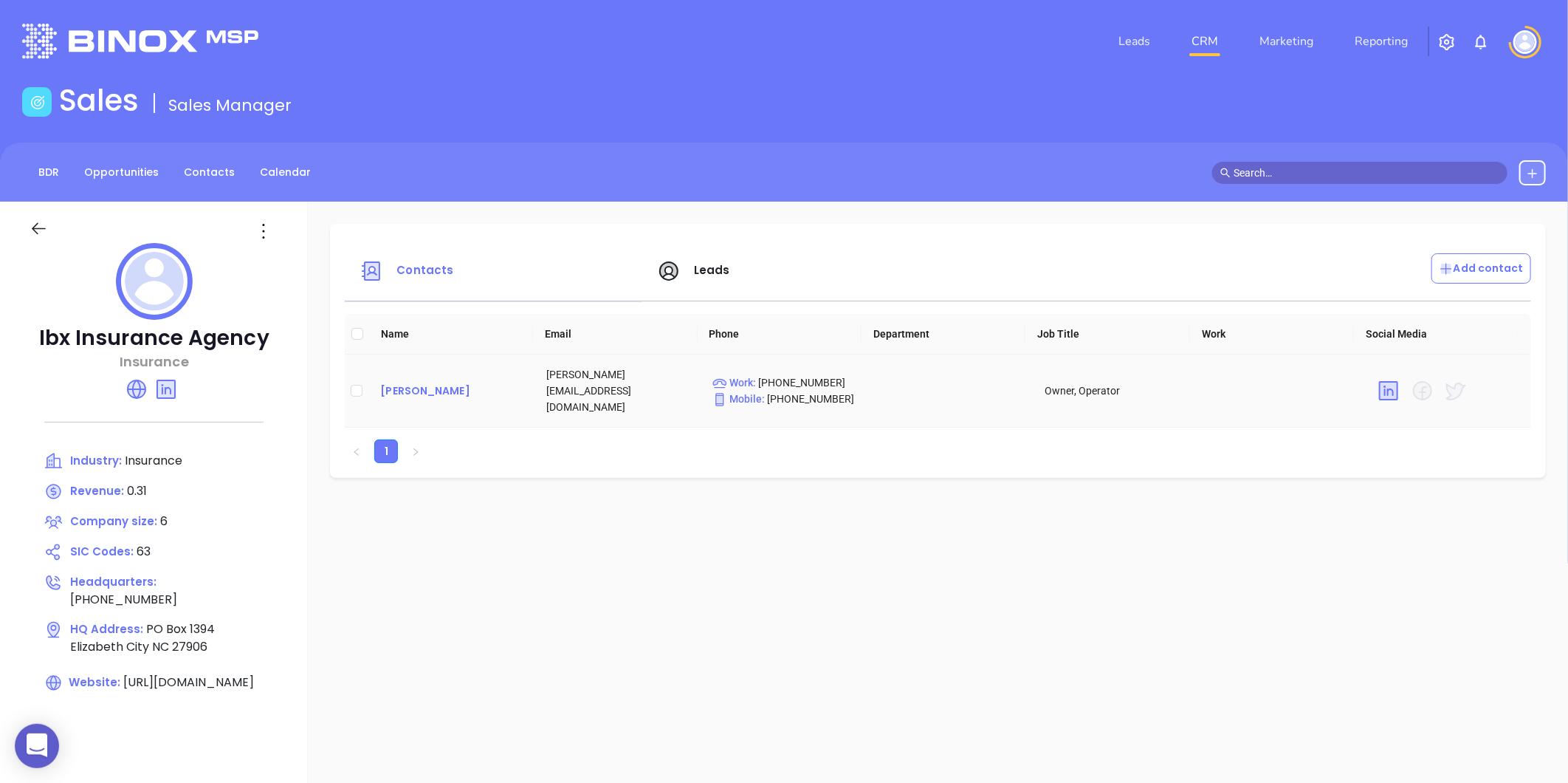
click at [399, 391] on div "[PERSON_NAME]" at bounding box center [450, 390] width 142 height 18
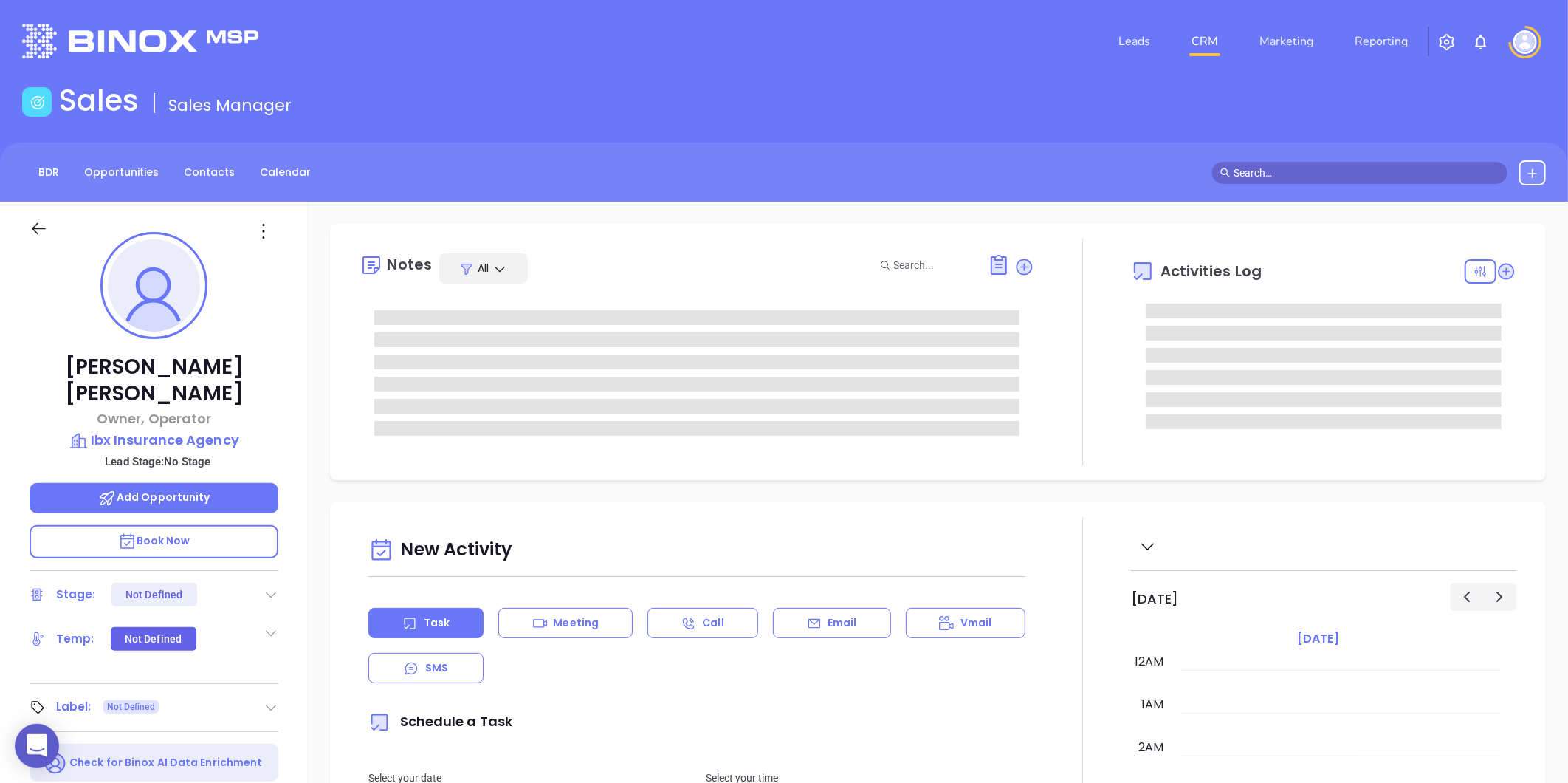
type input "[DATE]"
click at [260, 695] on div "Label: Not Defined" at bounding box center [154, 707] width 248 height 23
click at [266, 700] on icon at bounding box center [271, 708] width 15 height 15
type input "[PERSON_NAME]"
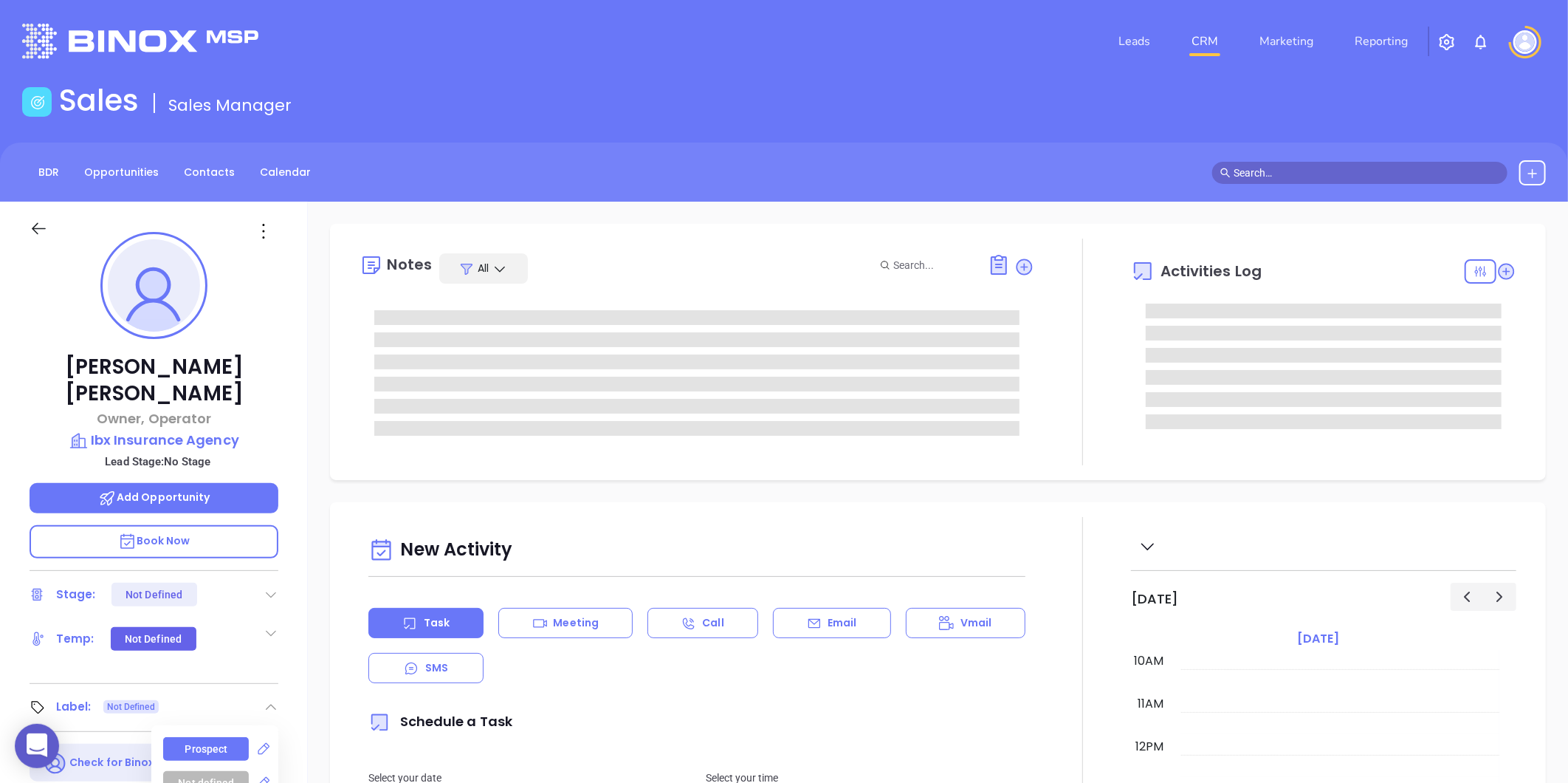
click at [186, 737] on div "Prospect" at bounding box center [207, 749] width 43 height 23
click at [244, 226] on div at bounding box center [265, 231] width 45 height 23
click at [255, 226] on icon at bounding box center [262, 231] width 23 height 23
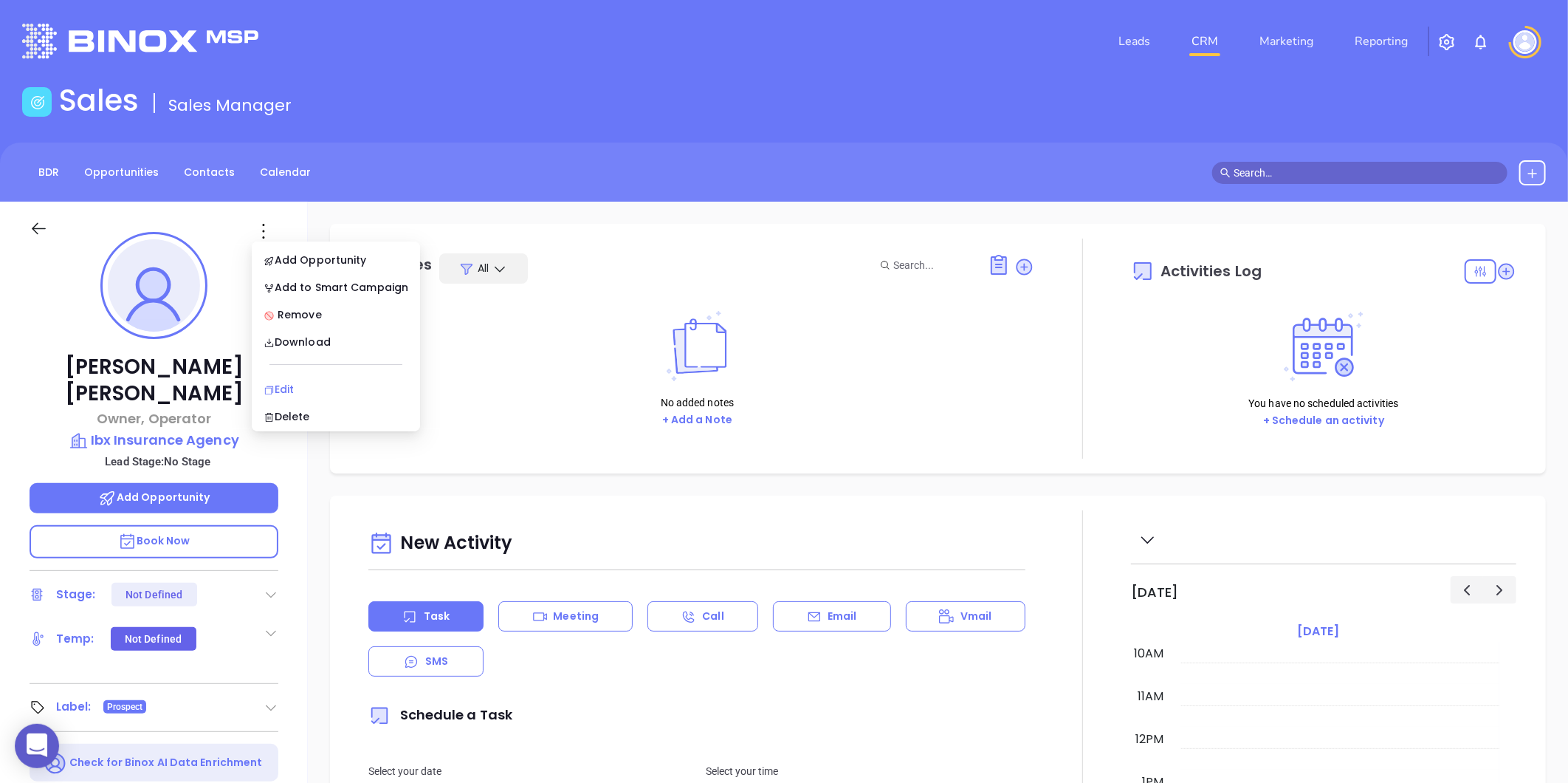
click at [302, 390] on div "Edit" at bounding box center [335, 388] width 144 height 16
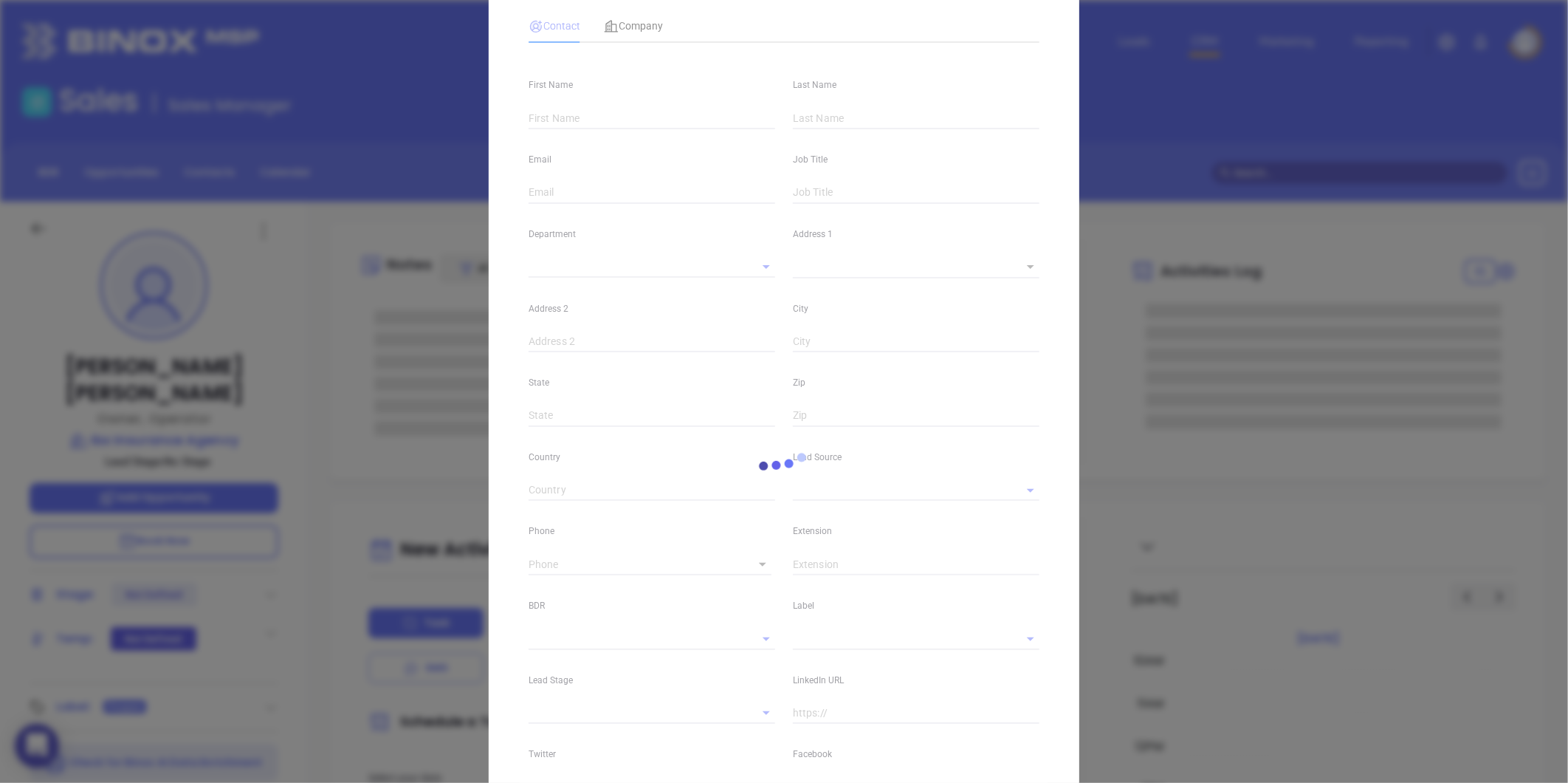
type input "[PERSON_NAME]"
type input "[PERSON_NAME][EMAIL_ADDRESS][DOMAIN_NAME]"
type input "Owner, Operator"
type textarea "PO Box 1394"
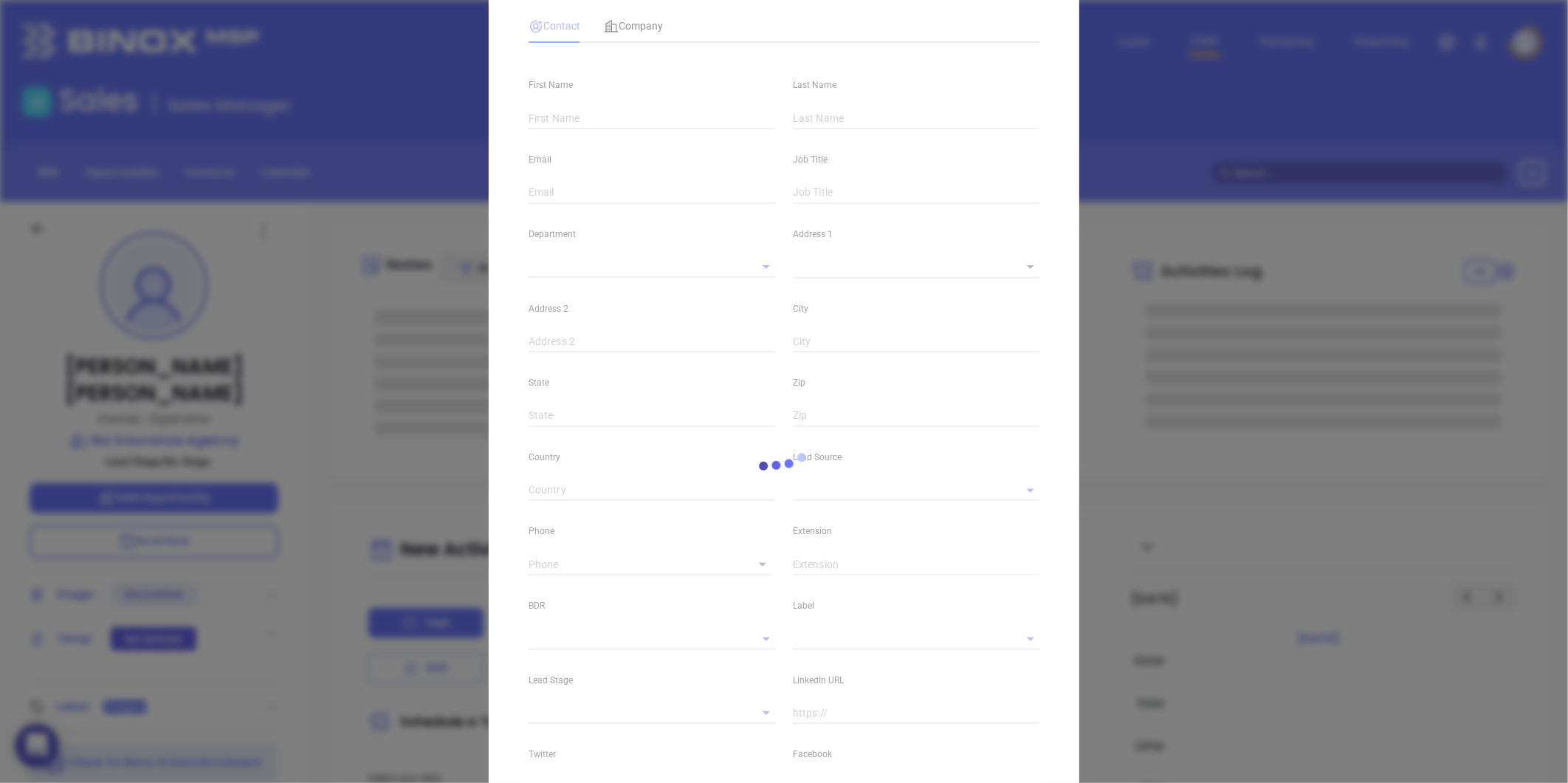
type input "1"
type input "Elizabeth City"
type input "NC"
type input "27906"
type input "[DOMAIN_NAME][URL][PERSON_NAME]"
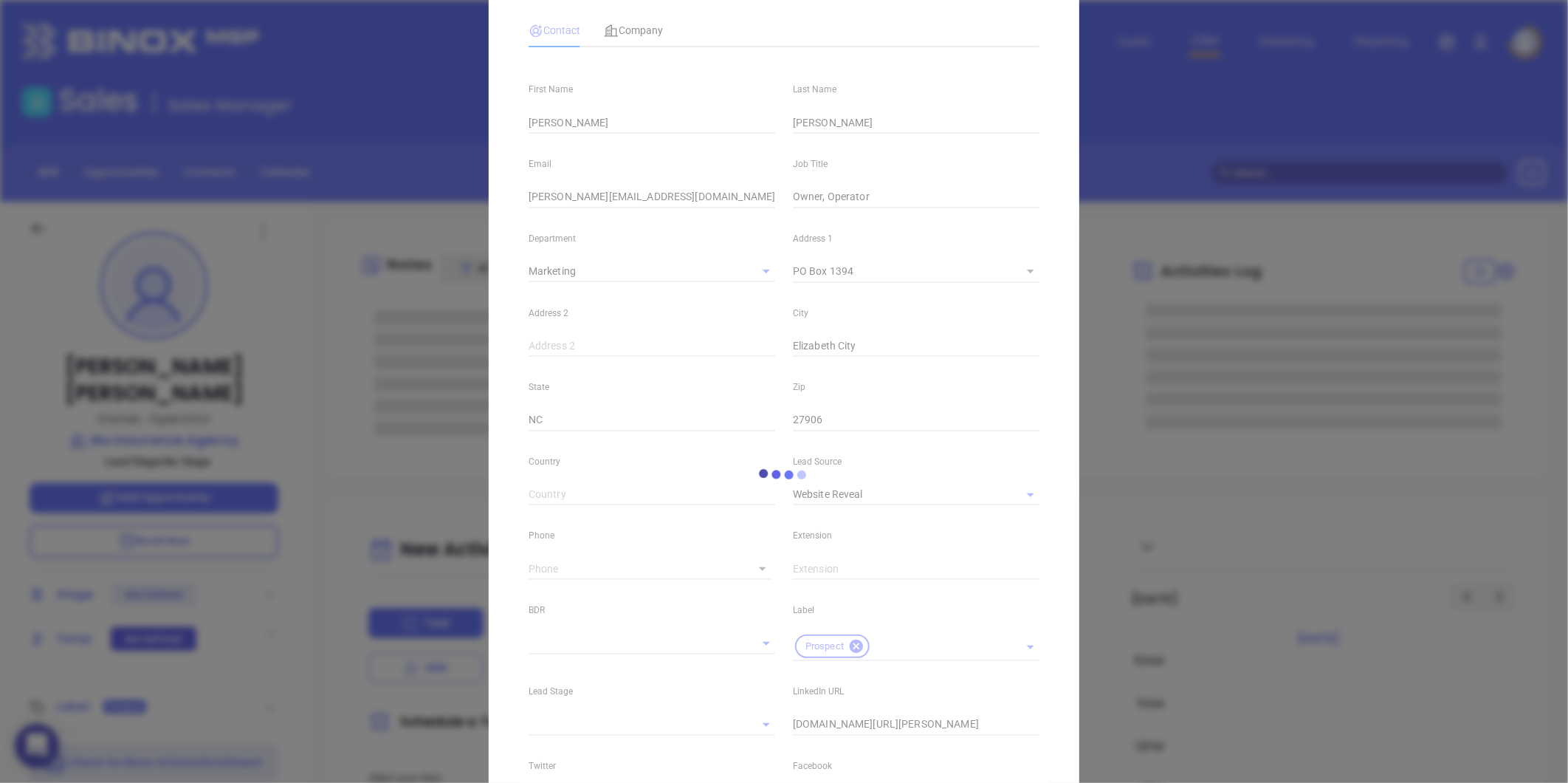
type input "Marketing"
type input "Website Reveal"
type input "undefined undefined"
type input "[PHONE_NUMBER]"
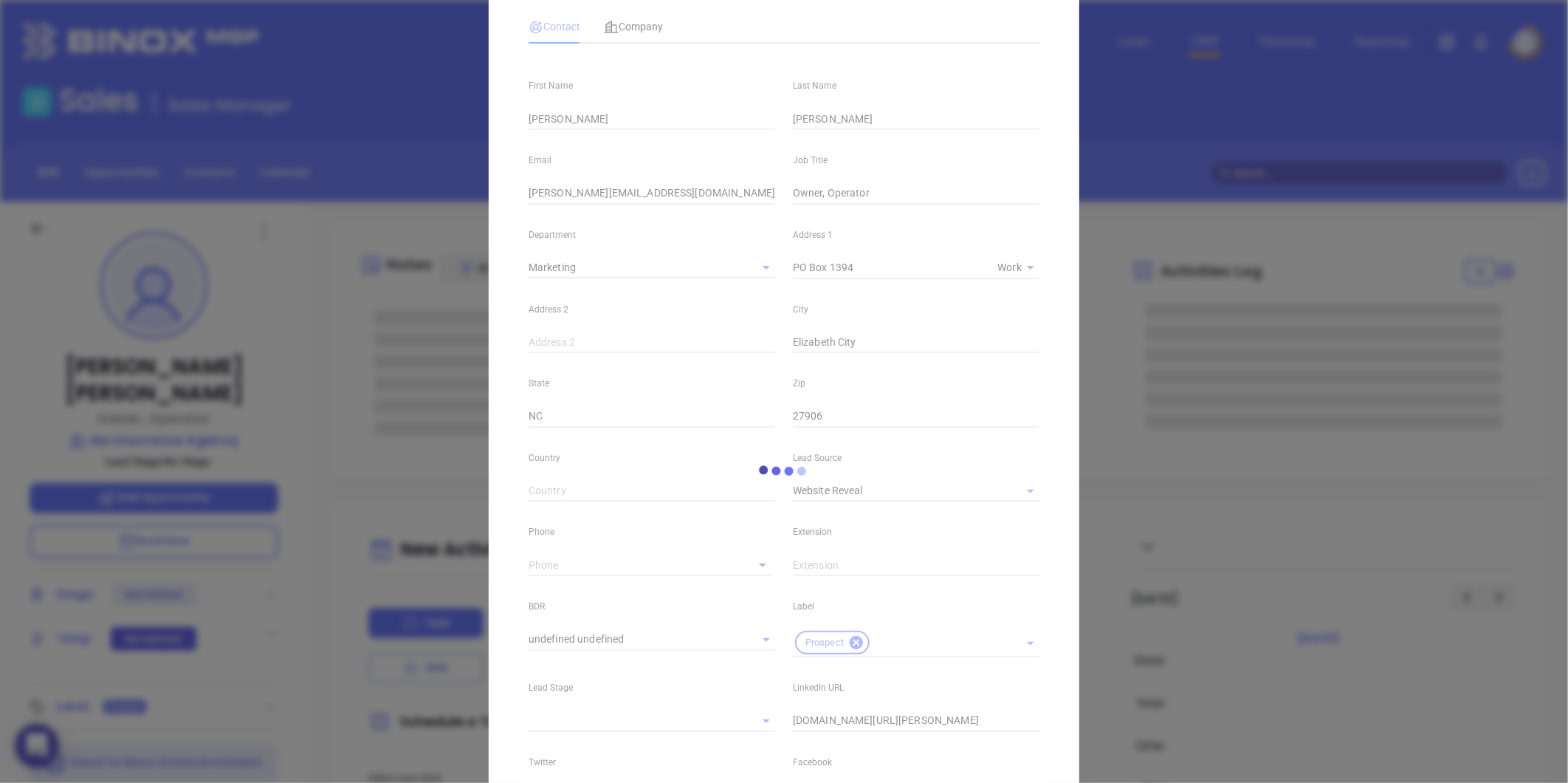
type input "1"
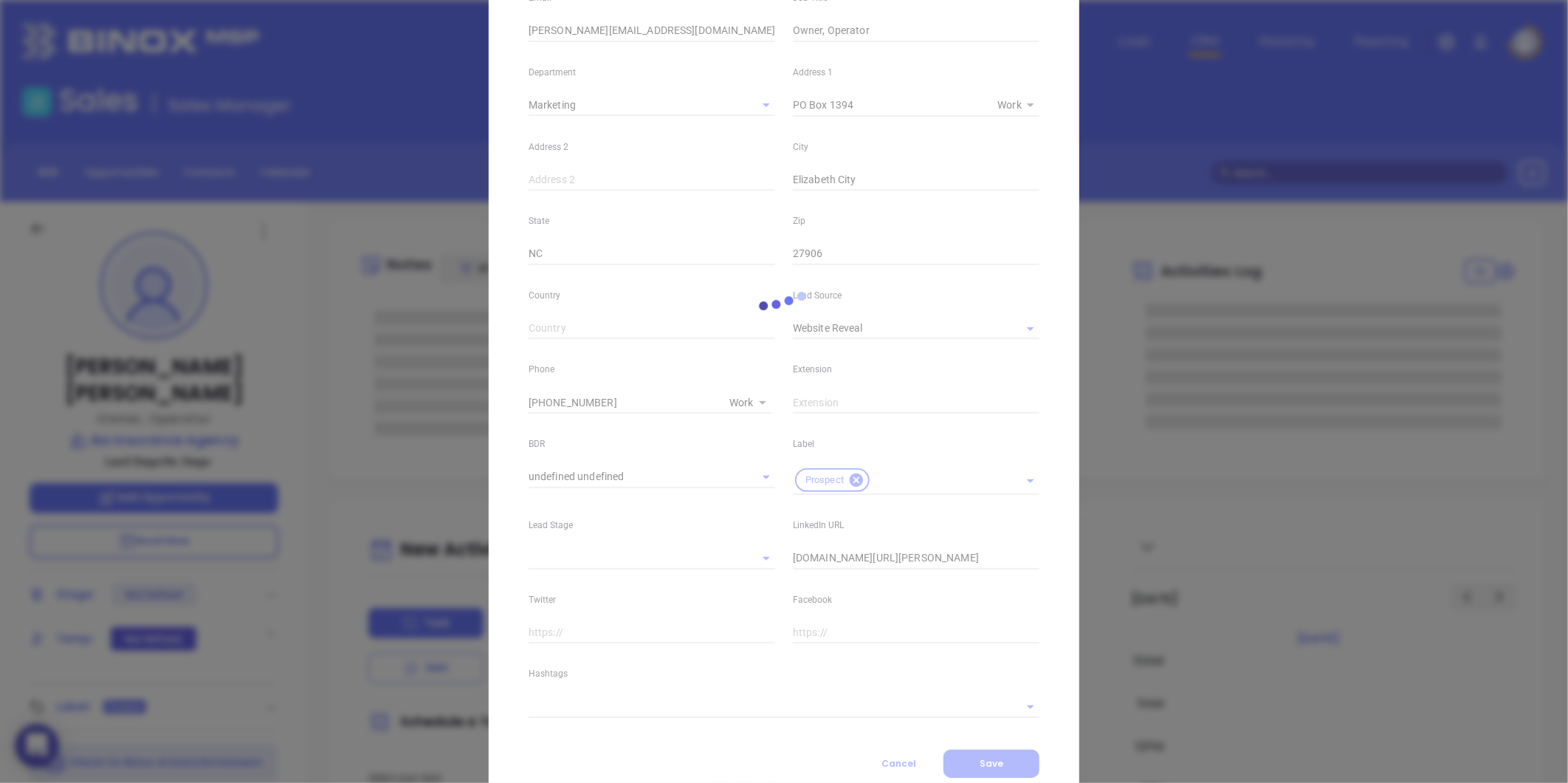
scroll to position [250, 0]
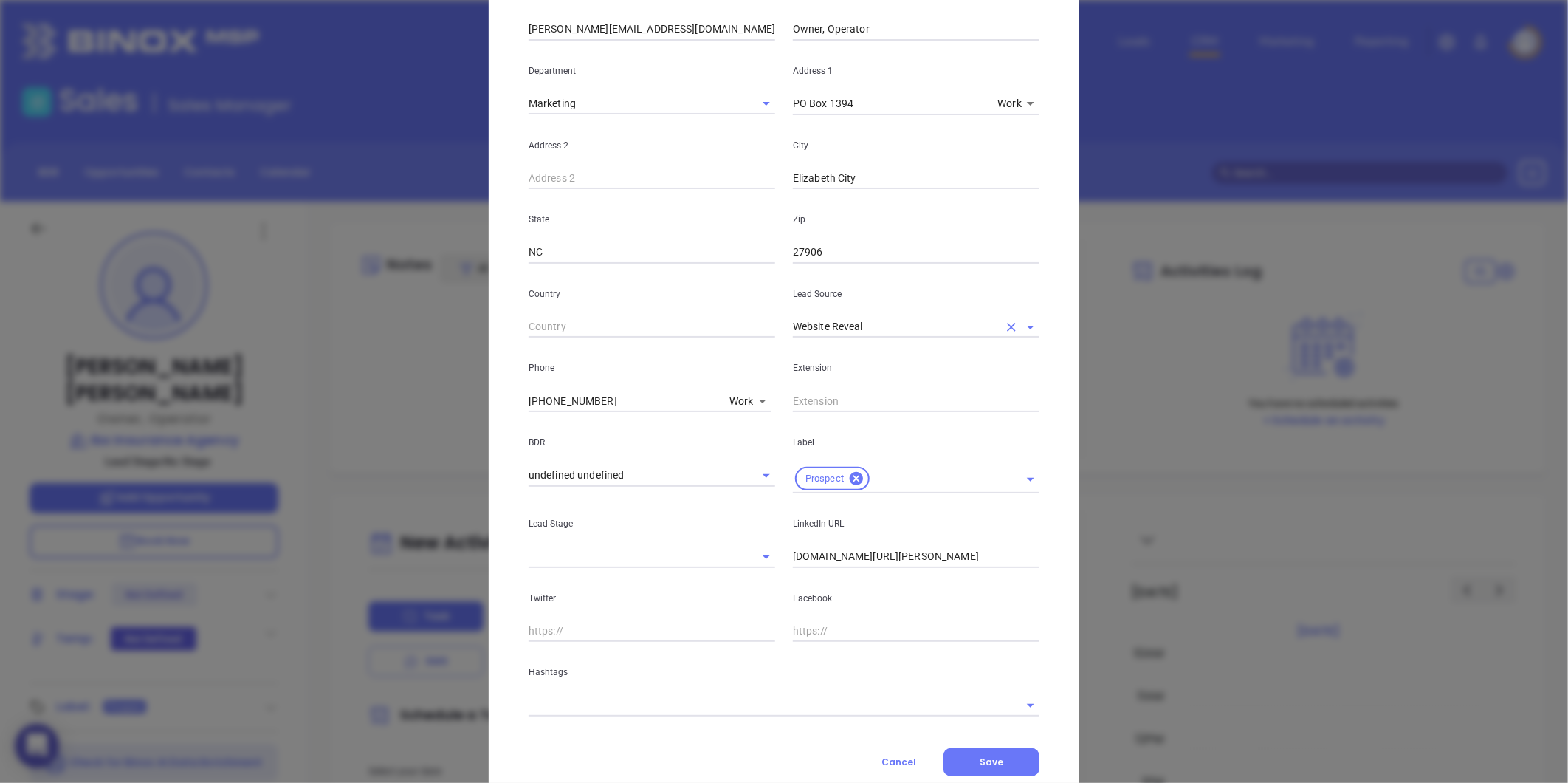
click at [1029, 326] on icon "Open" at bounding box center [1030, 327] width 18 height 18
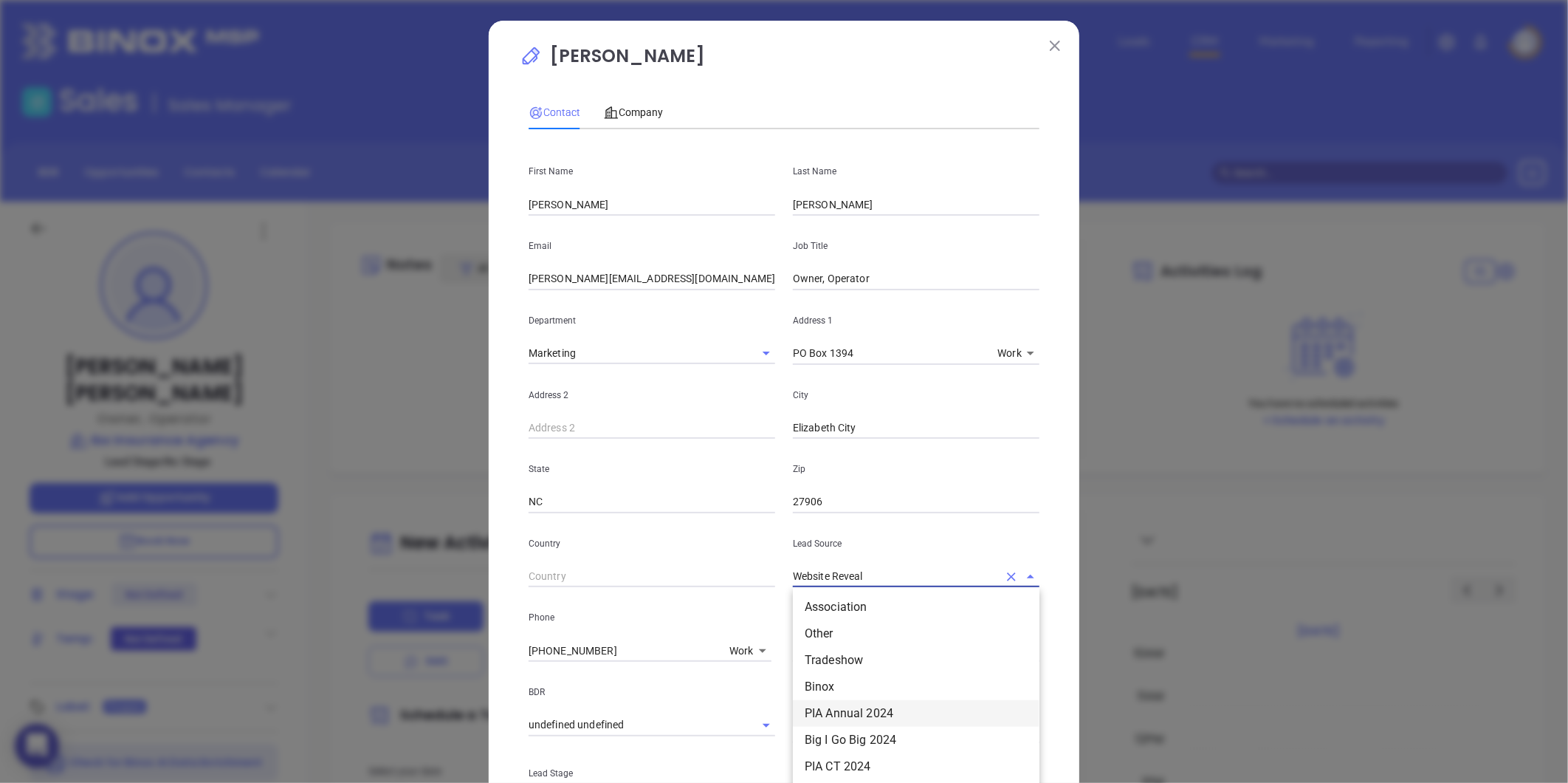
scroll to position [164, 0]
click at [838, 657] on li "Other" at bounding box center [916, 657] width 247 height 27
type input "Other"
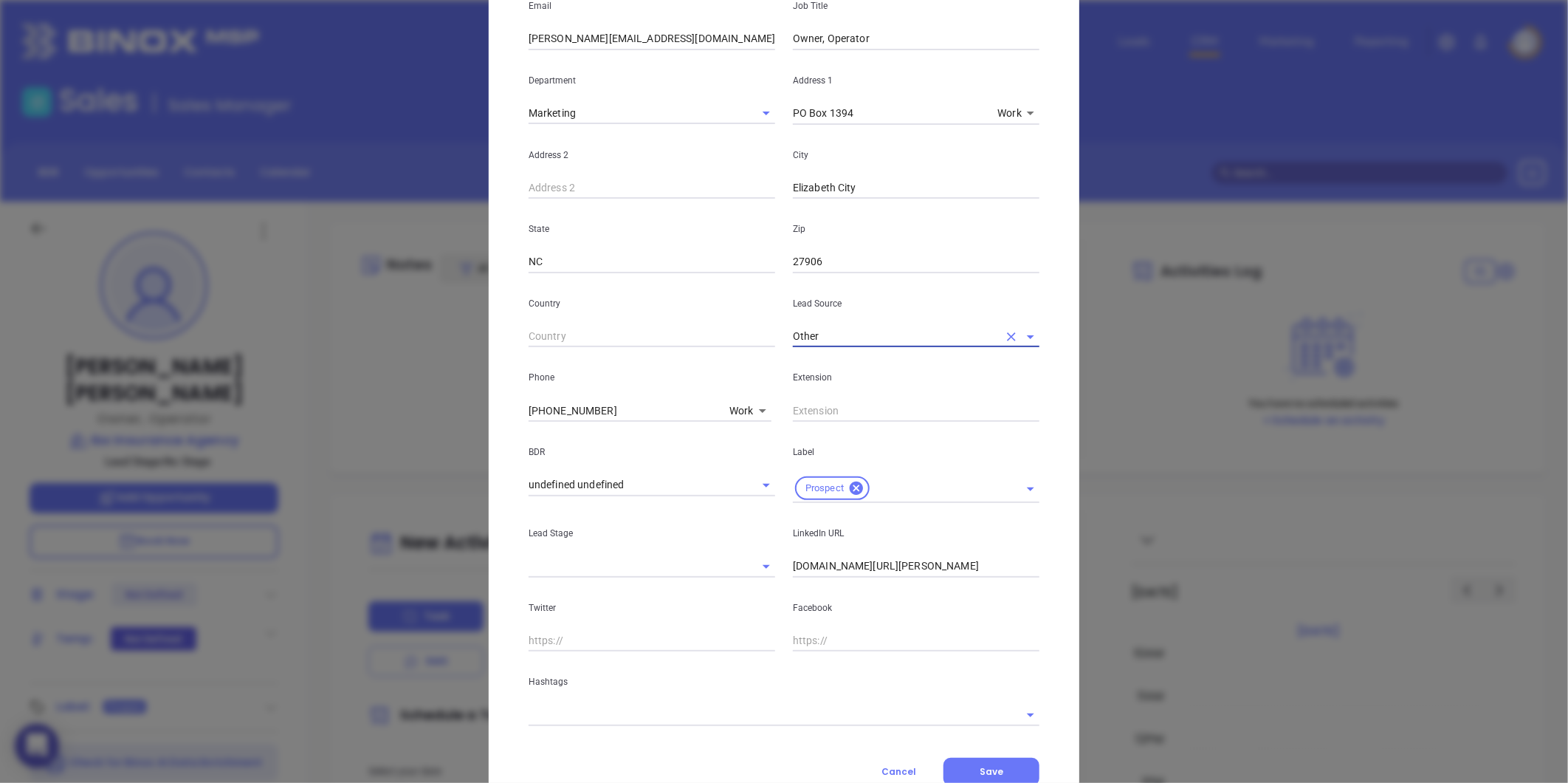
scroll to position [246, 0]
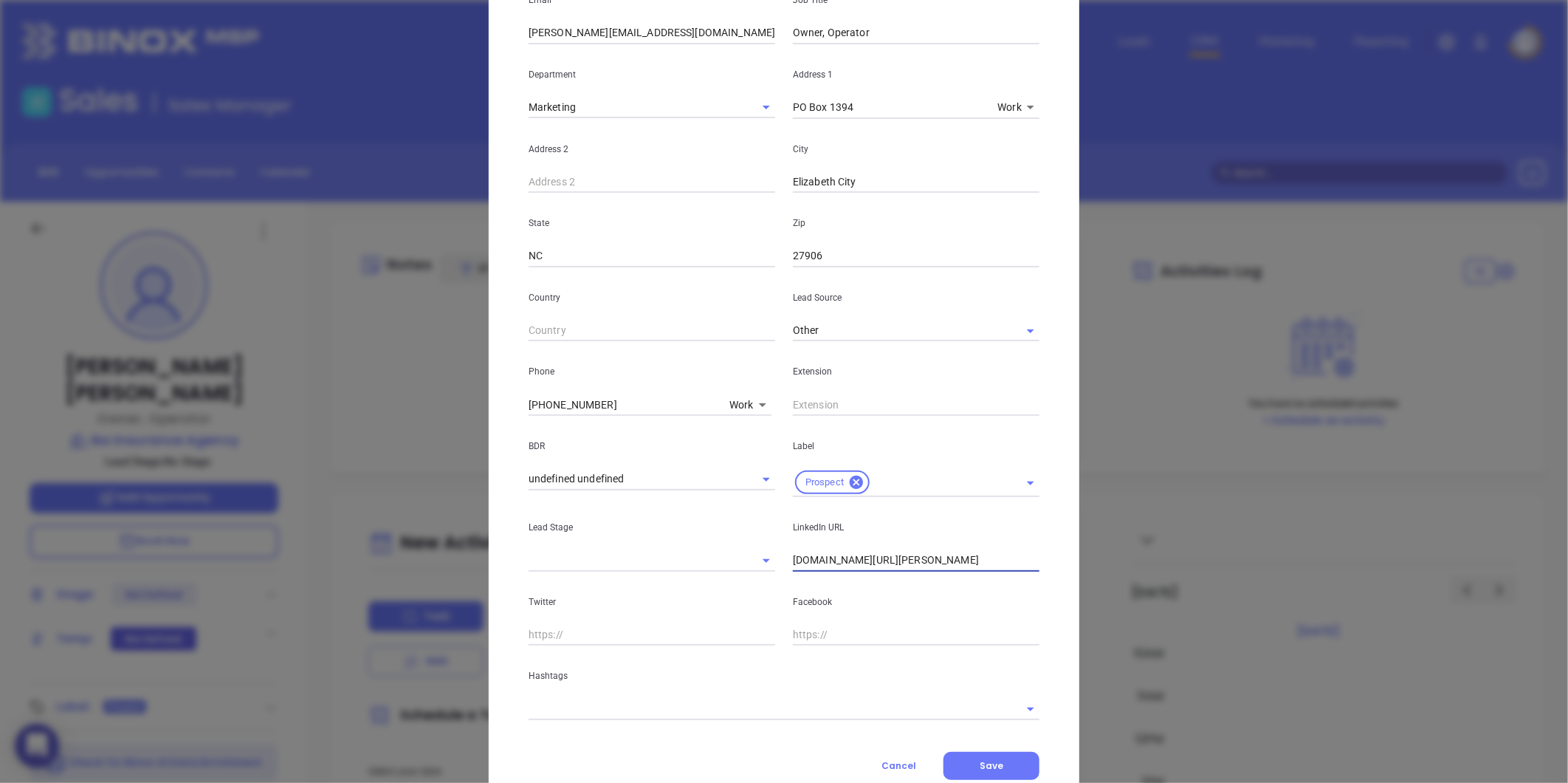
click at [793, 560] on input "[DOMAIN_NAME][URL][PERSON_NAME]" at bounding box center [916, 560] width 247 height 22
type input "[DOMAIN_NAME][URL][PERSON_NAME]"
click at [648, 704] on input "text" at bounding box center [763, 709] width 469 height 21
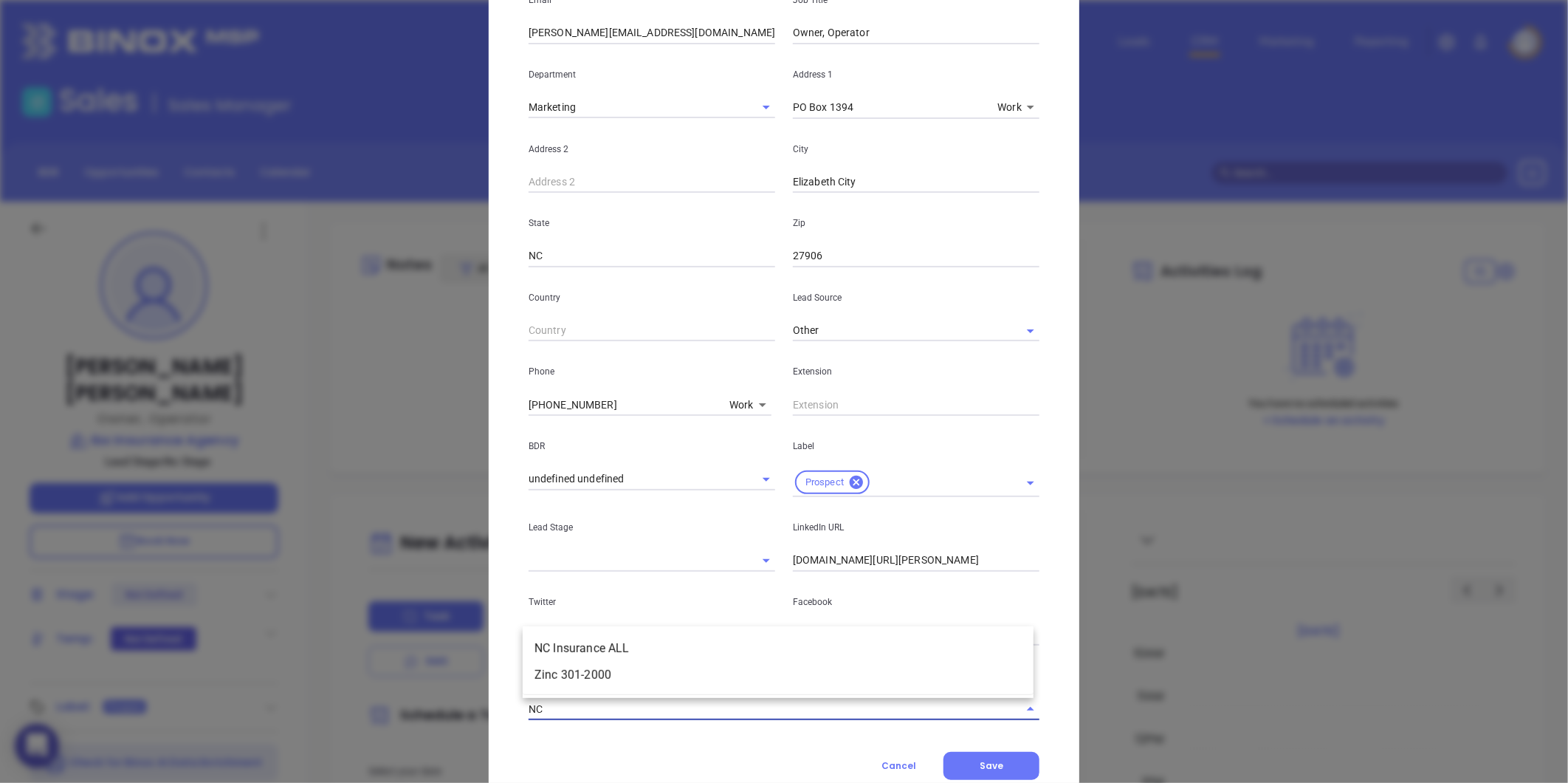
type input "NC I"
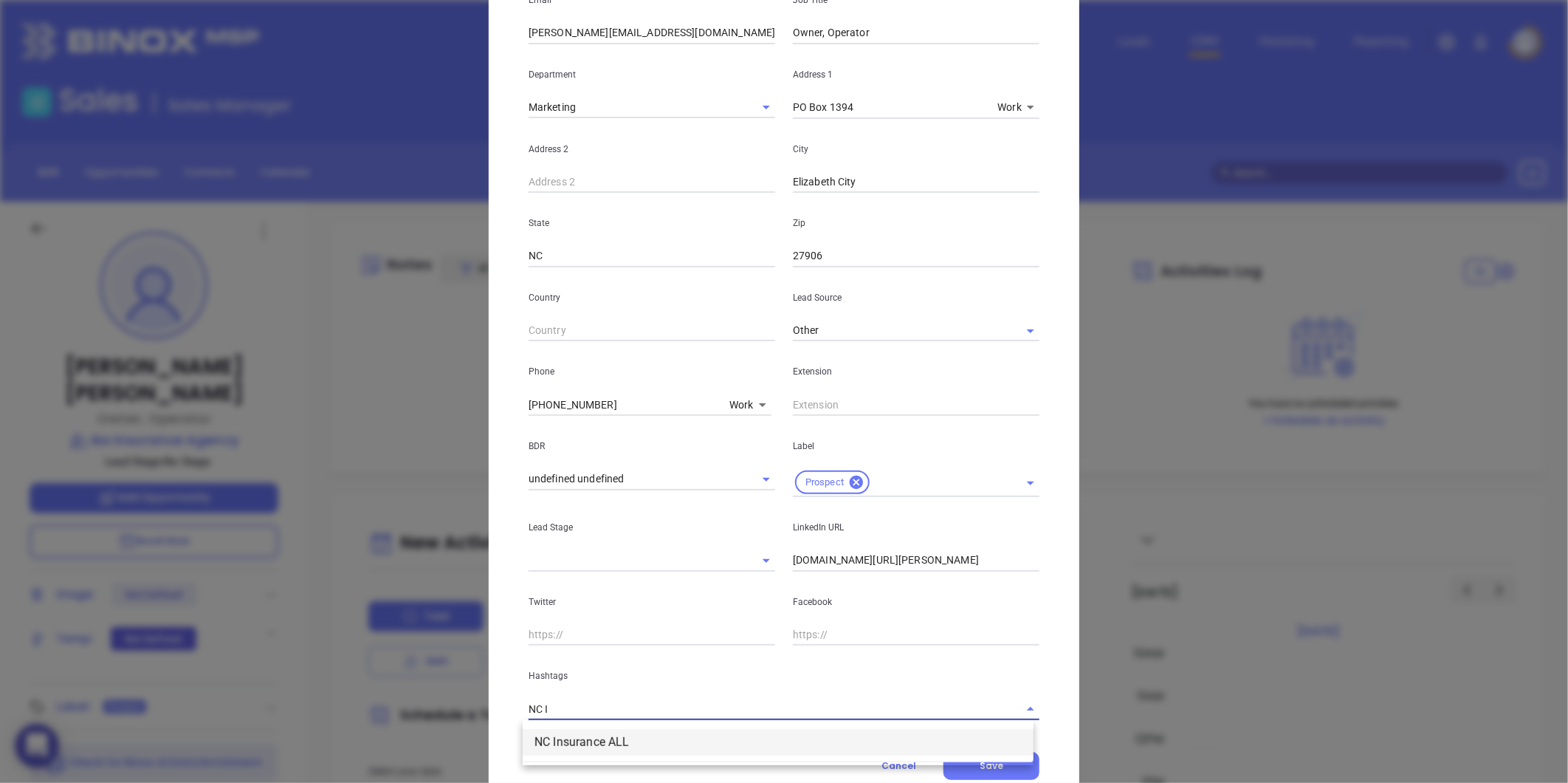
click at [632, 748] on li "NC Insurance ALL" at bounding box center [778, 742] width 511 height 27
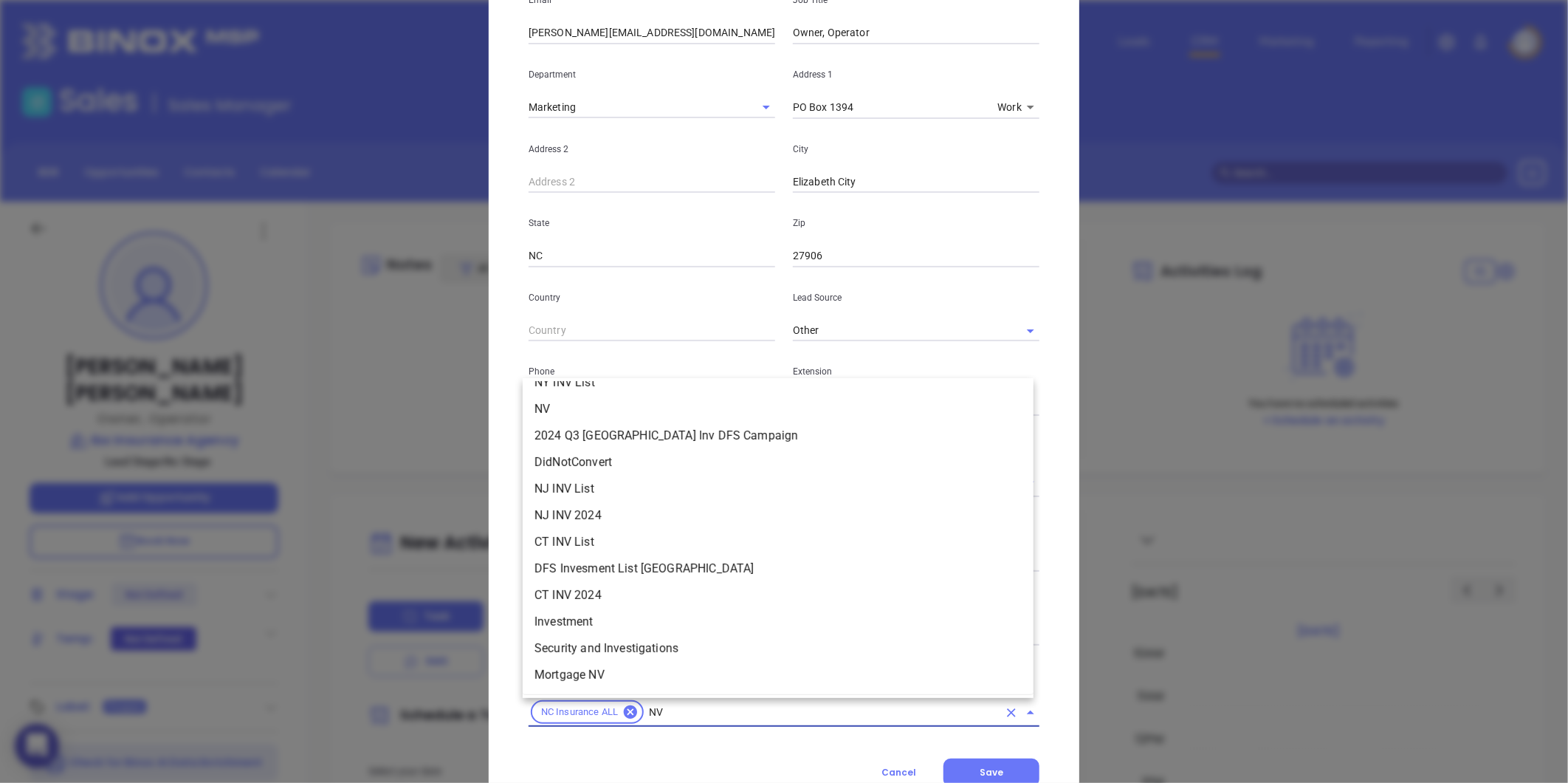
scroll to position [0, 0]
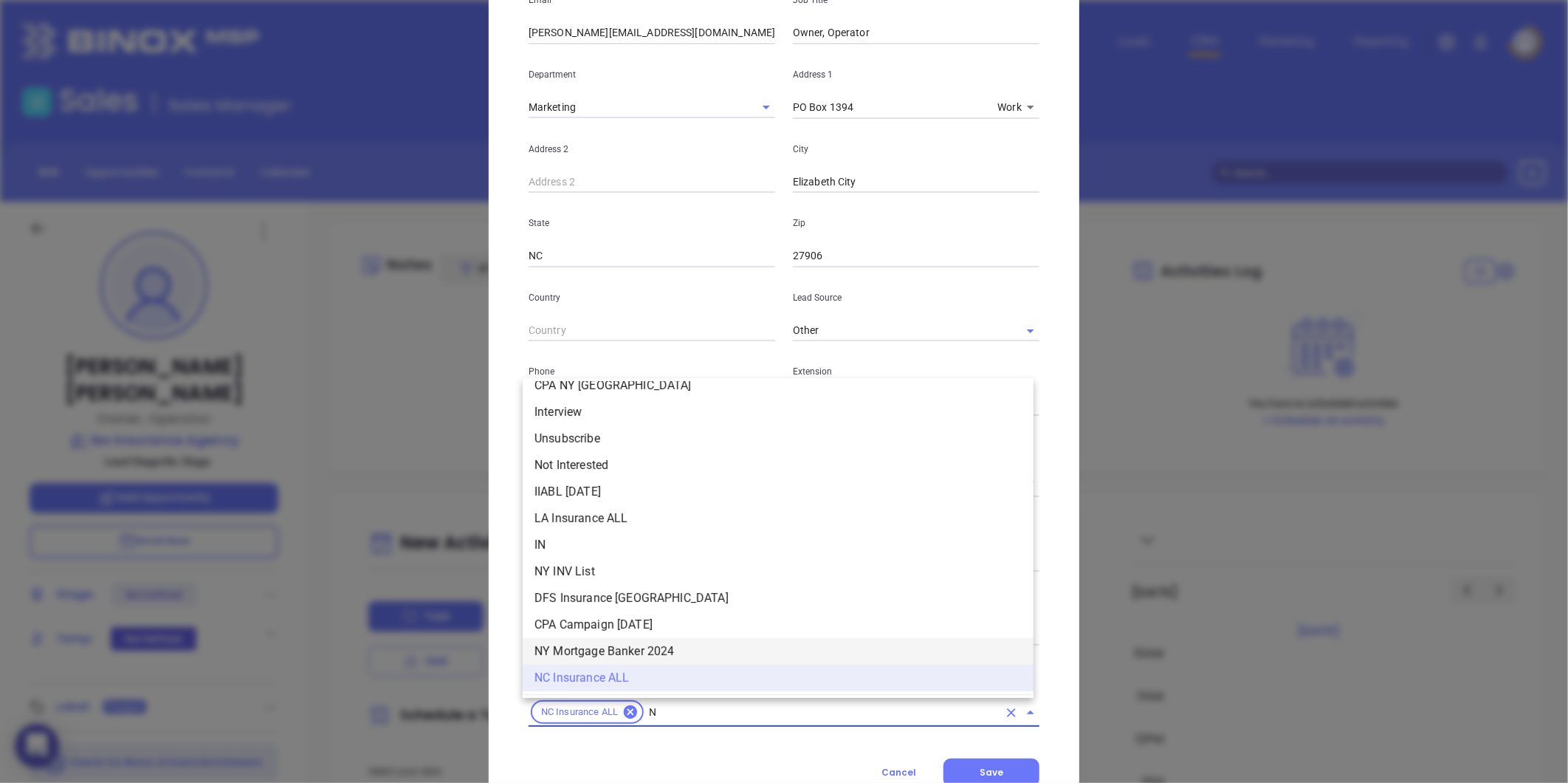
type input "NC"
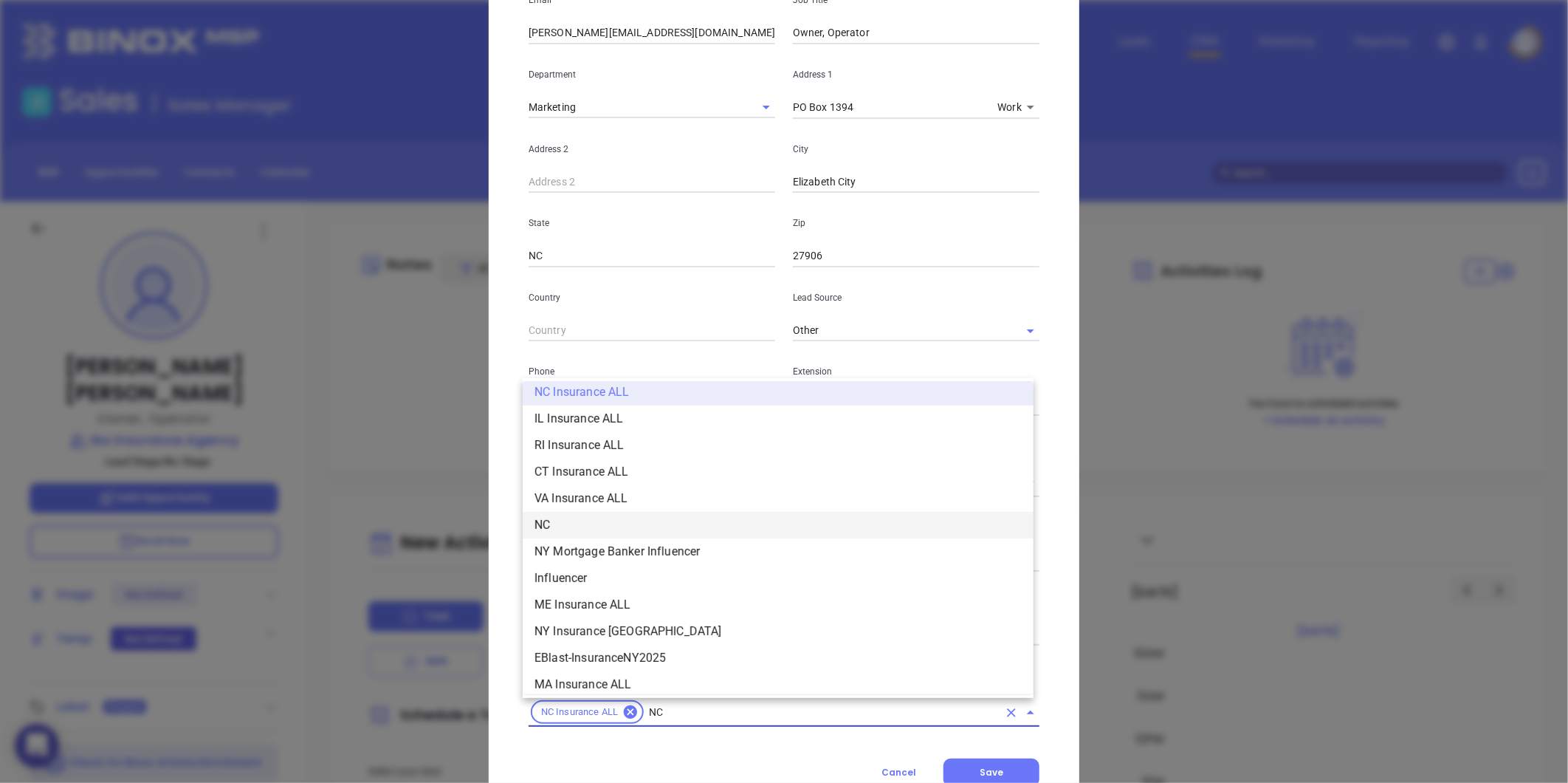
click at [556, 522] on li "NC" at bounding box center [778, 525] width 511 height 27
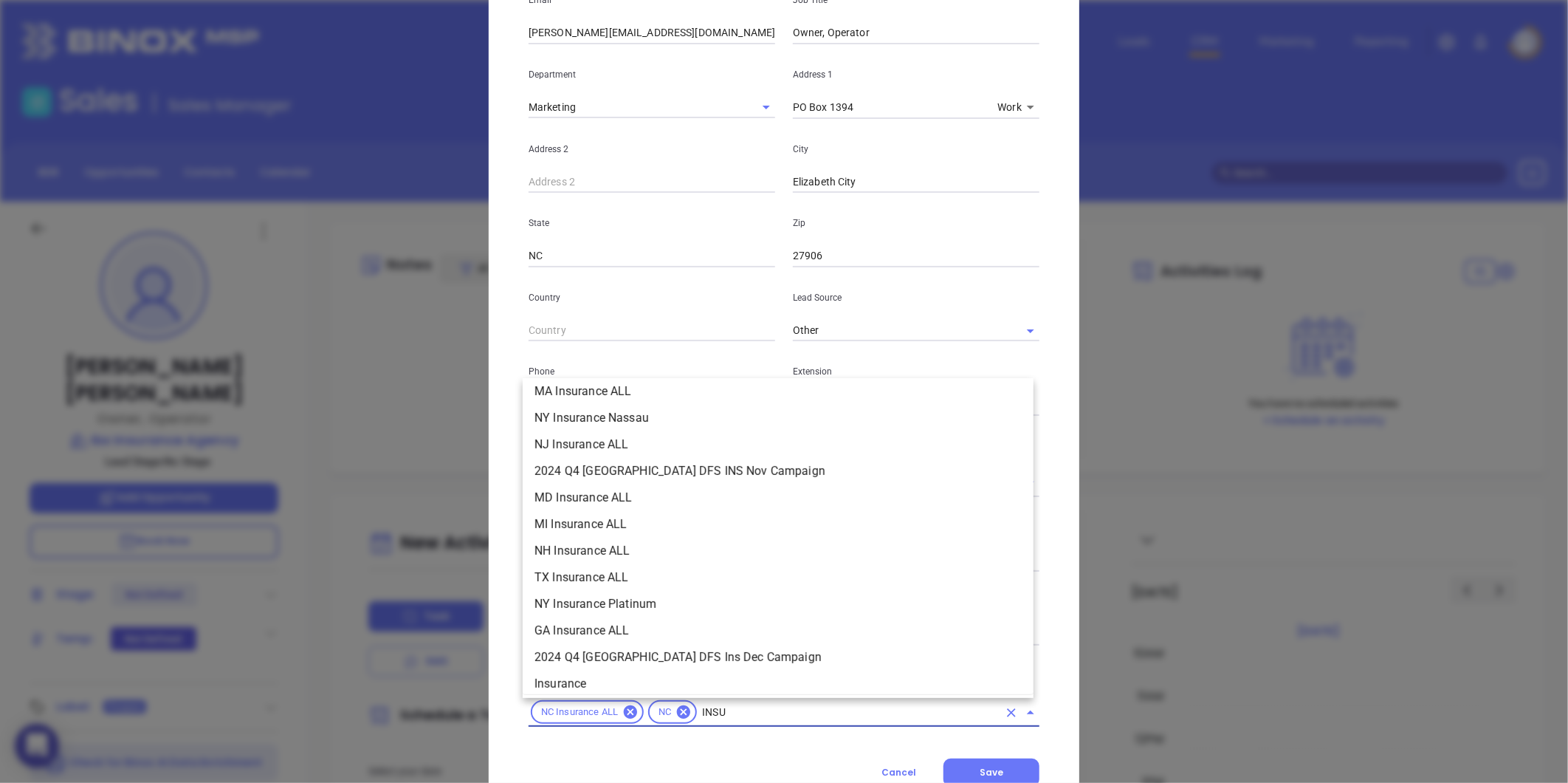
scroll to position [168, 0]
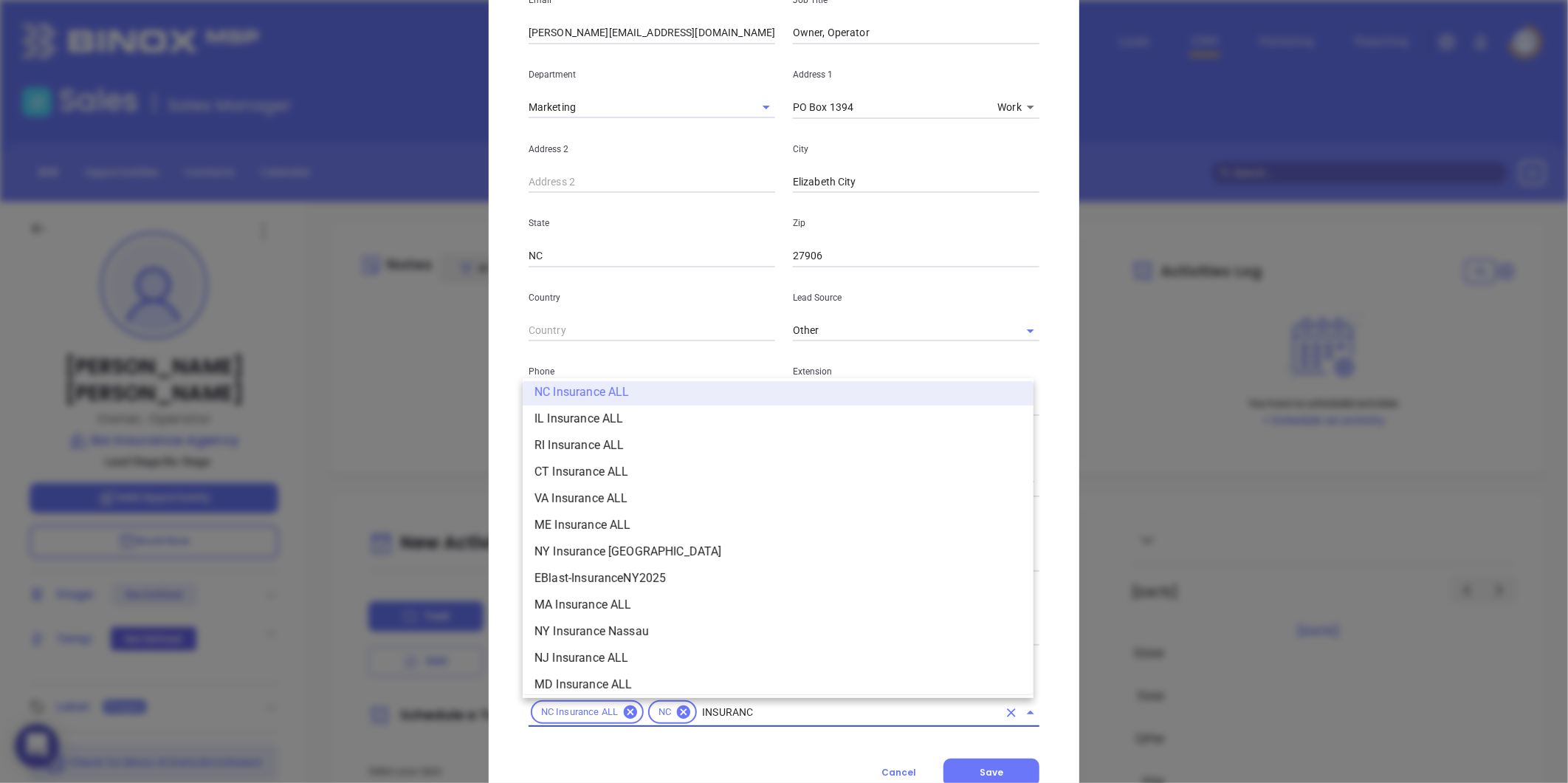
type input "INSURANCE"
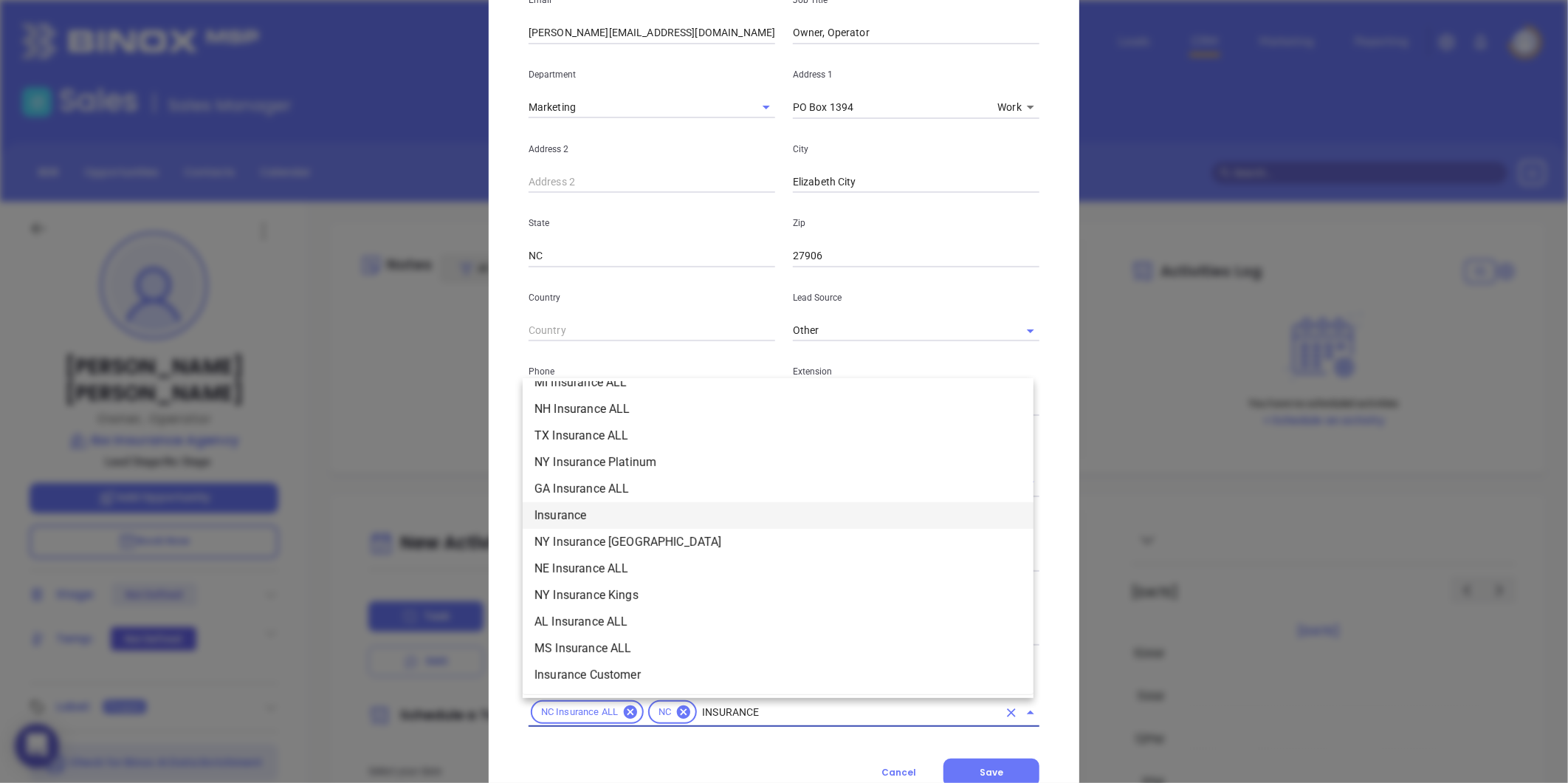
click at [596, 512] on li "Insurance" at bounding box center [778, 515] width 511 height 27
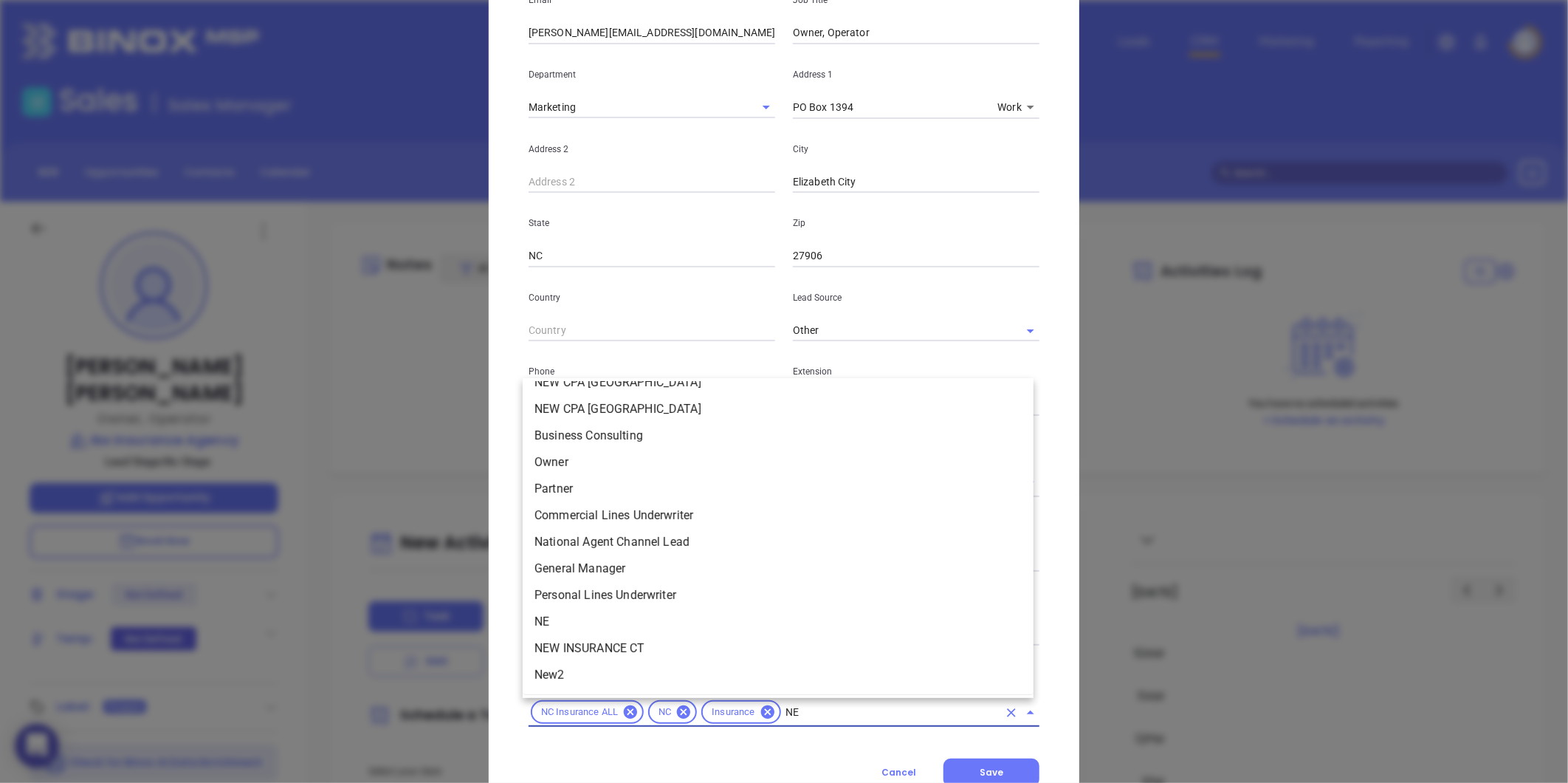
scroll to position [0, 0]
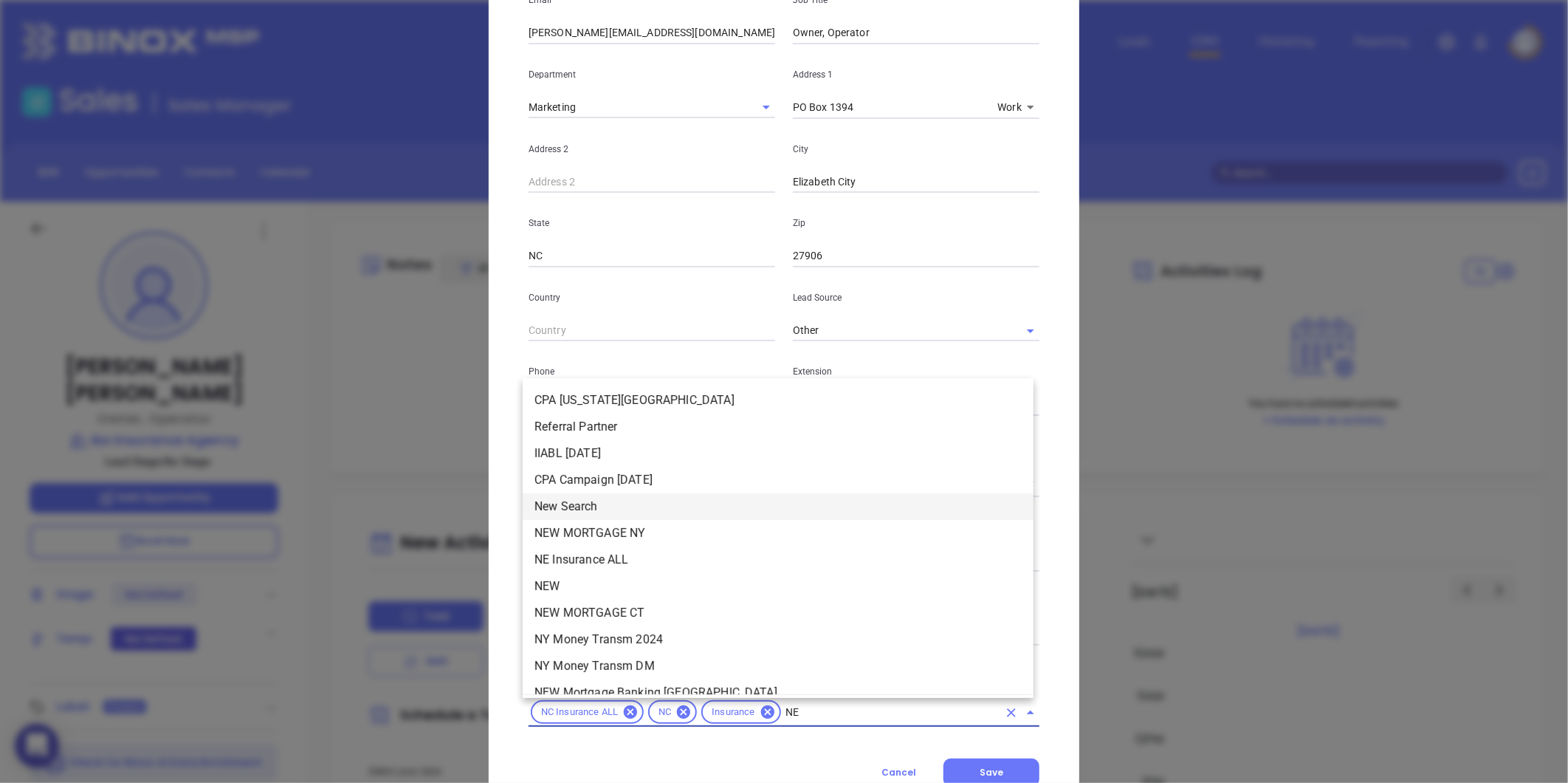
type input "NEW"
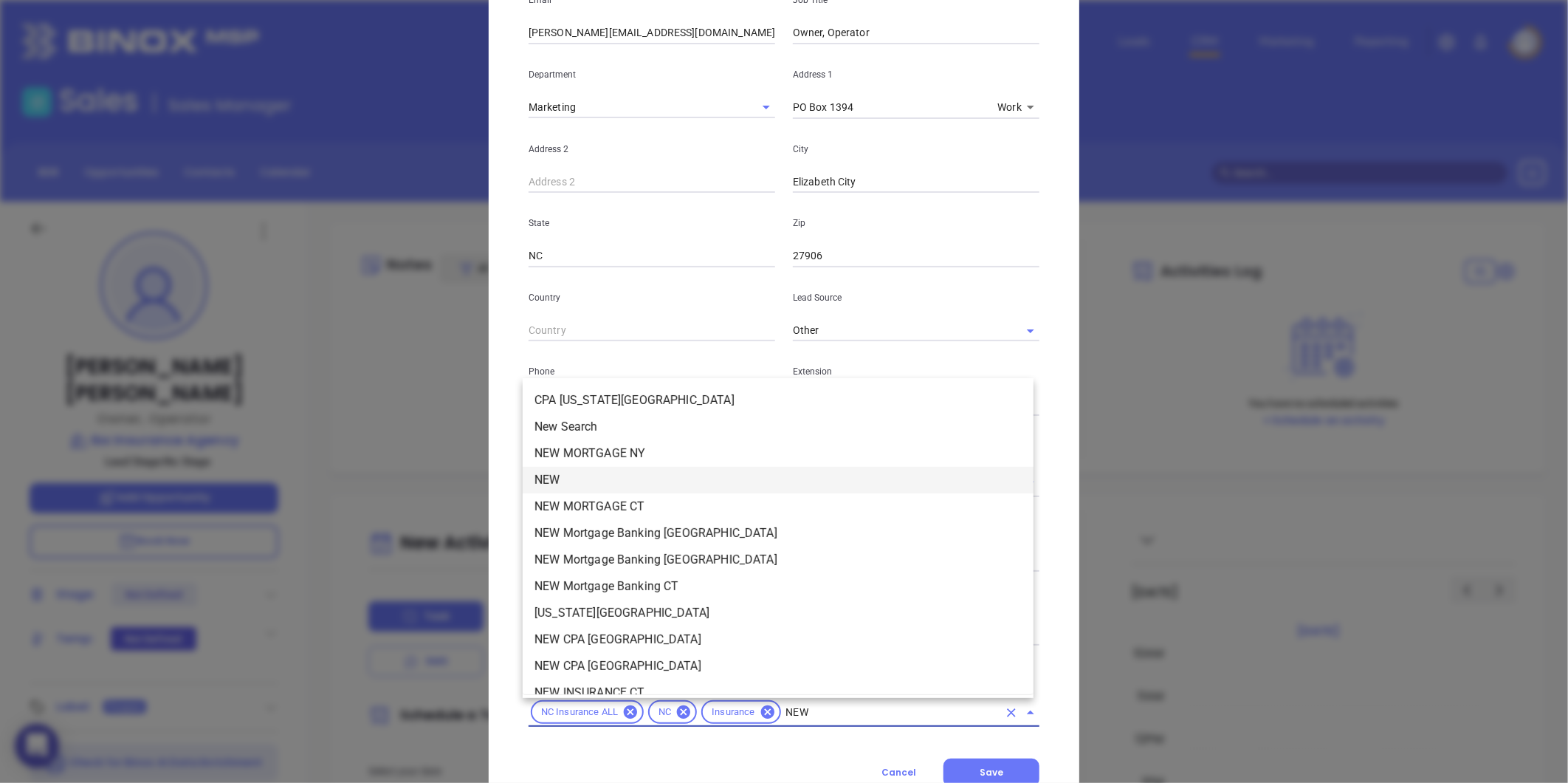
click at [571, 476] on li "NEW" at bounding box center [778, 479] width 511 height 27
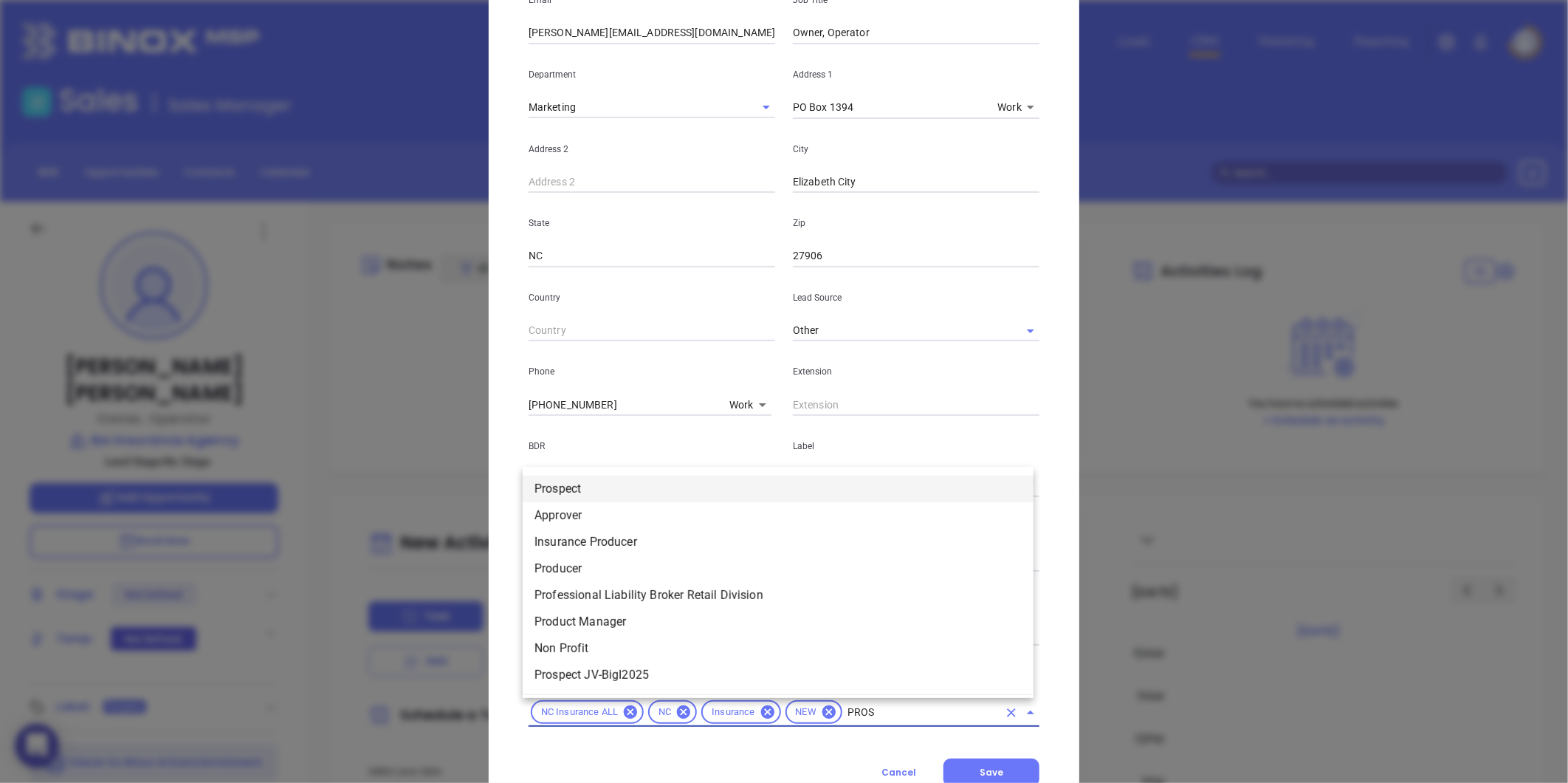
type input "PROSP"
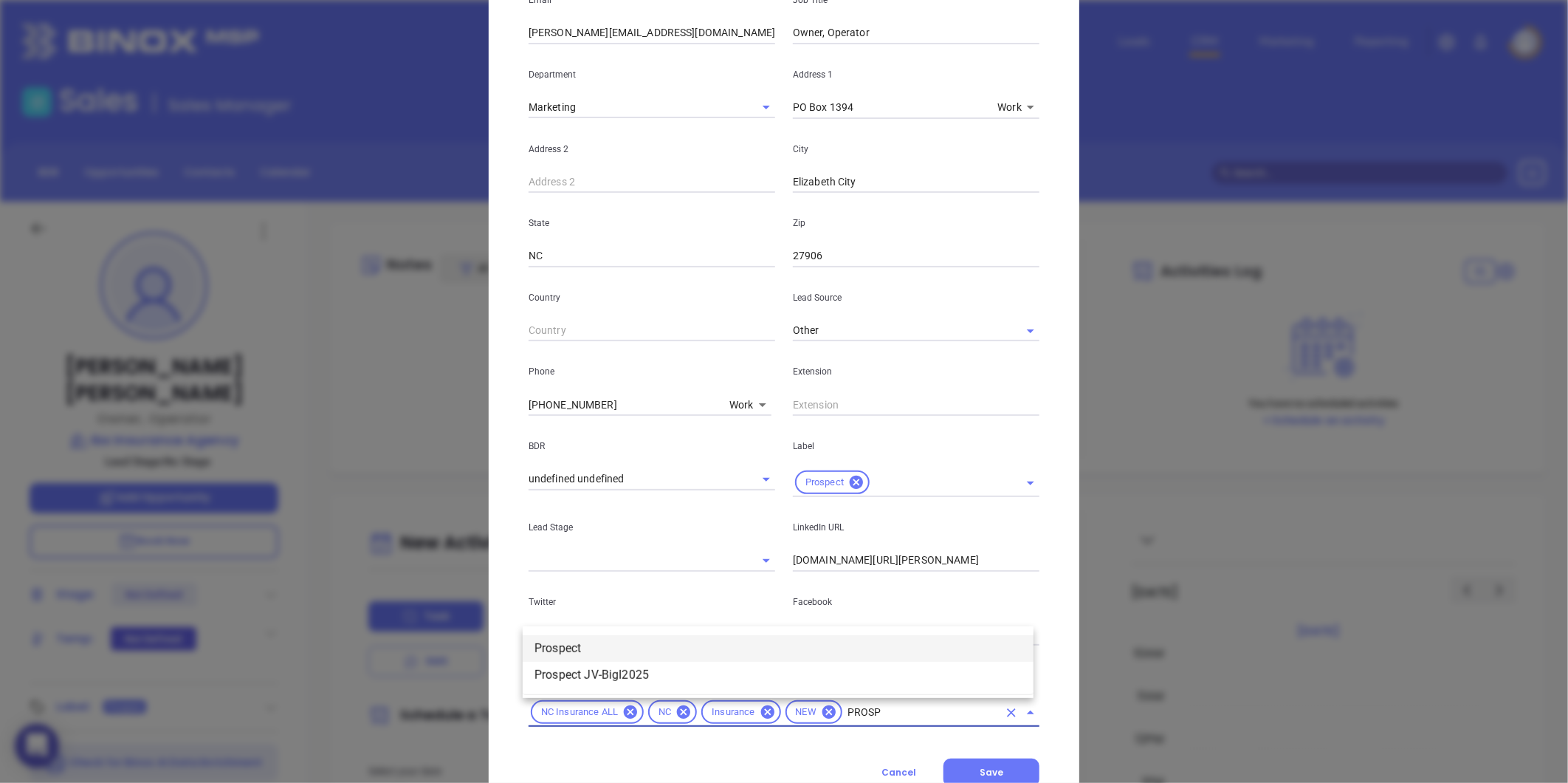
click at [571, 655] on li "Prospect" at bounding box center [778, 648] width 511 height 27
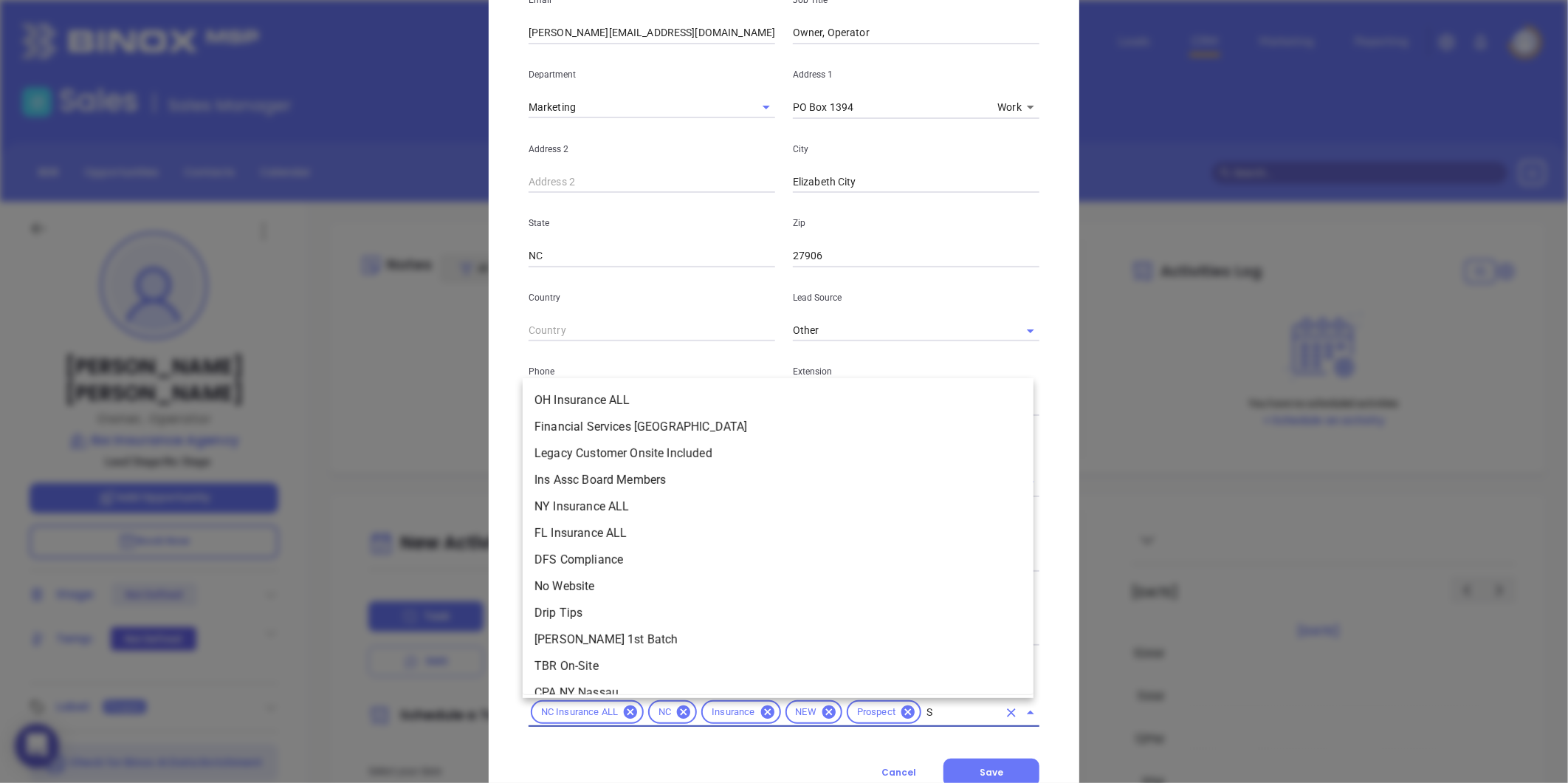
scroll to position [387, 0]
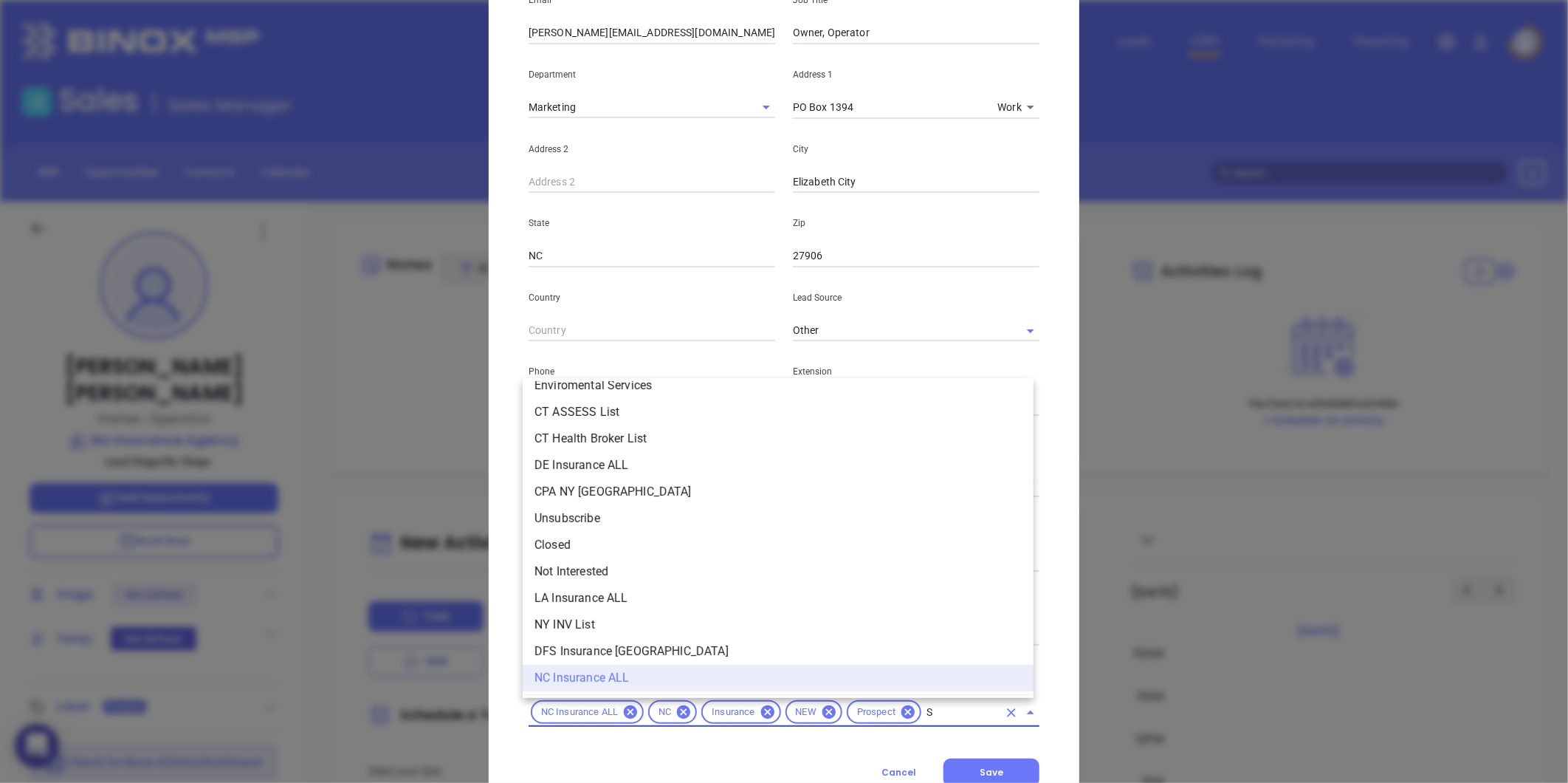
type input "SI"
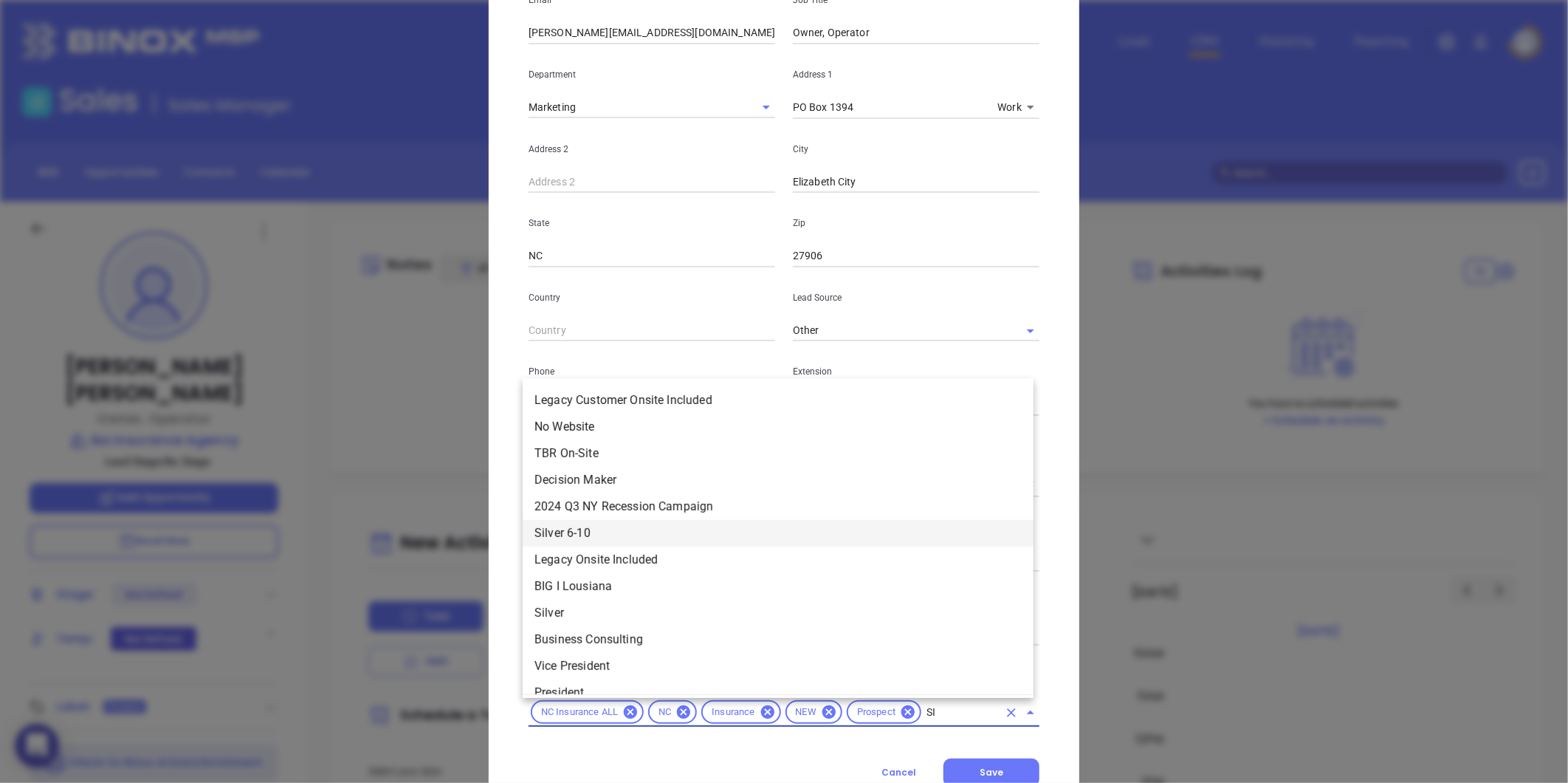
click at [570, 522] on li "Silver 6-10" at bounding box center [778, 533] width 511 height 27
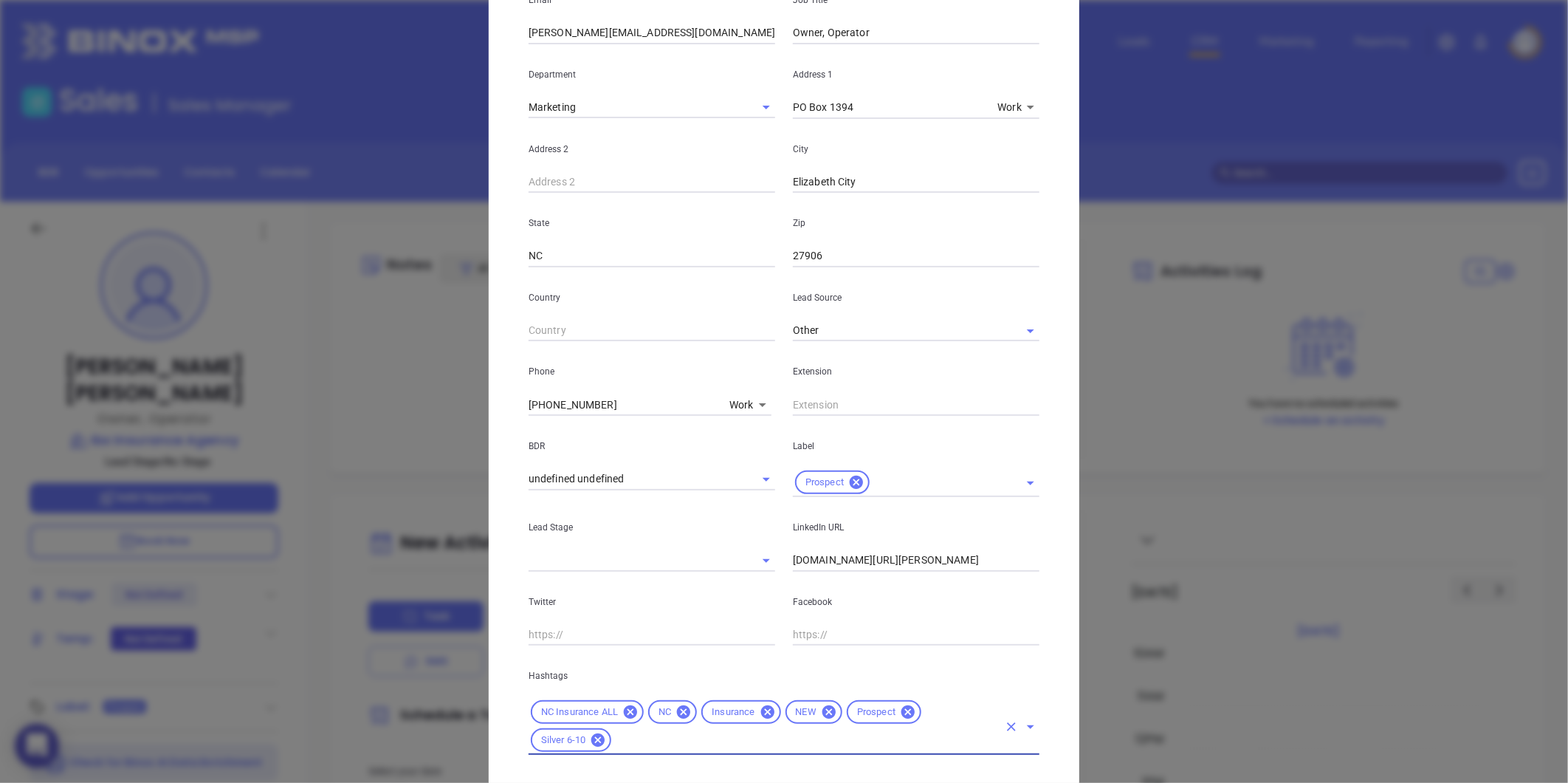
scroll to position [330, 0]
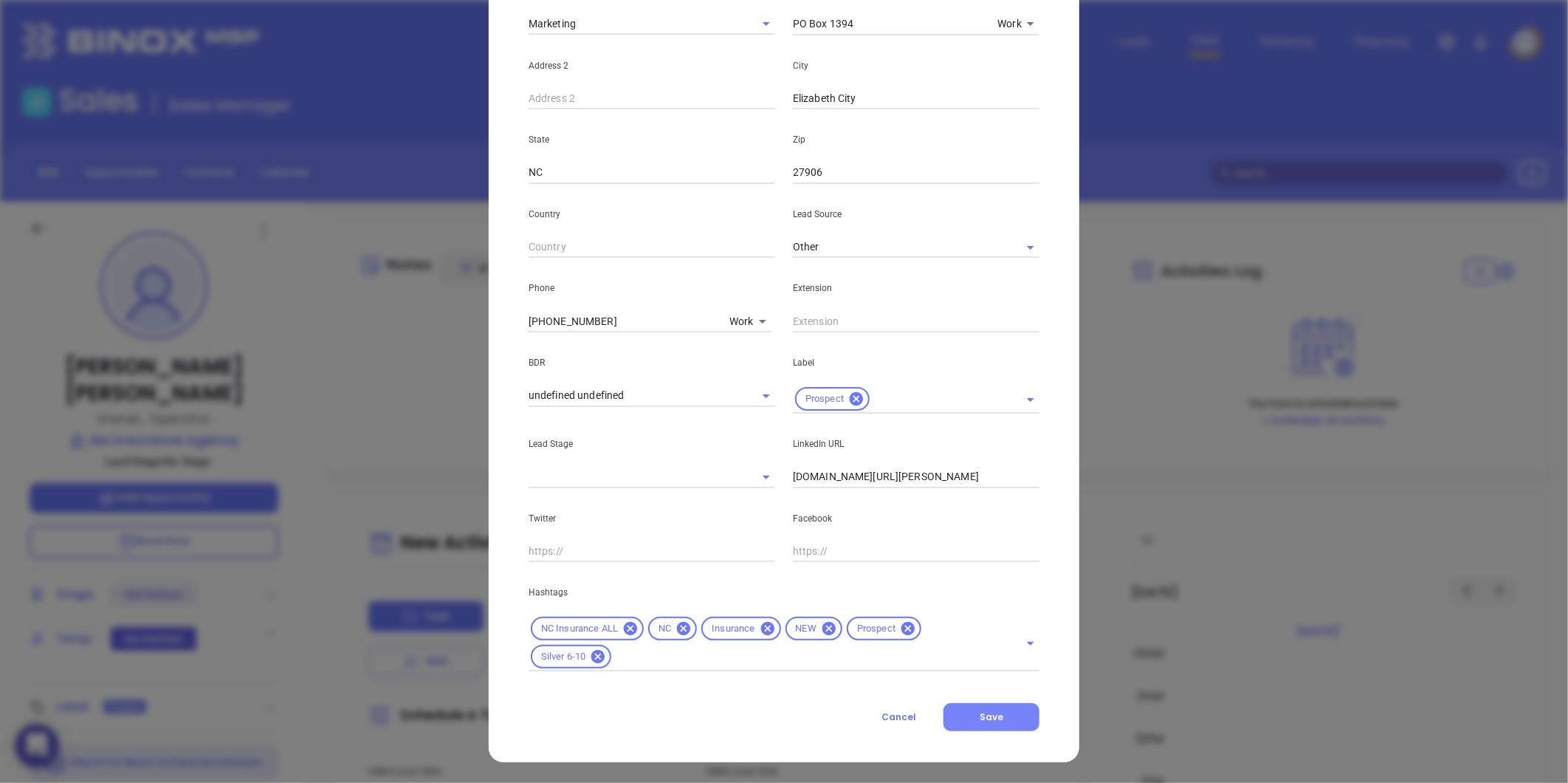
click at [976, 723] on button "Save" at bounding box center [991, 717] width 96 height 28
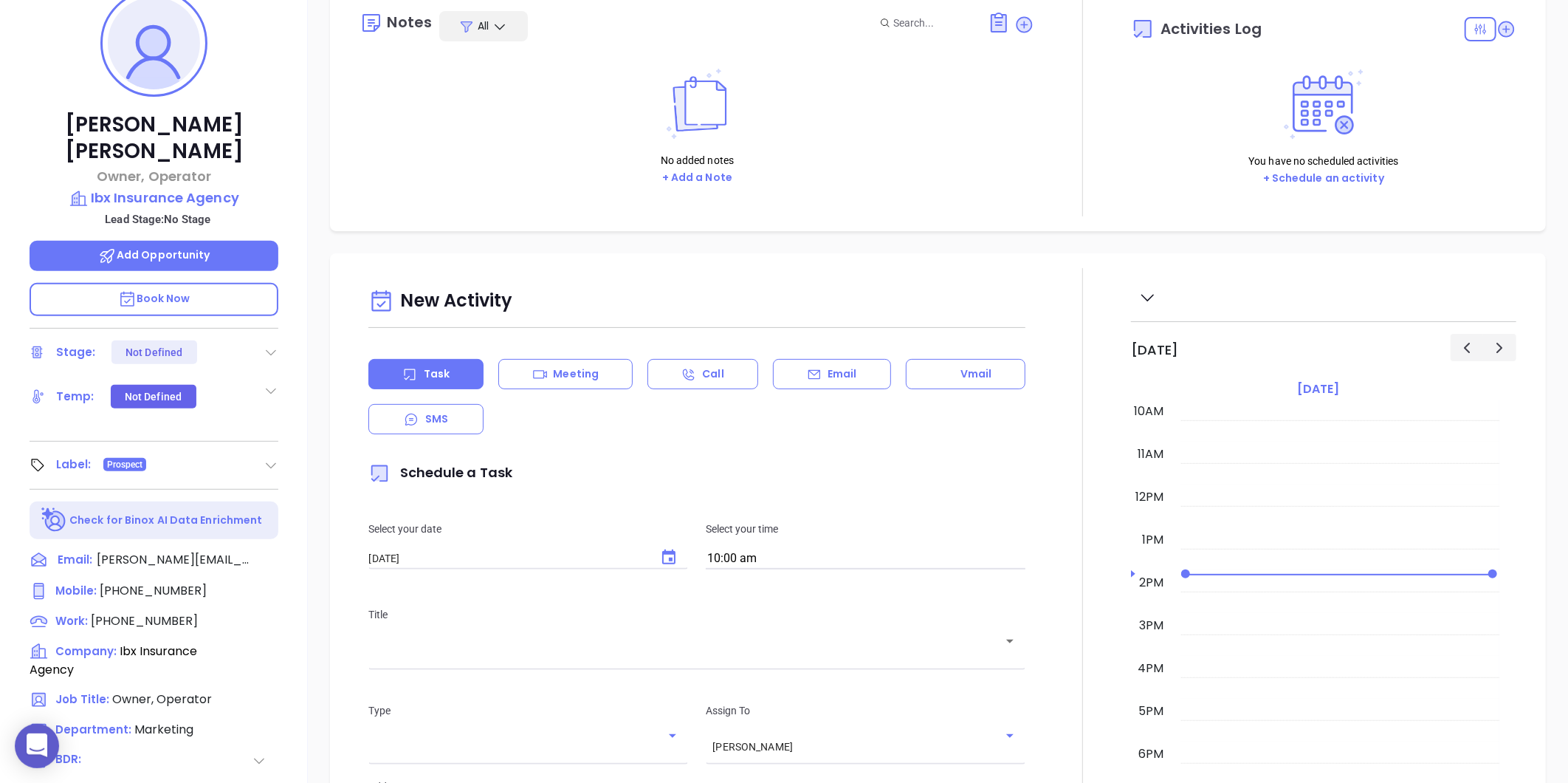
scroll to position [124, 0]
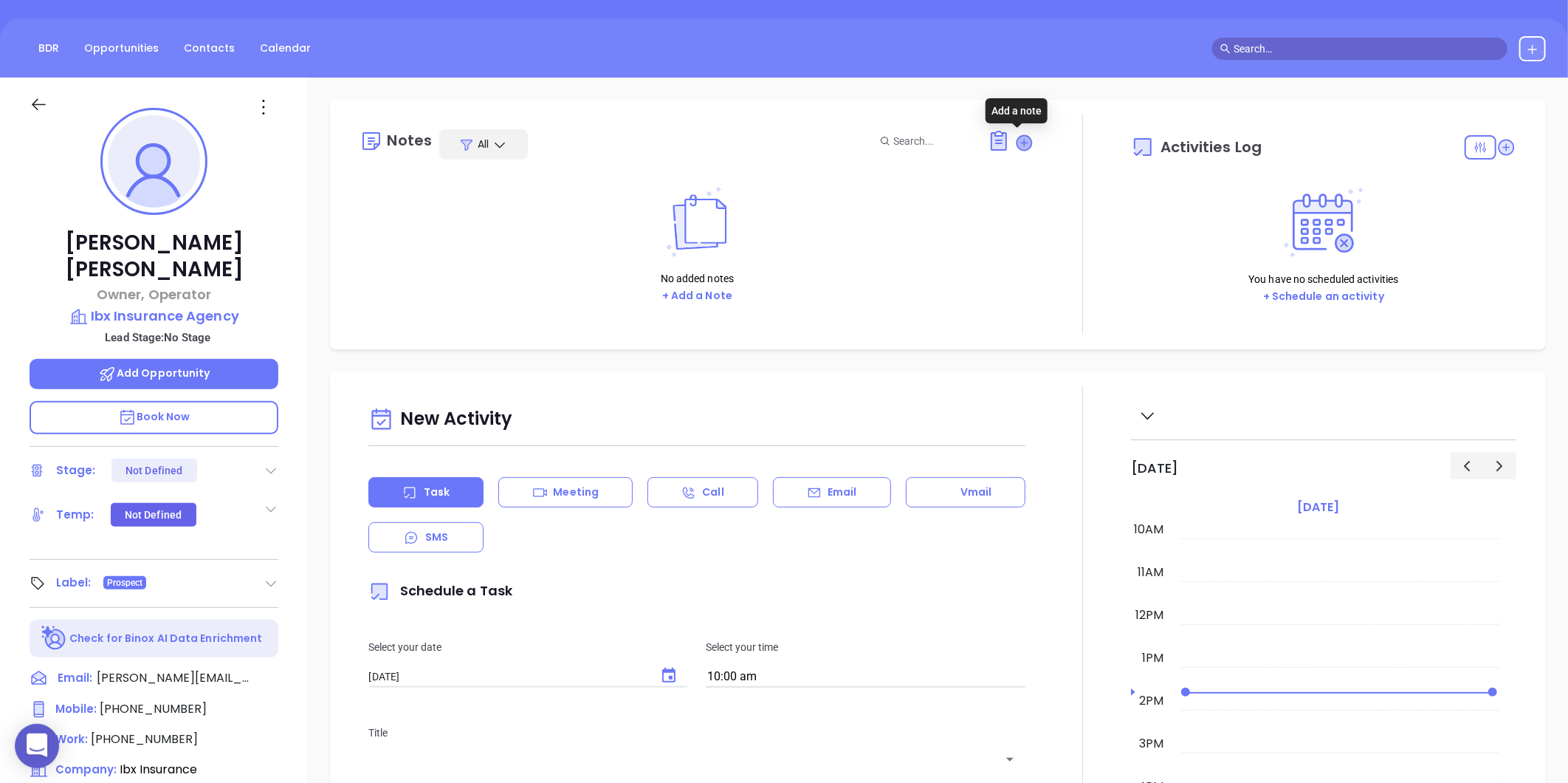
click at [1019, 141] on icon at bounding box center [1025, 142] width 15 height 15
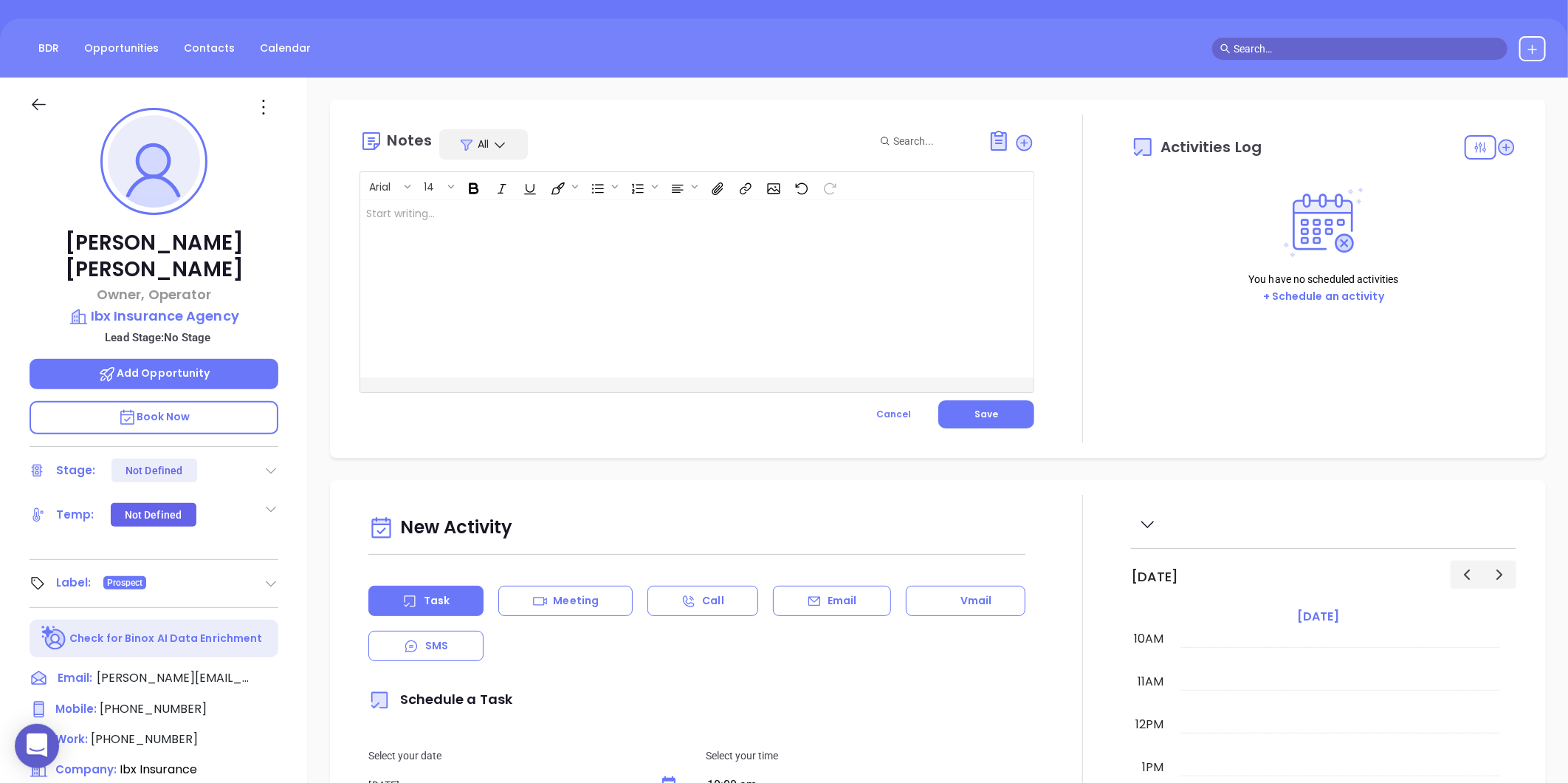
click at [583, 282] on div at bounding box center [673, 289] width 626 height 177
click at [519, 209] on span "[STREET_ADDRESS]" at bounding box center [467, 213] width 103 height 13
click at [965, 412] on button "Save" at bounding box center [985, 414] width 96 height 28
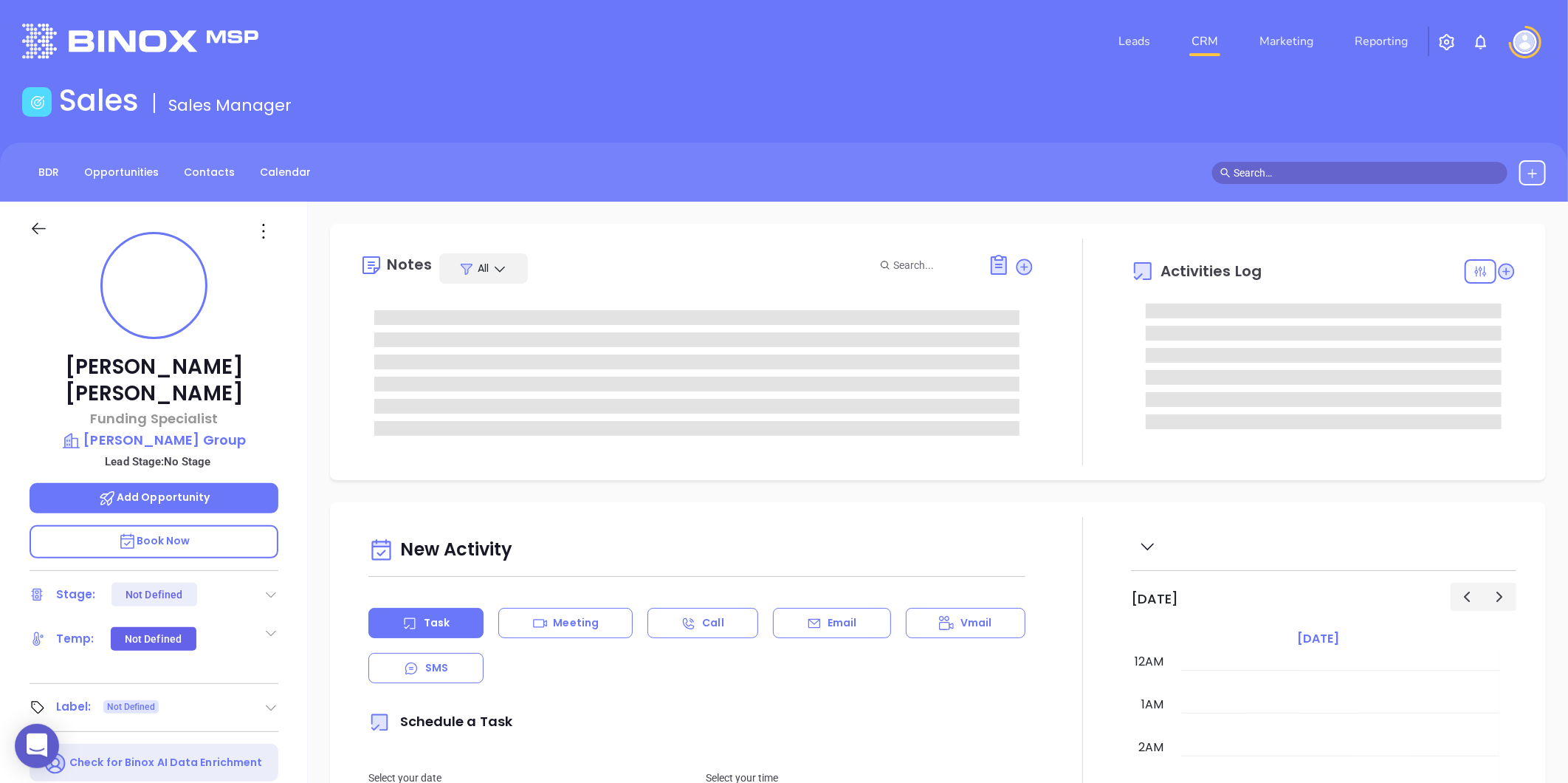
type input "[DATE]"
type input "[PERSON_NAME]"
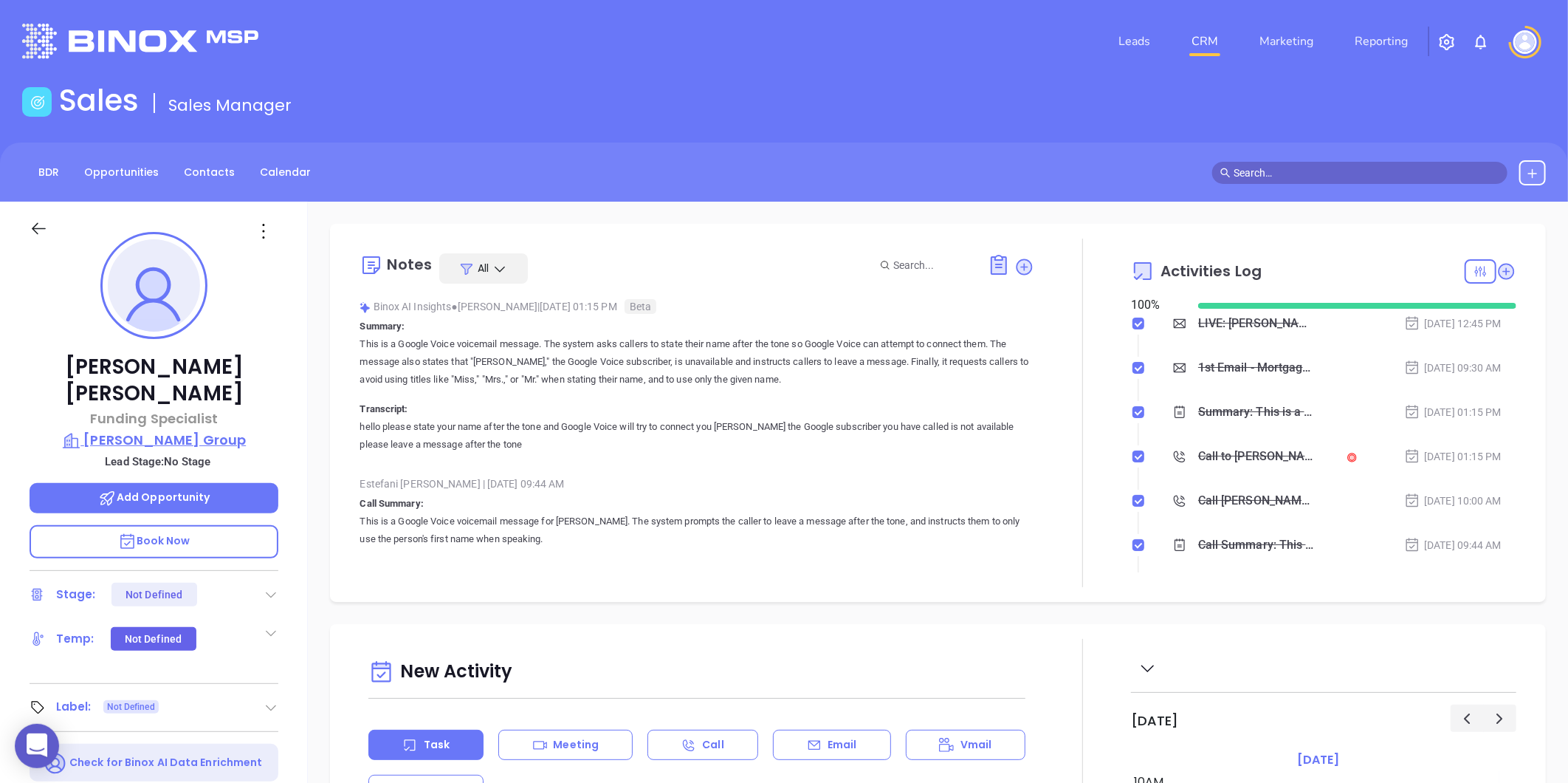
click at [141, 430] on p "[PERSON_NAME] Group" at bounding box center [154, 440] width 248 height 20
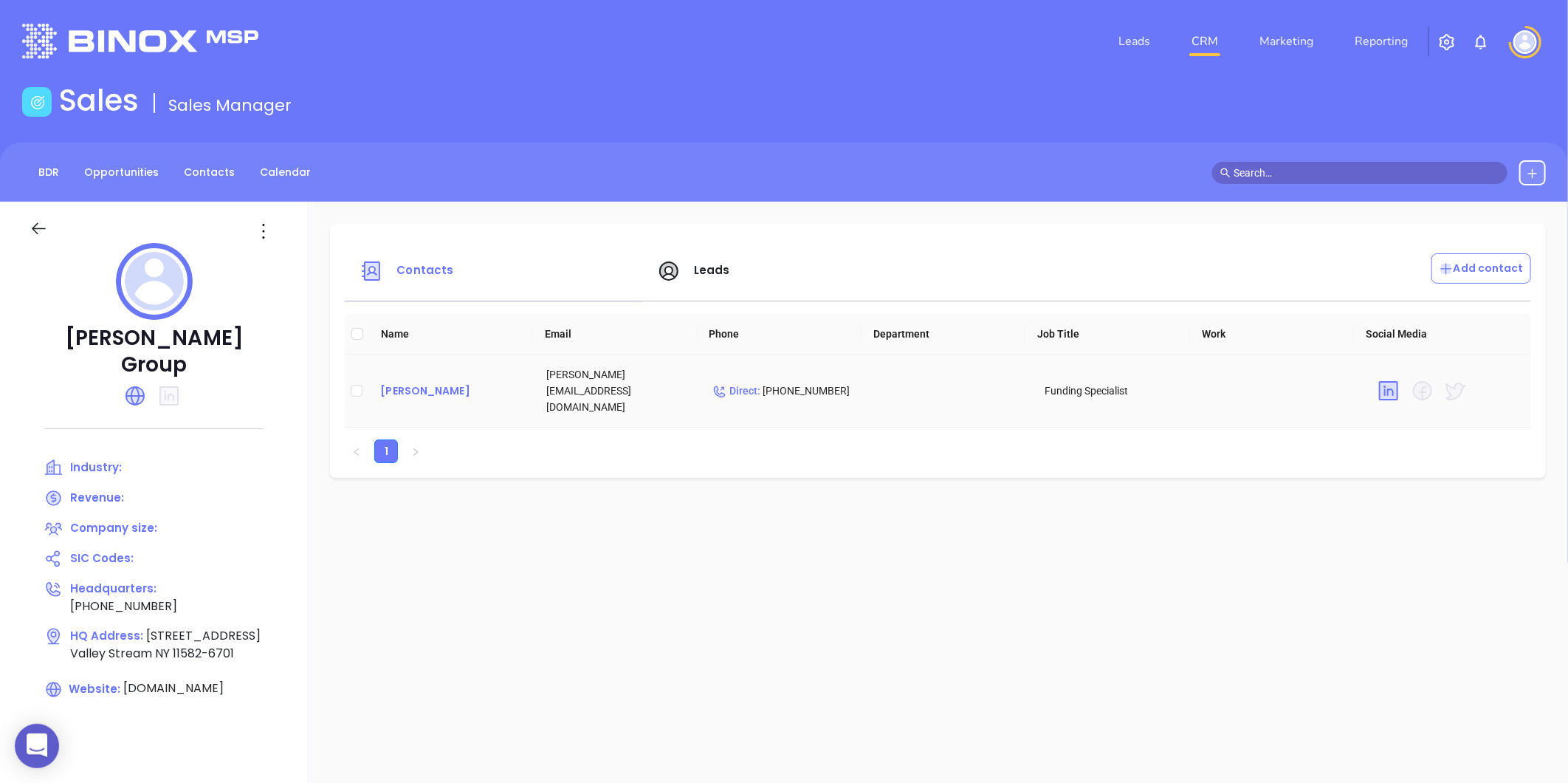
click at [389, 384] on div "[PERSON_NAME]" at bounding box center [450, 390] width 142 height 18
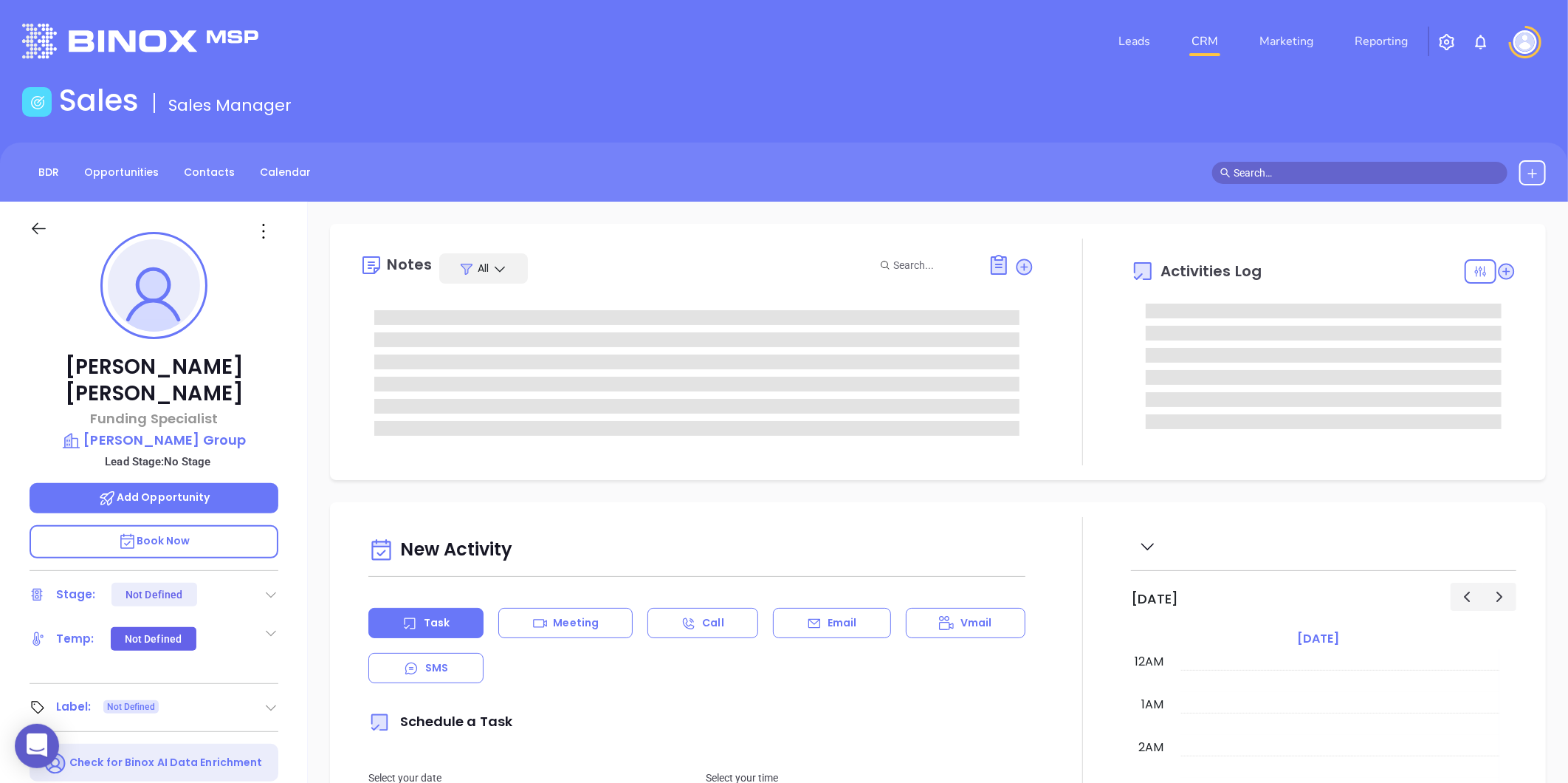
scroll to position [429, 0]
type input "[PERSON_NAME]"
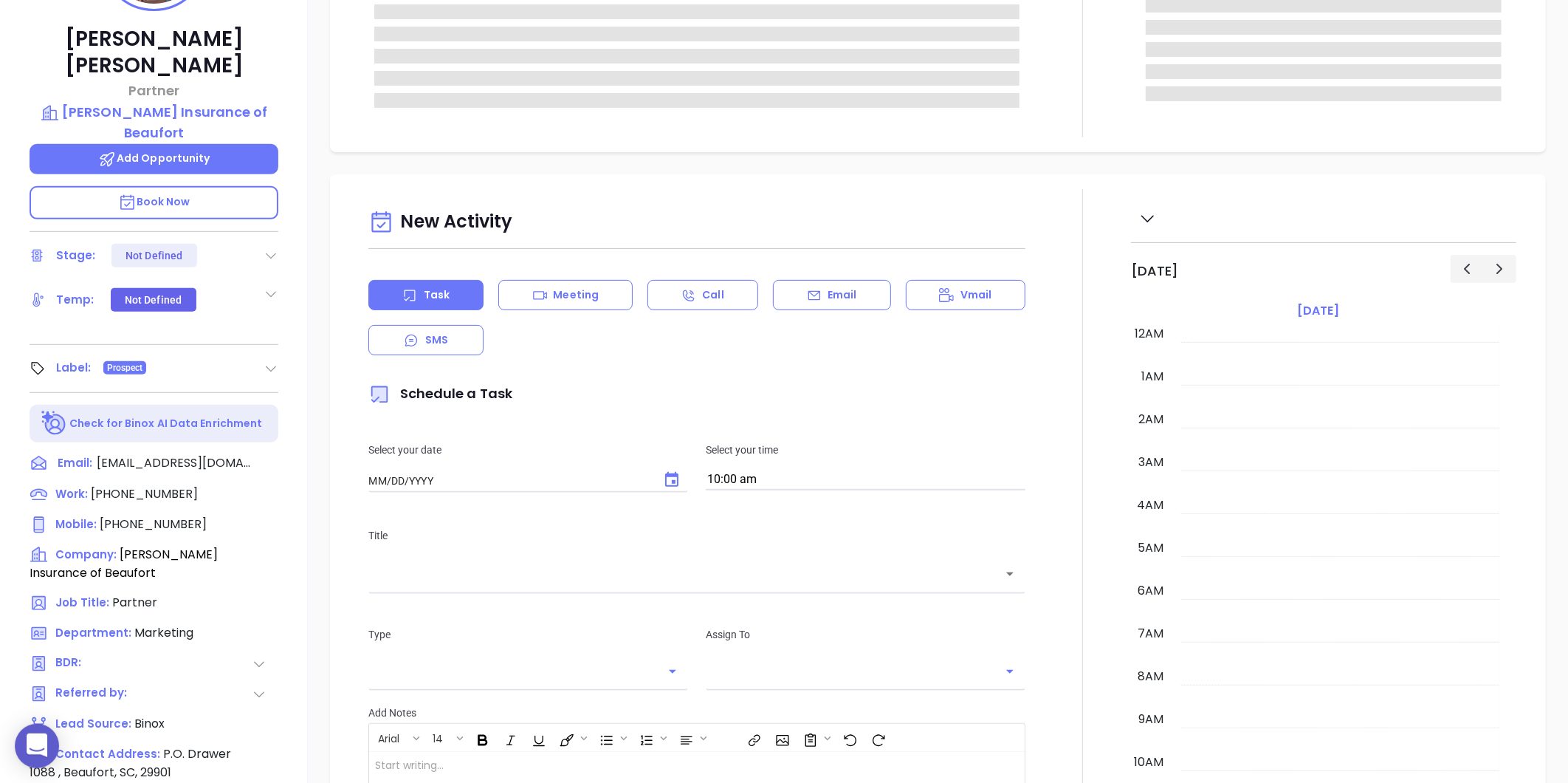
type input "[DATE]"
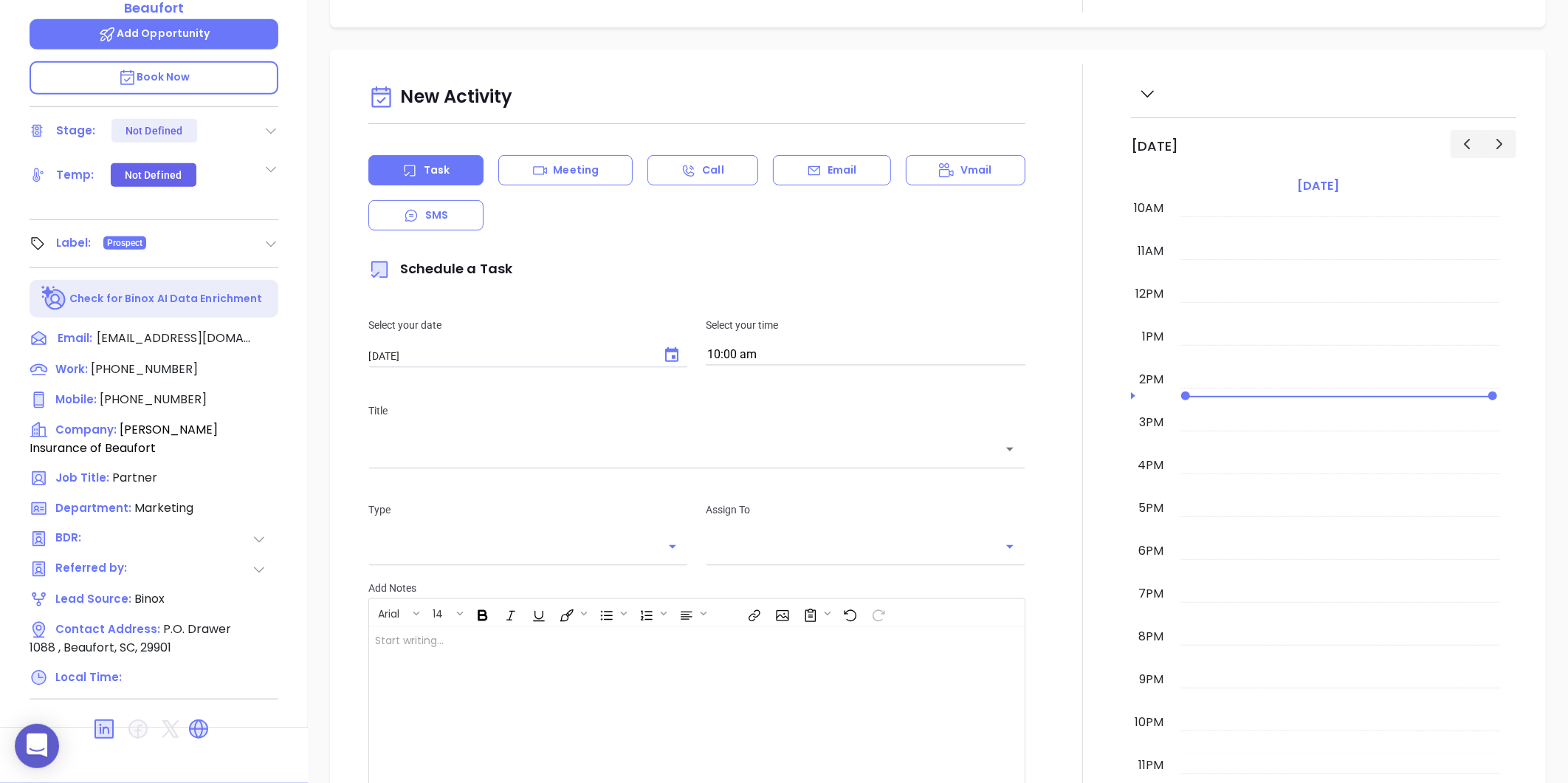
scroll to position [792, 0]
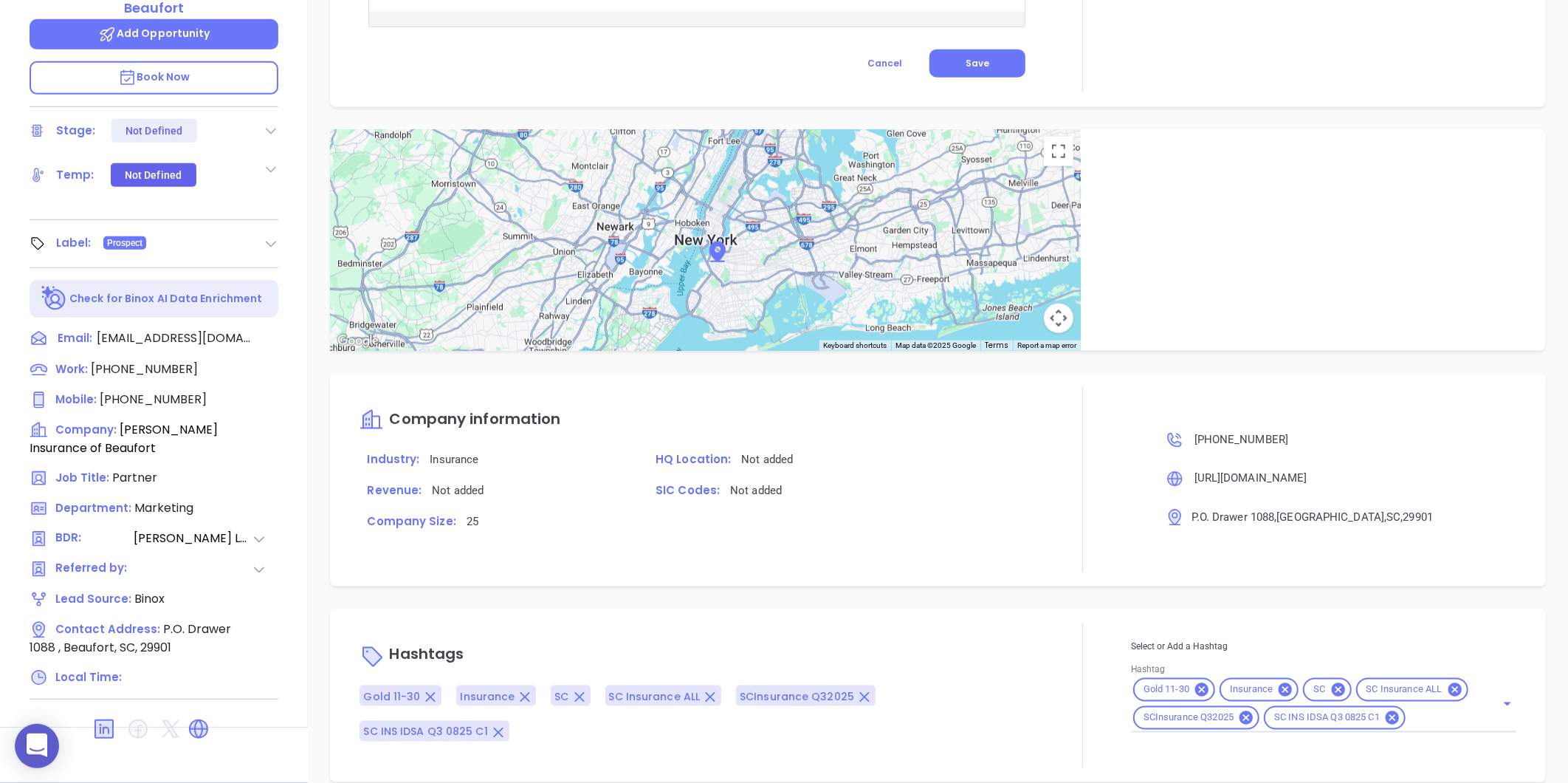
type input "[PERSON_NAME]"
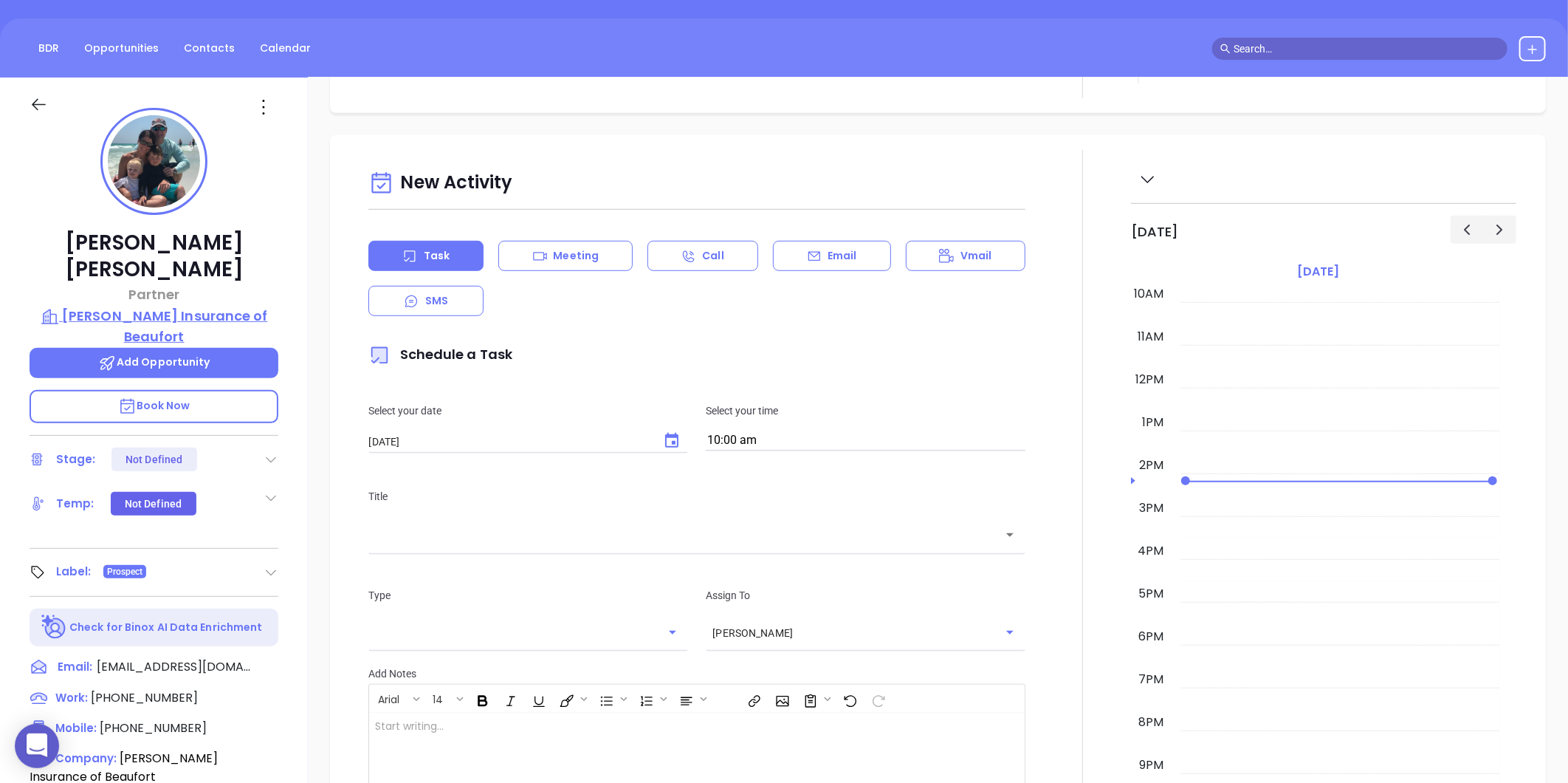
scroll to position [790, 0]
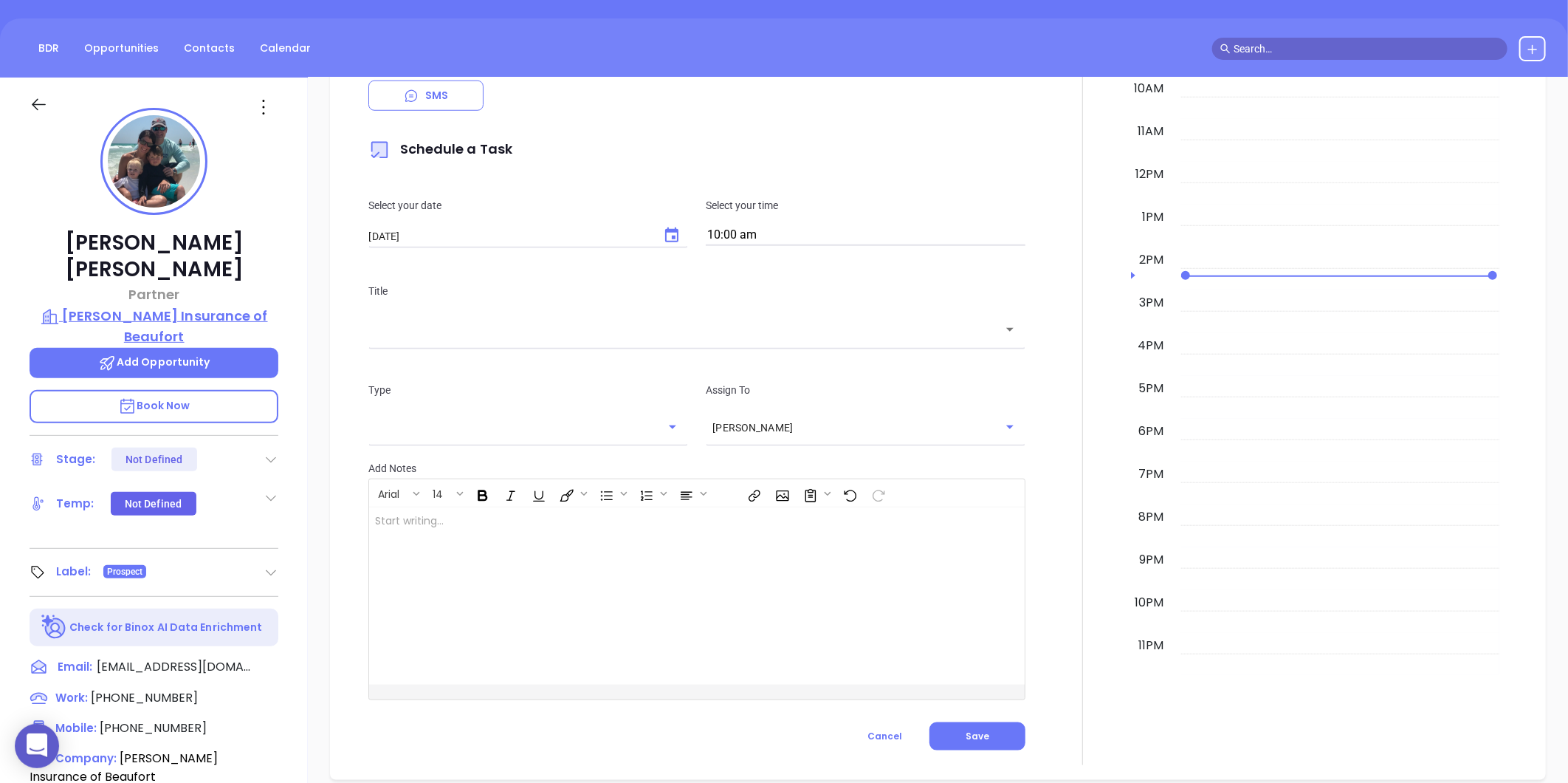
click at [179, 305] on p "[PERSON_NAME] Insurance of Beaufort" at bounding box center [154, 326] width 248 height 41
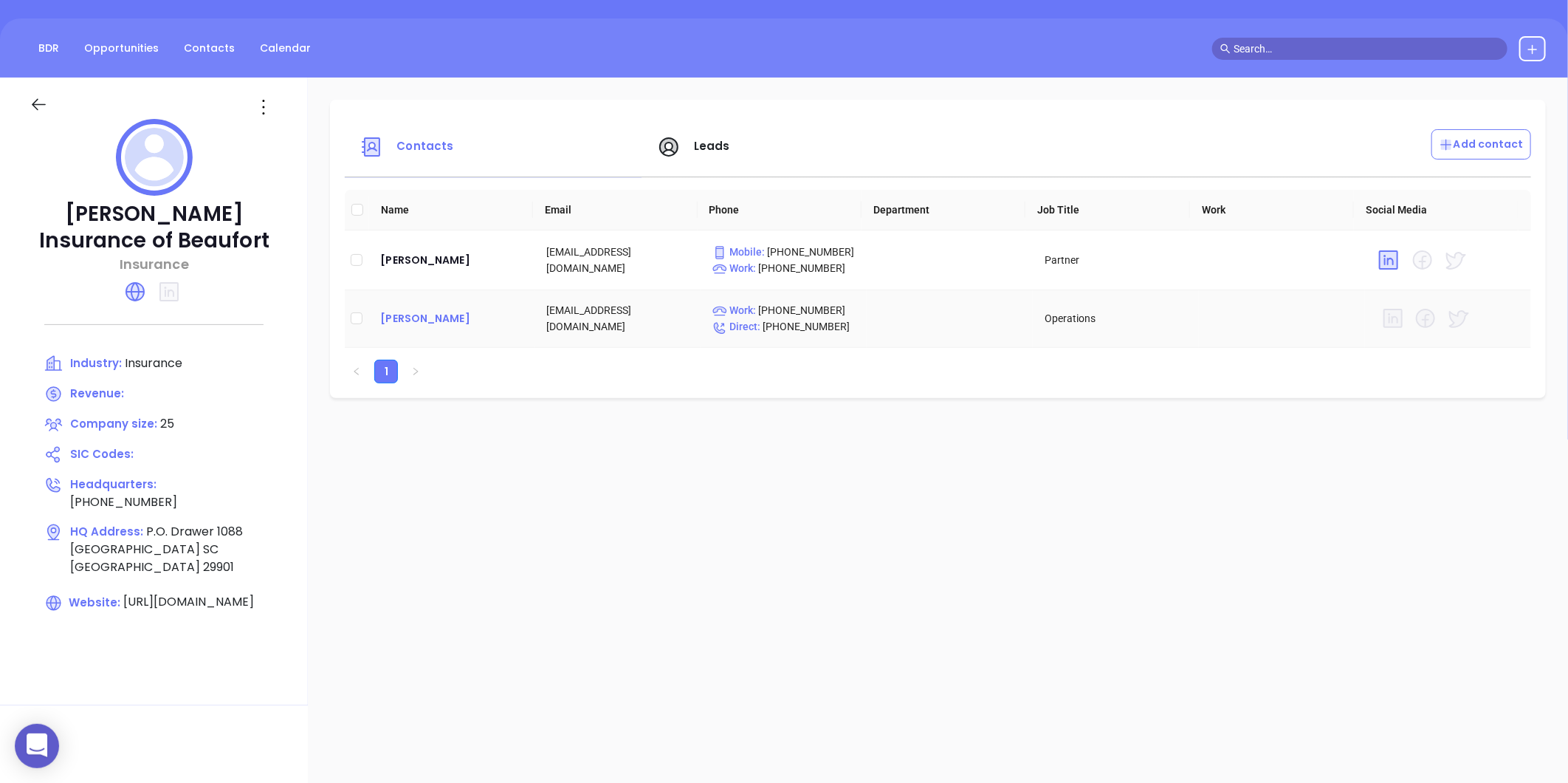
click at [426, 313] on div "[PERSON_NAME]" at bounding box center [450, 317] width 142 height 18
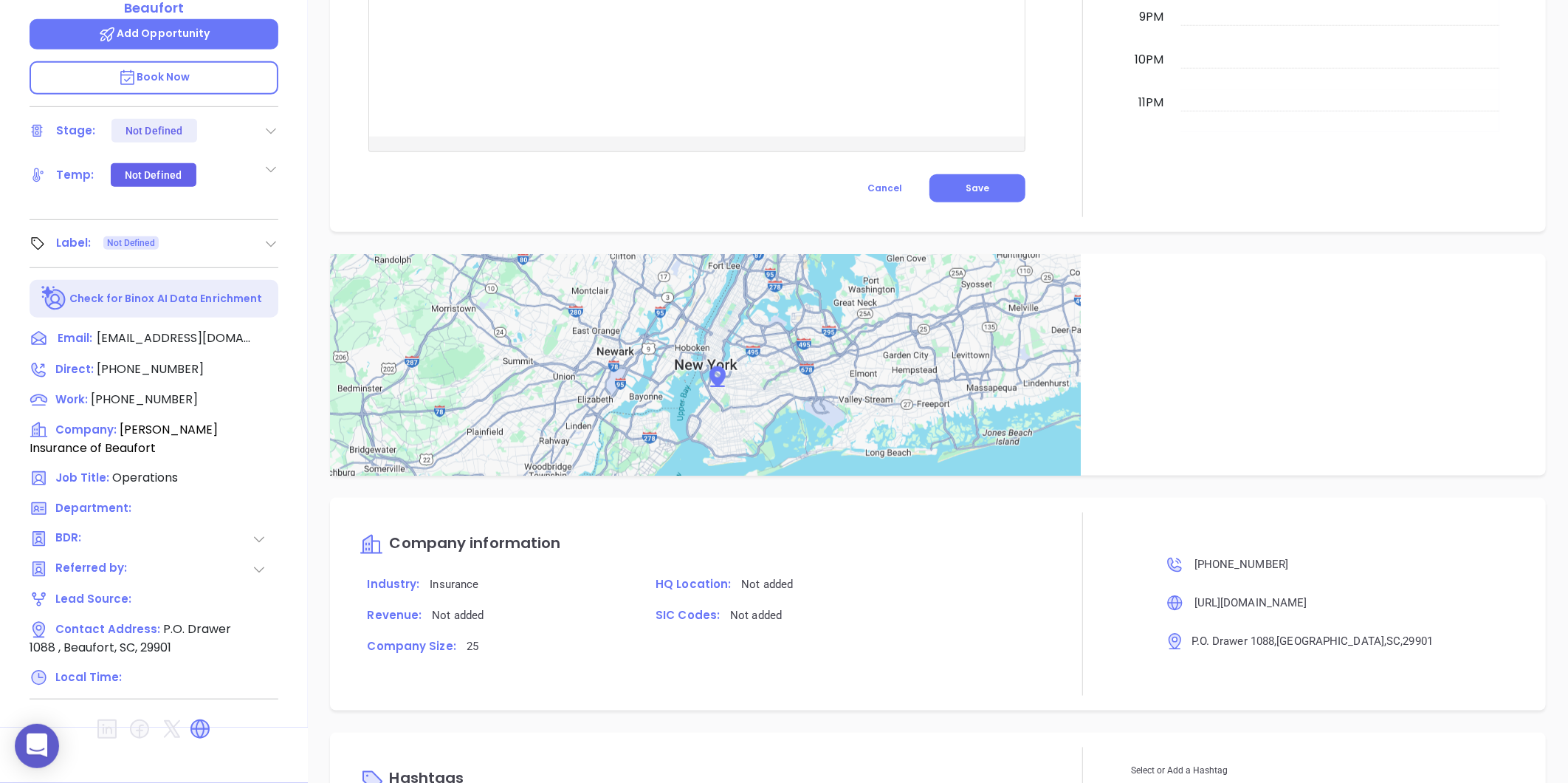
scroll to position [815, 0]
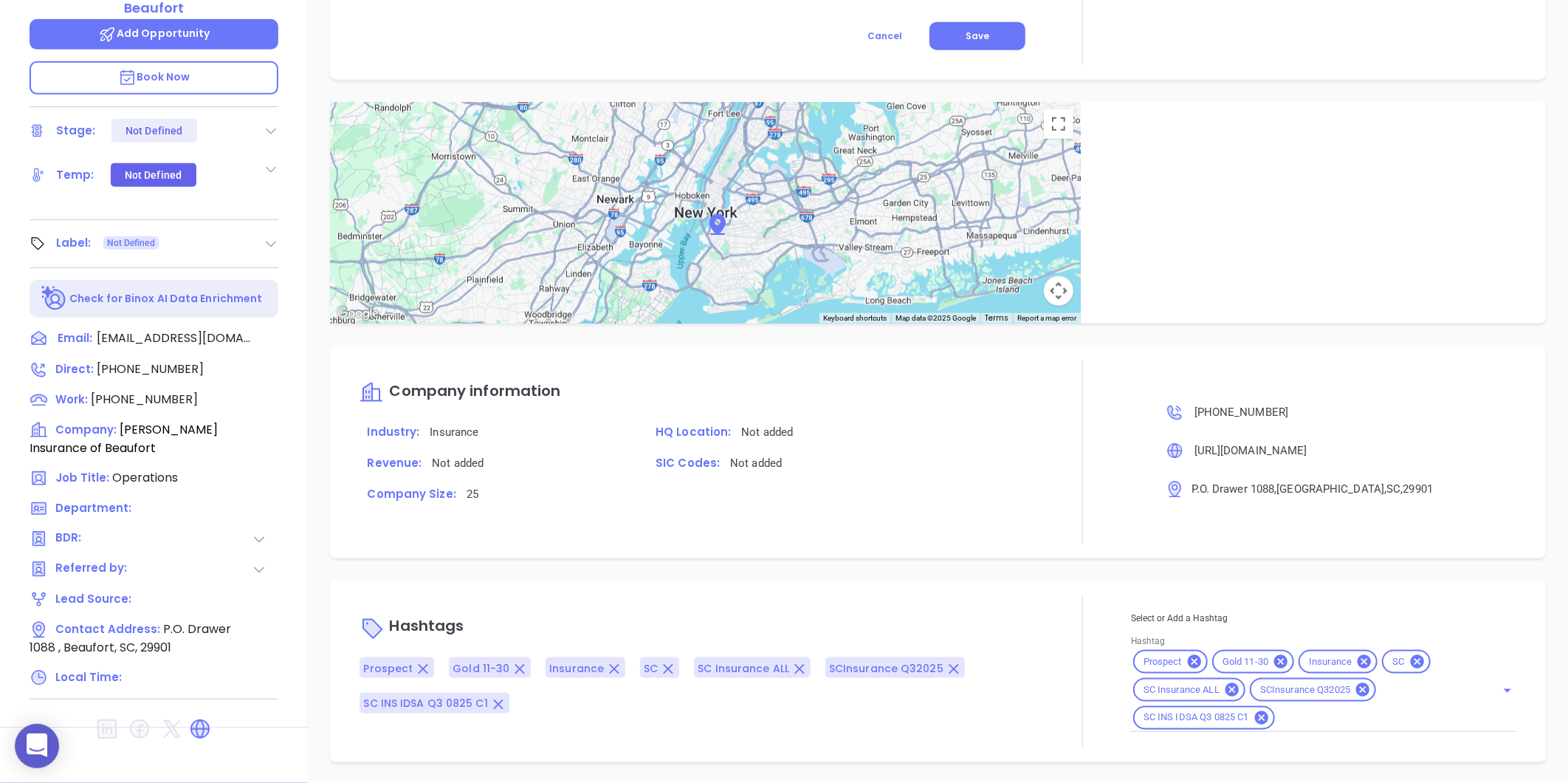
type input "[PERSON_NAME]"
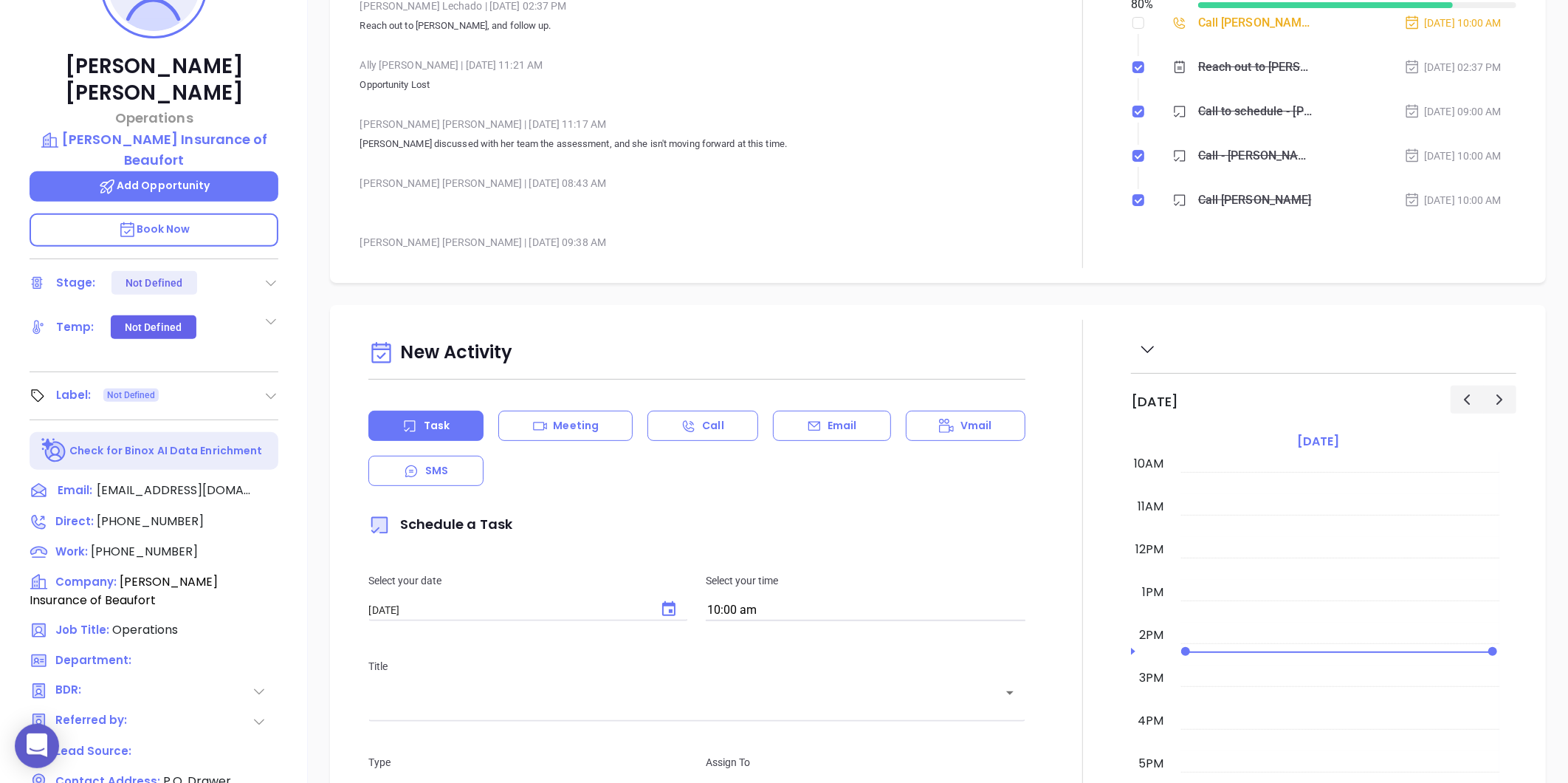
scroll to position [124, 0]
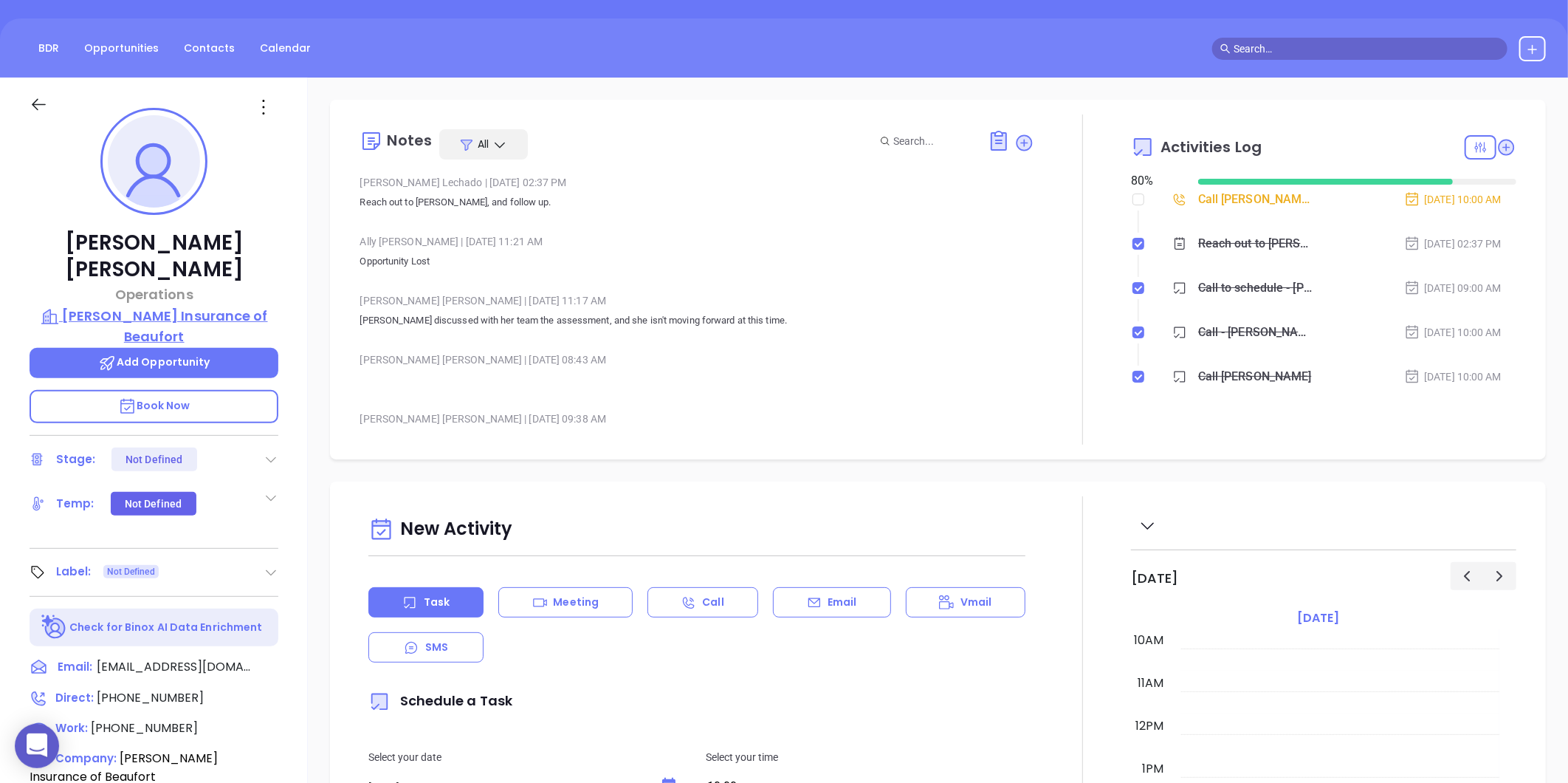
click at [225, 305] on p "[PERSON_NAME] Insurance of Beaufort" at bounding box center [154, 326] width 248 height 41
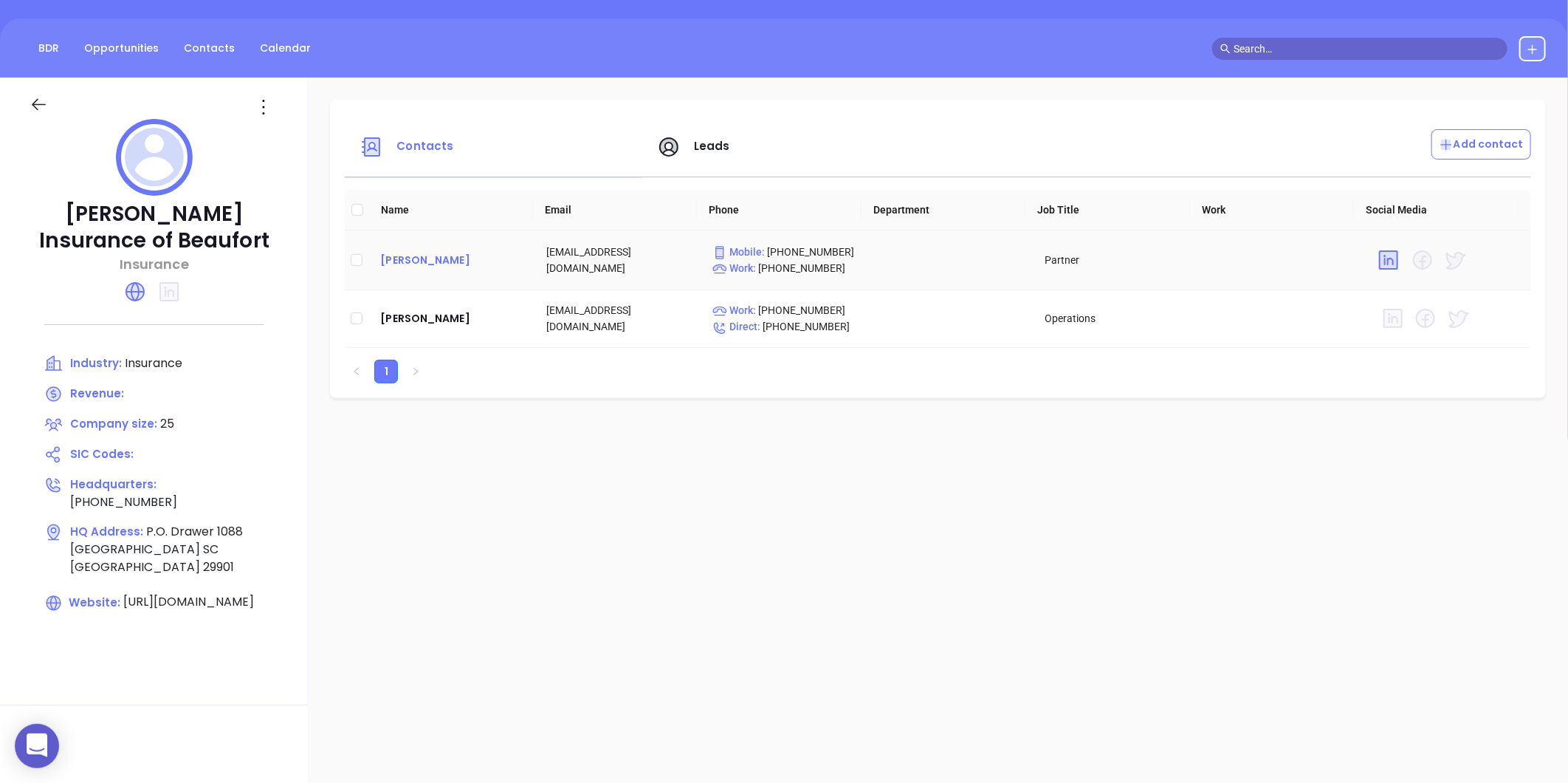
click at [437, 263] on div "[PERSON_NAME]" at bounding box center [450, 260] width 142 height 18
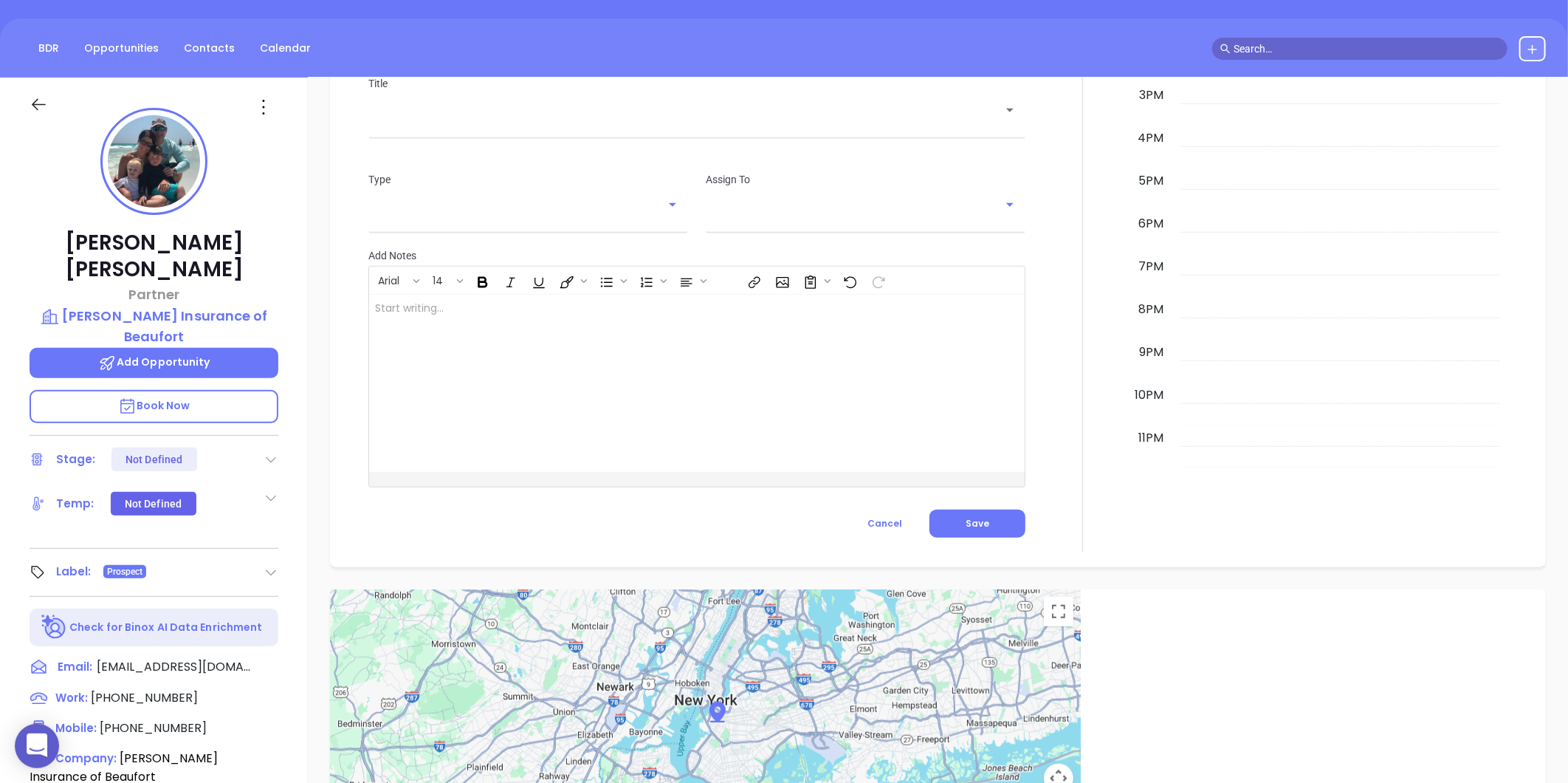
scroll to position [787, 0]
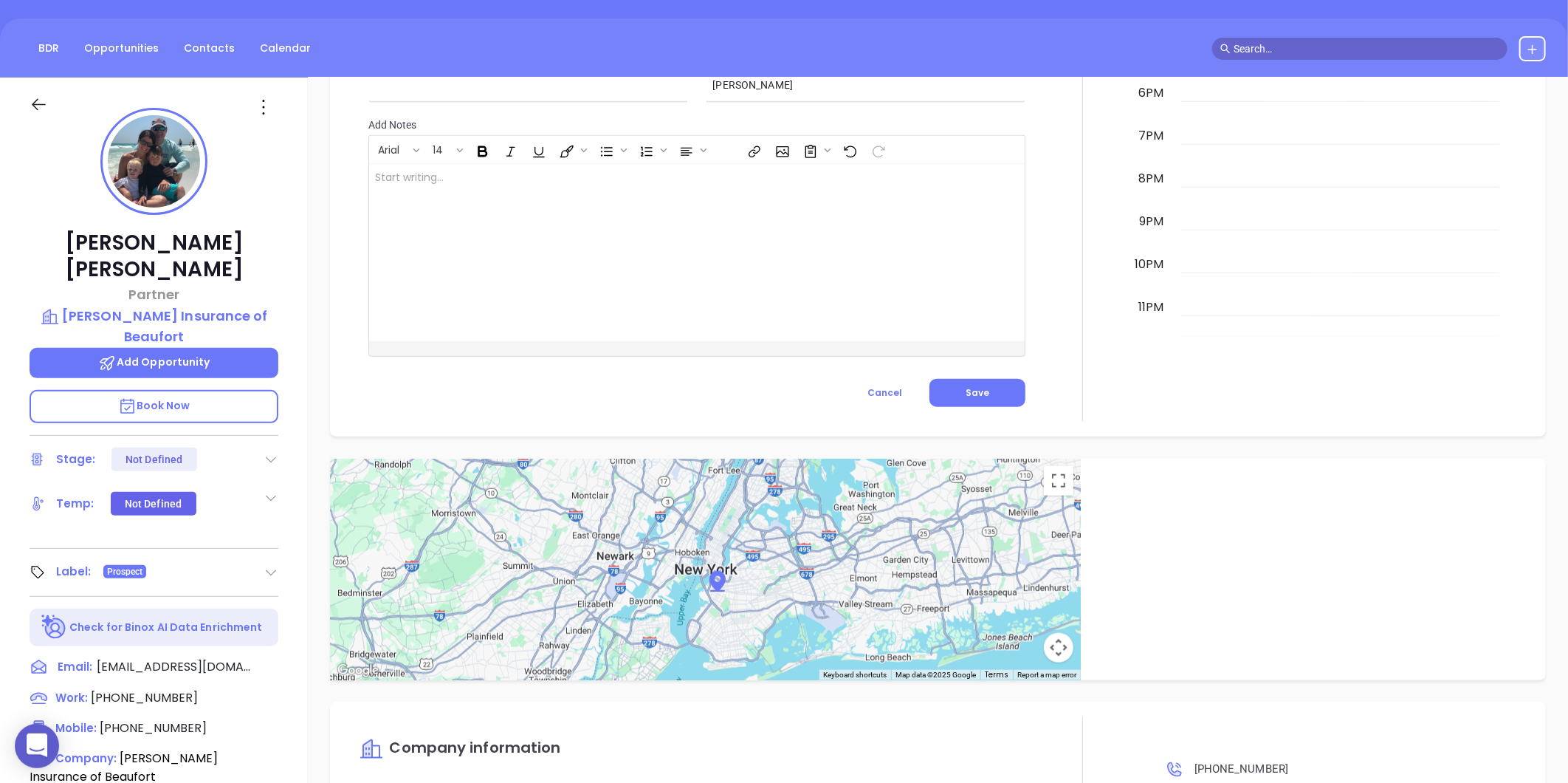
type input "[PERSON_NAME]"
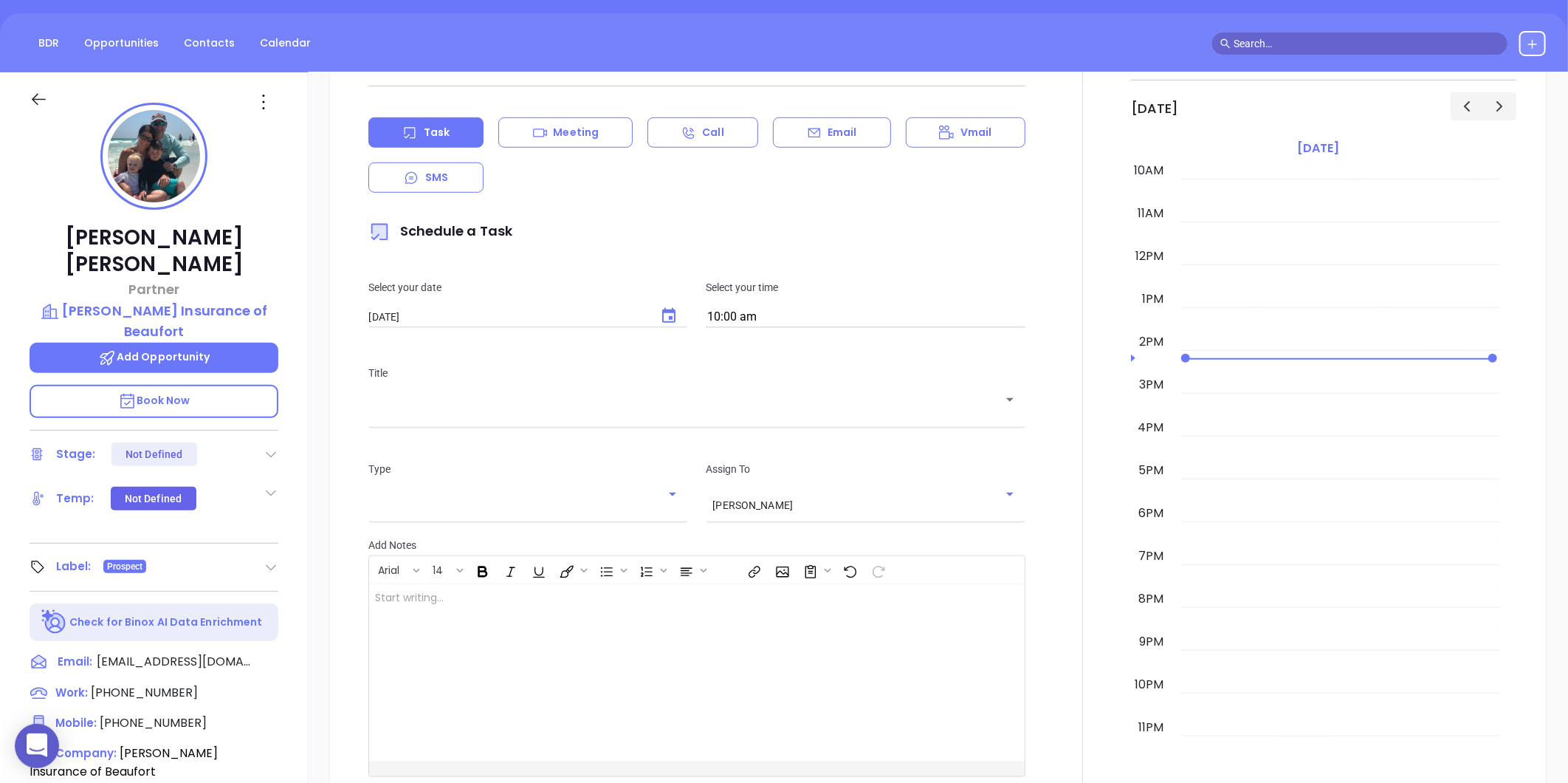
scroll to position [124, 0]
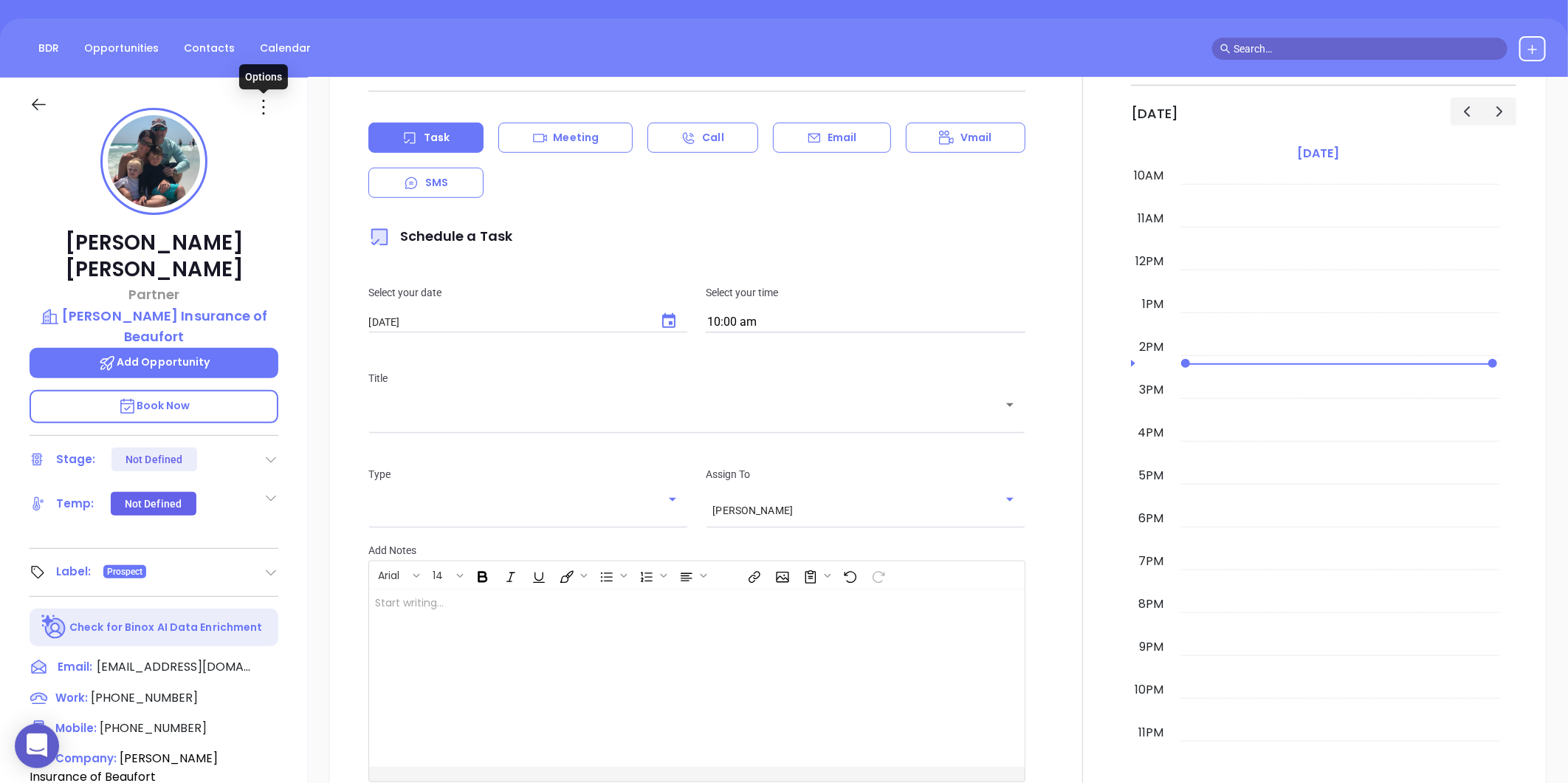
click at [268, 101] on icon at bounding box center [262, 106] width 23 height 23
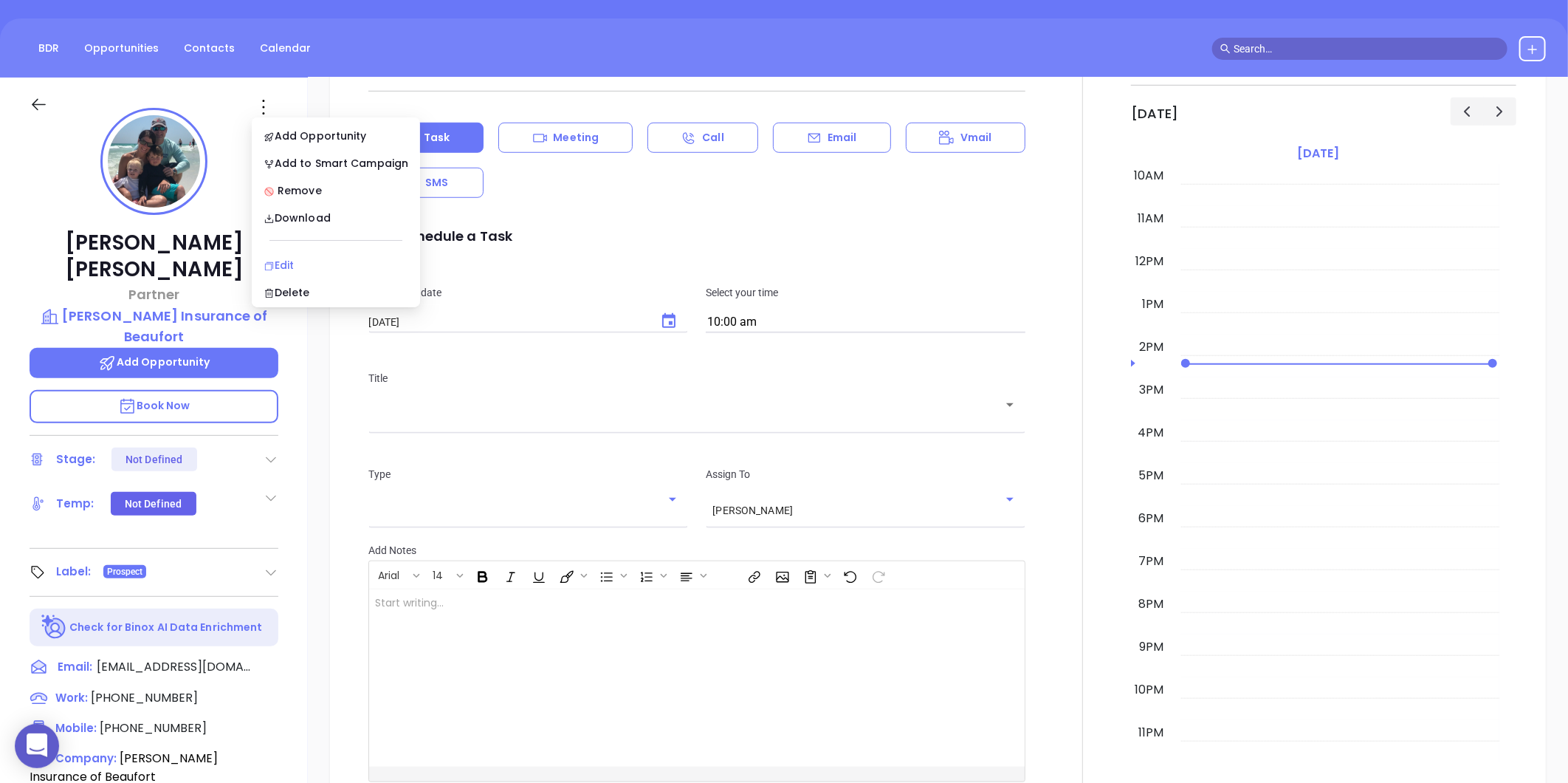
click at [266, 267] on icon at bounding box center [269, 266] width 11 height 11
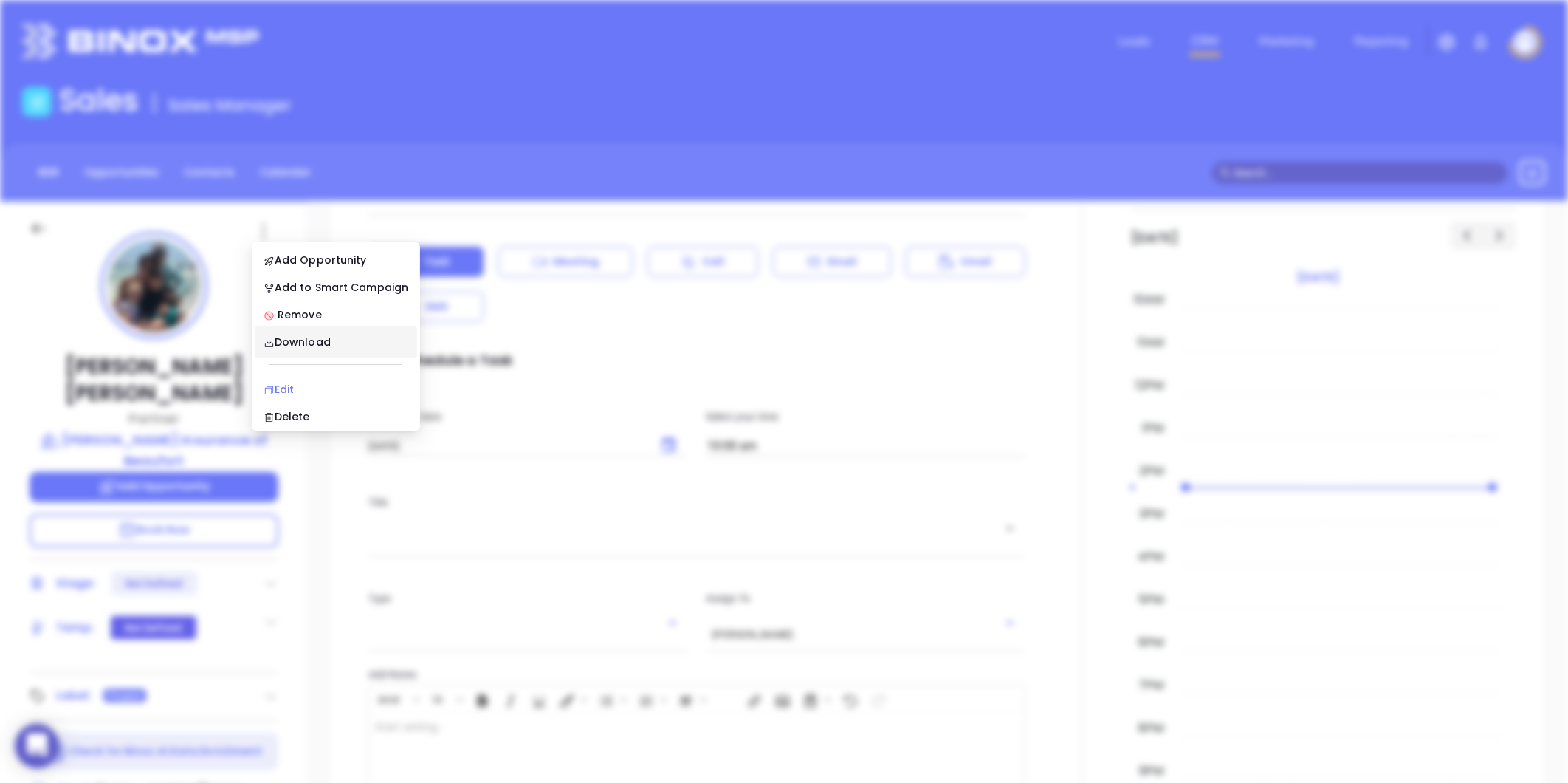
scroll to position [0, 0]
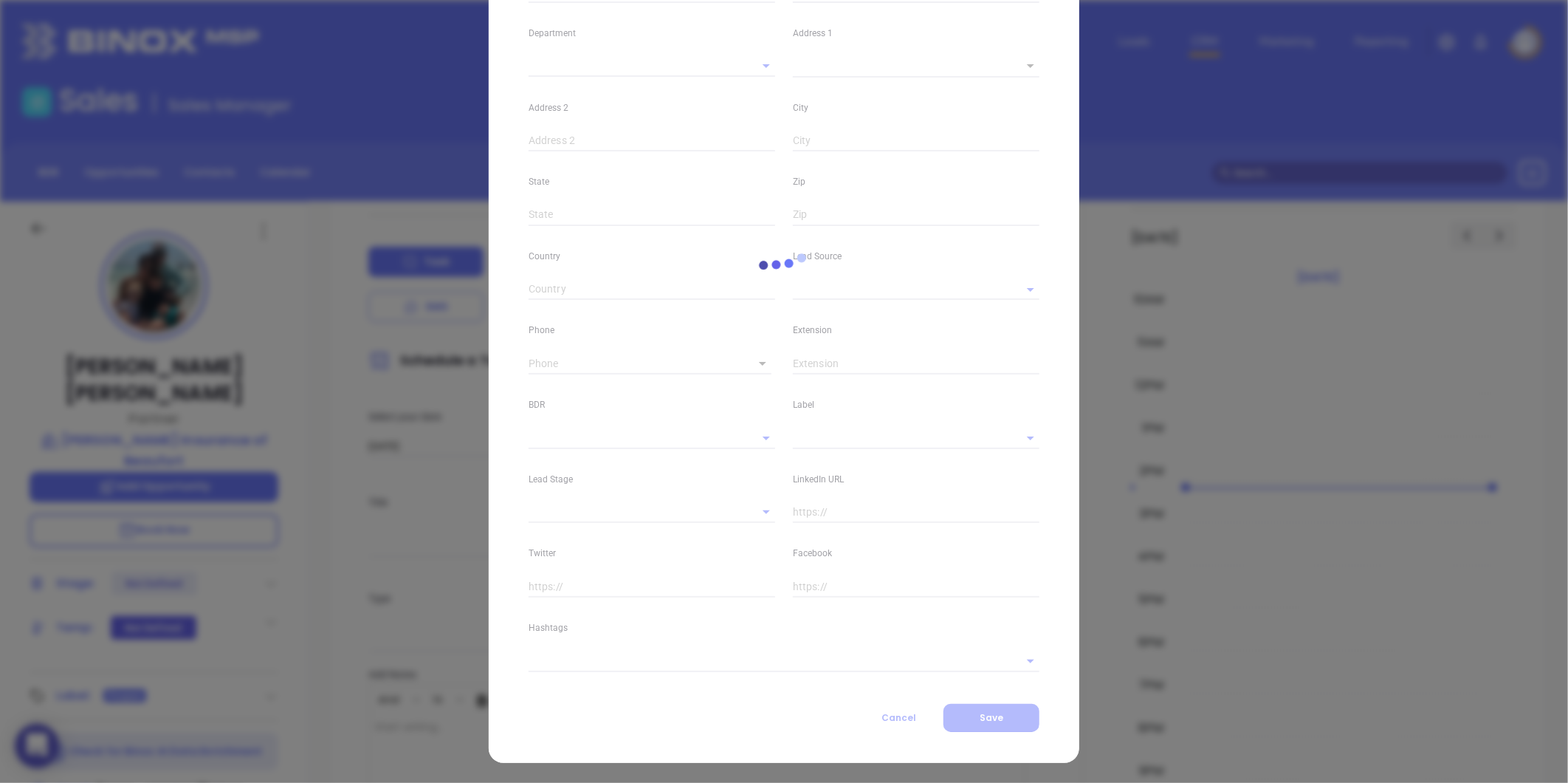
type input "[PERSON_NAME]"
type input "[EMAIL_ADDRESS][DOMAIN_NAME]"
type input "Partner"
type textarea "P.O. Drawer 1088"
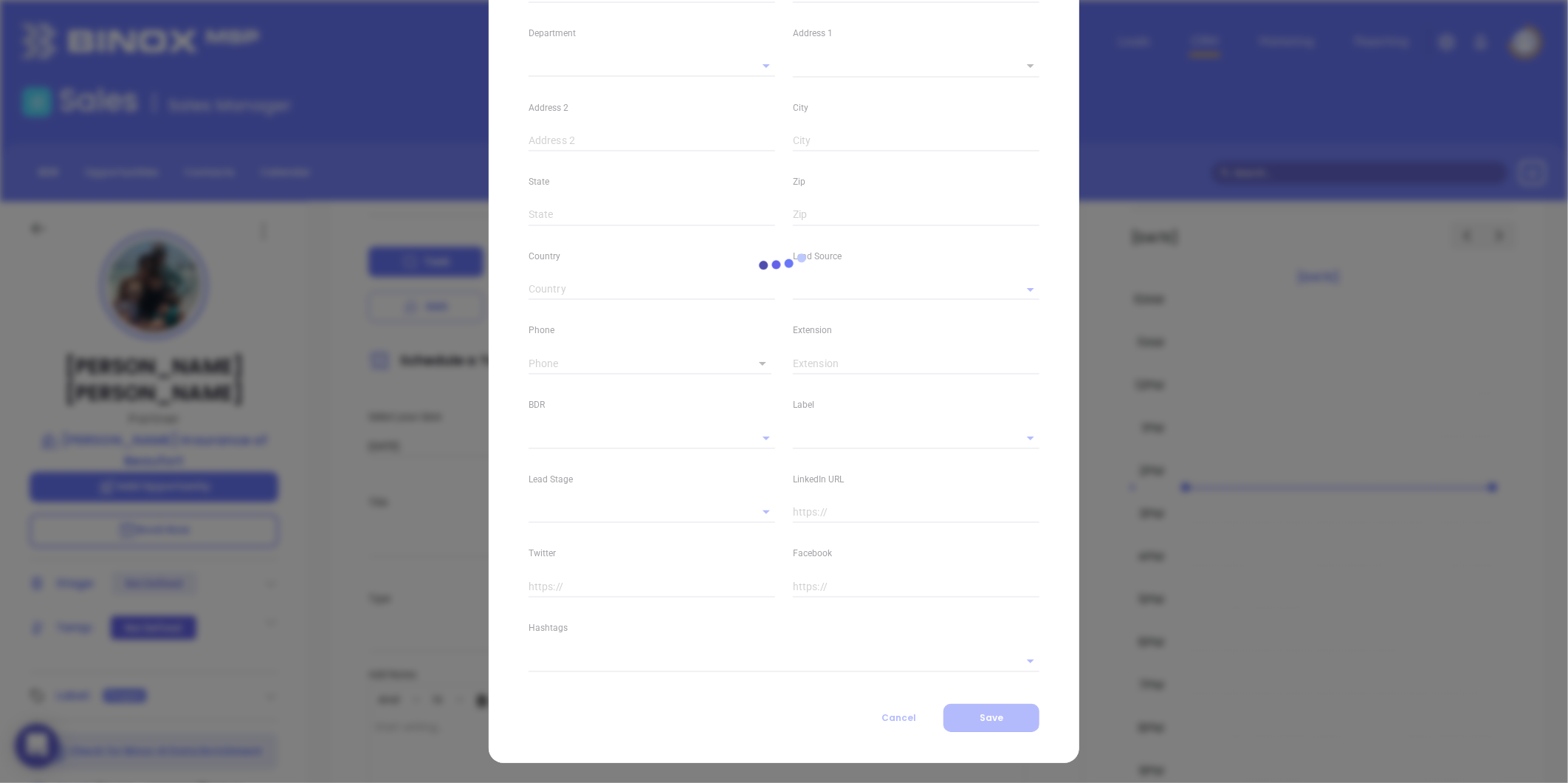
type input "1"
type input "[GEOGRAPHIC_DATA]"
type input "SC"
type input "29901"
type input "[GEOGRAPHIC_DATA]"
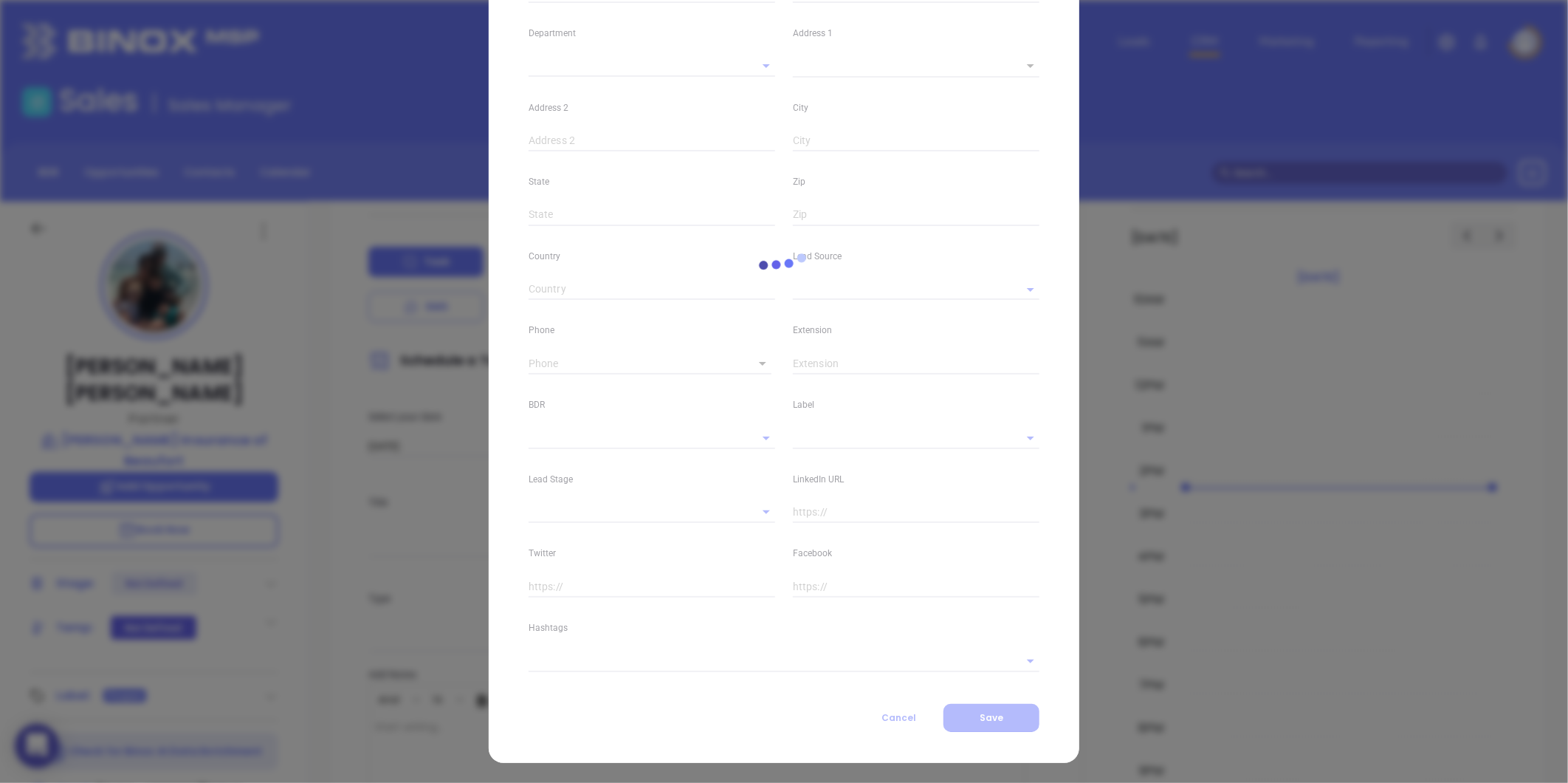
type input "[DOMAIN_NAME][URL][PERSON_NAME]"
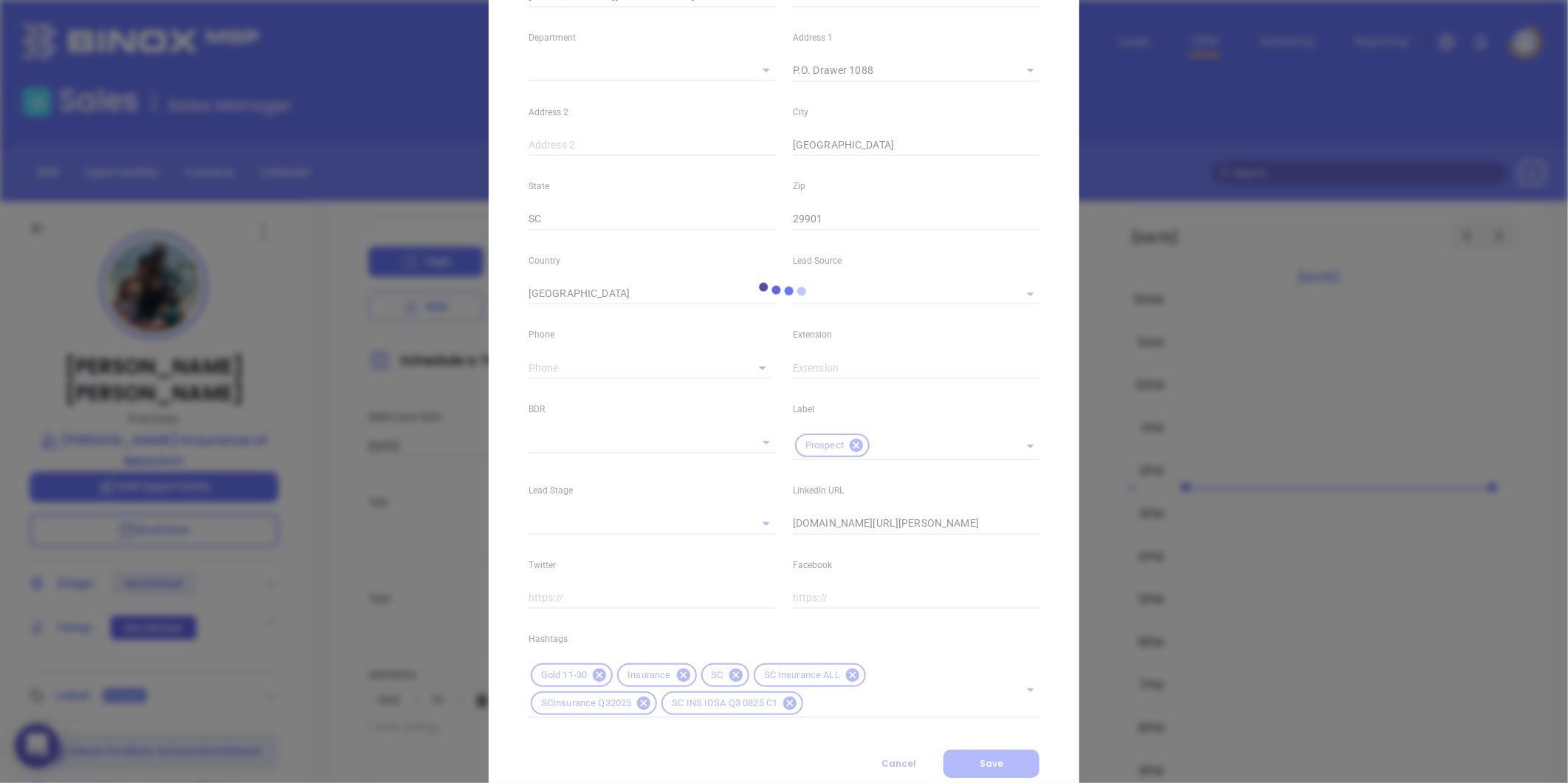
type input "Marketing"
type input "Binox"
type input "[PERSON_NAME]"
type input "[PHONE_NUMBER]"
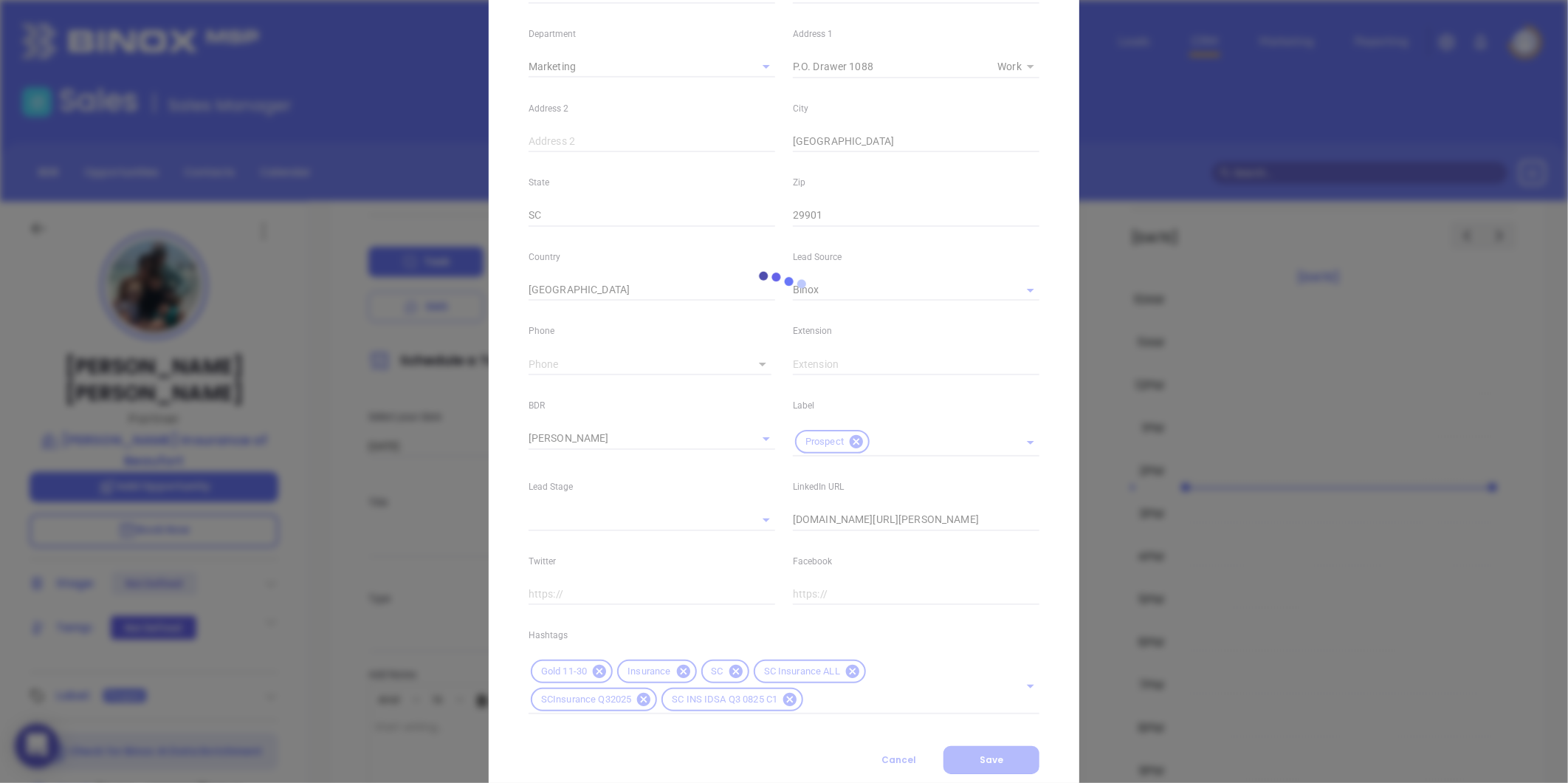
type input "1"
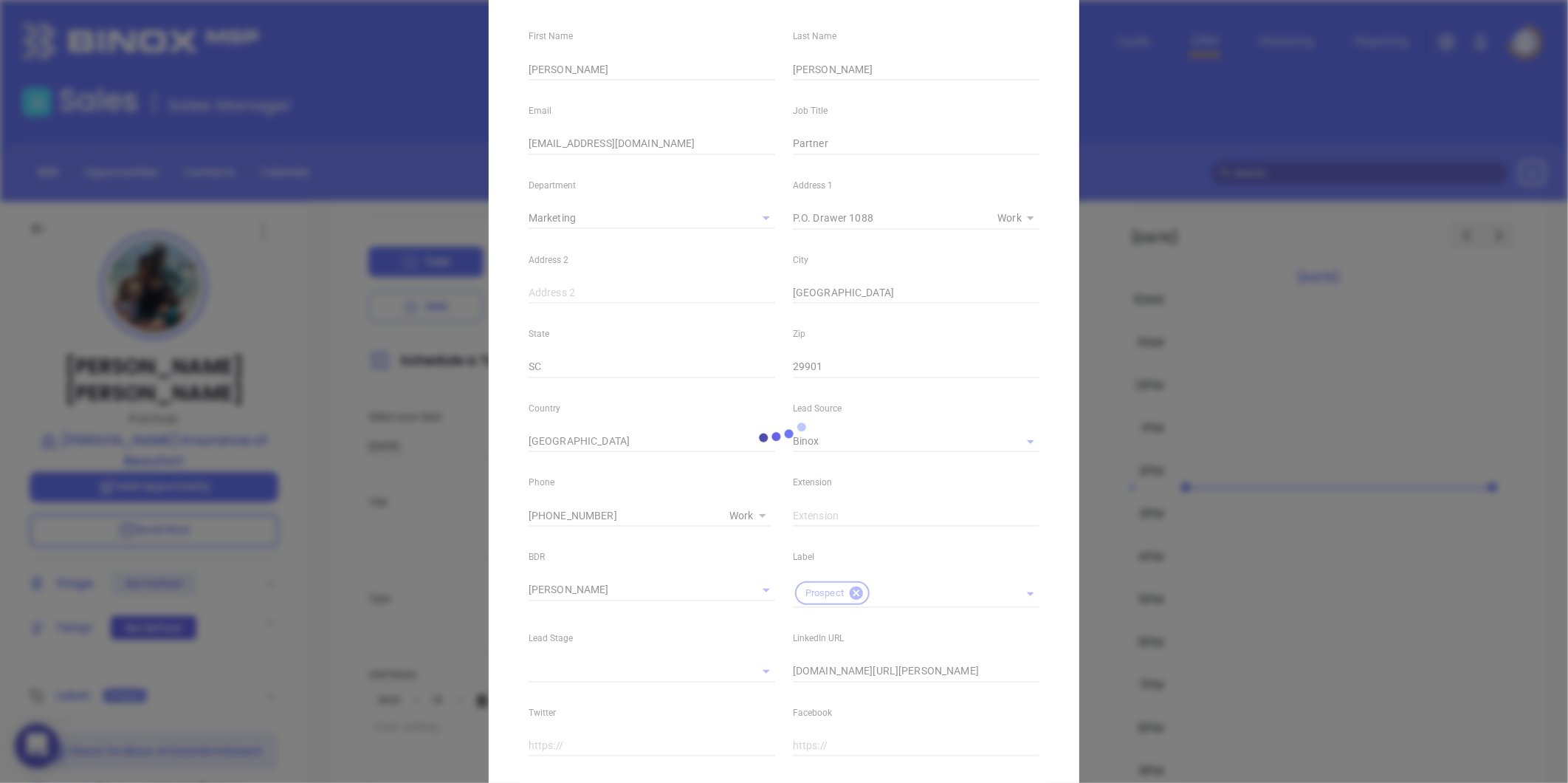
scroll to position [0, 0]
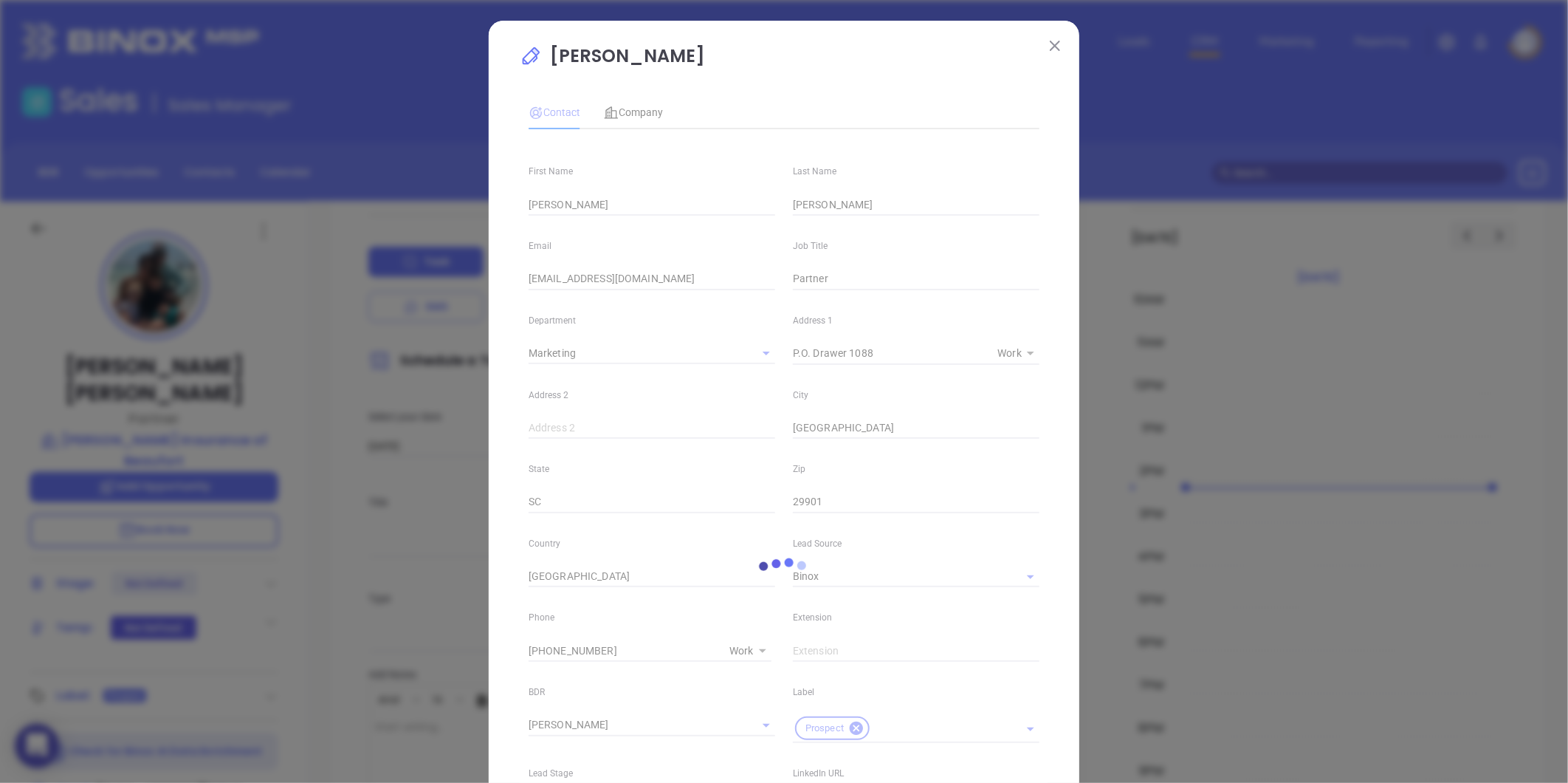
click at [1050, 45] on img at bounding box center [1054, 46] width 10 height 10
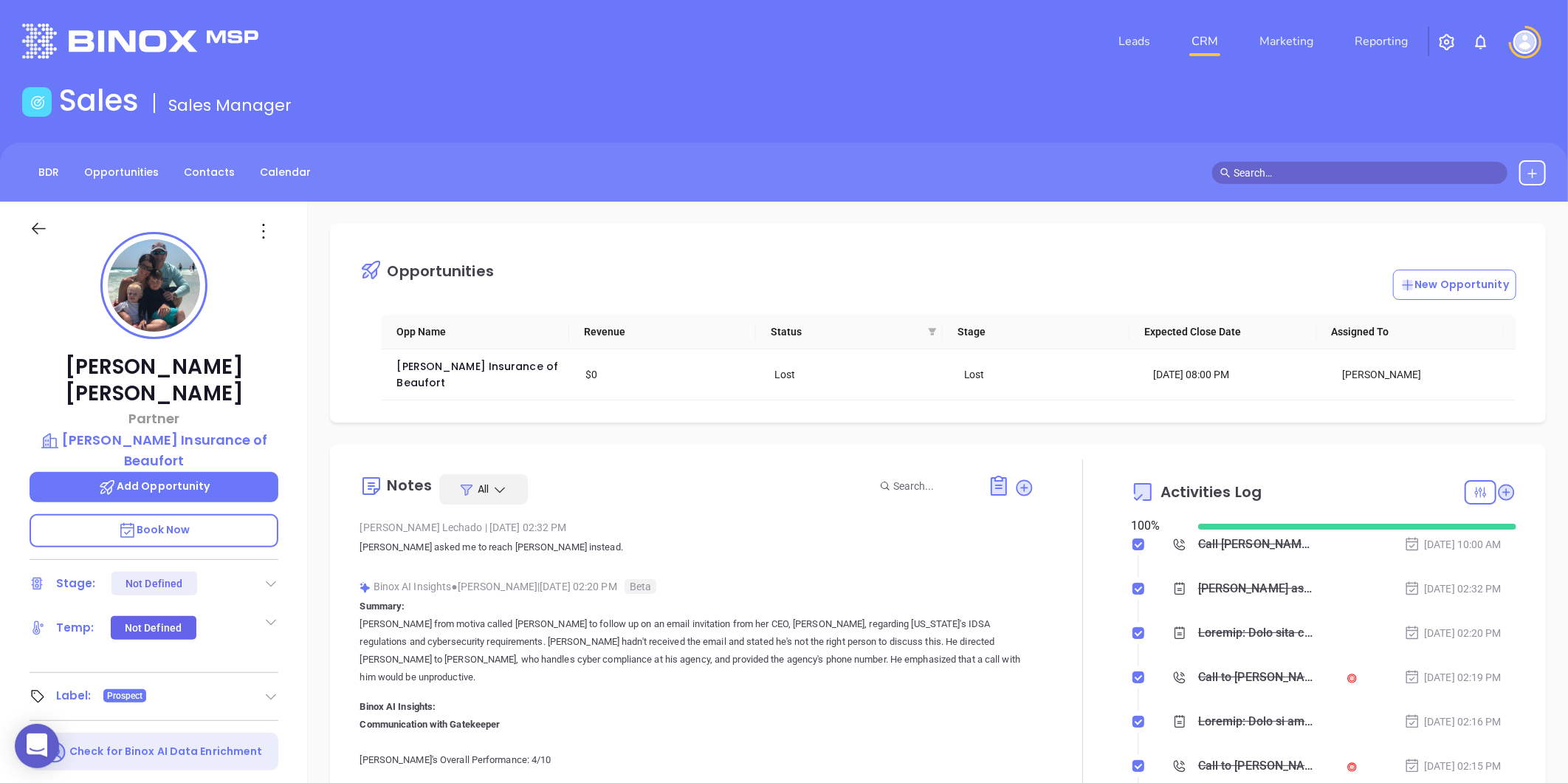
click at [266, 229] on icon at bounding box center [262, 231] width 23 height 23
click at [276, 383] on div "Edit" at bounding box center [335, 388] width 144 height 16
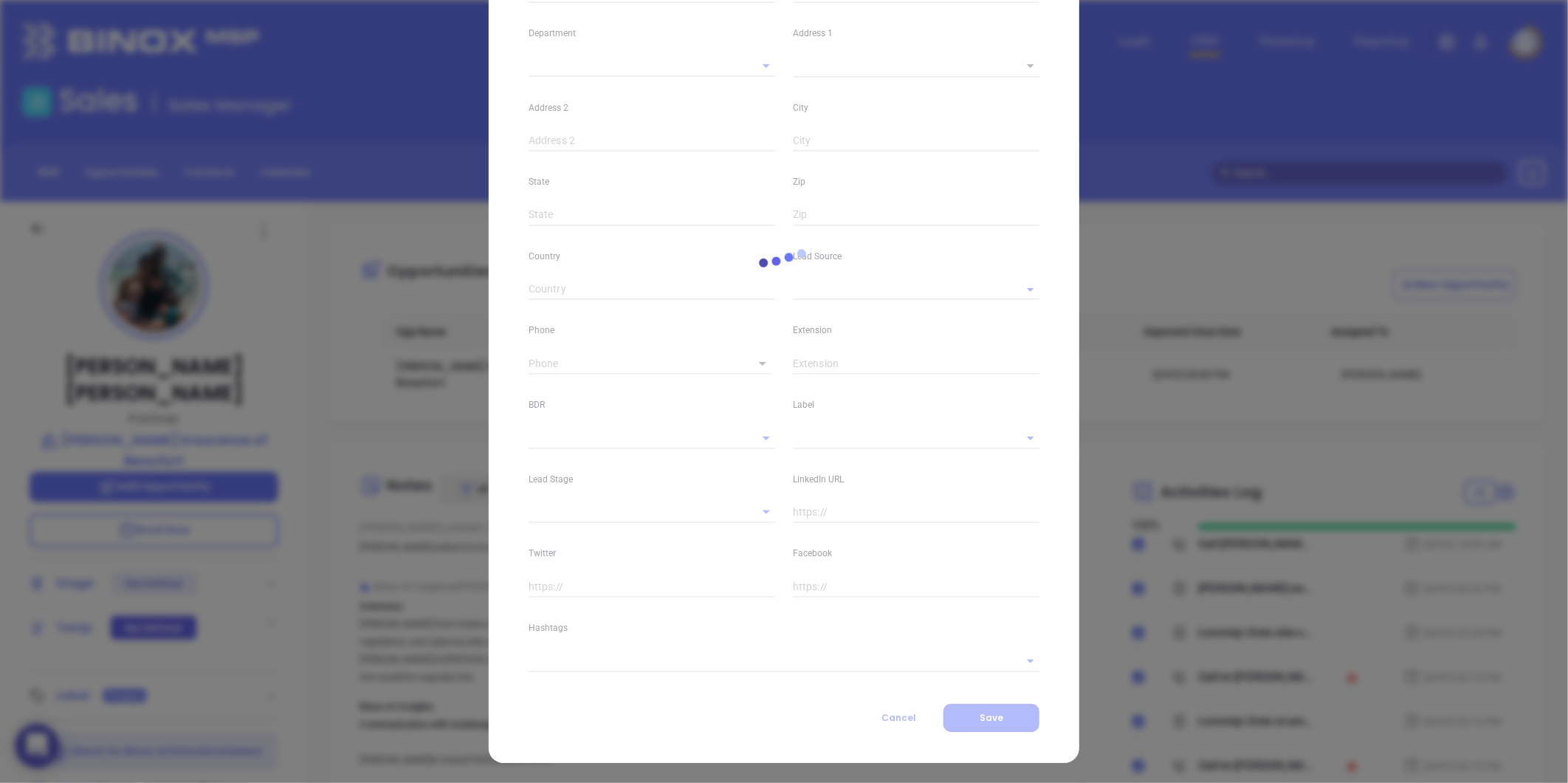
type input "[PERSON_NAME]"
type input "[EMAIL_ADDRESS][DOMAIN_NAME]"
type input "Partner"
type textarea "P.O. Drawer 1088"
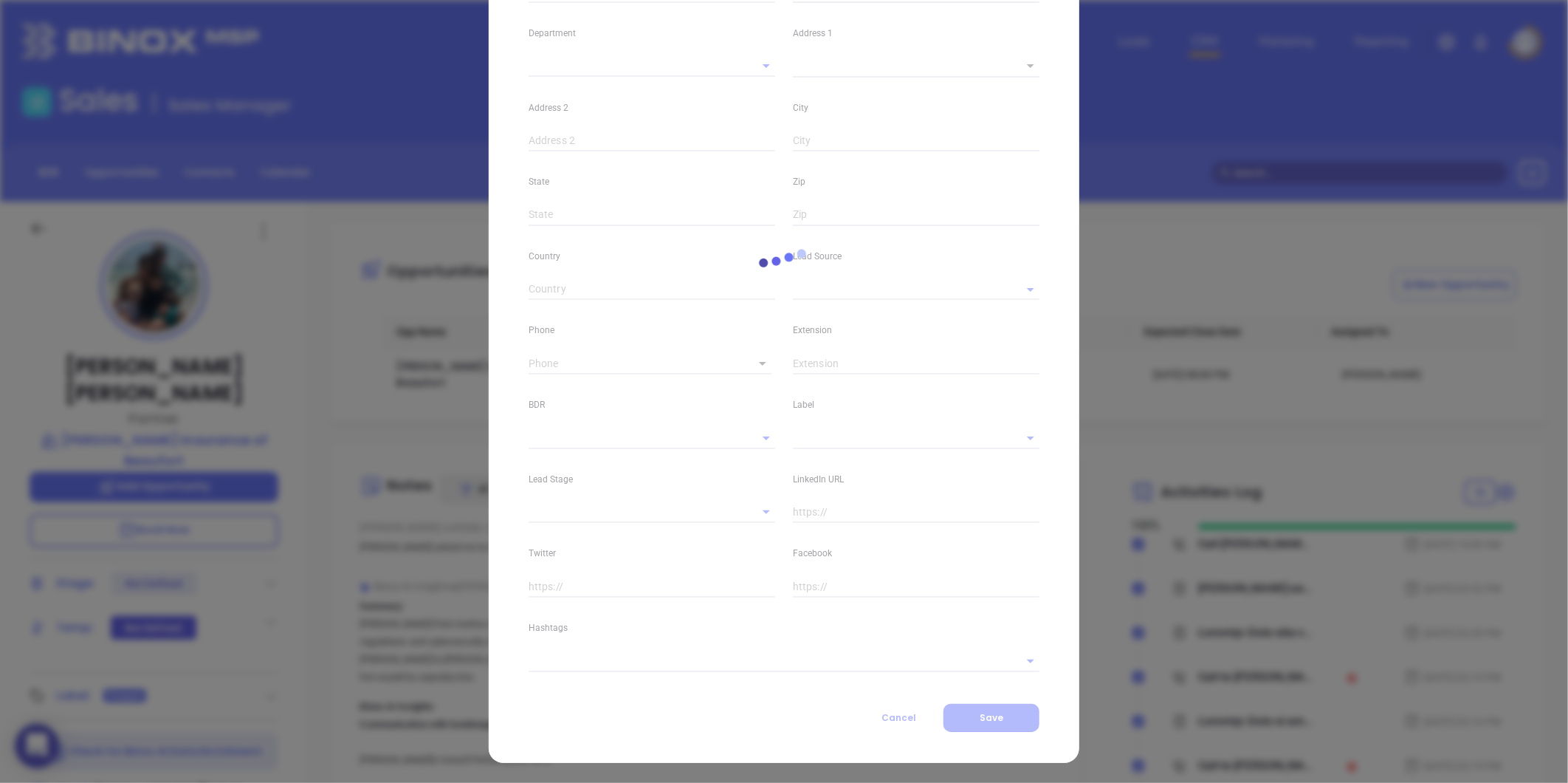
type input "1"
type input "[GEOGRAPHIC_DATA]"
type input "SC"
type input "29901"
type input "[GEOGRAPHIC_DATA]"
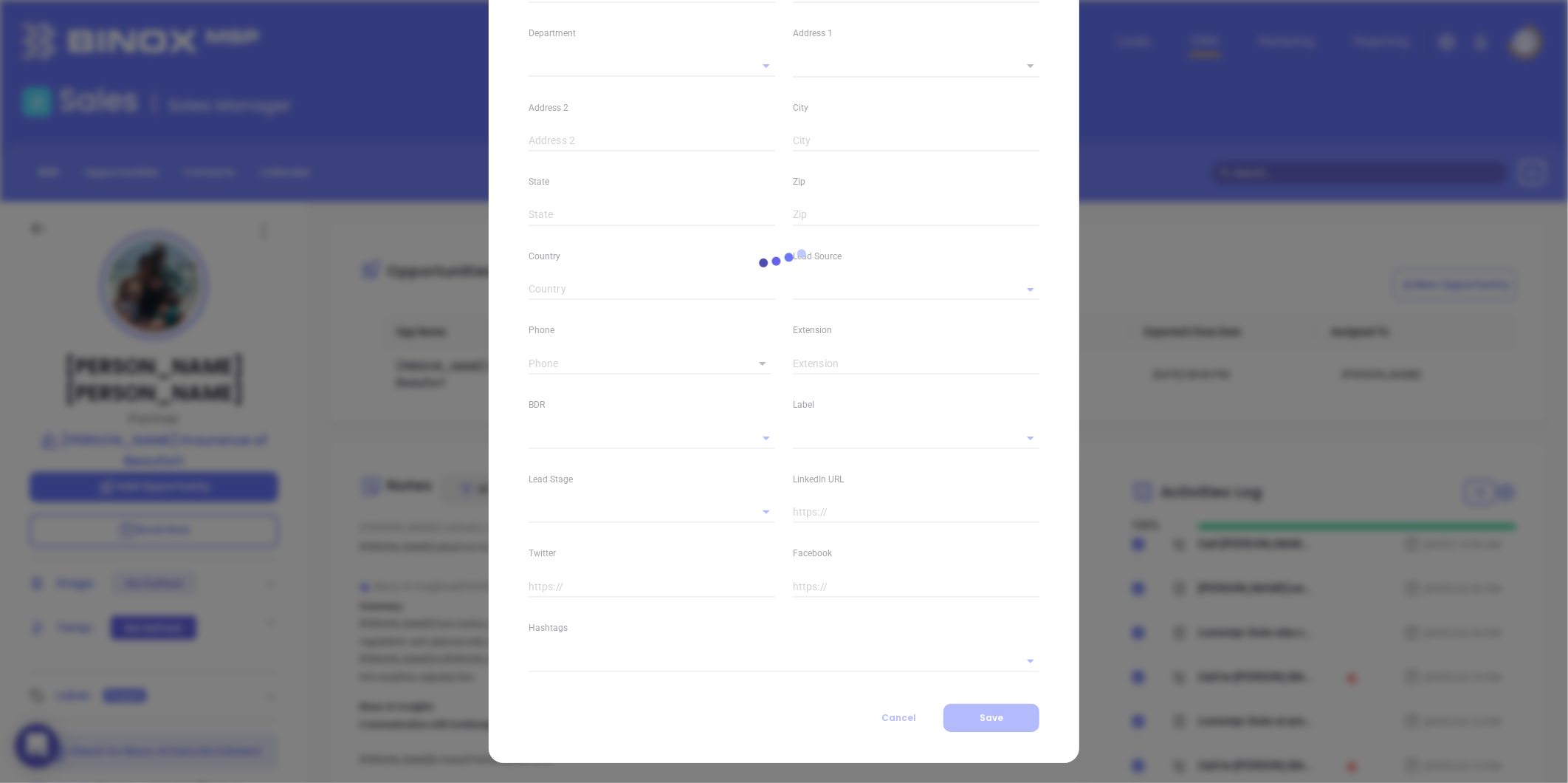
type input "[DOMAIN_NAME][URL][PERSON_NAME]"
type input "Marketing"
type input "Binox"
type input "[PERSON_NAME]"
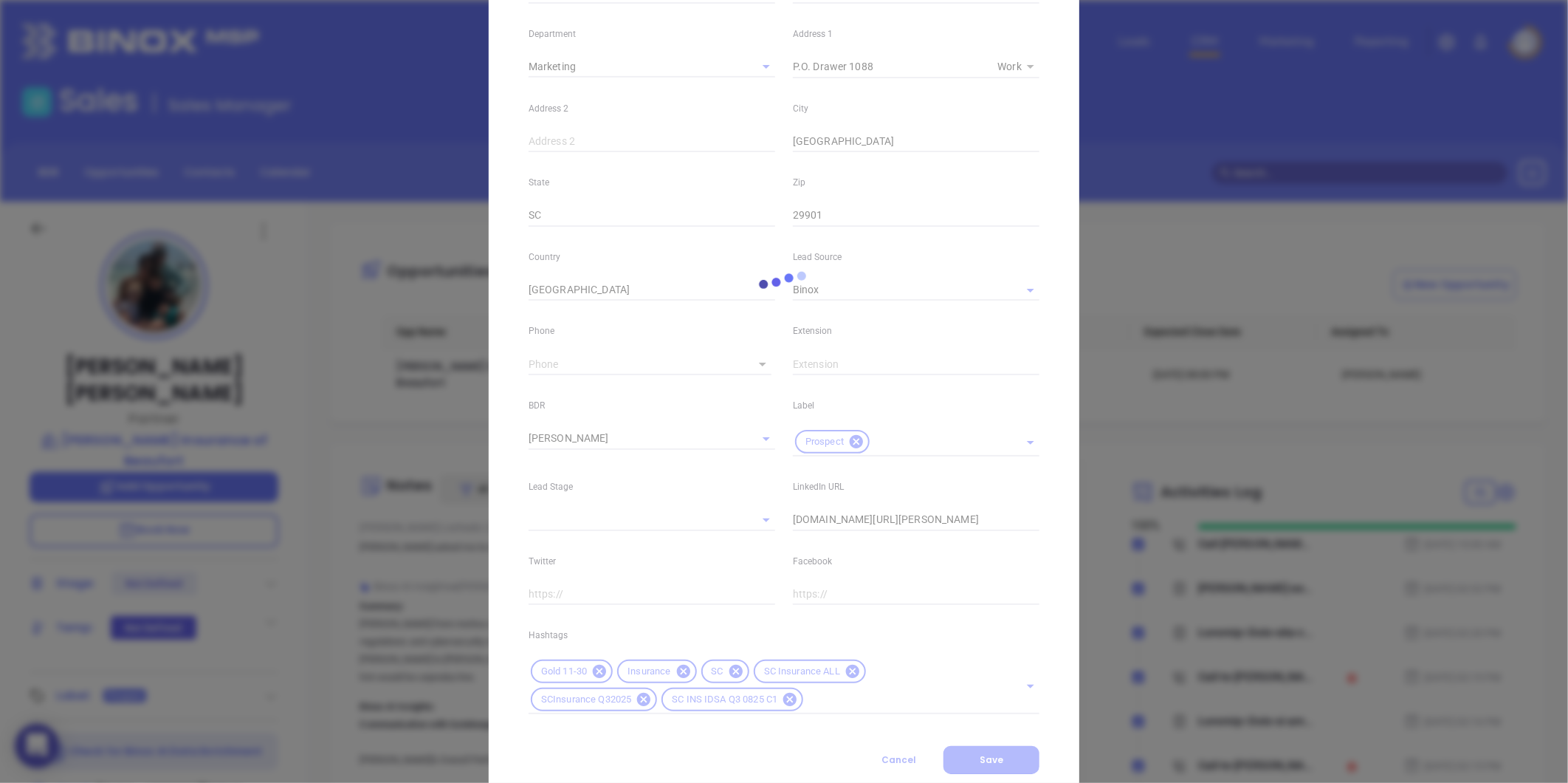
type input "[PHONE_NUMBER]"
type input "1"
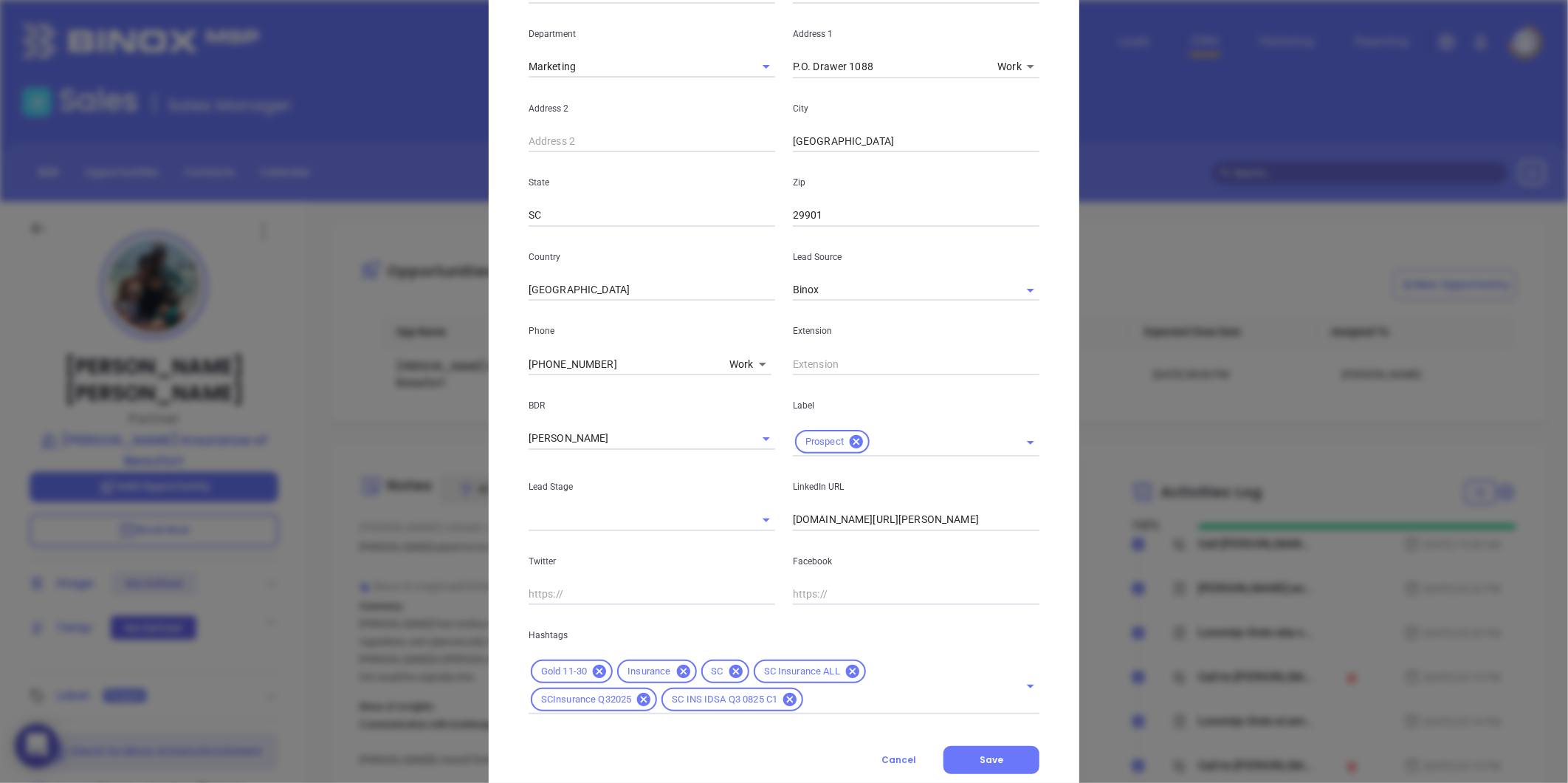
click at [650, 693] on icon at bounding box center [643, 699] width 13 height 13
click at [662, 698] on div "SC INS IDSA Q3 0825 C1" at bounding box center [601, 698] width 141 height 23
click at [655, 698] on icon at bounding box center [659, 699] width 13 height 13
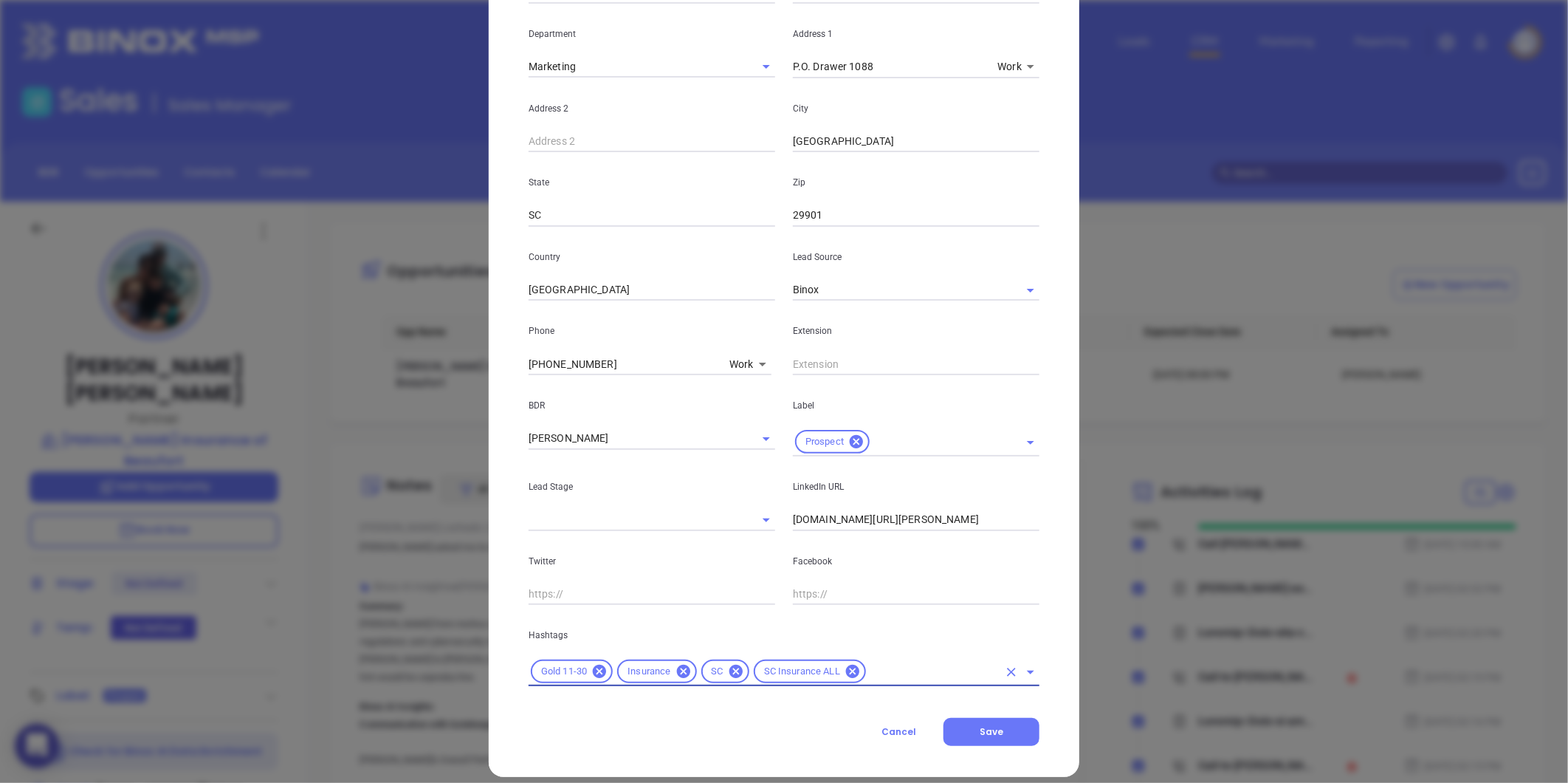
click at [884, 674] on input "text" at bounding box center [933, 671] width 130 height 19
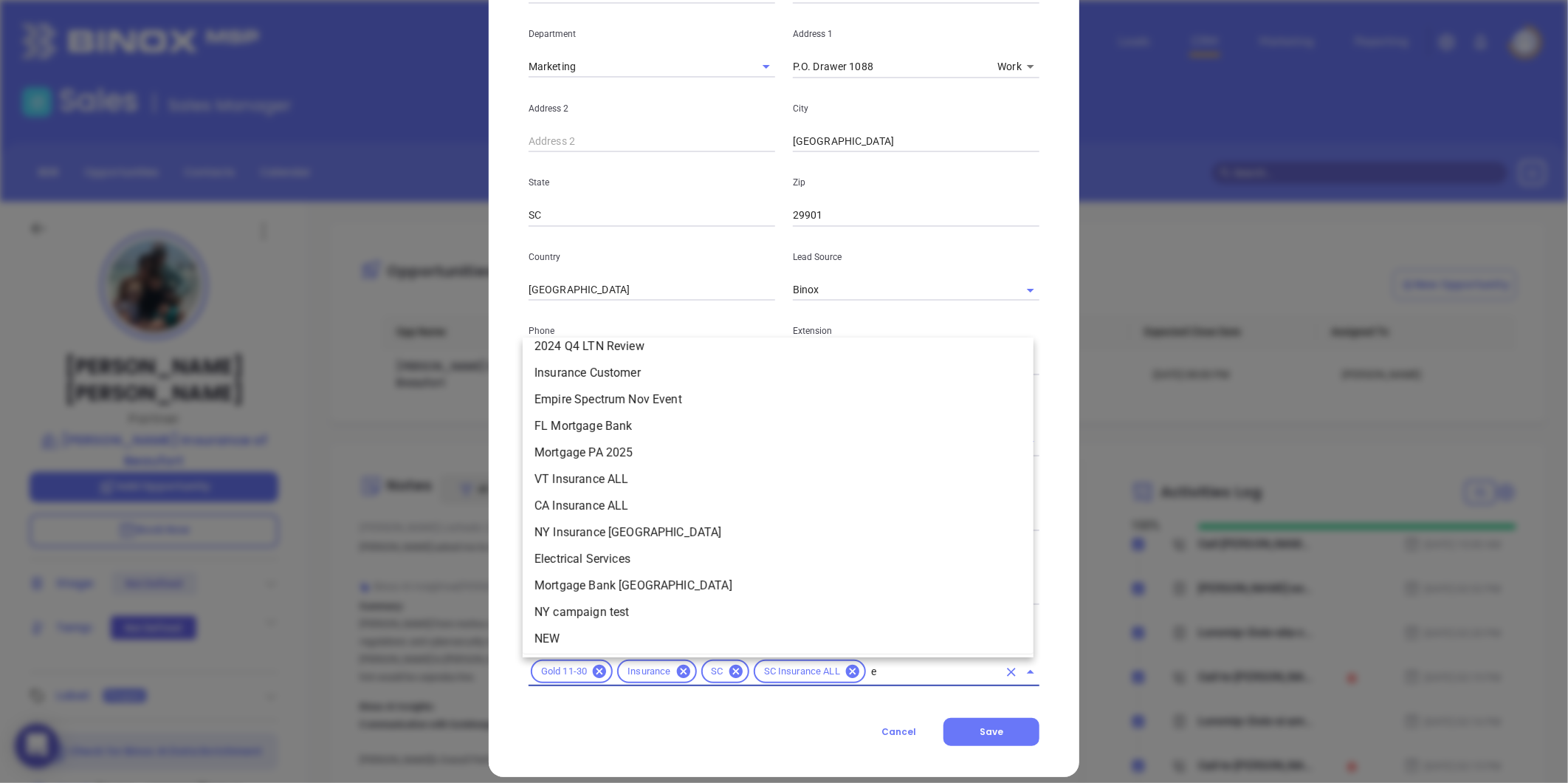
scroll to position [0, 0]
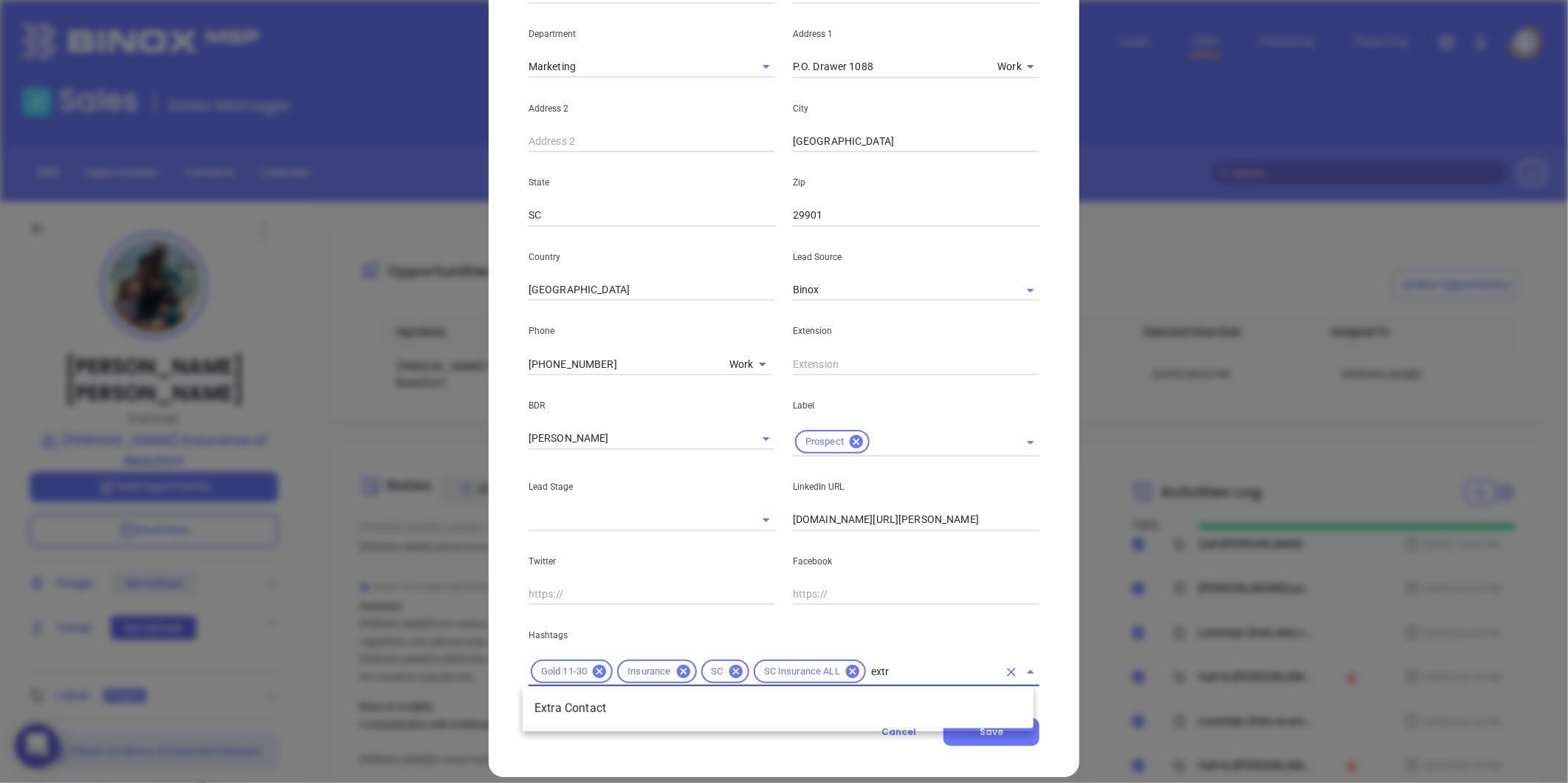
type input "extra"
click at [869, 698] on li "Extra Contact" at bounding box center [778, 708] width 511 height 27
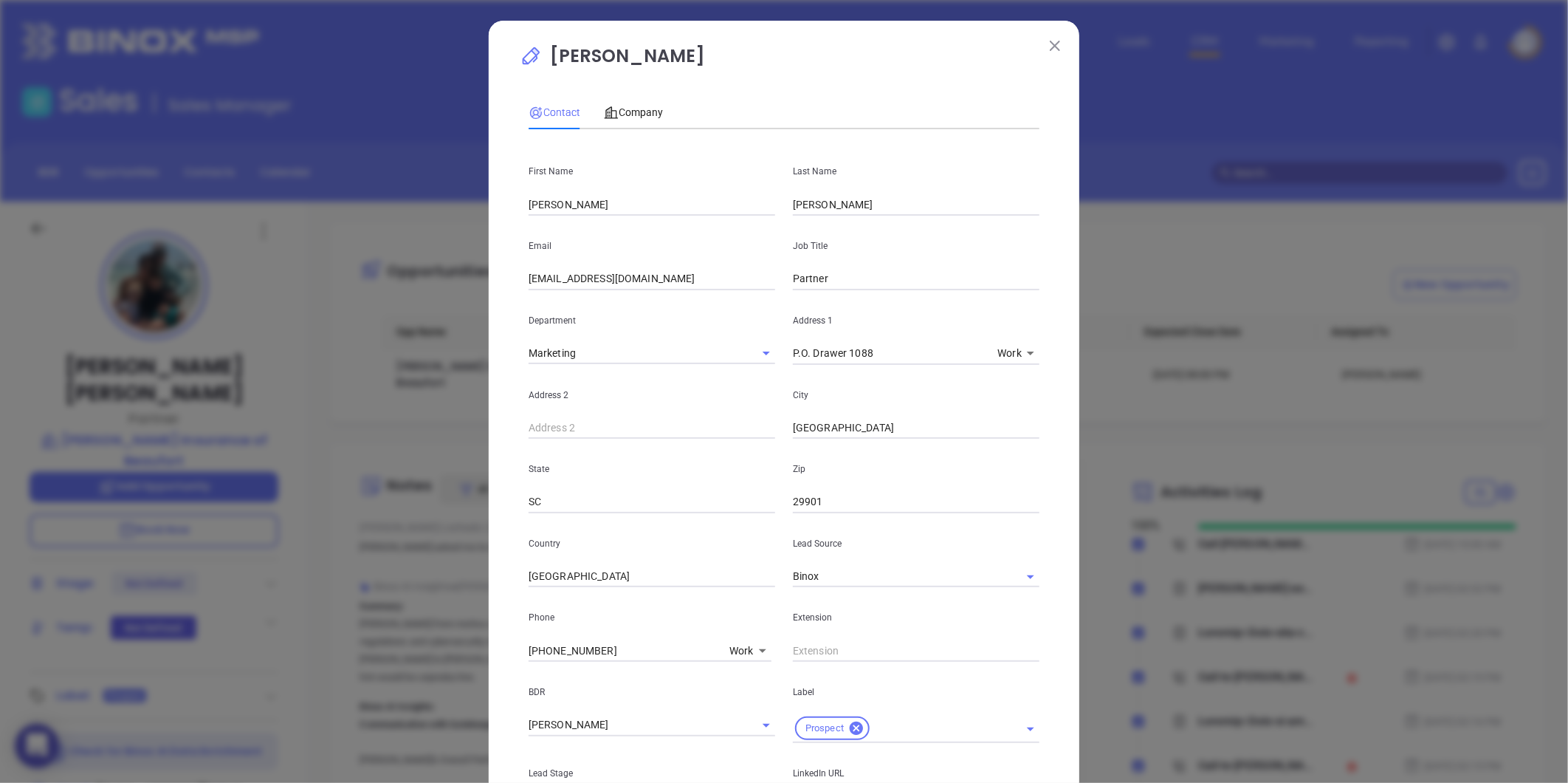
click at [1038, 52] on p "[PERSON_NAME]" at bounding box center [784, 60] width 529 height 34
click at [1045, 46] on button at bounding box center [1054, 45] width 20 height 20
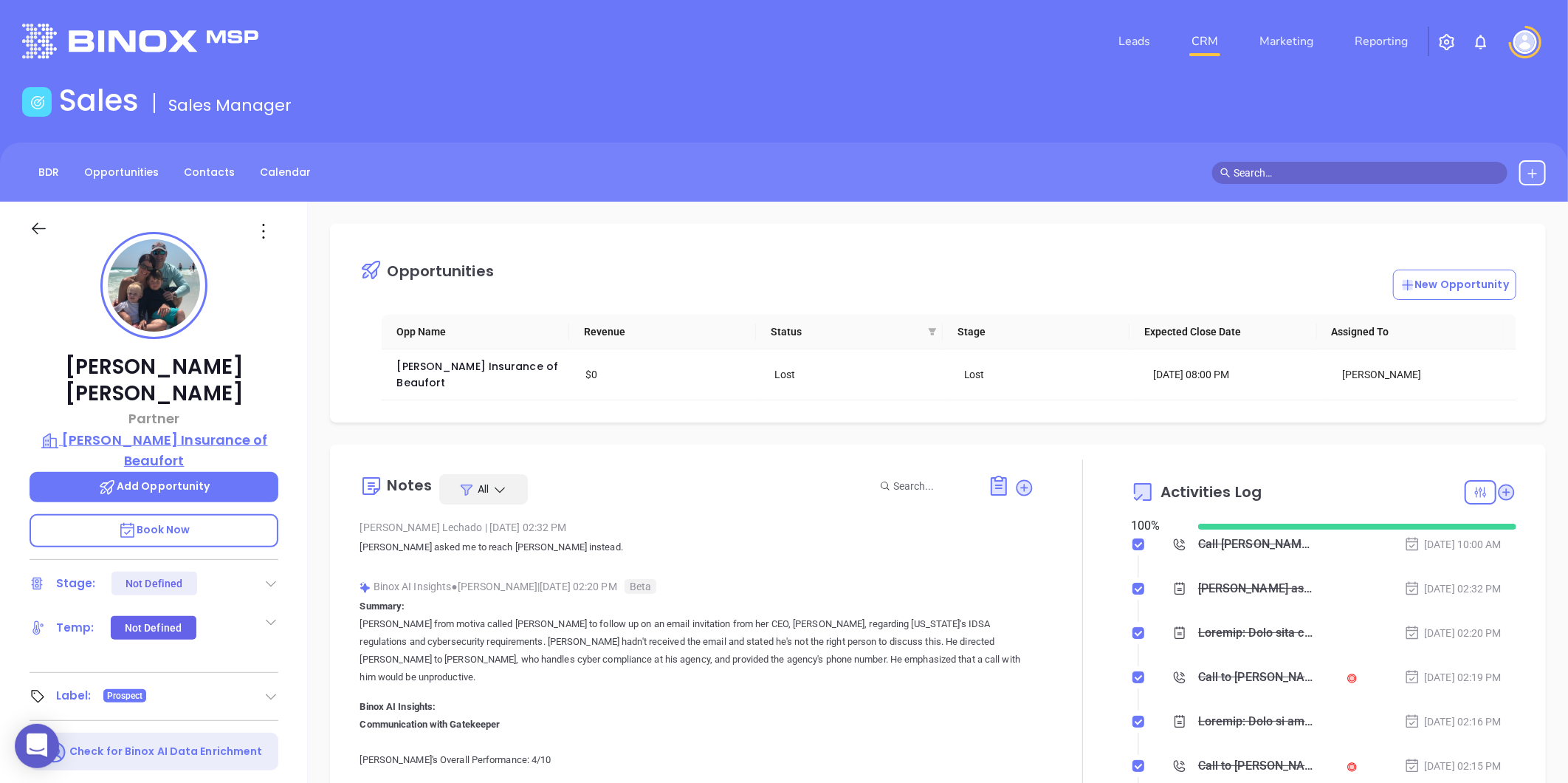
click at [232, 430] on p "[PERSON_NAME] Insurance of Beaufort" at bounding box center [154, 451] width 248 height 41
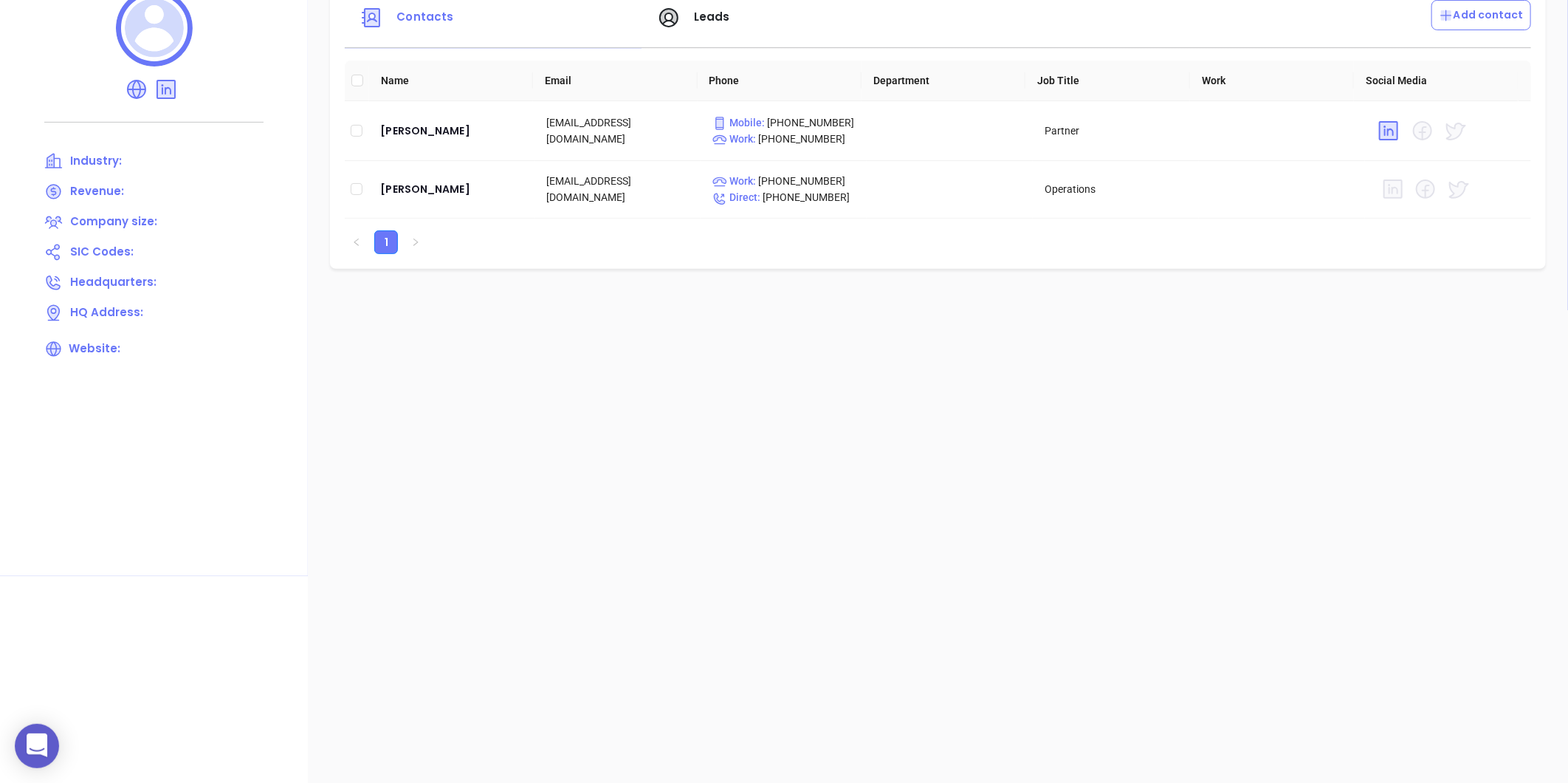
scroll to position [164, 0]
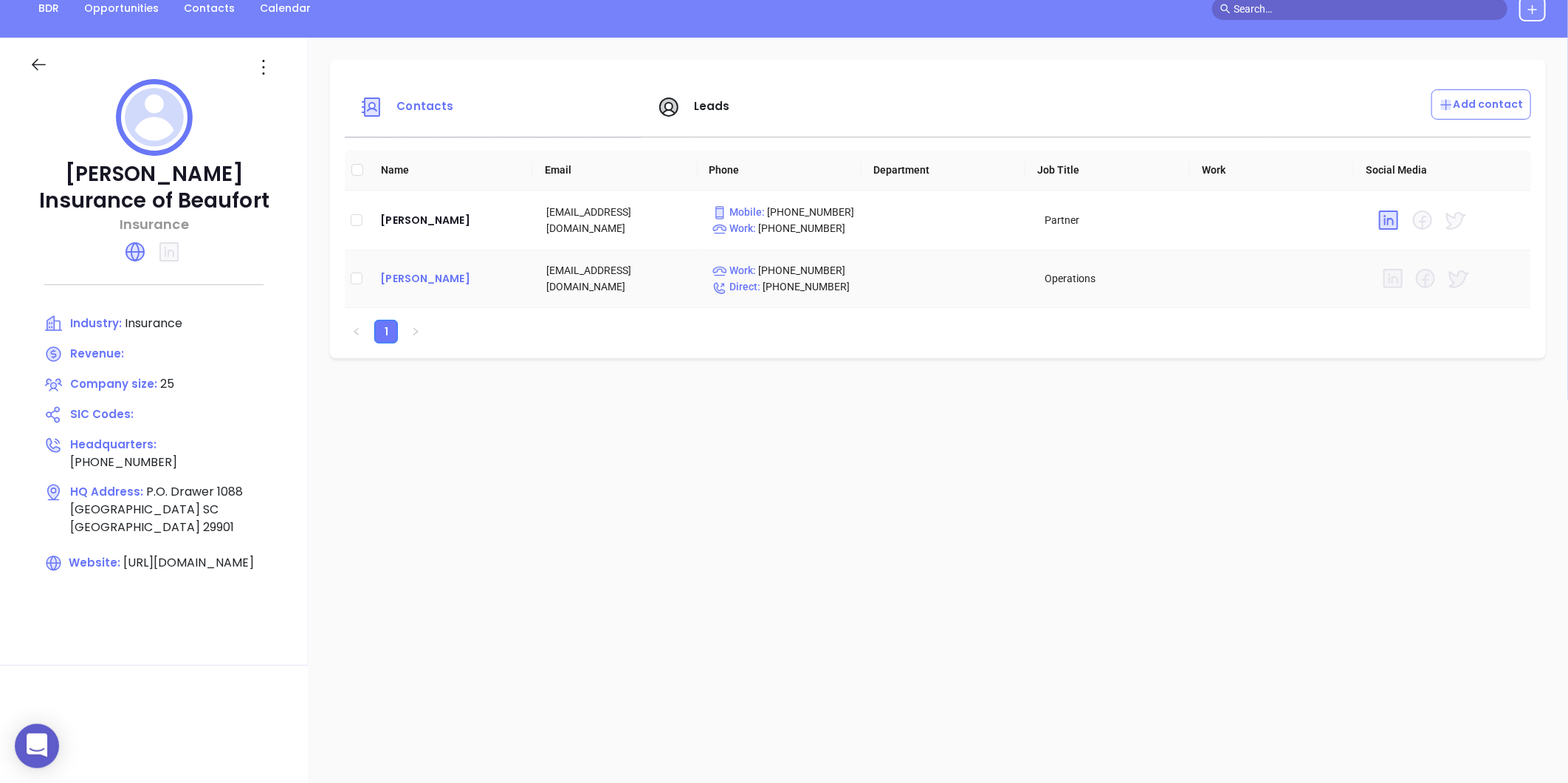
click at [444, 280] on div "[PERSON_NAME]" at bounding box center [450, 278] width 142 height 18
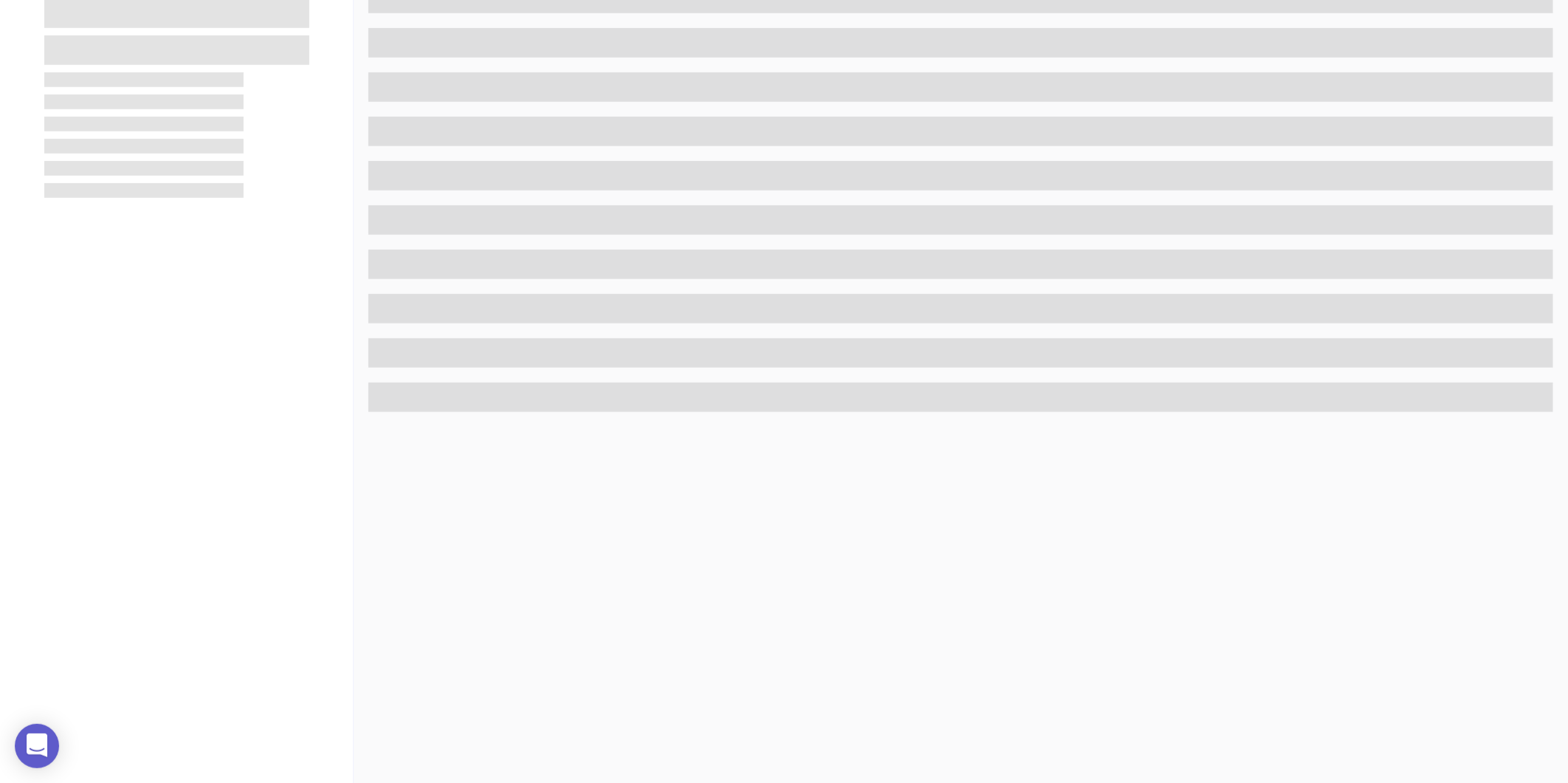
scroll to position [452, 0]
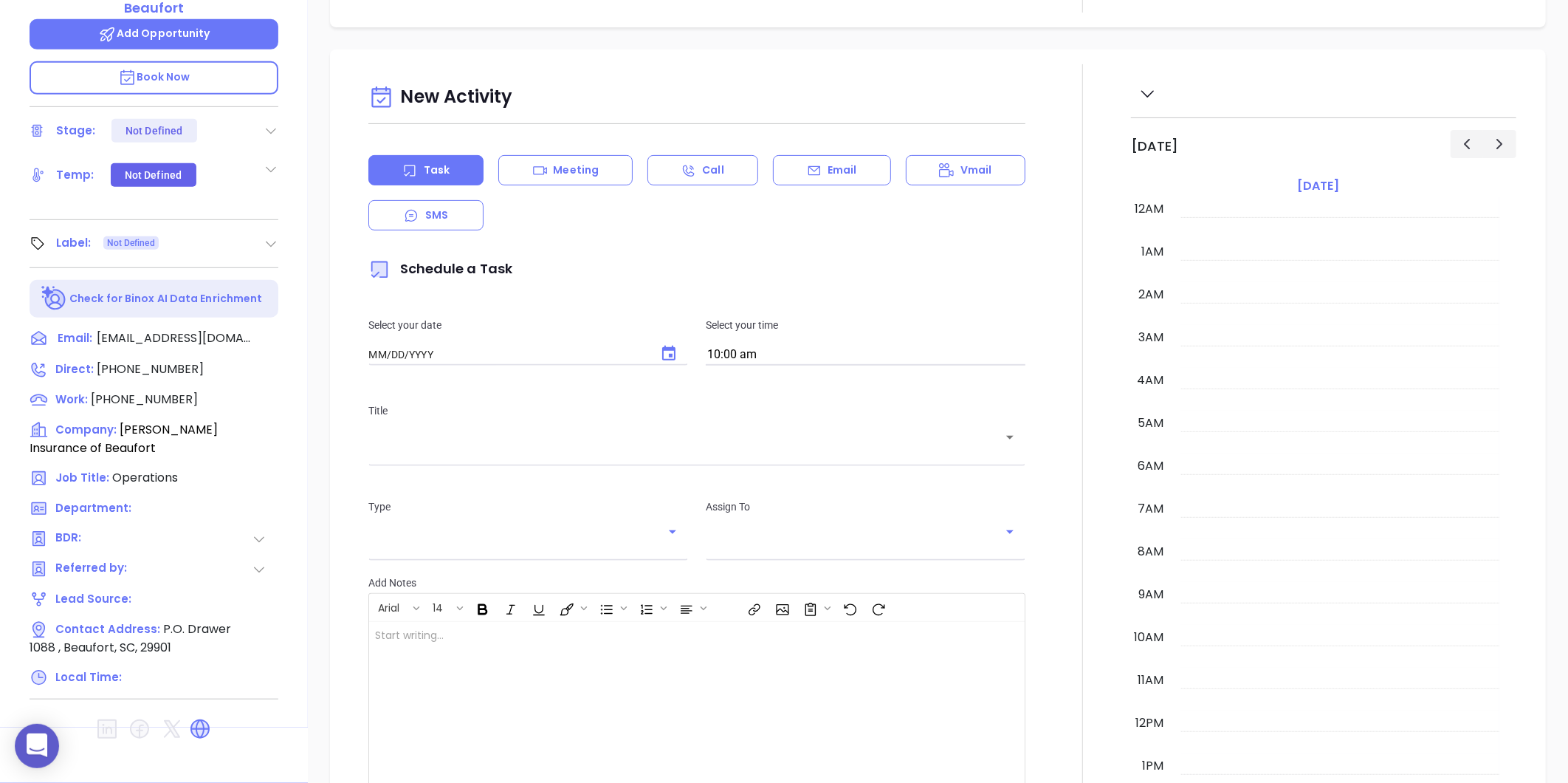
type input "[DATE]"
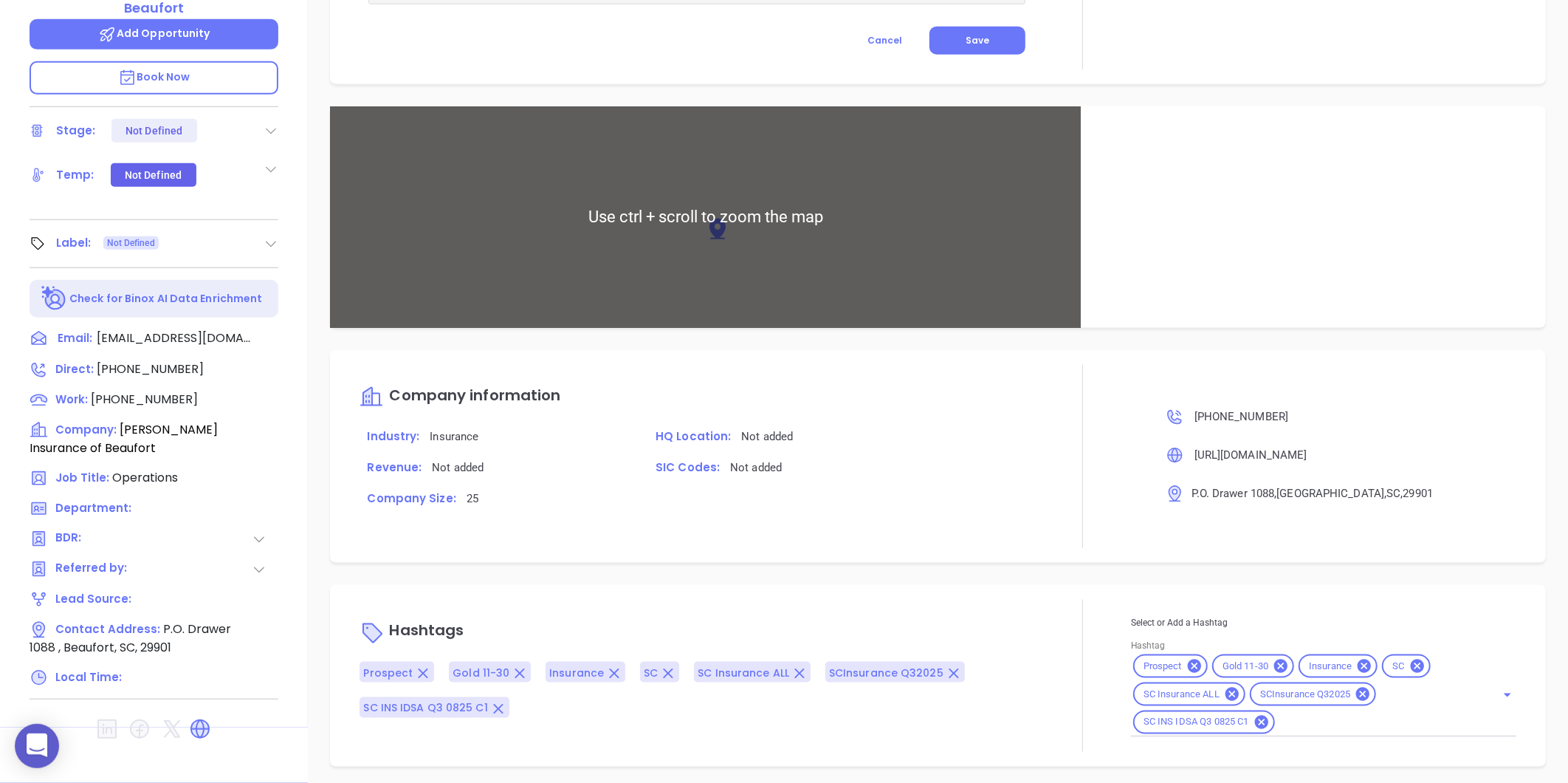
scroll to position [815, 0]
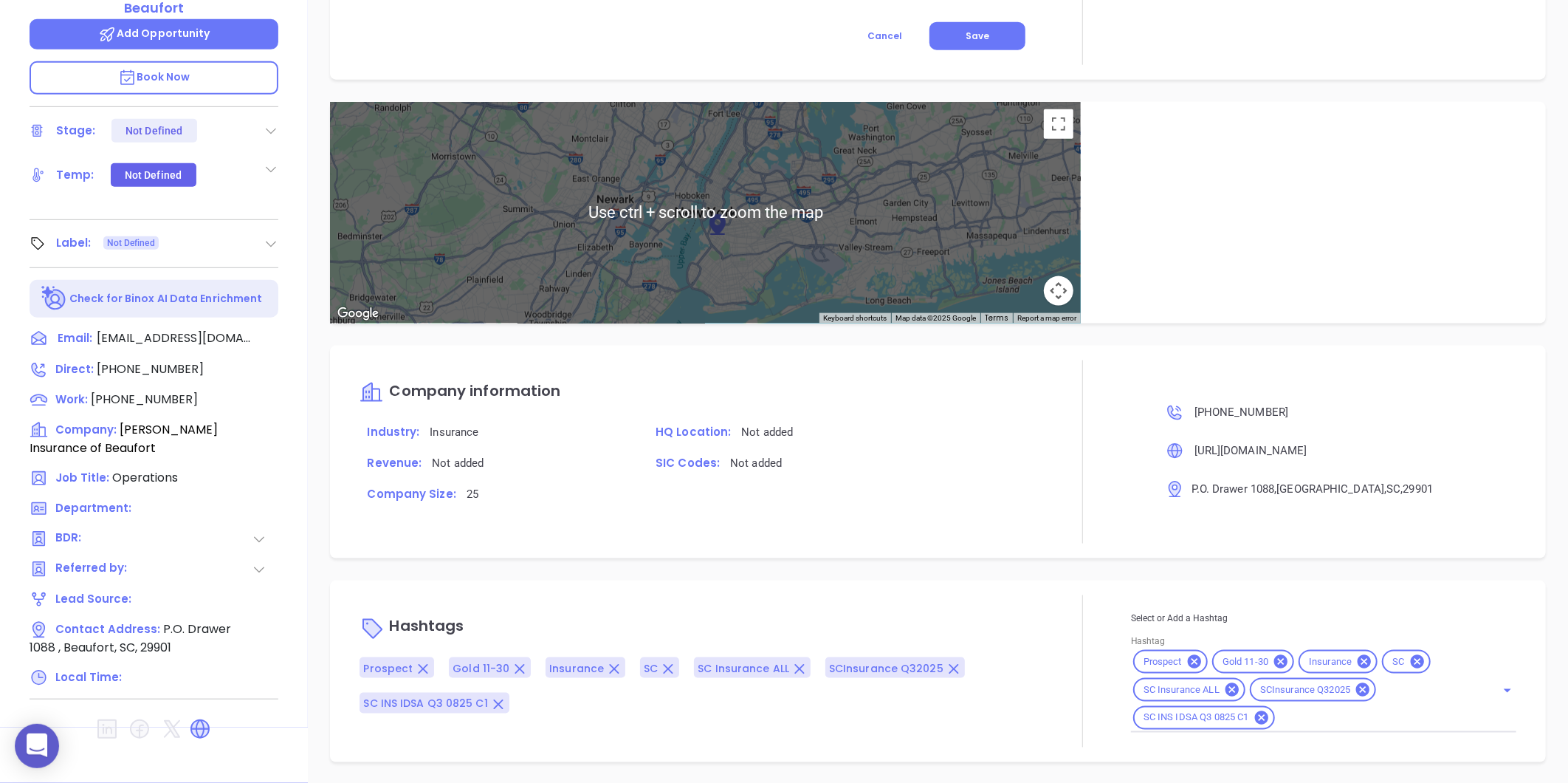
type input "[PERSON_NAME]"
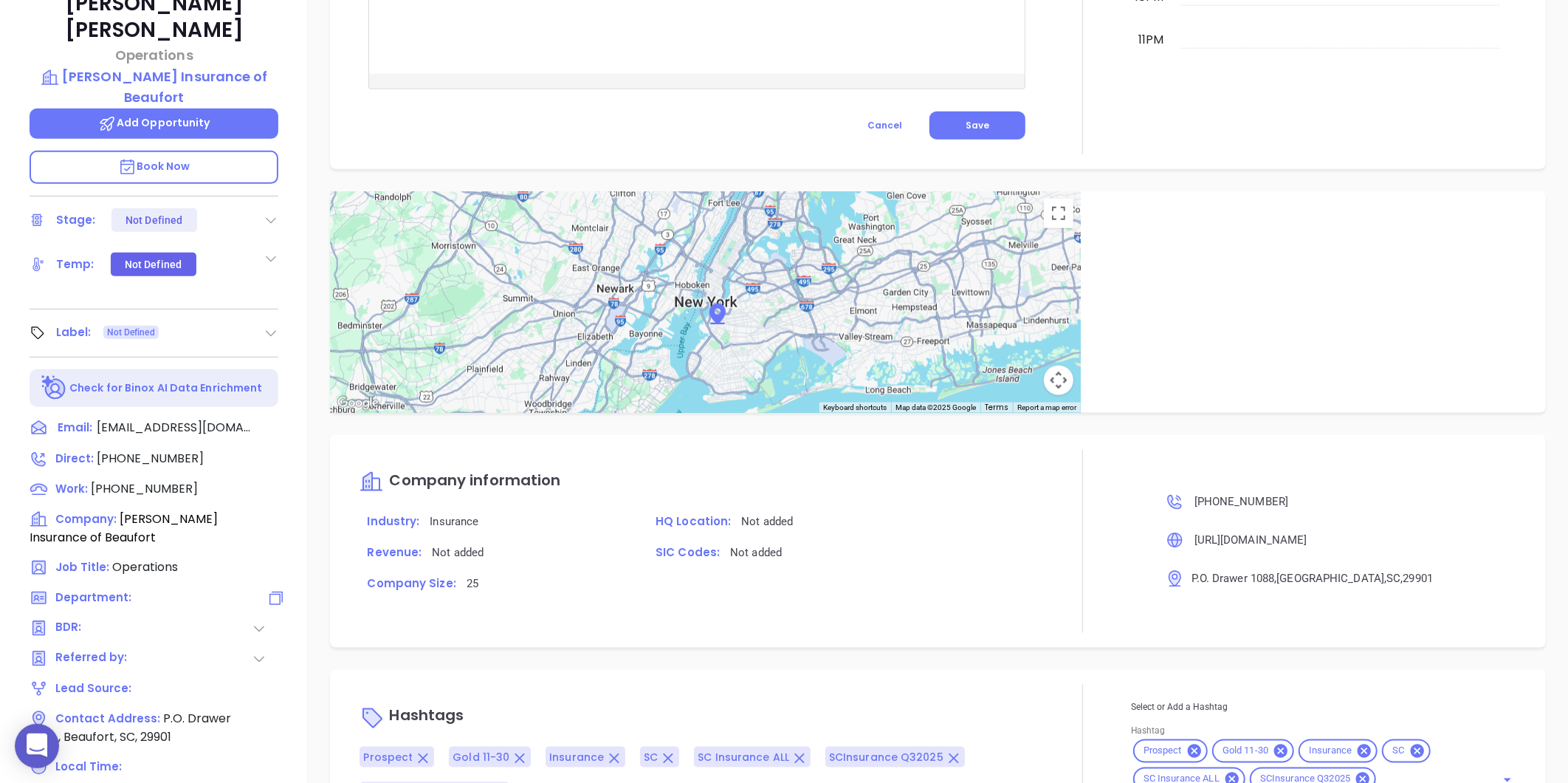
scroll to position [410, 0]
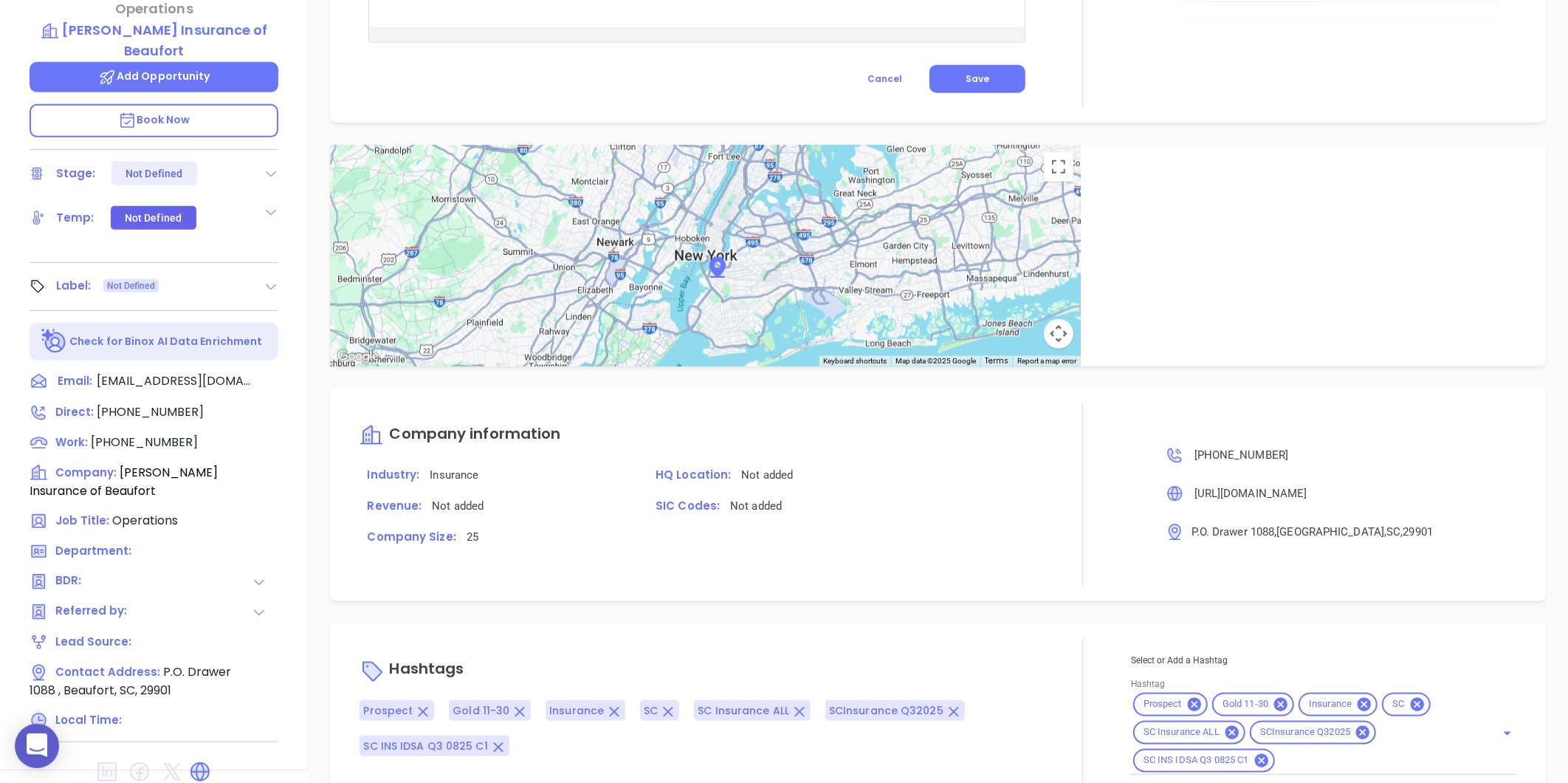
click at [266, 279] on icon at bounding box center [271, 287] width 15 height 15
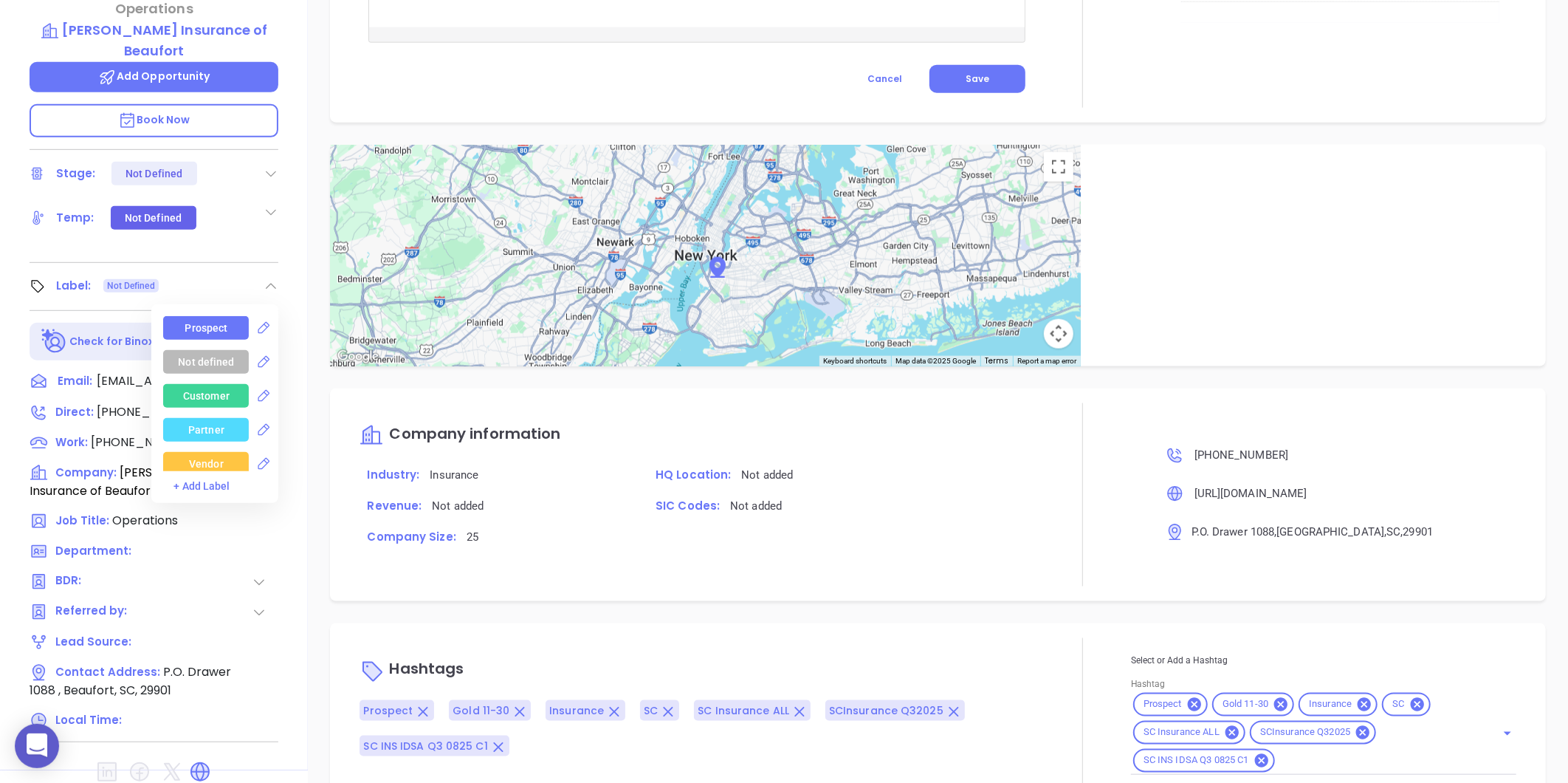
click at [193, 316] on div "Prospect" at bounding box center [207, 327] width 43 height 23
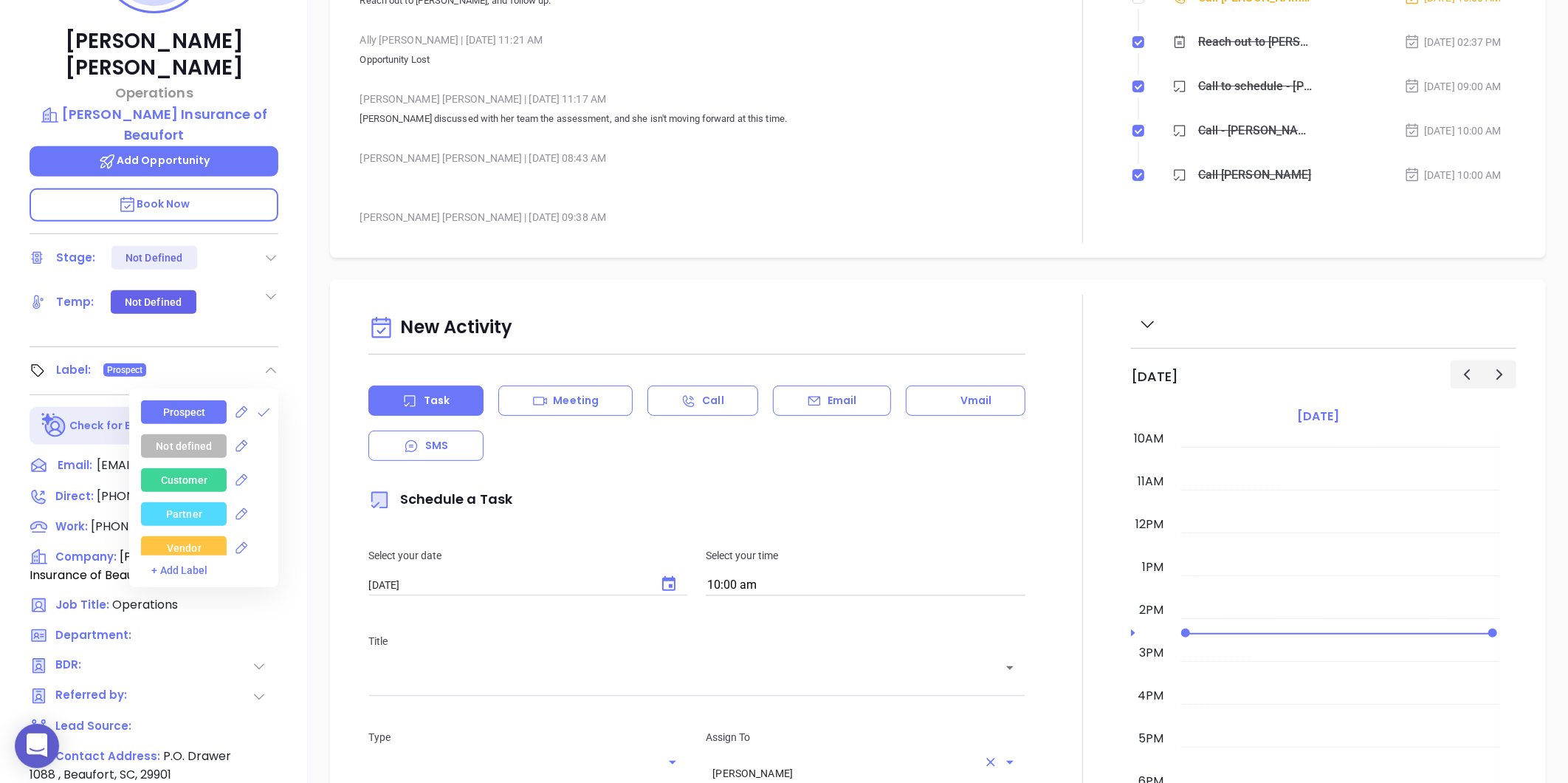
scroll to position [0, 0]
